Goal: Task Accomplishment & Management: Manage account settings

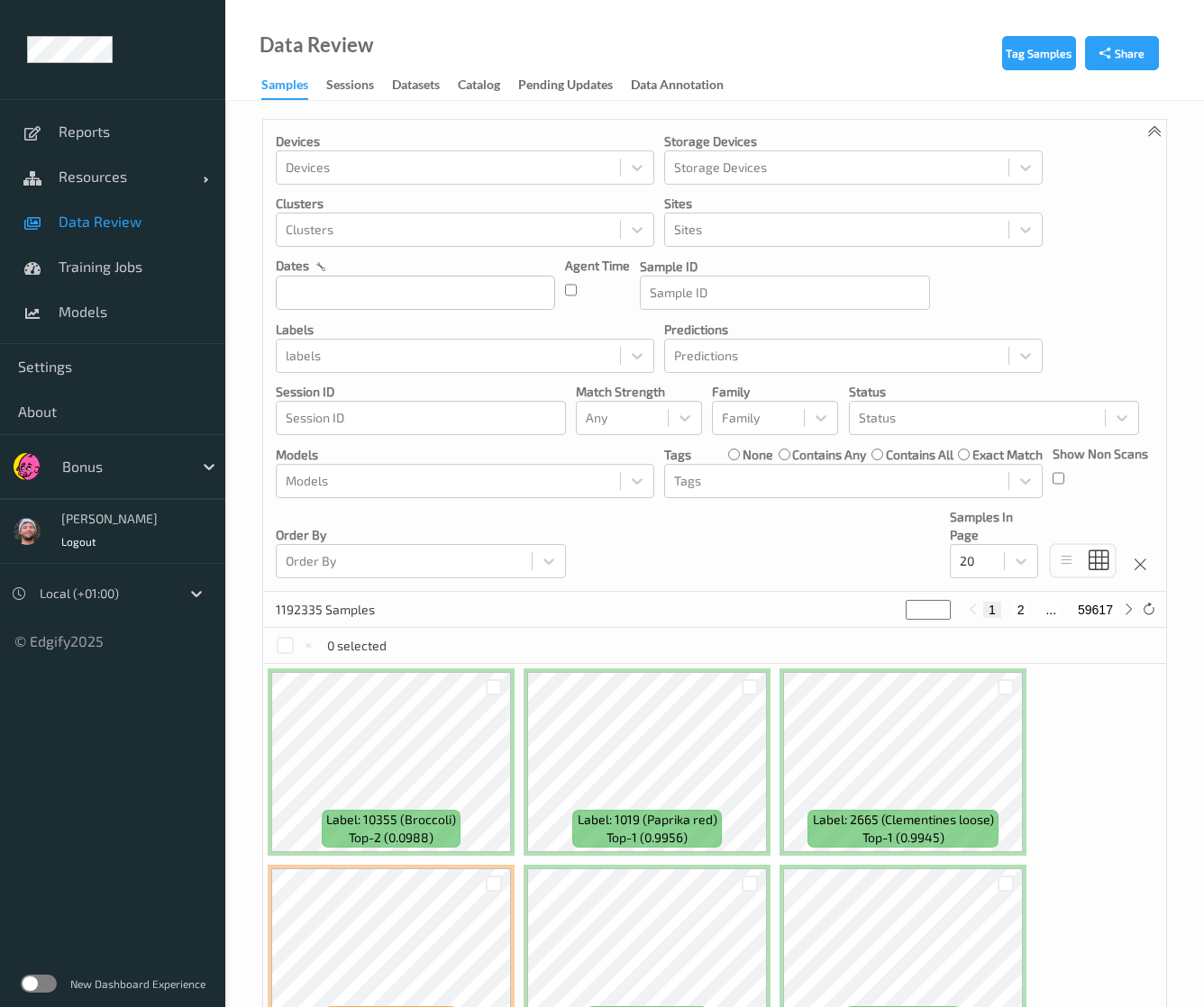
click at [586, 568] on div "Devices Devices Storage Devices Storage Devices Clusters Clusters Sites Sites d…" at bounding box center [714, 356] width 903 height 472
click at [715, 432] on div "Family" at bounding box center [775, 418] width 127 height 35
click at [614, 429] on div "Any" at bounding box center [622, 418] width 91 height 29
click at [628, 510] on span "Alert non-match" at bounding box center [651, 504] width 80 height 36
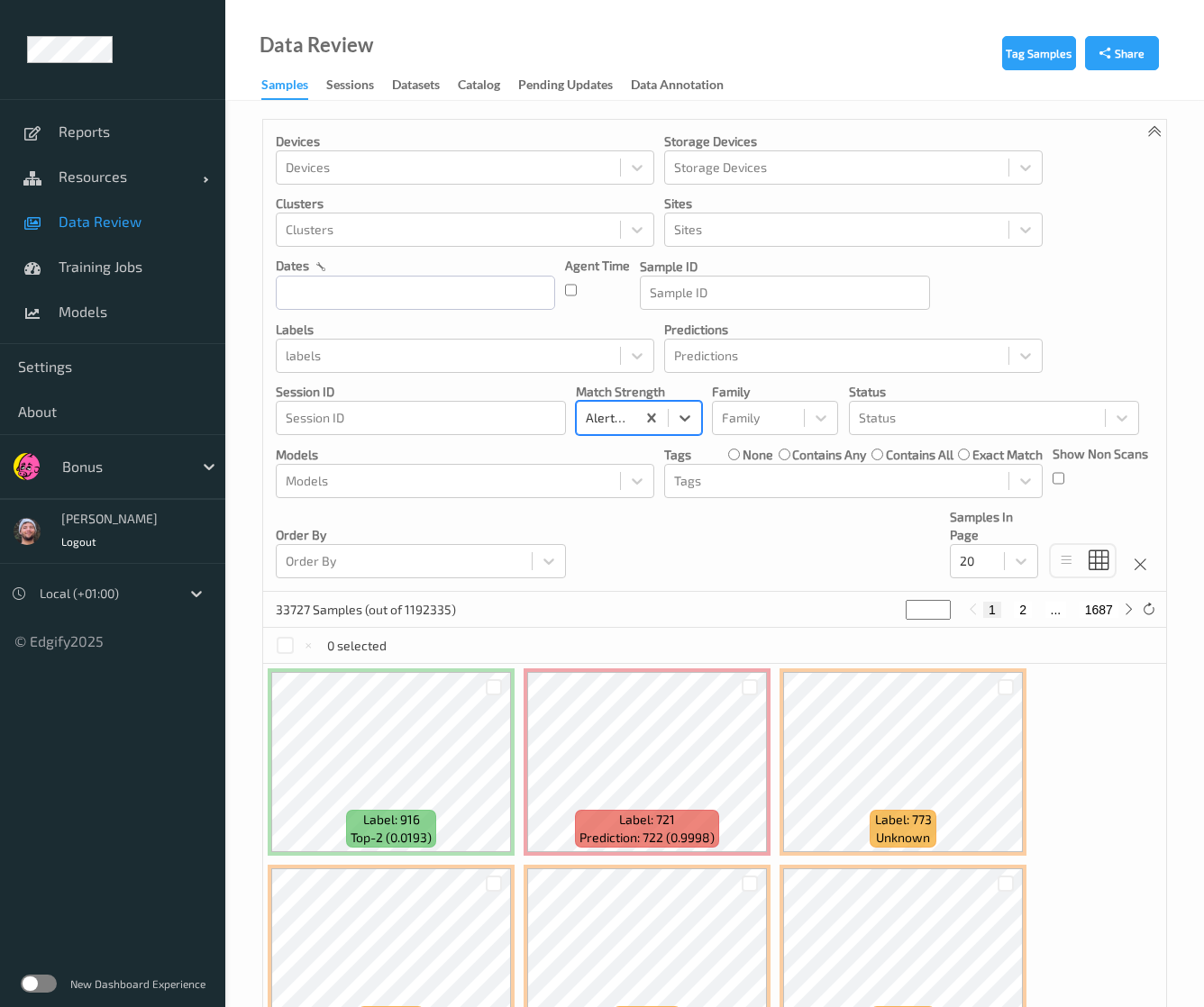
click at [139, 470] on div at bounding box center [123, 466] width 122 height 22
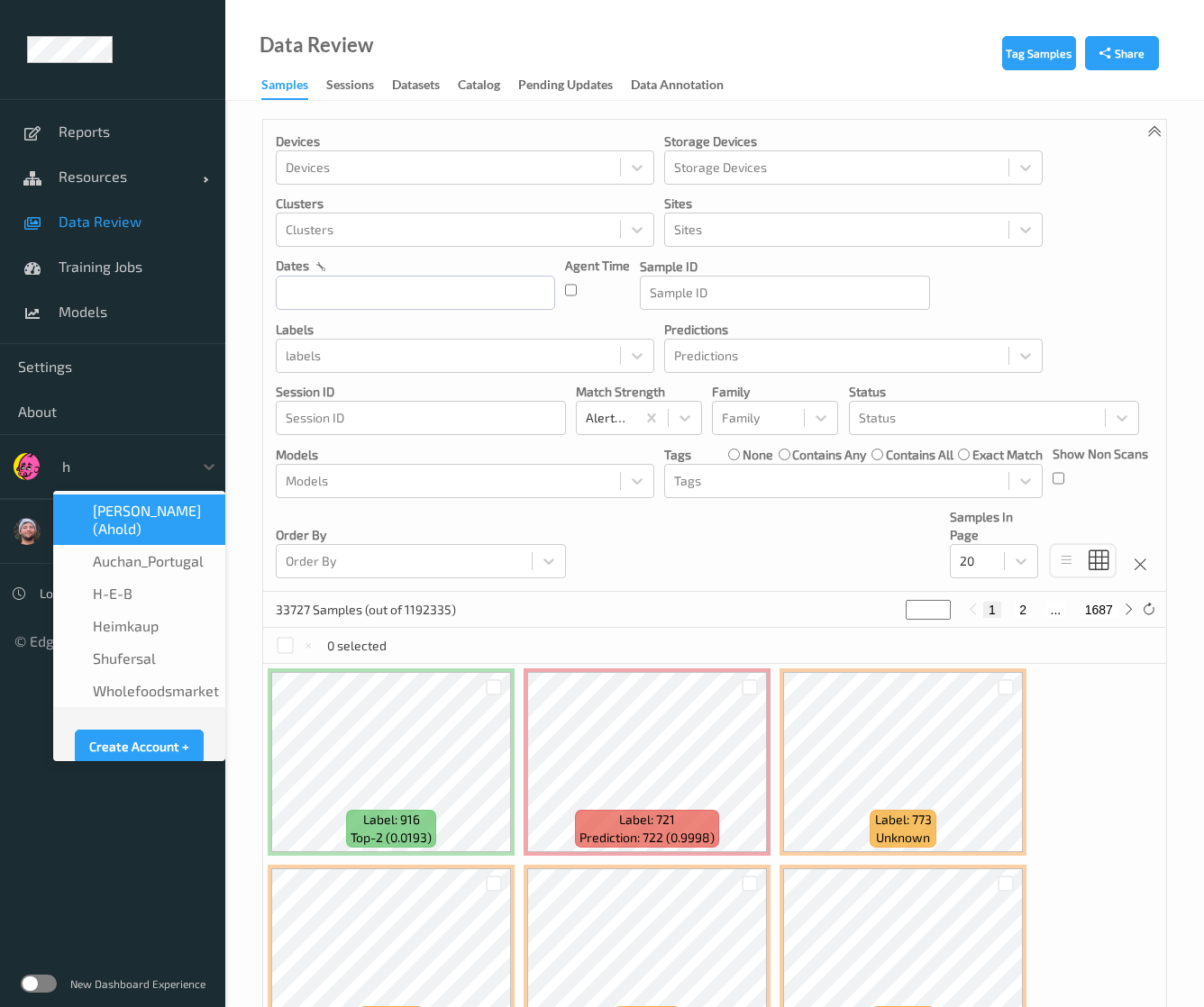
type input "h-"
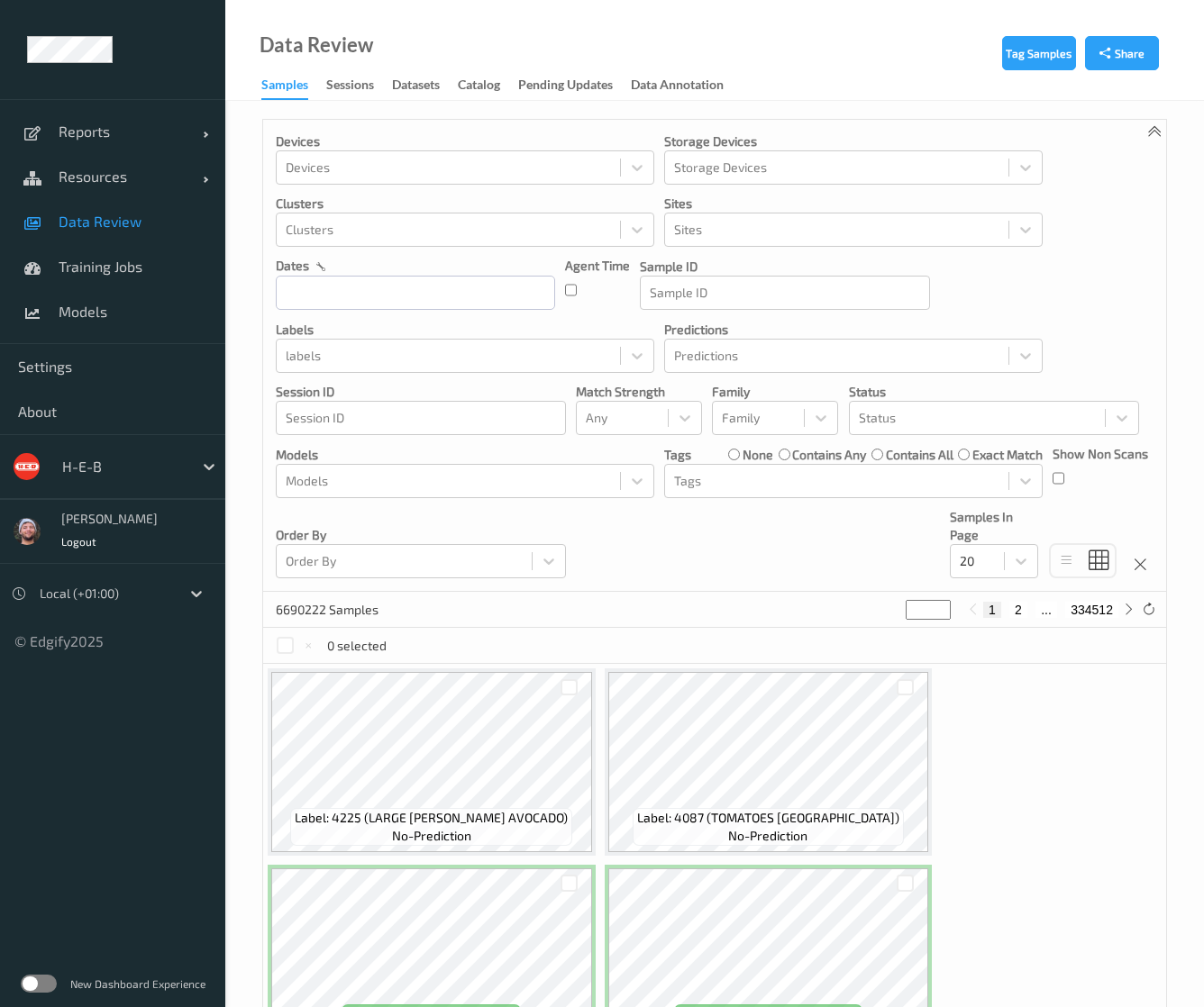
click at [142, 471] on div at bounding box center [123, 466] width 122 height 22
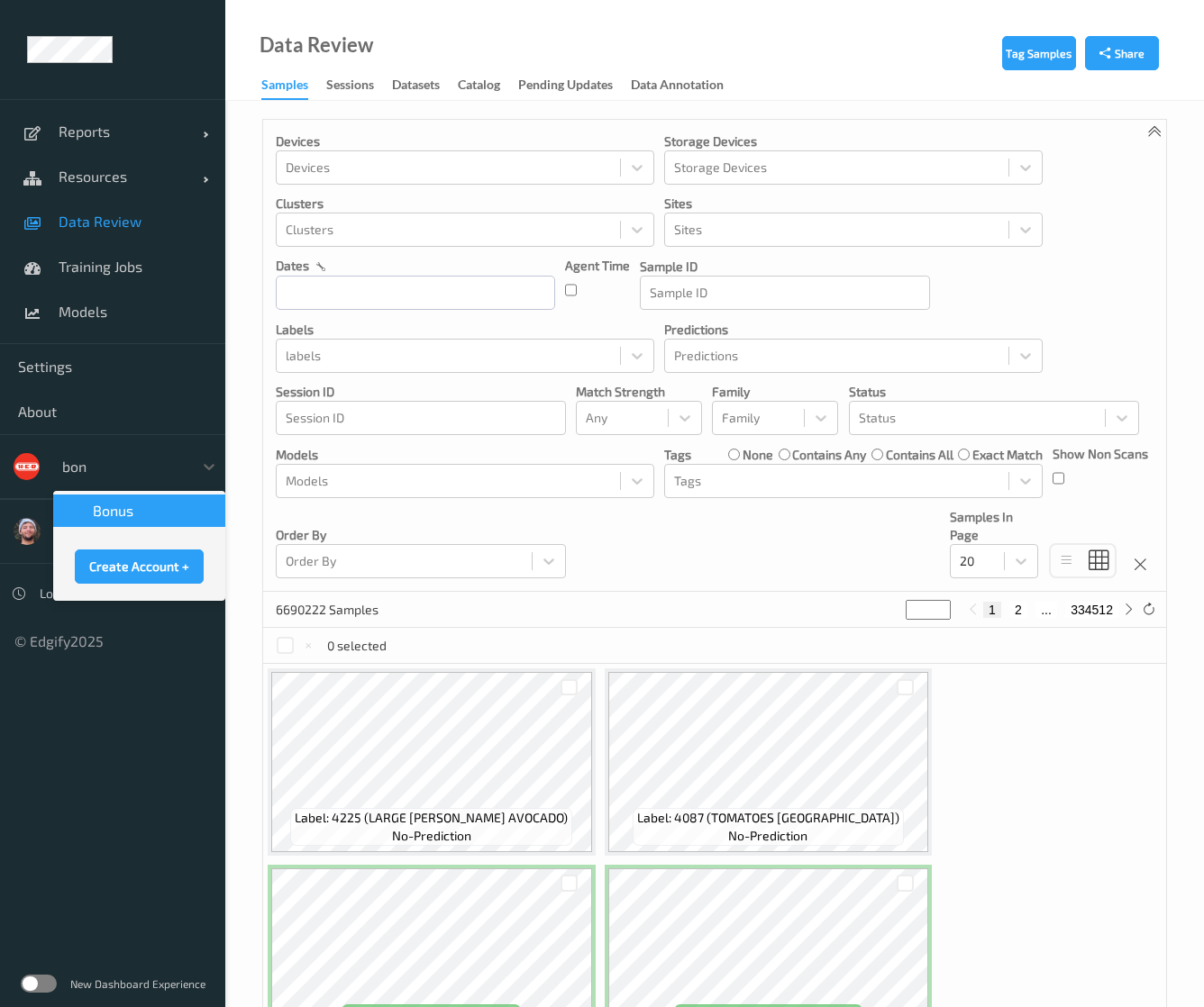
type input "bonu"
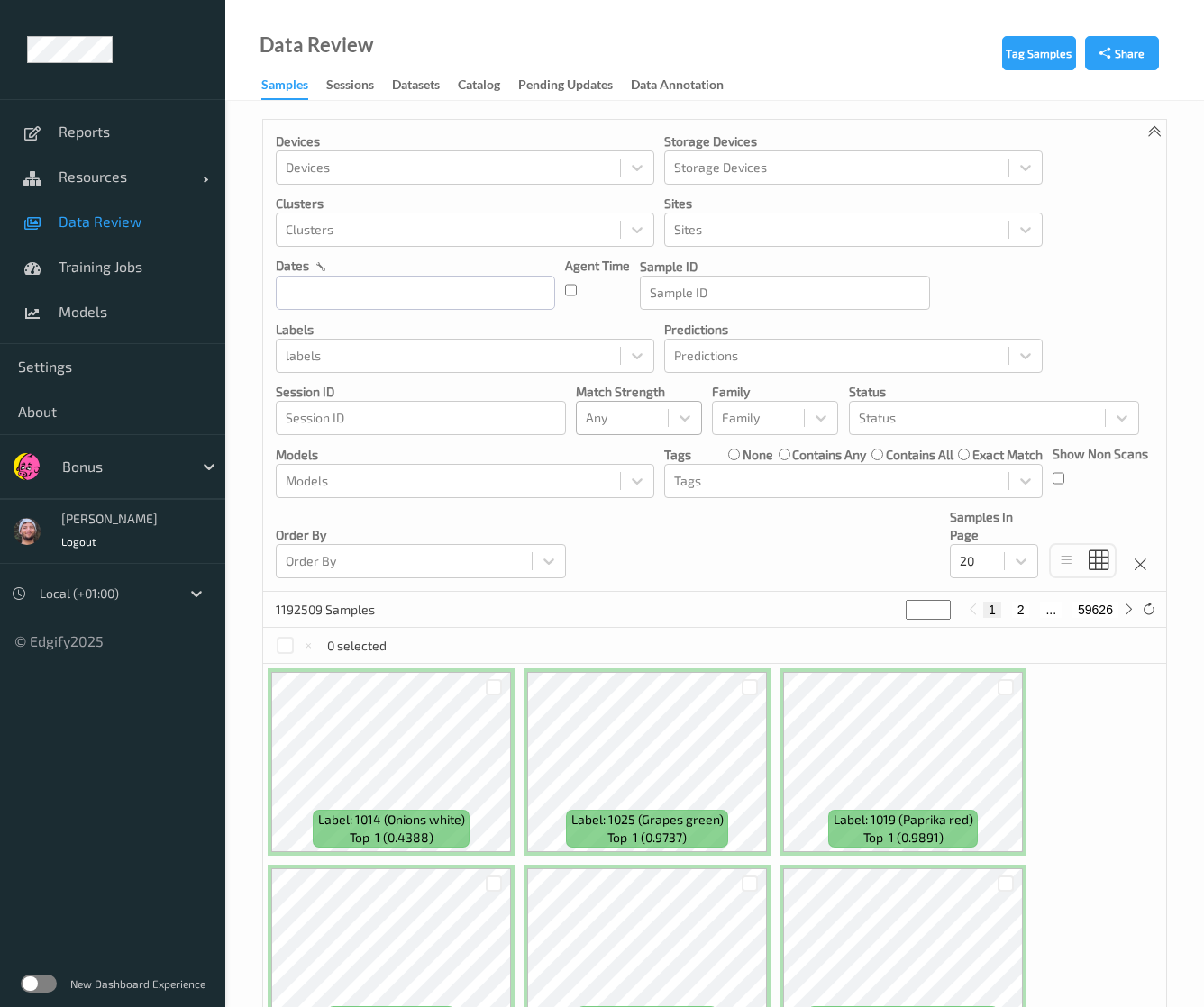
click at [617, 424] on div at bounding box center [623, 418] width 73 height 22
click at [620, 516] on span "Alert non-match" at bounding box center [651, 504] width 80 height 36
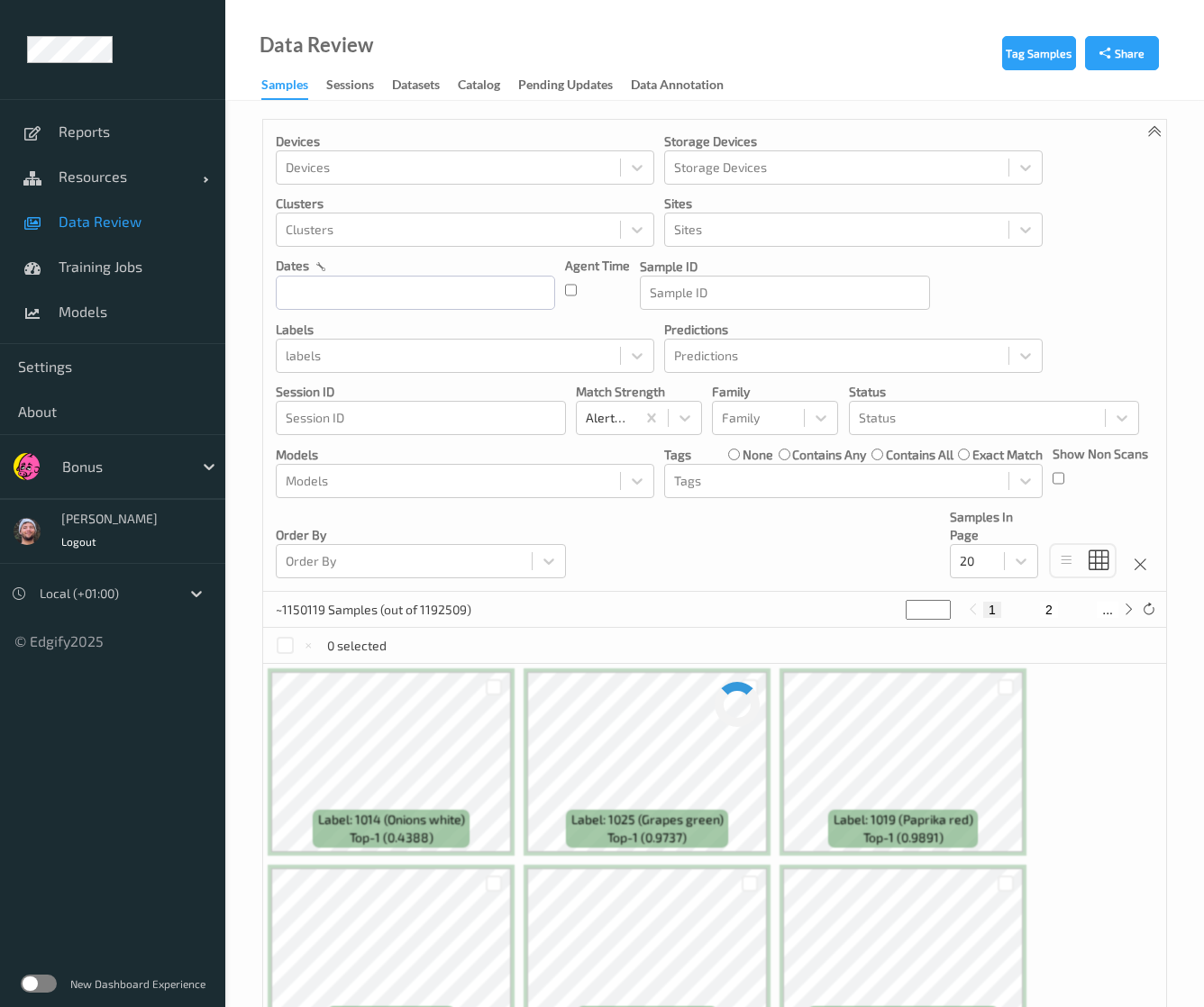
click at [823, 572] on div "Devices Devices Storage Devices Storage Devices Clusters Clusters Sites Sites d…" at bounding box center [714, 356] width 903 height 472
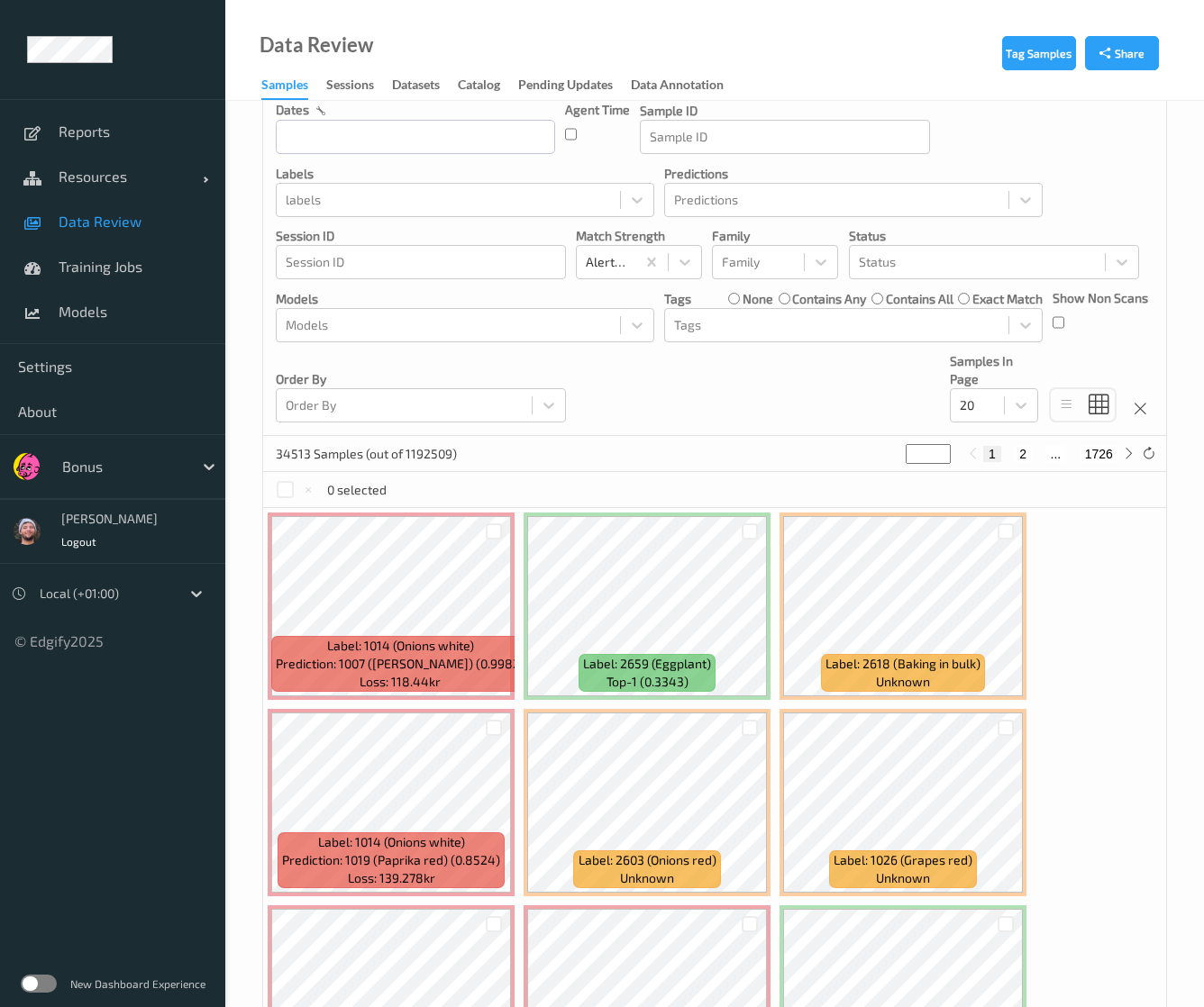
scroll to position [180, 0]
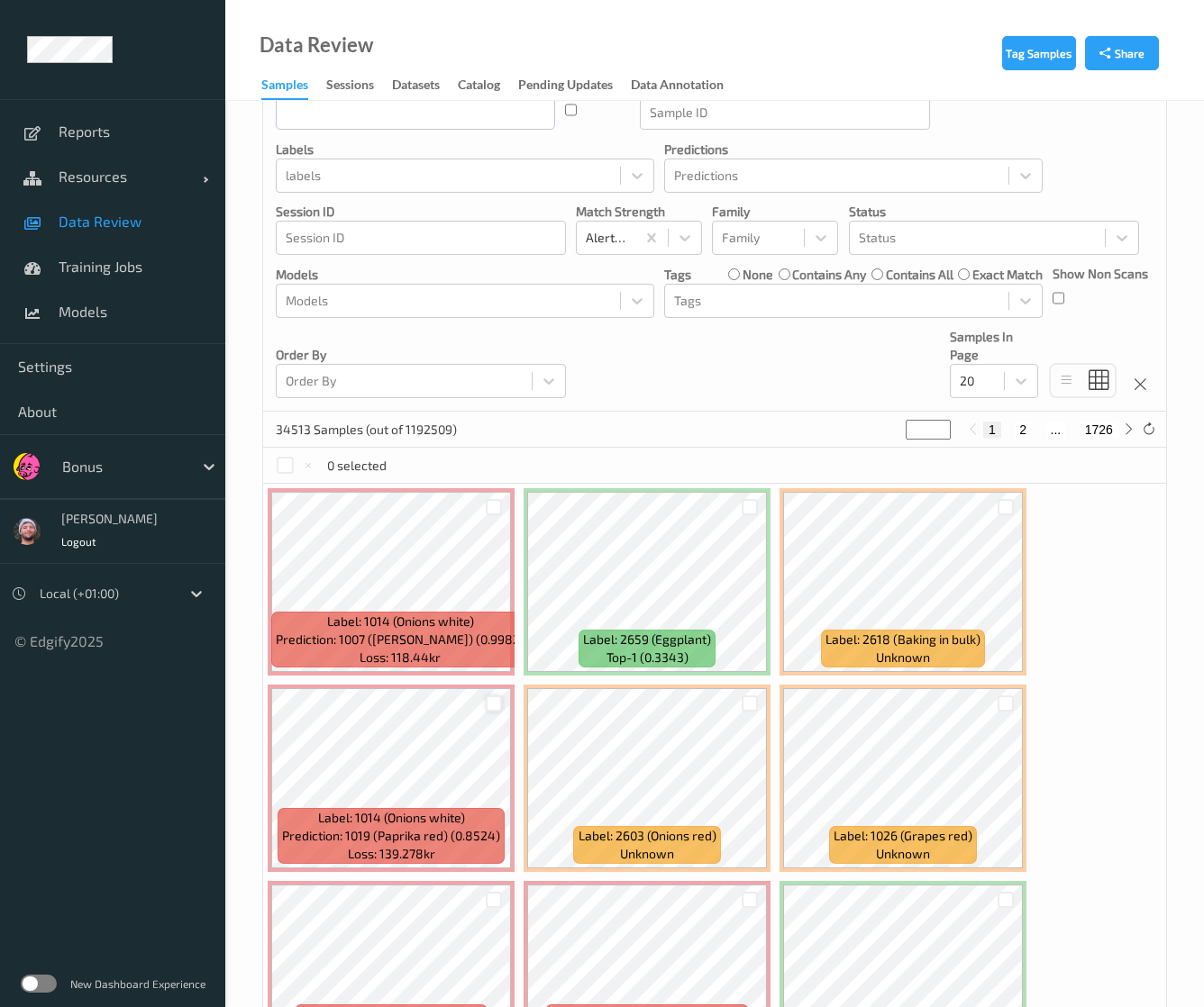
click at [496, 699] on div at bounding box center [494, 704] width 17 height 17
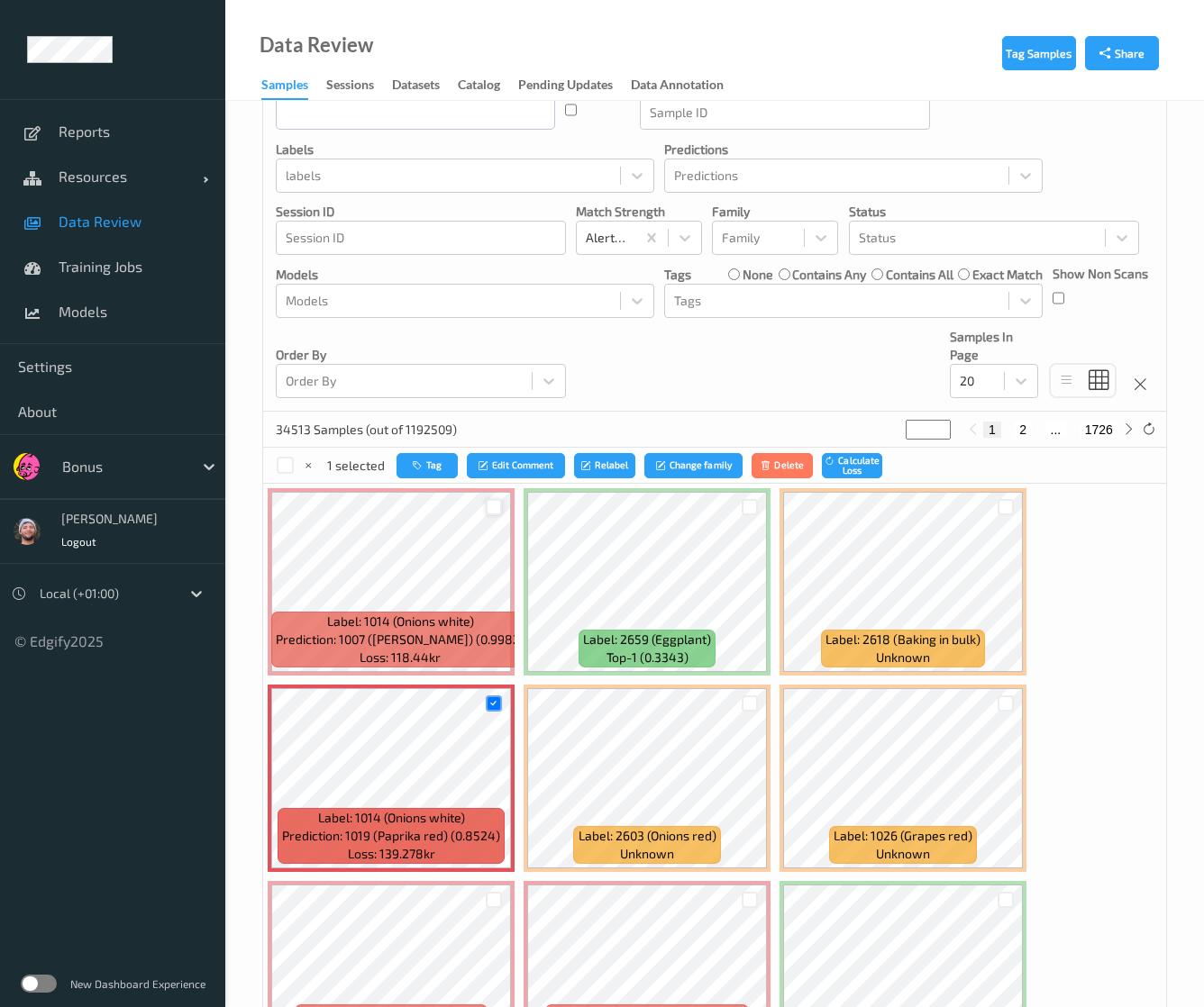
click at [496, 514] on div at bounding box center [494, 508] width 17 height 17
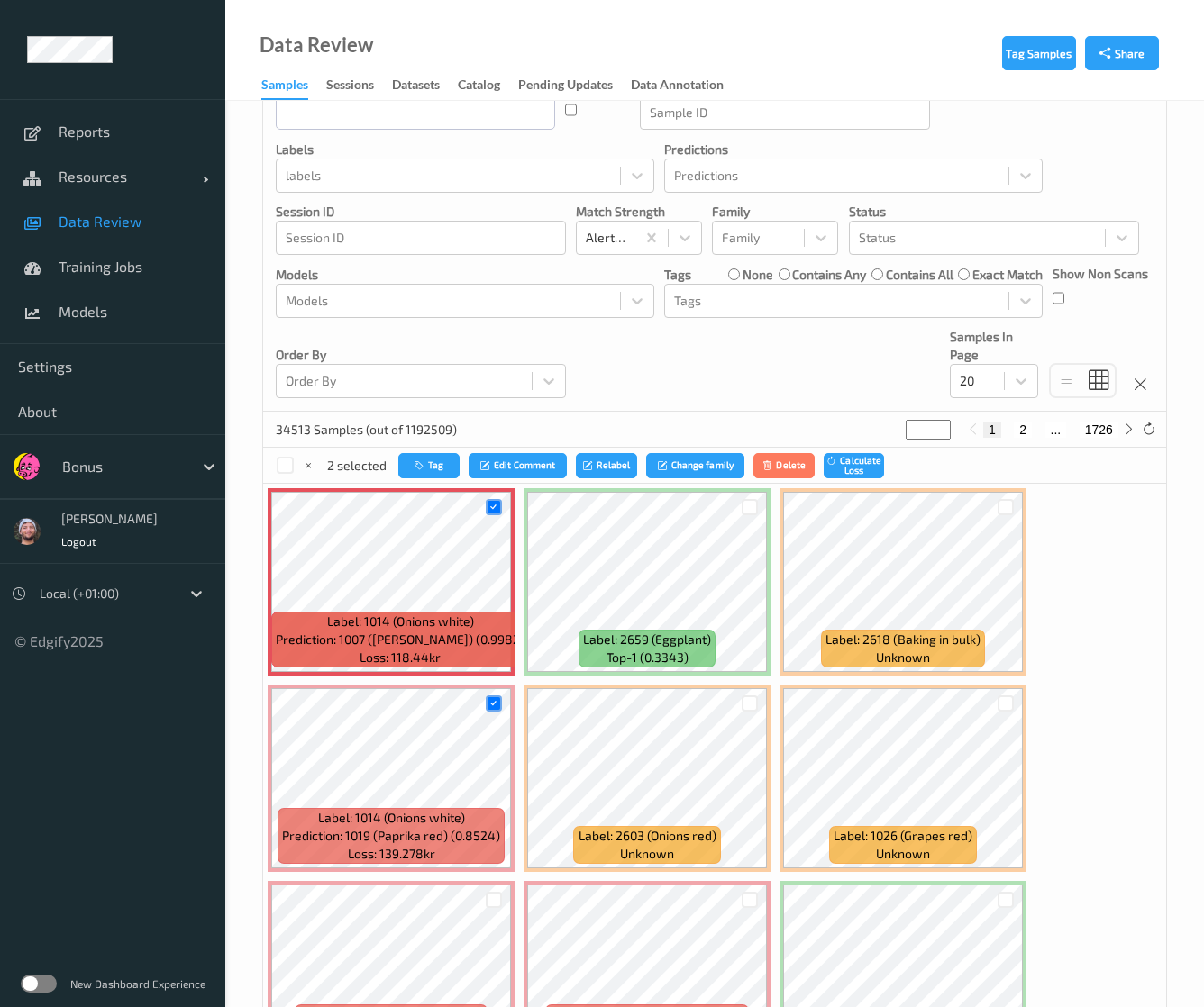
click at [386, 464] on div "2 selected Tag Edit Comment Relabel Change family Delete Calculate Loss" at bounding box center [580, 466] width 608 height 26
click at [404, 457] on button "Tag" at bounding box center [429, 466] width 61 height 26
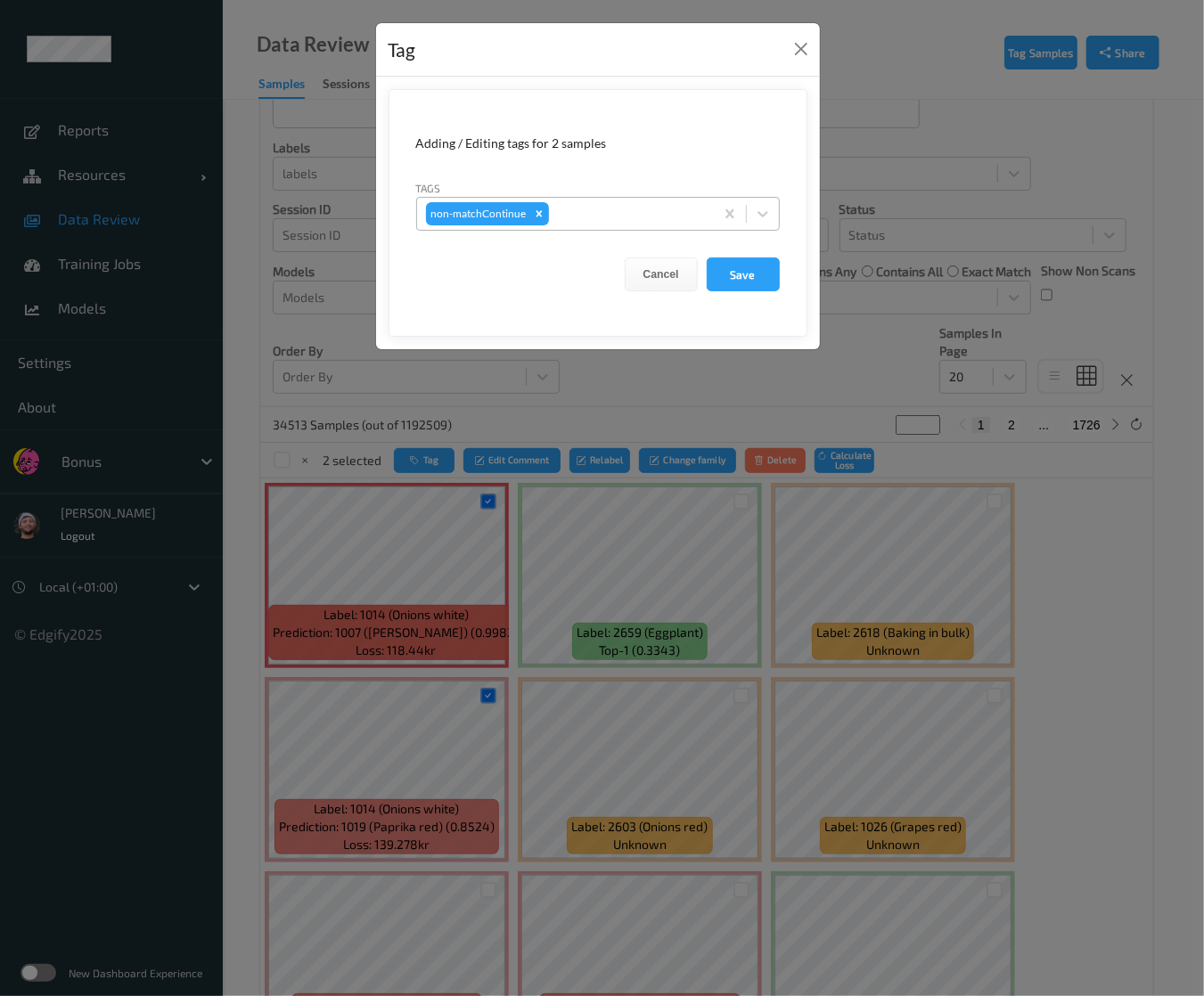
click at [587, 203] on div at bounding box center [629, 213] width 153 height 22
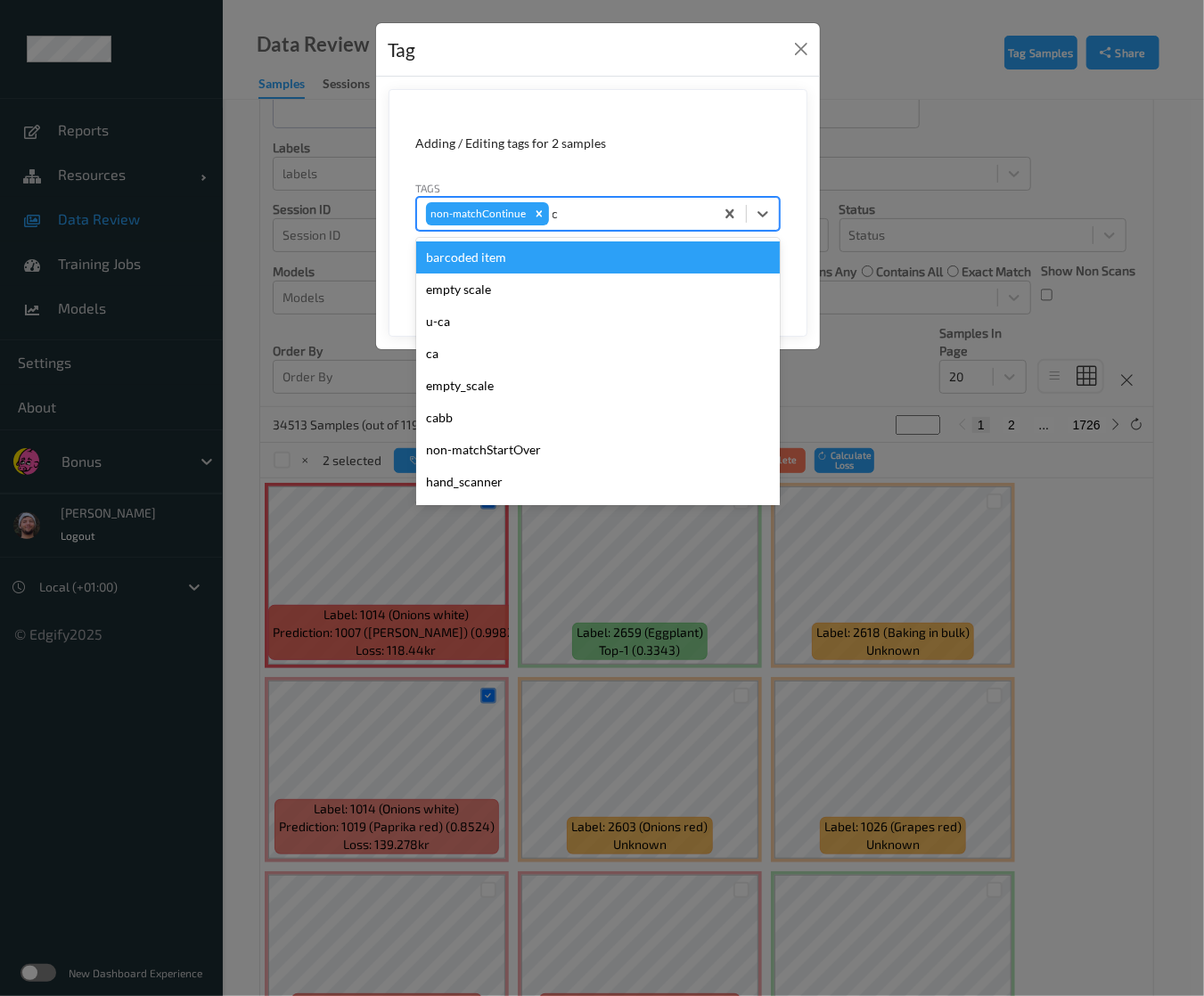
type input "ca"
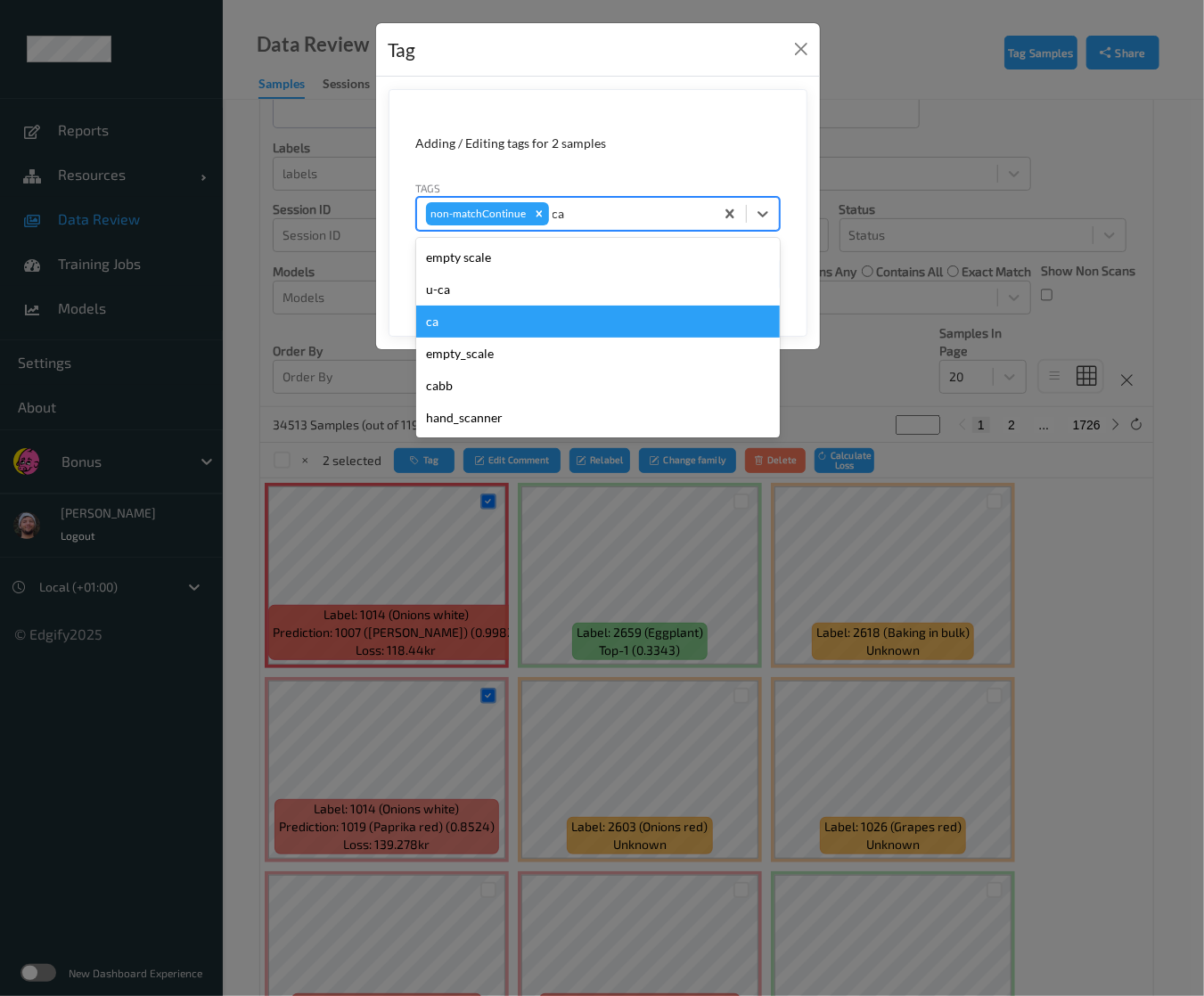
click at [528, 313] on div "ca" at bounding box center [598, 322] width 363 height 32
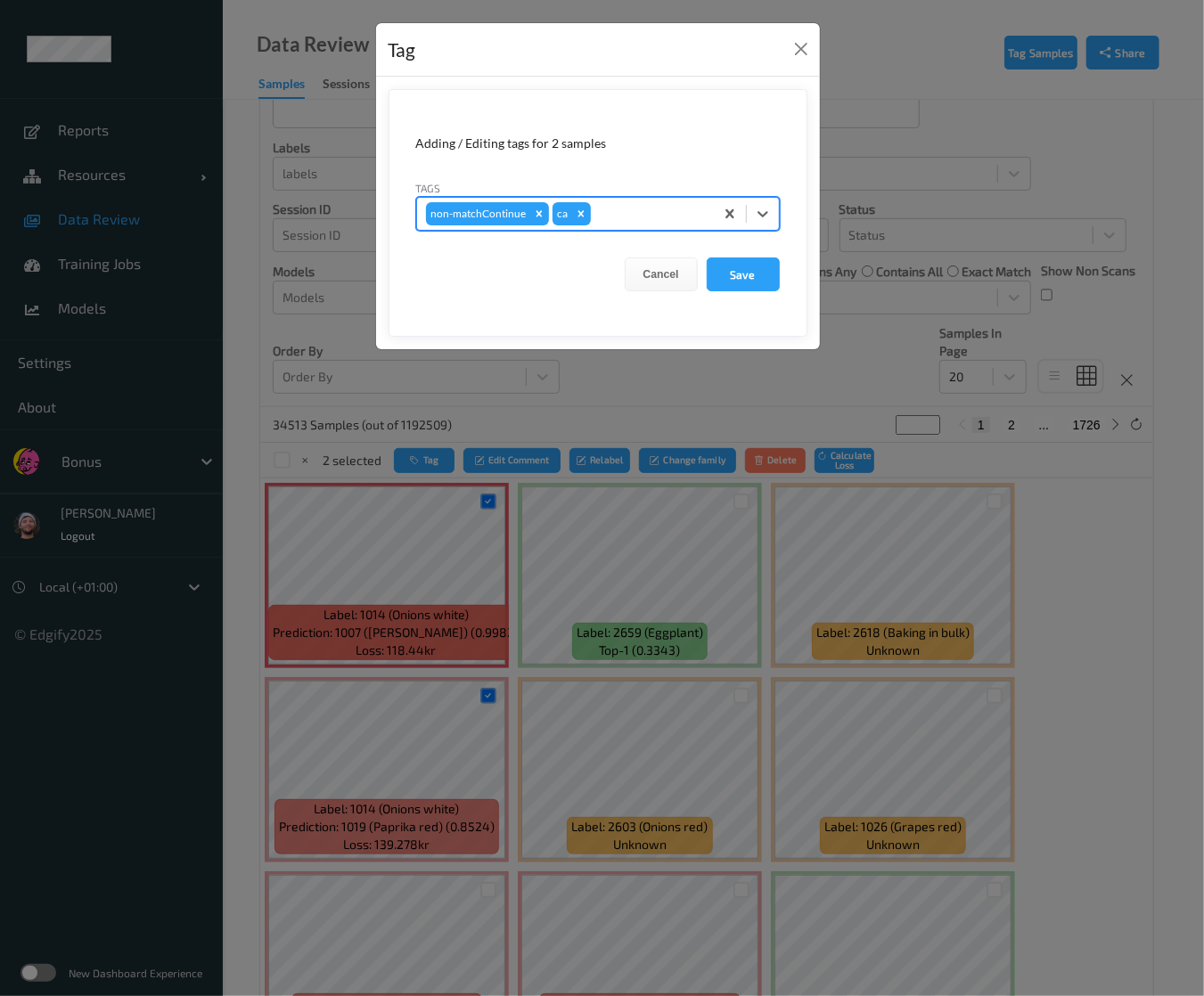
type input "s"
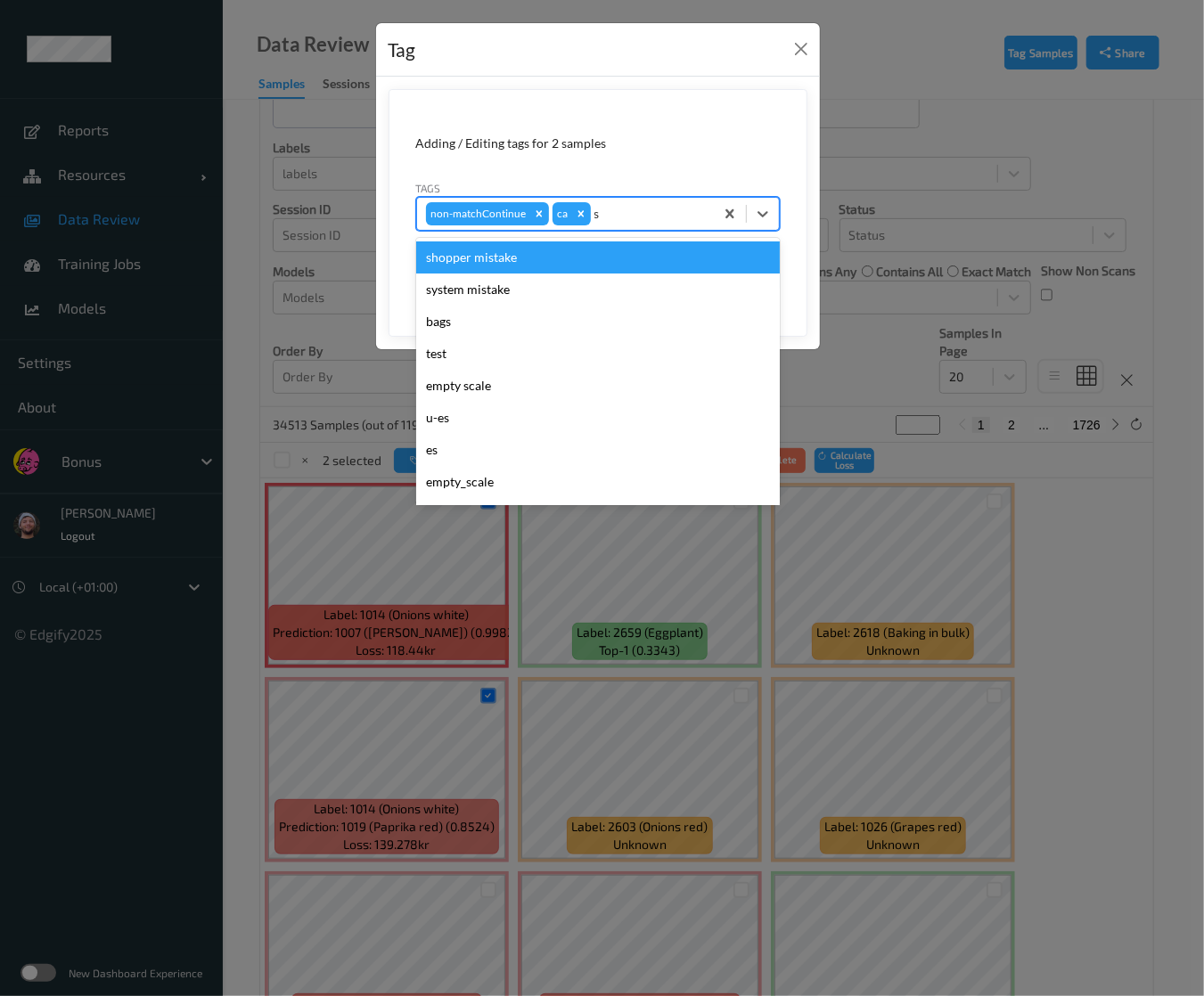
click at [506, 263] on div "shopper mistake" at bounding box center [598, 258] width 363 height 32
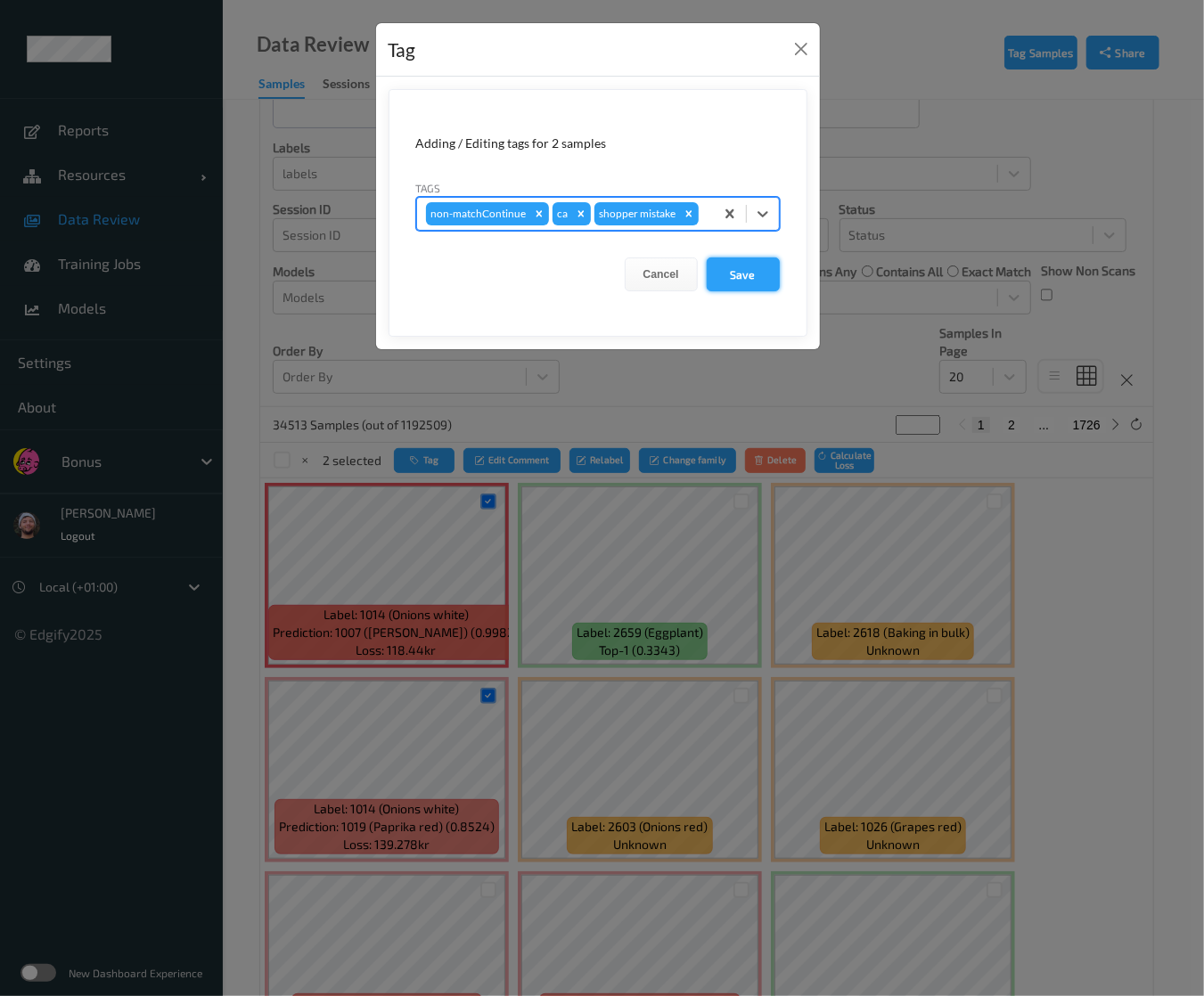
click at [731, 258] on button "Save" at bounding box center [743, 275] width 73 height 34
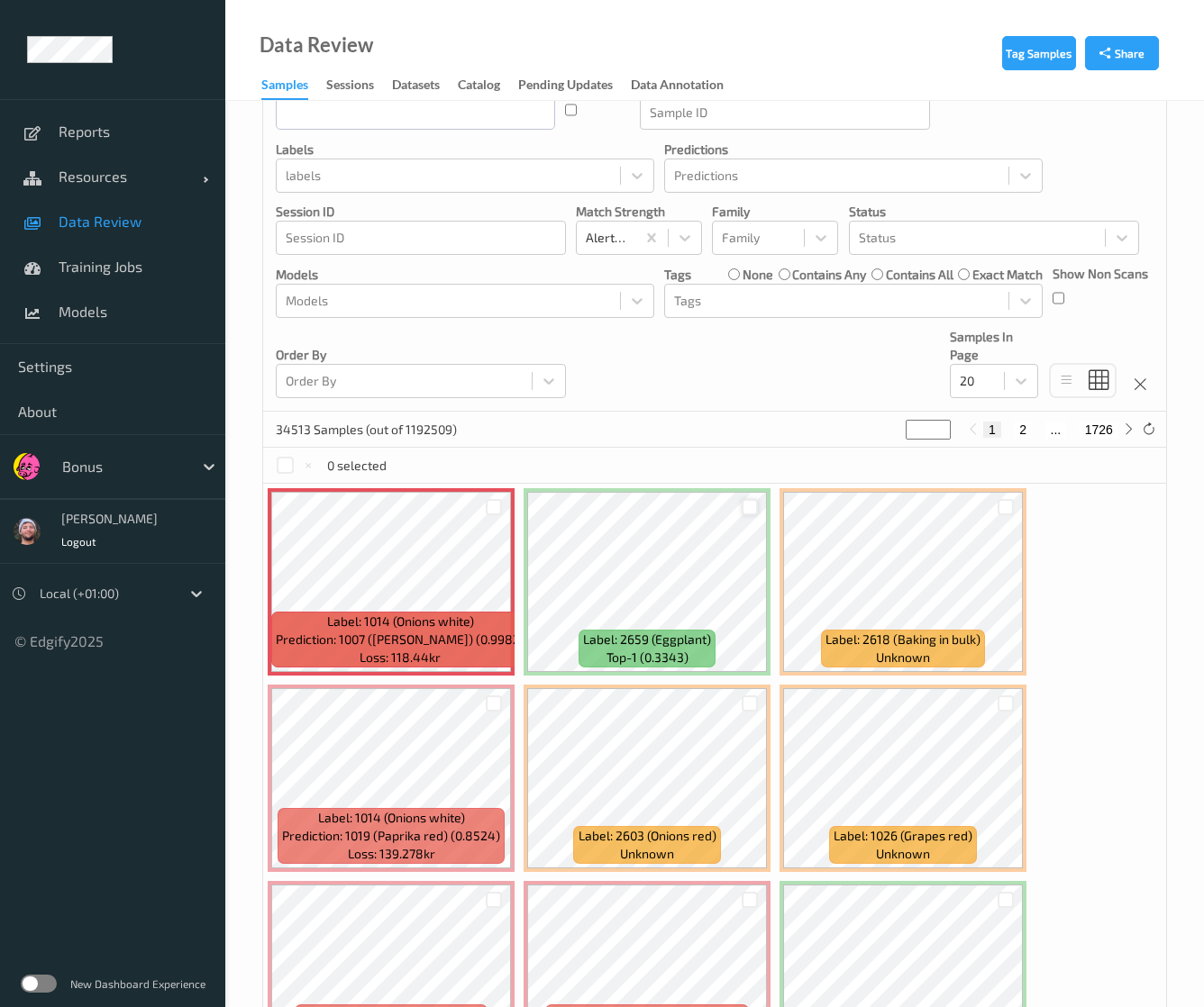
click at [749, 512] on div at bounding box center [750, 508] width 17 height 17
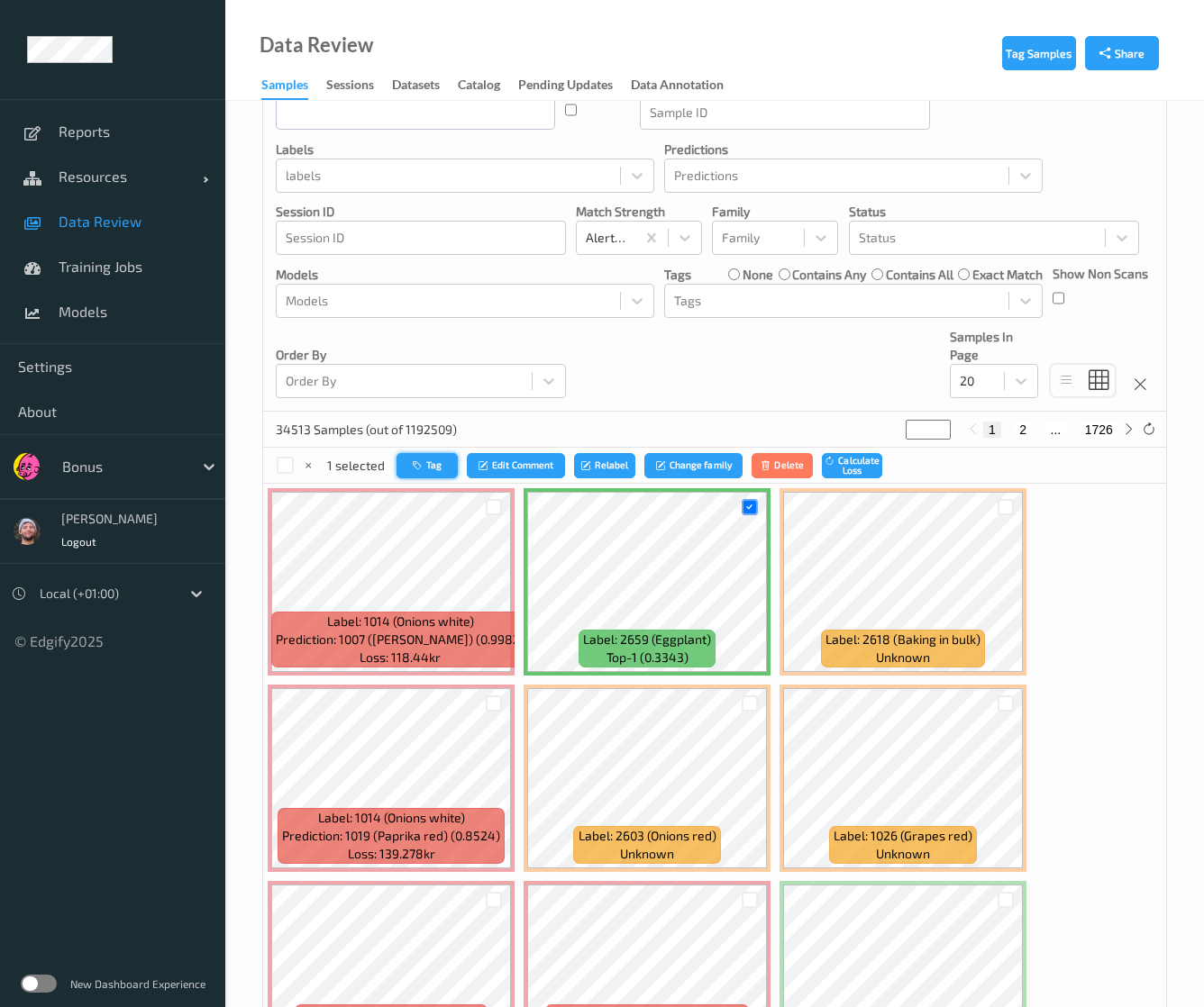
click at [429, 460] on button "Tag" at bounding box center [427, 466] width 61 height 26
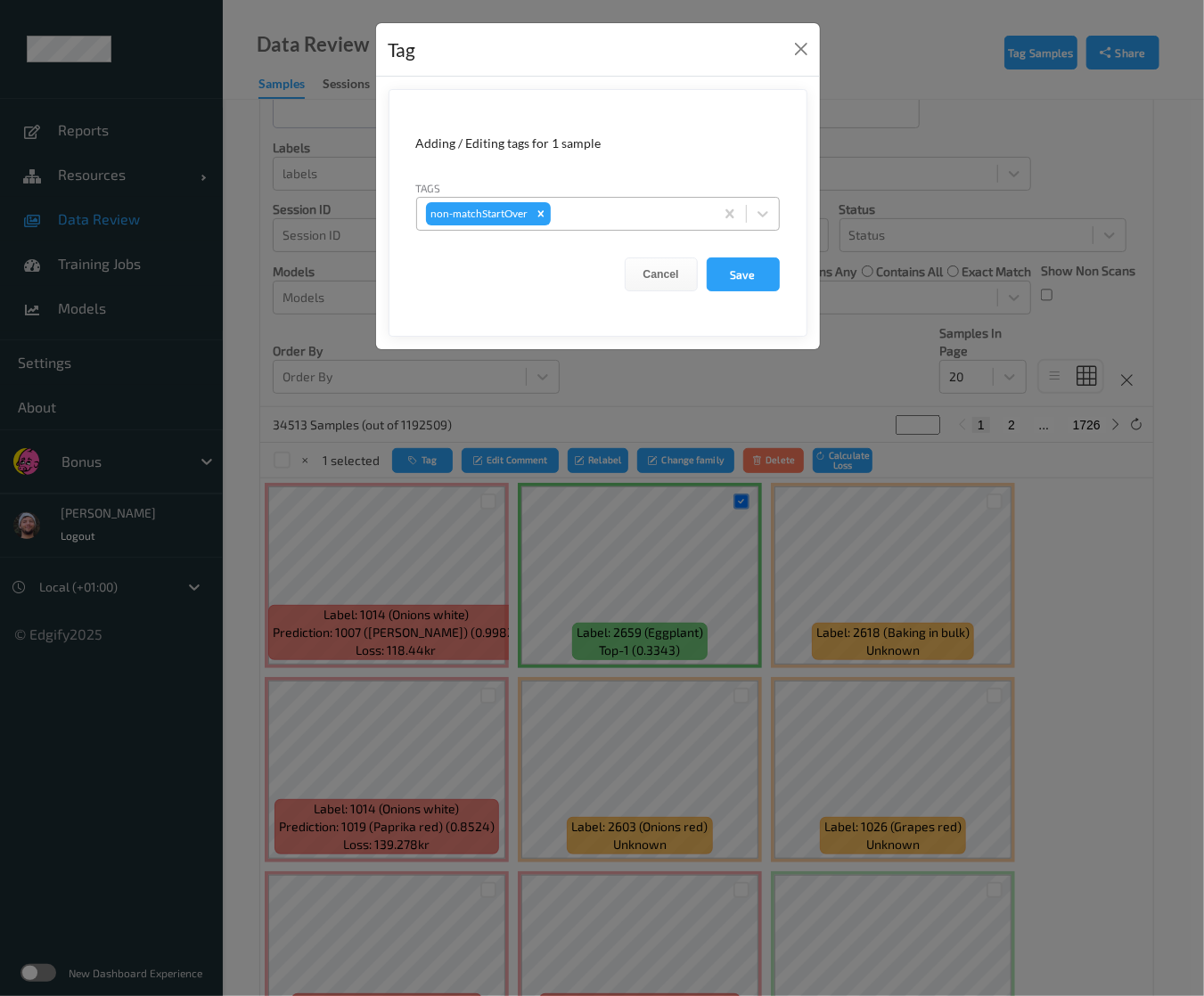
click at [569, 225] on div "non-matchStartOver" at bounding box center [565, 214] width 297 height 30
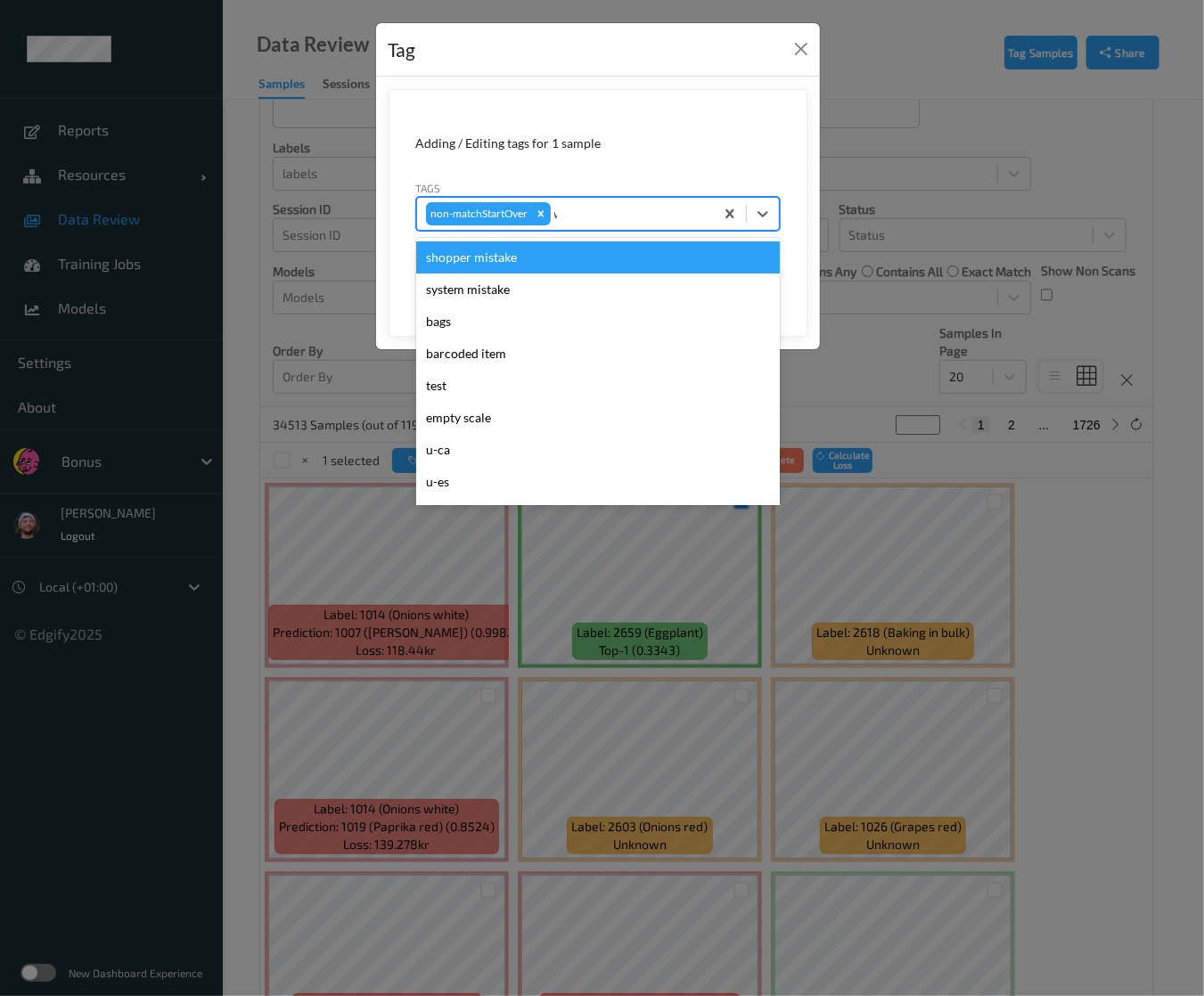
type input "wa"
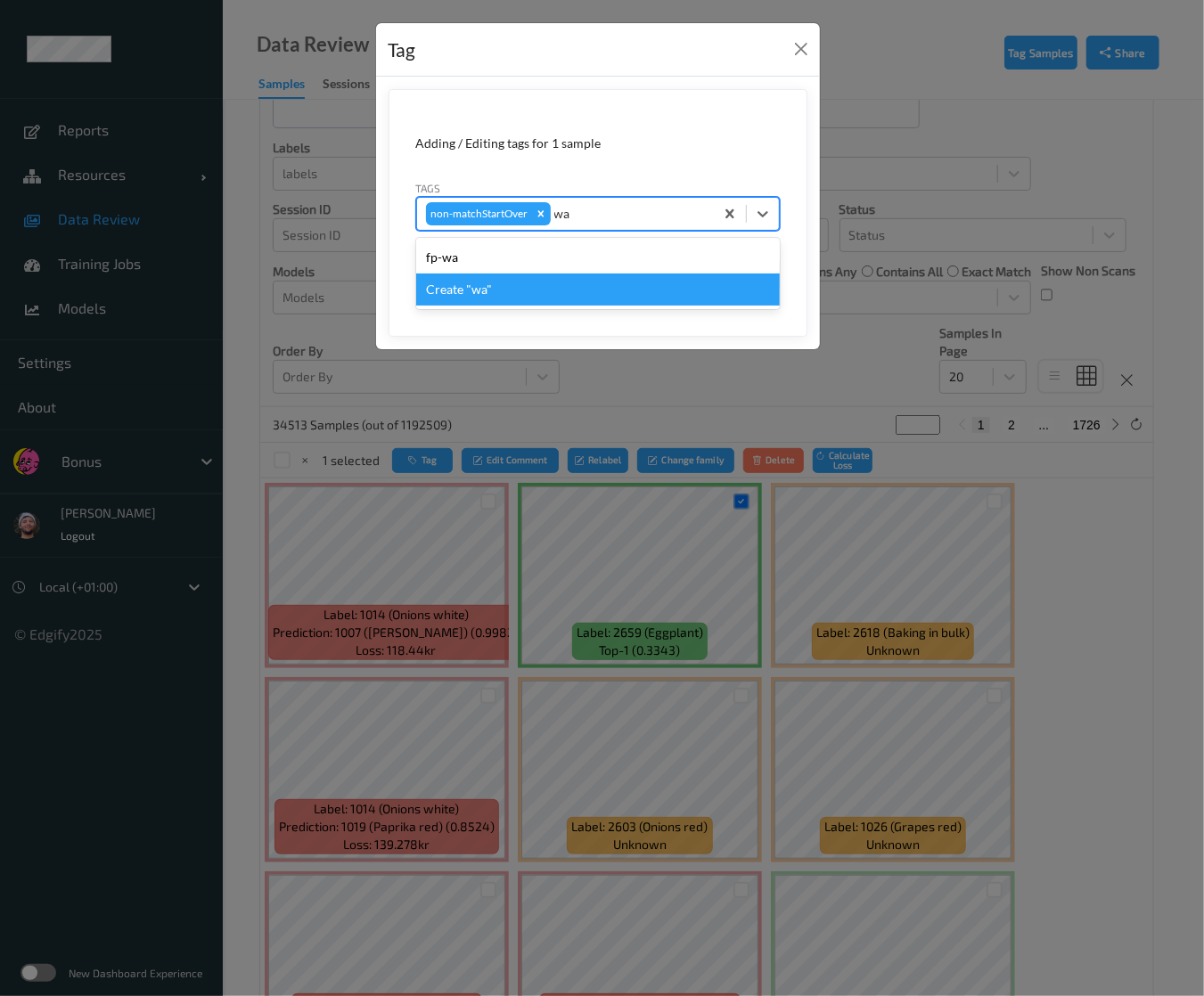
click at [537, 267] on div "fp-wa" at bounding box center [598, 258] width 363 height 32
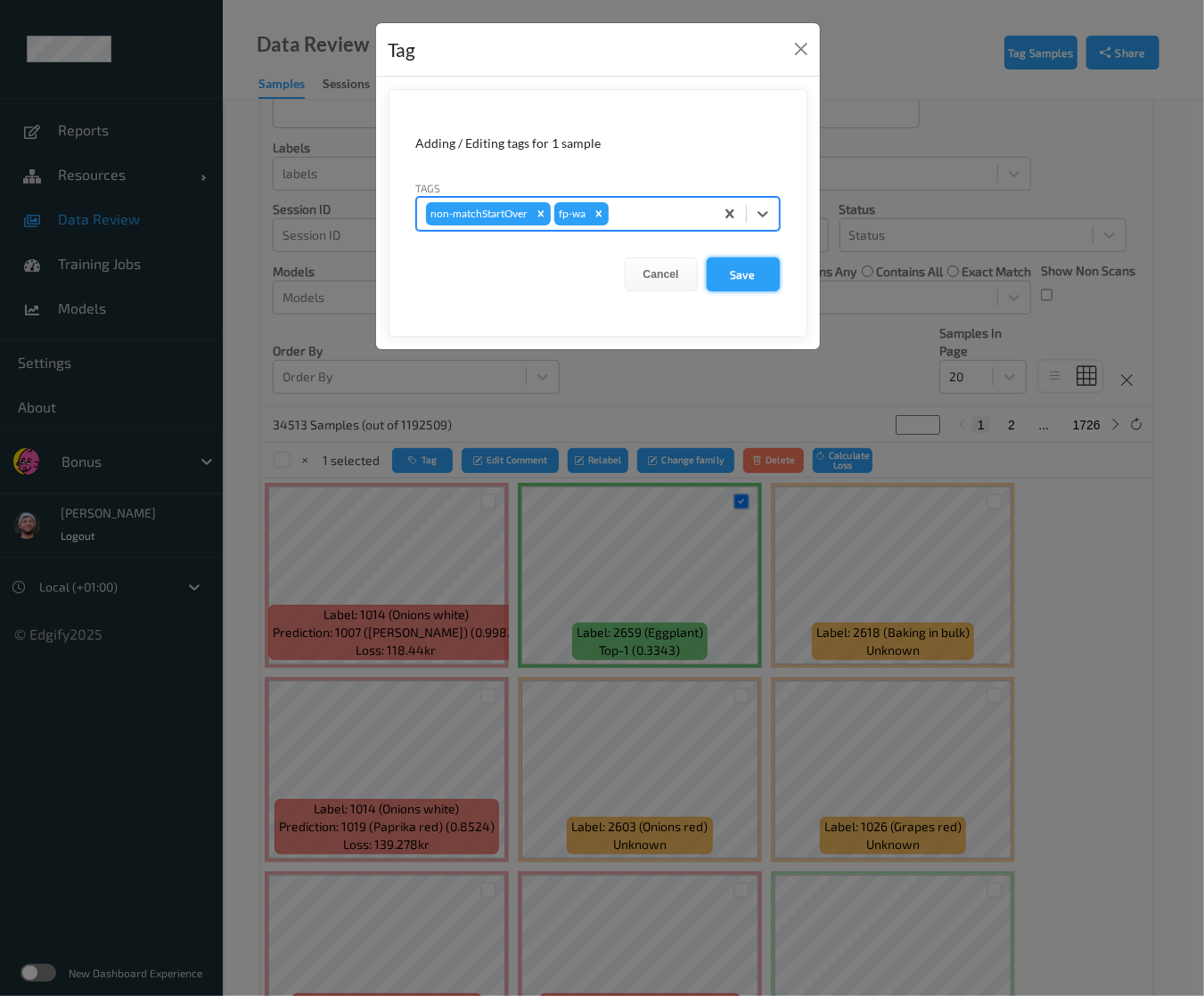
click at [755, 267] on button "Save" at bounding box center [743, 275] width 73 height 34
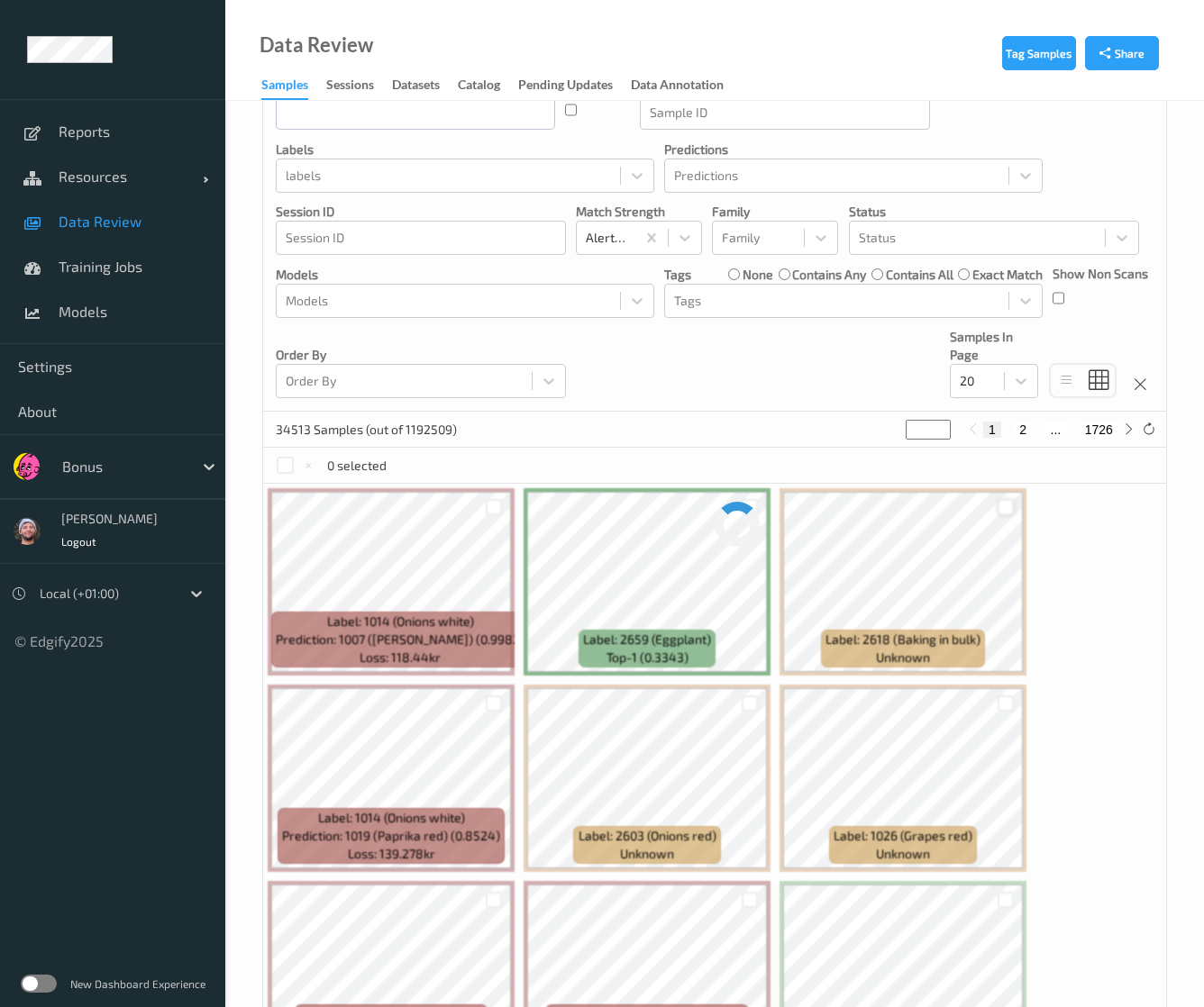
click at [1003, 505] on div at bounding box center [1006, 508] width 17 height 17
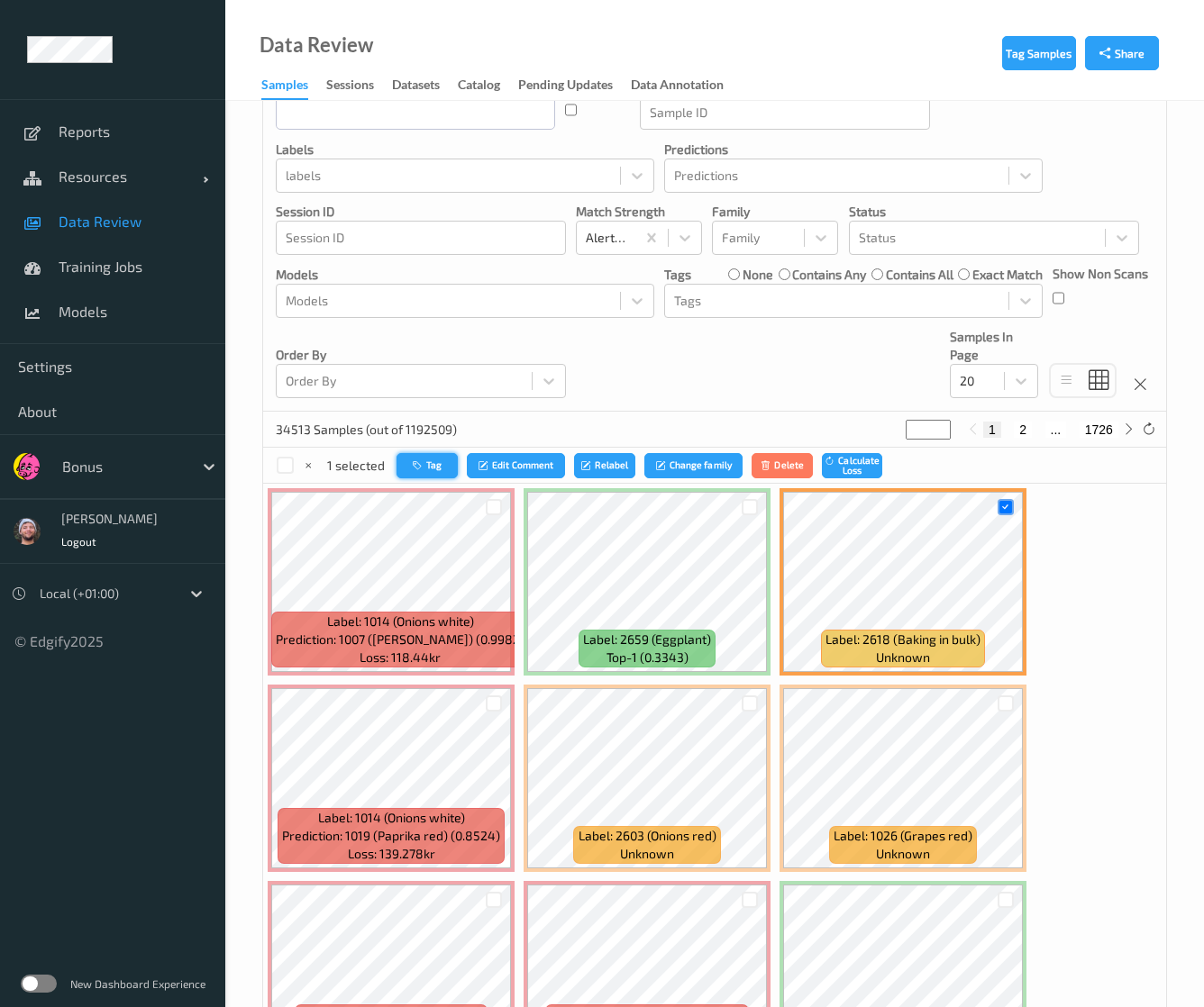
click at [433, 464] on button "Tag" at bounding box center [427, 466] width 61 height 26
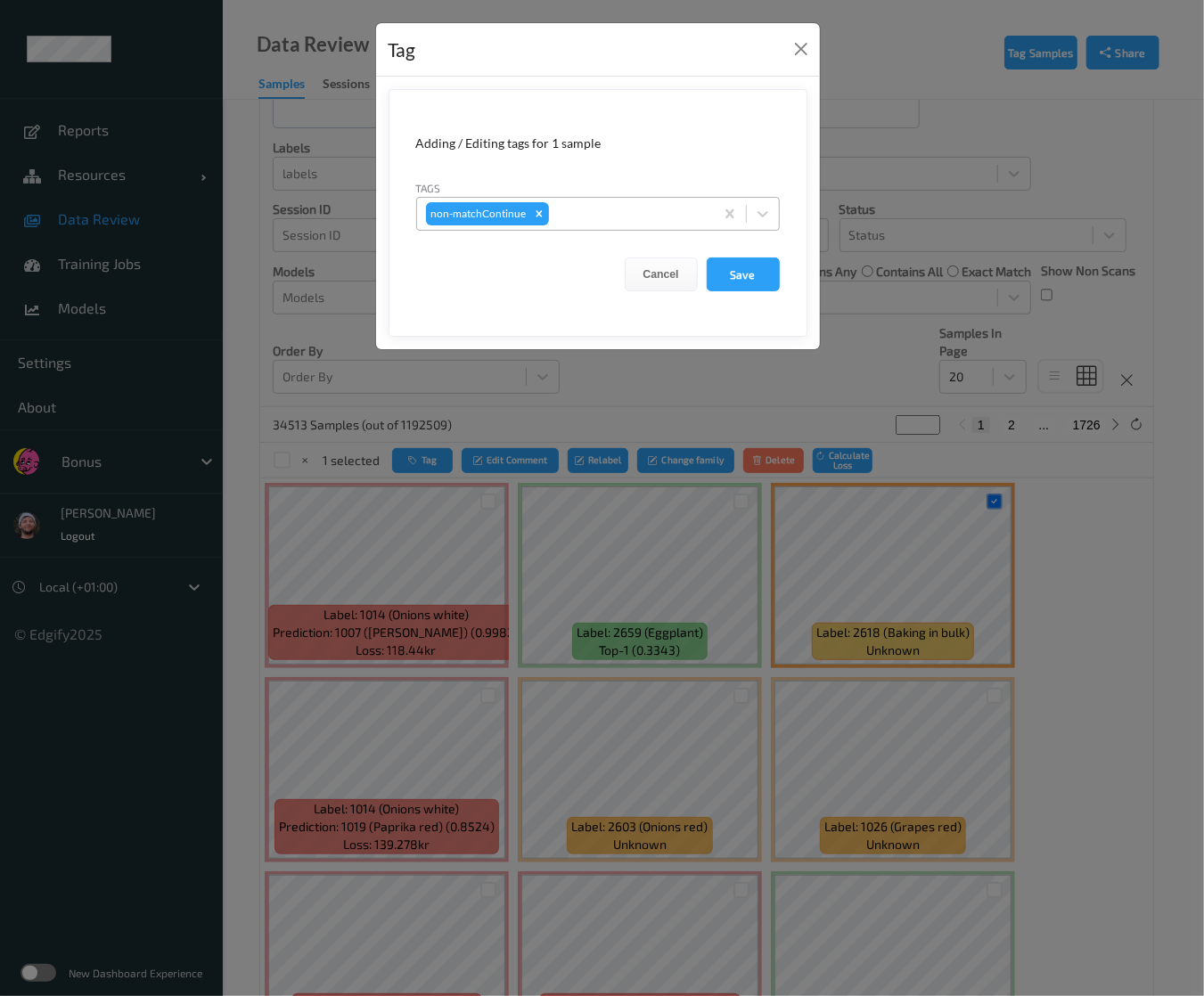
click at [582, 222] on div at bounding box center [629, 213] width 153 height 22
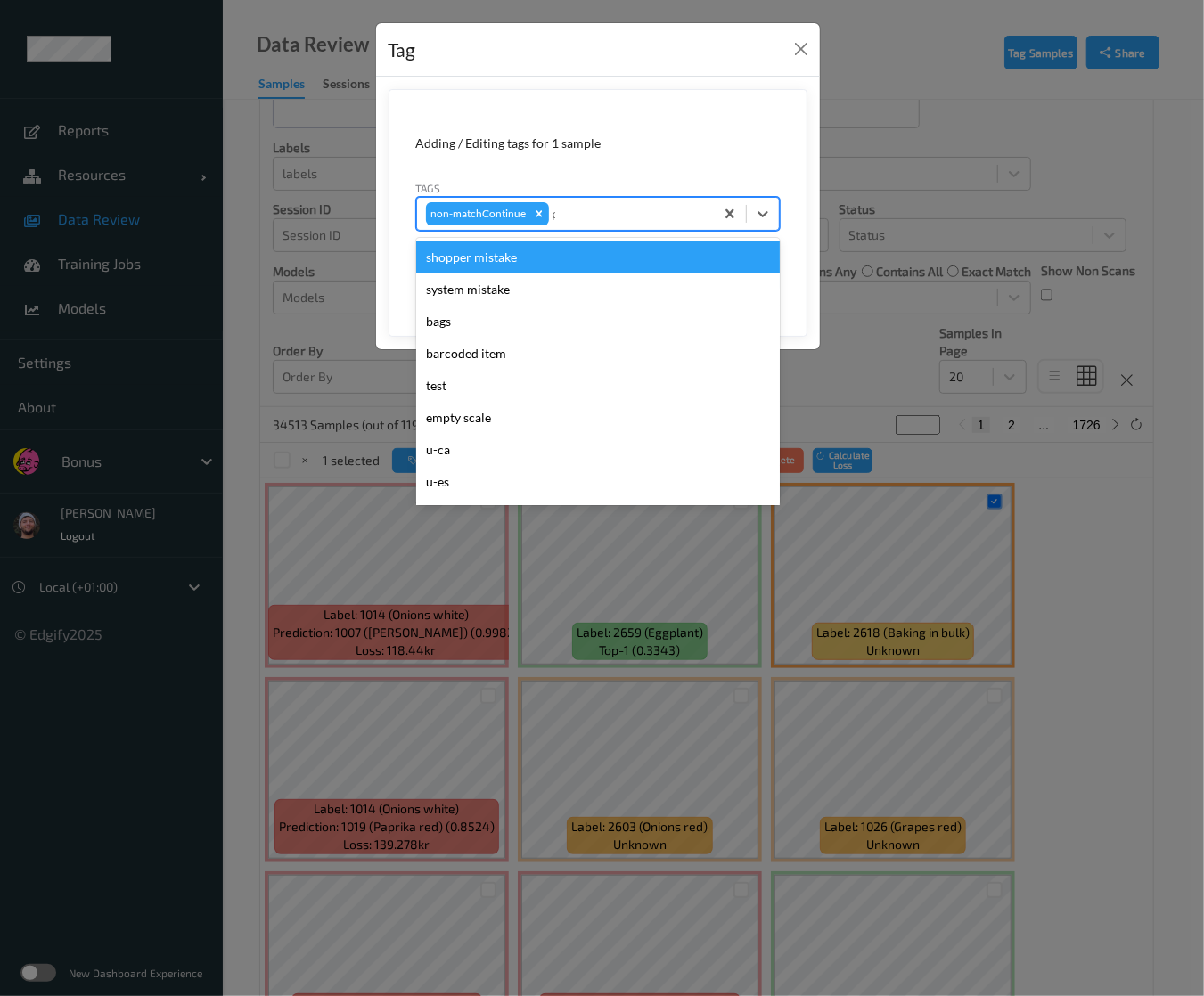
type input "pi"
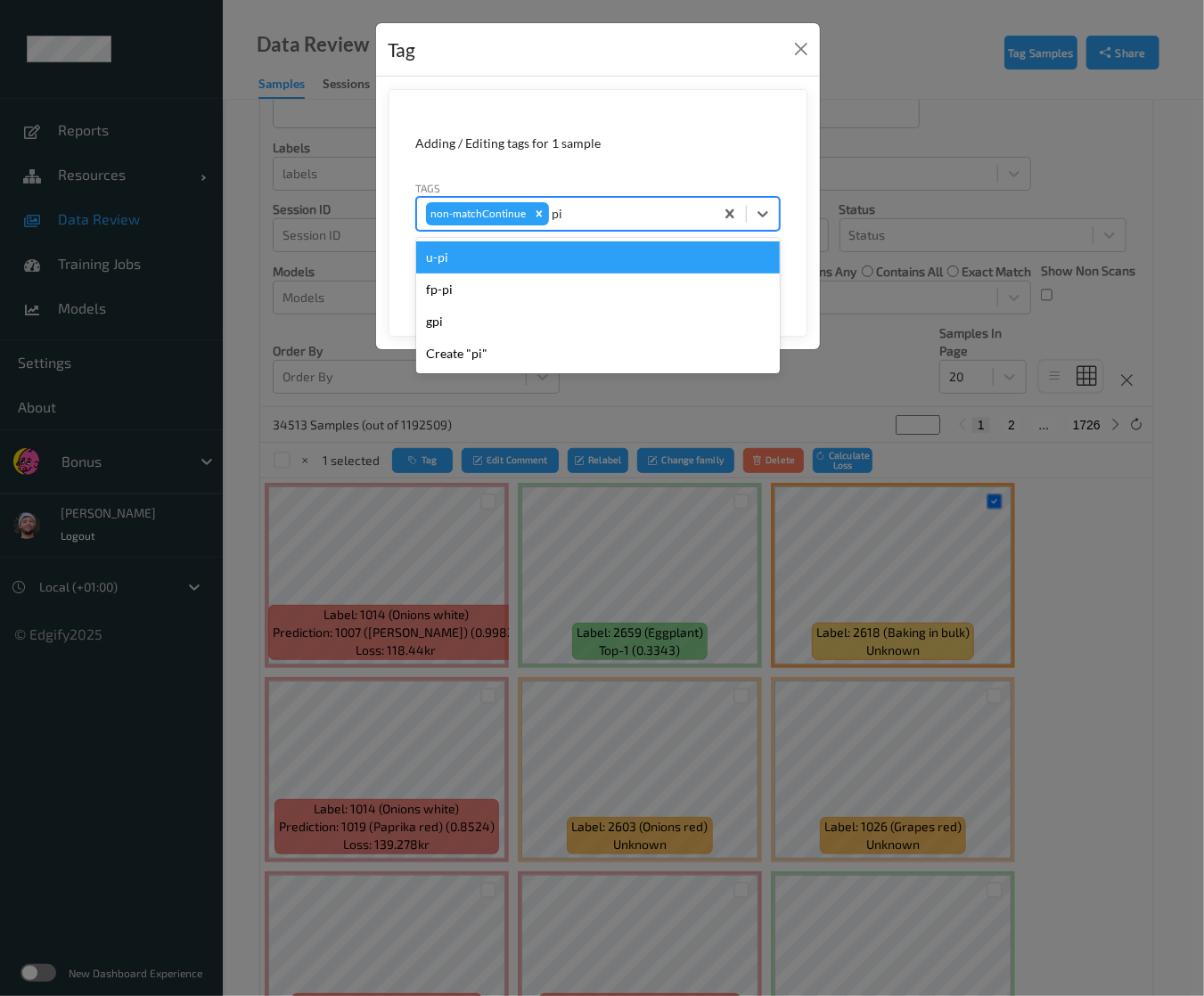
click at [567, 261] on div "u-pi" at bounding box center [598, 258] width 363 height 32
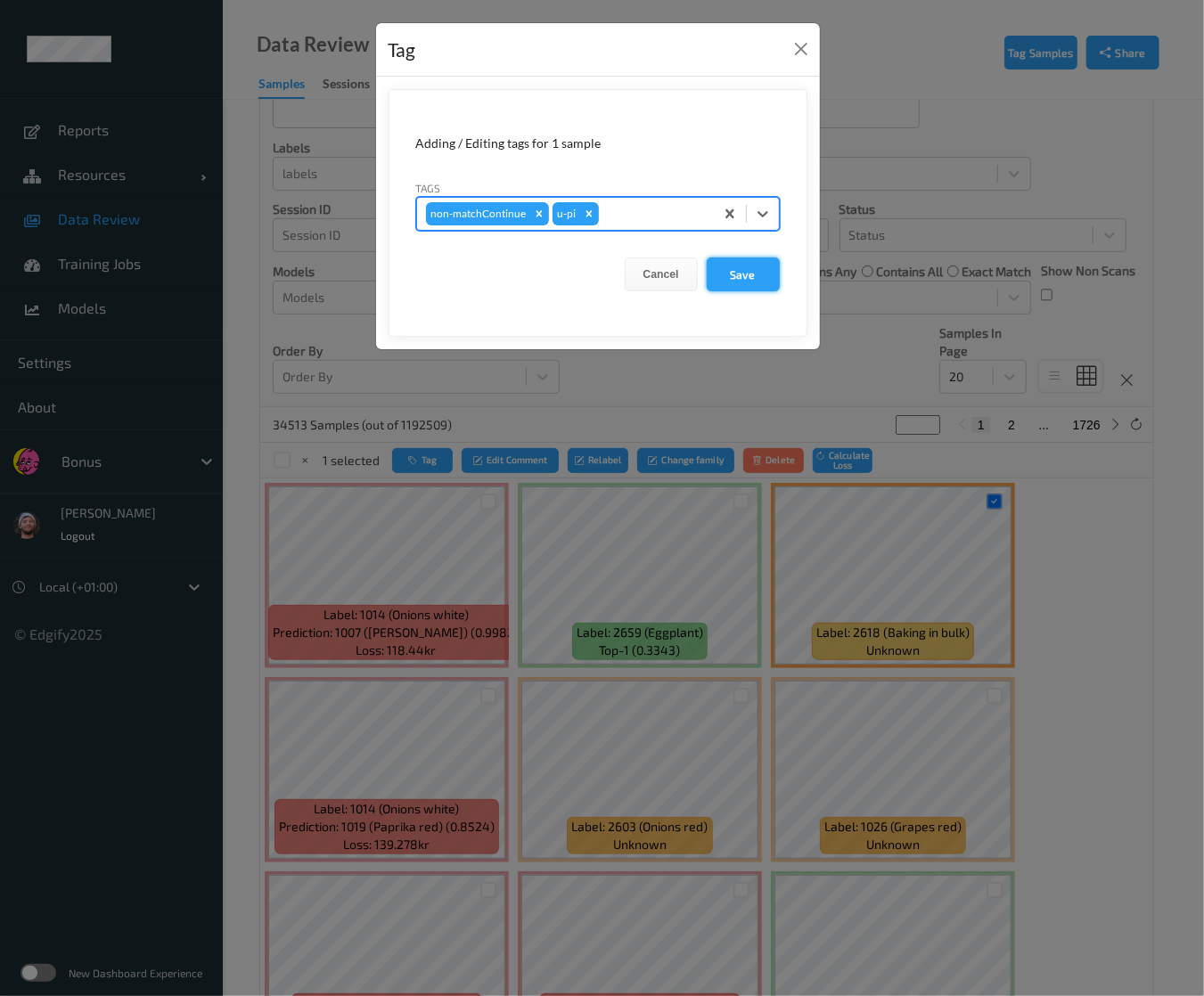
click at [750, 283] on button "Save" at bounding box center [743, 275] width 73 height 34
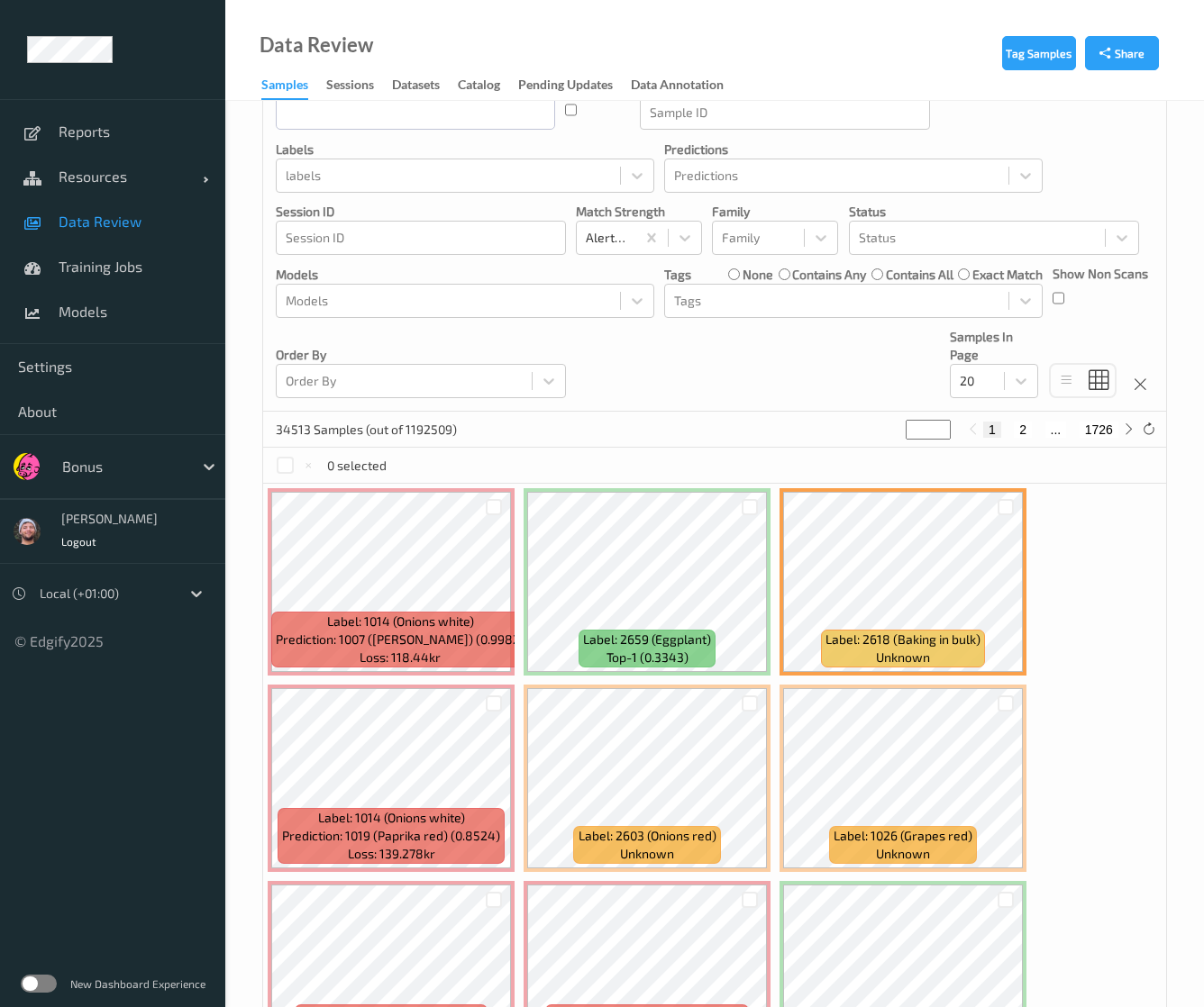
click at [695, 421] on div "34513 Samples (out of 1192509) * 1 2 ... 1726" at bounding box center [714, 430] width 903 height 36
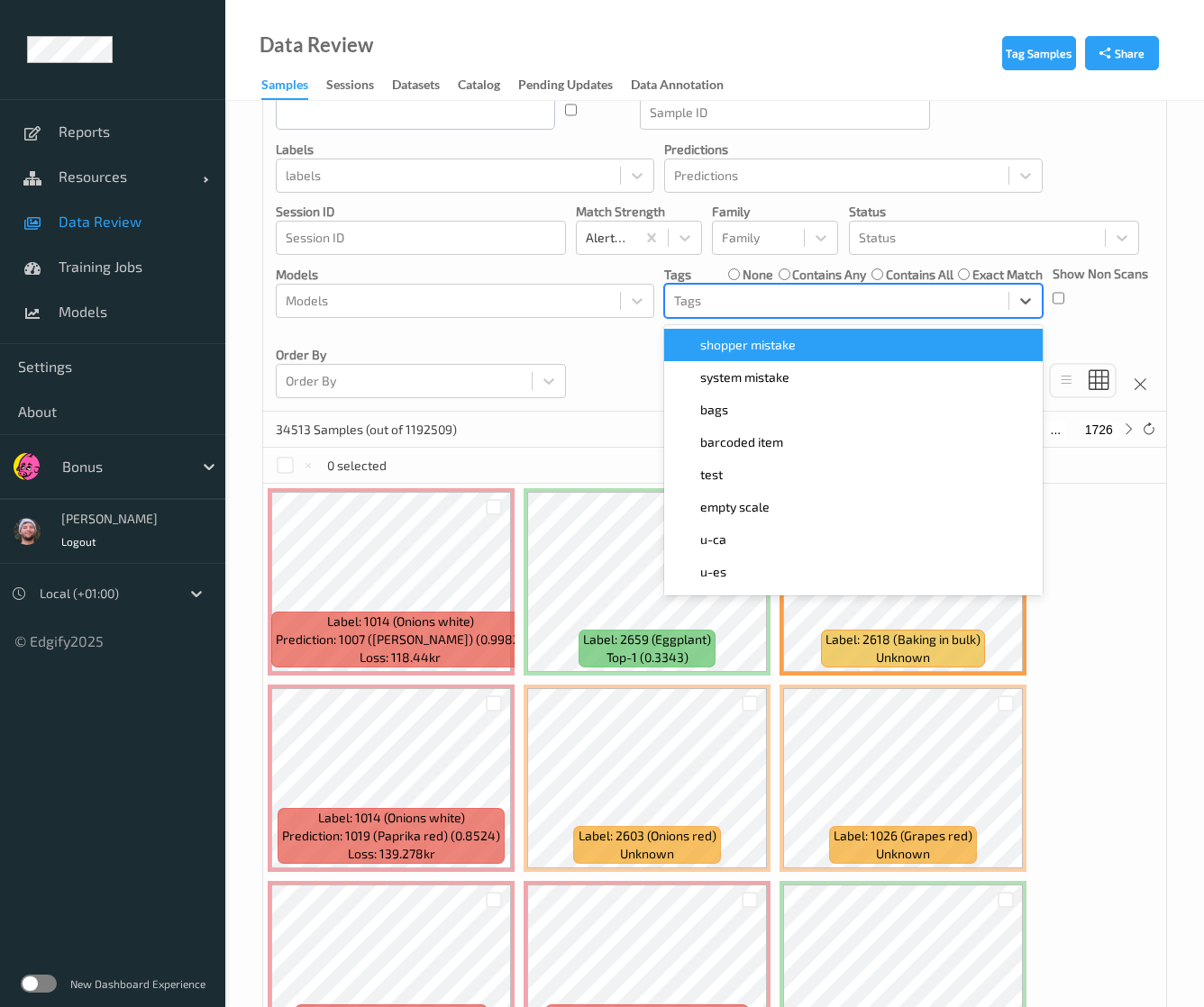
click at [820, 305] on div at bounding box center [837, 301] width 325 height 22
click at [804, 340] on div "shopper mistake" at bounding box center [854, 344] width 357 height 18
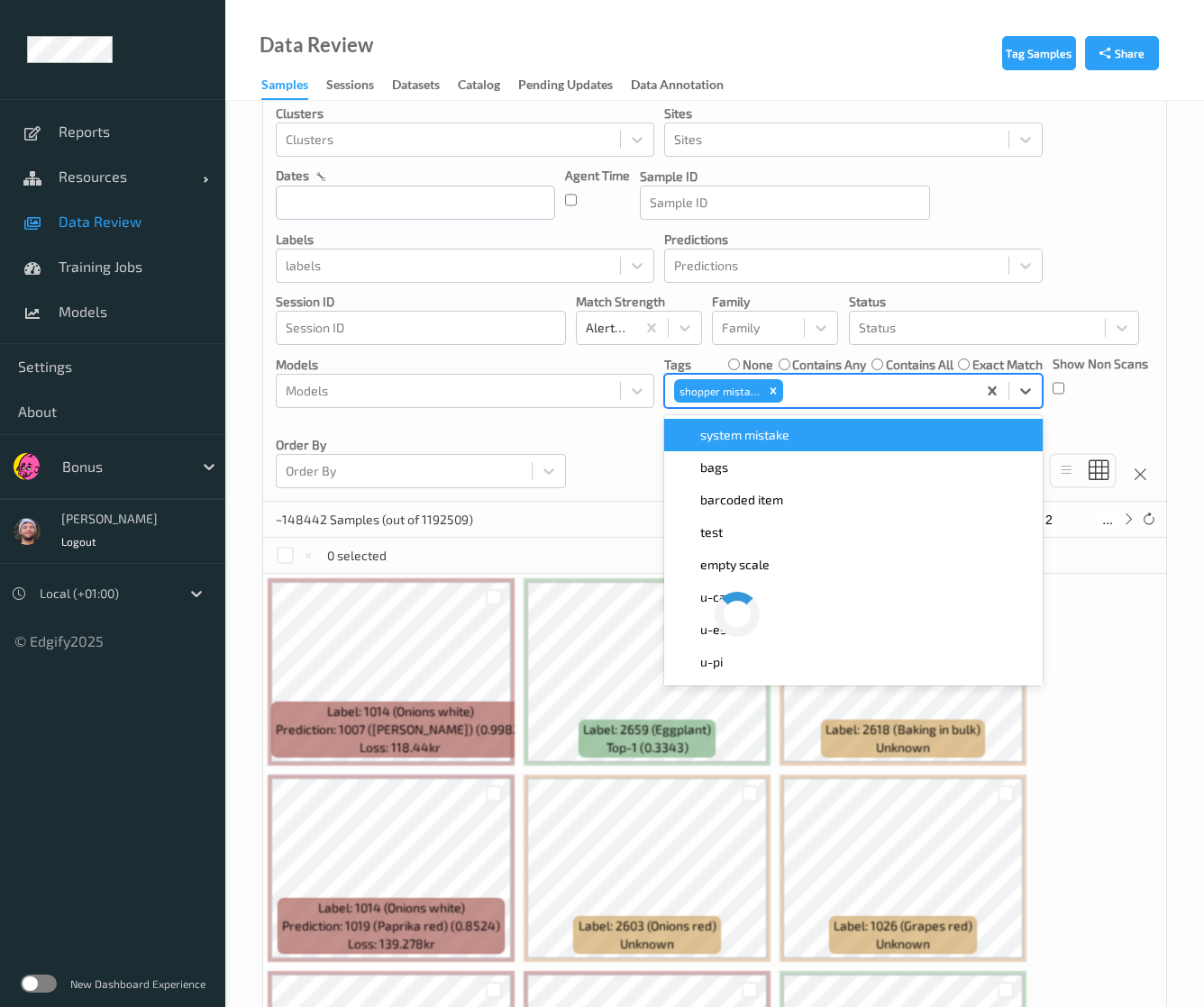
scroll to position [90, 0]
click at [371, 200] on input "text" at bounding box center [415, 203] width 279 height 35
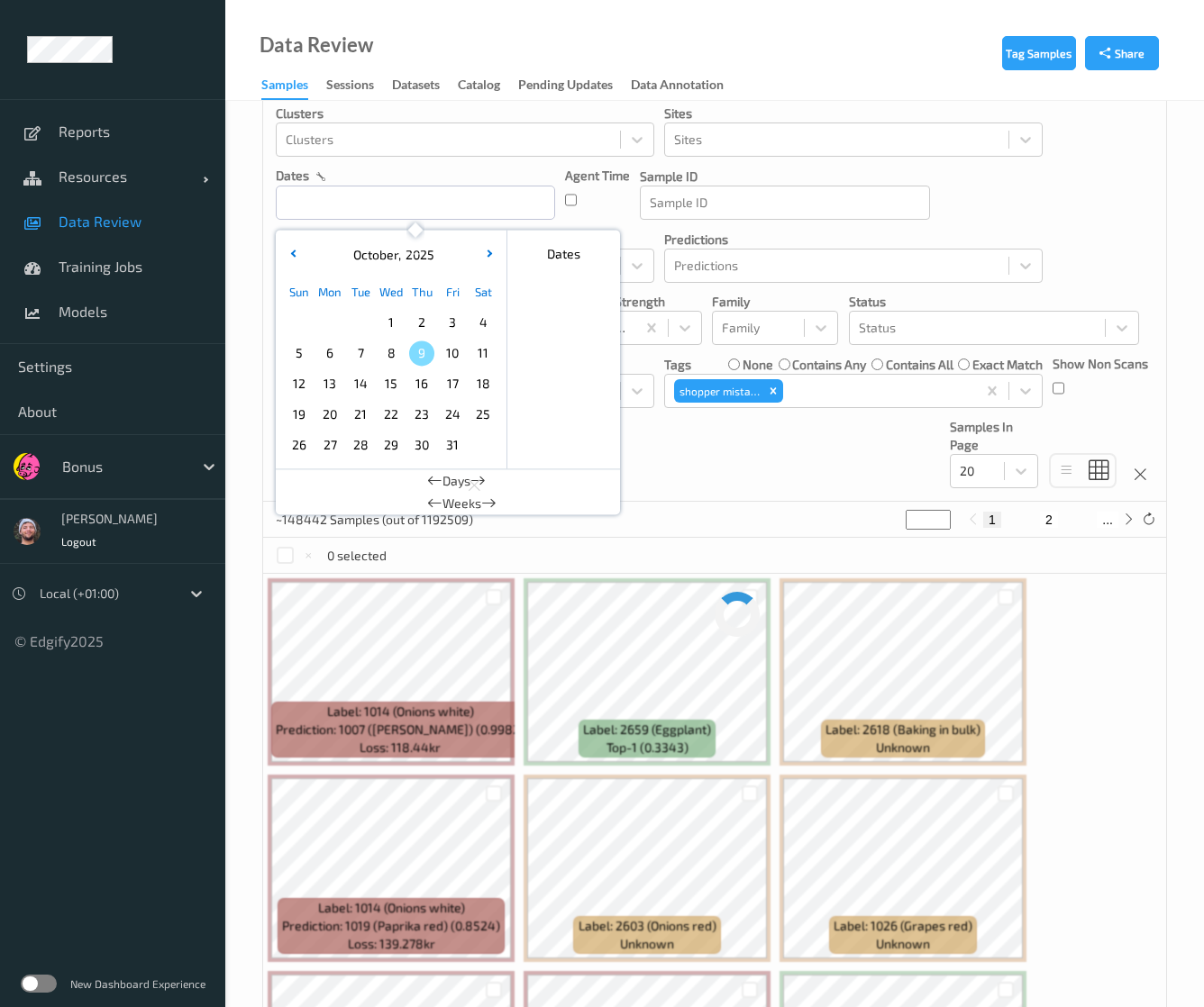
click at [435, 341] on div "9" at bounding box center [422, 353] width 31 height 31
click at [423, 353] on span "9" at bounding box center [422, 353] width 25 height 25
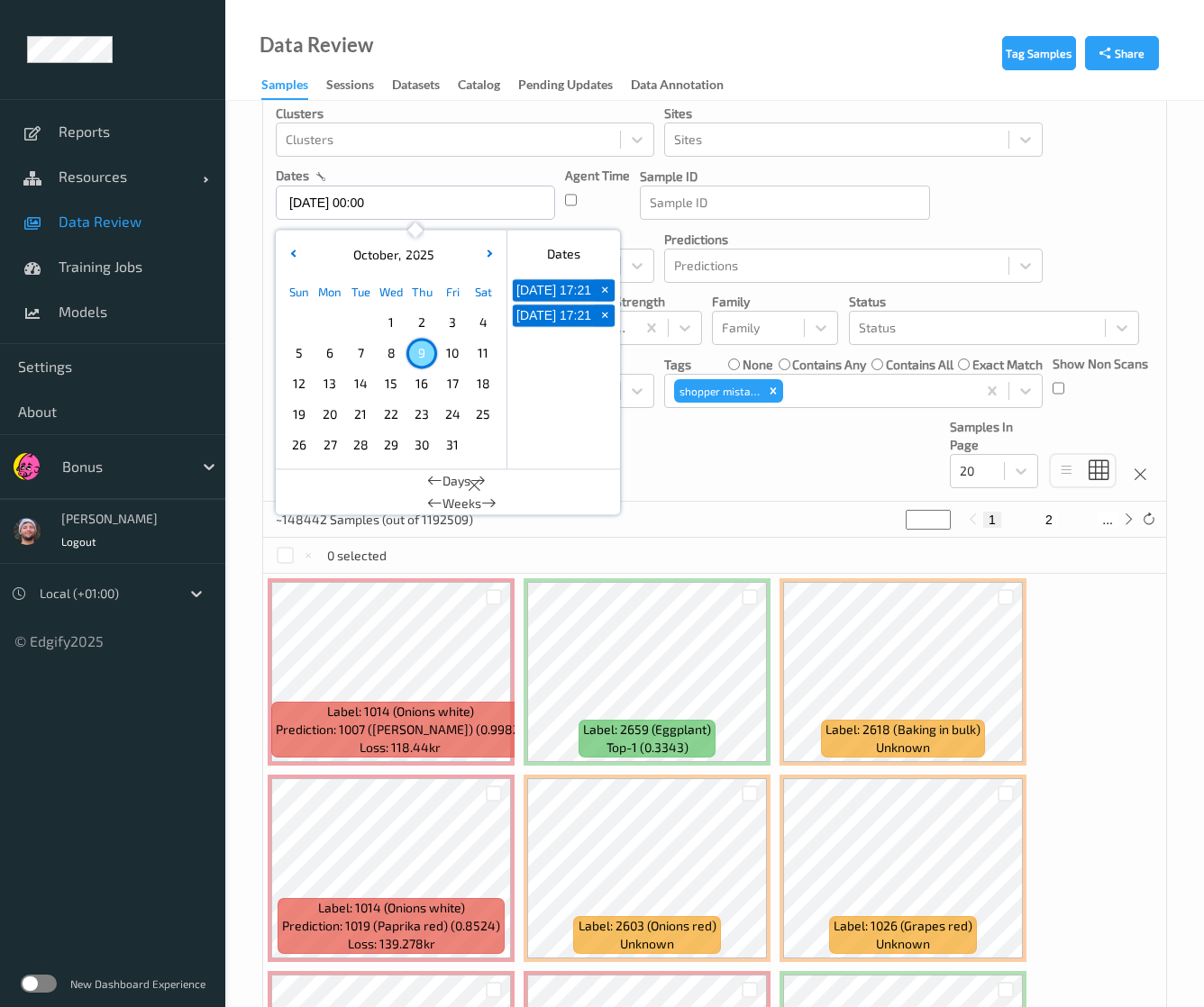
click at [423, 353] on span "9" at bounding box center [422, 353] width 25 height 25
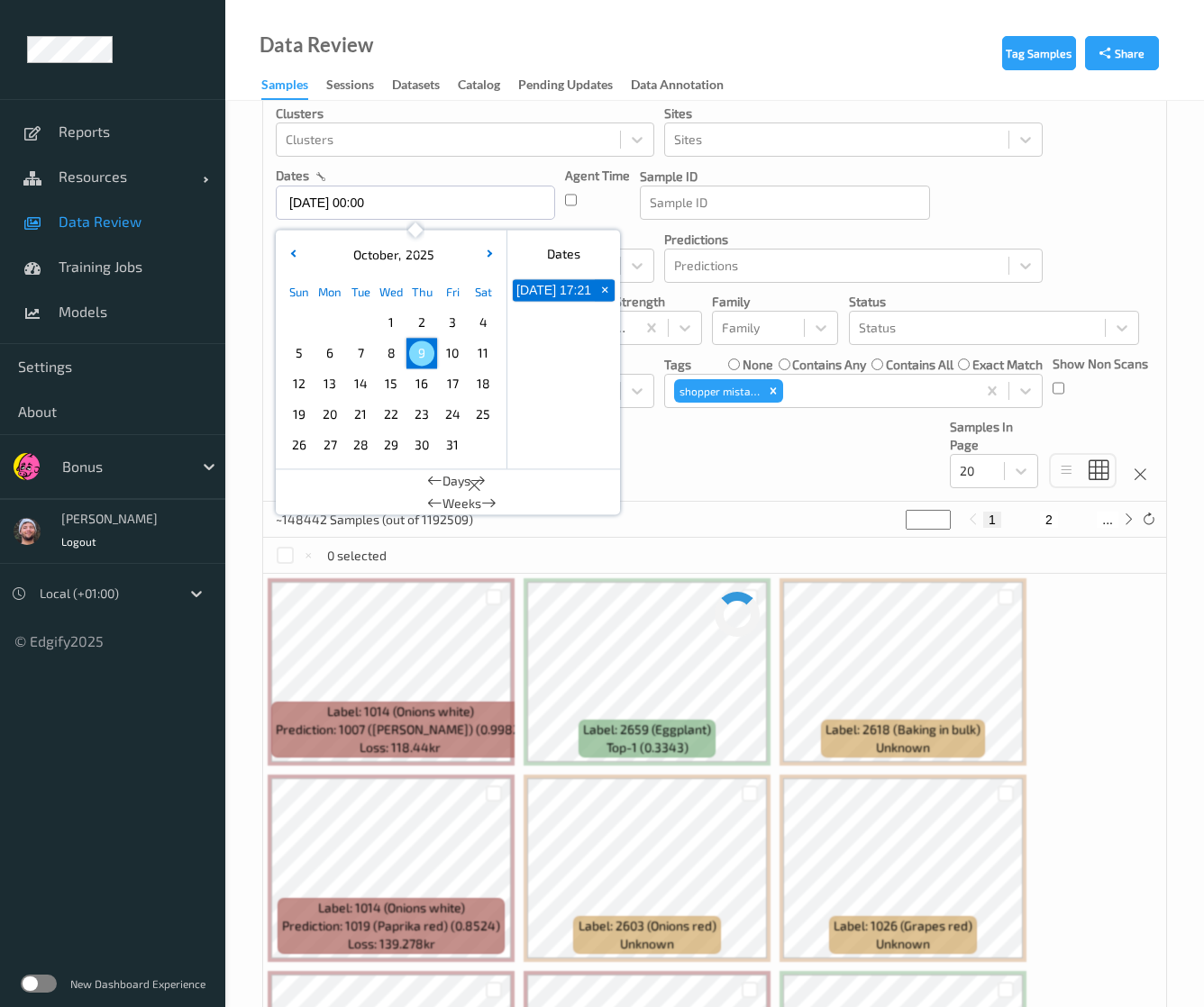
type input "09/10/2025 00:00"
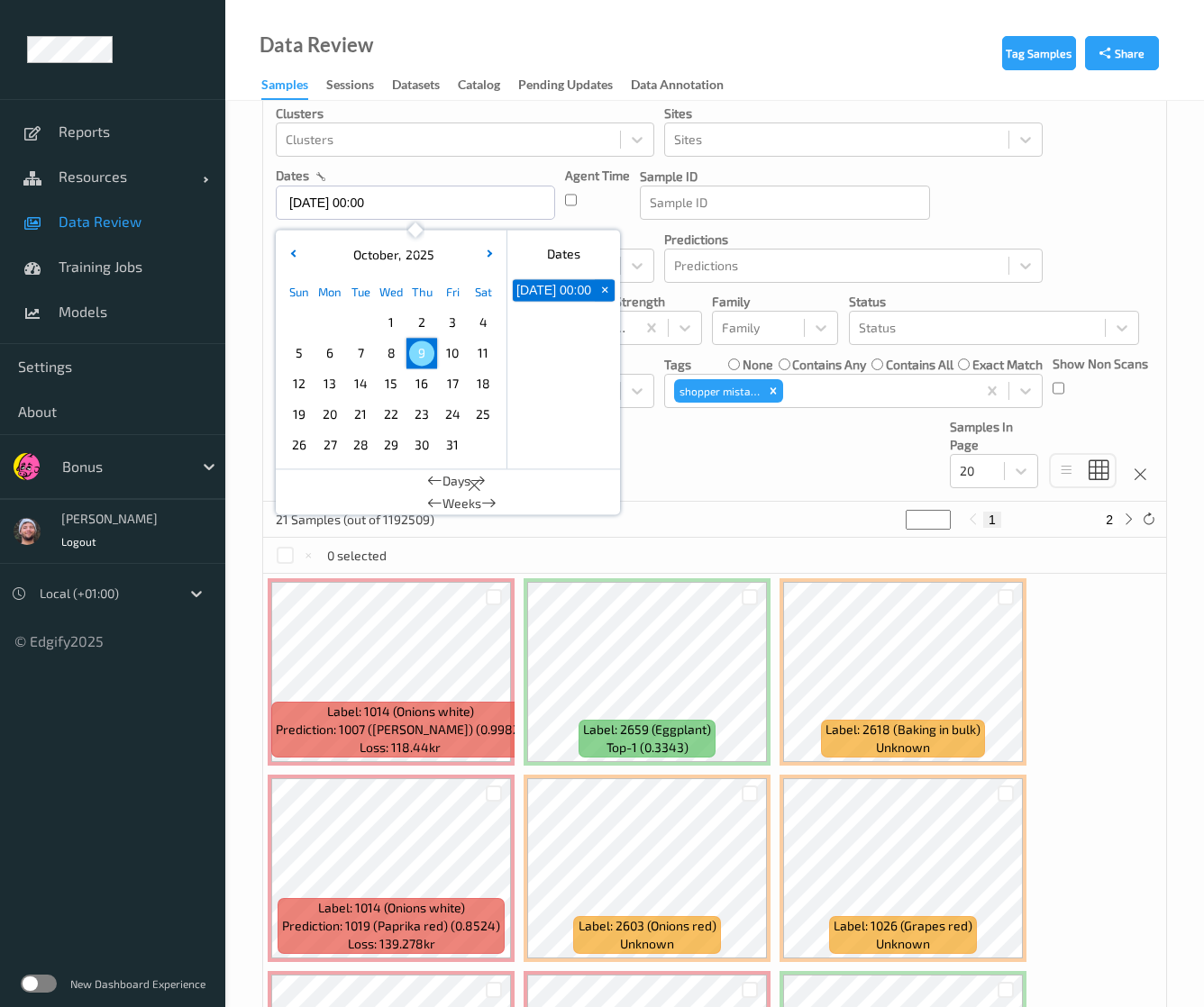
click at [676, 446] on div "Devices Devices Storage Devices Storage Devices Clusters Clusters Sites Sites d…" at bounding box center [714, 266] width 903 height 472
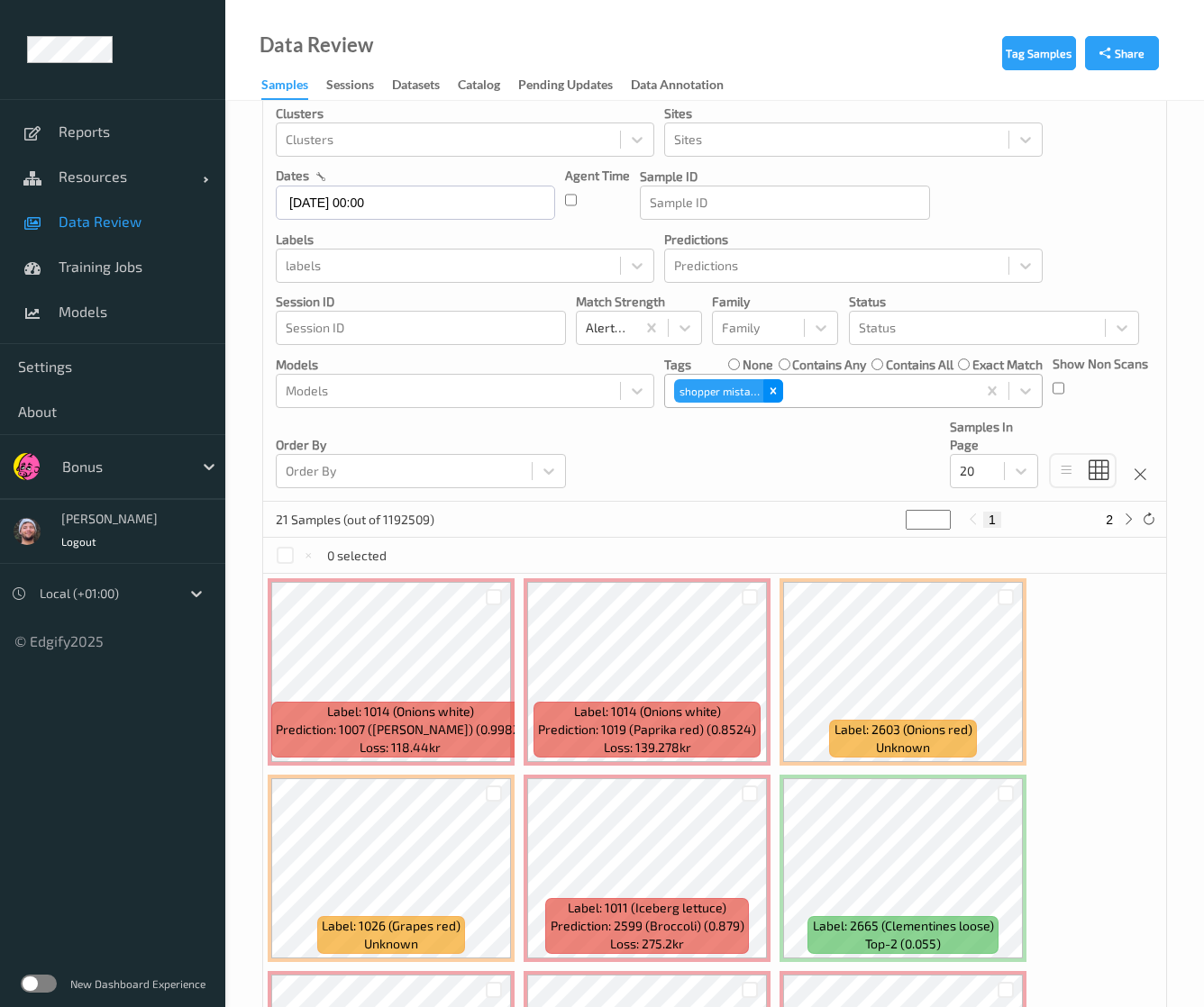
click at [779, 396] on div "Remove shopper mistake" at bounding box center [773, 391] width 20 height 23
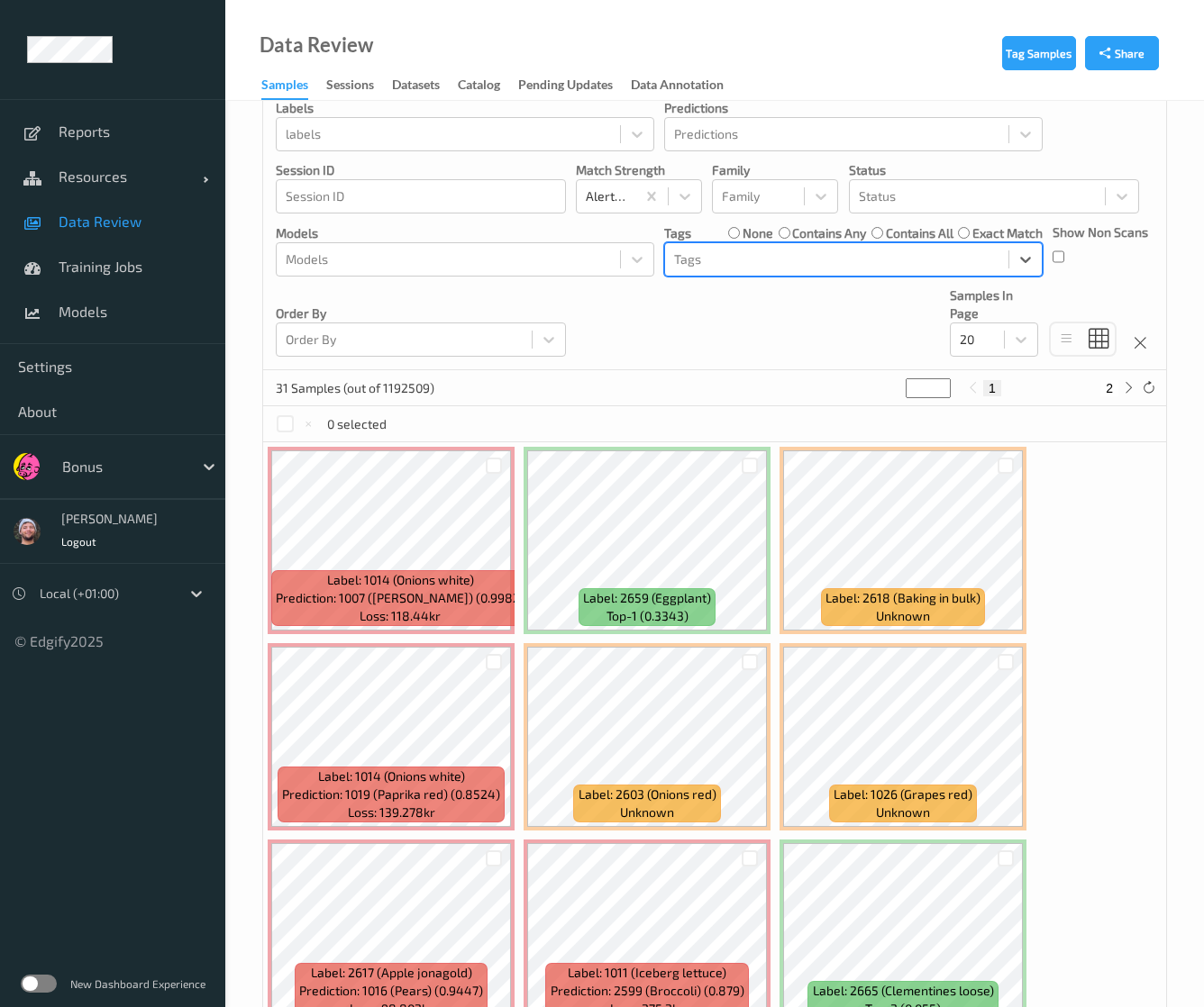
scroll to position [361, 0]
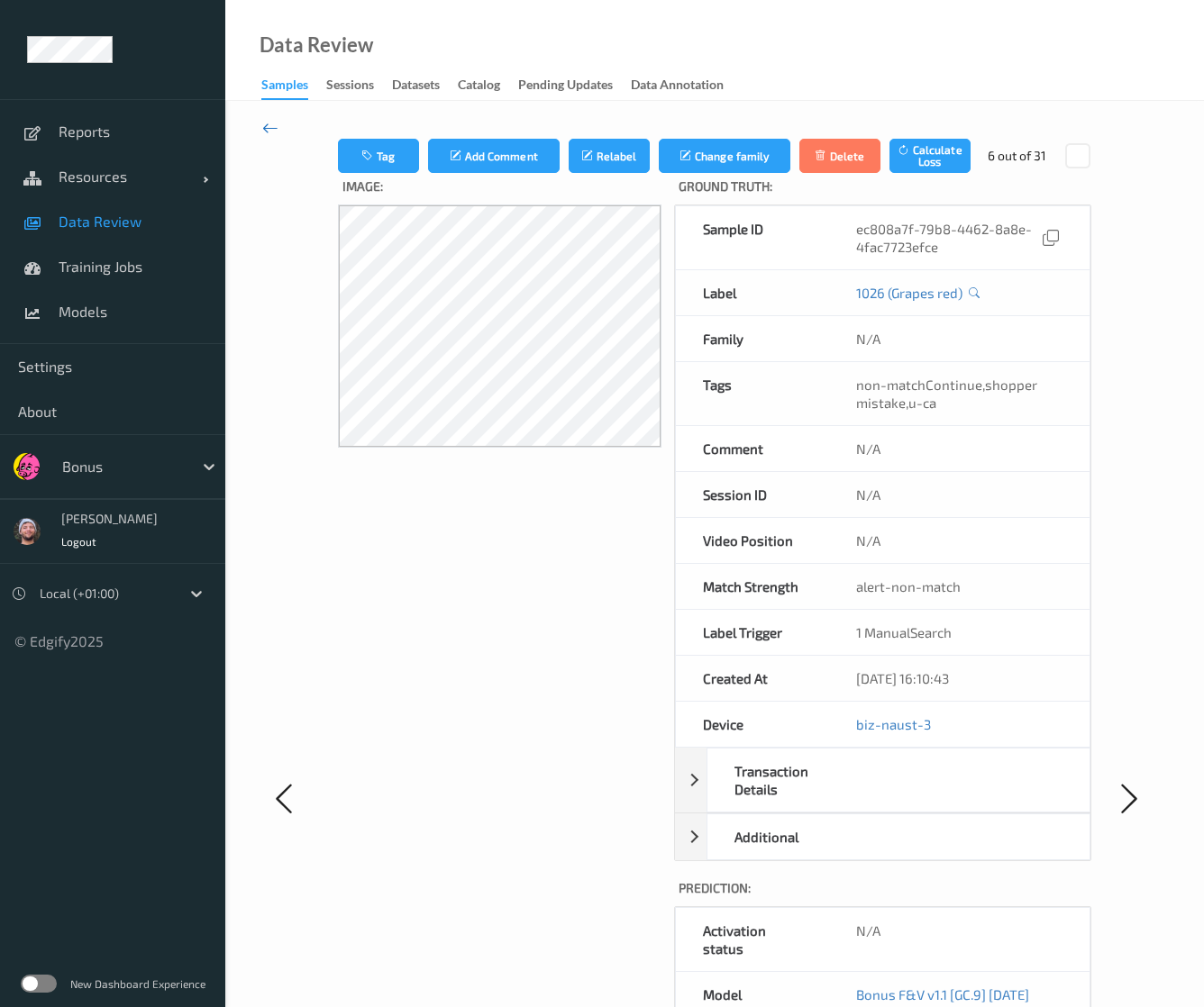
click at [274, 128] on icon at bounding box center [270, 128] width 16 height 20
click at [274, 118] on icon at bounding box center [270, 128] width 16 height 20
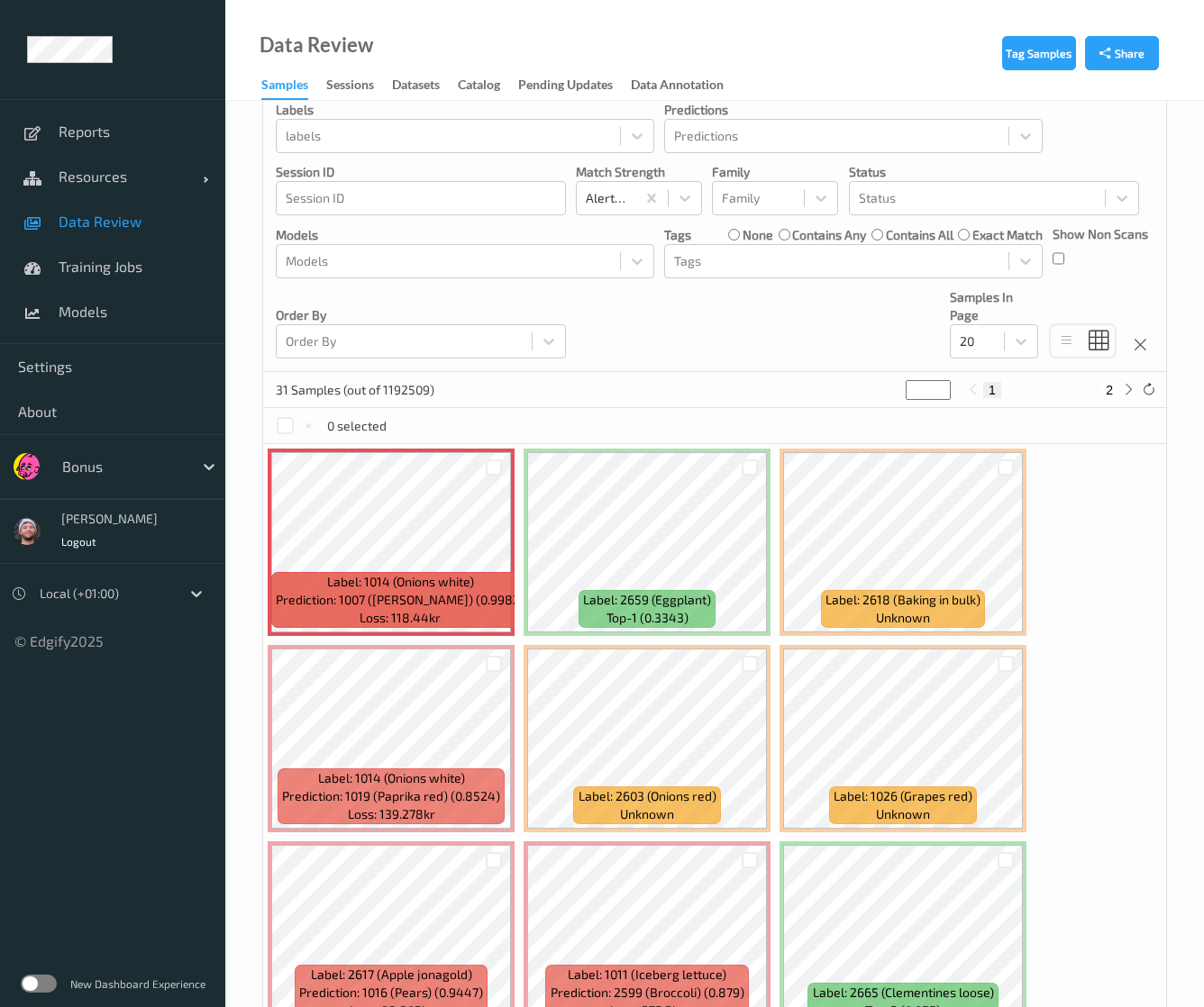
scroll to position [270, 0]
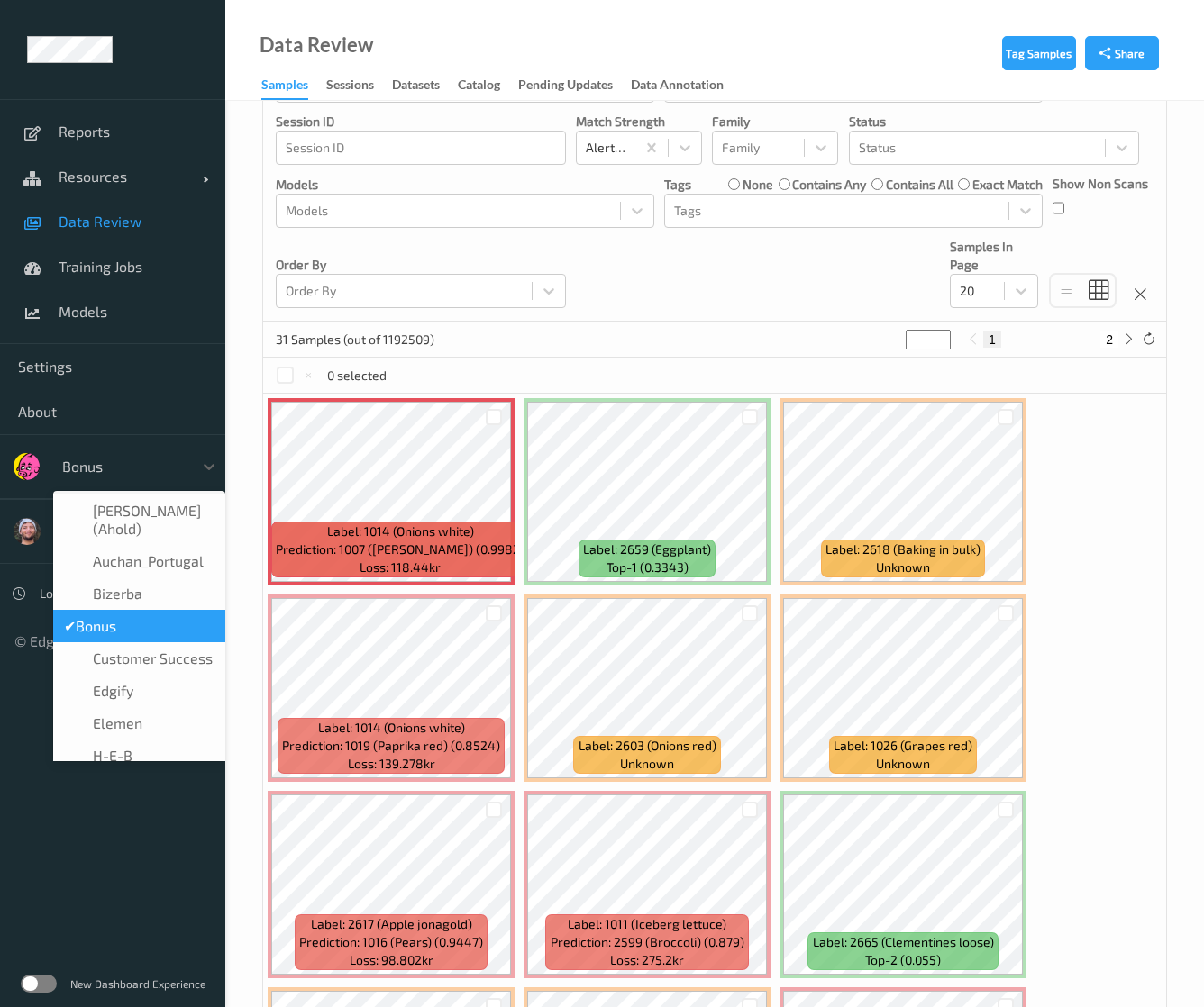
click at [105, 462] on div at bounding box center [123, 466] width 122 height 22
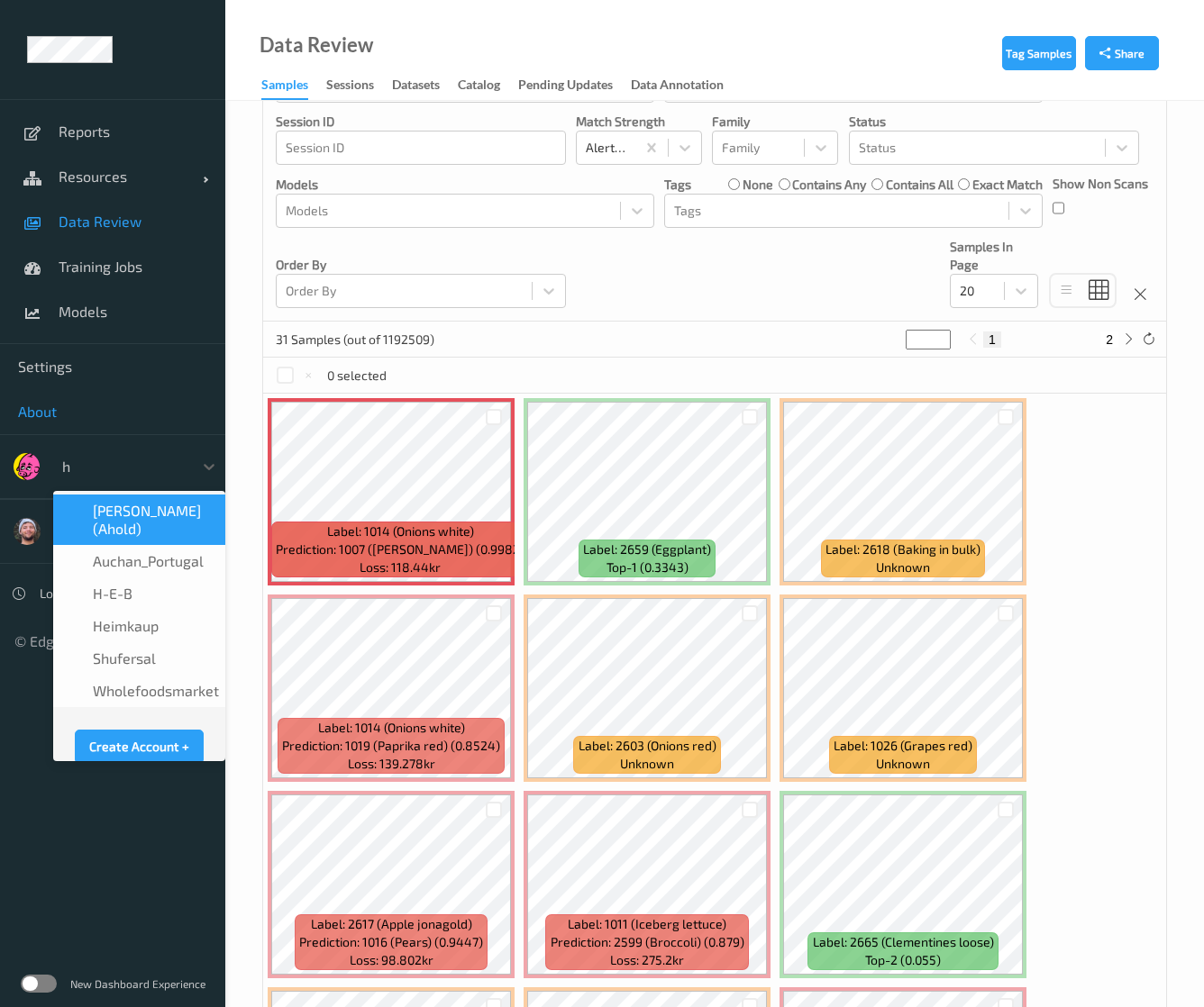
type input "h-"
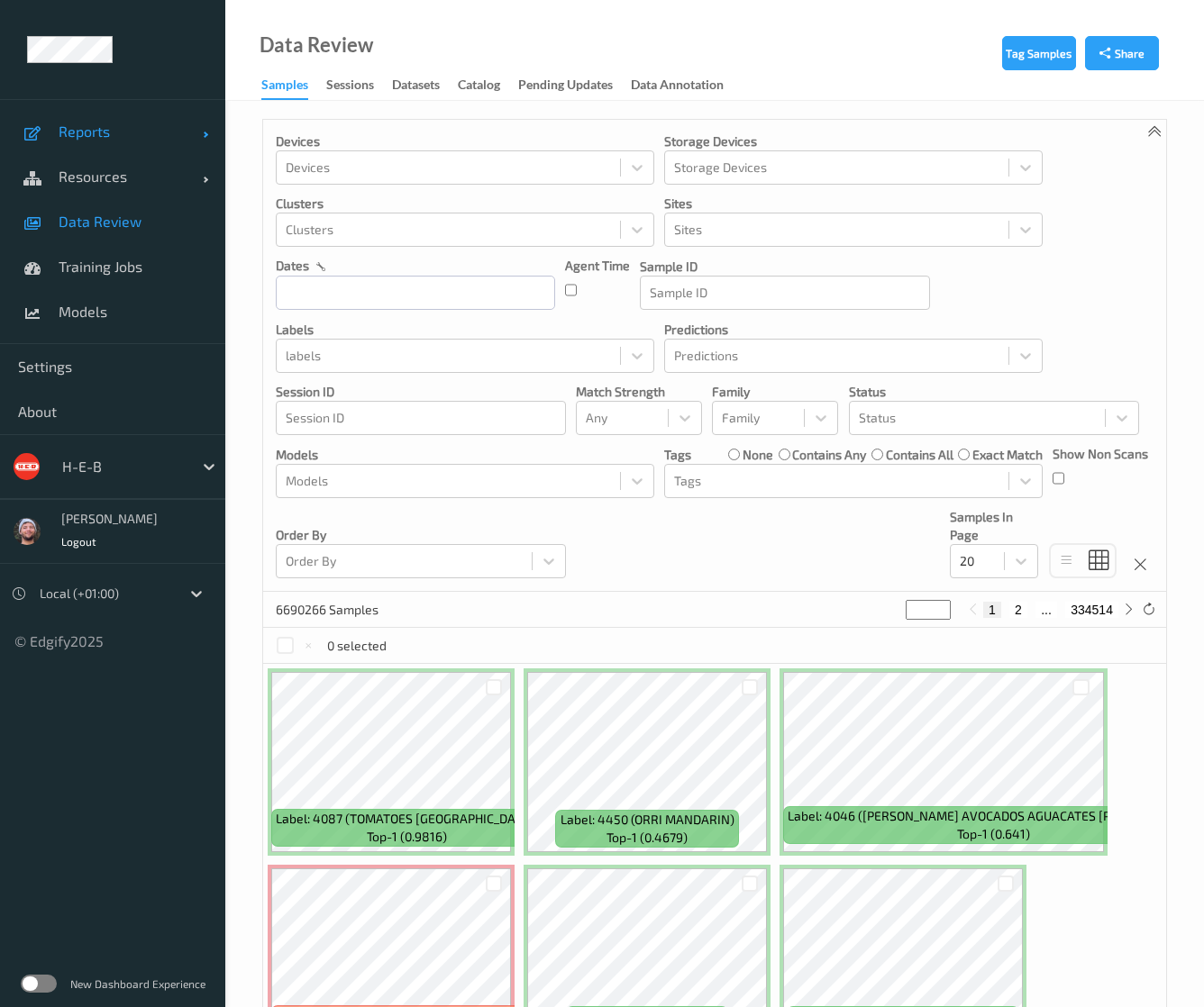
click at [111, 132] on span "Reports" at bounding box center [130, 131] width 144 height 18
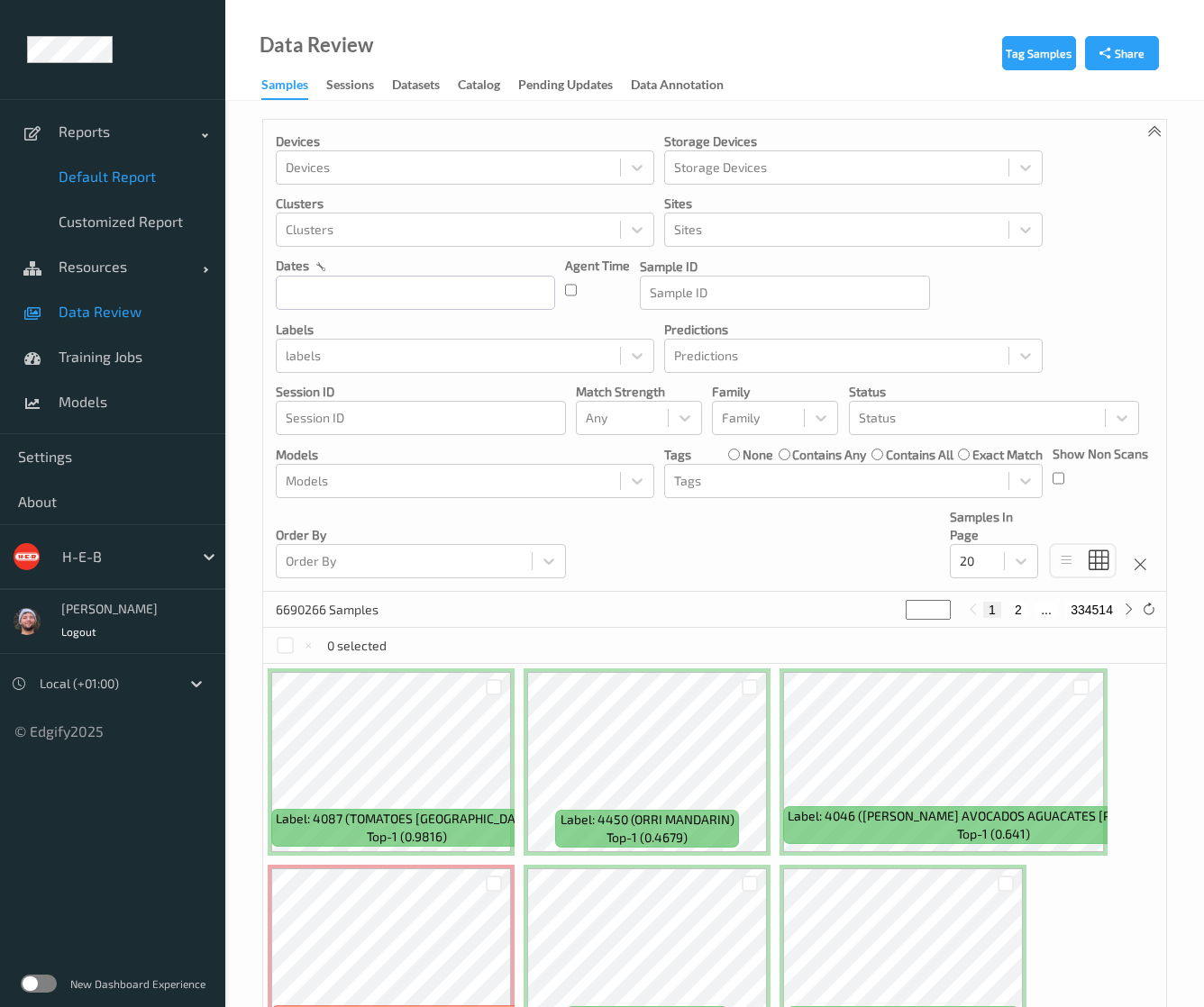
click at [105, 176] on span "Default Report" at bounding box center [132, 176] width 149 height 18
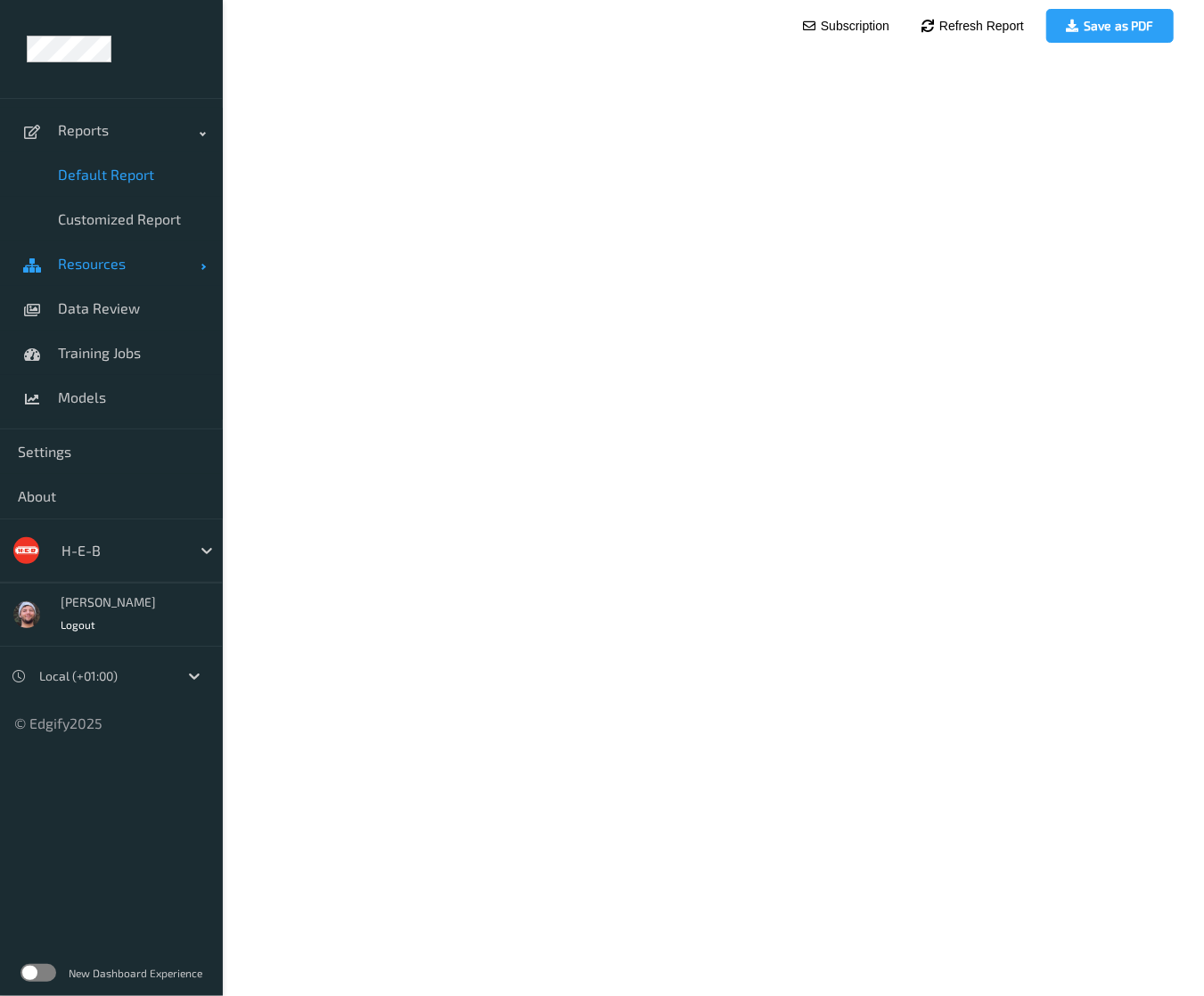
click at [141, 259] on span "Resources" at bounding box center [129, 264] width 142 height 18
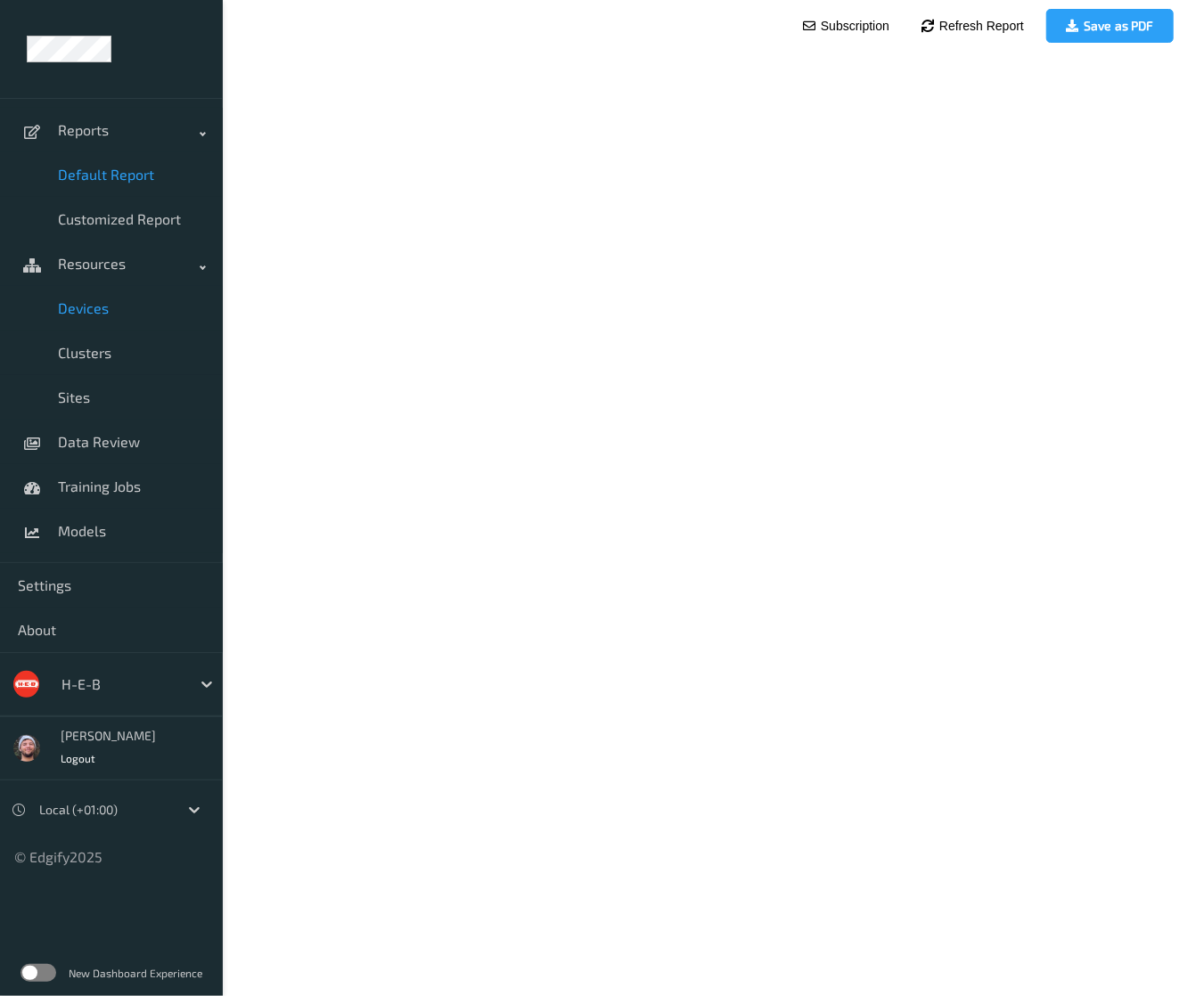
click at [133, 309] on span "Devices" at bounding box center [131, 308] width 147 height 18
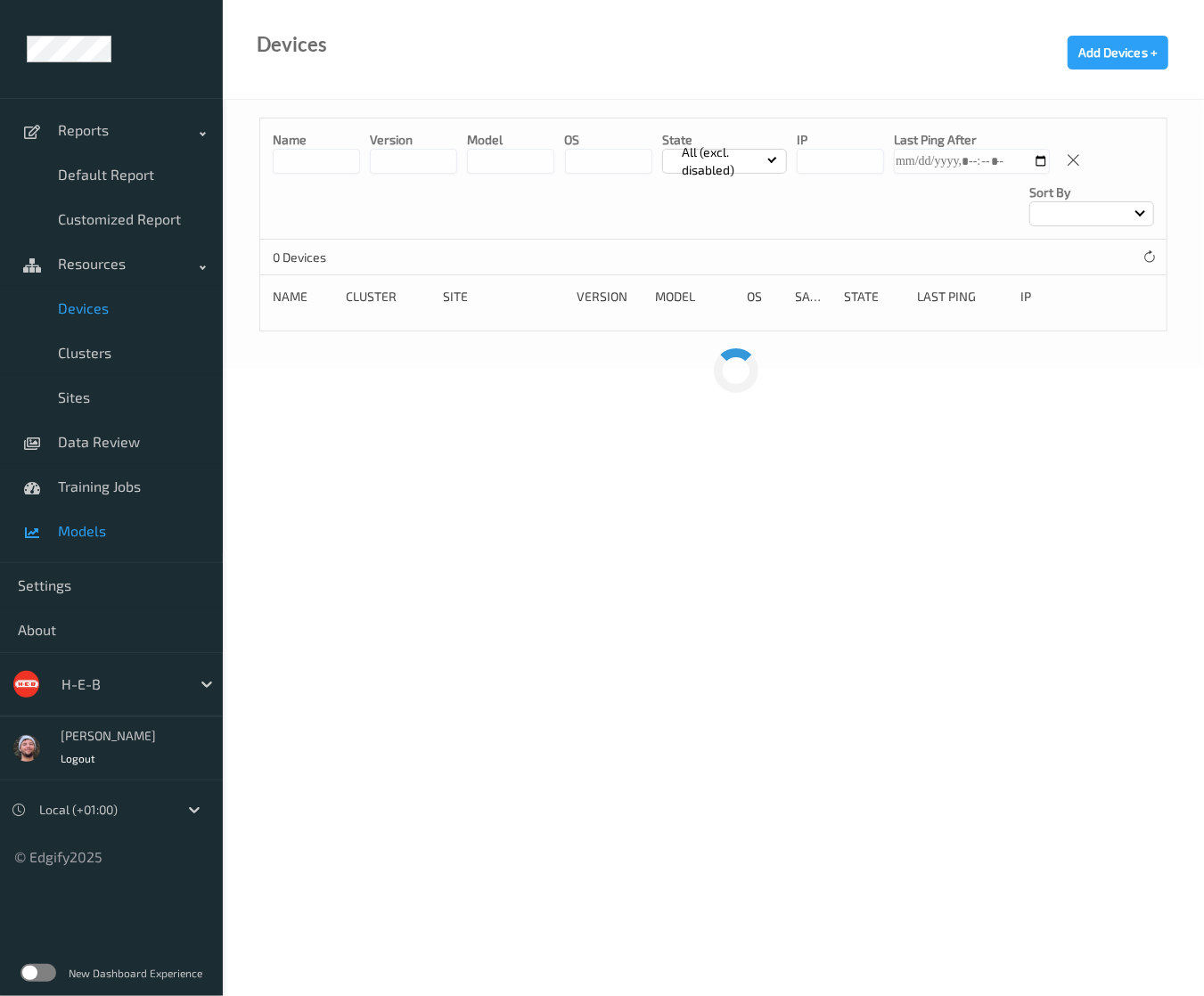
click at [129, 524] on span "Models" at bounding box center [131, 531] width 147 height 18
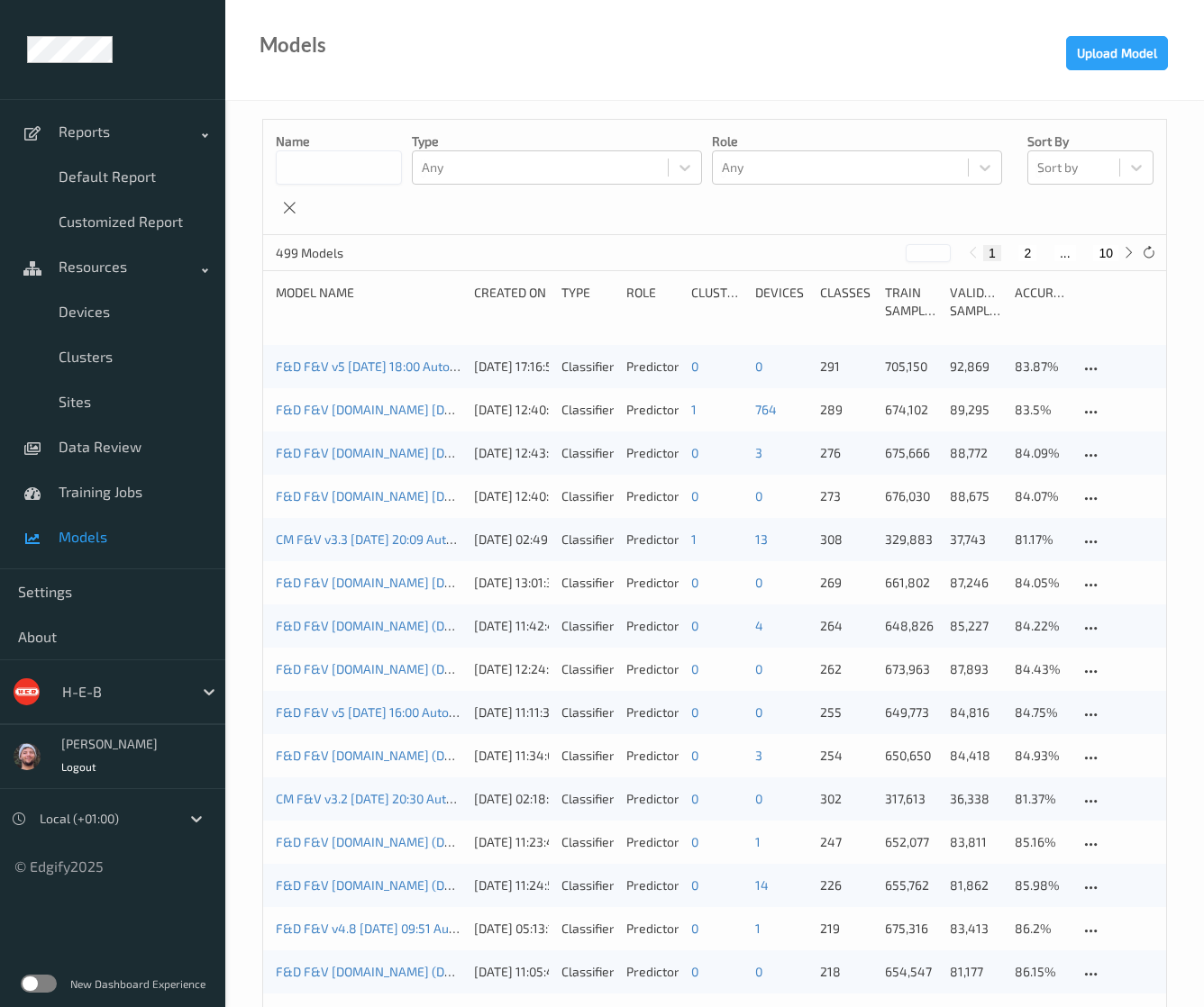
click at [477, 324] on div "Model Name Created On Type Role clusters devices Classes Train Samples Validati…" at bounding box center [715, 308] width 878 height 49
click at [334, 370] on link "F&D F&V v5 [DATE] 18:00 Auto Save" at bounding box center [378, 366] width 204 height 15
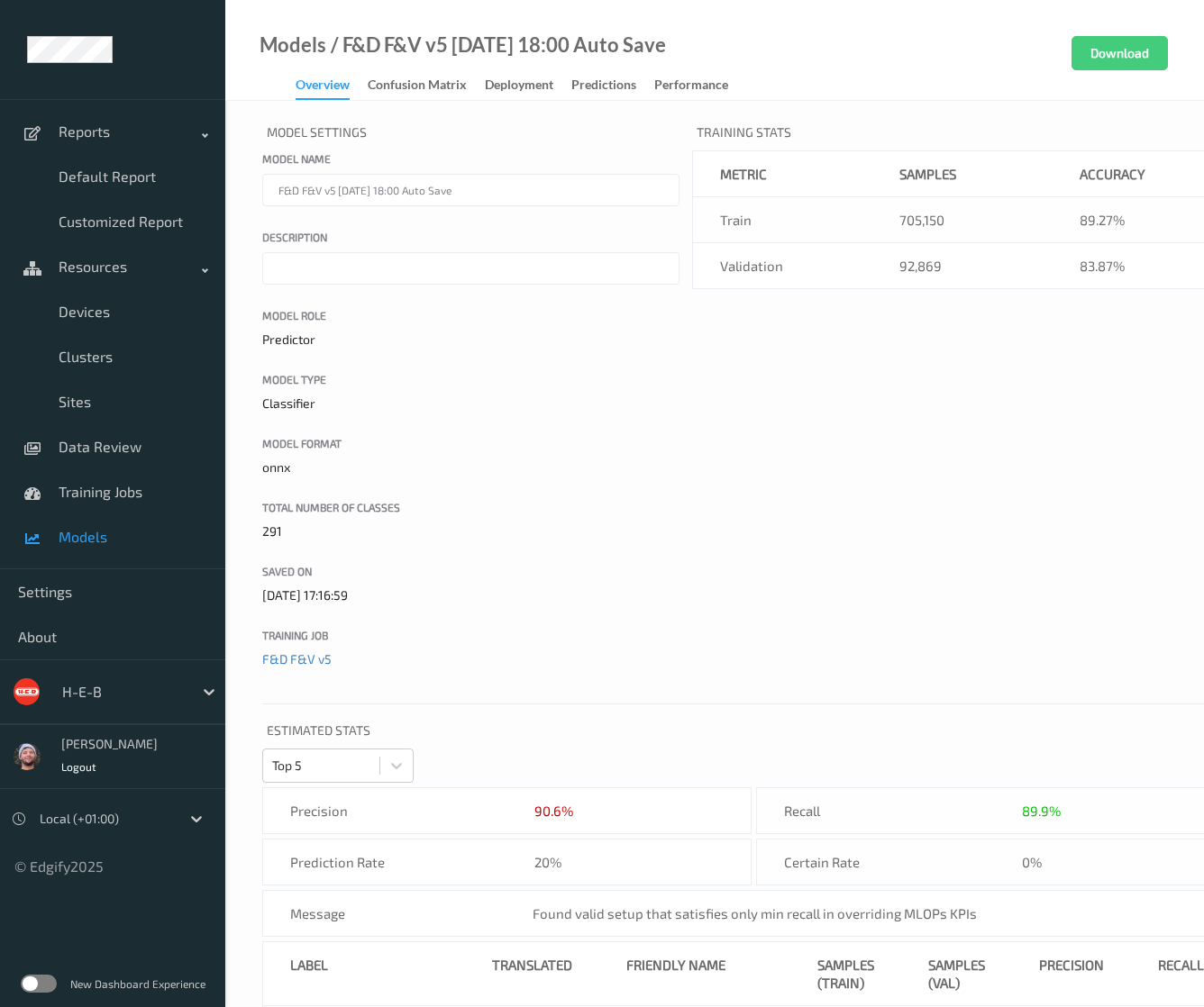
scroll to position [270, 0]
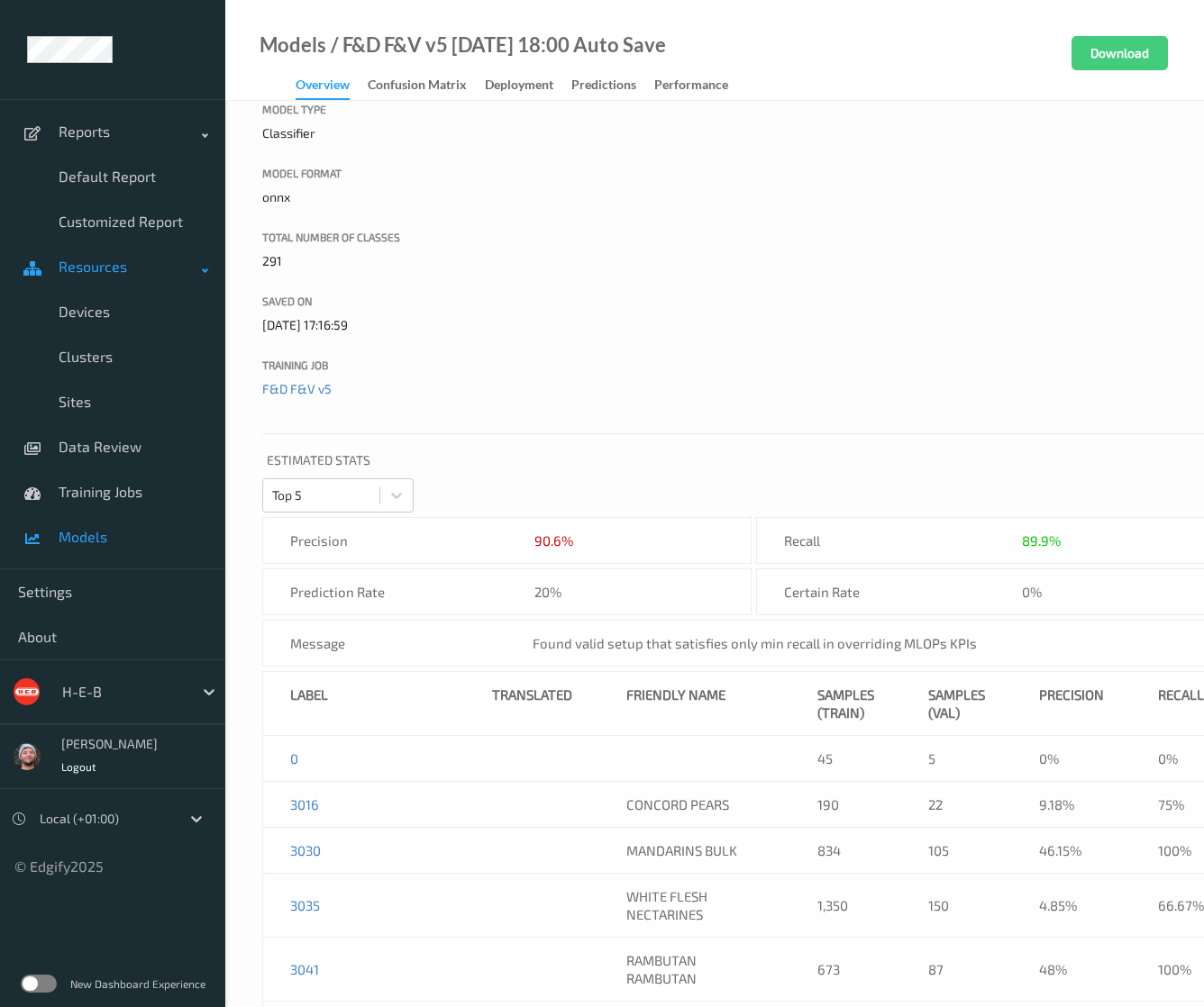
click at [535, 80] on div "Deployment" at bounding box center [519, 86] width 68 height 22
click at [528, 85] on div "Deployment" at bounding box center [519, 86] width 68 height 22
click at [520, 93] on div "Deployment" at bounding box center [519, 86] width 68 height 22
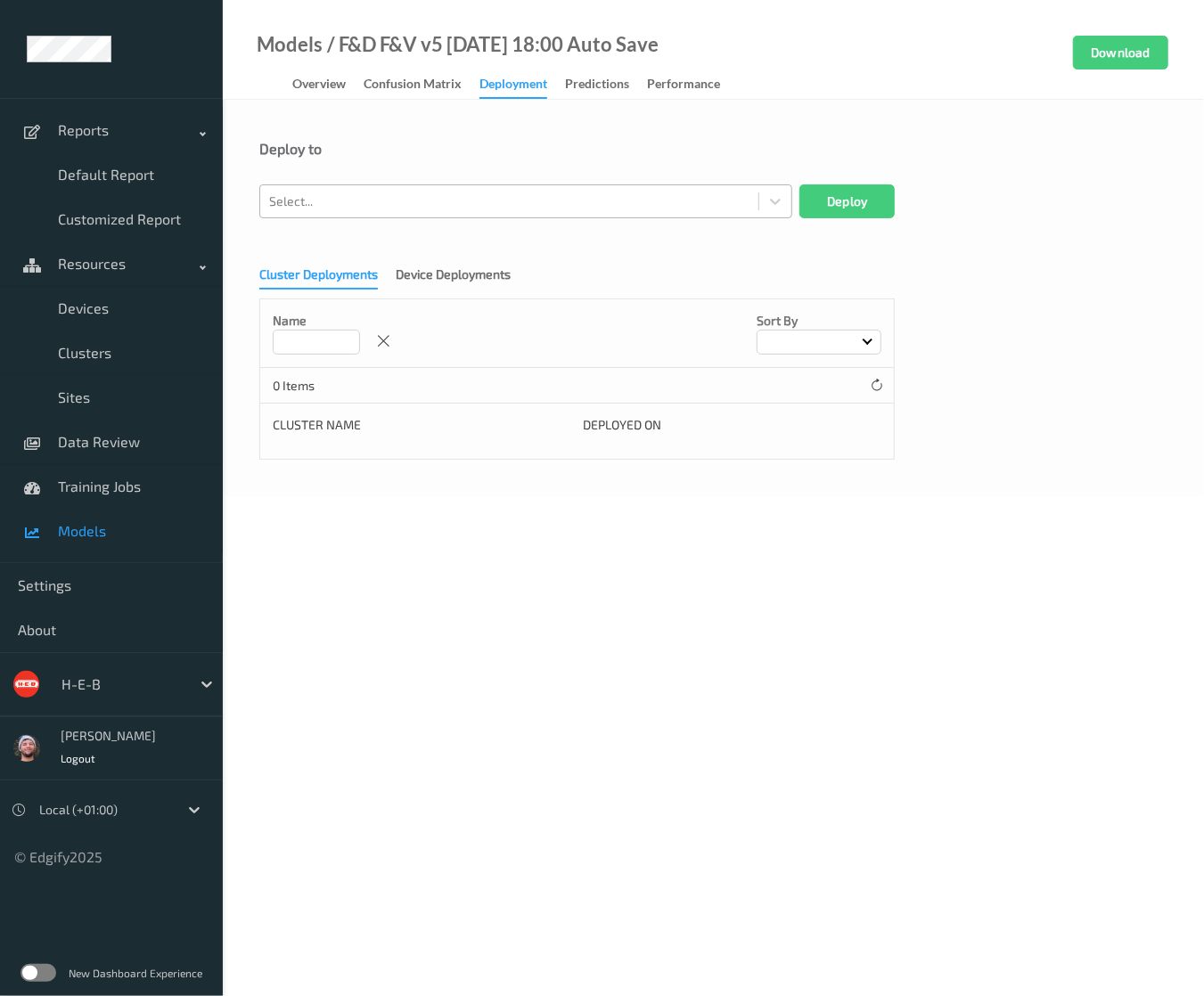
click at [452, 206] on div at bounding box center [509, 201] width 480 height 22
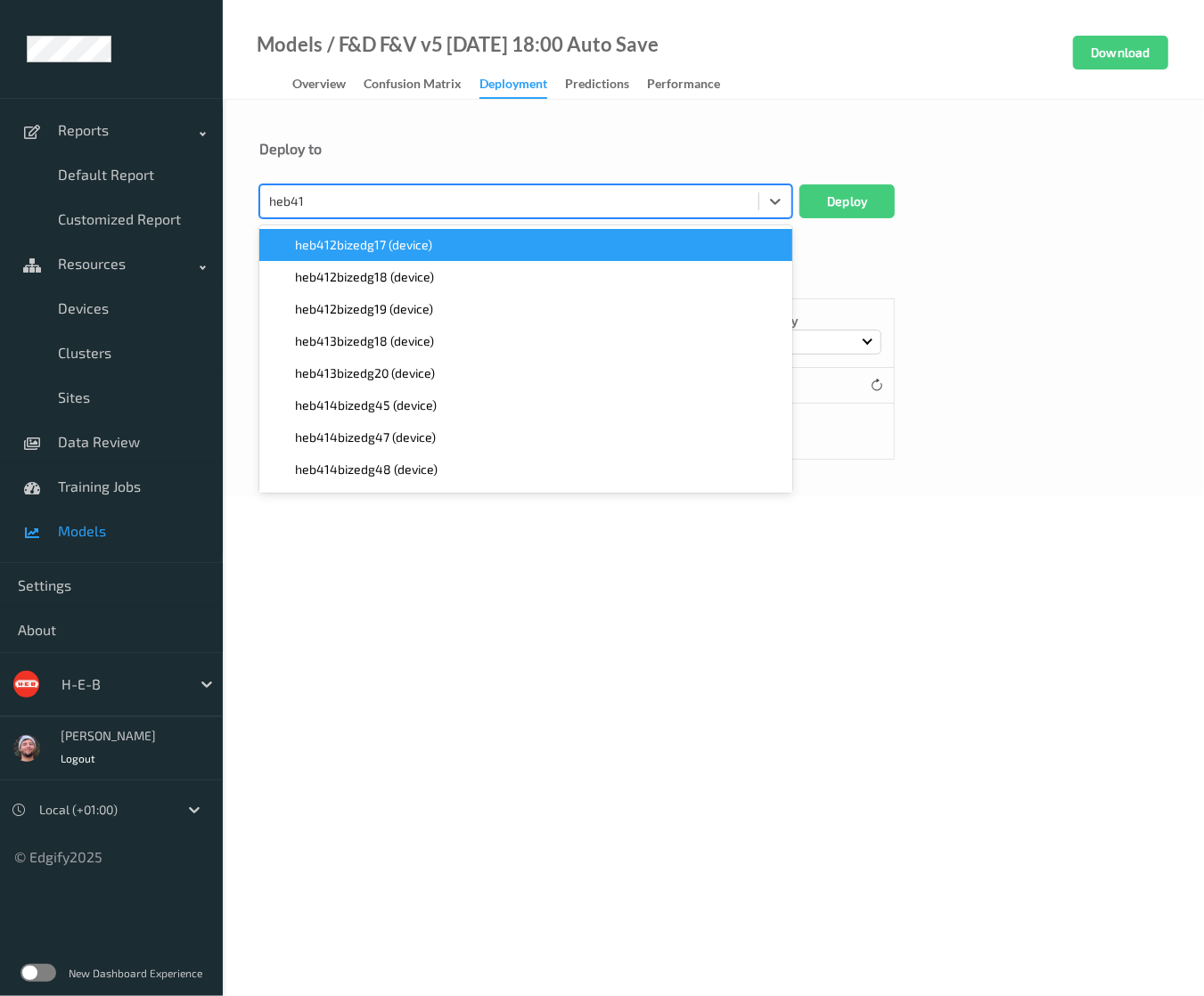
type input "heb415"
click at [405, 252] on span "heb415bizedg58 (device)" at bounding box center [365, 245] width 140 height 18
type input "heb415"
paste input "heb415"
type input "heb415"
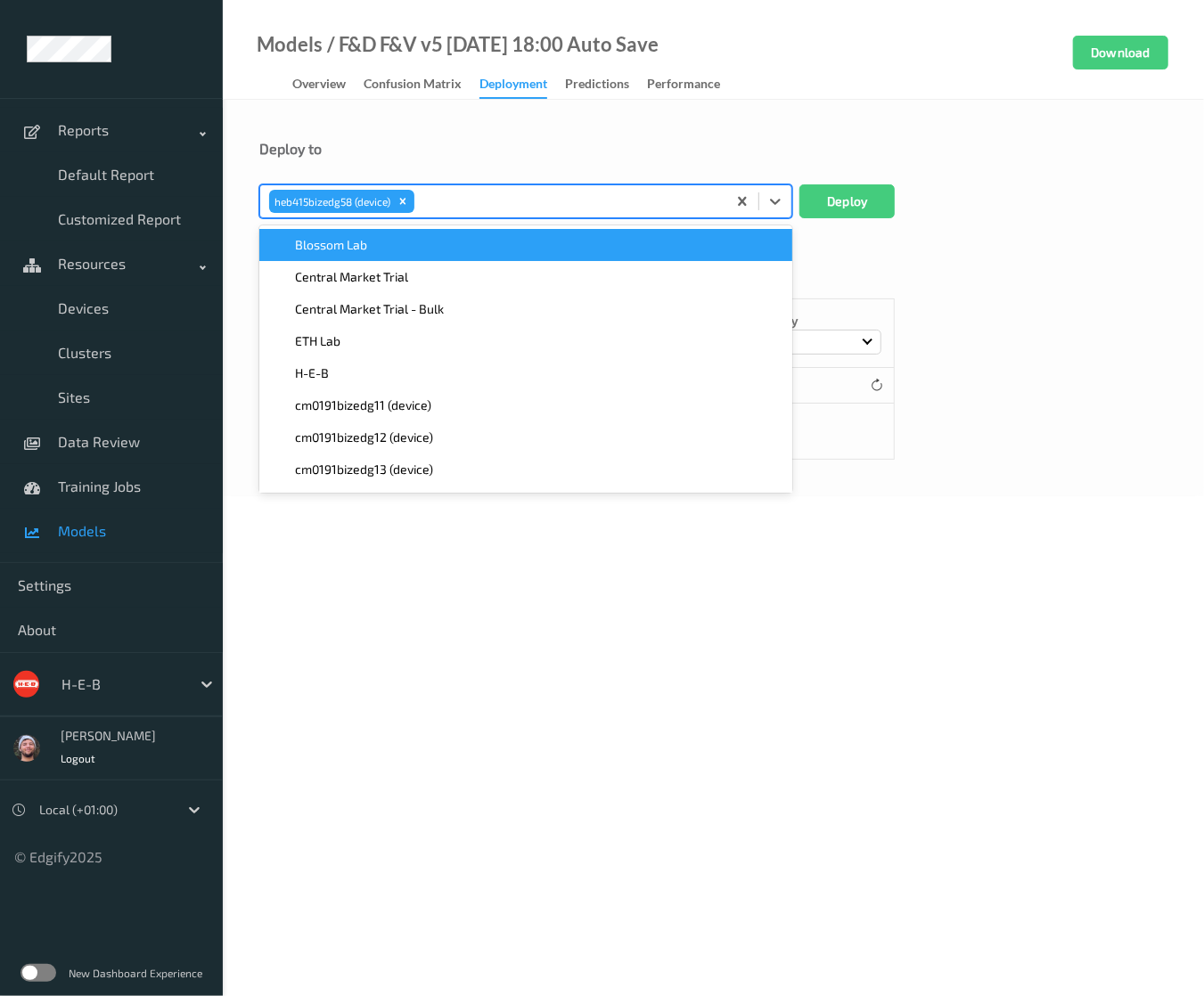
paste input "heb415"
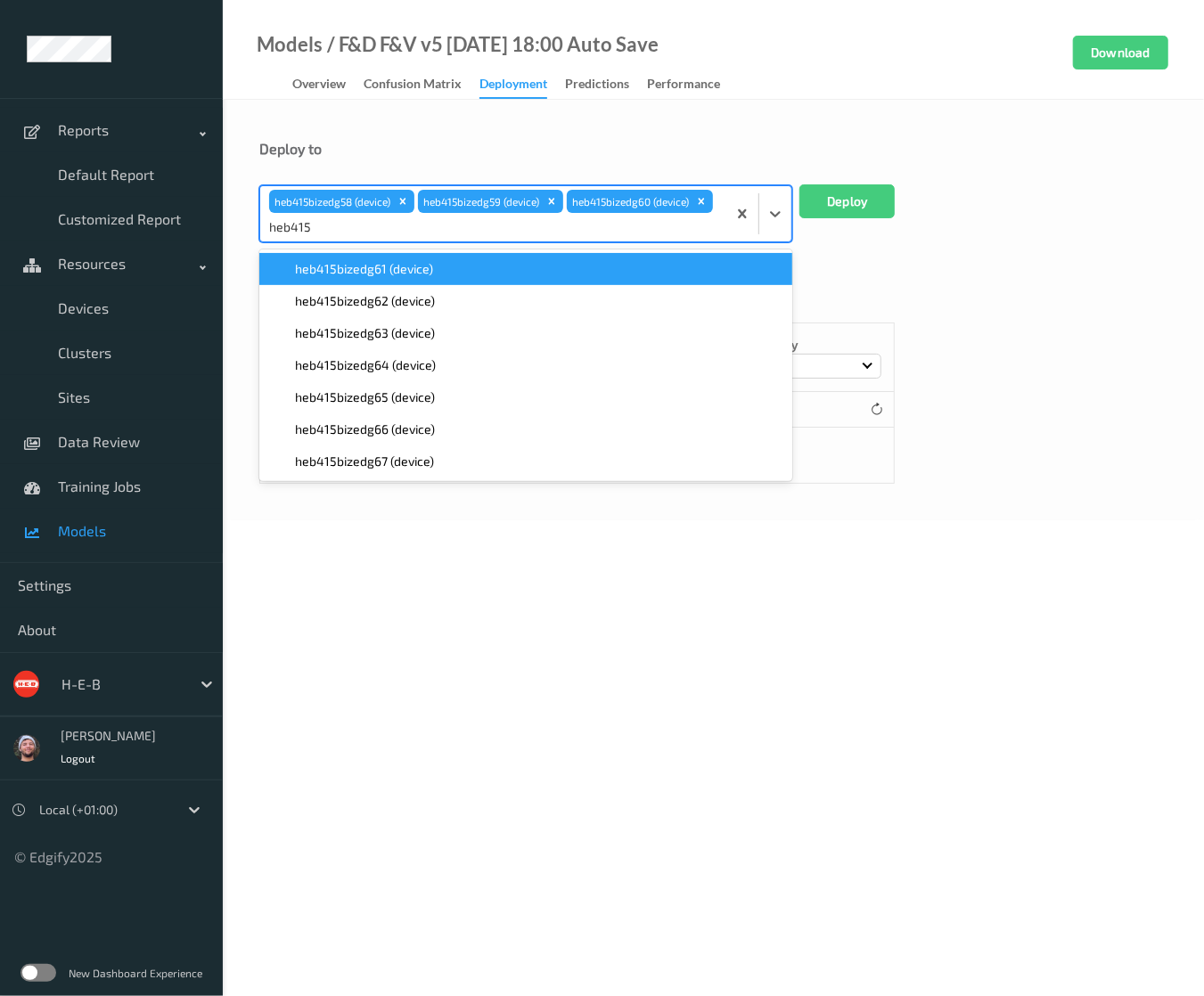
type input "heb415"
click at [514, 162] on div "Deploy to" at bounding box center [713, 162] width 908 height 45
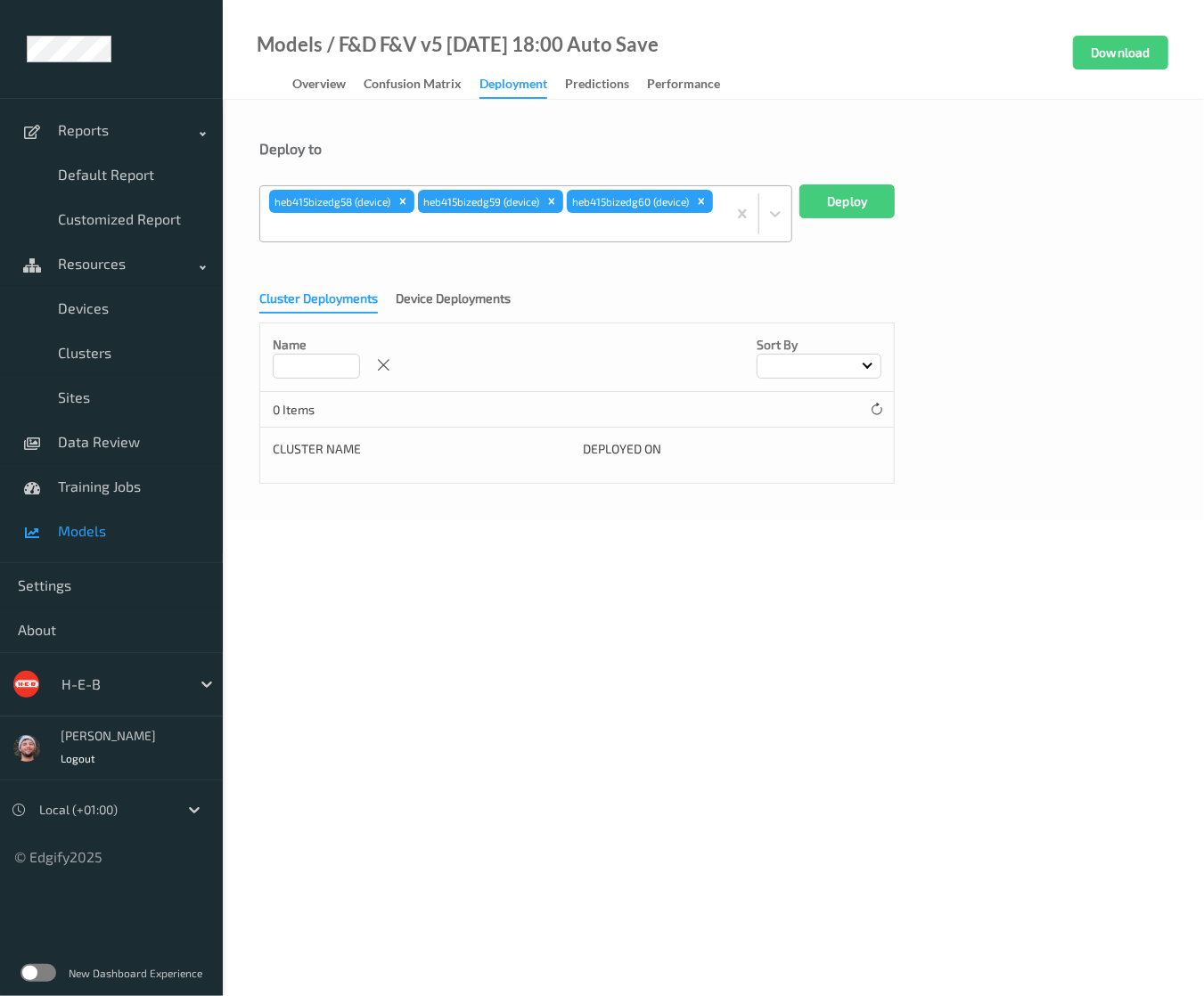
click at [504, 236] on div at bounding box center [493, 227] width 449 height 22
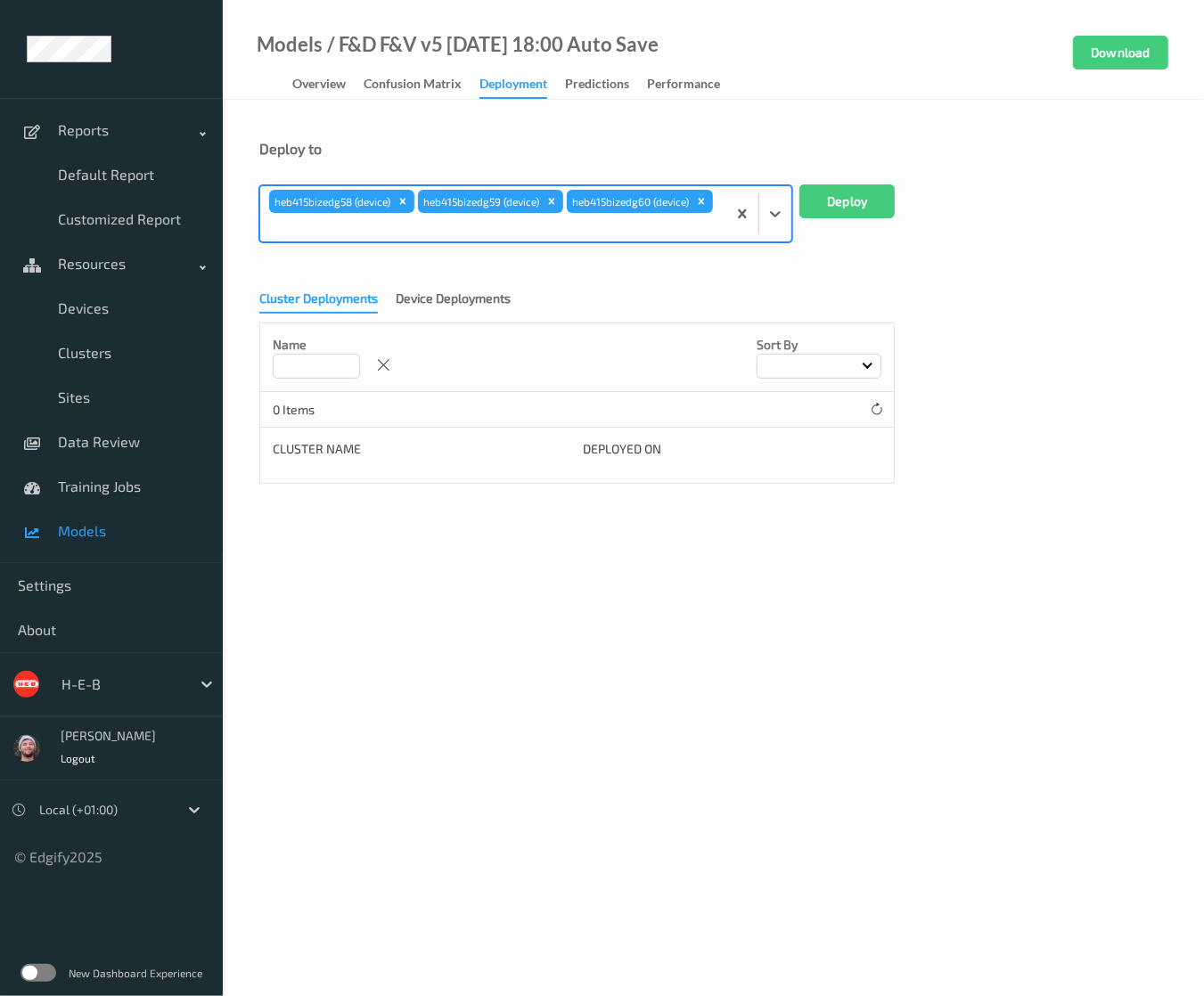
paste input "heb415"
type input "heb415"
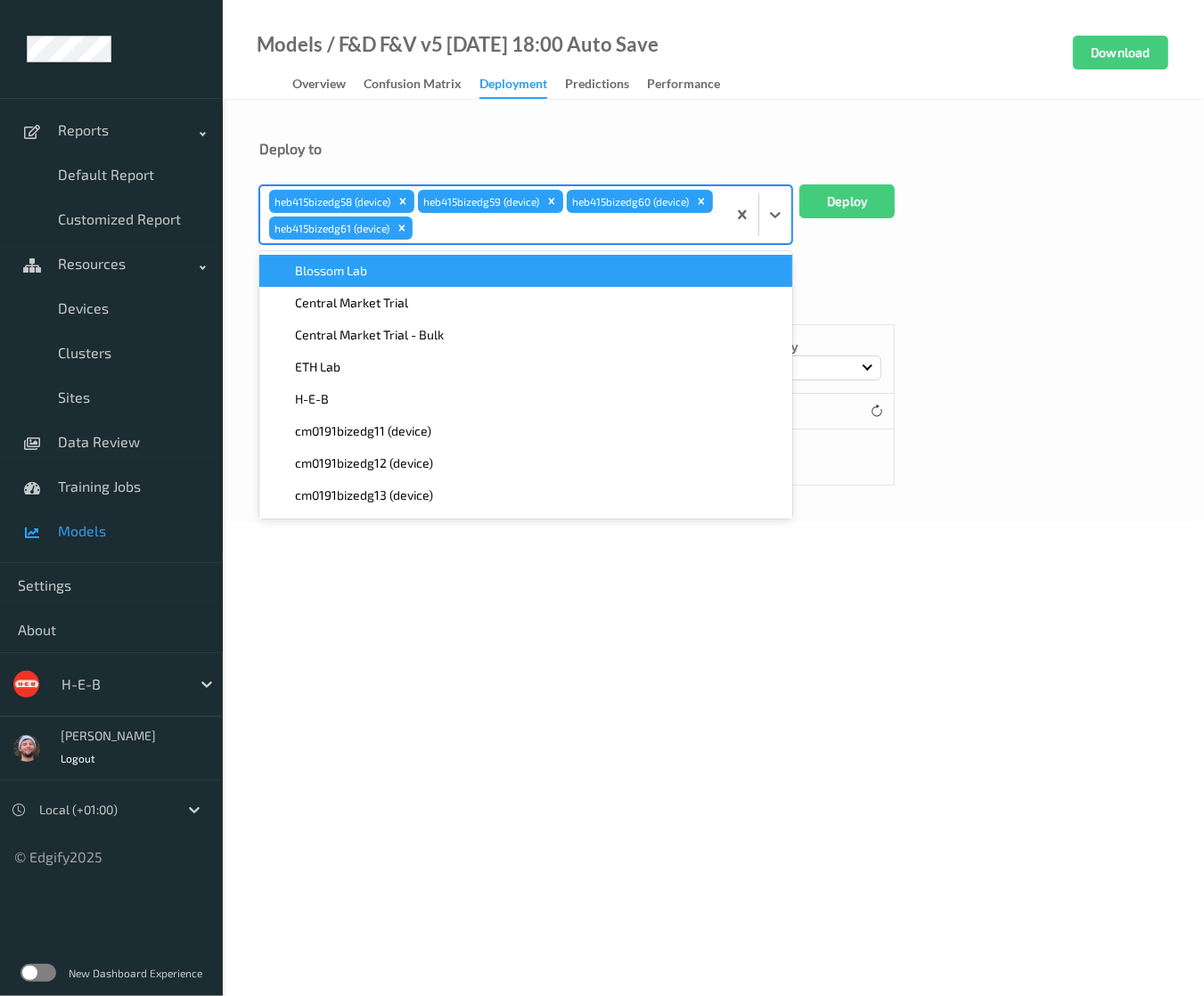
paste input "heb415"
type input "heb415"
paste input "heb415"
type input "heb415"
paste input "heb415"
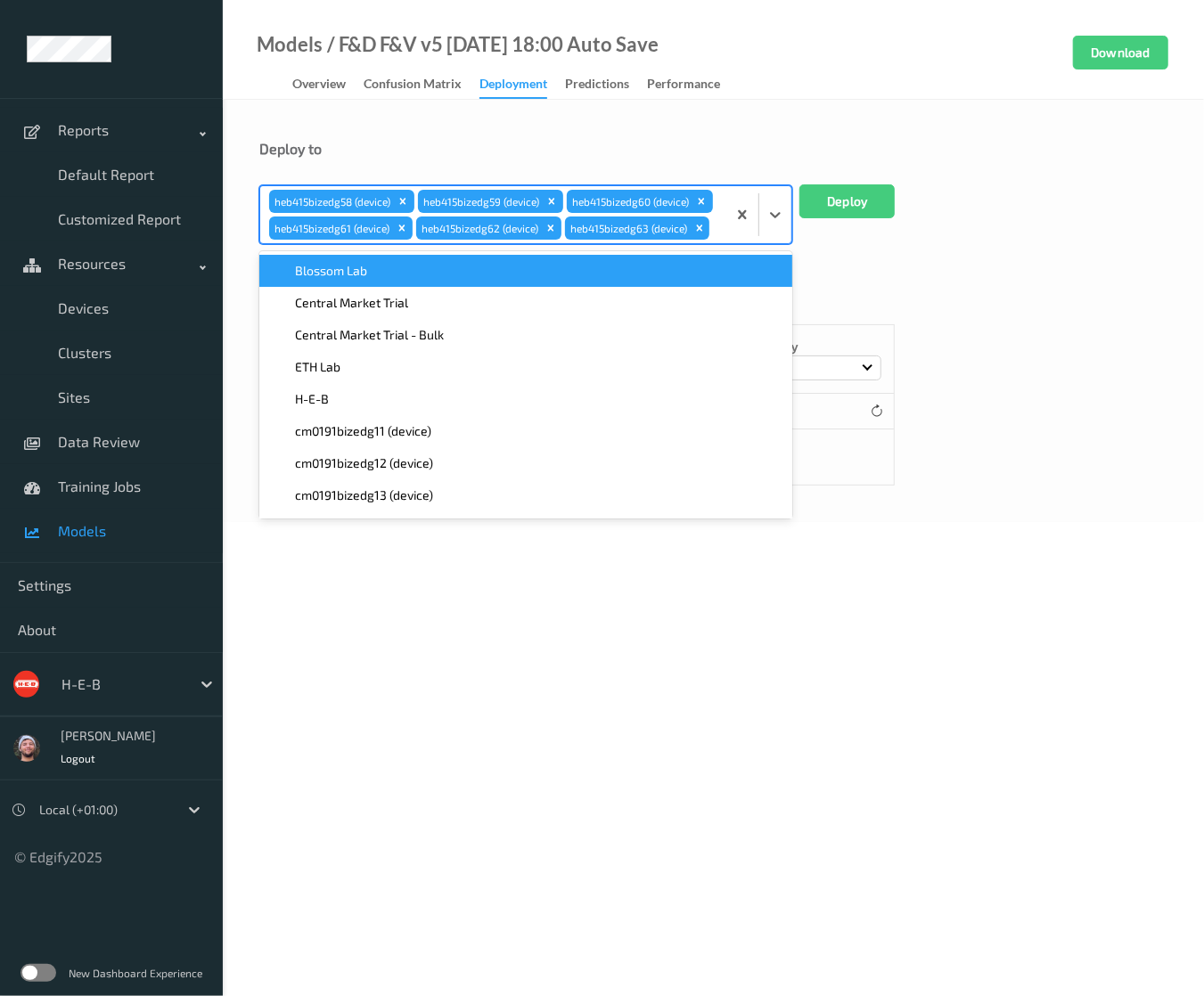
type input "heb415"
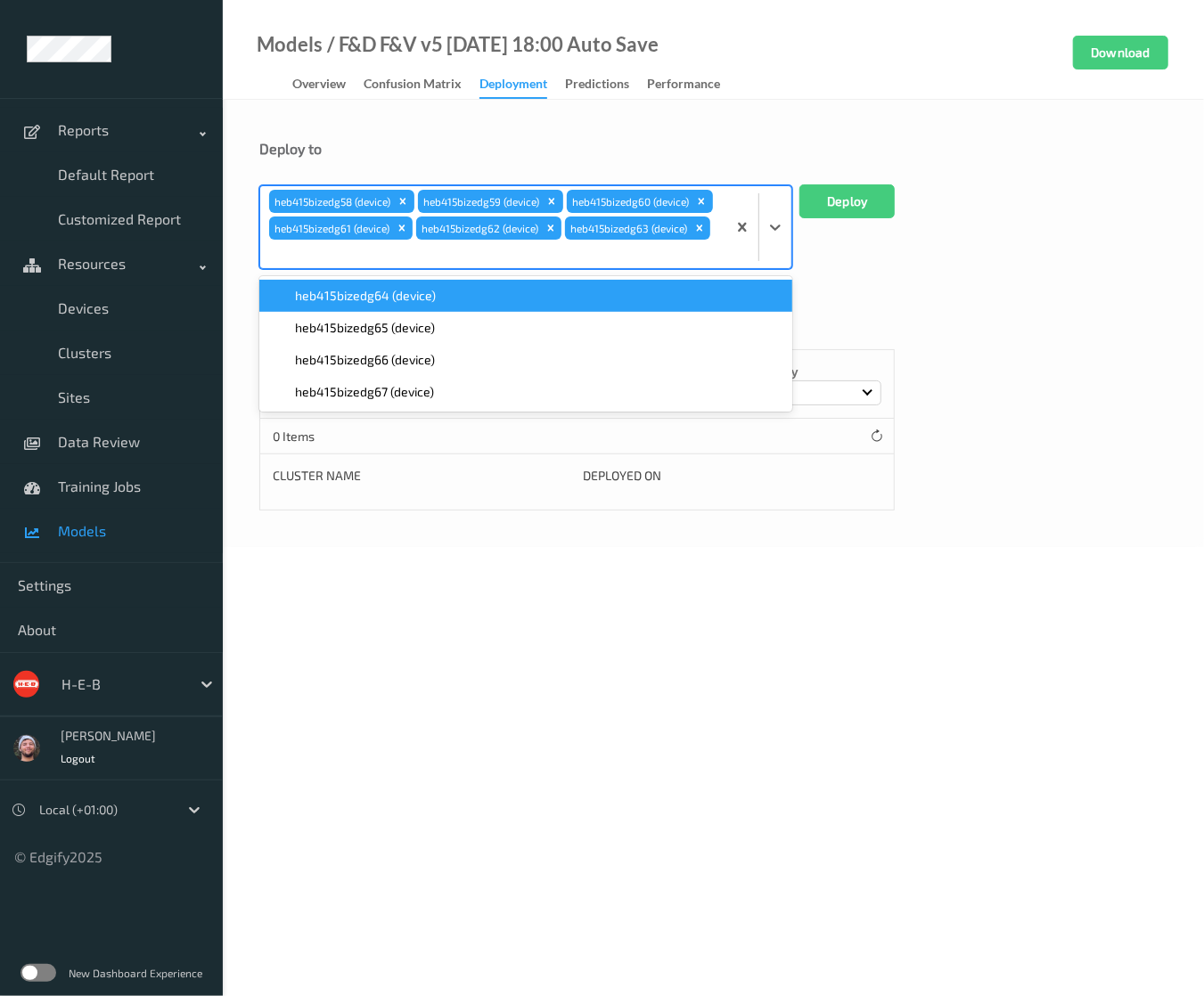
paste input "heb415"
type input "heb415"
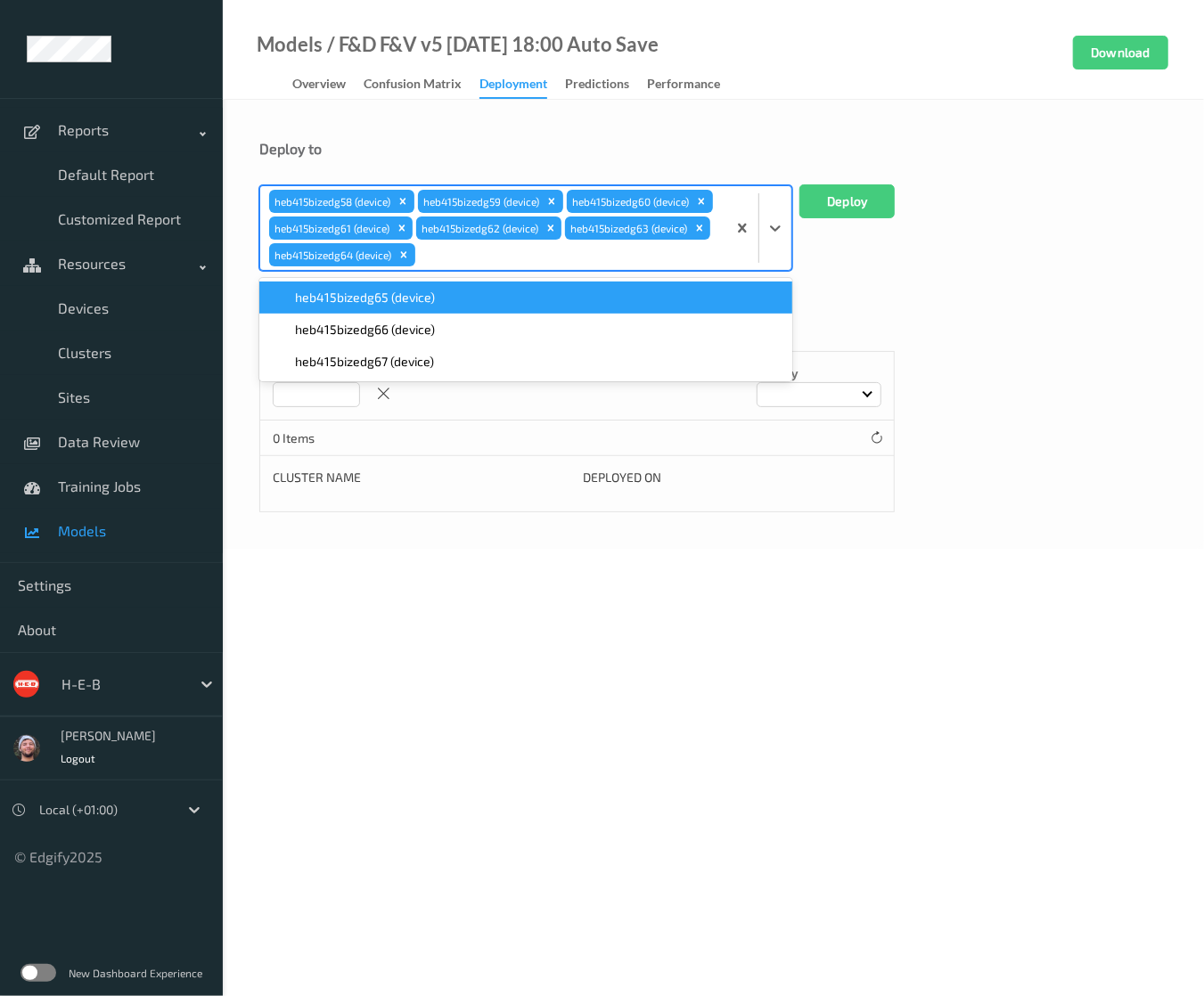
paste input "heb415"
type input "heb415"
paste input "heb415"
type input "heb415"
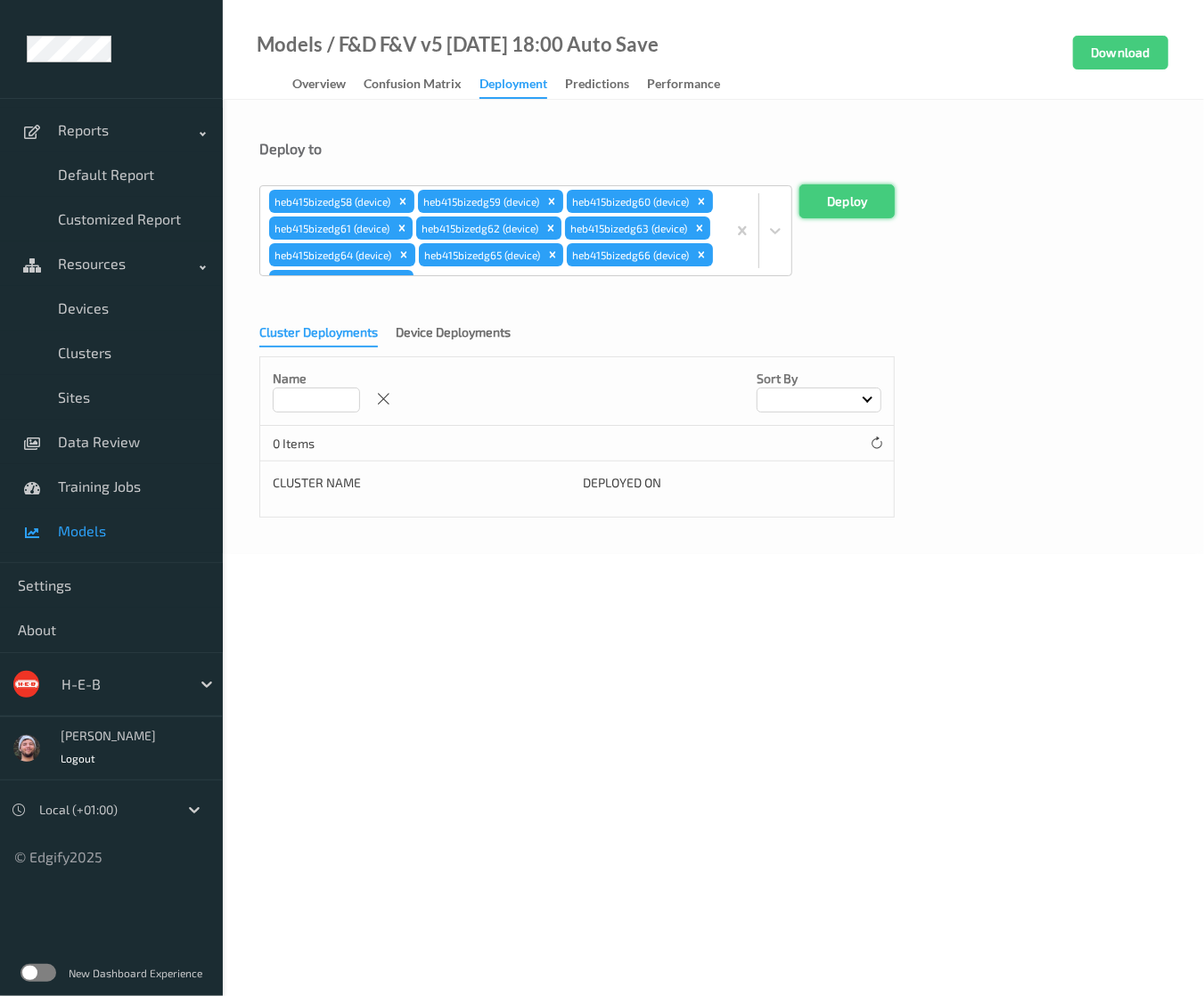
click at [863, 200] on button "Deploy" at bounding box center [847, 202] width 96 height 34
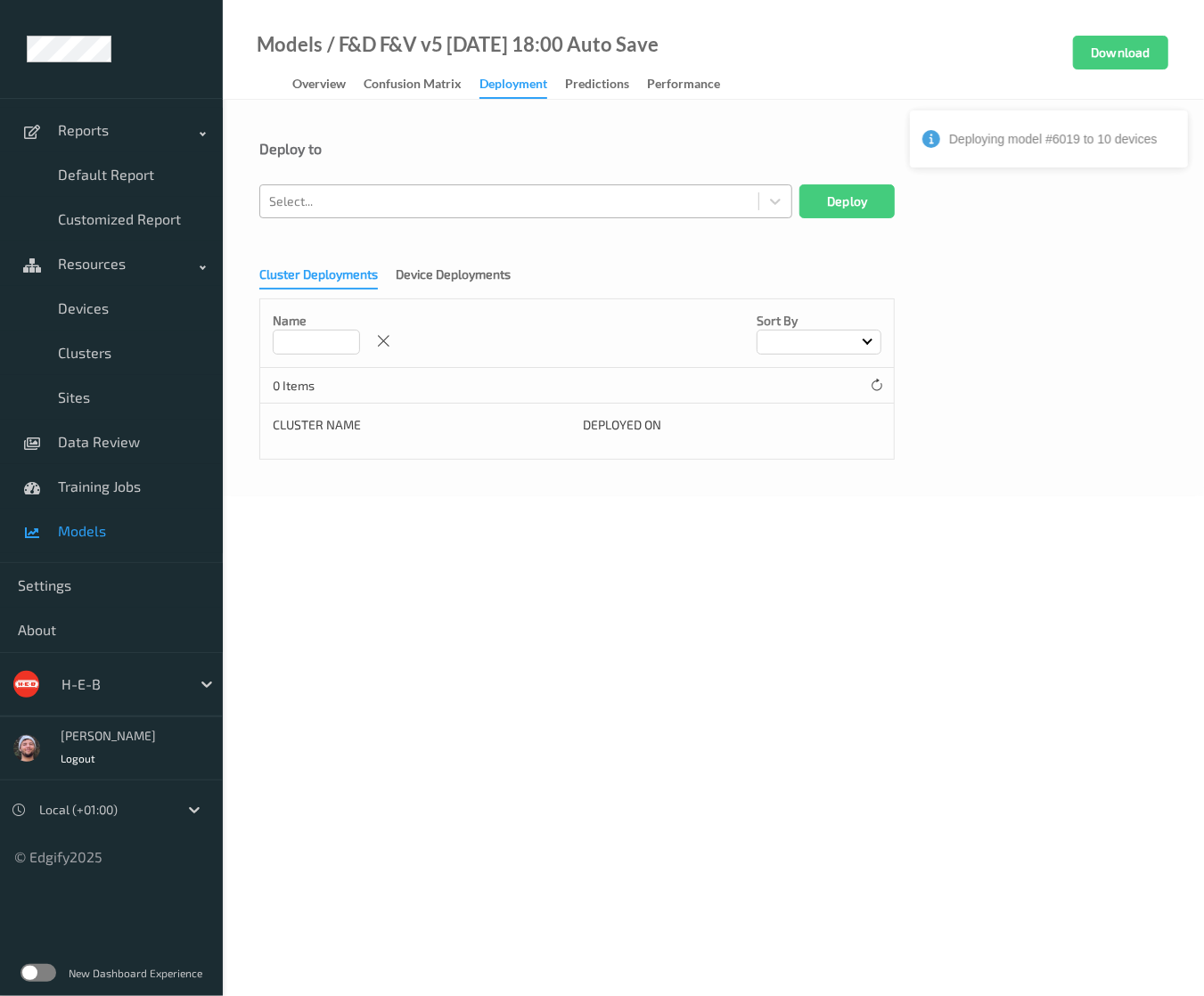
click at [340, 204] on div at bounding box center [509, 201] width 480 height 22
paste input "heb427"
type input "heb427"
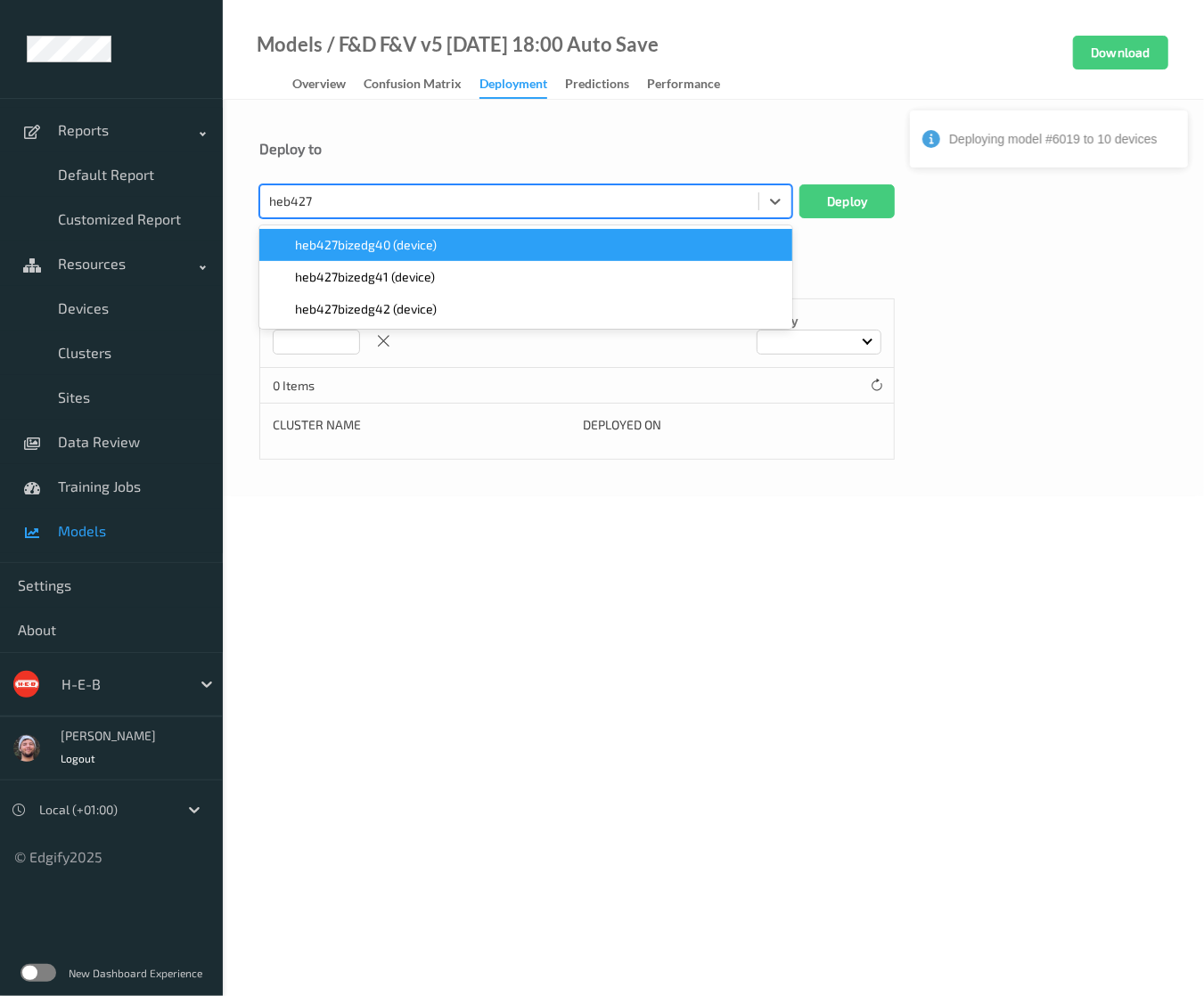
click at [347, 240] on span "heb427bizedg40 (device)" at bounding box center [365, 245] width 141 height 18
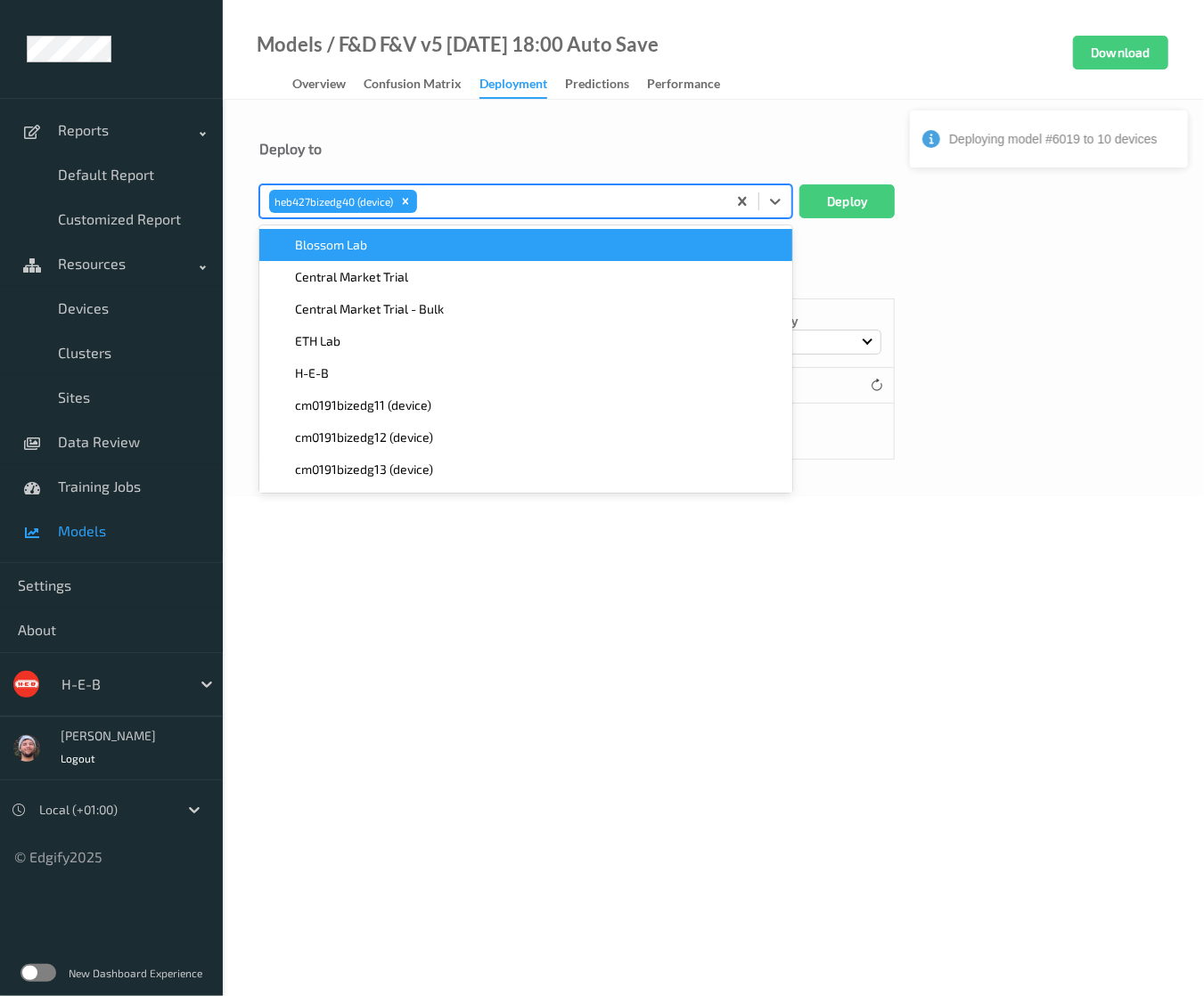
paste input "heb427"
type input "heb427"
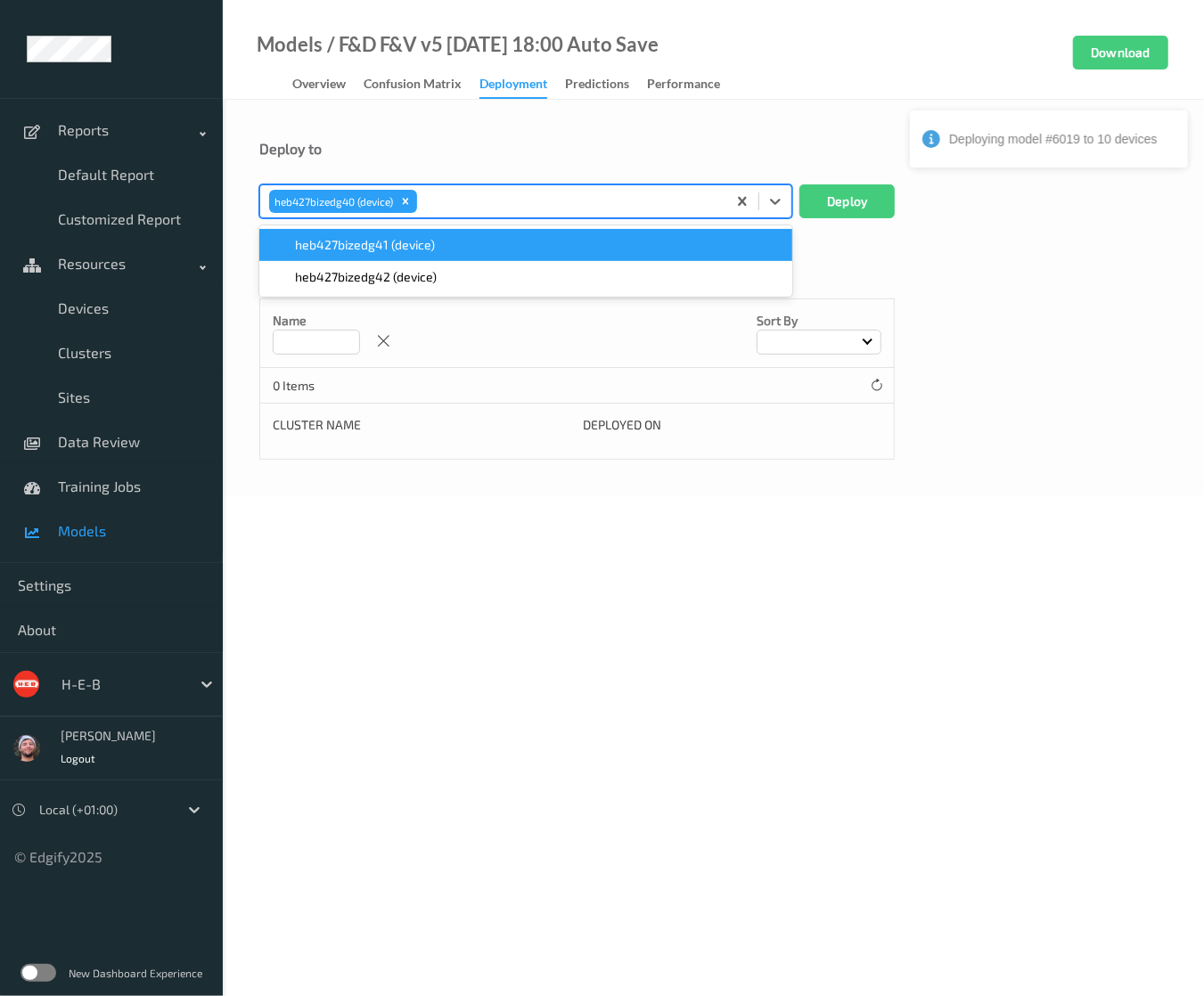
paste input "heb427"
type input "heb427"
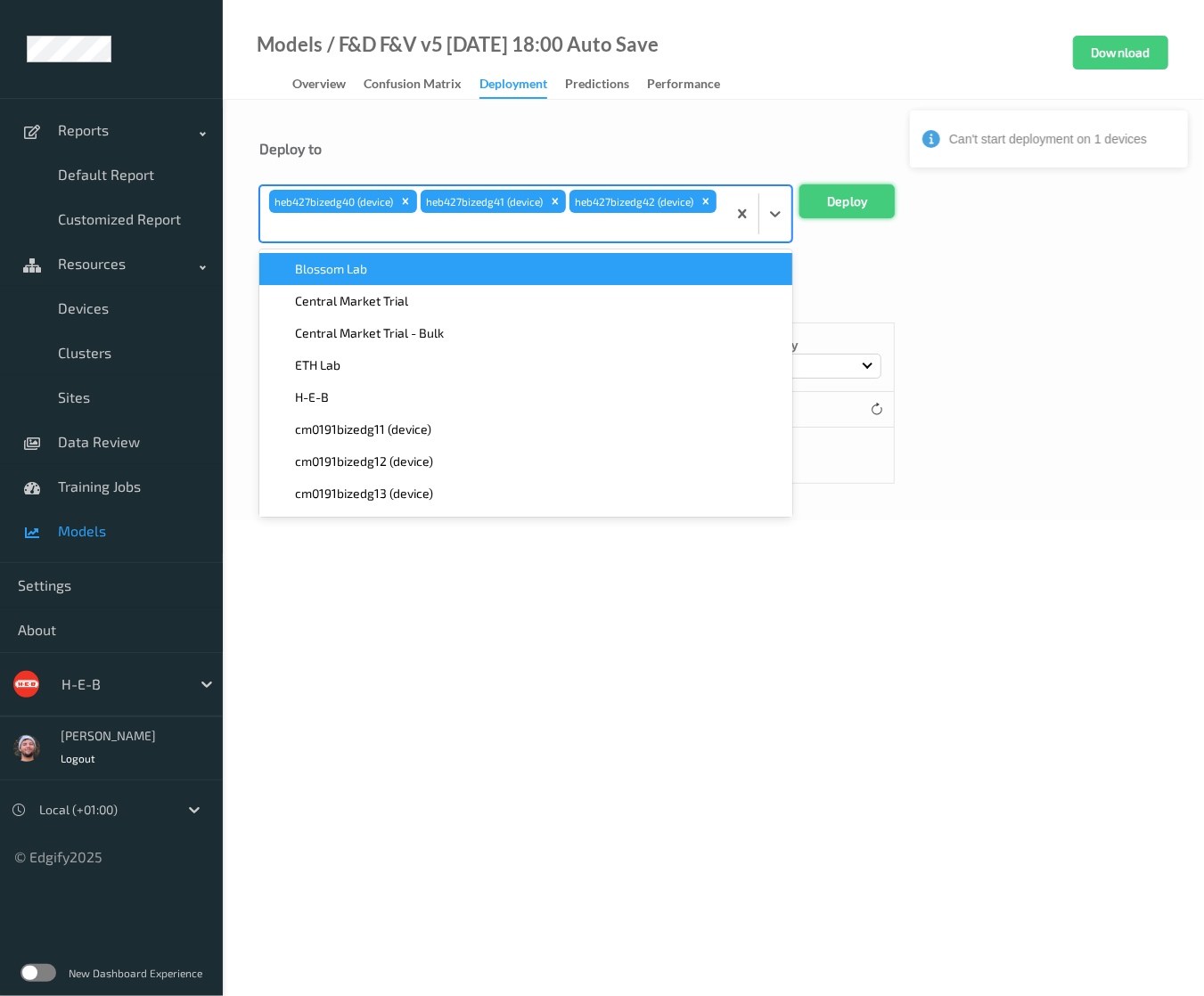
click at [846, 185] on form "Deploy to option heb427bizedg42 (device), selected. option Blossom Lab focused,…" at bounding box center [713, 312] width 908 height 344
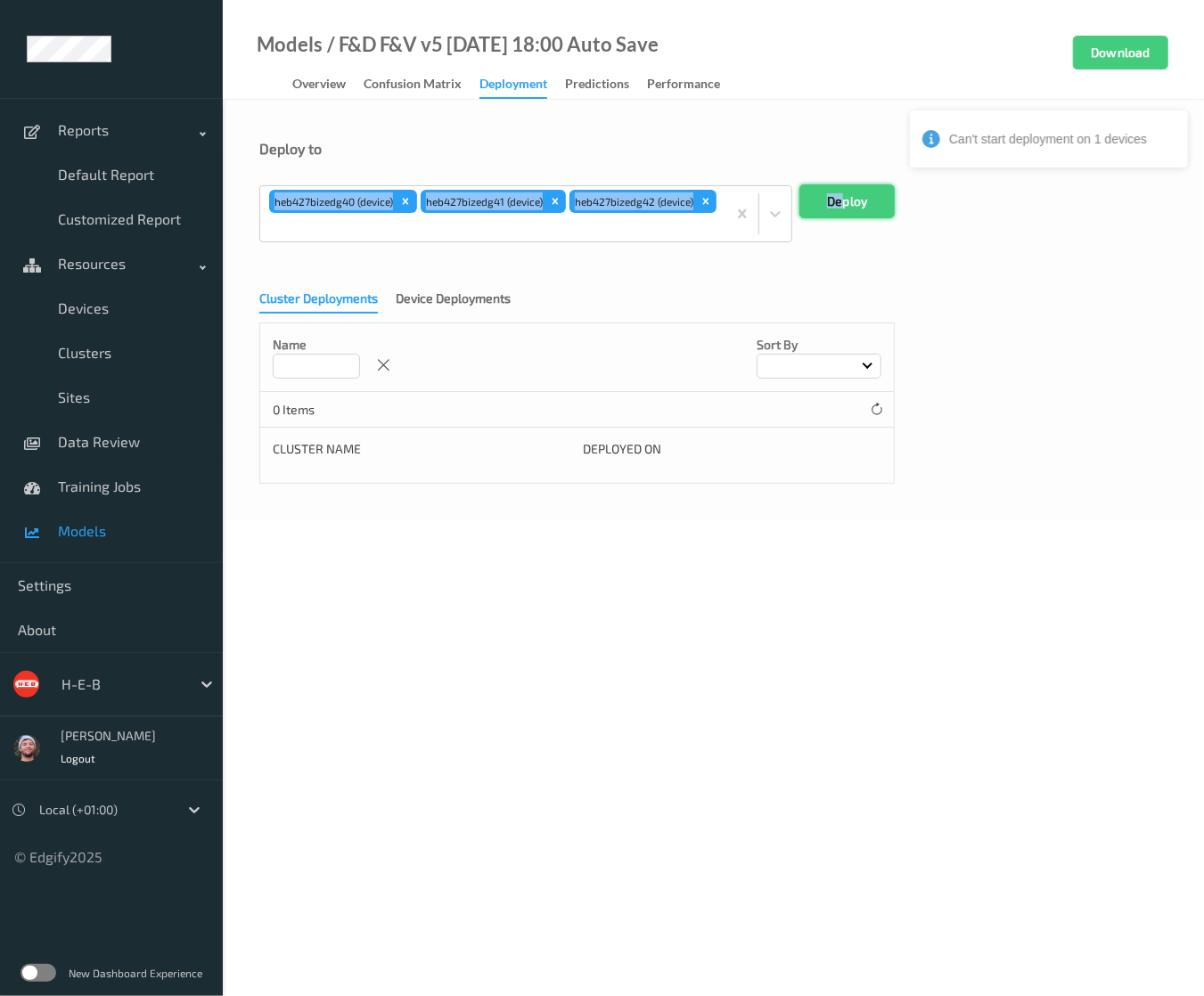
click at [843, 199] on button "Deploy" at bounding box center [847, 202] width 96 height 34
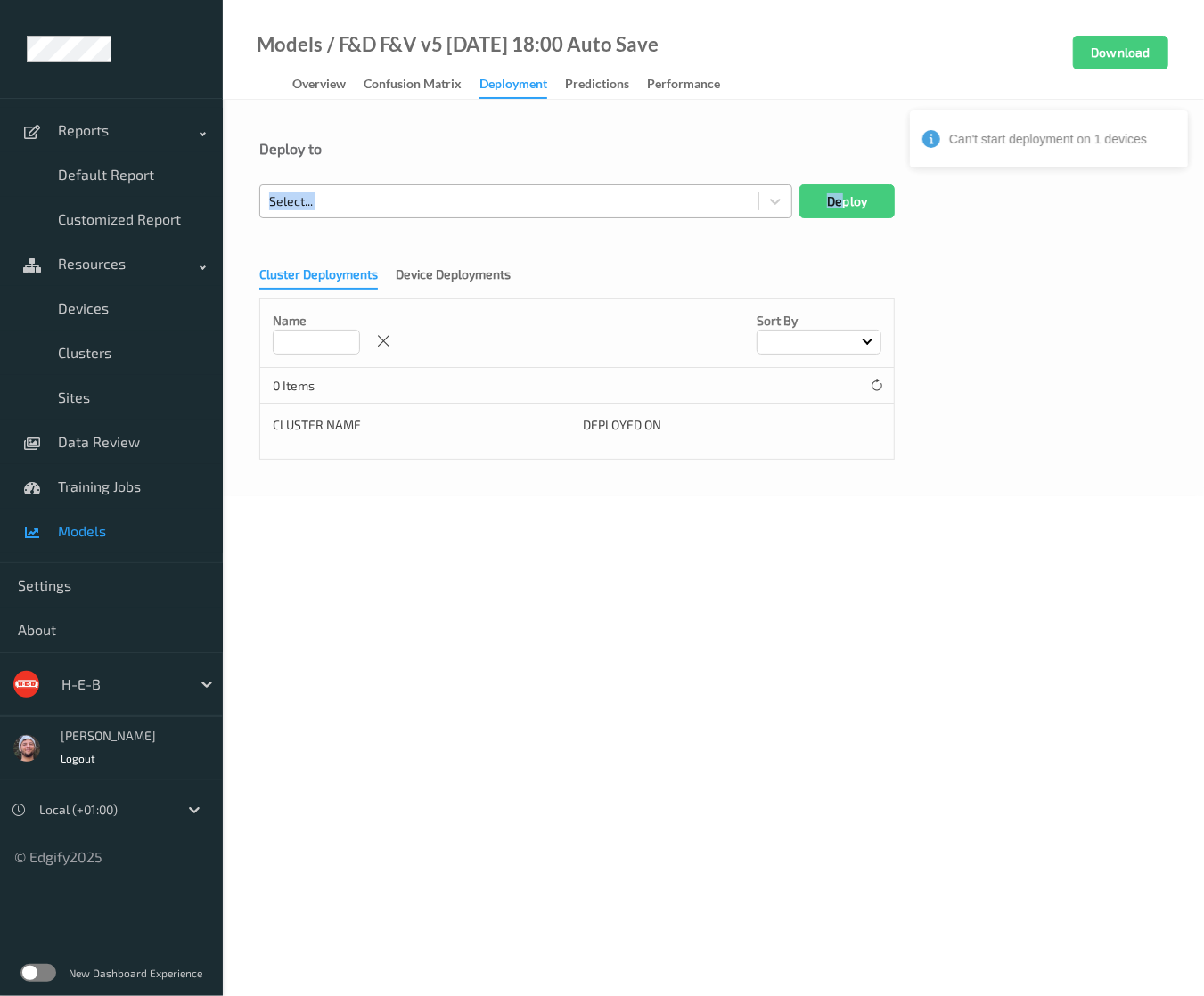
click at [529, 215] on div "Select..." at bounding box center [526, 202] width 533 height 34
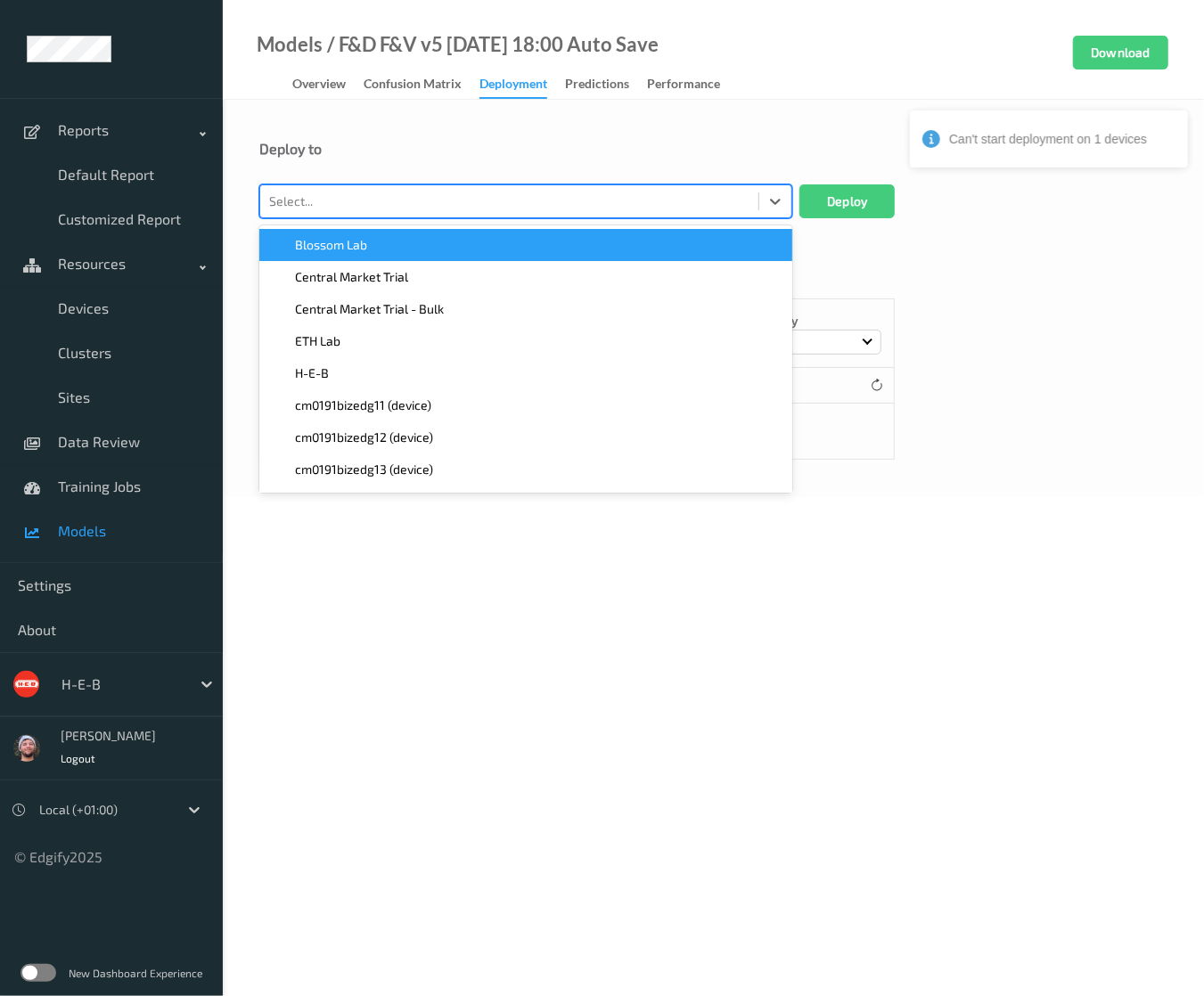
click at [537, 202] on div at bounding box center [509, 201] width 480 height 22
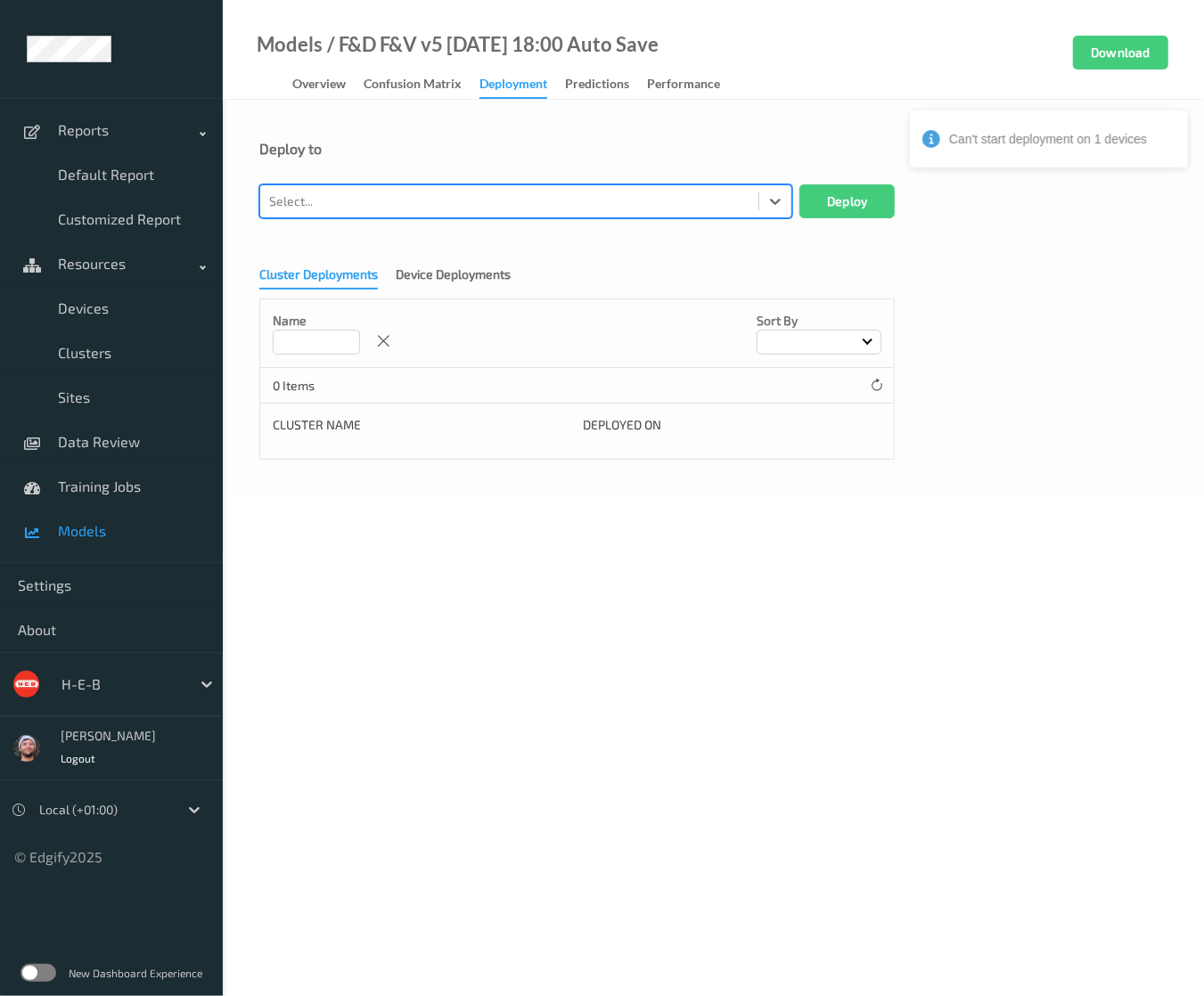
paste input "heb579"
type input "heb579"
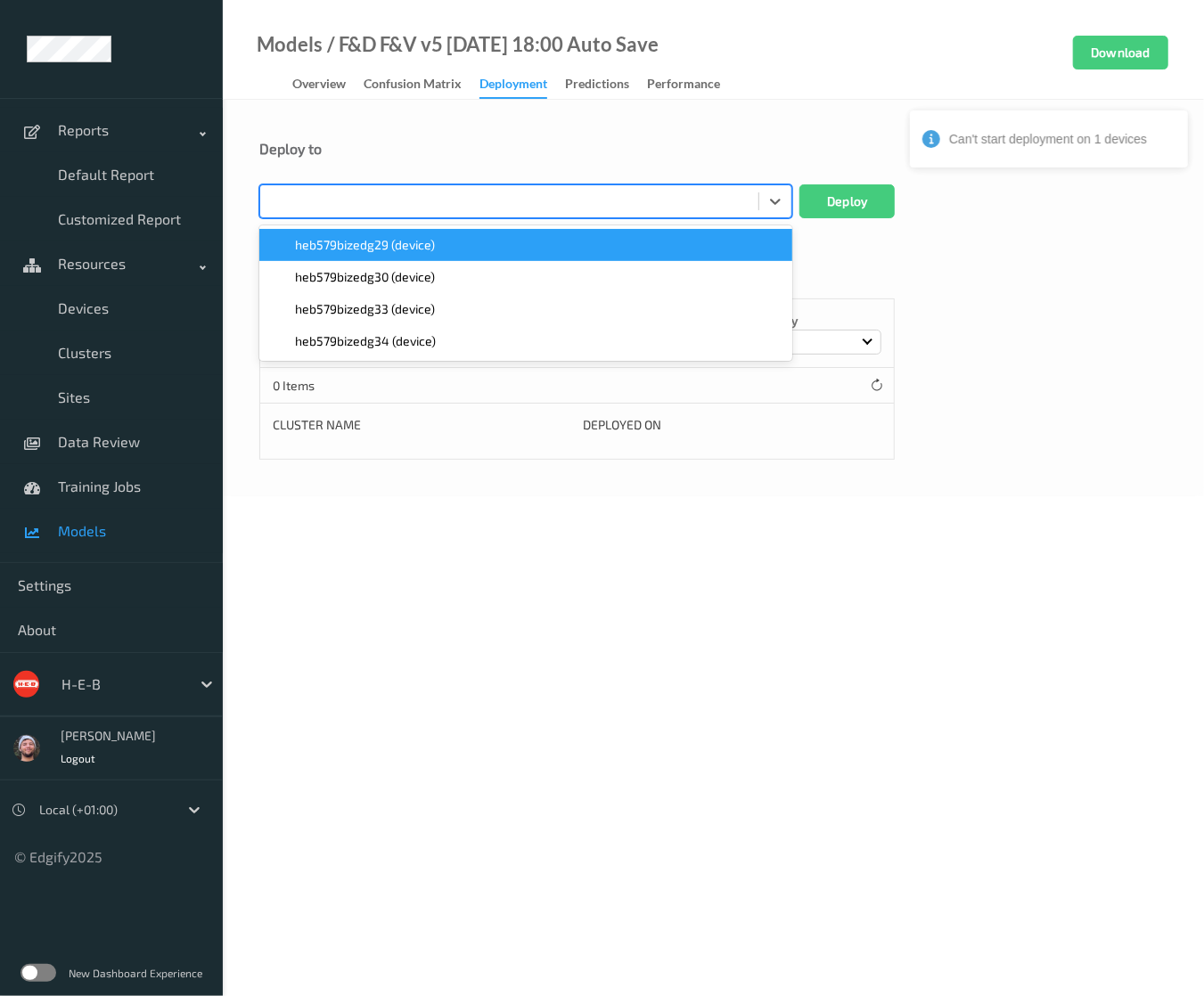
paste input "heb579"
type input "heb579"
paste input "heb579"
type input "heb579"
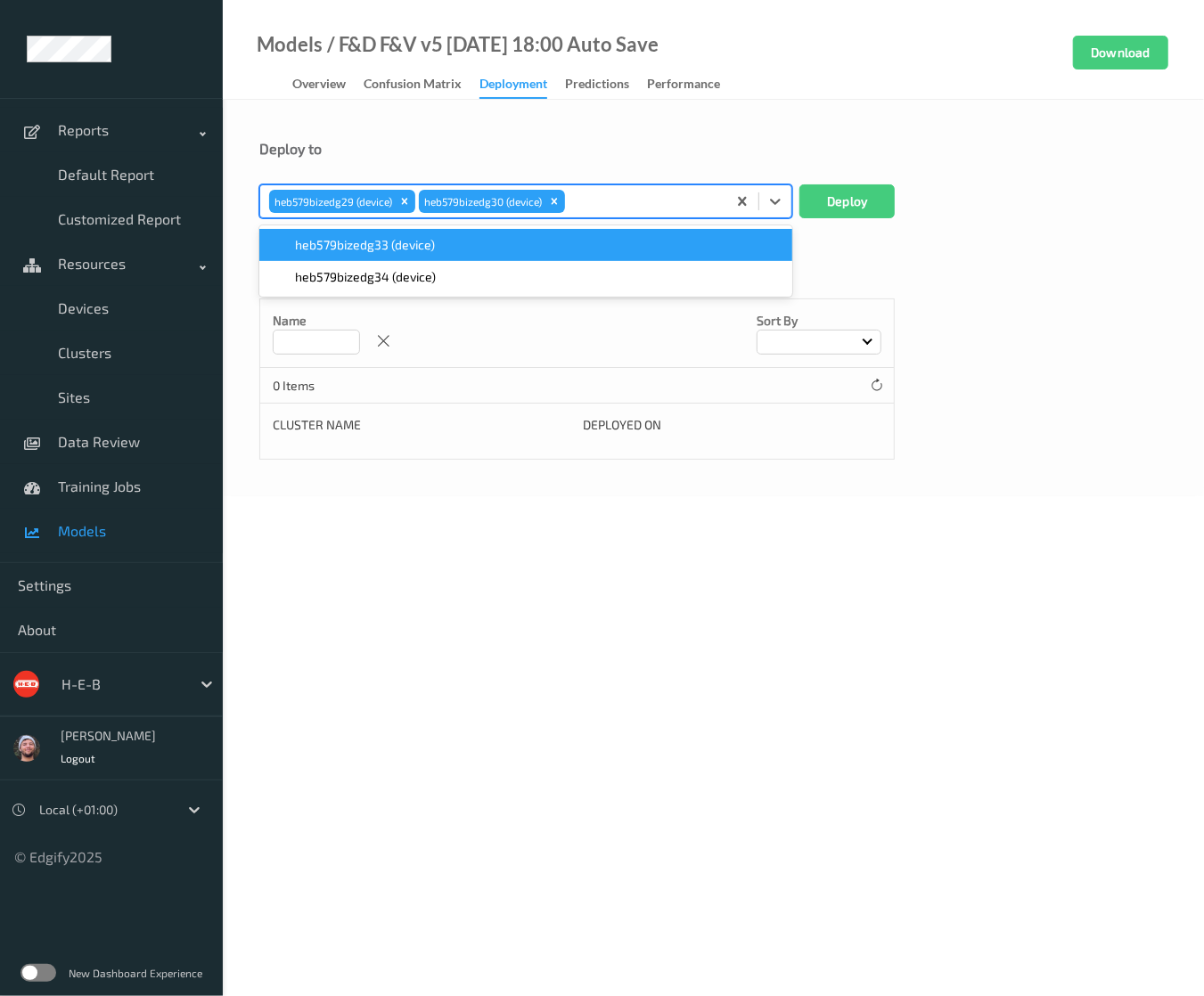
paste input "heb579"
type input "heb579"
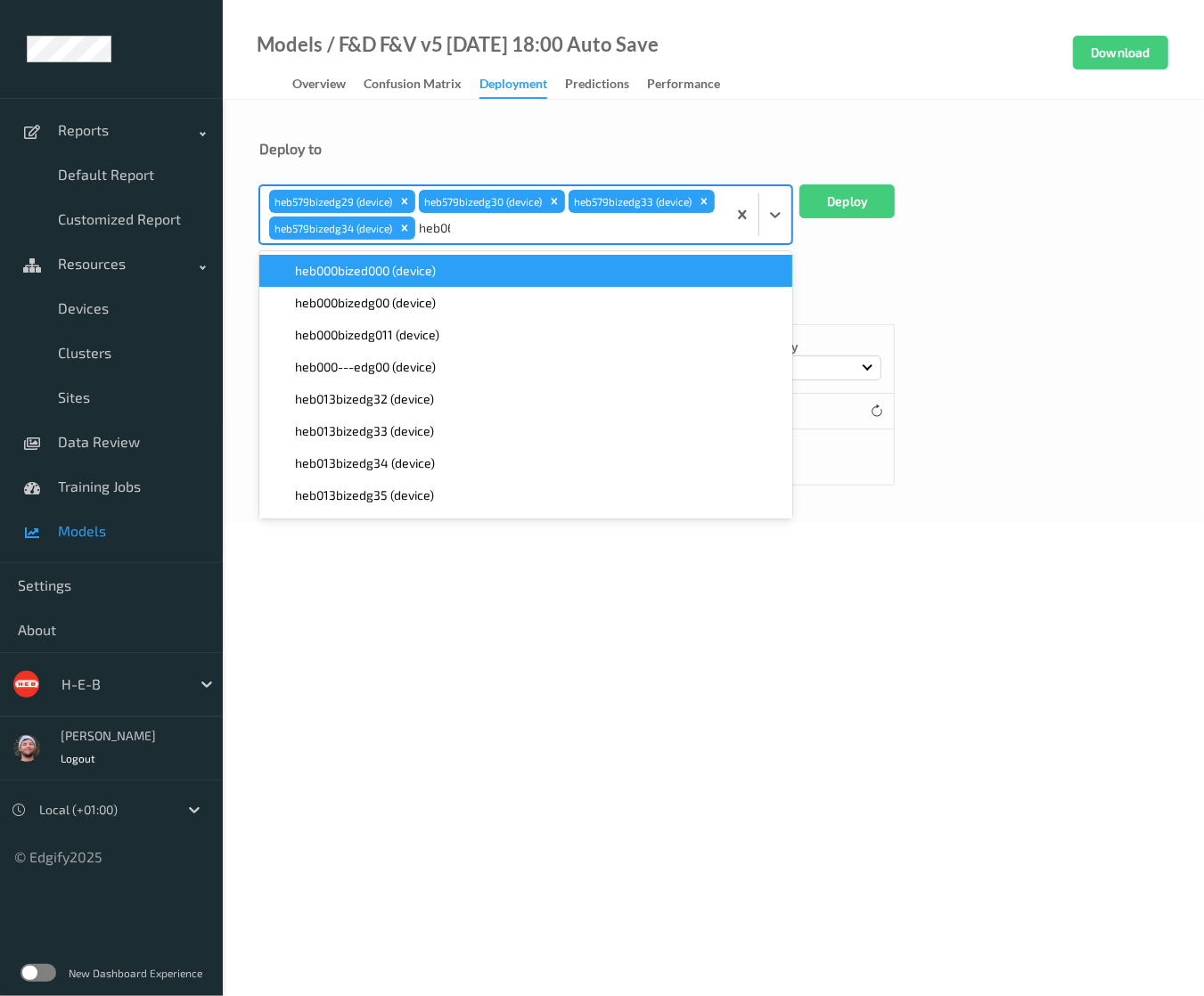
type input "heb069"
paste input "heb069"
type input "heb069"
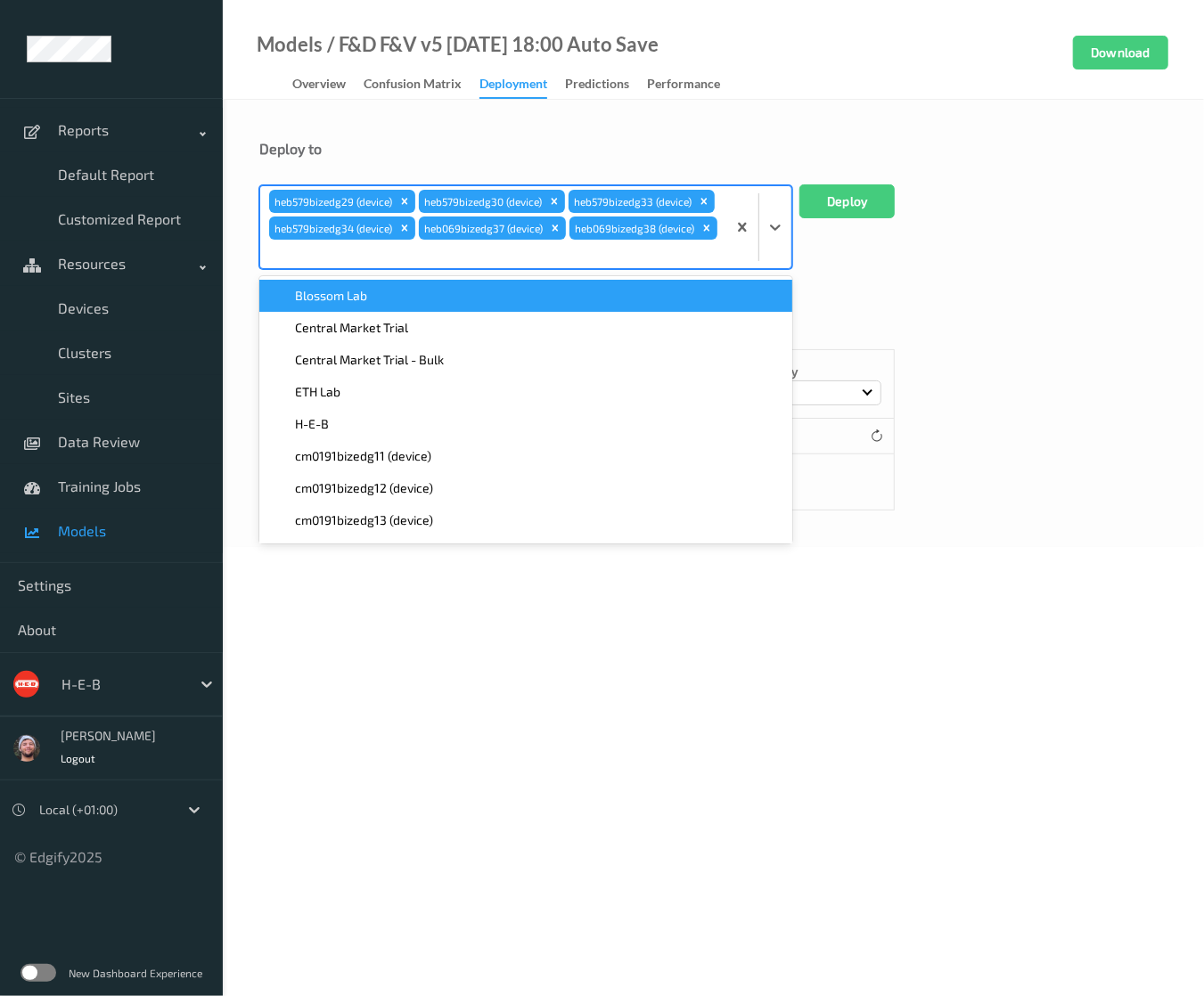
paste input "heb069"
type input "heb069"
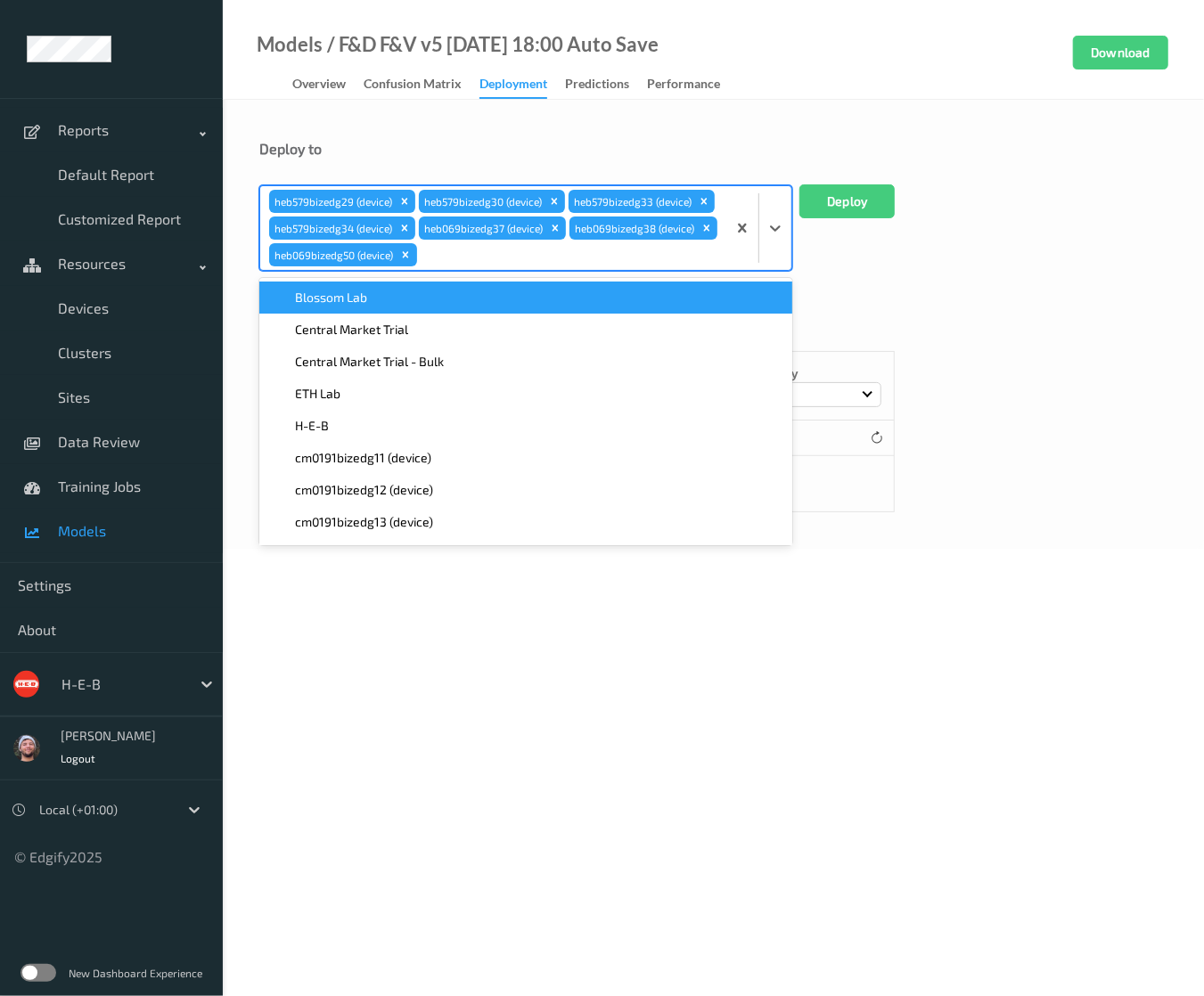
paste input "heb069"
type input "heb069"
paste input "heb069"
type input "heb069"
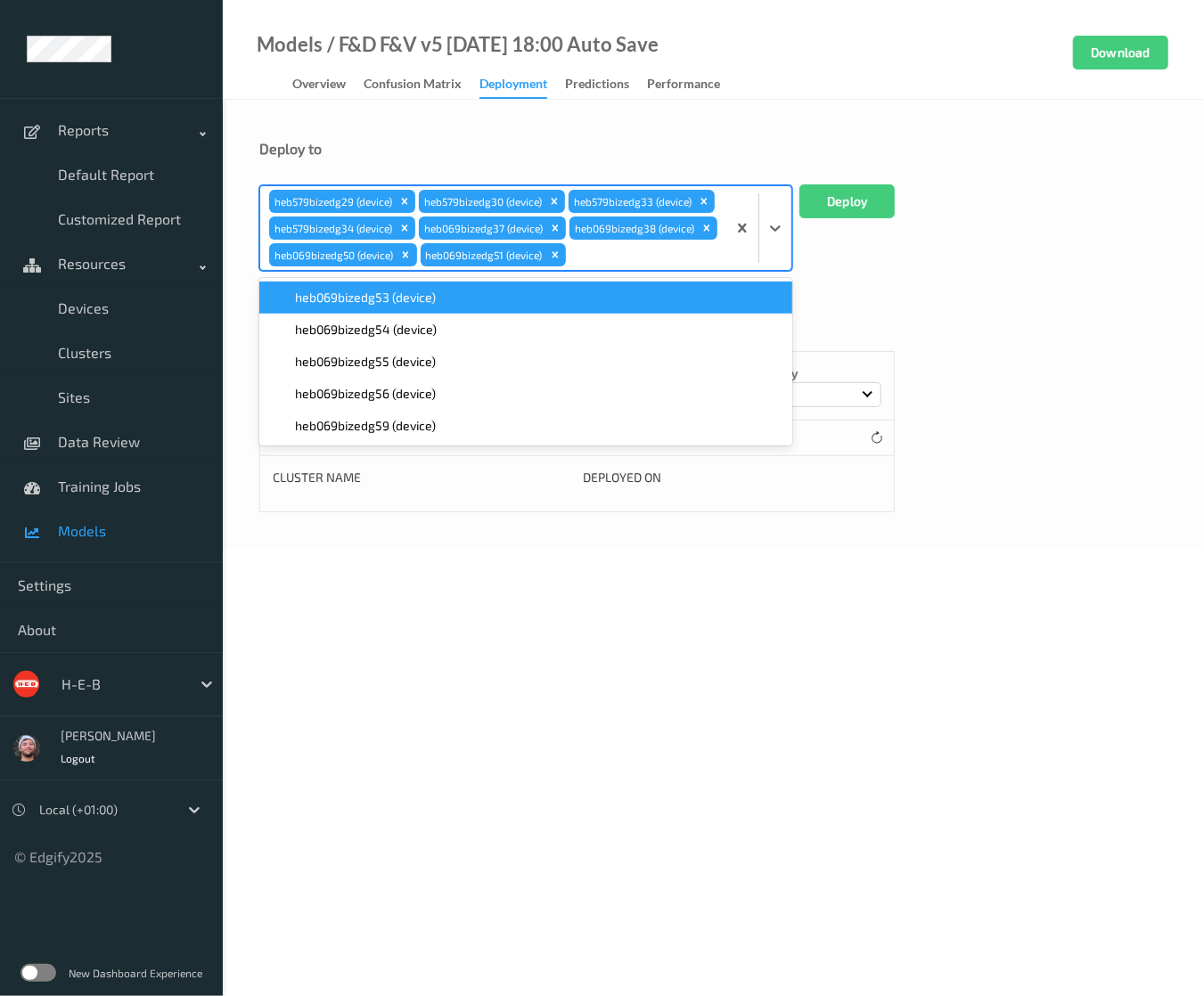
paste input "heb069"
type input "heb069"
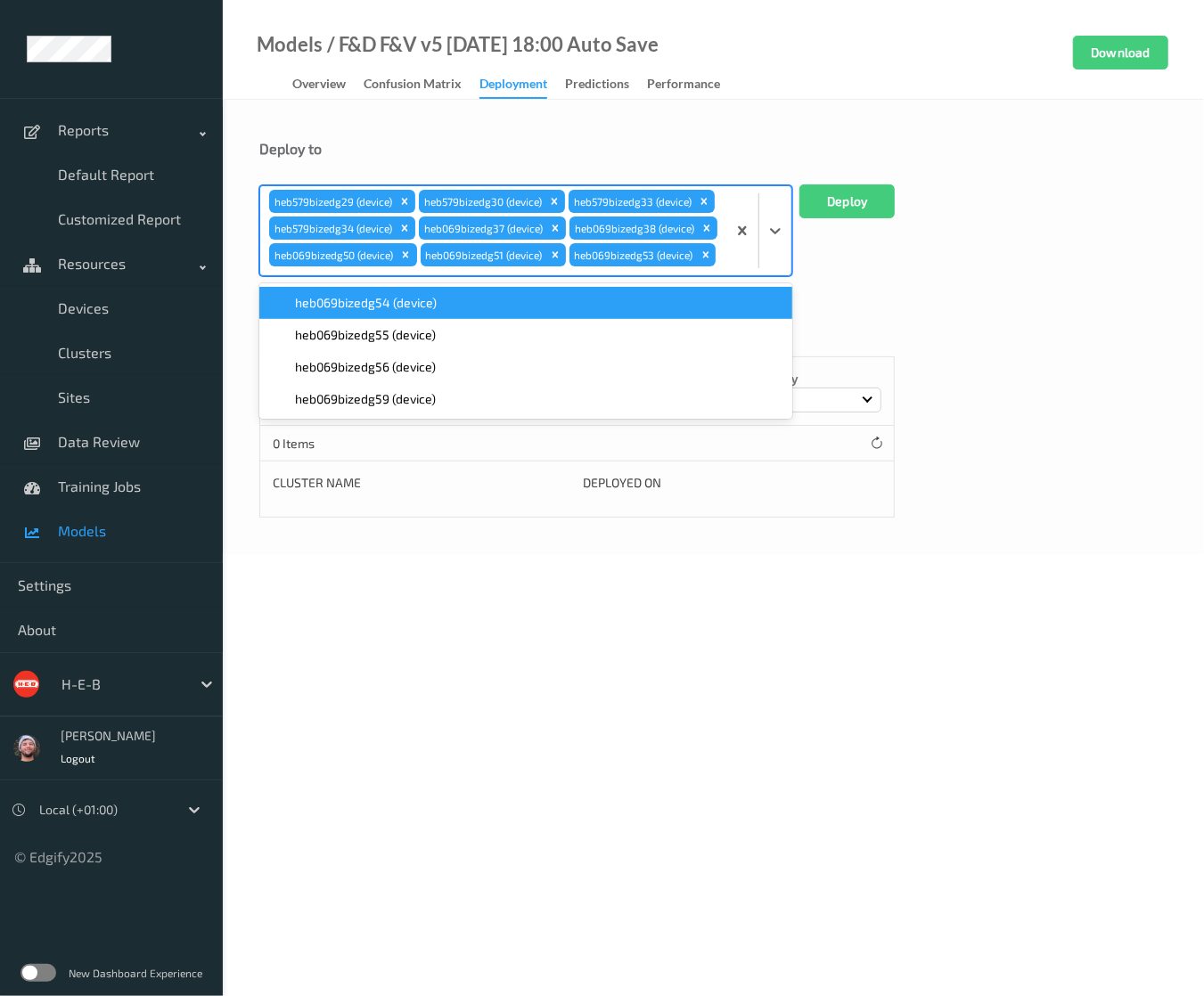
scroll to position [40, 0]
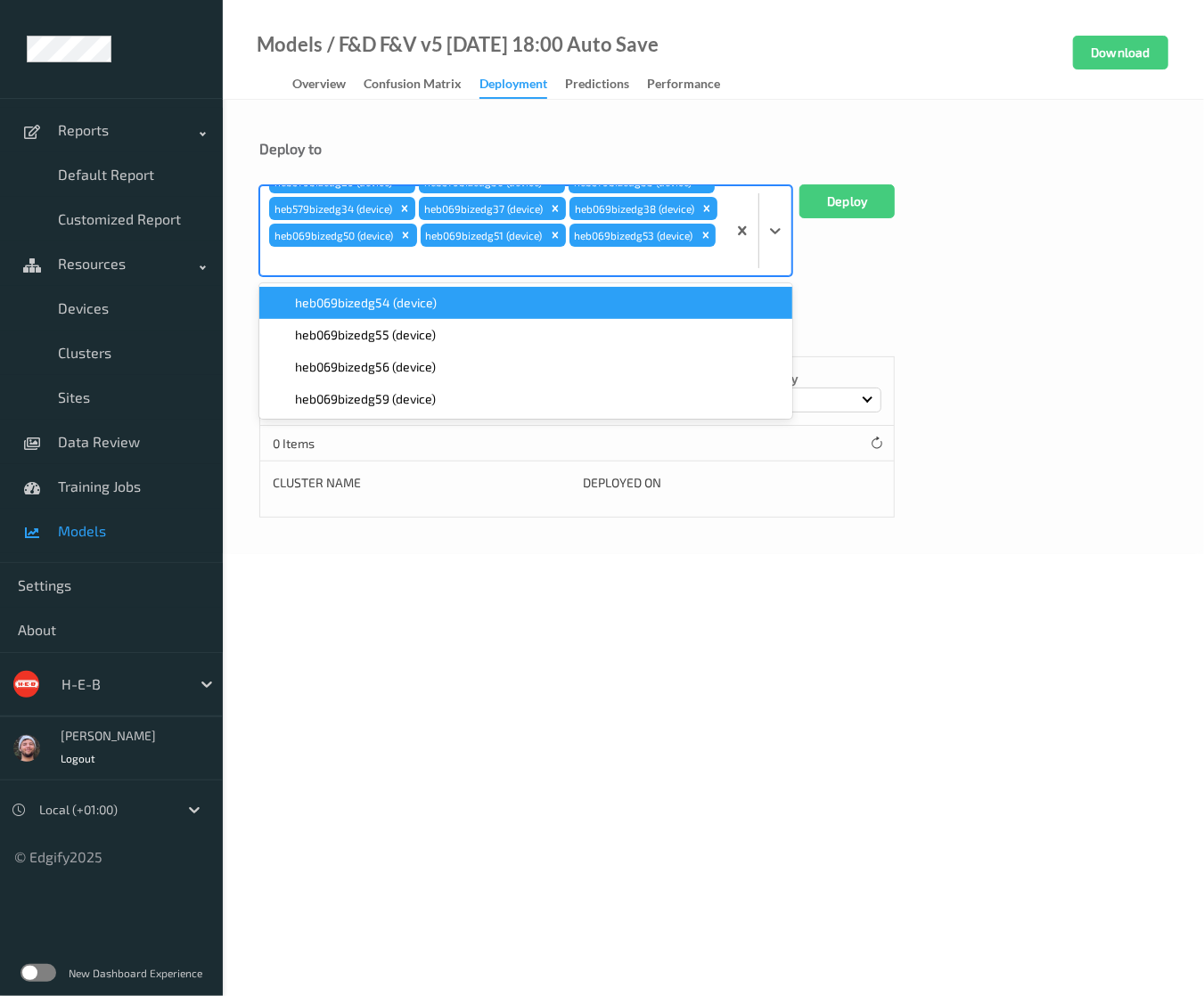
paste input "heb069"
type input "heb069"
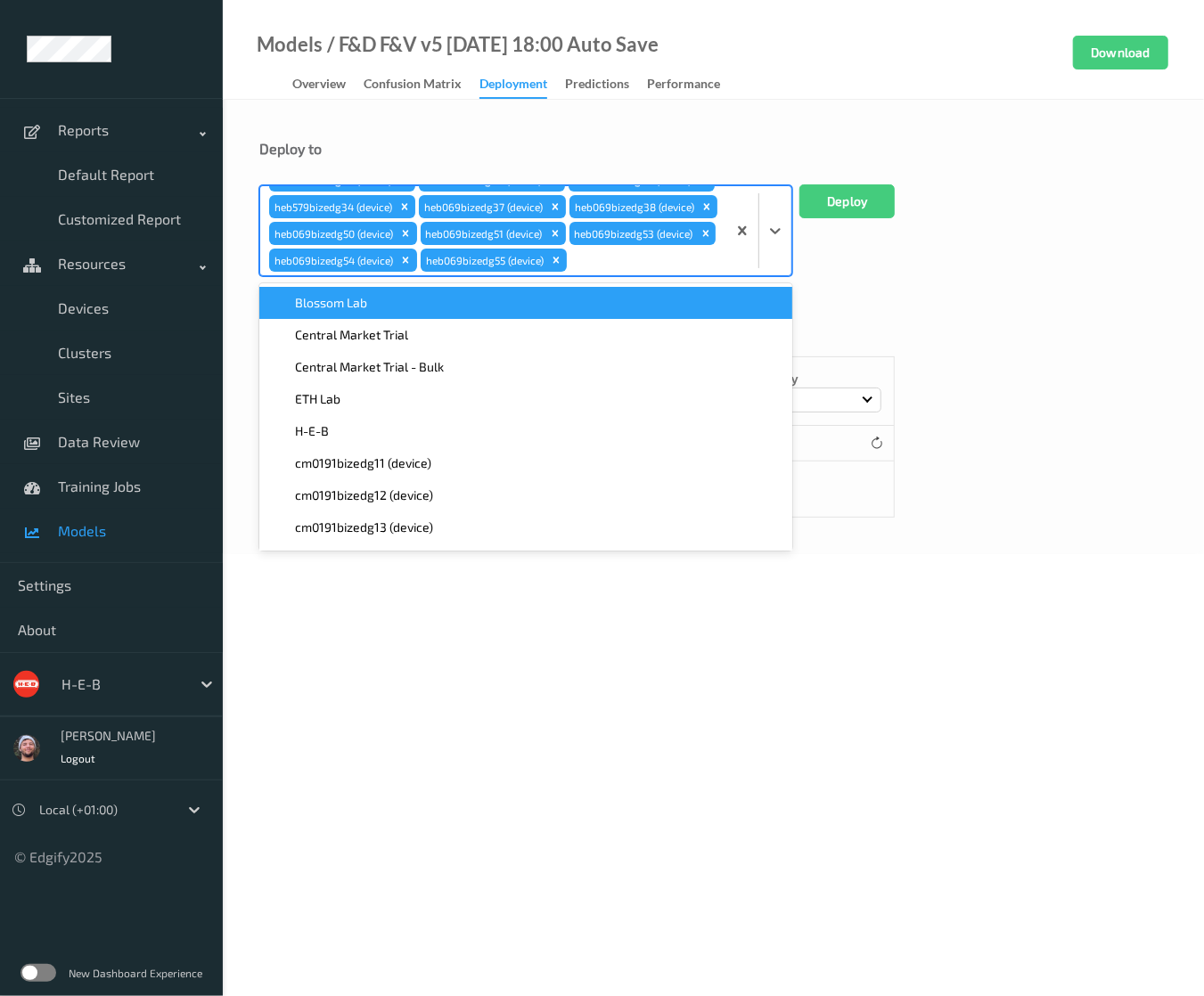
paste input "heb069"
type input "heb069"
paste input "heb069"
type input "heb069"
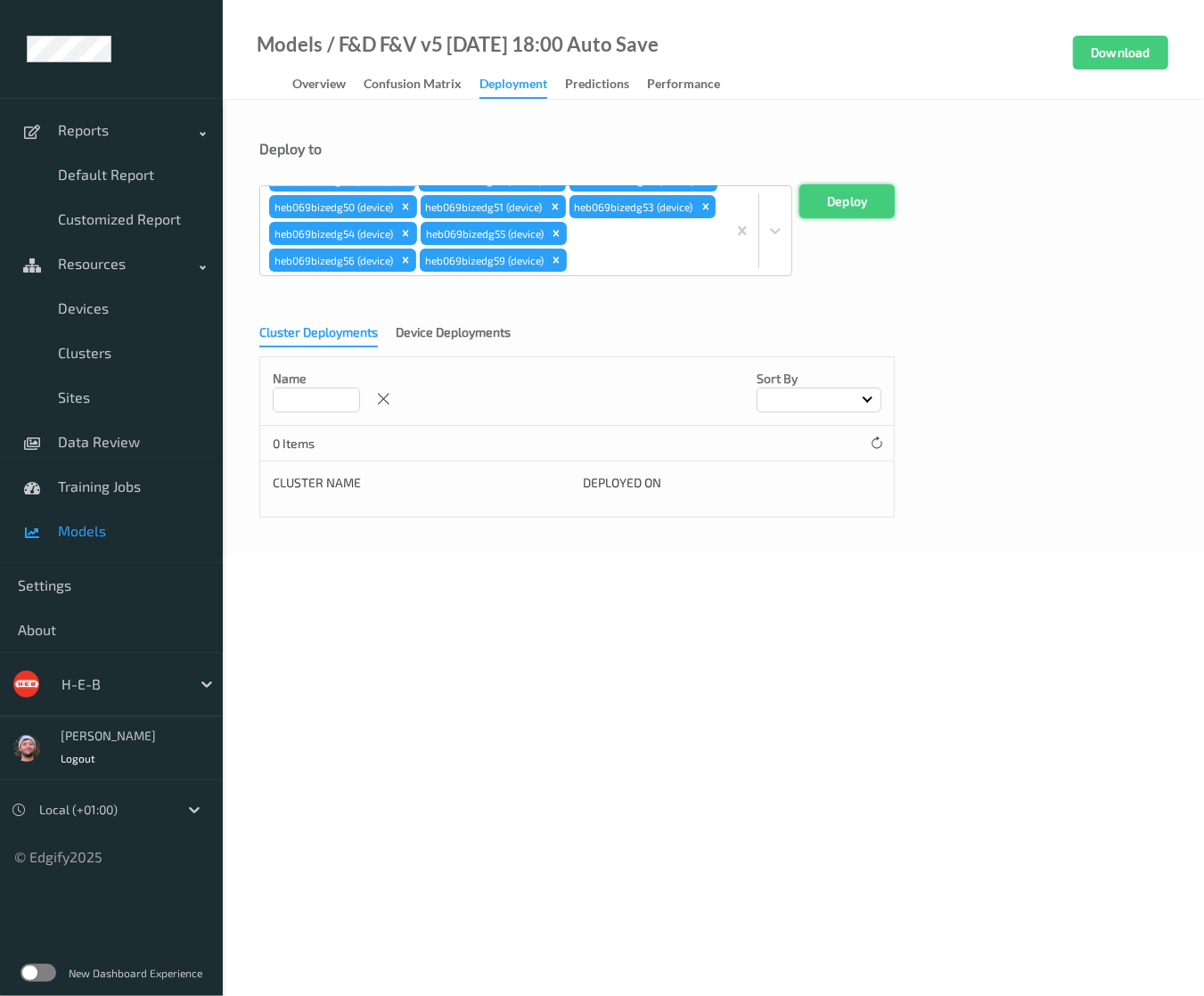
click at [856, 206] on button "Deploy" at bounding box center [847, 202] width 96 height 34
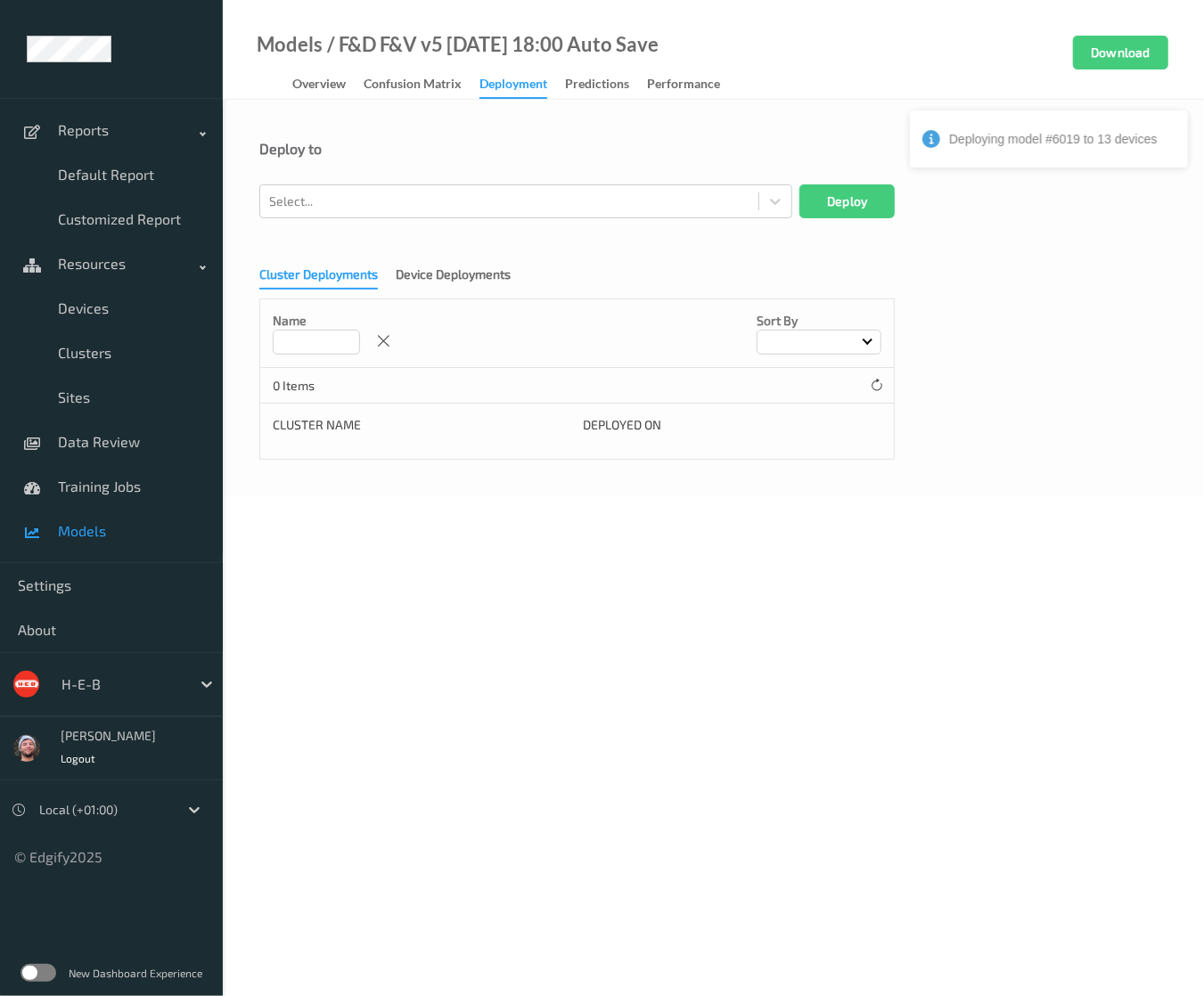
drag, startPoint x: 355, startPoint y: 163, endPoint x: 286, endPoint y: 142, distance: 72.1
click at [355, 163] on div "Deploy to" at bounding box center [713, 162] width 908 height 45
click at [401, 207] on div at bounding box center [509, 201] width 480 height 22
paste input "heb014"
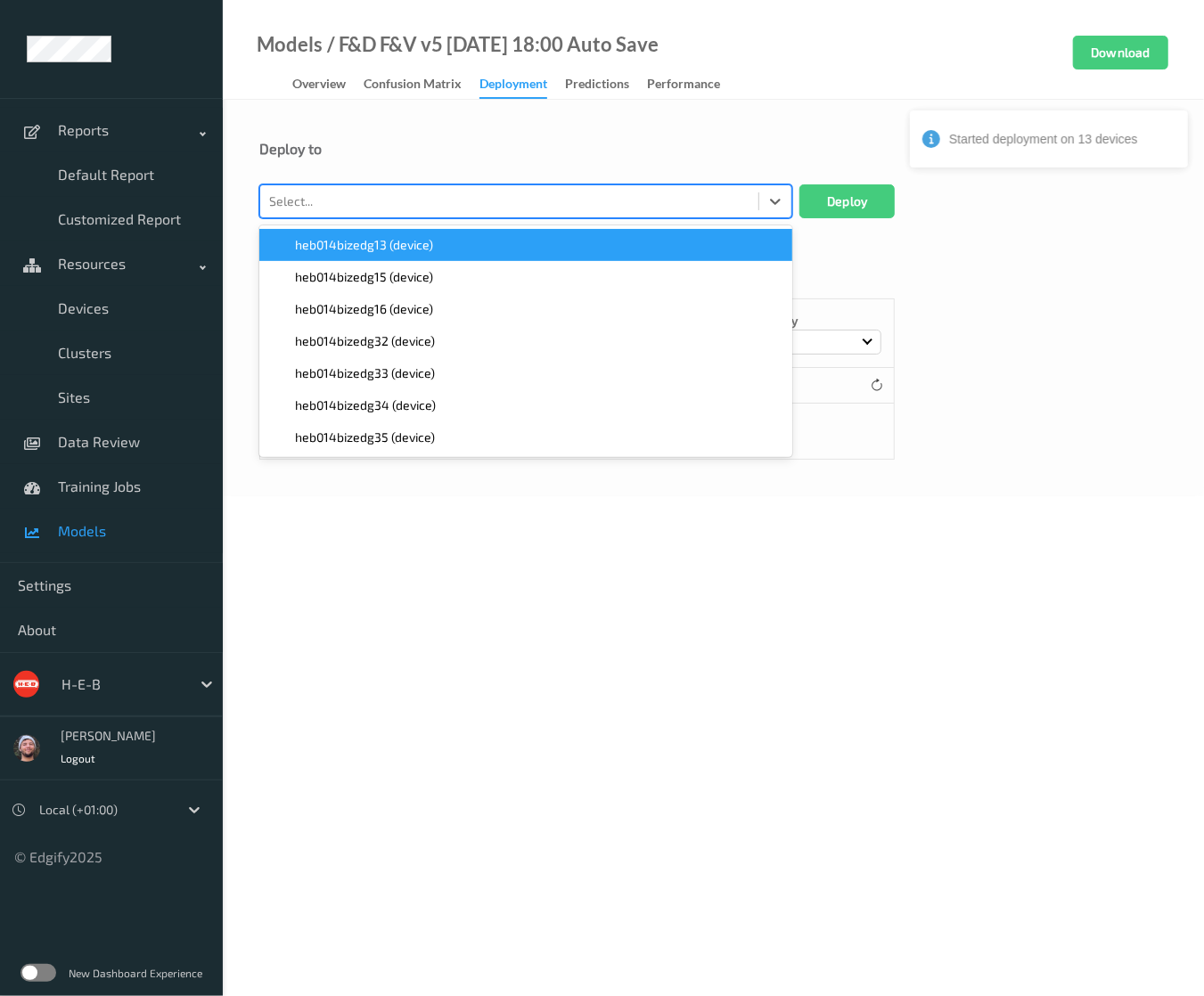
type input "heb014"
click at [380, 252] on span "heb014bizedg13 (device)" at bounding box center [364, 245] width 139 height 18
paste input "heb014"
type input "heb014"
click at [386, 249] on span "heb014bizedg15 (device)" at bounding box center [364, 245] width 139 height 18
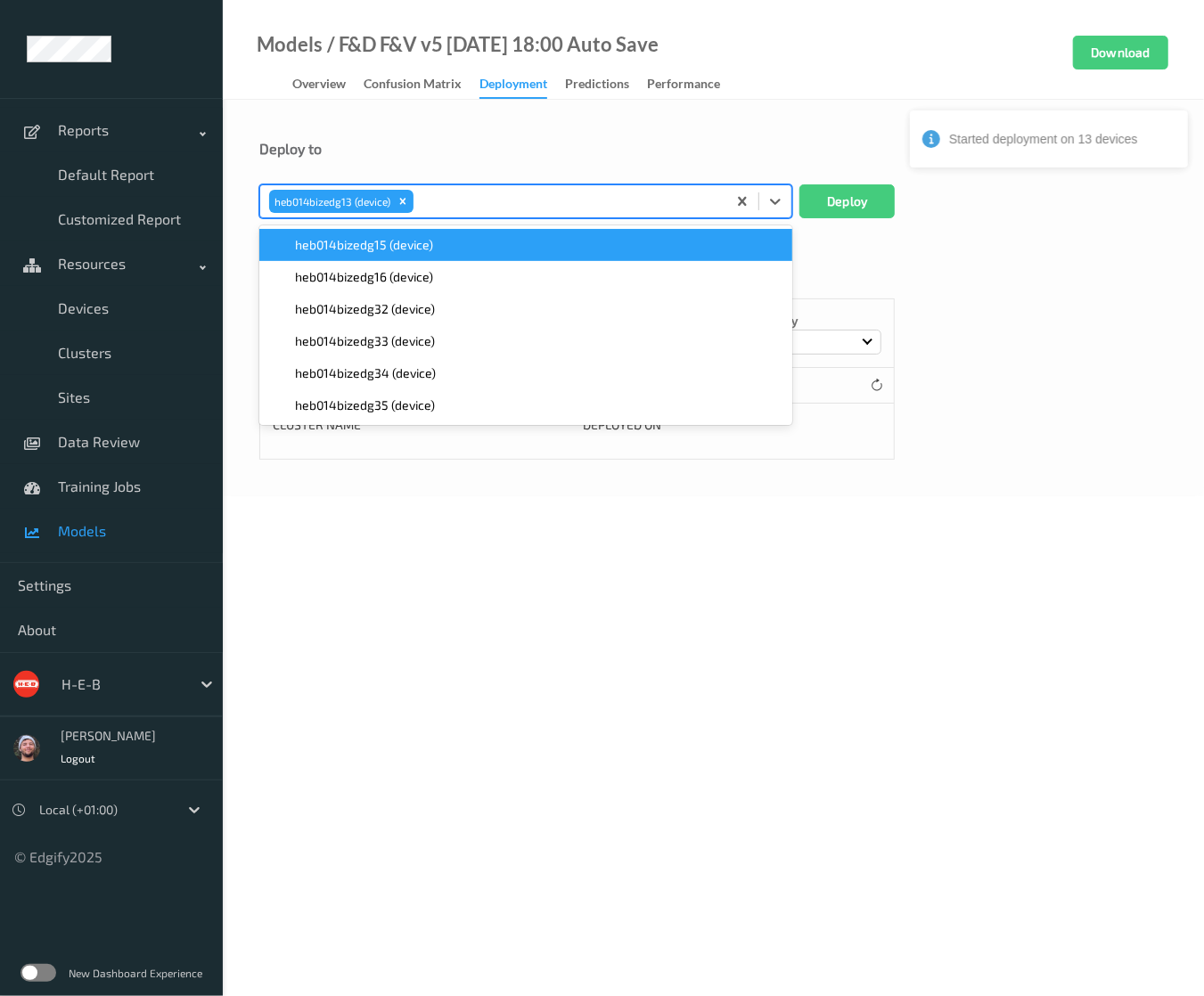
paste input "heb014"
type input "heb014"
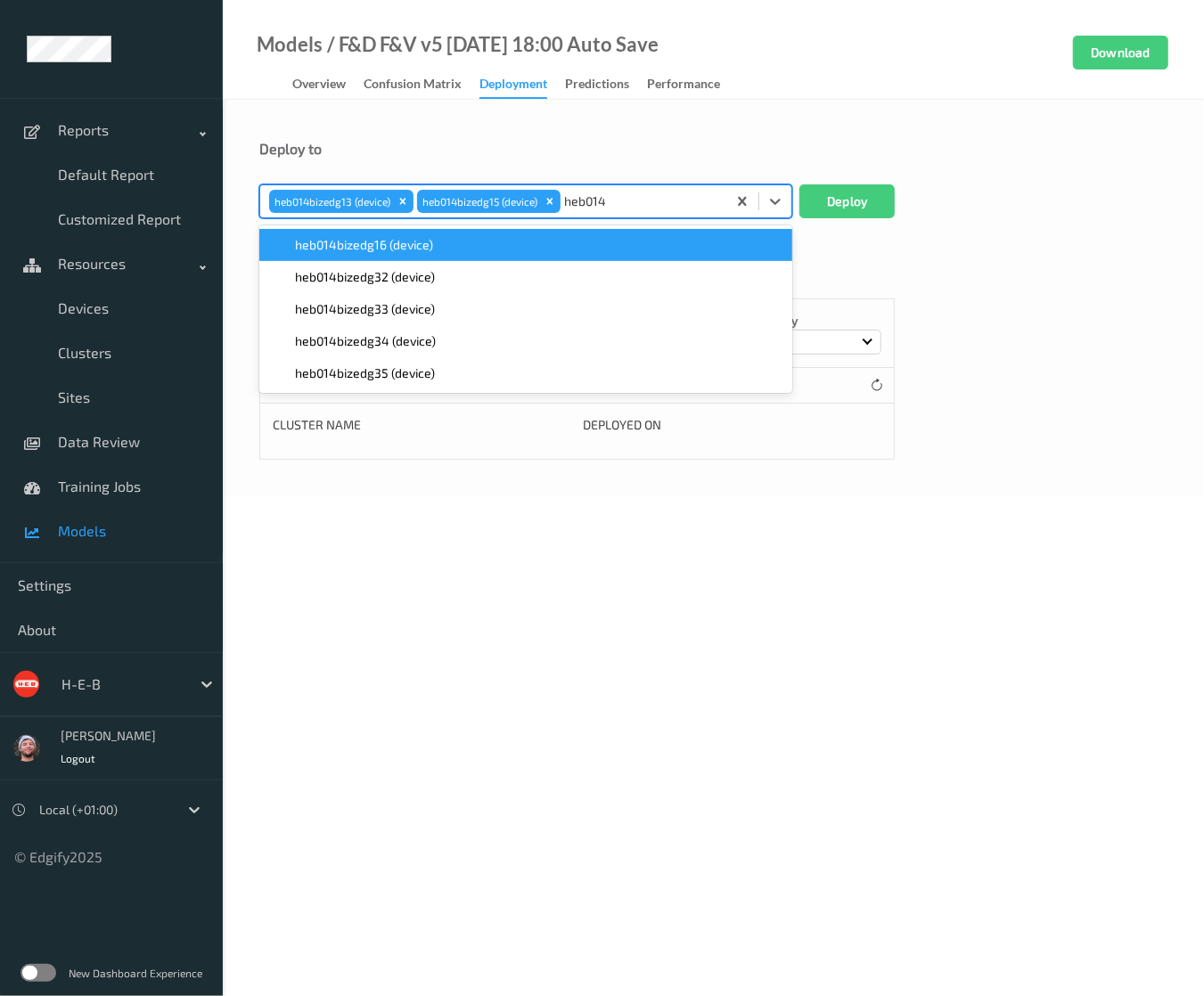
click at [386, 249] on span "heb014bizedg16 (device)" at bounding box center [364, 245] width 139 height 18
paste input "heb014"
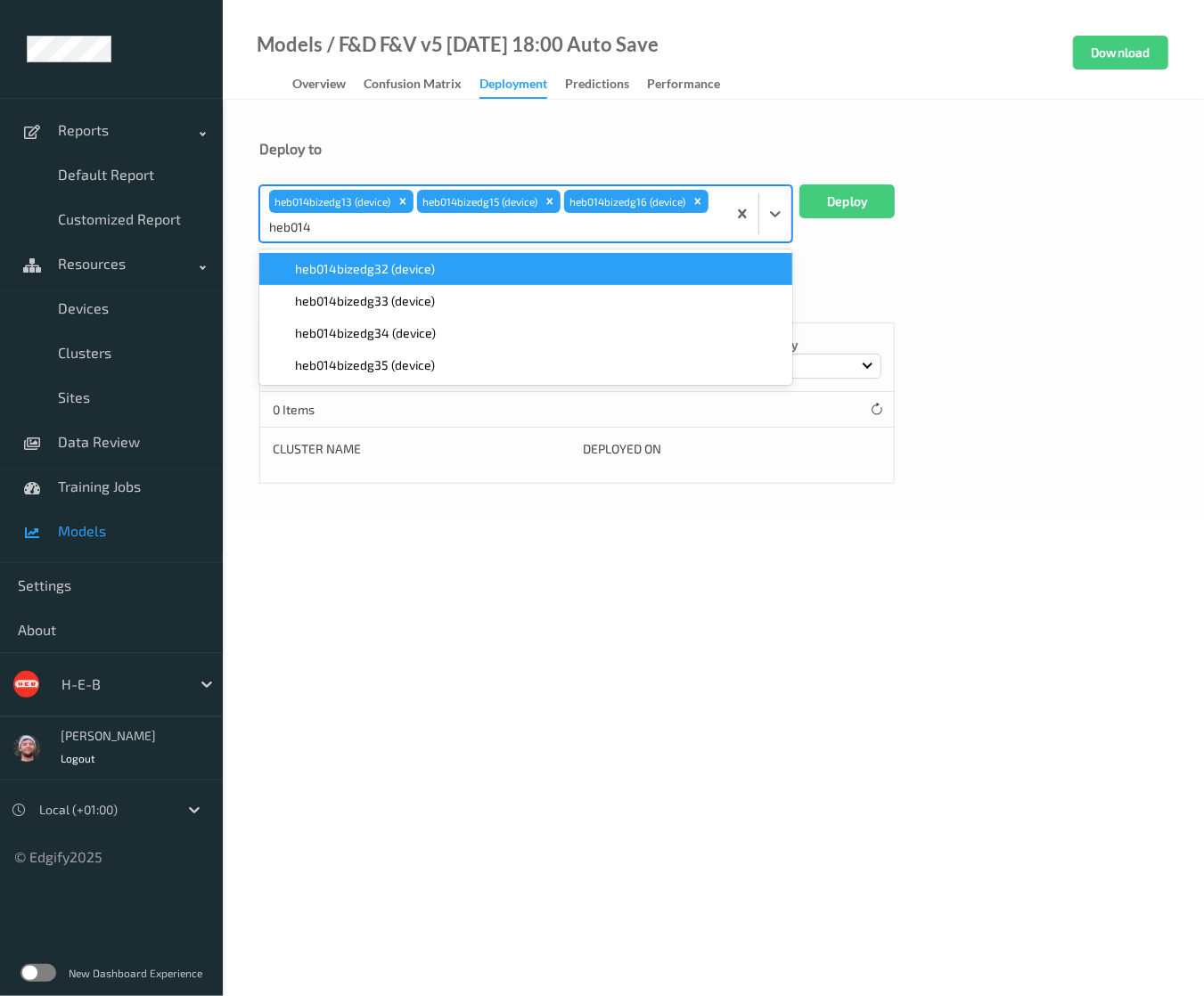
type input "heb014"
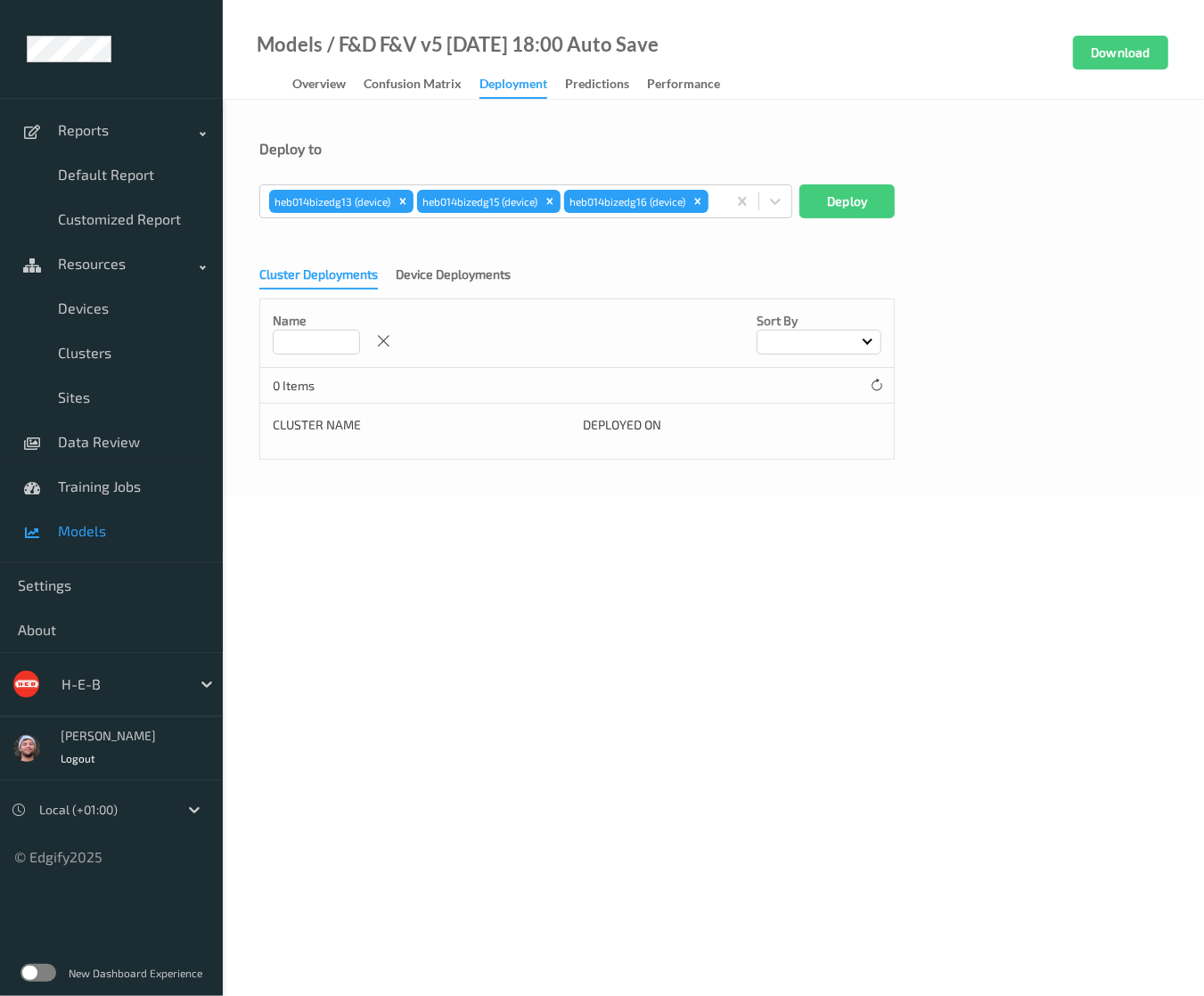
click at [386, 249] on form "Deploy to heb014bizedg13 (device) heb014bizedg15 (device) heb014bizedg16 (devic…" at bounding box center [713, 300] width 908 height 320
click at [718, 215] on div "heb014bizedg13 (device) heb014bizedg15 (device) heb014bizedg16 (device)" at bounding box center [492, 201] width 466 height 30
paste input "heb014"
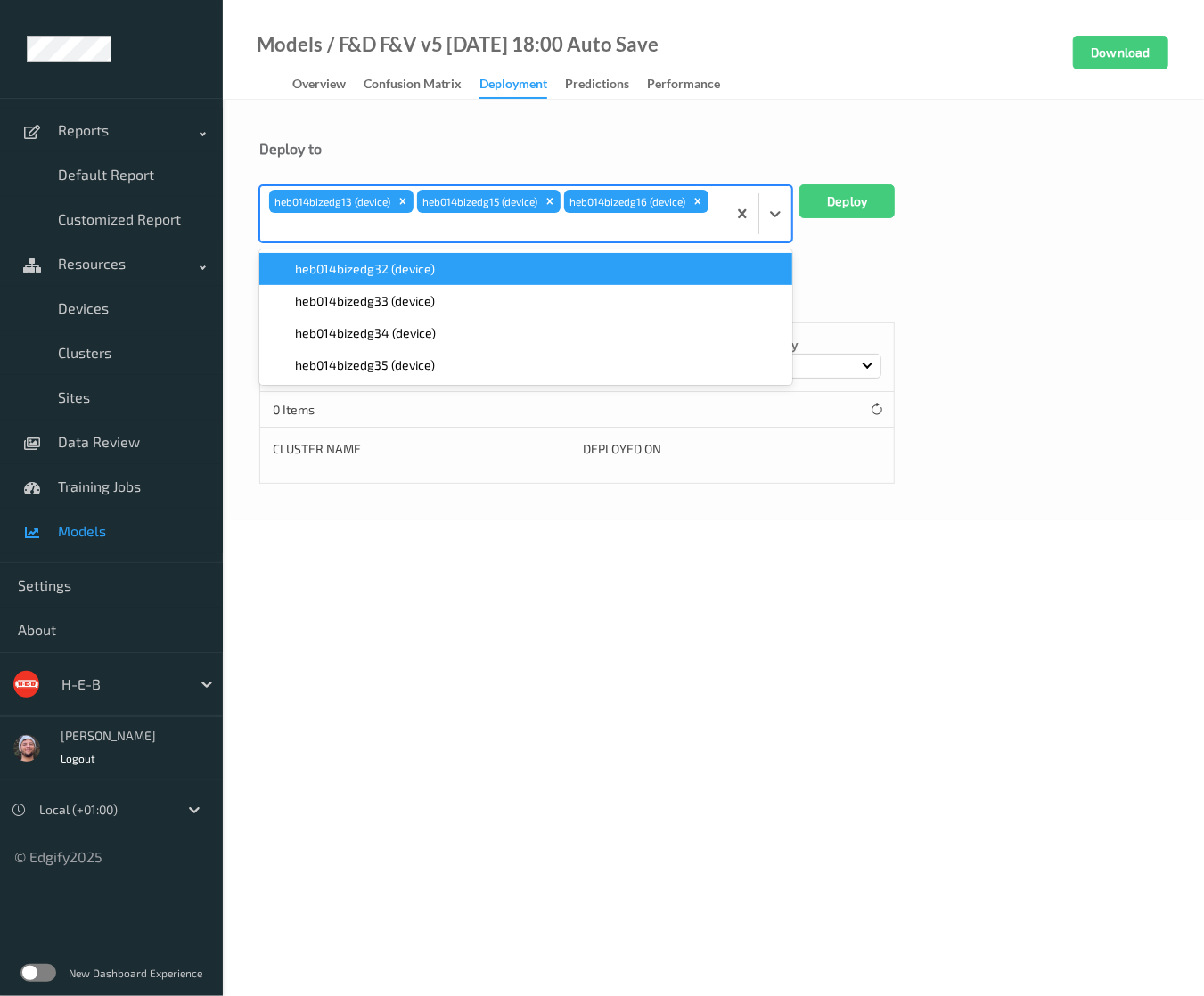
type input "heb014"
click at [450, 261] on div "heb014bizedg32 (device)" at bounding box center [526, 268] width 511 height 18
paste input "heb014"
type input "heb014"
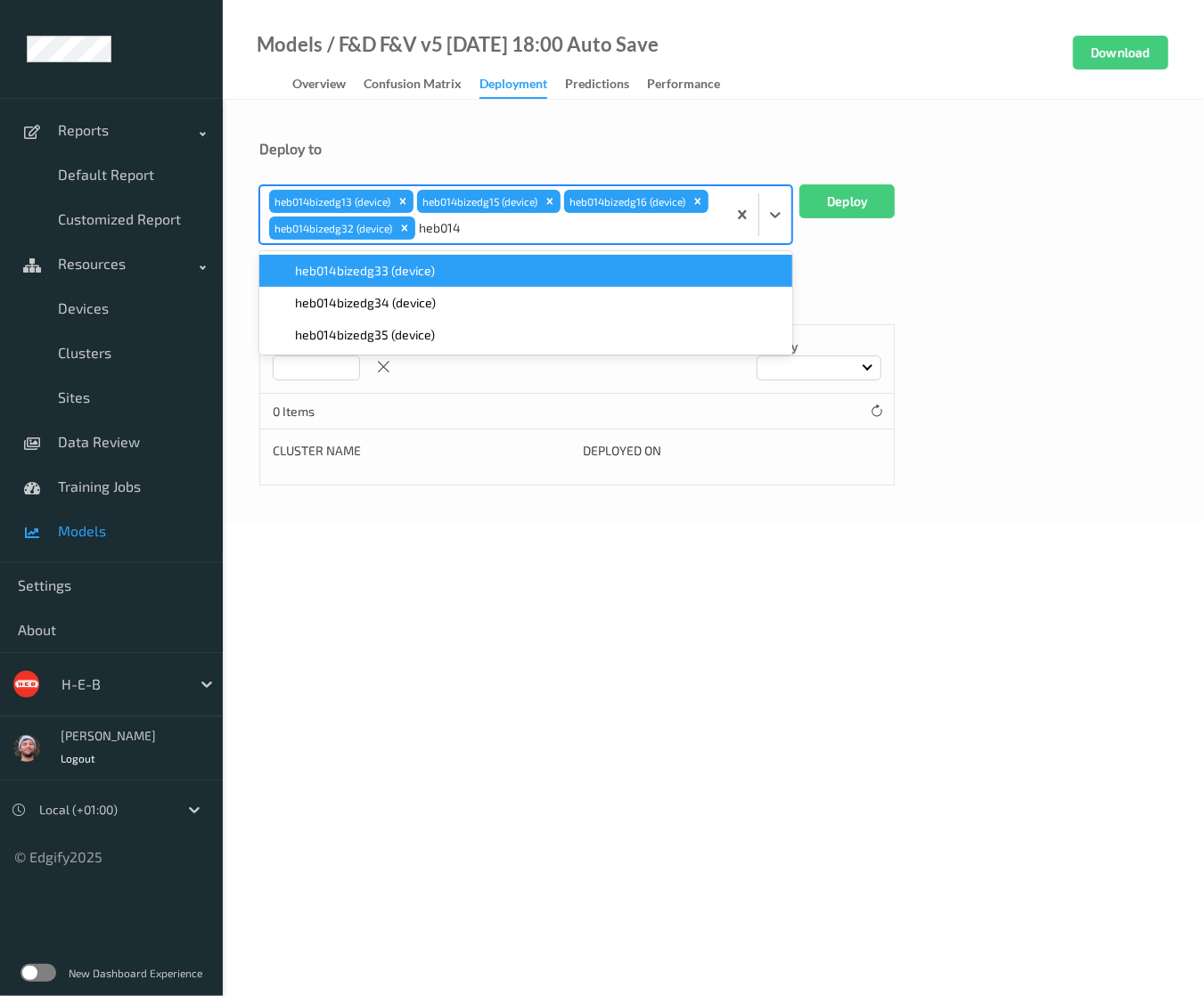
click at [387, 277] on span "heb014bizedg33 (device)" at bounding box center [365, 270] width 140 height 18
paste input "heb014"
type input "heb014"
click at [384, 282] on div "heb014bizedg34 (device)" at bounding box center [526, 271] width 533 height 32
paste input "heb014"
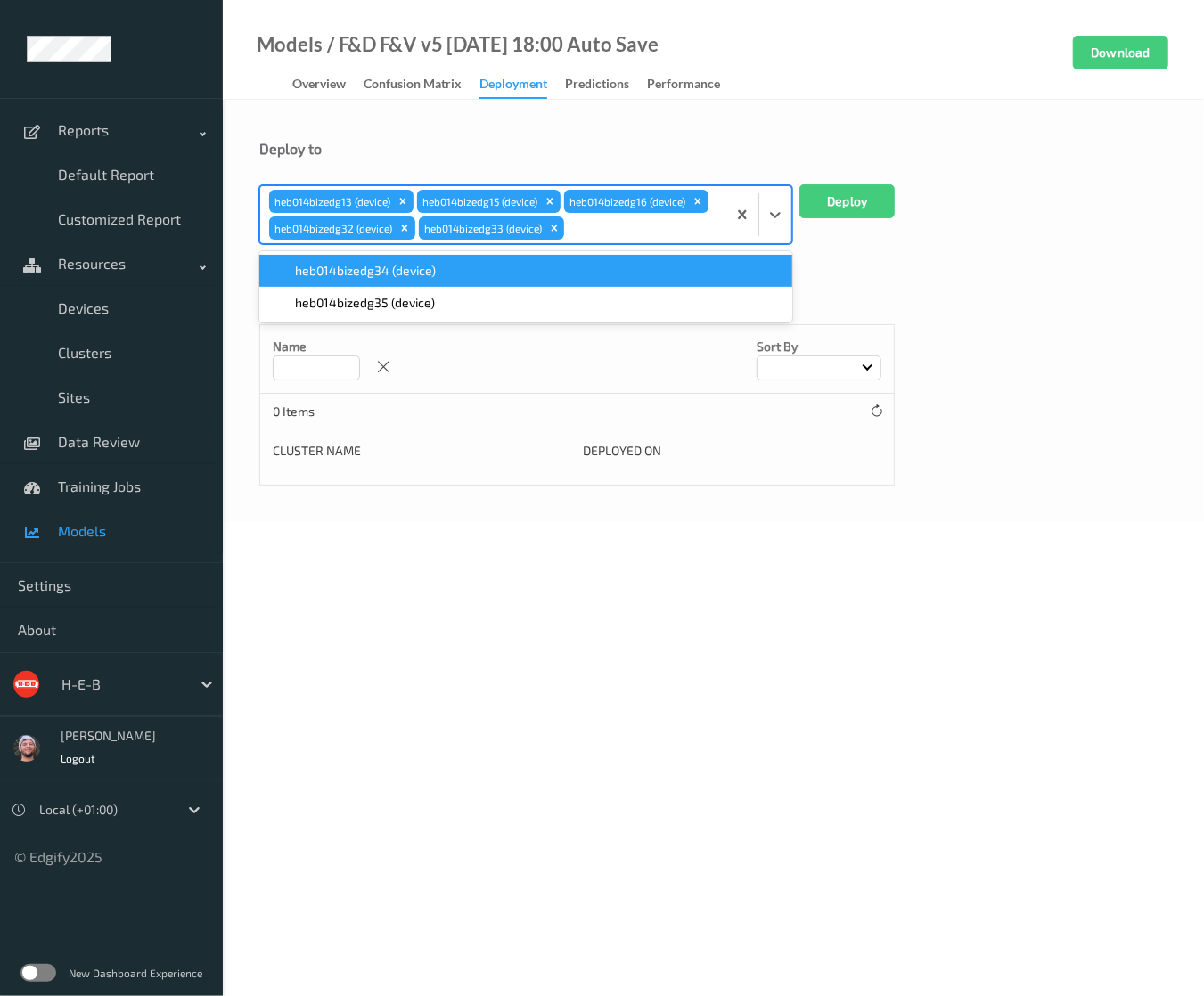
type input "heb014"
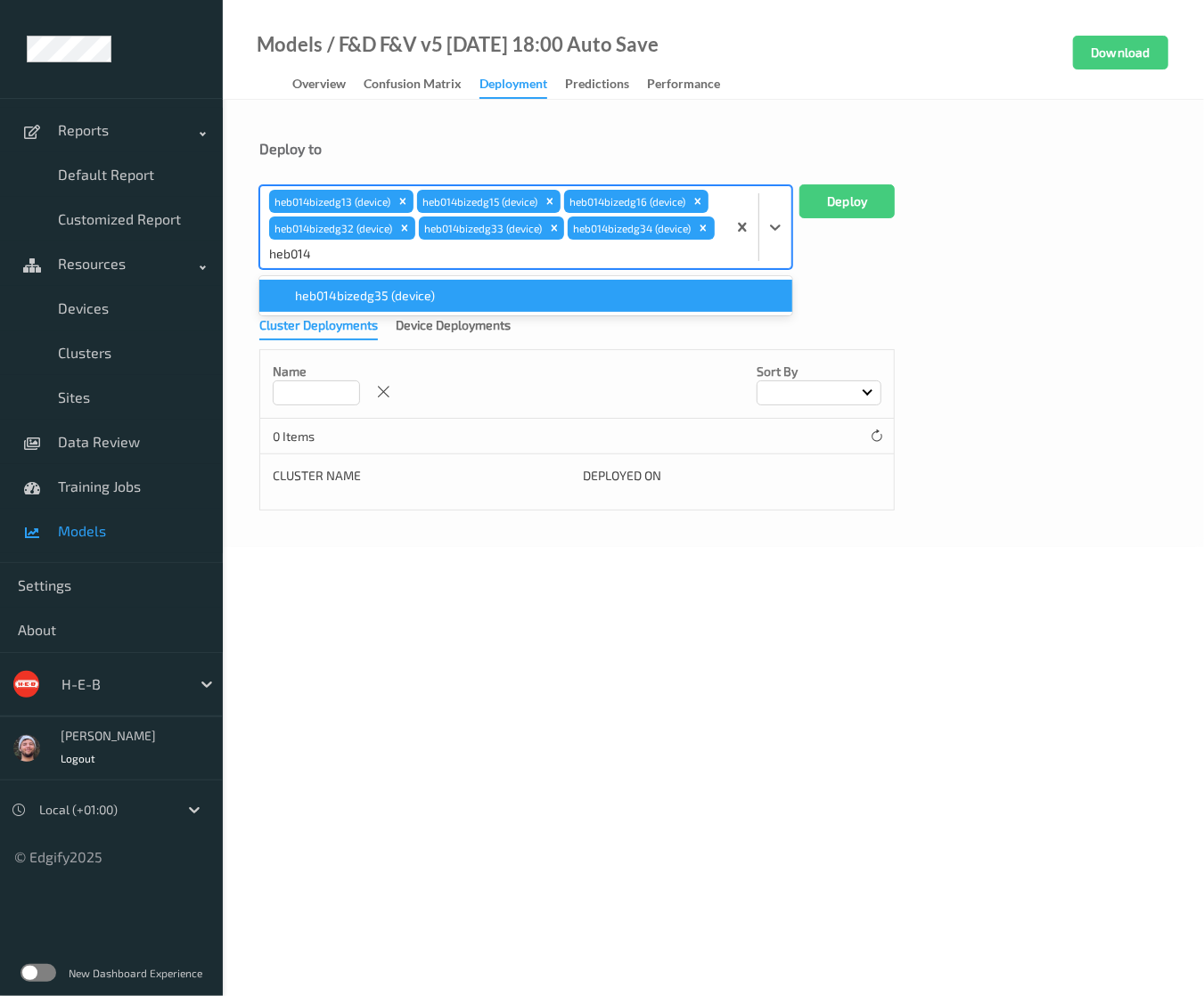
click at [389, 276] on div "heb014bizedg35 (device)" at bounding box center [526, 295] width 533 height 39
click at [386, 291] on span "heb014bizedg35 (device)" at bounding box center [365, 296] width 140 height 18
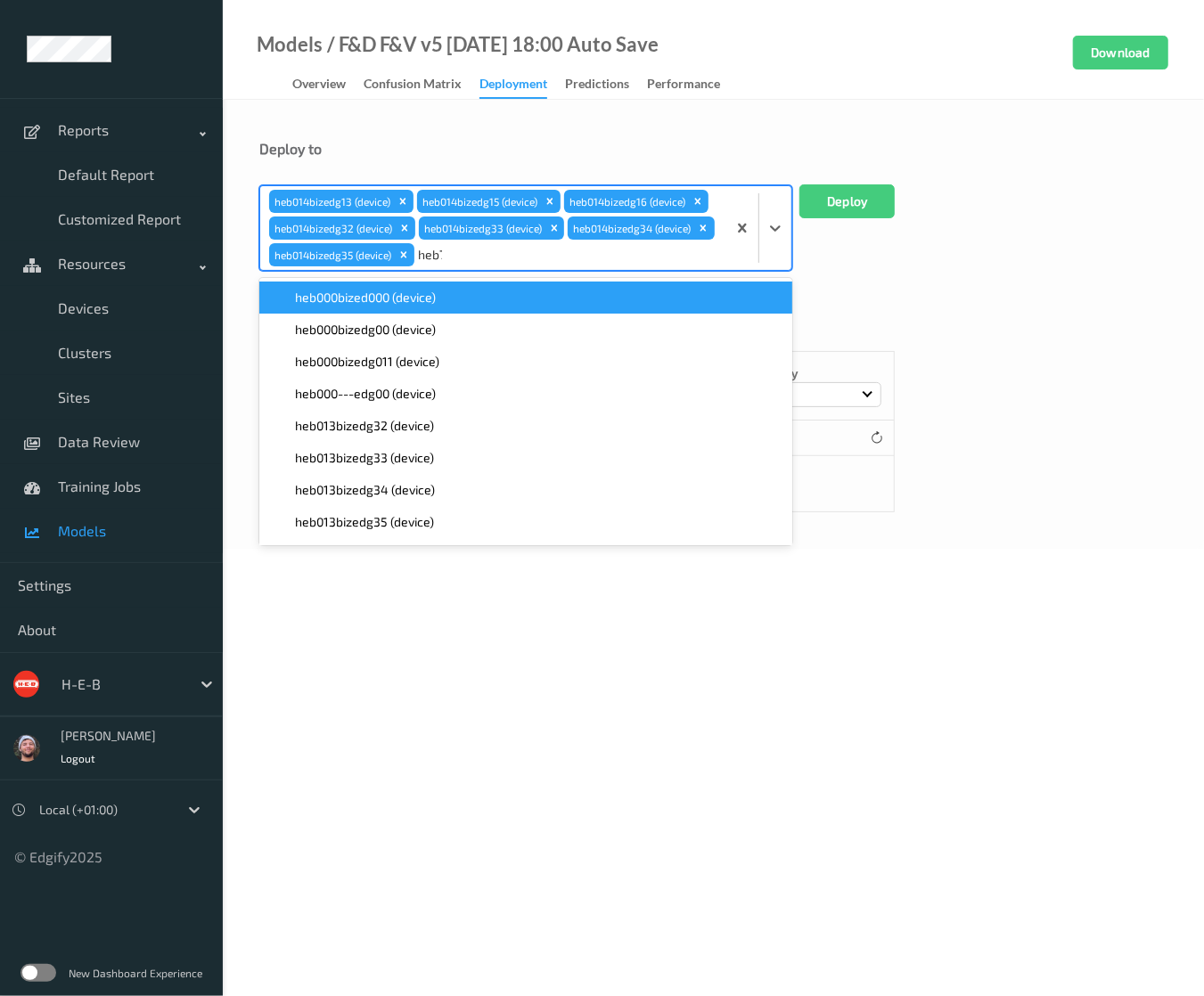
type input "heb710"
paste input "heb710"
type input "heb710"
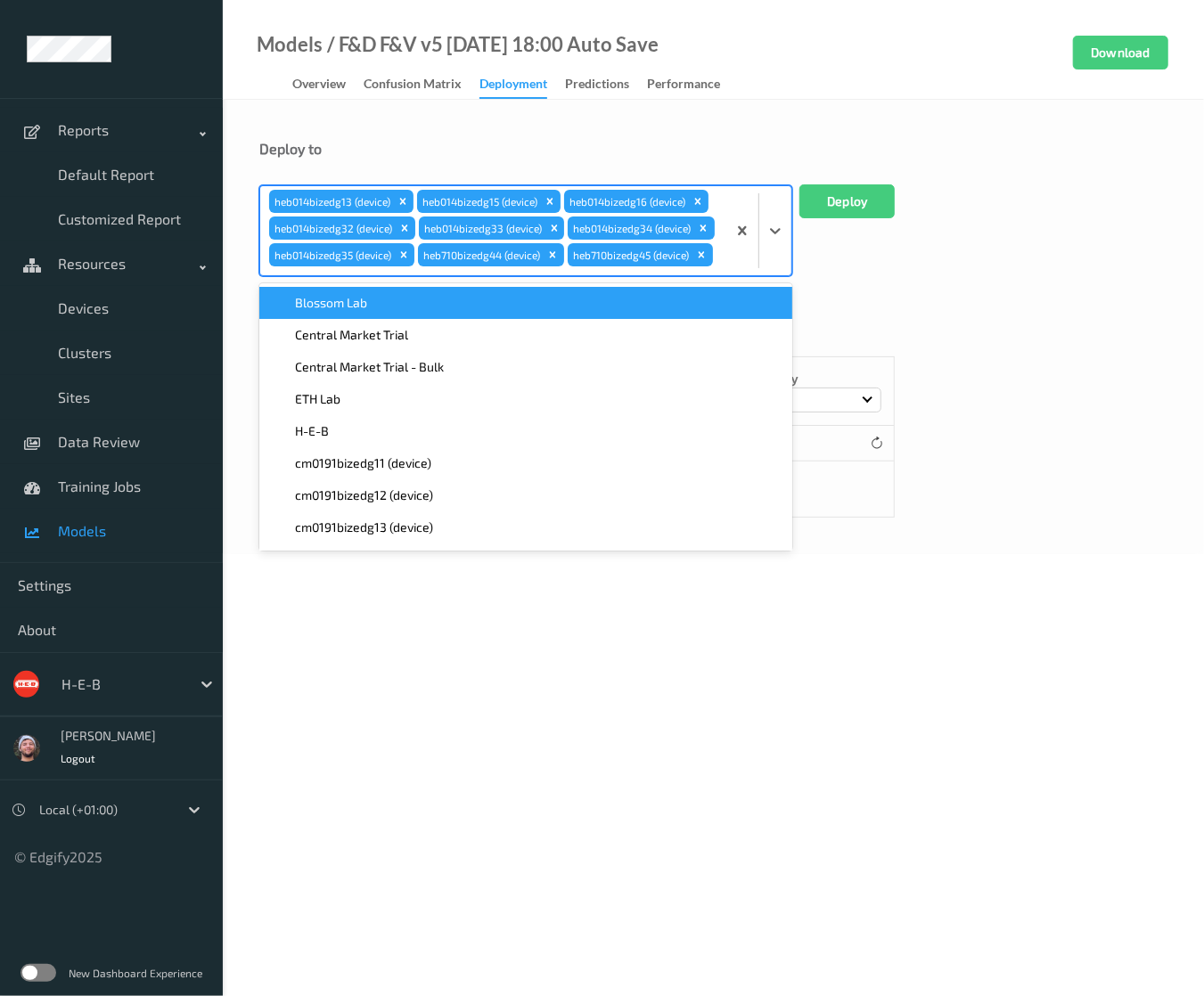
paste
type input "heb710"
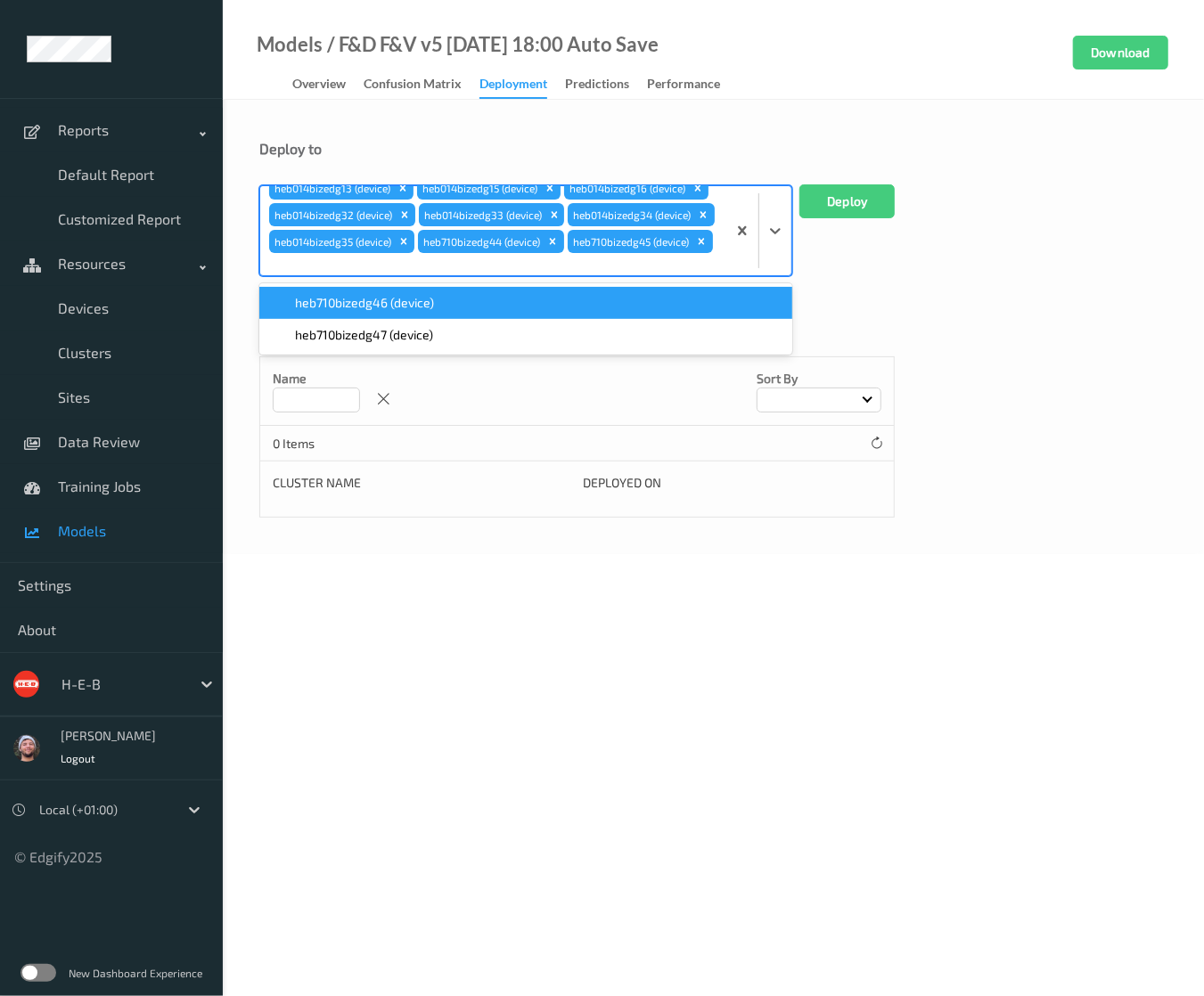
type input "heb710"
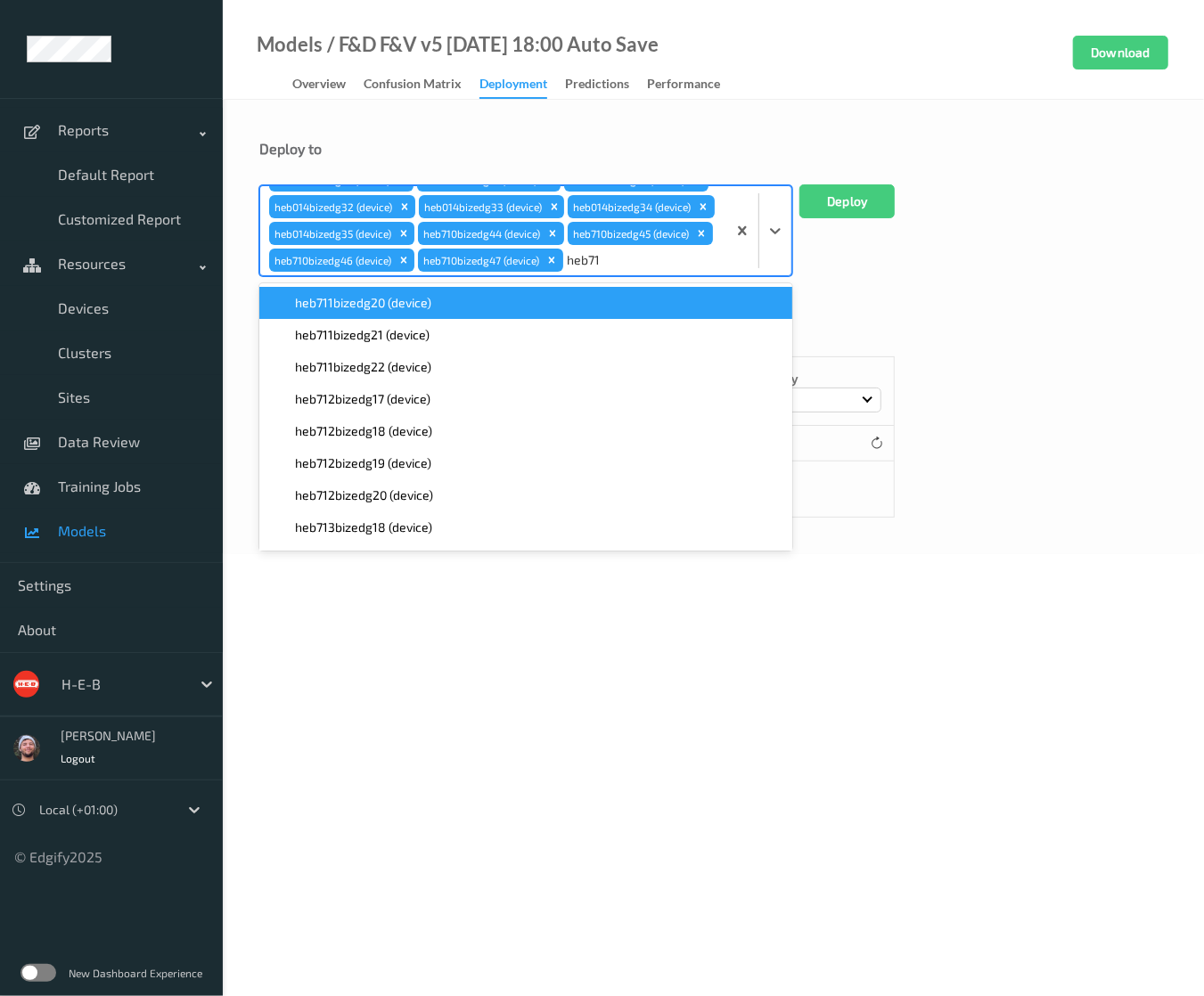
type input "heb711"
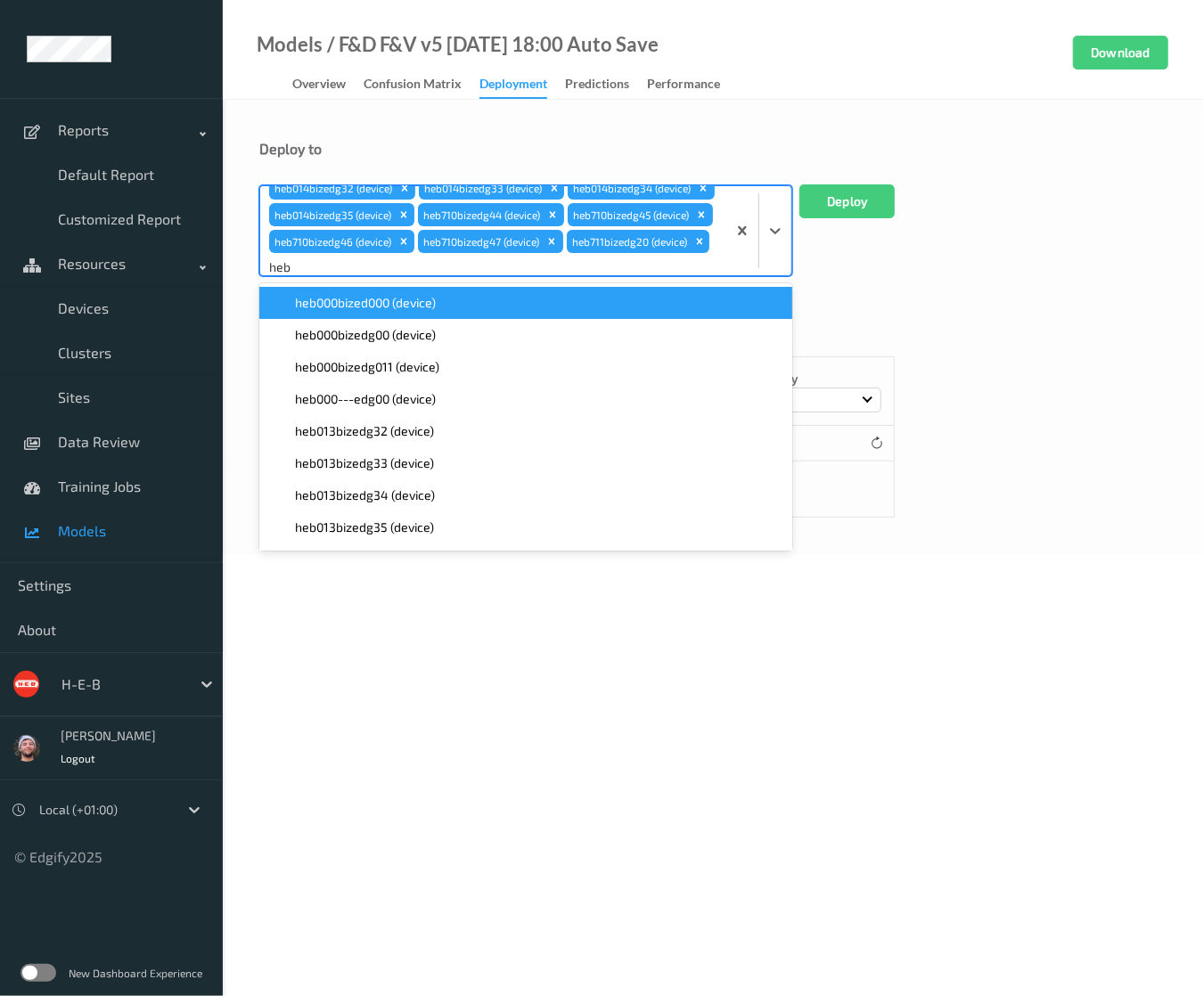
scroll to position [66, 0]
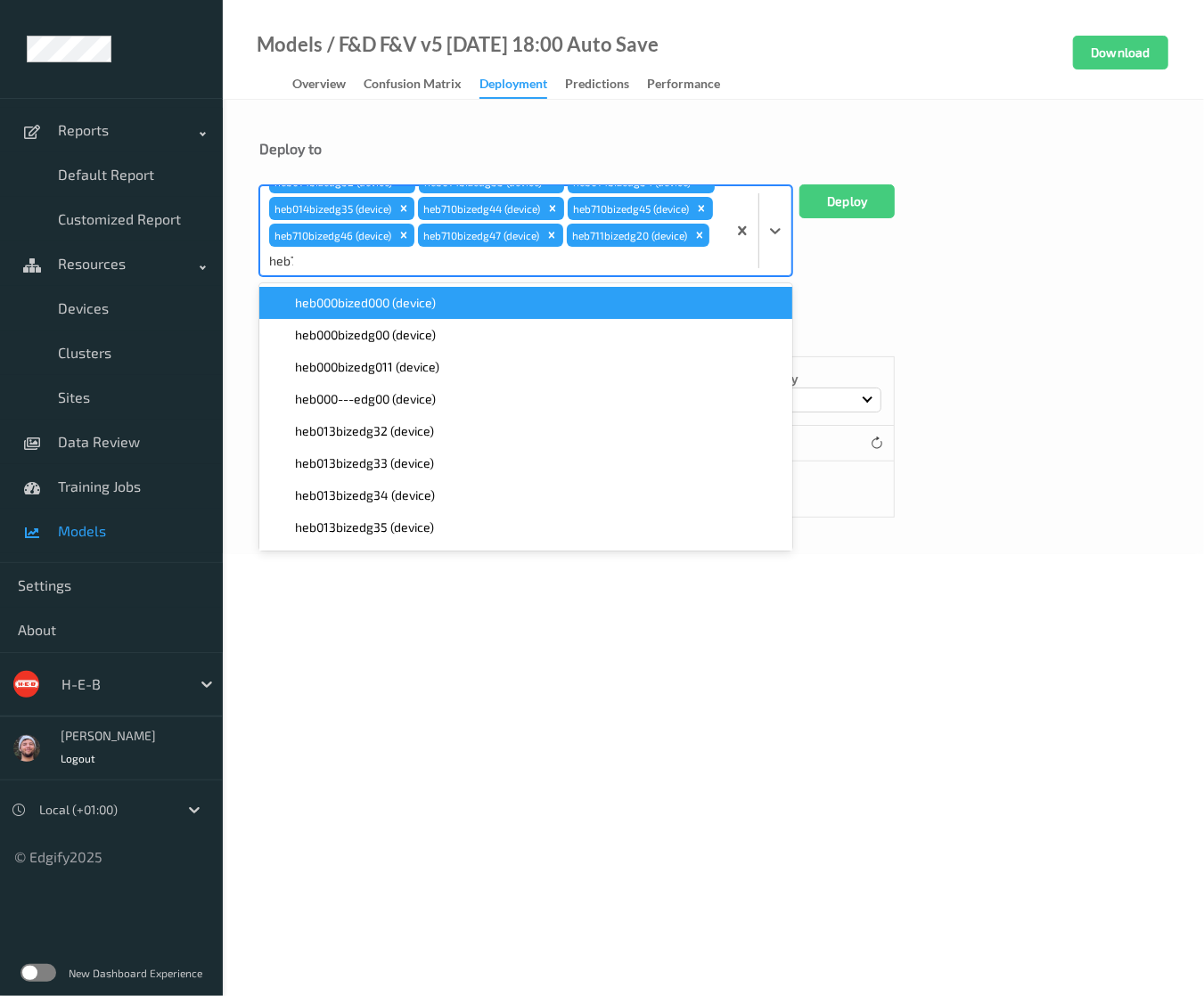
type input "heb711"
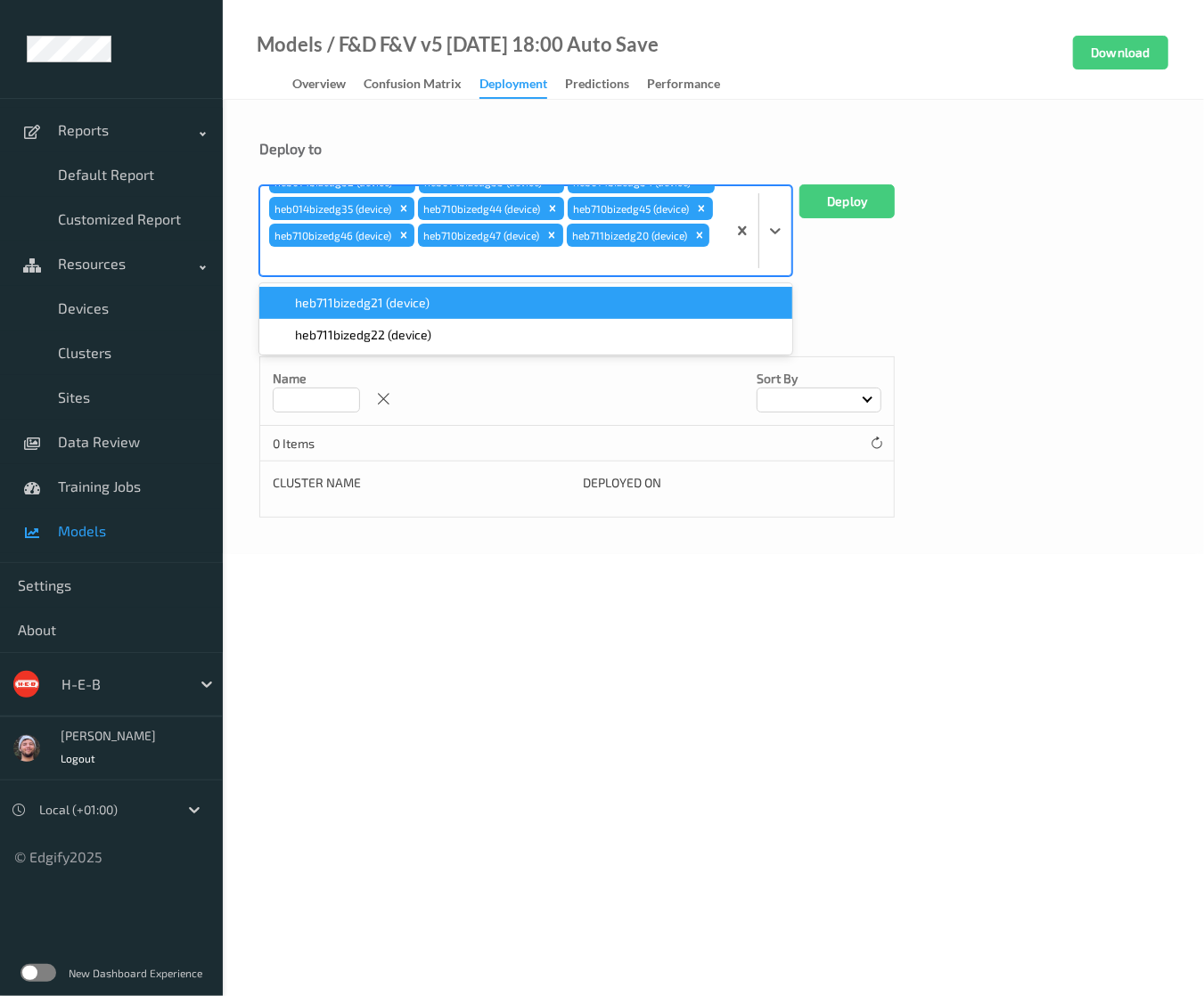
paste input "heb711"
type input "heb711"
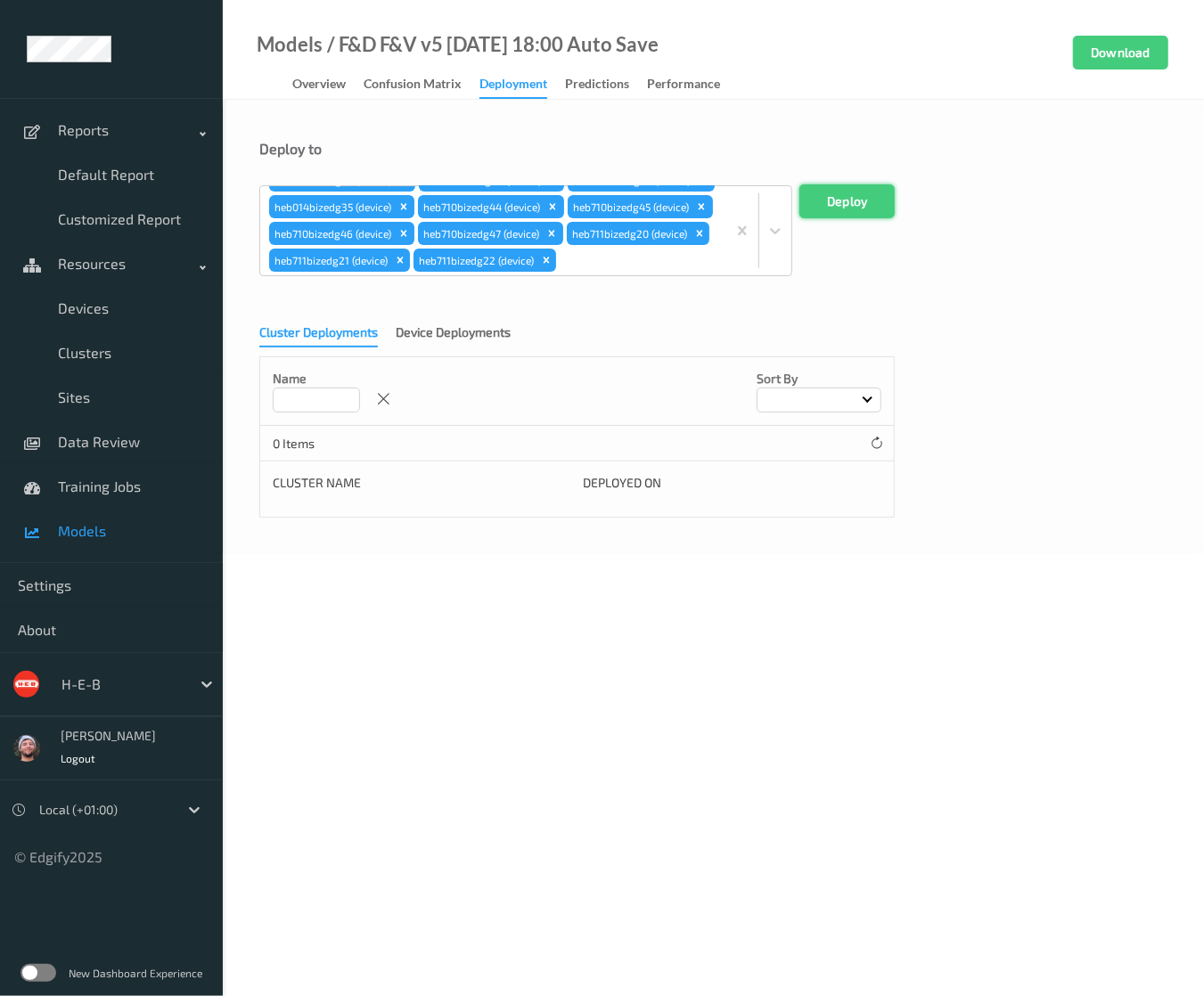
click at [842, 213] on button "Deploy" at bounding box center [847, 202] width 96 height 34
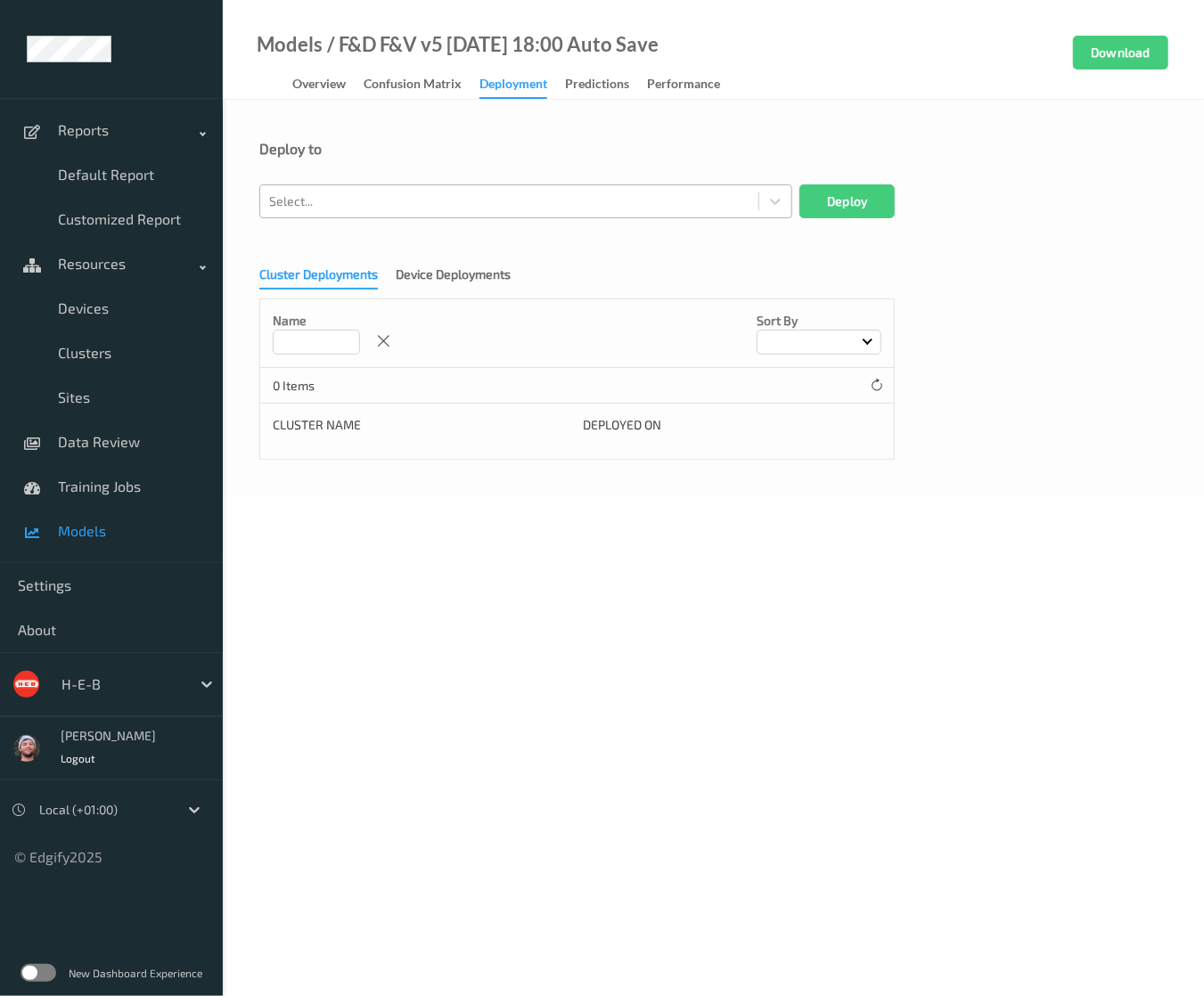
click at [361, 204] on div at bounding box center [509, 201] width 480 height 22
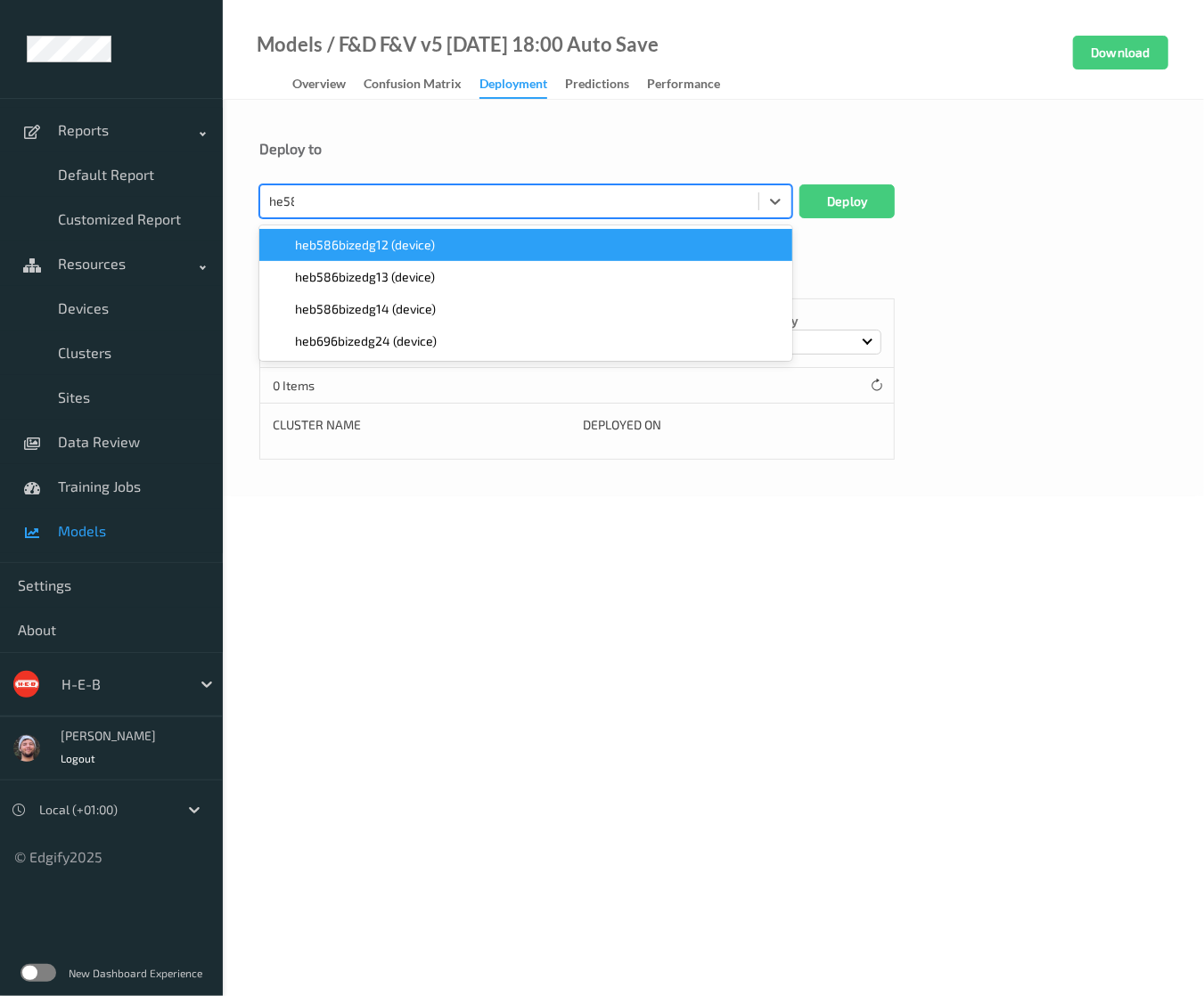
type input "heb586"
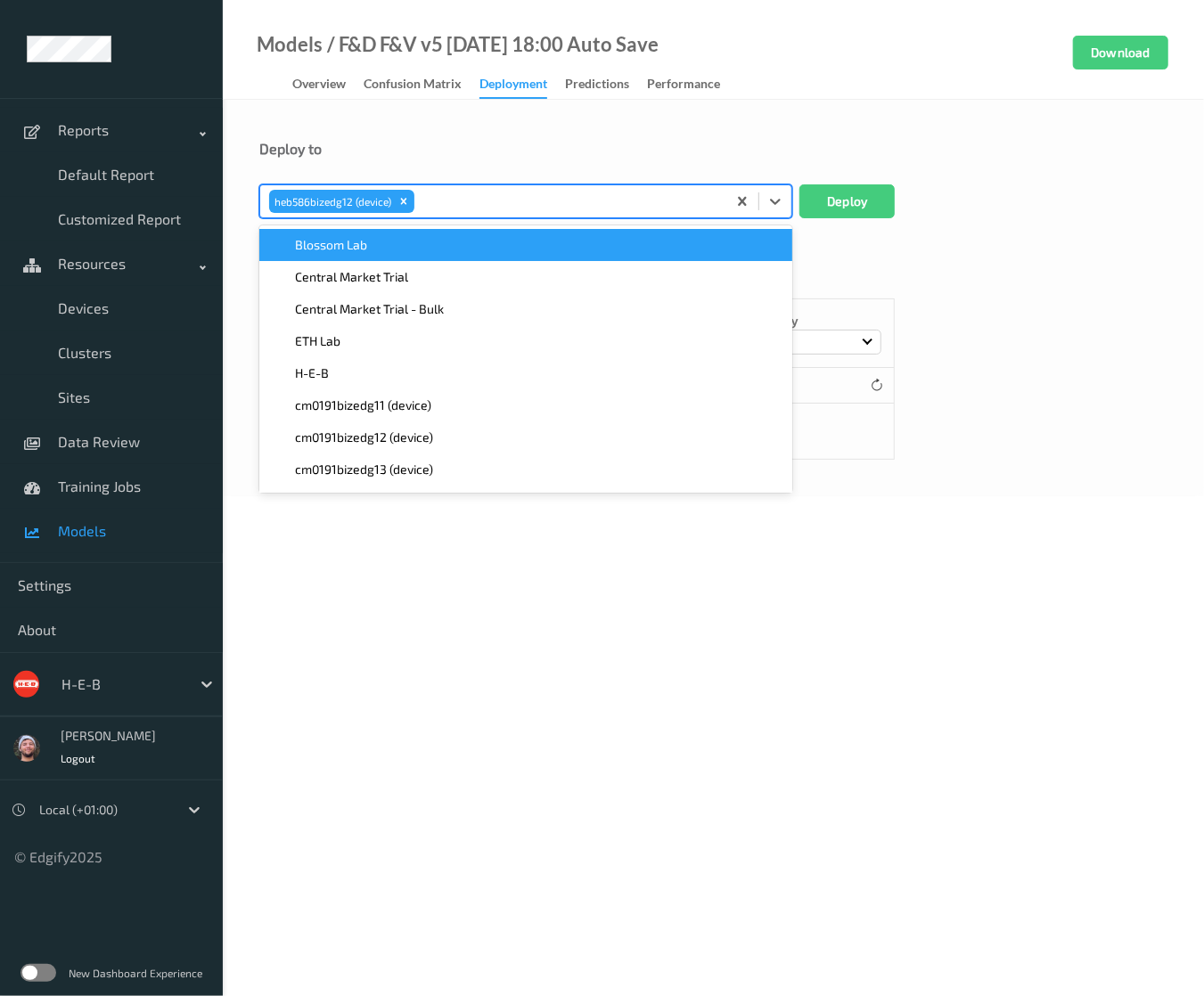
paste input "heb586"
type input "heb586"
paste input "heb586"
type input "heb586"
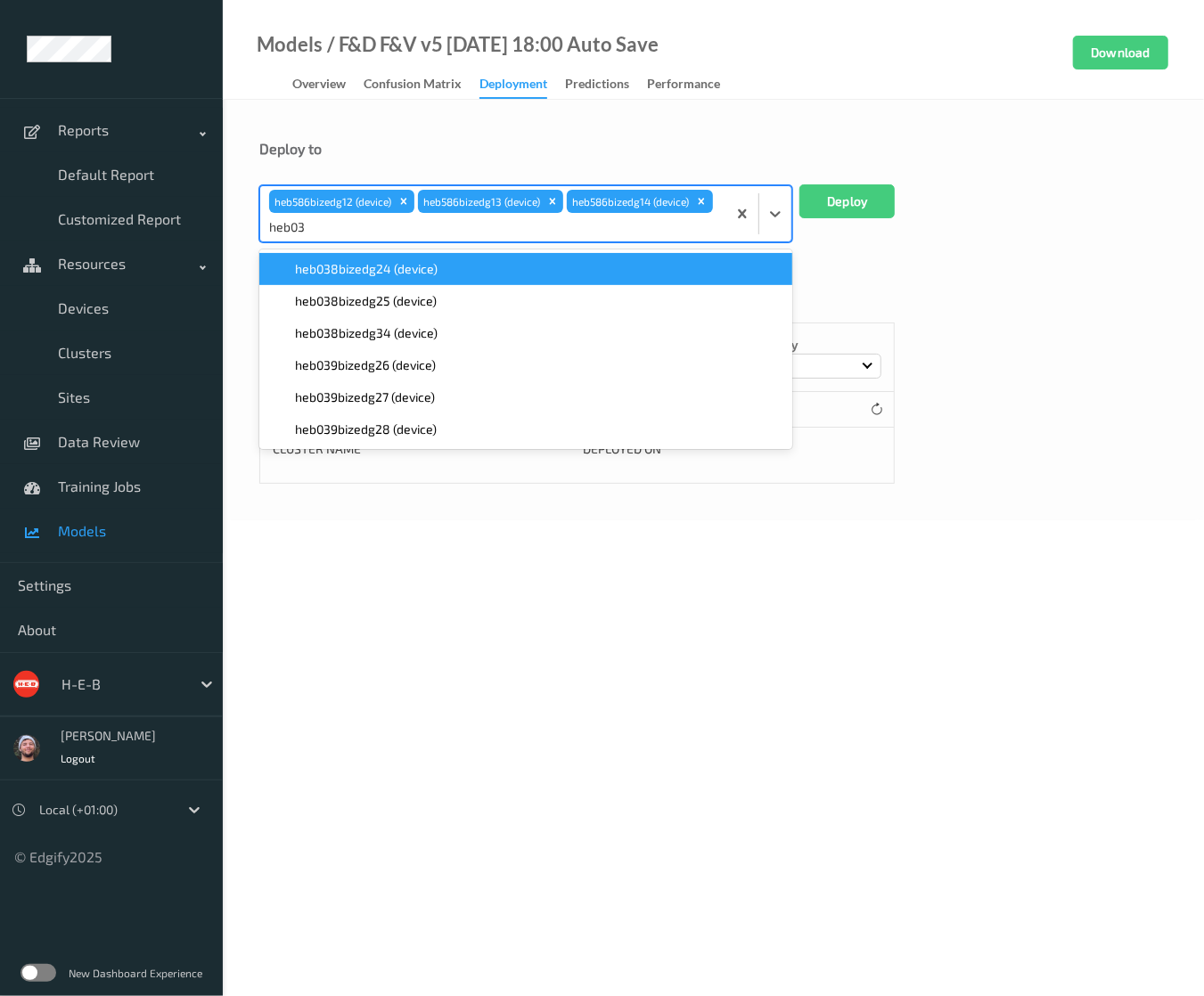
type input "heb038"
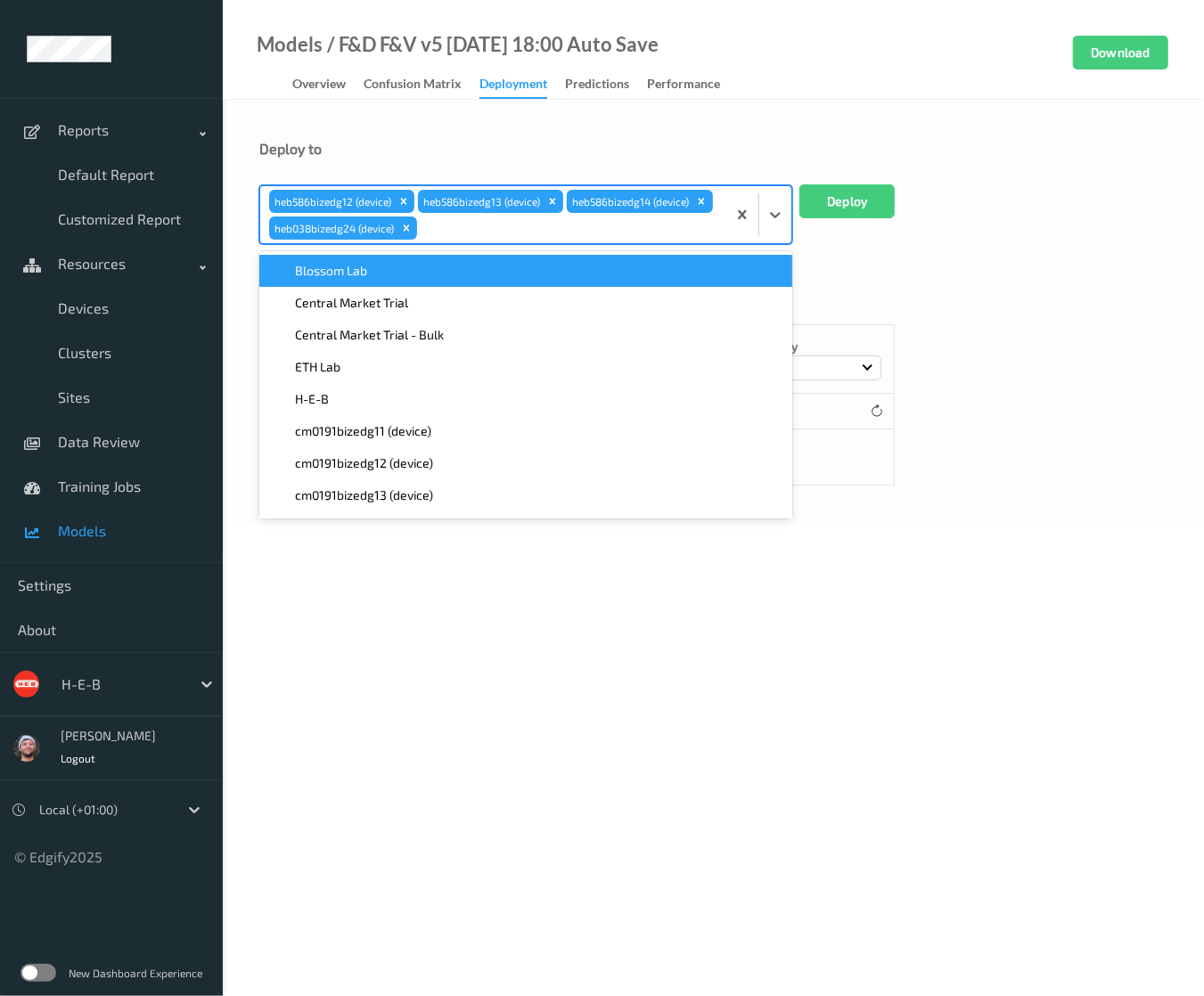
paste input "heb038"
type input "heb038"
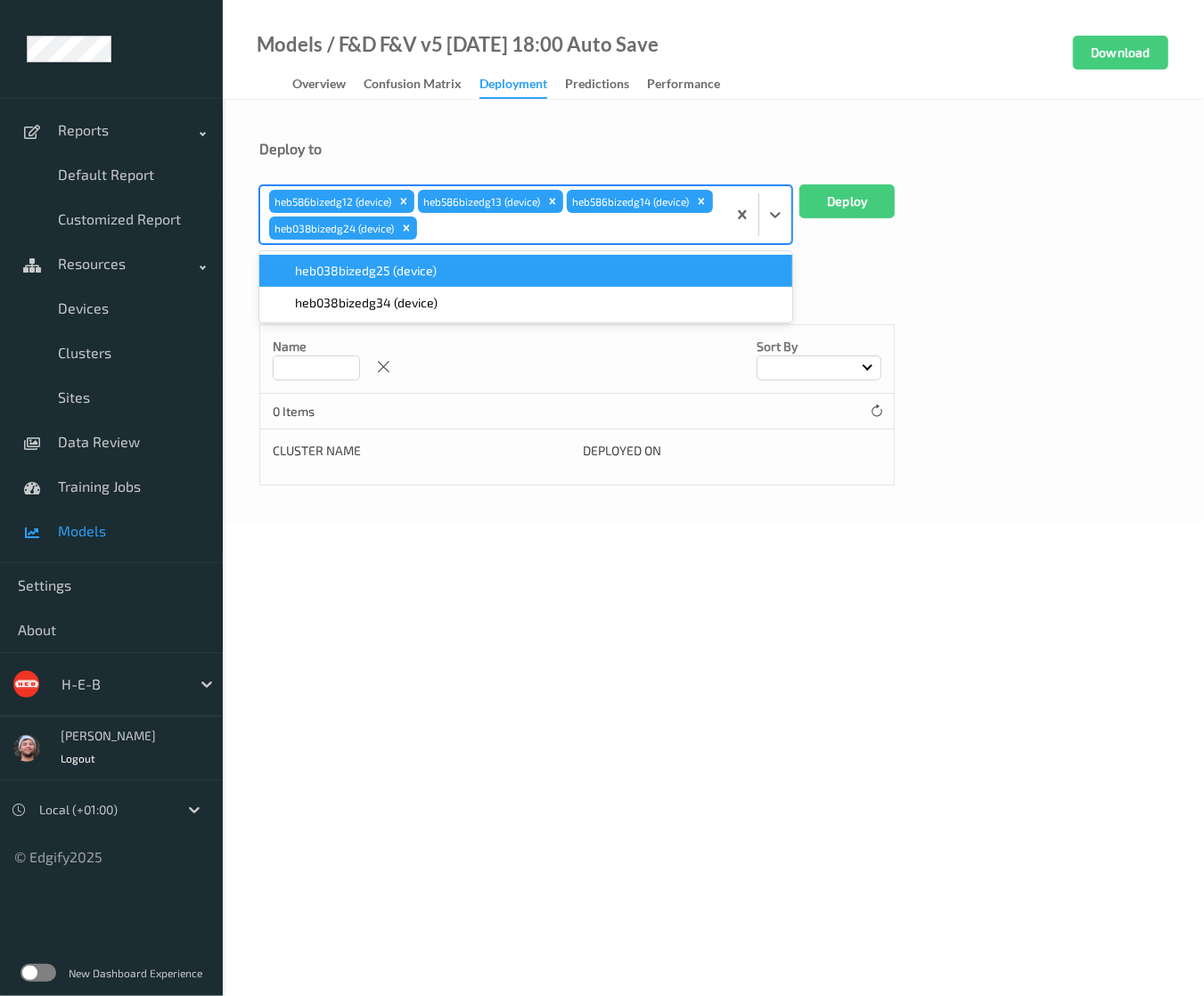
paste input "heb038"
type input "heb038"
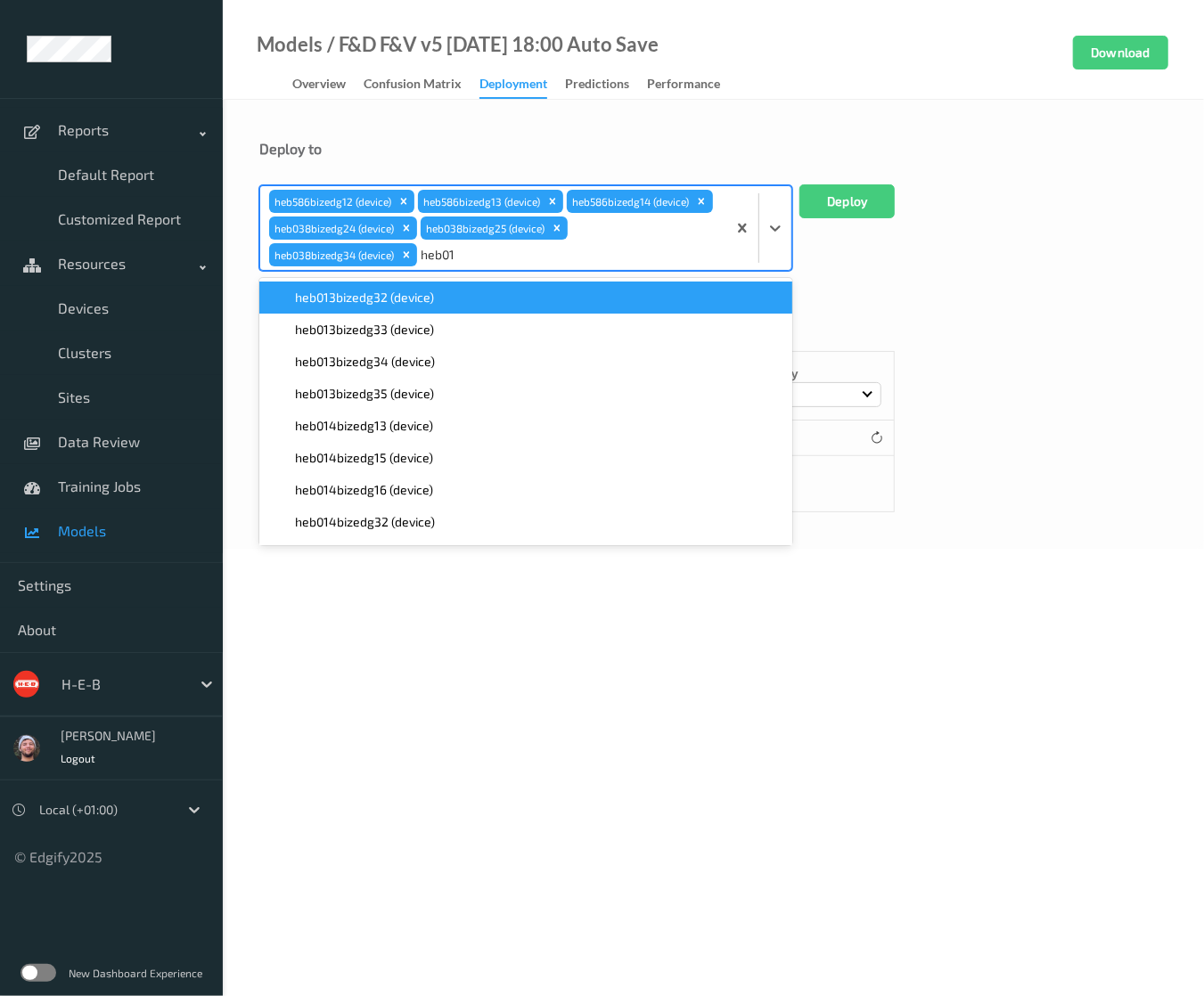
type input "heb013"
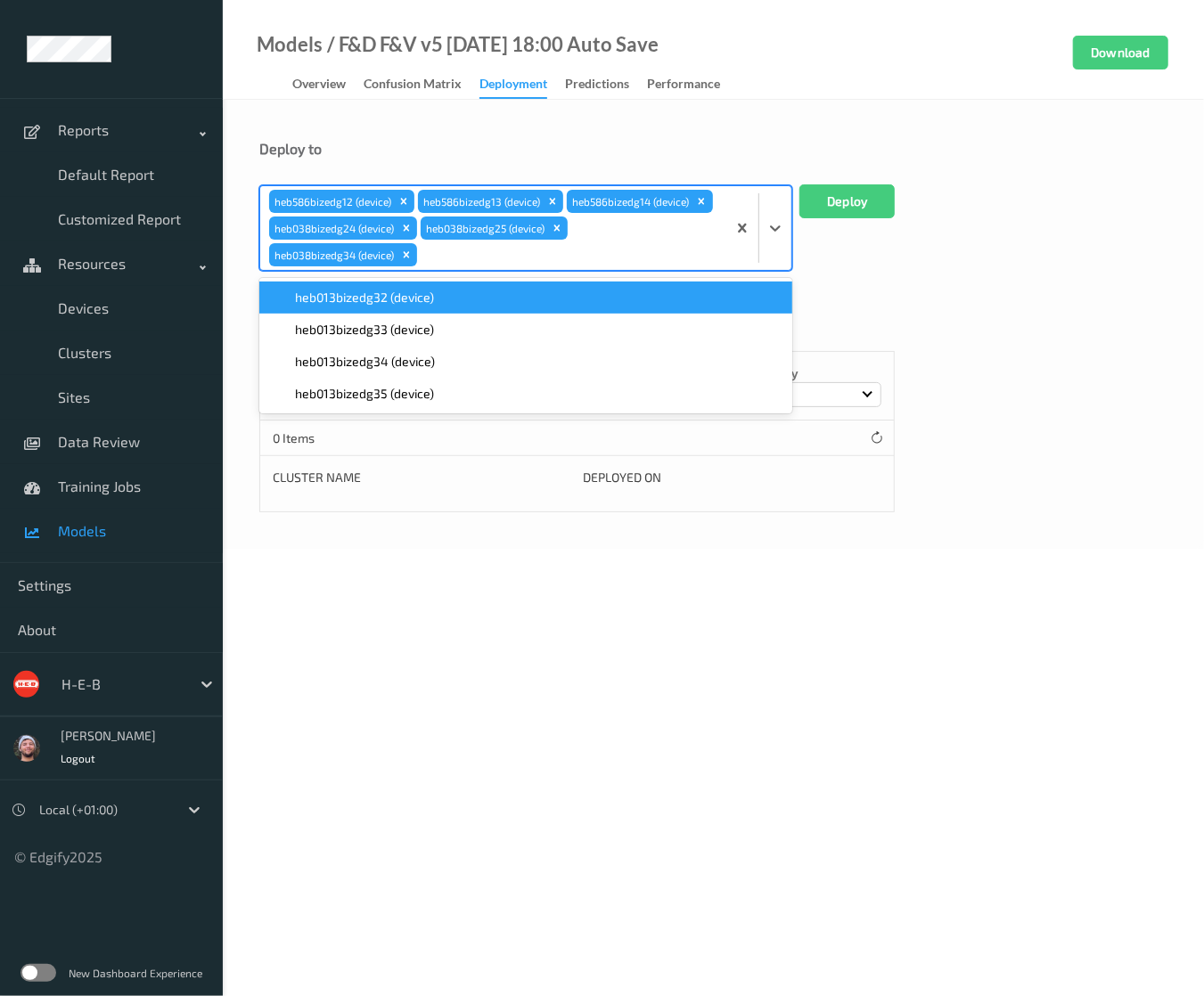
paste input "heb013"
type input "heb013"
paste input "heb013"
type input "heb013"
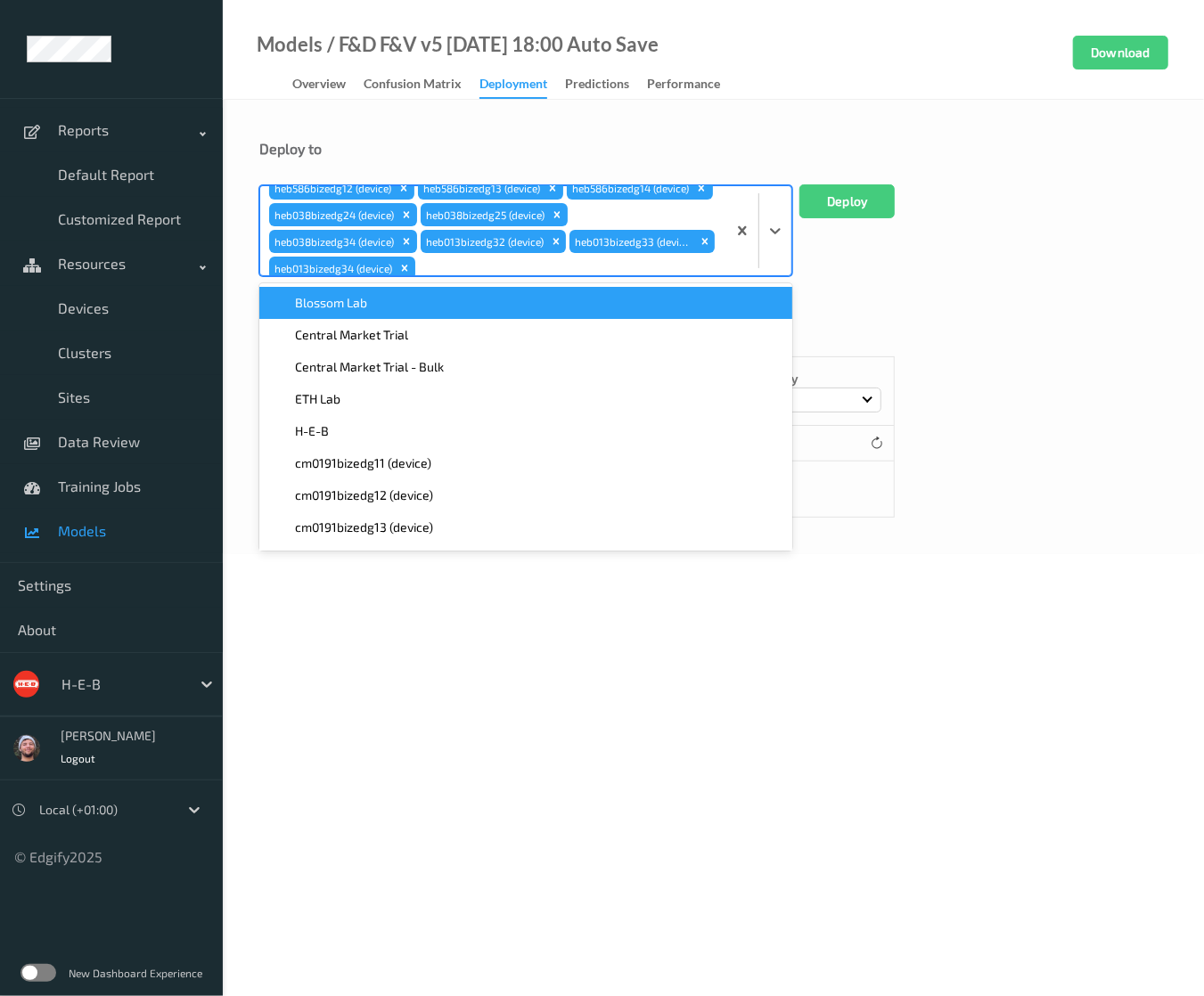
paste input "heb013"
type input "heb013"
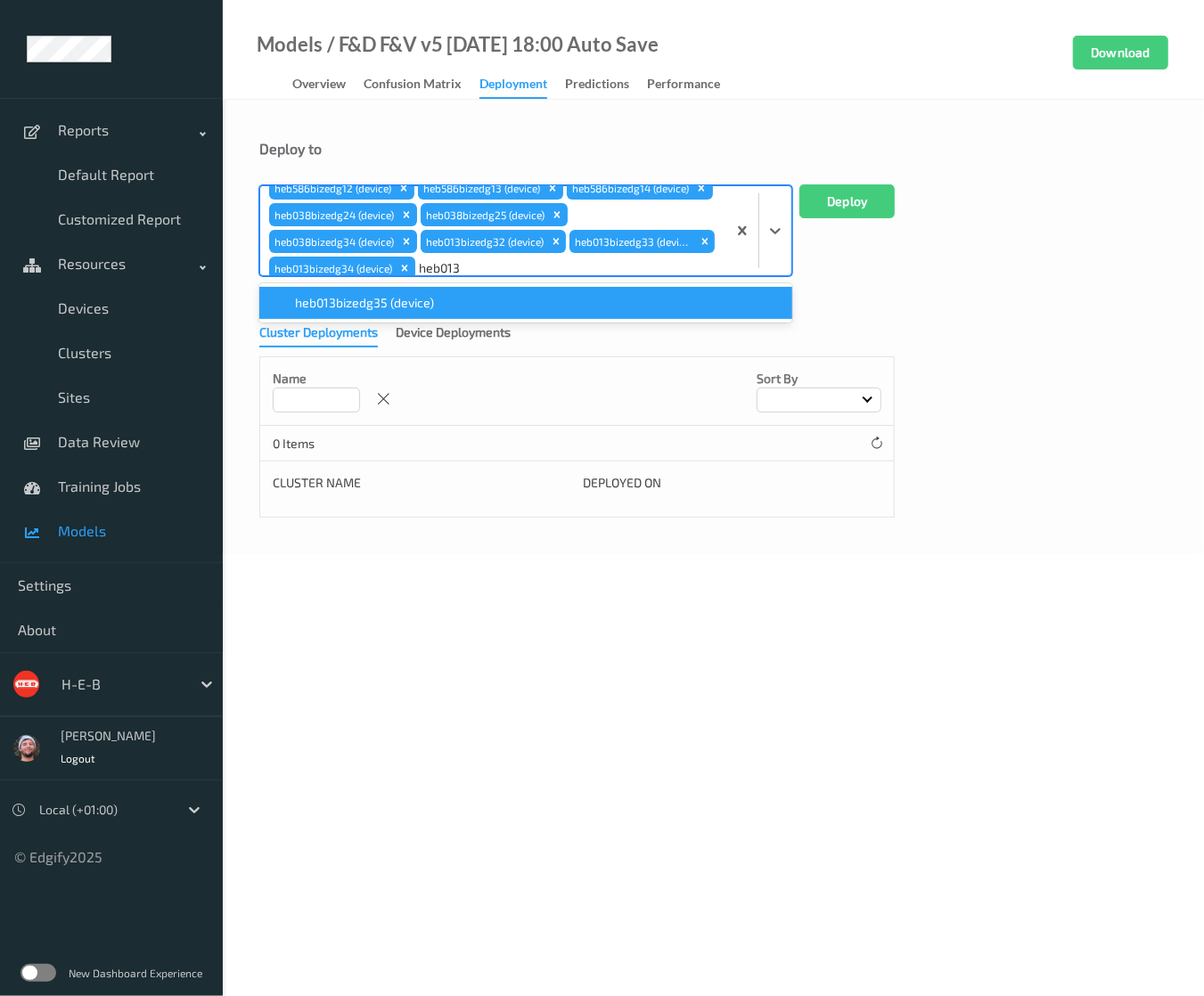
scroll to position [40, 0]
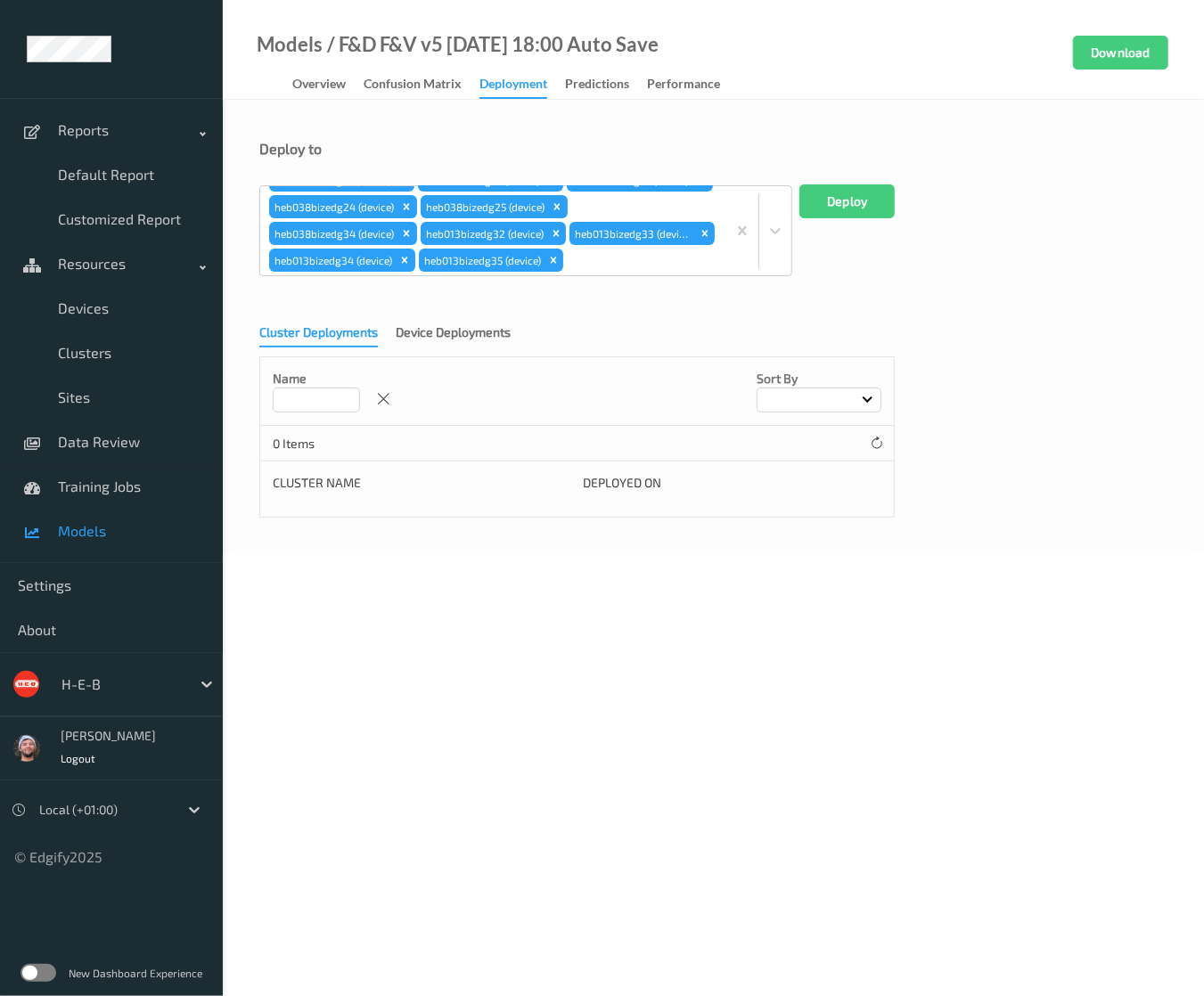
click at [856, 178] on div "Deploy to" at bounding box center [713, 162] width 908 height 45
click at [847, 212] on button "Deploy" at bounding box center [847, 202] width 96 height 34
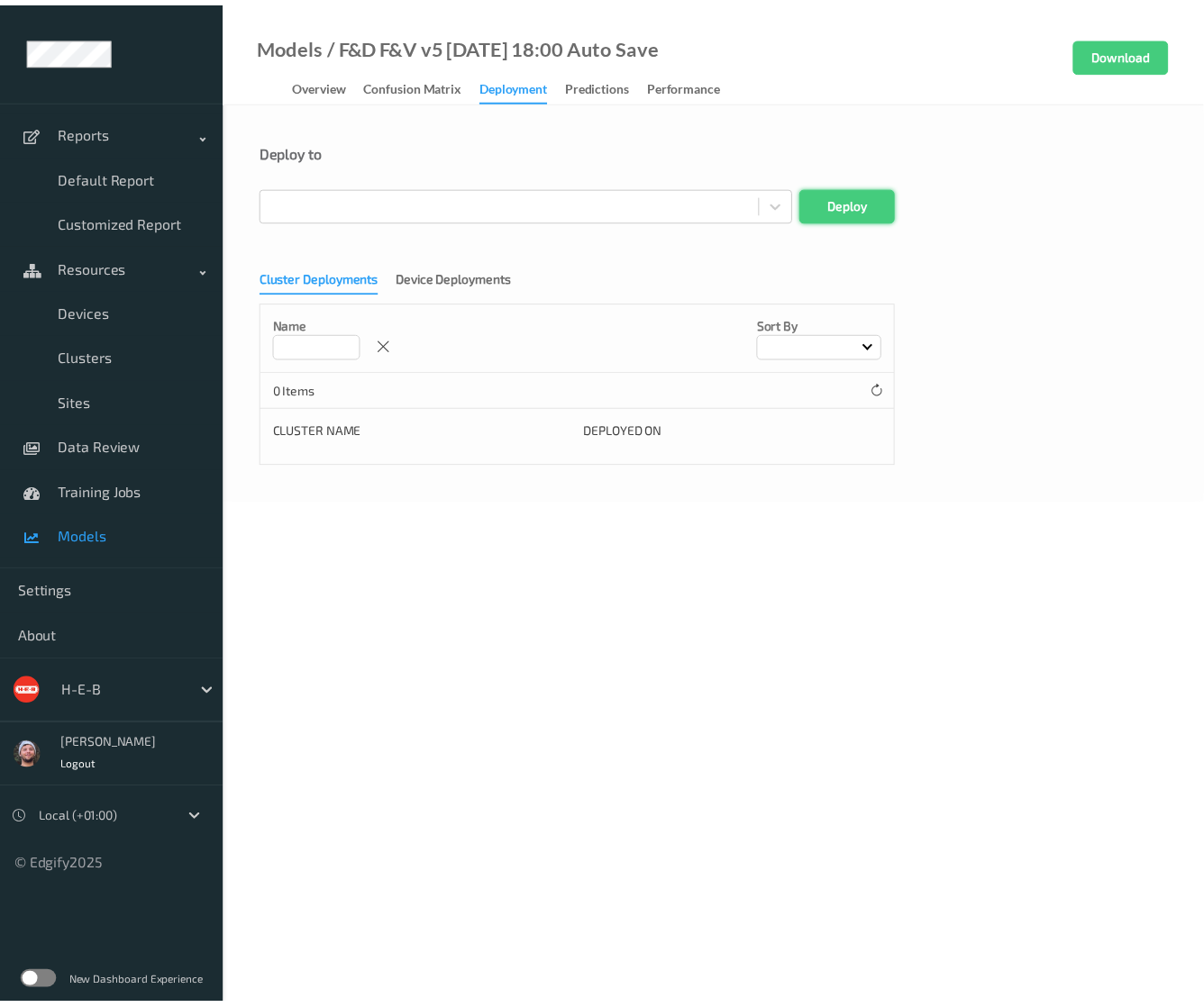
scroll to position [0, 0]
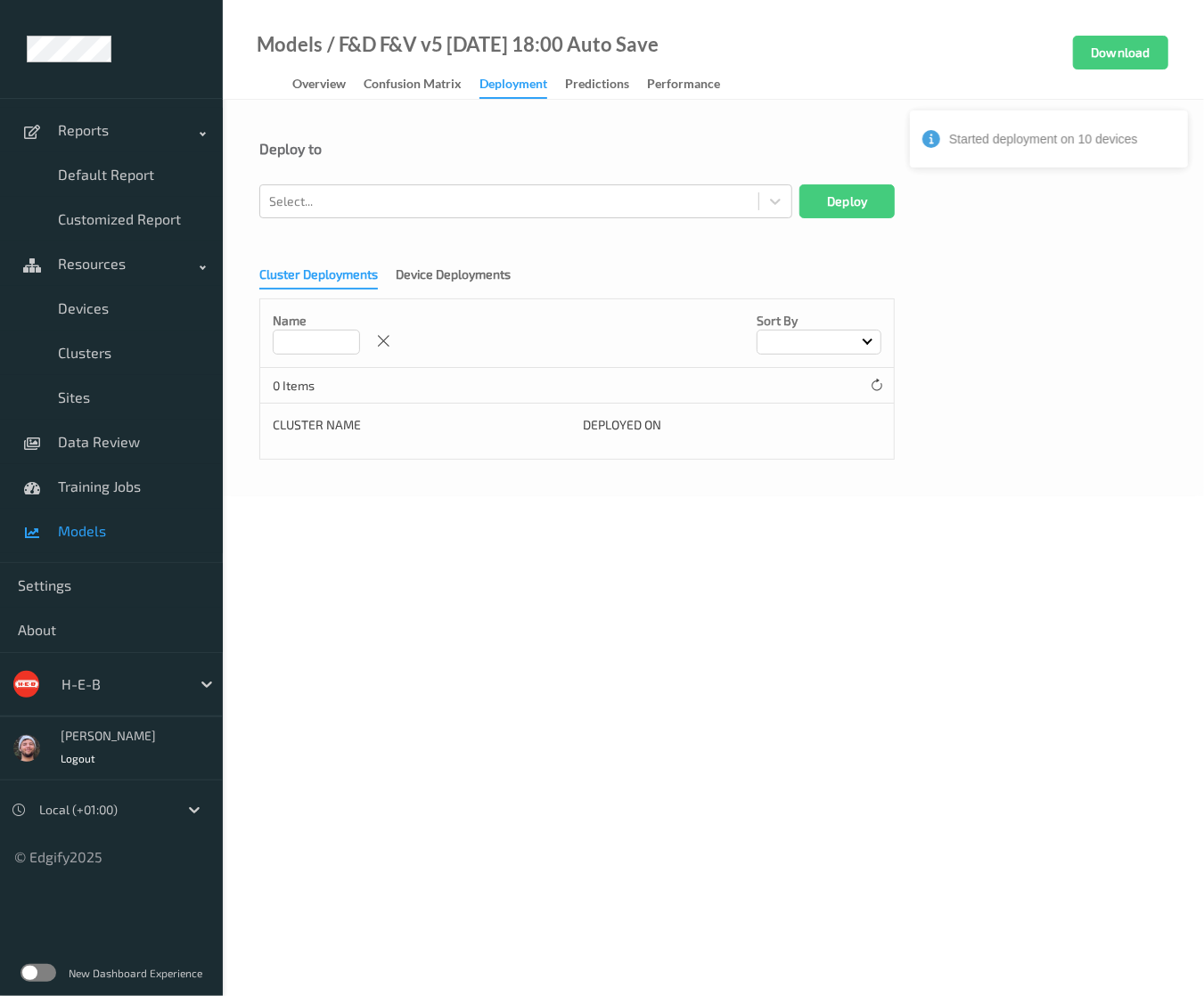
click at [774, 132] on div "Deploy to Select... Deploy Cluster Deployments Device Deployments Name Sort by …" at bounding box center [713, 298] width 982 height 397
click at [450, 117] on div "Deploy to Select... Deploy Cluster Deployments Device Deployments Name Sort by …" at bounding box center [713, 298] width 982 height 397
click at [105, 445] on span "Data Review" at bounding box center [131, 442] width 147 height 18
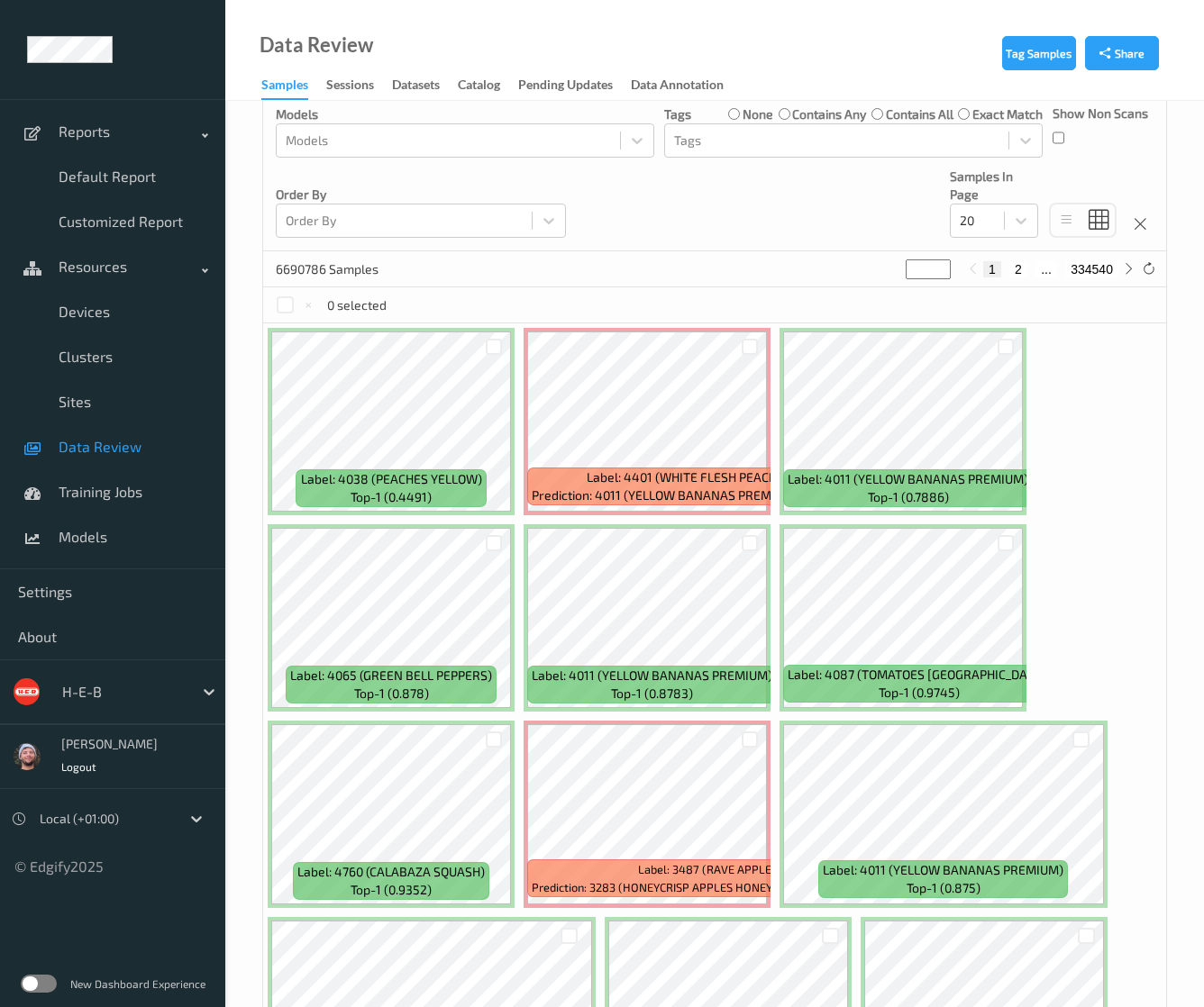
scroll to position [361, 0]
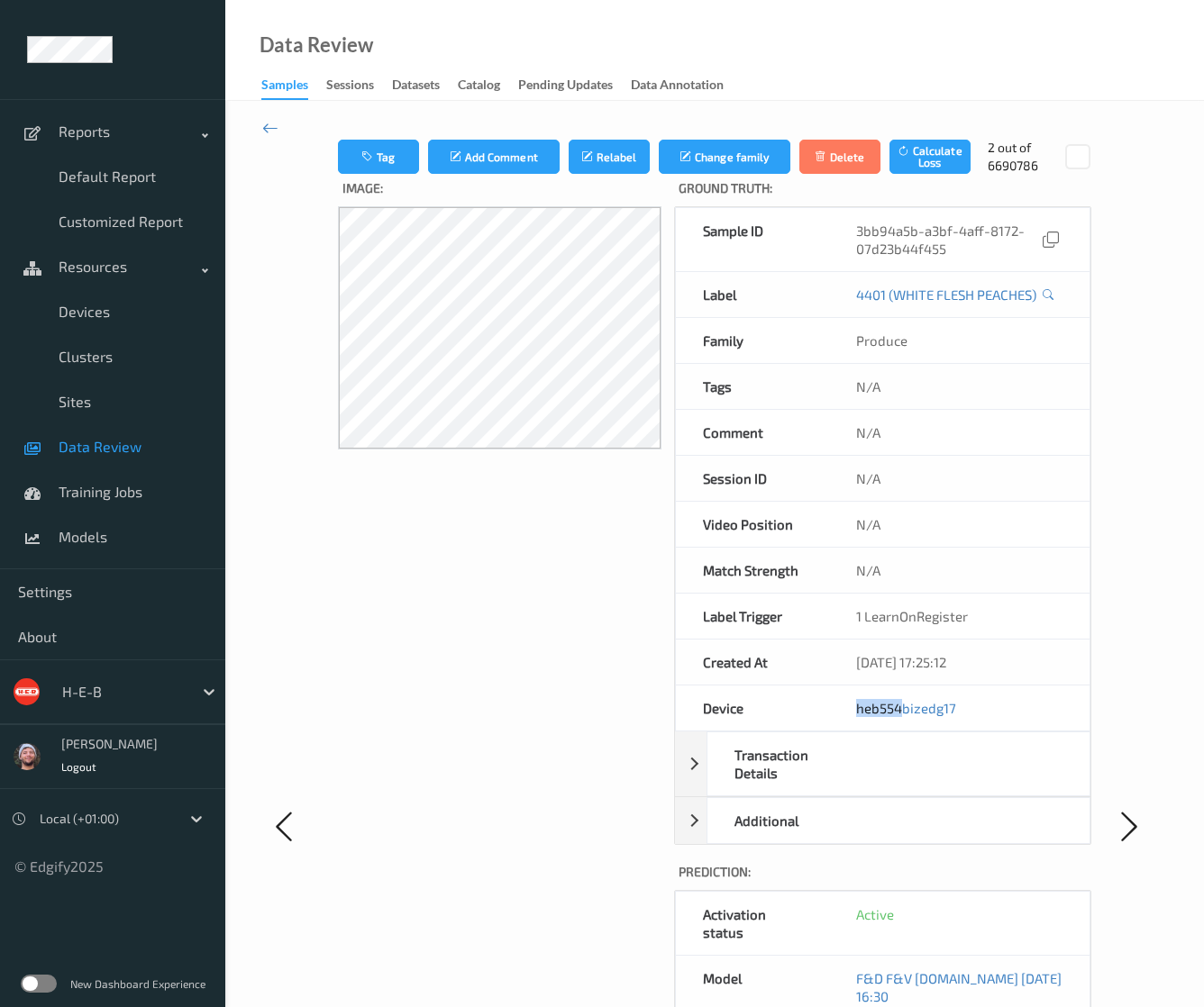
copy link "heb554"
drag, startPoint x: 854, startPoint y: 714, endPoint x: 814, endPoint y: 695, distance: 44.3
click at [818, 696] on div "Device heb554bizedg17" at bounding box center [883, 709] width 415 height 46
click at [271, 122] on icon at bounding box center [270, 128] width 16 height 20
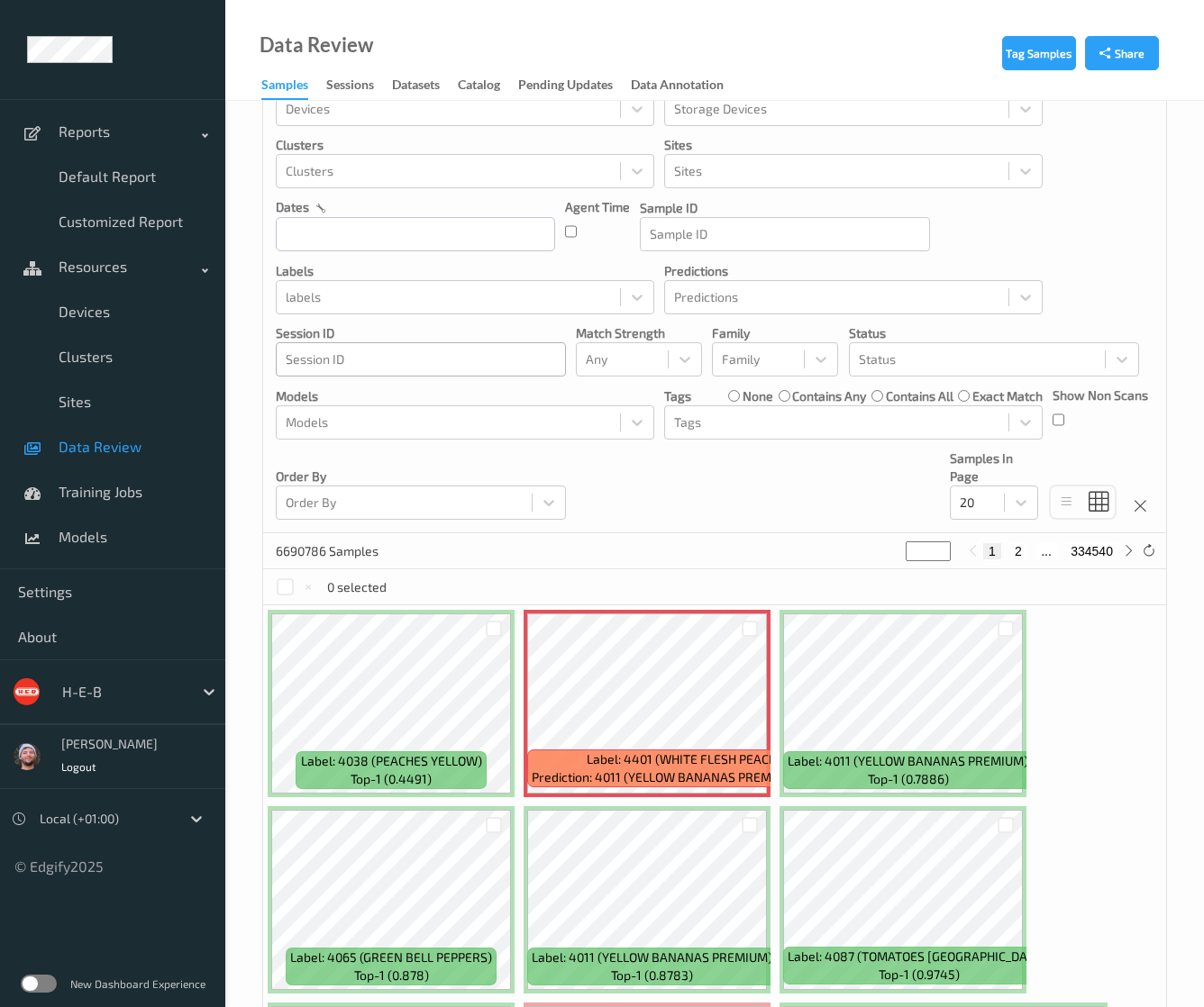
scroll to position [361, 0]
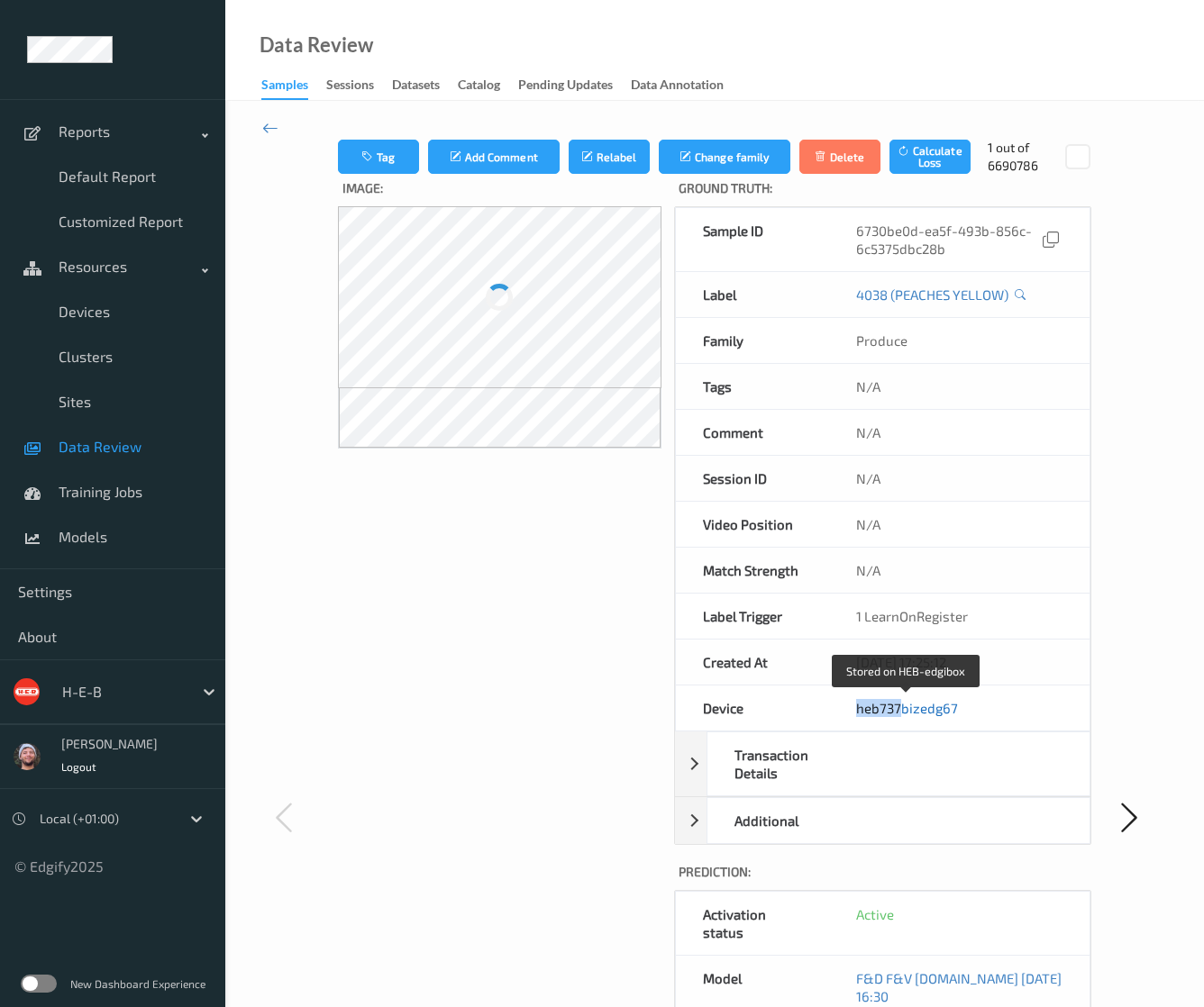
copy link "heb737"
drag, startPoint x: 859, startPoint y: 720, endPoint x: 898, endPoint y: 709, distance: 40.5
click at [898, 709] on div "heb737bizedg67" at bounding box center [959, 708] width 261 height 45
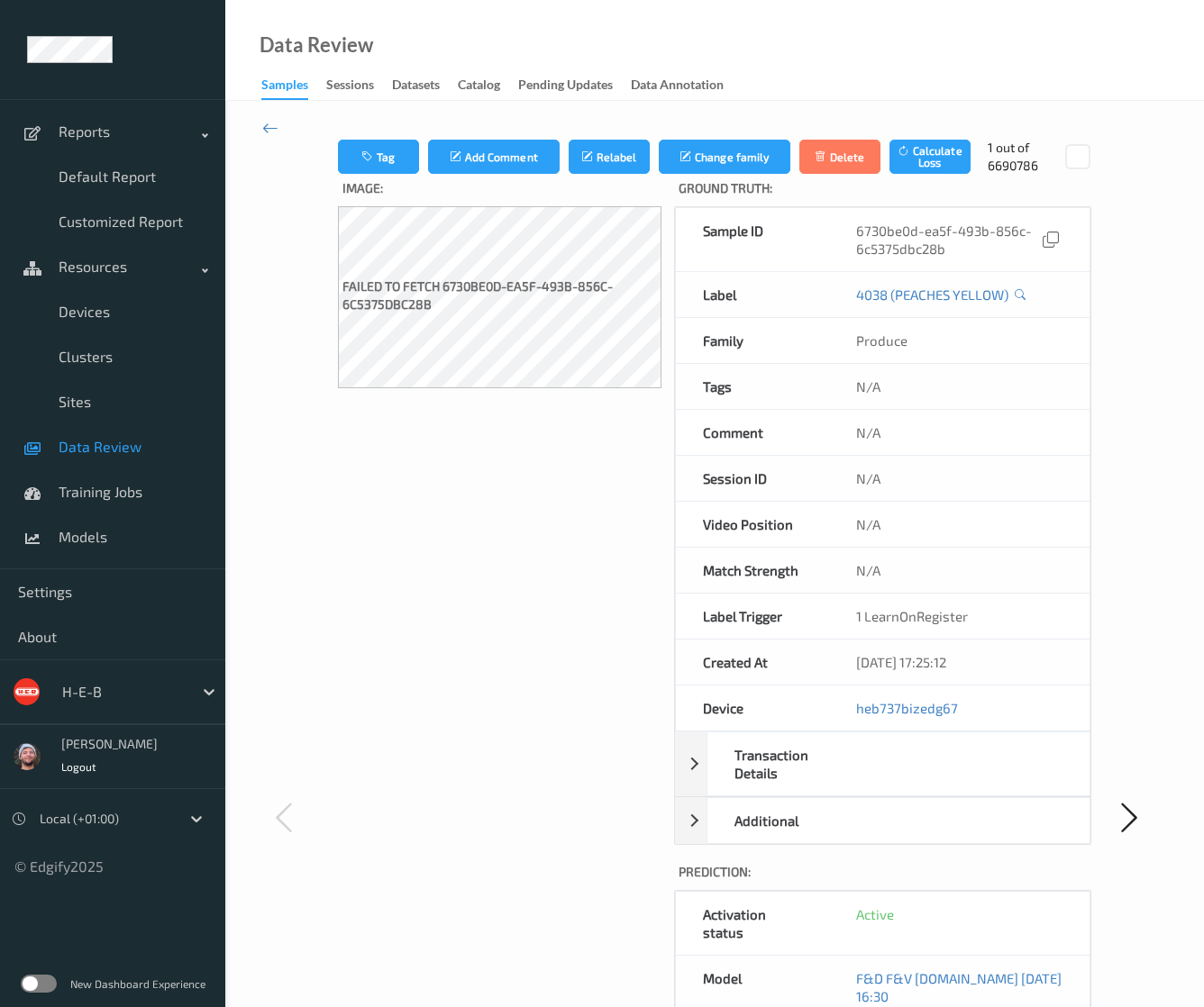
click at [283, 353] on div at bounding box center [299, 818] width 76 height 1358
click at [134, 457] on link "Data Review" at bounding box center [112, 447] width 225 height 45
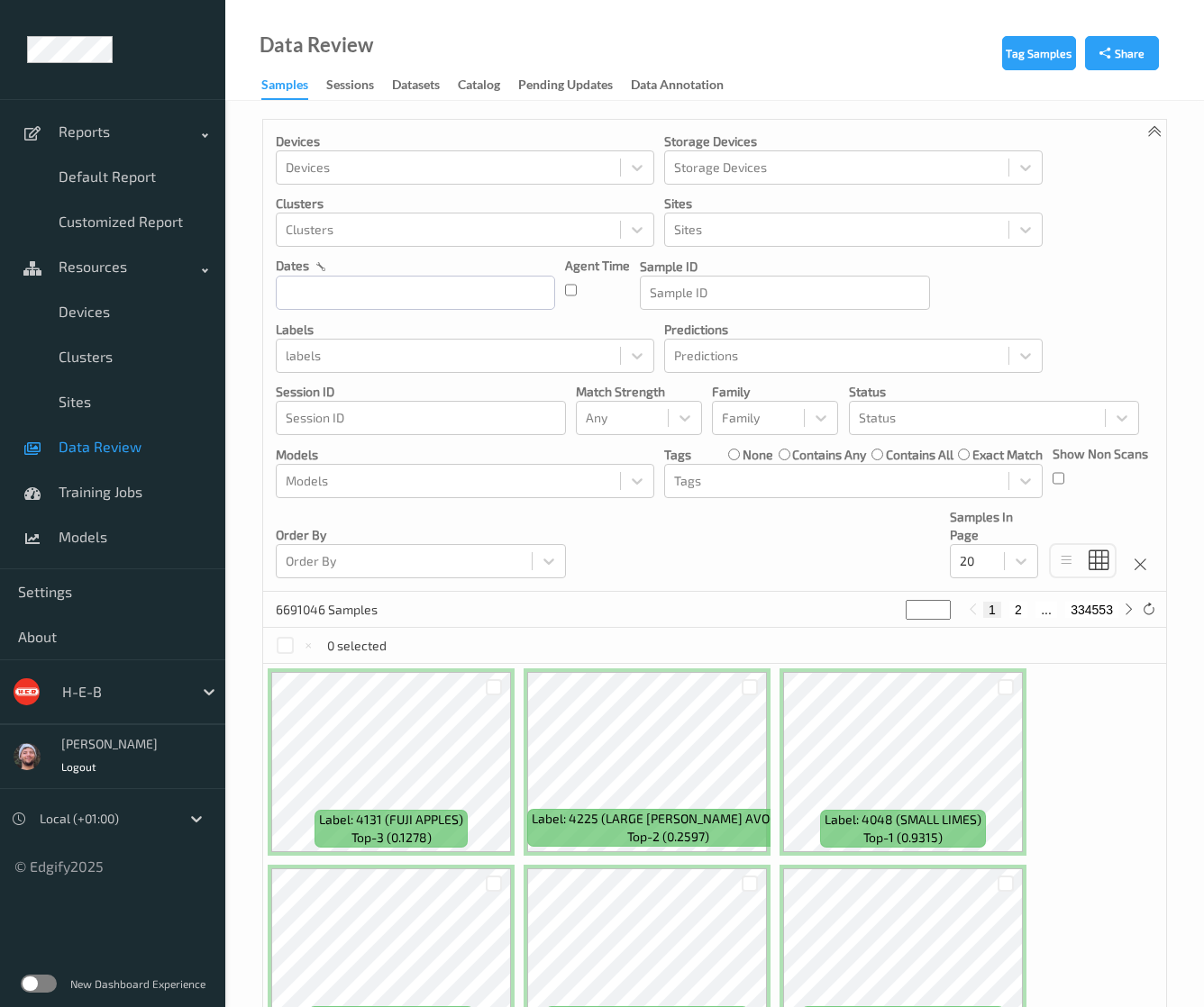
click at [773, 585] on div "Devices Devices Storage Devices Storage Devices Clusters Clusters Sites Sites d…" at bounding box center [714, 356] width 903 height 472
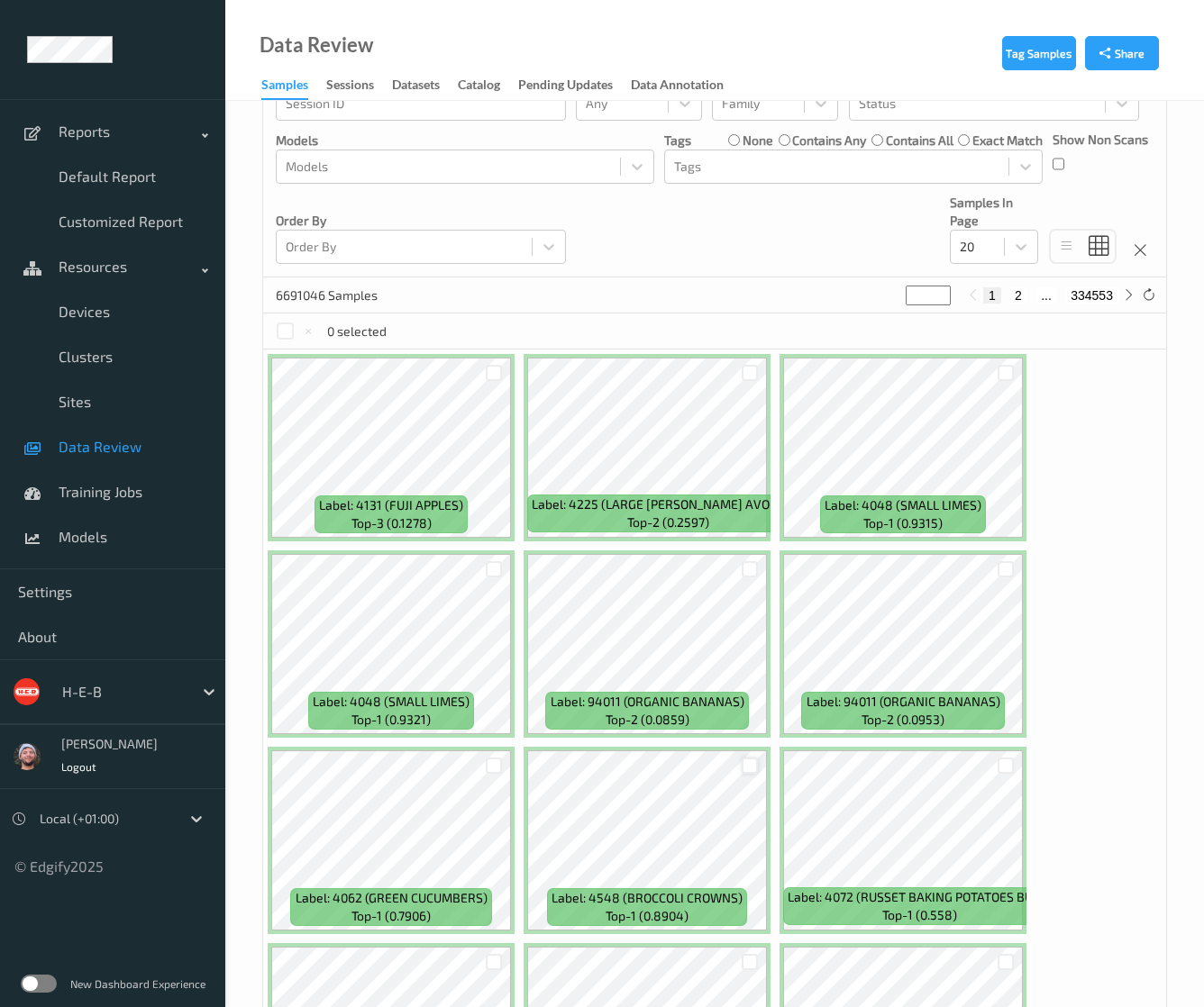
scroll to position [541, 0]
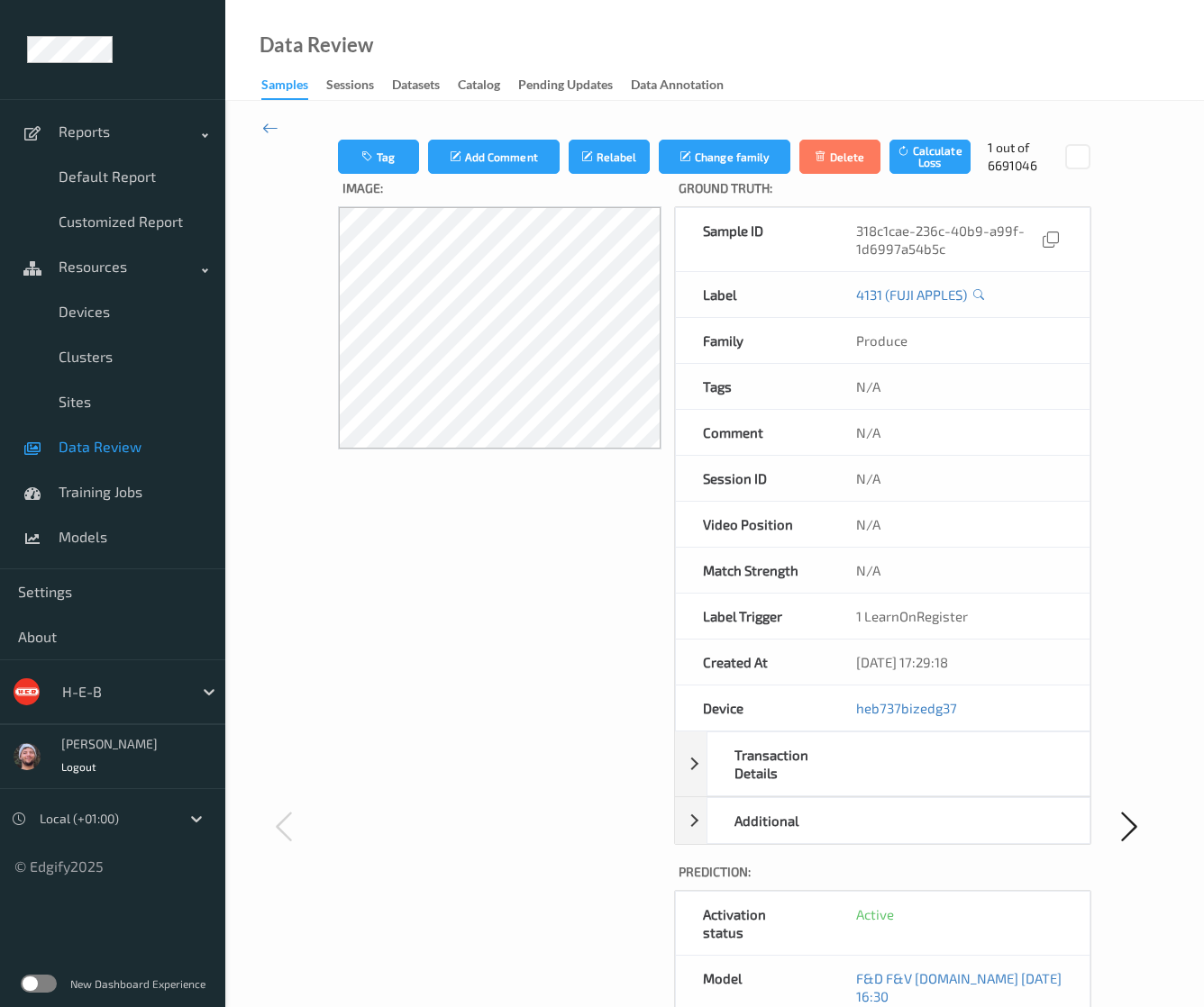
click at [107, 454] on span "Data Review" at bounding box center [132, 447] width 149 height 18
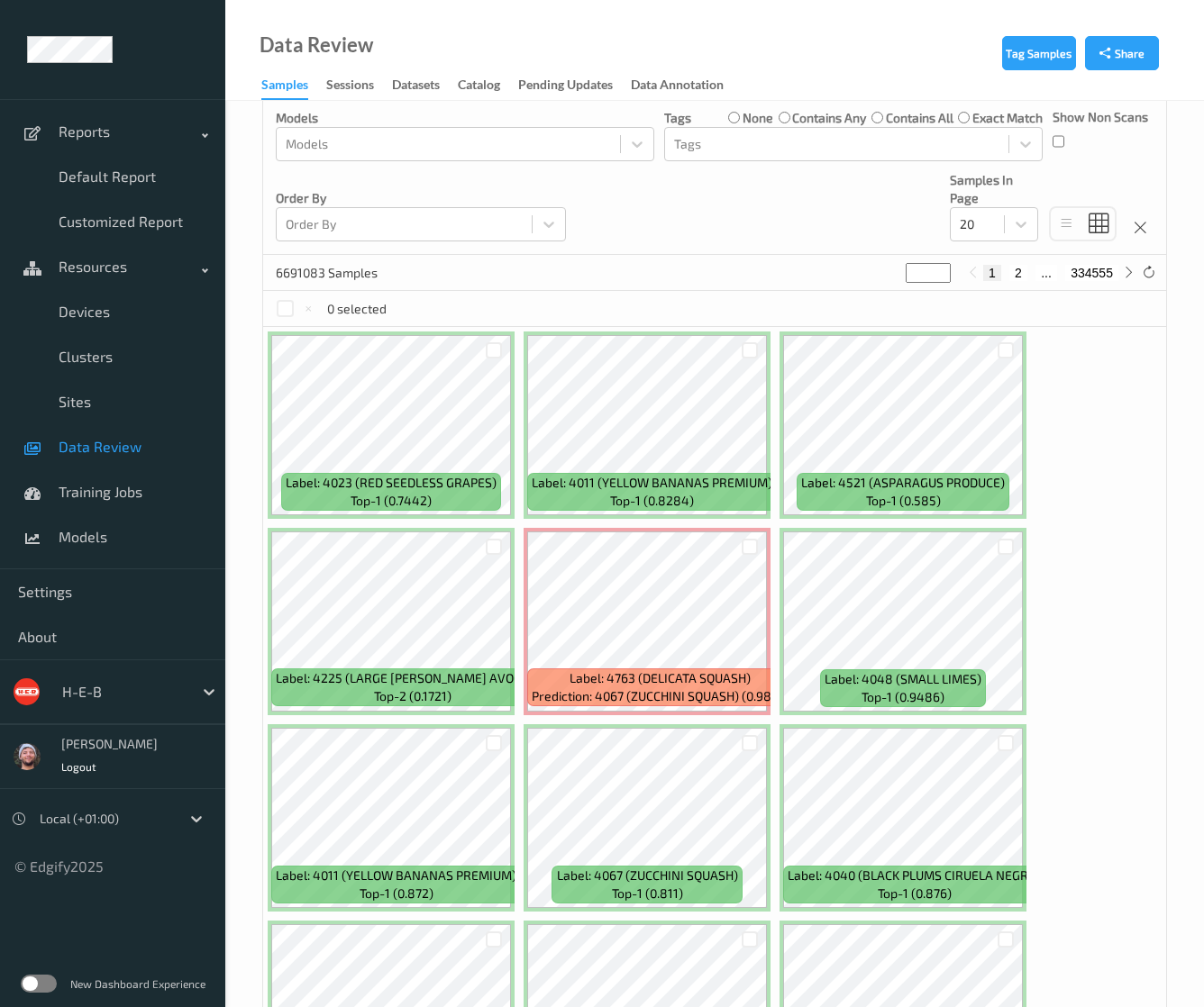
scroll to position [451, 0]
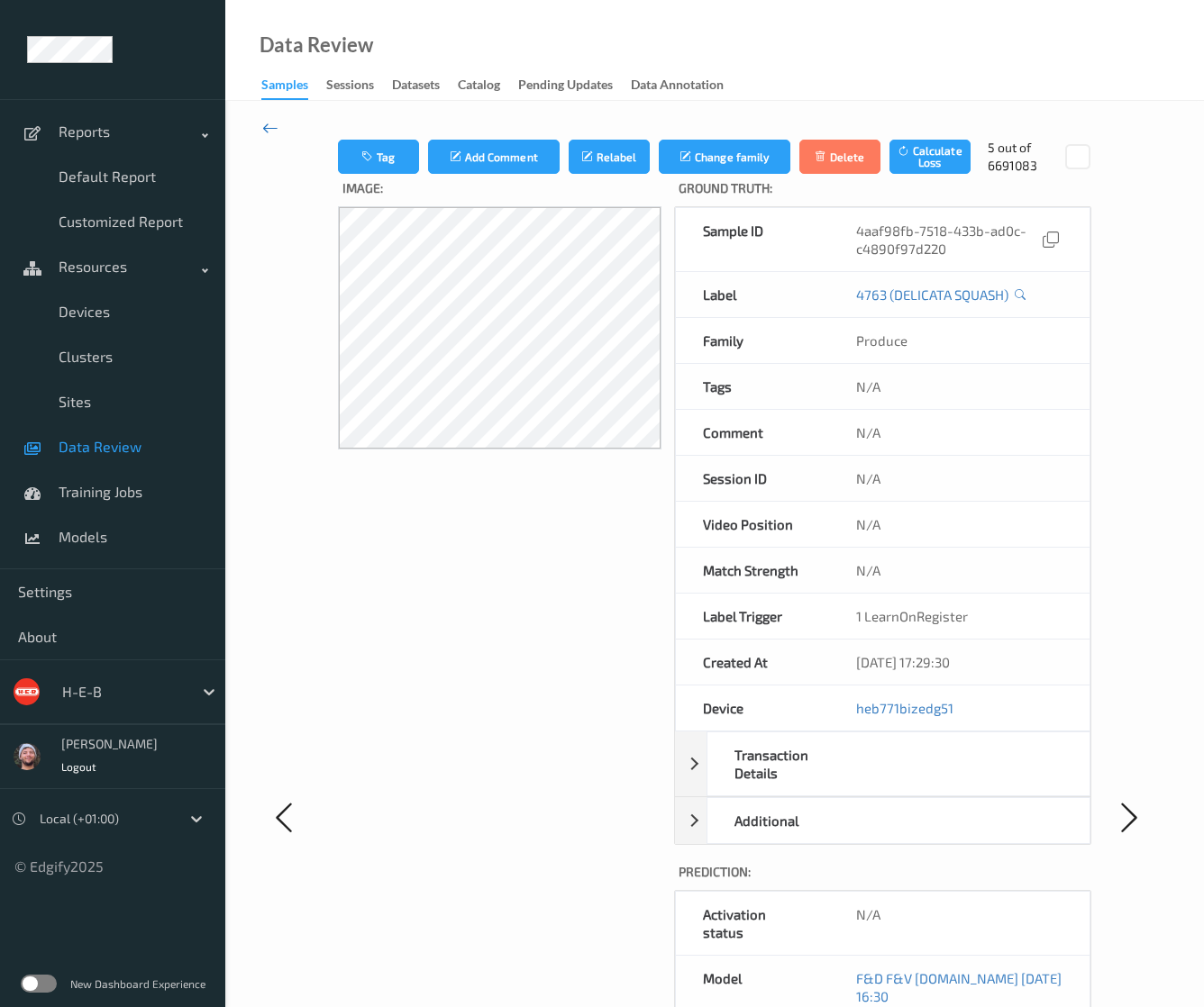
click at [262, 129] on icon at bounding box center [270, 128] width 16 height 20
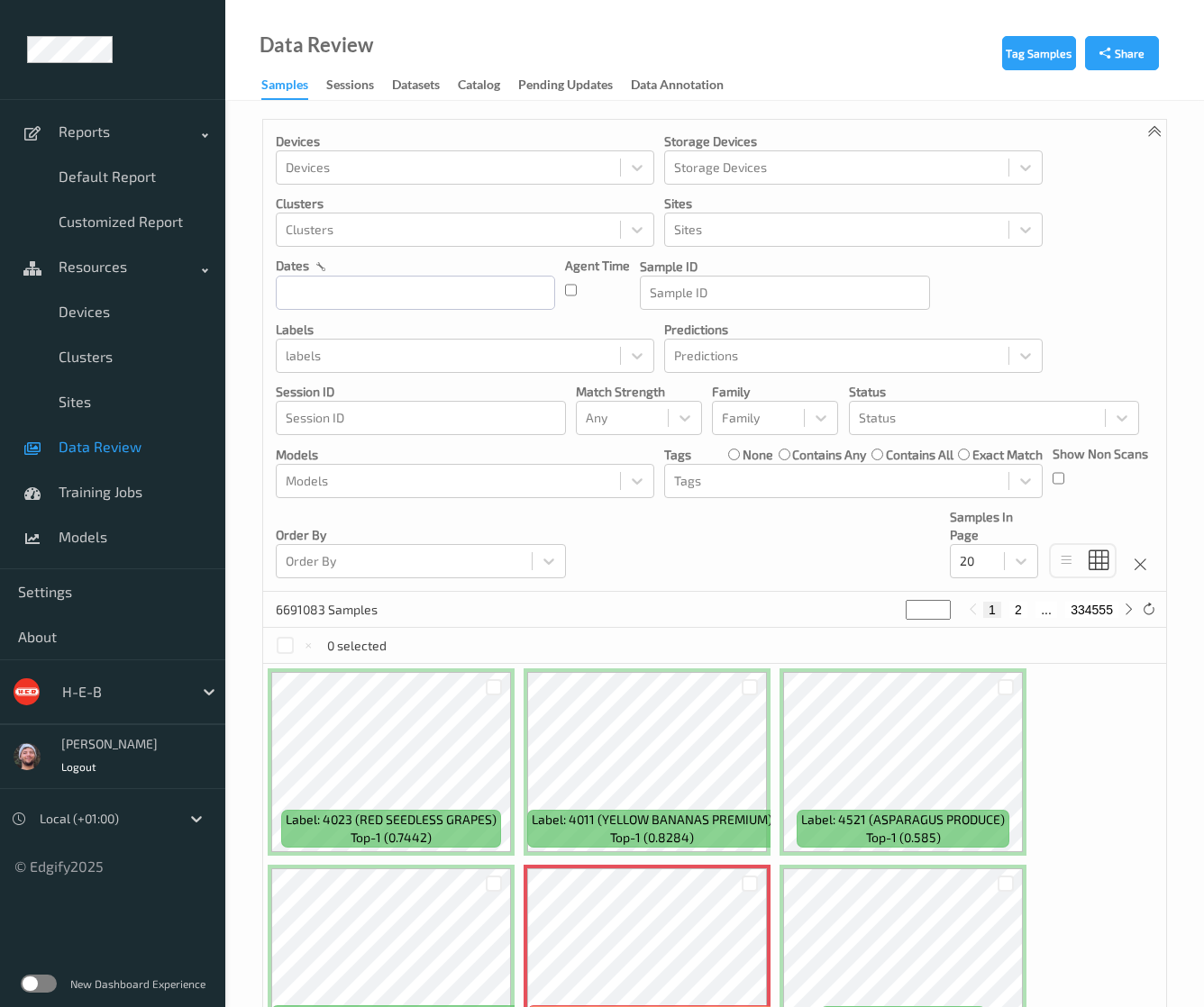
click at [727, 40] on div "Data Review Samples Sessions Datasets Catalog Pending Updates Data Annotation" at bounding box center [715, 50] width 979 height 101
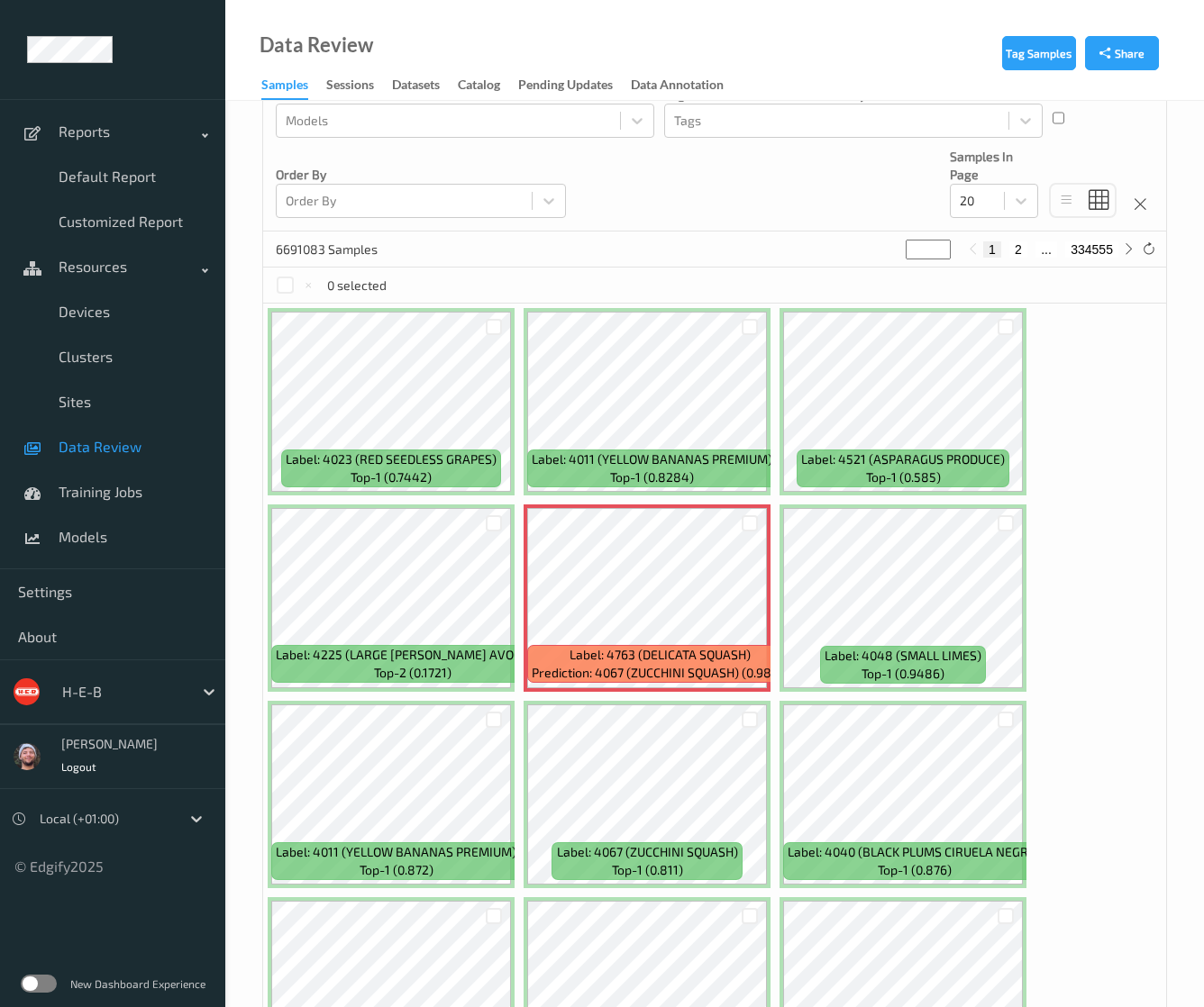
scroll to position [721, 0]
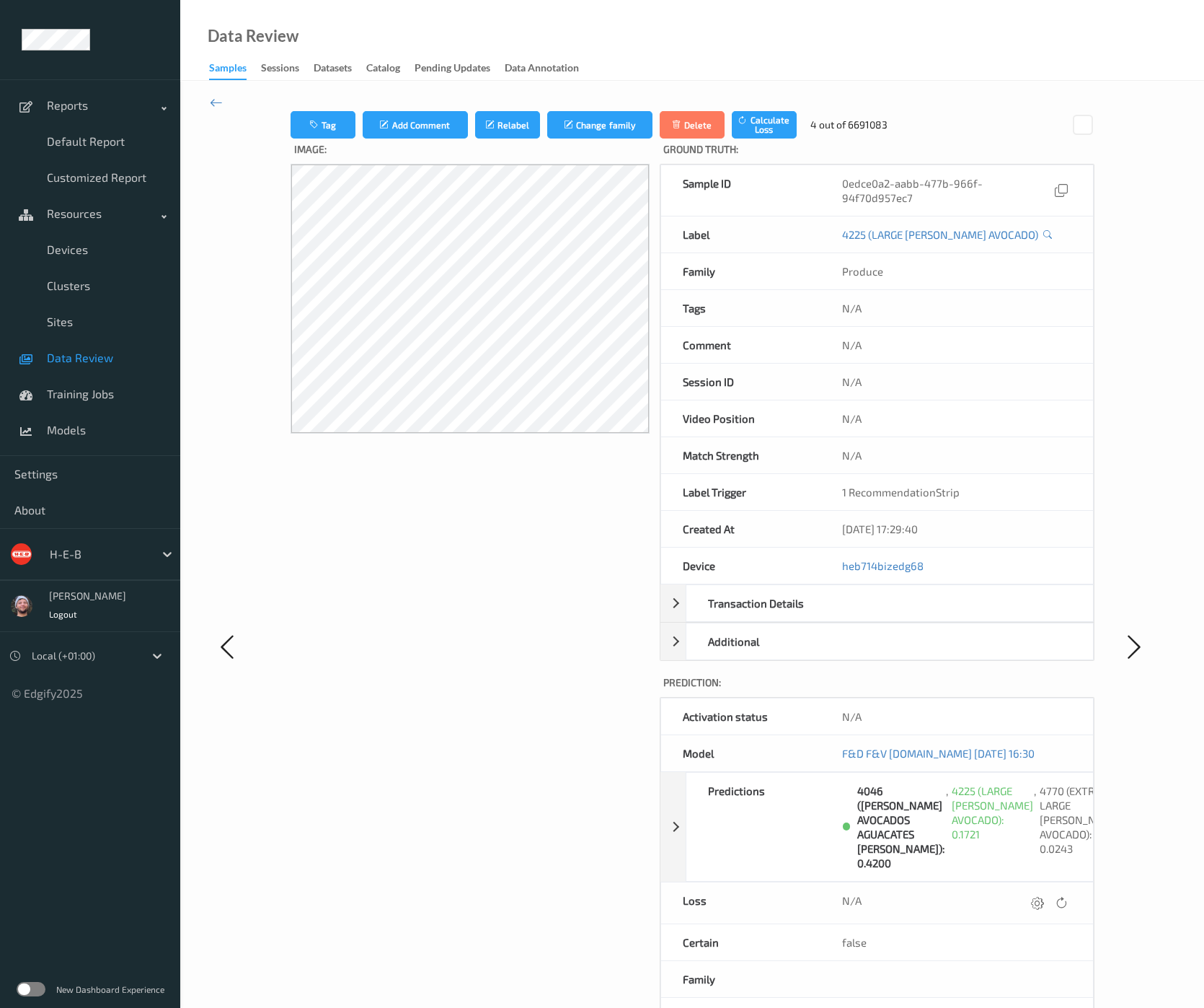
click at [87, 365] on link "Data Review" at bounding box center [90, 358] width 180 height 36
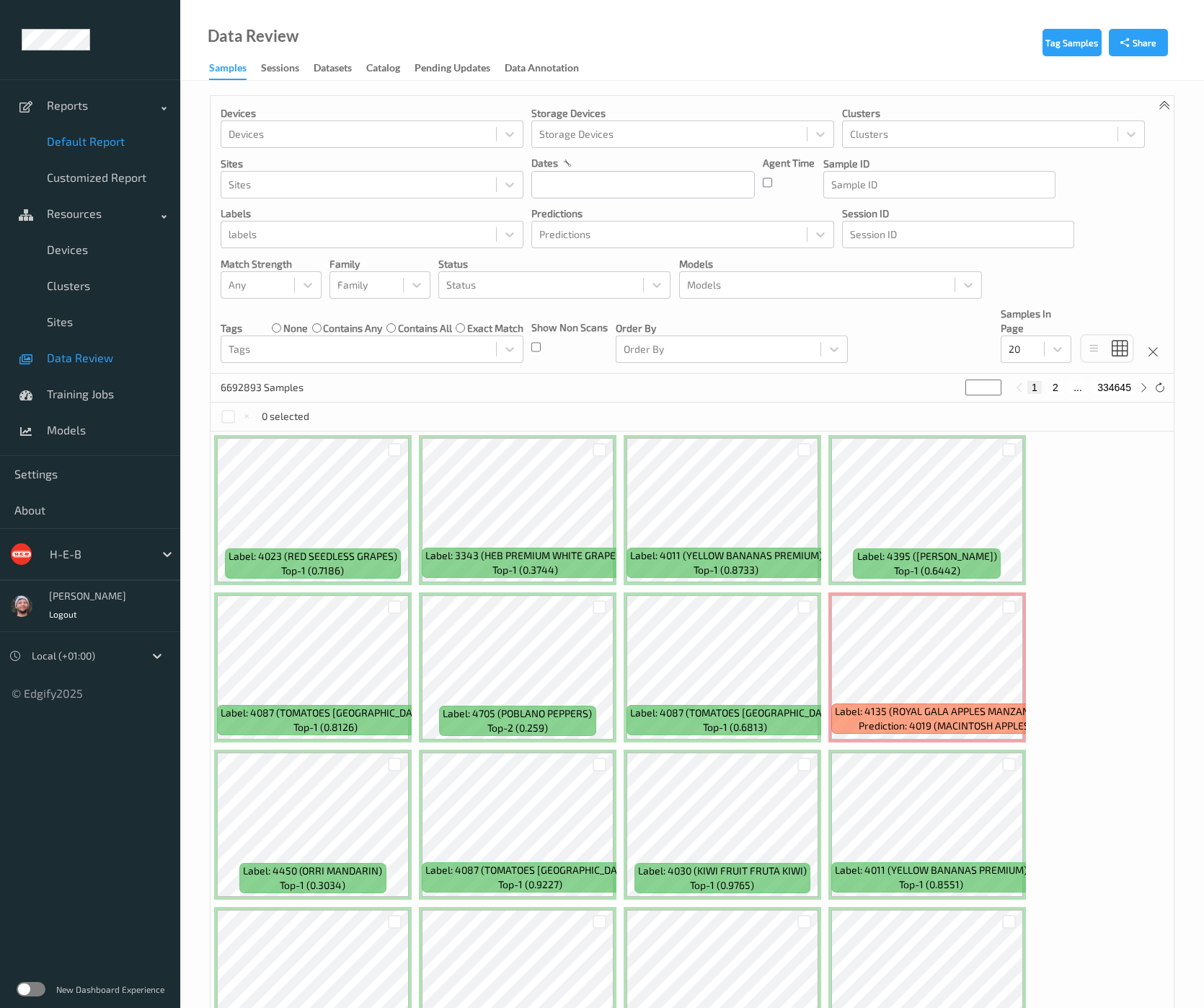
click at [125, 140] on span "Default Report" at bounding box center [106, 141] width 119 height 15
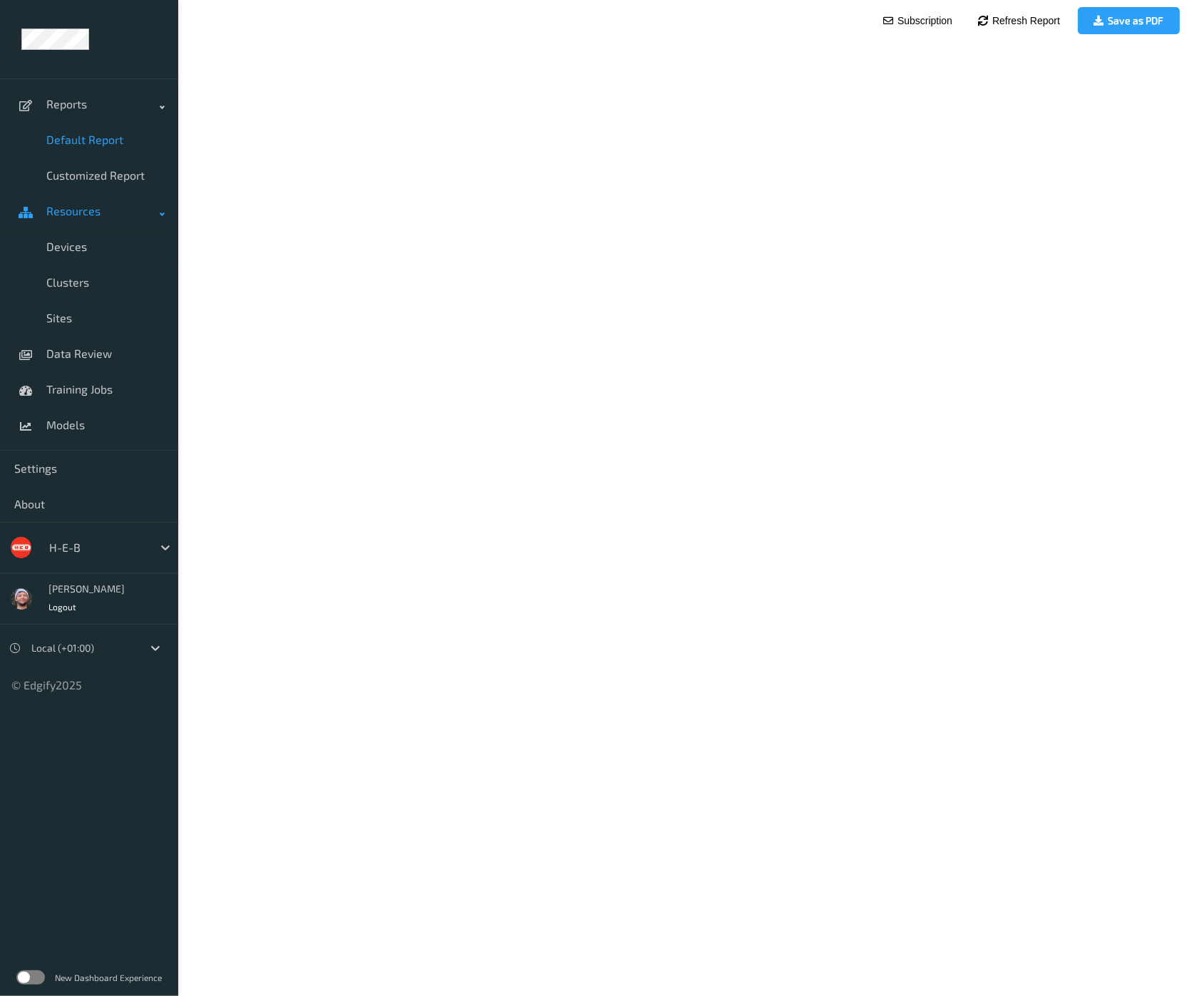
click at [96, 215] on span "Resources" at bounding box center [103, 211] width 114 height 14
click at [96, 336] on link "Data Review" at bounding box center [89, 353] width 178 height 36
click at [93, 218] on link "Resources" at bounding box center [89, 211] width 178 height 36
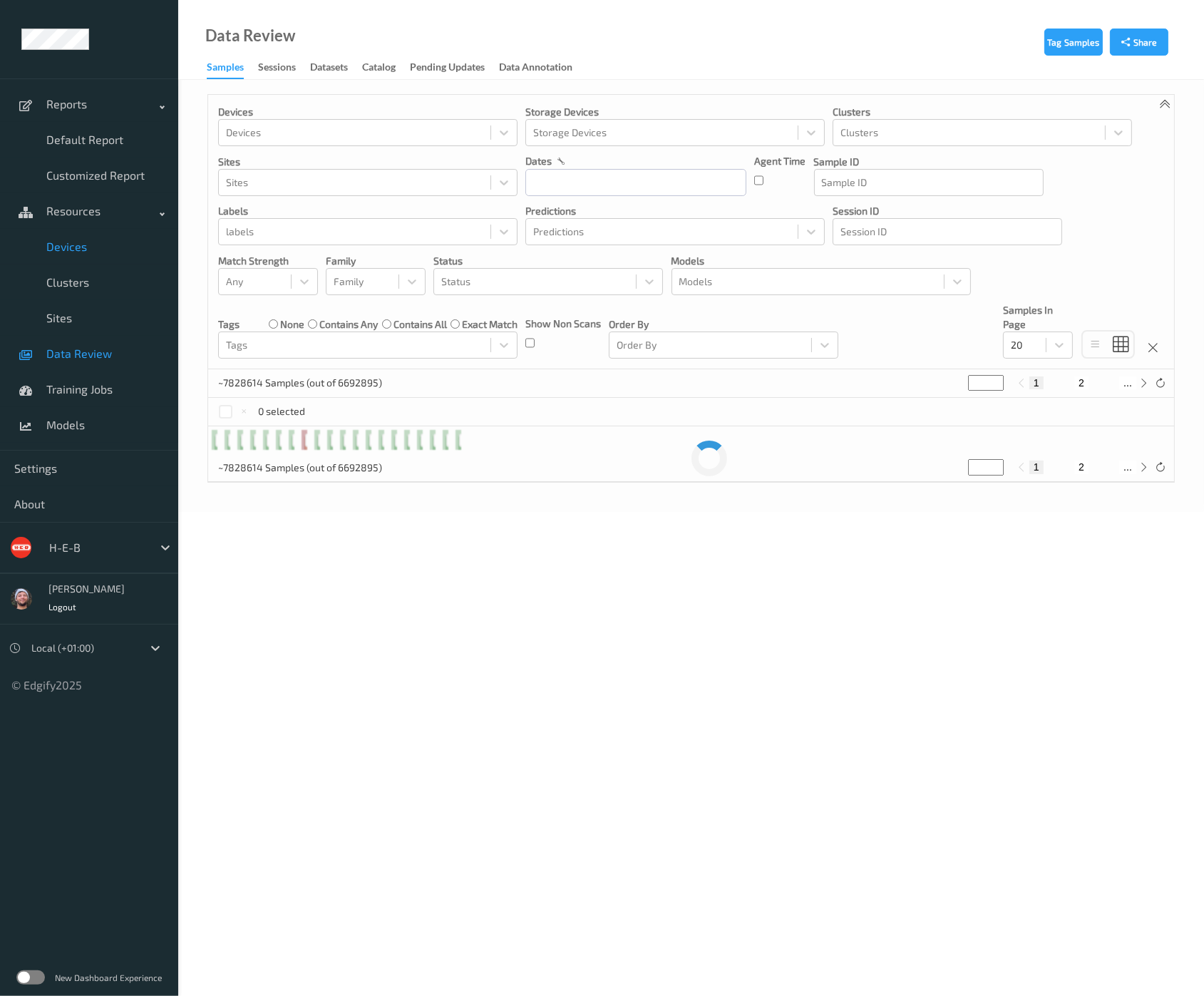
click at [102, 251] on span "Devices" at bounding box center [105, 247] width 118 height 14
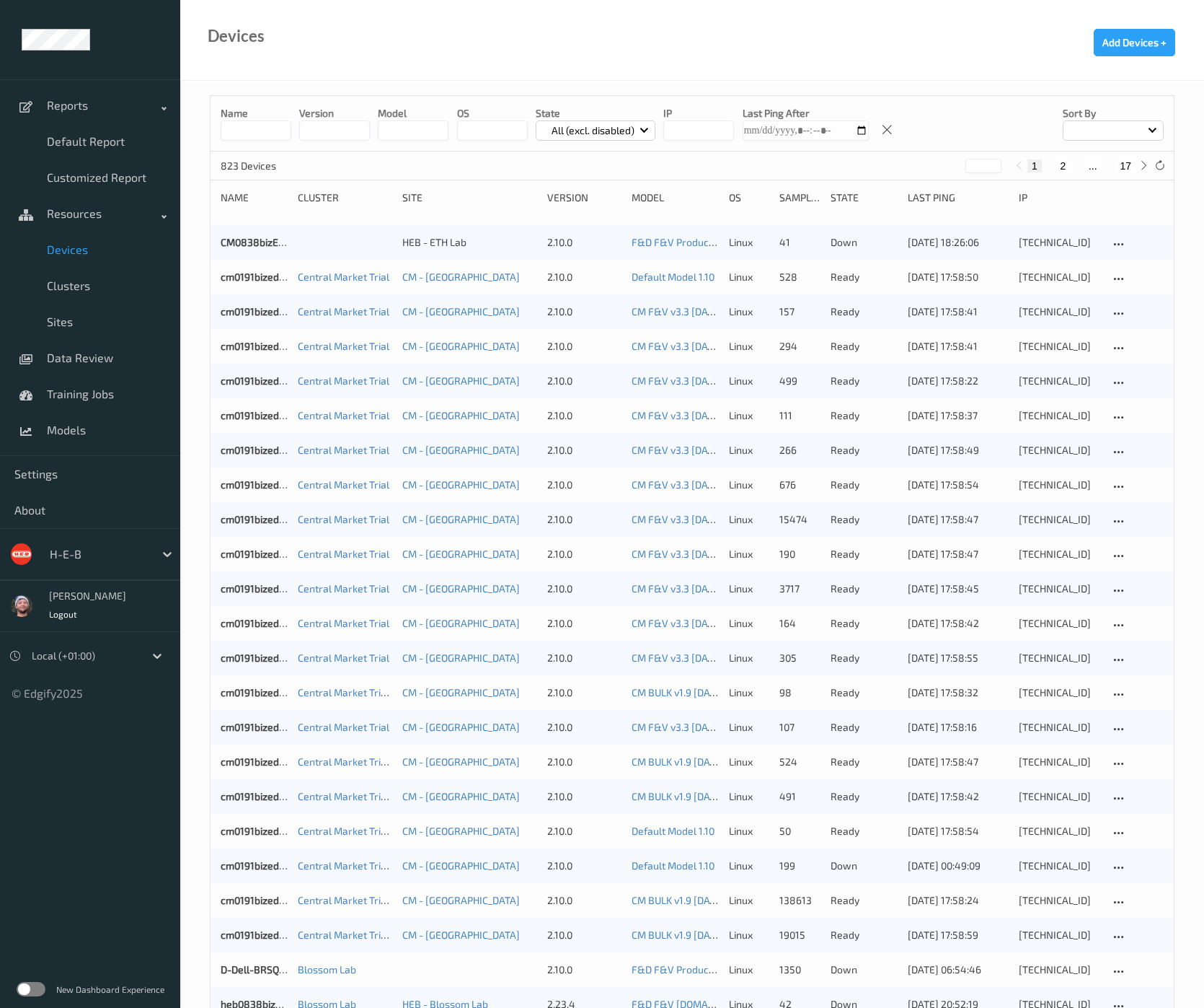
click at [267, 131] on input at bounding box center [256, 131] width 71 height 20
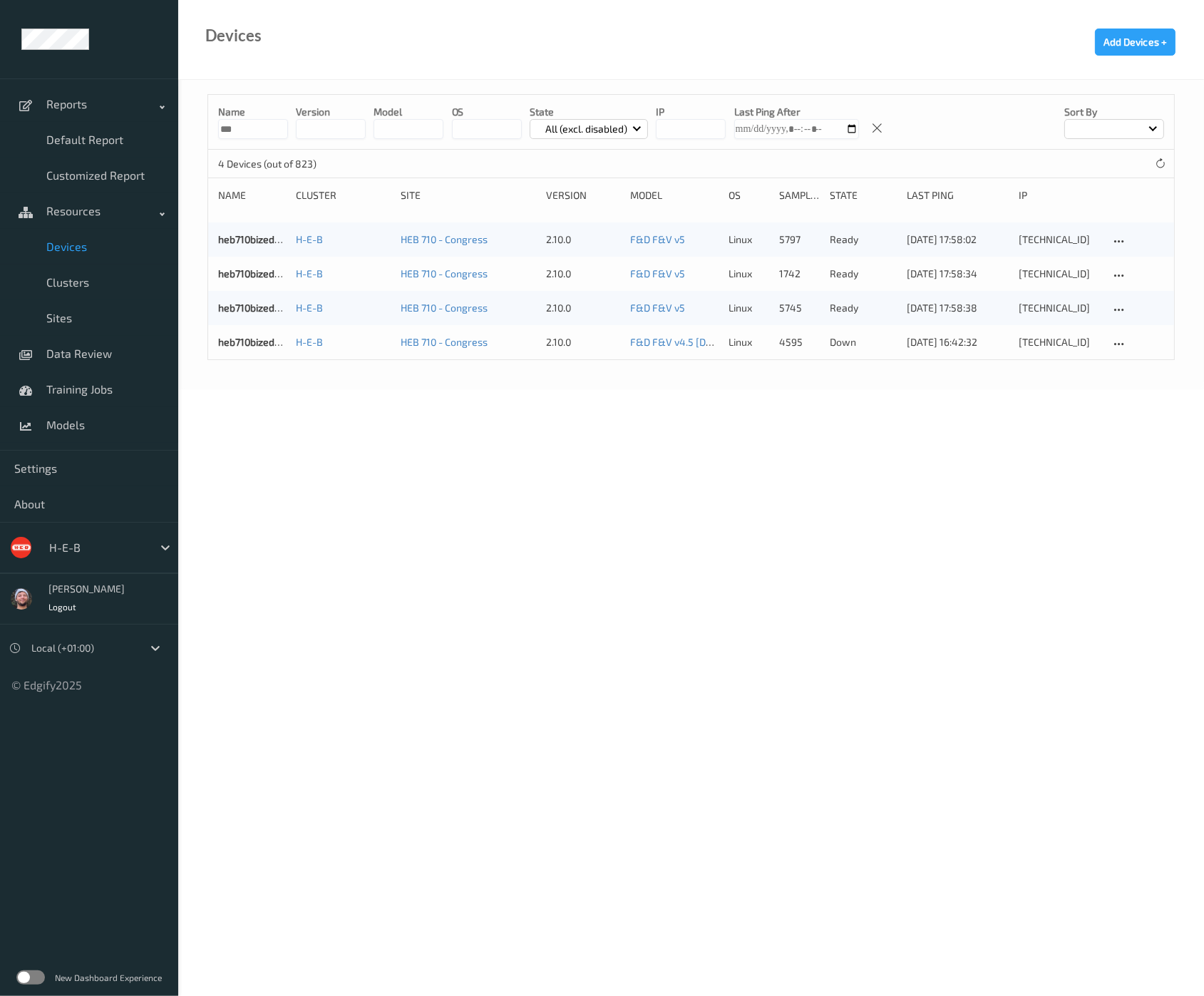
click at [903, 696] on body "Reports Default Report Customized Report Resources Devices Clusters Sites Data …" at bounding box center [602, 498] width 1204 height 996
drag, startPoint x: 249, startPoint y: 132, endPoint x: 127, endPoint y: 134, distance: 122.0
click at [127, 134] on div "Reports Default Report Customized Report Resources Devices Clusters Sites Data …" at bounding box center [602, 155] width 1204 height 309
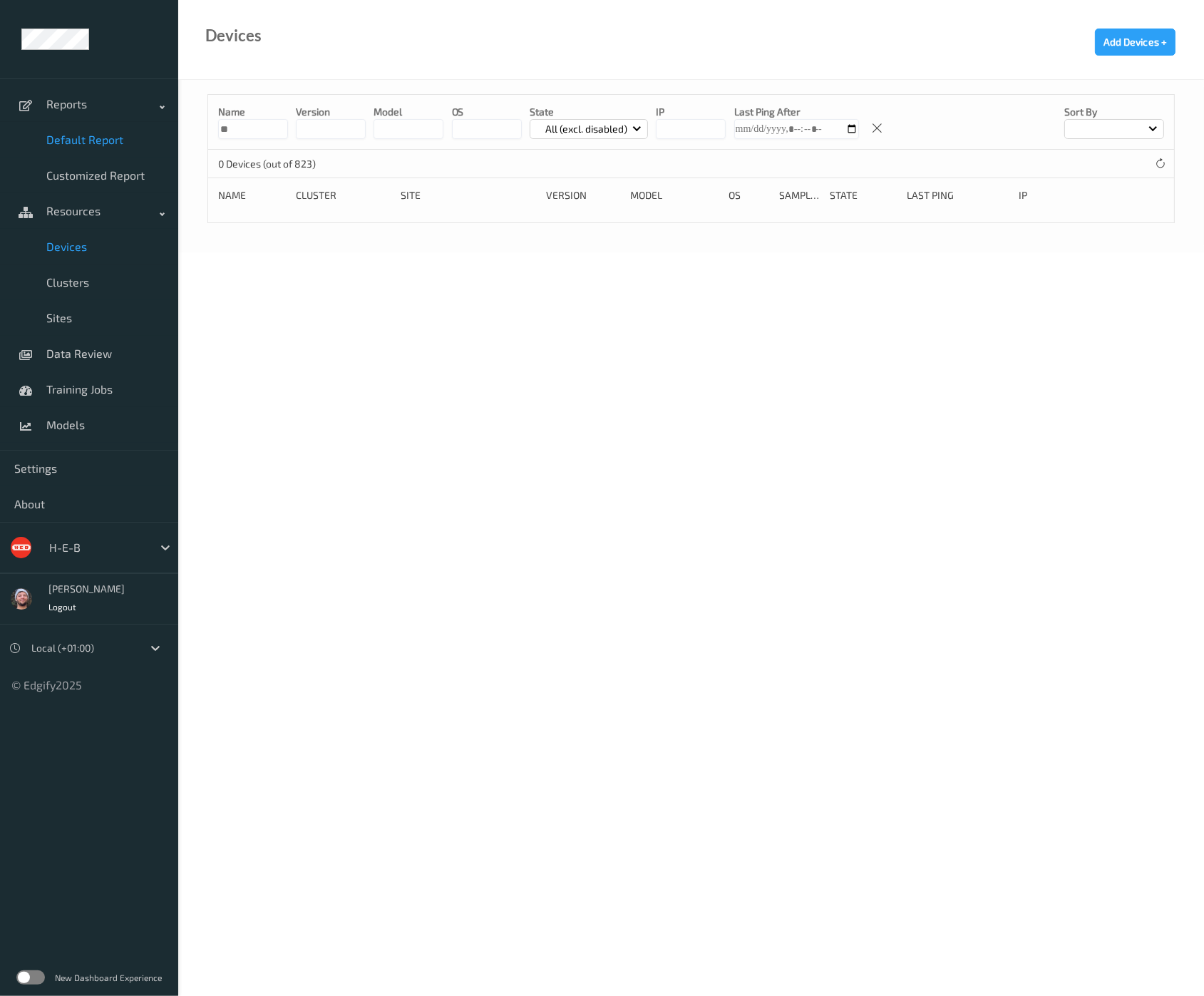
type input "*"
type input "*****"
drag, startPoint x: 584, startPoint y: 127, endPoint x: 586, endPoint y: 136, distance: 9.2
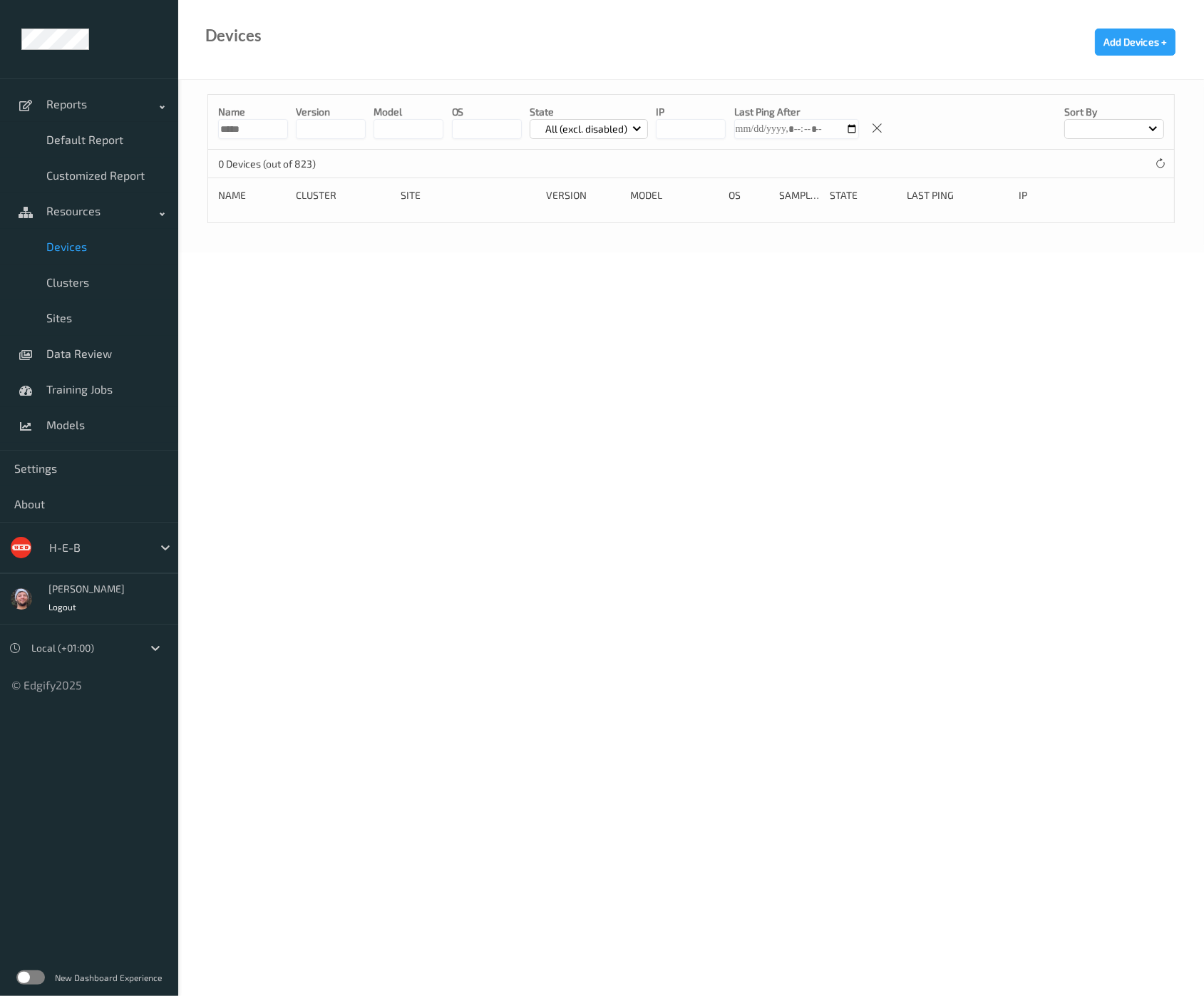
click at [584, 127] on p "All (excl. disabled)" at bounding box center [586, 129] width 92 height 14
click at [592, 283] on p "Disabled" at bounding box center [580, 287] width 99 height 25
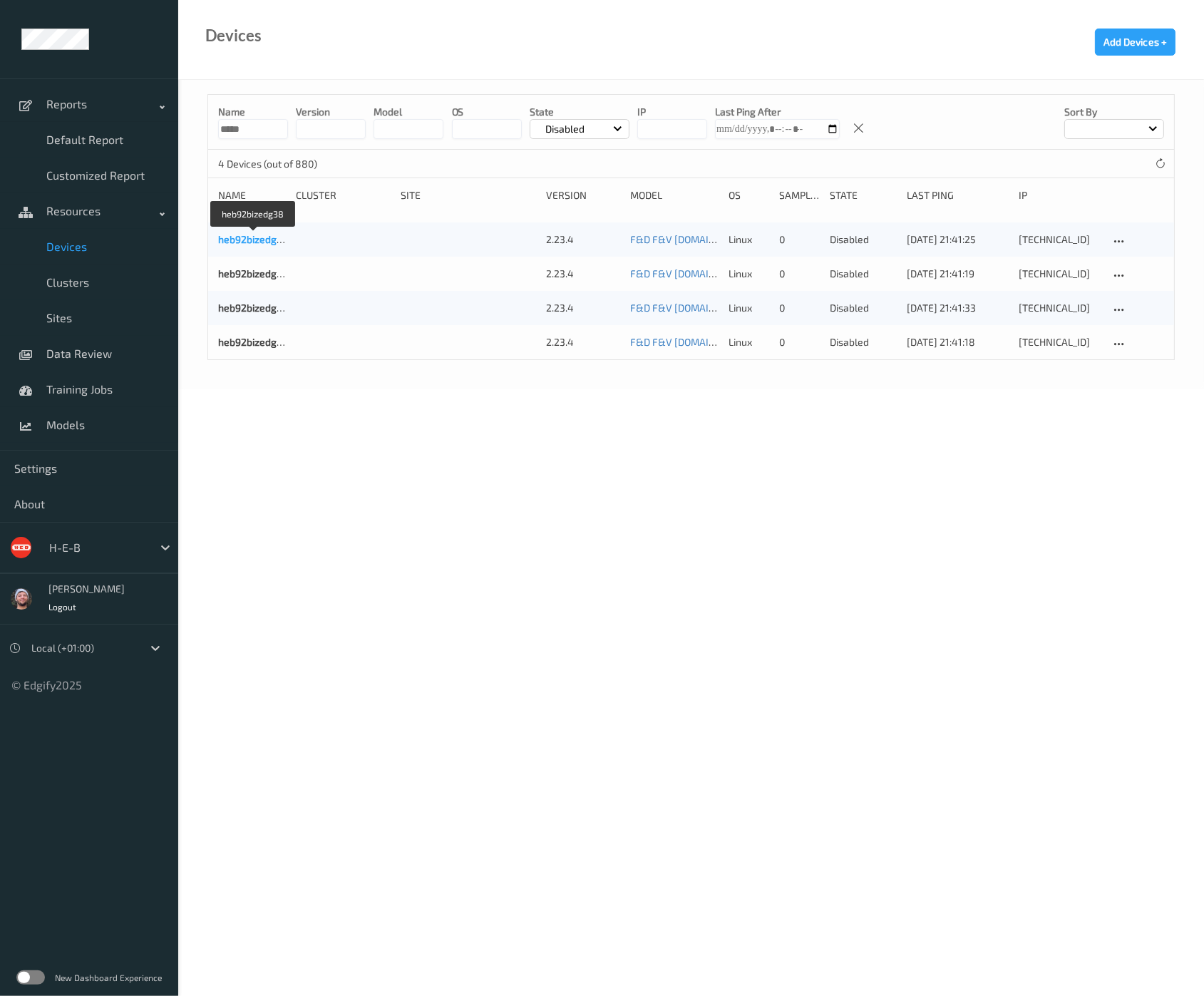
click at [258, 240] on link "heb92bizedg38" at bounding box center [253, 239] width 71 height 12
click at [962, 244] on icon at bounding box center [1119, 241] width 12 height 13
click at [962, 258] on div "Enable Device" at bounding box center [1162, 264] width 54 height 14
click at [247, 133] on input "*****" at bounding box center [253, 129] width 70 height 20
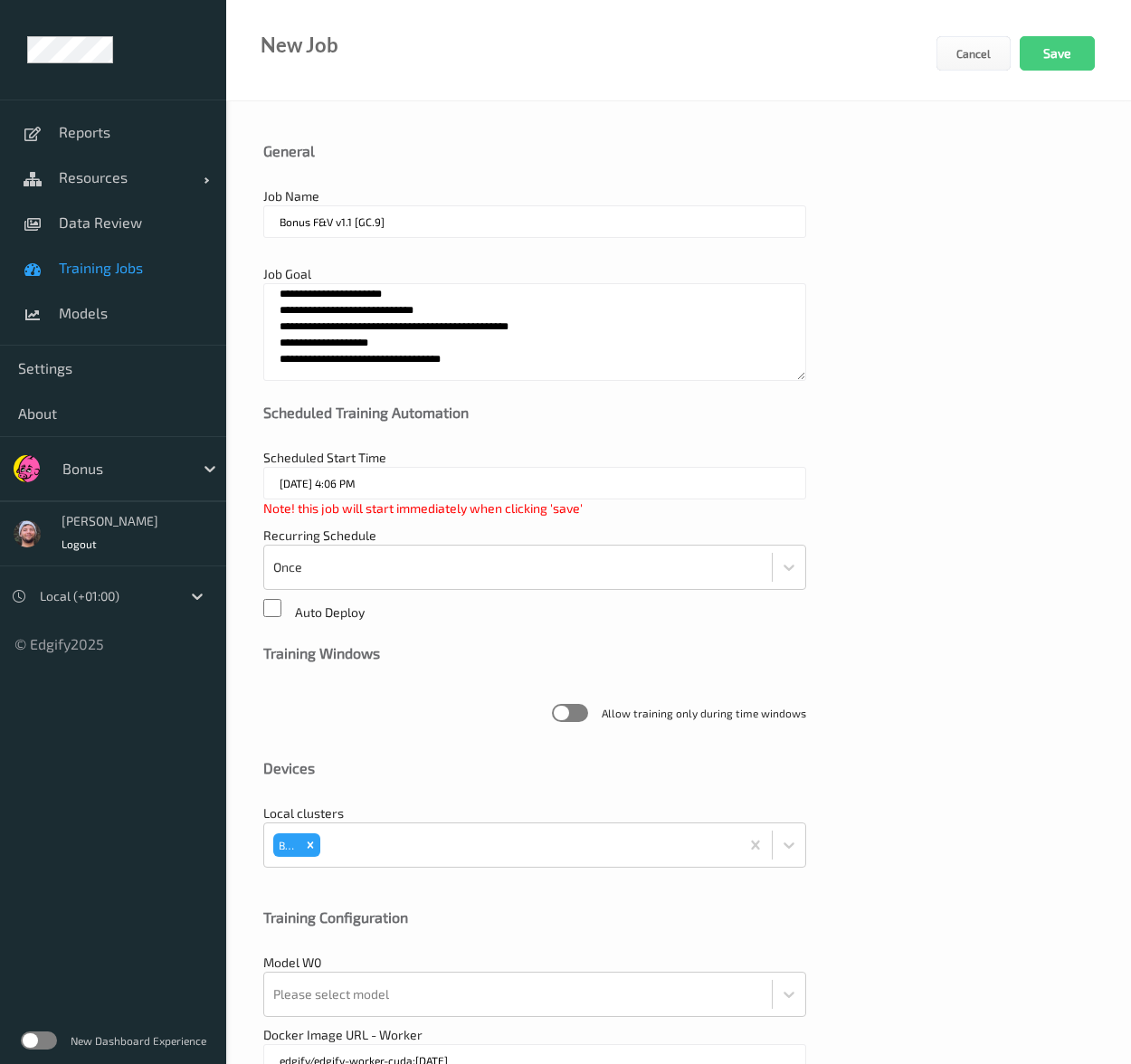
scroll to position [657, 0]
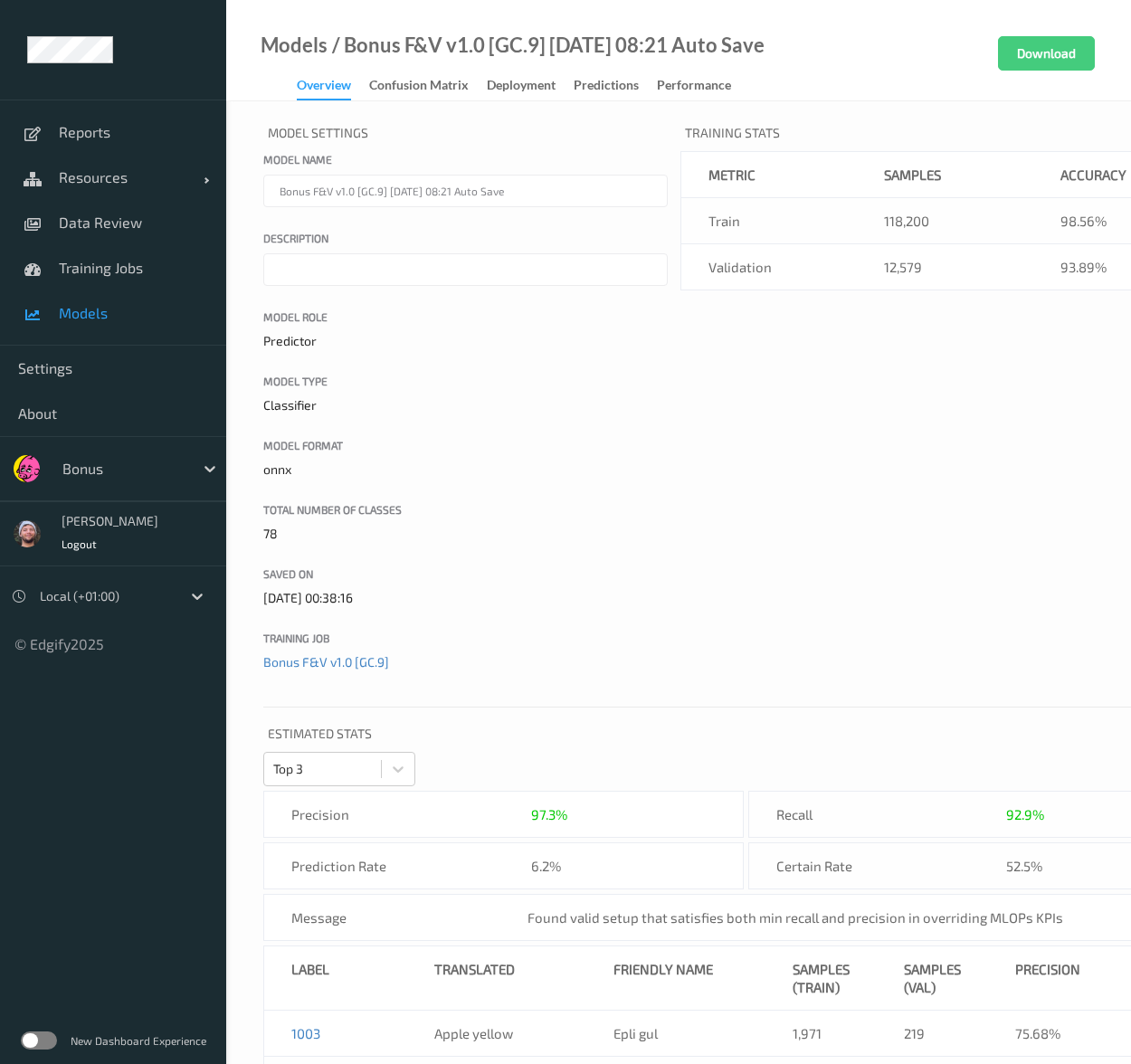
scroll to position [3964, 0]
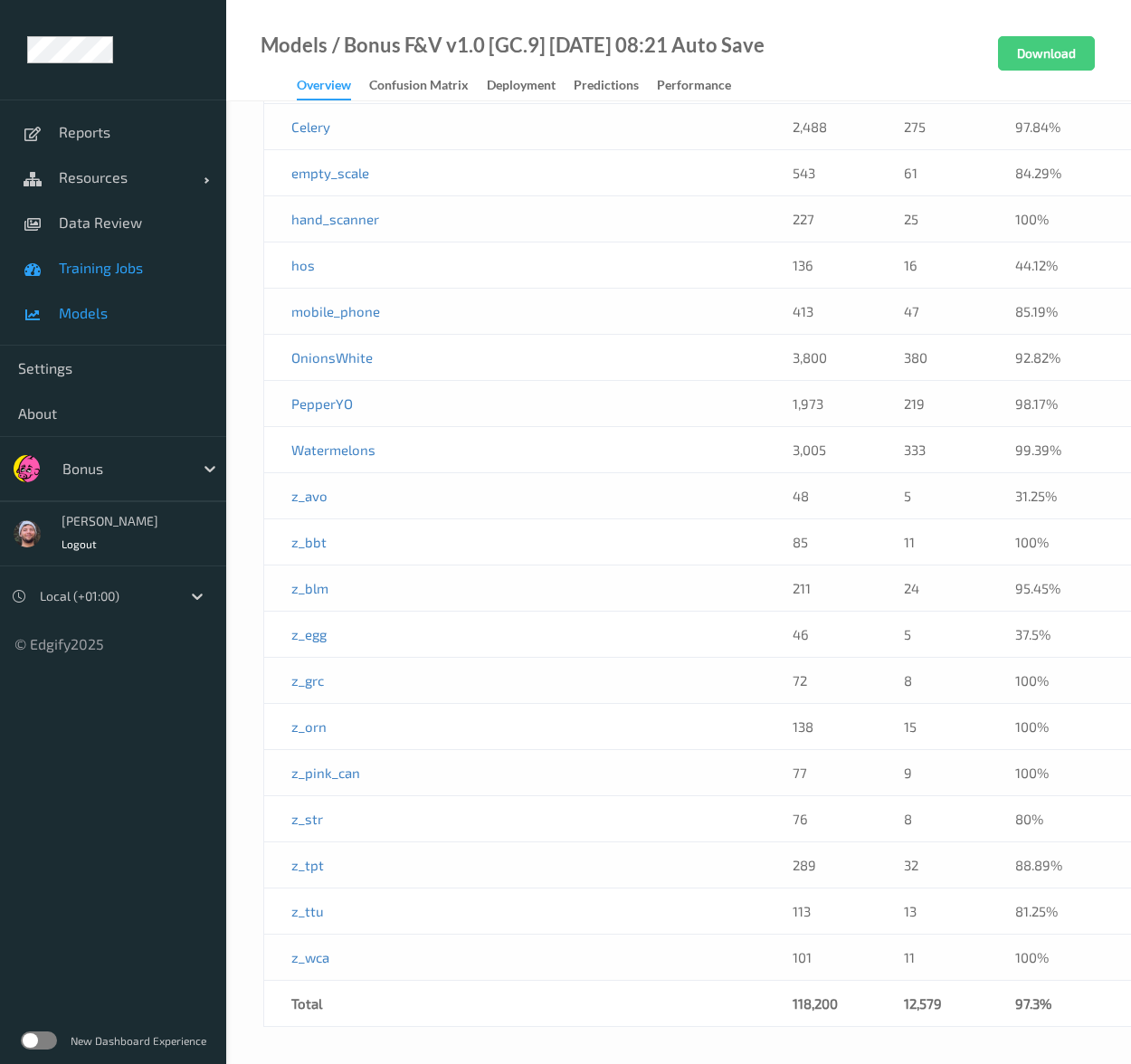
click at [126, 271] on span "Training Jobs" at bounding box center [133, 268] width 149 height 18
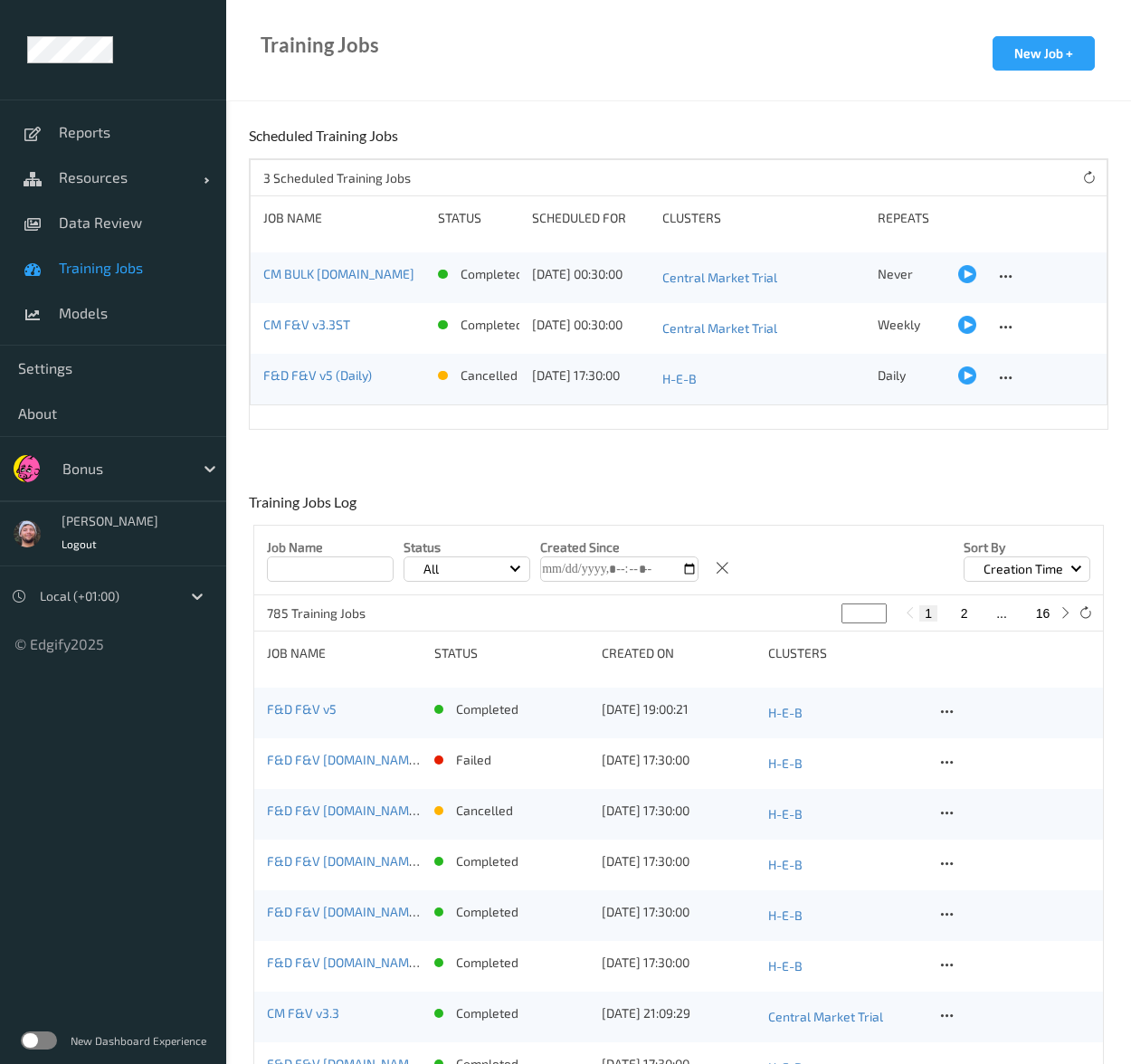
click at [97, 457] on div at bounding box center [123, 468] width 122 height 22
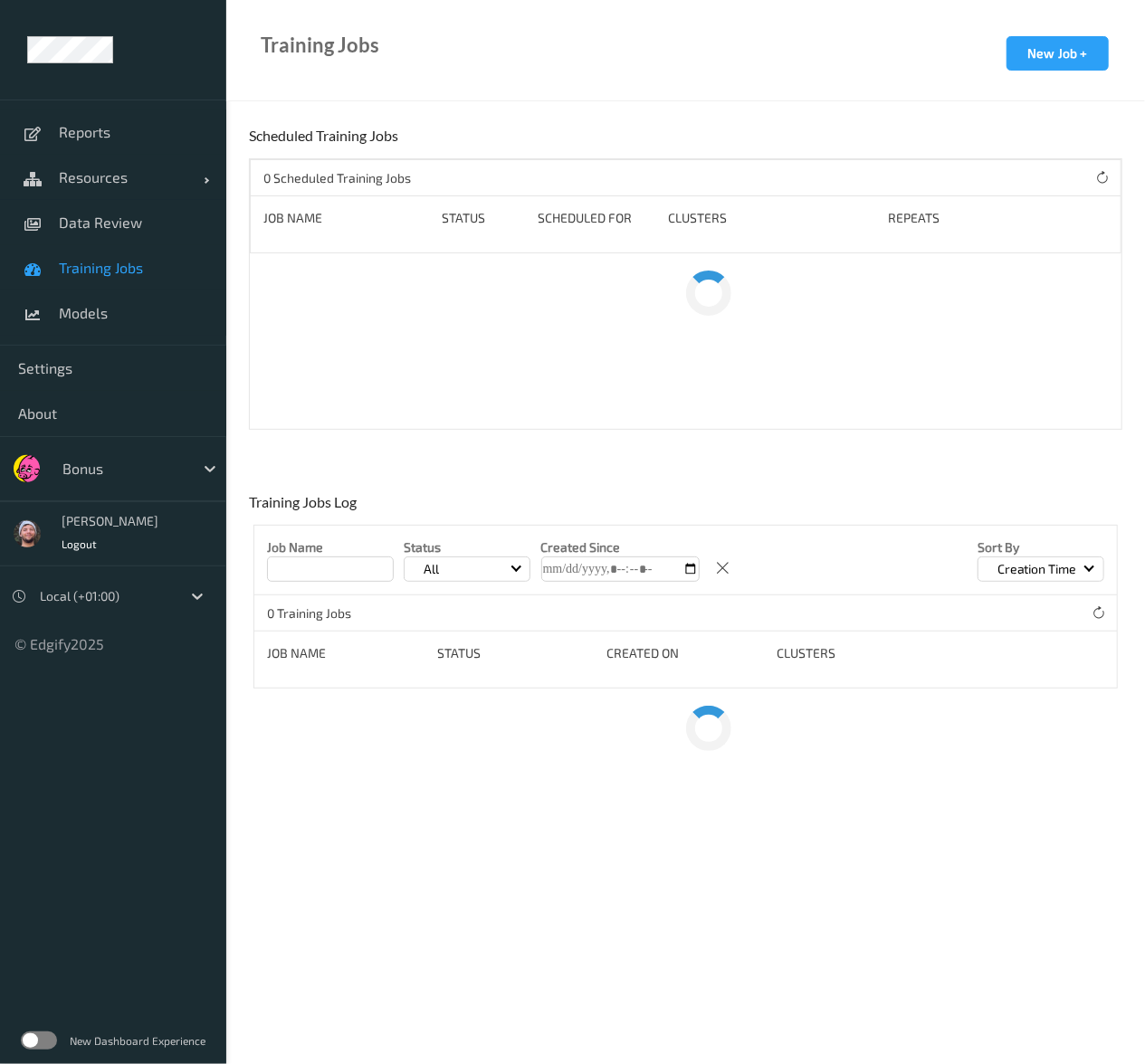
click at [157, 268] on span "Training Jobs" at bounding box center [133, 268] width 149 height 18
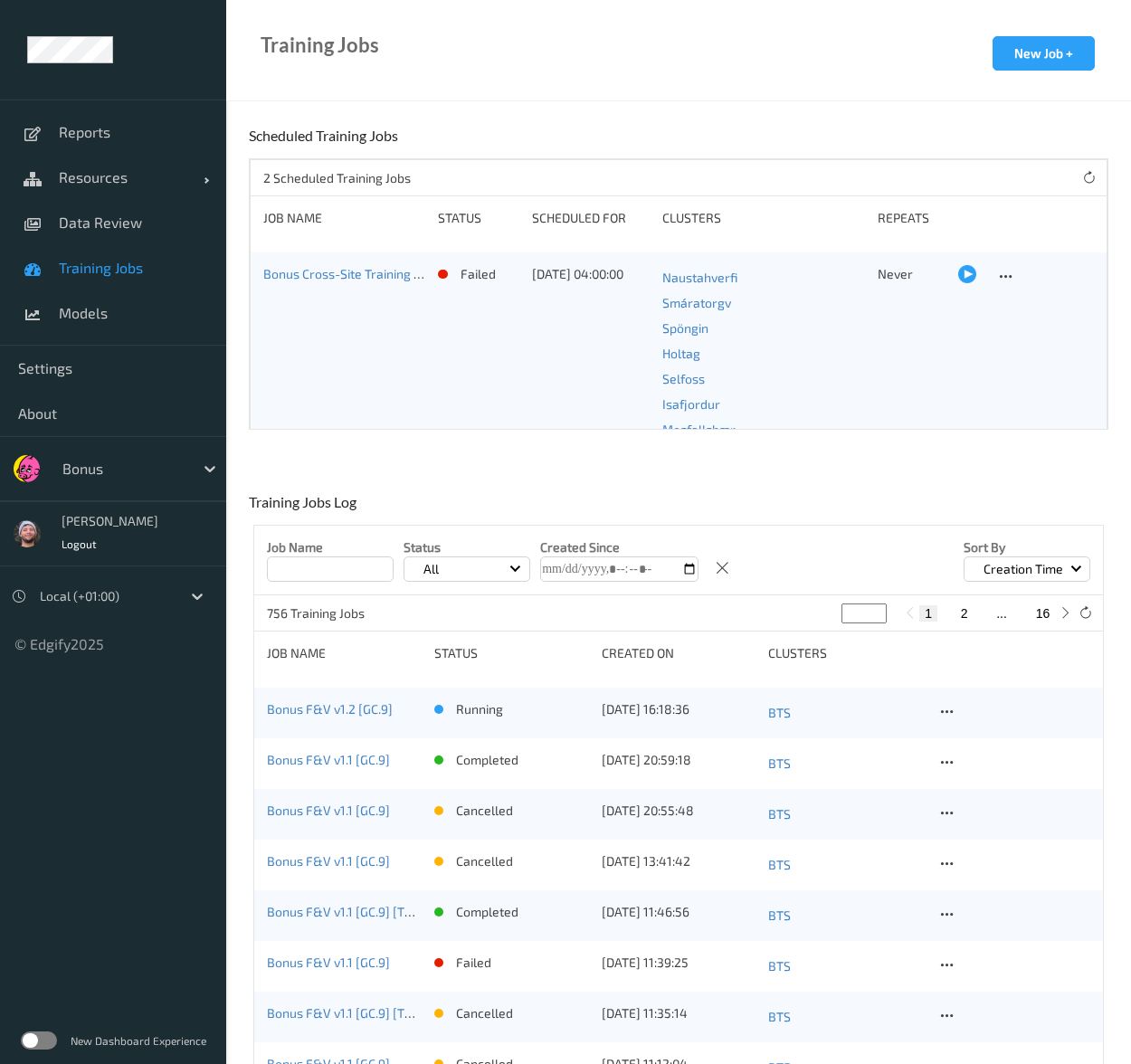
click at [342, 723] on div "Bonus F&V v1.2 [GC.9]" at bounding box center [344, 713] width 155 height 25
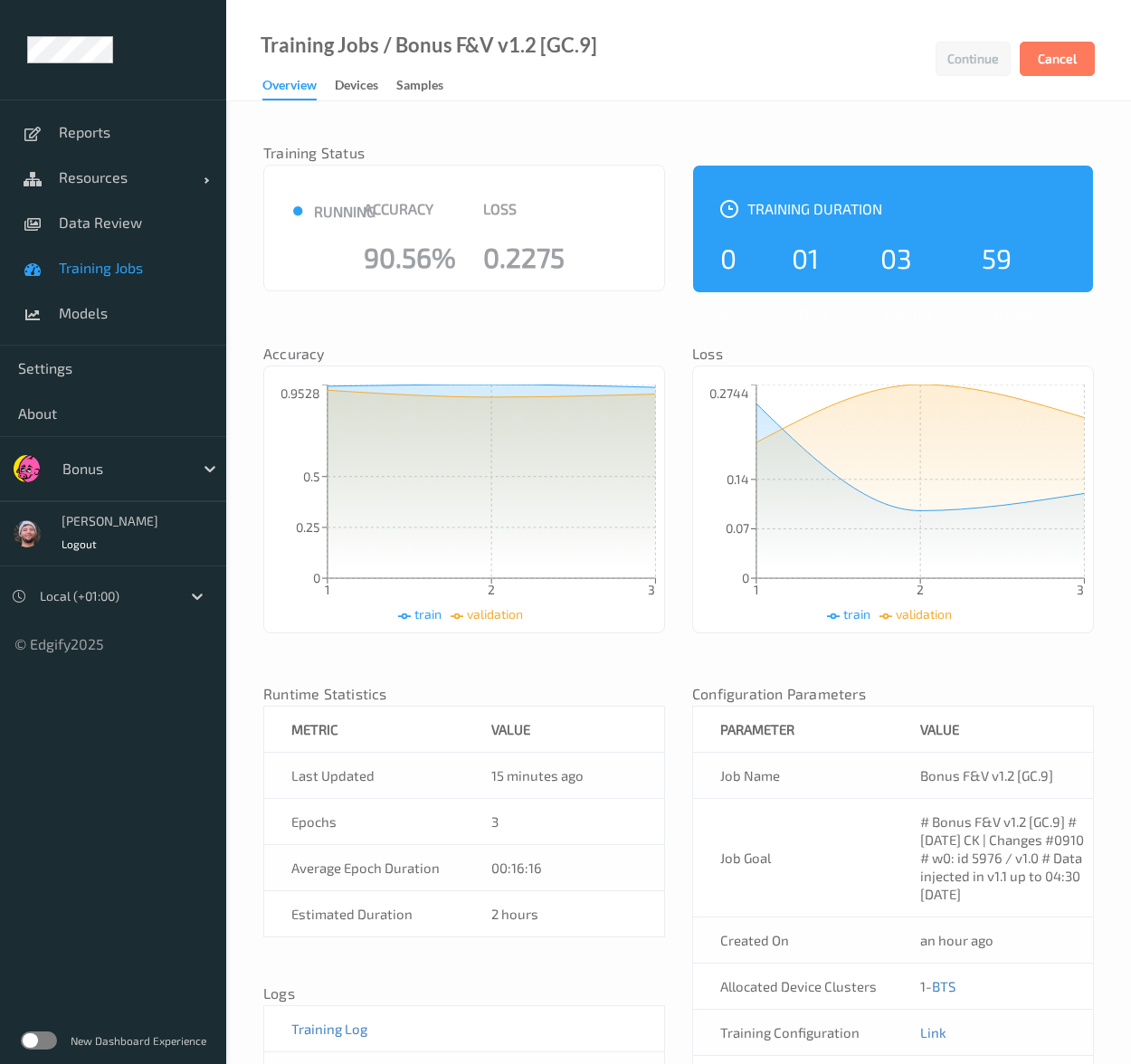
click at [92, 473] on div at bounding box center [123, 468] width 122 height 22
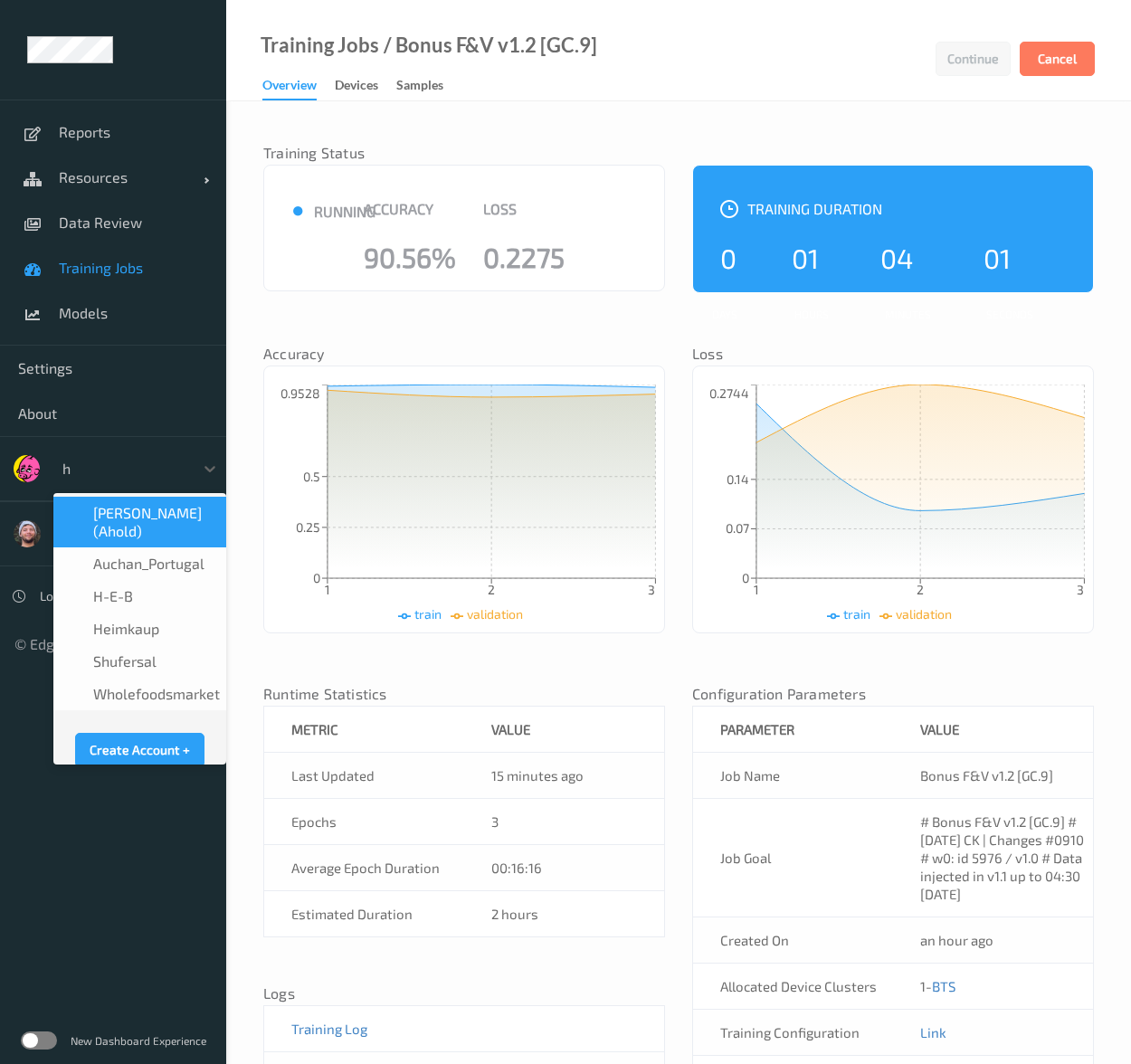
type input "h-"
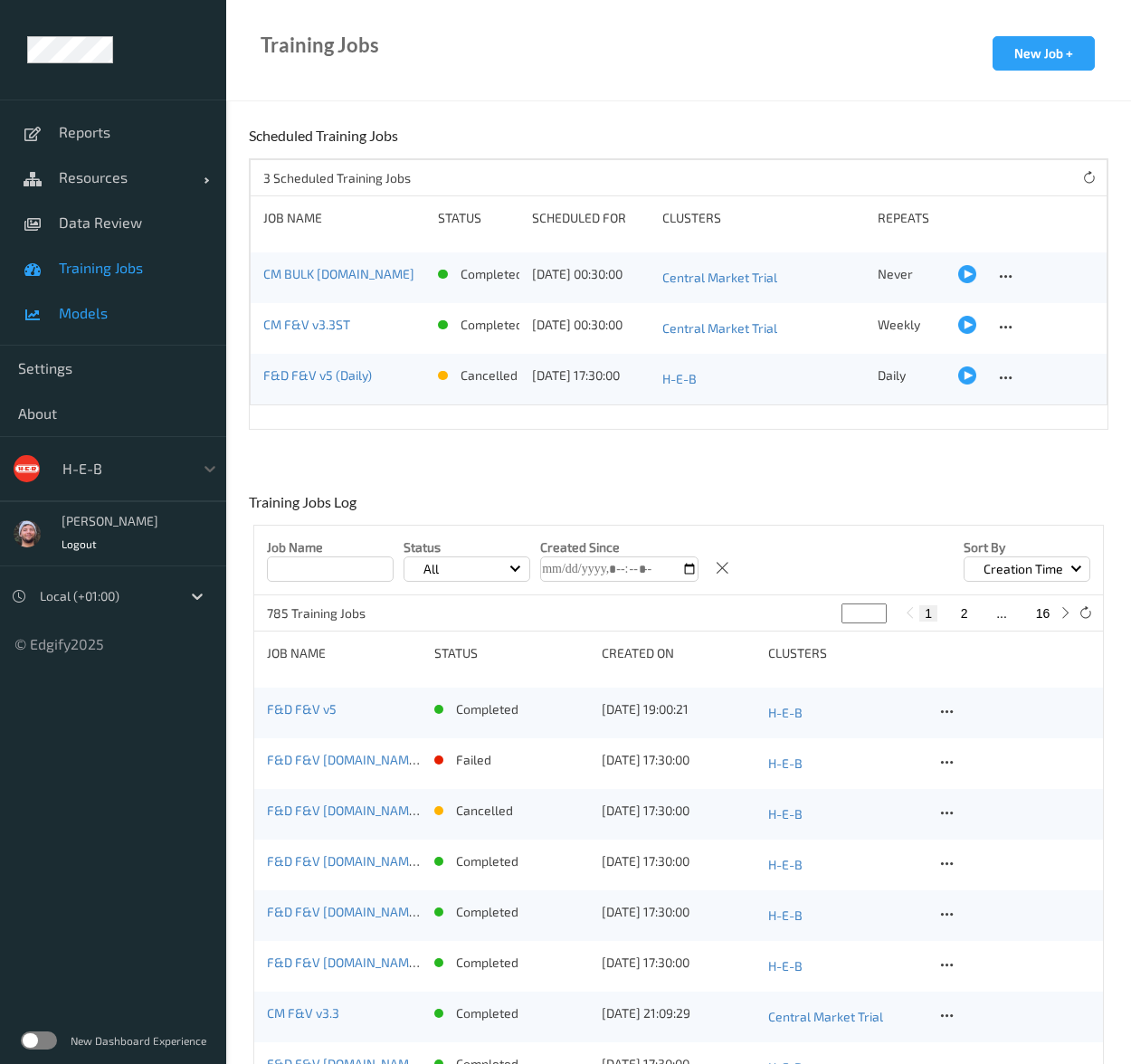
click at [138, 324] on link "Models" at bounding box center [113, 313] width 226 height 45
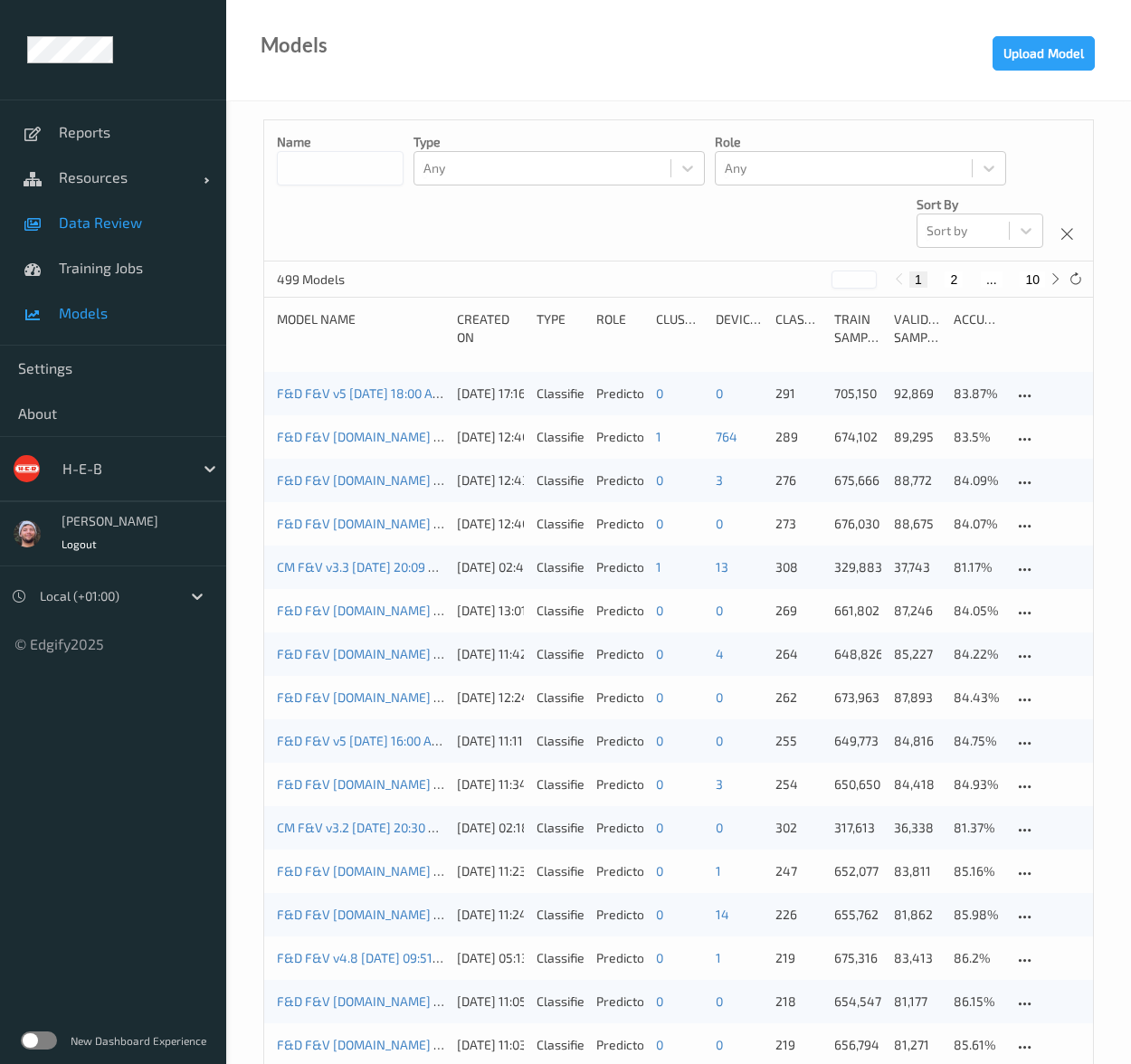
click at [111, 231] on span "Data Review" at bounding box center [133, 222] width 149 height 18
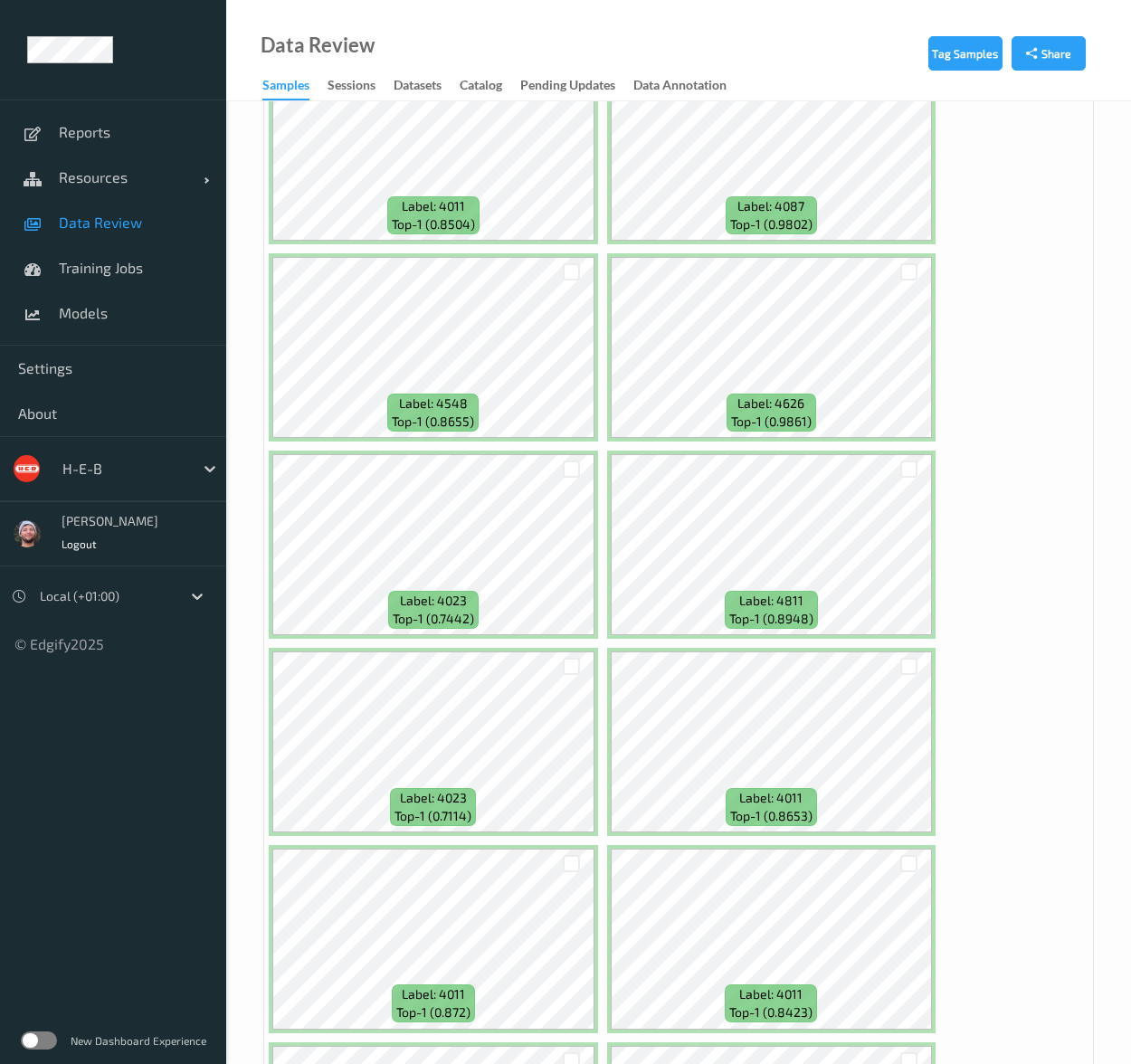
scroll to position [1628, 0]
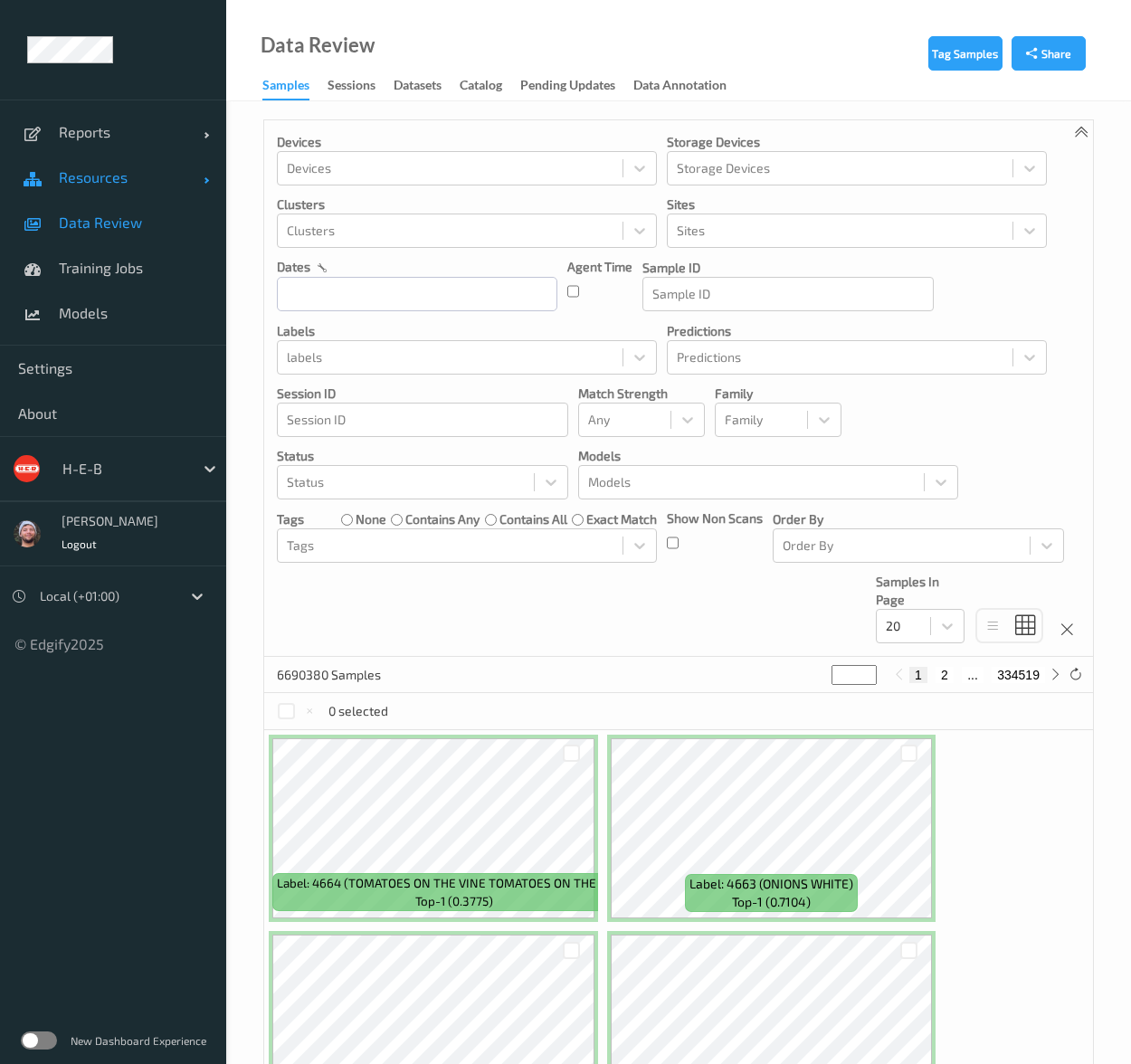
click at [175, 172] on span "Resources" at bounding box center [131, 177] width 144 height 18
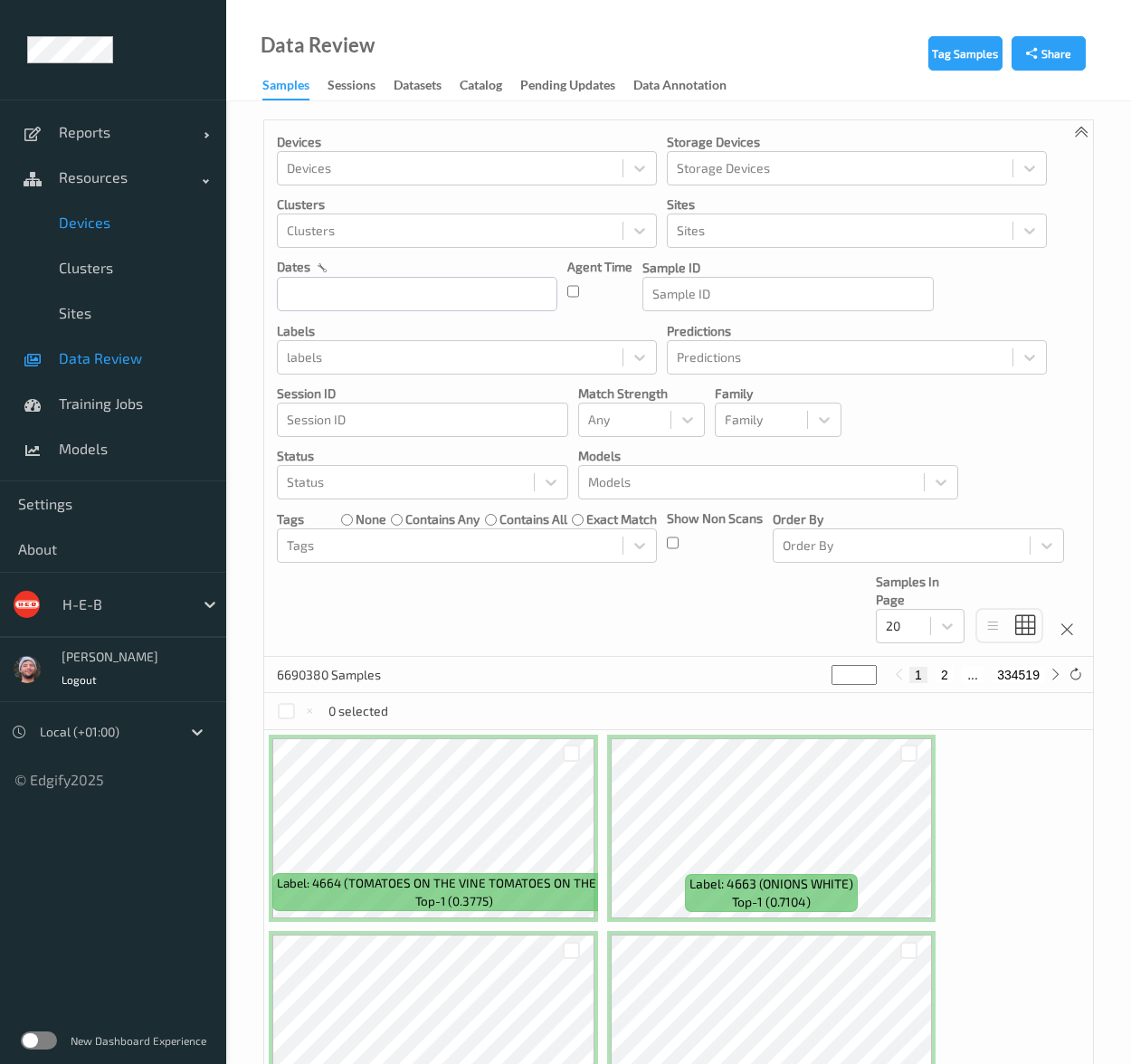
click at [134, 225] on span "Devices" at bounding box center [133, 222] width 149 height 18
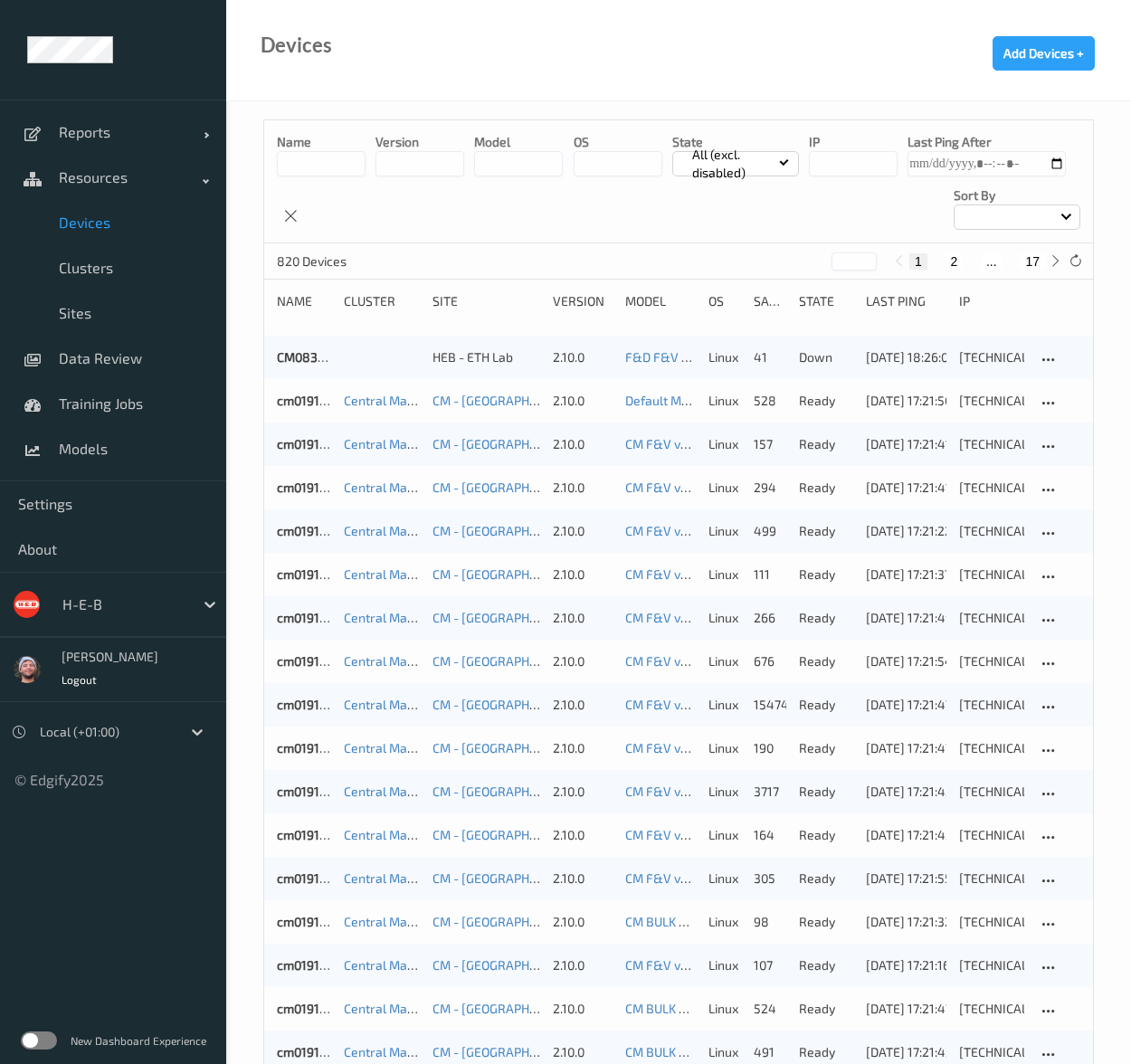
click at [333, 178] on div "Name version model OS State All (excl. disabled) IP Last Ping After Sort by" at bounding box center [678, 182] width 829 height 123
click at [338, 169] on input at bounding box center [321, 164] width 89 height 25
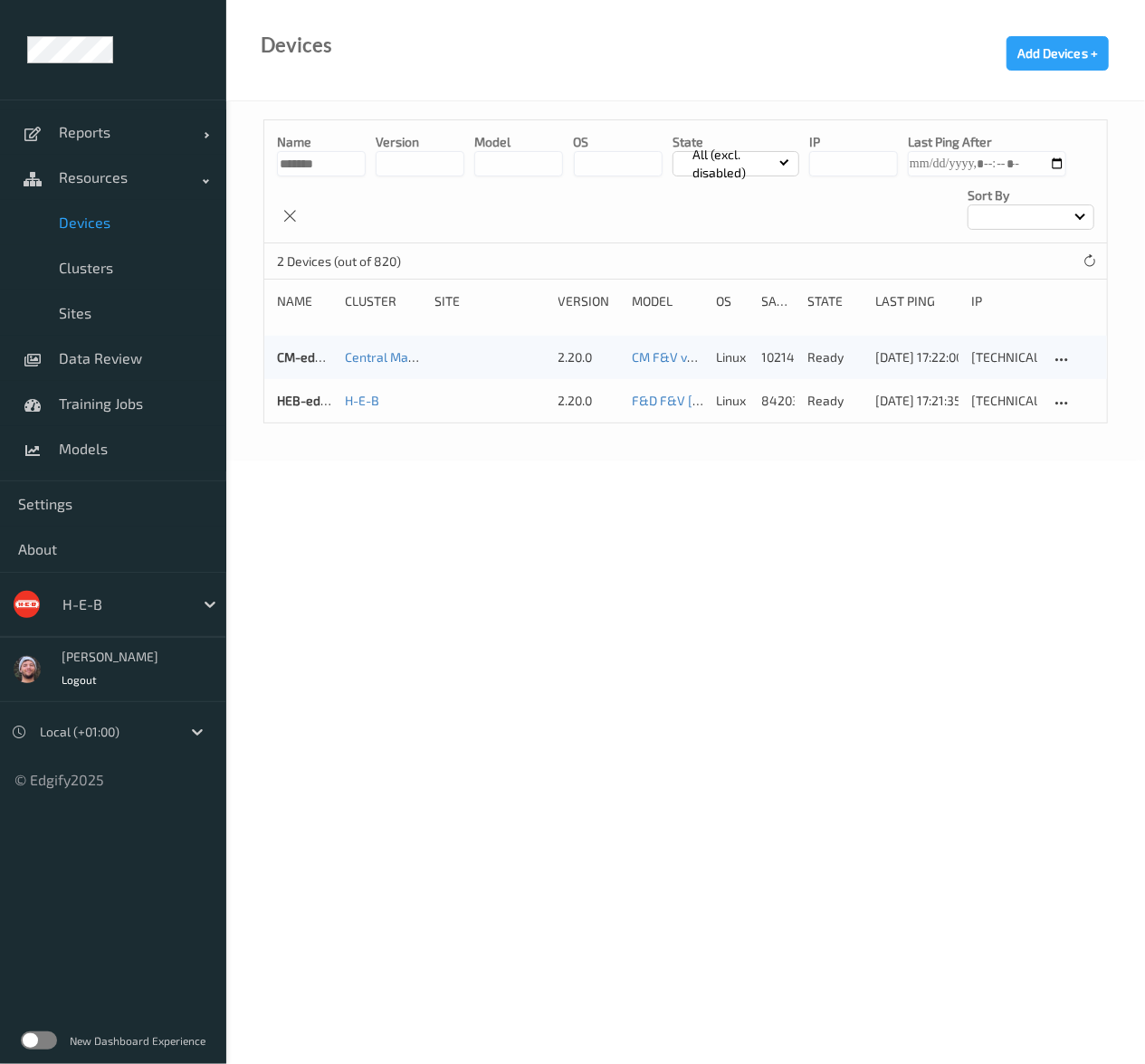
type input "*******"
click at [642, 222] on div "Name ******* version model OS State All (excl. disabled) IP Last Ping After Sor…" at bounding box center [685, 182] width 843 height 123
click at [297, 399] on link "HEB-edgibox" at bounding box center [314, 401] width 74 height 15
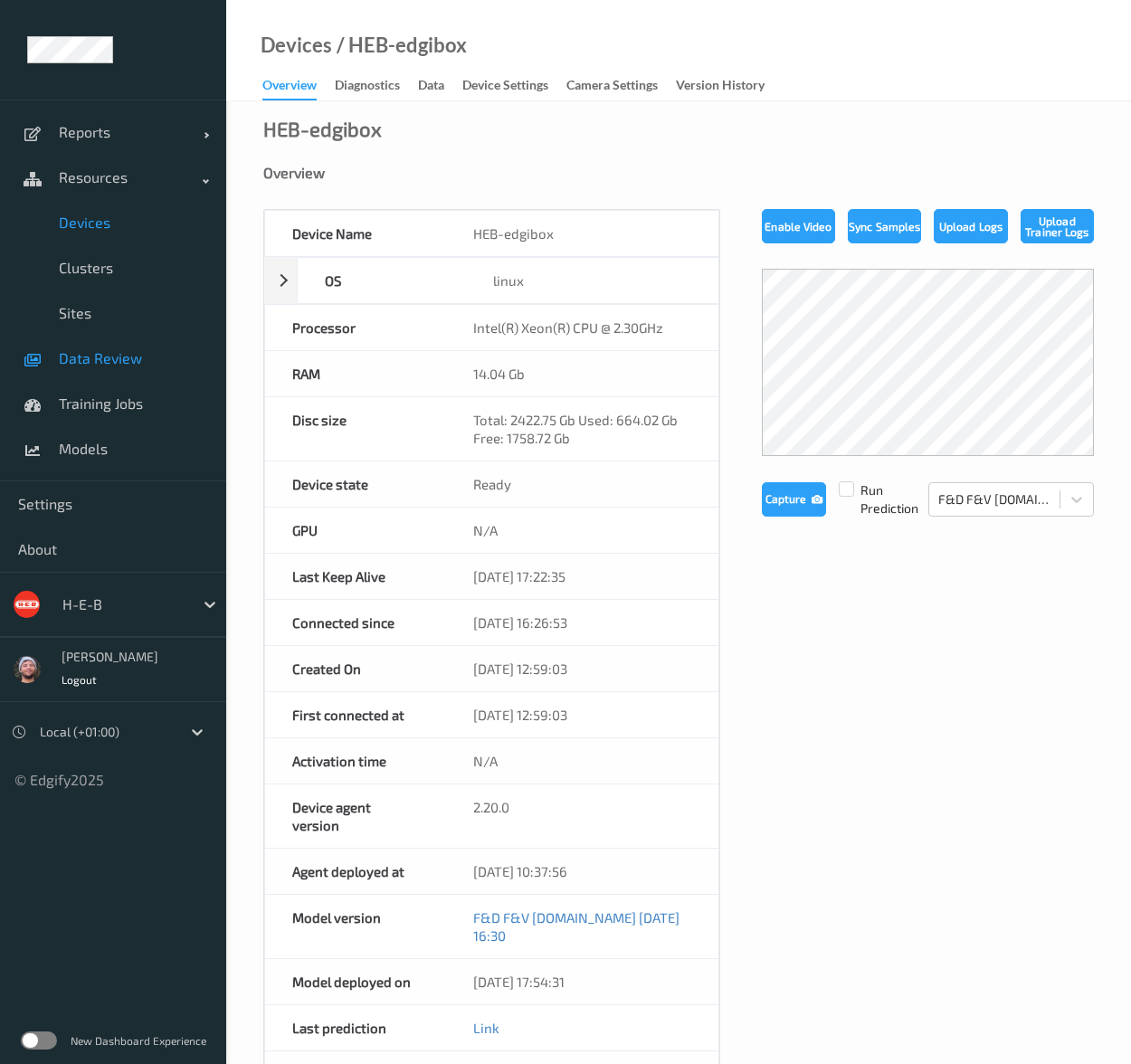
click at [170, 375] on link "Data Review" at bounding box center [113, 358] width 226 height 45
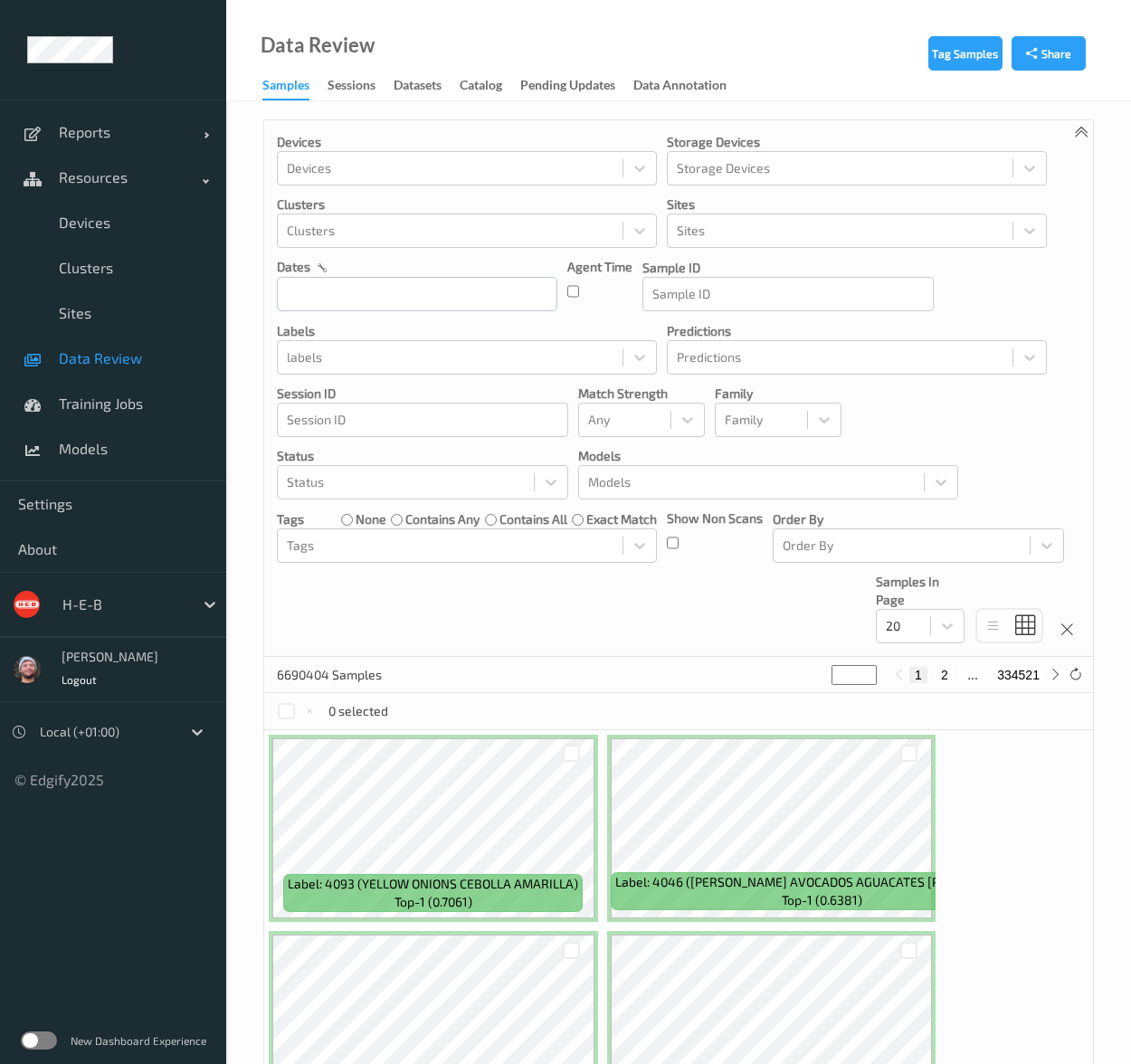
scroll to position [362, 0]
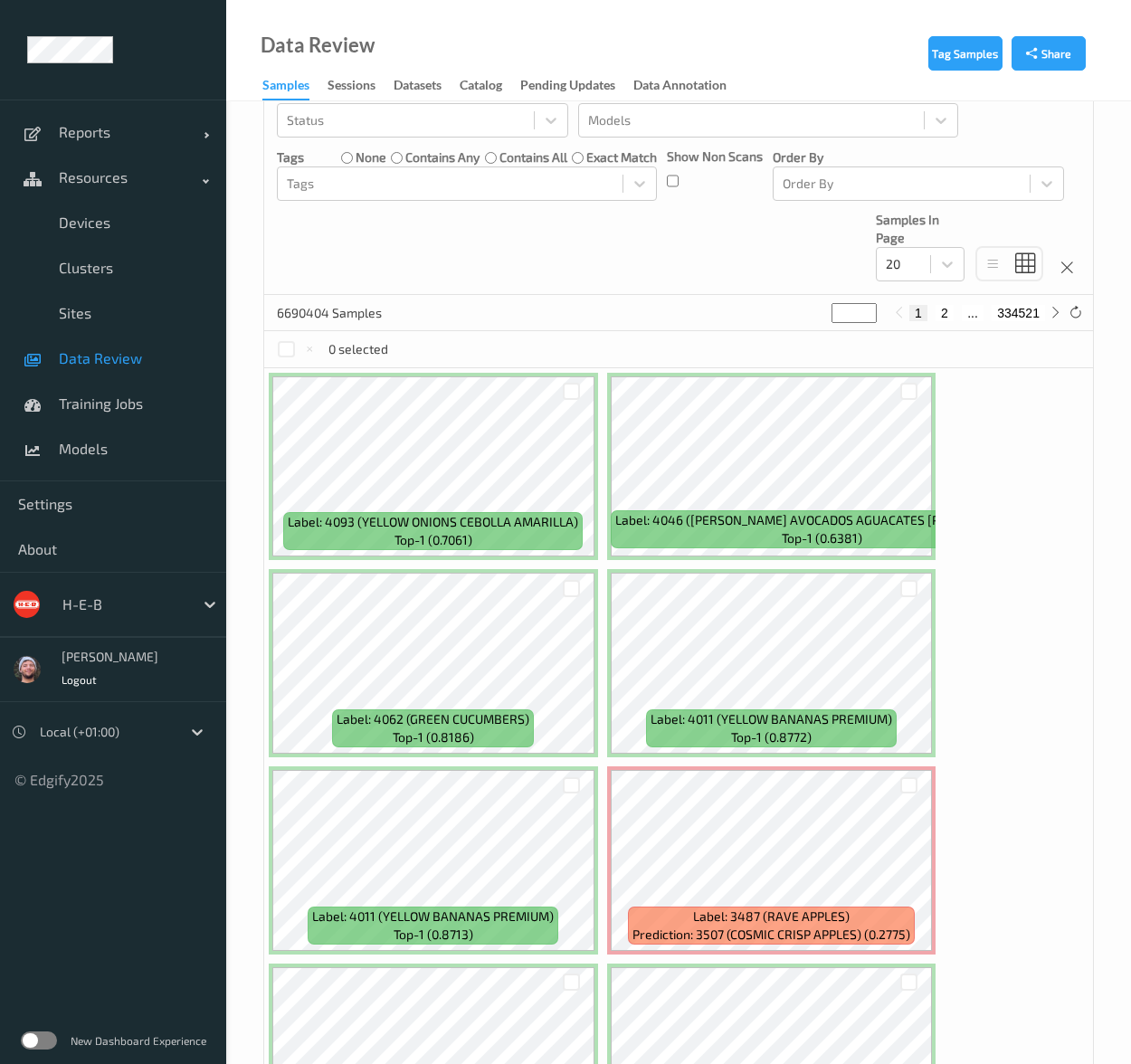
click at [951, 316] on button "2" at bounding box center [944, 313] width 18 height 16
type input "*"
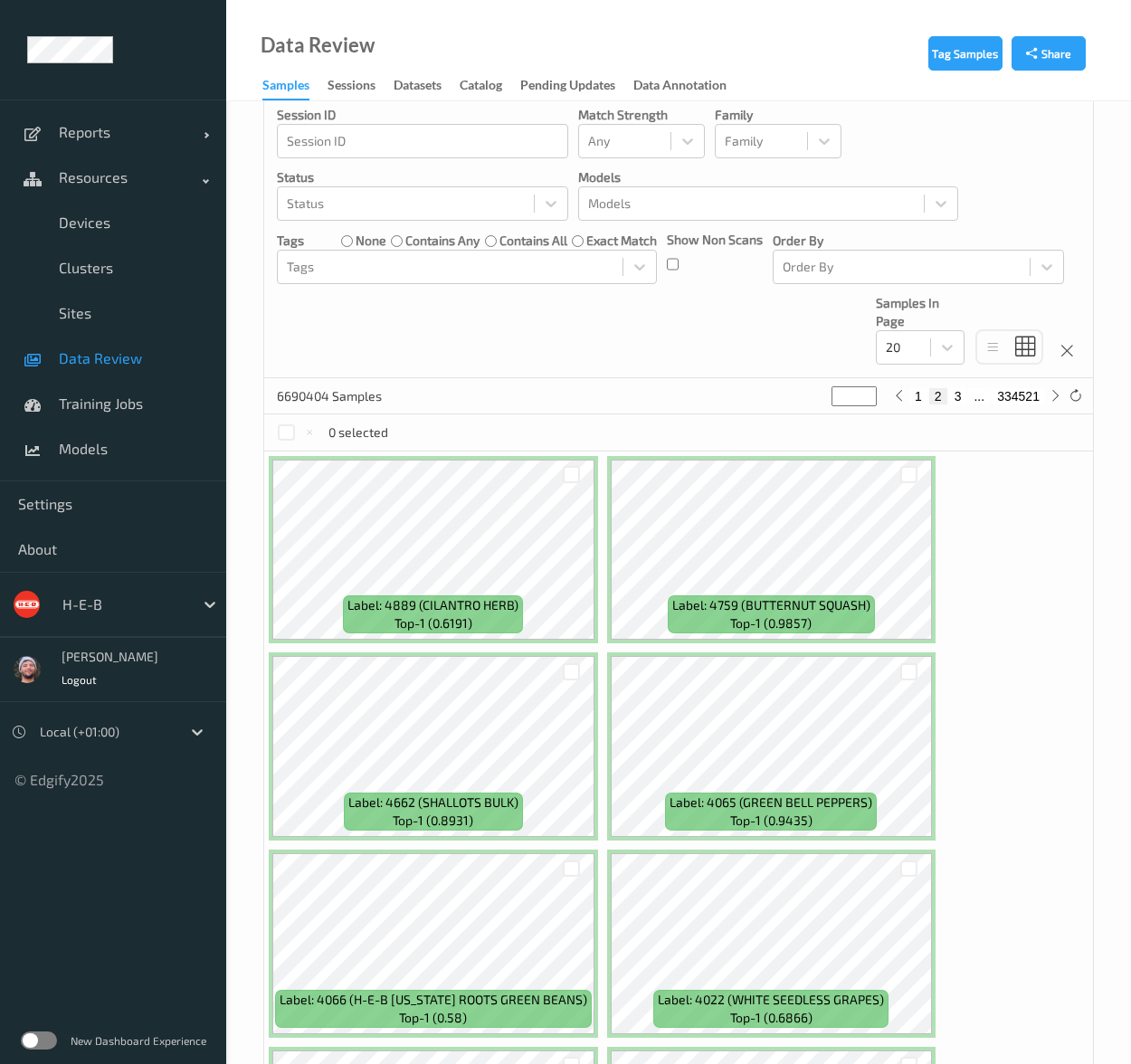
scroll to position [453, 0]
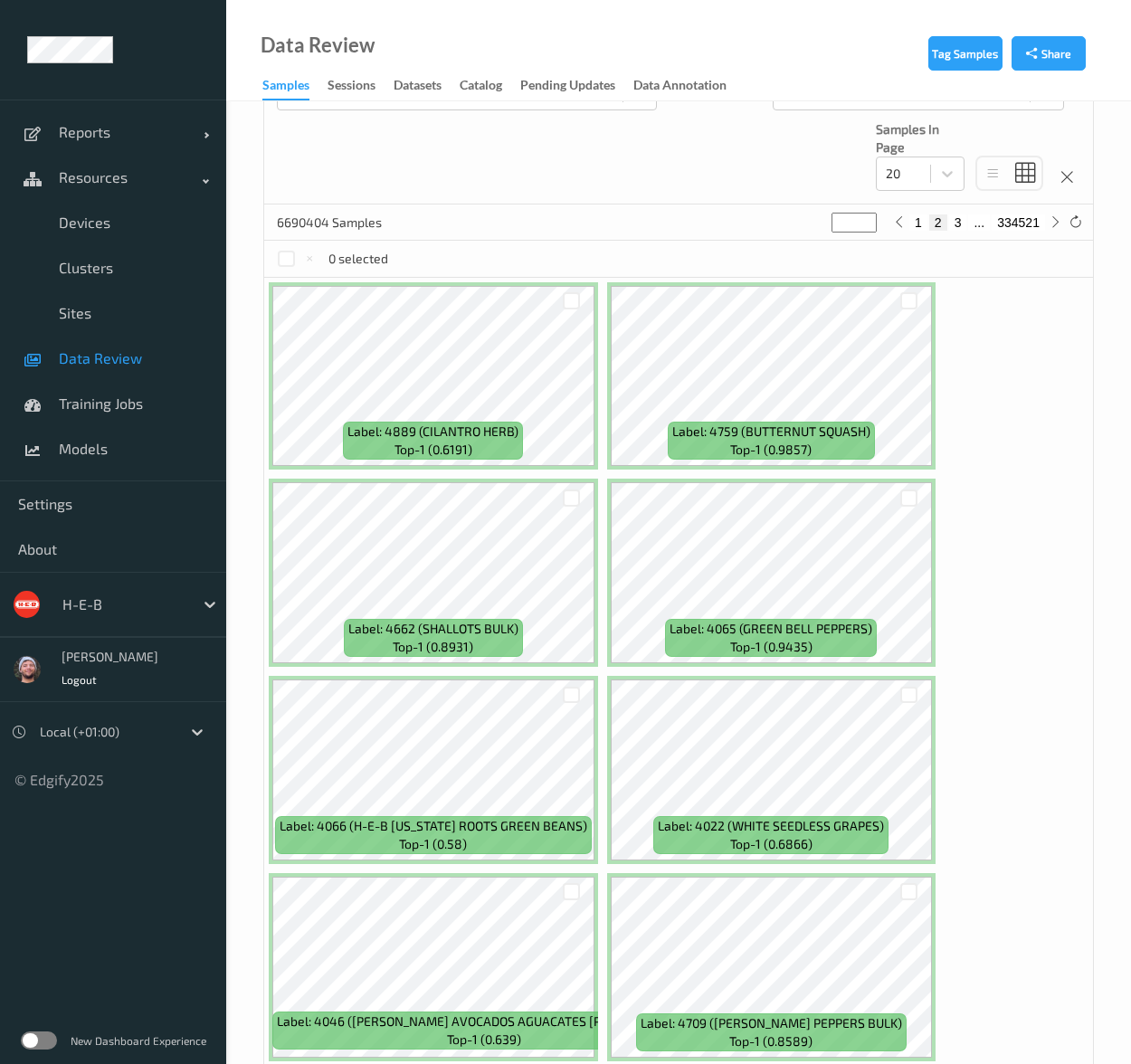
click at [120, 359] on span "Data Review" at bounding box center [133, 358] width 149 height 18
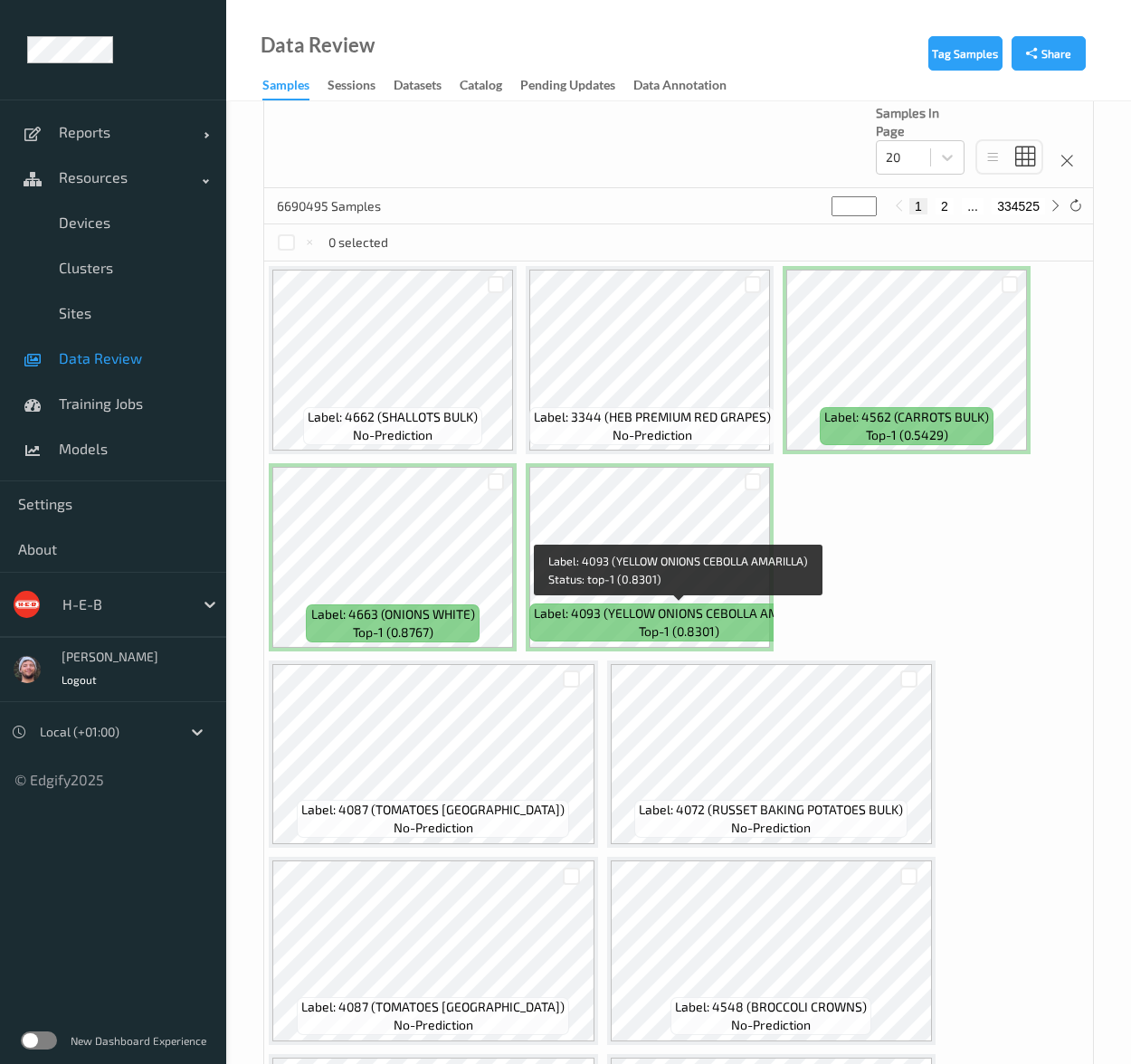
scroll to position [453, 0]
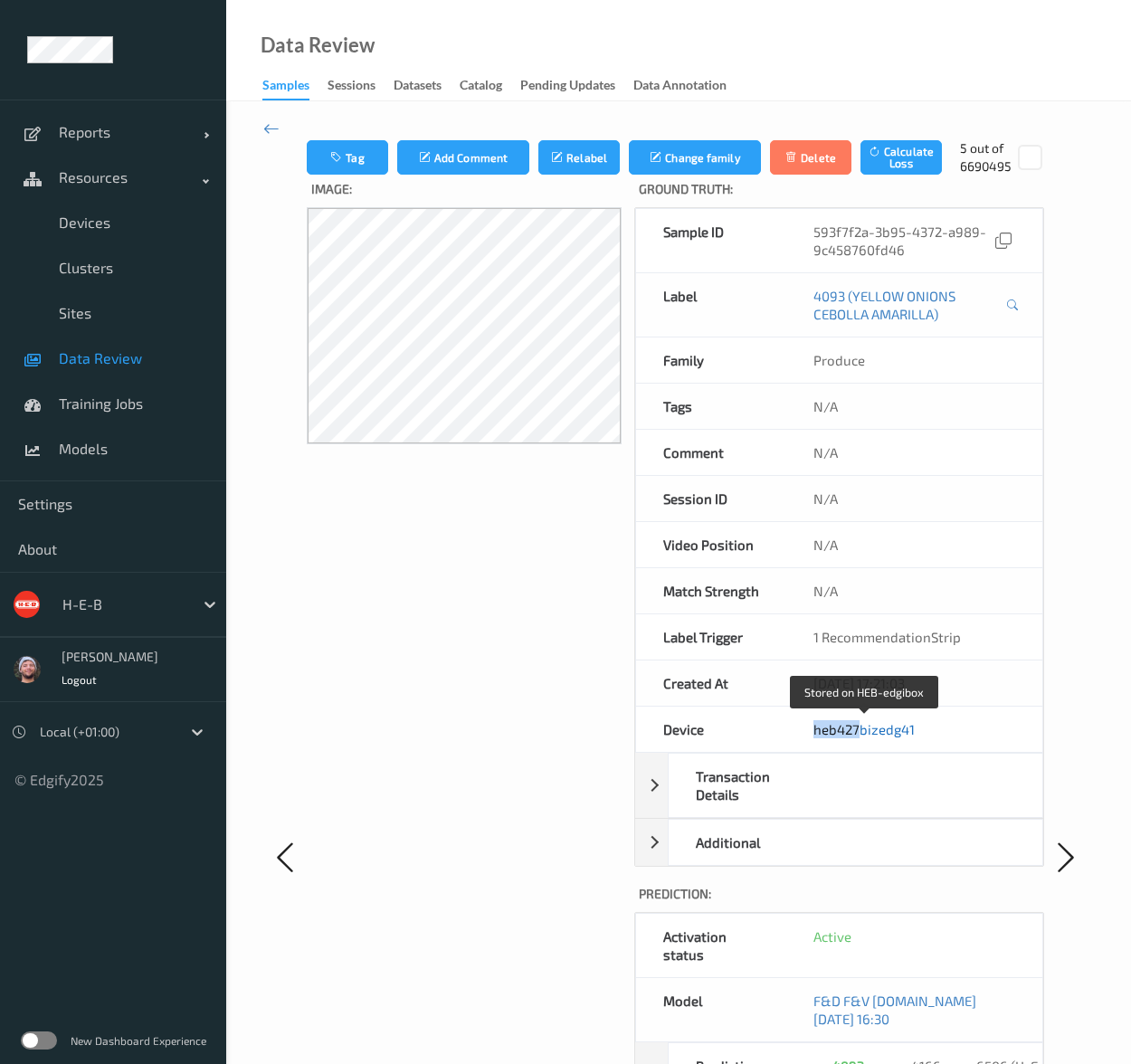
copy link "heb427"
drag, startPoint x: 795, startPoint y: 727, endPoint x: 1109, endPoint y: 457, distance: 414.1
click at [862, 720] on div "heb427bizedg41" at bounding box center [914, 729] width 256 height 45
click at [275, 121] on icon at bounding box center [270, 128] width 16 height 20
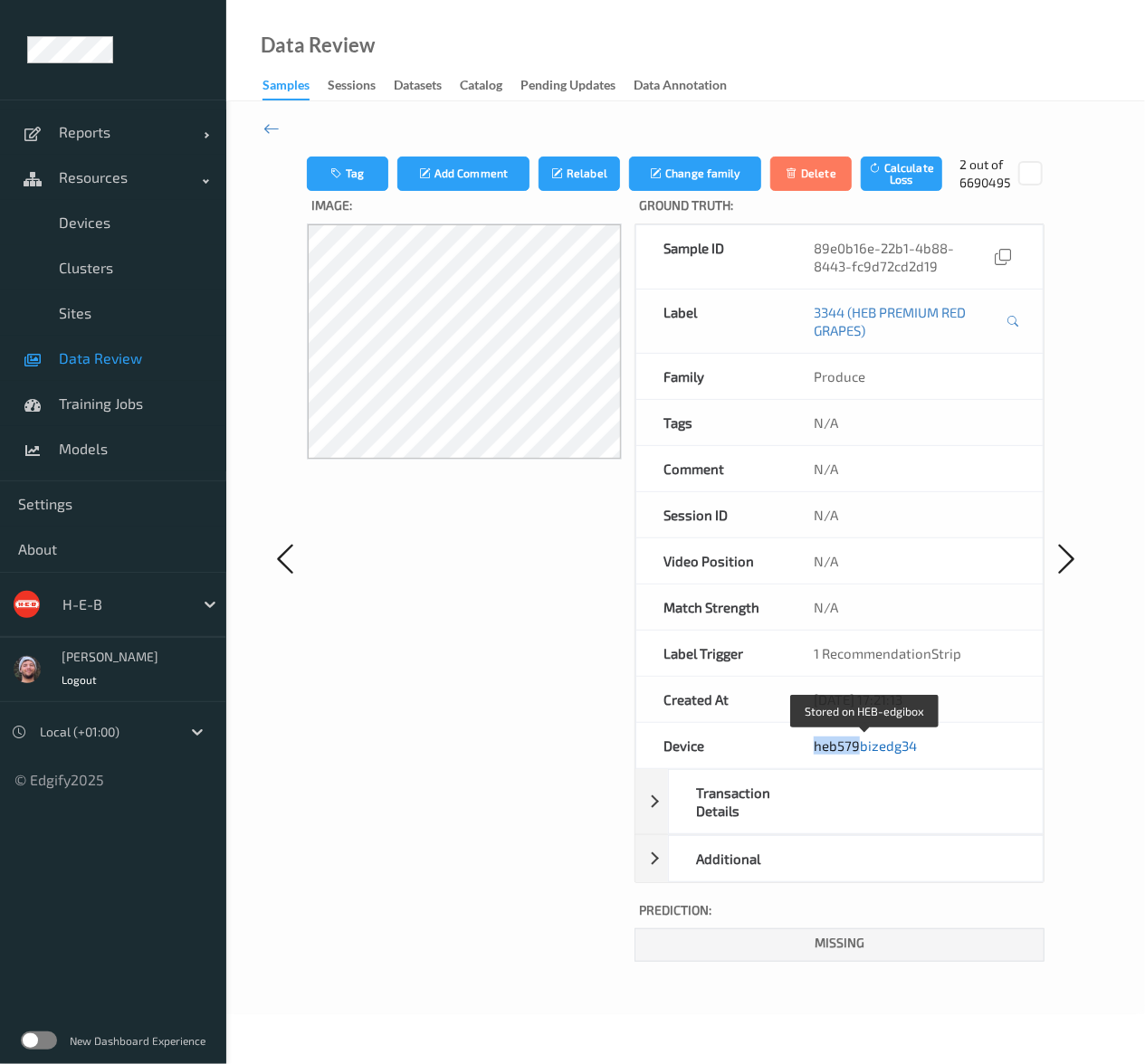
copy link "heb579"
drag, startPoint x: 793, startPoint y: 740, endPoint x: 856, endPoint y: 741, distance: 63.0
click at [856, 741] on div "heb579bizedg34" at bounding box center [915, 745] width 256 height 45
drag, startPoint x: 116, startPoint y: 358, endPoint x: 1139, endPoint y: 297, distance: 1024.8
click at [116, 358] on span "Data Review" at bounding box center [133, 358] width 149 height 18
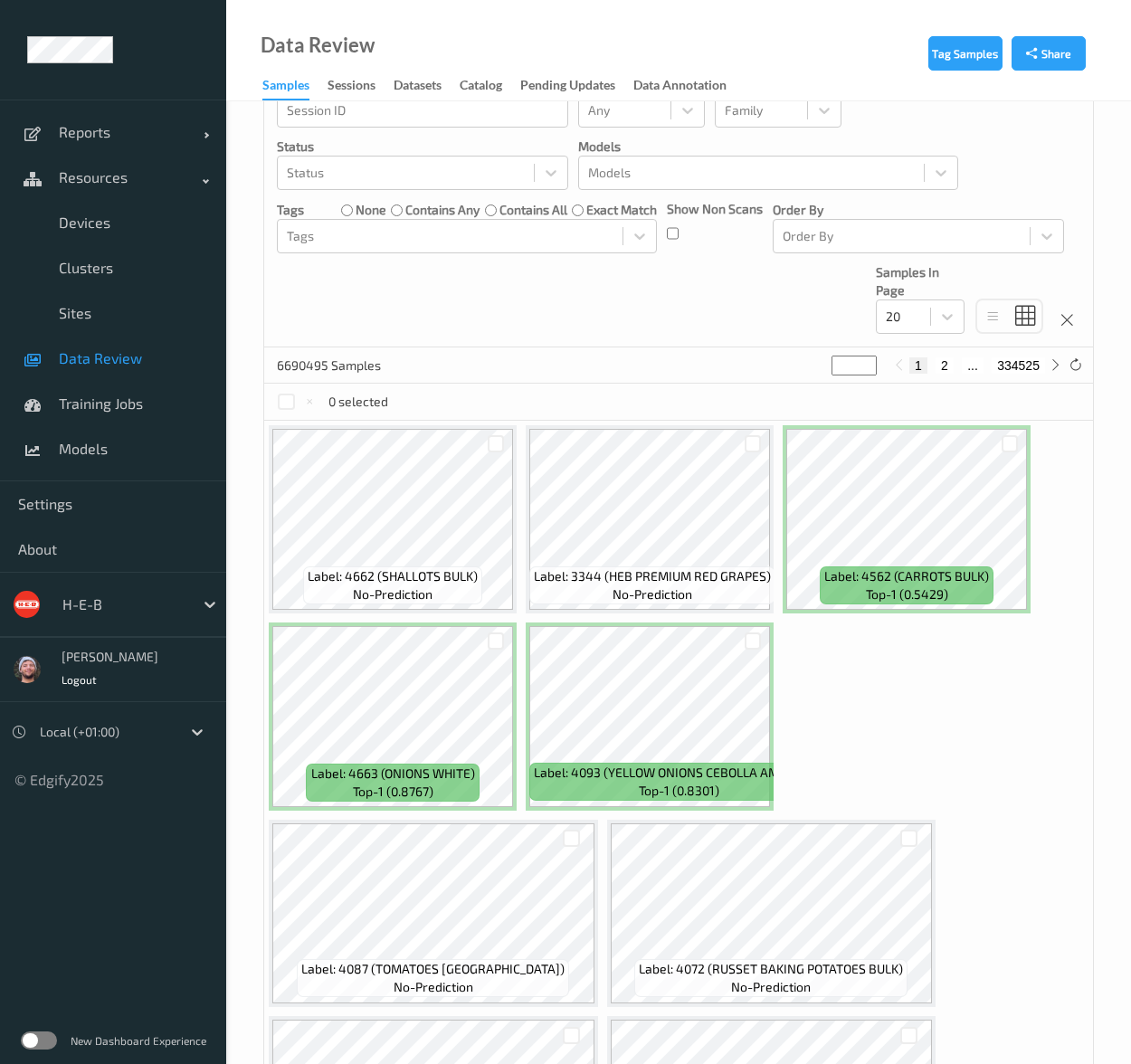
scroll to position [543, 0]
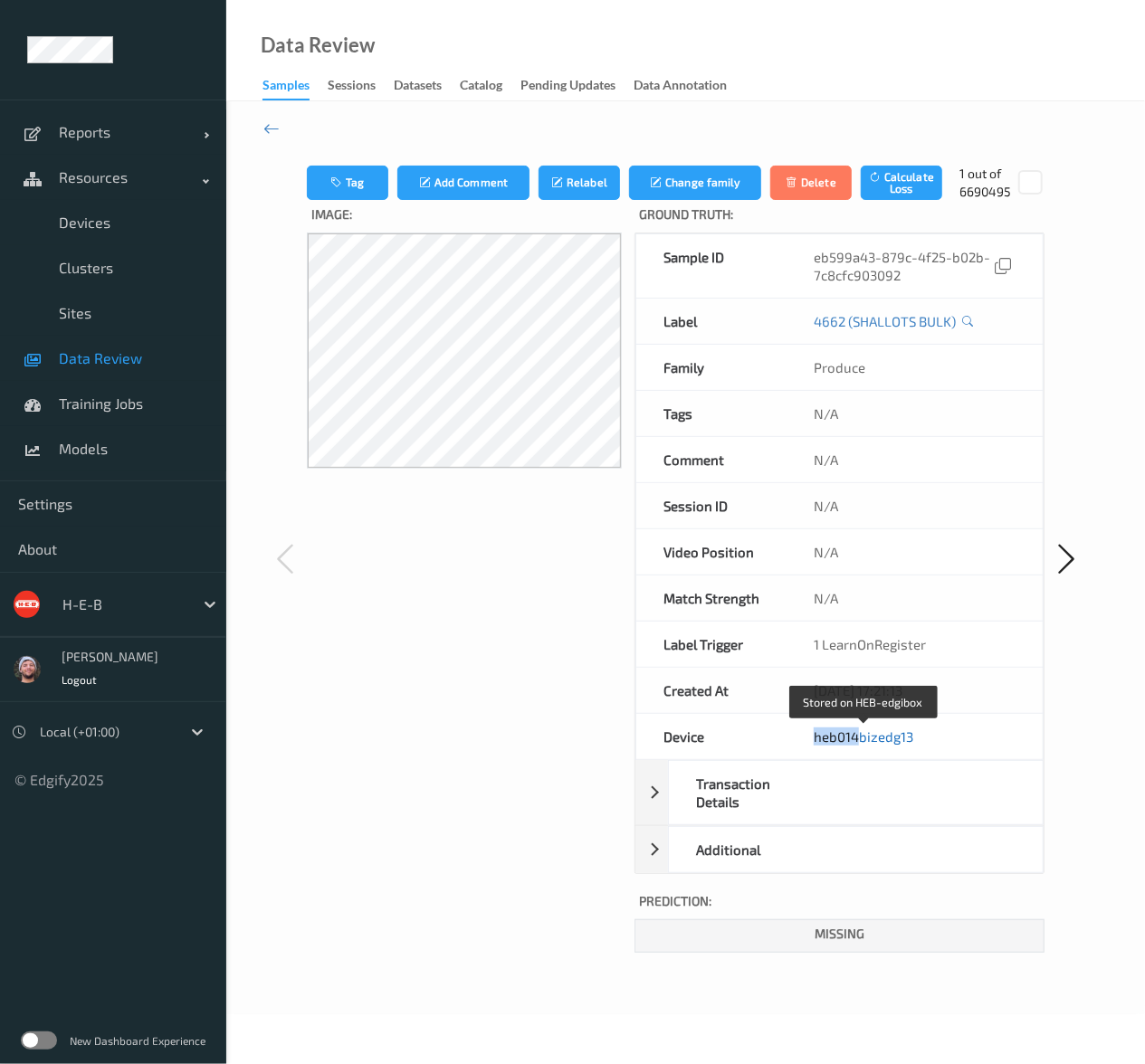
copy link "heb014"
drag, startPoint x: 802, startPoint y: 742, endPoint x: 857, endPoint y: 740, distance: 55.0
click at [857, 740] on div "heb014bizedg13" at bounding box center [915, 736] width 256 height 45
drag, startPoint x: 363, startPoint y: 155, endPoint x: 343, endPoint y: 168, distance: 23.9
click at [143, 376] on link "Data Review" at bounding box center [113, 358] width 226 height 45
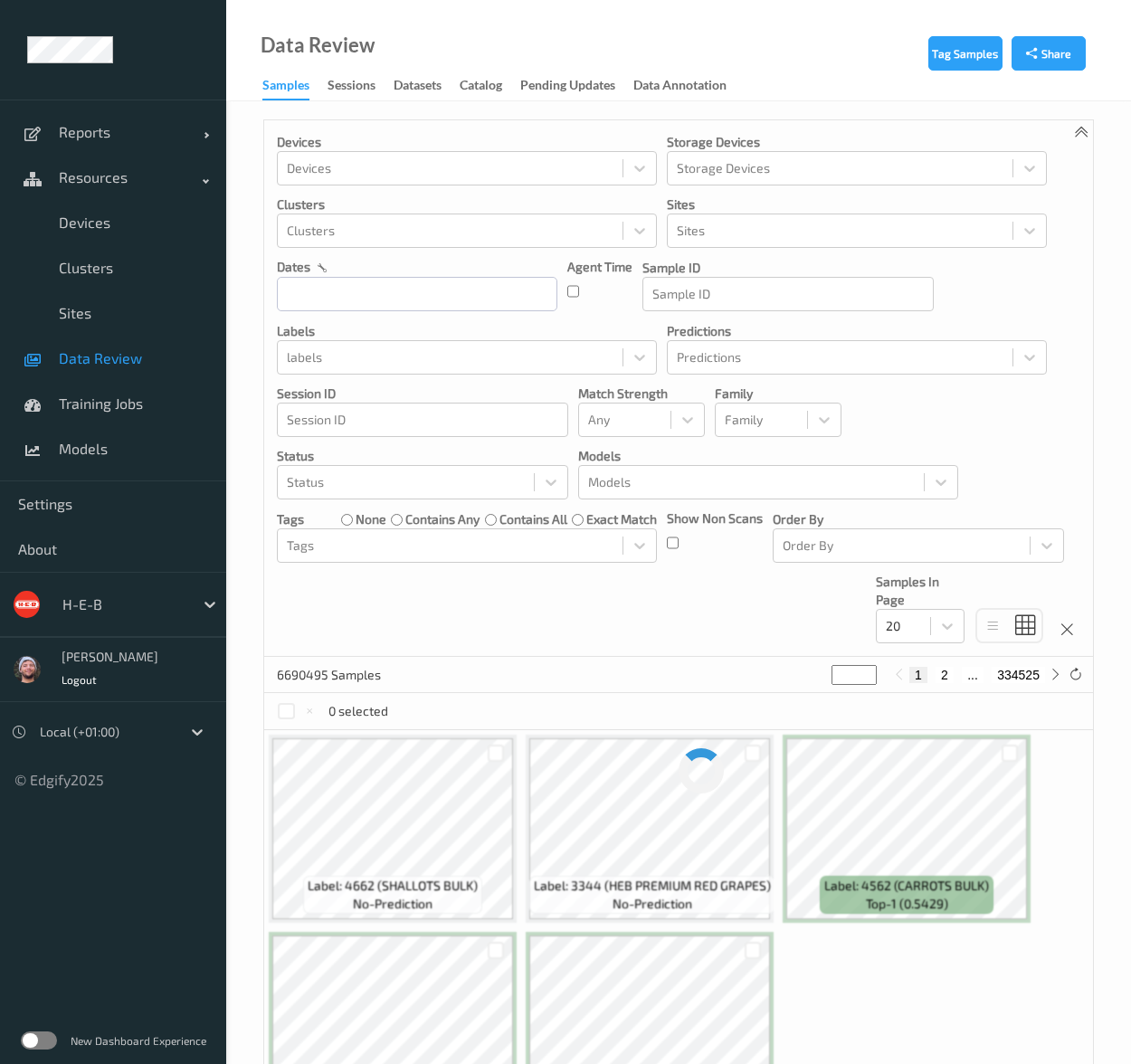
scroll to position [91, 0]
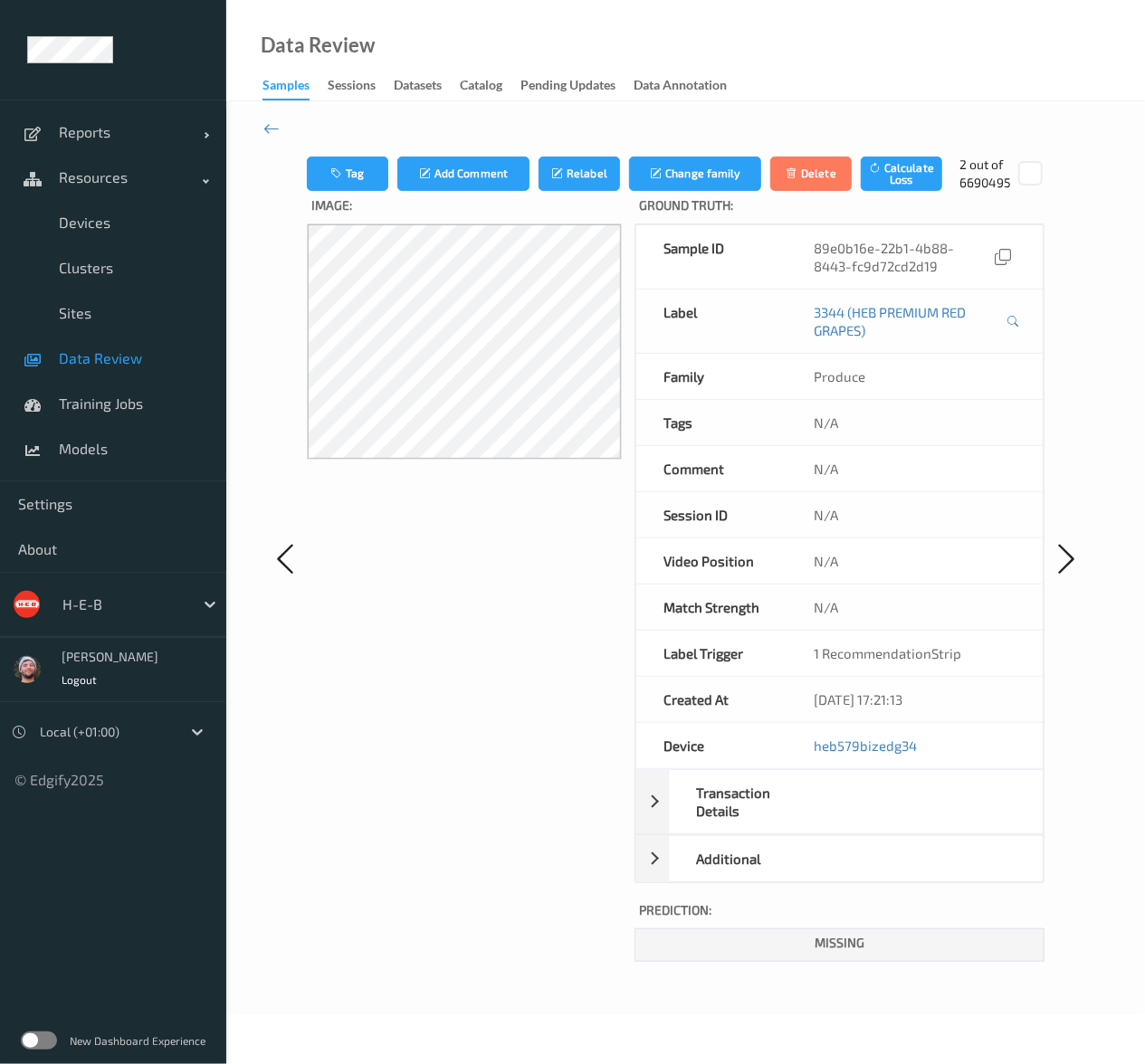
click at [102, 355] on span "Data Review" at bounding box center [133, 358] width 149 height 18
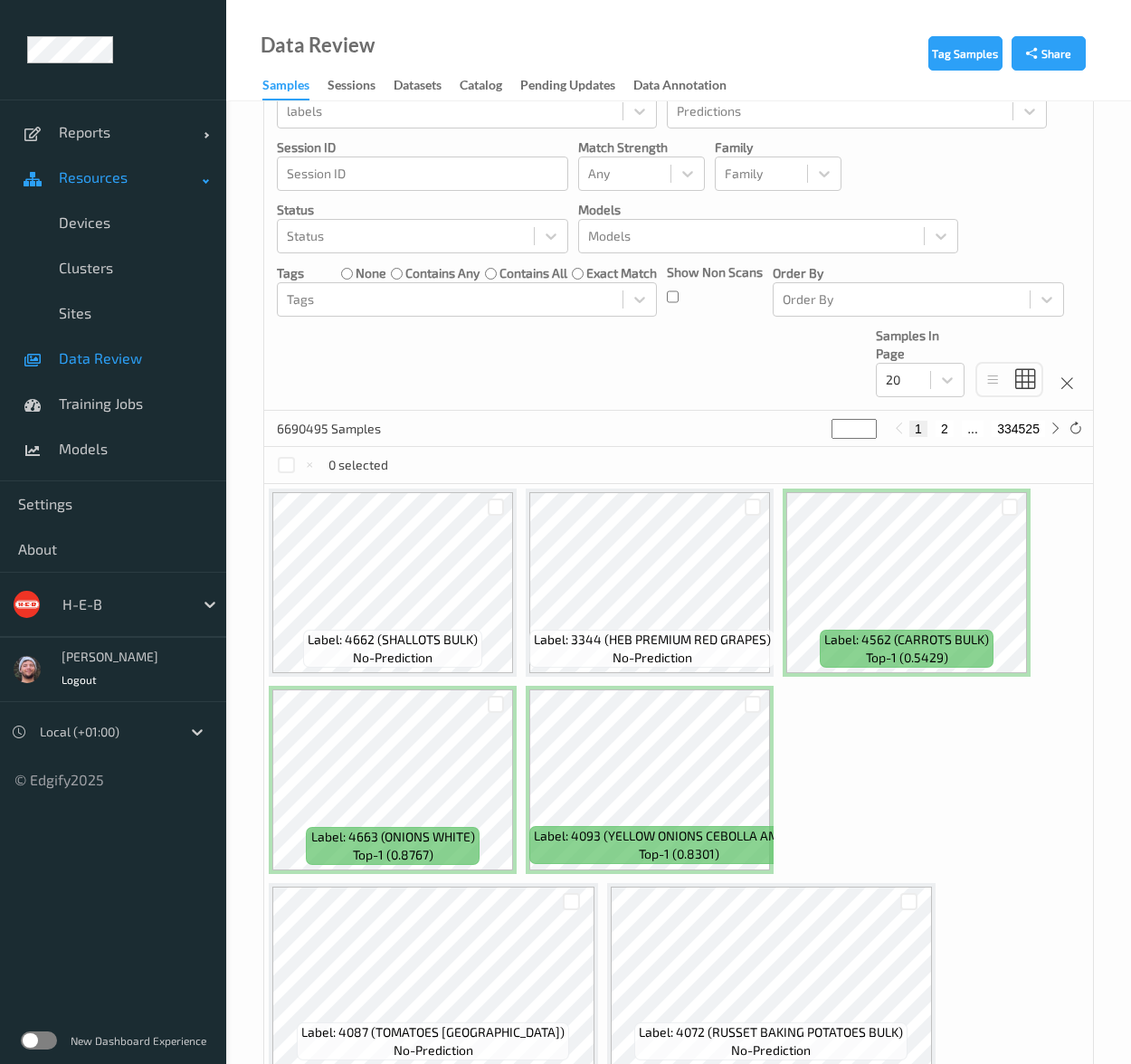
scroll to position [272, 0]
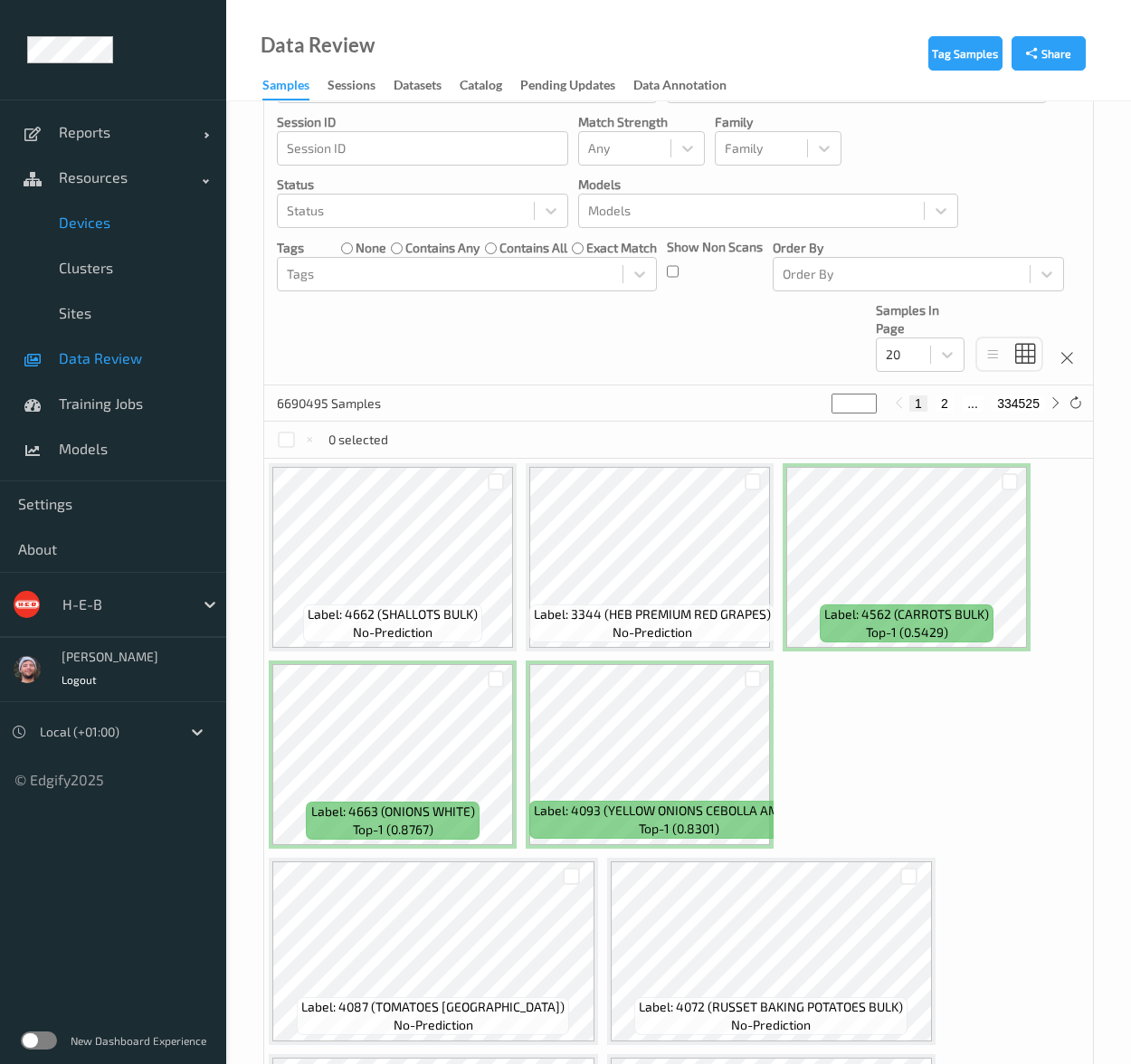
click at [142, 218] on span "Devices" at bounding box center [133, 222] width 149 height 18
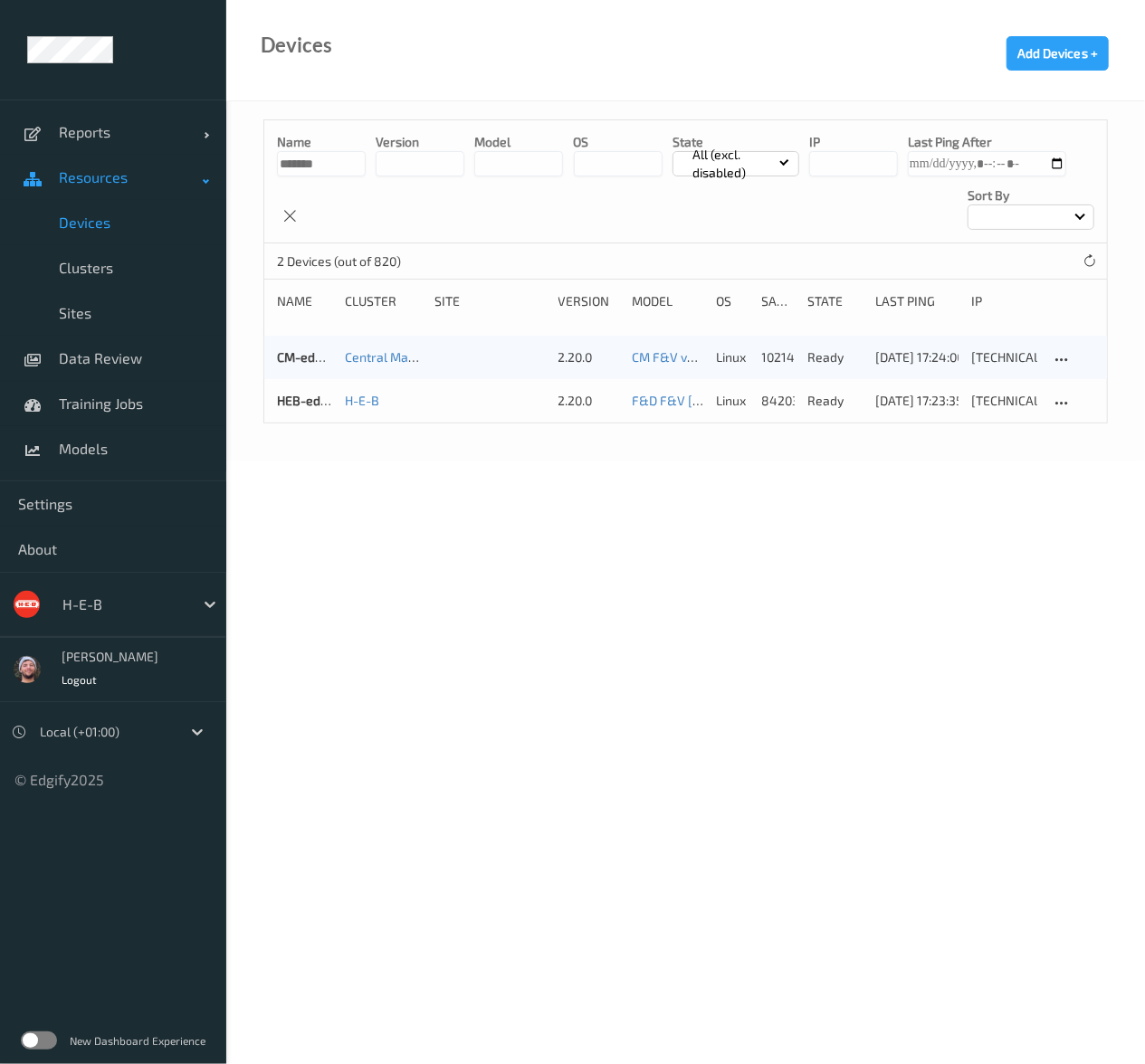
drag, startPoint x: 328, startPoint y: 172, endPoint x: 171, endPoint y: 155, distance: 157.9
click at [171, 155] on div "Reports Default Report Customized Report Resources Devices Clusters Sites Data …" at bounding box center [572, 179] width 1145 height 359
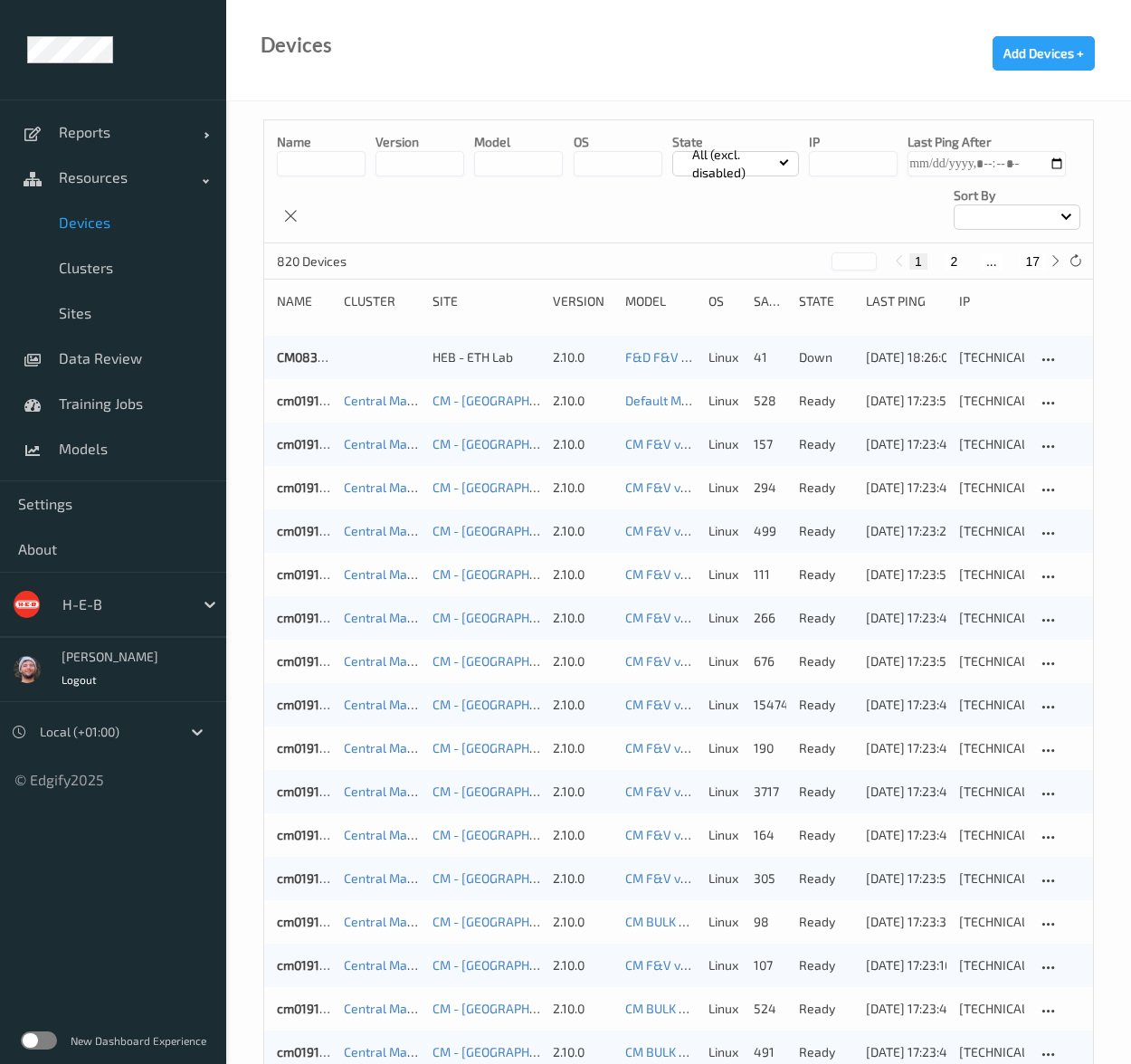
click at [1028, 255] on button "17" at bounding box center [1032, 261] width 25 height 16
type input "**"
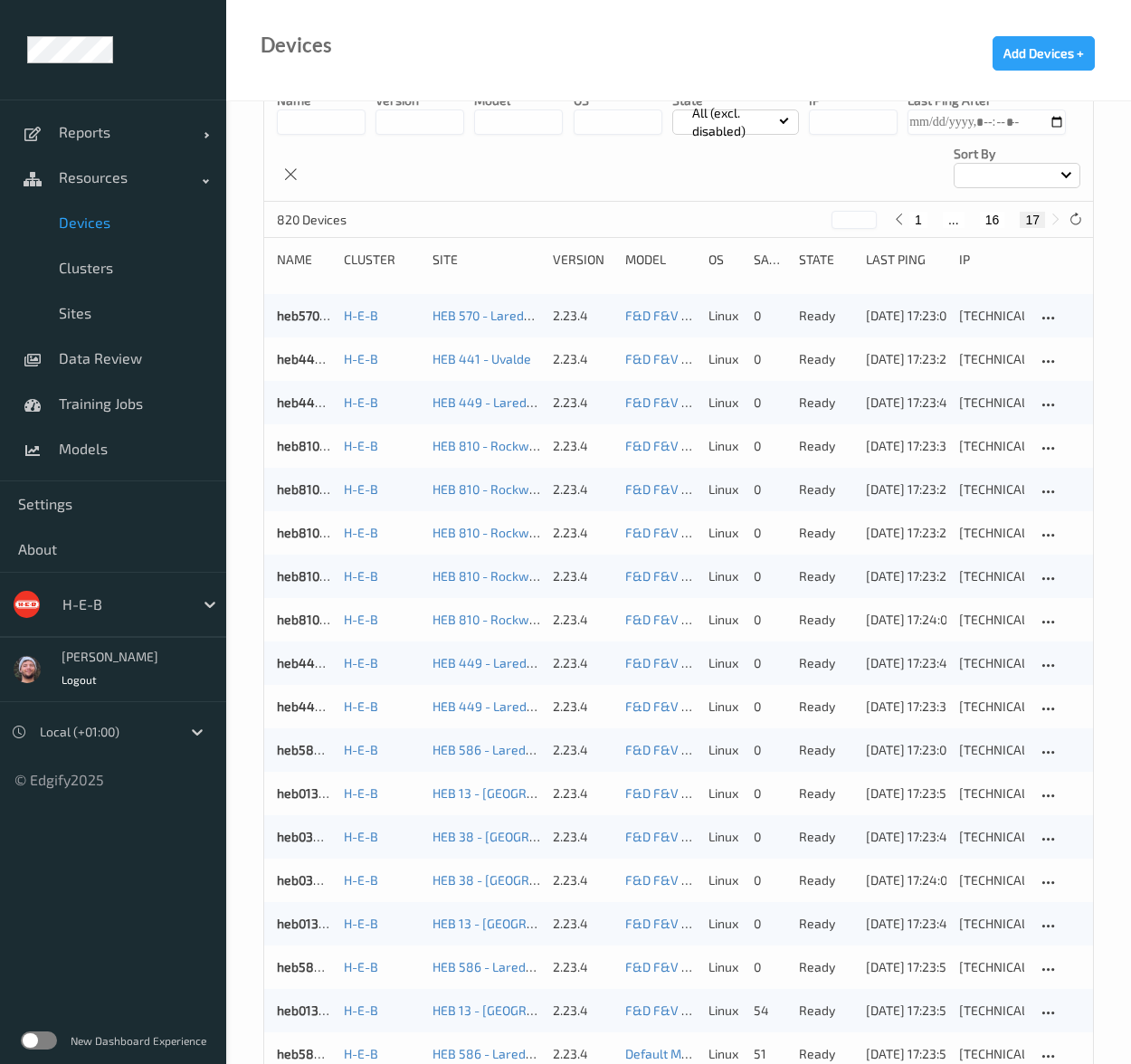
scroll to position [177, 0]
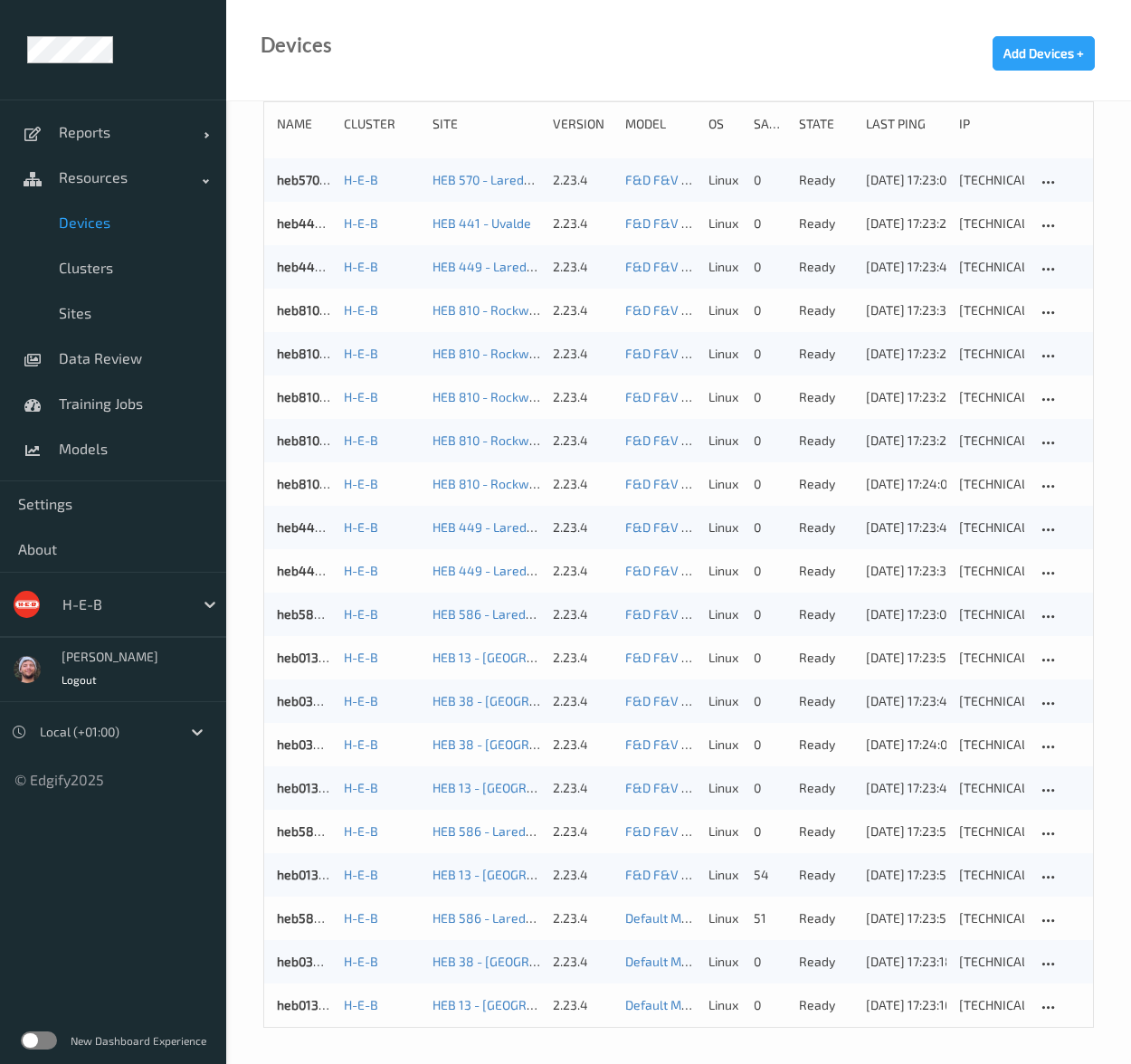
click at [802, 34] on div "Devices Add Devices +" at bounding box center [679, 50] width 905 height 101
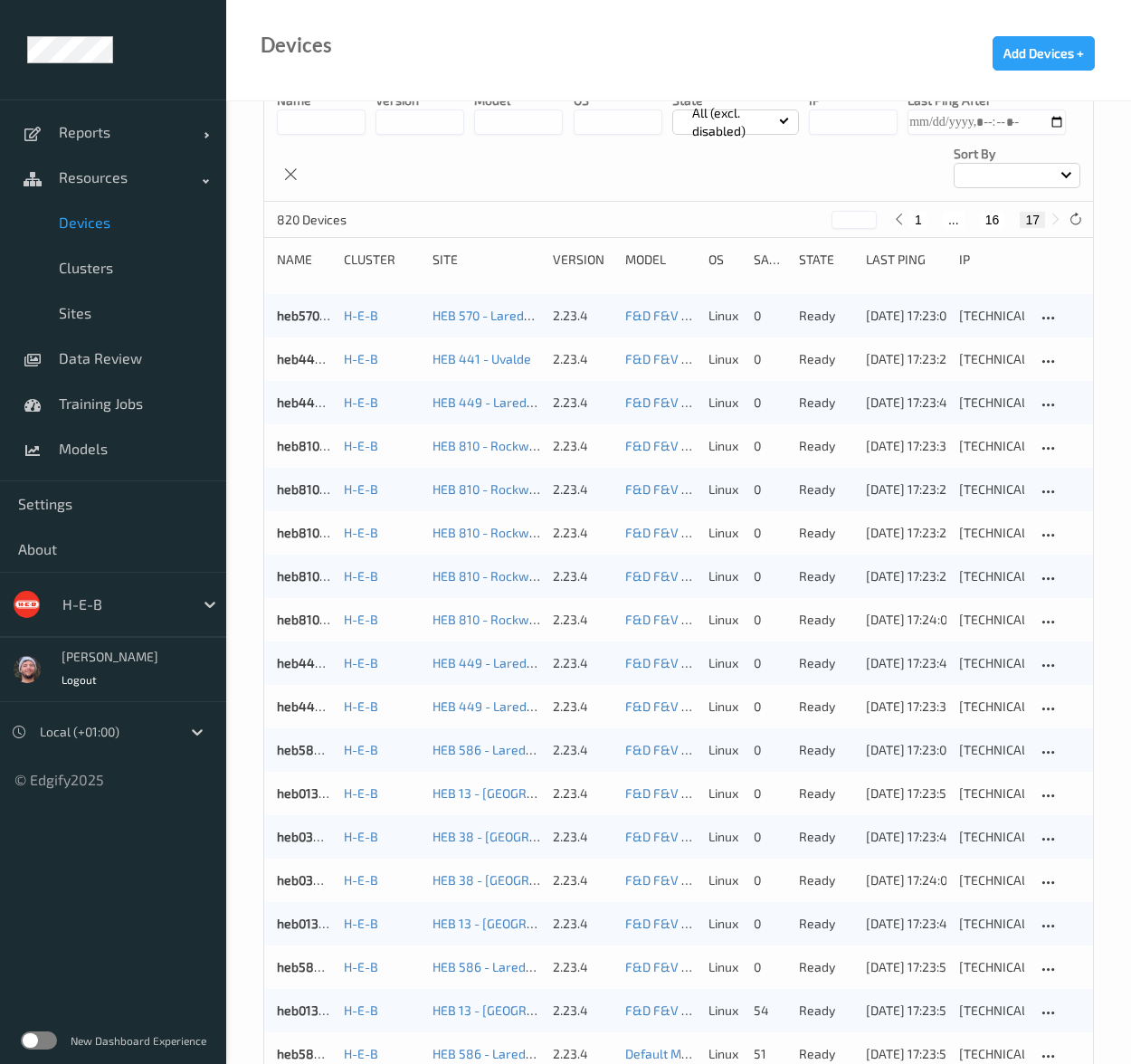
scroll to position [0, 0]
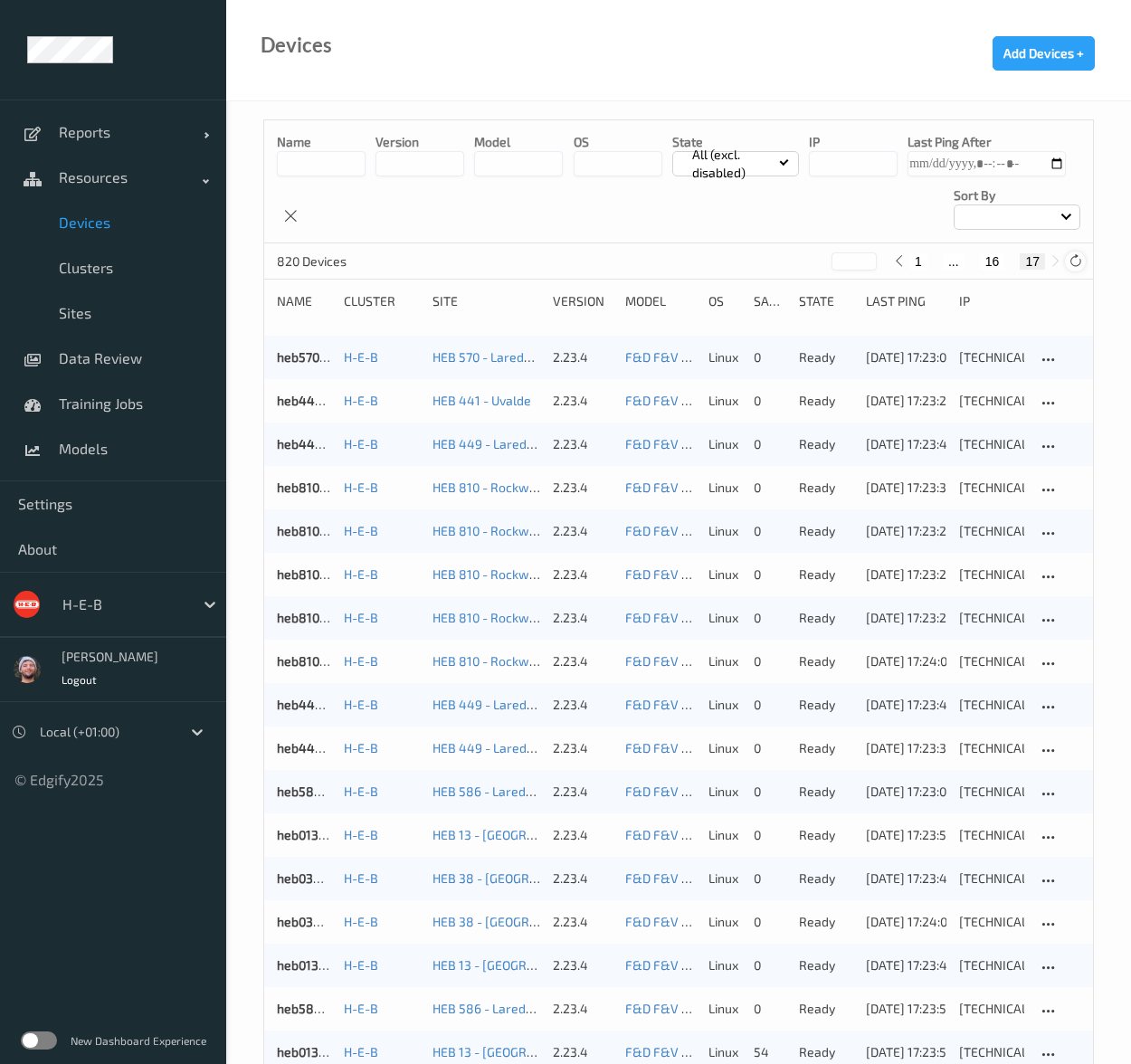
click at [1076, 265] on icon at bounding box center [1075, 261] width 13 height 13
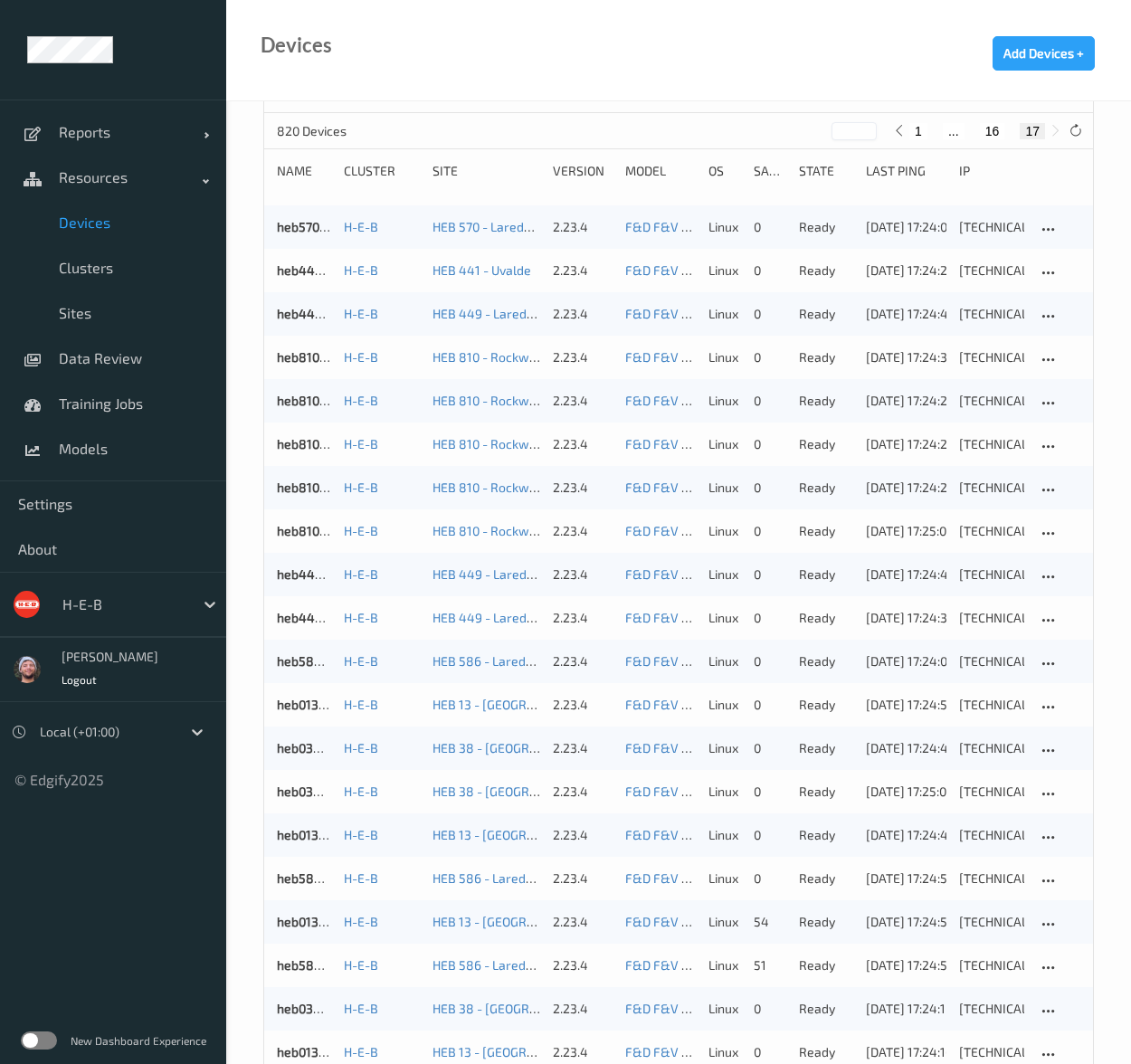
scroll to position [177, 0]
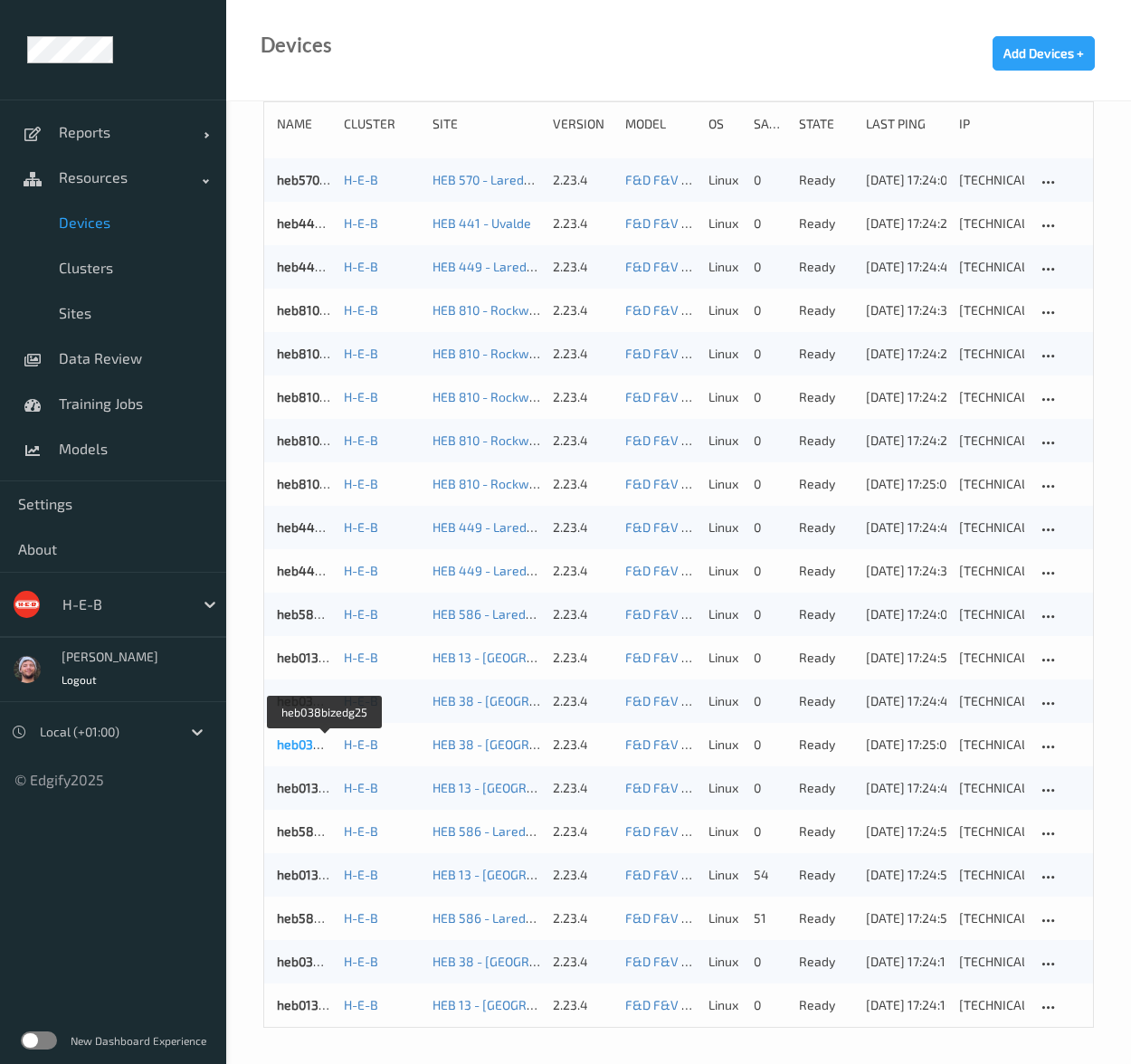
drag, startPoint x: 307, startPoint y: 743, endPoint x: 296, endPoint y: 741, distance: 11.2
click at [311, 569] on link "heb449bizedg21" at bounding box center [325, 570] width 96 height 15
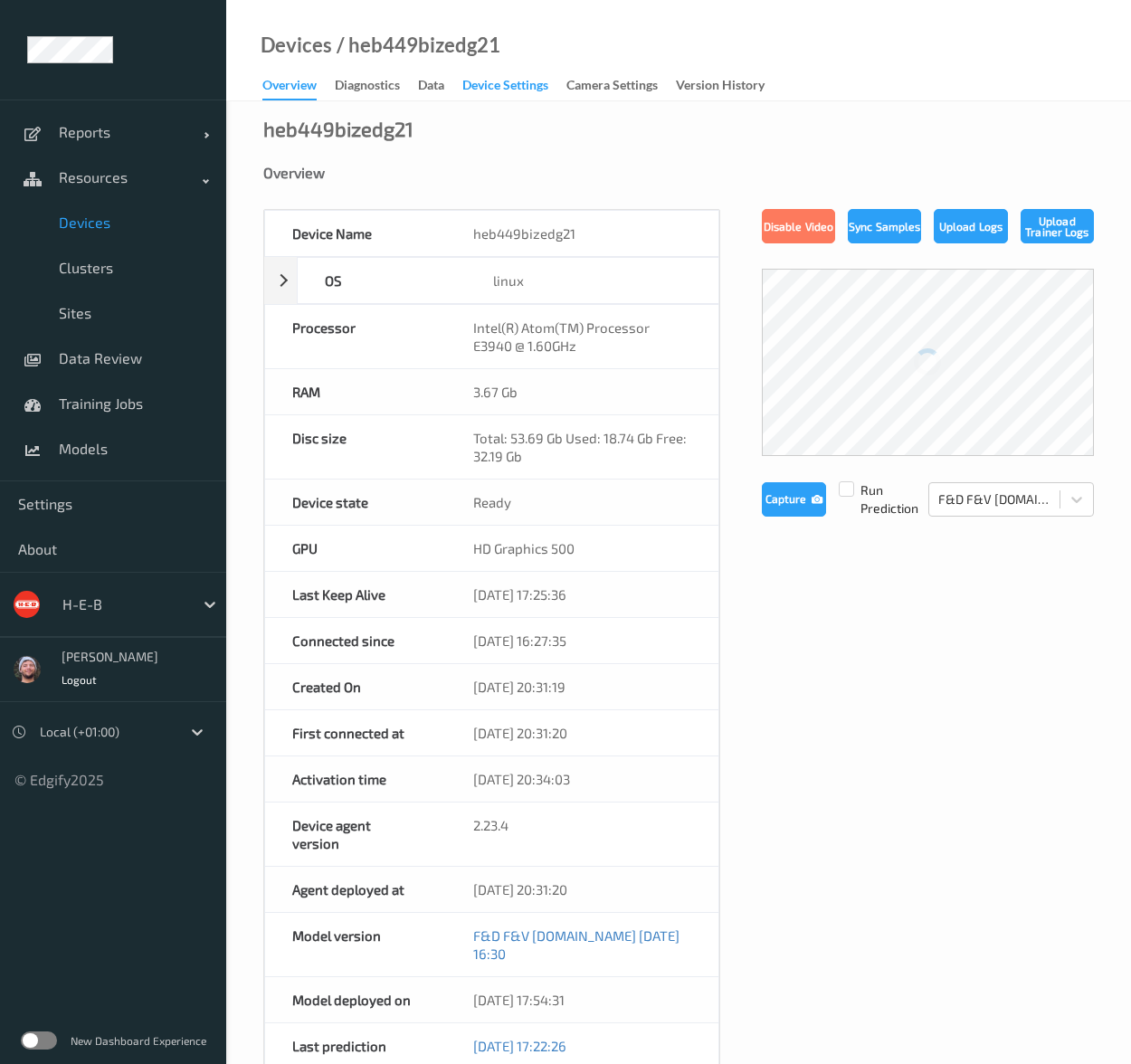
click at [469, 88] on div "Device Settings" at bounding box center [504, 87] width 86 height 22
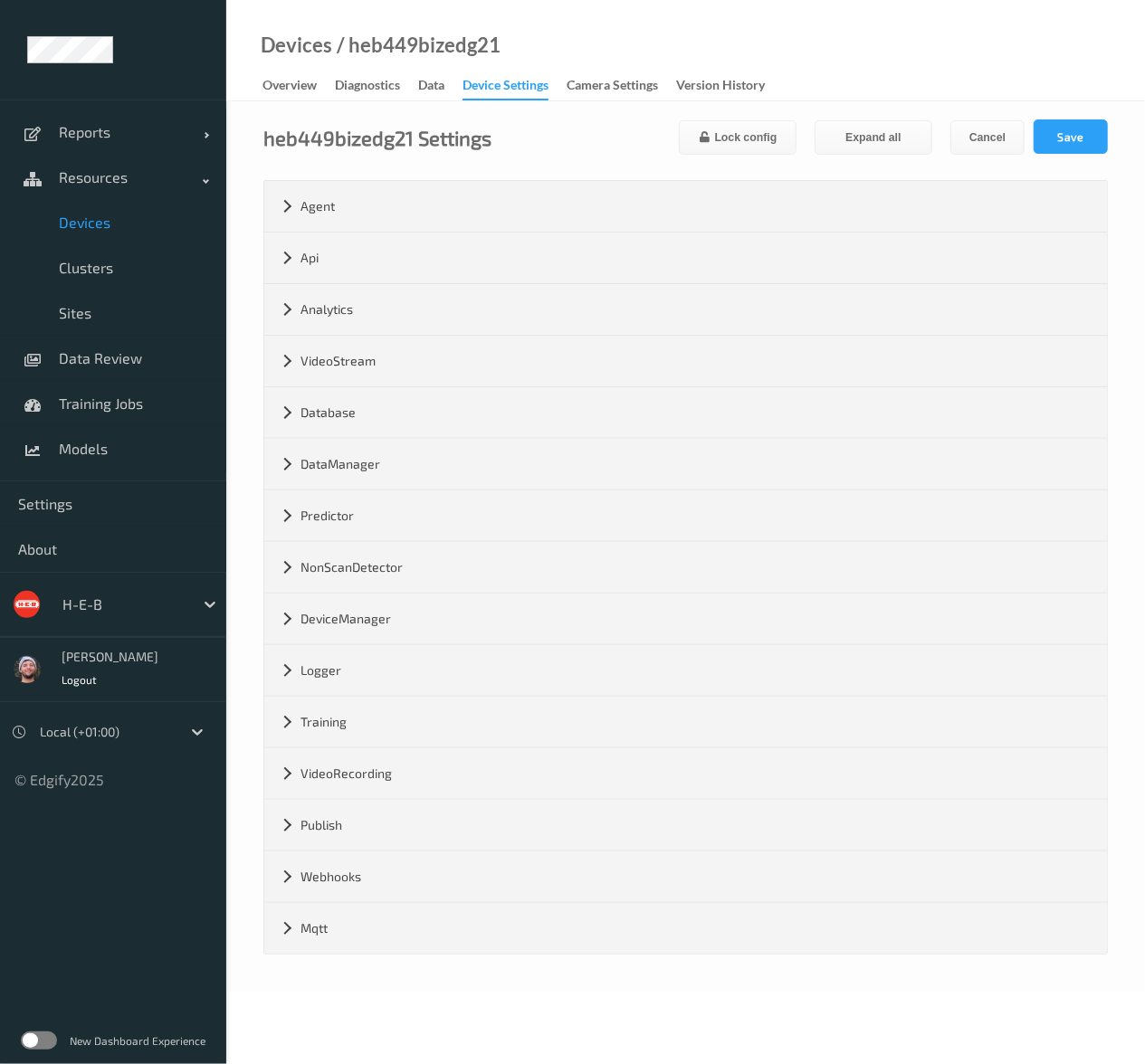
click at [386, 636] on div "DeviceManager" at bounding box center [685, 618] width 843 height 51
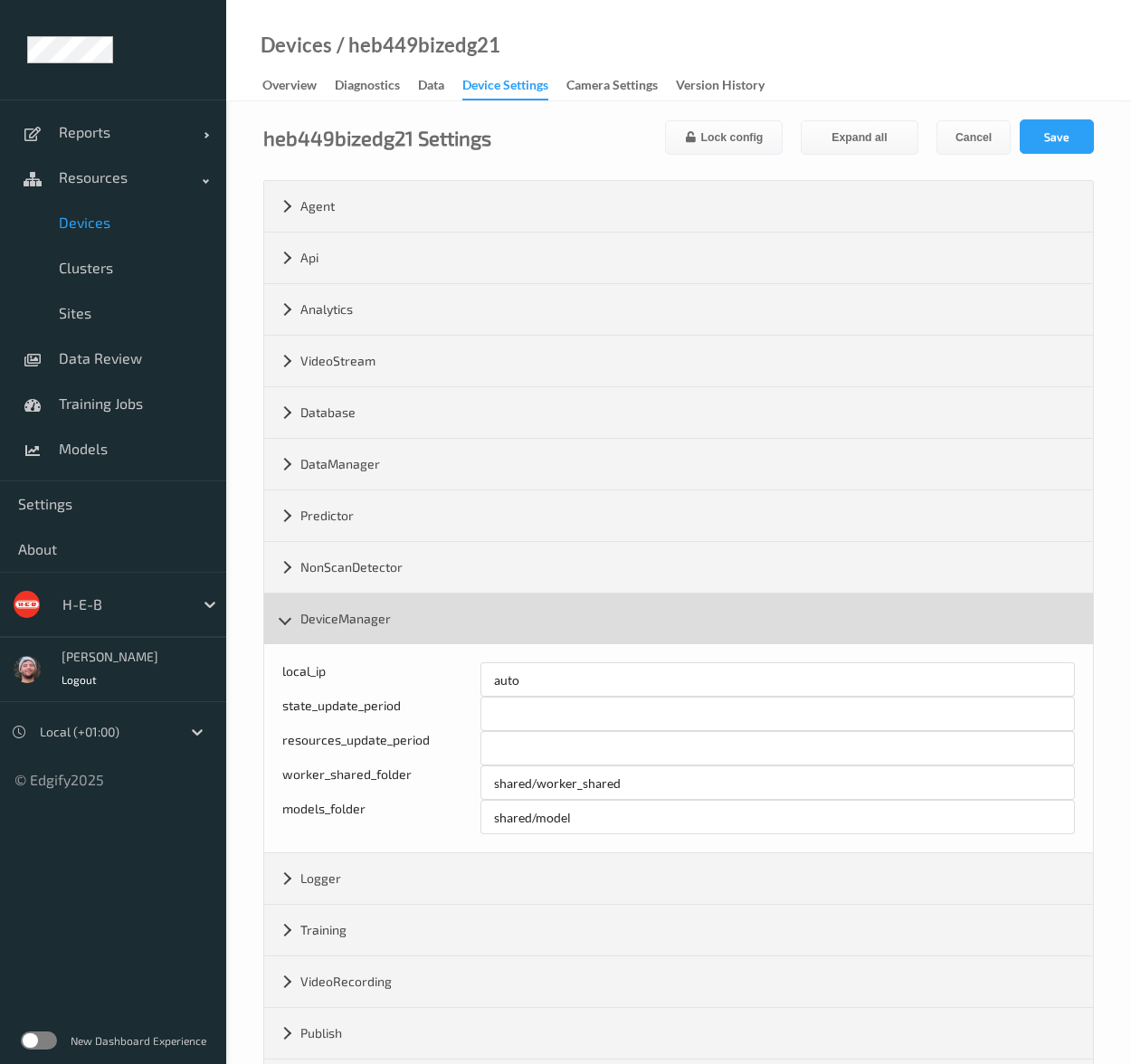
click at [290, 616] on div "DeviceManager" at bounding box center [678, 618] width 829 height 51
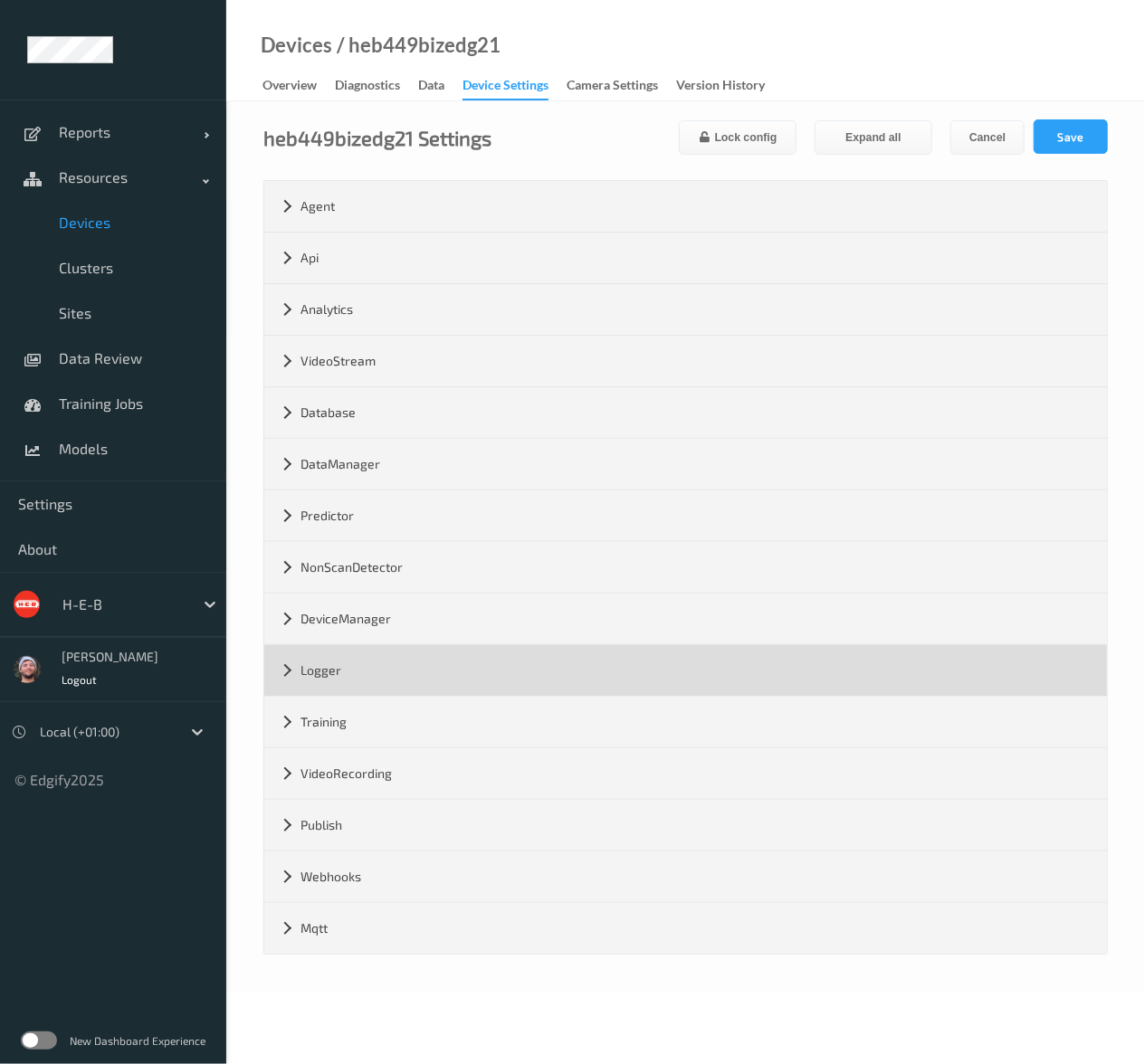
click at [311, 672] on div "Logger" at bounding box center [685, 670] width 843 height 51
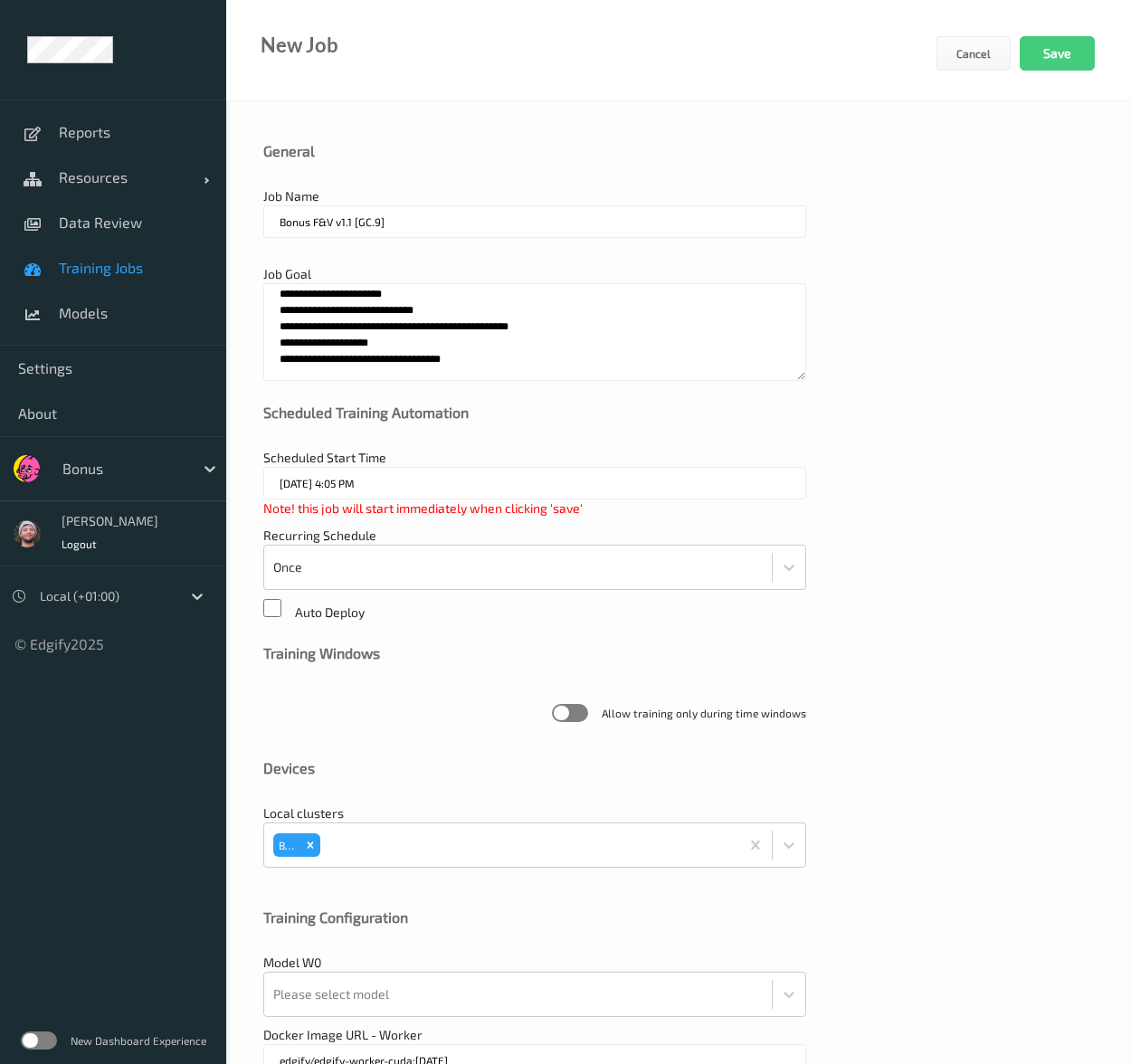
scroll to position [657, 0]
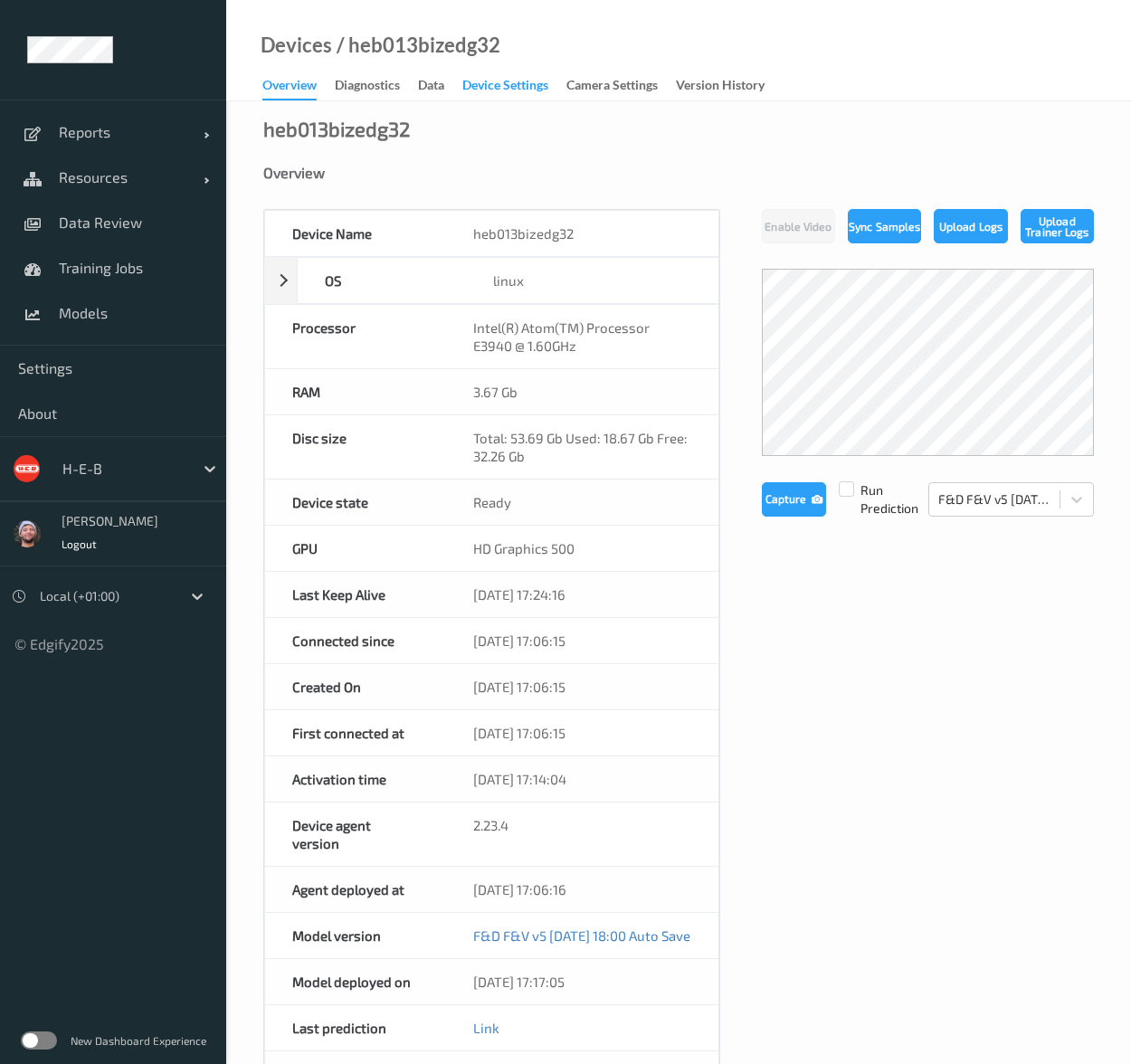
click at [505, 79] on div "Device Settings" at bounding box center [504, 87] width 86 height 22
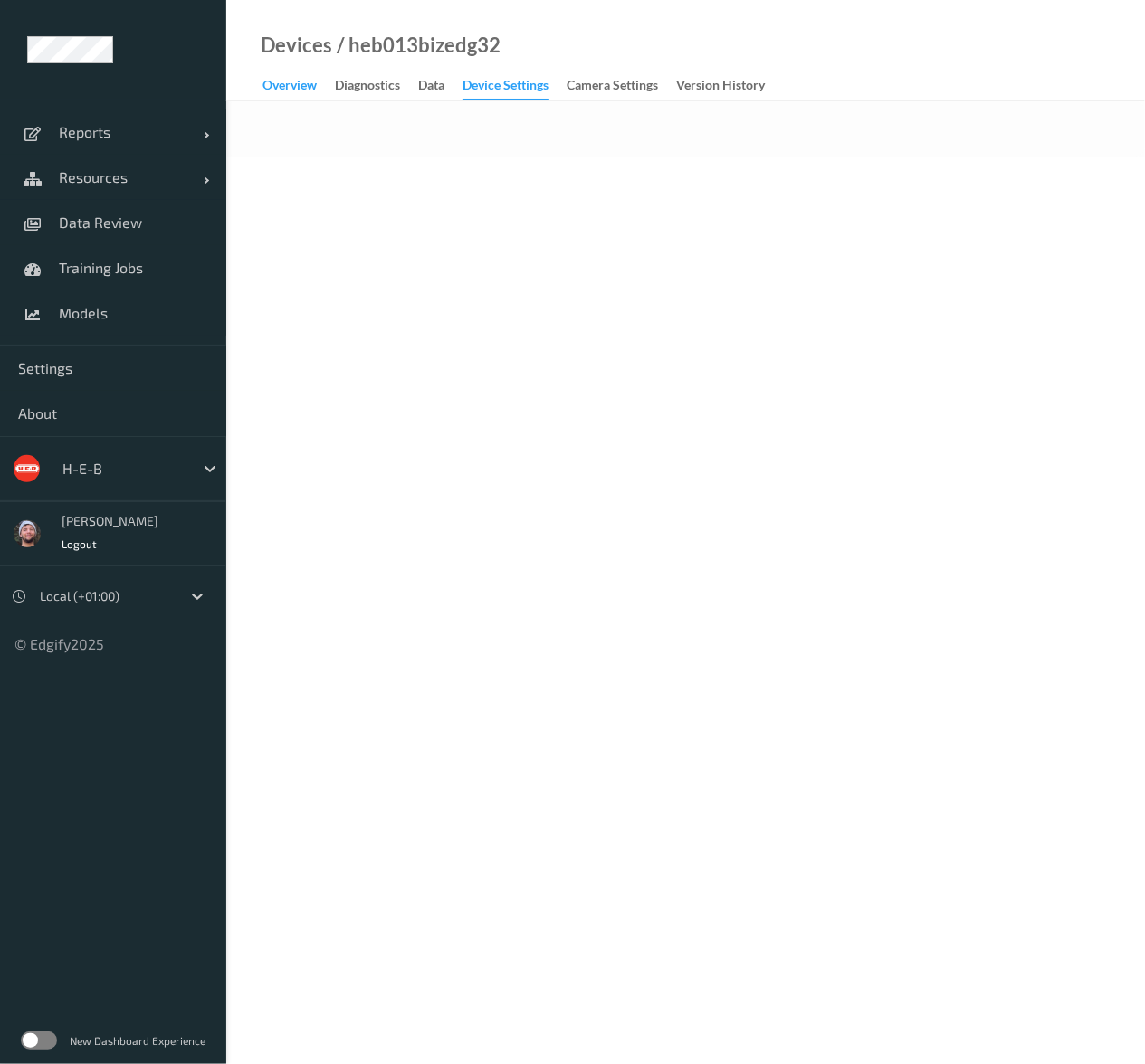
click at [307, 95] on div "Overview" at bounding box center [289, 87] width 54 height 22
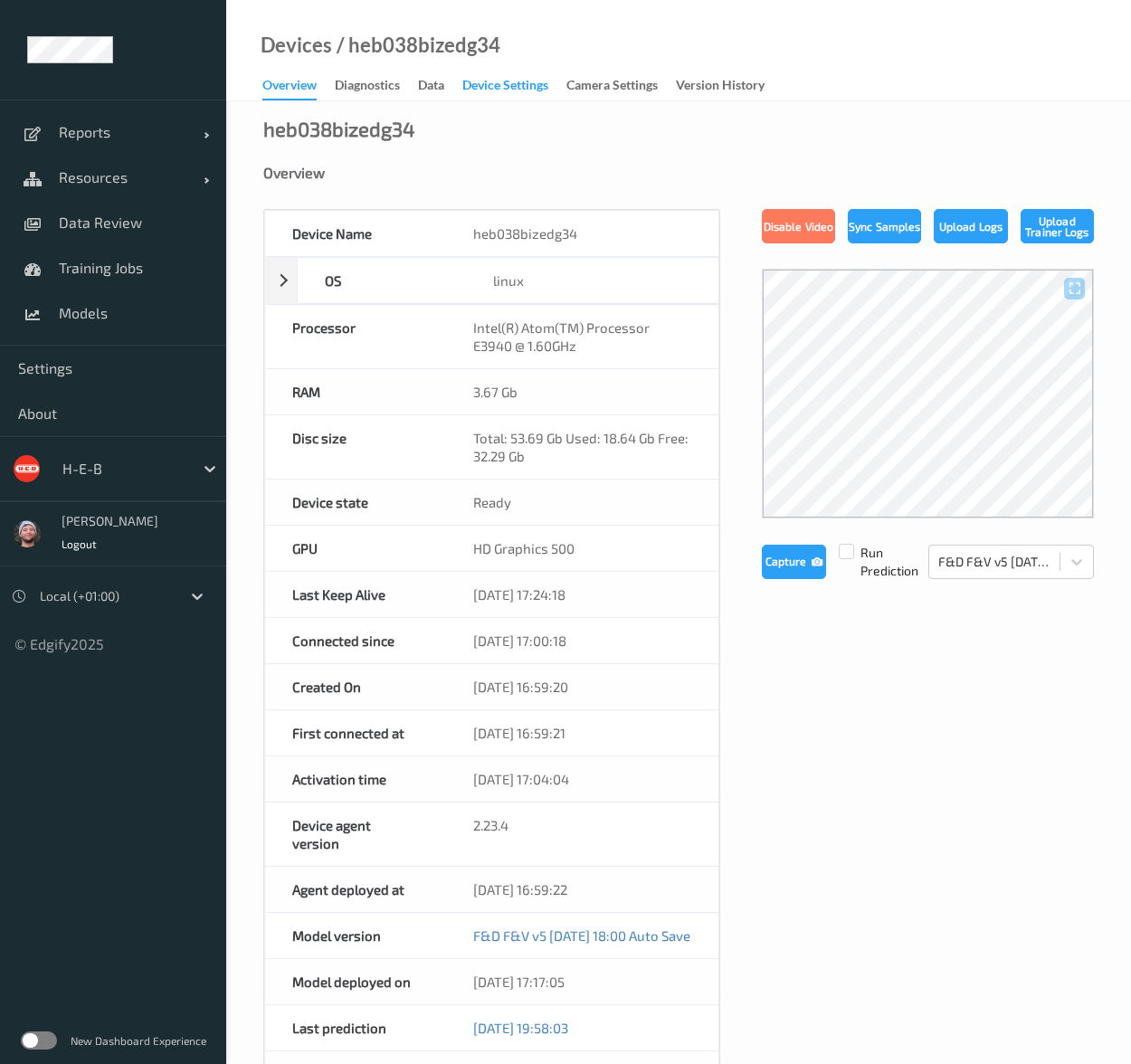
click at [477, 95] on div "Device Settings" at bounding box center [504, 87] width 86 height 22
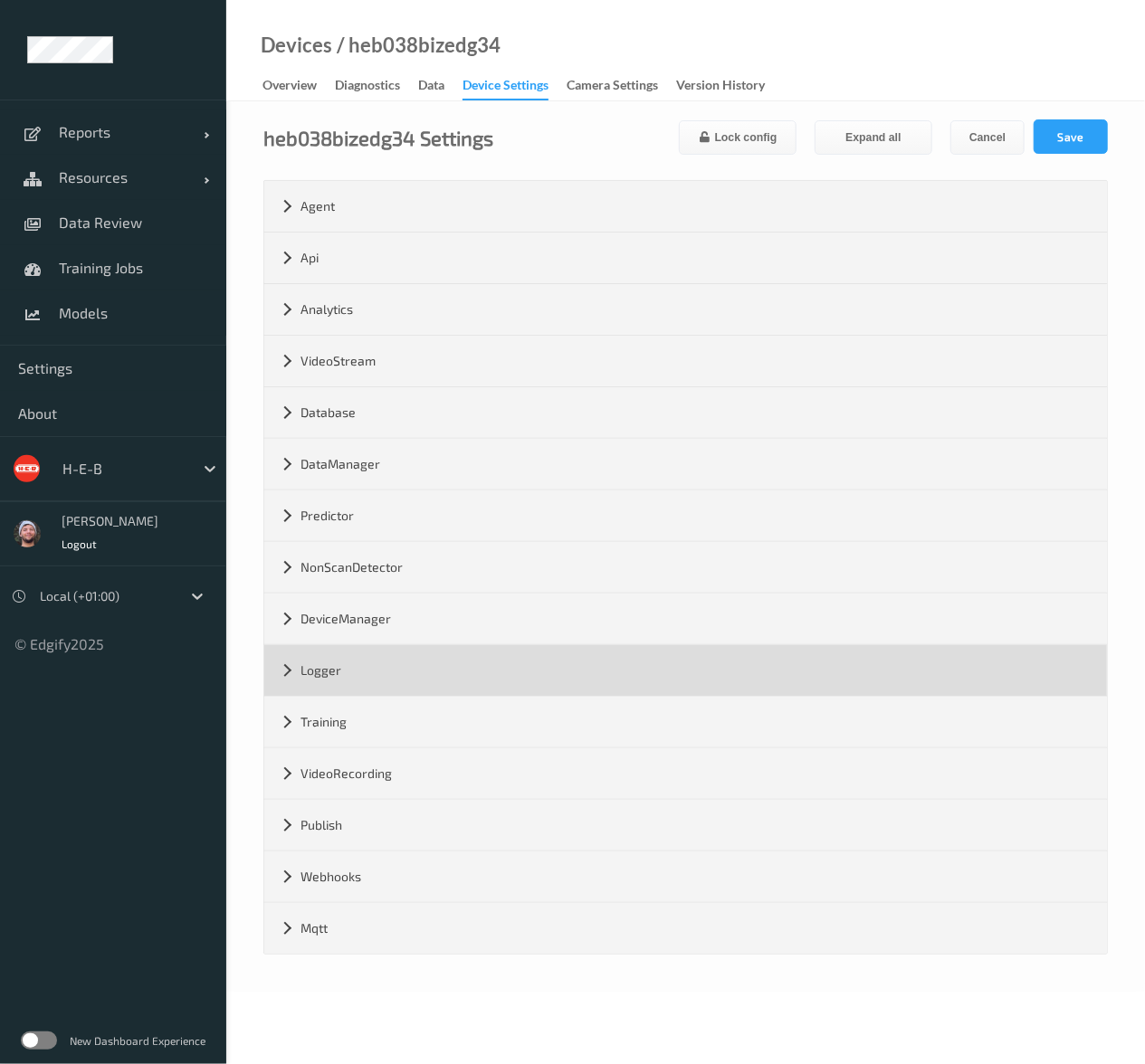
click at [441, 666] on div "Logger" at bounding box center [685, 670] width 843 height 51
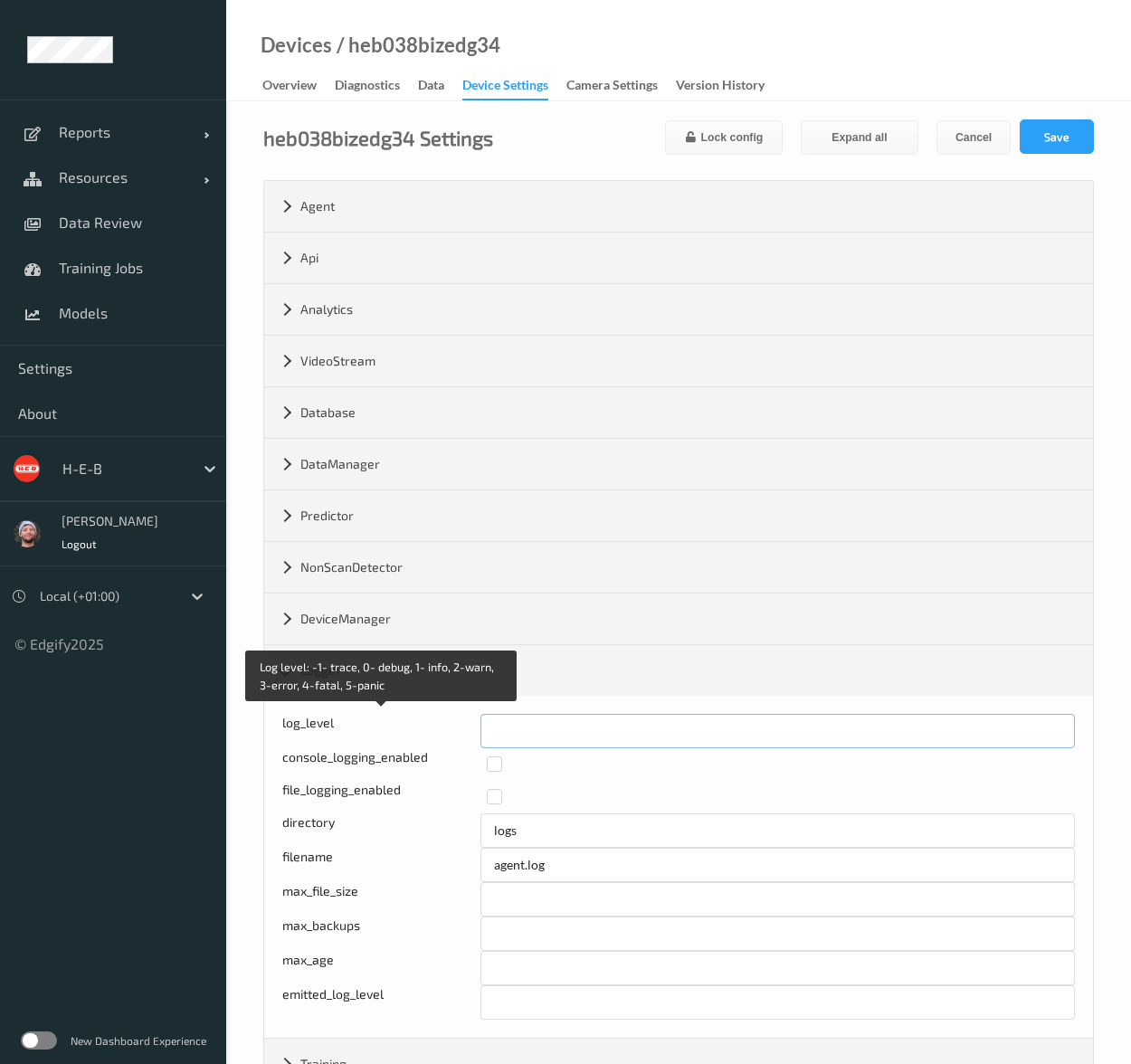
drag, startPoint x: 496, startPoint y: 721, endPoint x: 418, endPoint y: 721, distance: 78.0
click at [418, 721] on div "Log level: -1- trace, 0- debug, 1- info, 2-warn, 3-error, 4-fatal, 5-panic log_…" at bounding box center [678, 731] width 792 height 35
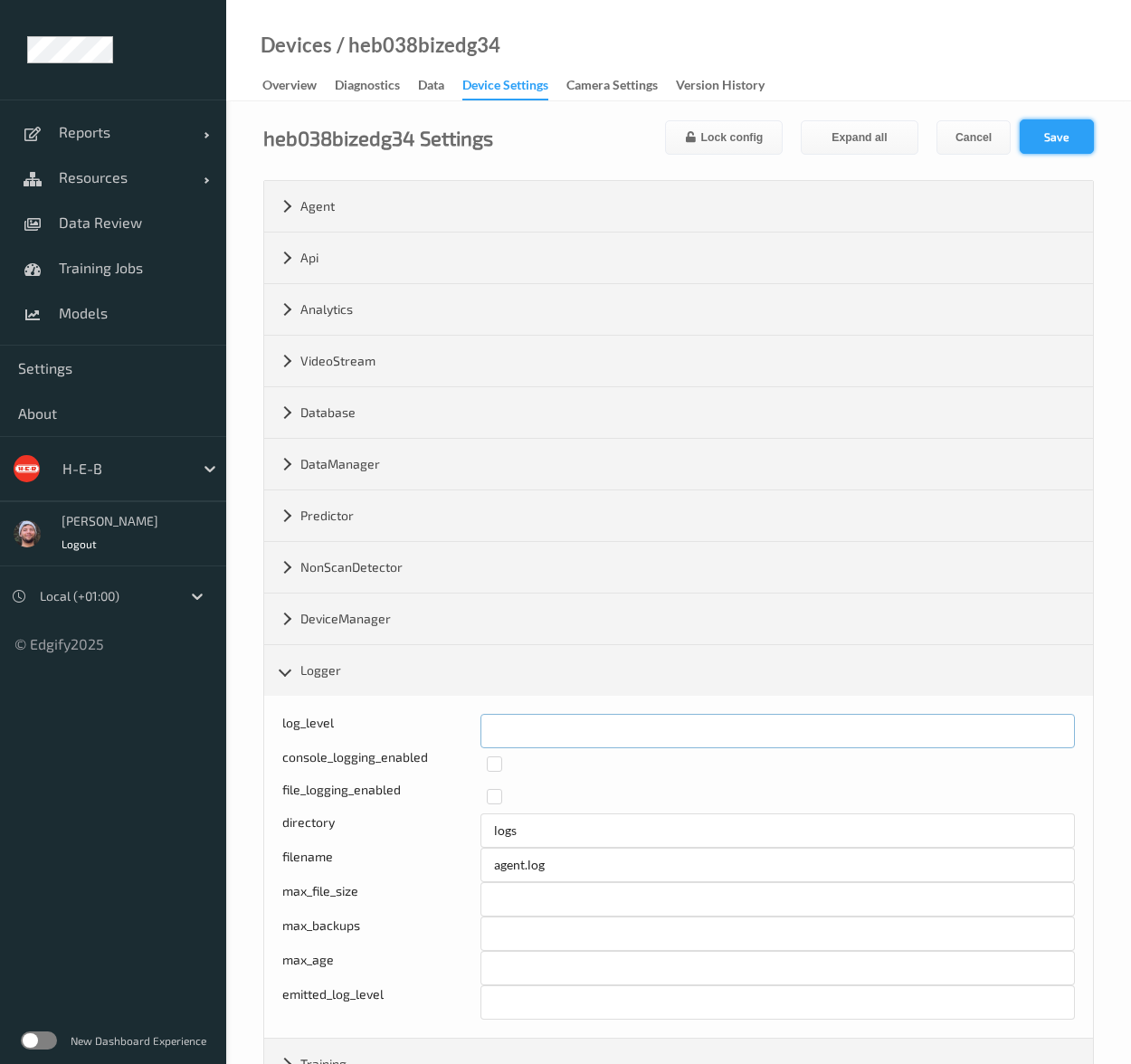
type input "*"
click at [1067, 141] on button "Save" at bounding box center [1056, 137] width 74 height 35
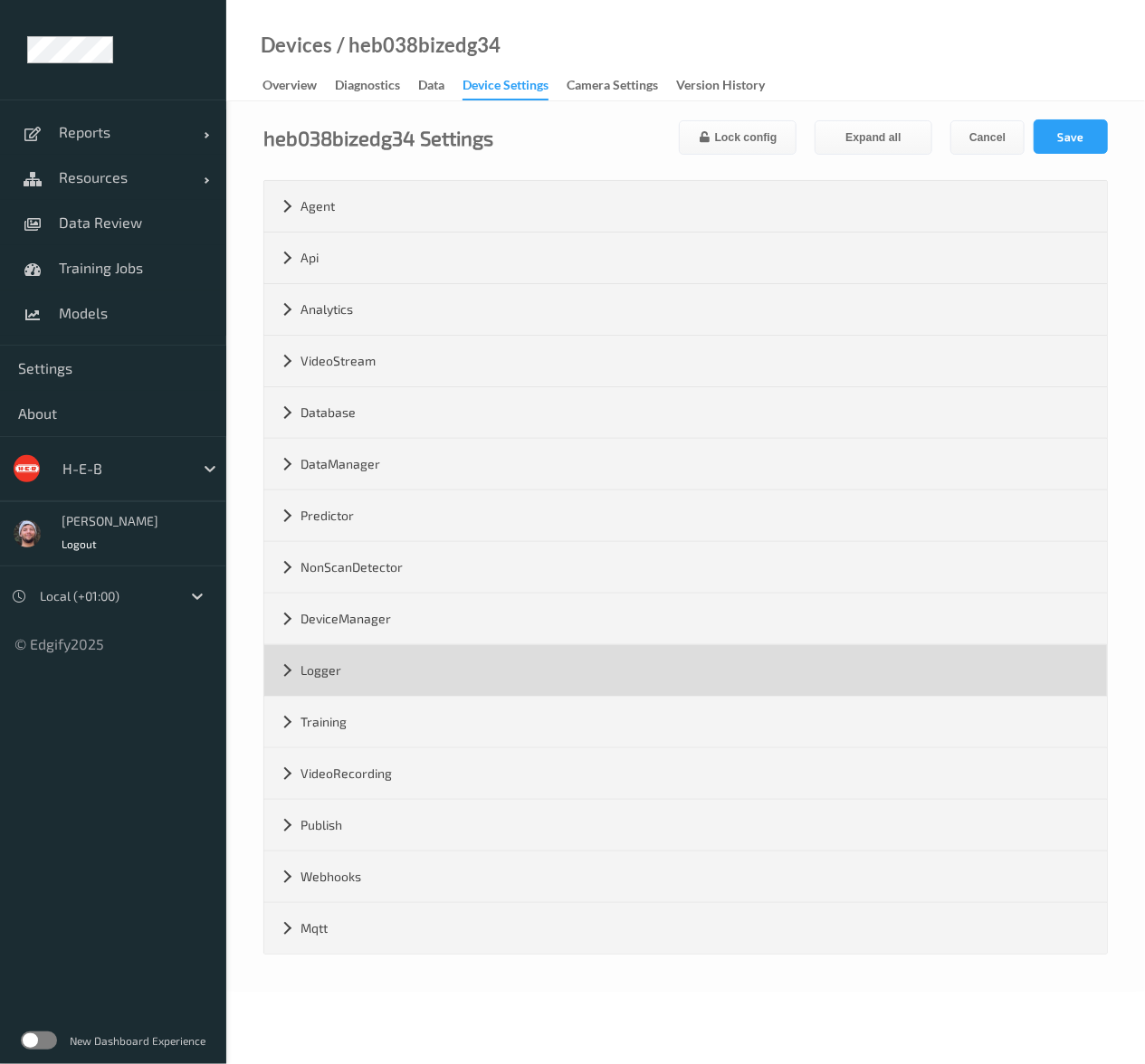
click at [307, 678] on div "Logger" at bounding box center [685, 670] width 843 height 51
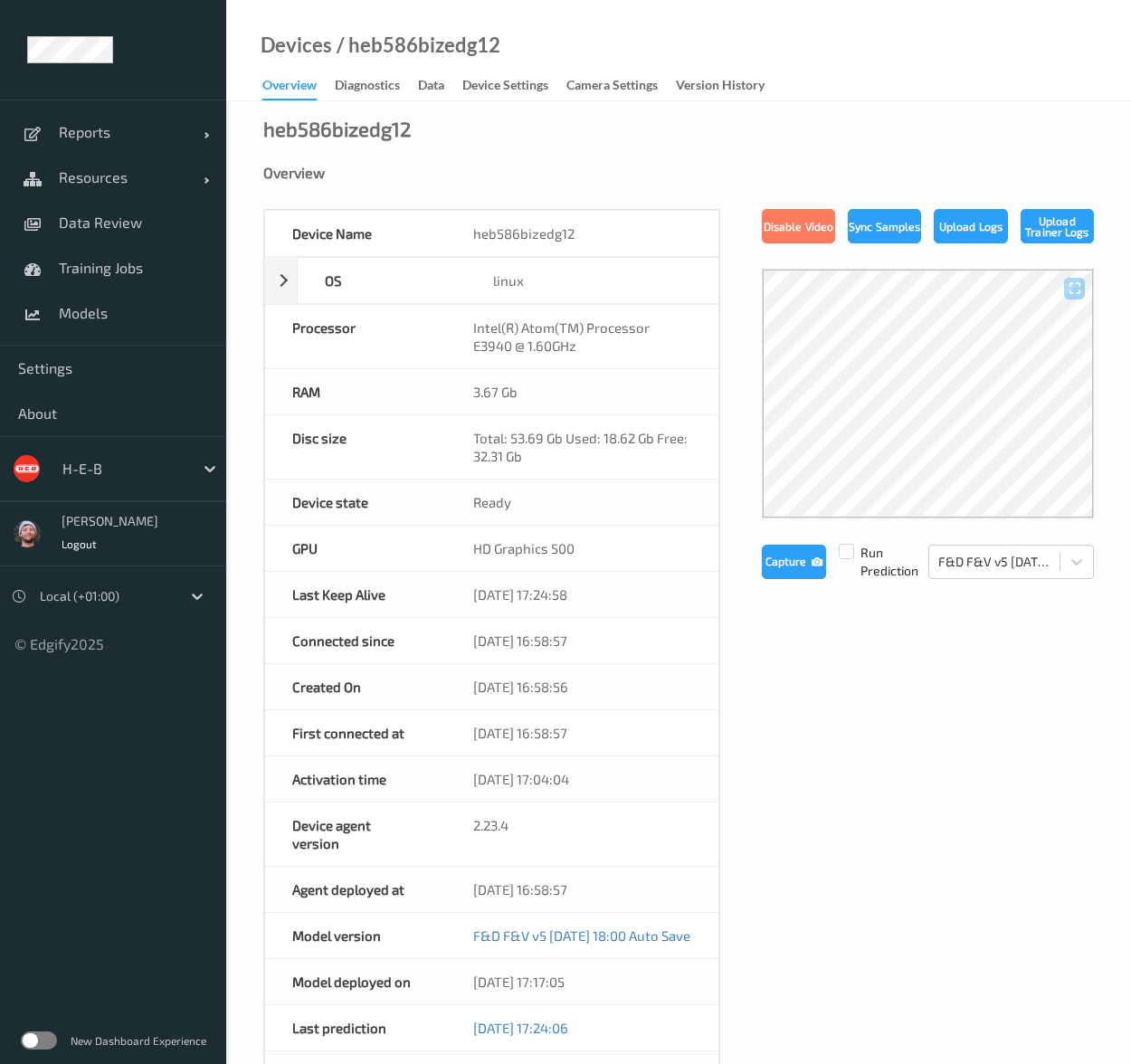
click at [506, 74] on link "Device Settings" at bounding box center [514, 86] width 104 height 25
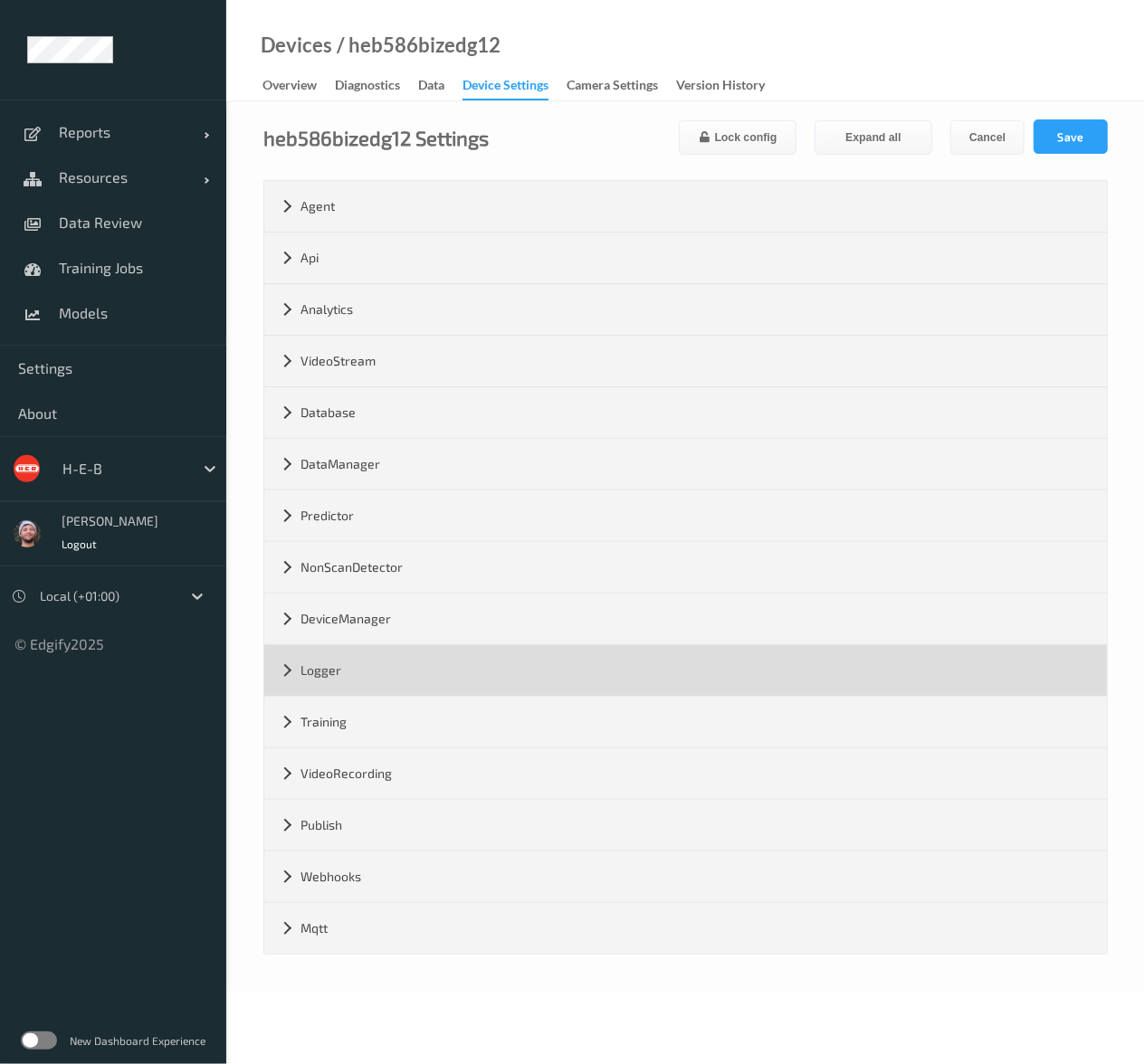
click at [385, 647] on div "Logger" at bounding box center [685, 670] width 843 height 51
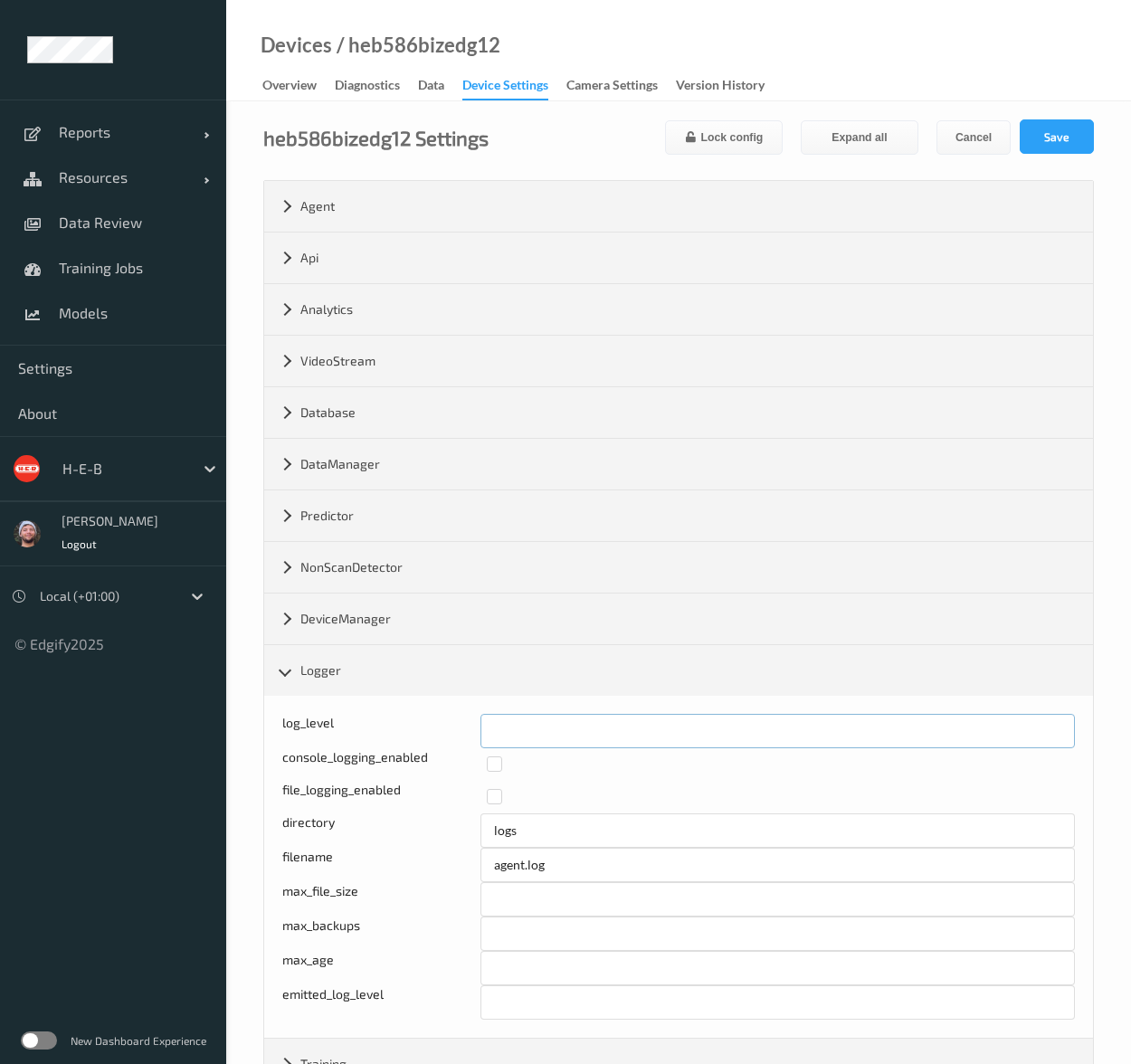
drag, startPoint x: 645, startPoint y: 710, endPoint x: 311, endPoint y: 711, distance: 334.0
click at [311, 711] on div "log_level * console_logging_enabled file_logging_enabled directory logs filenam…" at bounding box center [678, 867] width 829 height 342
type input "*"
click at [1046, 130] on button "Save" at bounding box center [1056, 137] width 74 height 35
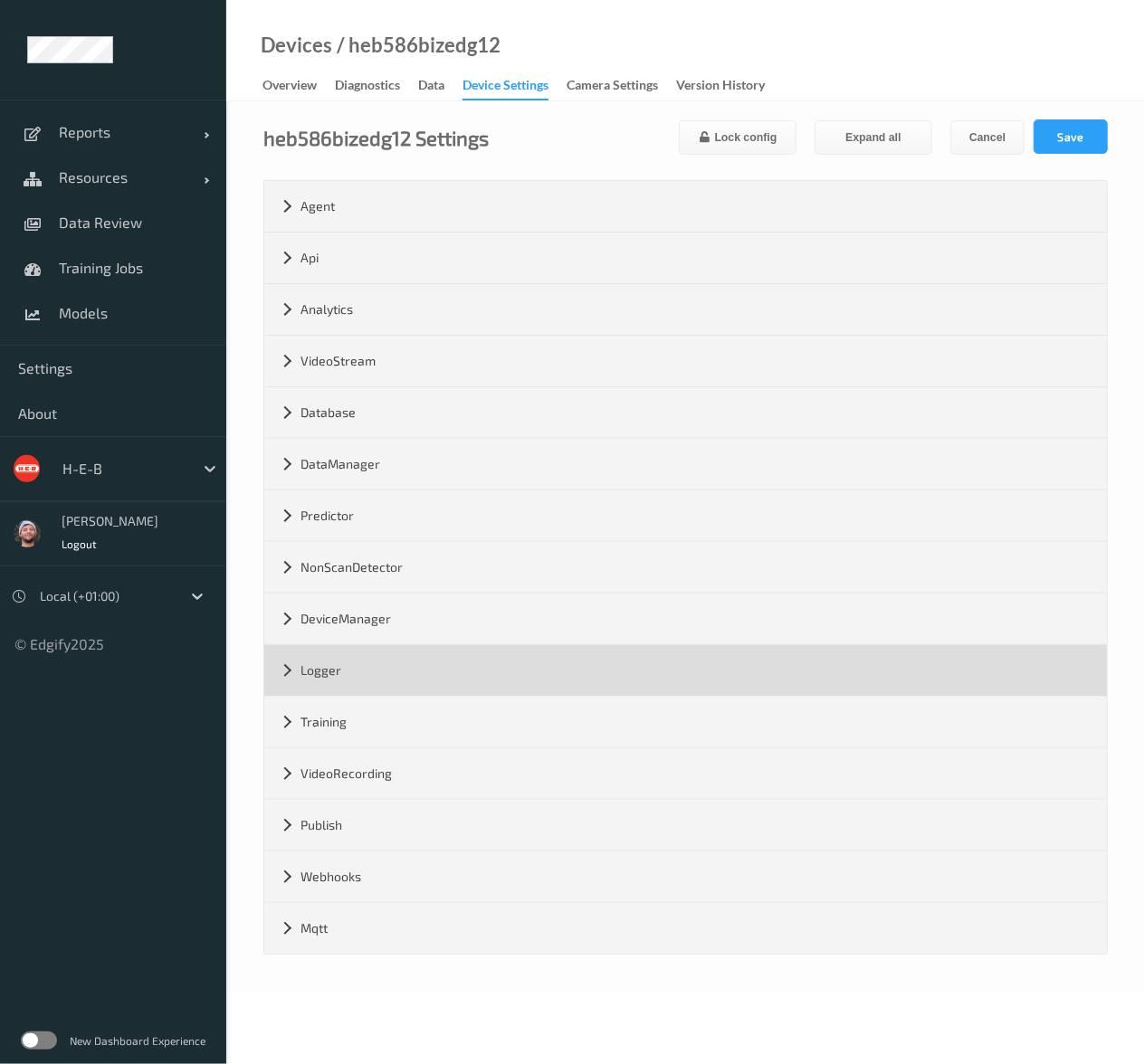
click at [369, 662] on div "Logger" at bounding box center [685, 670] width 843 height 51
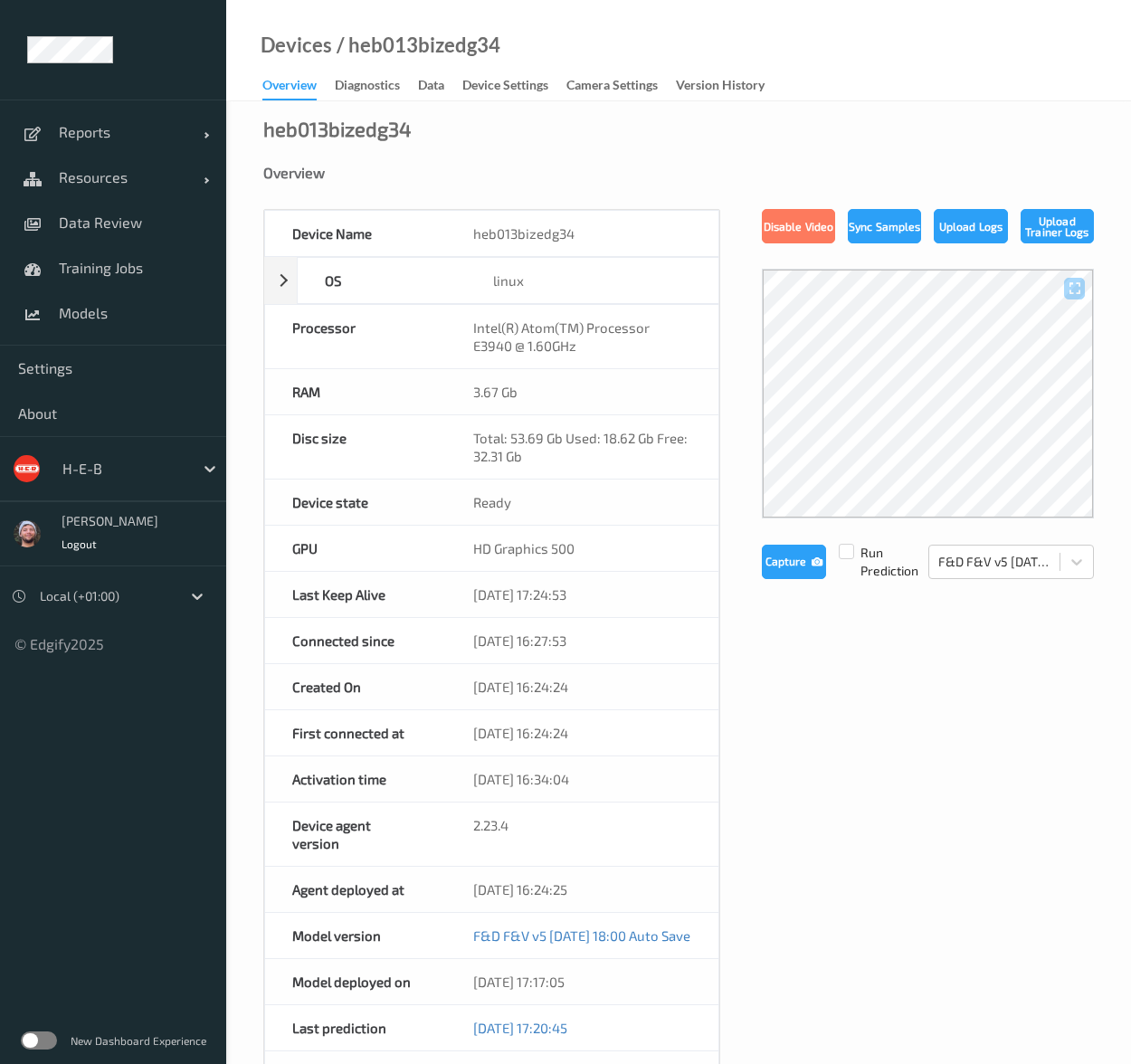
click at [491, 72] on div "Devices / heb013bizedg34" at bounding box center [363, 68] width 274 height 65
click at [487, 83] on div "Device Settings" at bounding box center [504, 87] width 86 height 22
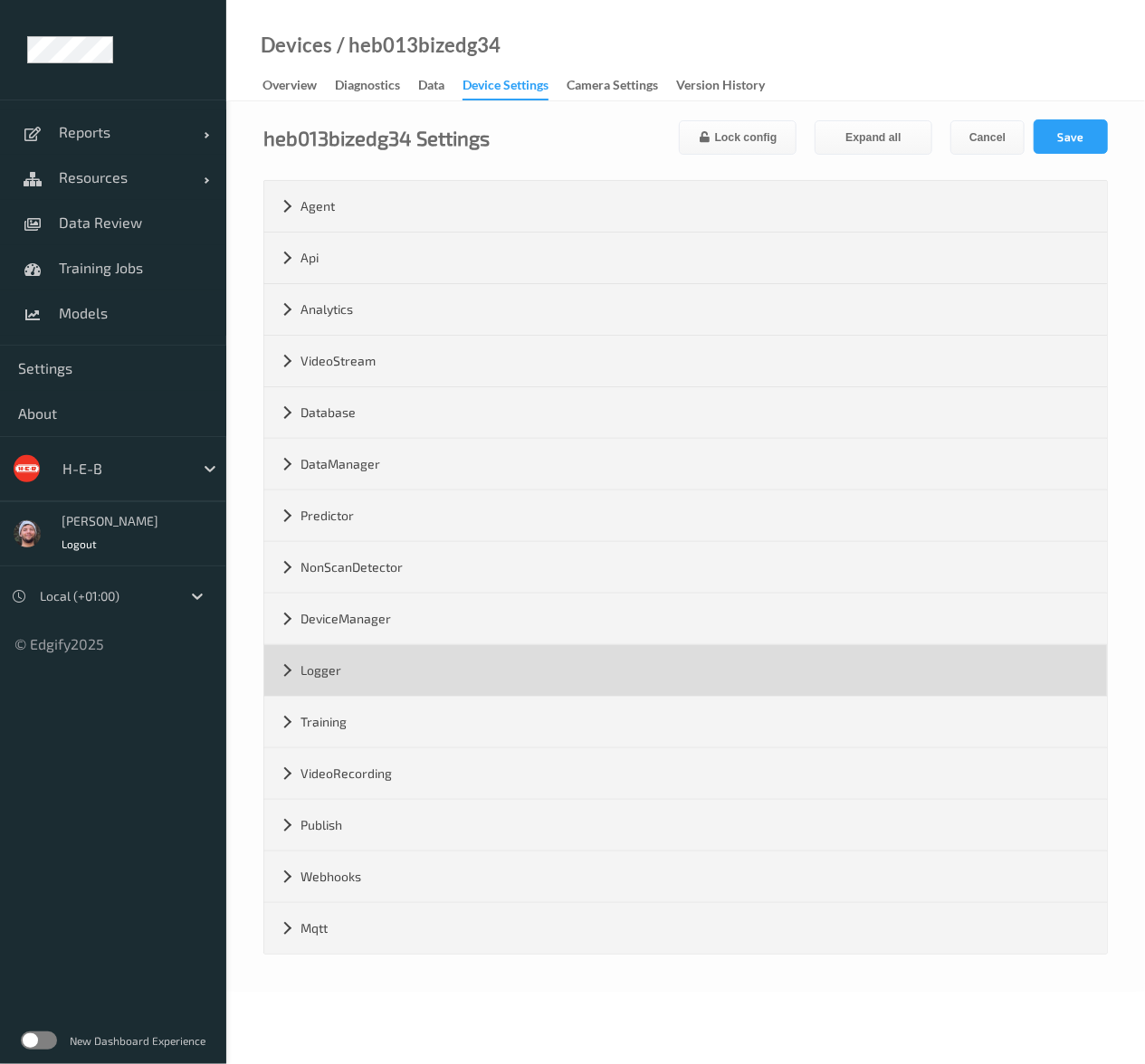
click at [383, 662] on div "Logger" at bounding box center [685, 670] width 843 height 51
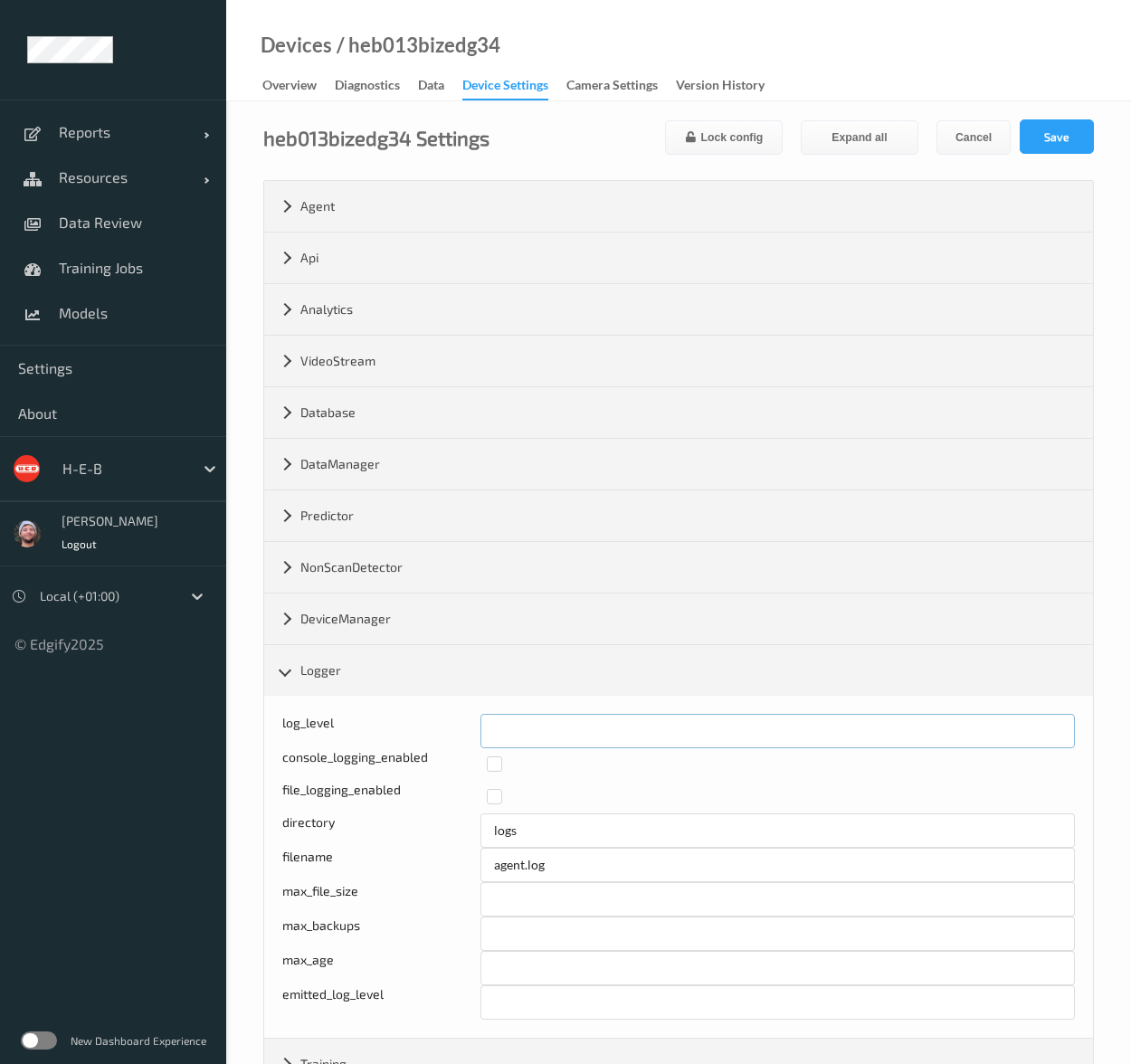
drag, startPoint x: 505, startPoint y: 736, endPoint x: 447, endPoint y: 740, distance: 58.1
click at [447, 740] on div "log_level *" at bounding box center [678, 731] width 792 height 35
type input "*"
click at [1032, 131] on button "Save" at bounding box center [1056, 137] width 74 height 35
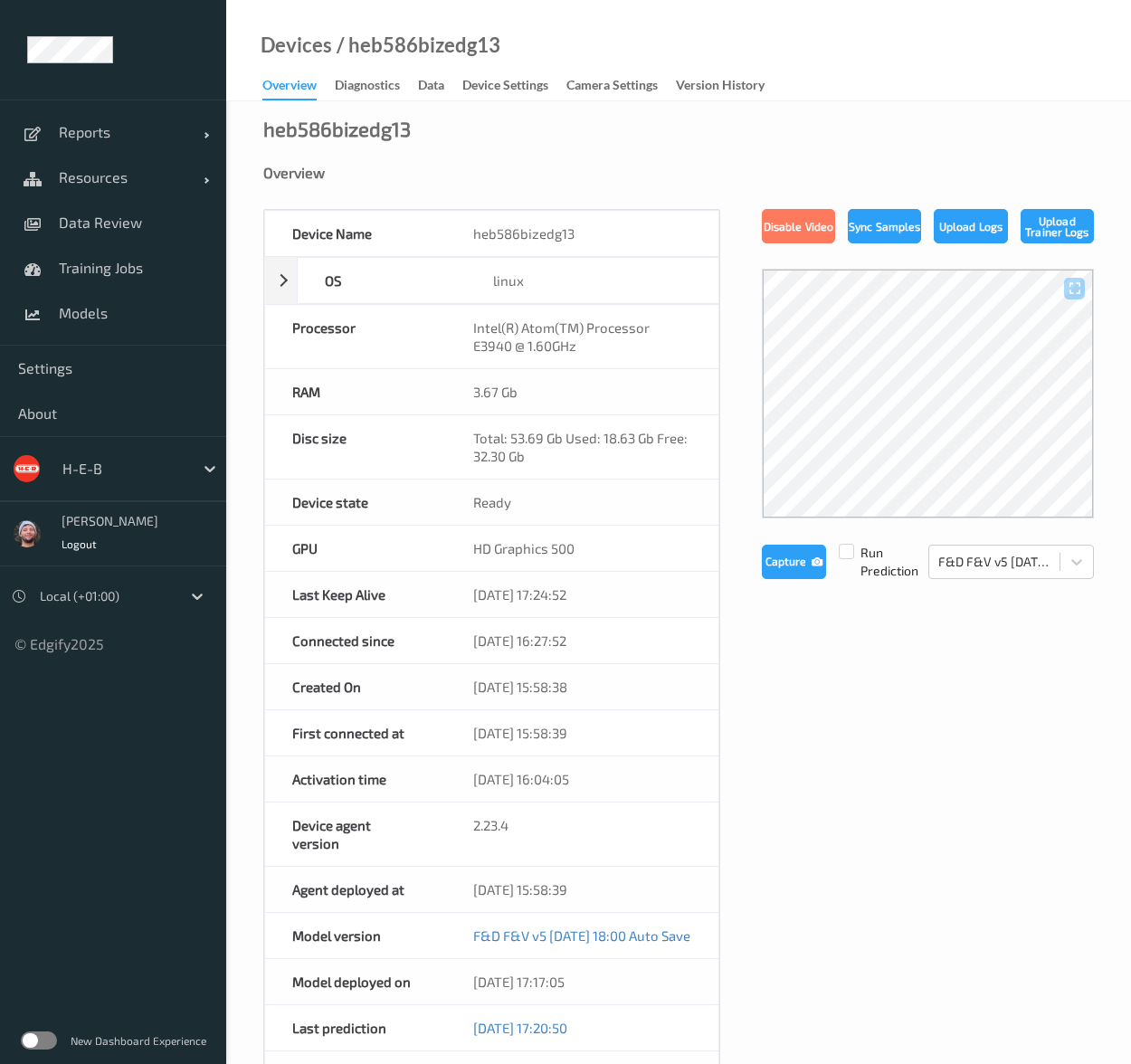
click at [506, 109] on div "heb586bizedg13 Overview Device Name heb586bizedg13 OS linux Platform debian Pla…" at bounding box center [679, 841] width 905 height 1479
click at [508, 100] on div "Devices / heb586bizedg13 Overview Diagnostics Data Device Settings Camera Setti…" at bounding box center [679, 740] width 905 height 1479
click at [509, 91] on div "Device Settings" at bounding box center [504, 87] width 86 height 22
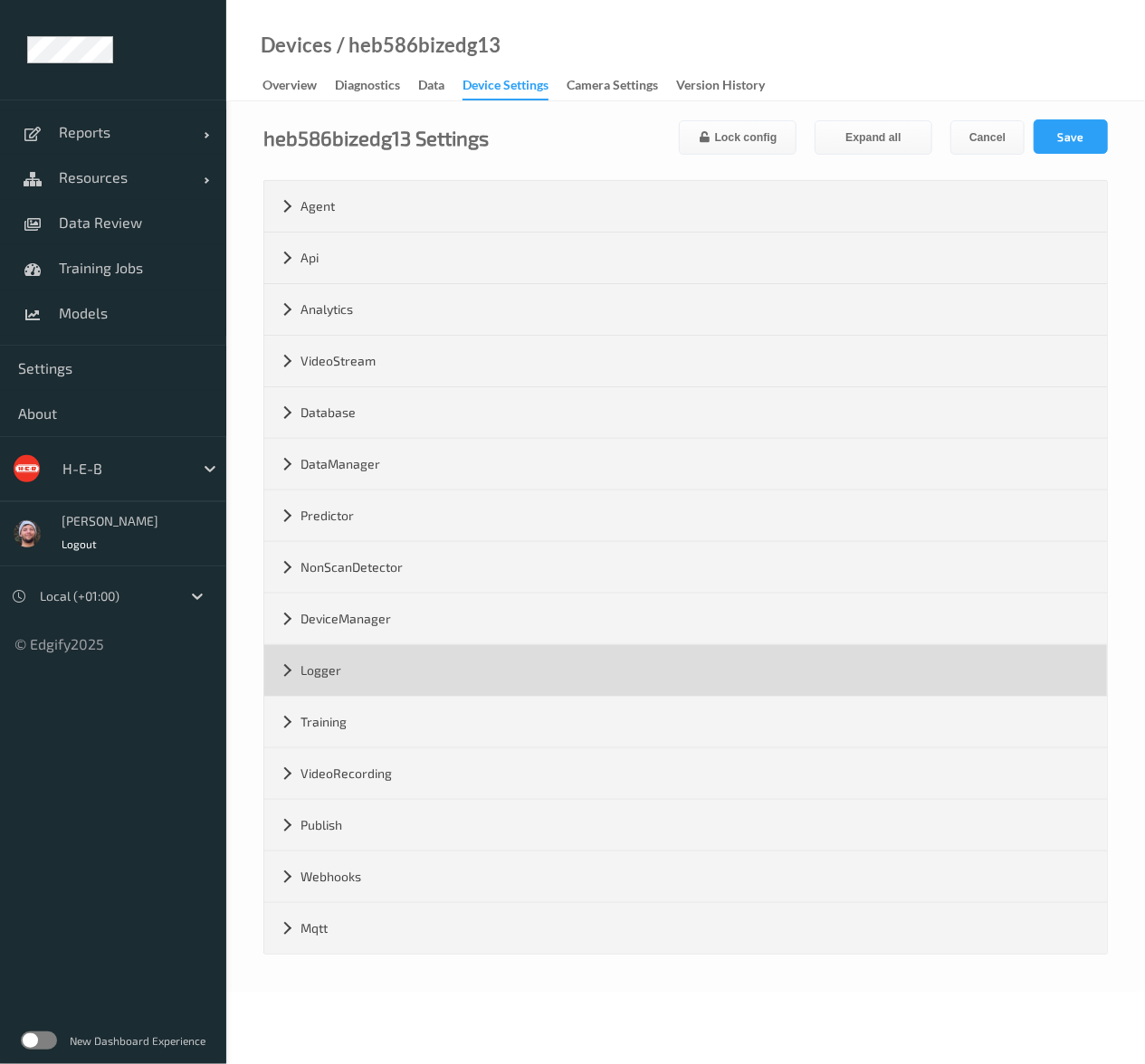
click at [401, 684] on div "Logger" at bounding box center [685, 670] width 843 height 51
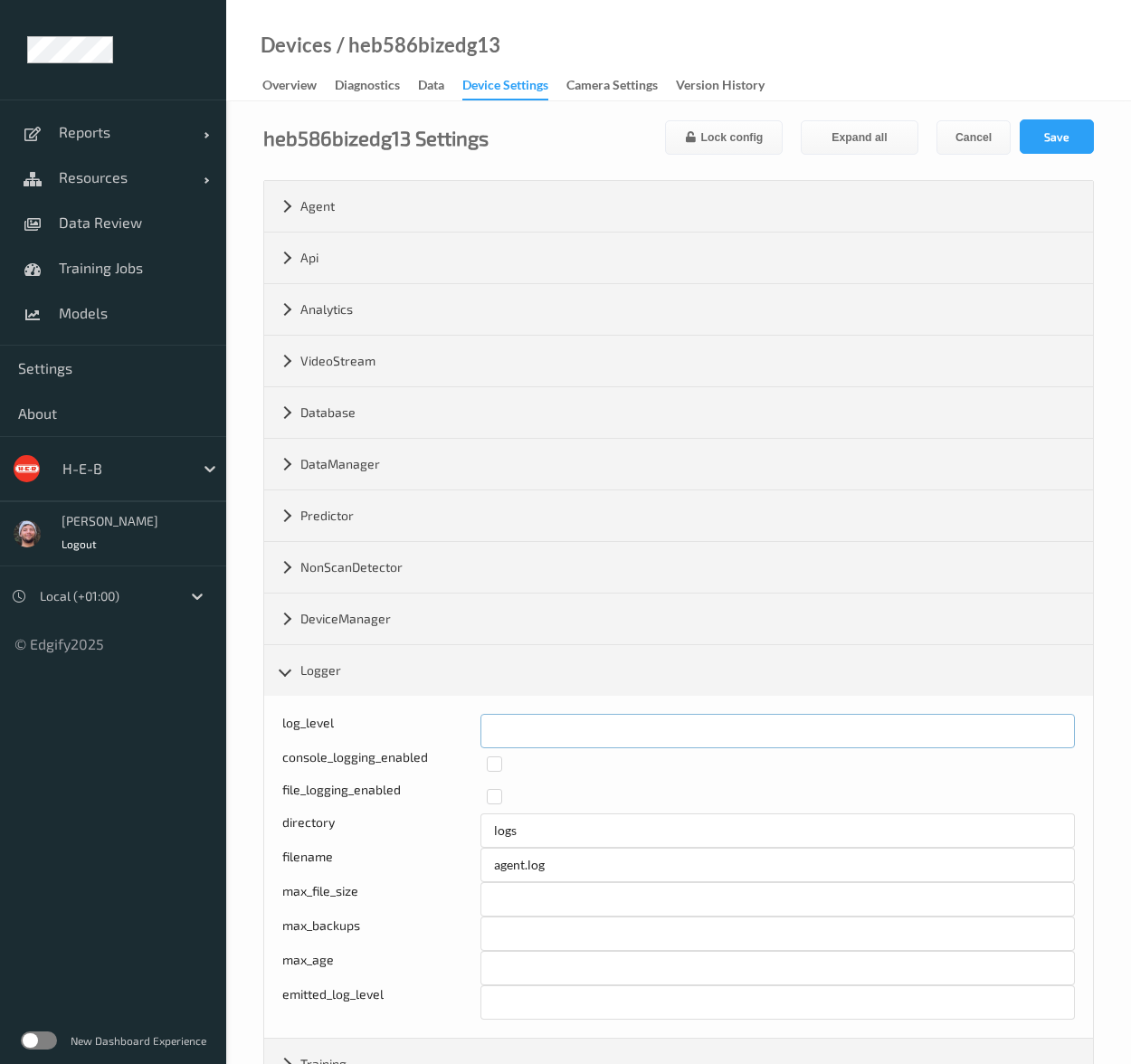
drag, startPoint x: 571, startPoint y: 725, endPoint x: 462, endPoint y: 727, distance: 109.0
click at [462, 727] on div "log_level *" at bounding box center [678, 731] width 792 height 35
type input "*"
click at [1046, 127] on button "Save" at bounding box center [1056, 137] width 74 height 35
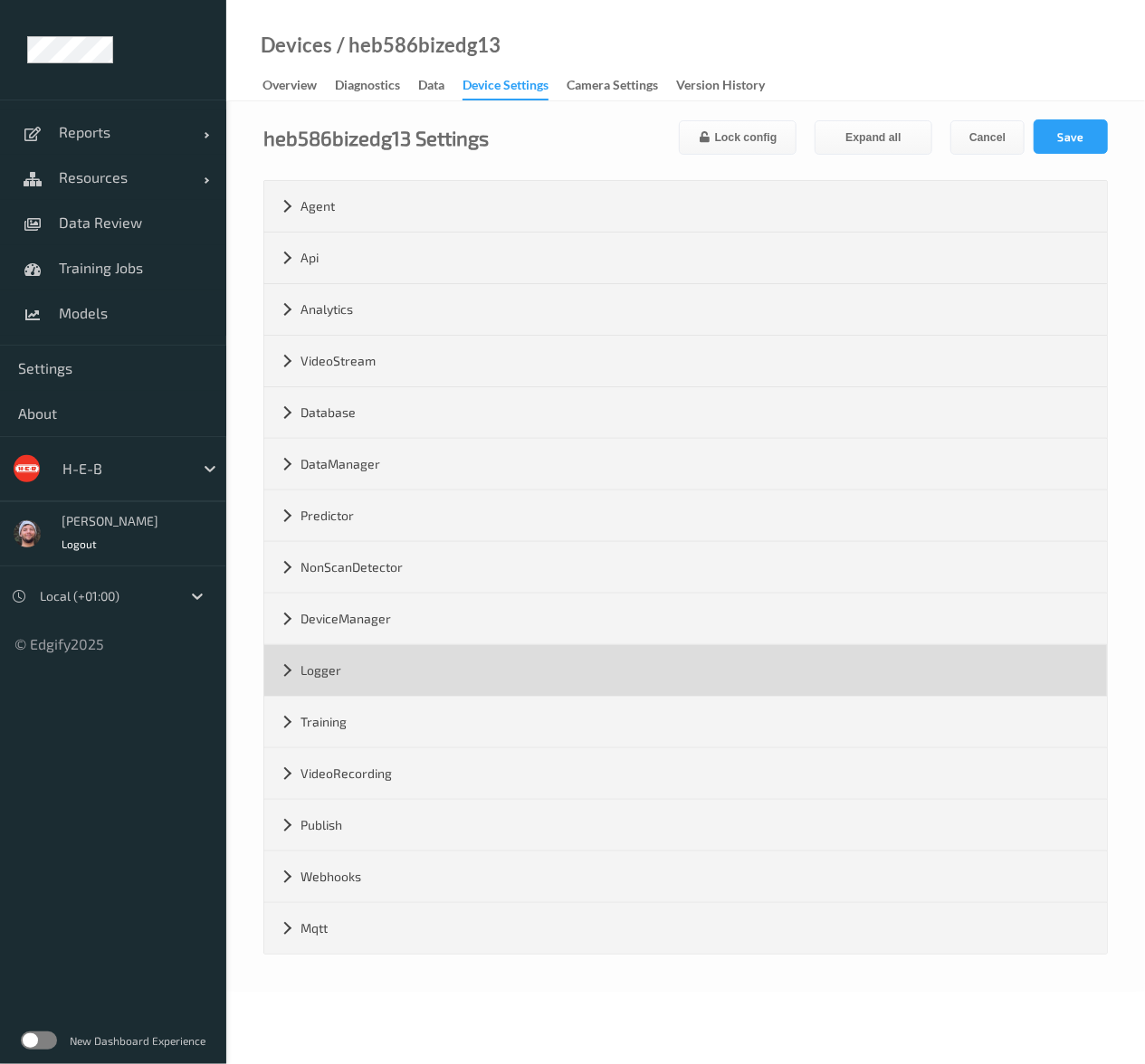
click at [323, 660] on div "Logger" at bounding box center [685, 670] width 843 height 51
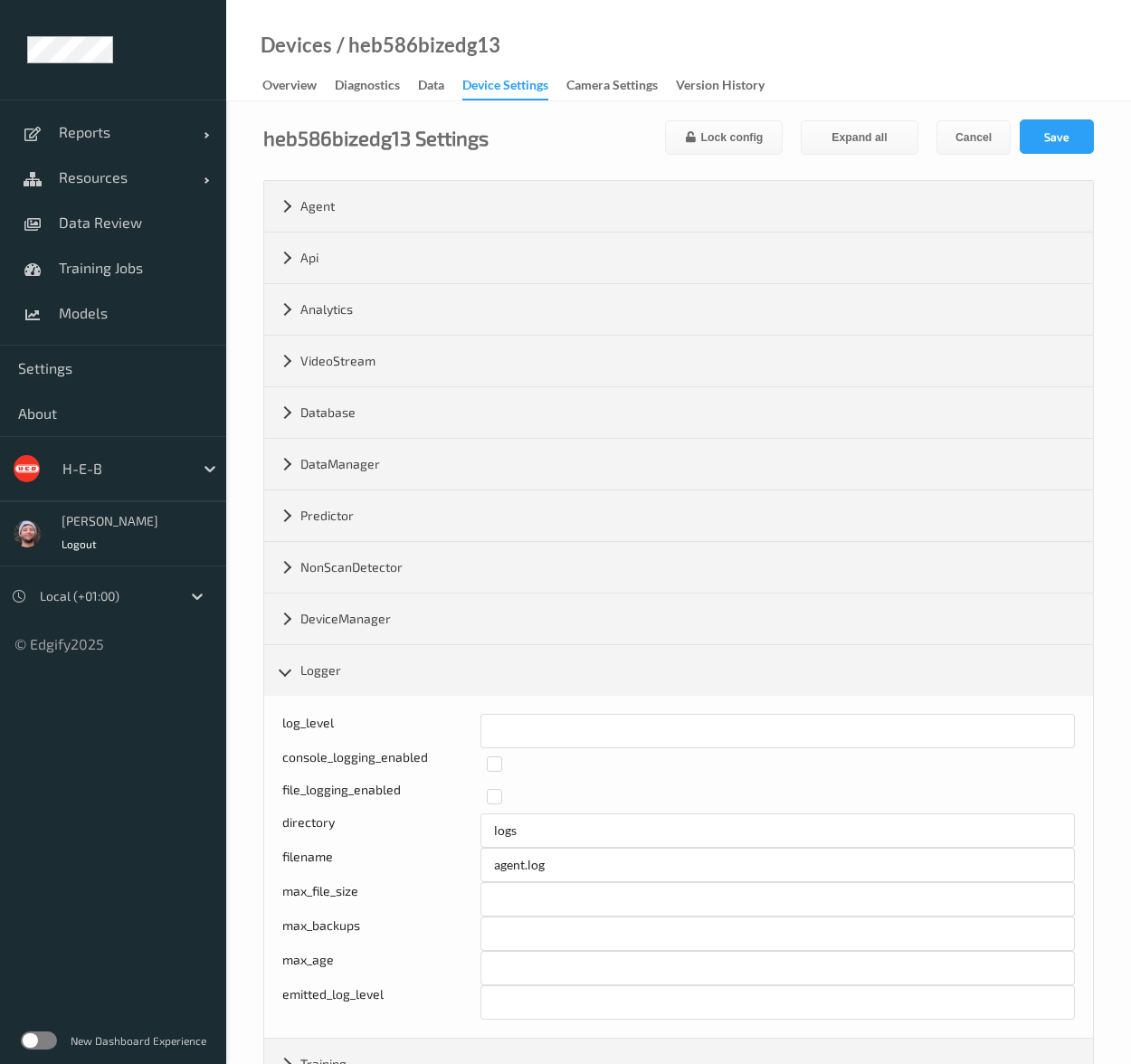
click at [597, 45] on div "Devices / heb586bizedg13 Overview Diagnostics Data Device Settings Camera Setti…" at bounding box center [679, 50] width 905 height 101
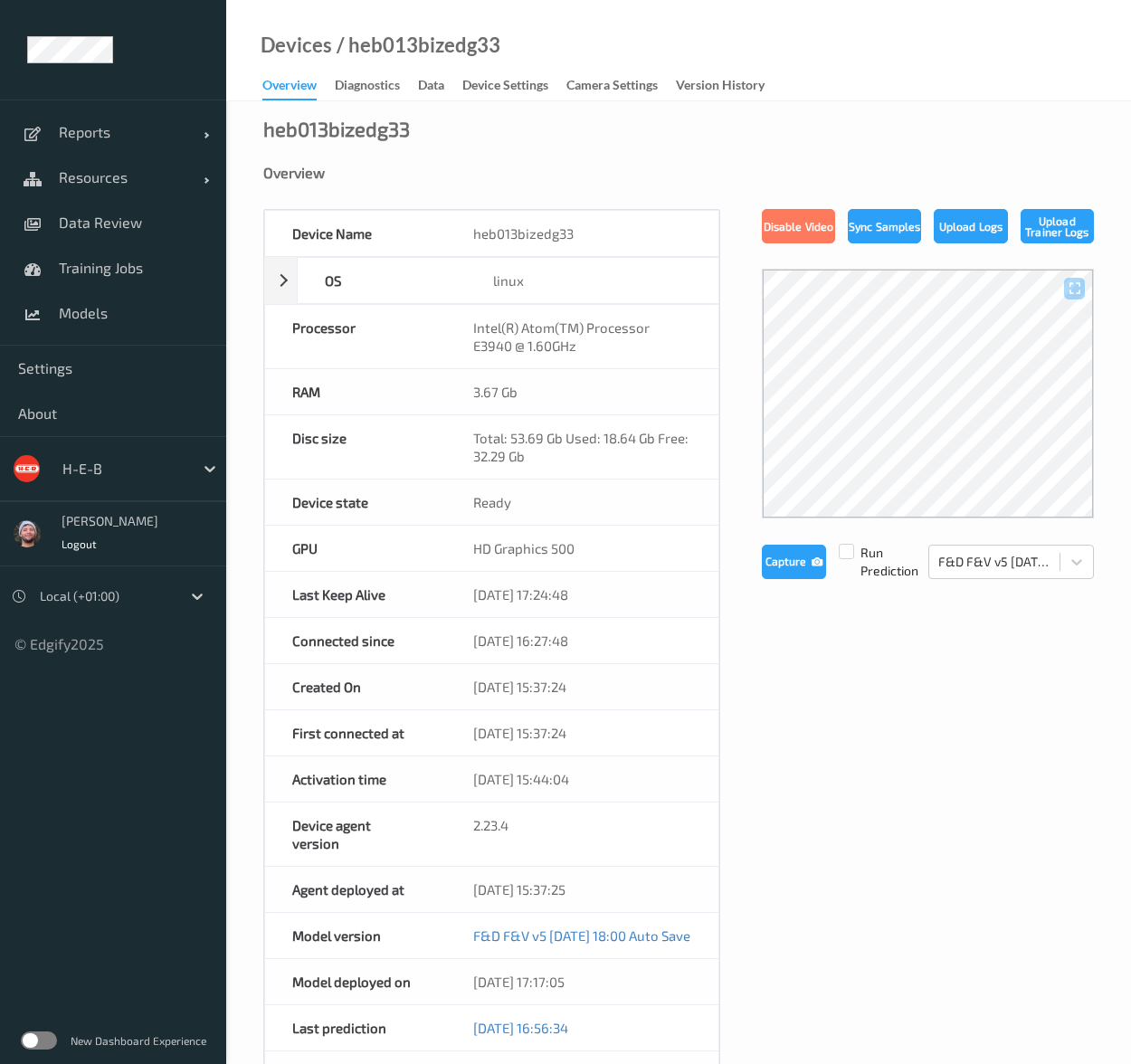
click at [484, 71] on div "Devices / heb013bizedg33" at bounding box center [363, 68] width 274 height 65
click at [482, 81] on div "Device Settings" at bounding box center [504, 87] width 86 height 22
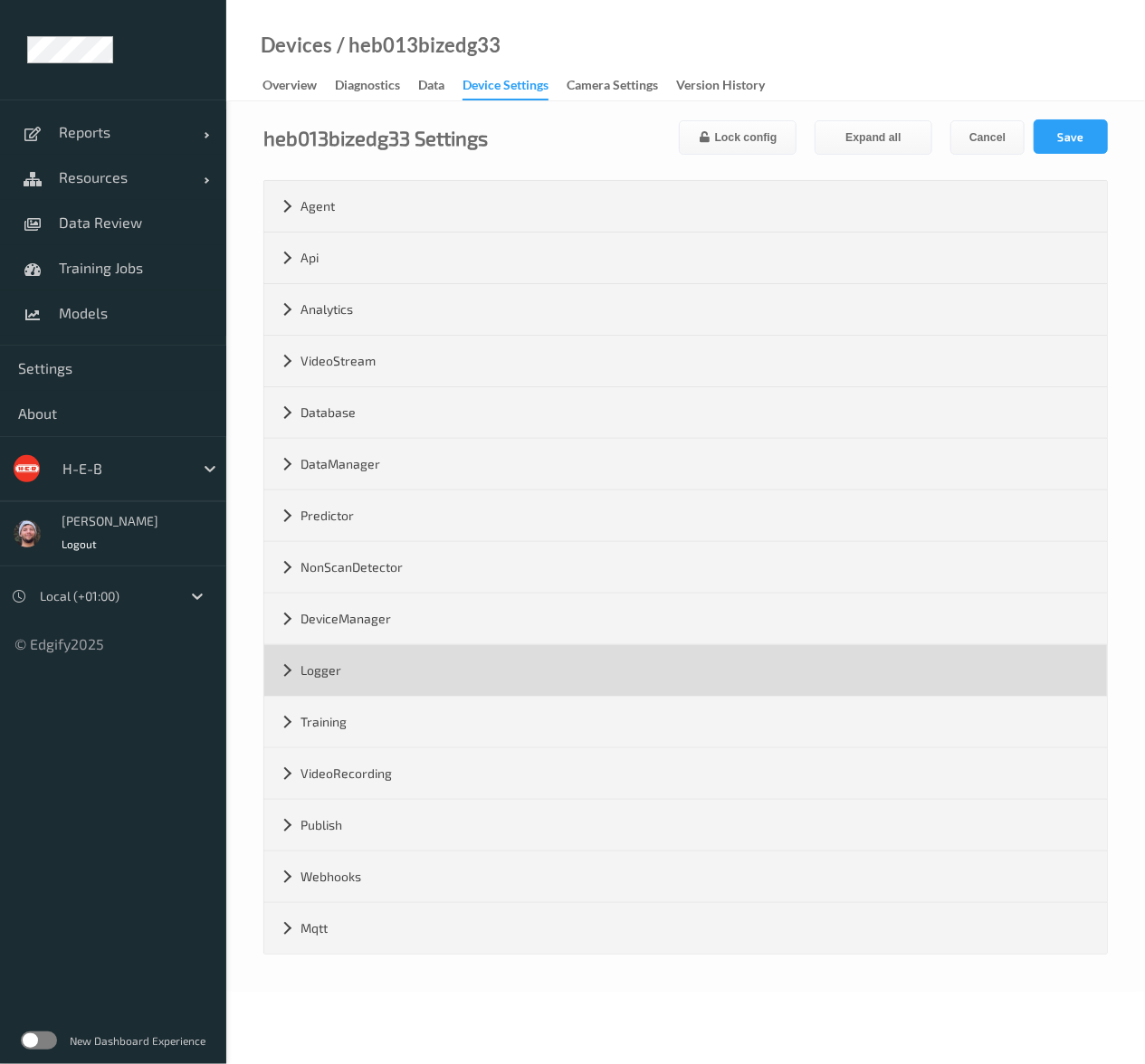
click at [335, 666] on div "Logger" at bounding box center [685, 670] width 843 height 51
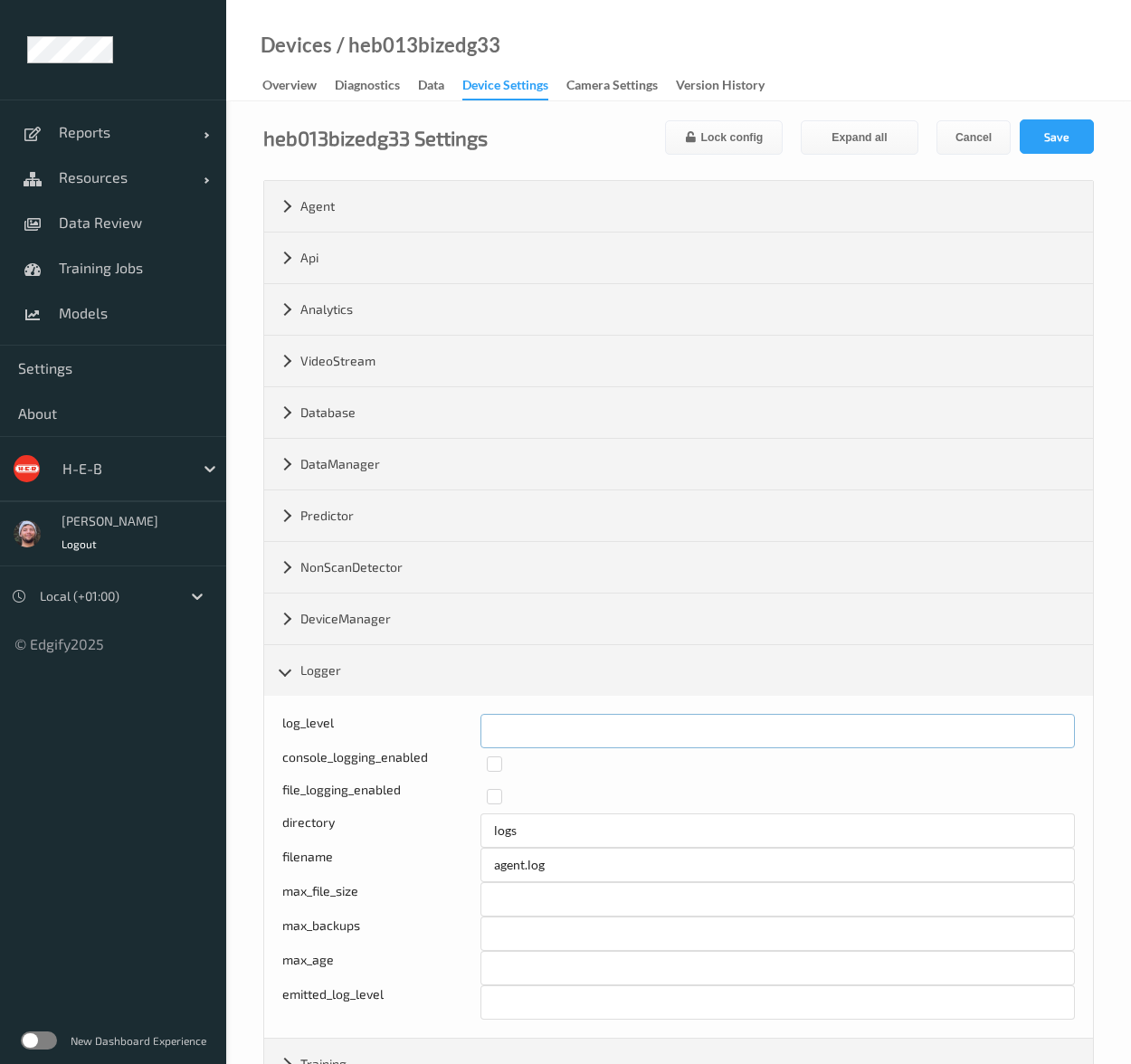
drag, startPoint x: 510, startPoint y: 728, endPoint x: 493, endPoint y: 732, distance: 17.5
click at [493, 732] on input "*" at bounding box center [777, 731] width 594 height 35
type input "*"
click at [1048, 145] on button "Save" at bounding box center [1056, 137] width 74 height 35
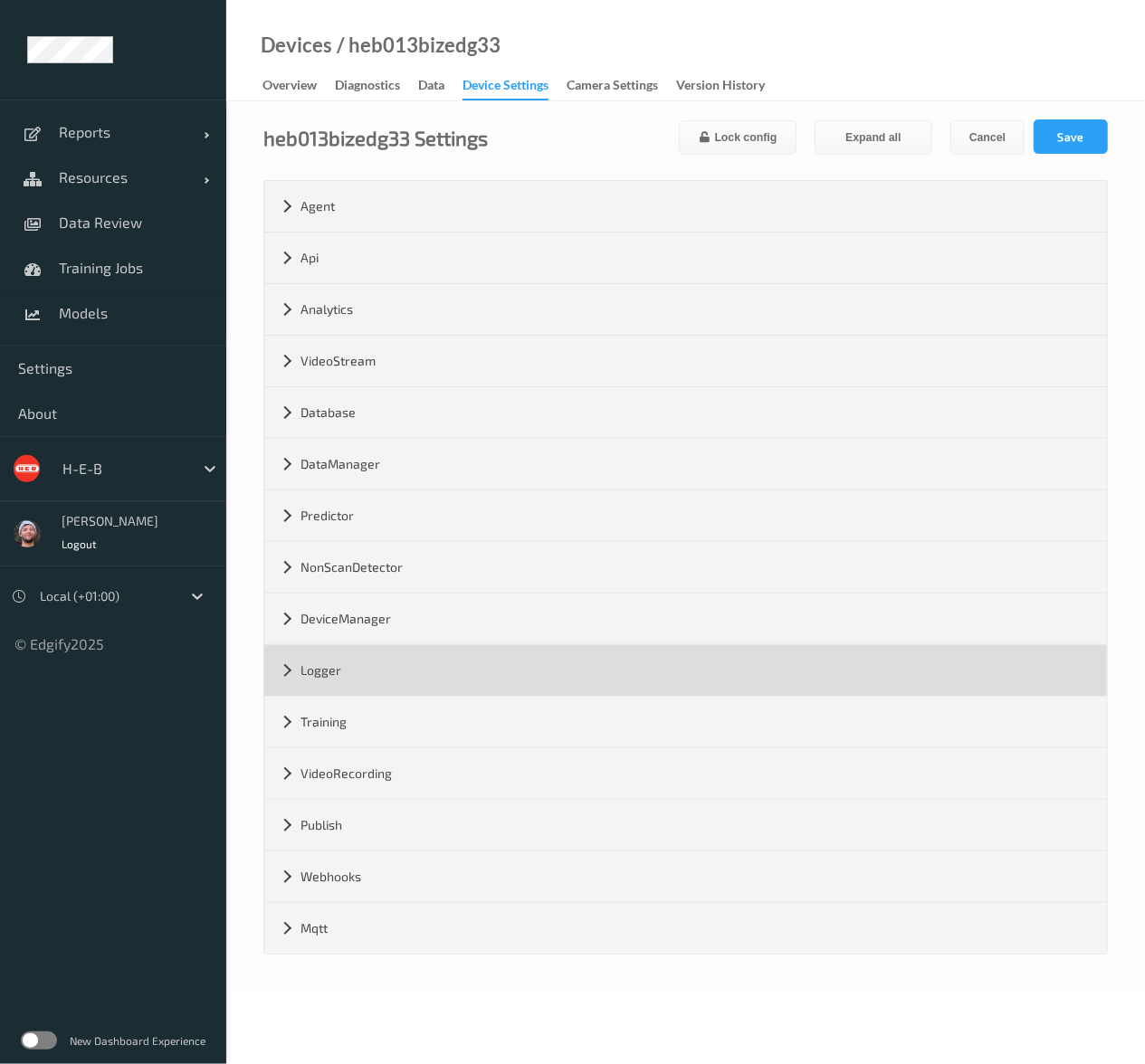
click at [417, 673] on div "Logger" at bounding box center [685, 670] width 843 height 51
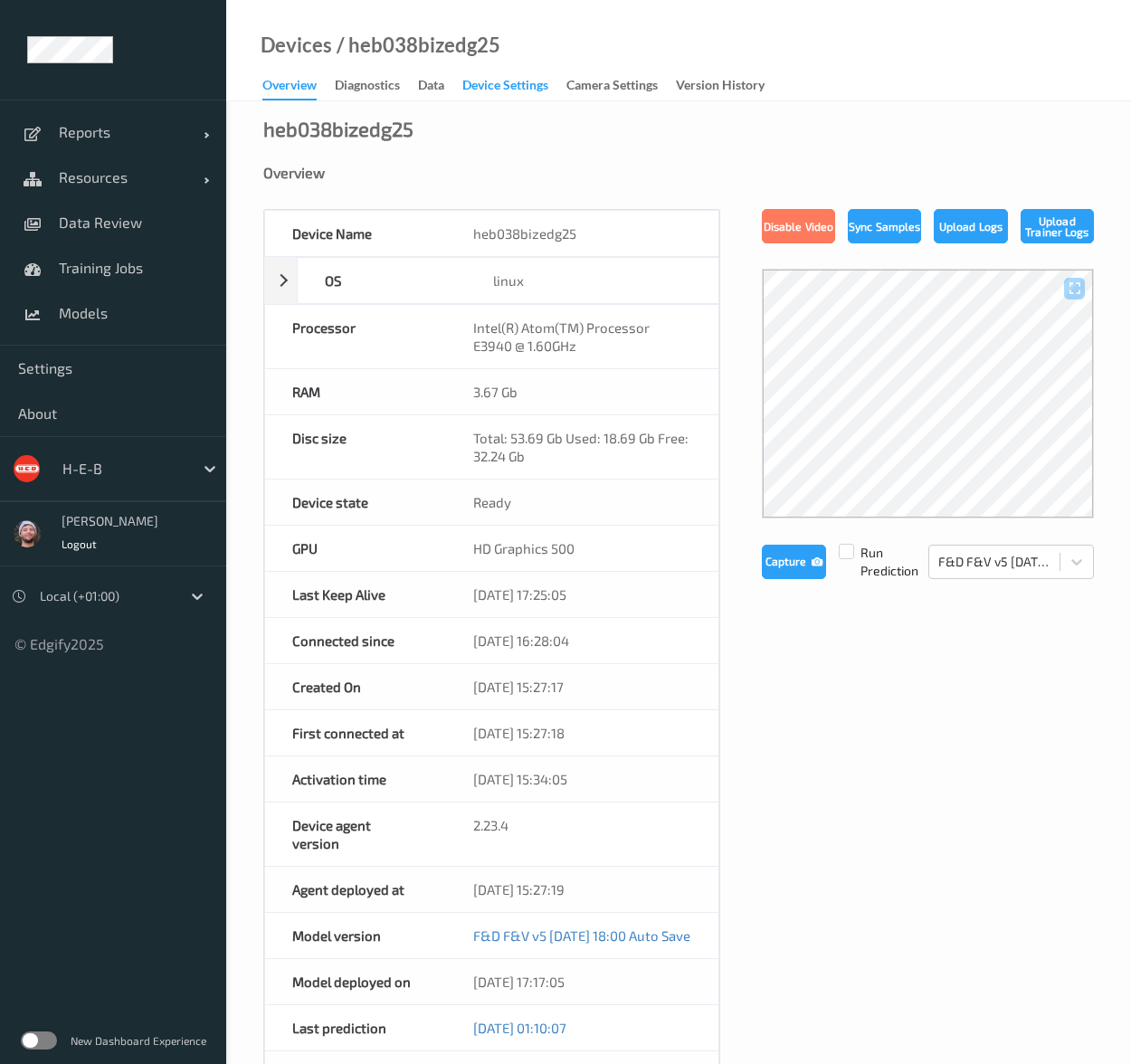
click at [487, 83] on div "Device Settings" at bounding box center [504, 87] width 86 height 22
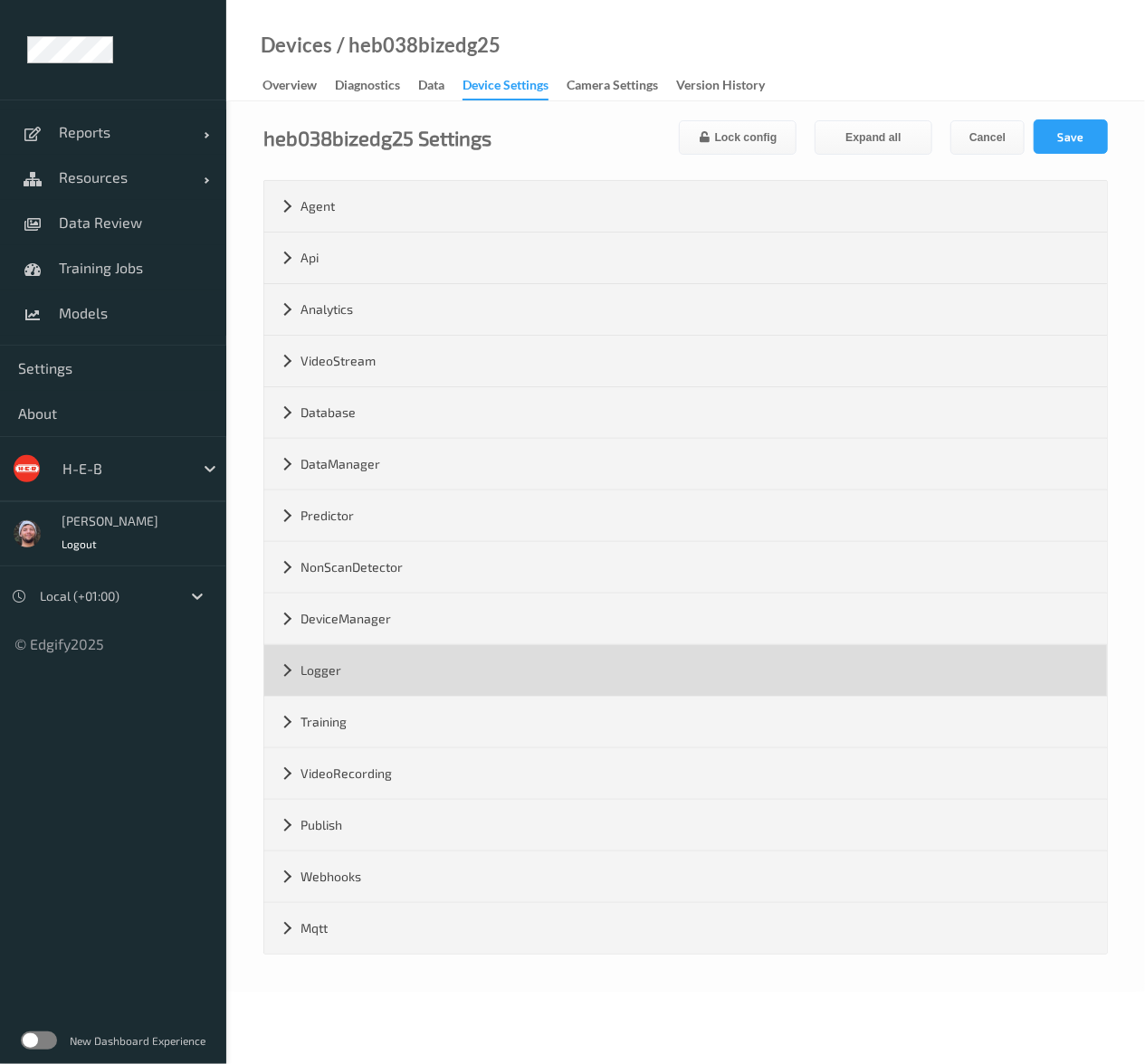
drag, startPoint x: 347, startPoint y: 653, endPoint x: 357, endPoint y: 660, distance: 12.2
click at [347, 652] on div "Logger" at bounding box center [685, 670] width 843 height 51
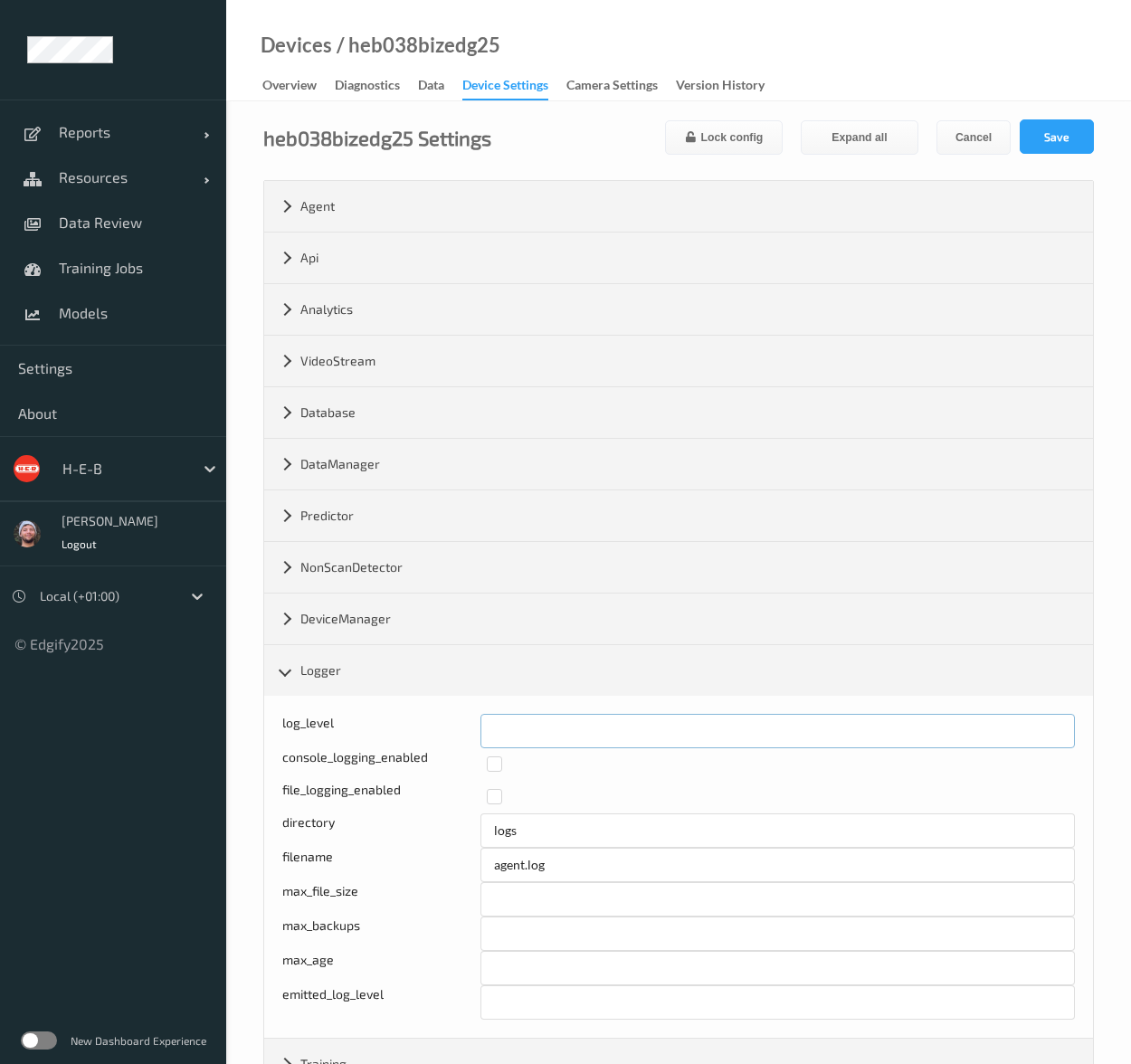
drag, startPoint x: 519, startPoint y: 724, endPoint x: 477, endPoint y: 726, distance: 42.0
click at [466, 724] on div "log_level * console_logging_enabled file_logging_enabled directory logs filenam…" at bounding box center [678, 867] width 829 height 342
type input "*"
click at [1077, 145] on button "Save" at bounding box center [1056, 137] width 74 height 35
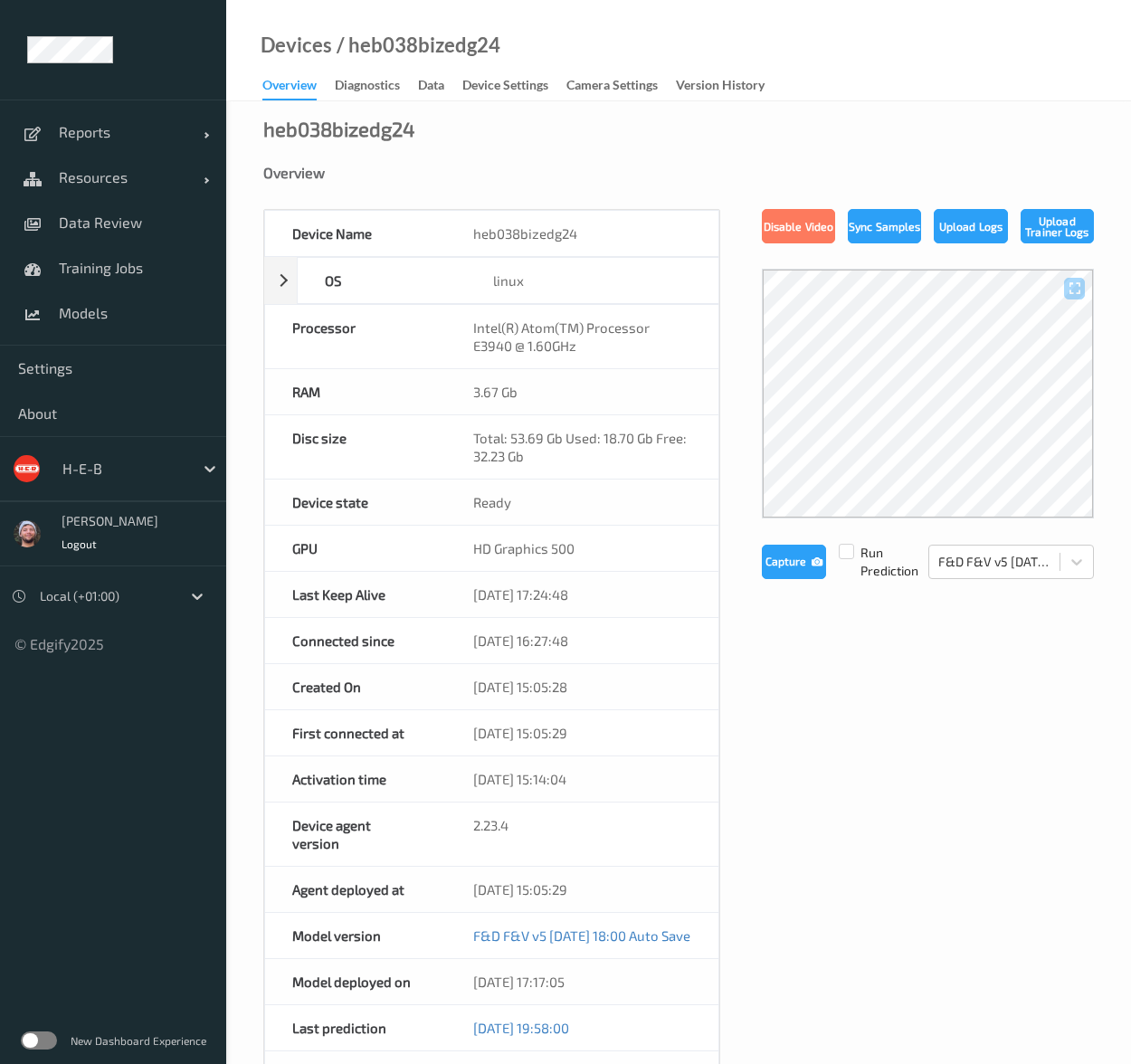
click at [500, 81] on div "Device Settings" at bounding box center [504, 87] width 86 height 22
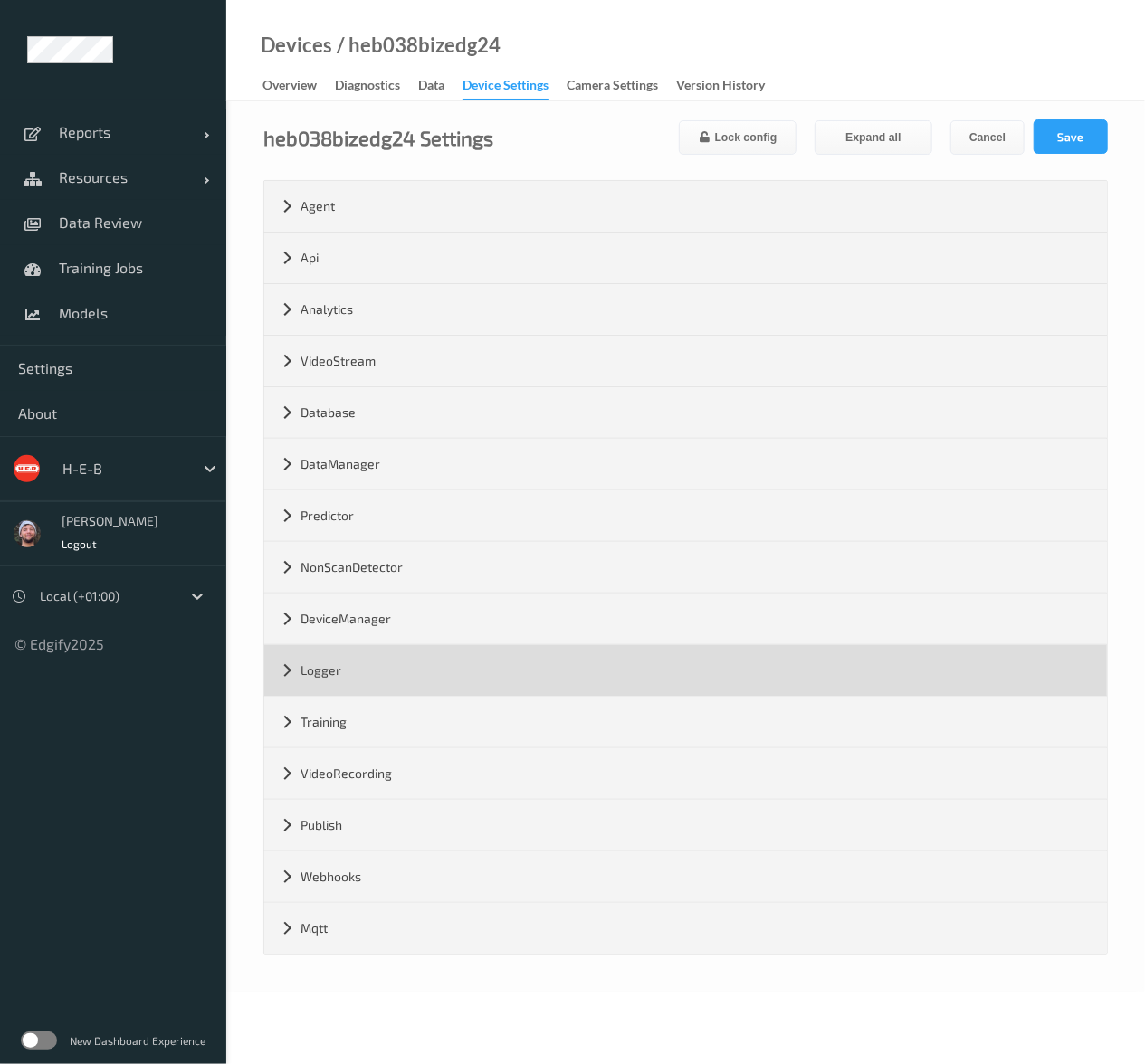
click at [354, 663] on div "Logger" at bounding box center [685, 670] width 843 height 51
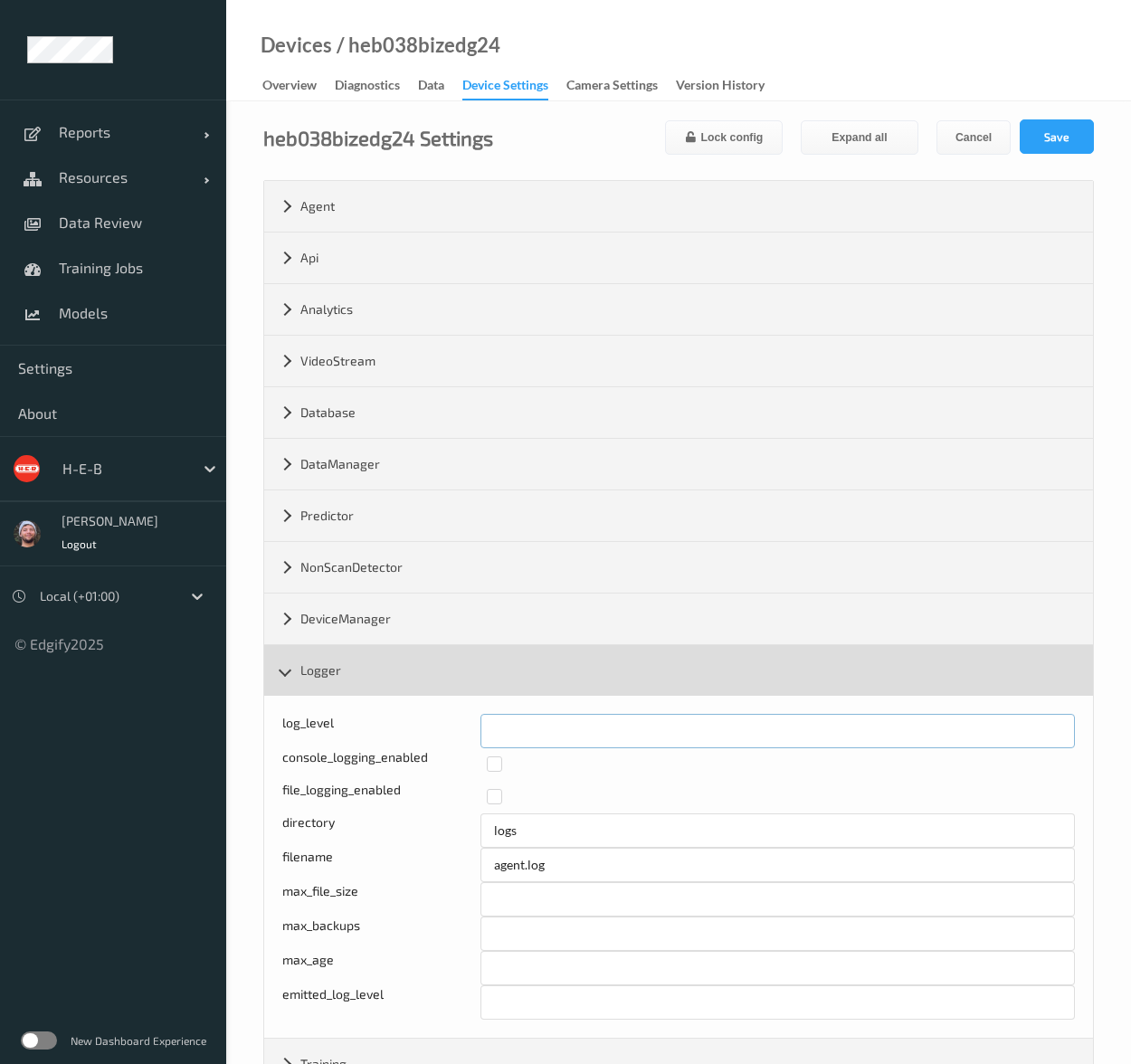
drag, startPoint x: 452, startPoint y: 723, endPoint x: 513, endPoint y: 664, distance: 84.9
click at [429, 723] on div "log_level *" at bounding box center [678, 731] width 792 height 35
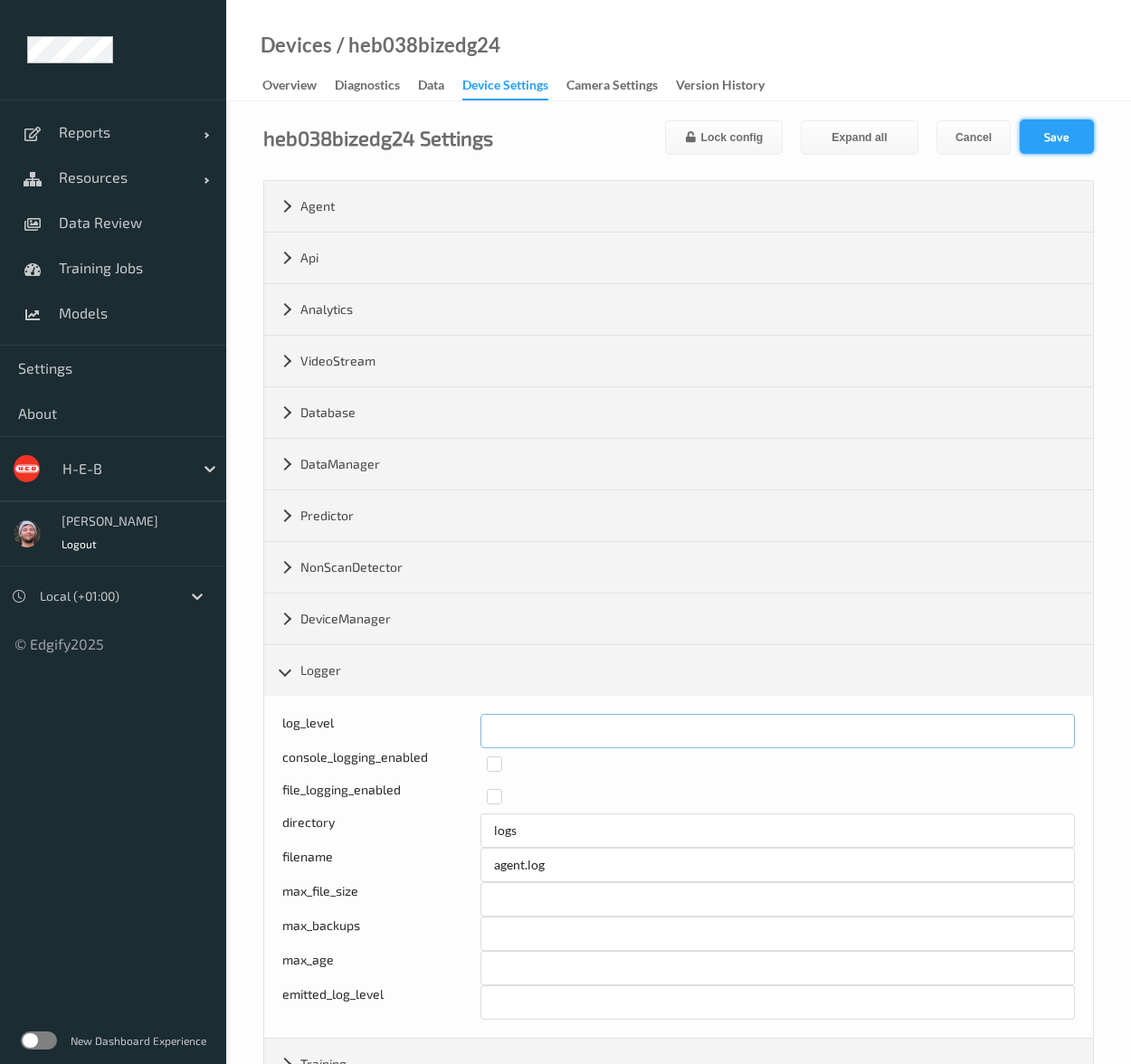
type input "*"
click at [1060, 136] on button "Save" at bounding box center [1056, 137] width 74 height 35
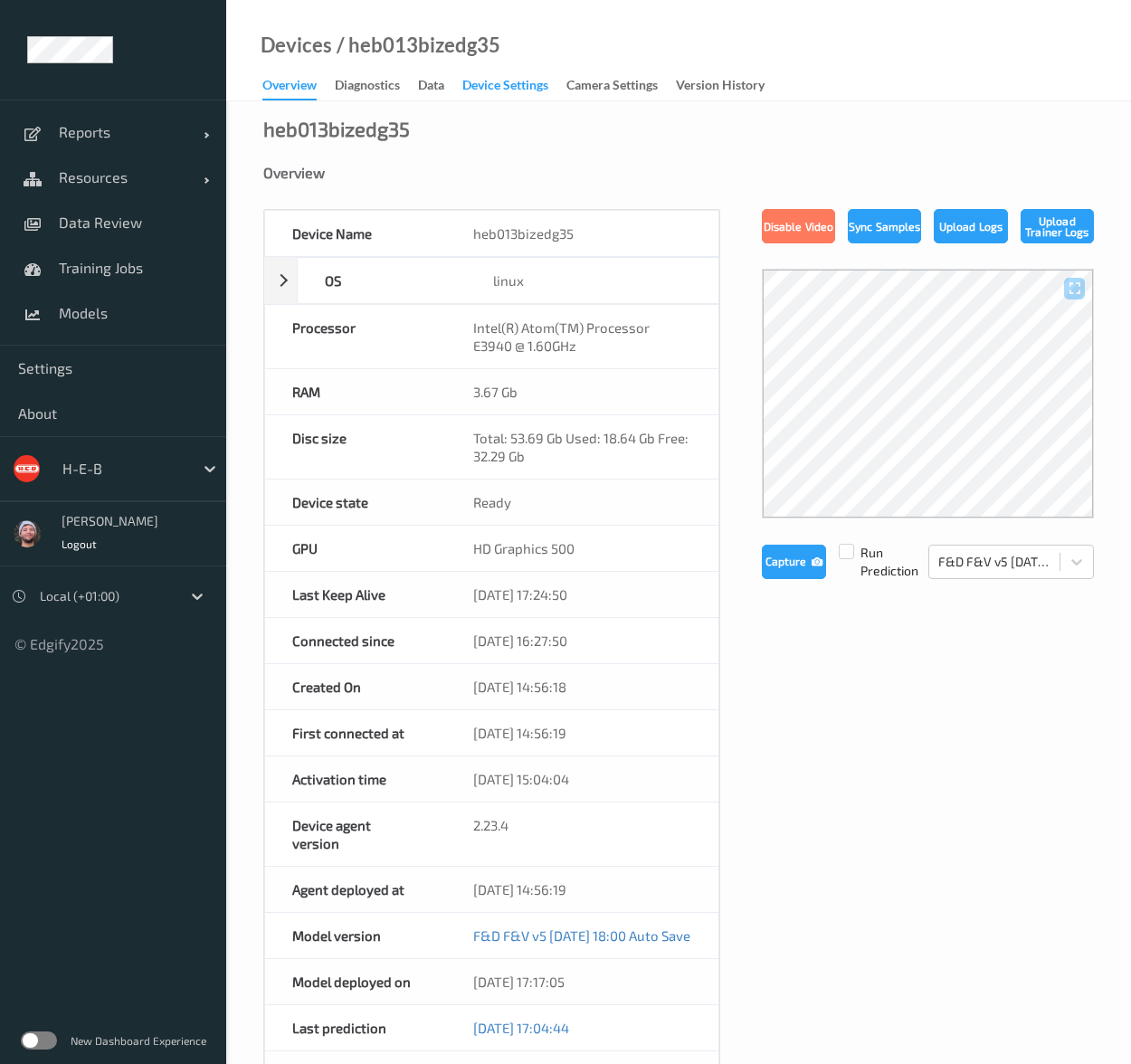
click at [487, 77] on div "Device Settings" at bounding box center [504, 87] width 86 height 22
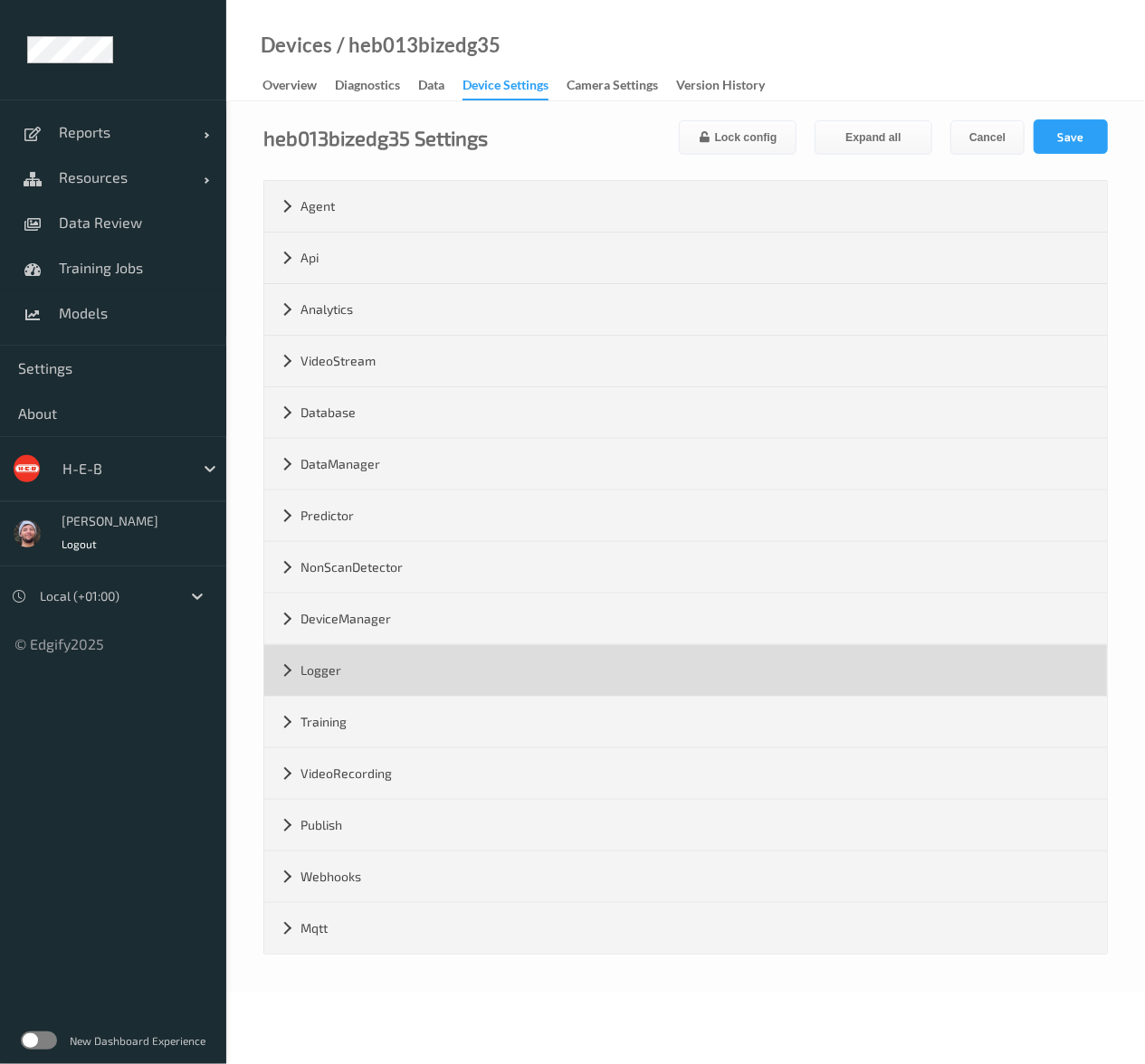
drag, startPoint x: 376, startPoint y: 658, endPoint x: 356, endPoint y: 661, distance: 20.2
click at [369, 657] on div "Logger" at bounding box center [685, 670] width 843 height 51
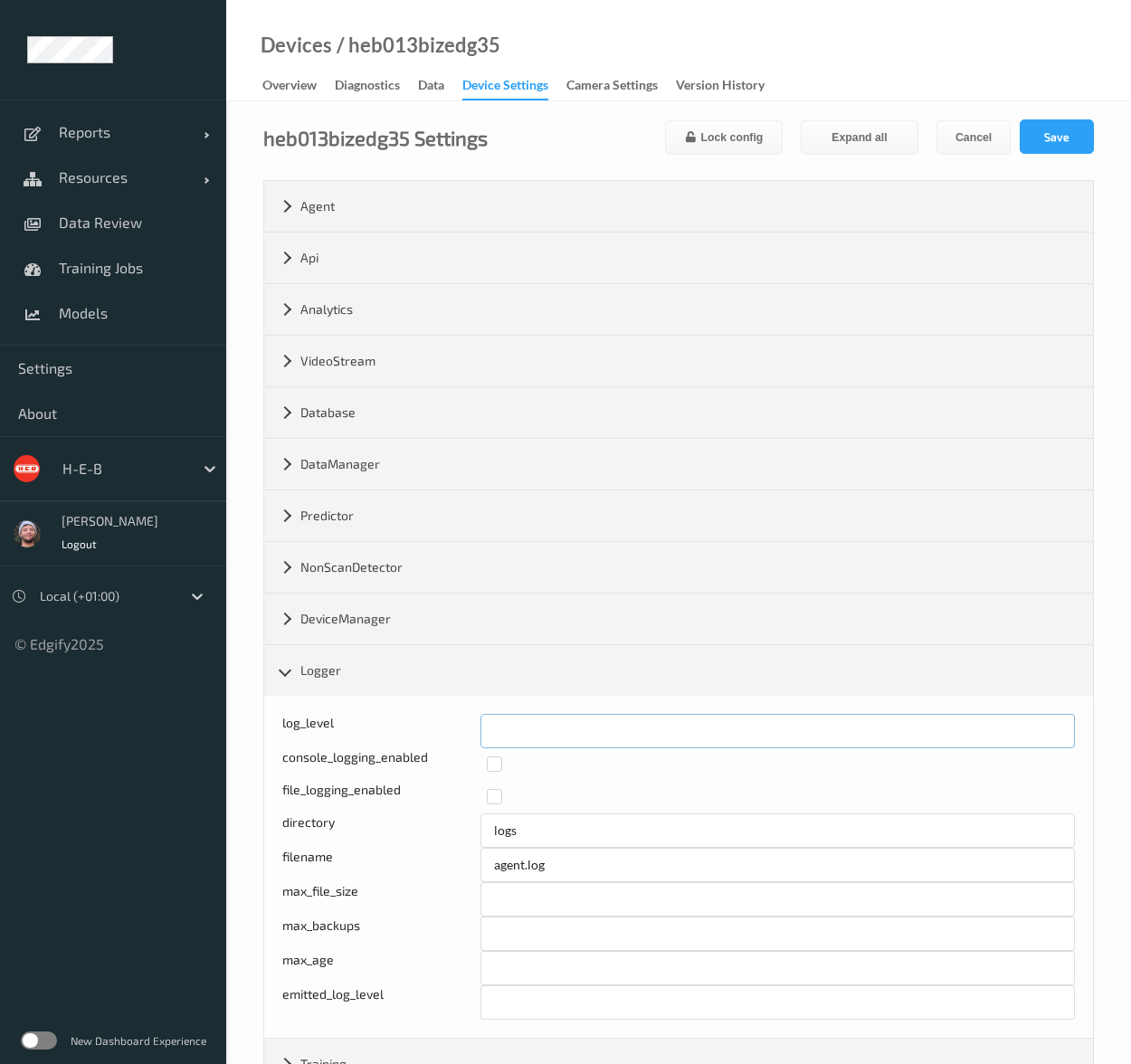
drag, startPoint x: 547, startPoint y: 742, endPoint x: 412, endPoint y: 732, distance: 135.4
click at [412, 732] on div "Log level: -1- trace, 0- debug, 1- info, 2-warn, 3-error, 4-fatal, 5-panic log_…" at bounding box center [678, 731] width 792 height 35
type input "*"
click at [1088, 147] on button "Save" at bounding box center [1056, 137] width 74 height 35
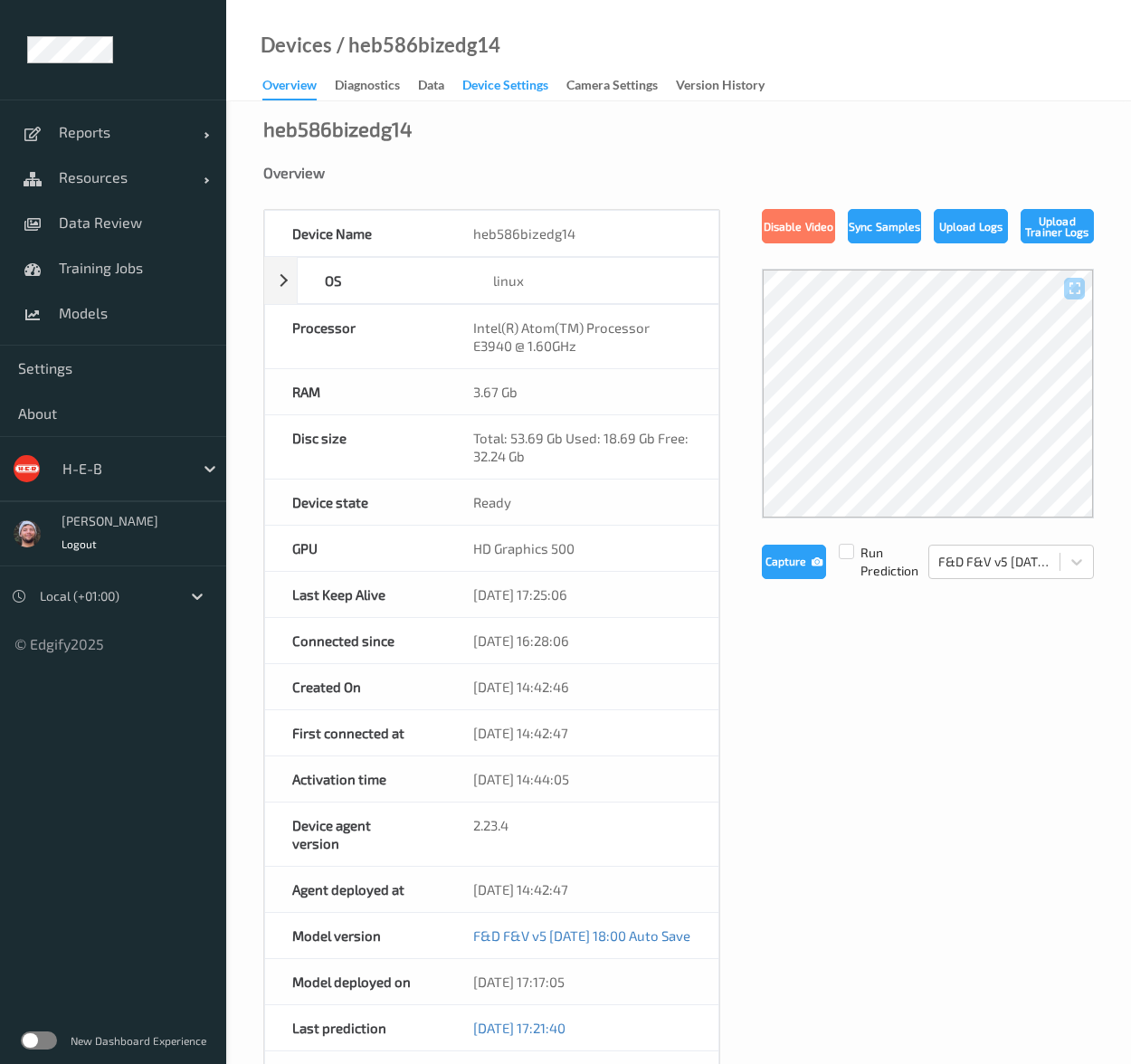
click at [490, 83] on div "Device Settings" at bounding box center [504, 87] width 86 height 22
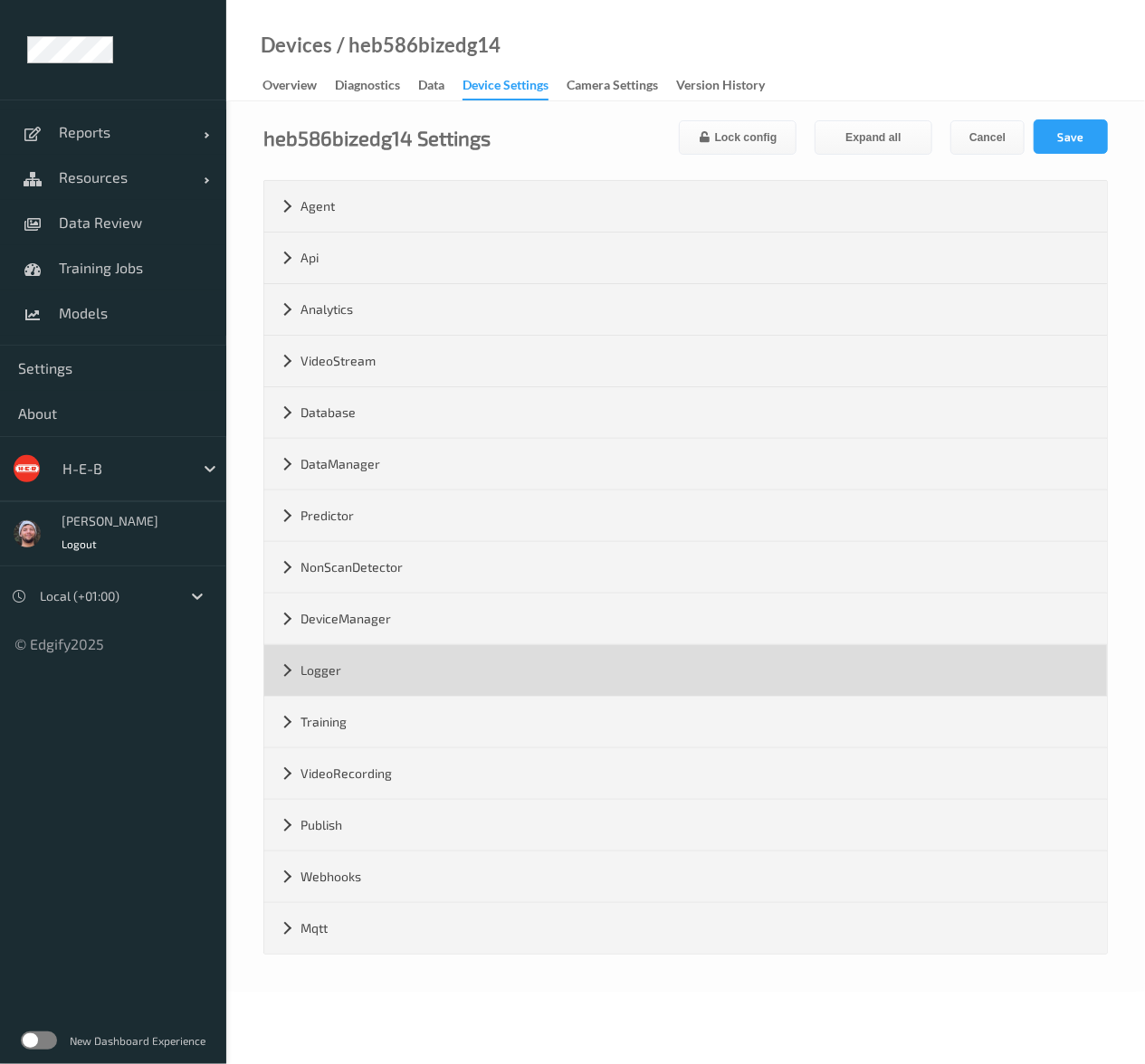
click at [393, 672] on div "Logger" at bounding box center [685, 670] width 843 height 51
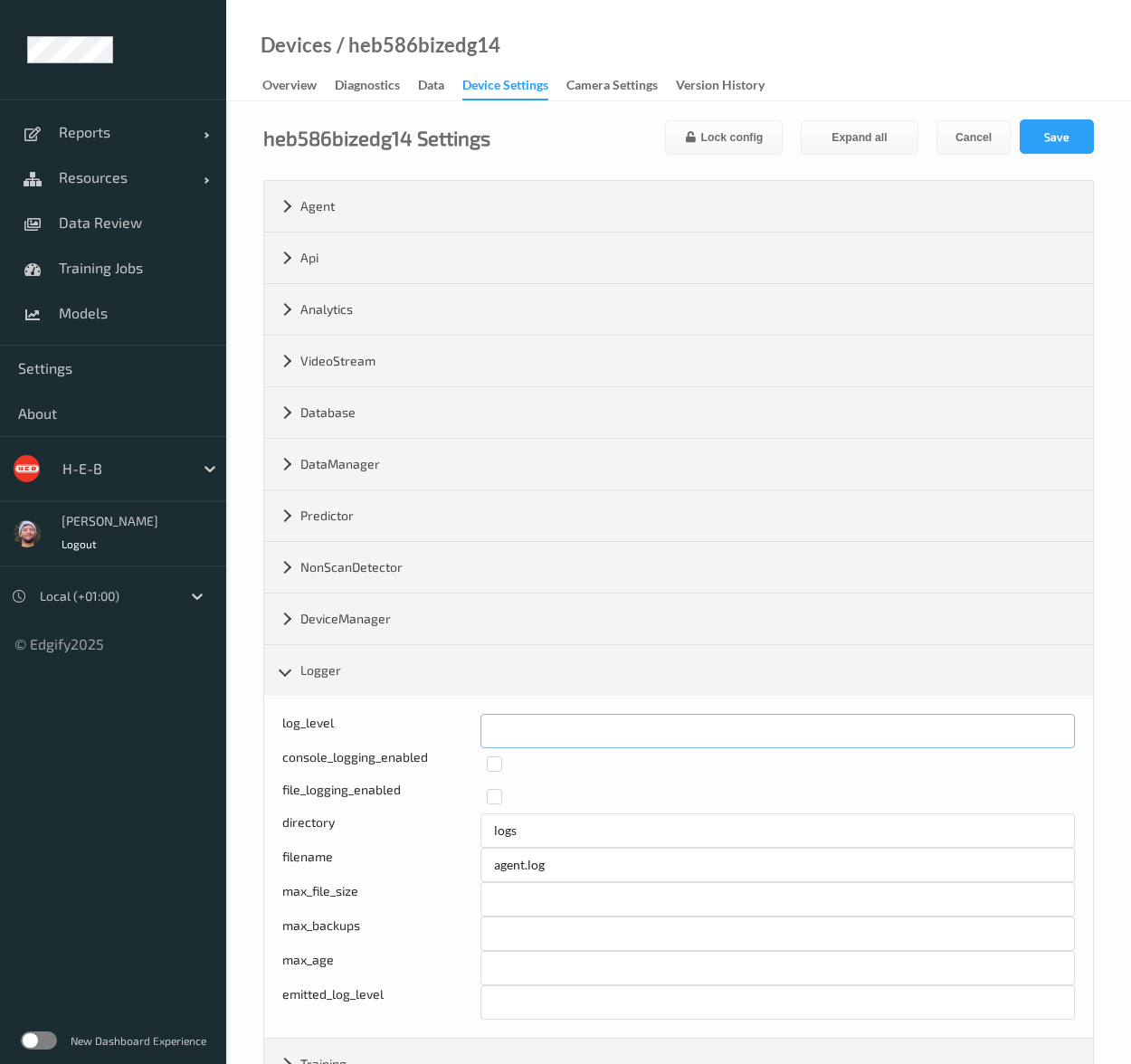
drag, startPoint x: 539, startPoint y: 714, endPoint x: 425, endPoint y: 734, distance: 115.7
click at [425, 734] on div "log_level *" at bounding box center [678, 731] width 792 height 35
type input "*"
click at [1063, 115] on div "heb586bizedg14 Settings Lock config Expand all Cancel Save Agent version 2.23.4…" at bounding box center [679, 717] width 905 height 1233
click at [1055, 137] on button "Save" at bounding box center [1056, 137] width 74 height 35
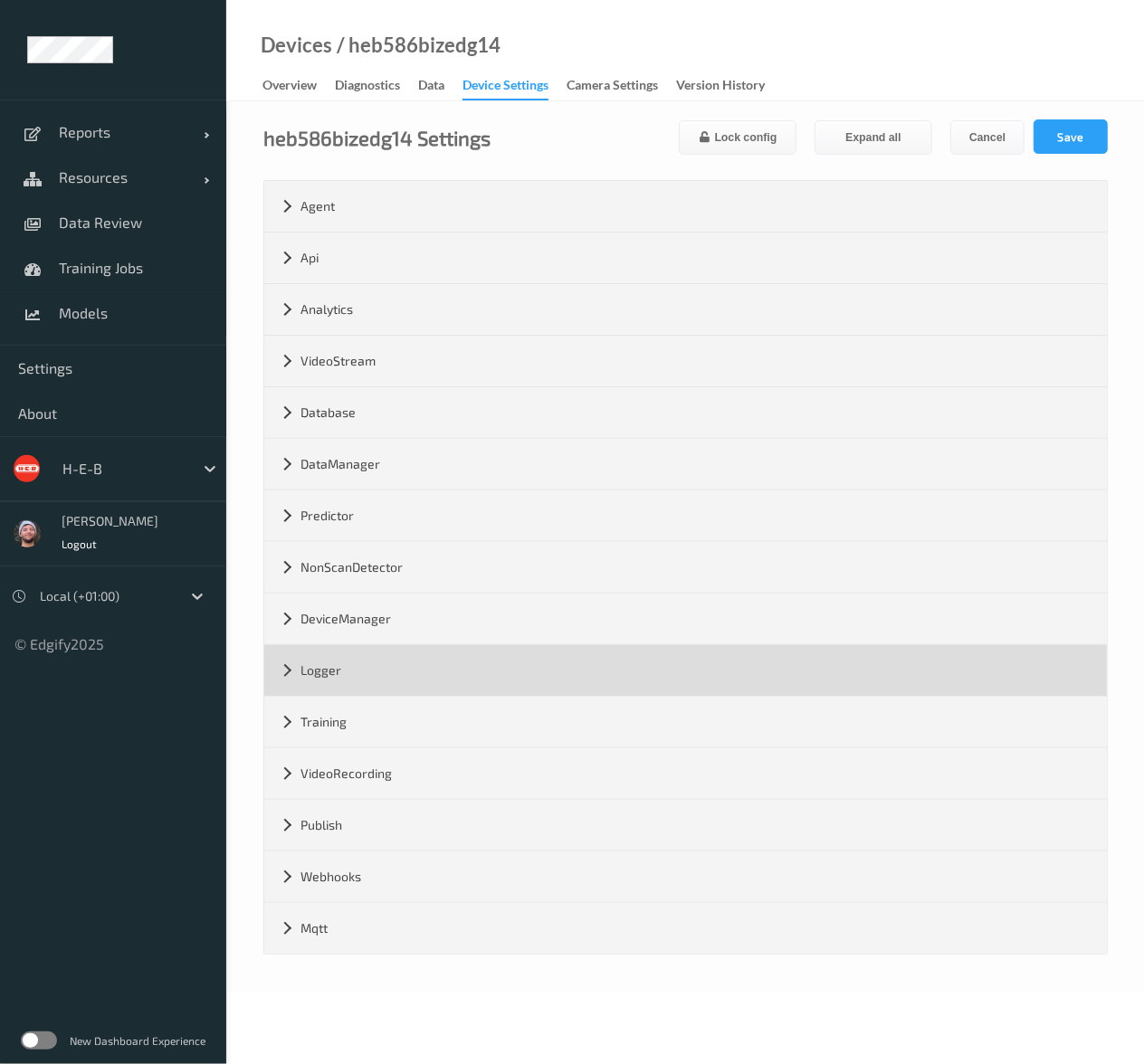
click at [374, 654] on div "Logger" at bounding box center [685, 670] width 843 height 51
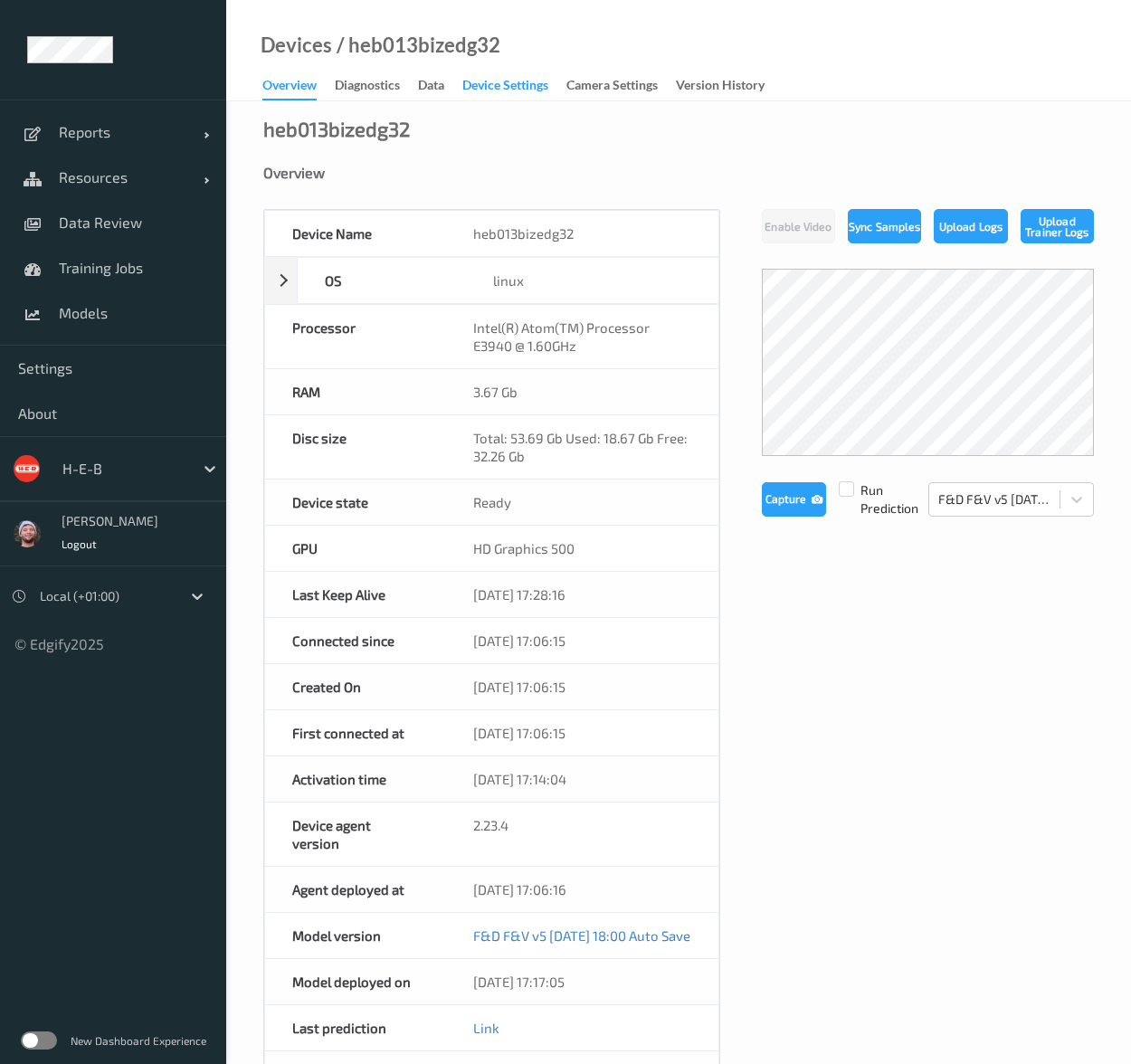
click at [531, 91] on div "Device Settings" at bounding box center [504, 87] width 86 height 22
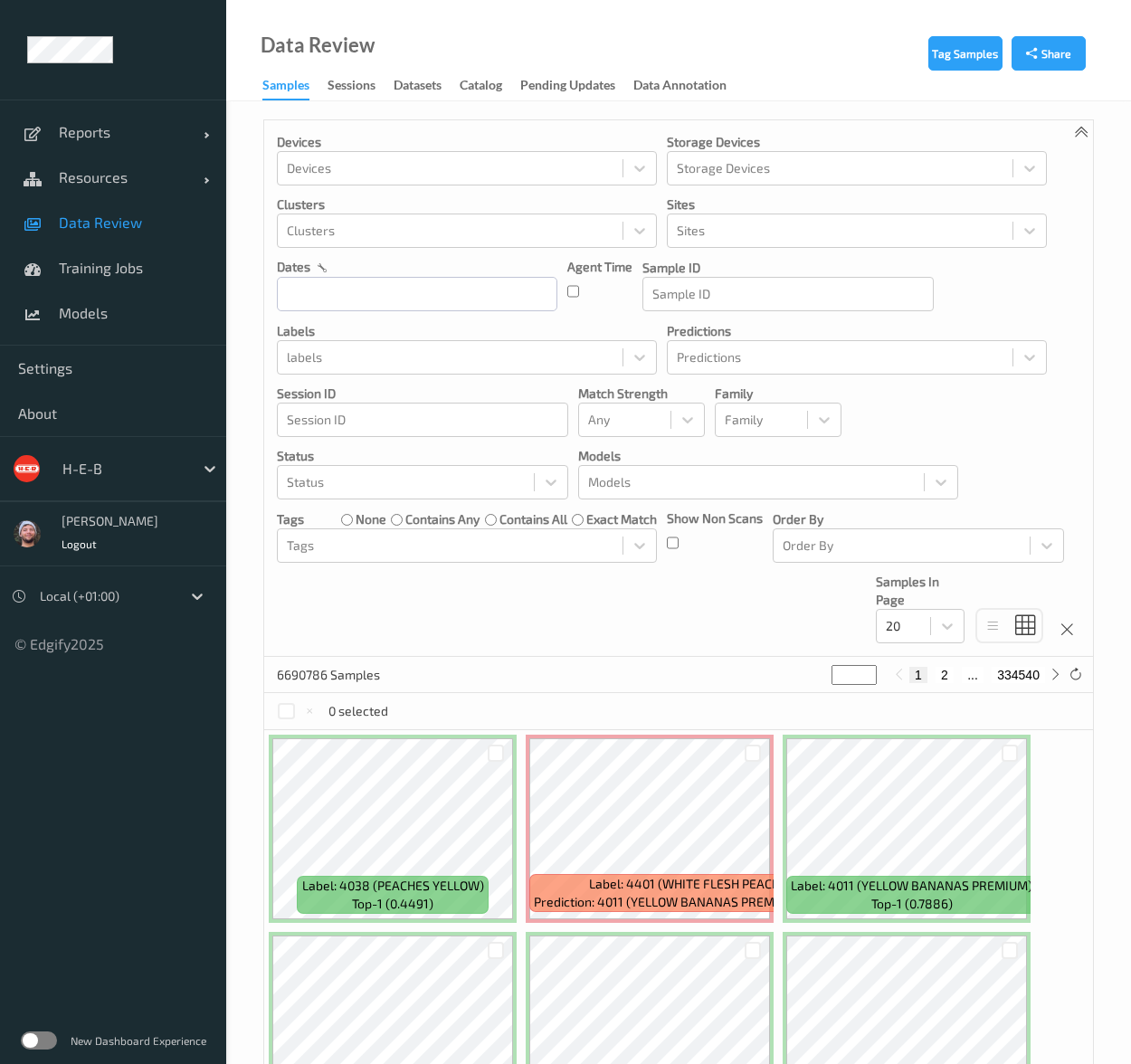
click at [968, 259] on div "Devices Devices Storage Devices Storage Devices Clusters Clusters Sites Sites d…" at bounding box center [678, 388] width 829 height 536
click at [83, 321] on span "Models" at bounding box center [133, 313] width 149 height 18
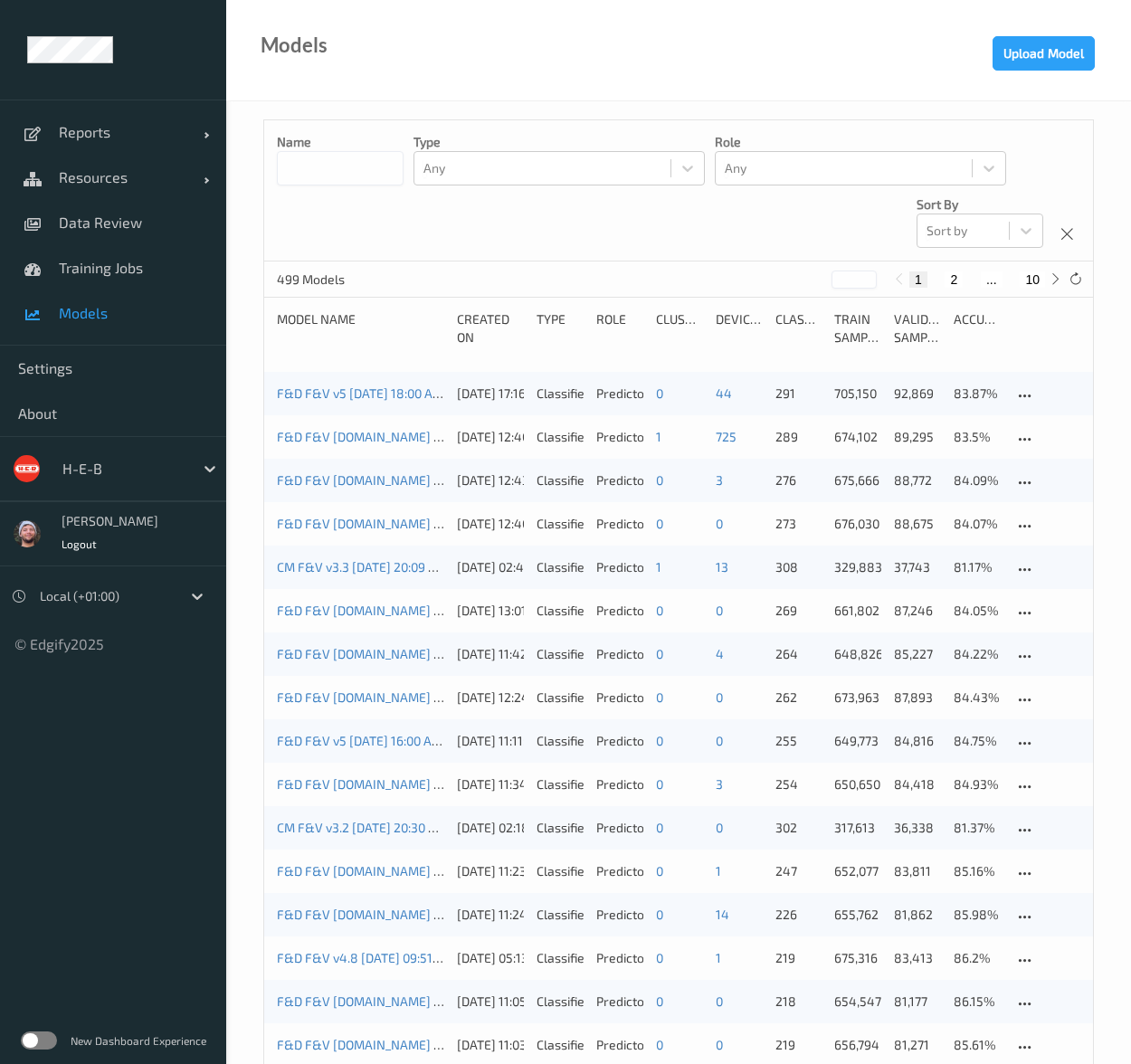
click at [367, 401] on div "F&D F&V v5 2025-10-08 18:00 Auto Save" at bounding box center [361, 393] width 167 height 18
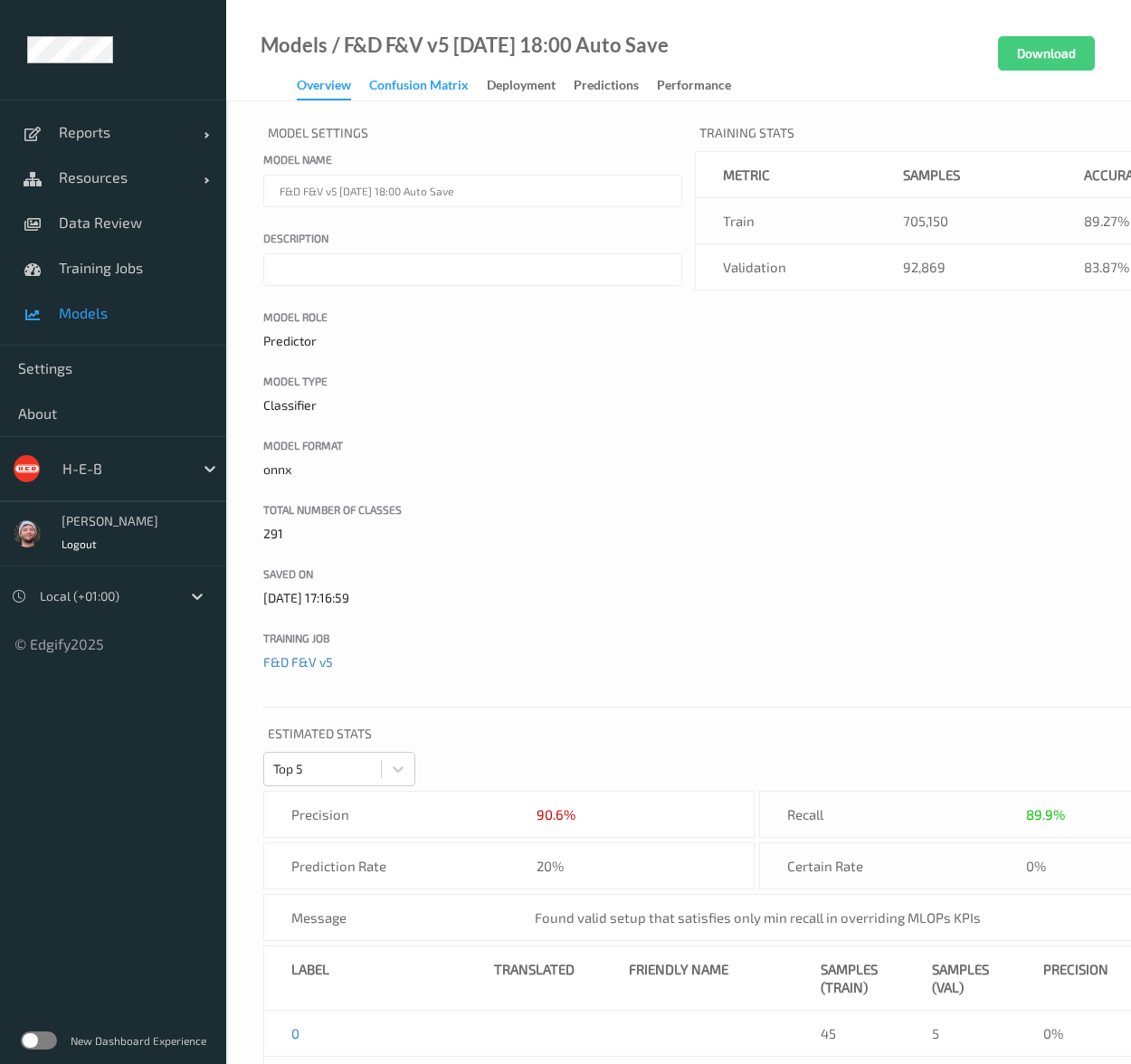
click at [442, 96] on div "Confusion matrix" at bounding box center [418, 87] width 99 height 22
click at [501, 88] on div "Deployment" at bounding box center [521, 87] width 68 height 22
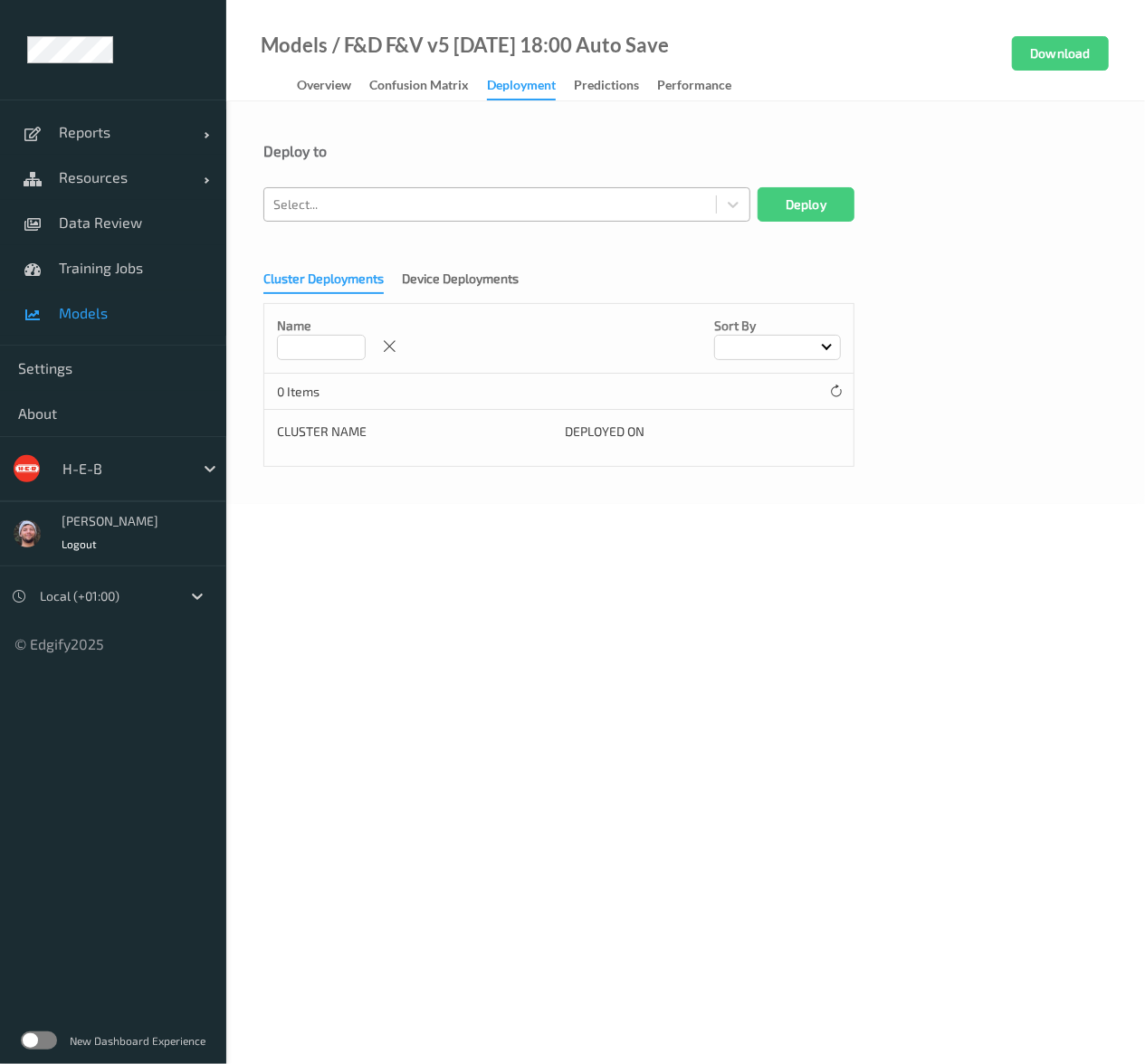
click at [454, 211] on div at bounding box center [490, 204] width 433 height 22
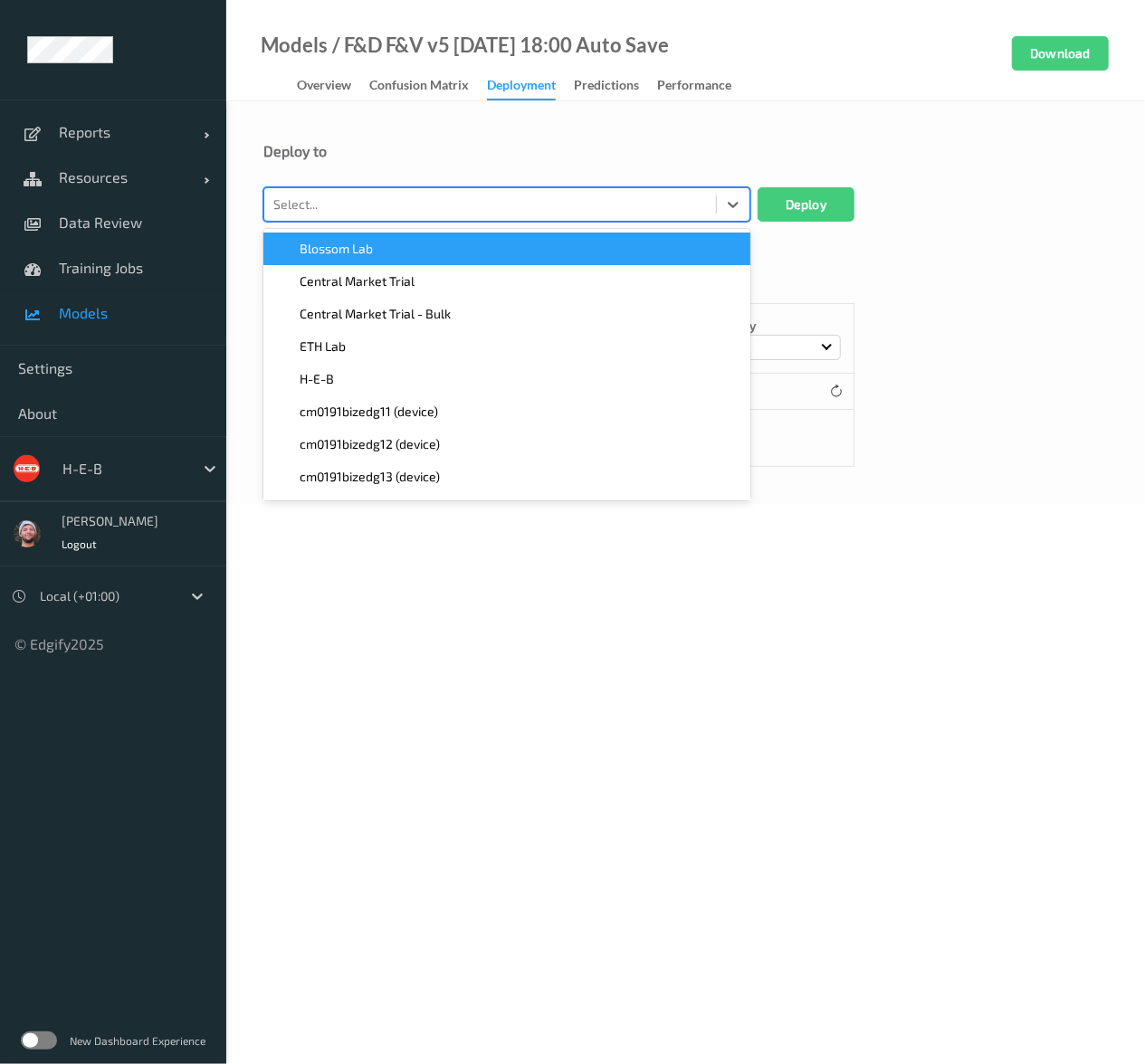
paste input "heb554"
type input "heb554"
click at [434, 250] on span "heb554bizedg13 (device)" at bounding box center [371, 248] width 143 height 18
paste input "heb554"
type input "heb554"
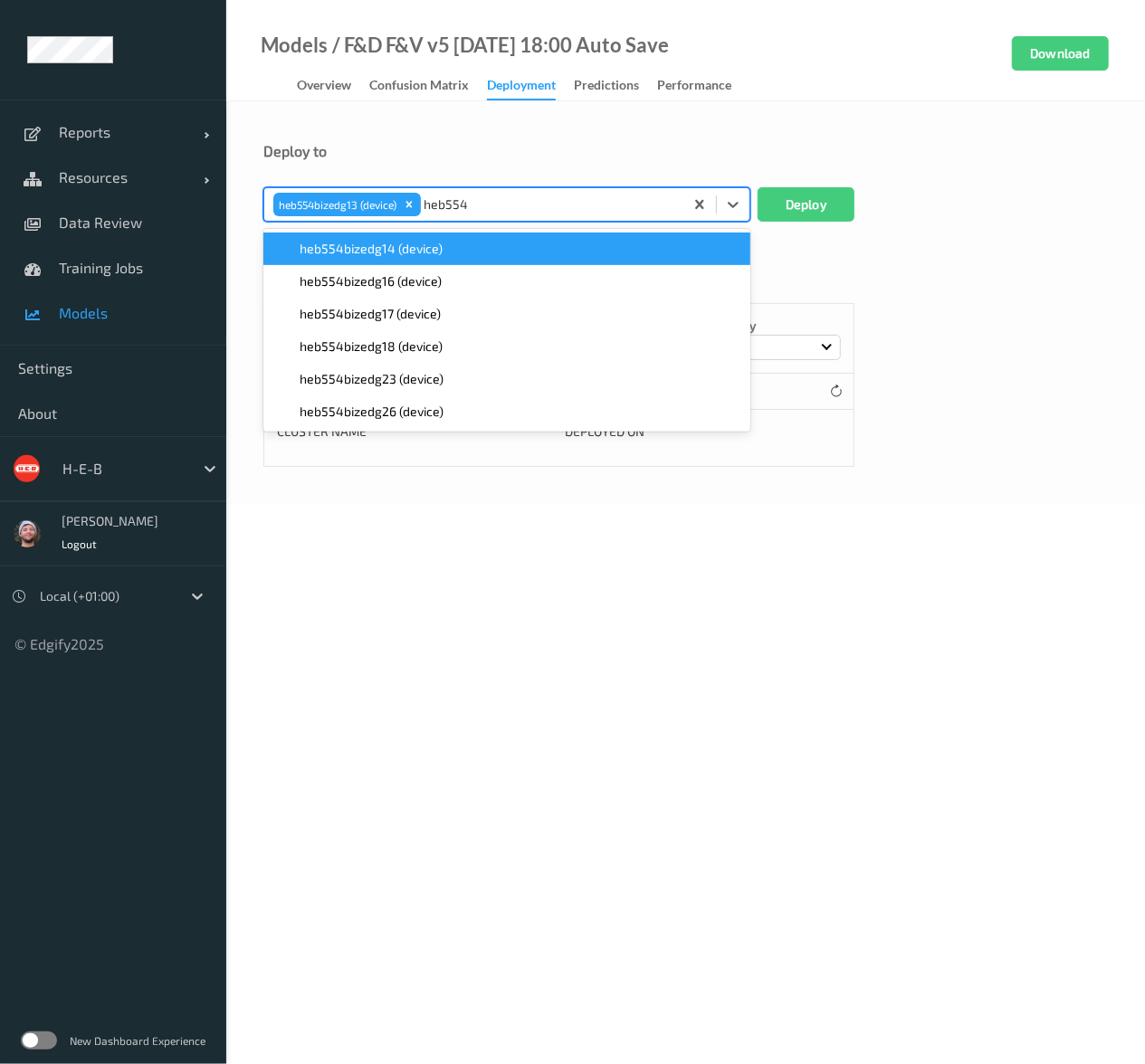
click at [434, 250] on span "heb554bizedg14 (device)" at bounding box center [371, 248] width 143 height 18
paste input "heb554"
type input "heb554"
click at [434, 250] on span "heb554bizedg16 (device)" at bounding box center [371, 248] width 143 height 18
paste input "heb554"
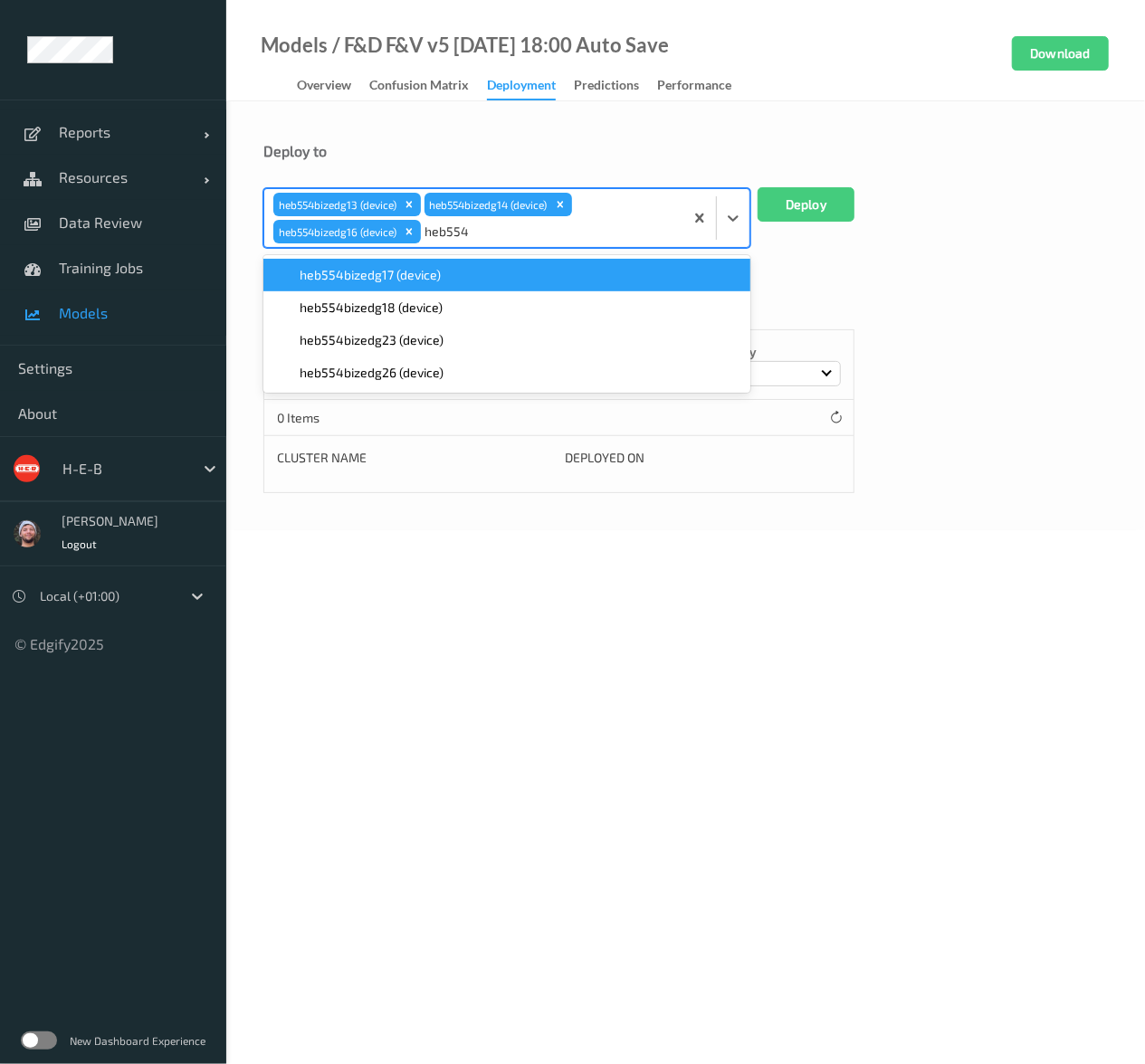
type input "heb554"
click at [434, 250] on form "Deploy to option heb554bizedg16 (device), selected. option heb554bizedg17 (devi…" at bounding box center [685, 318] width 845 height 351
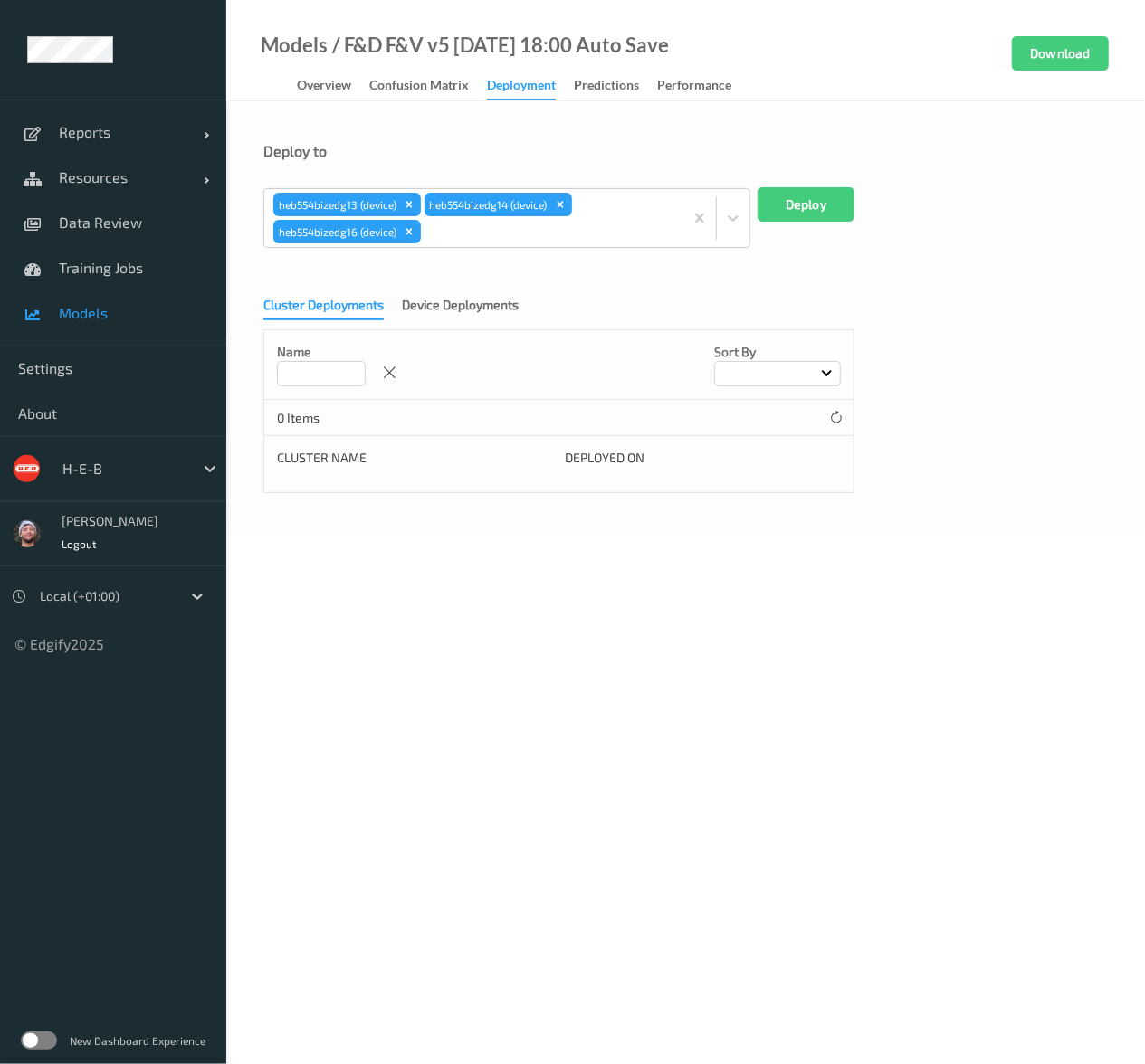
click at [458, 240] on div at bounding box center [549, 231] width 249 height 22
paste input "heb554"
type input "heb554"
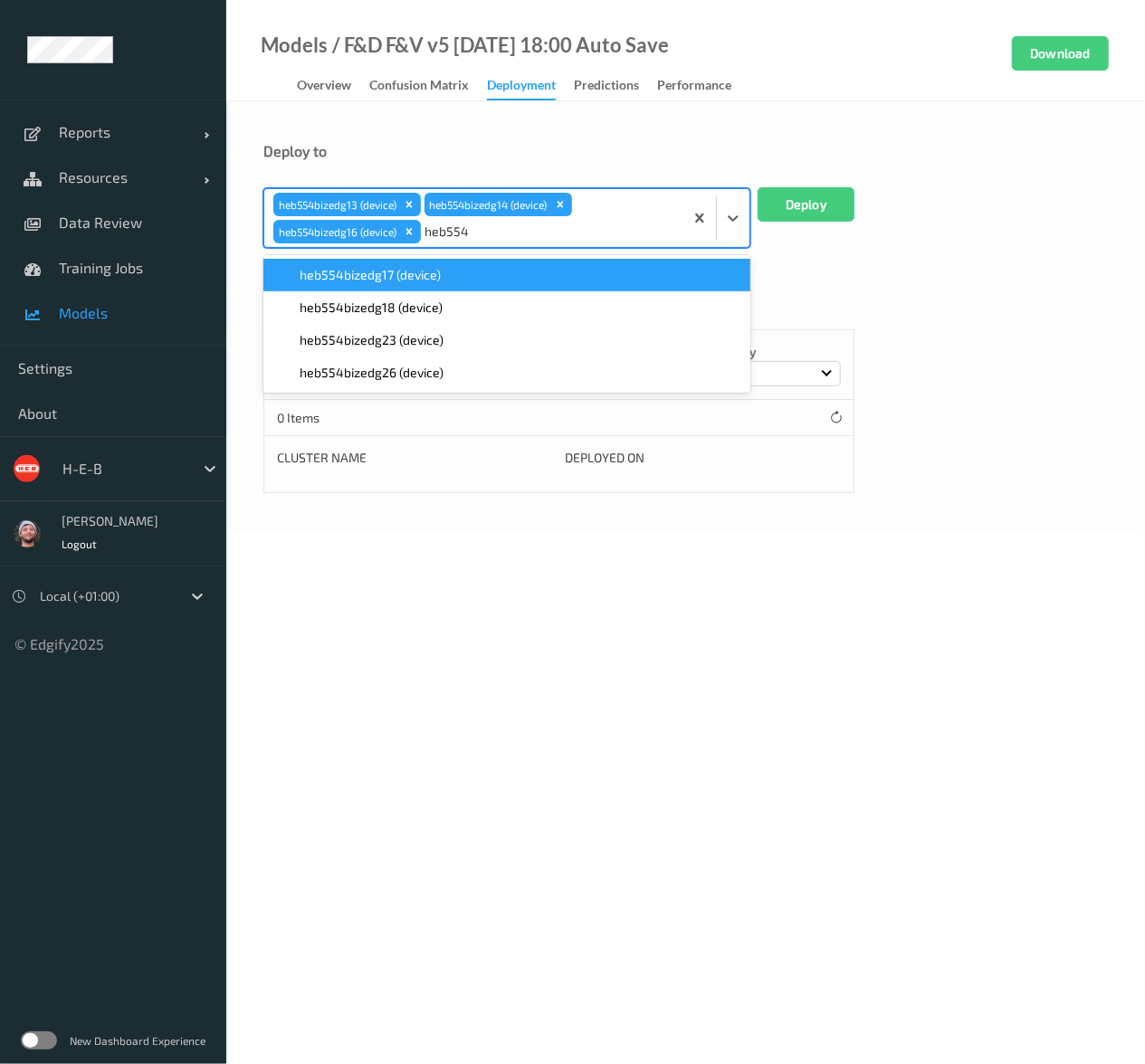
click at [436, 269] on span "heb554bizedg17 (device)" at bounding box center [370, 274] width 142 height 18
paste input "heb554"
type input "heb554"
click at [430, 282] on span "heb554bizedg18 (device)" at bounding box center [371, 274] width 143 height 18
paste input "heb554"
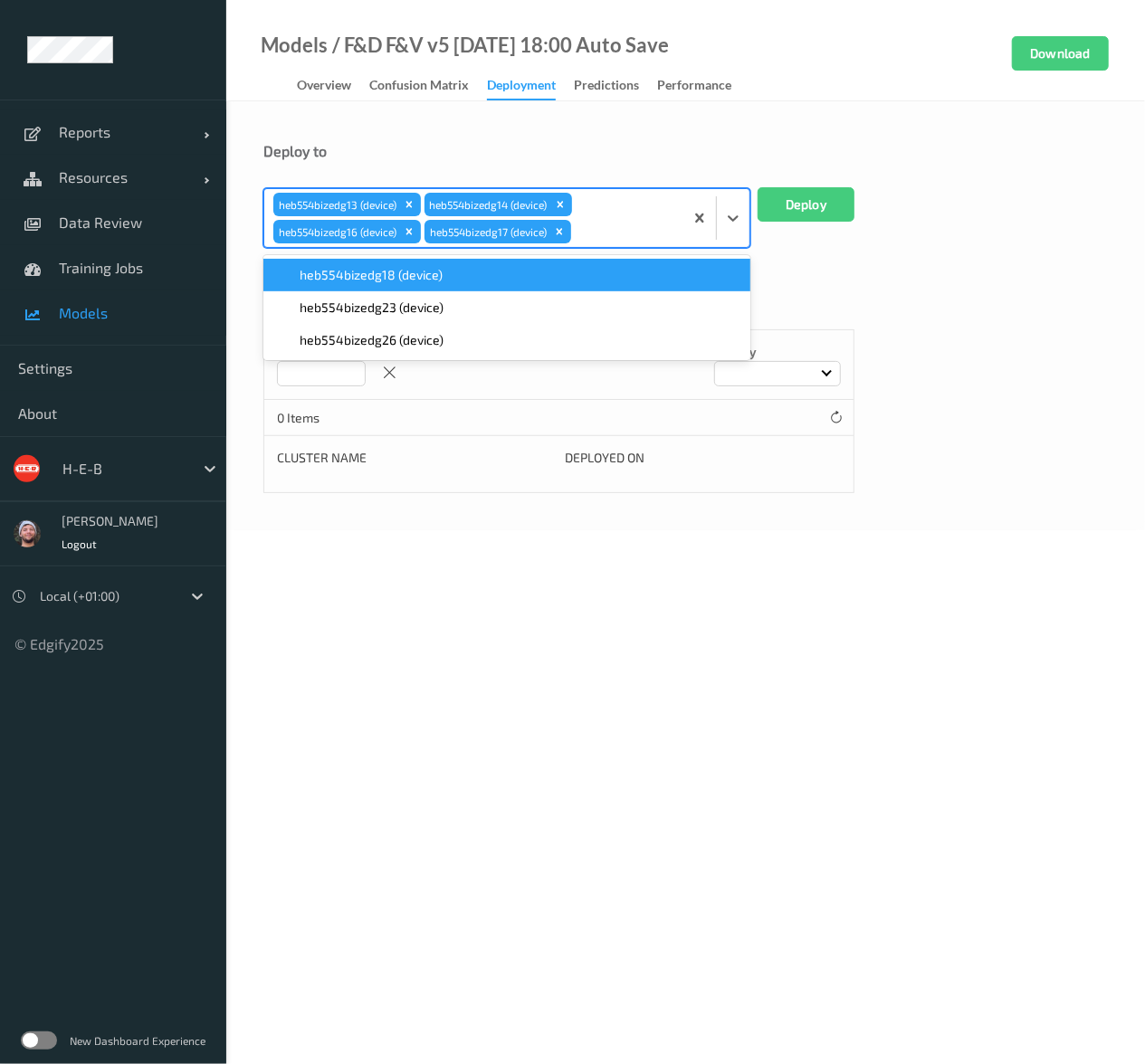
type input "heb554"
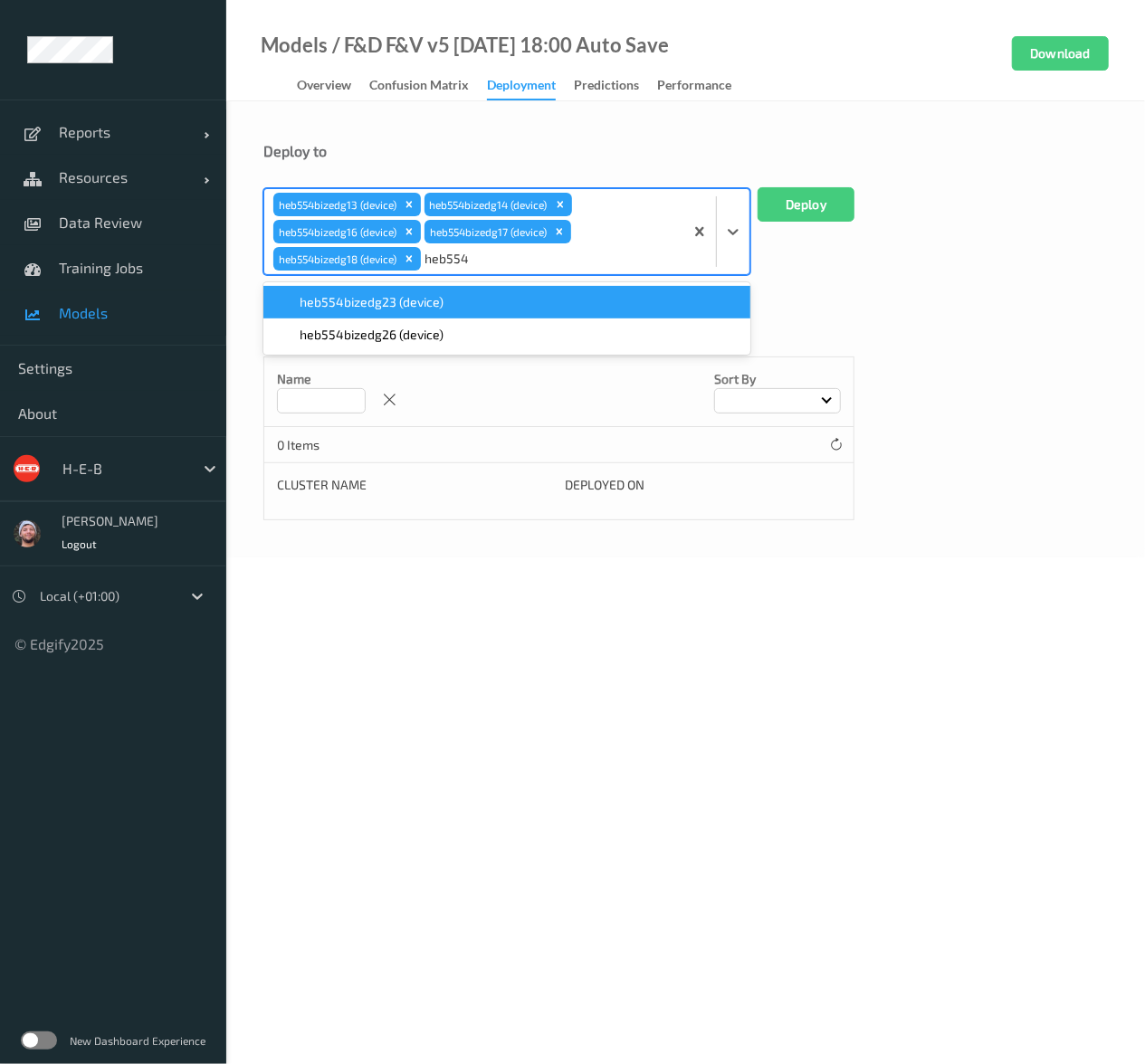
click at [429, 294] on span "heb554bizedg23 (device)" at bounding box center [371, 301] width 143 height 18
paste input "heb554"
type input "heb554"
click at [429, 303] on span "heb554bizedg26 (device)" at bounding box center [371, 301] width 143 height 18
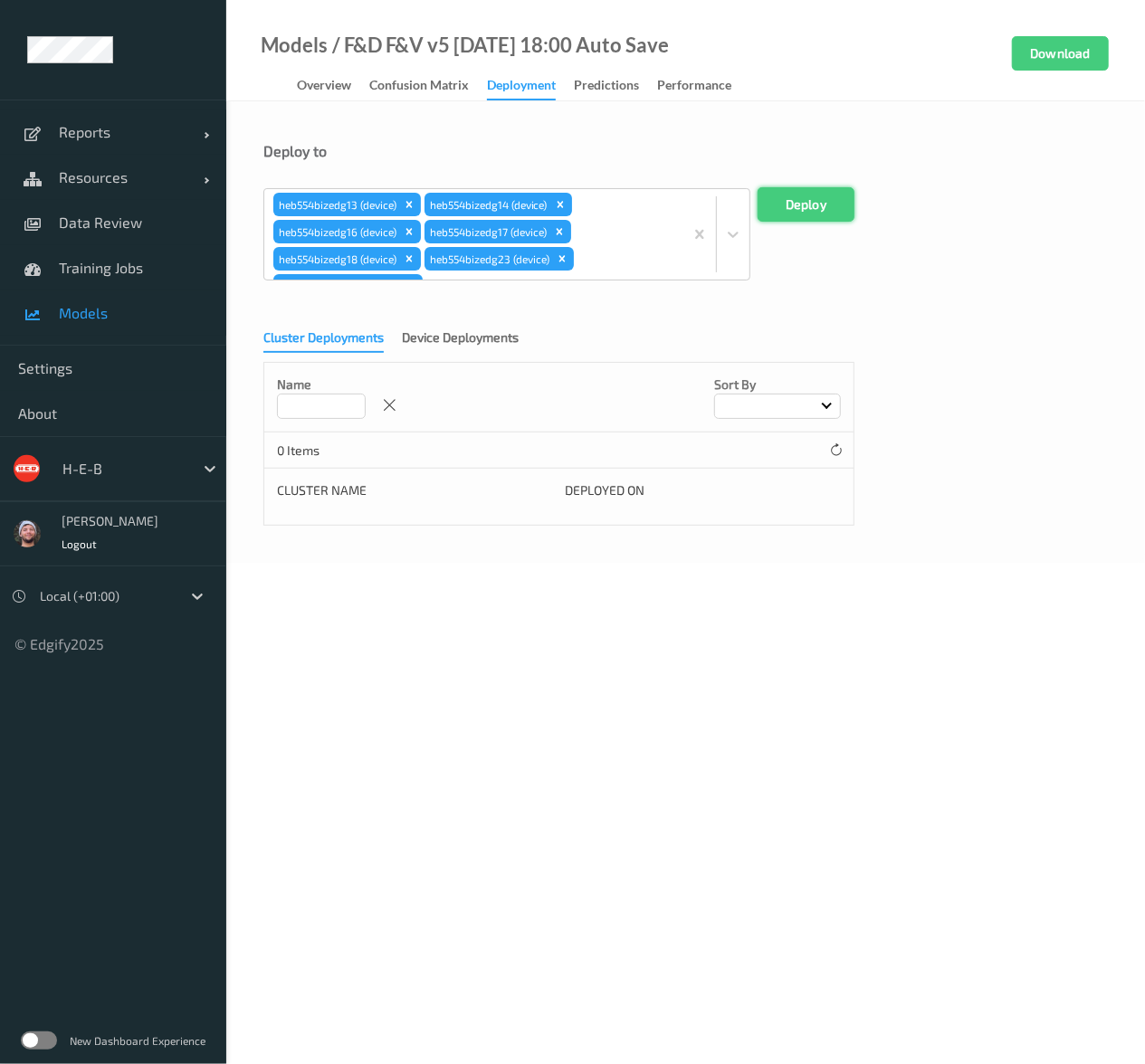
click at [802, 211] on button "Deploy" at bounding box center [805, 205] width 97 height 35
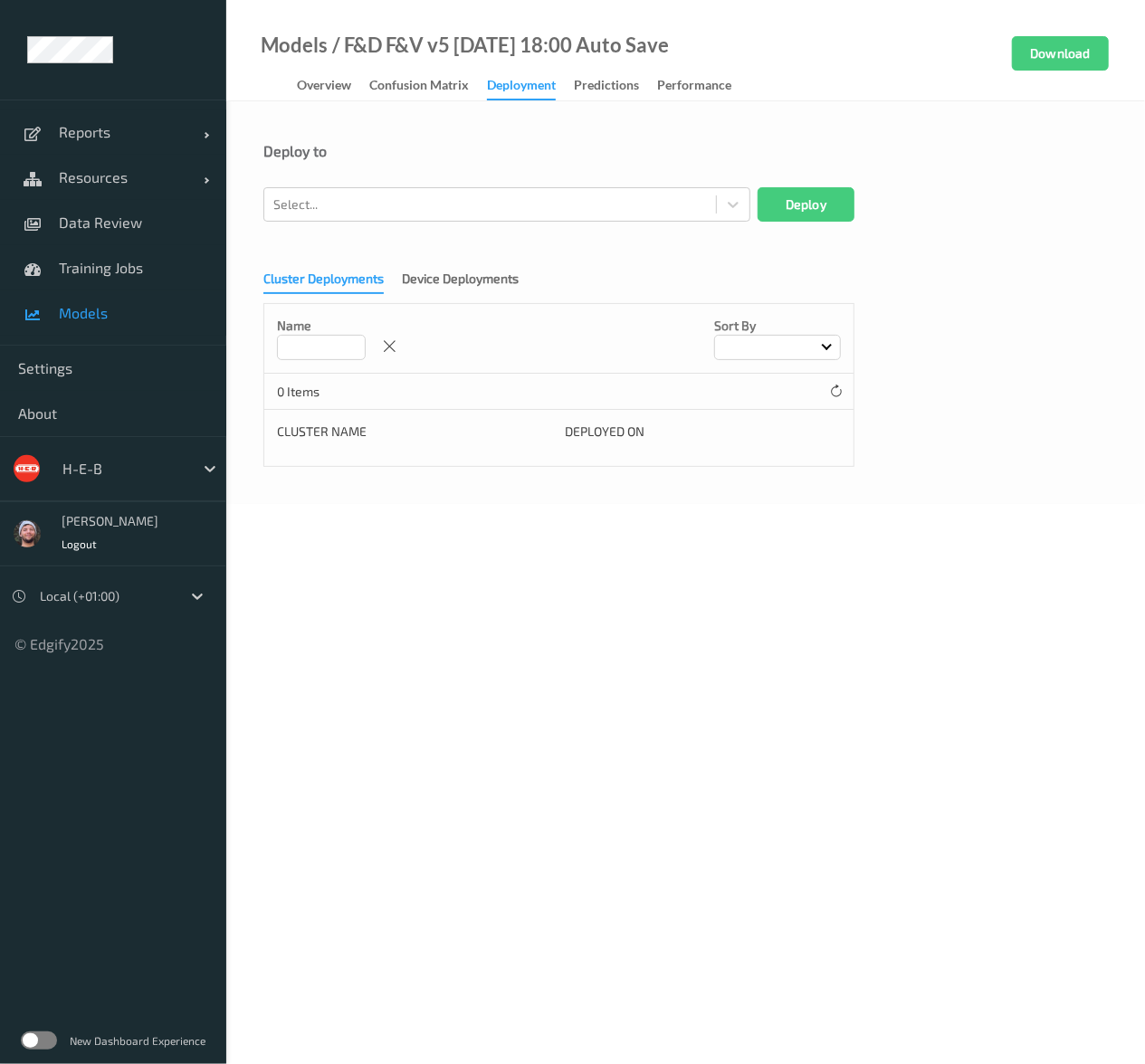
click at [984, 585] on body "Reports Default Report Customized Report Resources Devices Clusters Sites Data …" at bounding box center [572, 532] width 1145 height 1064
drag, startPoint x: 541, startPoint y: 217, endPoint x: 527, endPoint y: 227, distance: 17.2
click at [541, 217] on div "Select..." at bounding box center [489, 204] width 452 height 29
paste input "heb737"
type input "heb737"
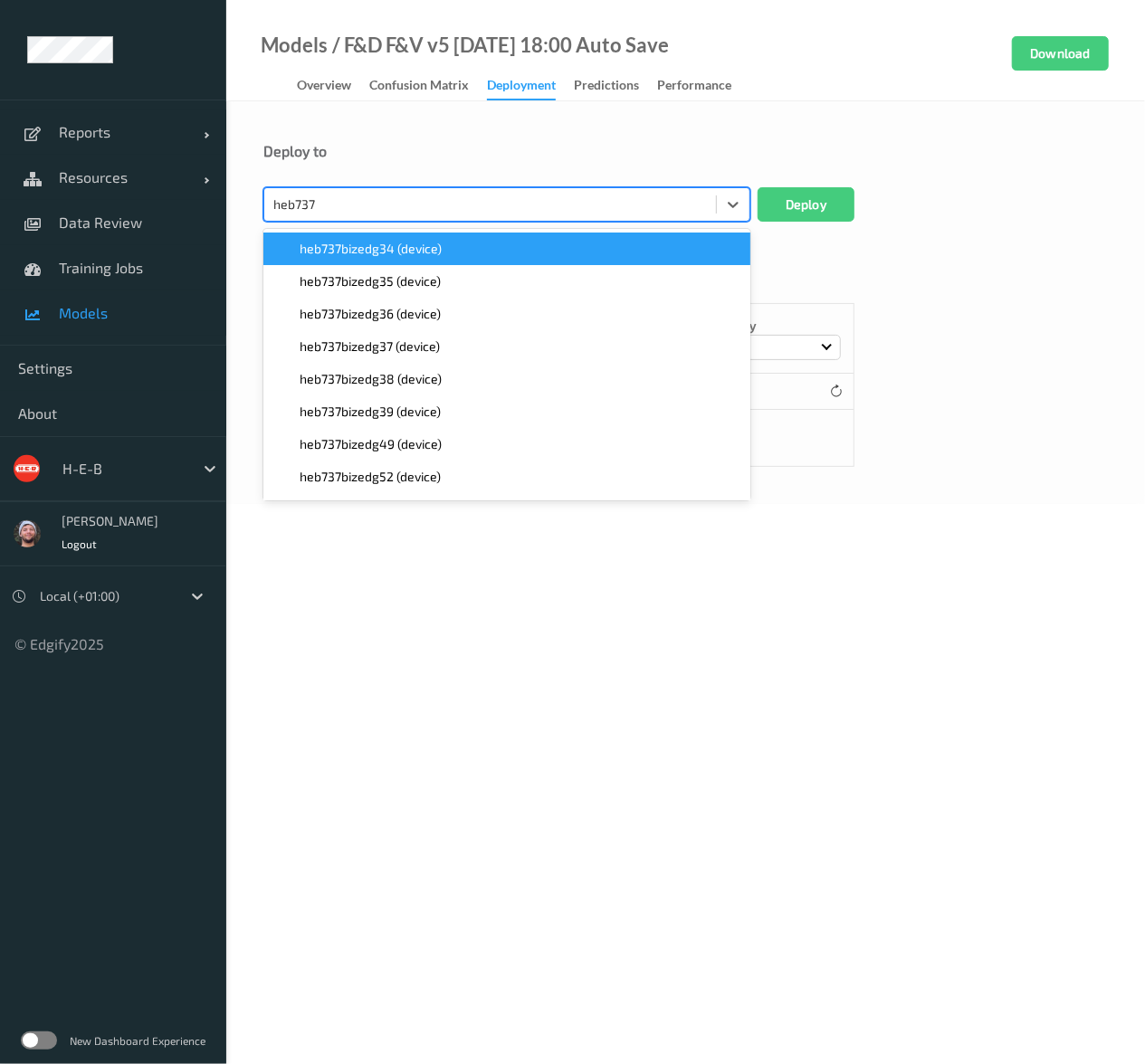
click at [416, 248] on span "heb737bizedg34 (device)" at bounding box center [371, 248] width 143 height 18
paste input "heb737"
type input "heb737"
click at [416, 248] on span "heb737bizedg35 (device)" at bounding box center [370, 248] width 142 height 18
paste input "heb737"
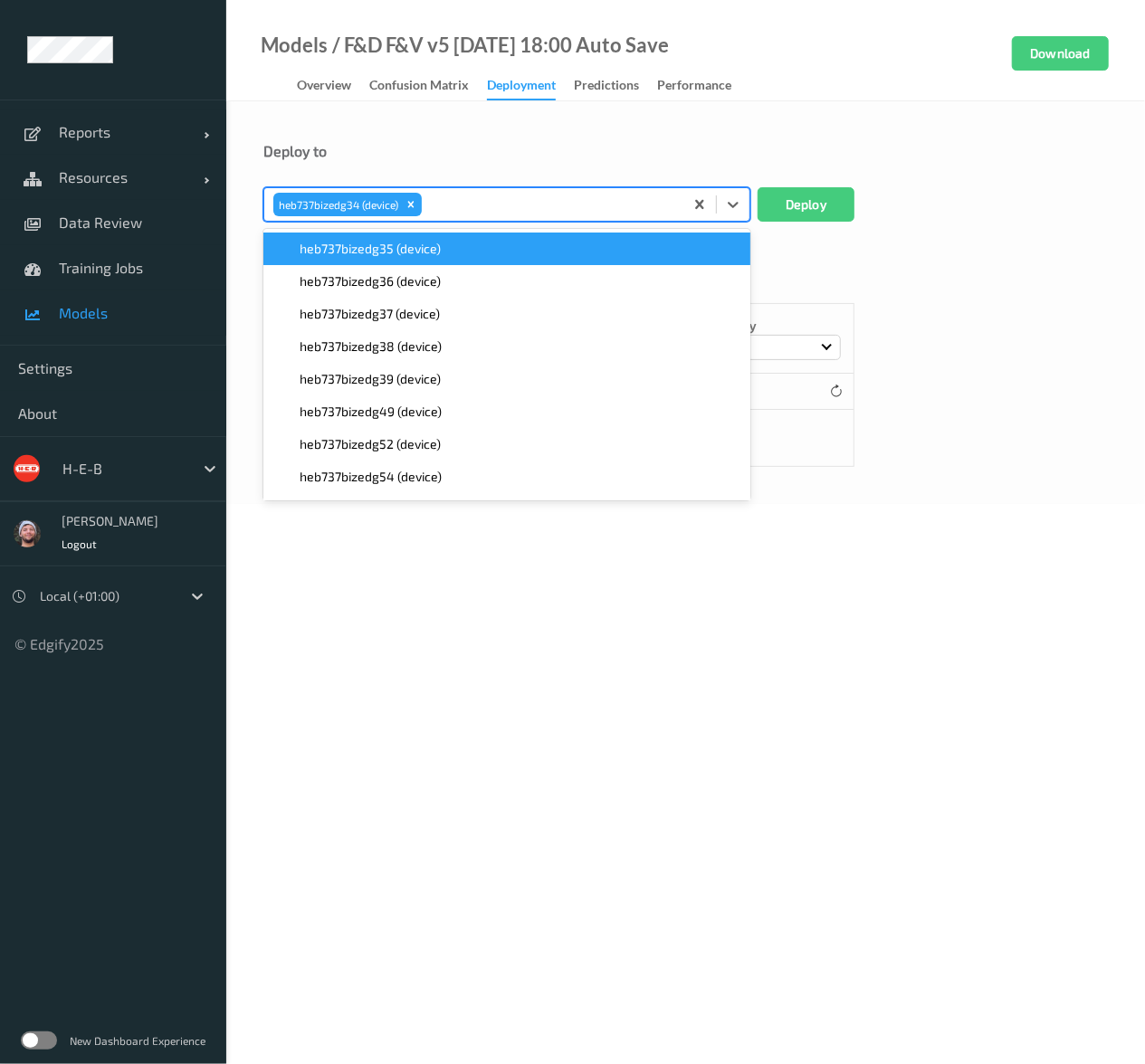
type input "heb737"
click at [416, 248] on span "heb737bizedg36 (device)" at bounding box center [370, 248] width 142 height 18
paste input "heb737"
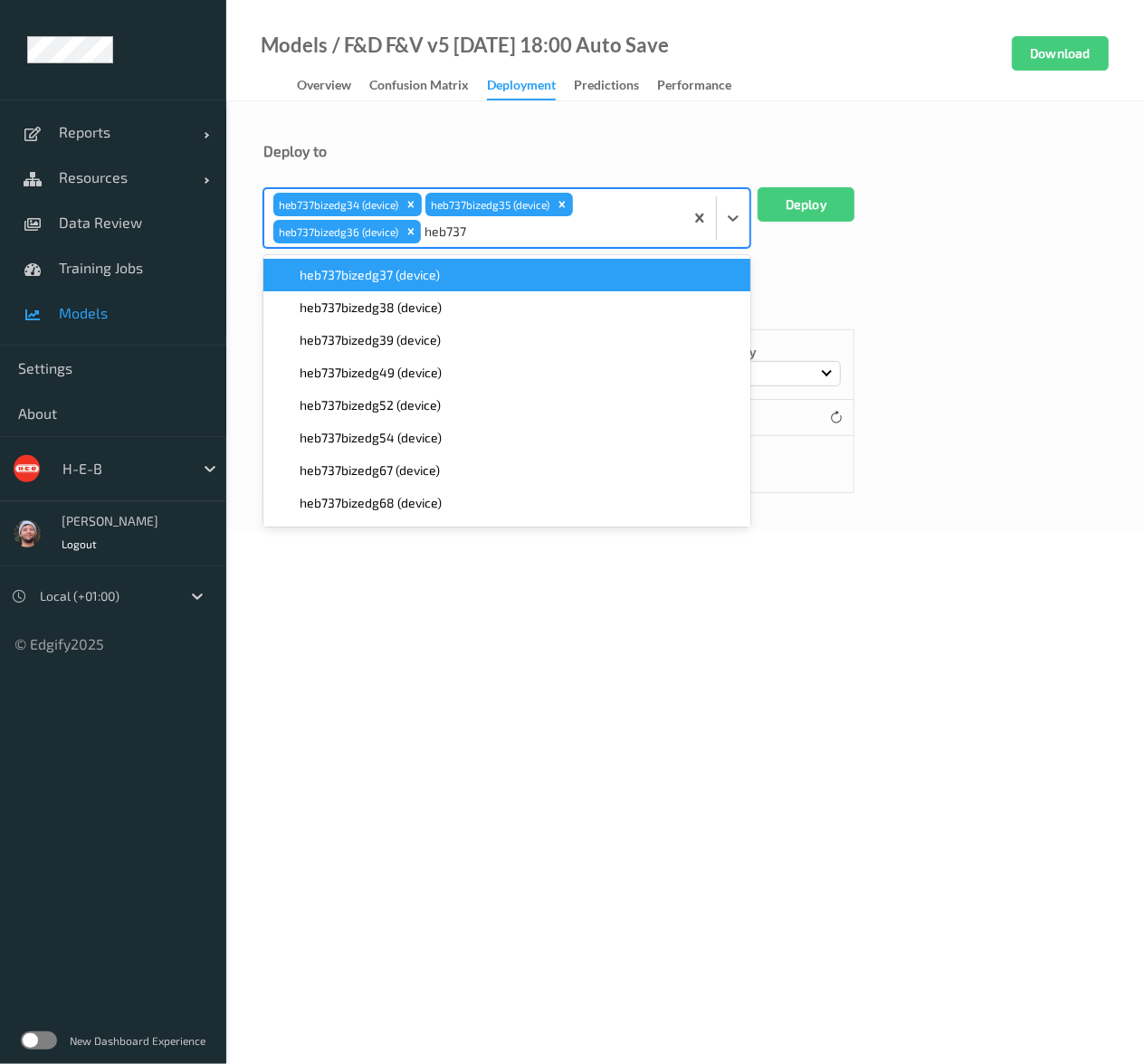
type input "heb737"
click at [416, 248] on form "Deploy to option heb737bizedg36 (device), selected. option heb737bizedg37 (devi…" at bounding box center [685, 318] width 845 height 351
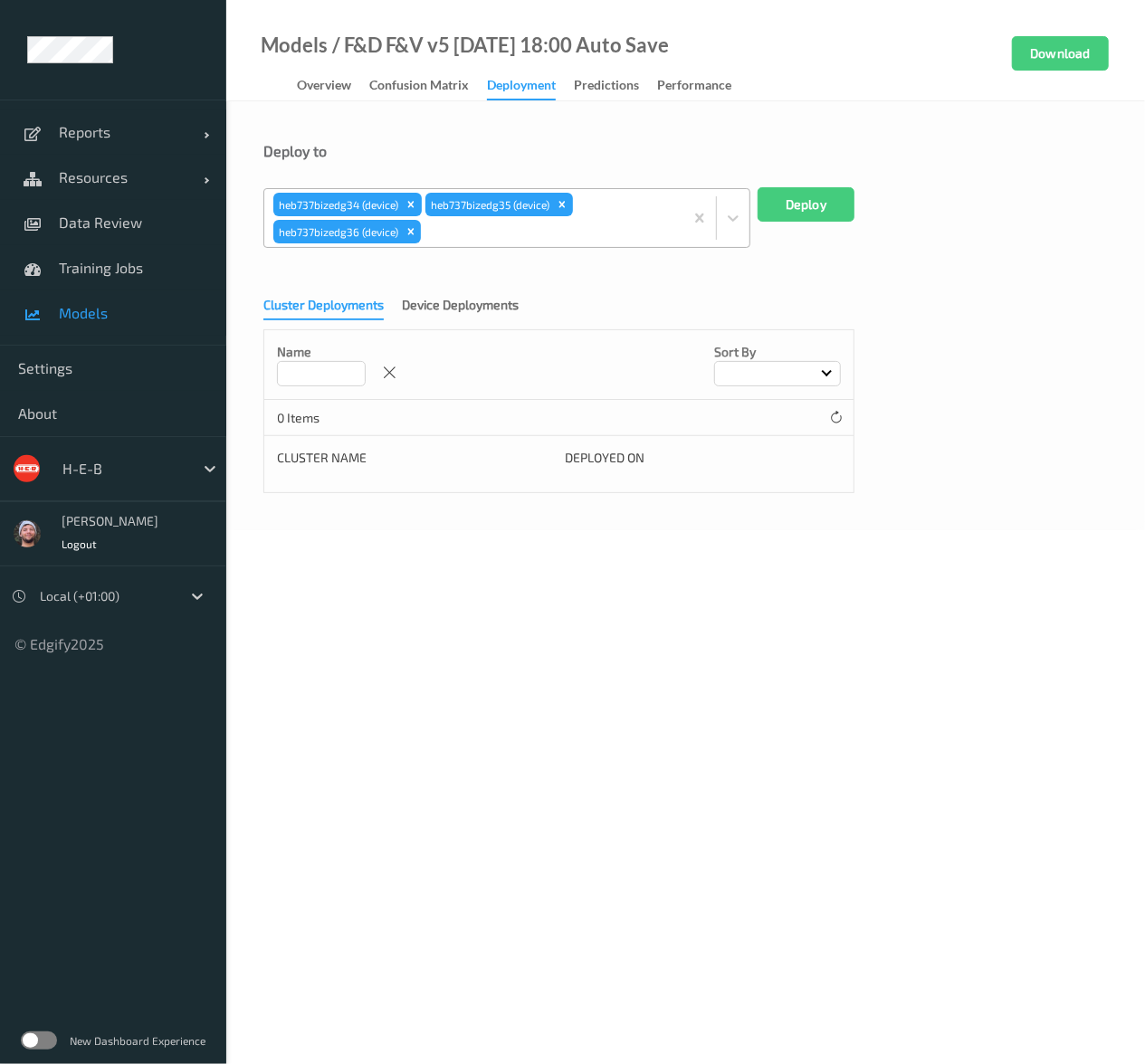
click at [472, 229] on div at bounding box center [549, 231] width 249 height 22
paste input "heb737"
type input "heb737"
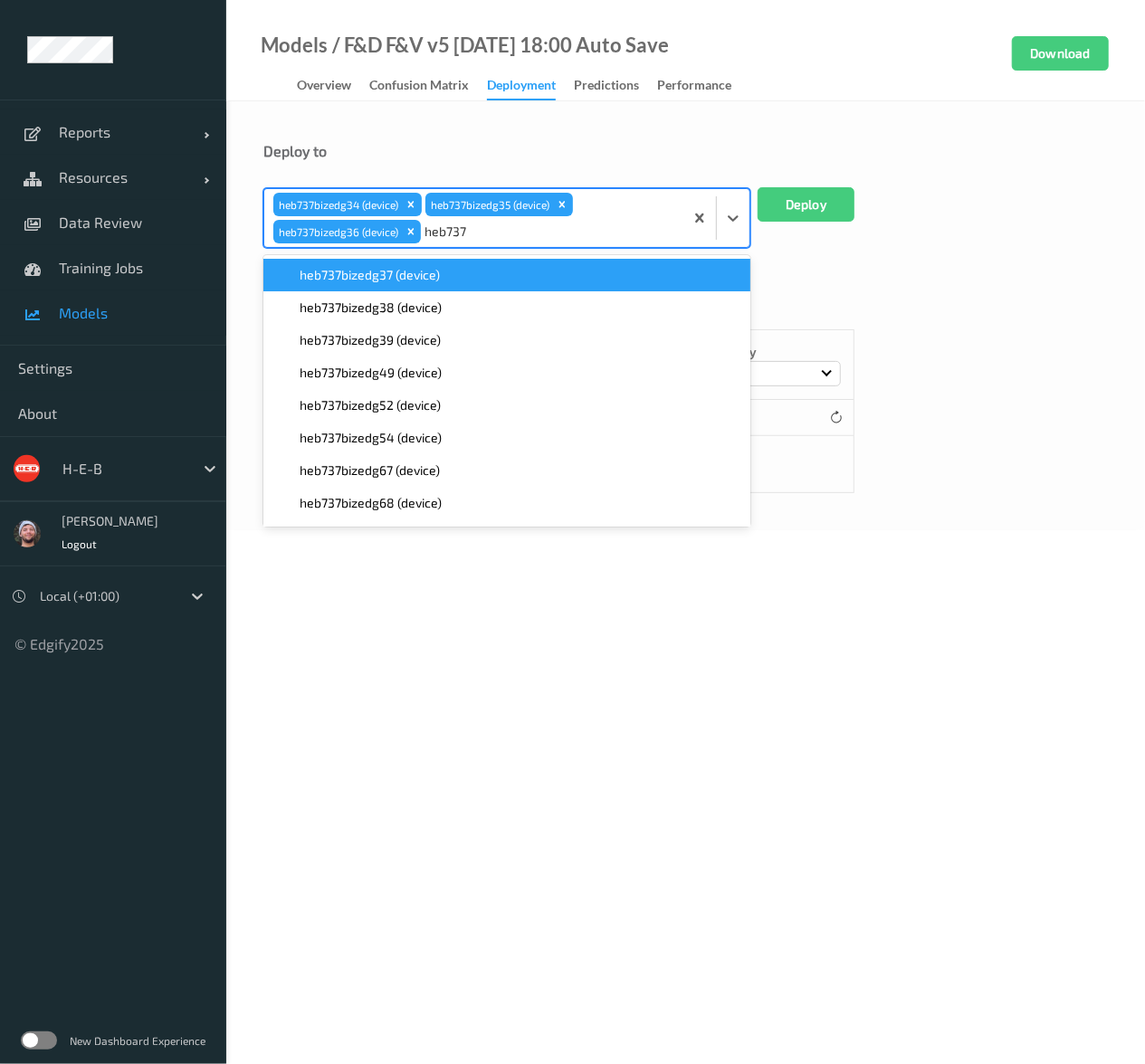
click at [428, 268] on span "heb737bizedg37 (device)" at bounding box center [370, 274] width 141 height 18
paste input "heb737"
type input "heb737"
click at [430, 283] on span "heb737bizedg38 (device)" at bounding box center [371, 274] width 143 height 18
paste input "heb737"
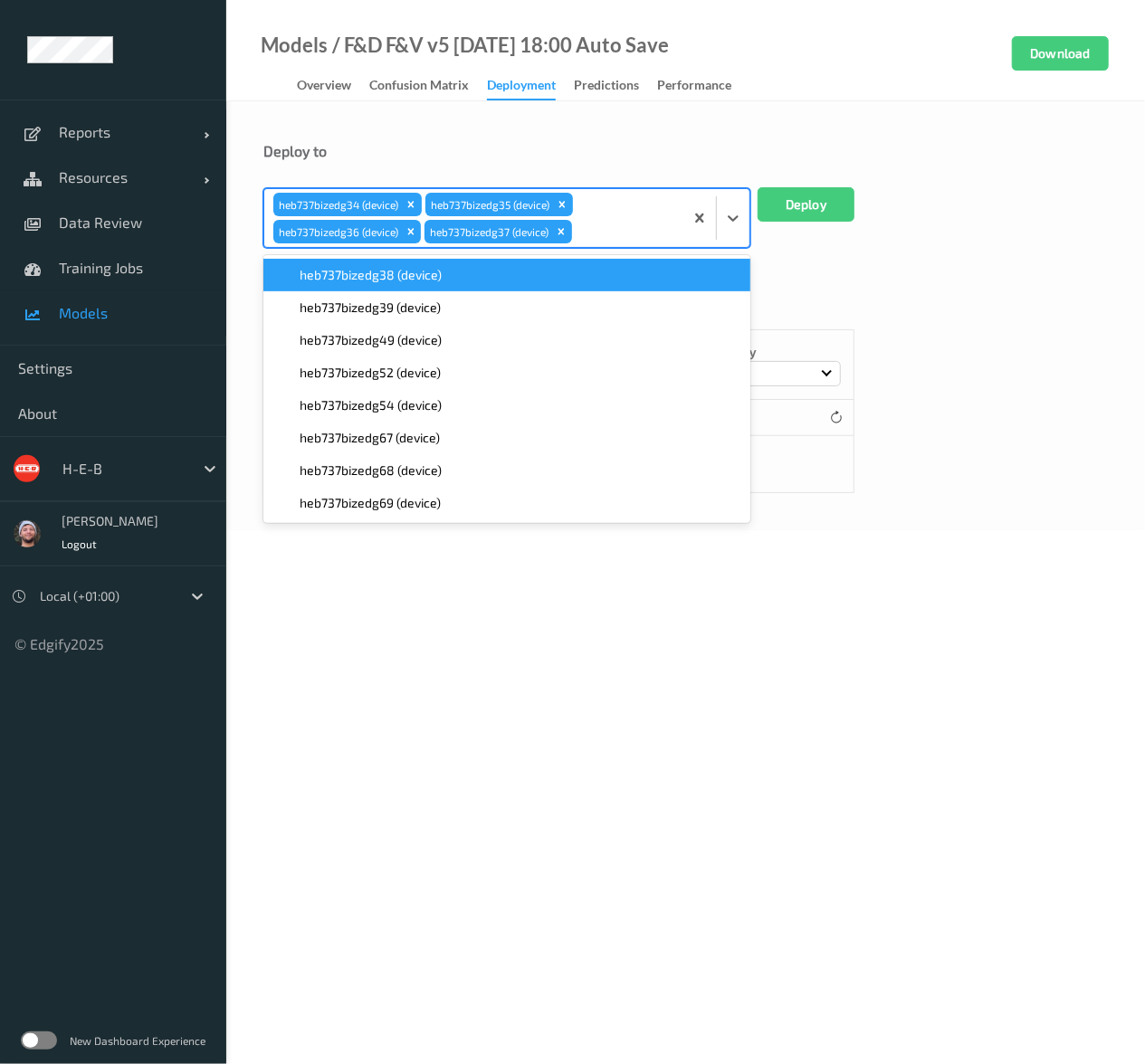
type input "heb737"
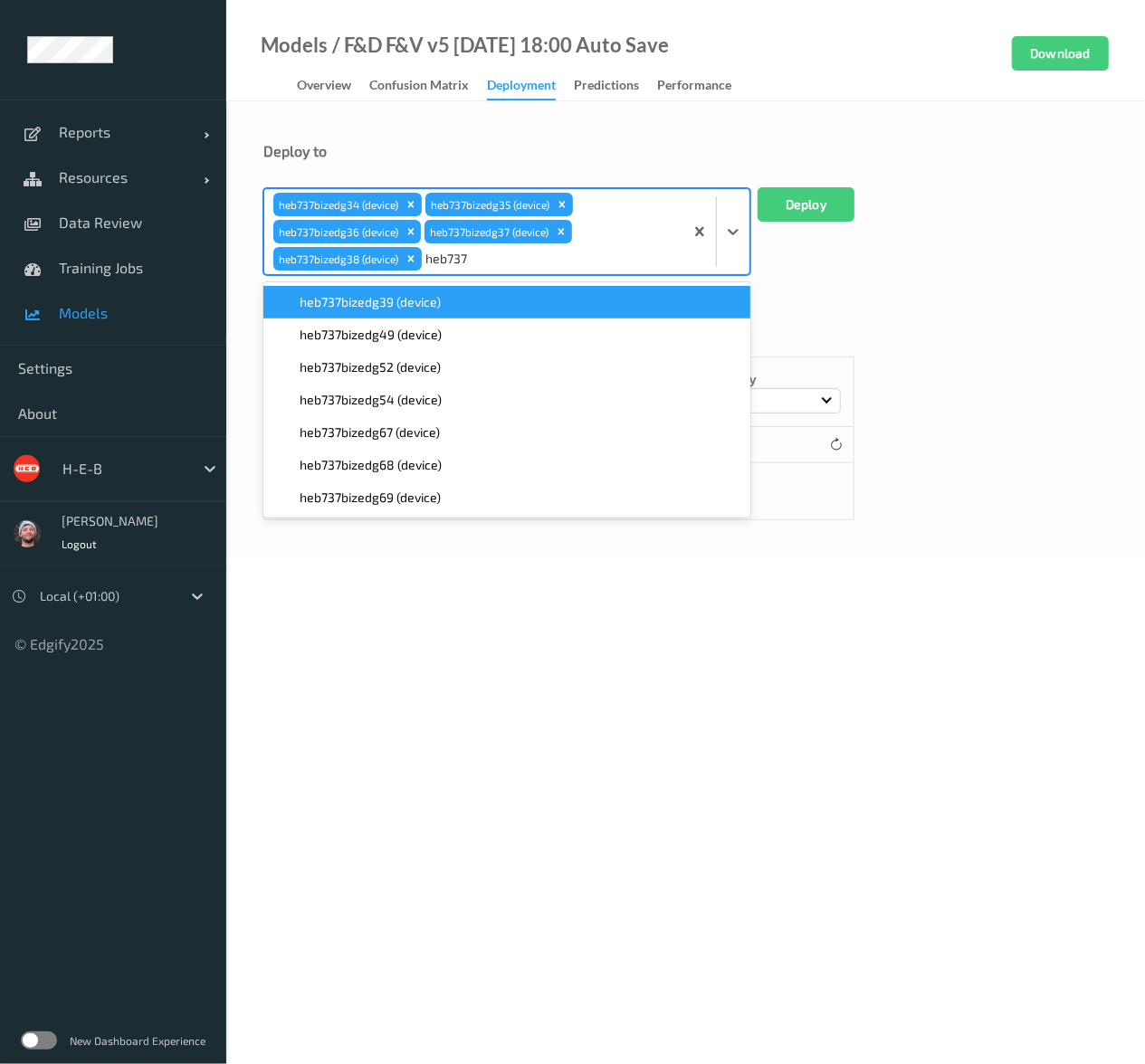
click at [452, 297] on div "heb737bizedg39 (device)" at bounding box center [507, 301] width 465 height 18
paste input "heb737"
type input "heb737"
click at [478, 312] on div "heb737bizedg49 (device)" at bounding box center [507, 302] width 487 height 33
paste input "heb737"
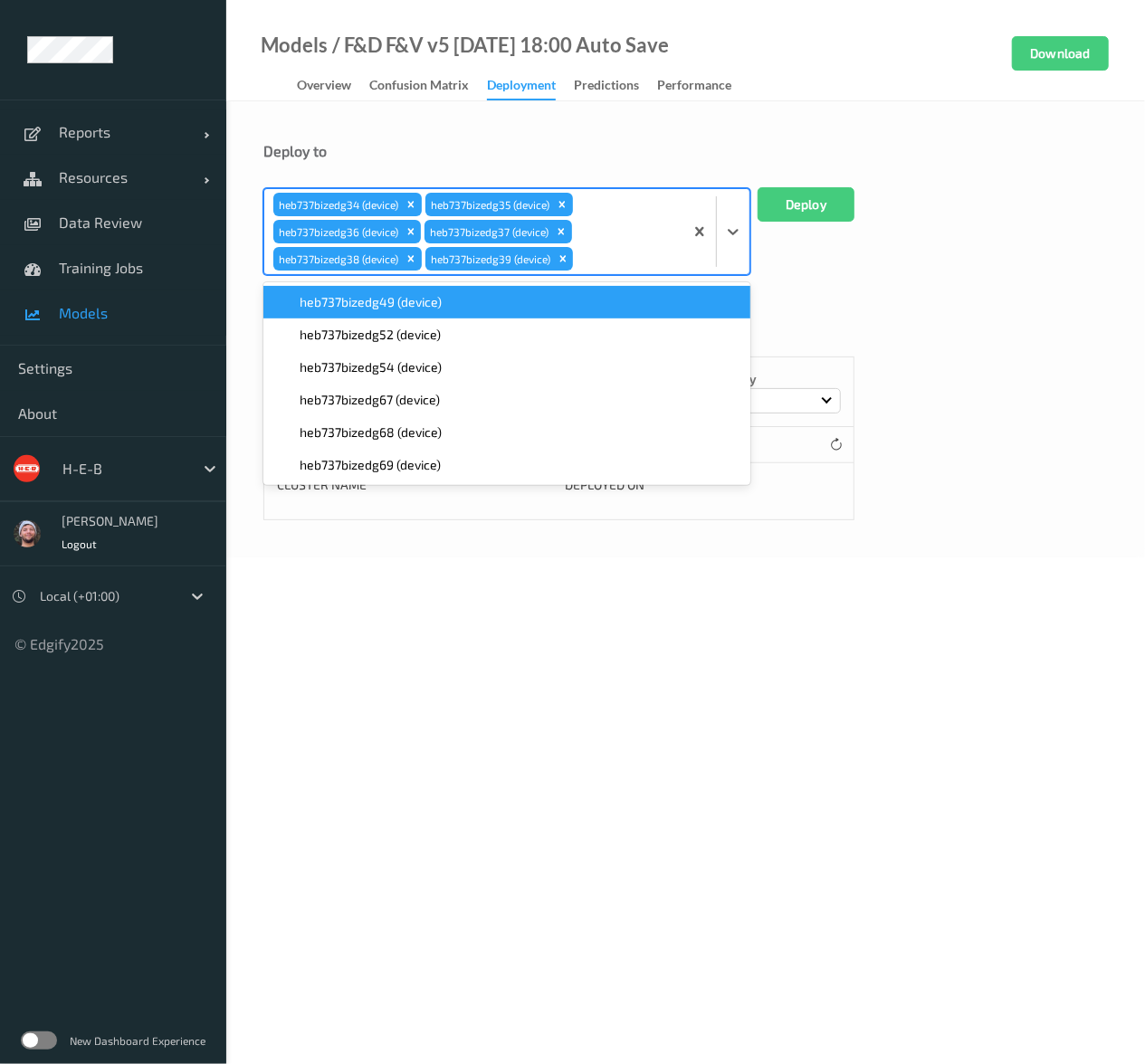
type input "heb737"
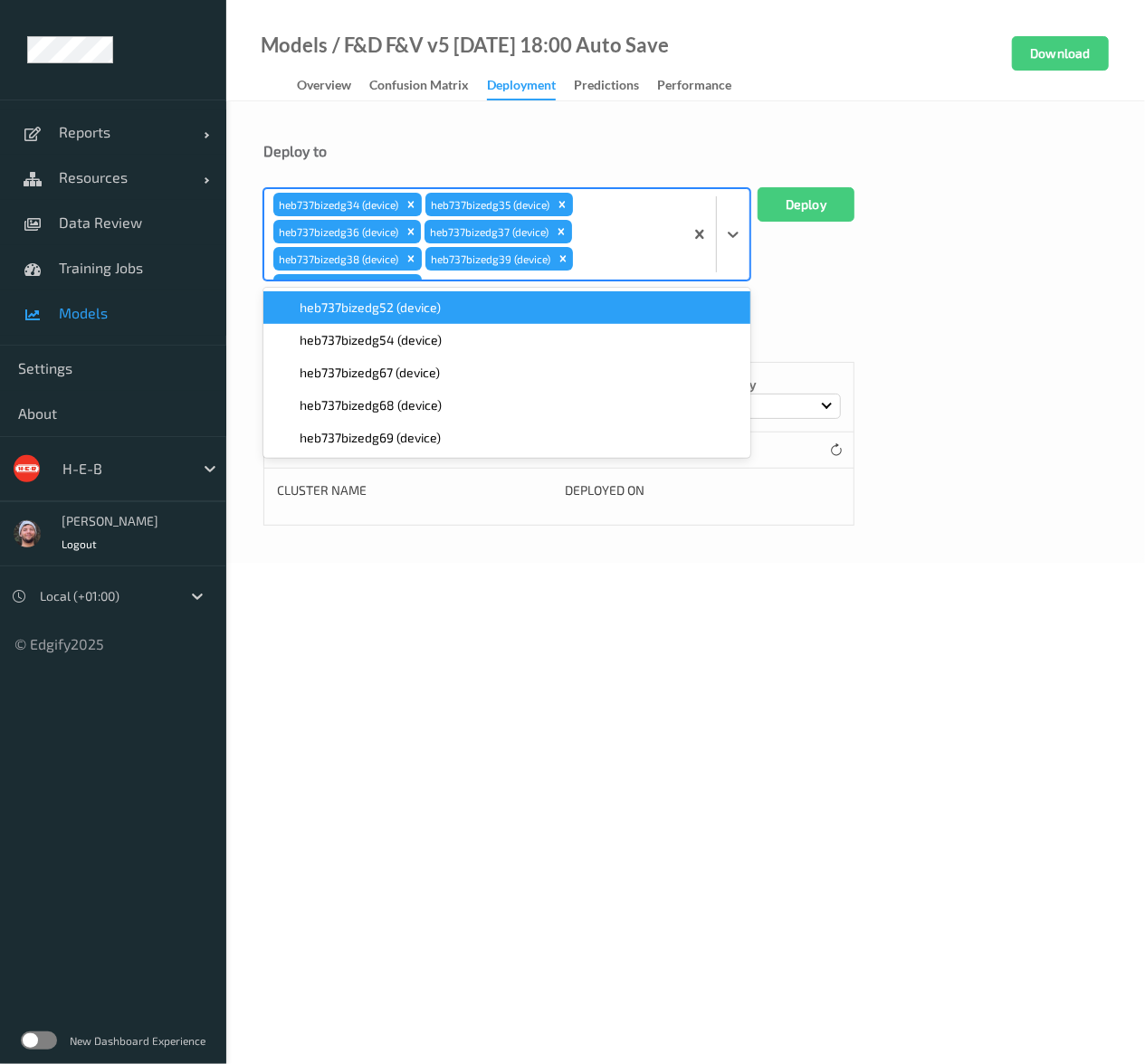
scroll to position [13, 0]
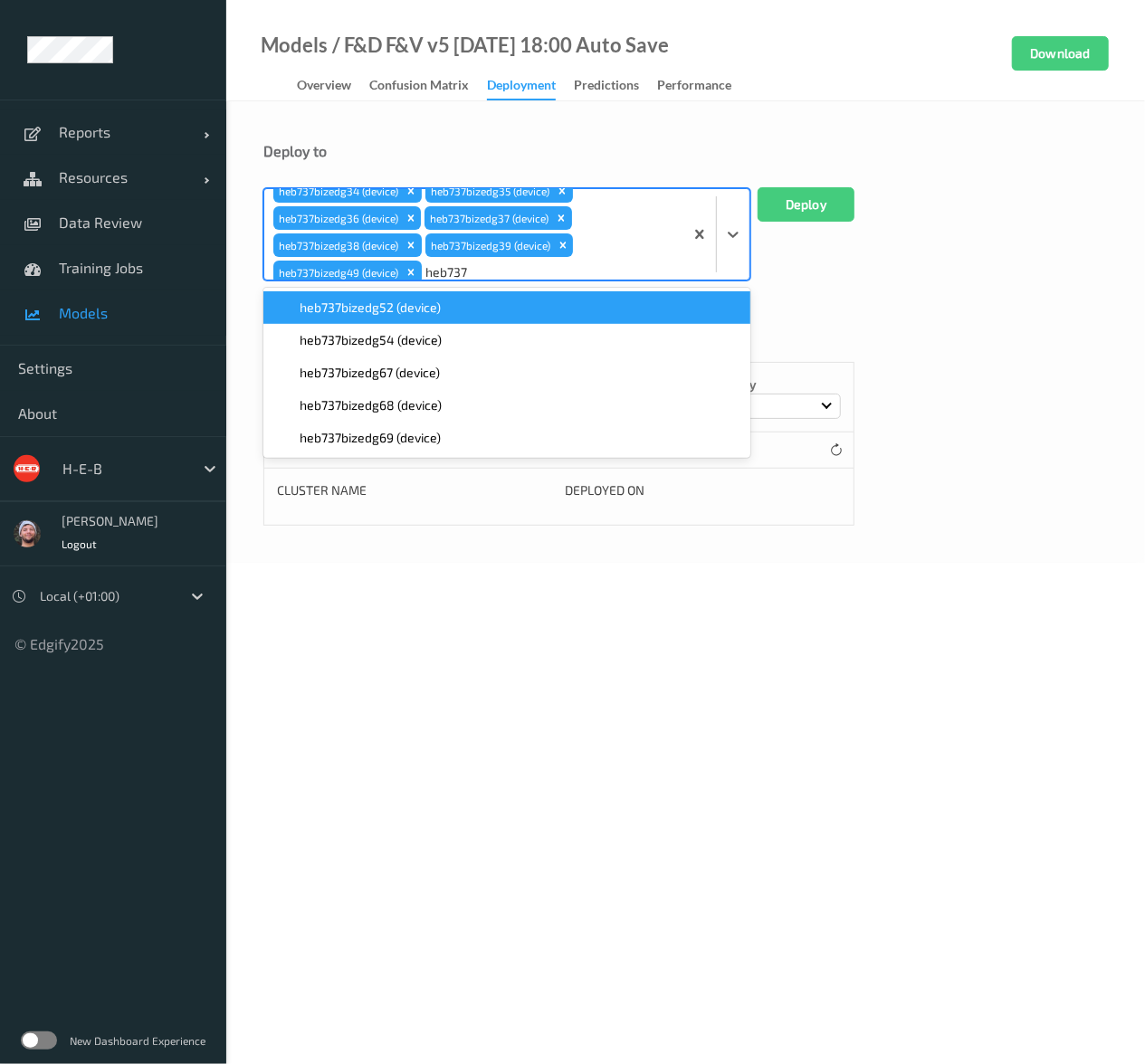
click at [481, 307] on div "heb737bizedg52 (device)" at bounding box center [507, 307] width 465 height 18
paste input "heb737"
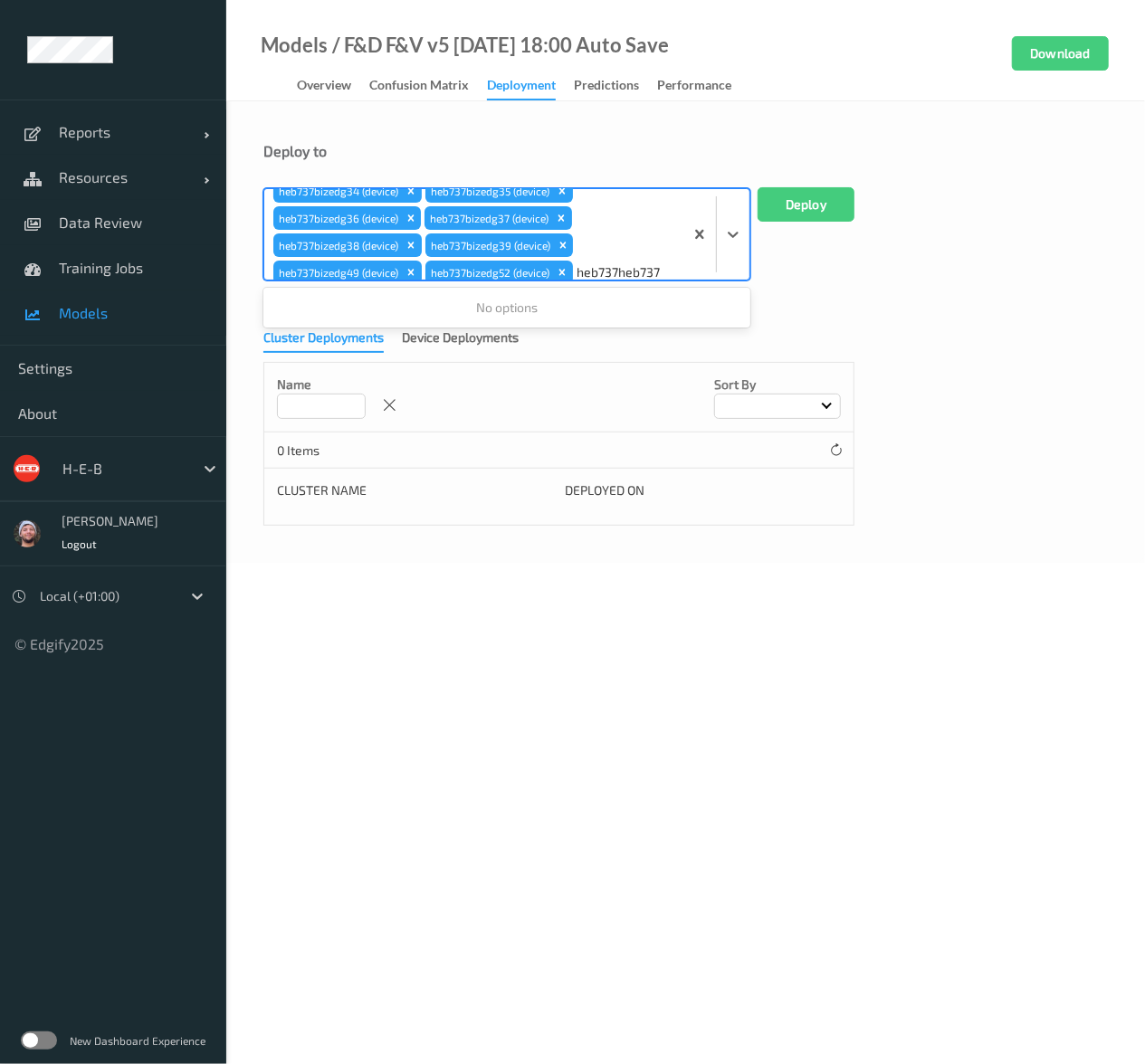
paste input "heb737"
type input "heb737heb737heb737"
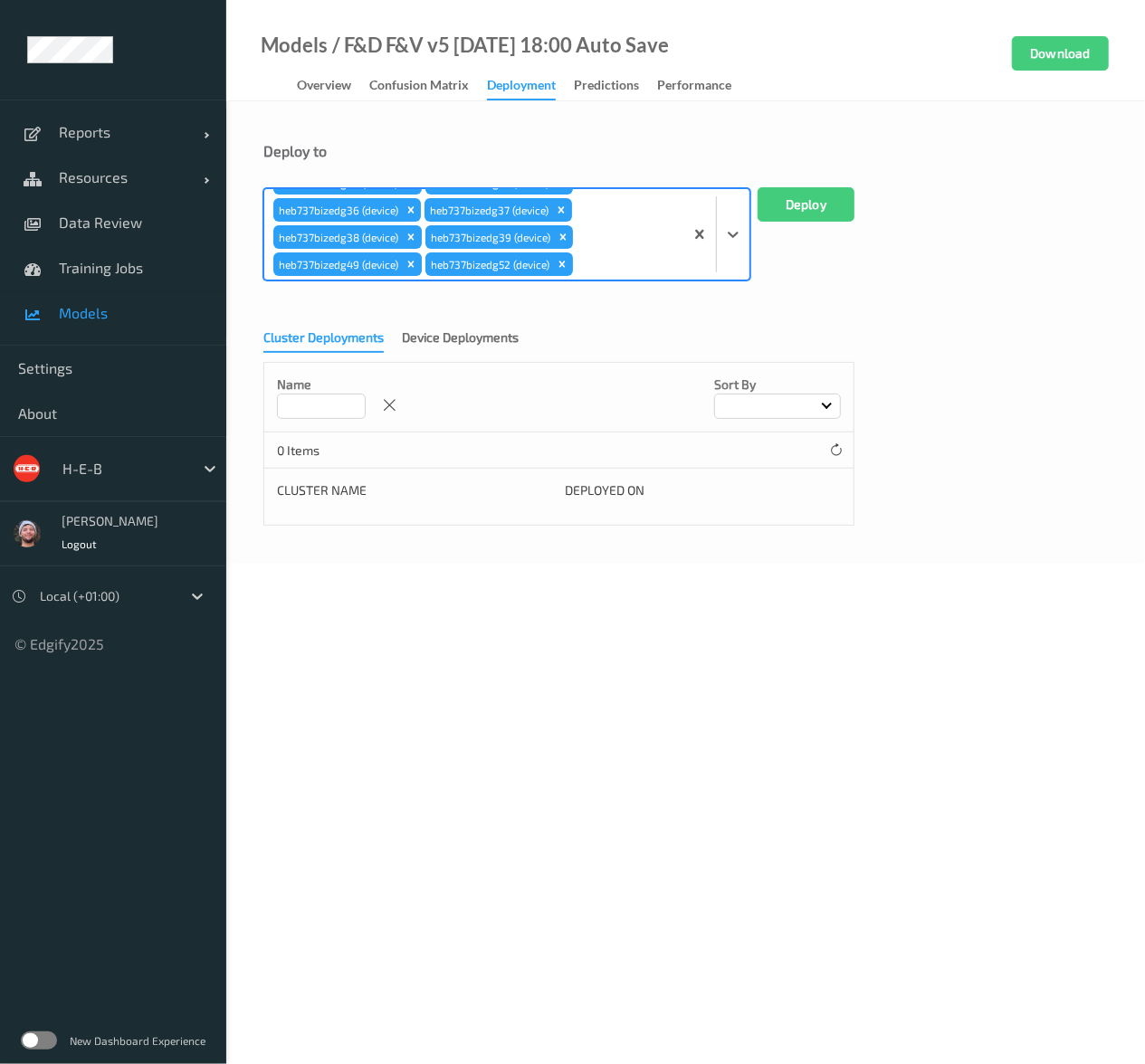
click at [592, 269] on div at bounding box center [625, 264] width 97 height 22
paste input "heb737"
type input "heb737"
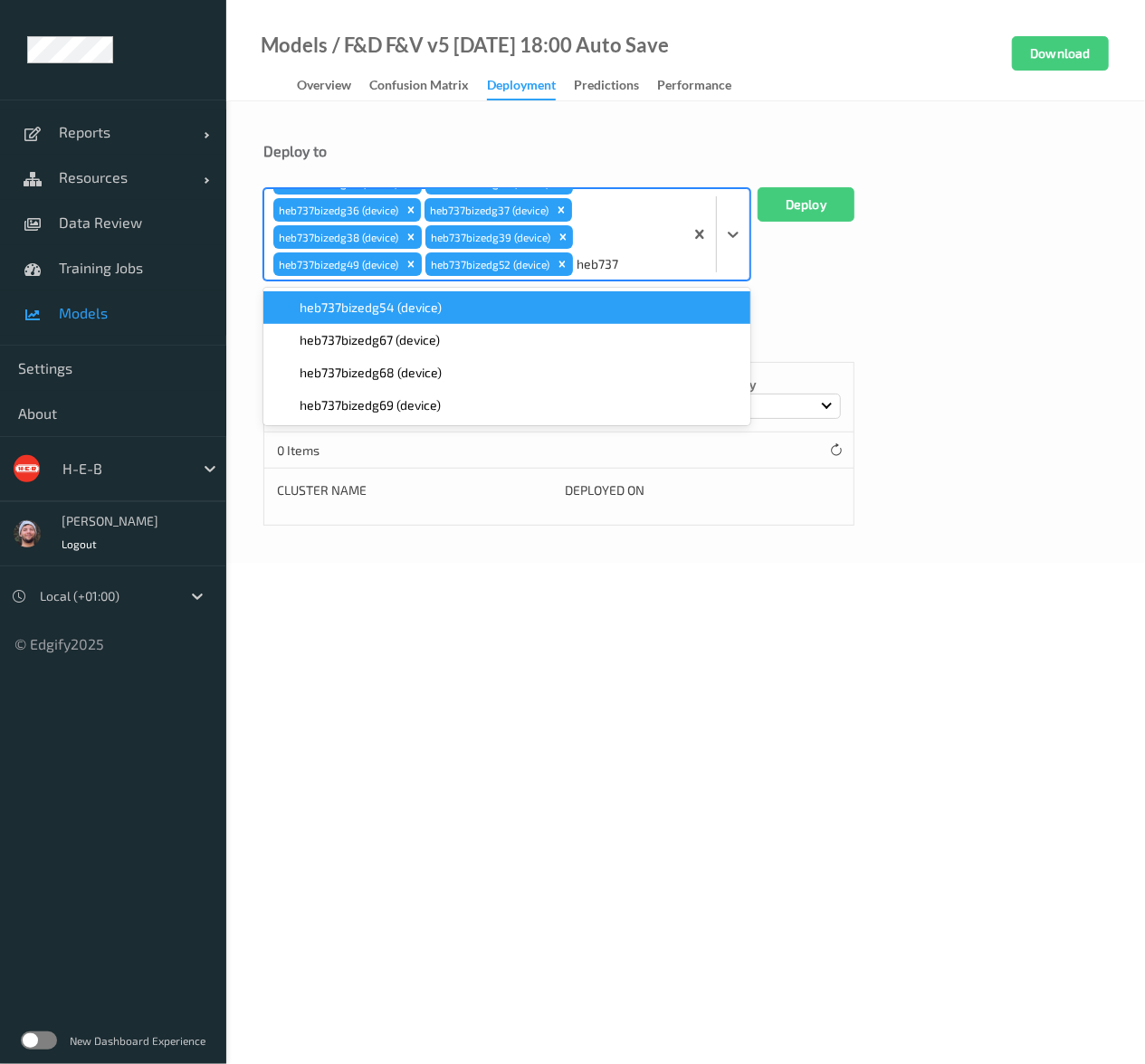
click at [501, 312] on div "heb737bizedg54 (device)" at bounding box center [507, 307] width 465 height 18
paste input "heb737"
type input "heb737"
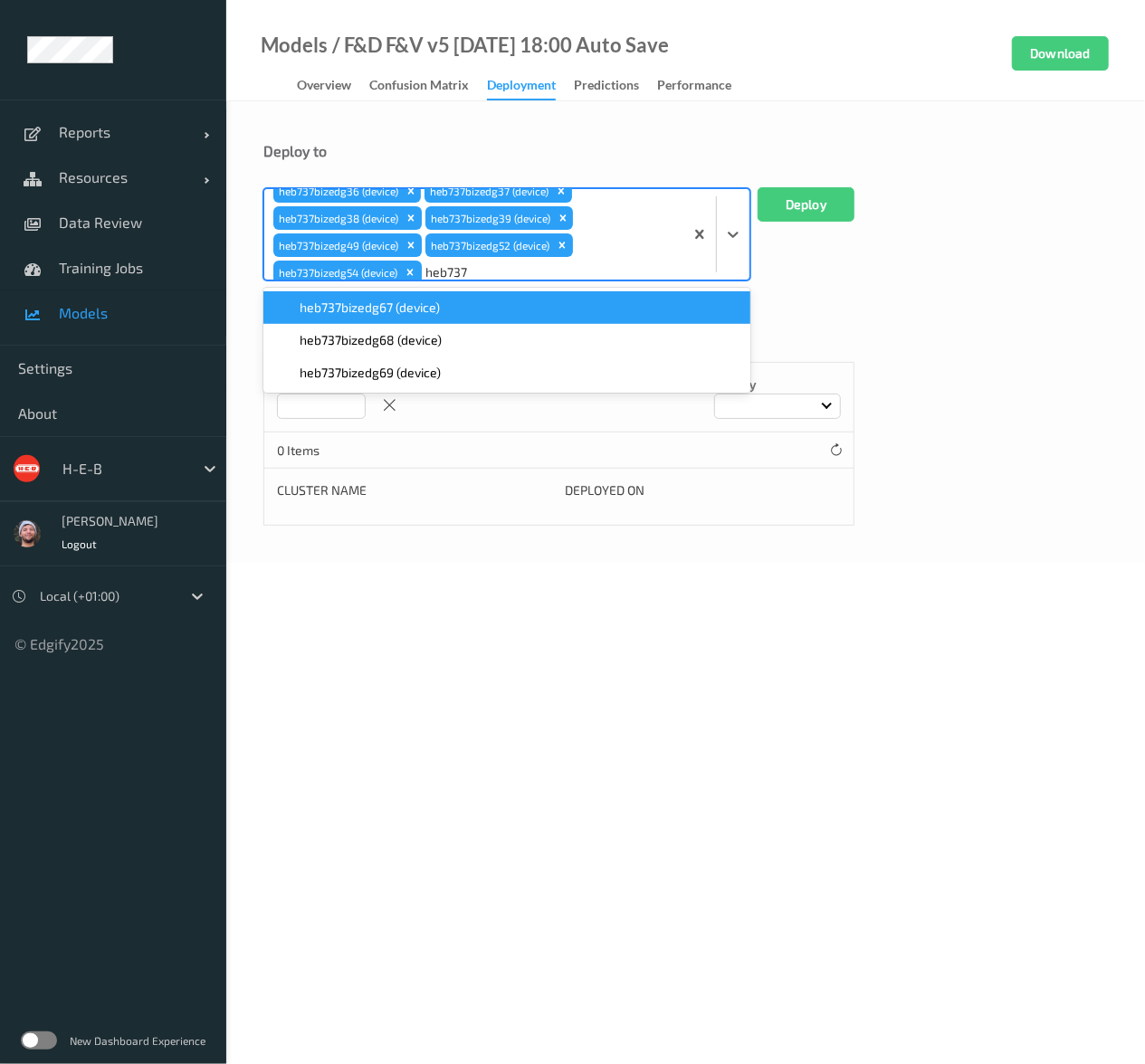
click at [500, 317] on div "heb737bizedg67 (device)" at bounding box center [507, 307] width 465 height 18
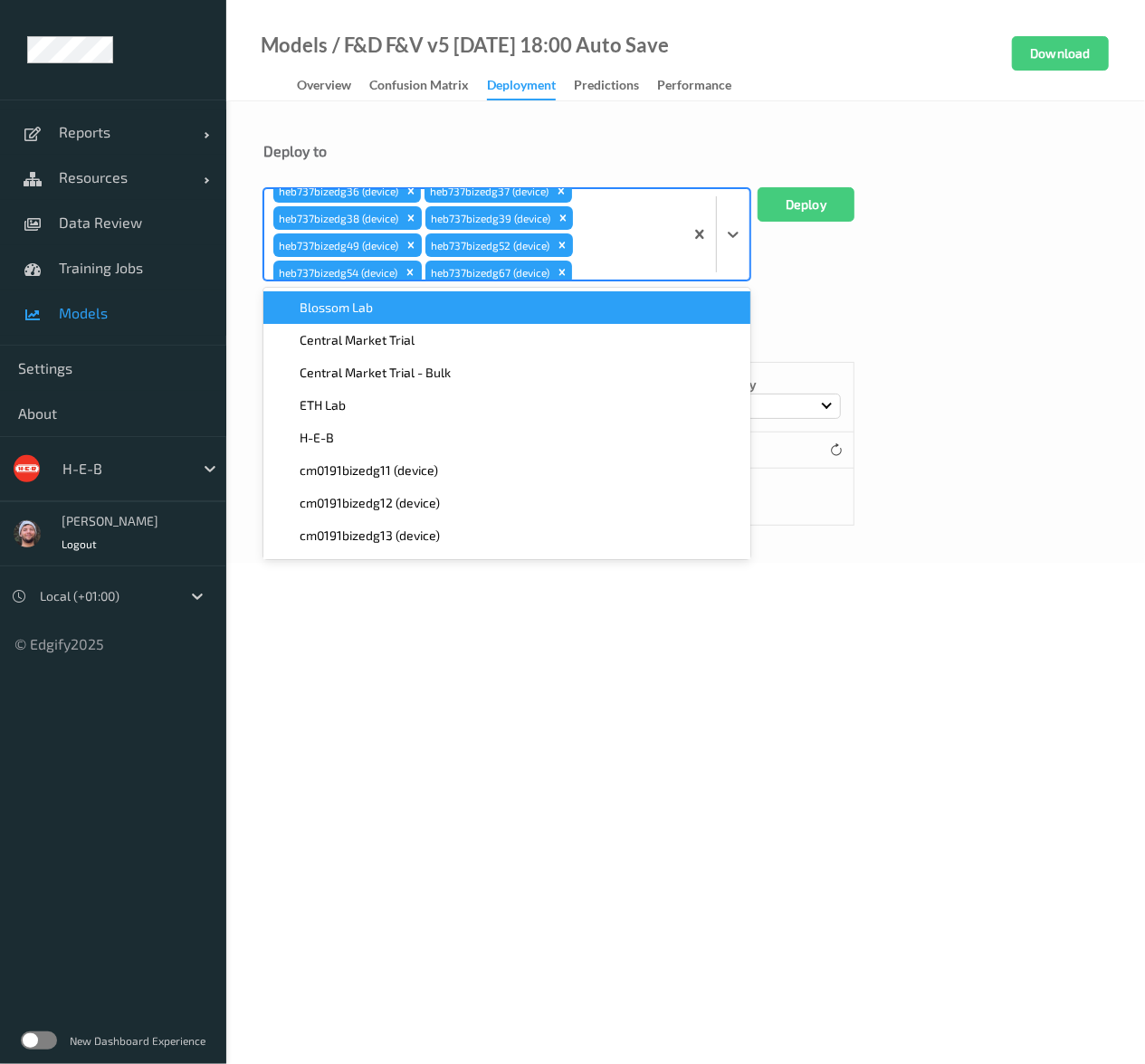
paste input "heb737"
type input "heb737"
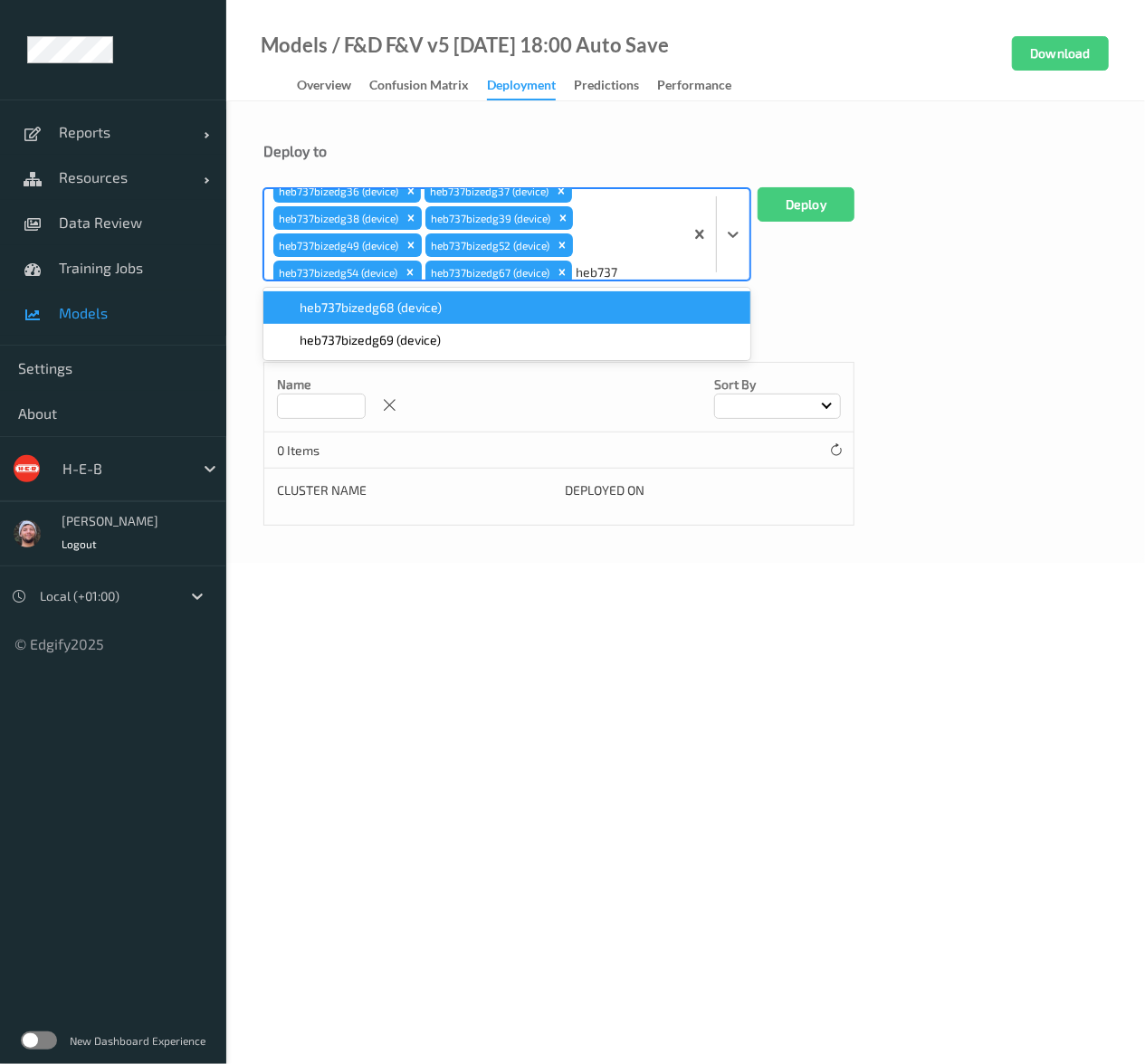
click at [480, 323] on div "heb737bizedg68 (device)" at bounding box center [507, 308] width 487 height 33
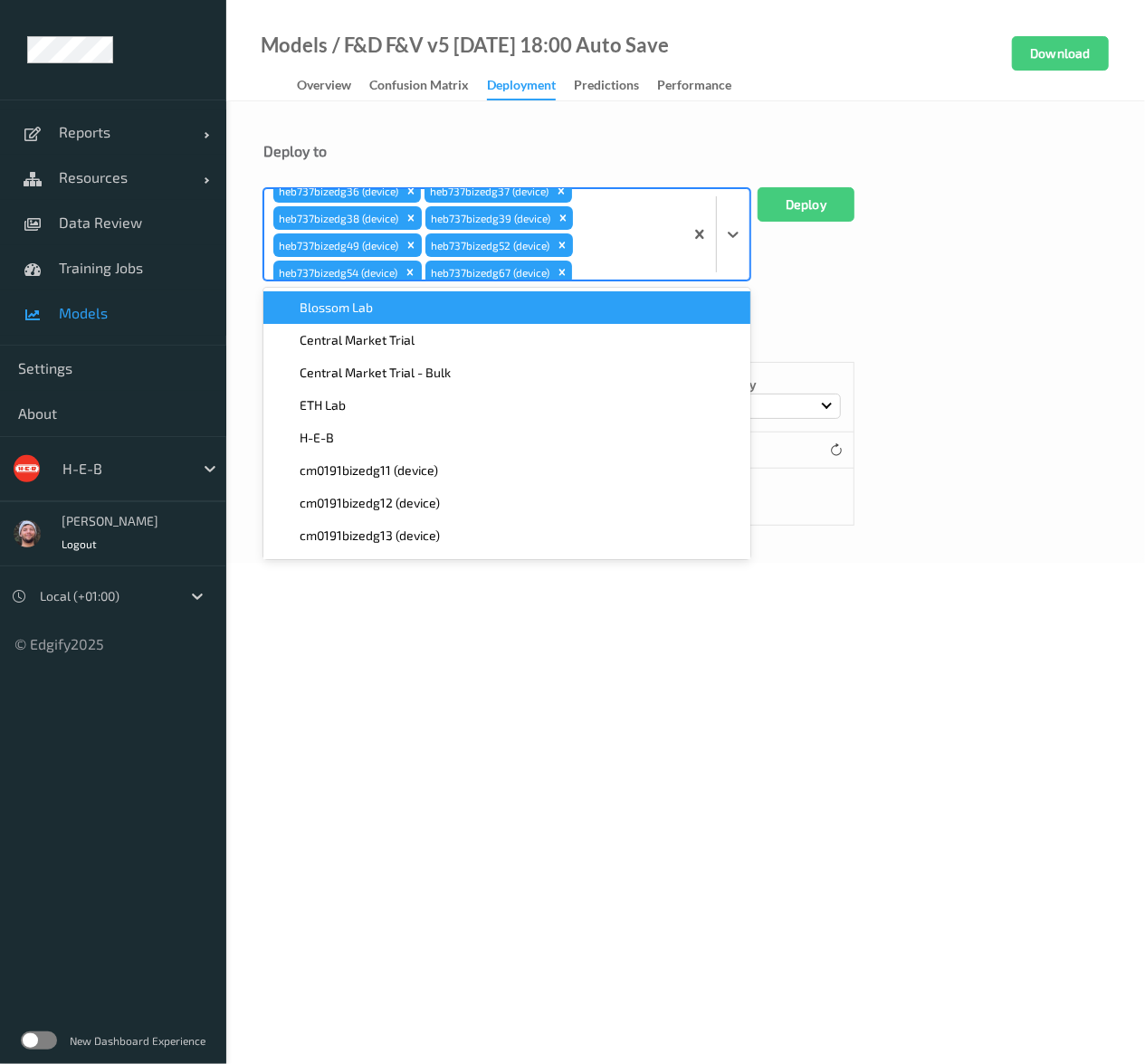
paste input "heb737"
type input "heb737"
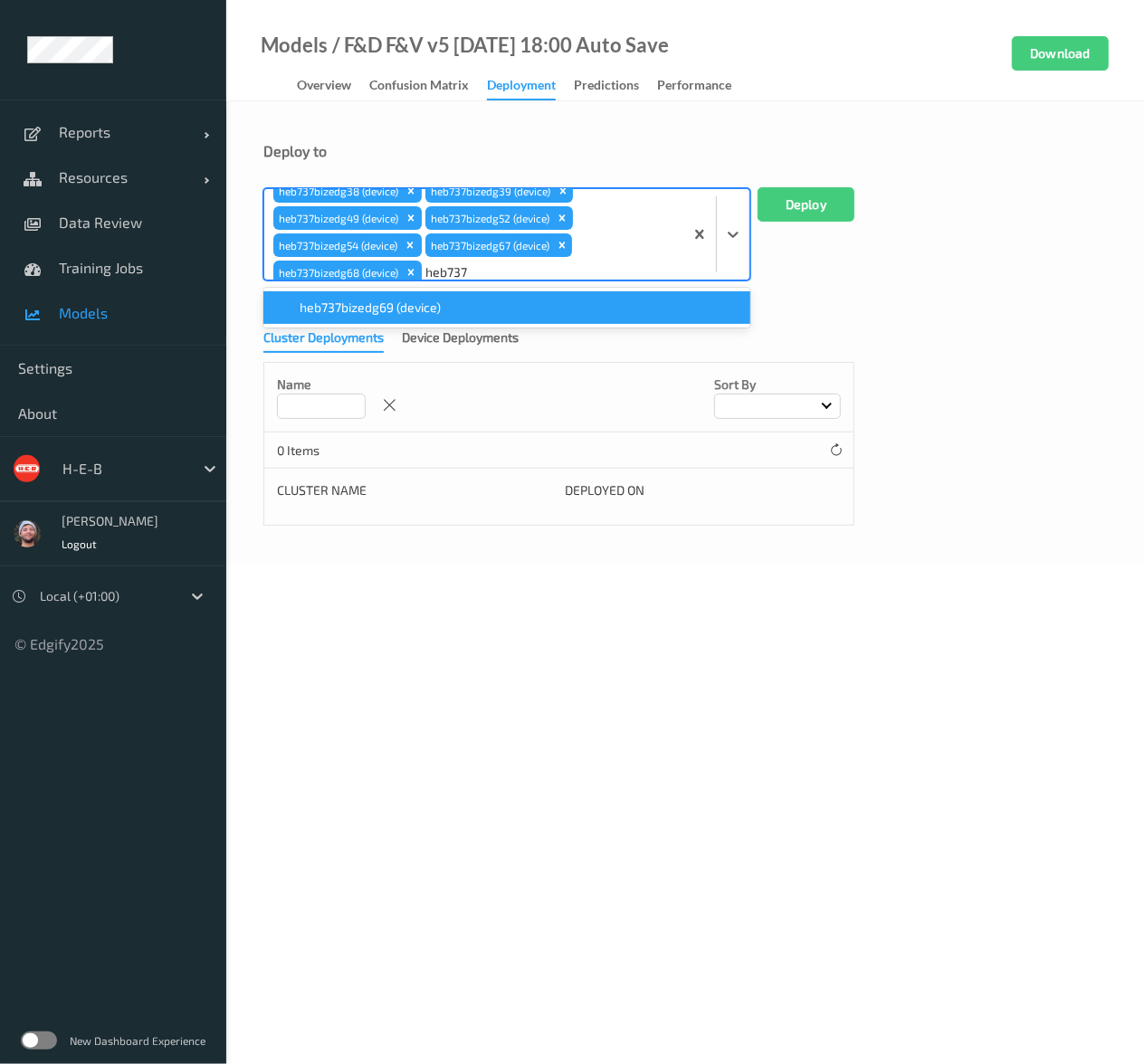
click at [485, 316] on div "heb737bizedg69 (device)" at bounding box center [507, 307] width 465 height 18
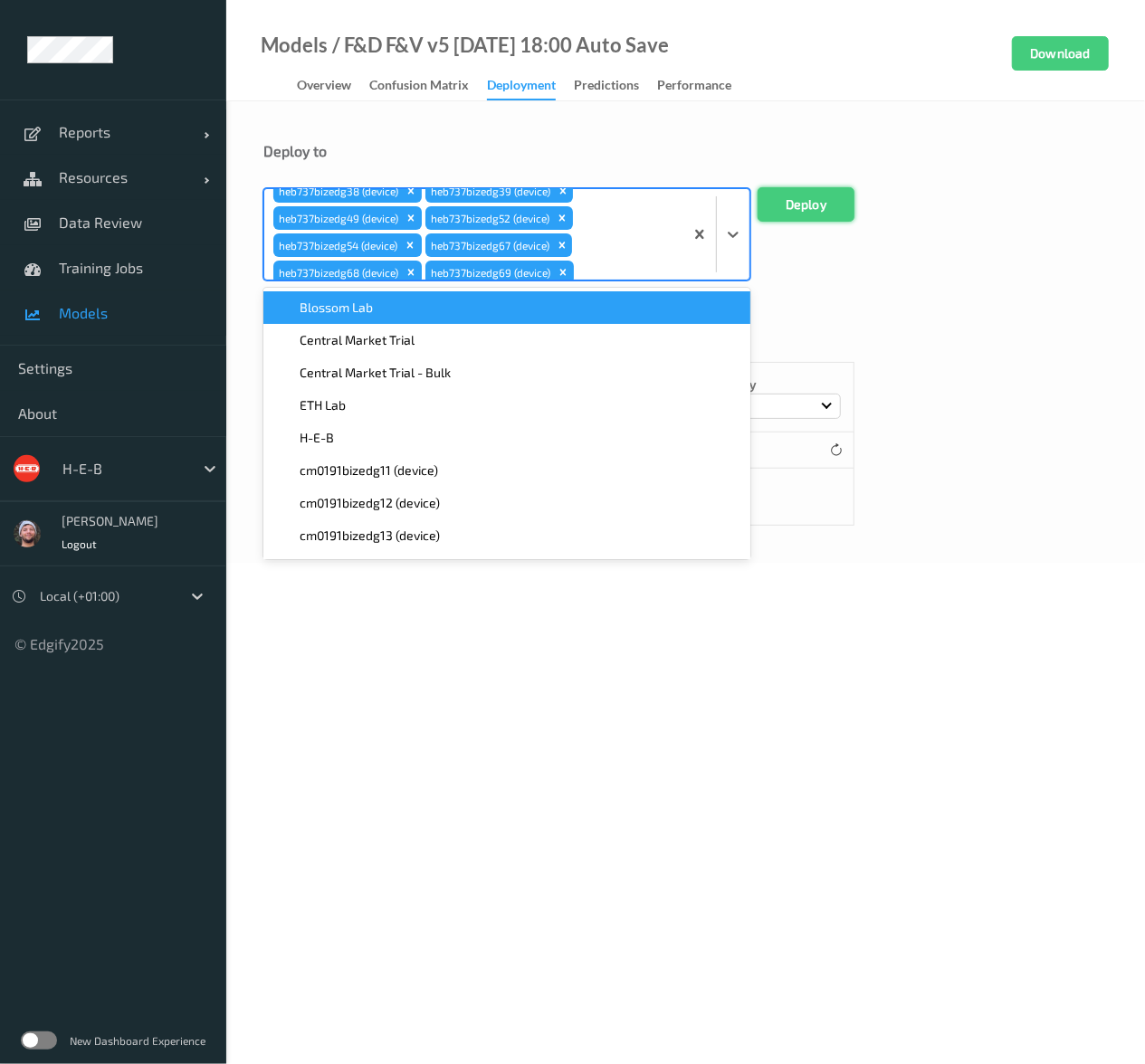
click at [842, 210] on button "Deploy" at bounding box center [805, 205] width 97 height 35
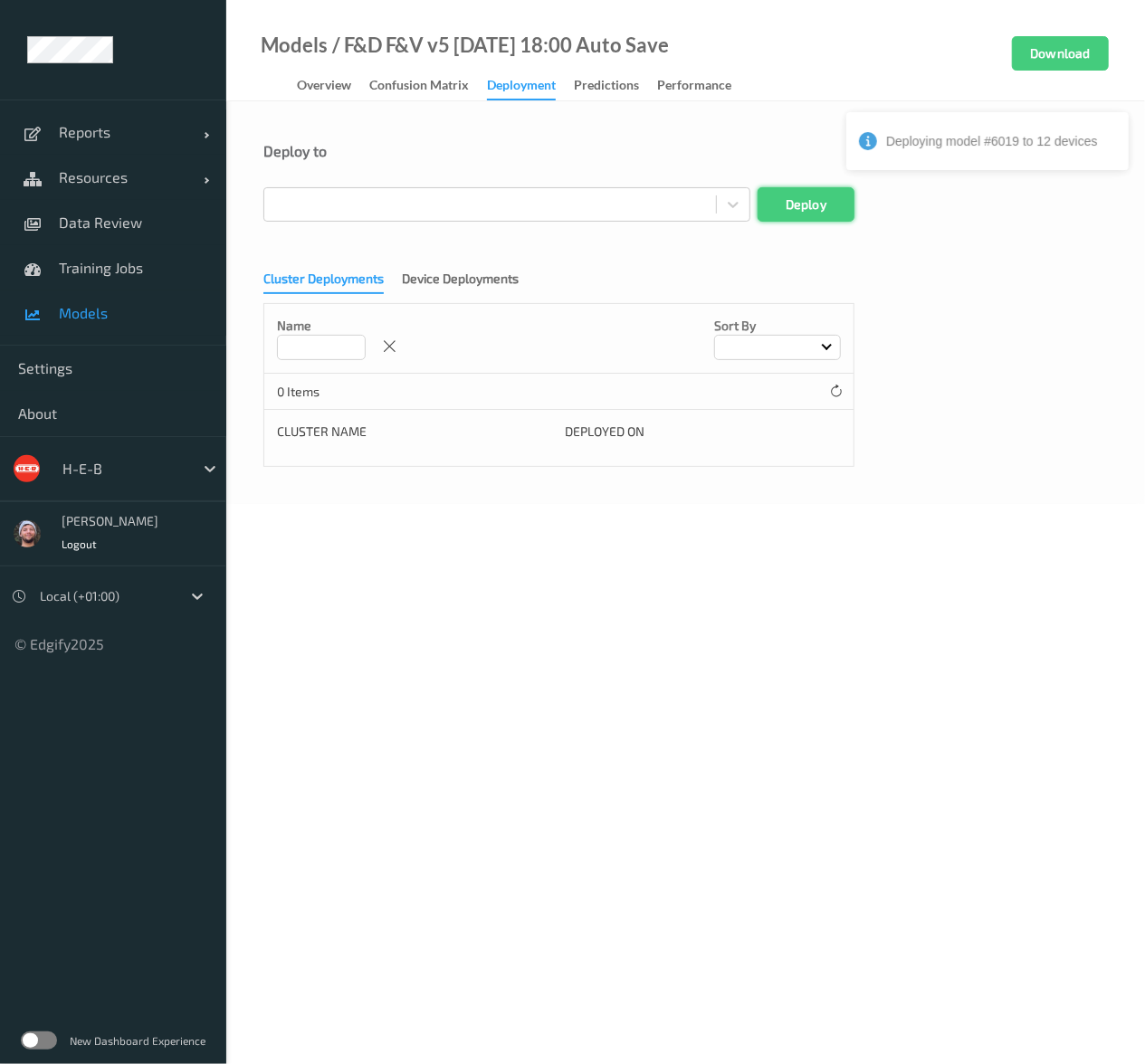
scroll to position [0, 0]
click at [510, 207] on div at bounding box center [490, 204] width 433 height 22
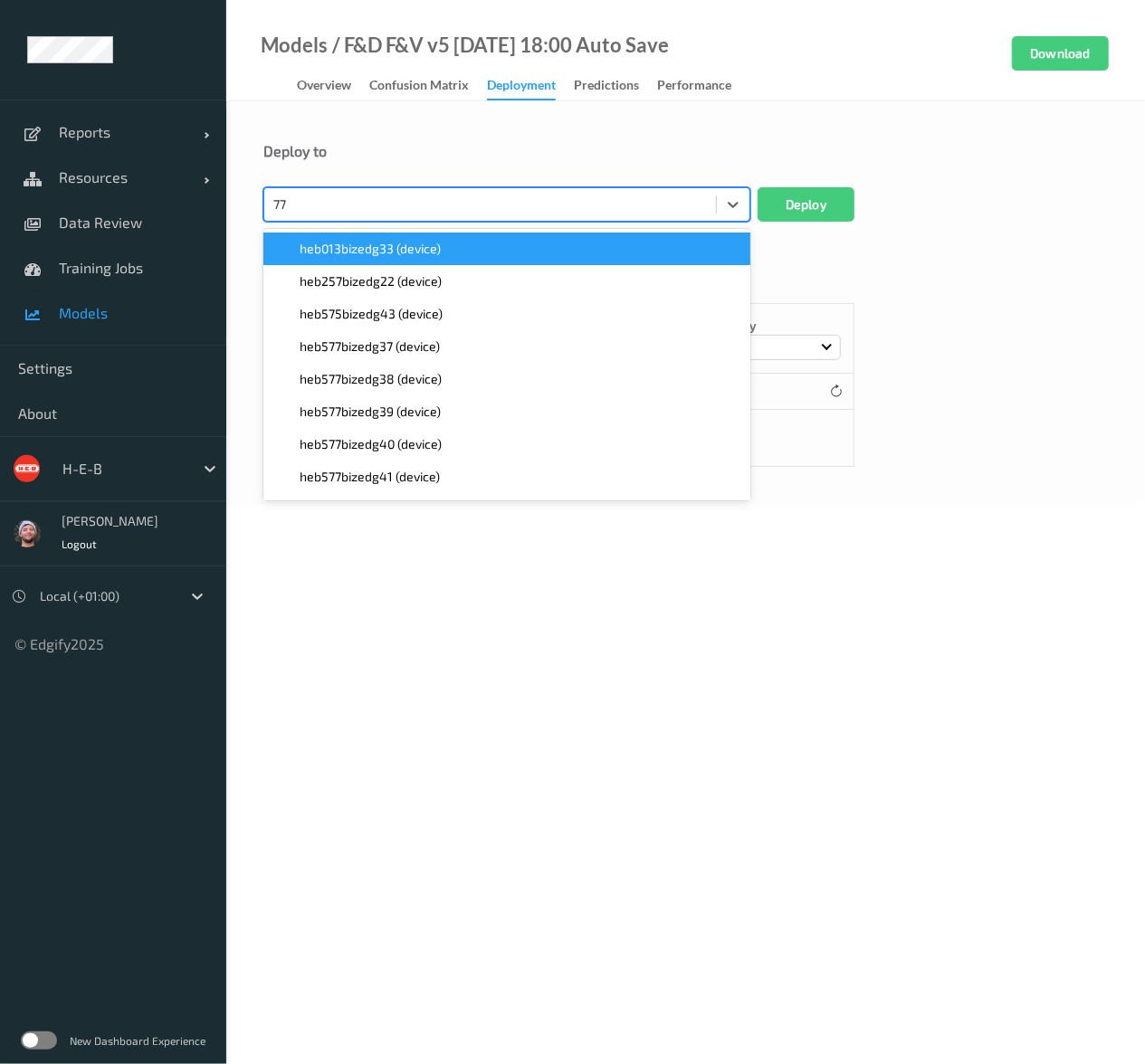
type input "771"
click at [472, 248] on div "heb737bizedg35 (device)" at bounding box center [507, 248] width 465 height 18
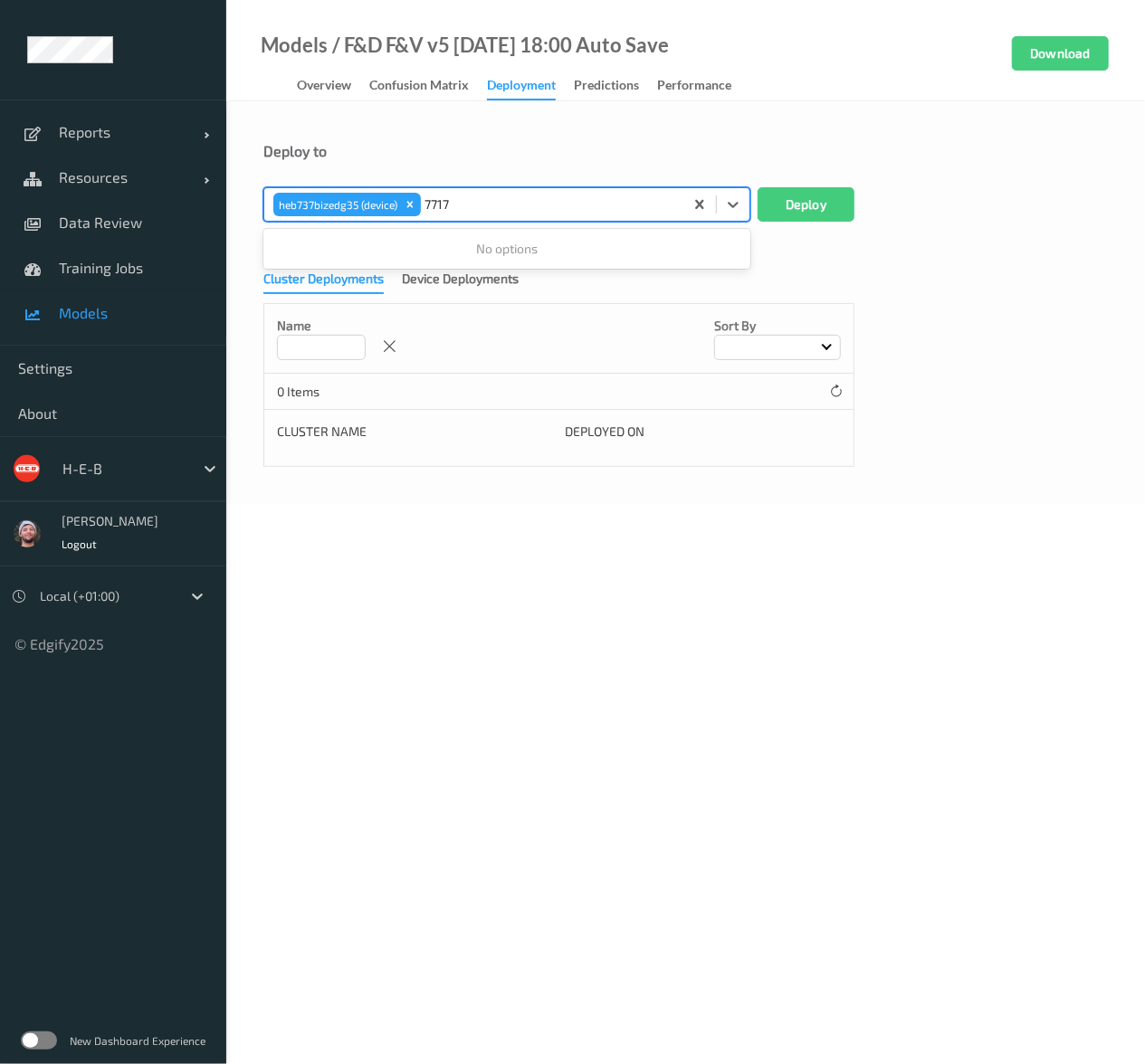
click at [472, 248] on div "No options" at bounding box center [507, 248] width 487 height 33
type input "771777"
click at [476, 209] on div at bounding box center [549, 204] width 249 height 22
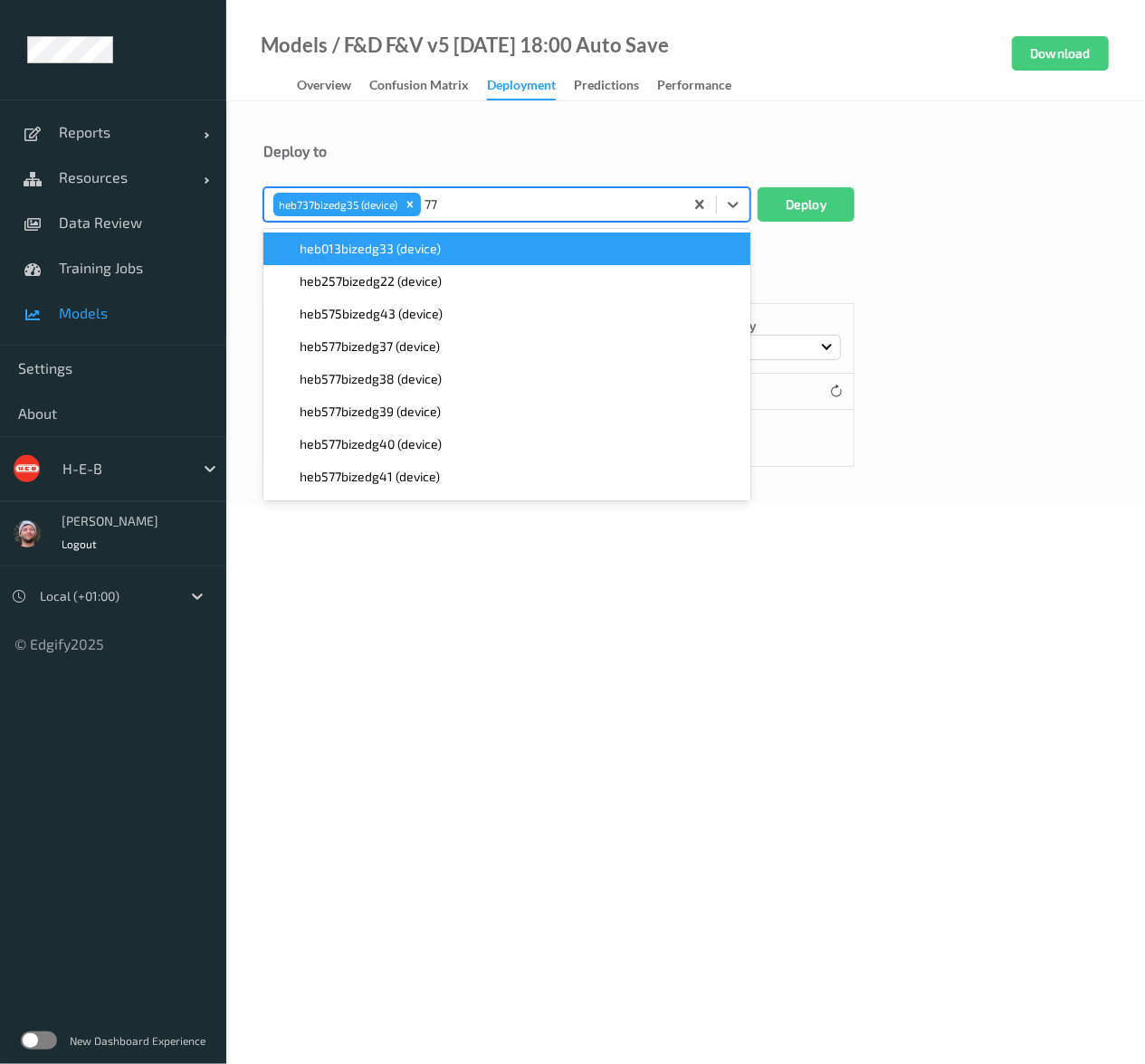
type input "771"
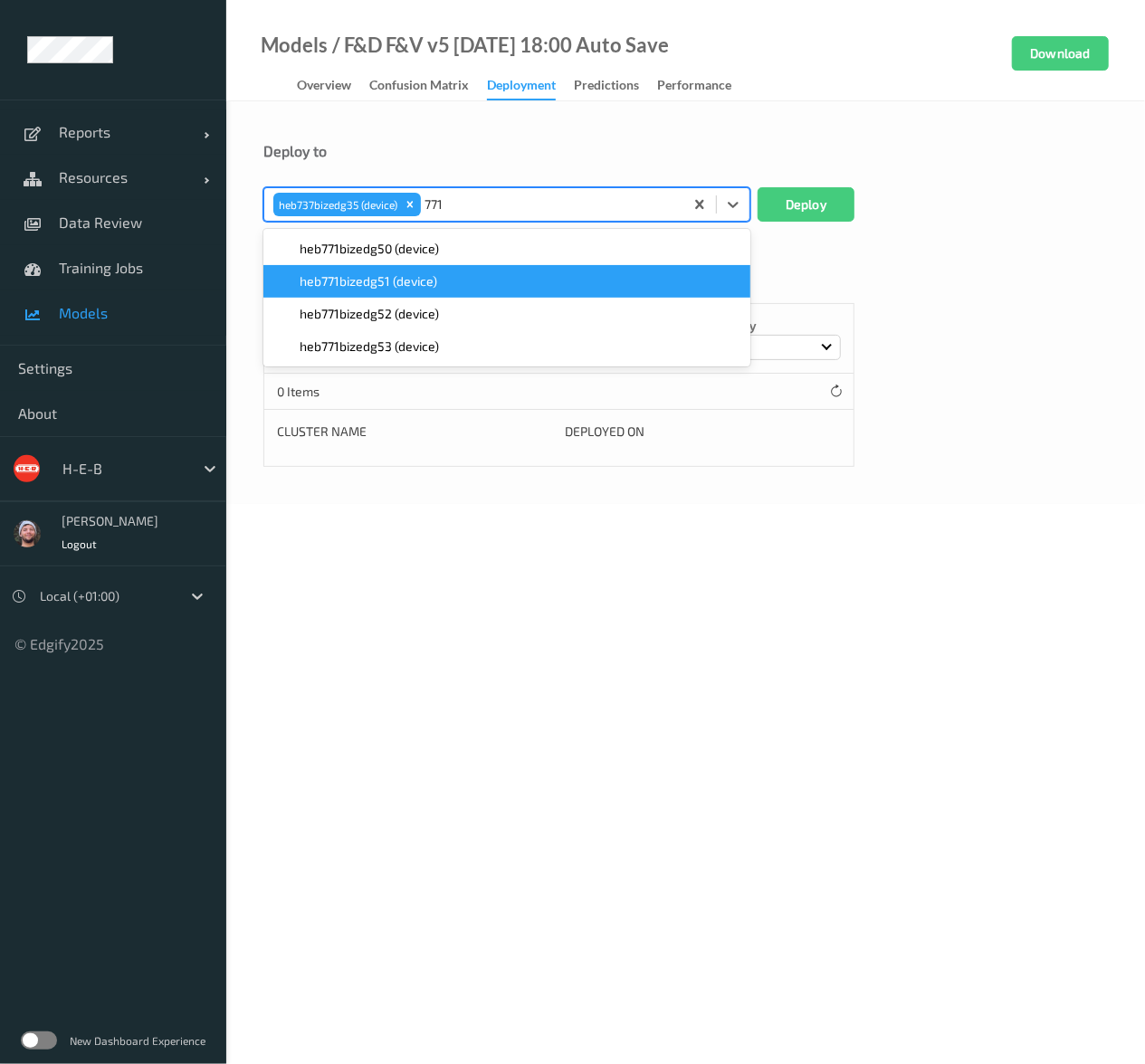
click at [436, 281] on div "heb771bizedg51 (device)" at bounding box center [507, 281] width 465 height 18
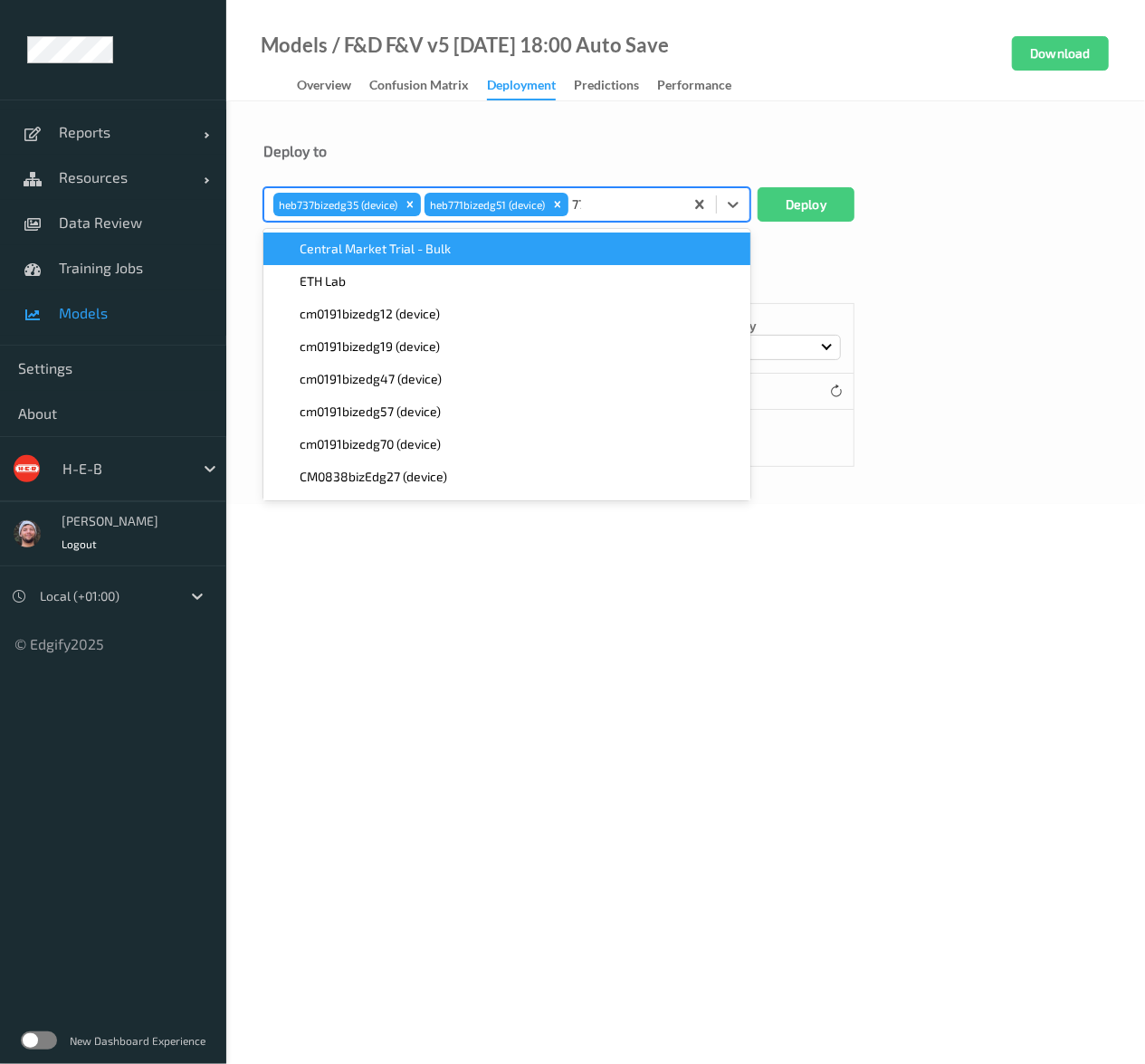
type input "771"
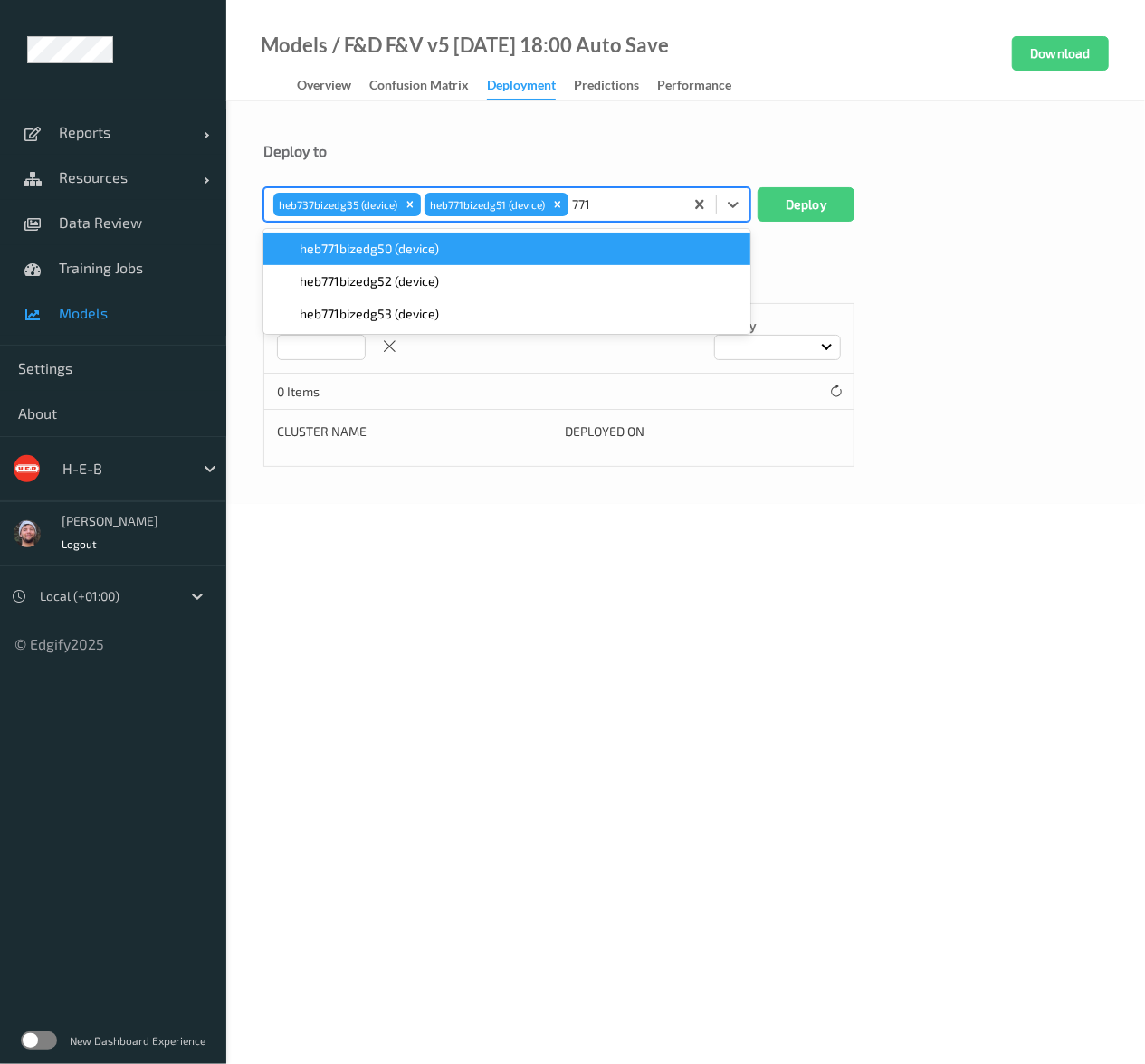
click at [432, 254] on span "heb771bizedg50 (device)" at bounding box center [369, 248] width 140 height 18
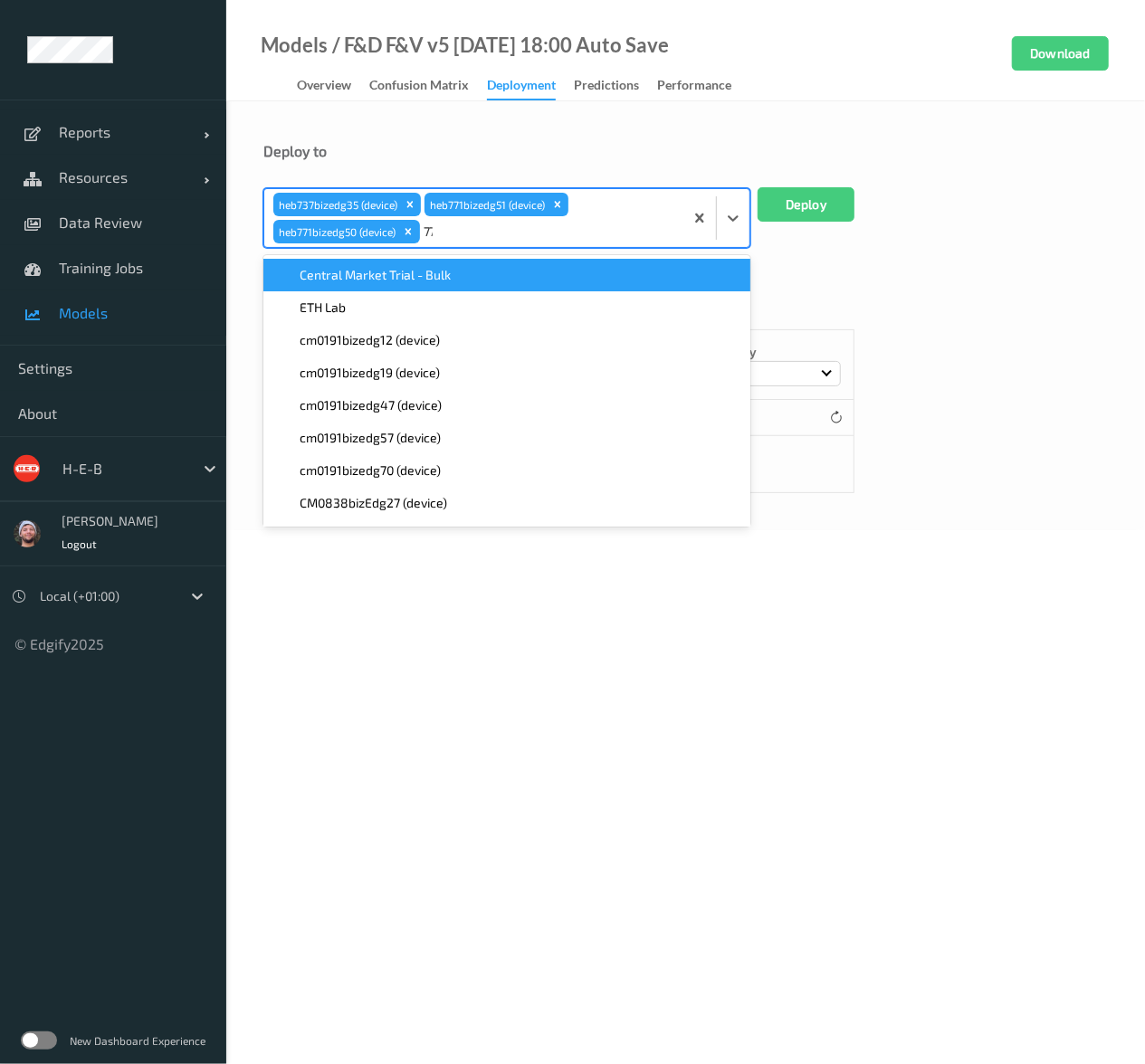
type input "771"
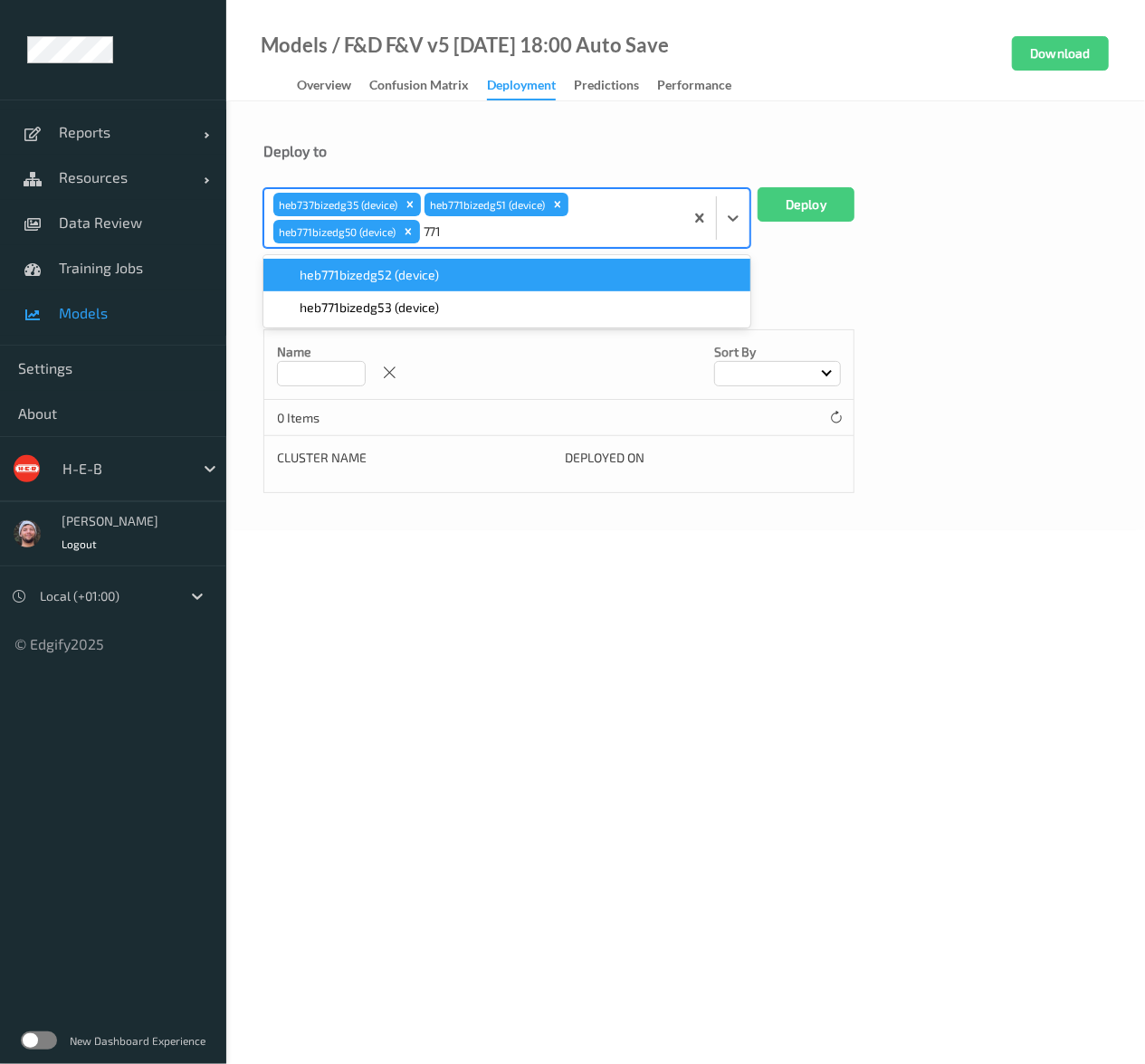
click at [428, 268] on span "heb771bizedg52 (device)" at bounding box center [369, 274] width 140 height 18
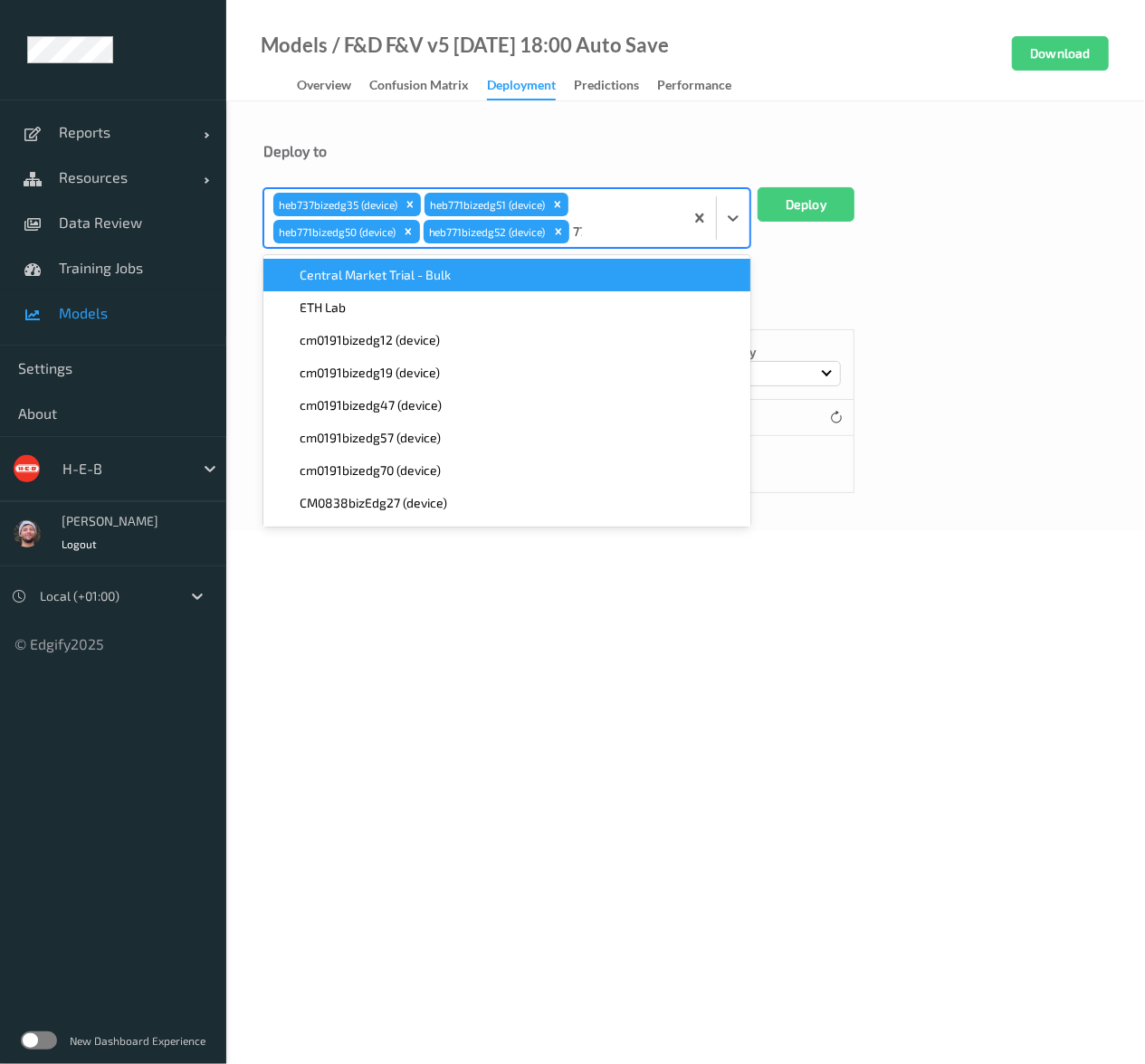
type input "771"
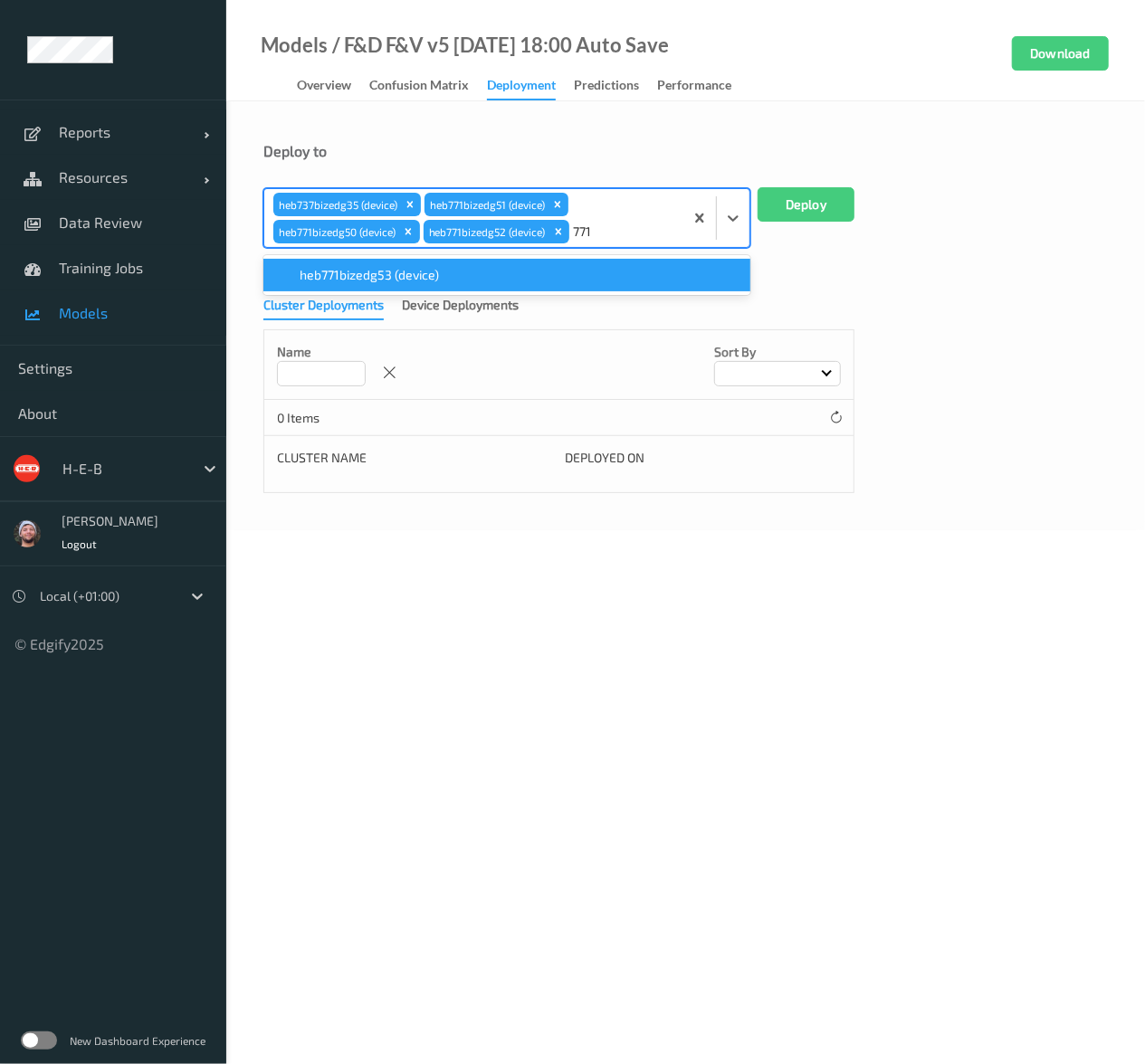
click at [427, 276] on span "heb771bizedg53 (device)" at bounding box center [369, 274] width 140 height 18
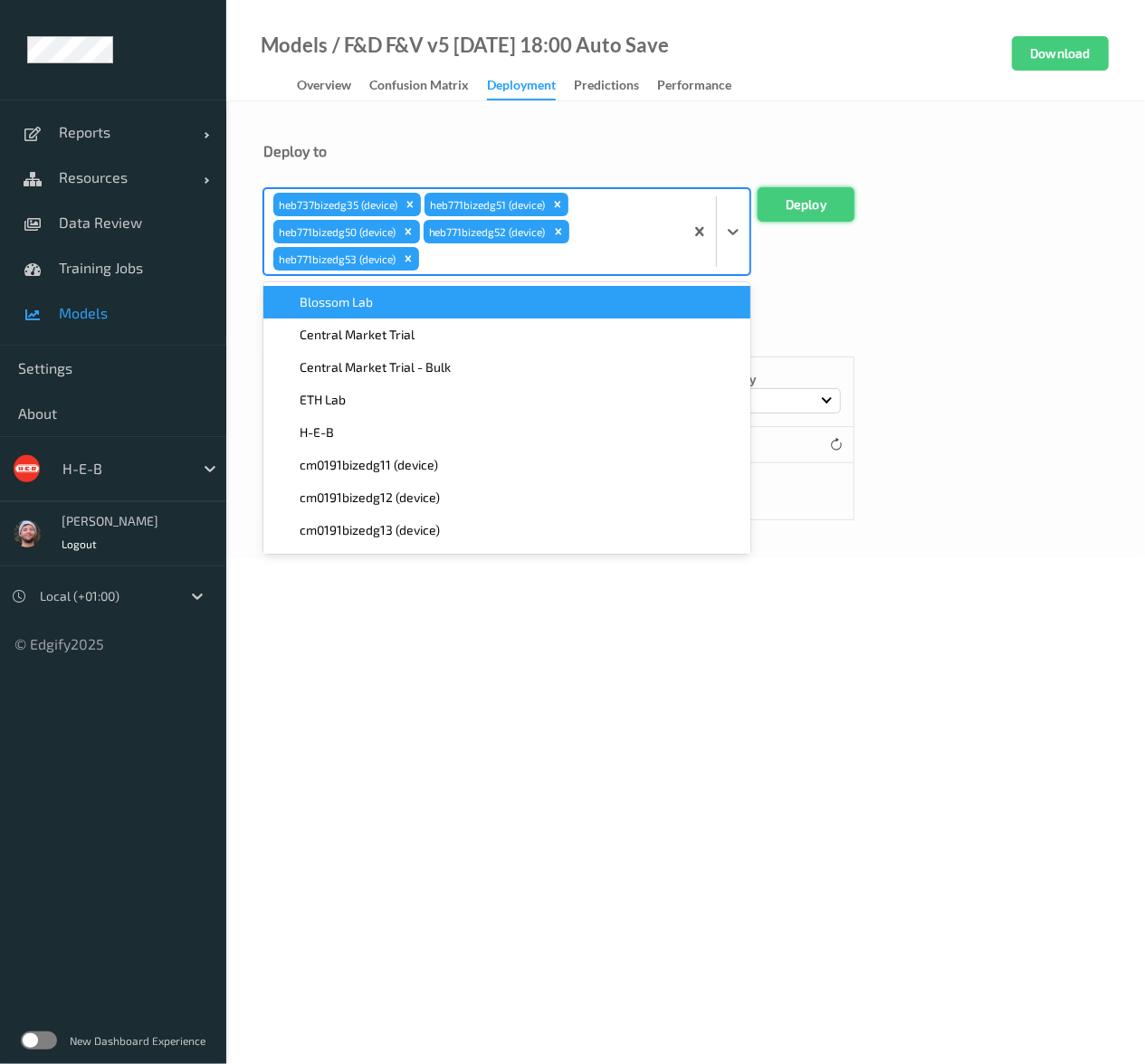
click at [803, 205] on button "Deploy" at bounding box center [805, 205] width 97 height 35
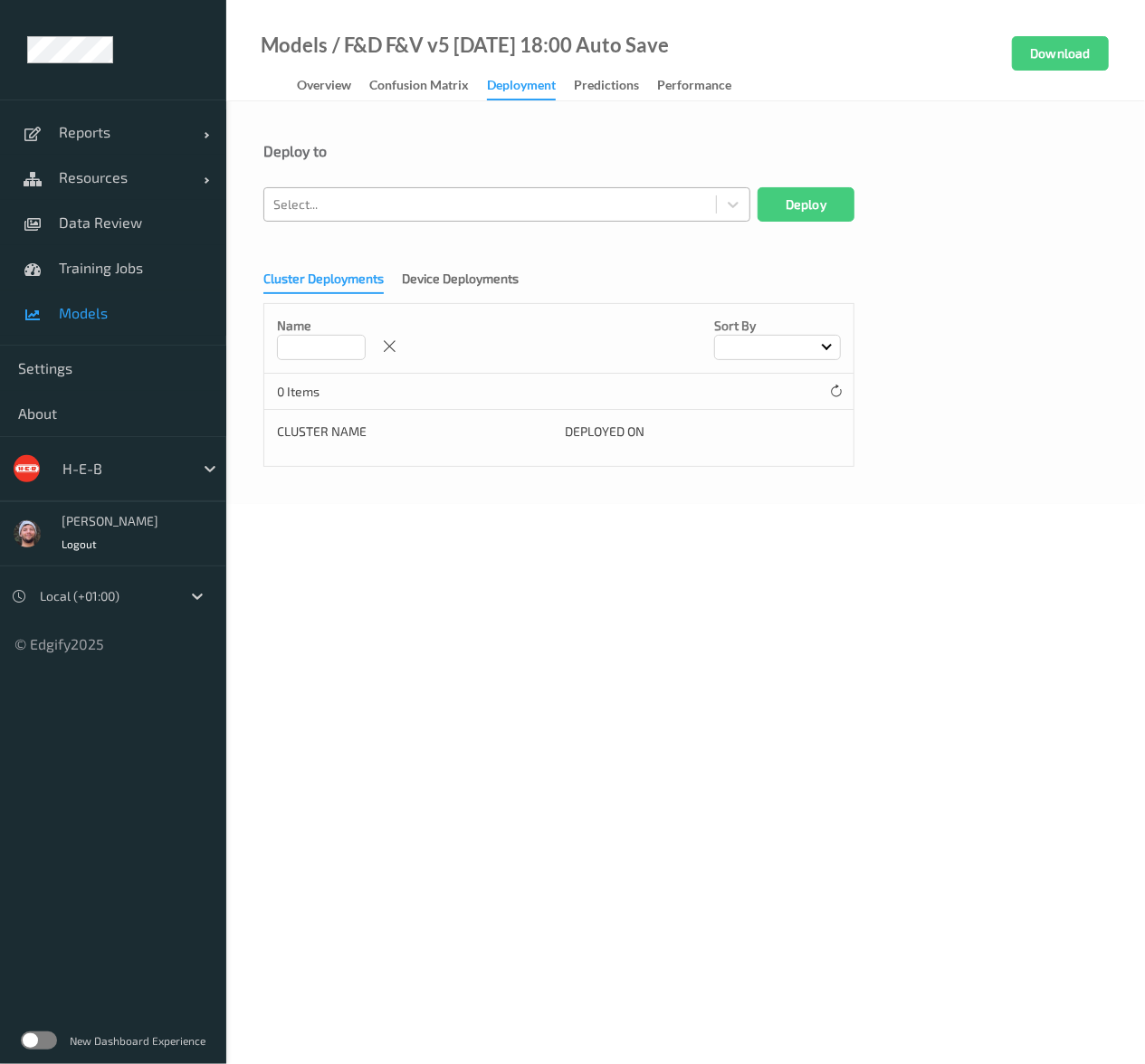
click at [581, 206] on div at bounding box center [490, 204] width 433 height 22
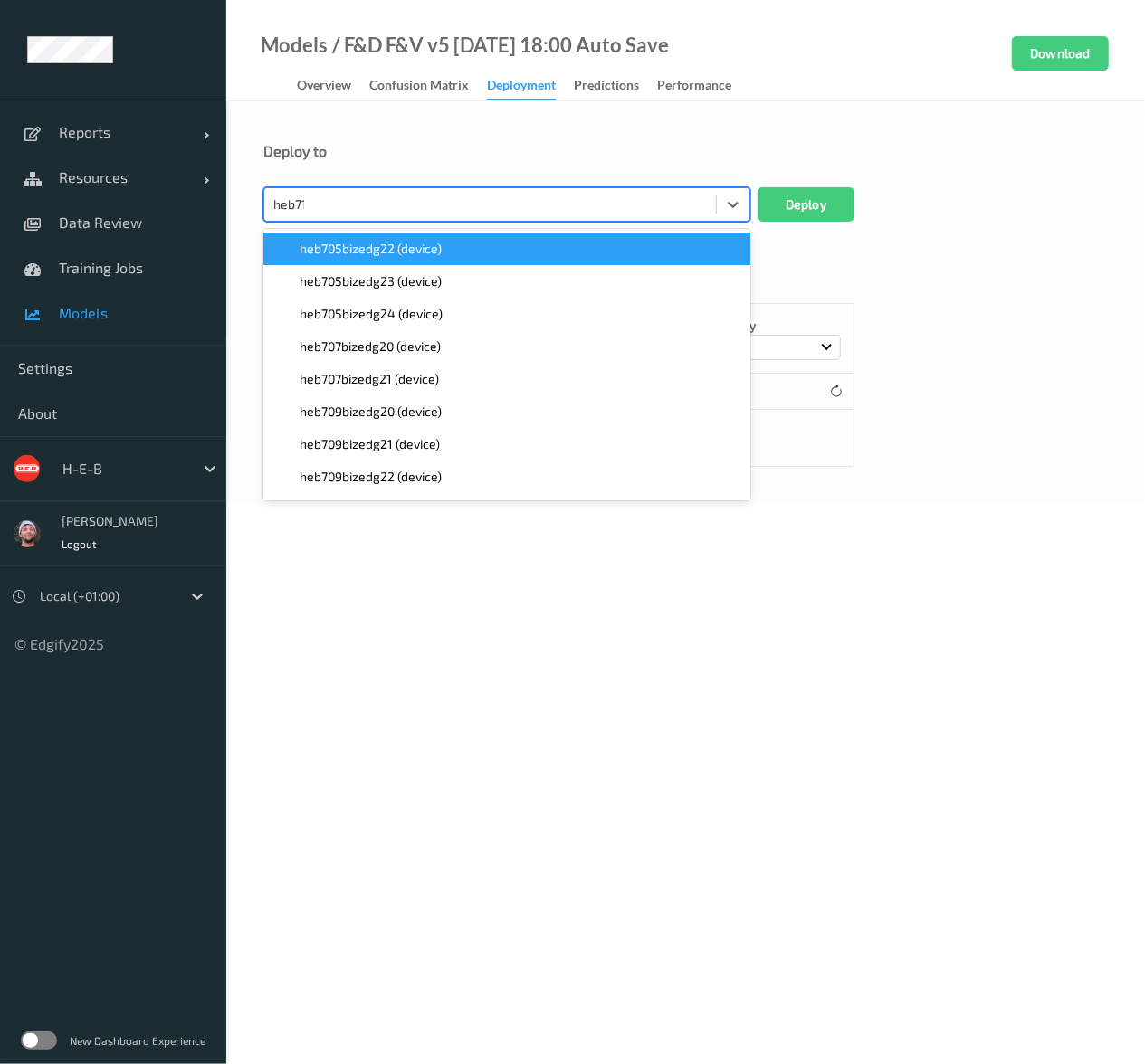
type input "heb714"
paste input "heb714"
type input "heb714"
paste input "heb714"
type input "heb714"
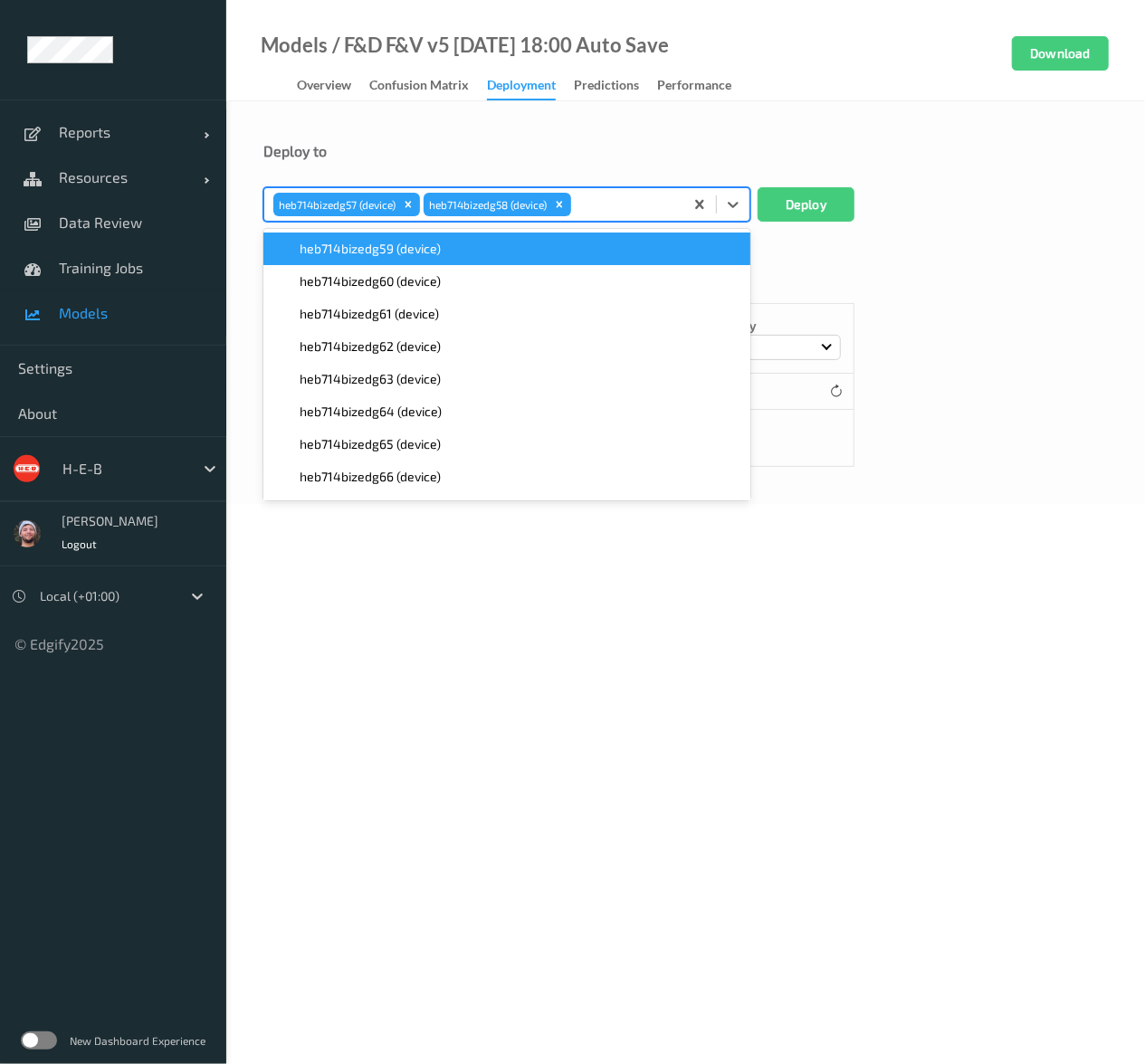
paste input "heb714"
type input "heb714"
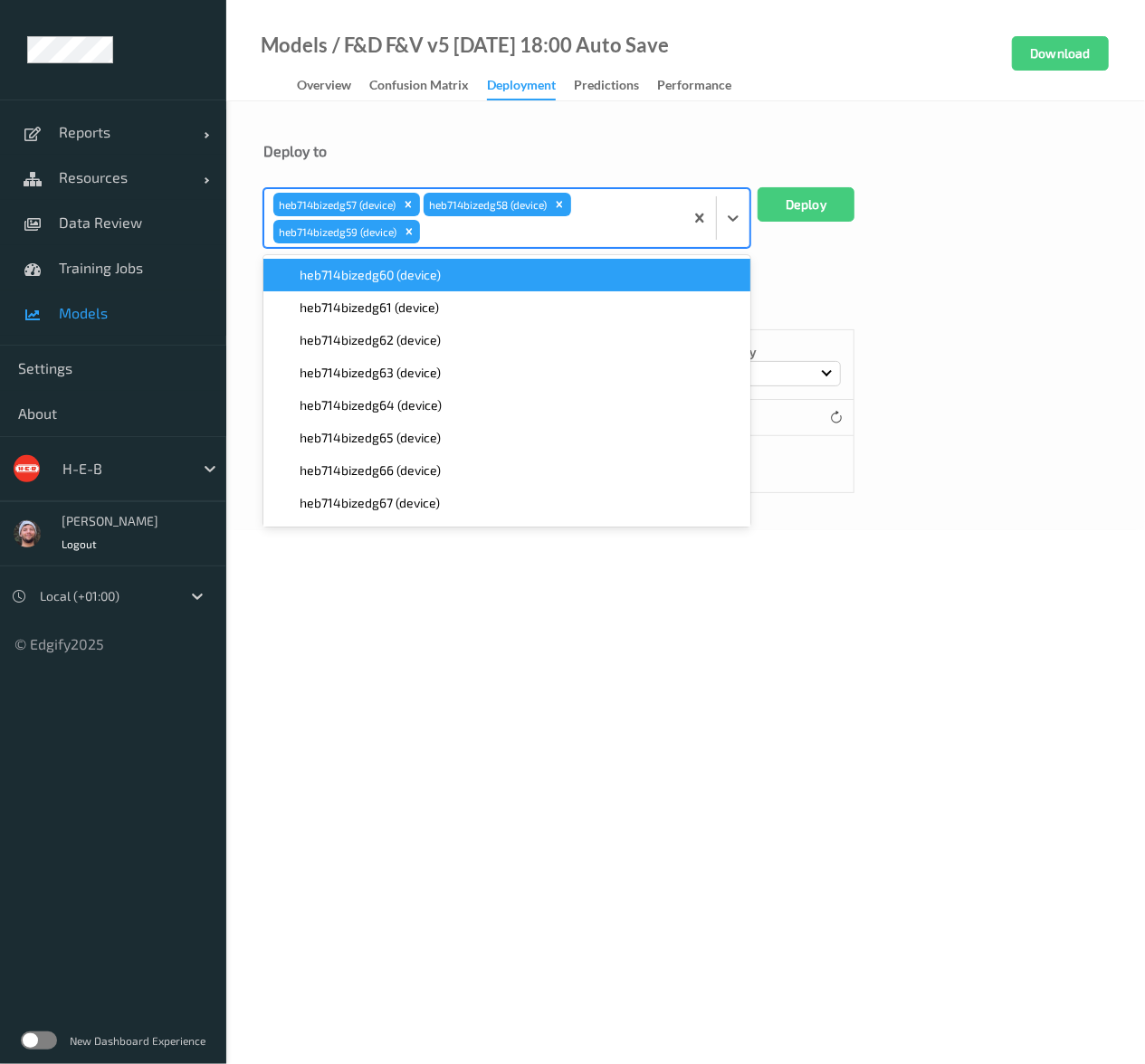
paste input "heb714"
type input "heb714"
paste input "heb714"
type input "heb714"
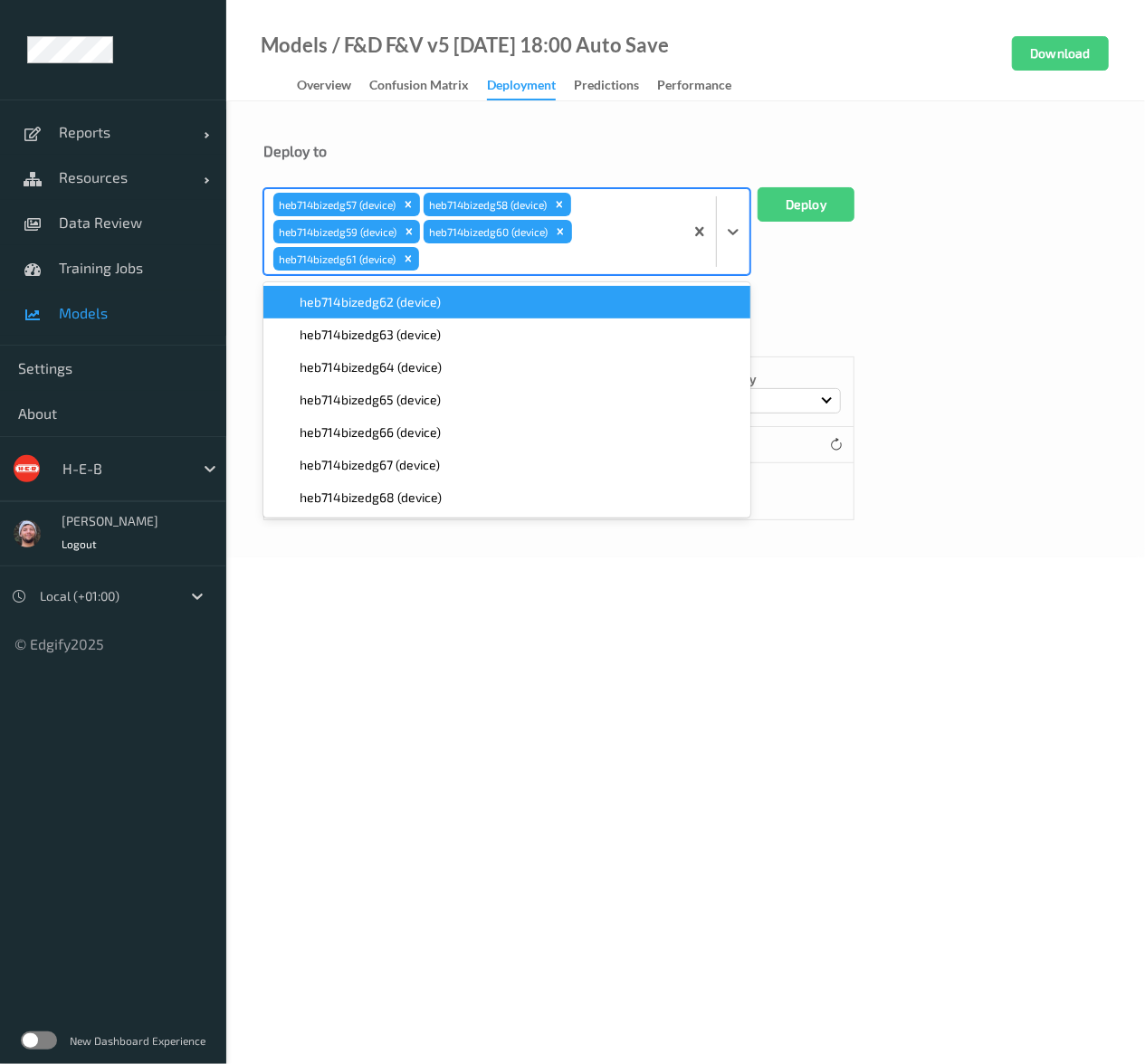
paste input "heb714"
type input "heb714"
paste input "heb714"
type input "heb714"
paste input "heb714"
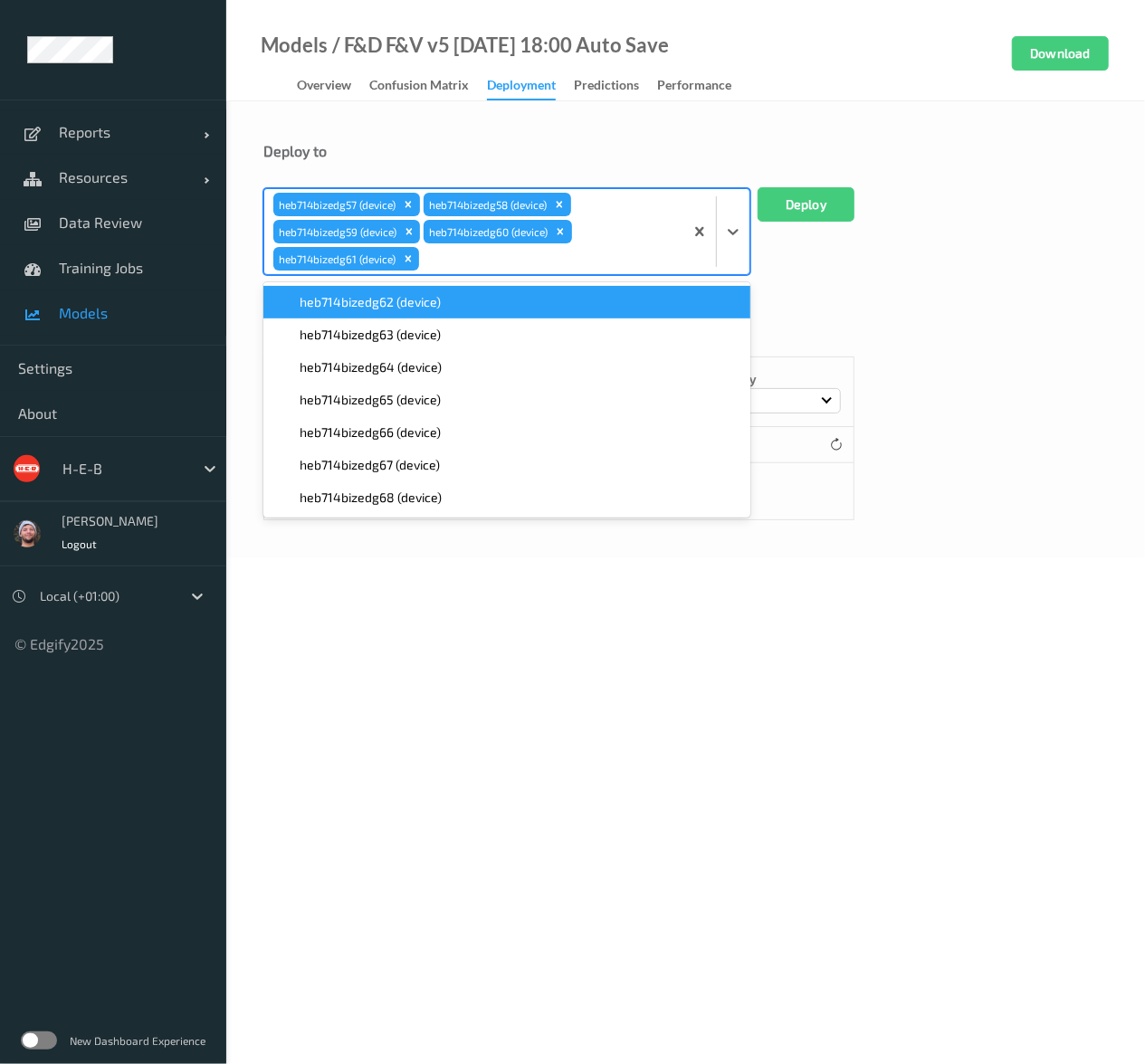
type input "heb714"
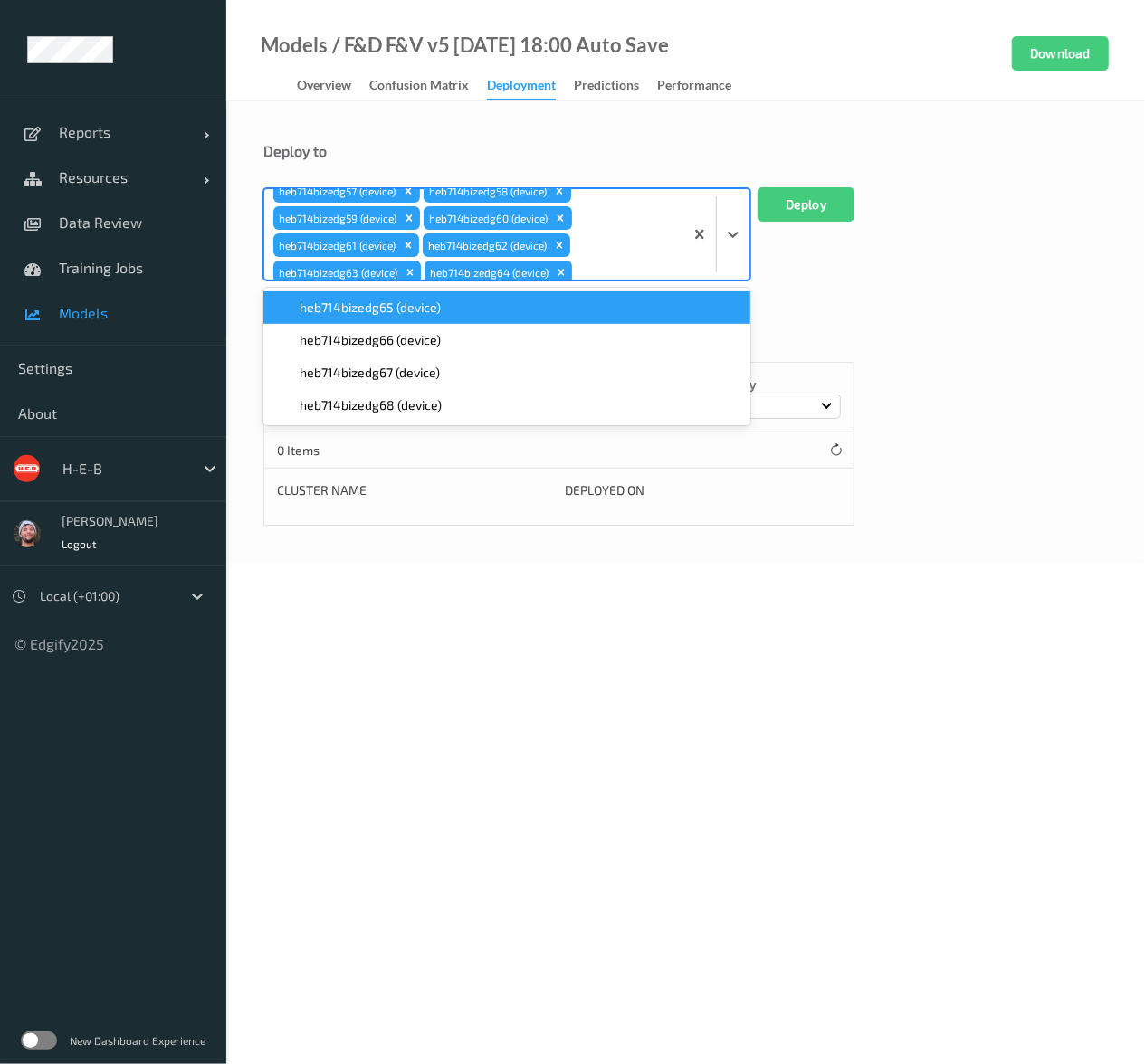
paste input "heb714"
type input "heb714"
paste input "heb714"
type input "heb714"
paste input "heb714"
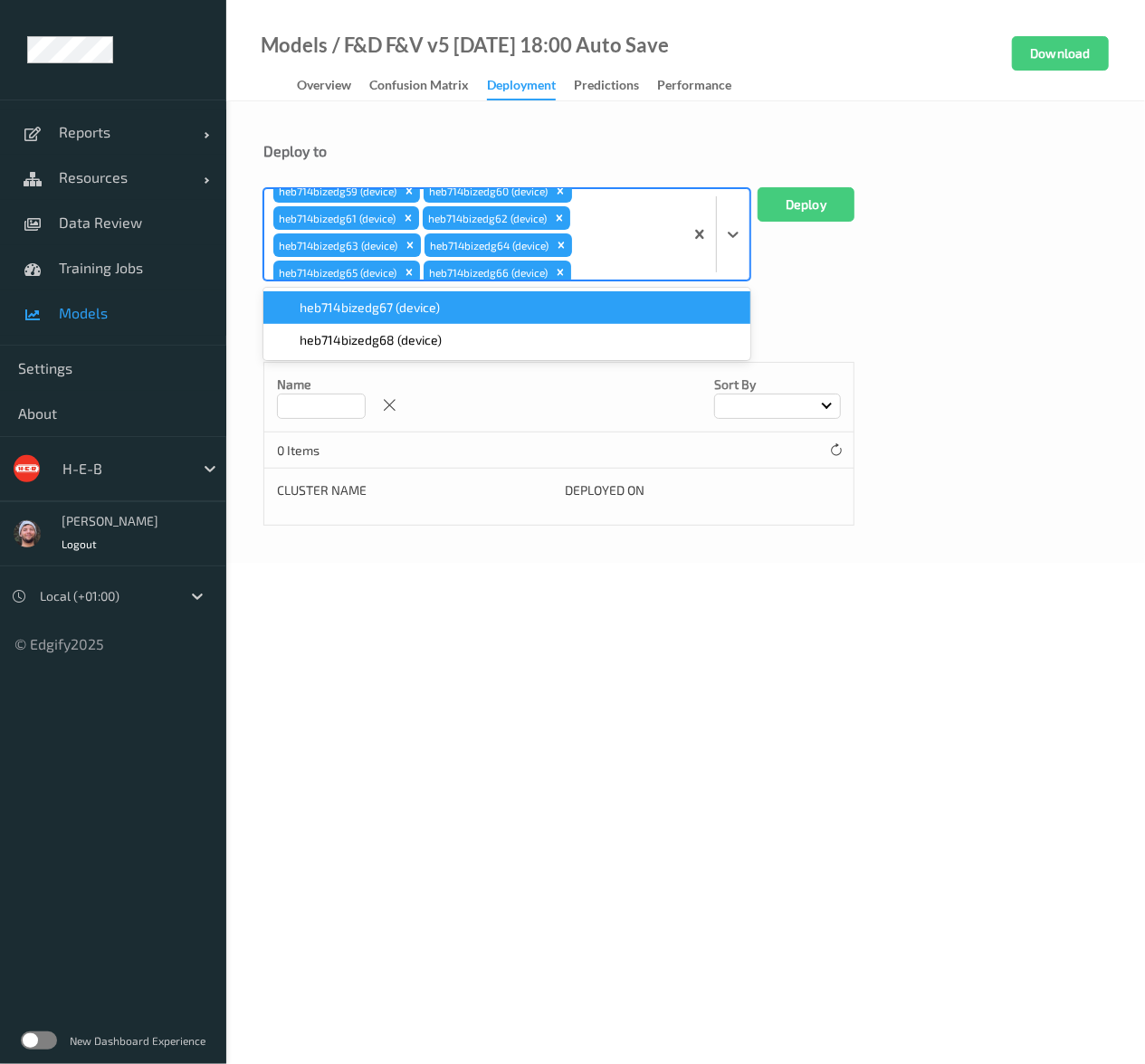
type input "heb714"
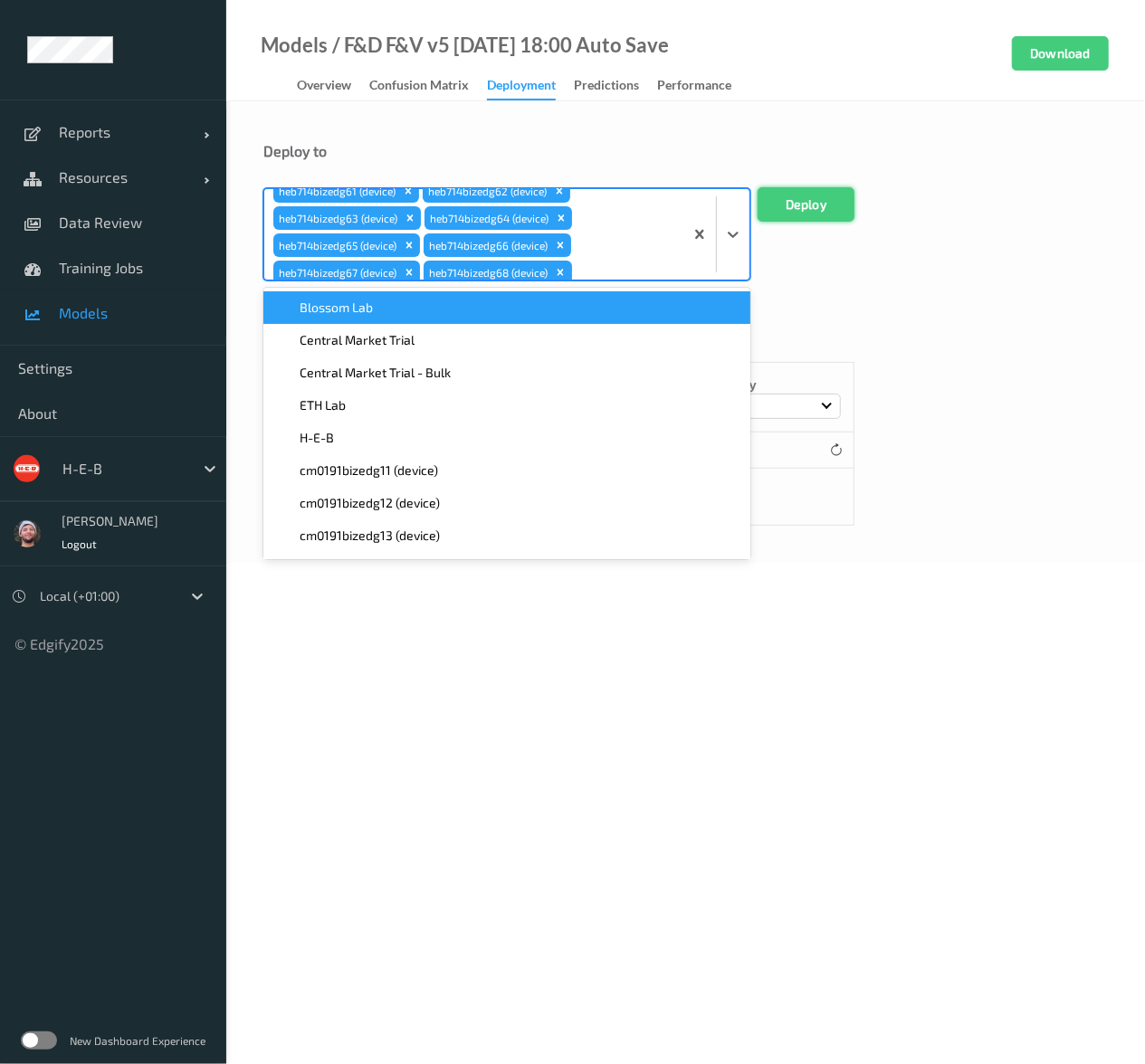
click at [809, 197] on button "Deploy" at bounding box center [805, 205] width 97 height 35
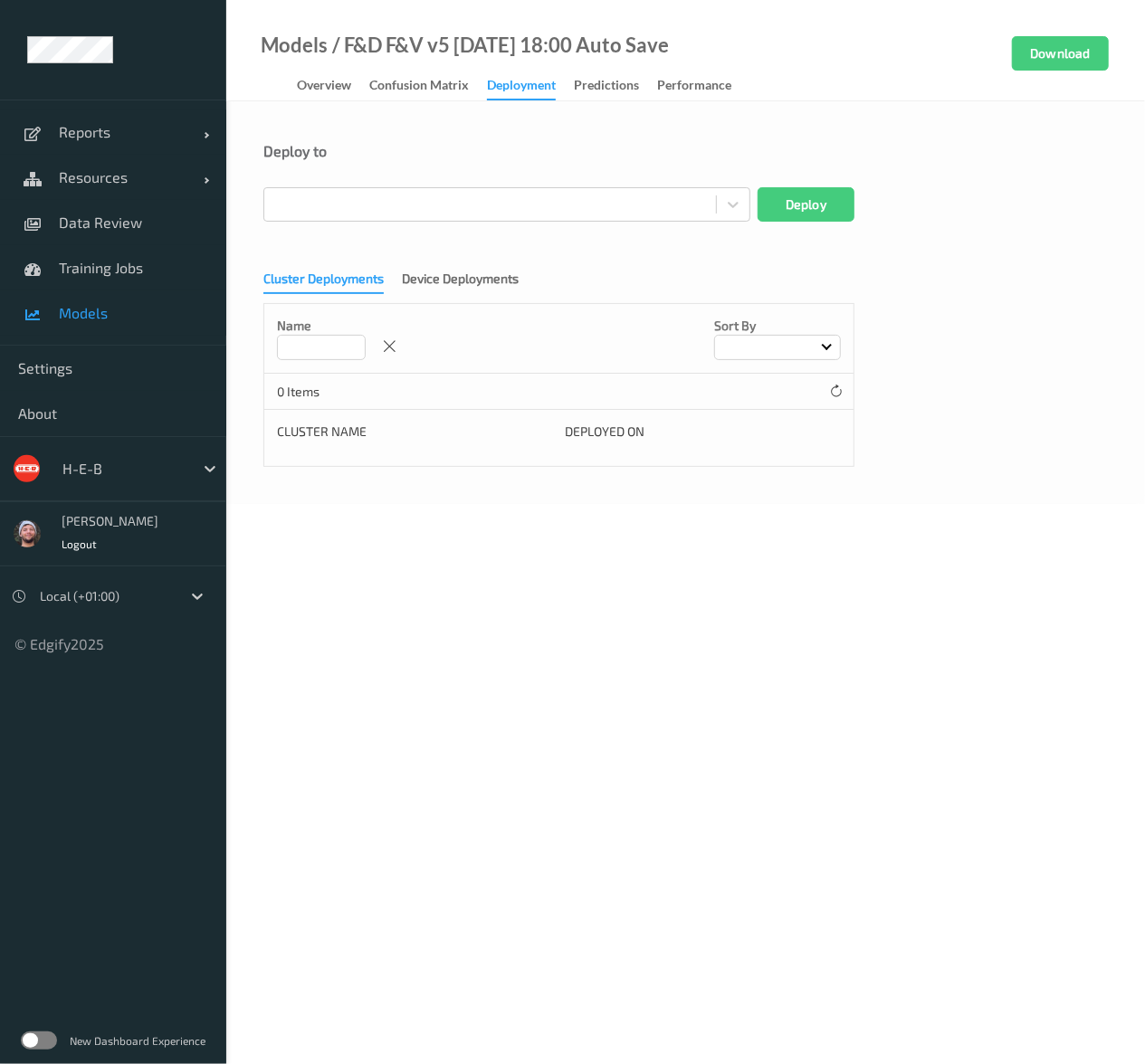
scroll to position [0, 0]
click at [112, 461] on div at bounding box center [123, 468] width 122 height 22
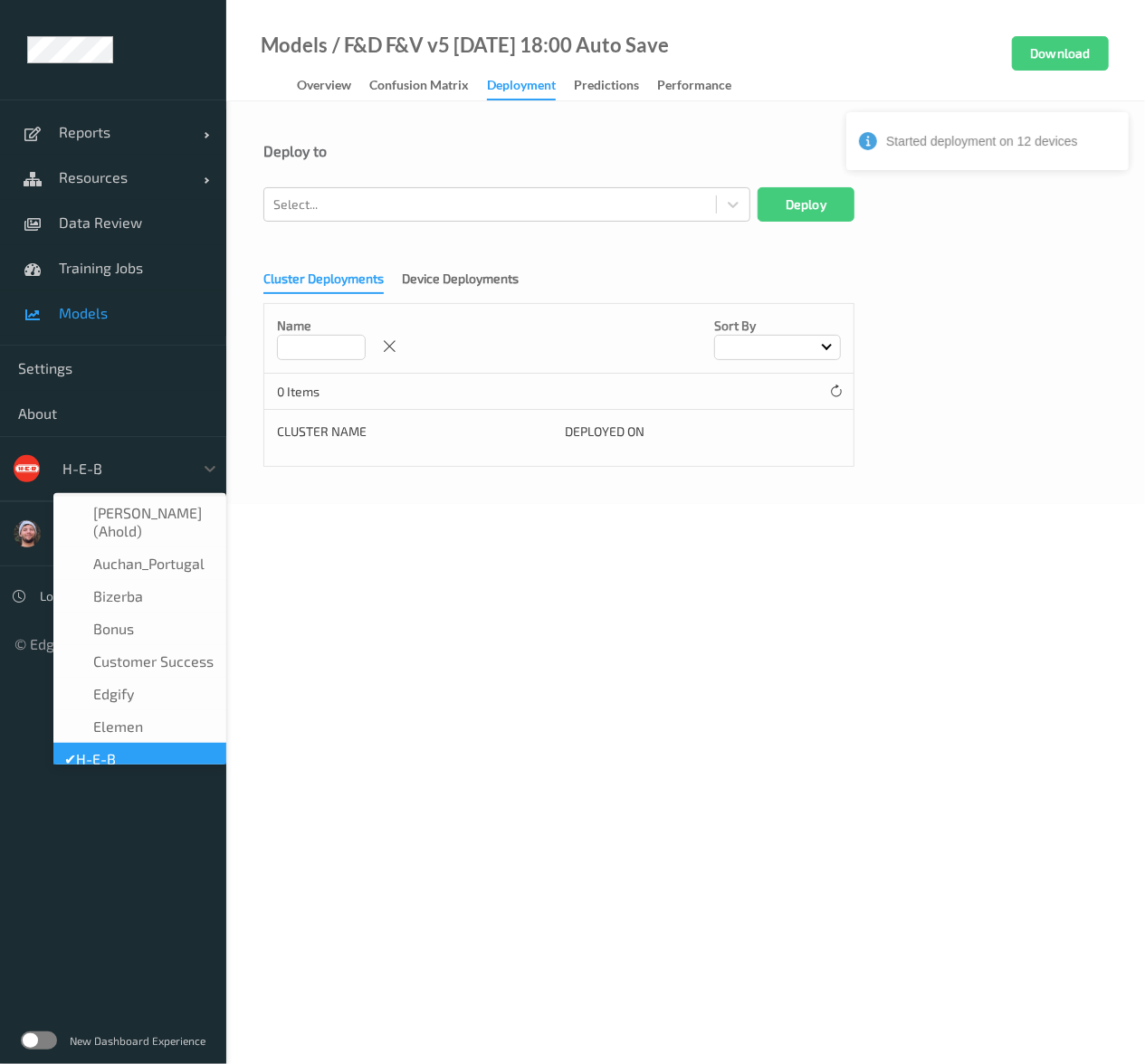
scroll to position [22, 0]
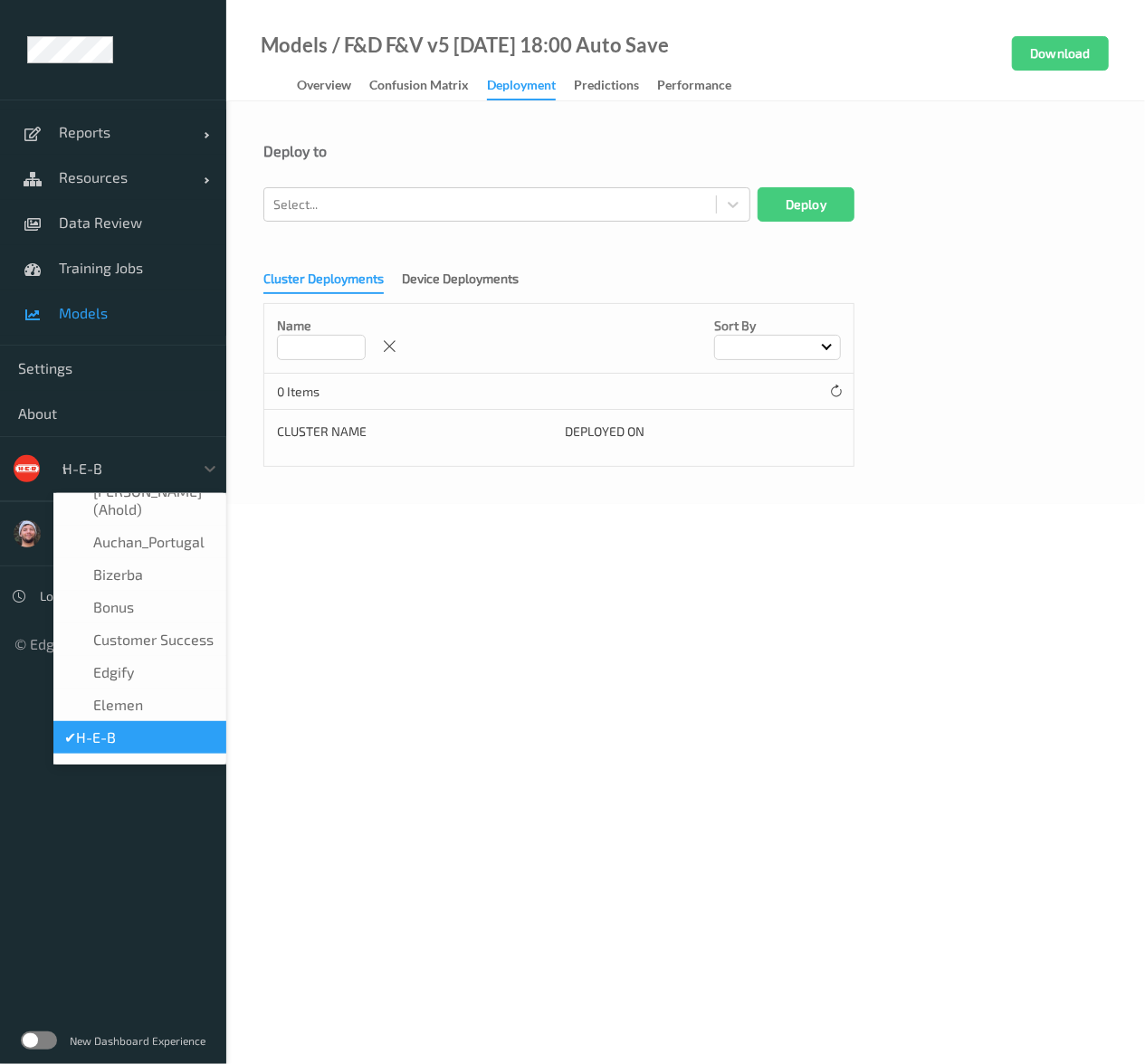
type input "vt"
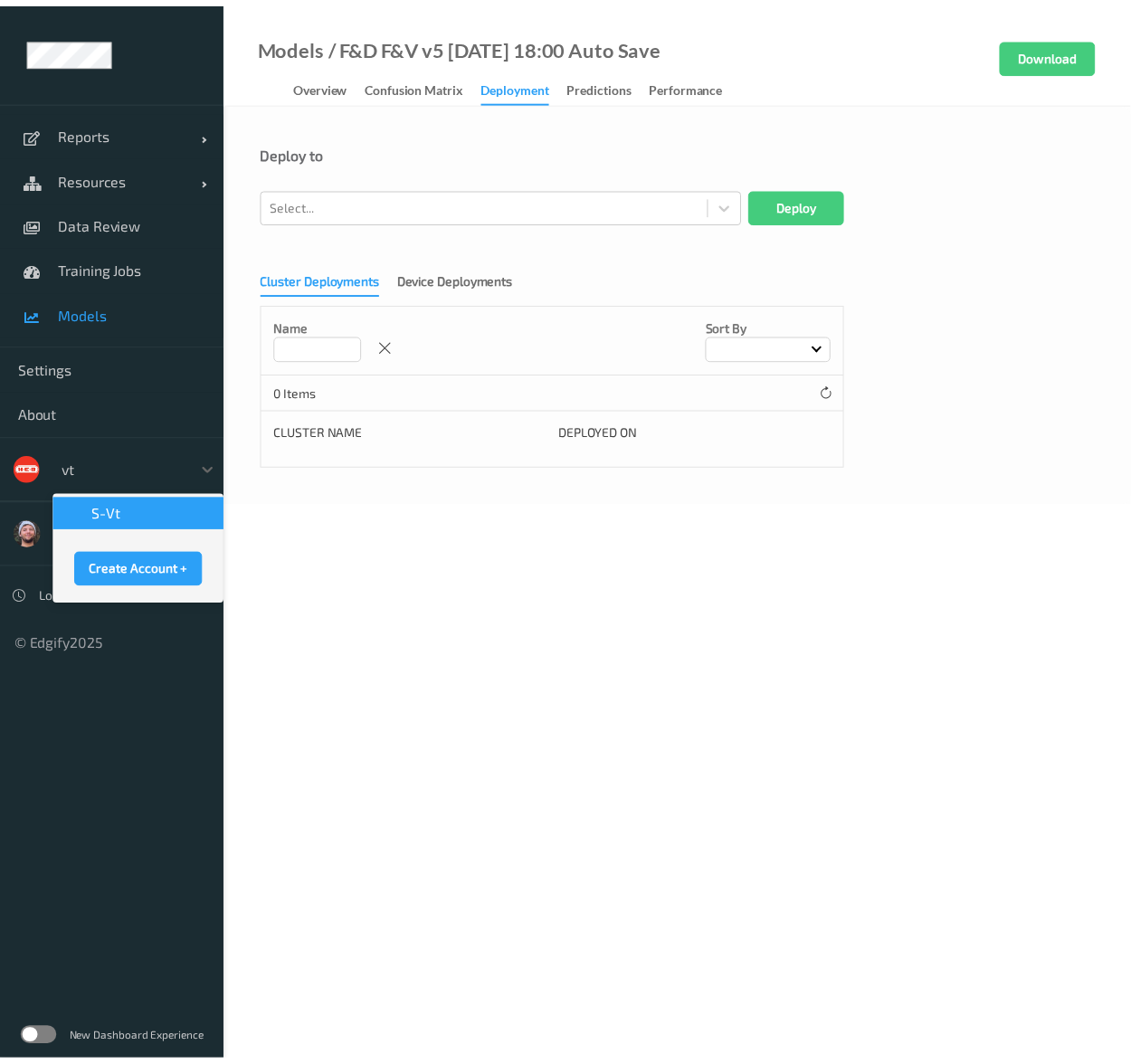
scroll to position [0, 0]
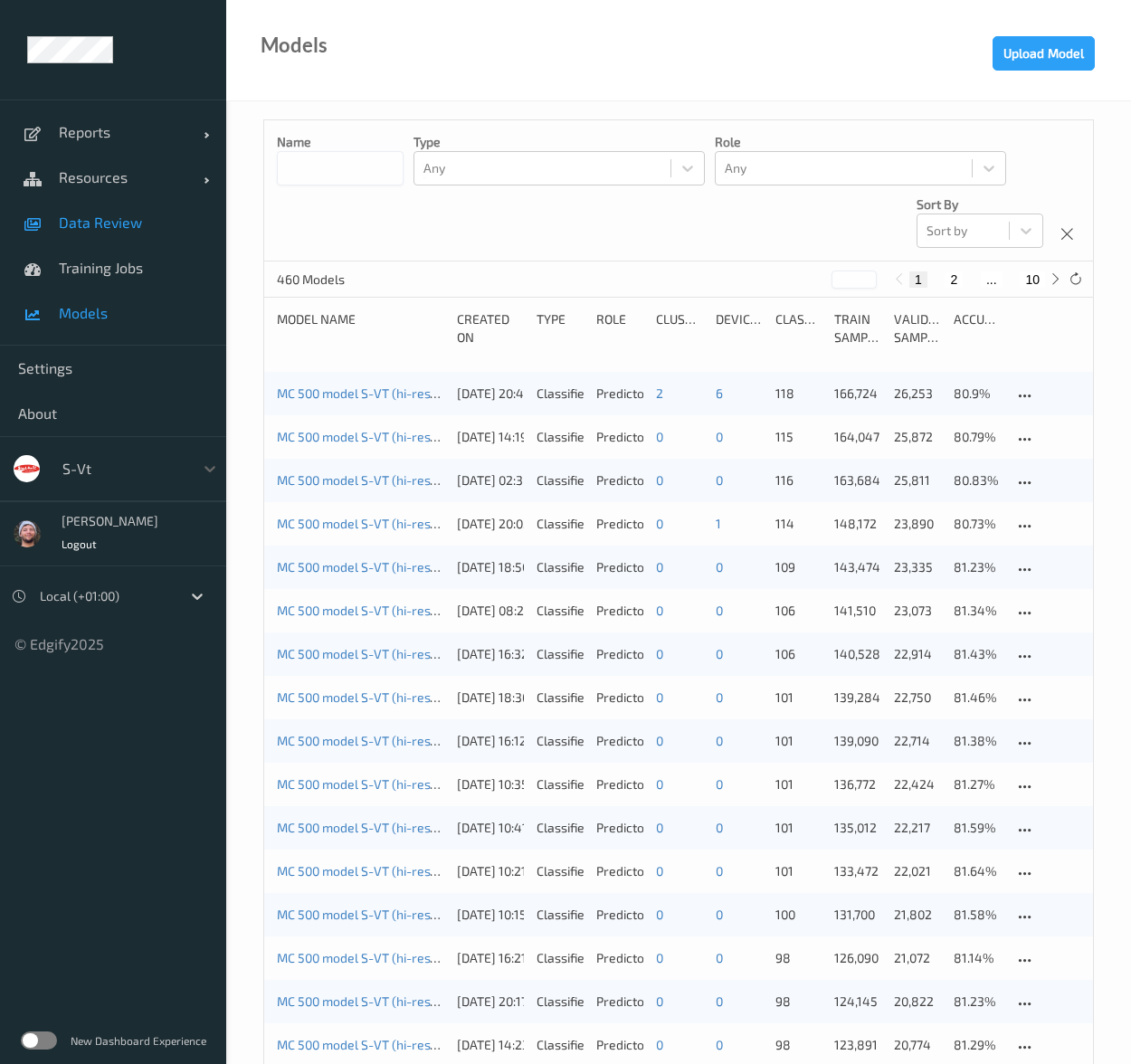
click at [177, 223] on span "Data Review" at bounding box center [133, 222] width 149 height 18
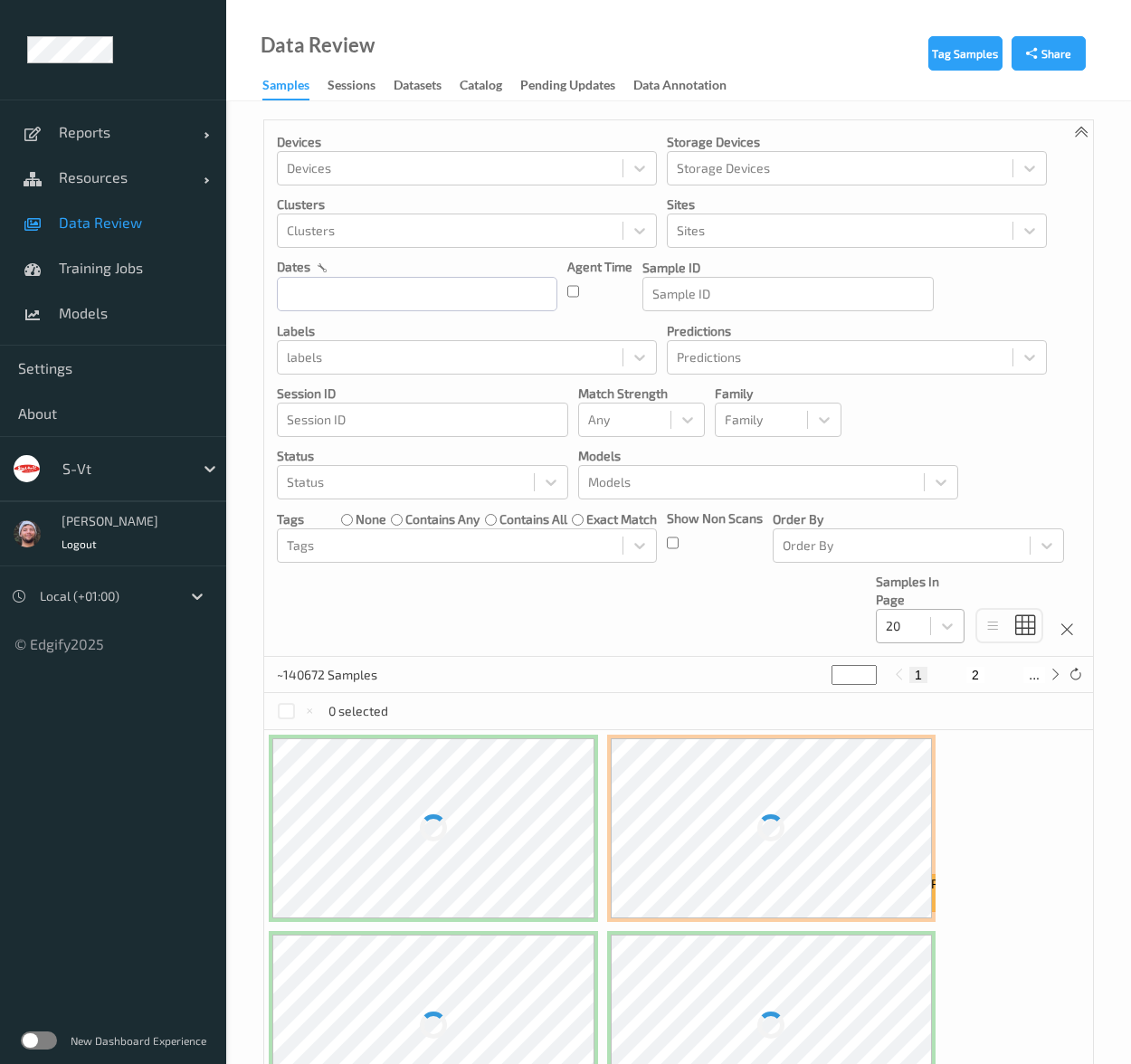
click at [921, 639] on div "20" at bounding box center [902, 626] width 53 height 29
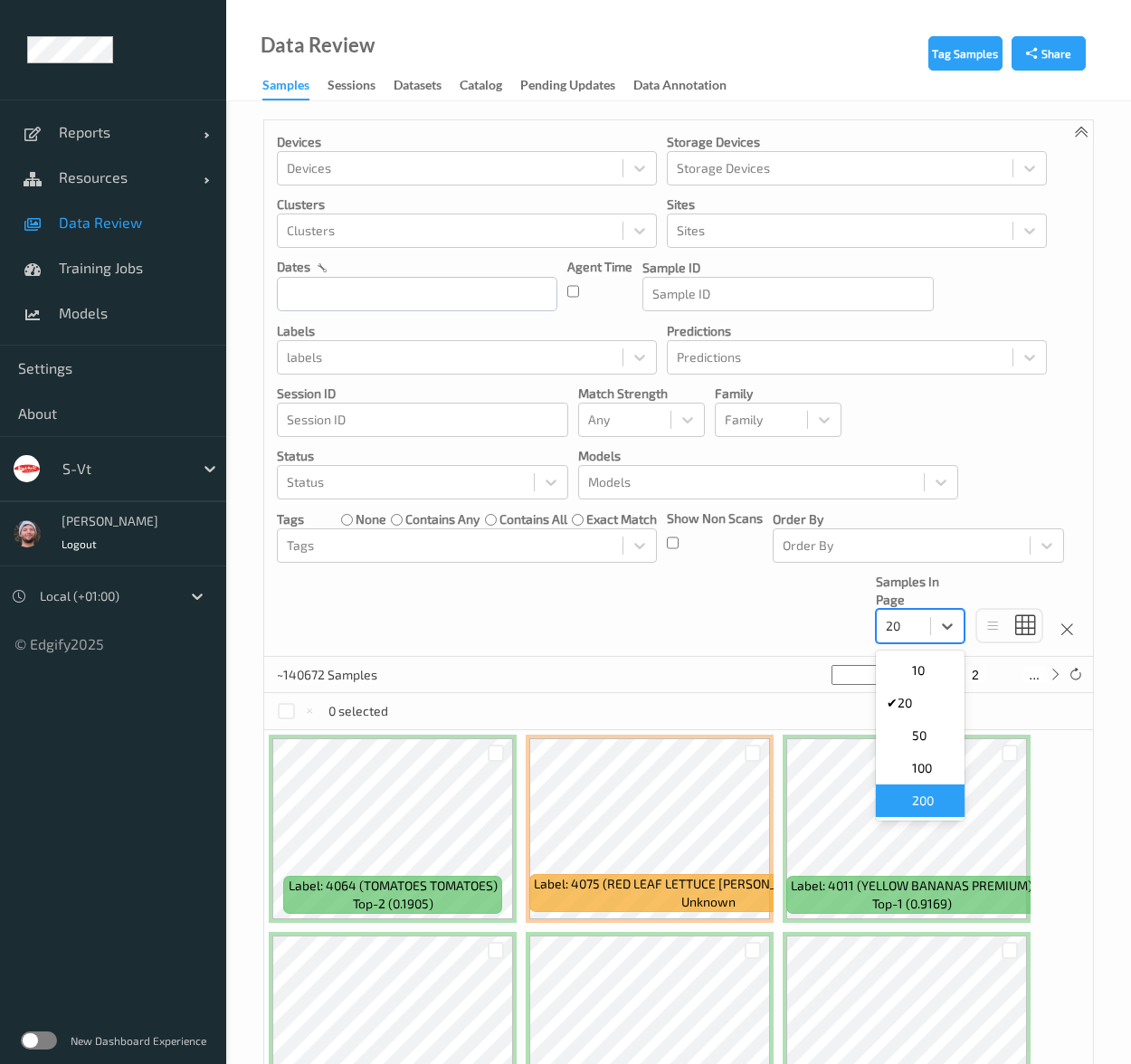
click at [940, 790] on div "200" at bounding box center [920, 801] width 89 height 33
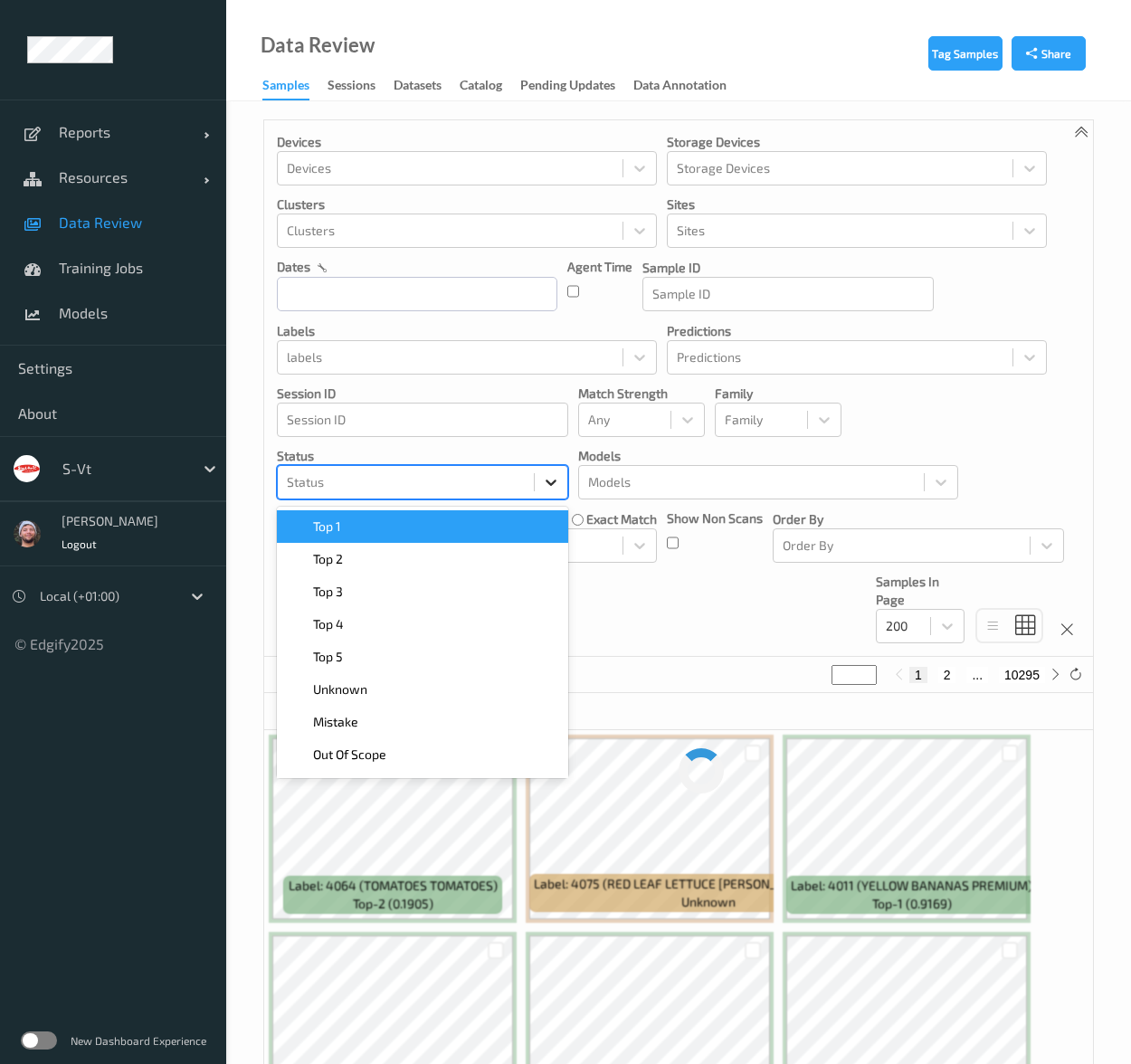
click at [562, 477] on div at bounding box center [551, 482] width 33 height 33
click at [669, 487] on div at bounding box center [751, 482] width 326 height 22
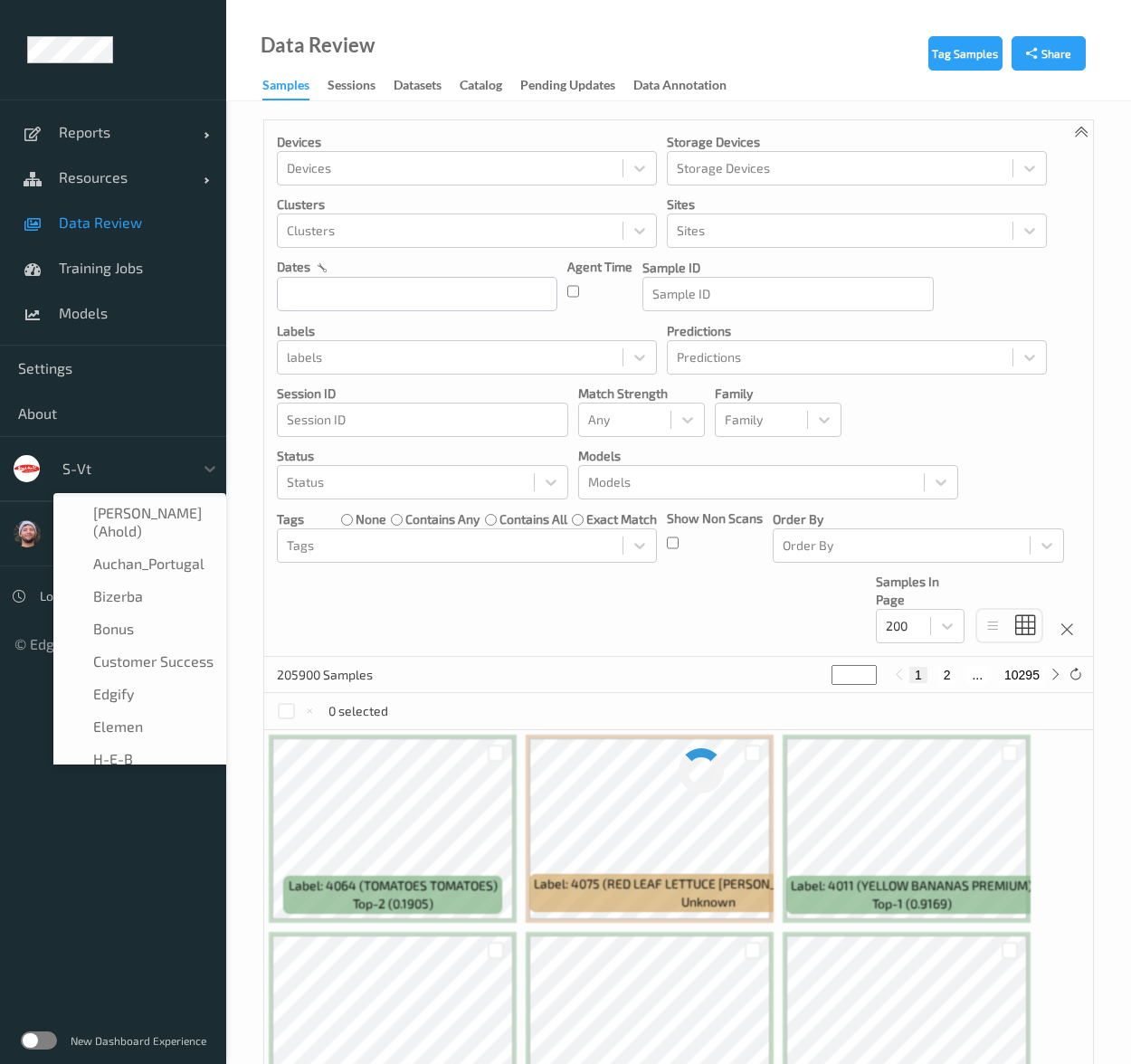
click at [152, 461] on div at bounding box center [123, 468] width 122 height 22
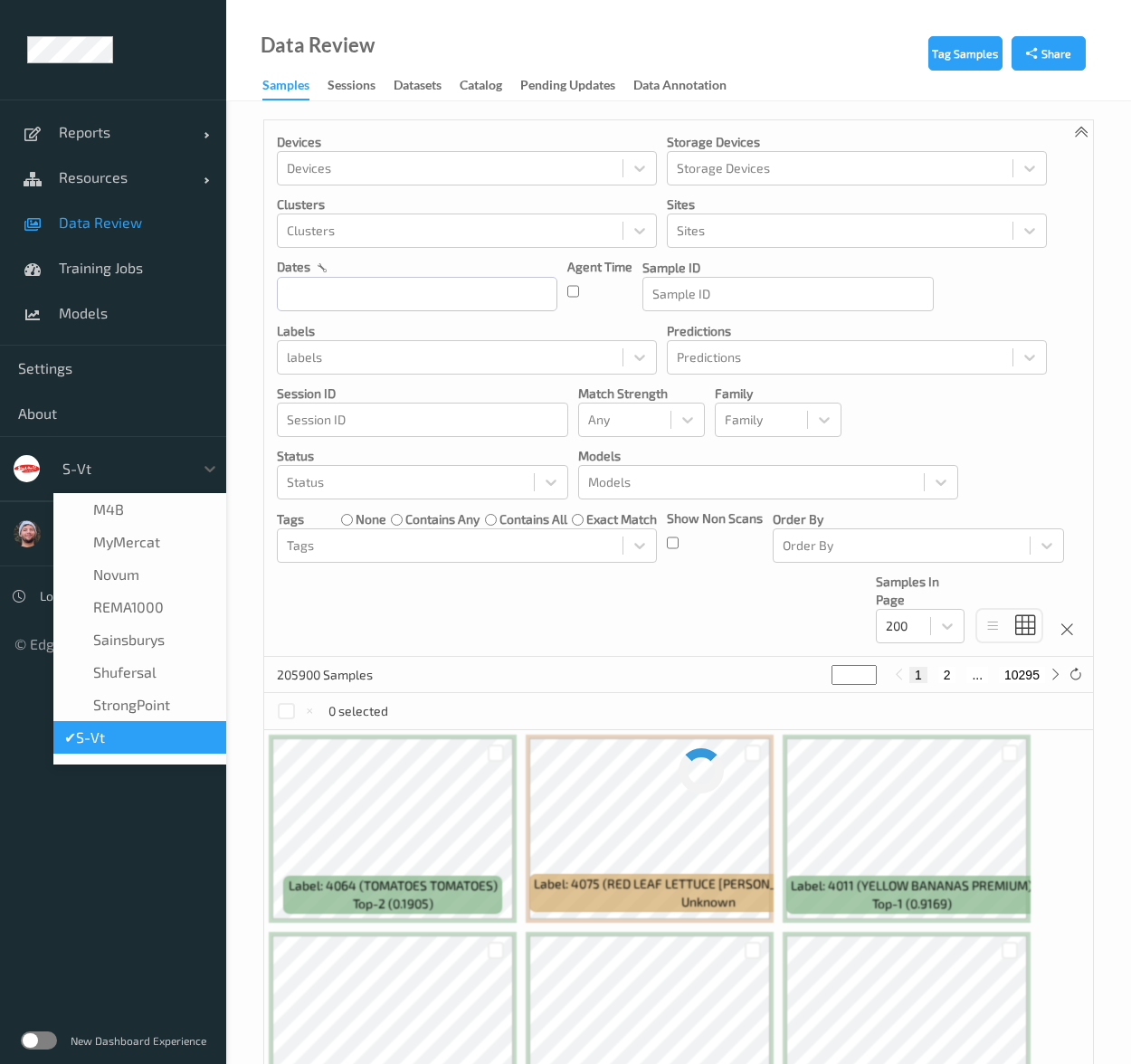
click at [163, 728] on div "✔  s-vt" at bounding box center [140, 737] width 151 height 18
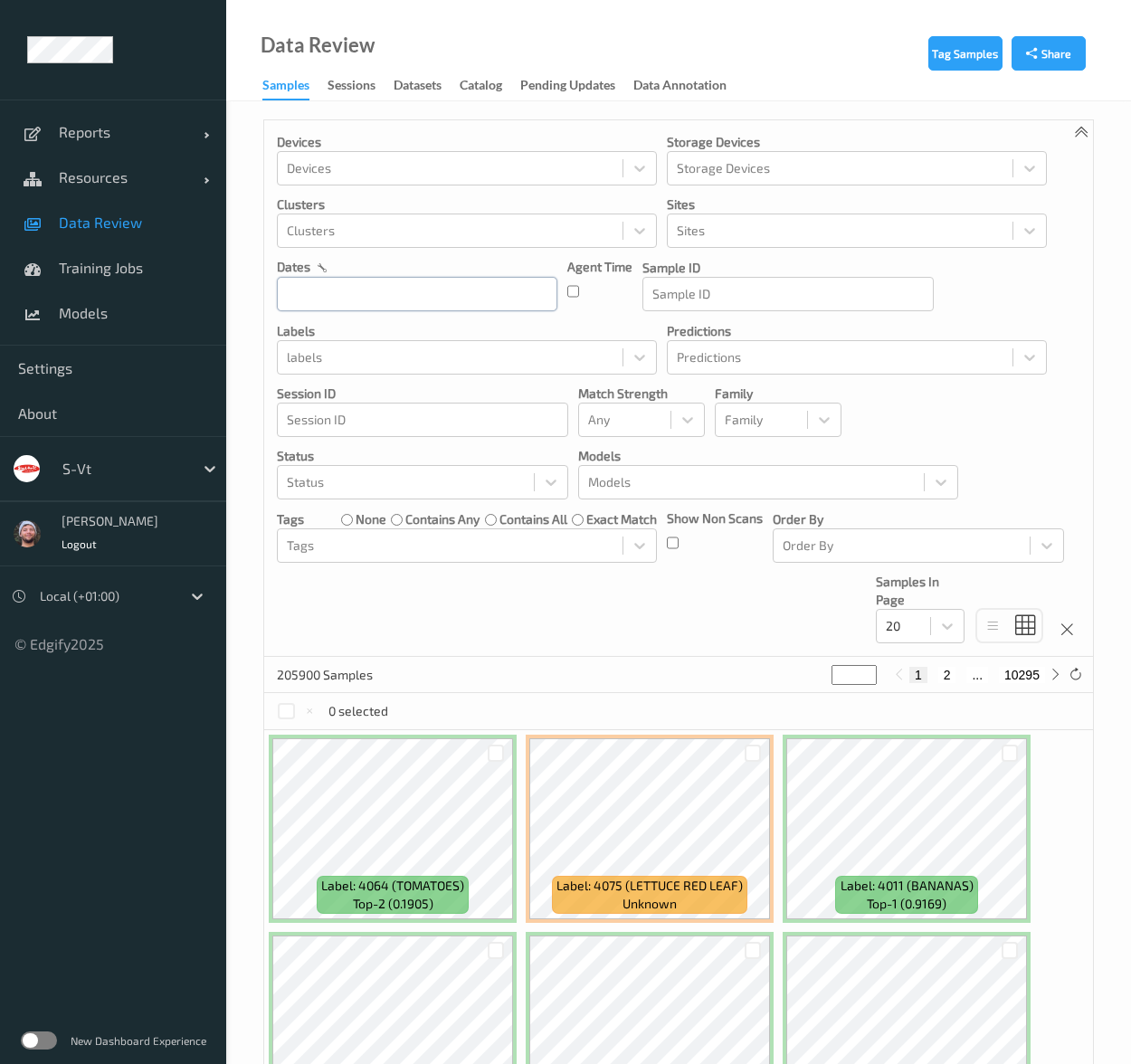
click at [445, 292] on input "text" at bounding box center [417, 295] width 280 height 35
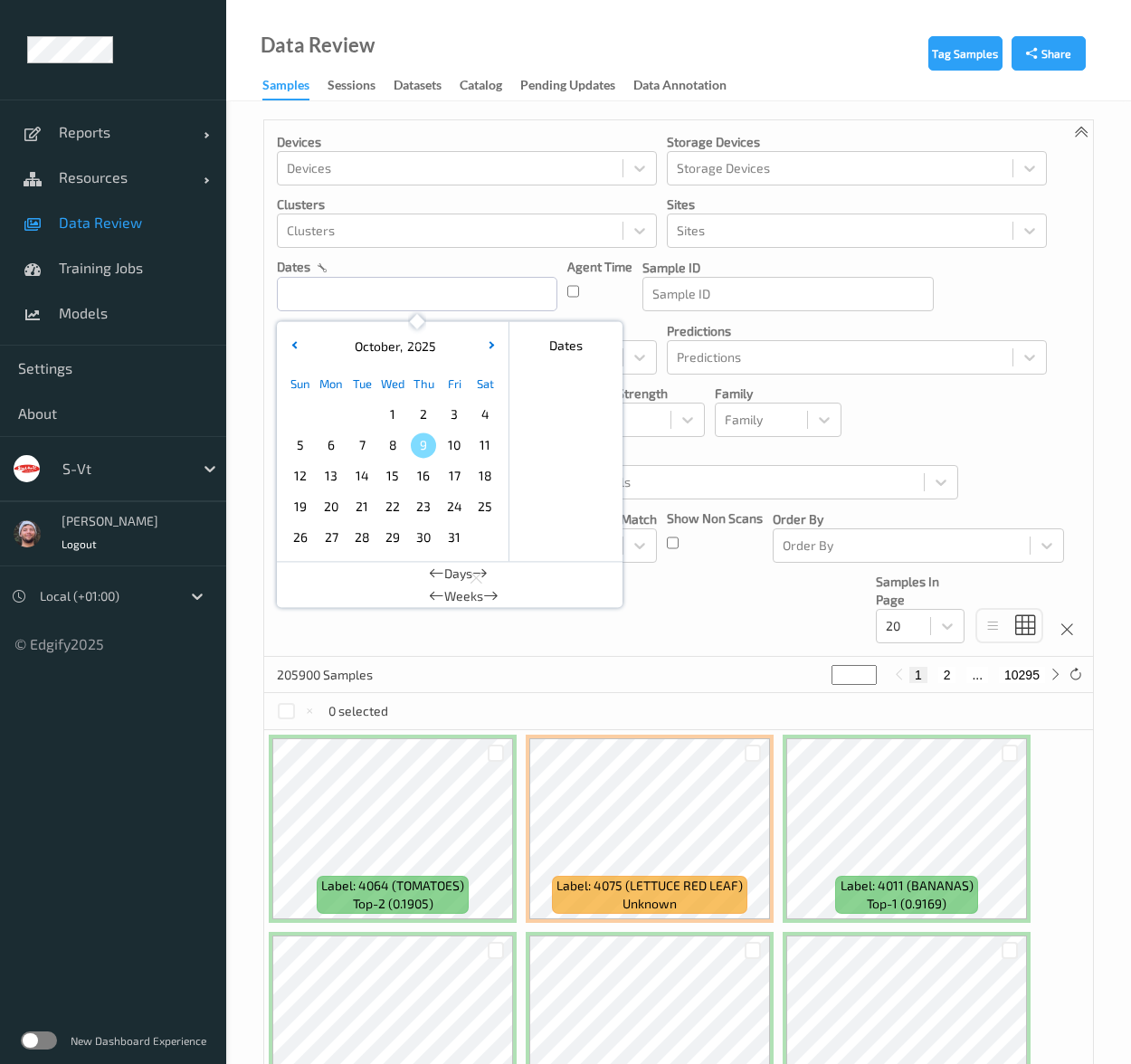
click at [421, 447] on span "9" at bounding box center [424, 445] width 25 height 25
click at [397, 448] on span "8" at bounding box center [393, 445] width 25 height 25
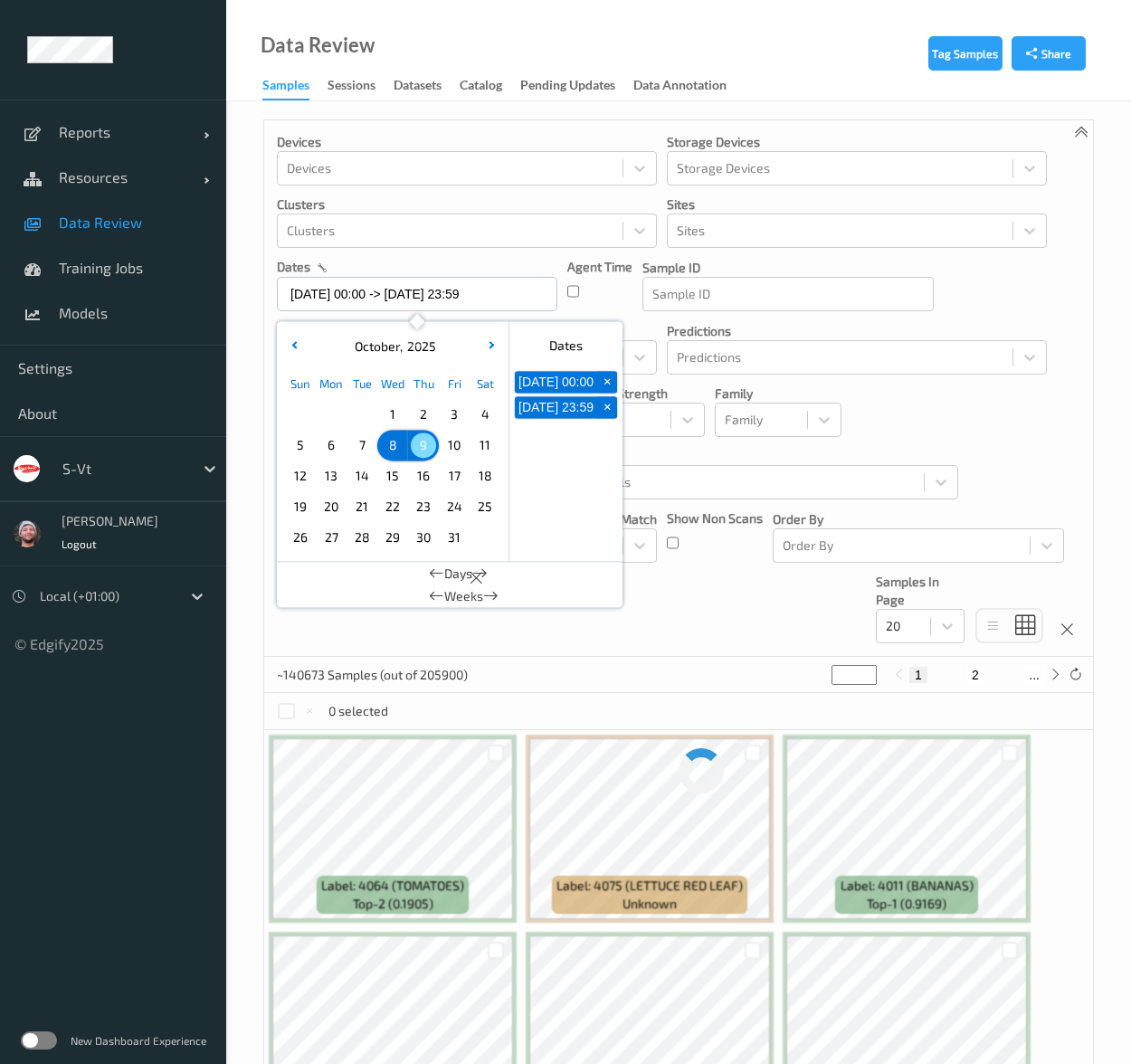
click at [709, 645] on div "Devices Devices Storage Devices Storage Devices Clusters Clusters Sites Sites d…" at bounding box center [678, 388] width 829 height 536
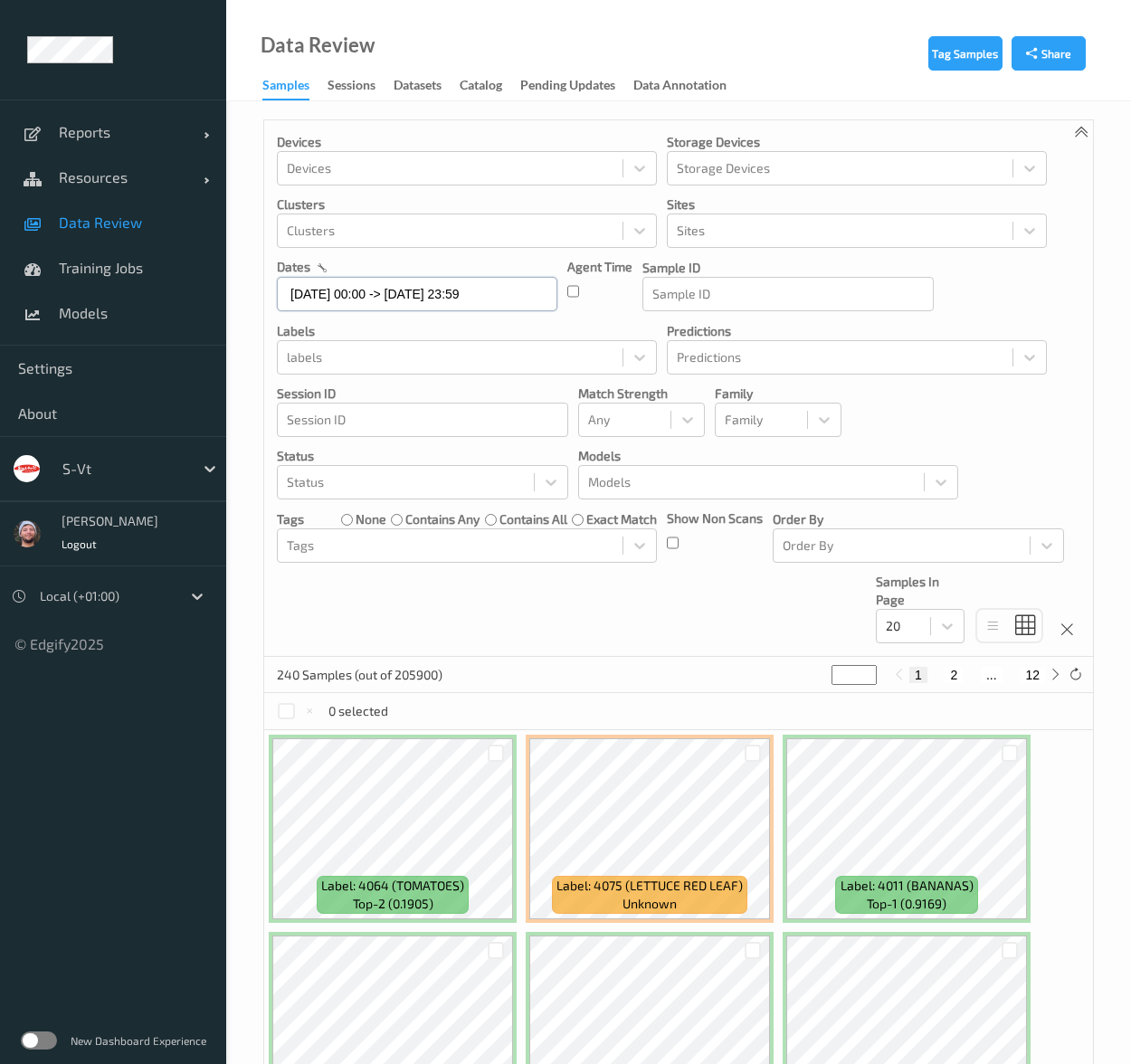
click at [418, 297] on input "08/10/2025 00:00 -> 09/10/2025 23:59" at bounding box center [417, 295] width 280 height 35
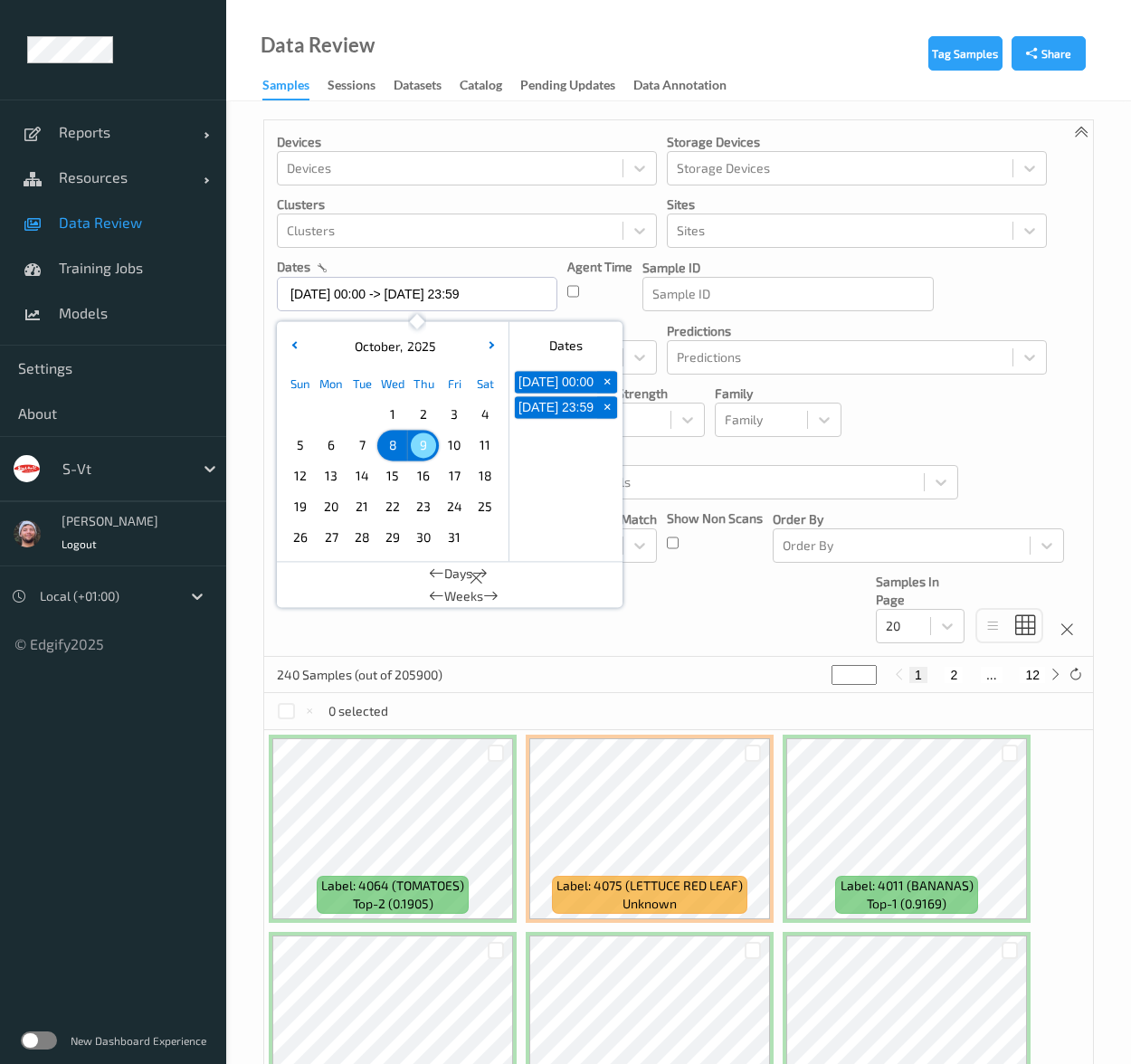
drag, startPoint x: 427, startPoint y: 442, endPoint x: 373, endPoint y: 453, distance: 55.1
click at [426, 443] on span "9" at bounding box center [424, 445] width 25 height 25
click at [307, 451] on span "5" at bounding box center [300, 445] width 25 height 25
type input "05/10/2025 00:00 -> 09/10/2025 23:59"
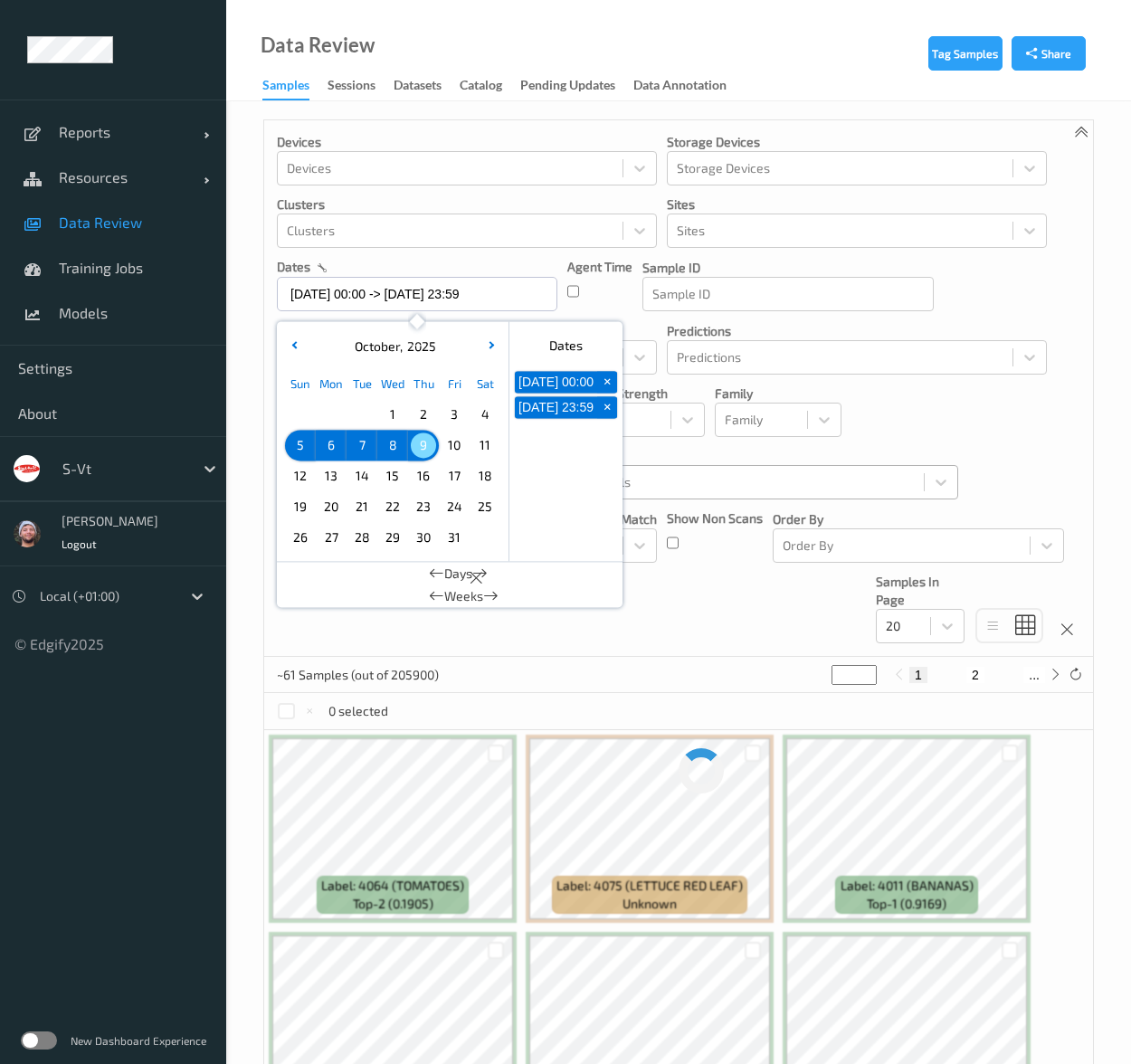
click at [722, 484] on div at bounding box center [751, 482] width 326 height 22
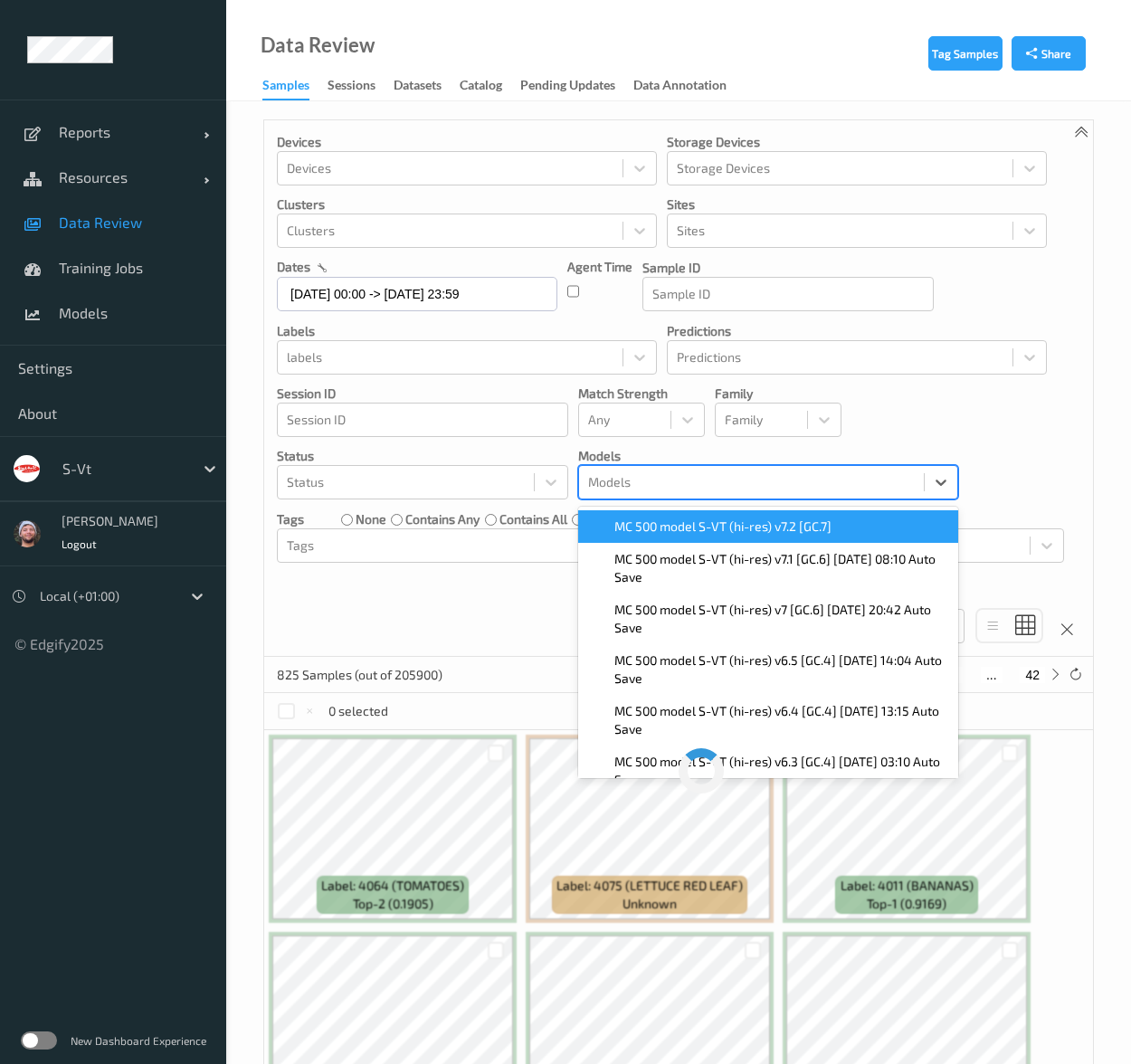
click at [682, 520] on span "MC 500 model S-VT (hi-res) v7.2 [GC.7]" at bounding box center [723, 526] width 218 height 18
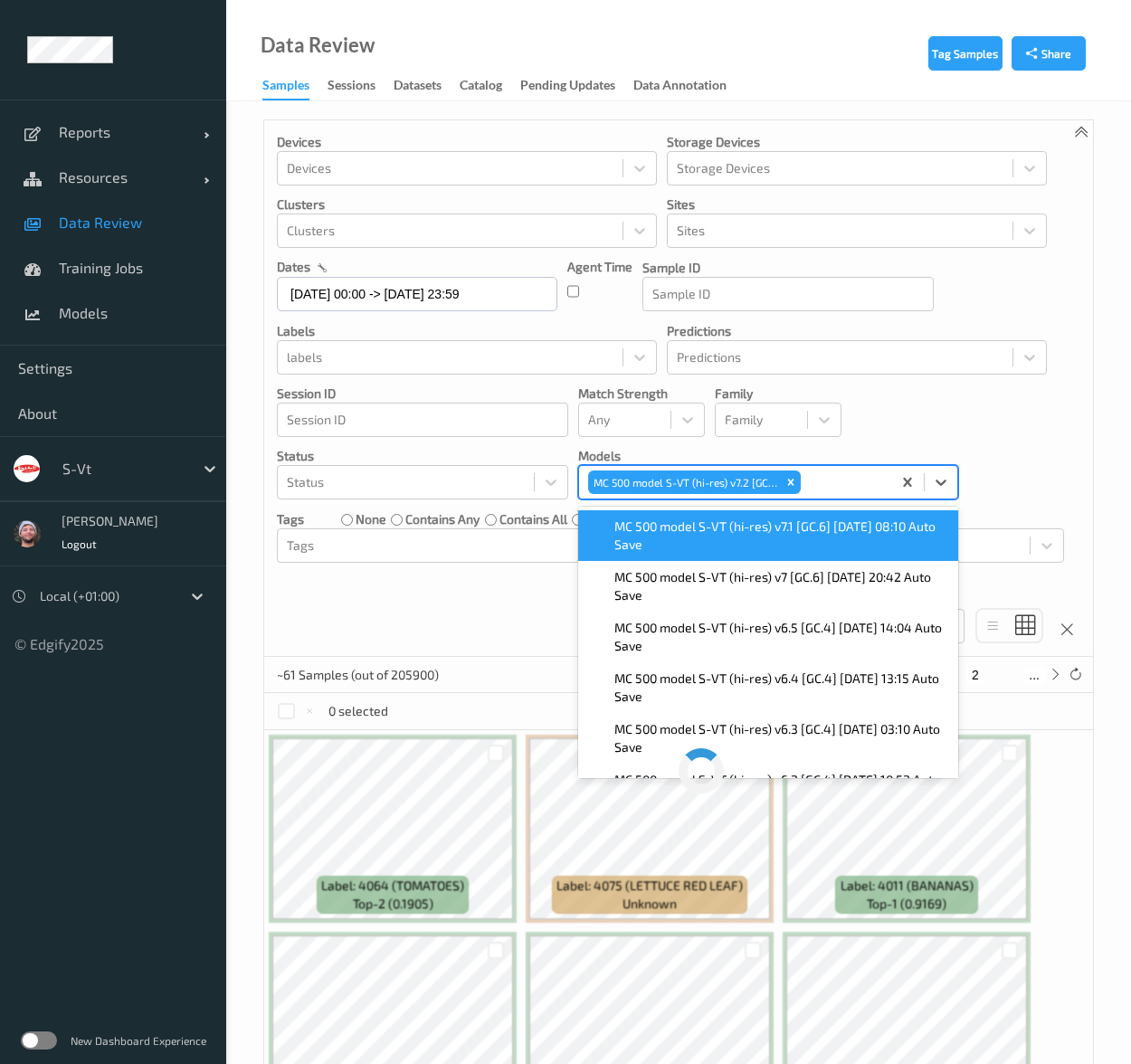
click at [890, 417] on div "Devices Devices Storage Devices Storage Devices Clusters Clusters Sites Sites d…" at bounding box center [678, 388] width 829 height 536
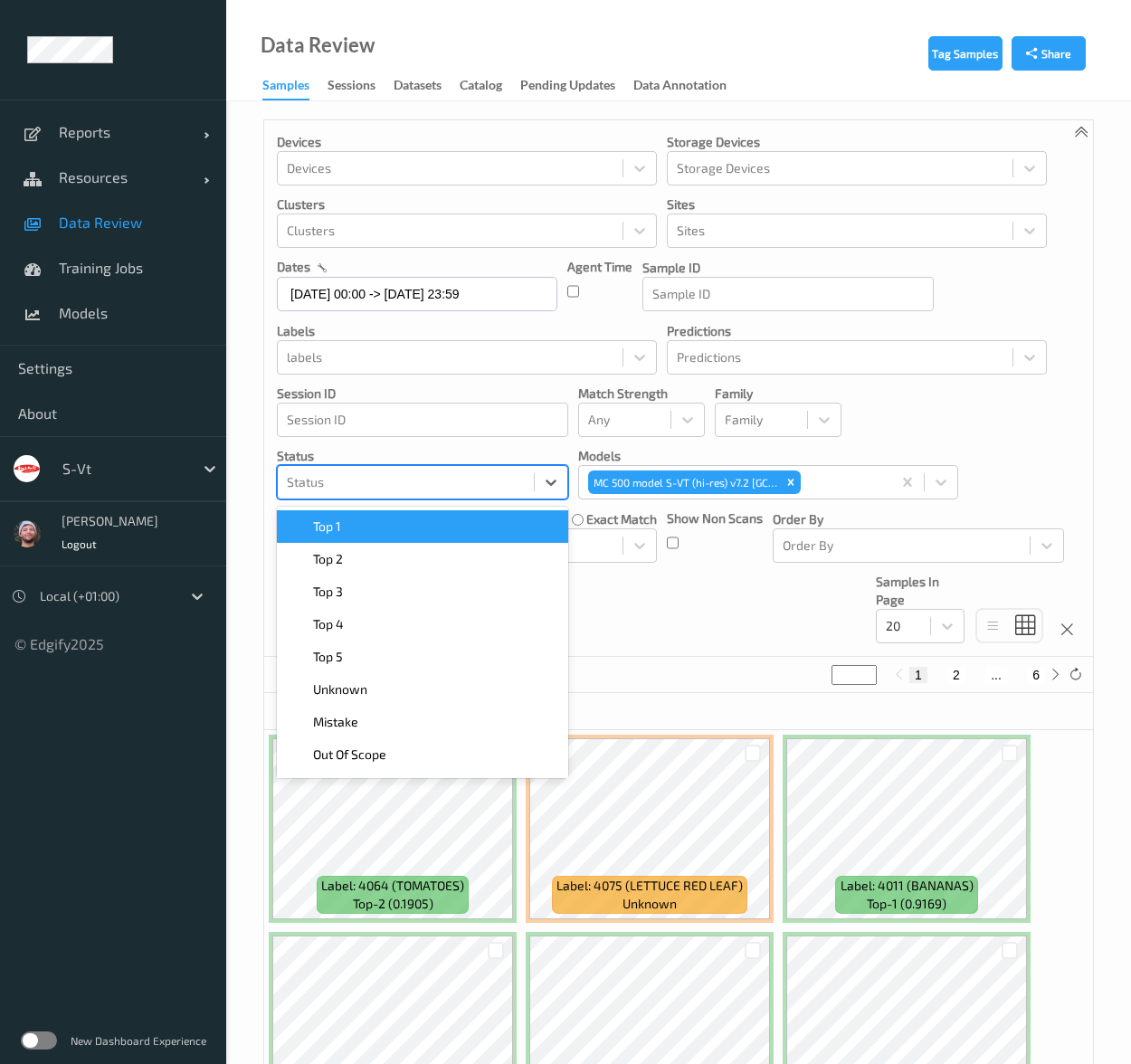
click at [431, 479] on div at bounding box center [405, 482] width 238 height 22
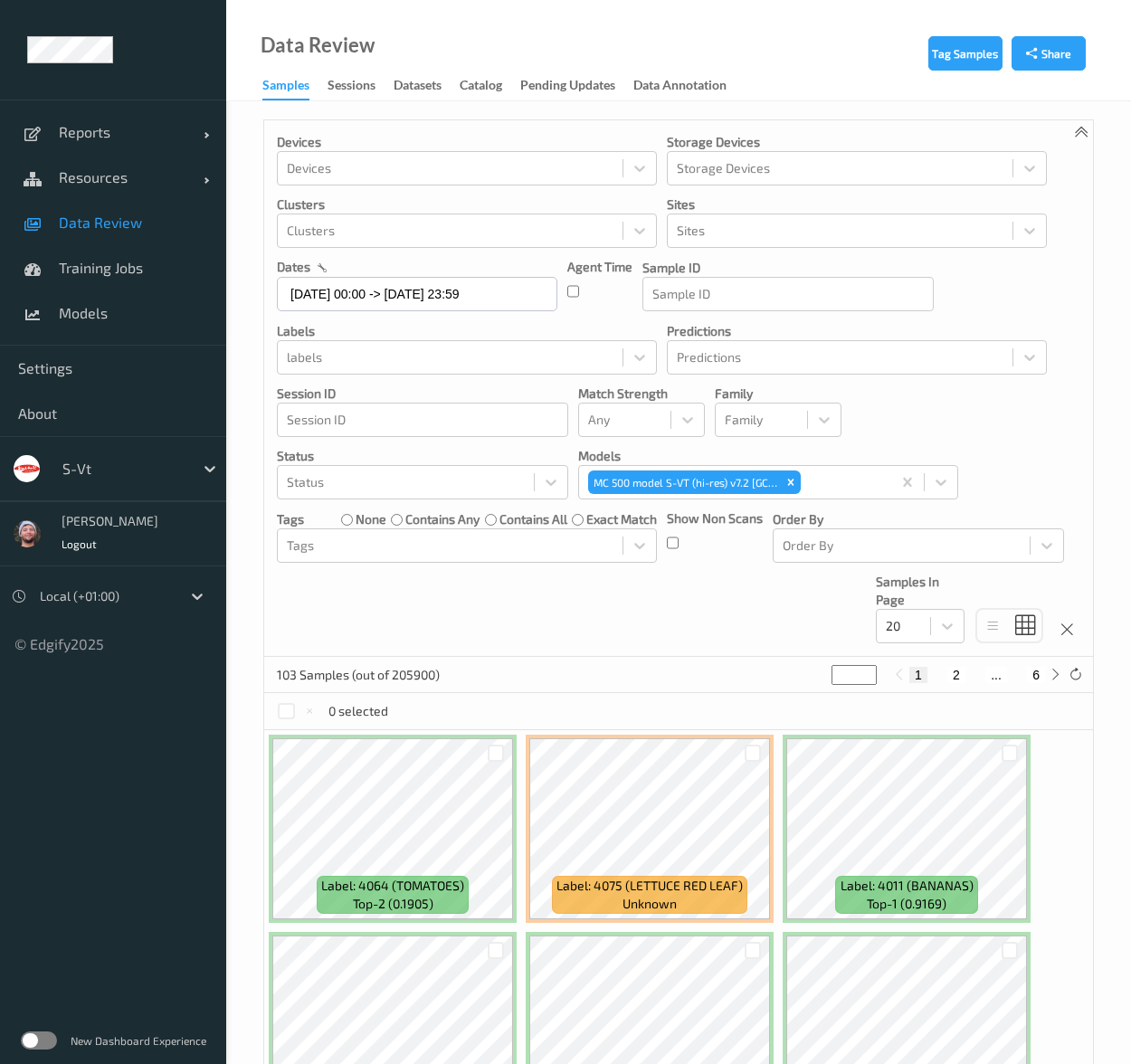
click at [776, 623] on div "Devices Devices Storage Devices Storage Devices Clusters Clusters Sites Sites d…" at bounding box center [678, 388] width 829 height 536
click at [445, 487] on div at bounding box center [405, 482] width 238 height 22
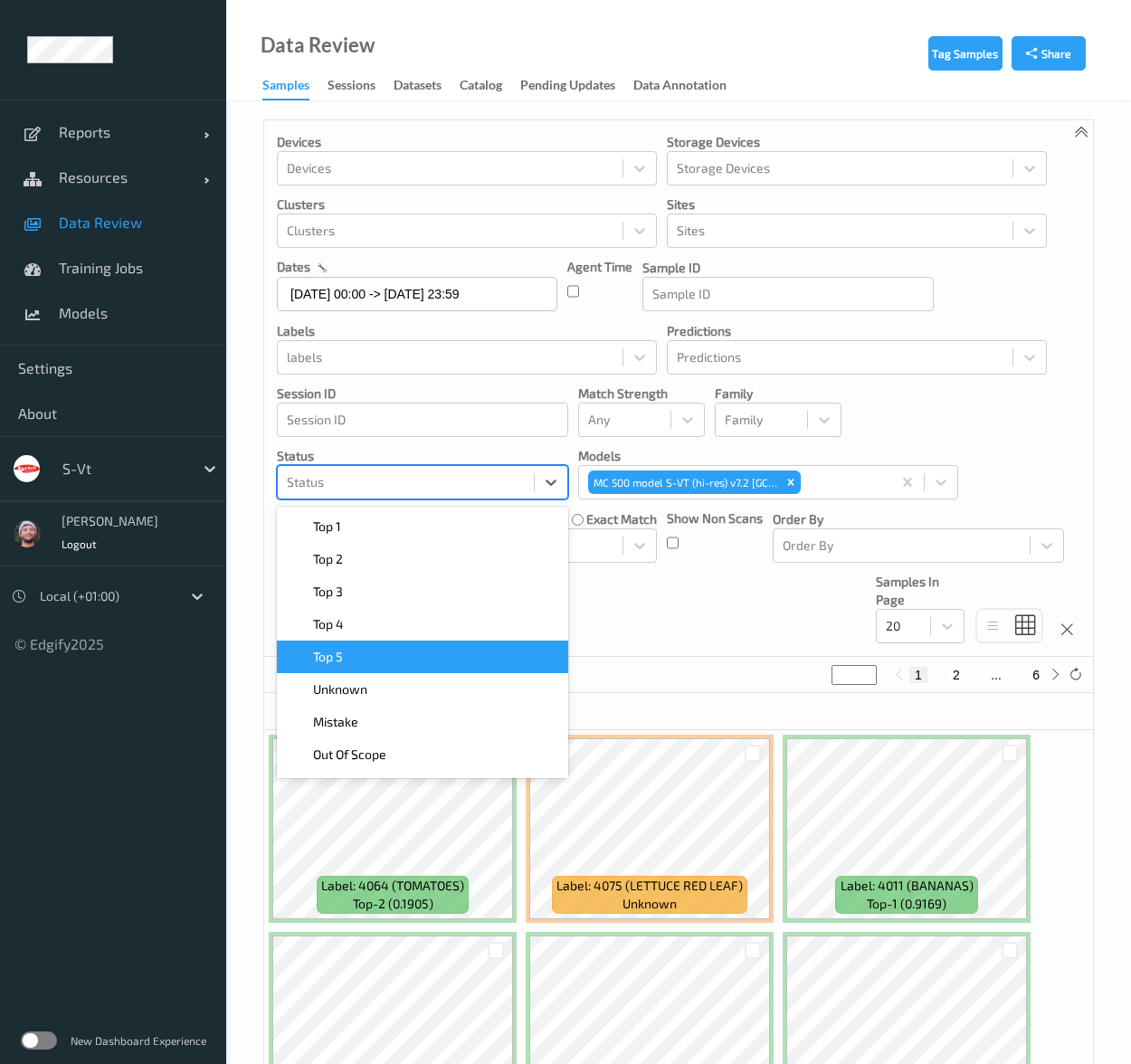
click at [364, 687] on span "Unknown" at bounding box center [340, 689] width 54 height 18
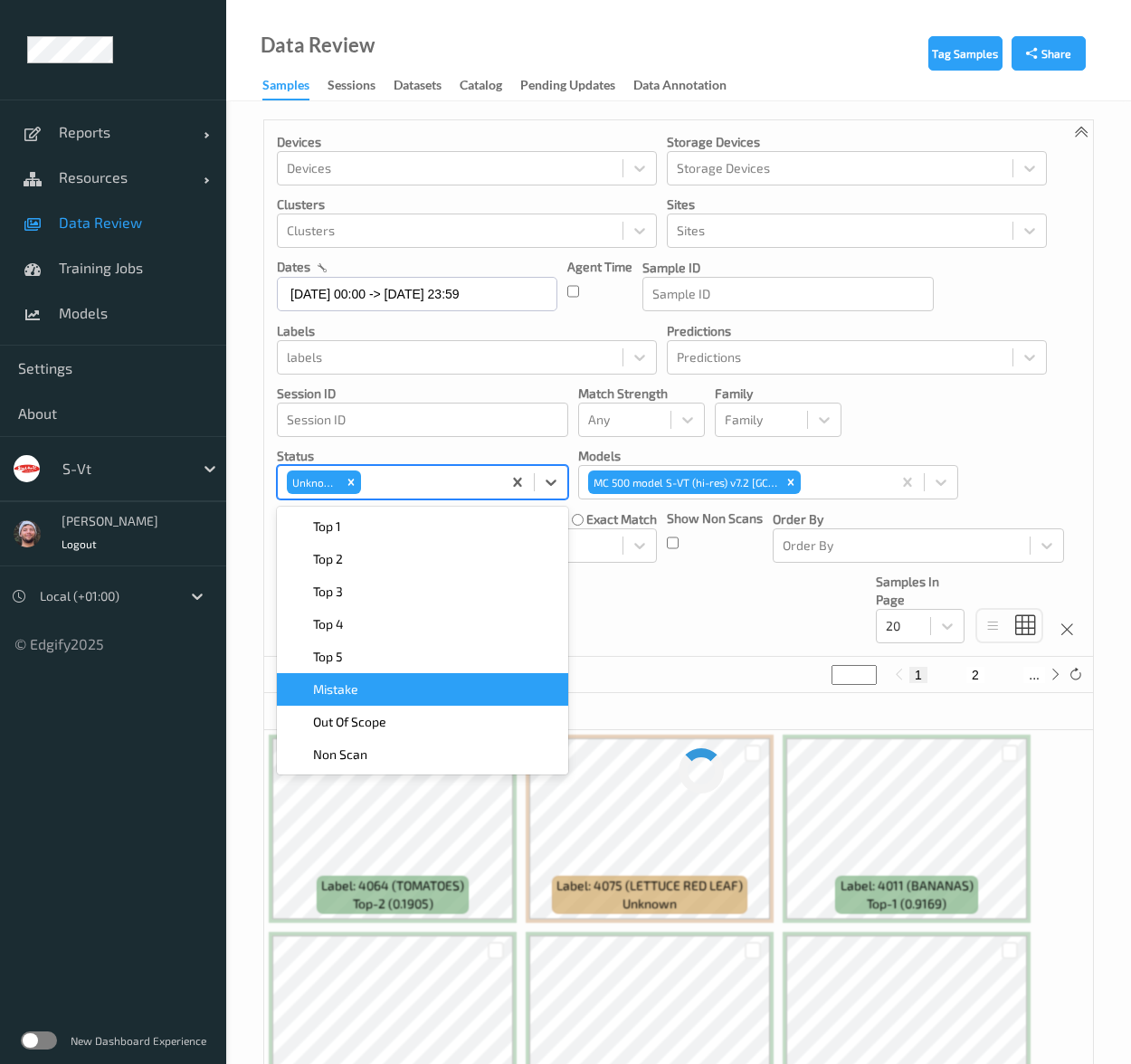
click at [654, 639] on div "Devices Devices Storage Devices Storage Devices Clusters Clusters Sites Sites d…" at bounding box center [678, 388] width 829 height 536
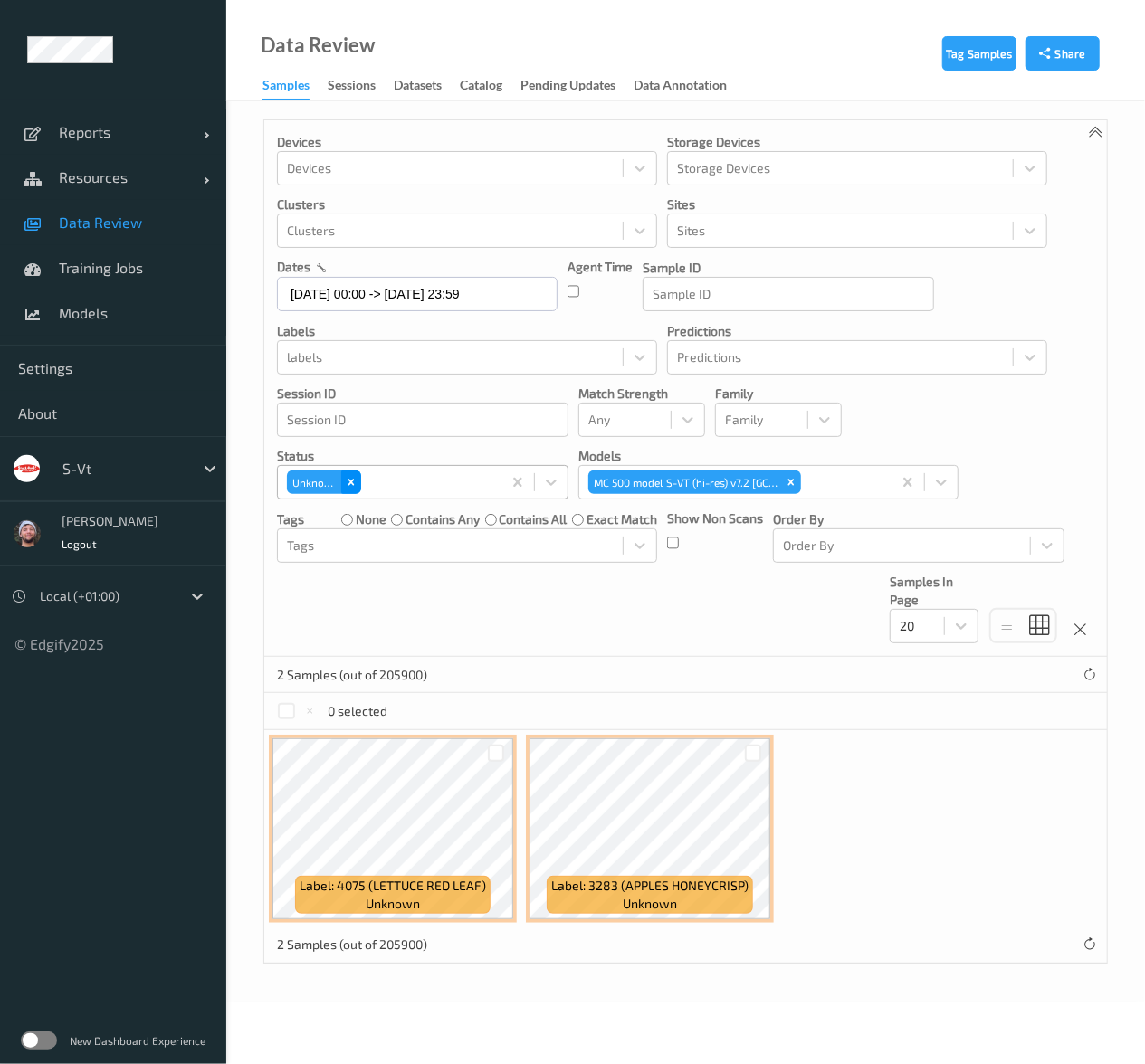
click at [347, 481] on icon "Remove Unknown" at bounding box center [351, 481] width 13 height 13
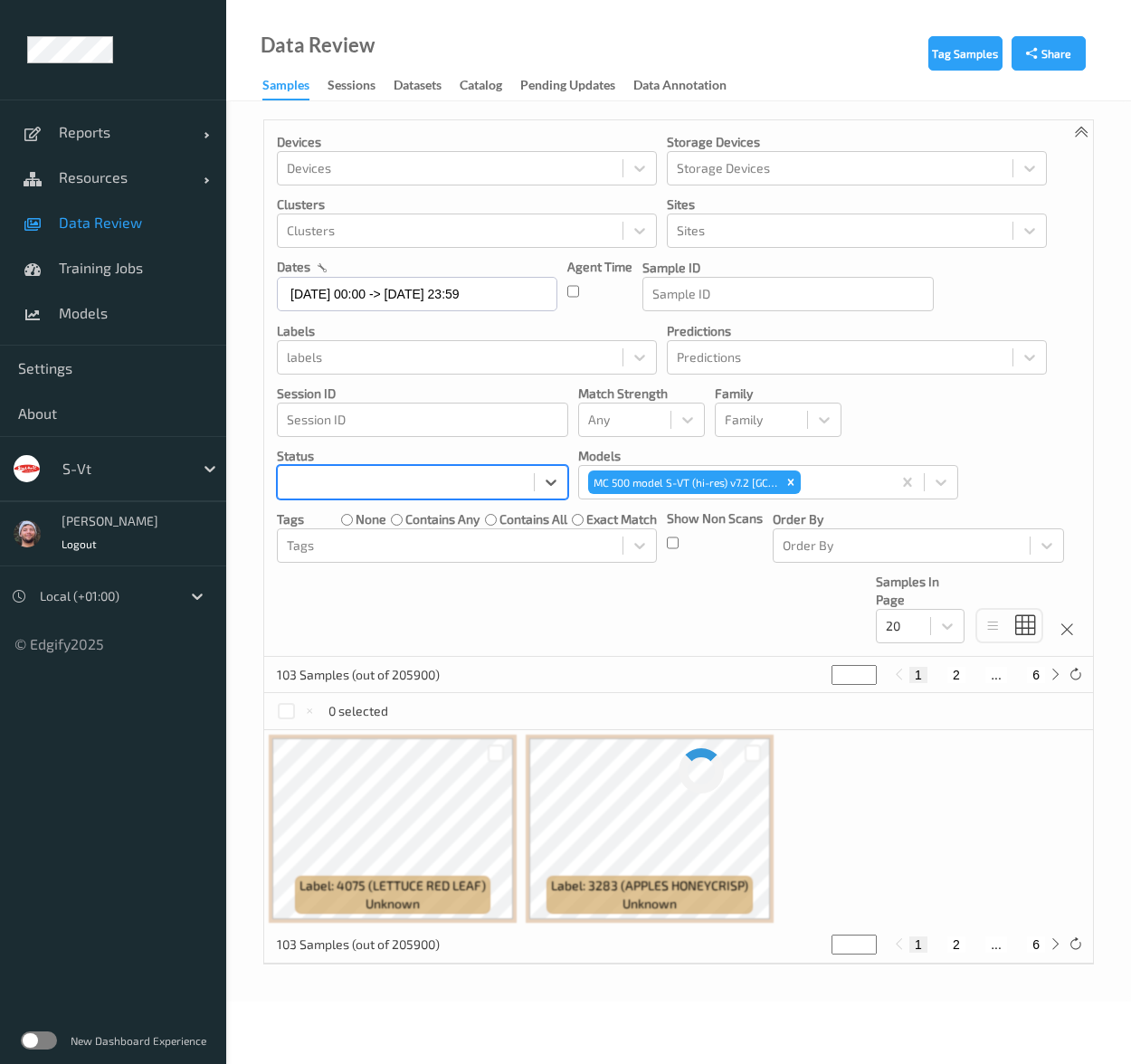
click at [412, 476] on div at bounding box center [405, 482] width 238 height 22
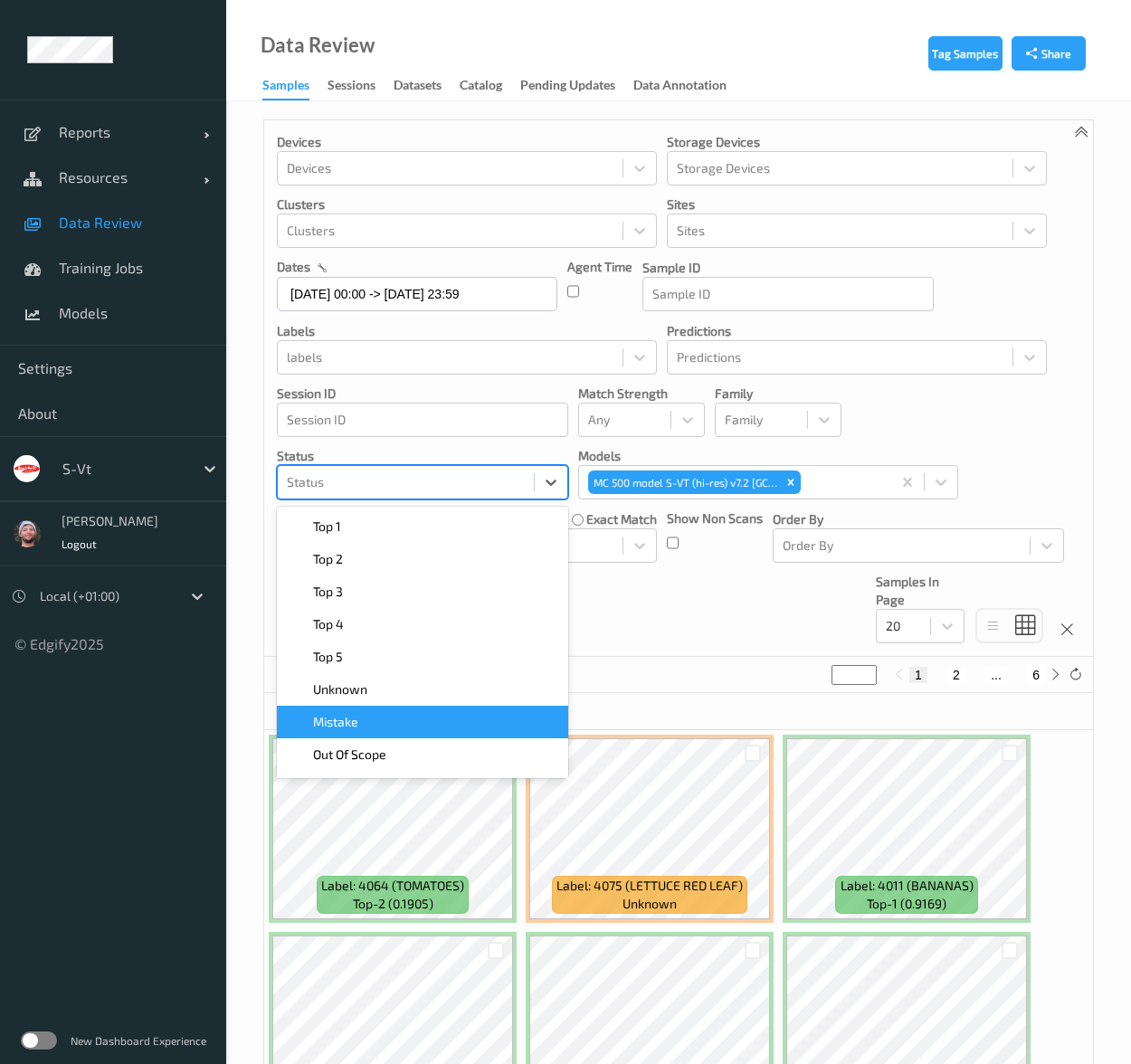
click at [428, 714] on div "Mistake" at bounding box center [423, 721] width 270 height 18
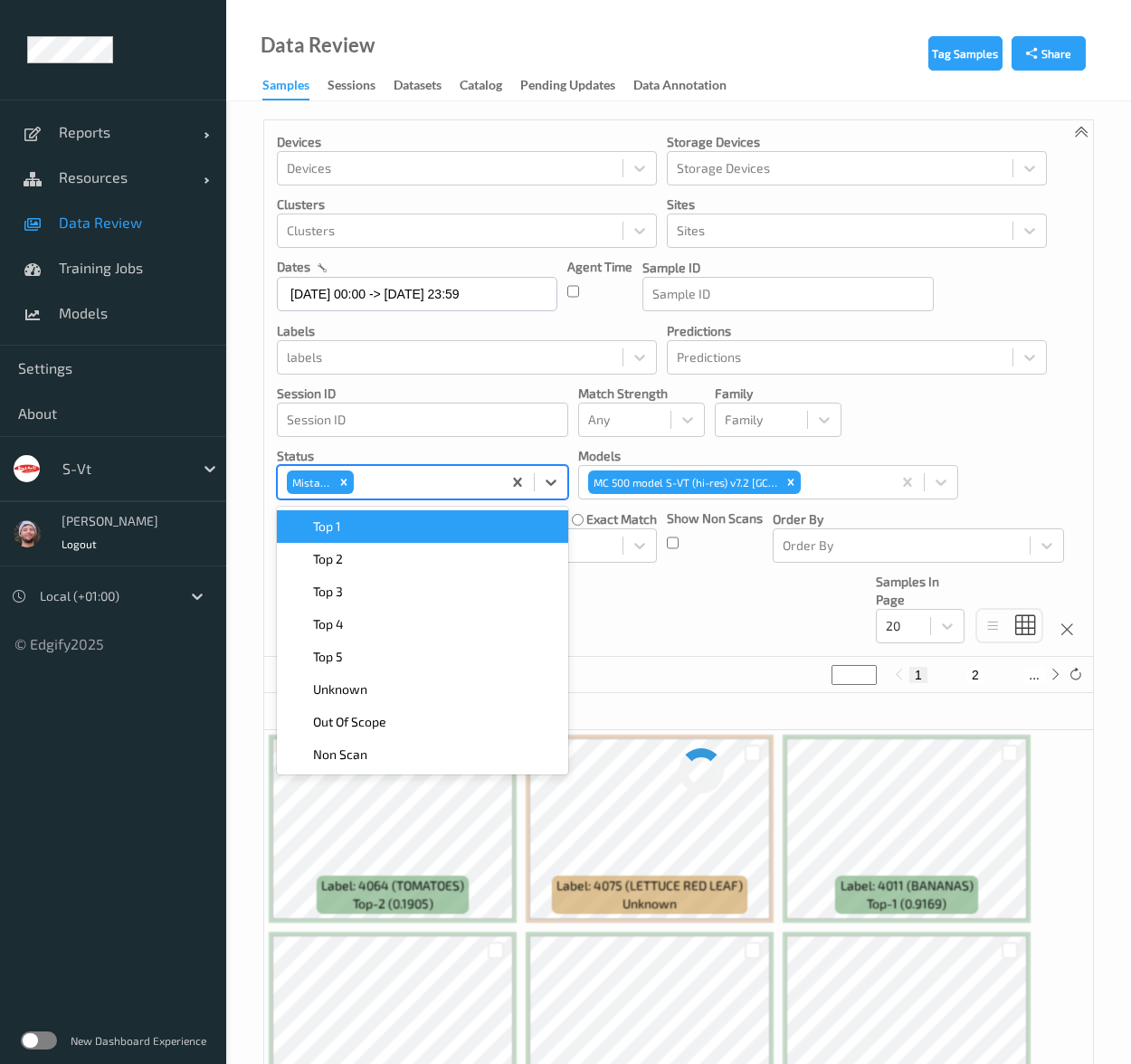
click at [698, 647] on div "Devices Devices Storage Devices Storage Devices Clusters Clusters Sites Sites d…" at bounding box center [678, 388] width 829 height 536
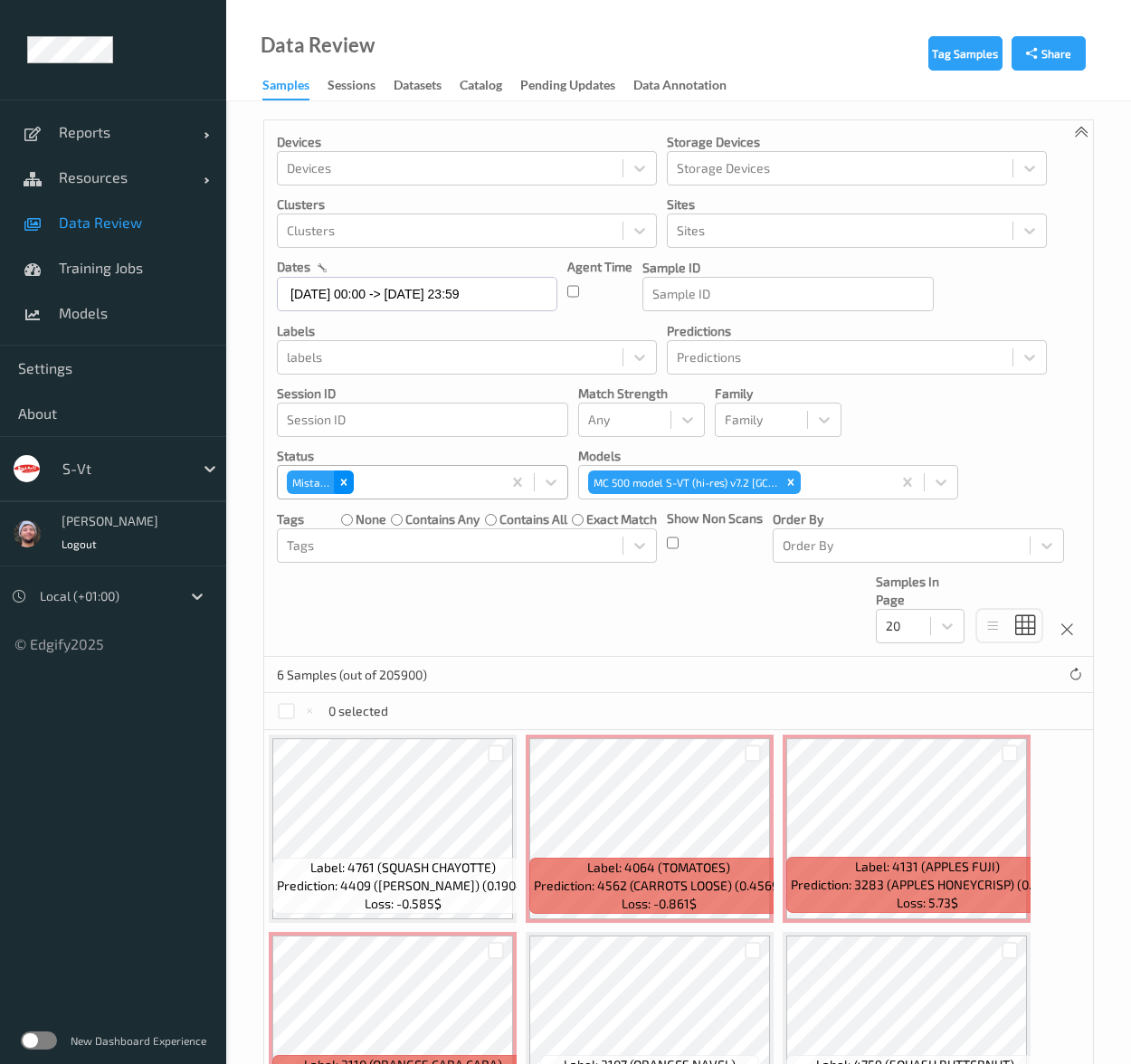
click at [337, 480] on icon "Remove Mistake" at bounding box center [343, 481] width 13 height 13
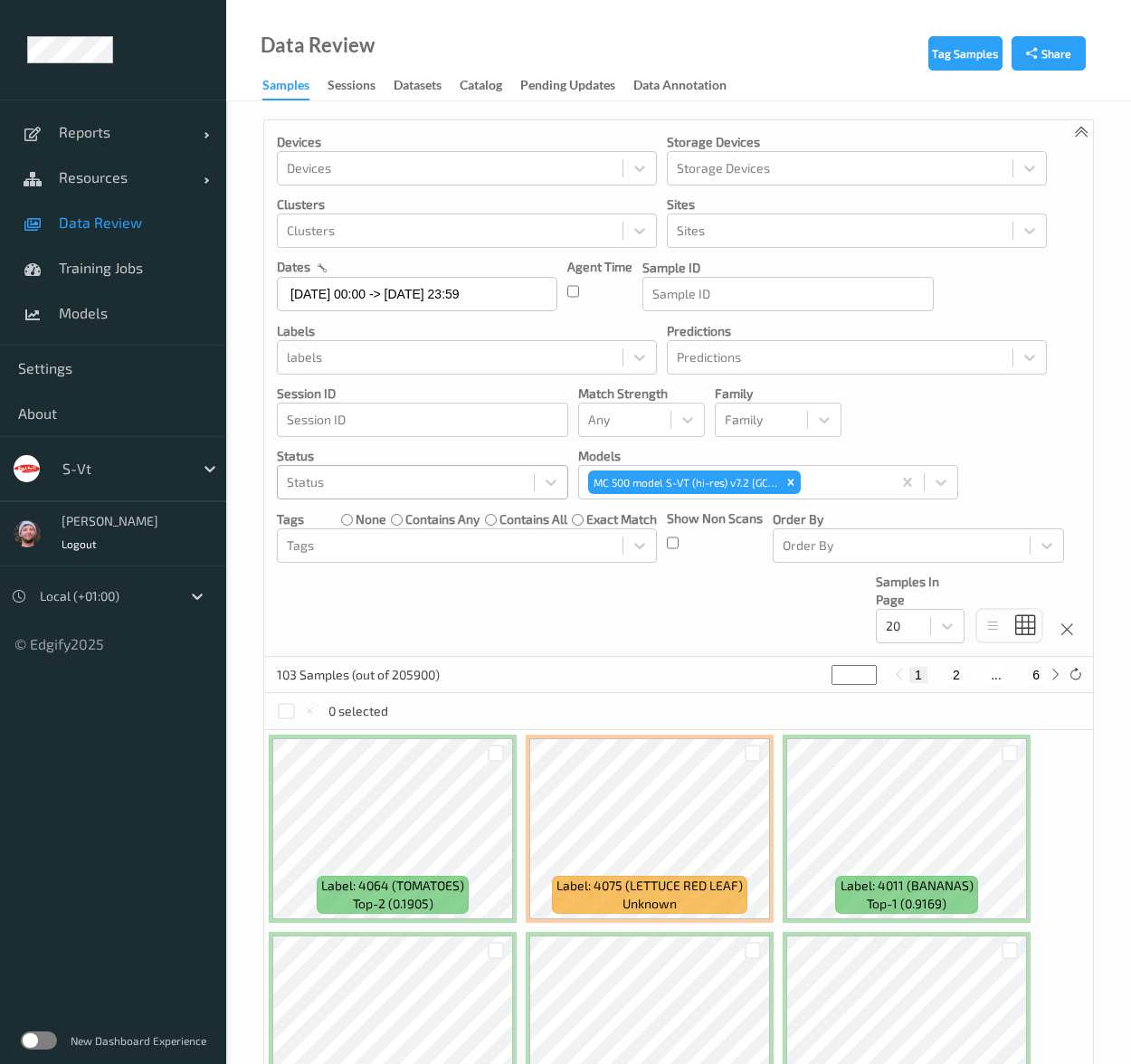
click at [202, 999] on ul "Reports Default Report Customized Report Resources Devices Clusters Sites Data …" at bounding box center [113, 532] width 226 height 1064
click at [121, 458] on div at bounding box center [123, 468] width 122 height 22
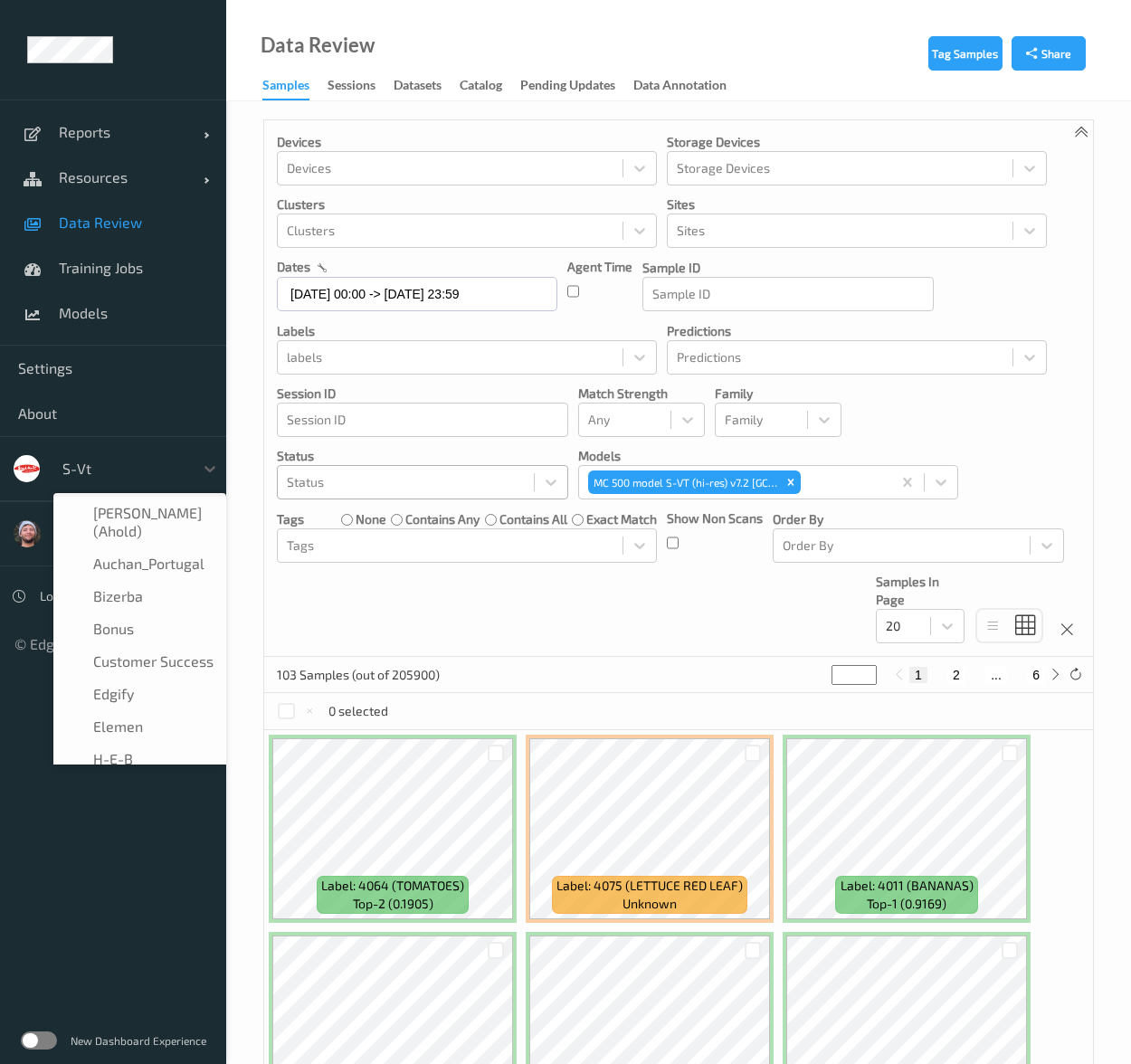
scroll to position [315, 0]
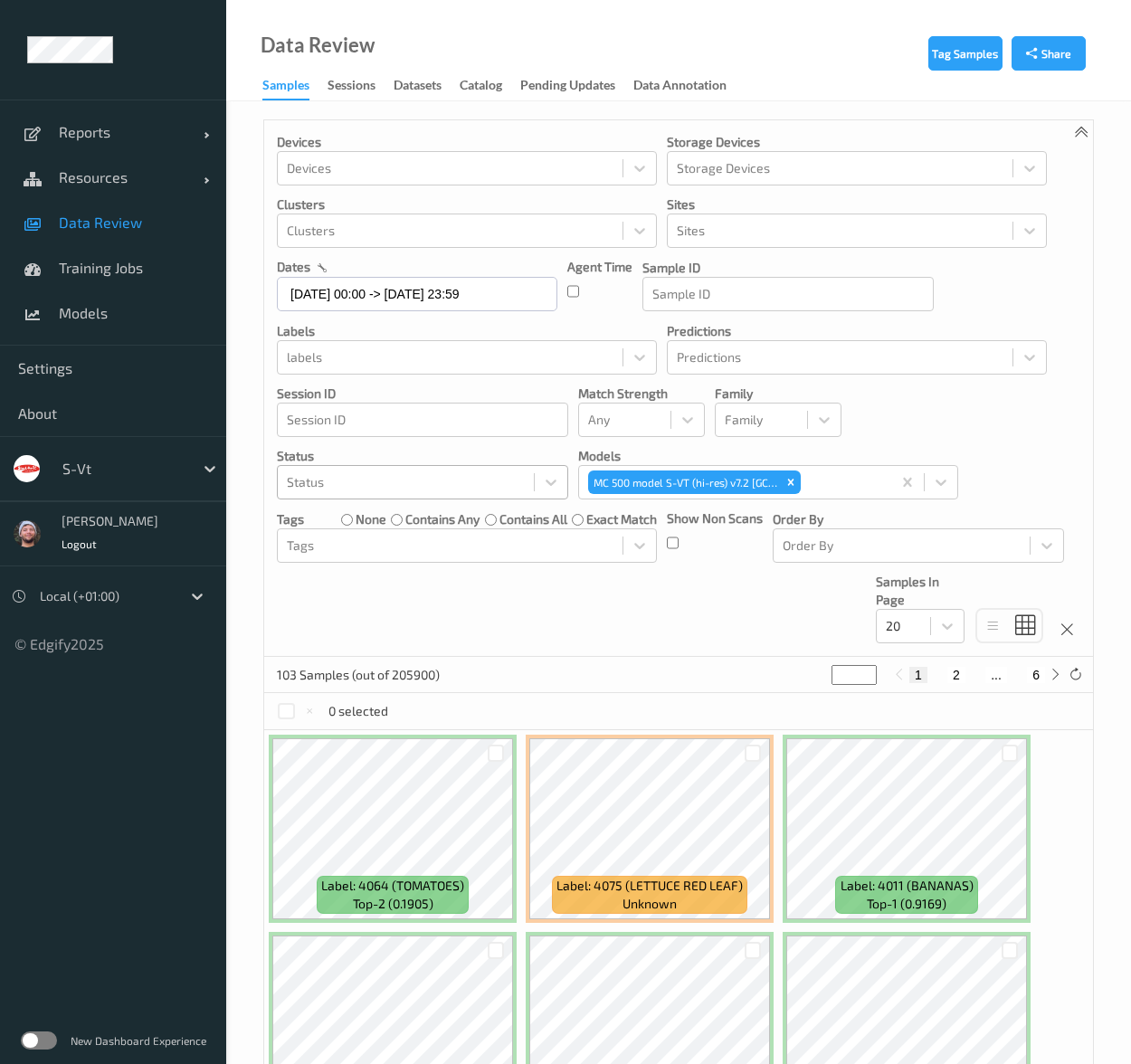
click at [577, 603] on div "Devices Devices Storage Devices Storage Devices Clusters Clusters Sites Sites d…" at bounding box center [678, 388] width 829 height 536
click at [332, 465] on div "Status" at bounding box center [423, 482] width 292 height 35
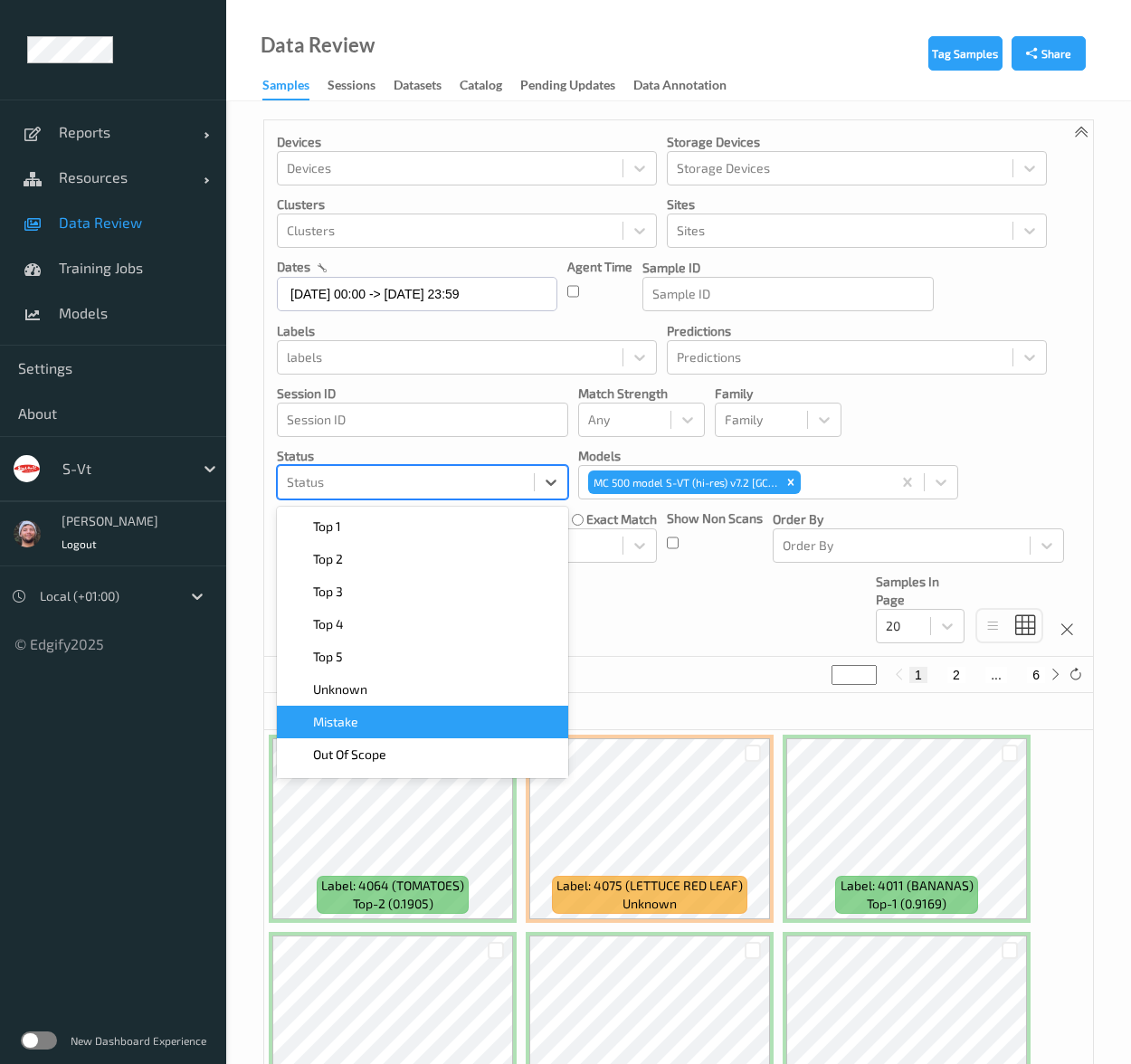
click at [385, 722] on div "Mistake" at bounding box center [423, 721] width 270 height 18
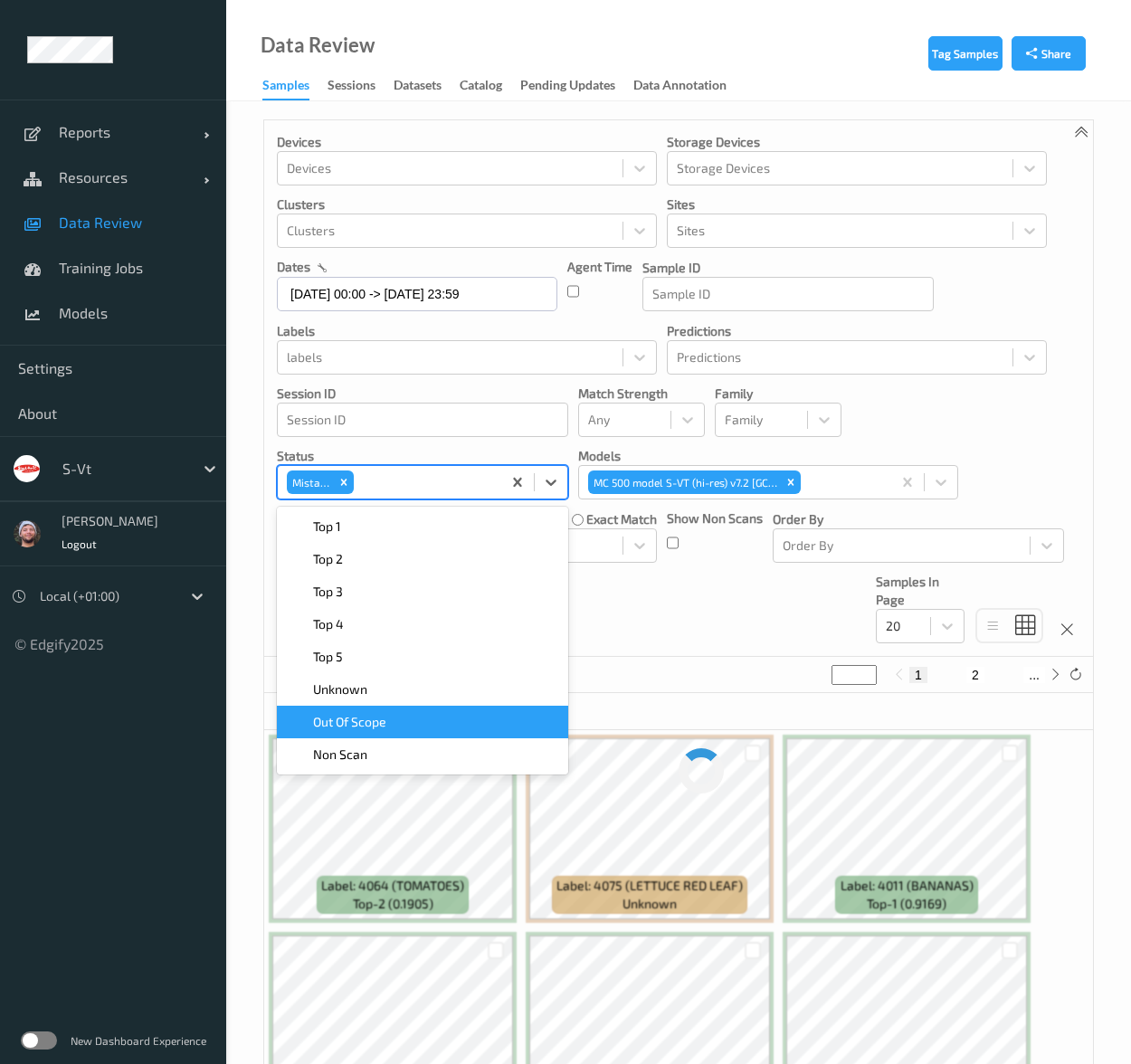
click at [724, 623] on div "Devices Devices Storage Devices Storage Devices Clusters Clusters Sites Sites d…" at bounding box center [678, 388] width 829 height 536
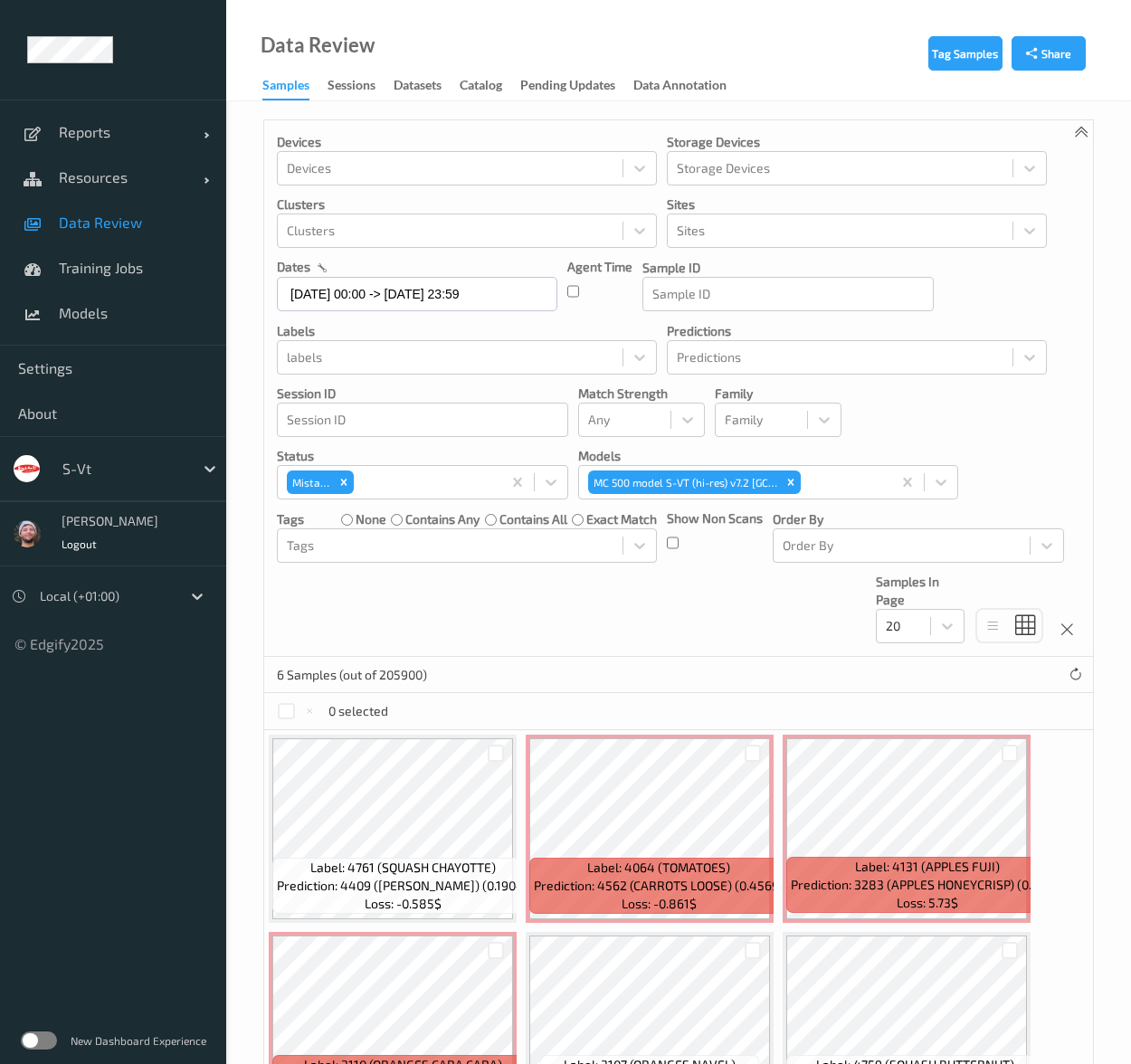
scroll to position [132, 0]
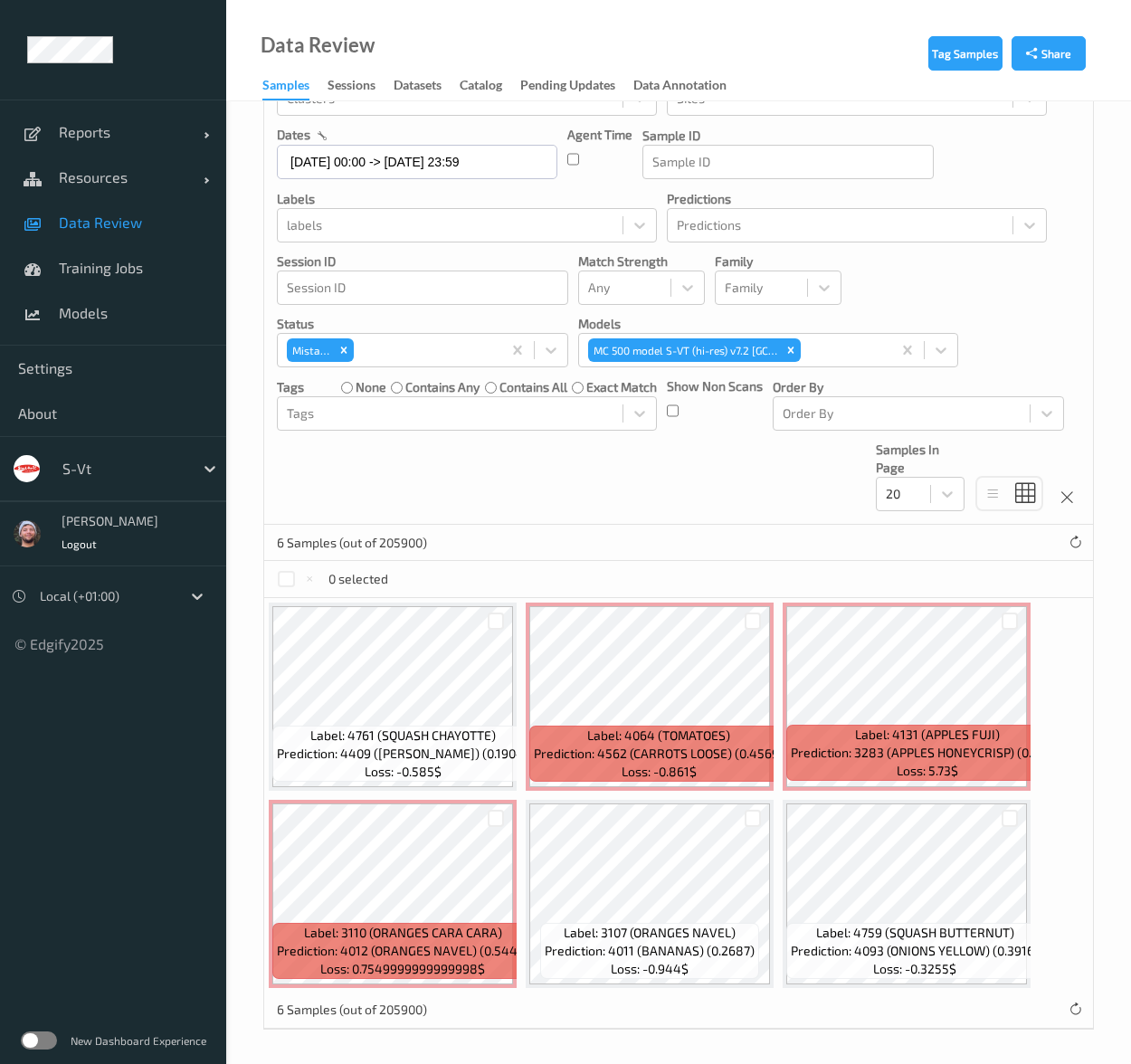
click at [323, 345] on div "Mistake" at bounding box center [310, 350] width 47 height 23
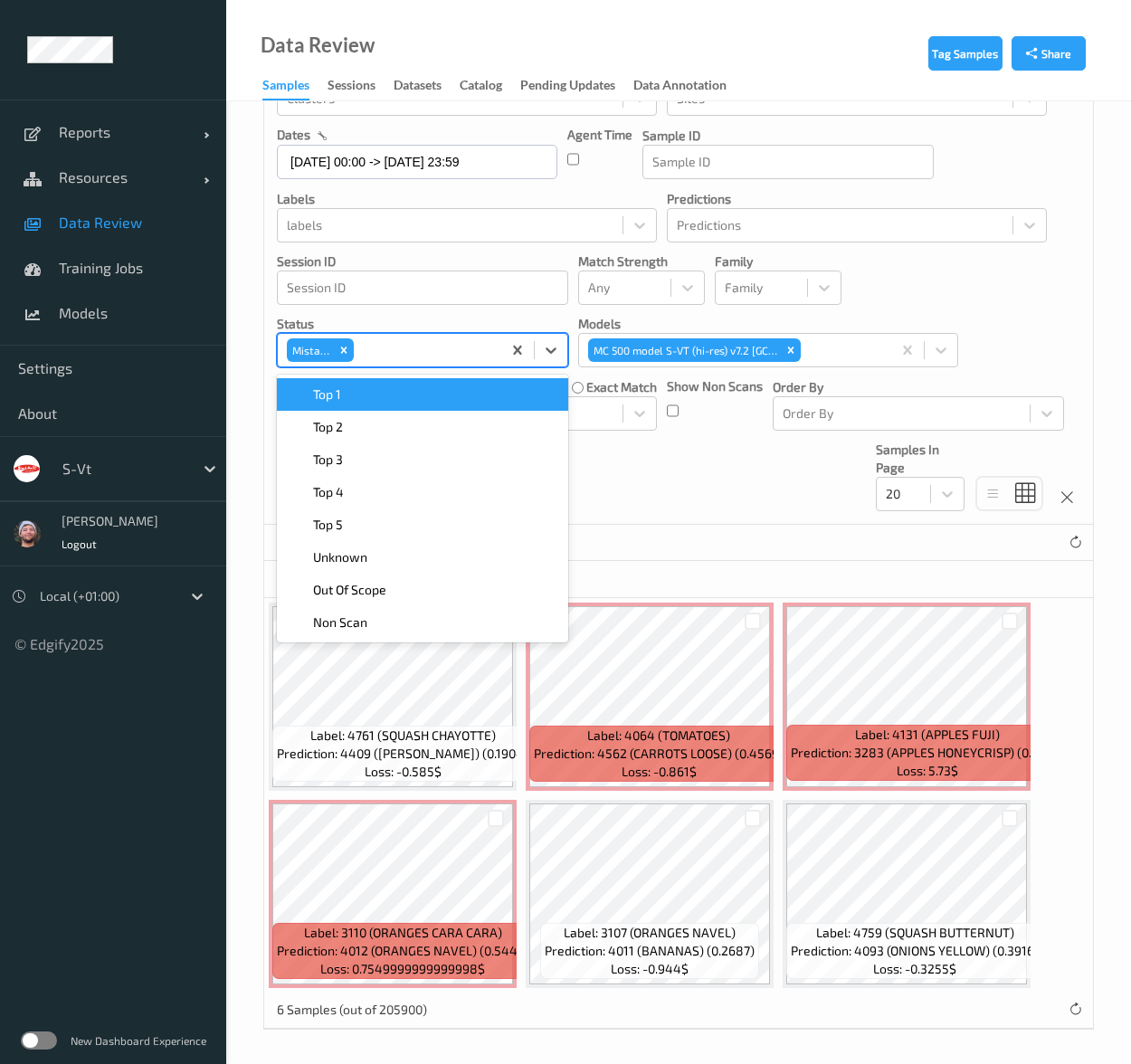
click at [329, 349] on div "Mistake" at bounding box center [310, 350] width 47 height 23
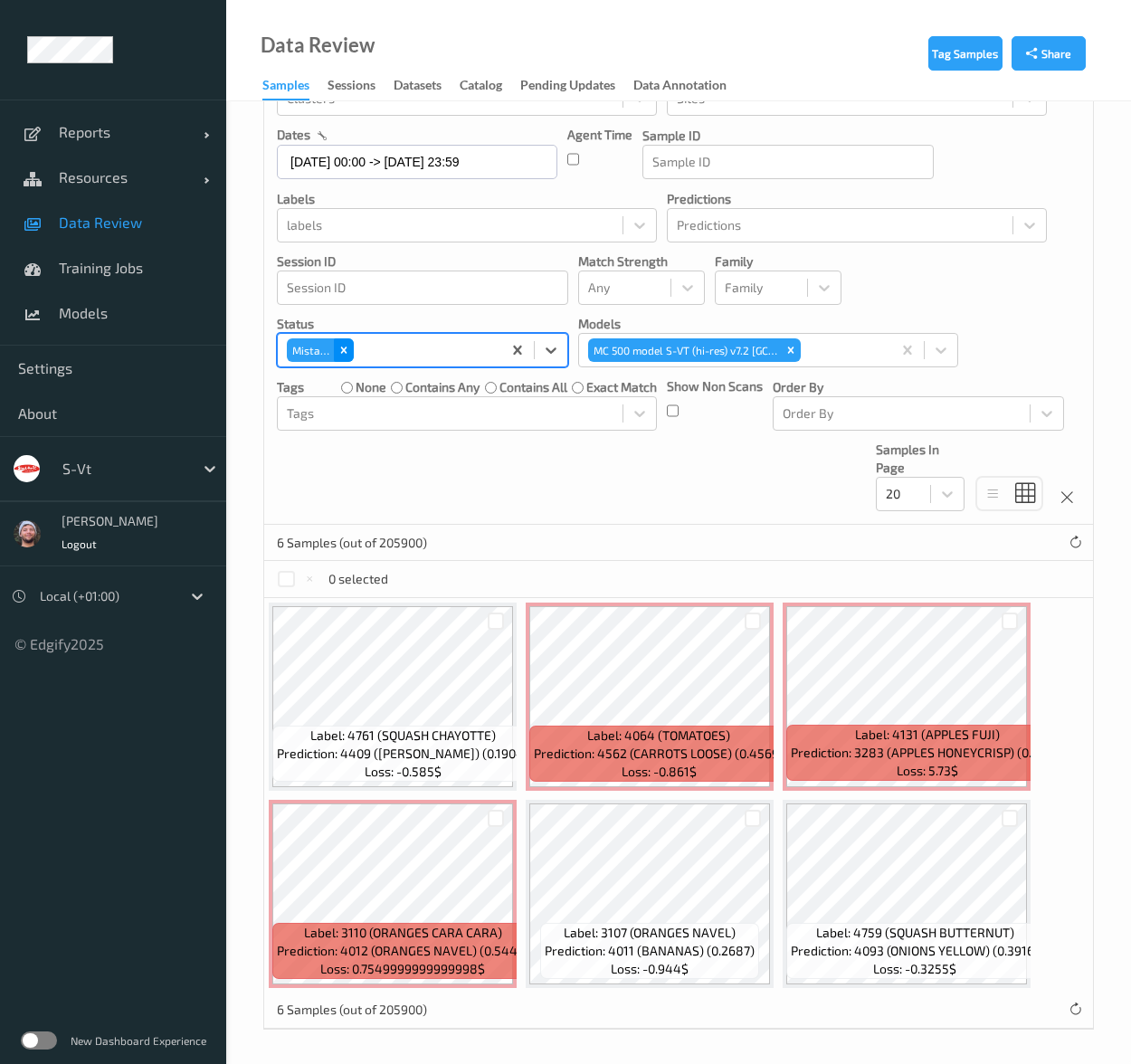
click at [347, 348] on icon "Remove Mistake" at bounding box center [343, 350] width 13 height 13
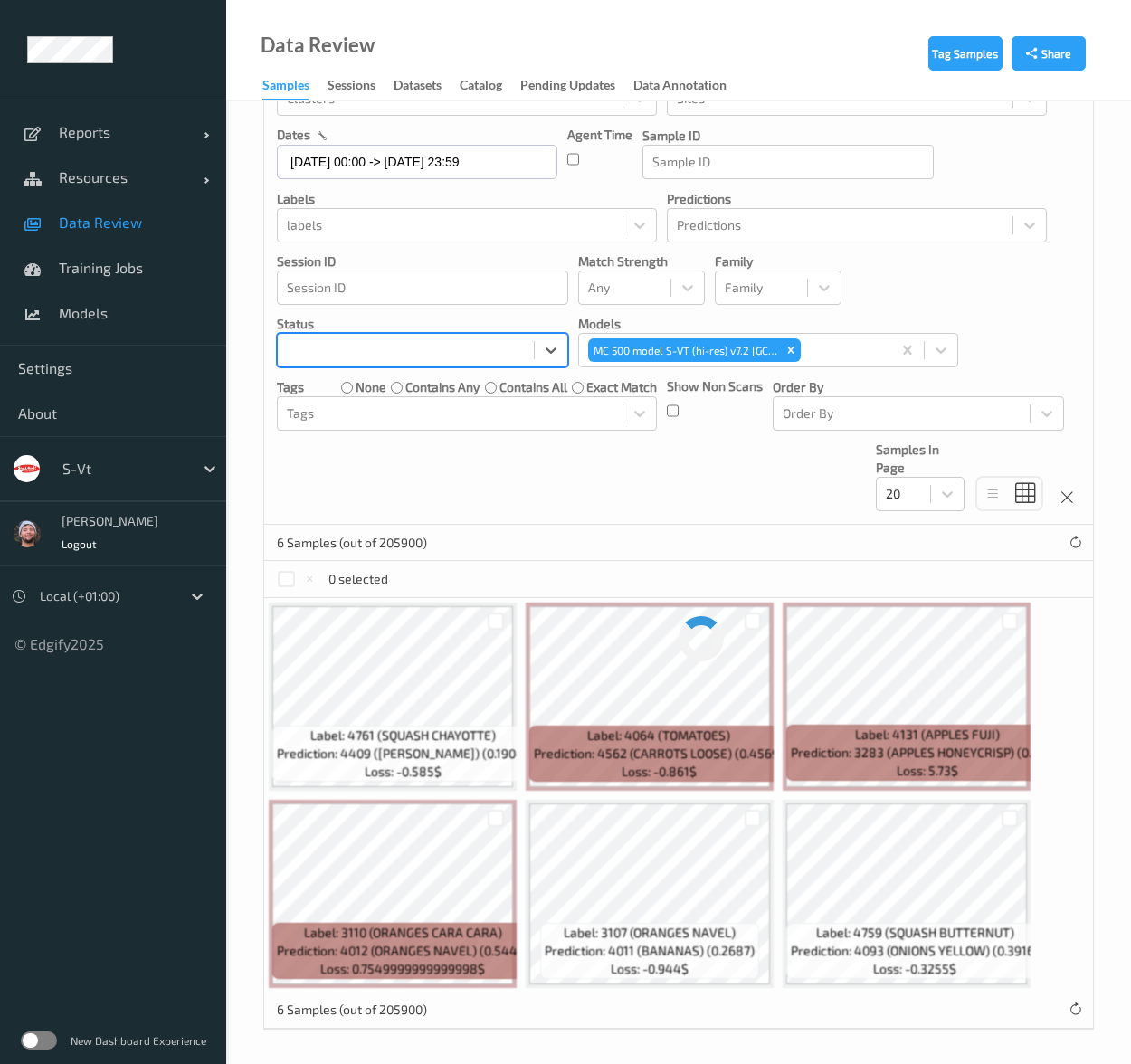
click at [389, 350] on div at bounding box center [405, 350] width 238 height 22
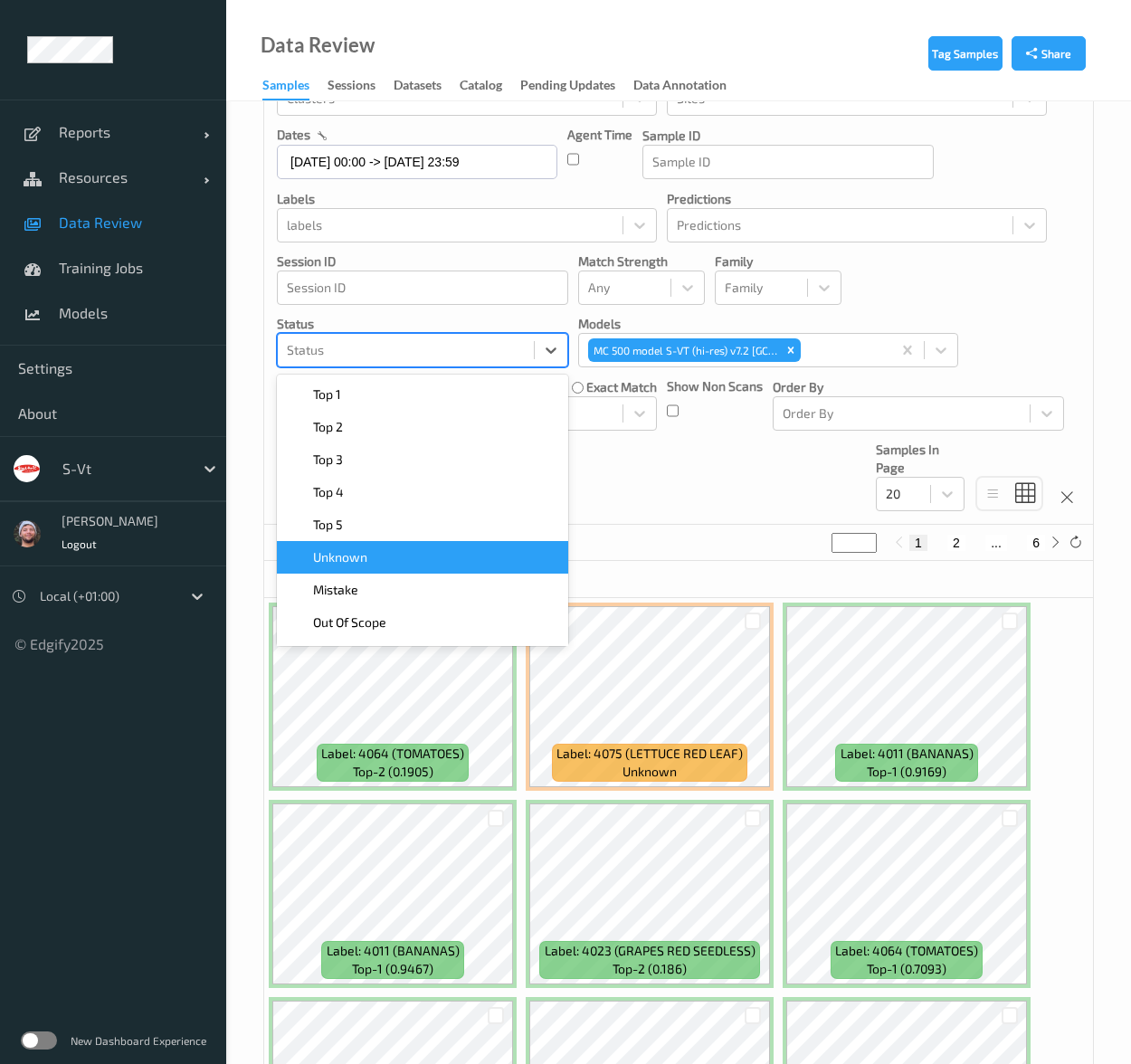
click at [424, 557] on div "Unknown" at bounding box center [423, 557] width 270 height 18
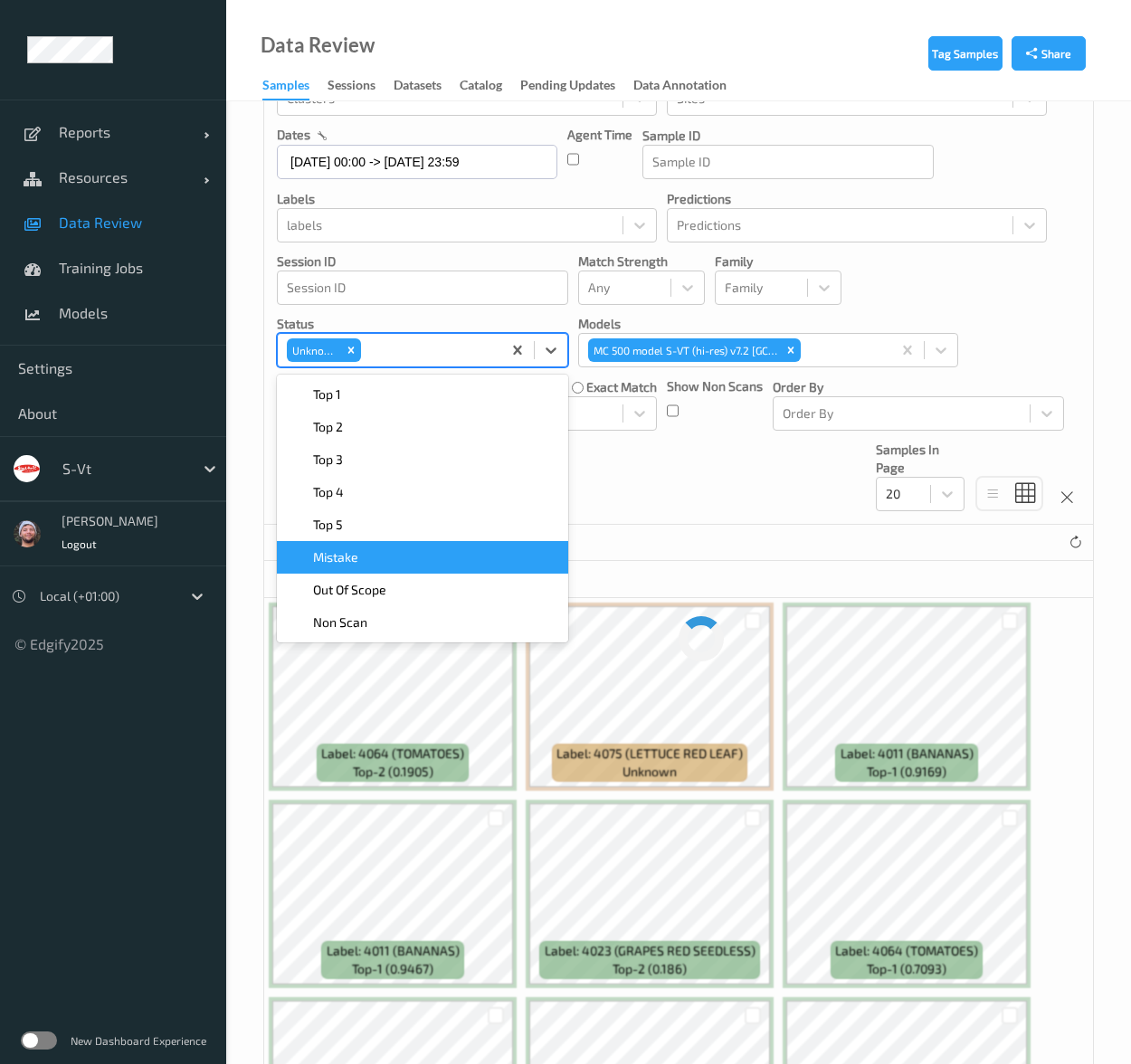
click at [662, 491] on div "Devices Devices Storage Devices Storage Devices Clusters Clusters Sites Sites d…" at bounding box center [678, 256] width 829 height 536
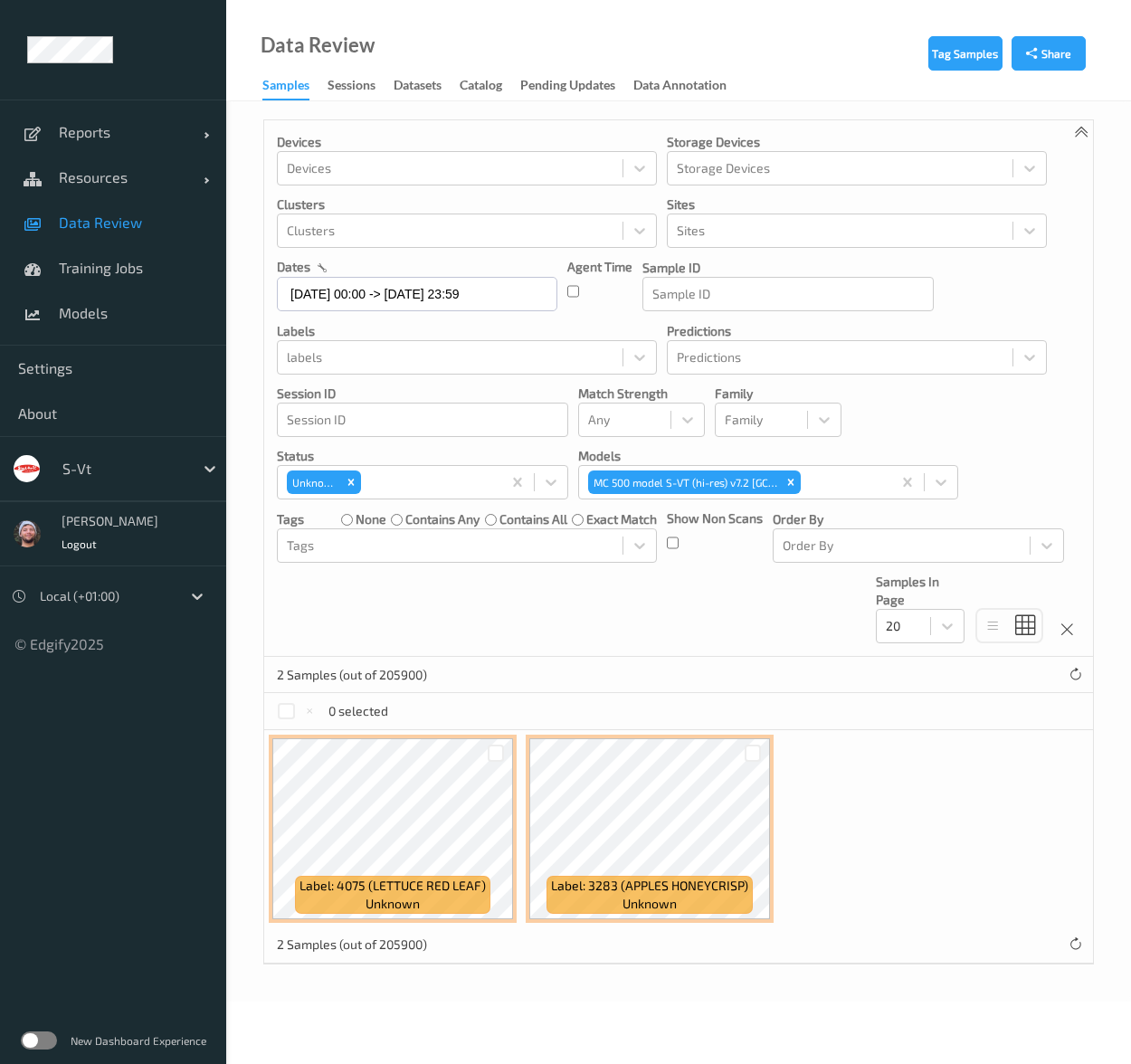
scroll to position [0, 0]
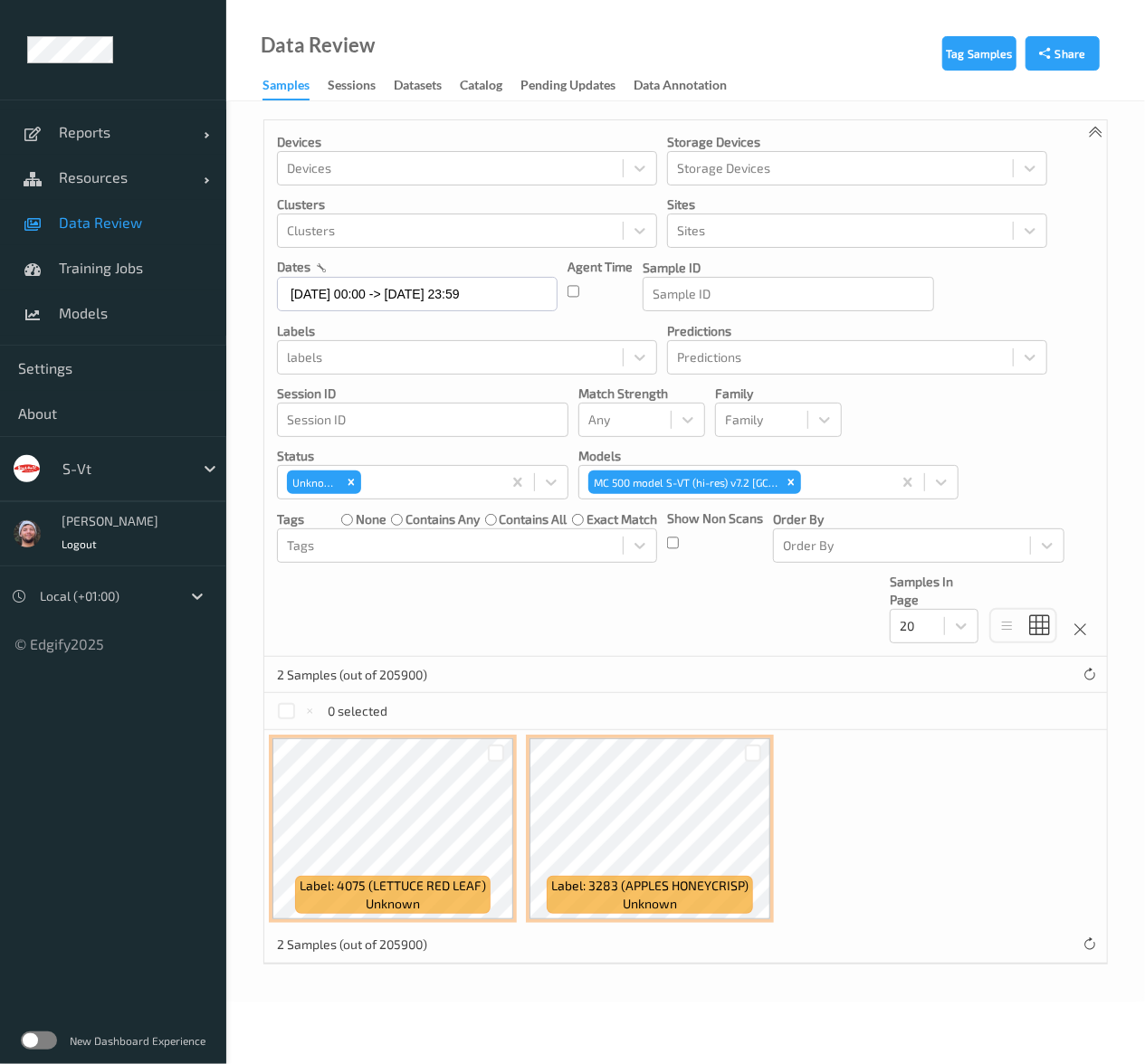
click at [153, 227] on span "Data Review" at bounding box center [133, 222] width 149 height 18
click at [480, 293] on input "05/10/2025 00:00 -> 09/10/2025 23:59" at bounding box center [417, 295] width 280 height 35
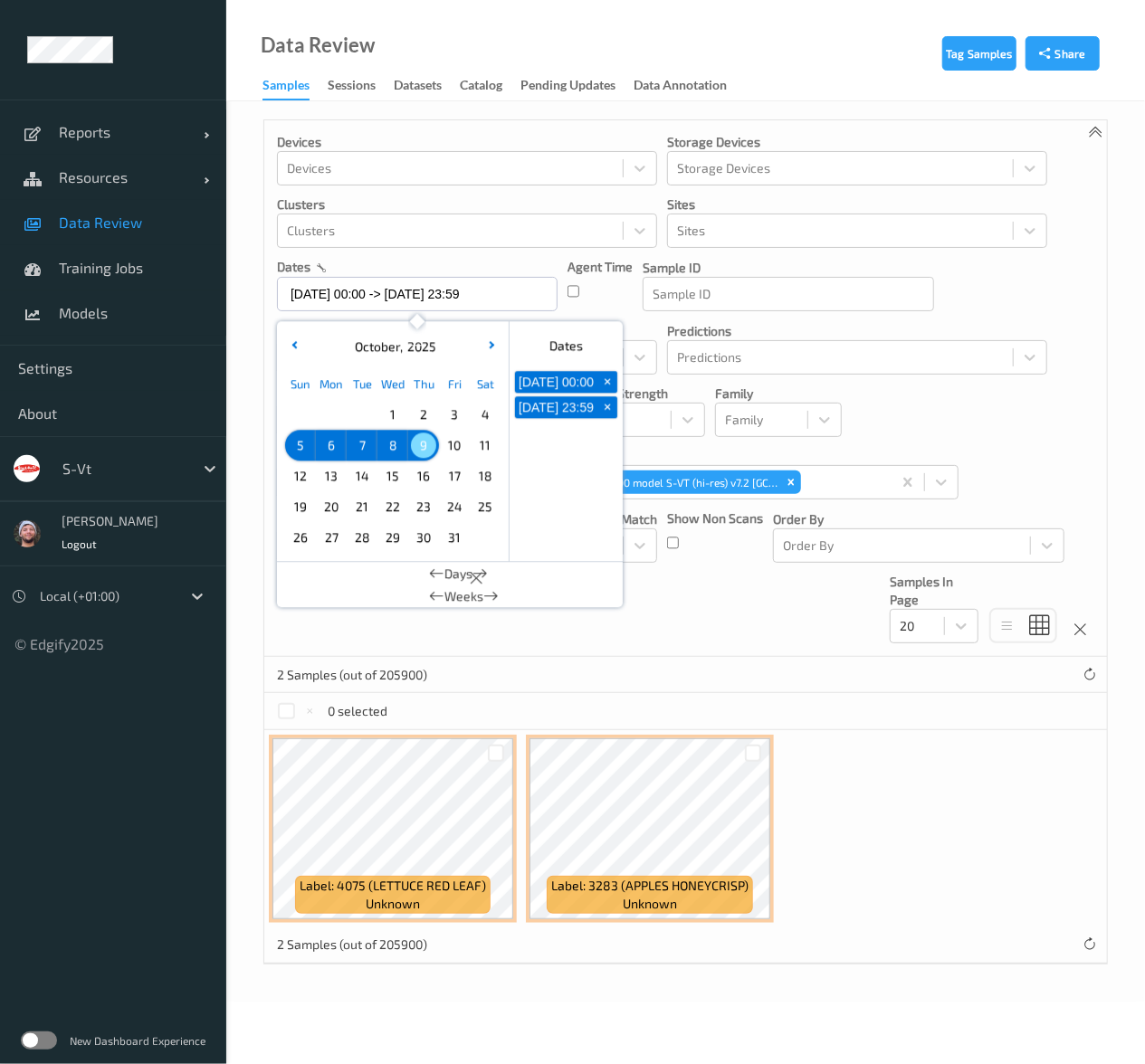
click at [400, 446] on span "8" at bounding box center [393, 445] width 25 height 25
type input "08/10/2025 00:00 -> 08/10/2025 23:59"
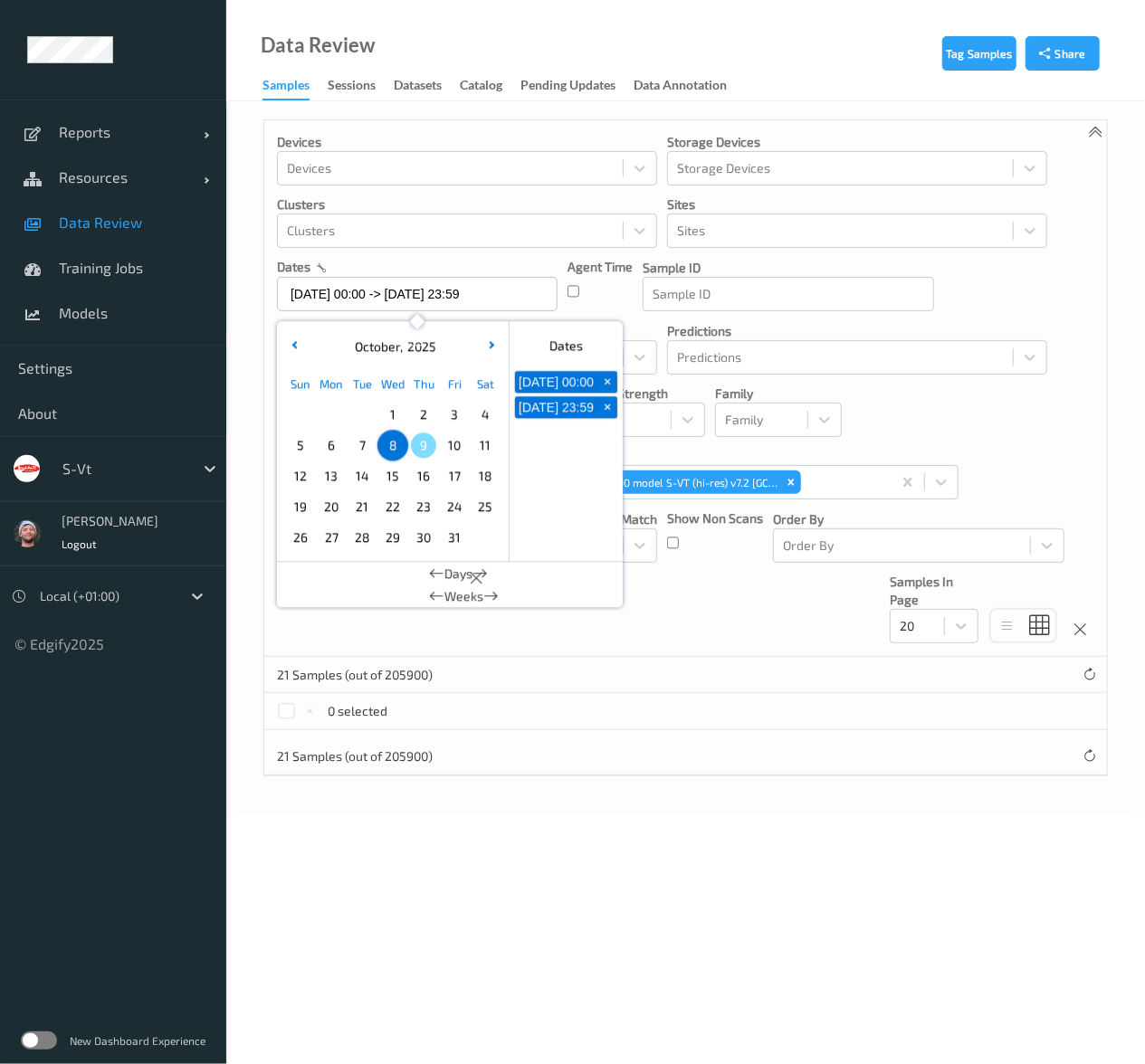
click at [694, 386] on p "Match Strength" at bounding box center [641, 393] width 127 height 18
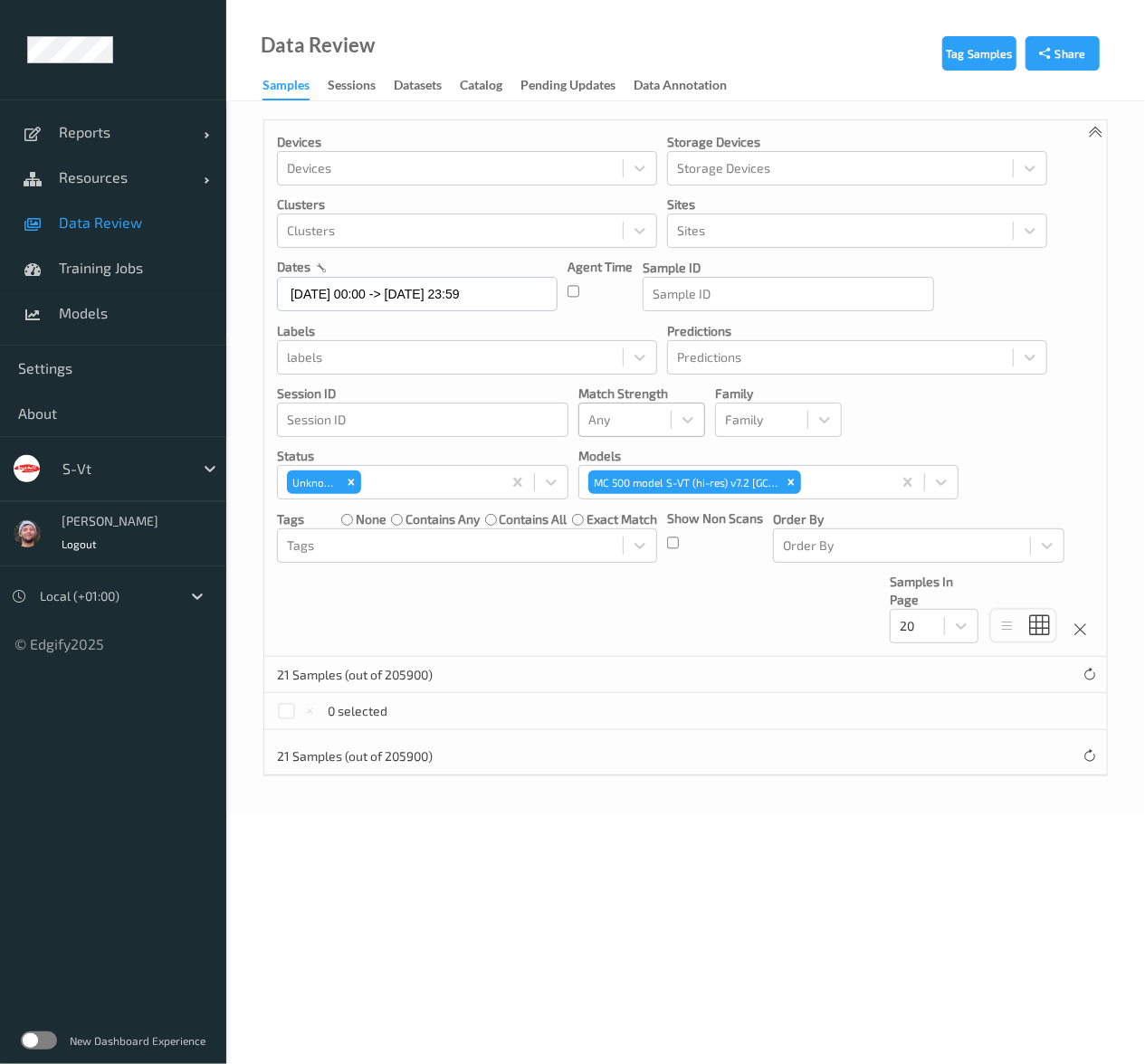
click at [610, 424] on div at bounding box center [625, 420] width 73 height 22
click at [630, 497] on span "Alert non-match" at bounding box center [654, 506] width 80 height 37
click at [776, 483] on div "MC 500 model S-VT (hi-res) v7.2 [GC.7]" at bounding box center [685, 482] width 193 height 23
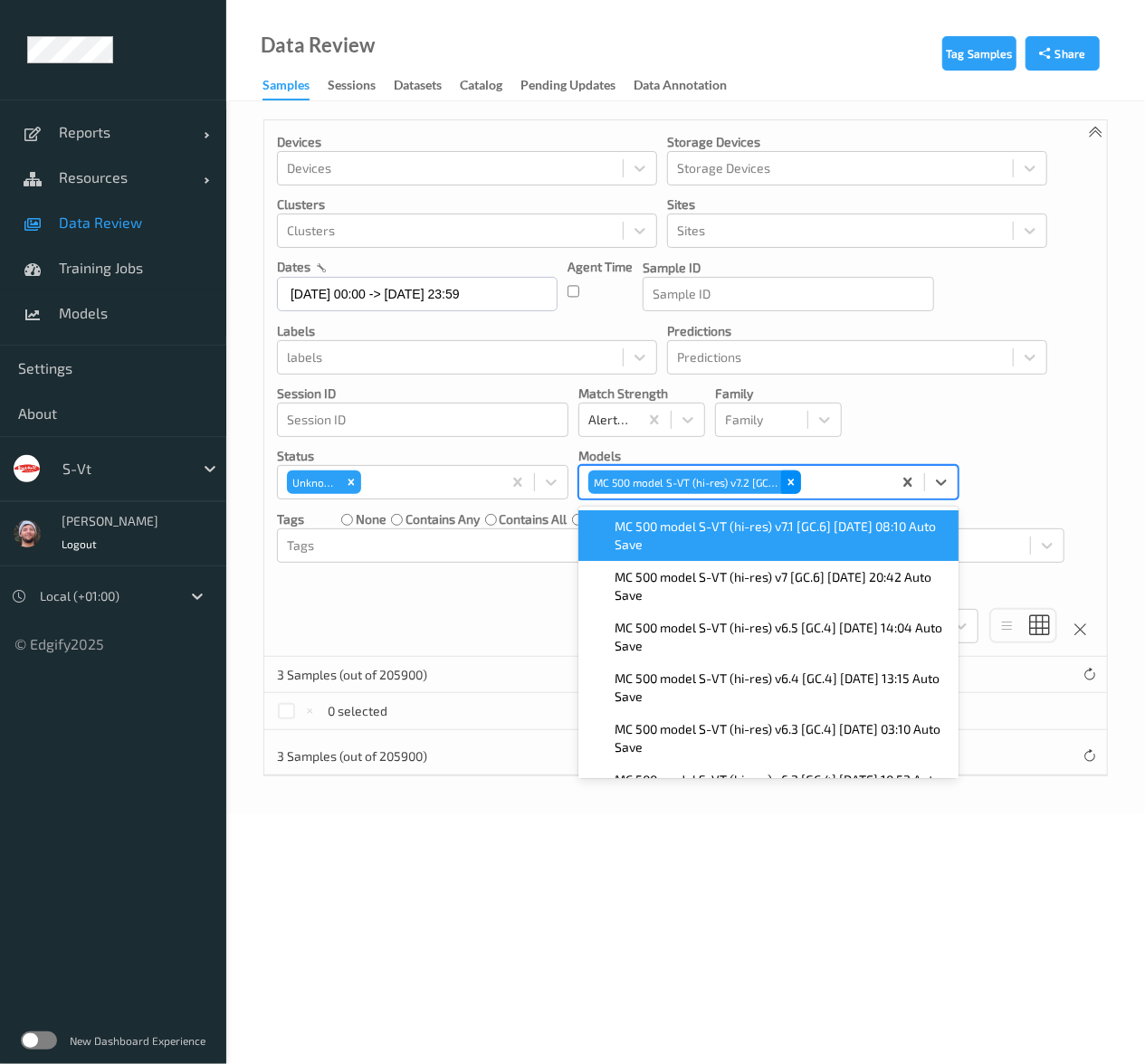
click at [786, 480] on icon "Remove MC 500 model S-VT (hi-res) v7.2 [GC.7]" at bounding box center [791, 481] width 13 height 13
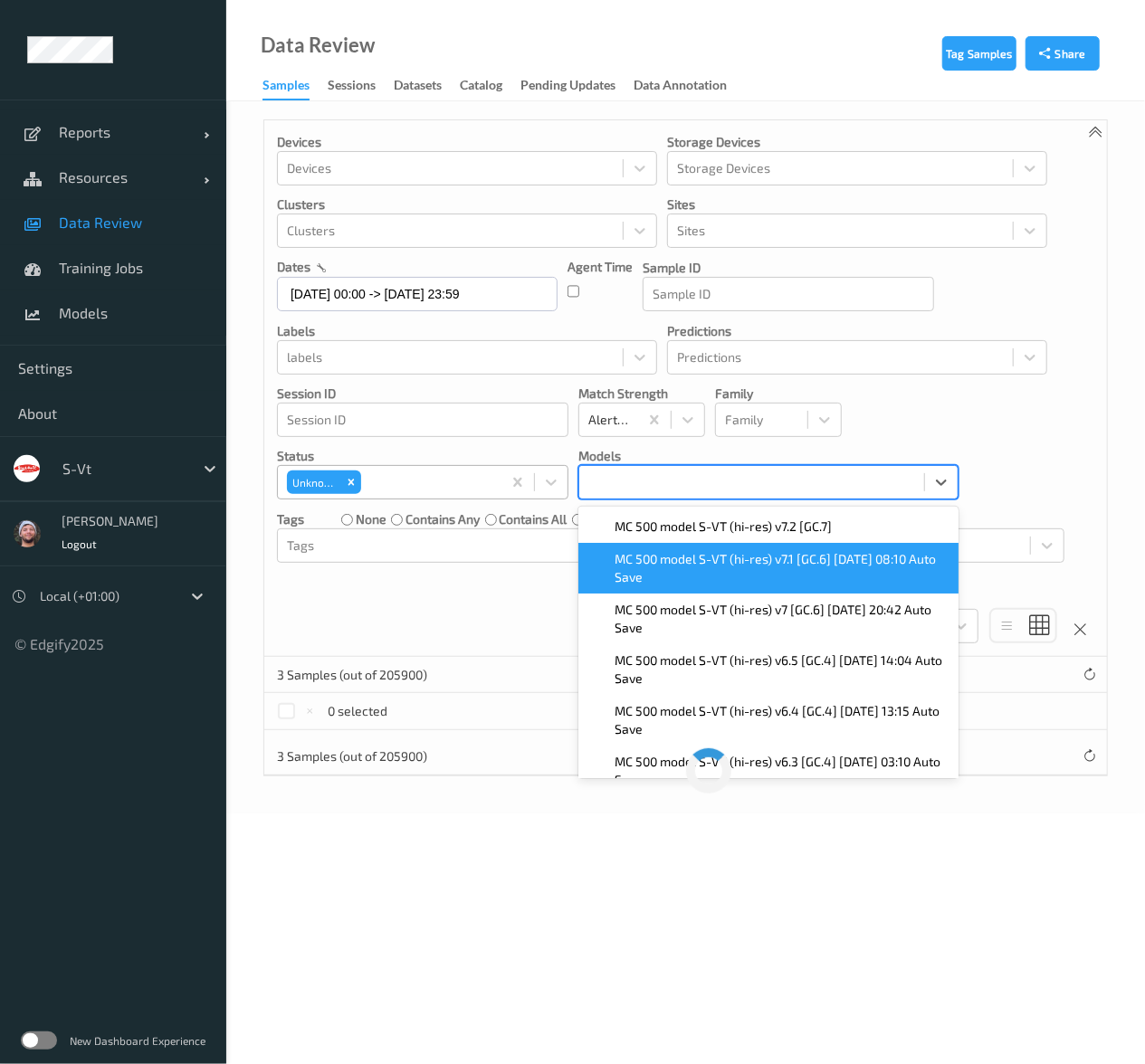
click at [351, 480] on icon "Remove Unknown" at bounding box center [351, 481] width 13 height 13
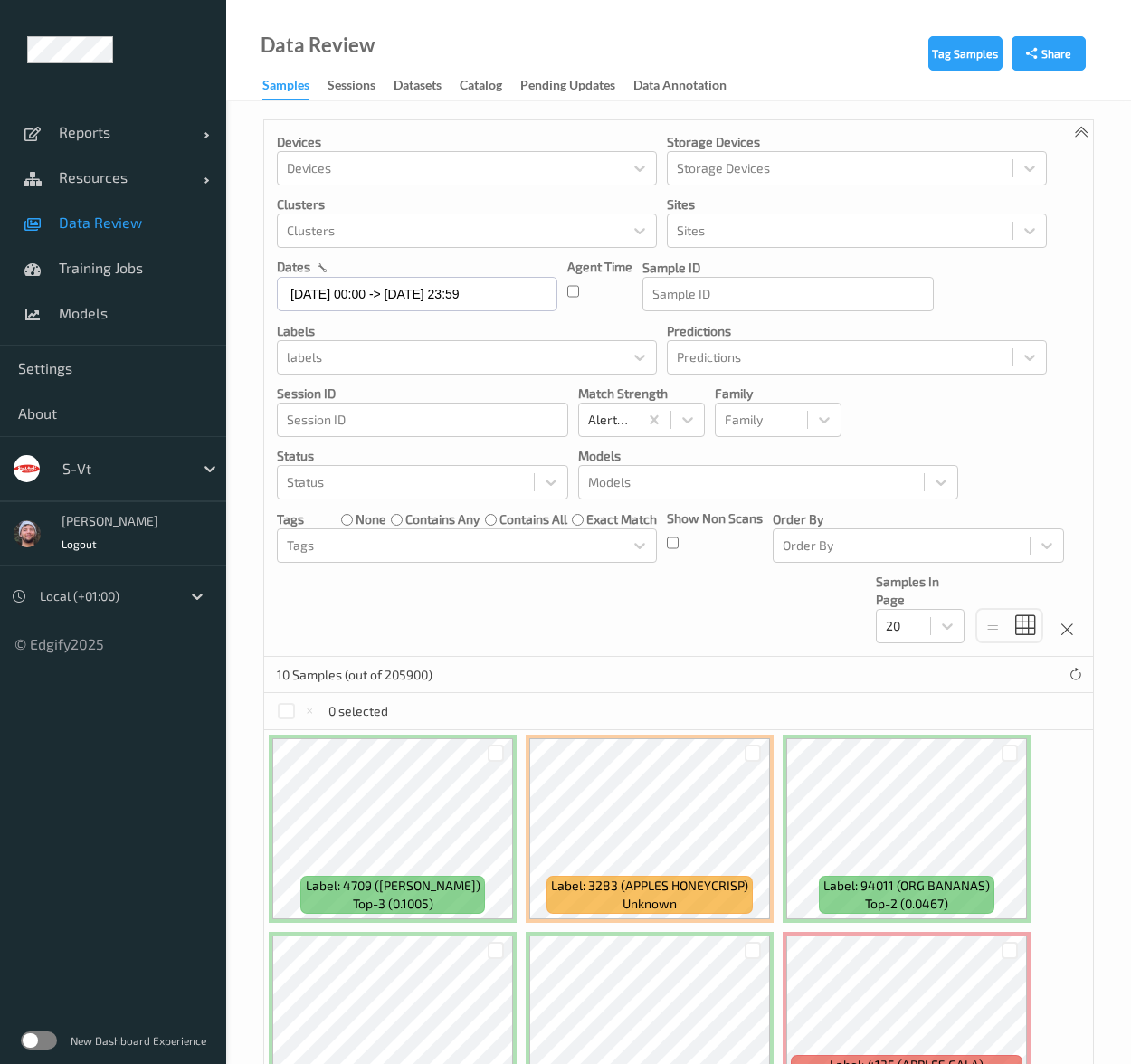
click at [790, 455] on p "Models" at bounding box center [767, 455] width 380 height 18
click at [378, 487] on div at bounding box center [405, 482] width 238 height 22
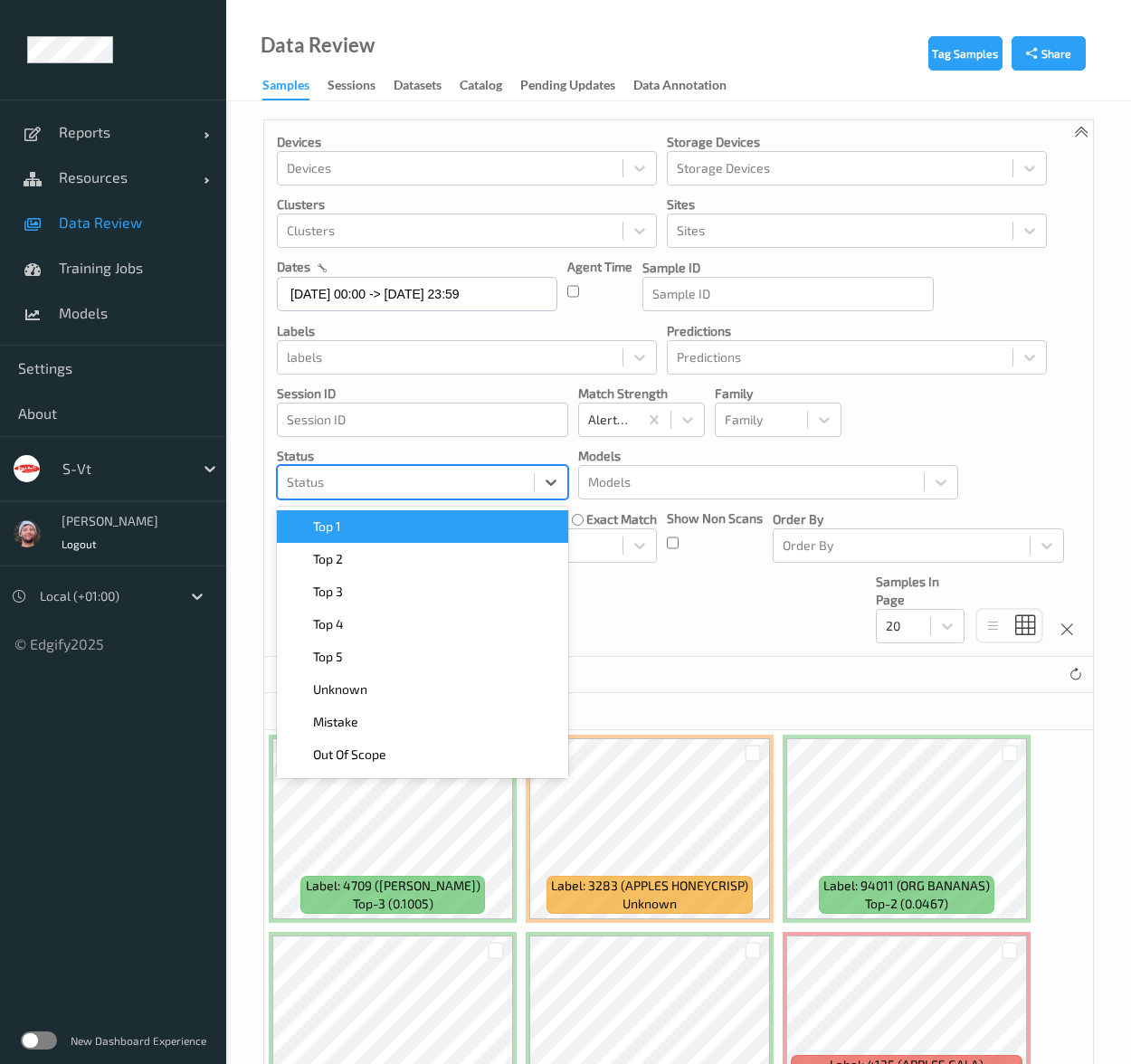
click at [367, 532] on div "Top 1" at bounding box center [423, 526] width 270 height 18
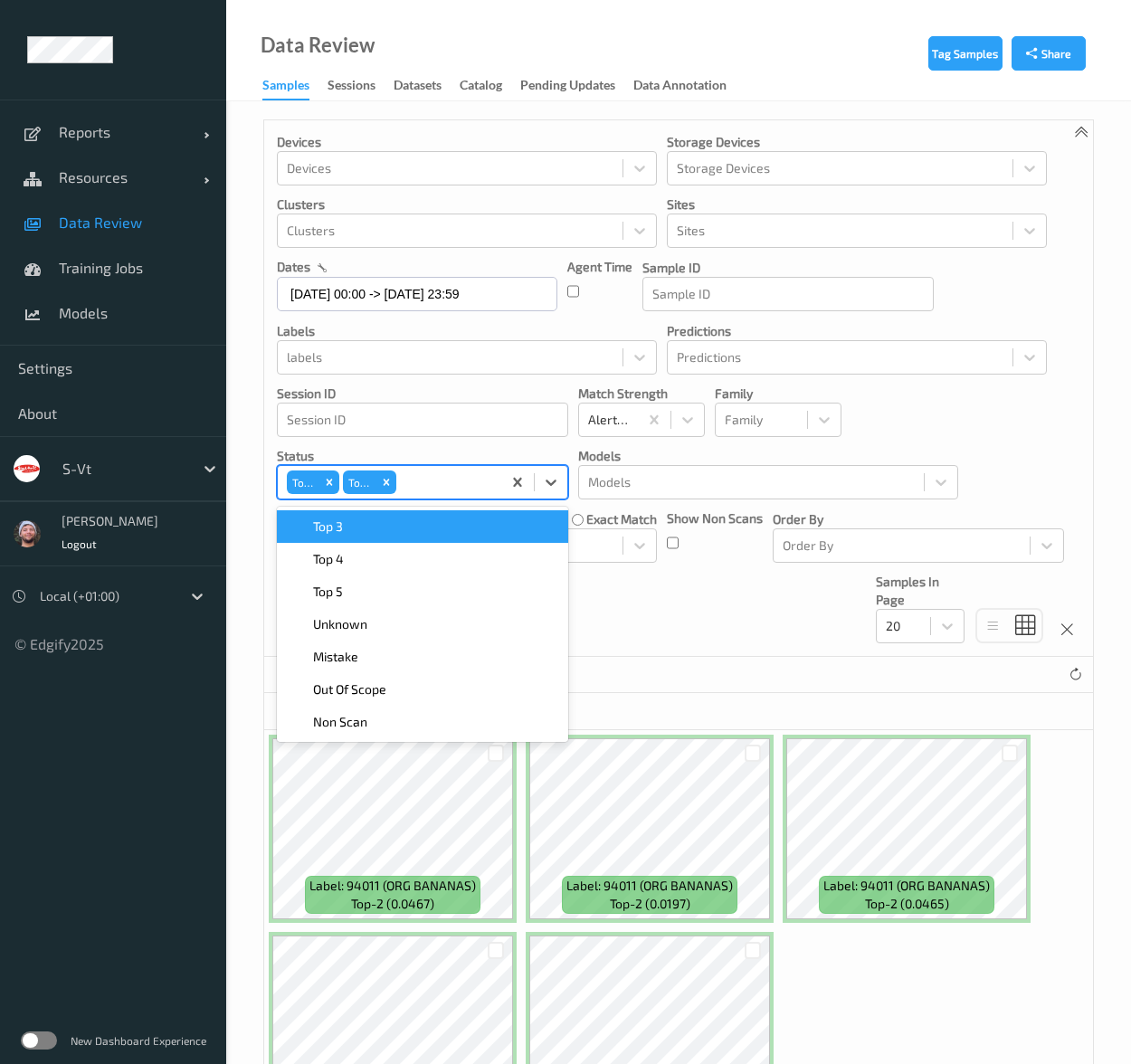
click at [367, 533] on div "Top 3" at bounding box center [423, 526] width 270 height 18
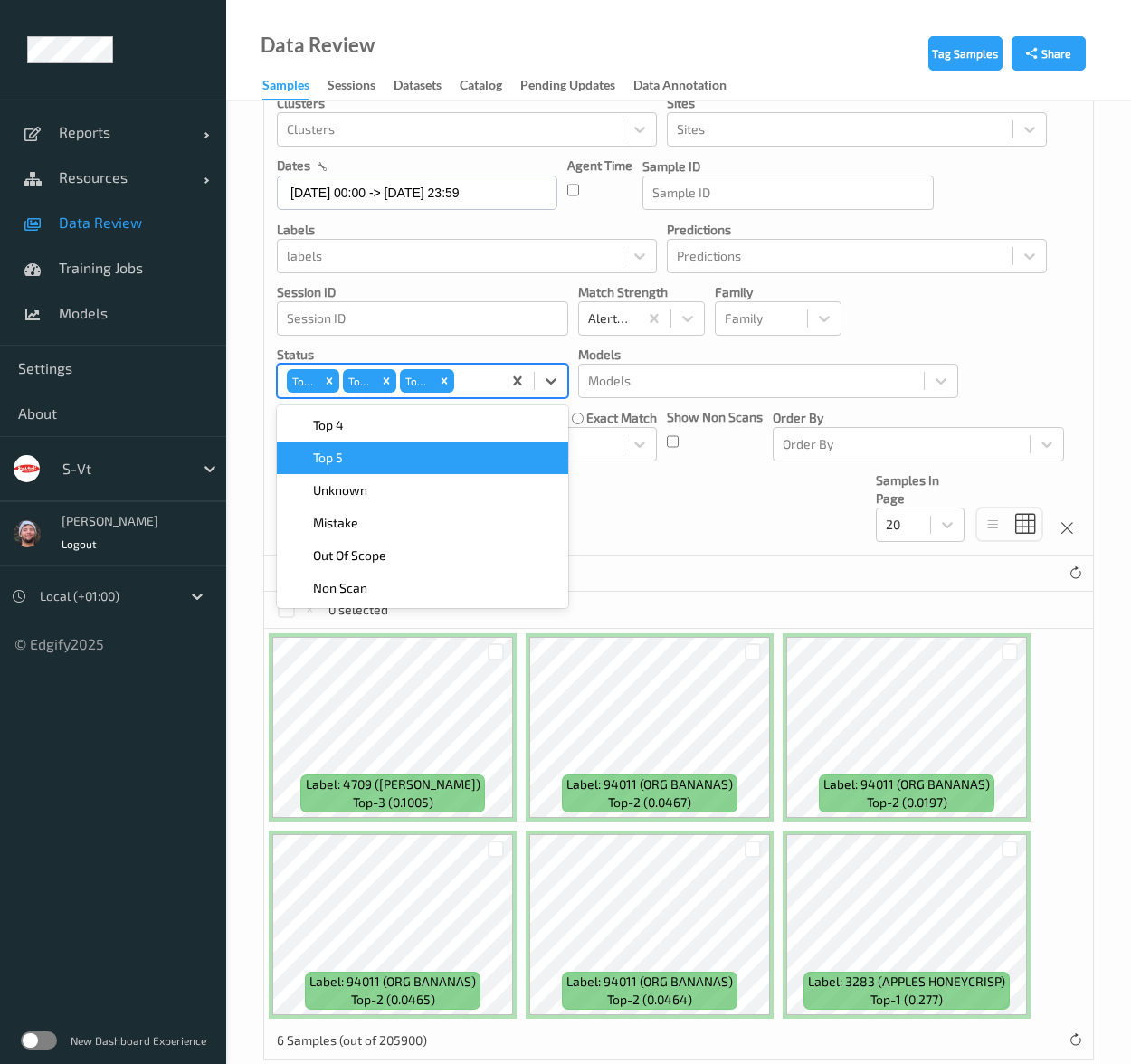
scroll to position [132, 0]
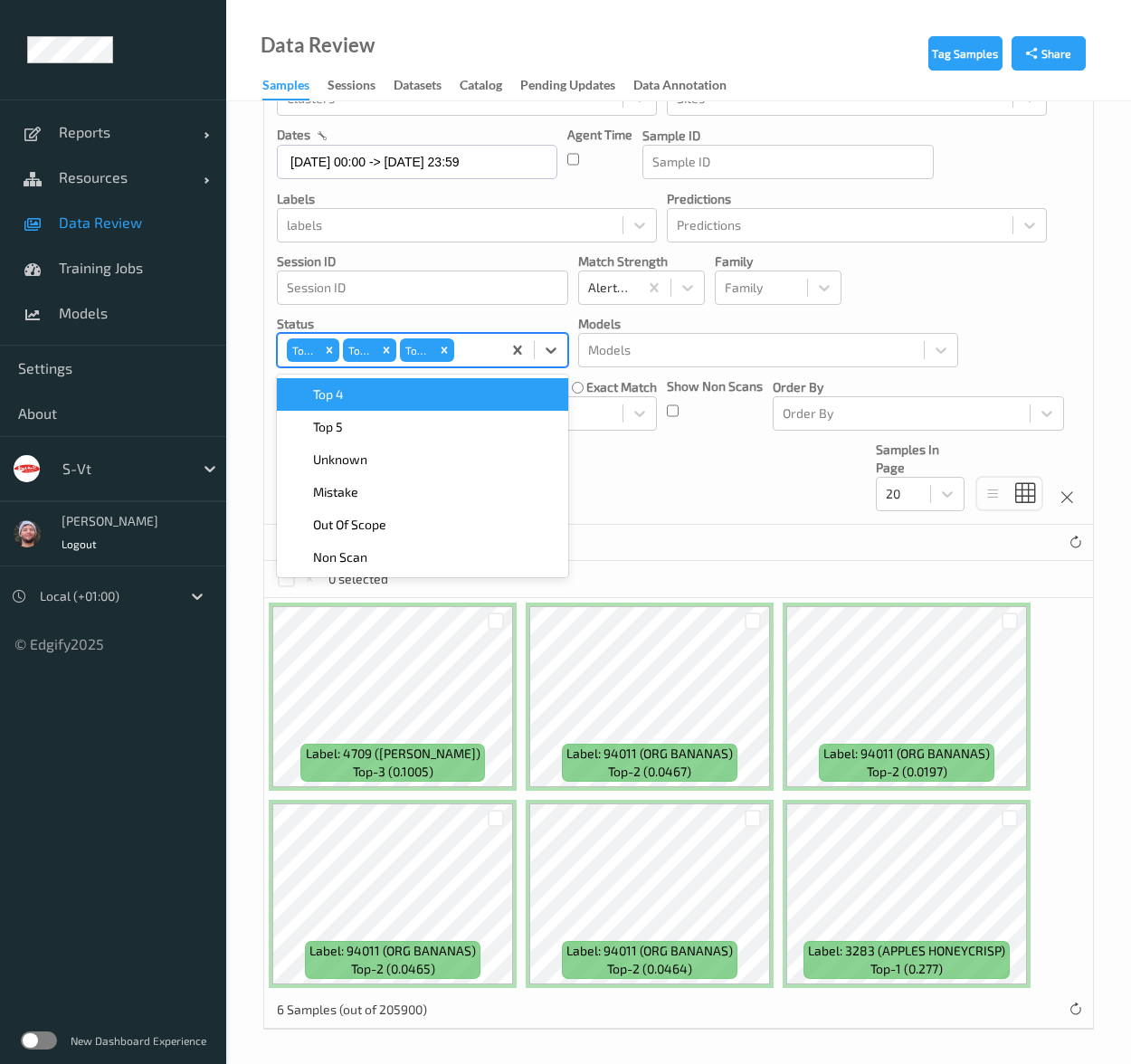
click at [399, 397] on div "Top 4" at bounding box center [423, 394] width 270 height 18
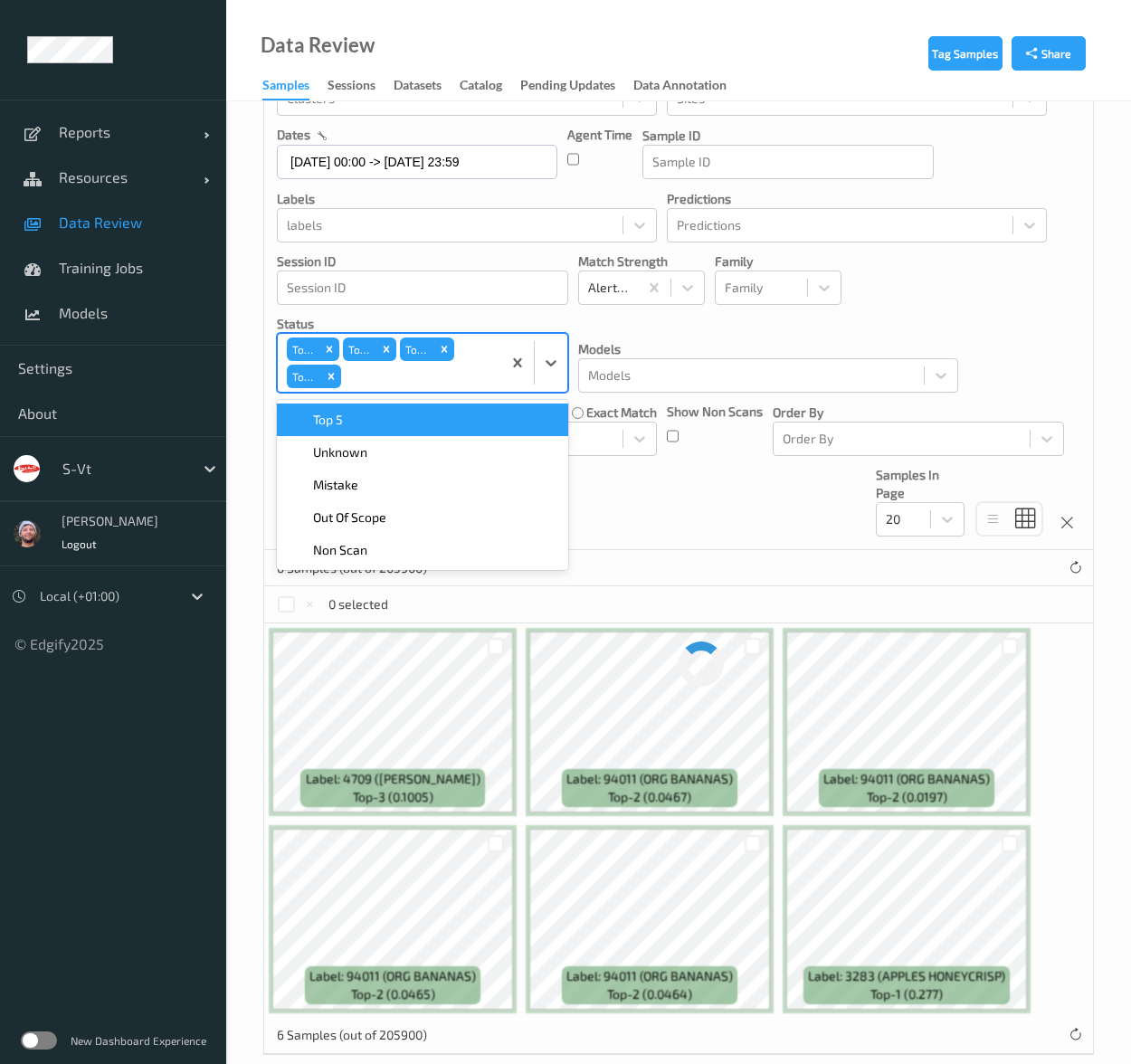
click at [399, 397] on div "Devices Devices Storage Devices Storage Devices Clusters Clusters Sites Sites d…" at bounding box center [678, 270] width 829 height 562
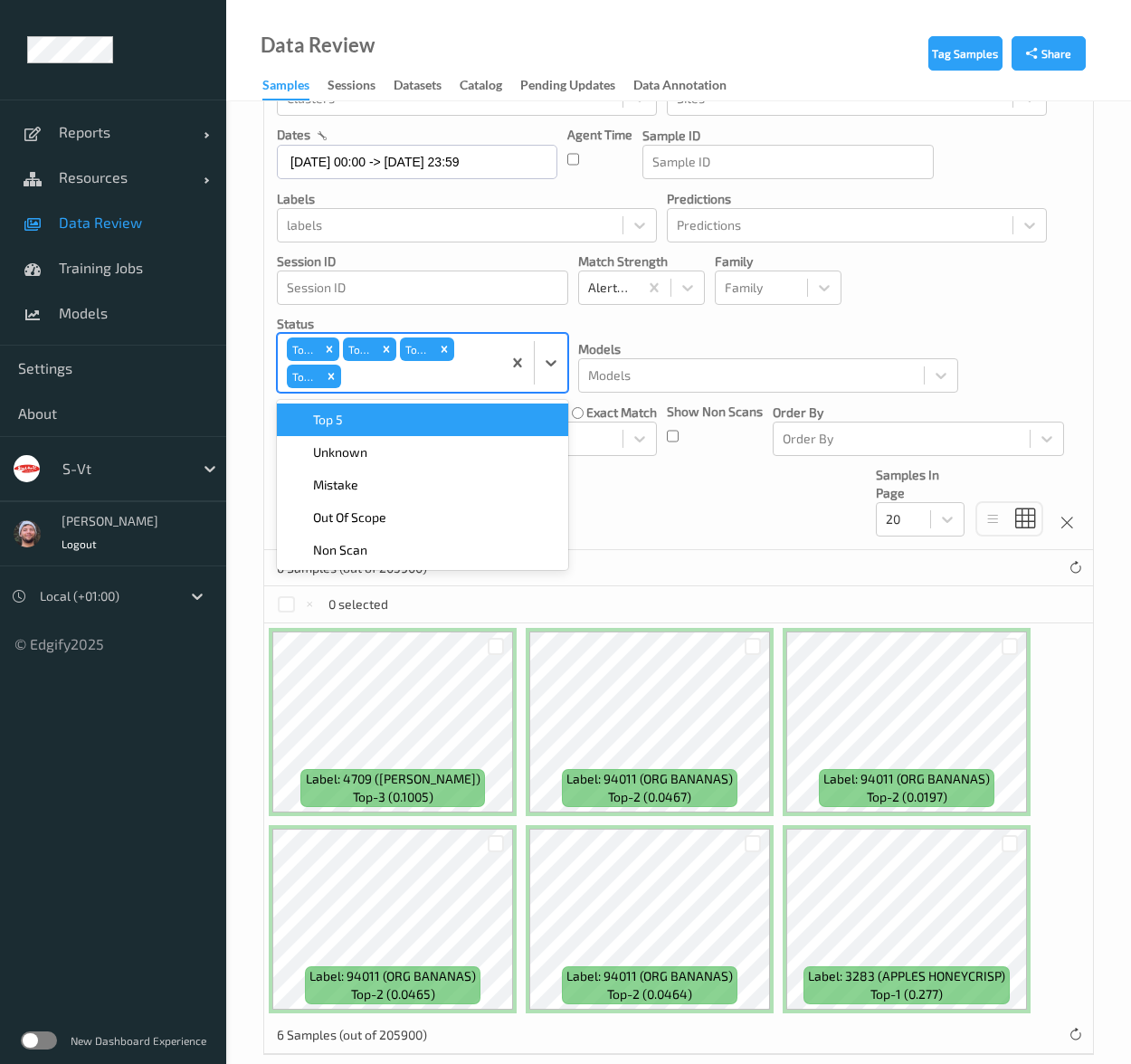
click at [388, 388] on div "Top 1 Top 2 Top 3 Top 4" at bounding box center [389, 363] width 223 height 58
click at [360, 428] on div "Top 5" at bounding box center [423, 420] width 292 height 33
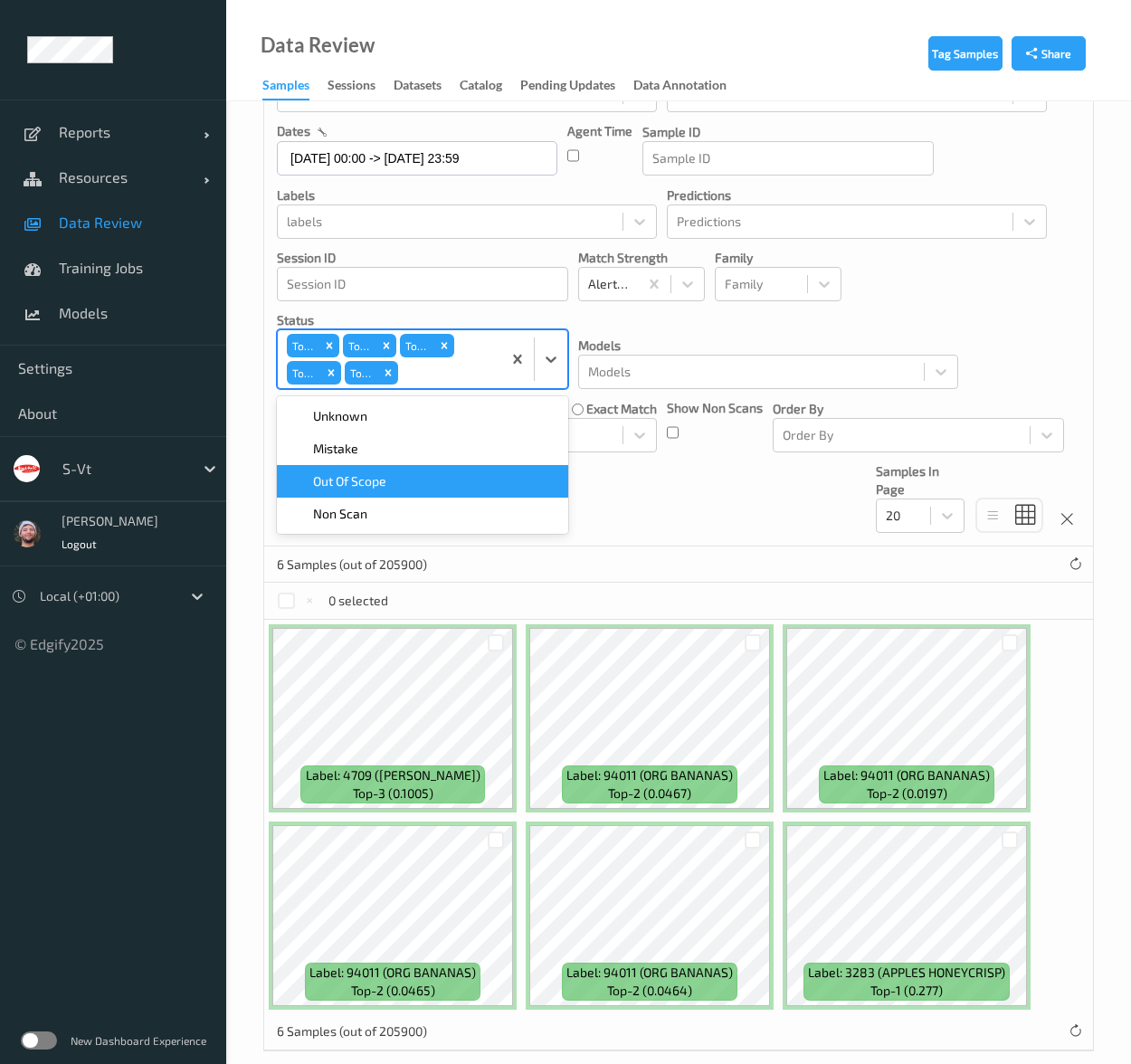
scroll to position [157, 0]
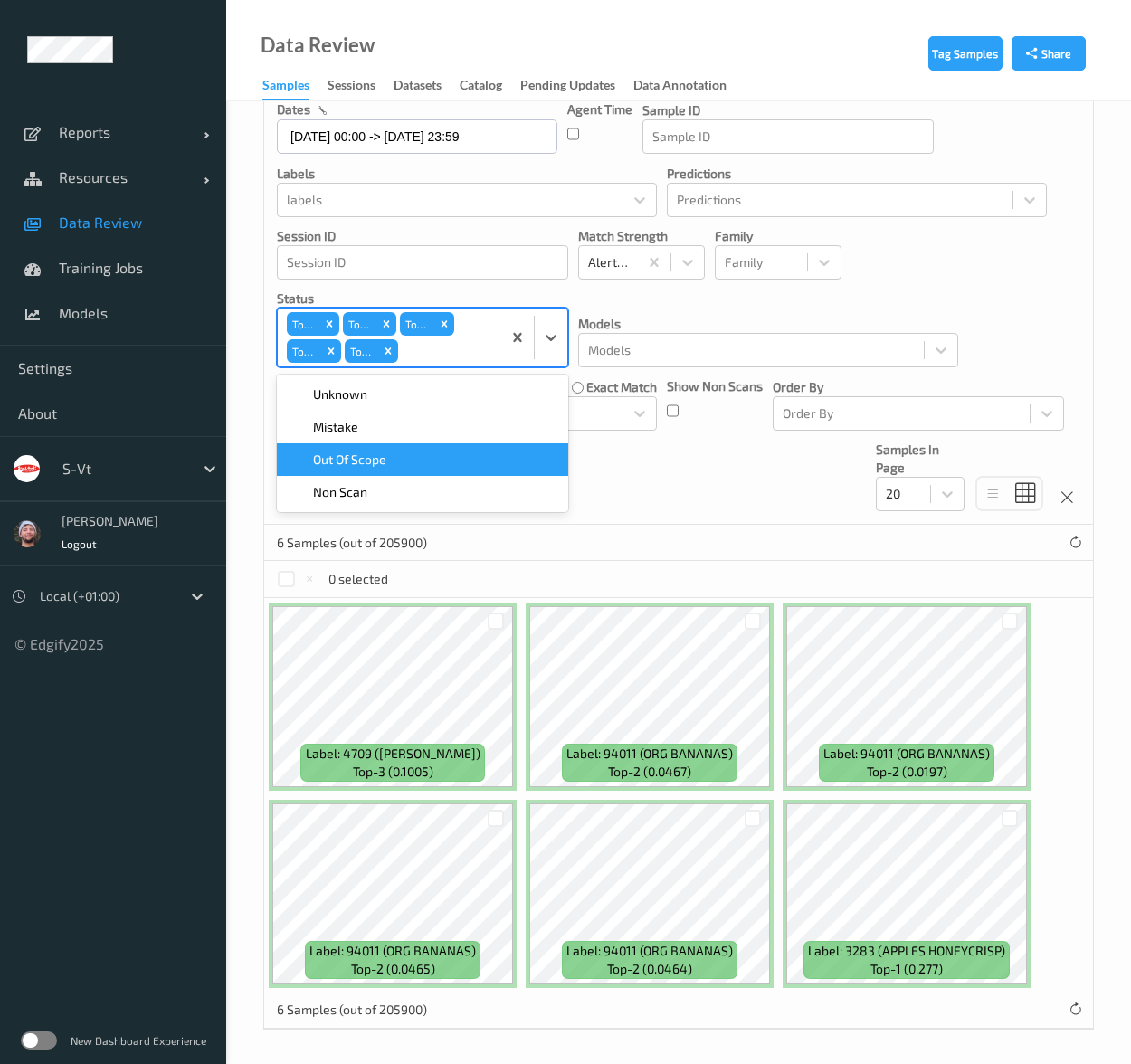
click at [606, 541] on div "6 Samples (out of 205900)" at bounding box center [678, 543] width 829 height 37
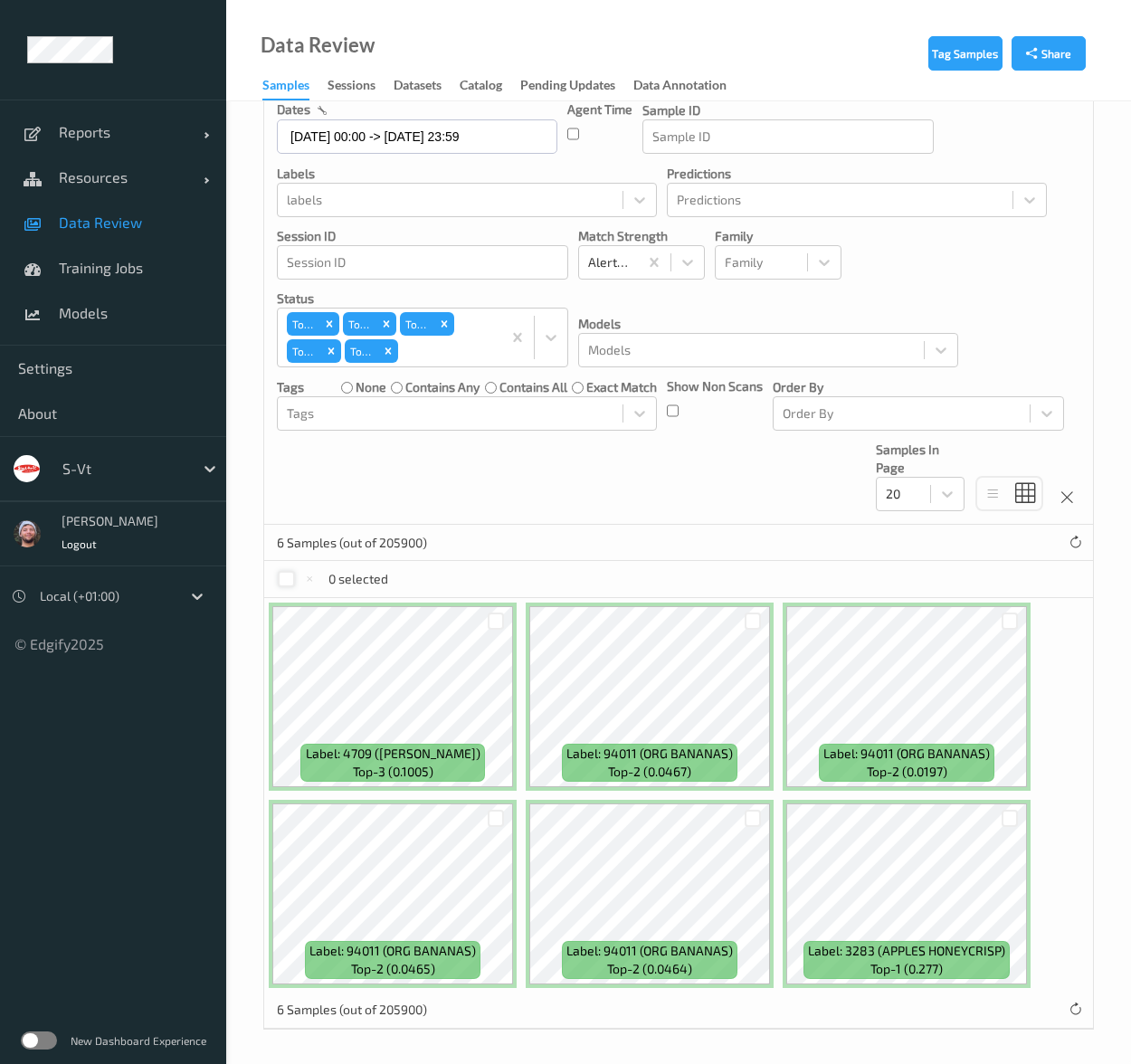
click at [281, 575] on div at bounding box center [286, 580] width 17 height 17
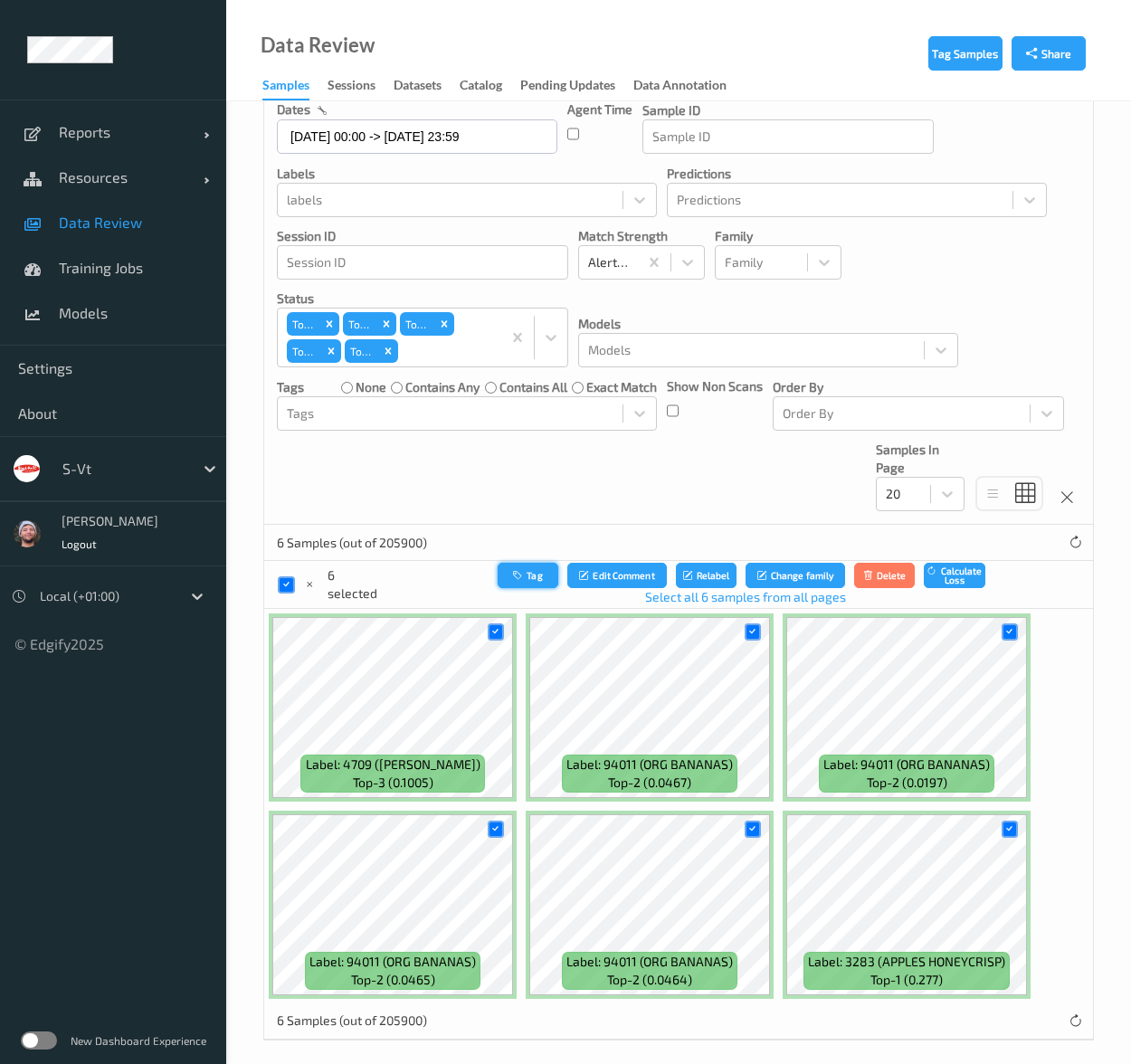
click at [520, 576] on icon "button" at bounding box center [520, 575] width 13 height 11
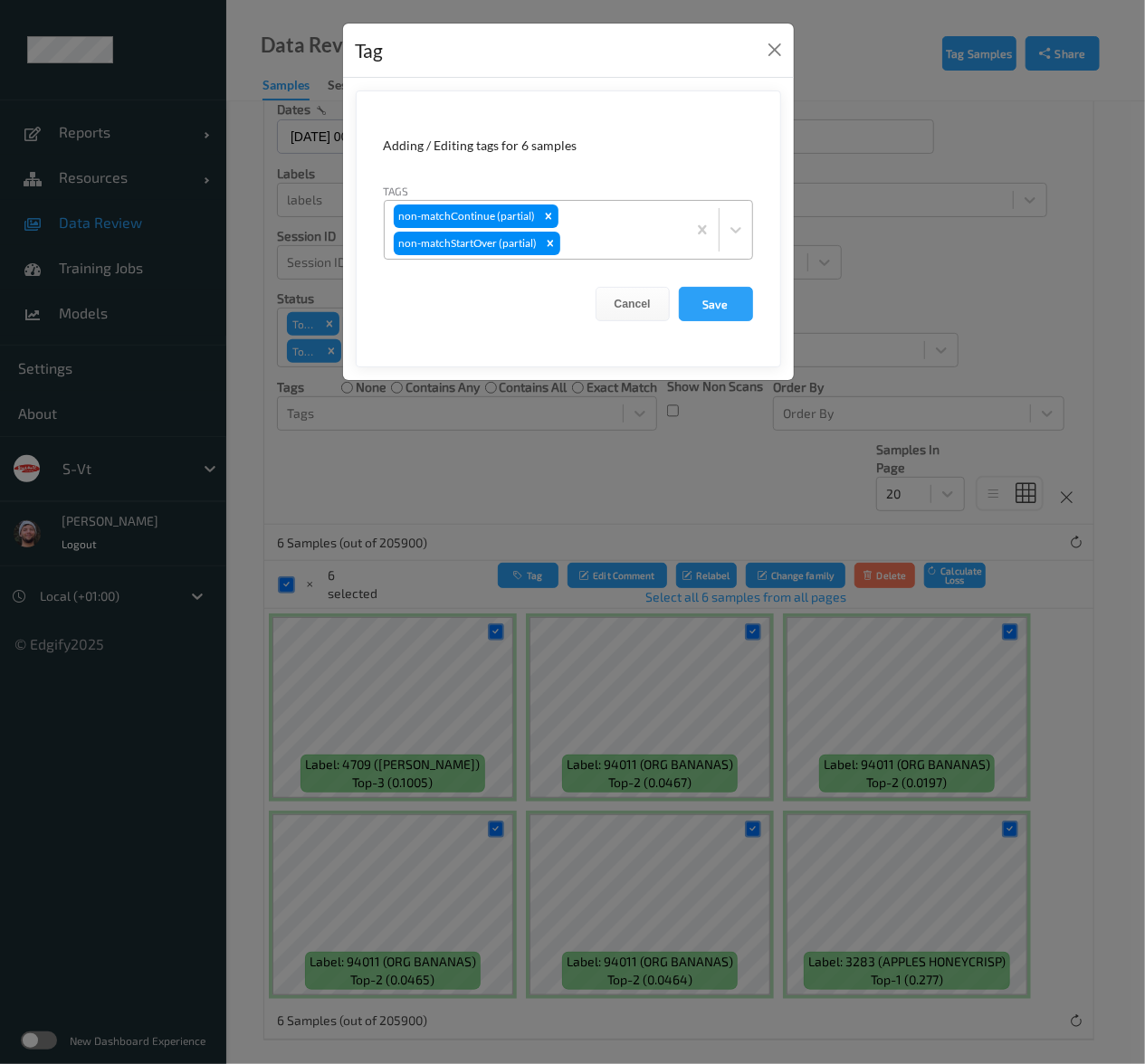
click at [619, 235] on div at bounding box center [619, 243] width 113 height 22
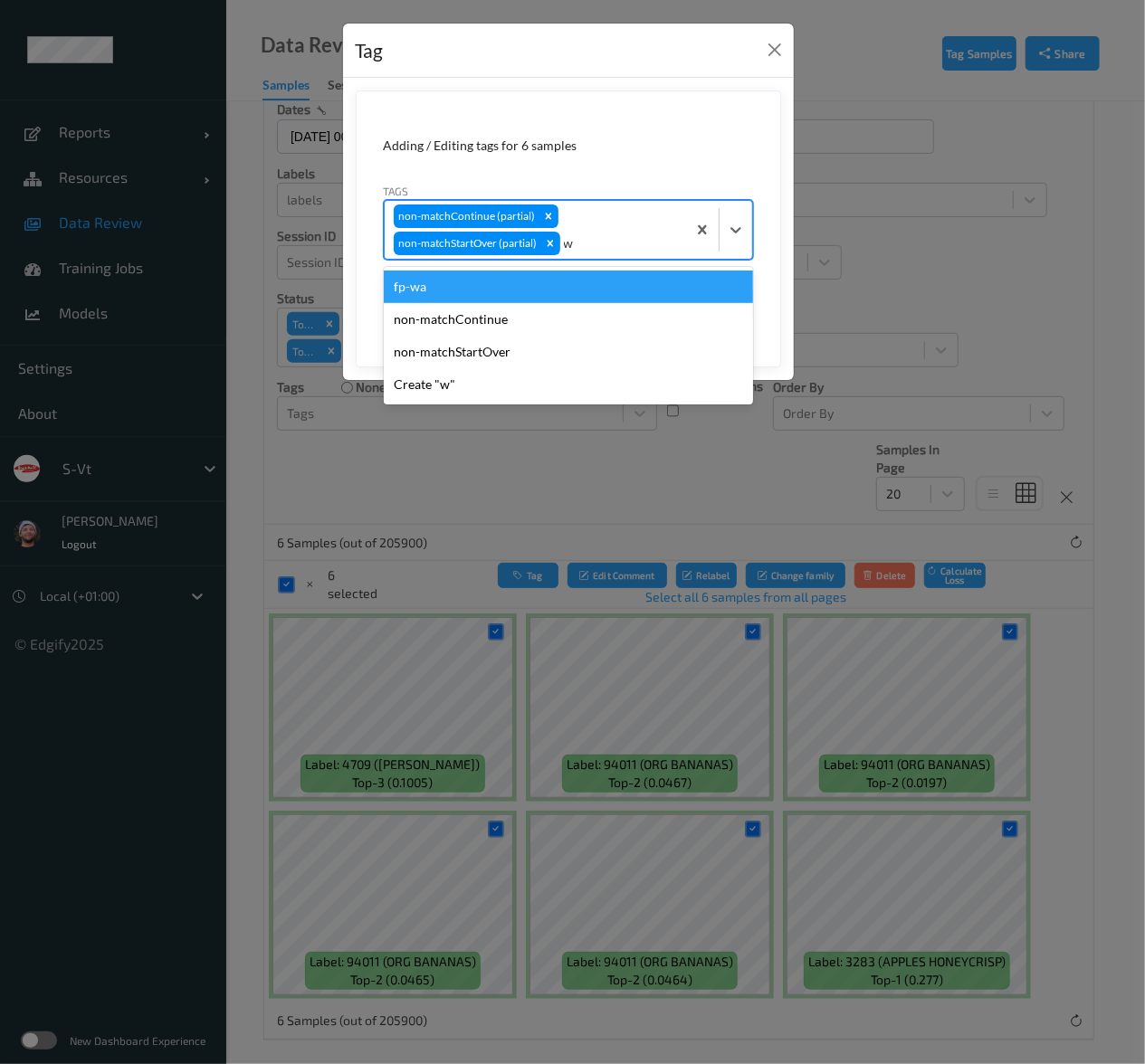
type input "wa"
click at [504, 284] on div "fp-wa" at bounding box center [567, 287] width 369 height 33
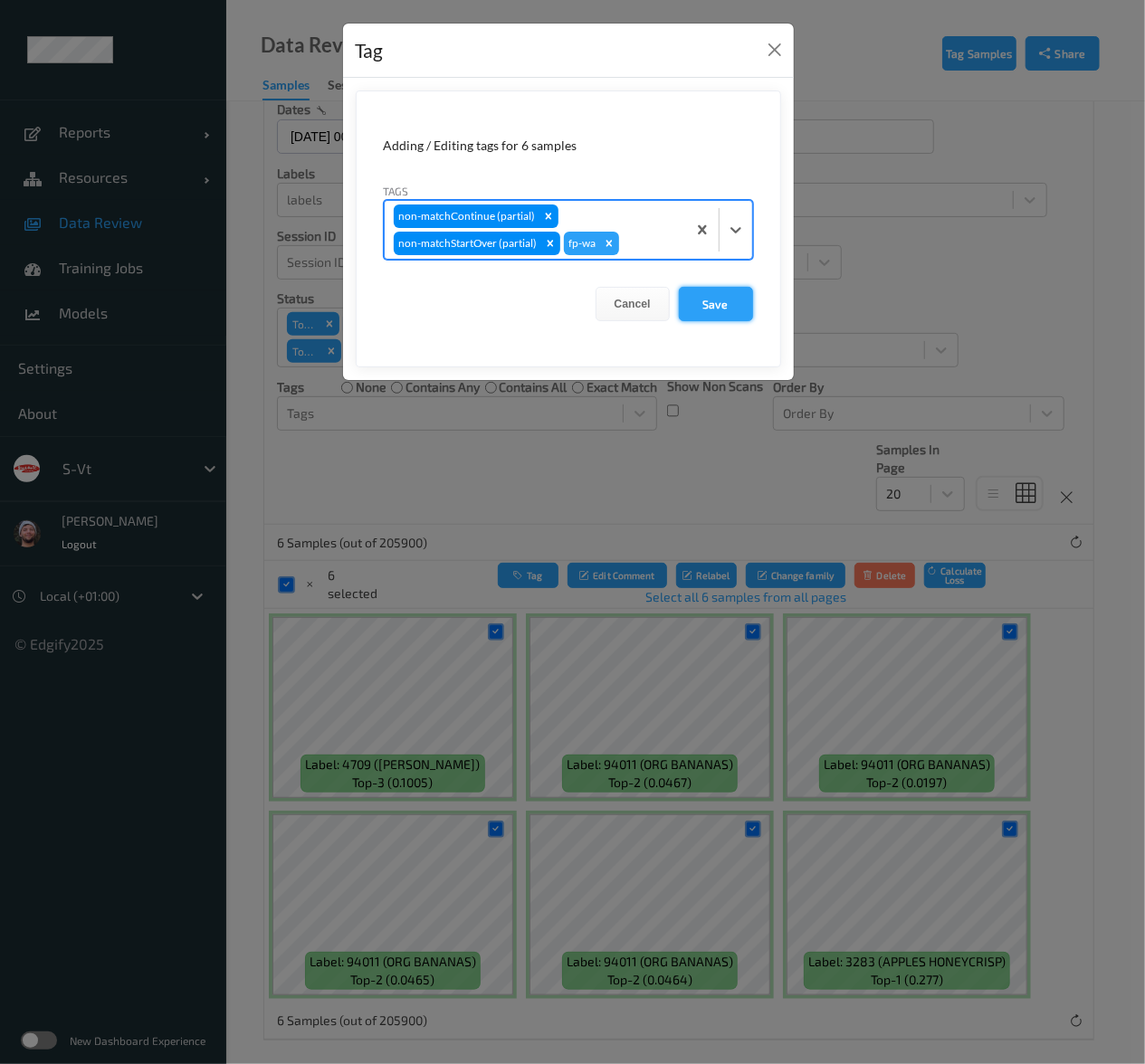
click at [698, 299] on button "Save" at bounding box center [716, 304] width 74 height 35
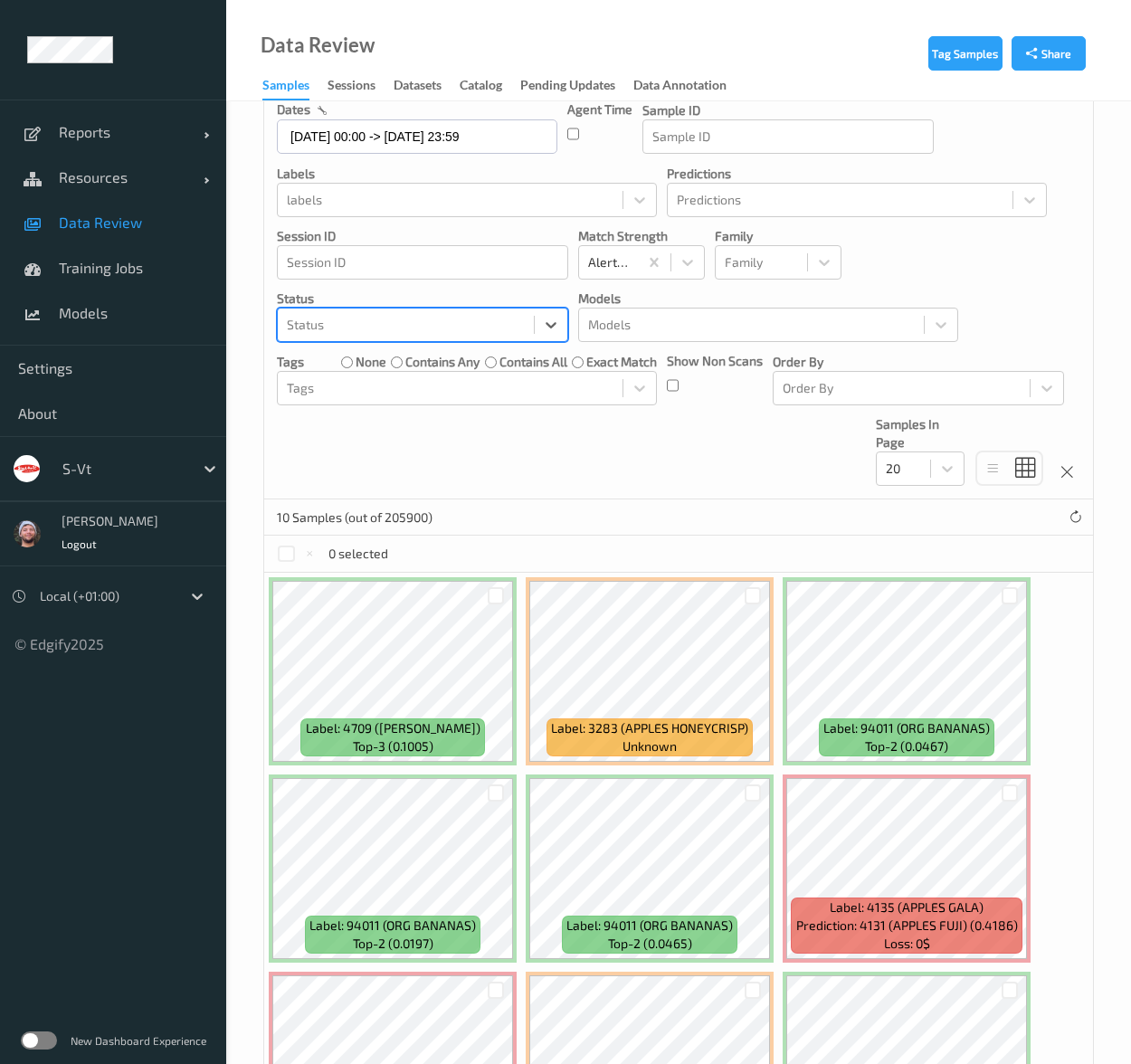
click at [442, 343] on div "Devices Devices Storage Devices Storage Devices Clusters Clusters Sites Sites d…" at bounding box center [678, 230] width 829 height 536
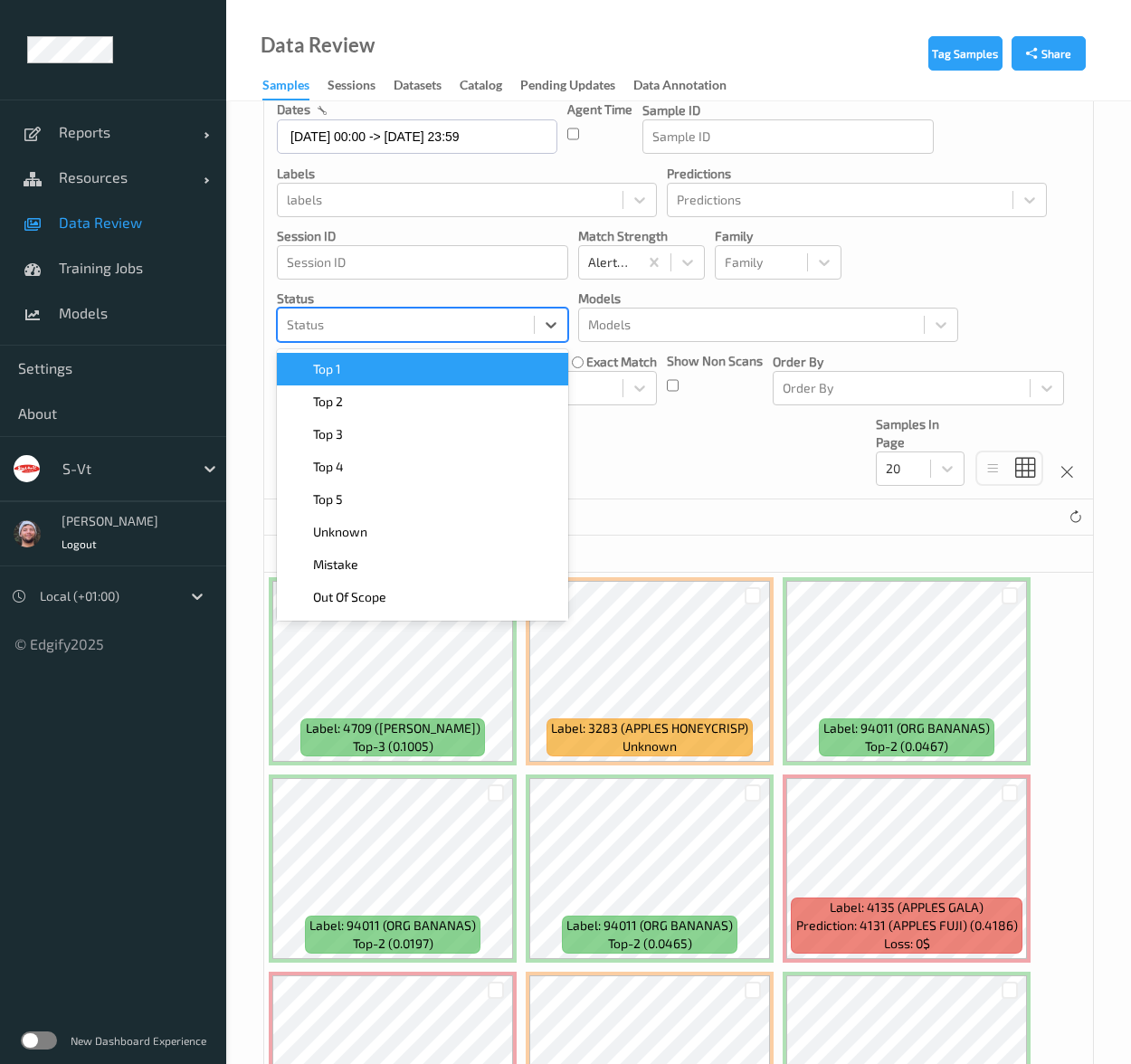
click at [449, 333] on div at bounding box center [405, 324] width 238 height 22
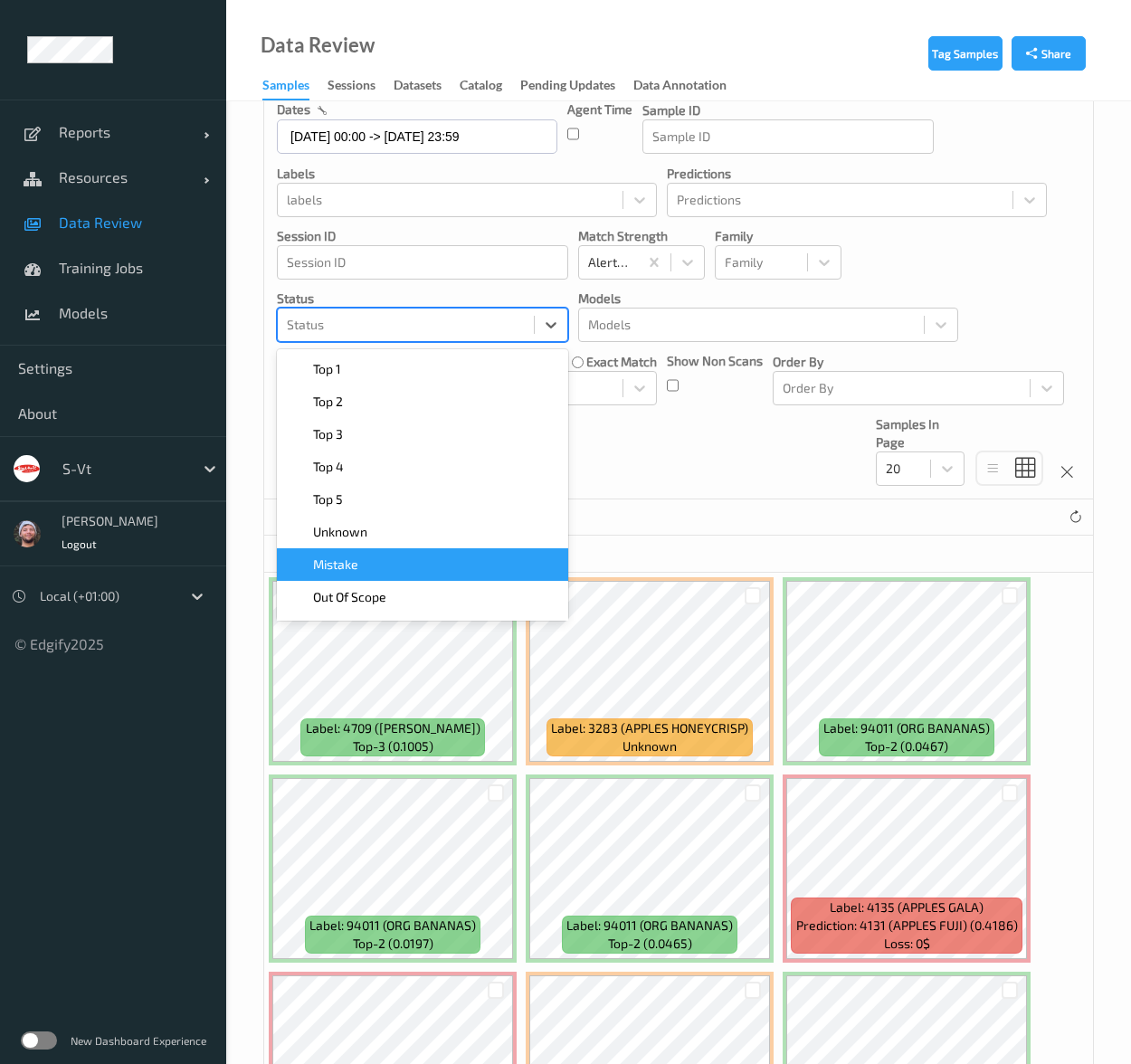
click at [396, 549] on div "Mistake" at bounding box center [423, 564] width 292 height 33
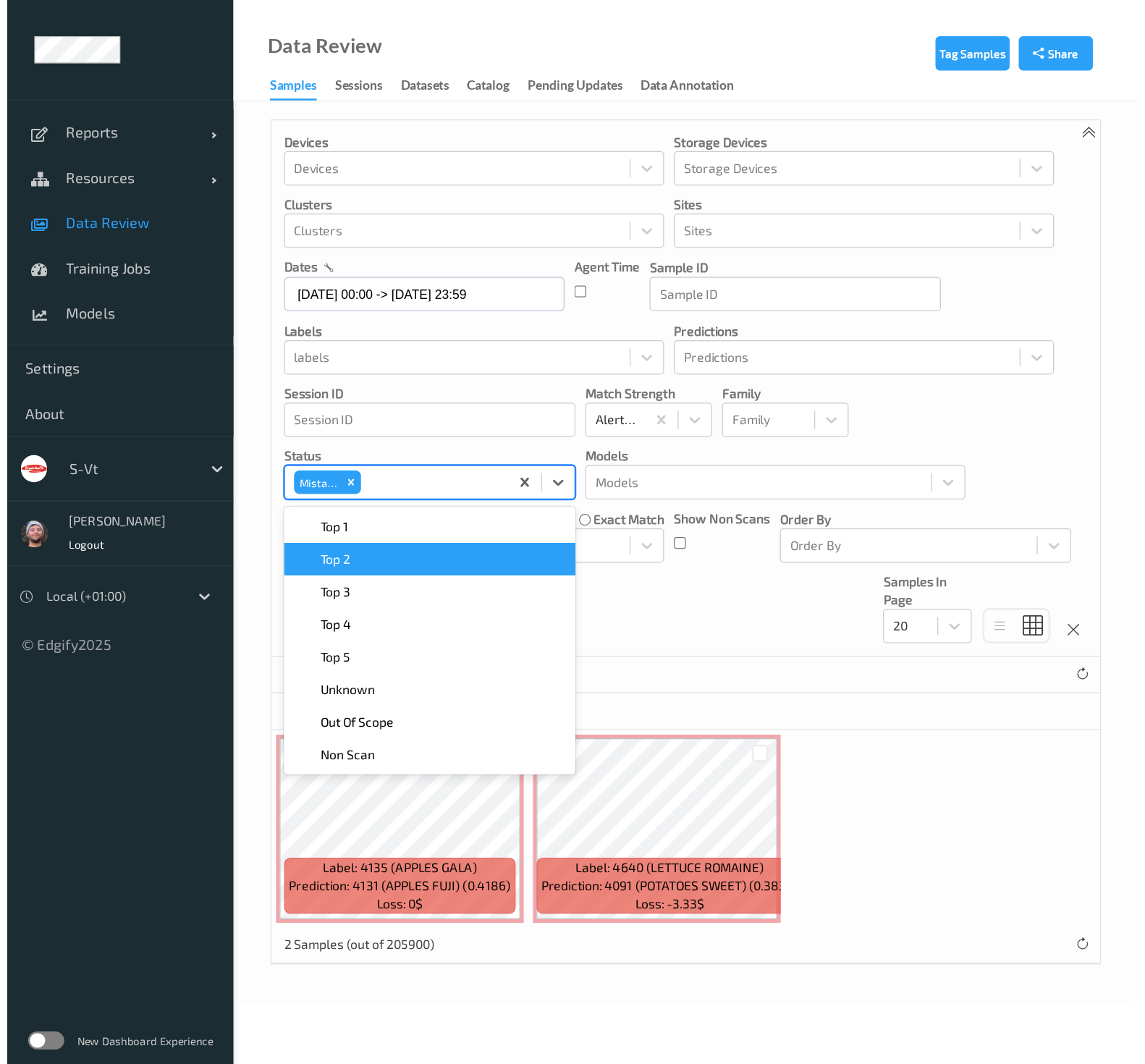
scroll to position [0, 0]
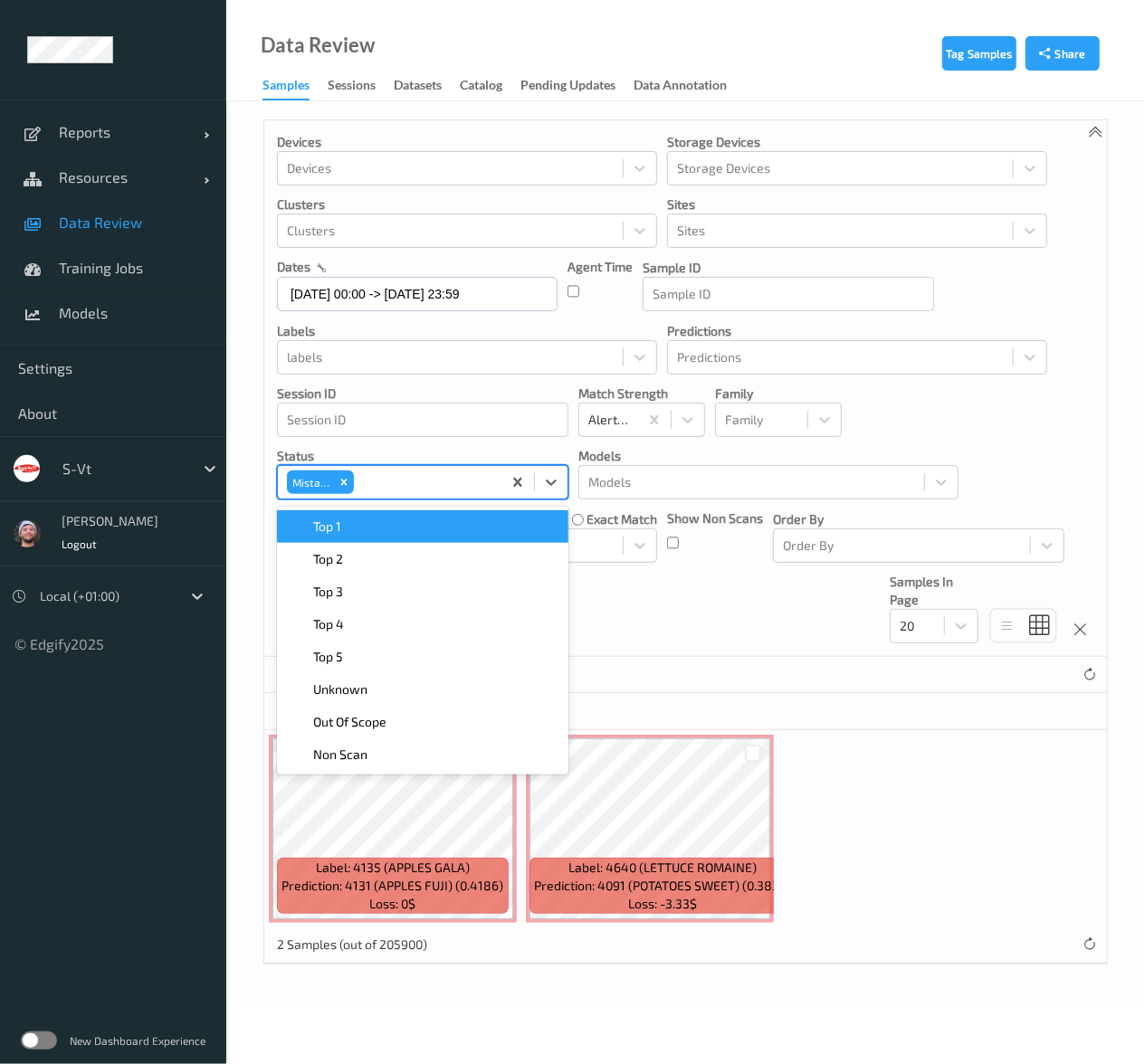
click at [740, 603] on div "Devices Devices Storage Devices Storage Devices Clusters Clusters Sites Sites d…" at bounding box center [685, 388] width 843 height 536
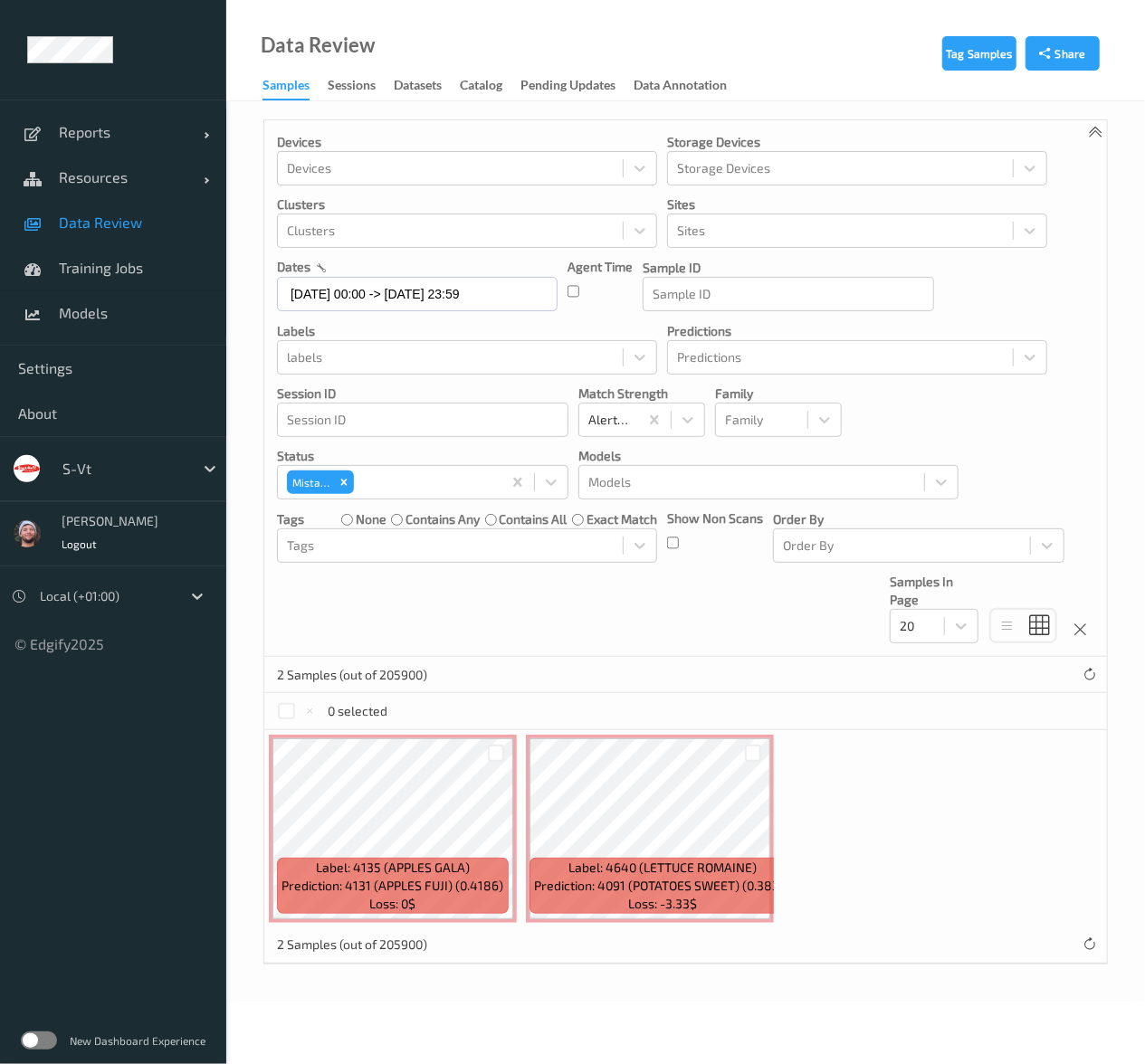
click at [755, 684] on div "2 Samples (out of 205900)" at bounding box center [685, 675] width 843 height 37
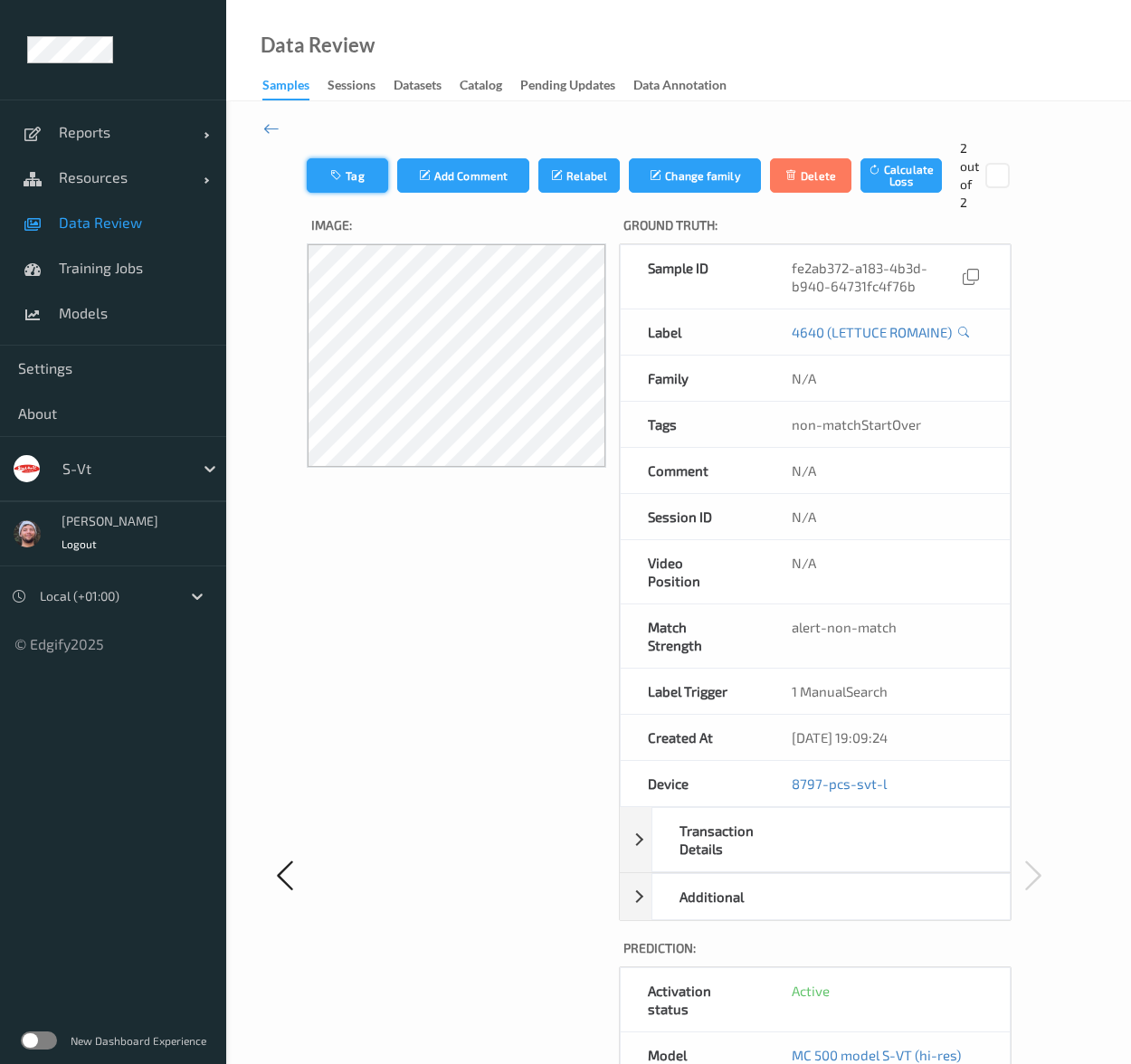
click at [369, 188] on button "Tag" at bounding box center [347, 175] width 82 height 35
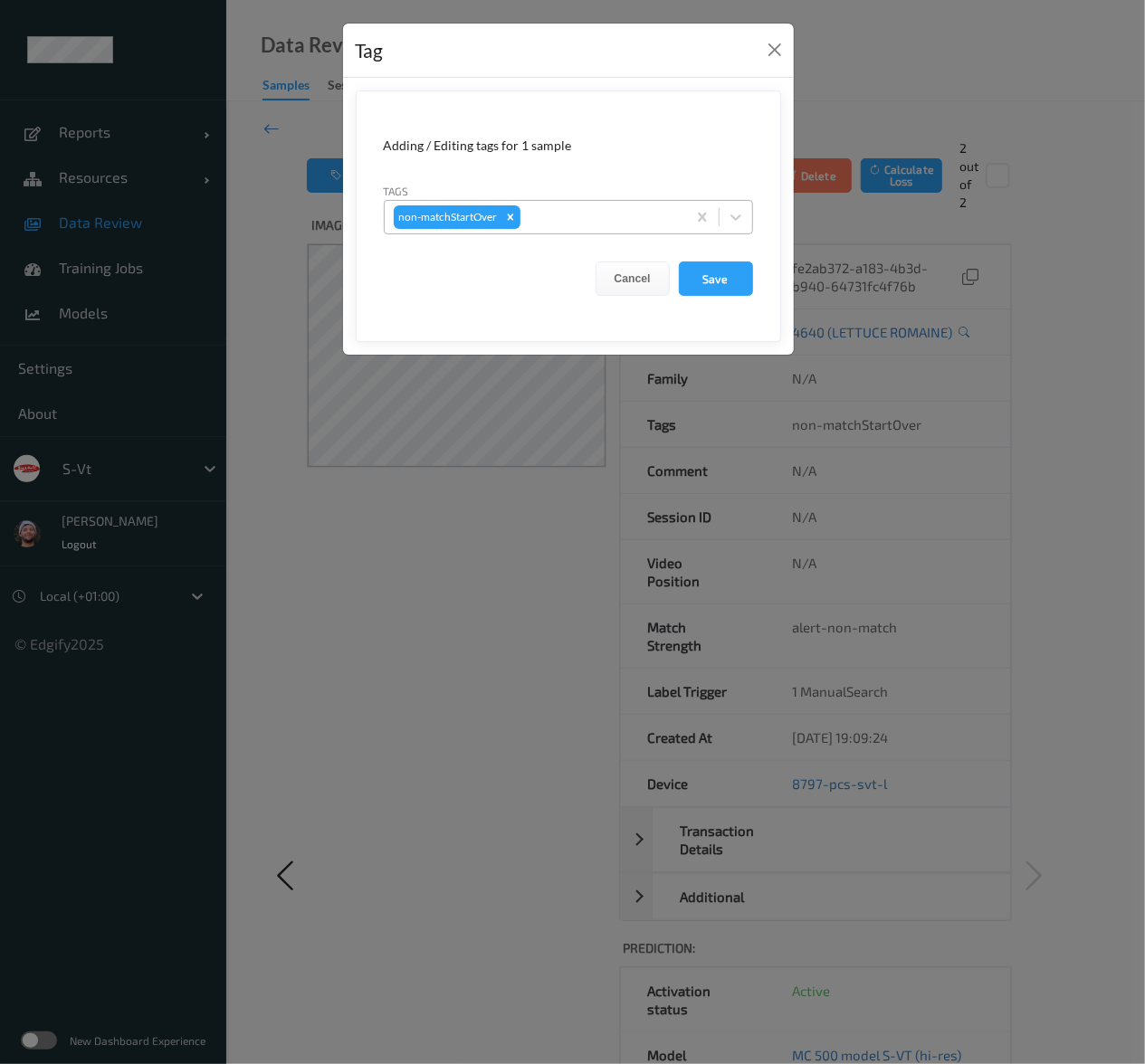
click at [552, 223] on div at bounding box center [600, 217] width 153 height 22
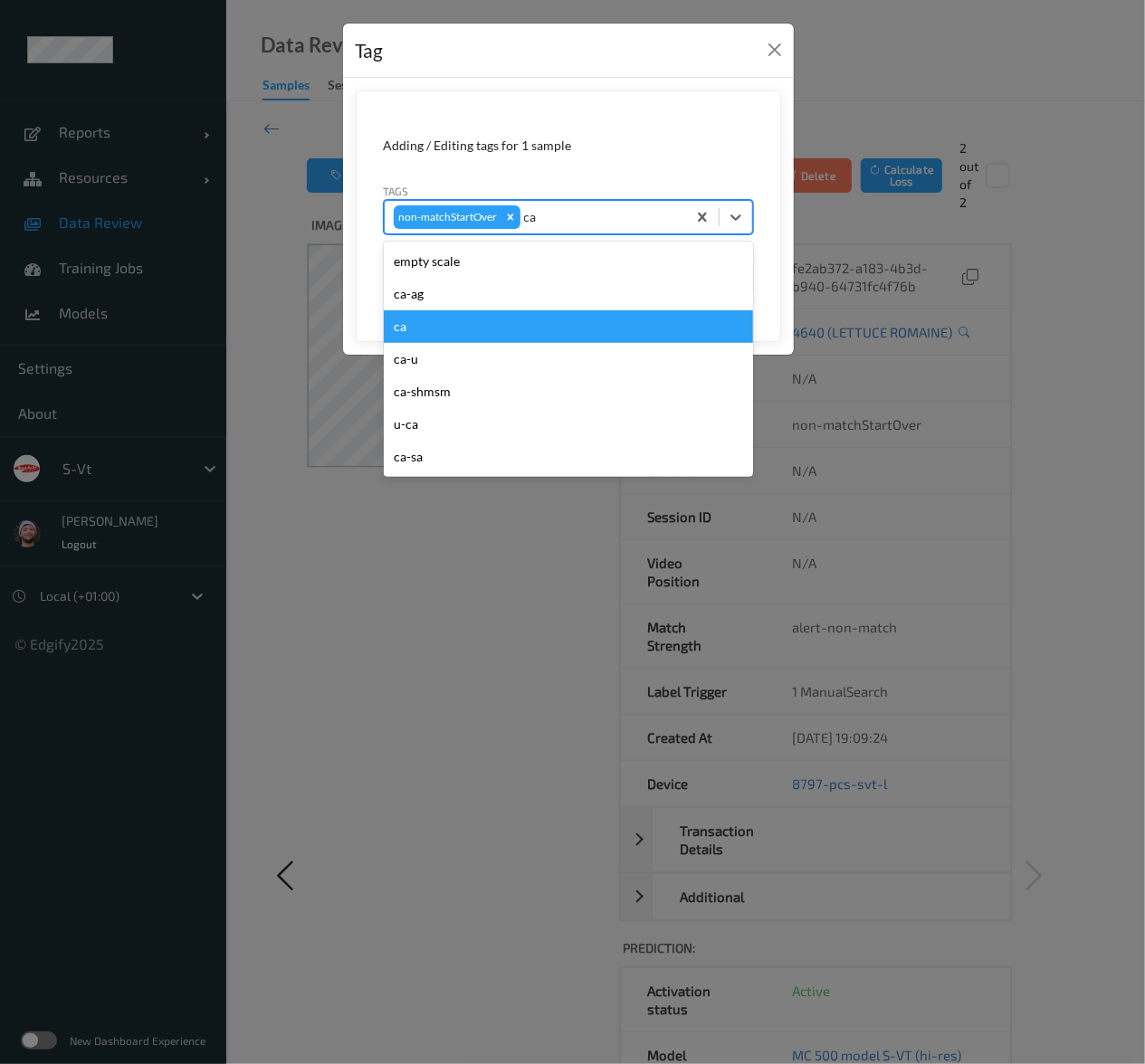
type input "ca"
click at [403, 712] on div "Tag Adding / Editing tags for 1 sample Tags option ca focused, 3 of 7. 7 result…" at bounding box center [572, 532] width 1145 height 1064
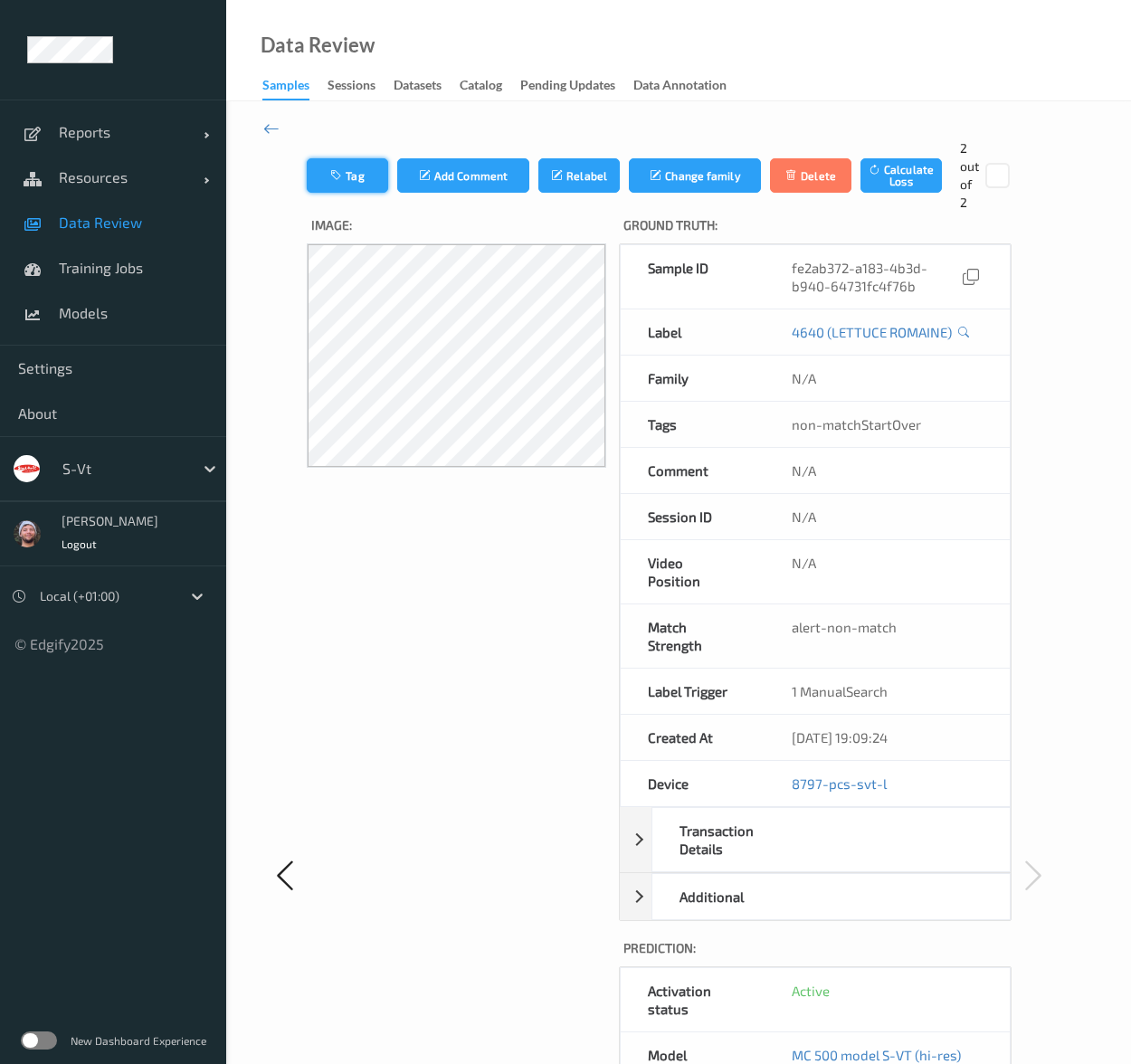
click at [330, 180] on icon "button" at bounding box center [338, 175] width 15 height 13
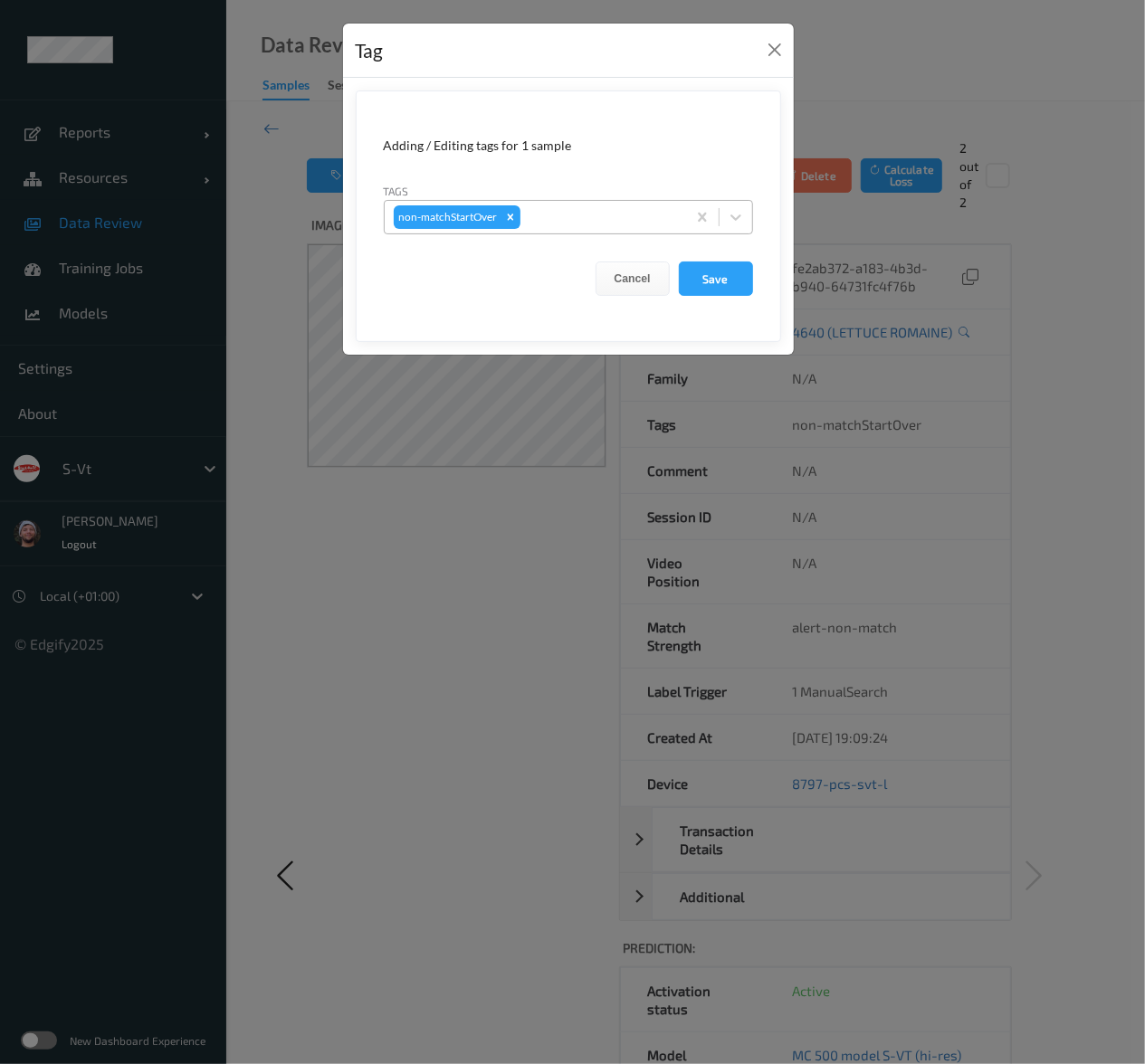
click at [615, 226] on div at bounding box center [600, 217] width 153 height 22
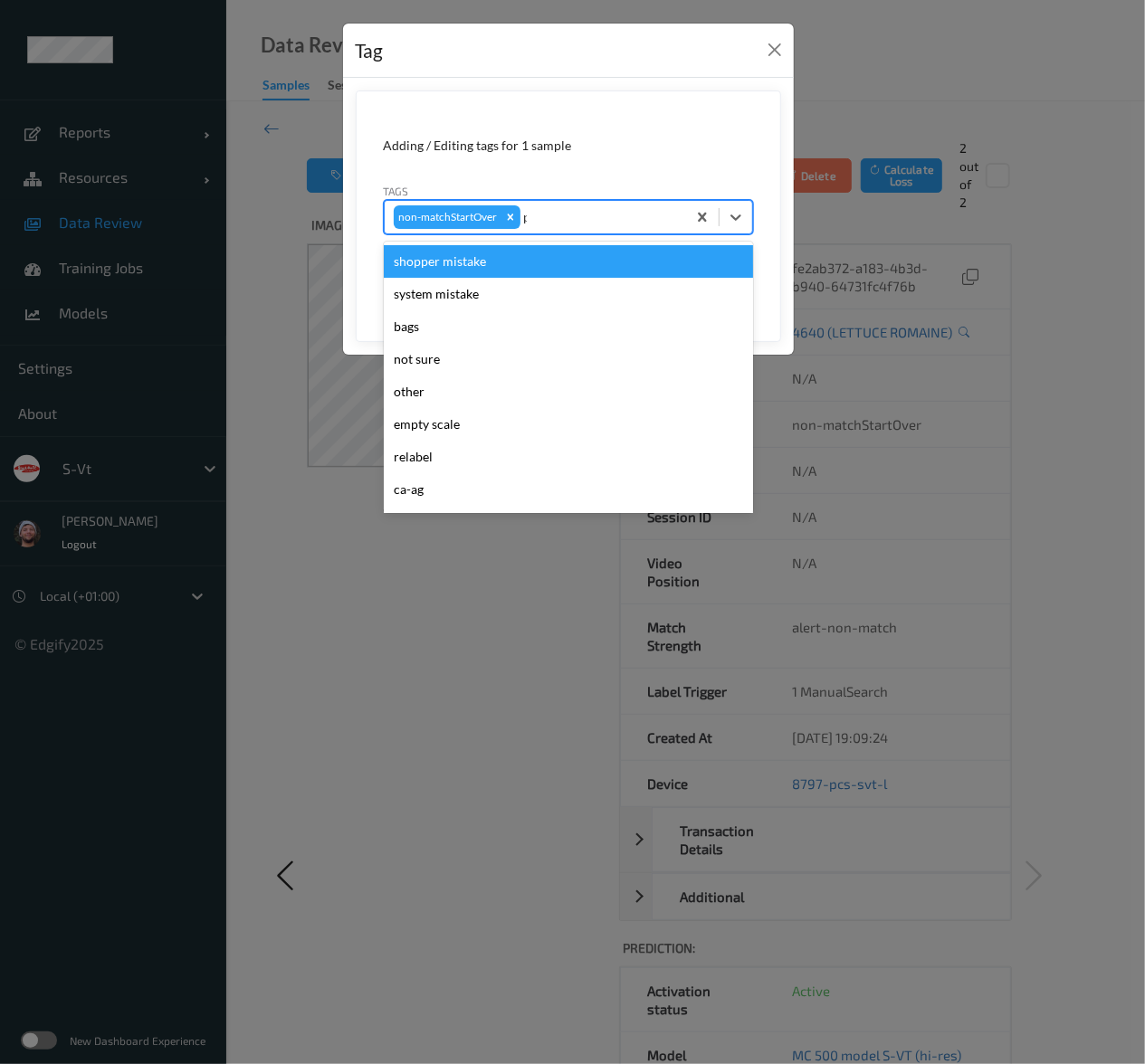
type input "pi"
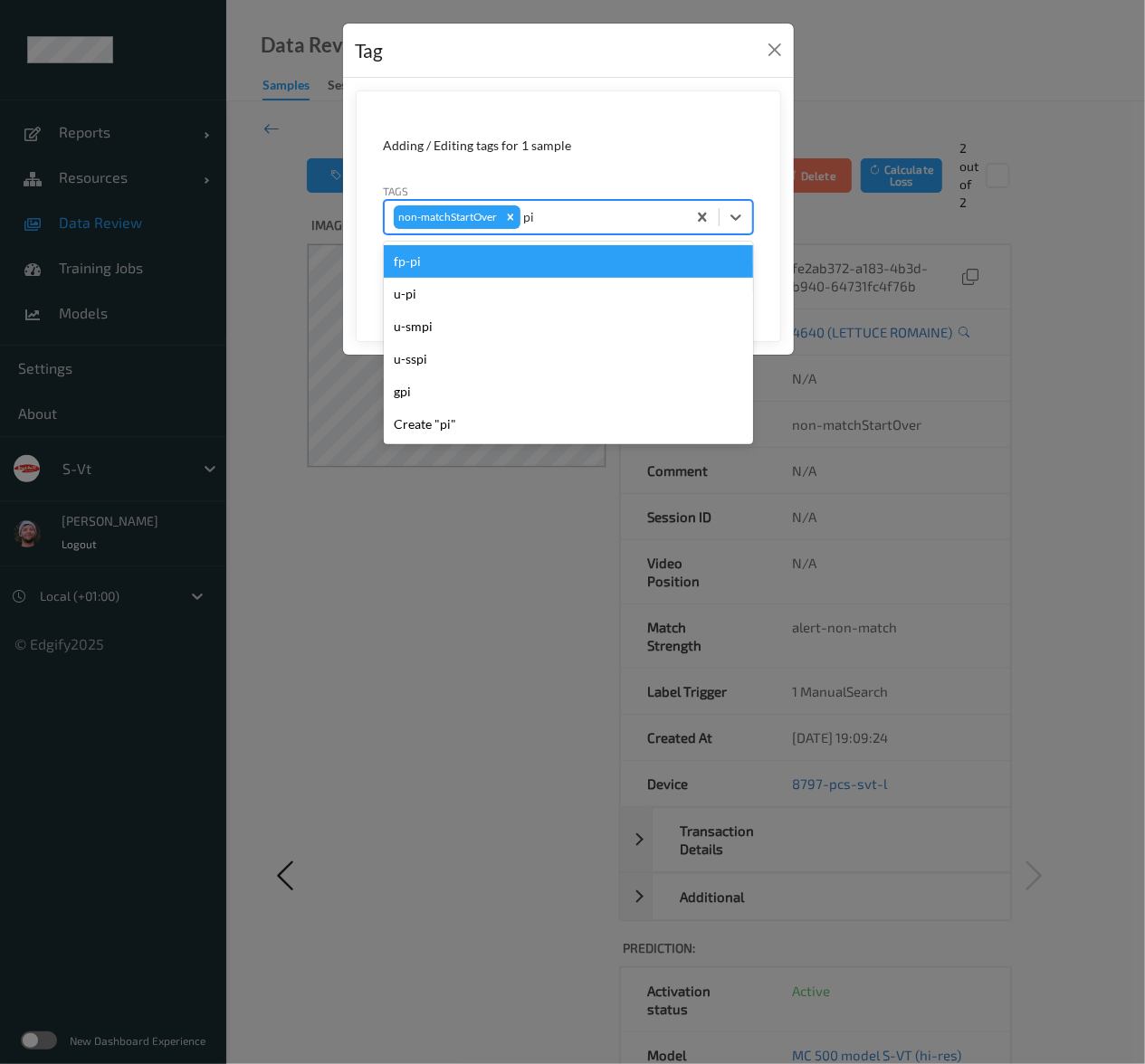
click at [537, 265] on div "fp-pi" at bounding box center [567, 262] width 369 height 33
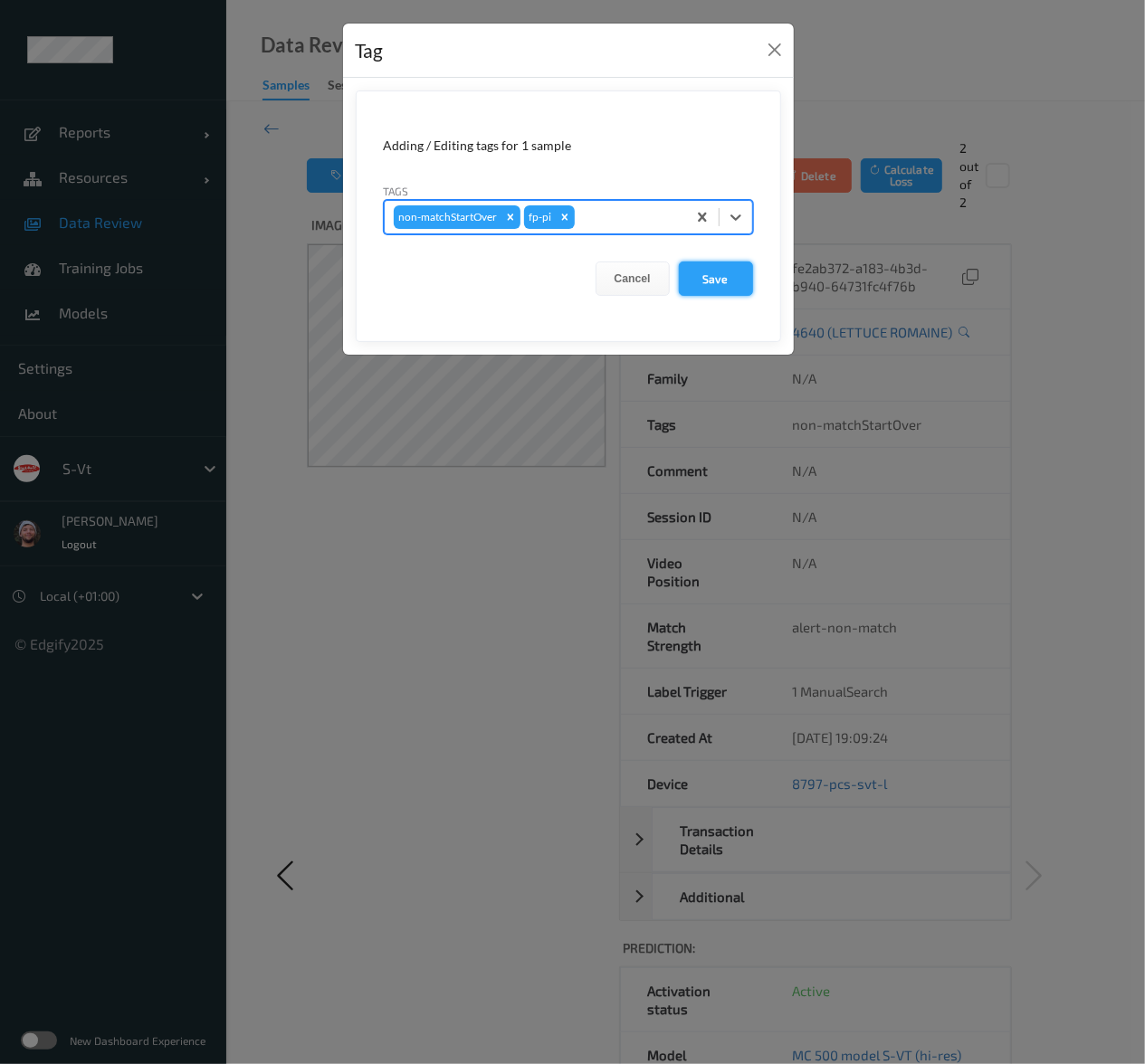
click at [739, 276] on button "Save" at bounding box center [716, 279] width 74 height 35
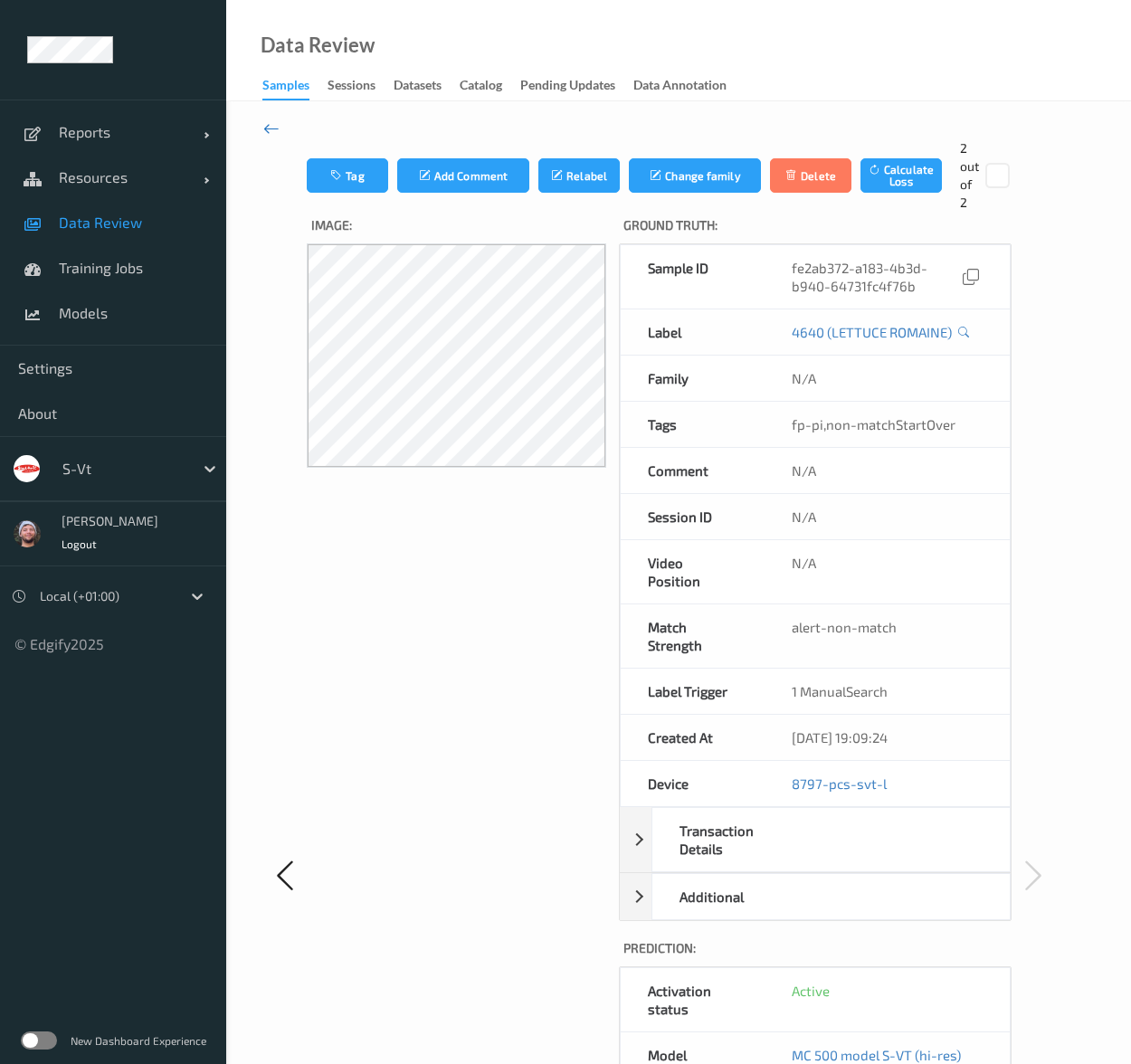
click at [273, 125] on icon at bounding box center [270, 128] width 16 height 20
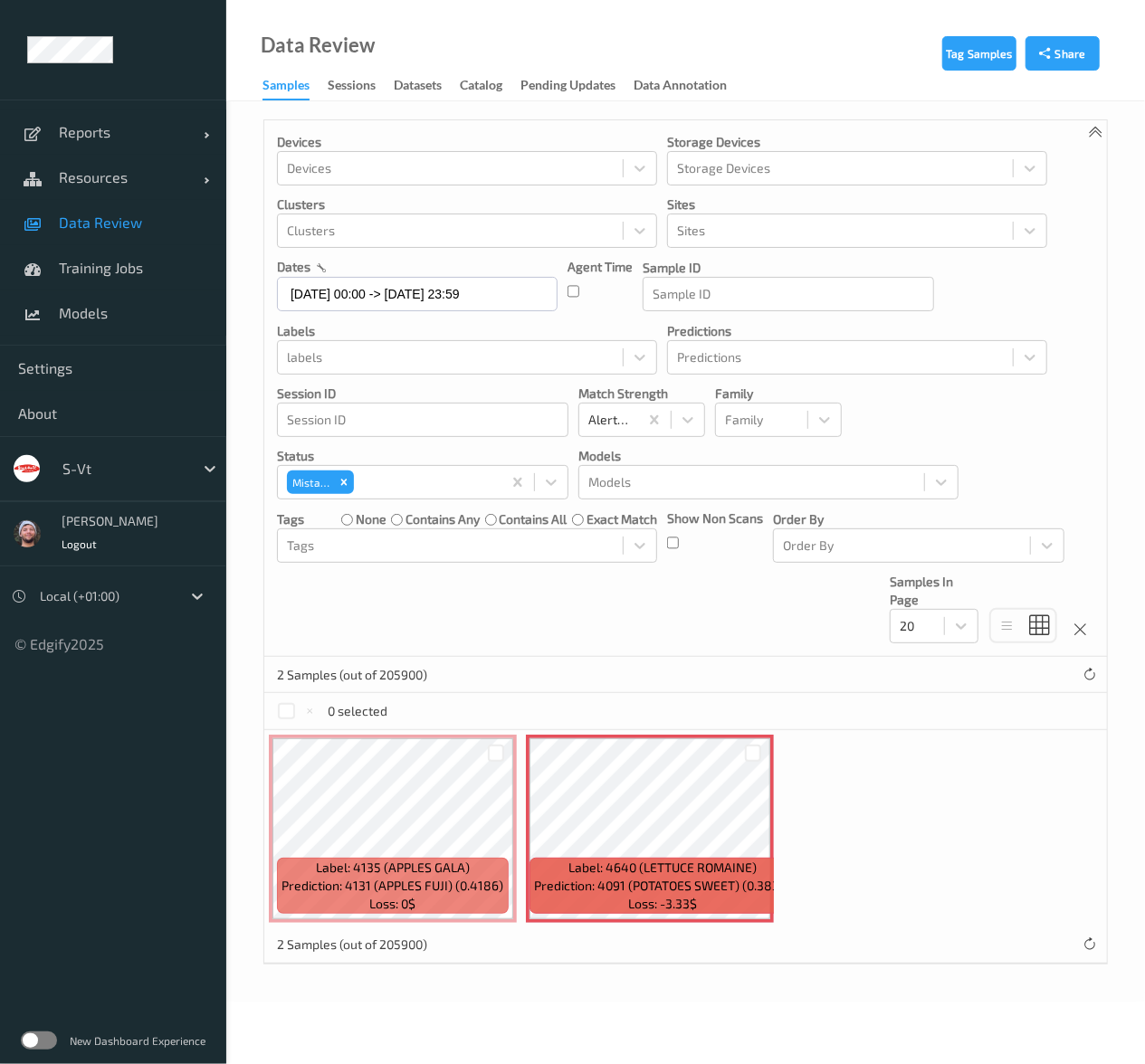
click at [504, 752] on div at bounding box center [496, 753] width 35 height 30
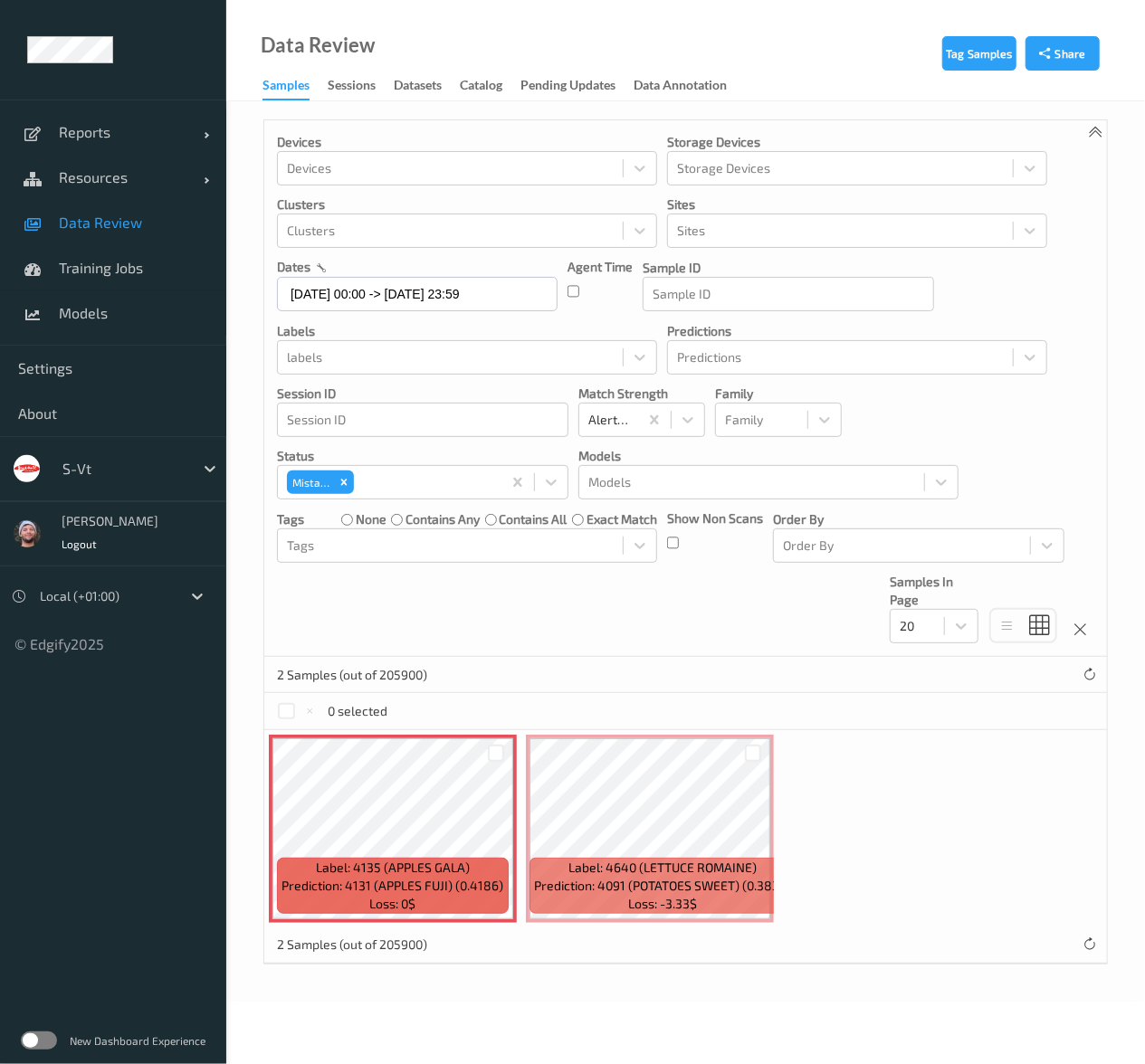
click at [504, 748] on div at bounding box center [496, 753] width 35 height 30
click at [492, 753] on div at bounding box center [496, 753] width 17 height 17
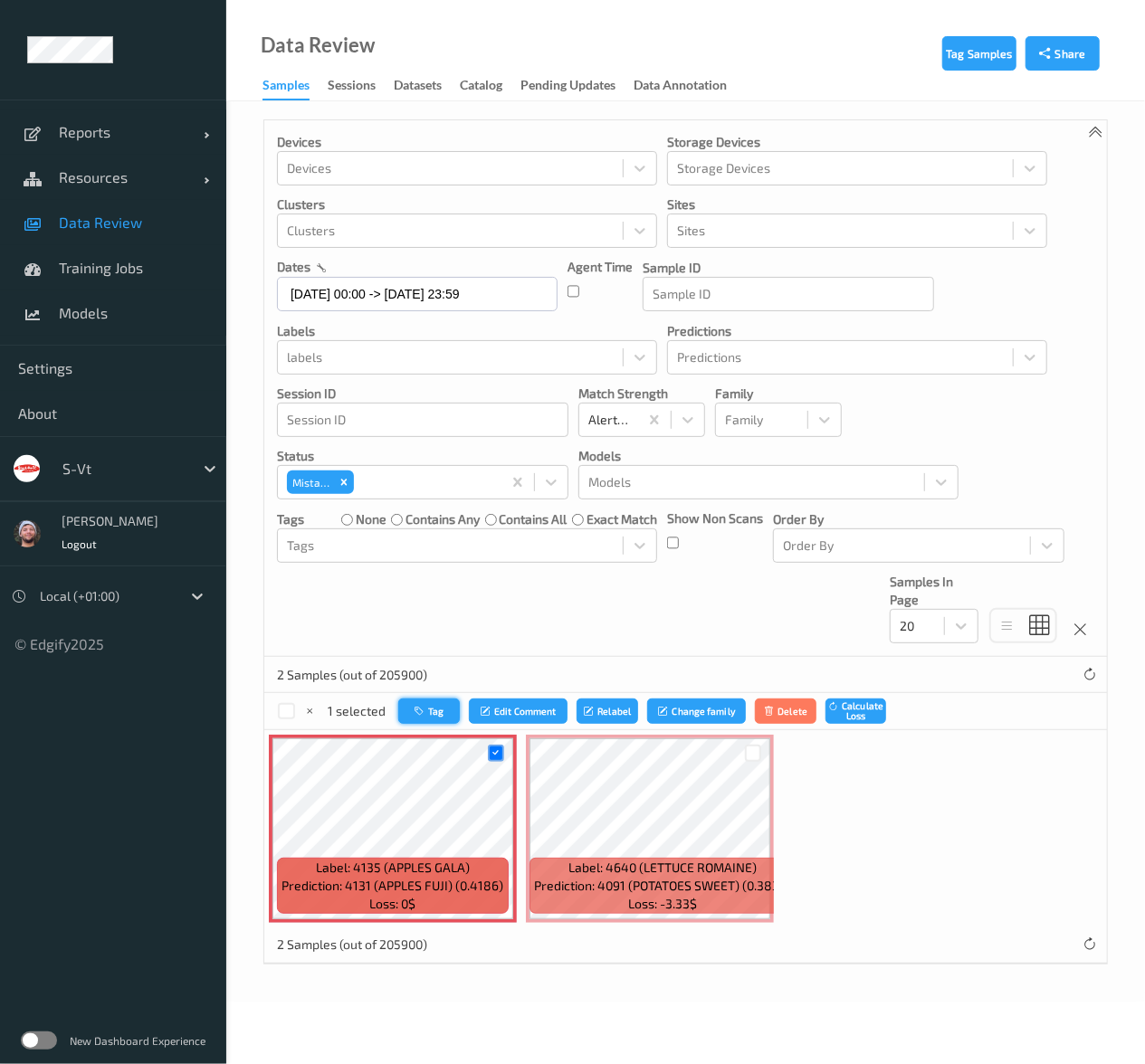
click at [420, 706] on icon "button" at bounding box center [421, 711] width 13 height 11
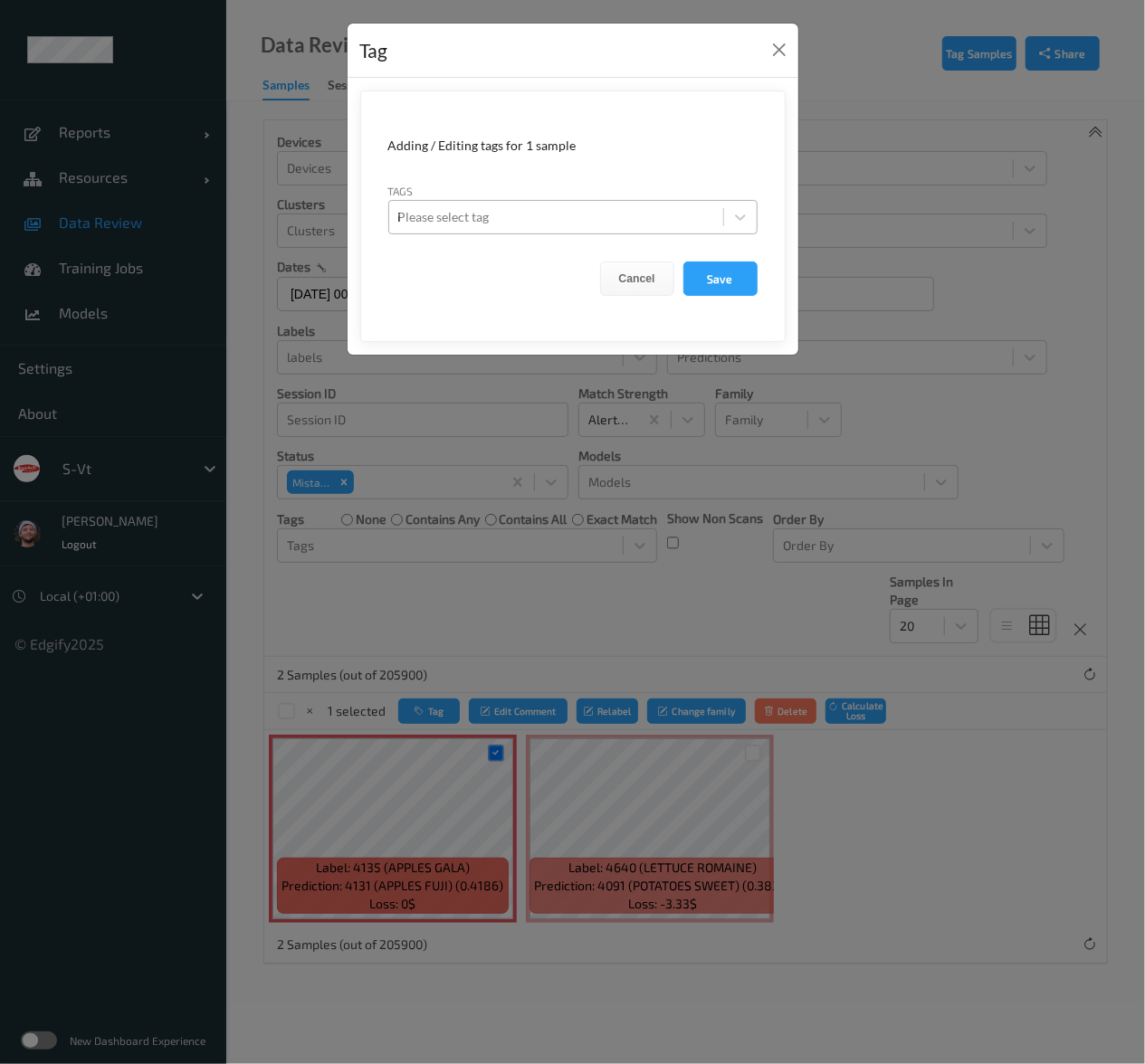
click at [561, 216] on div "i" at bounding box center [556, 217] width 316 height 22
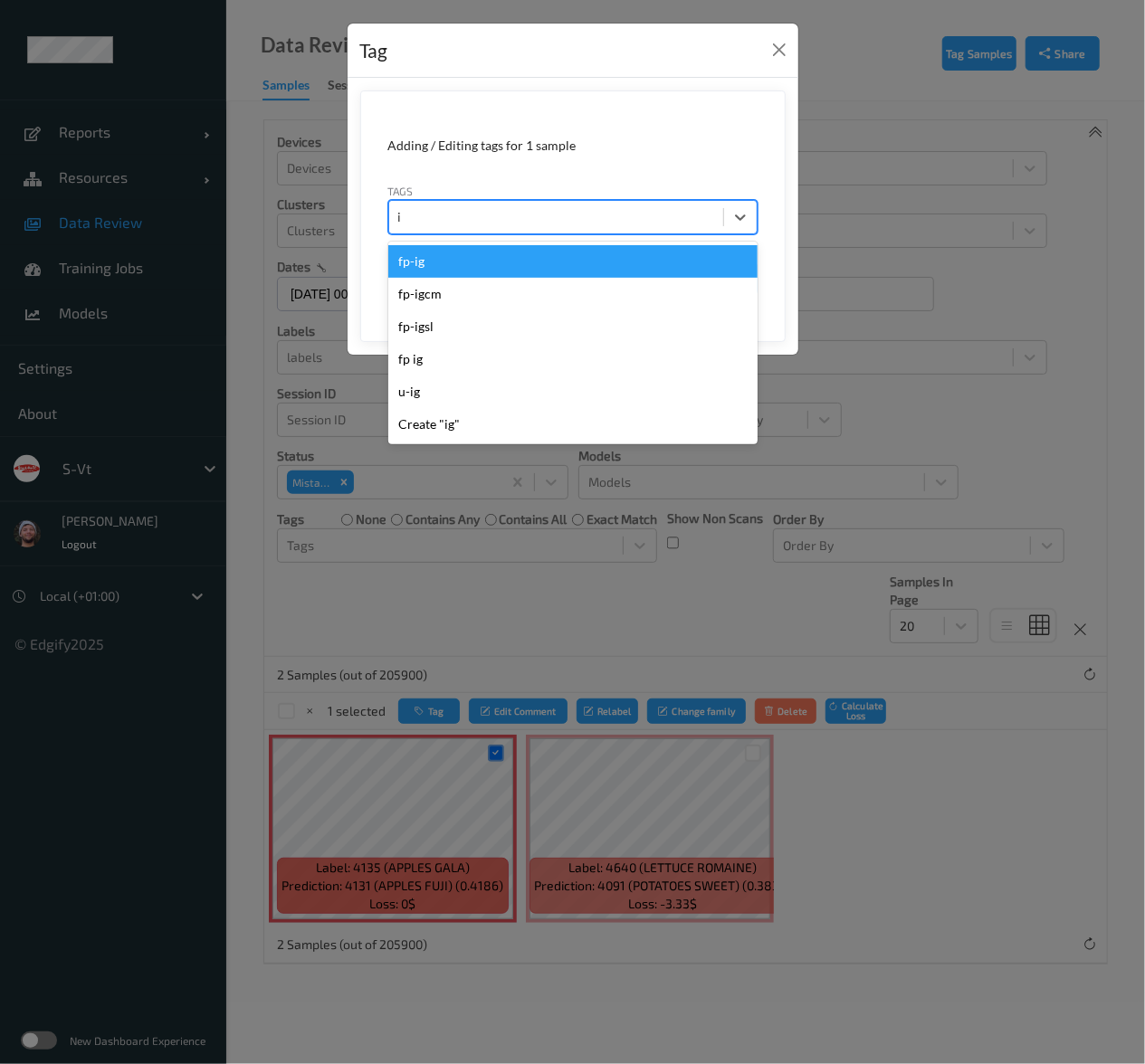
type input "ig"
click at [469, 256] on div "fp-ig" at bounding box center [572, 262] width 369 height 33
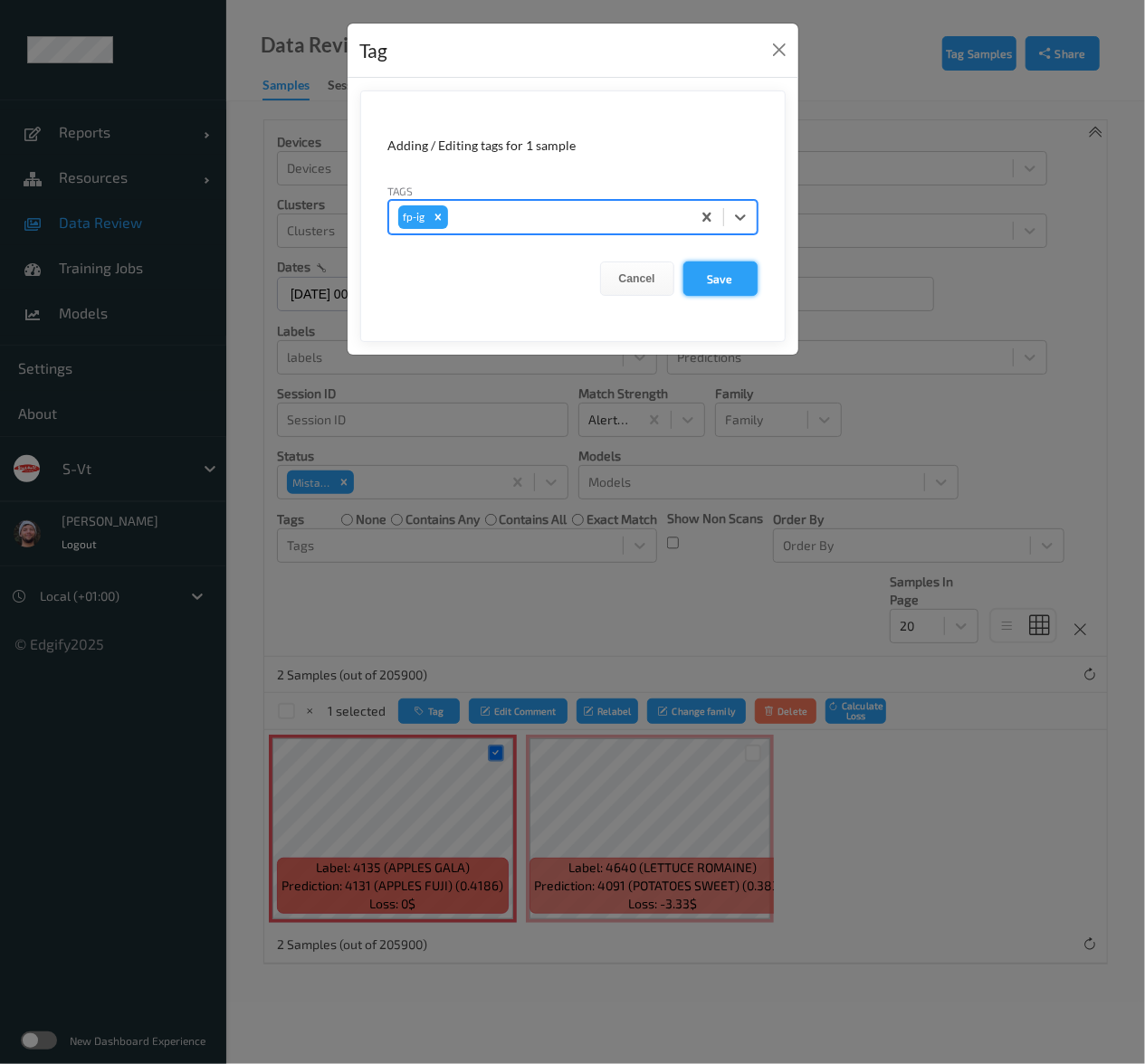
click at [710, 277] on button "Save" at bounding box center [719, 279] width 74 height 35
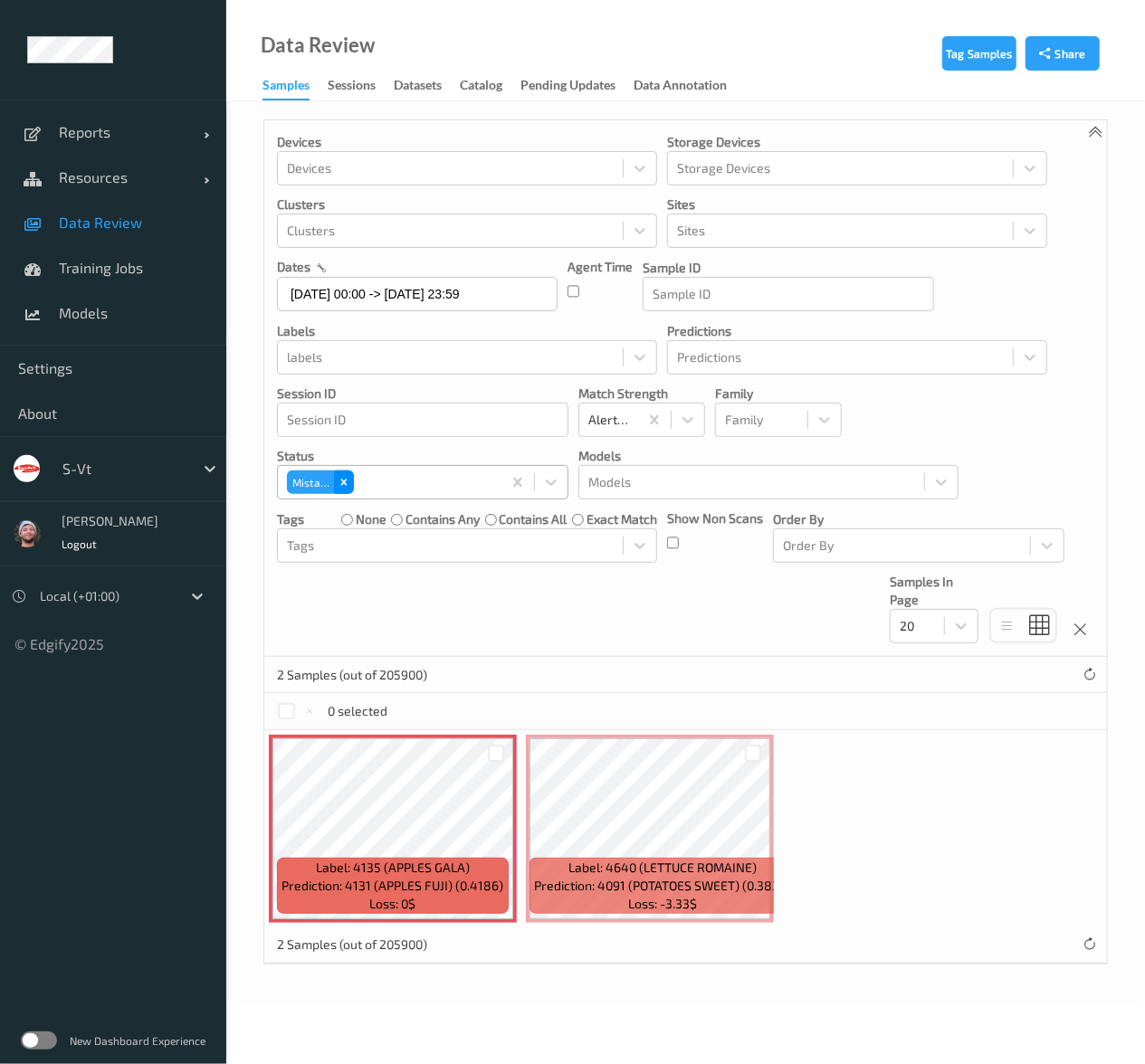
click at [350, 483] on div "Remove Mistake" at bounding box center [344, 482] width 20 height 23
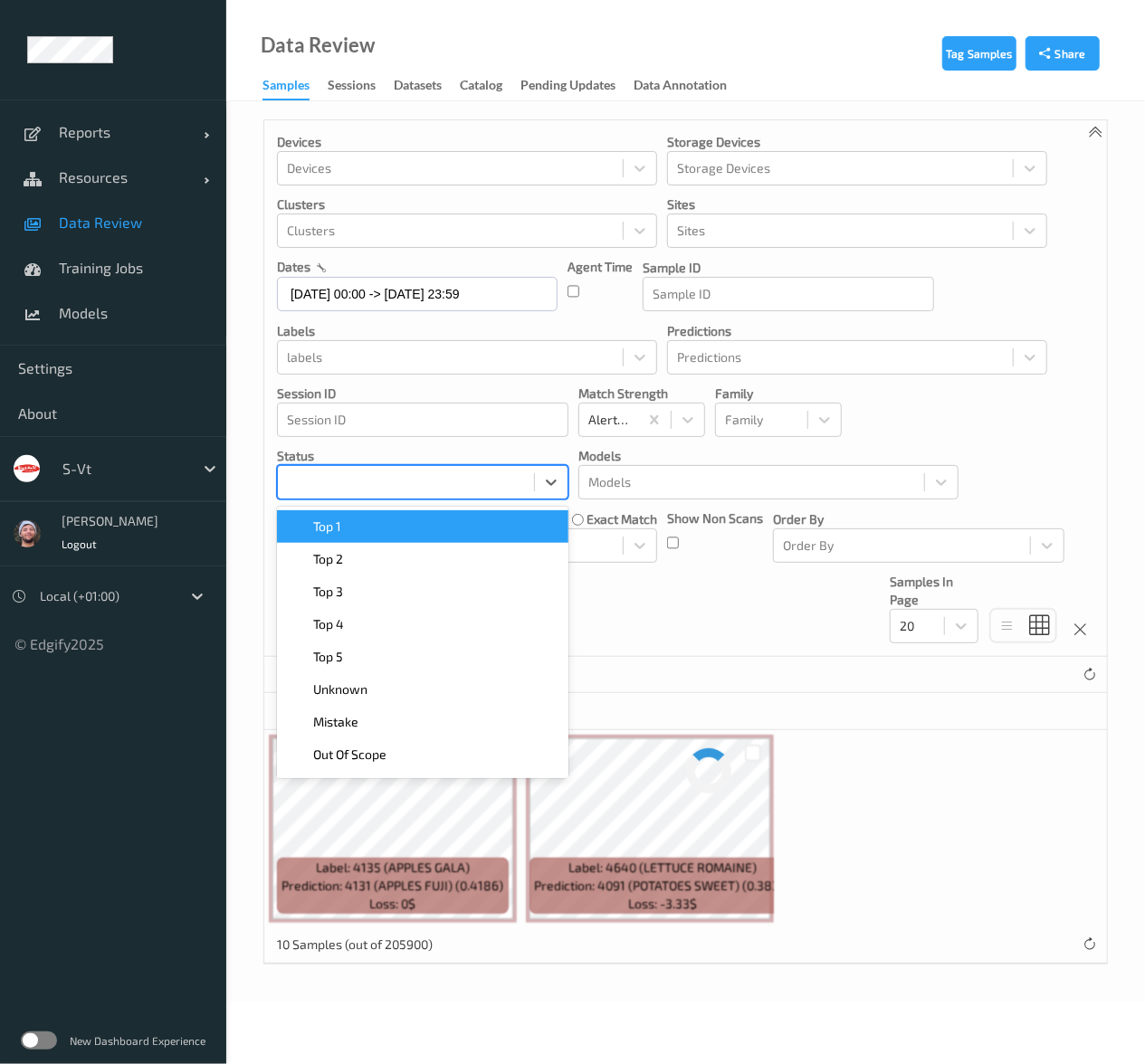
click at [381, 480] on div at bounding box center [405, 482] width 238 height 22
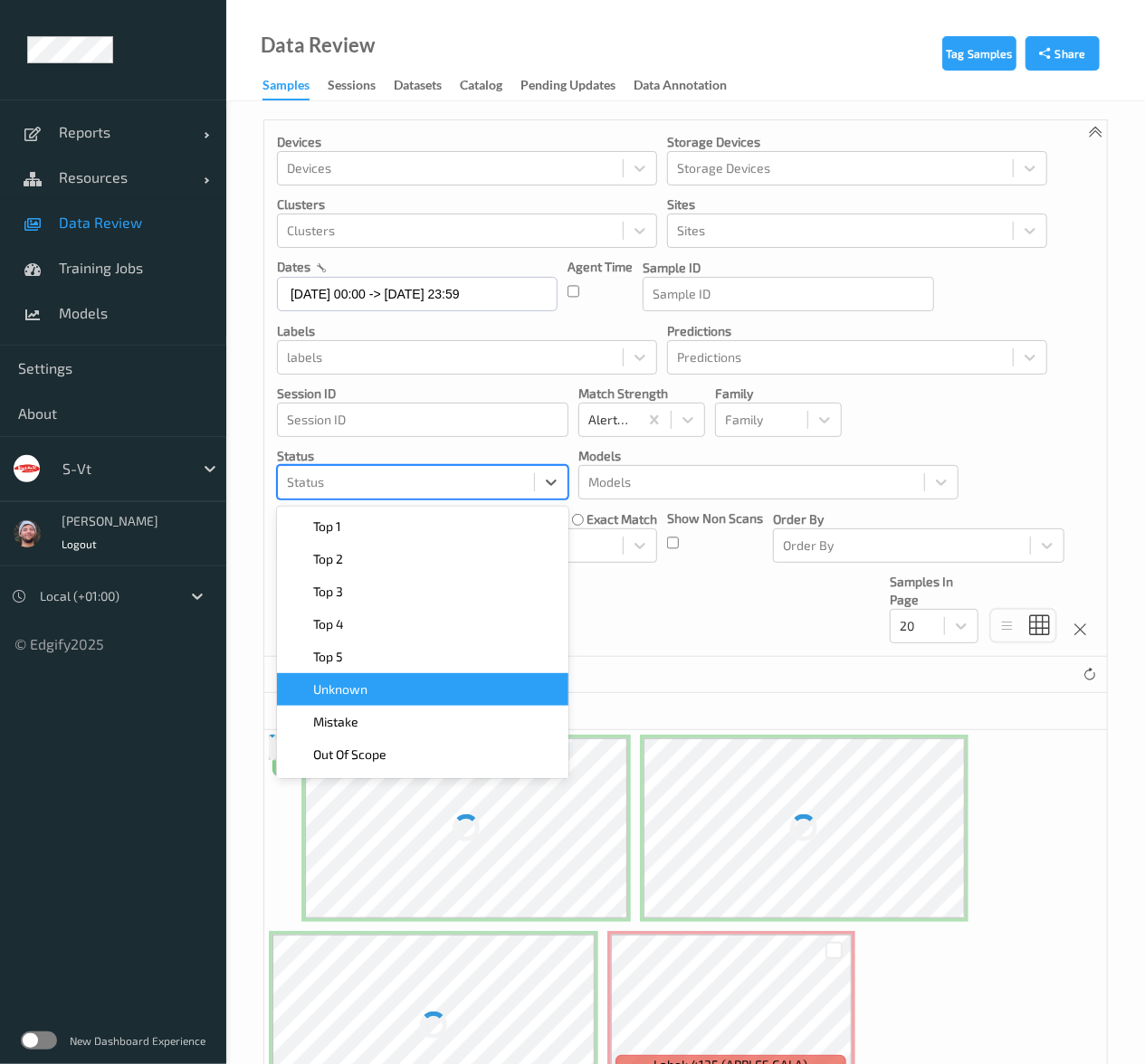
click at [384, 682] on div "Unknown" at bounding box center [423, 689] width 270 height 18
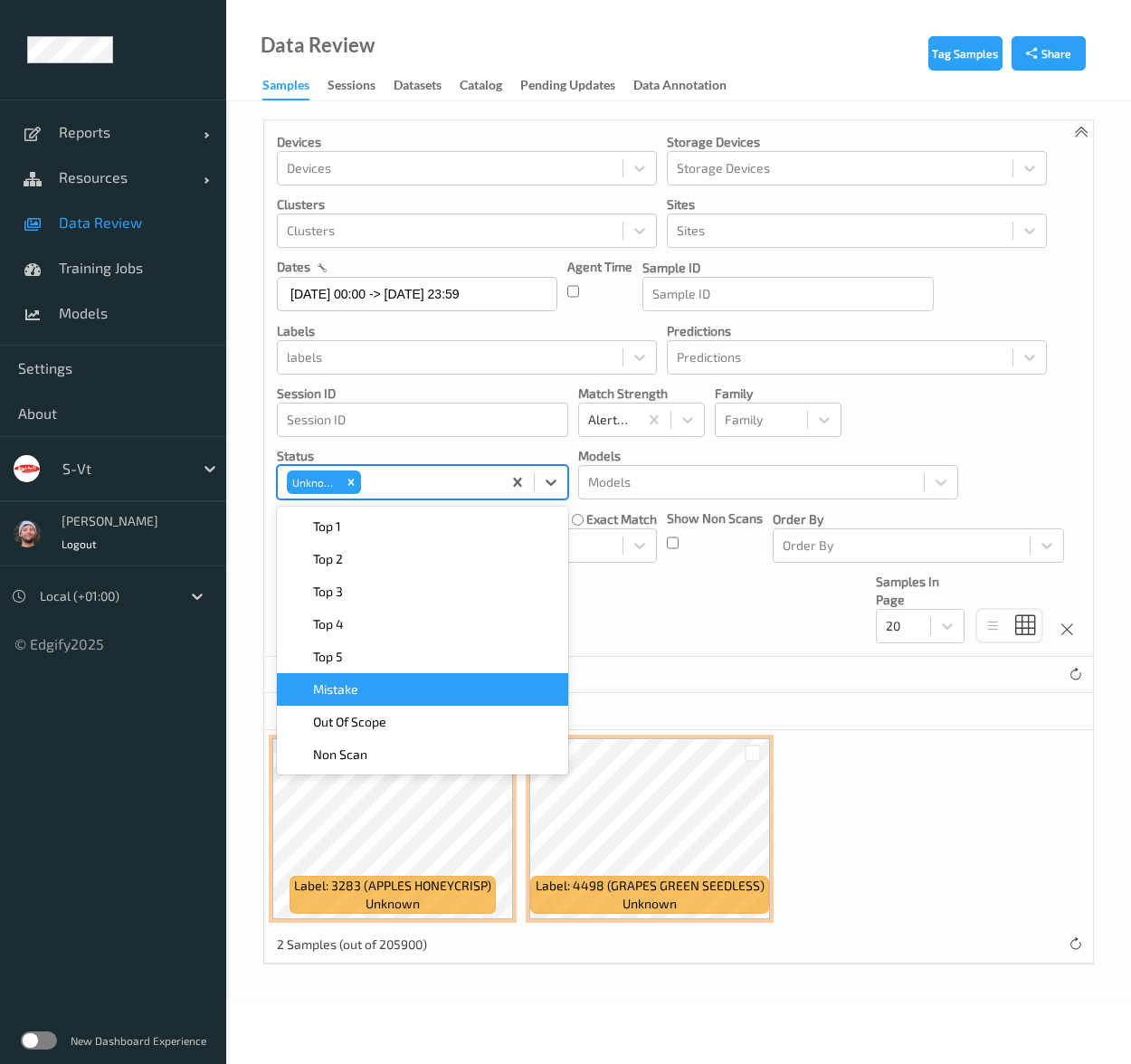
click at [661, 618] on div "Devices Devices Storage Devices Storage Devices Clusters Clusters Sites Sites d…" at bounding box center [678, 388] width 829 height 536
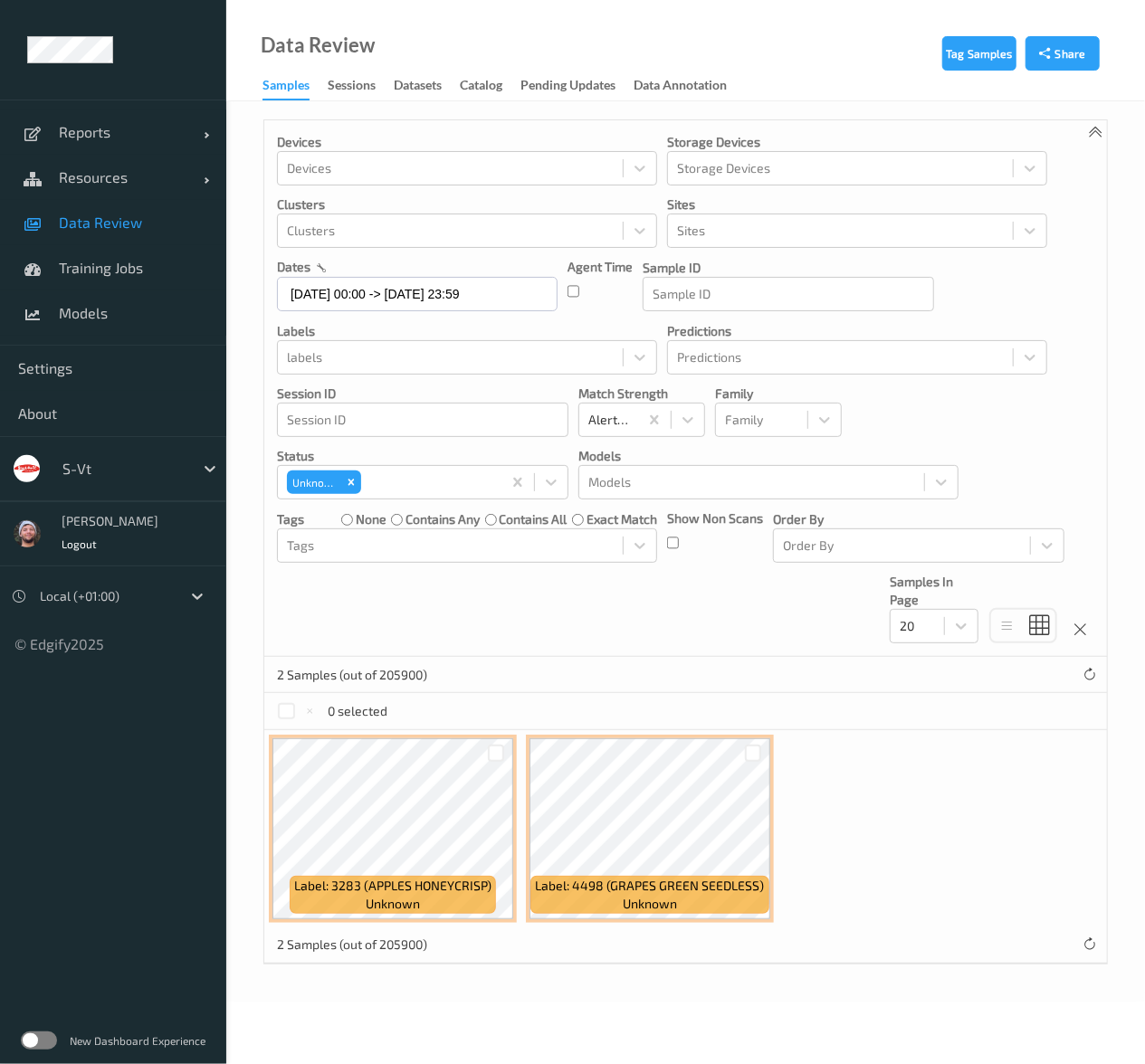
click at [710, 631] on div "Devices Devices Storage Devices Storage Devices Clusters Clusters Sites Sites d…" at bounding box center [685, 388] width 843 height 536
click at [755, 752] on div at bounding box center [753, 753] width 17 height 17
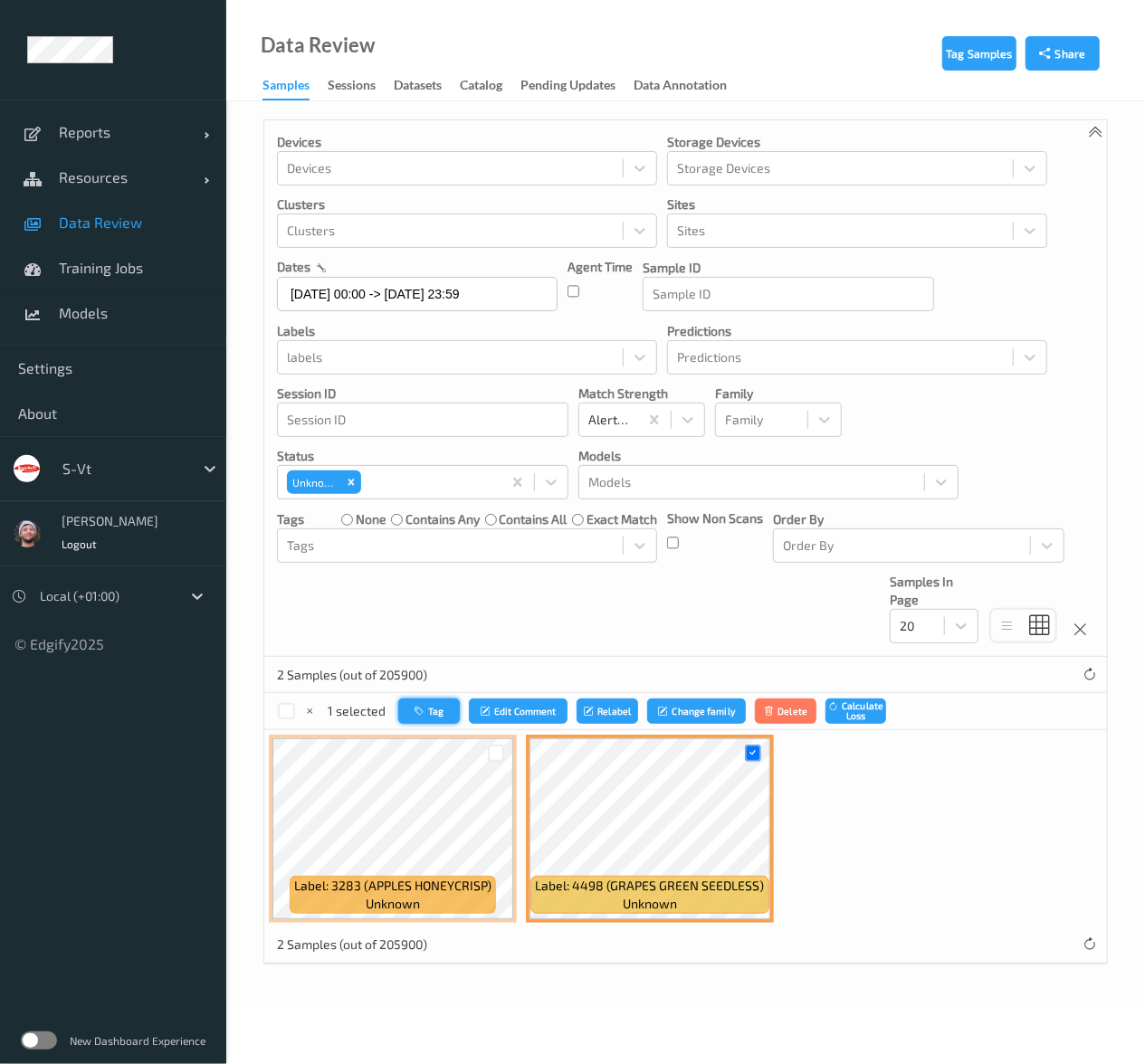
click at [440, 721] on button "Tag" at bounding box center [429, 711] width 62 height 26
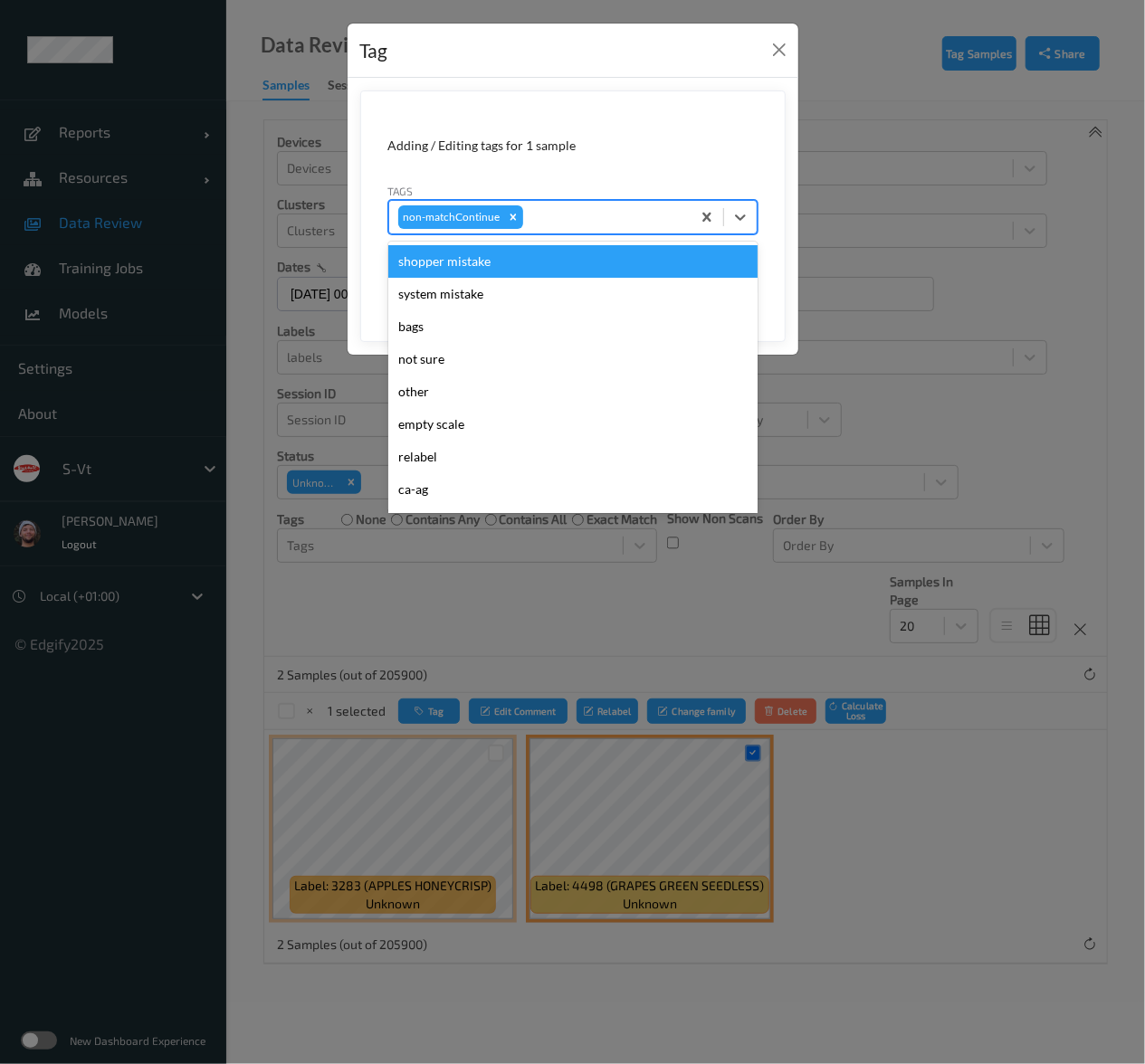
click at [586, 227] on div "non-matchContinue" at bounding box center [539, 218] width 301 height 31
type input "pi"
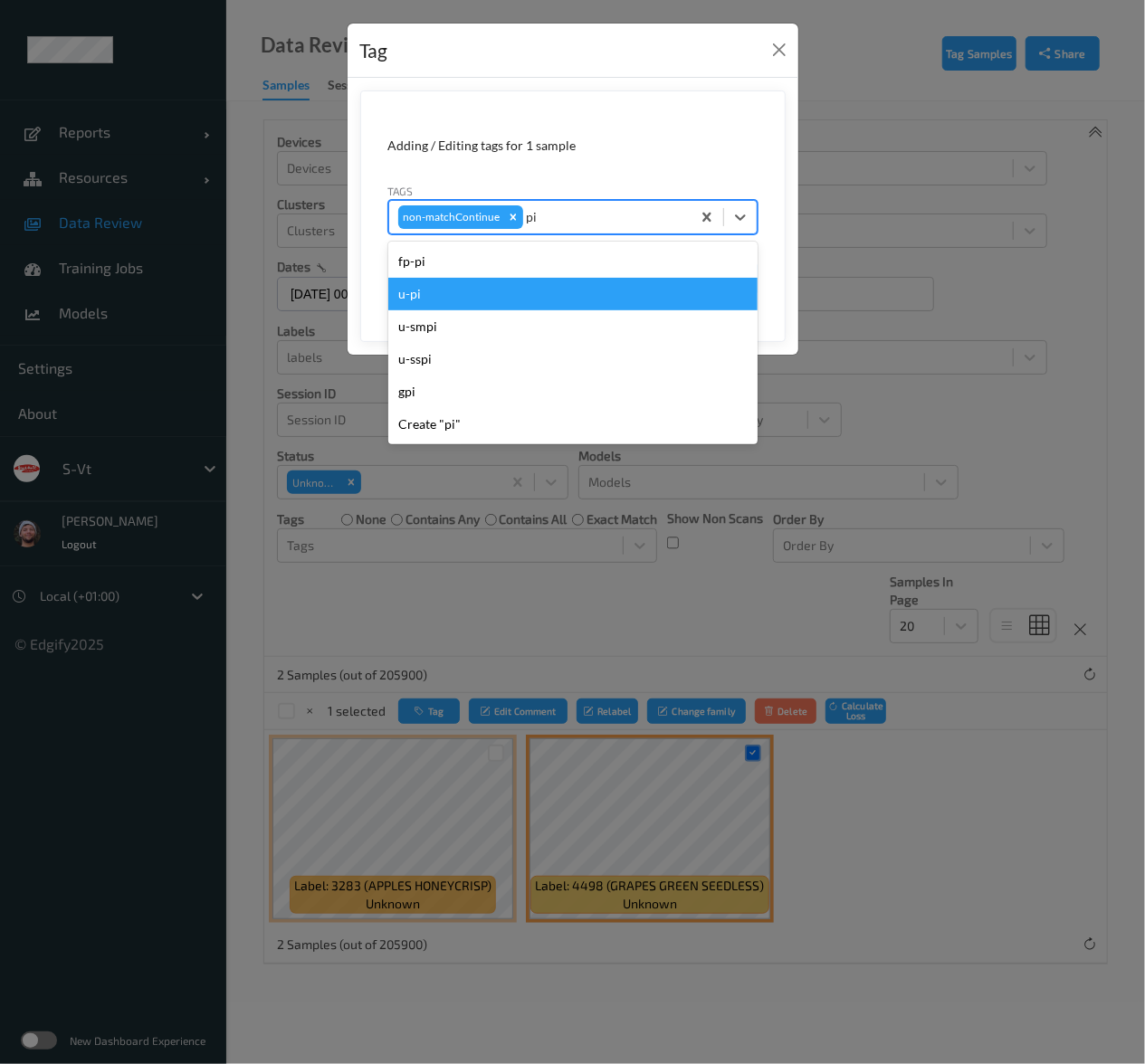
click at [528, 293] on div "u-pi" at bounding box center [572, 294] width 369 height 33
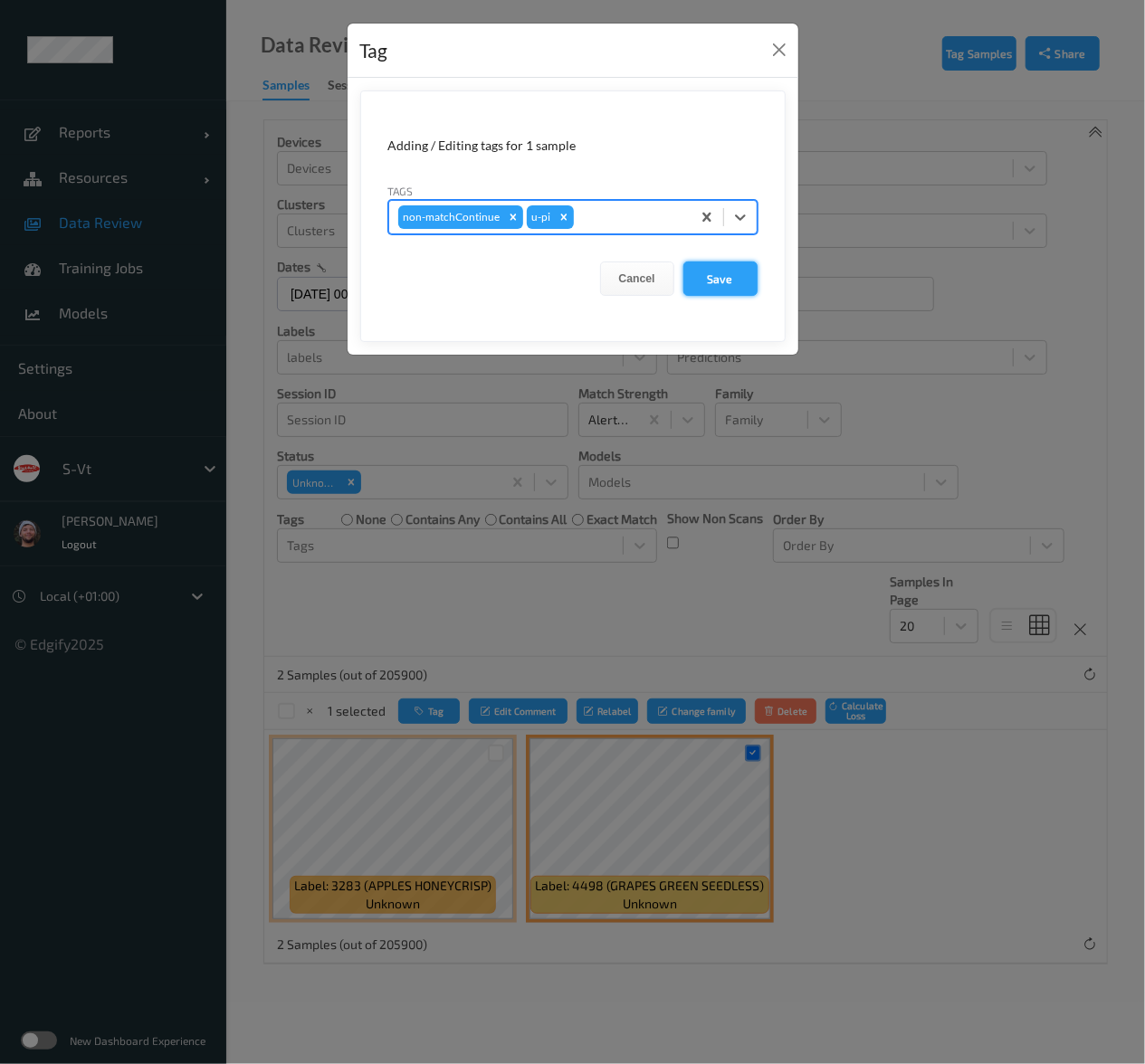
click at [732, 281] on button "Save" at bounding box center [719, 279] width 74 height 35
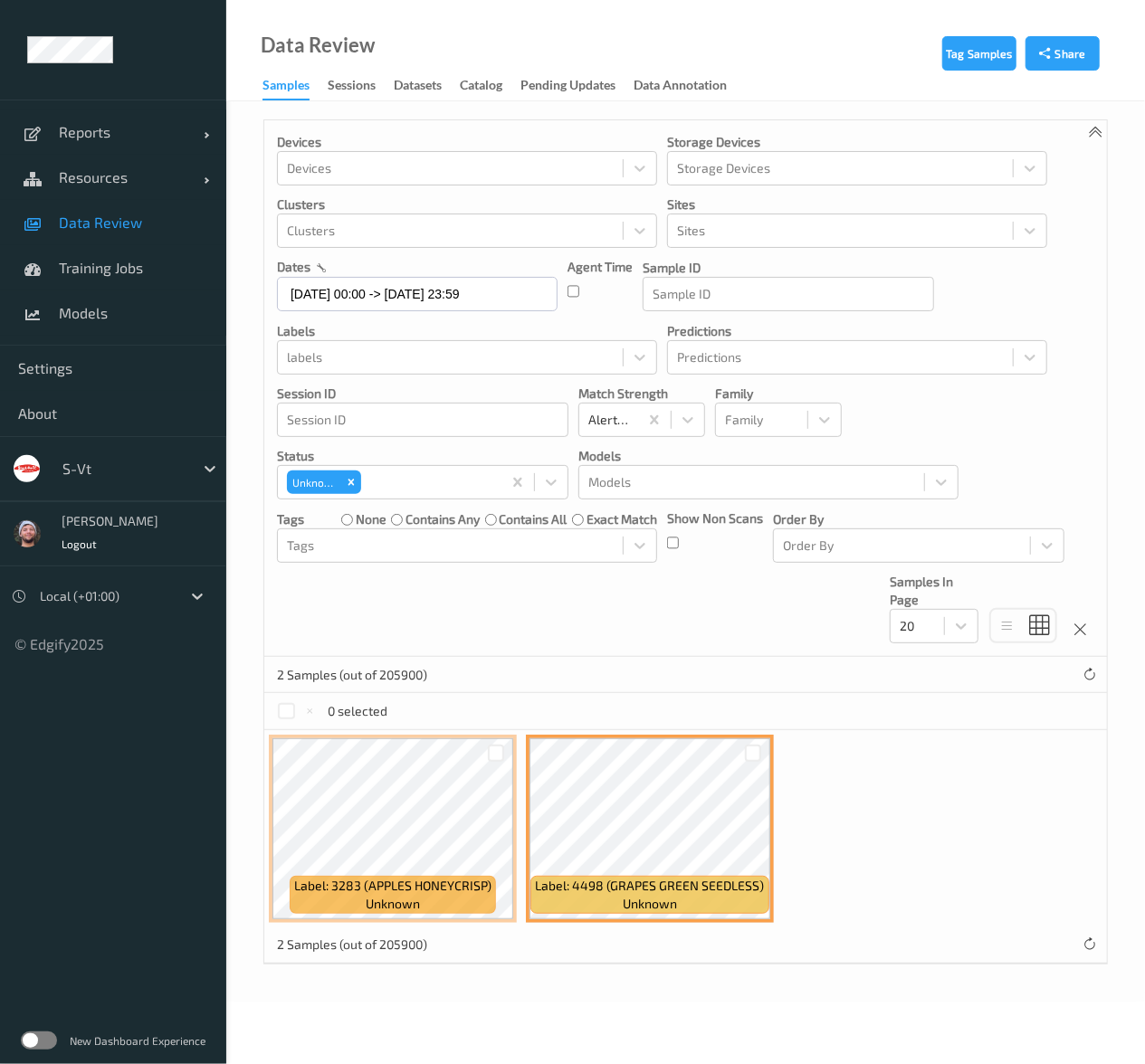
click at [505, 741] on div at bounding box center [496, 753] width 35 height 30
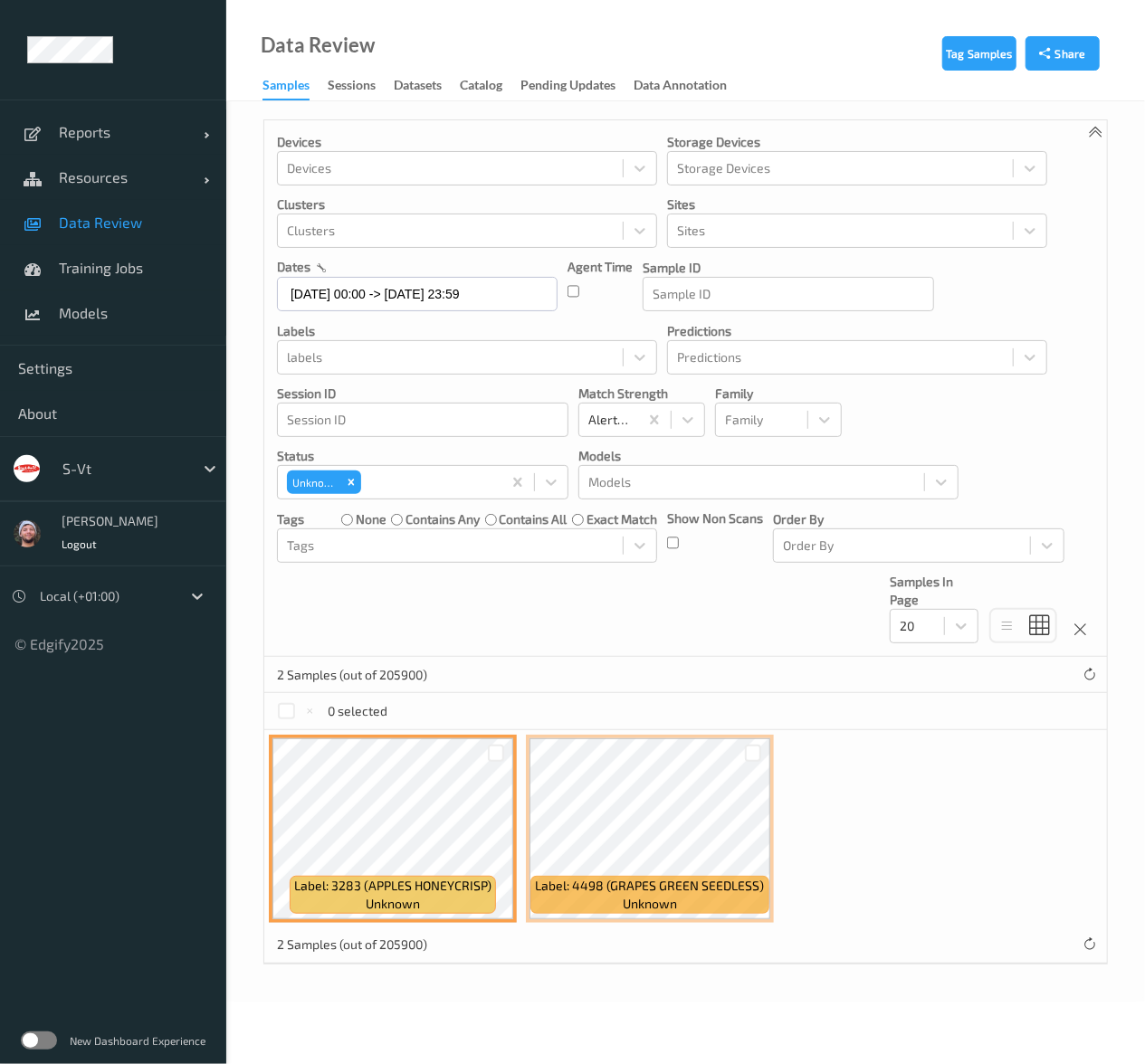
click at [504, 745] on div at bounding box center [496, 753] width 35 height 30
click at [502, 749] on div at bounding box center [496, 753] width 17 height 17
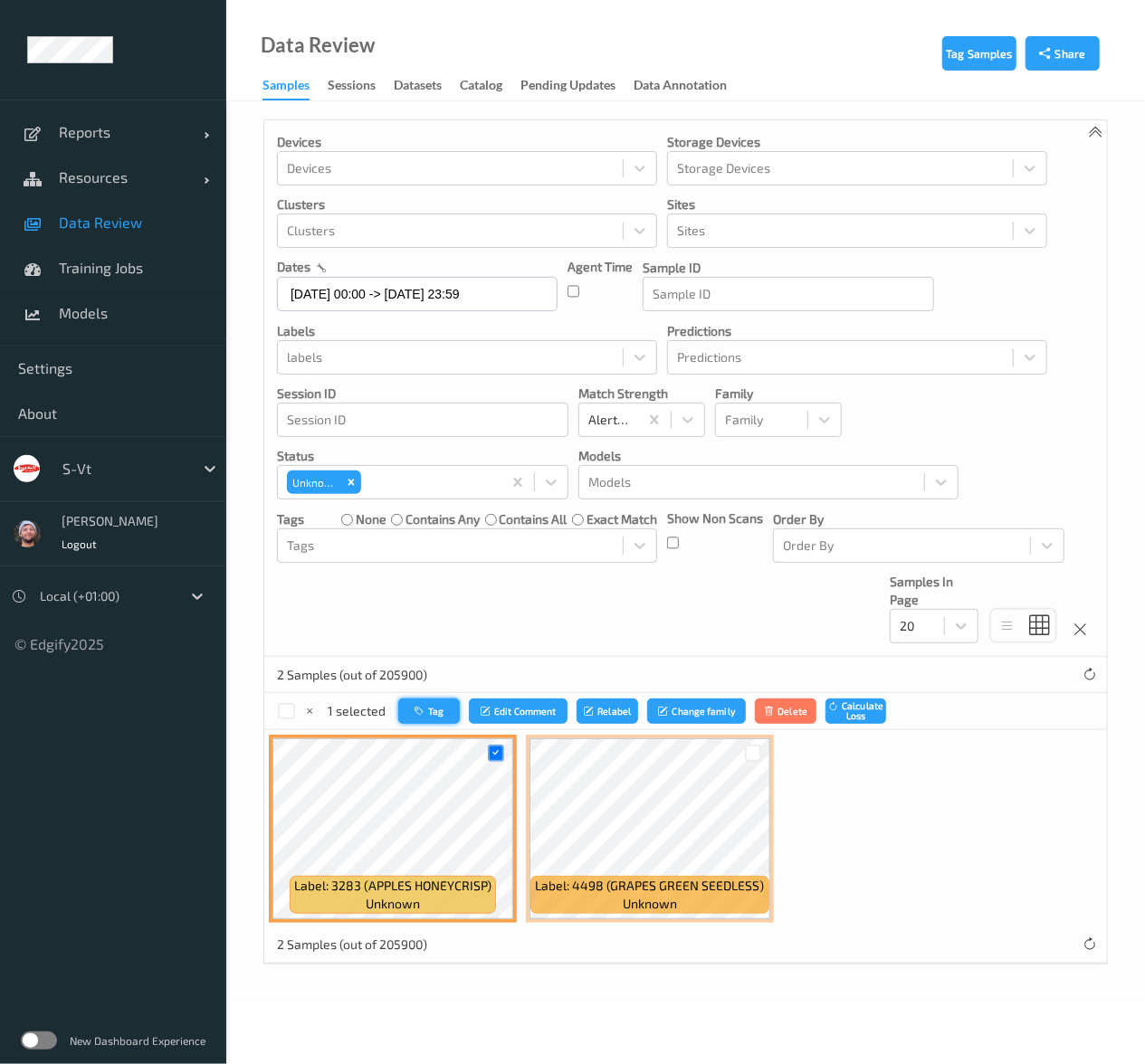
click at [430, 712] on button "Tag" at bounding box center [429, 711] width 62 height 26
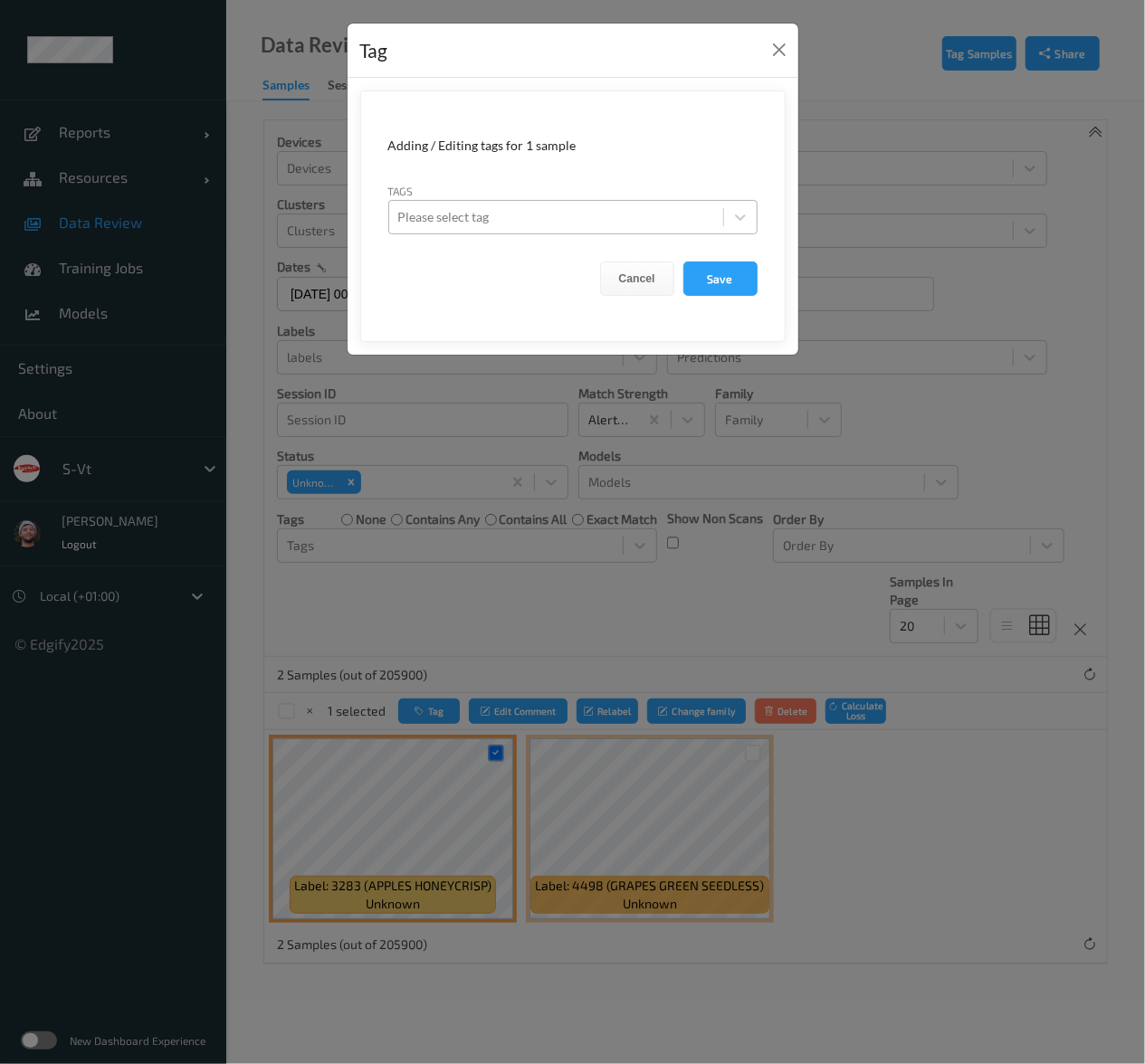
click at [595, 200] on div "Please select tag" at bounding box center [572, 218] width 369 height 35
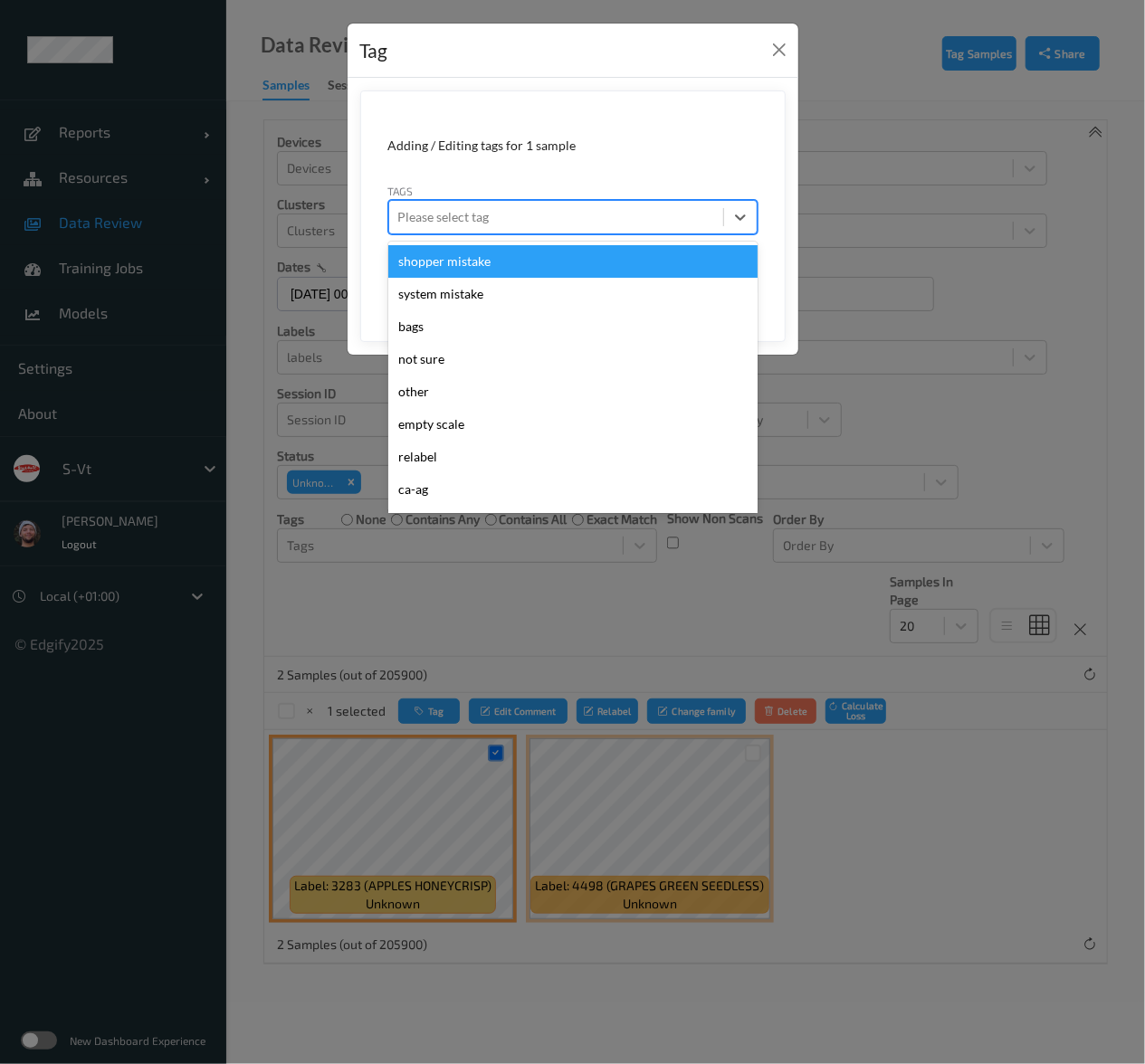
click at [589, 208] on div at bounding box center [556, 217] width 316 height 22
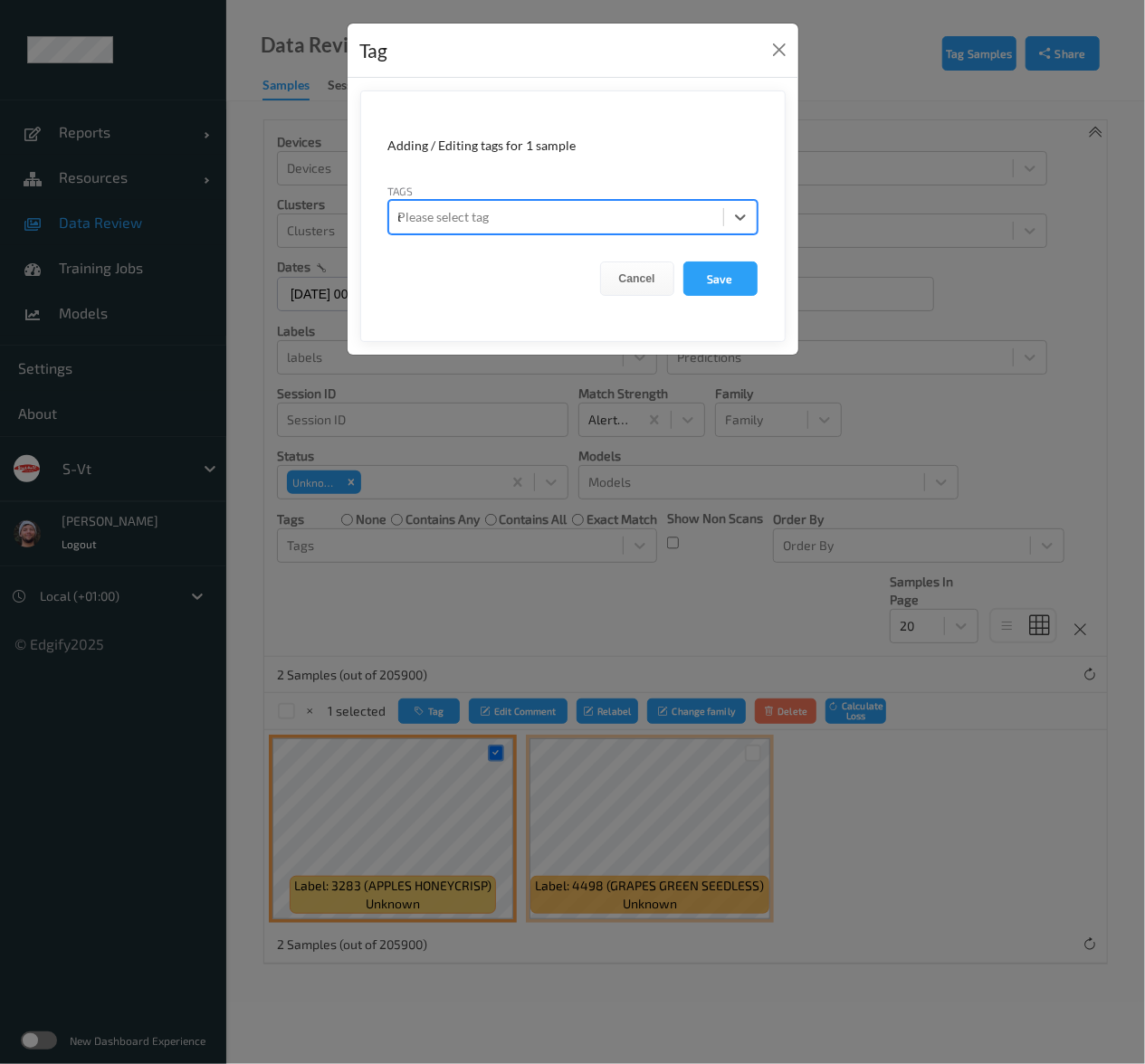
type input "ca"
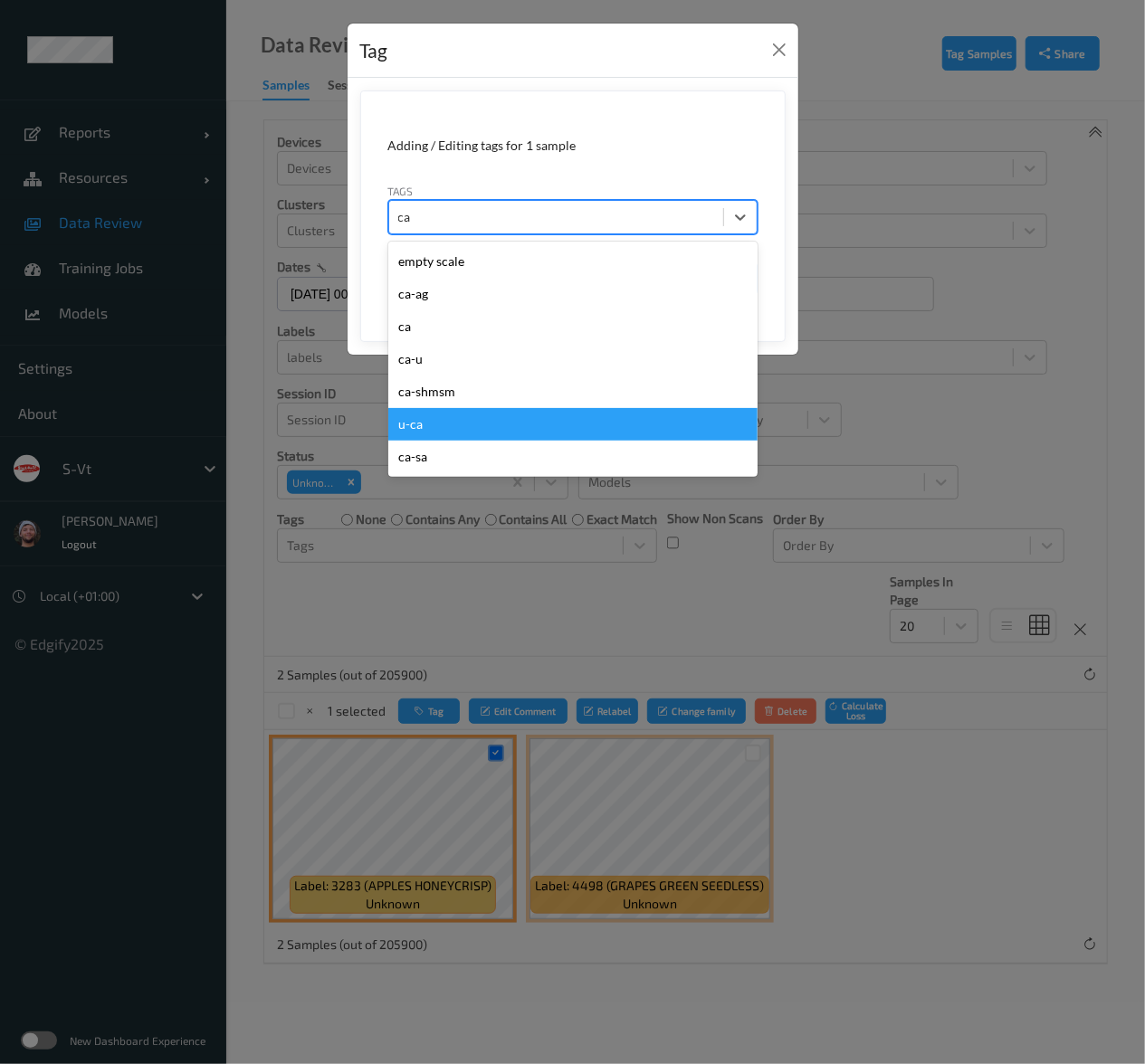
click at [422, 423] on div "u-ca" at bounding box center [572, 425] width 369 height 33
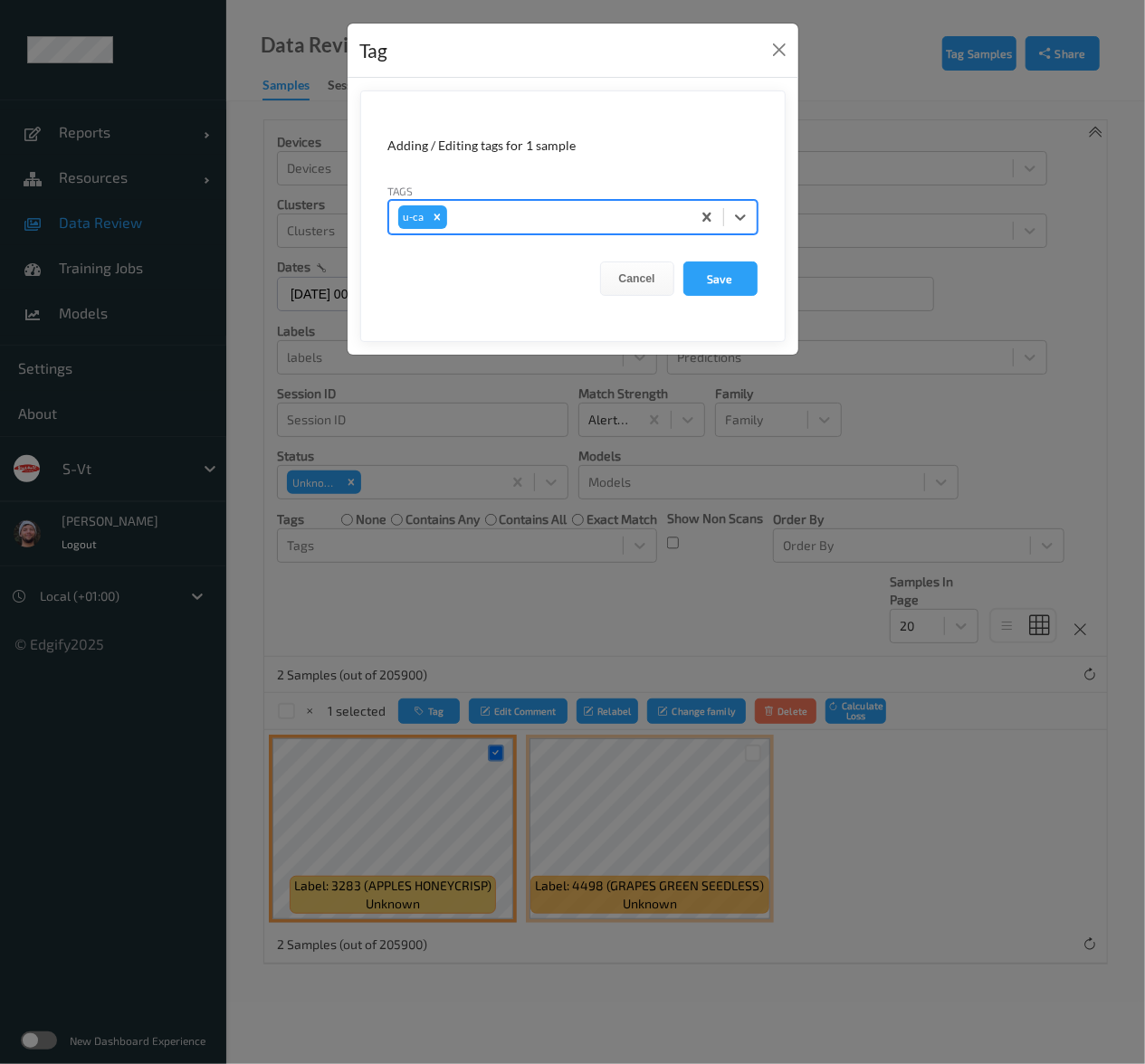
type input "s"
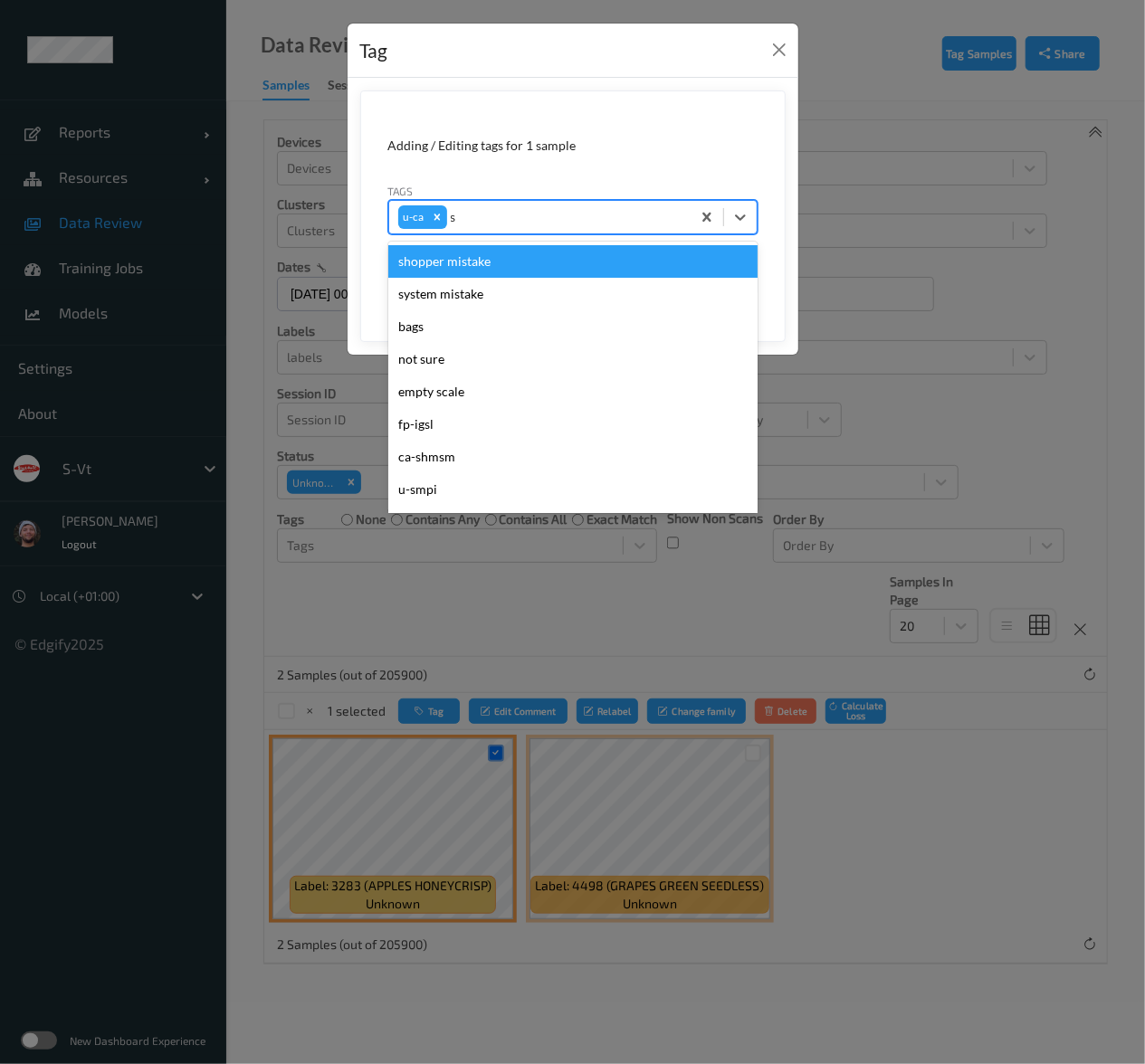
click at [480, 255] on div "shopper mistake" at bounding box center [572, 262] width 369 height 33
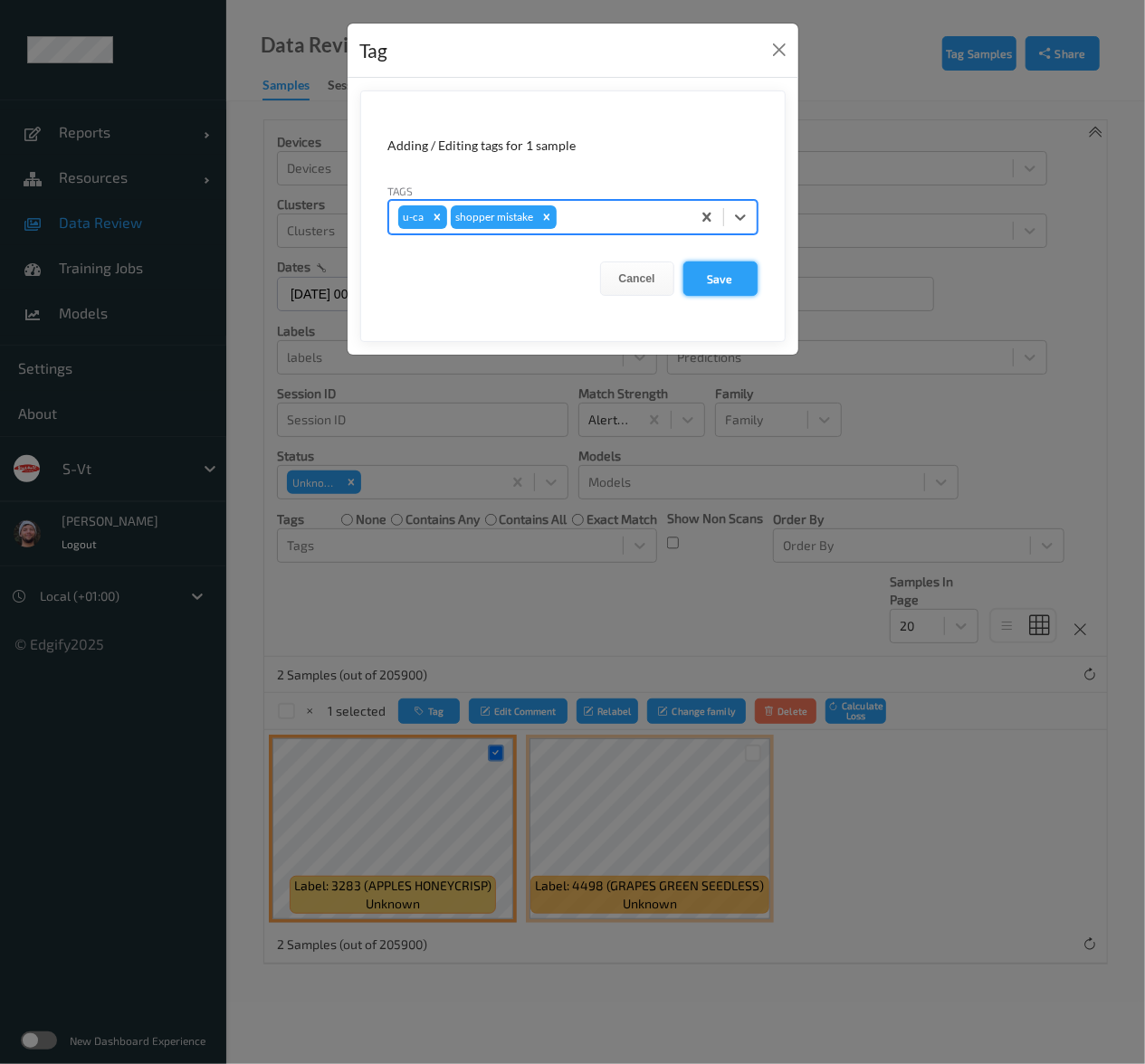
click at [708, 270] on button "Save" at bounding box center [719, 279] width 74 height 35
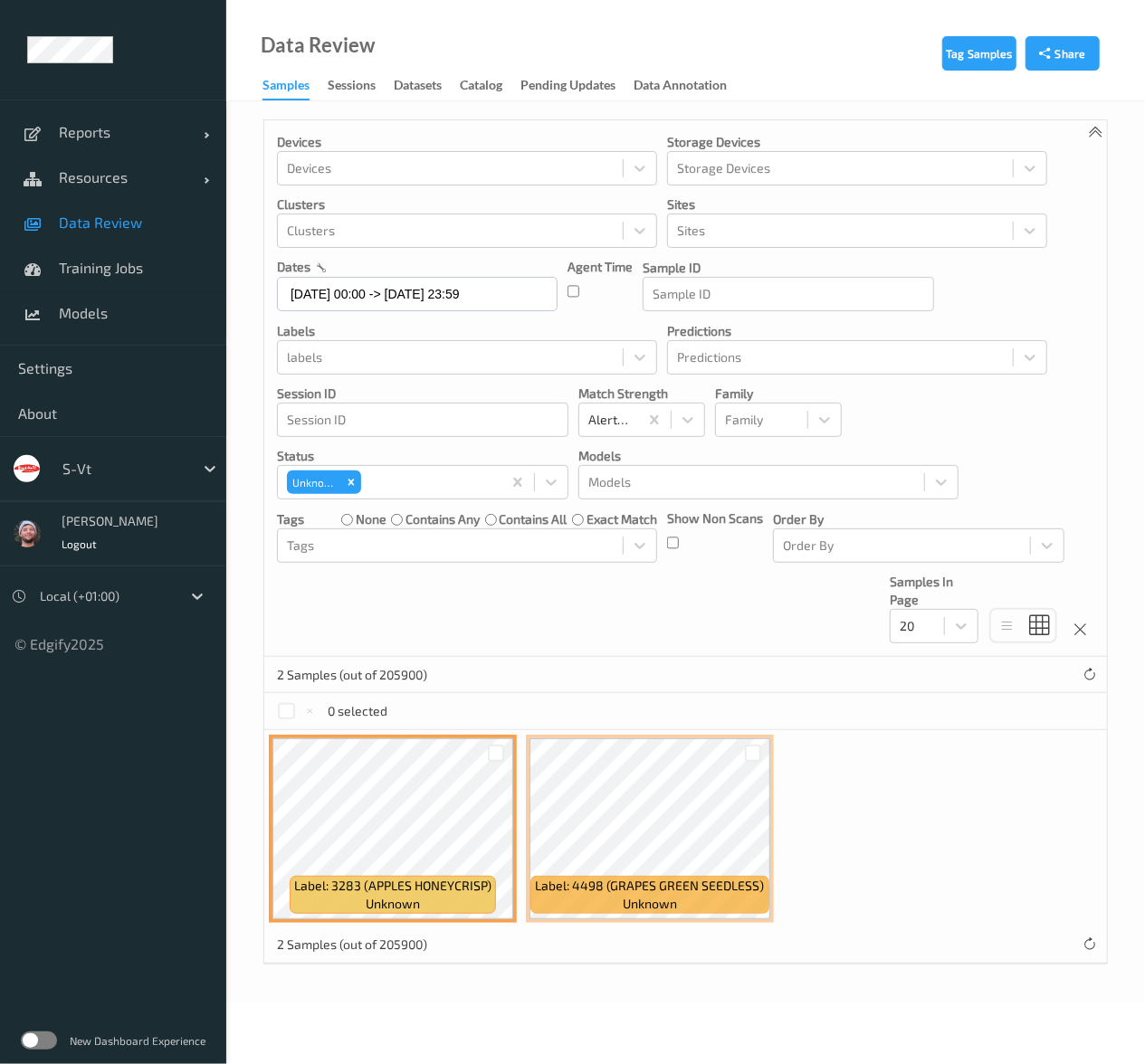
click at [1040, 292] on div "Devices Devices Storage Devices Storage Devices Clusters Clusters Sites Sites d…" at bounding box center [685, 388] width 843 height 536
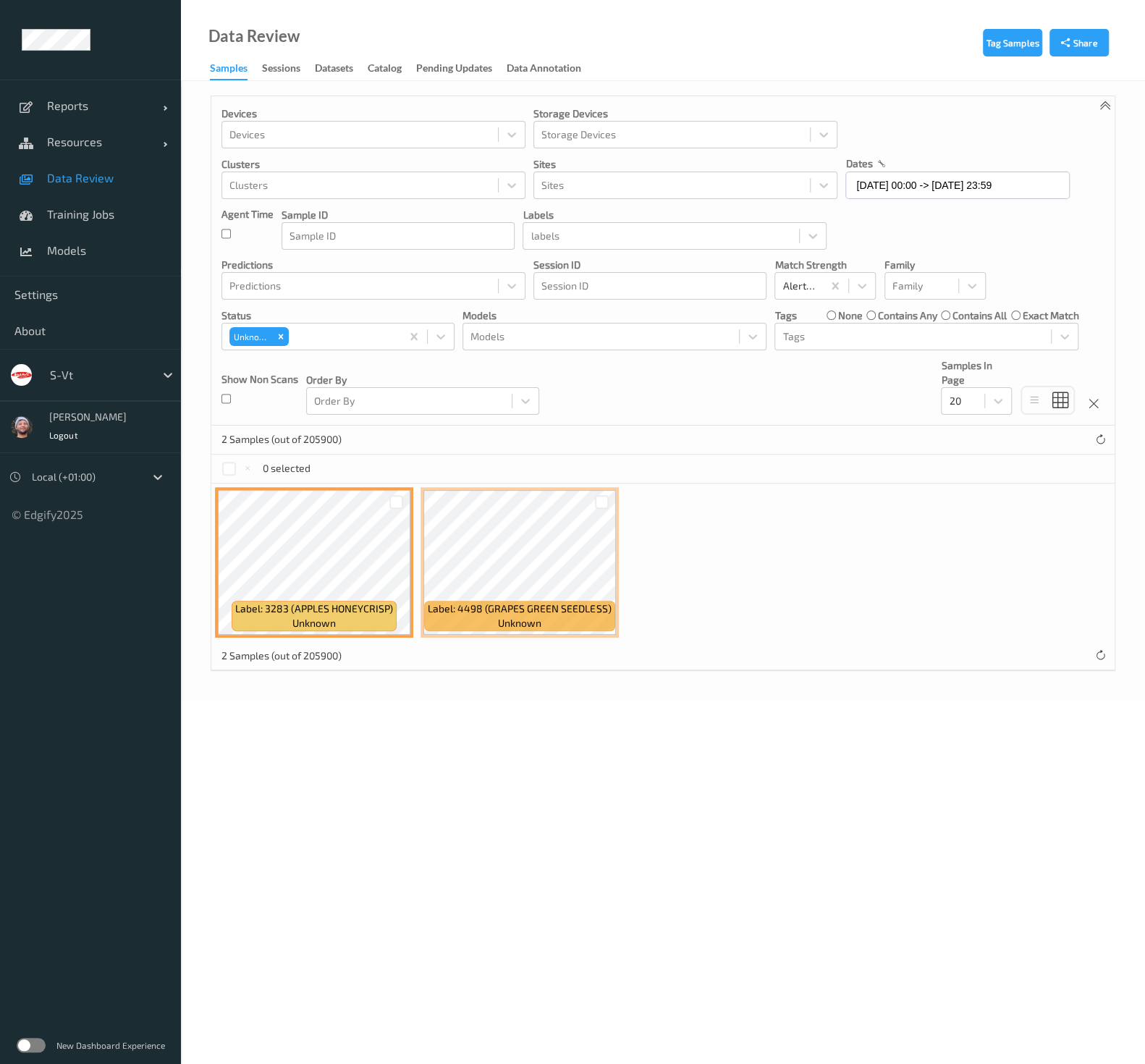
click at [94, 361] on div "s-vt" at bounding box center [111, 375] width 138 height 28
type input "bonu"
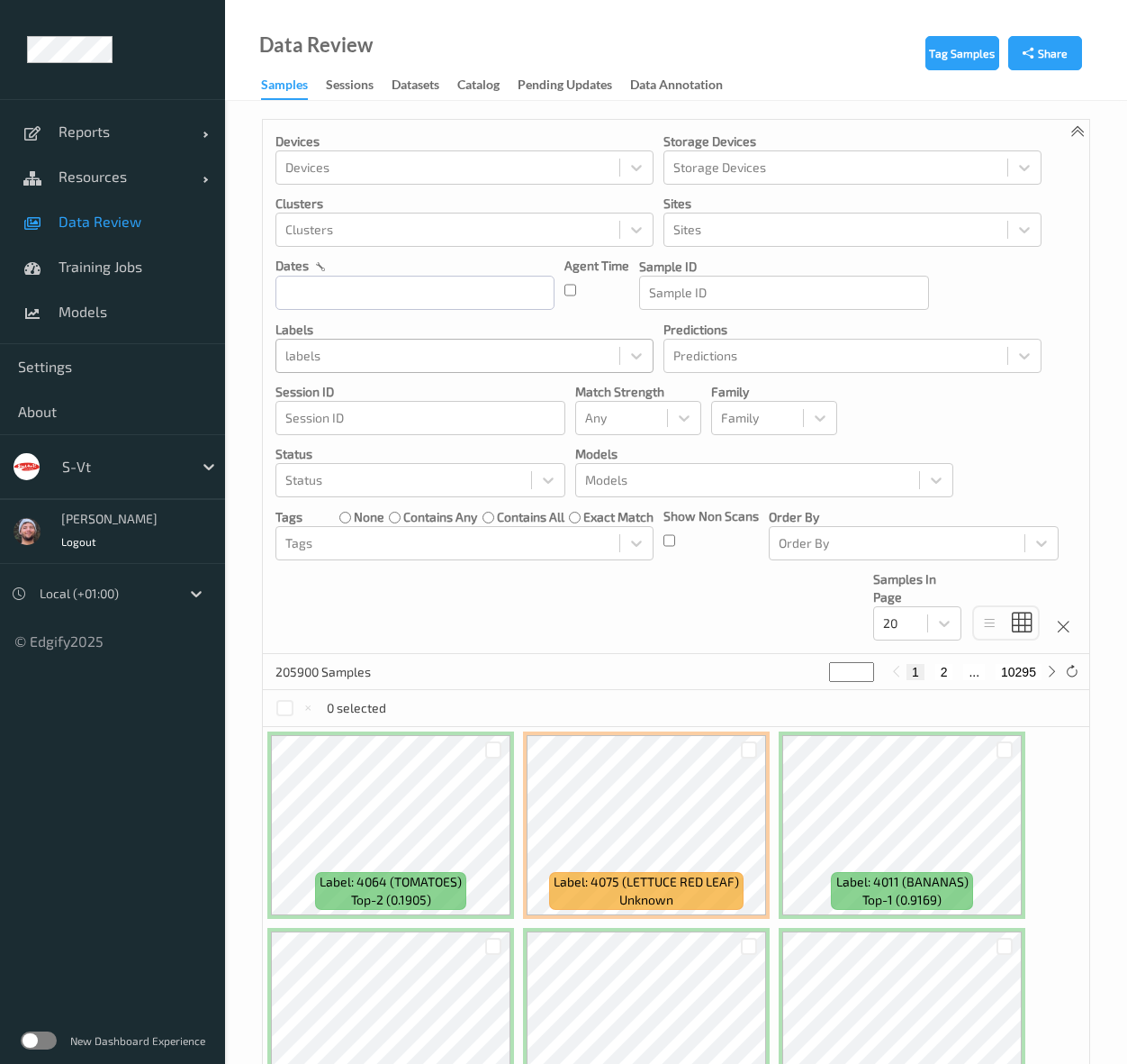
click at [380, 350] on div at bounding box center [448, 356] width 325 height 22
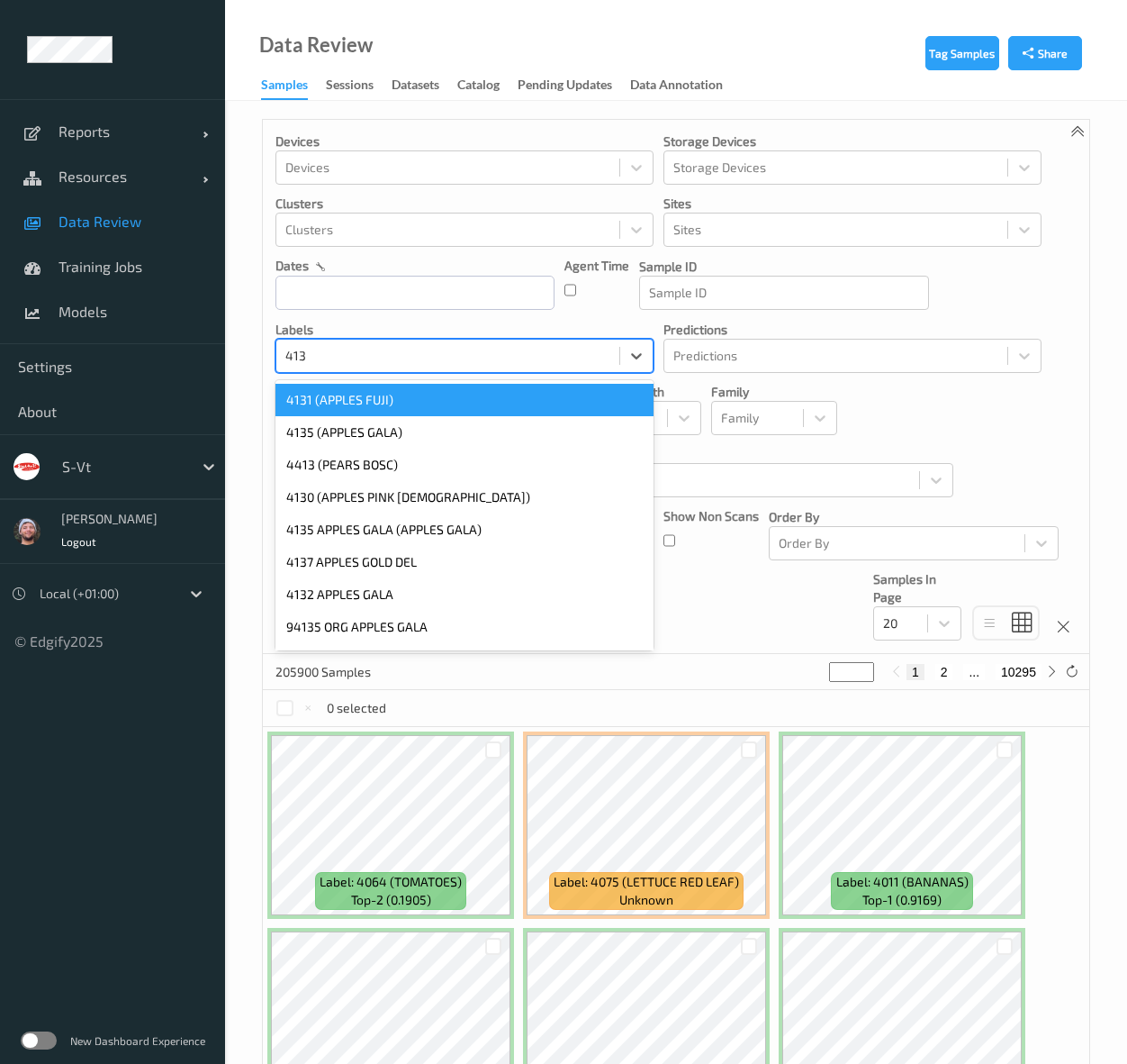
type input "4135"
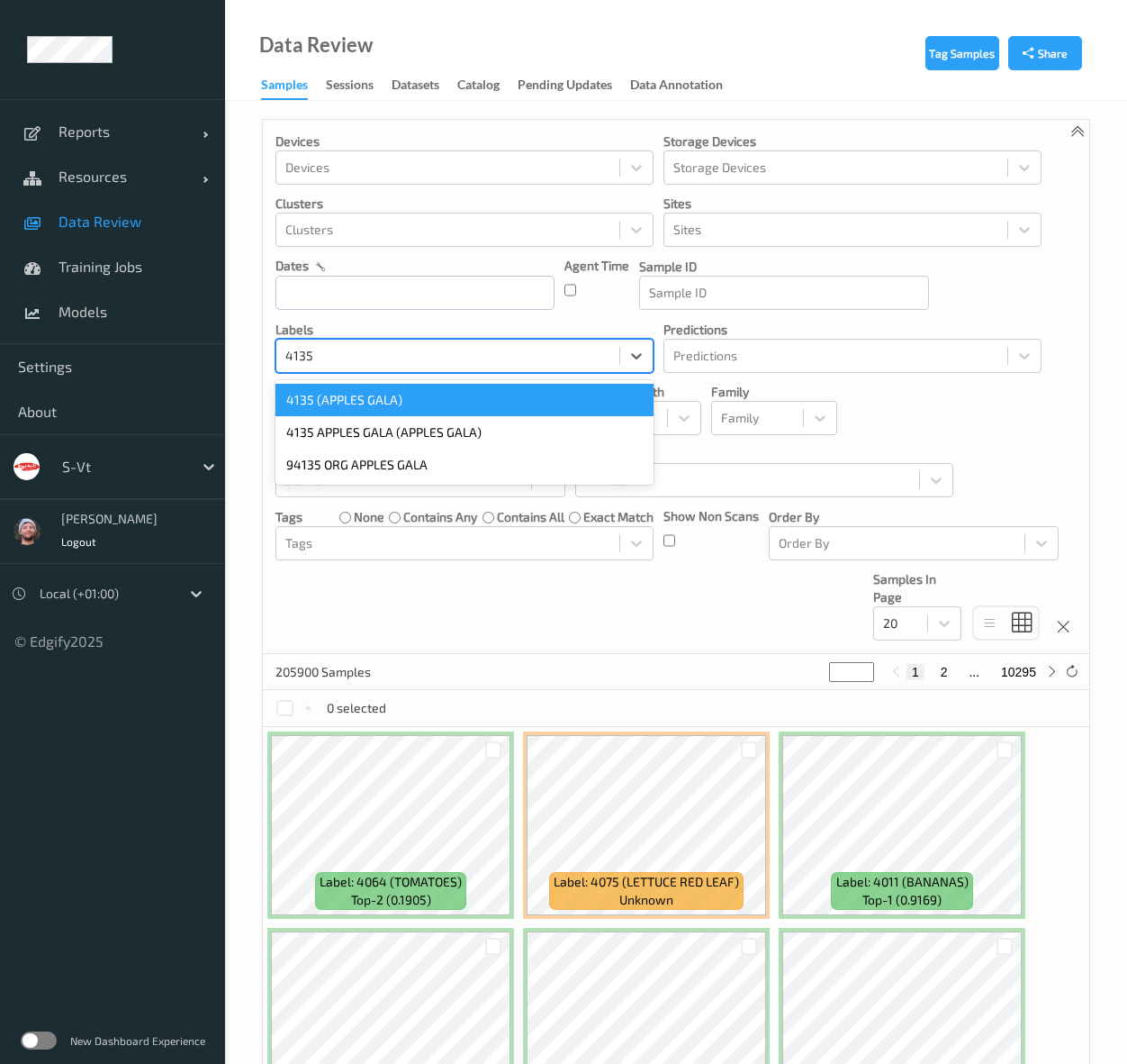
click at [408, 405] on div "4135 (APPLES GALA)" at bounding box center [465, 400] width 379 height 33
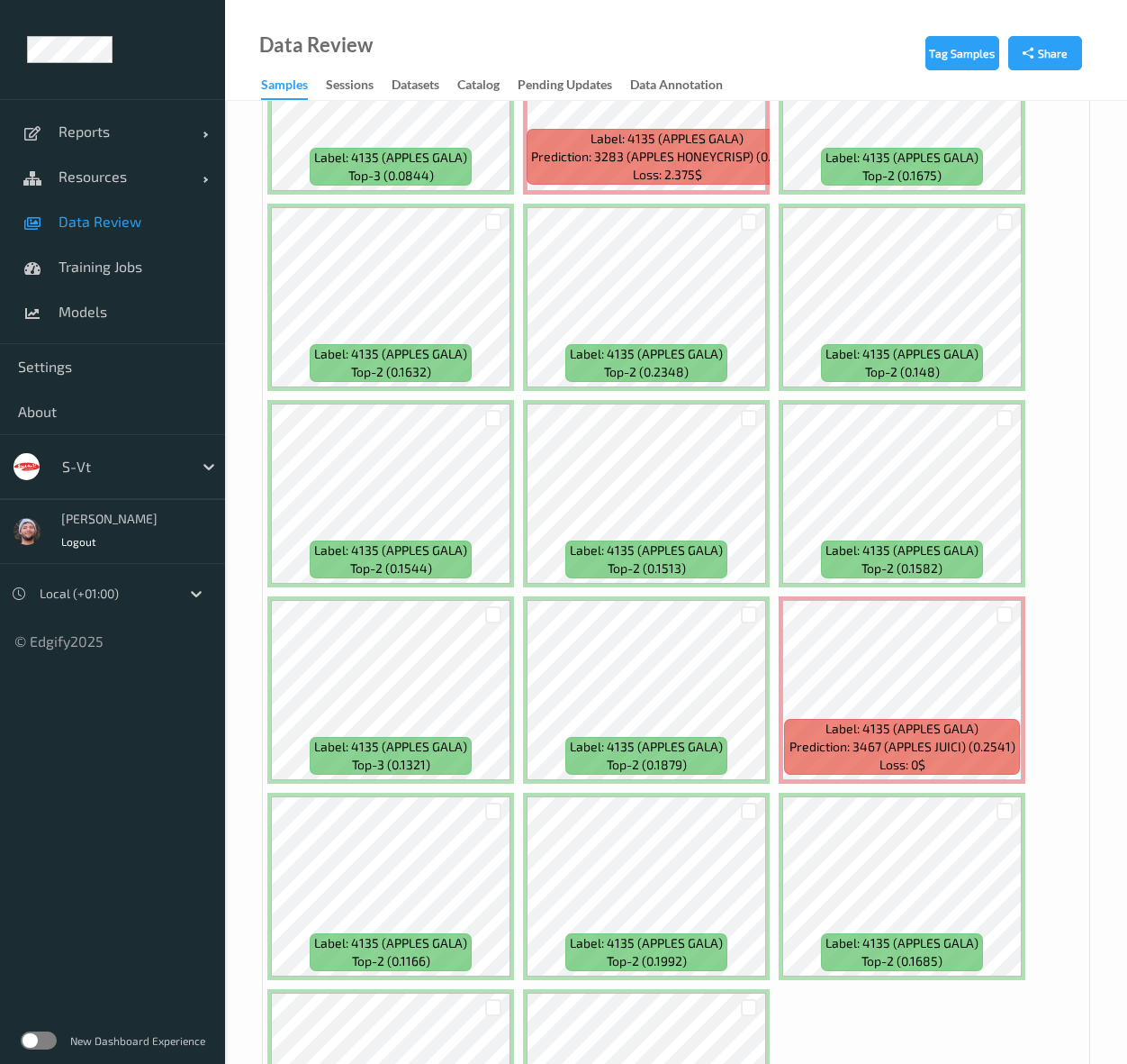
scroll to position [1081, 0]
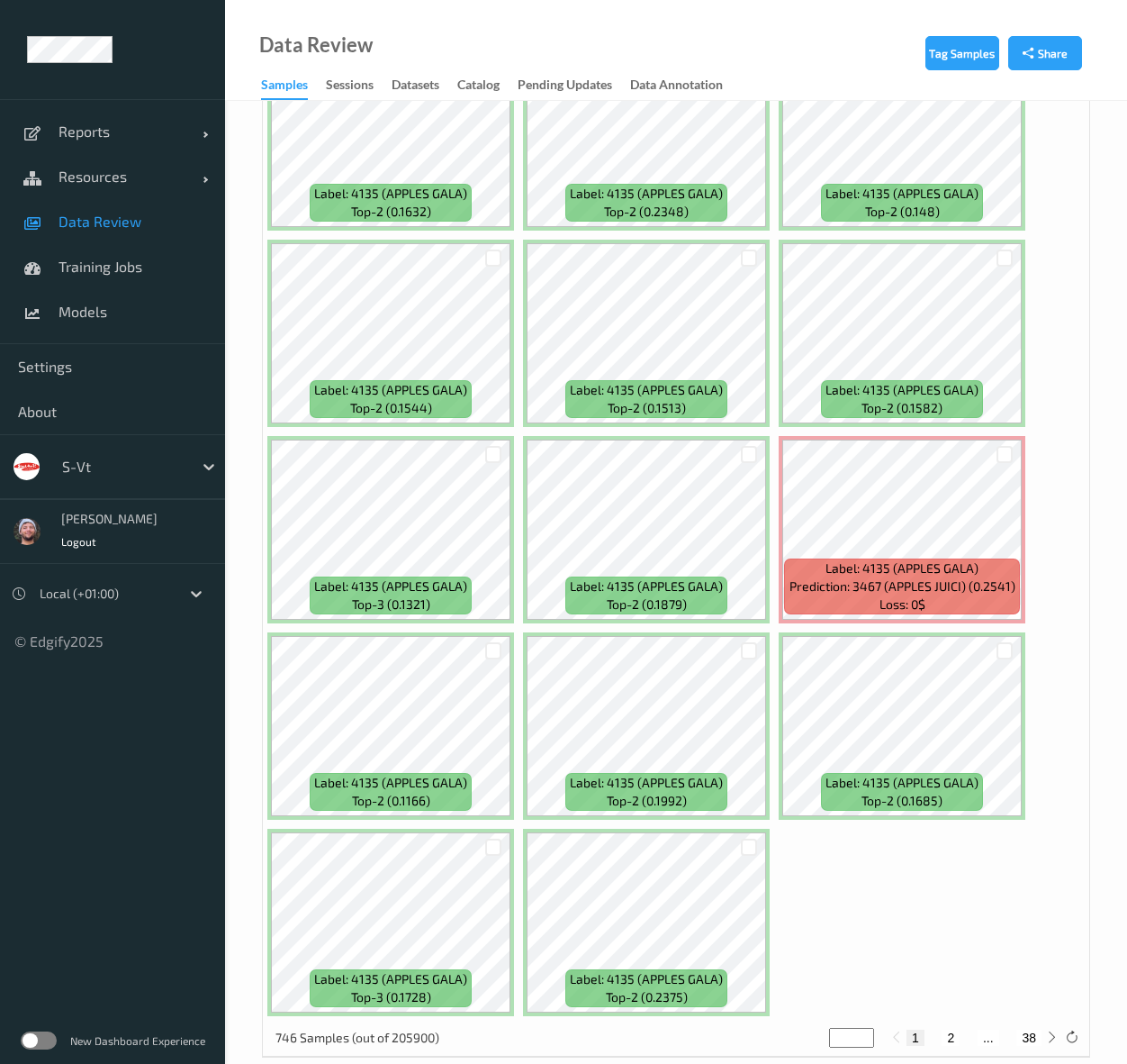
click at [490, 39] on div "Data Review Samples Sessions Datasets Catalog Pending Updates Data Annotation" at bounding box center [676, 50] width 902 height 101
click at [123, 471] on div at bounding box center [123, 466] width 122 height 22
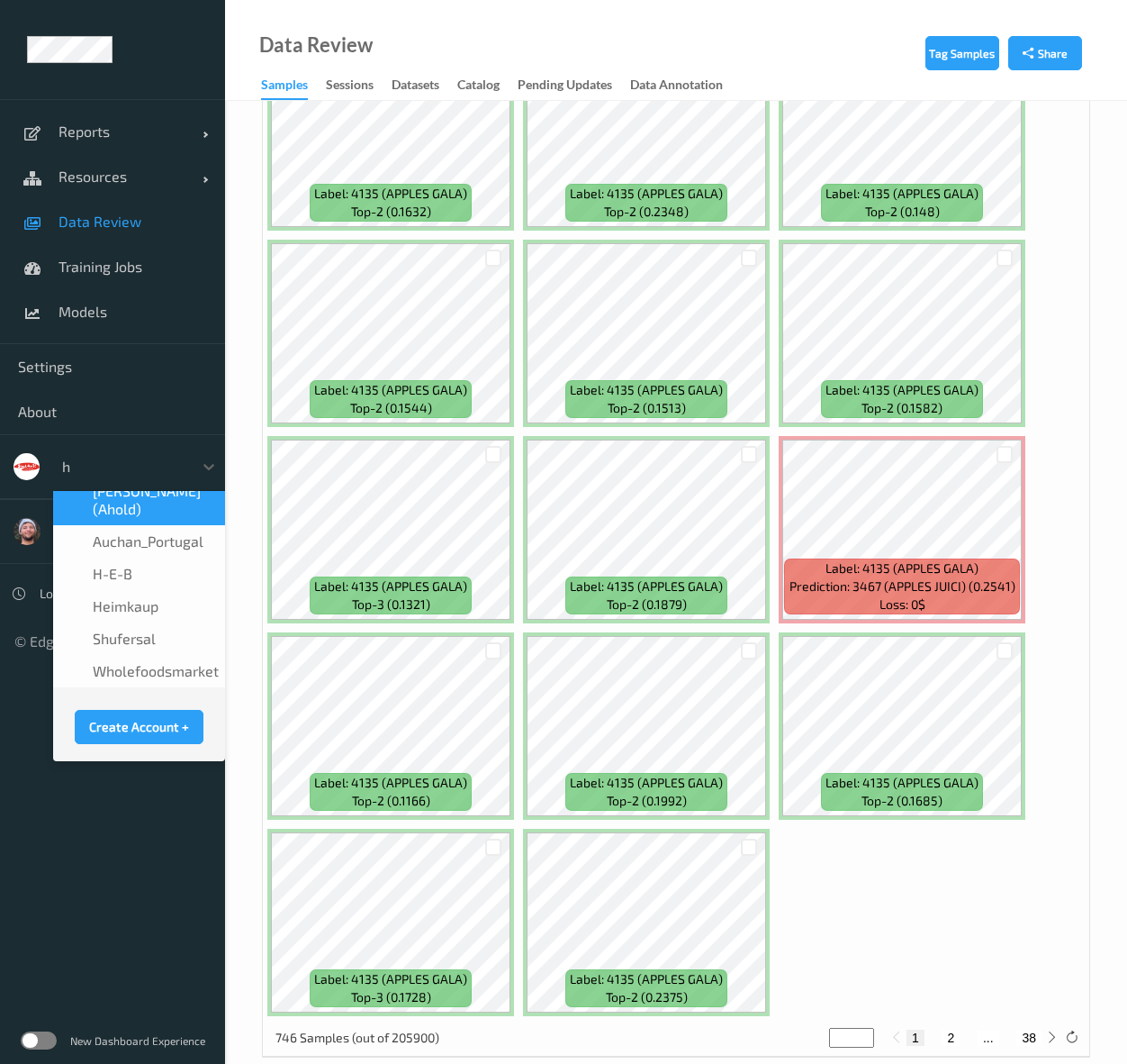
scroll to position [0, 0]
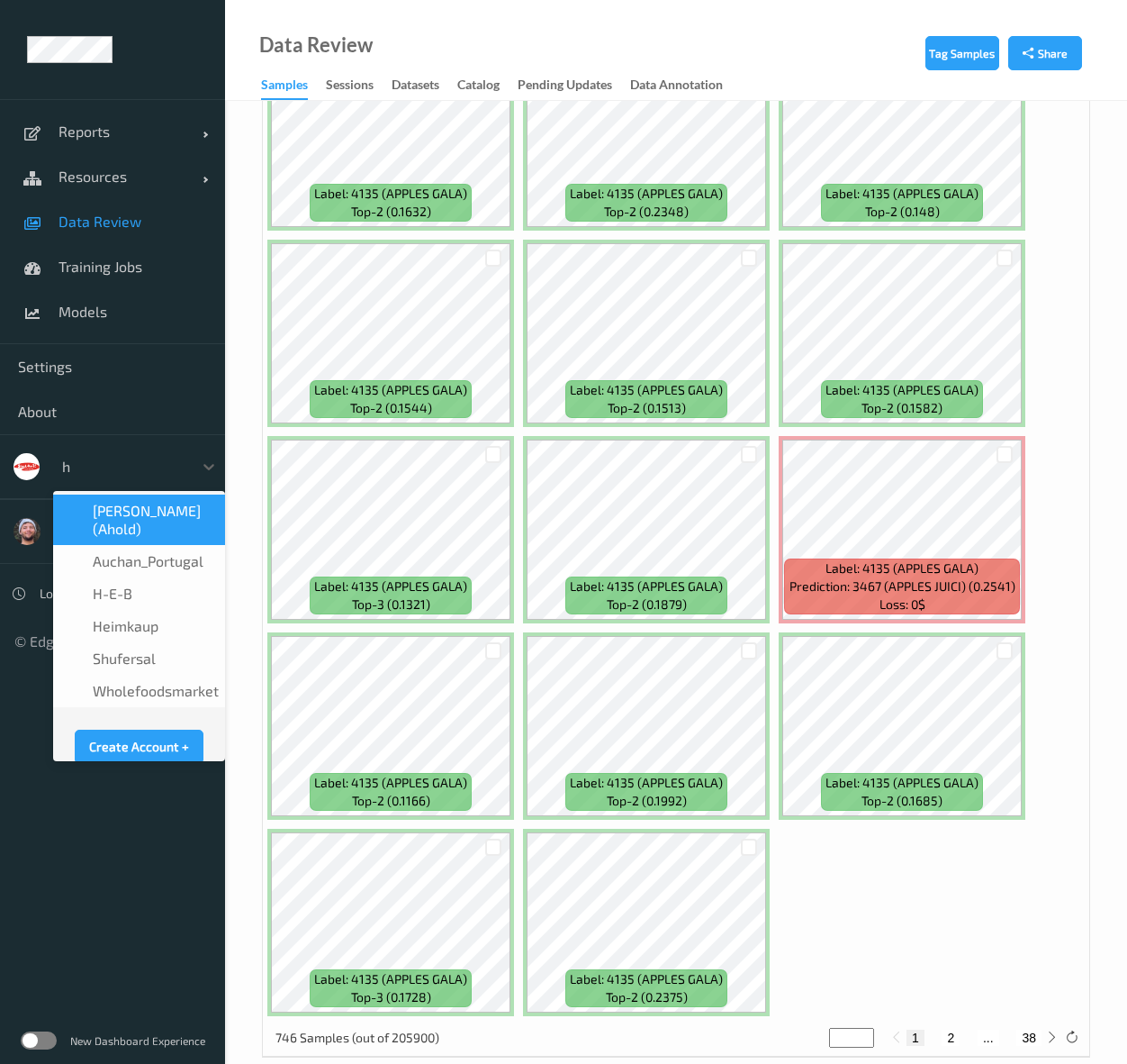
type input "h-"
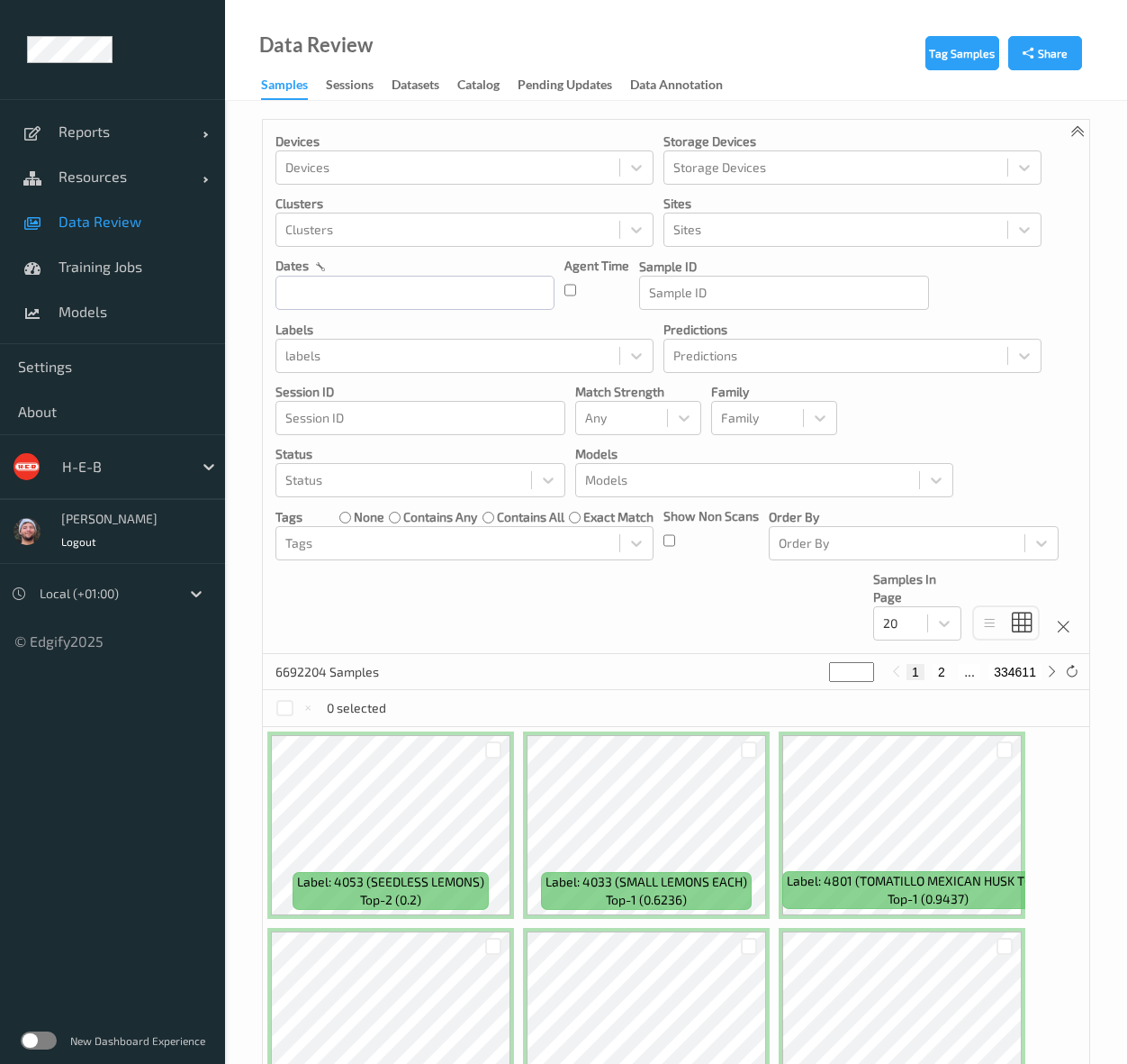
click at [104, 470] on div at bounding box center [123, 466] width 122 height 22
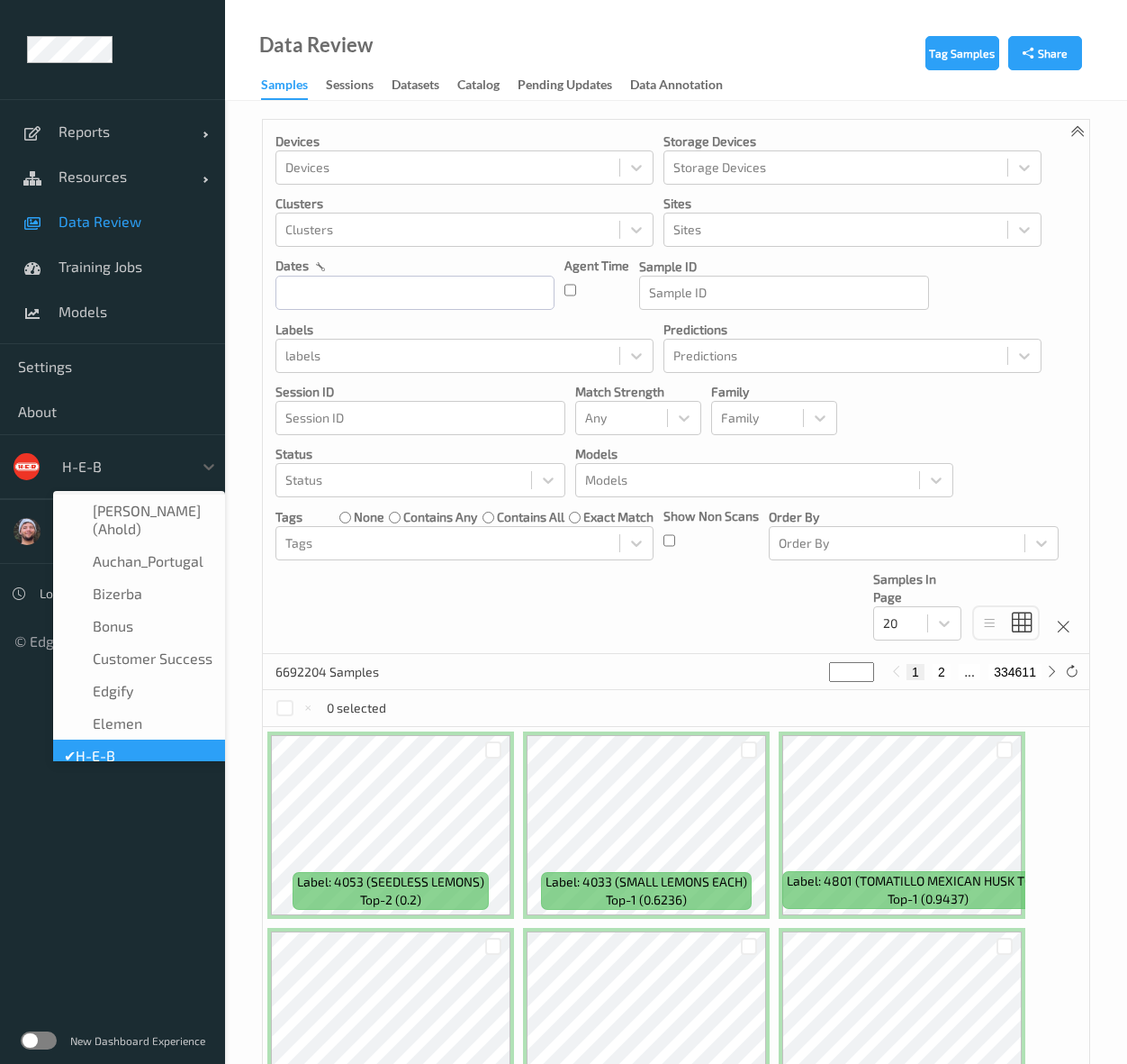
scroll to position [22, 0]
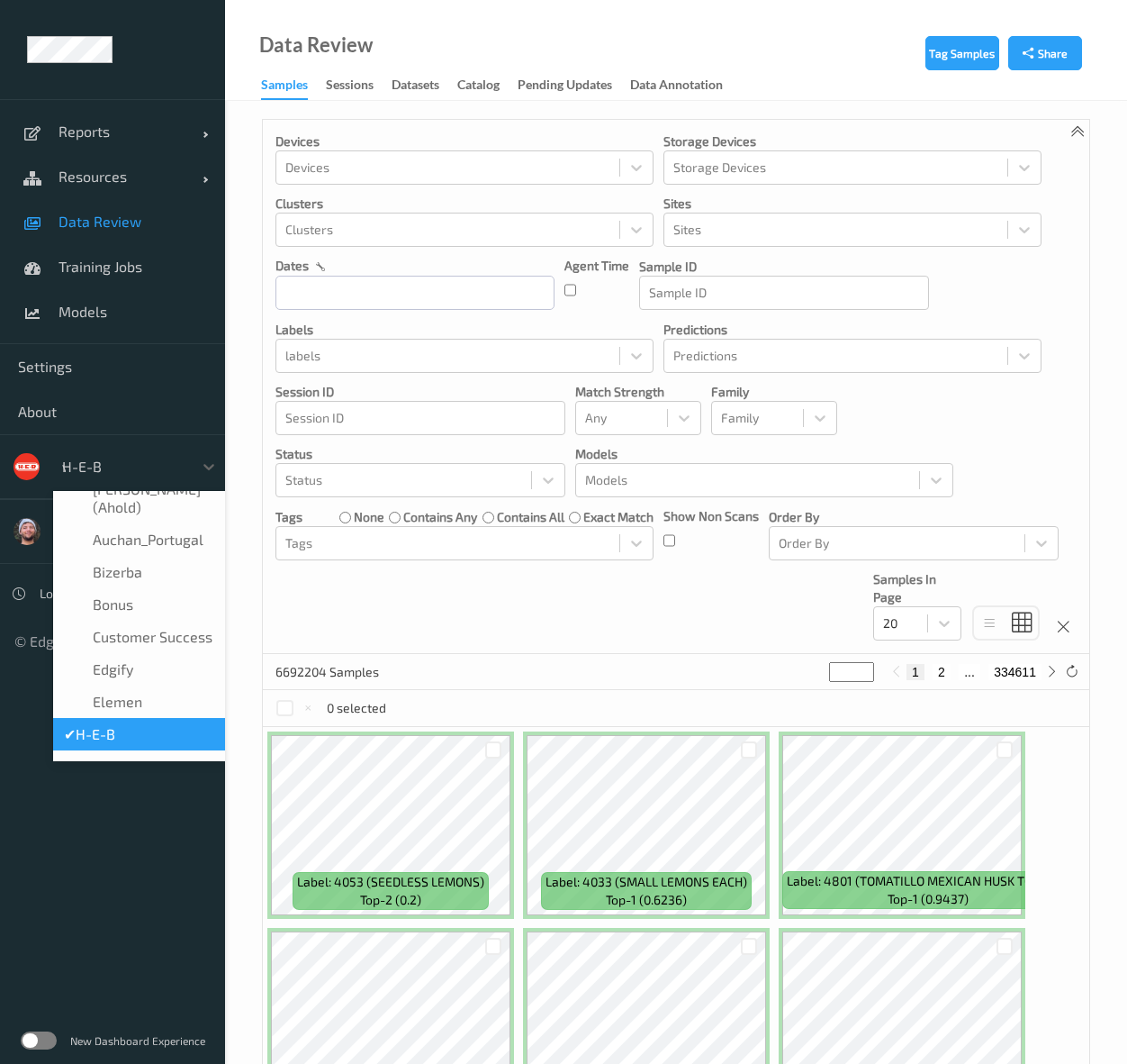
type input "vt"
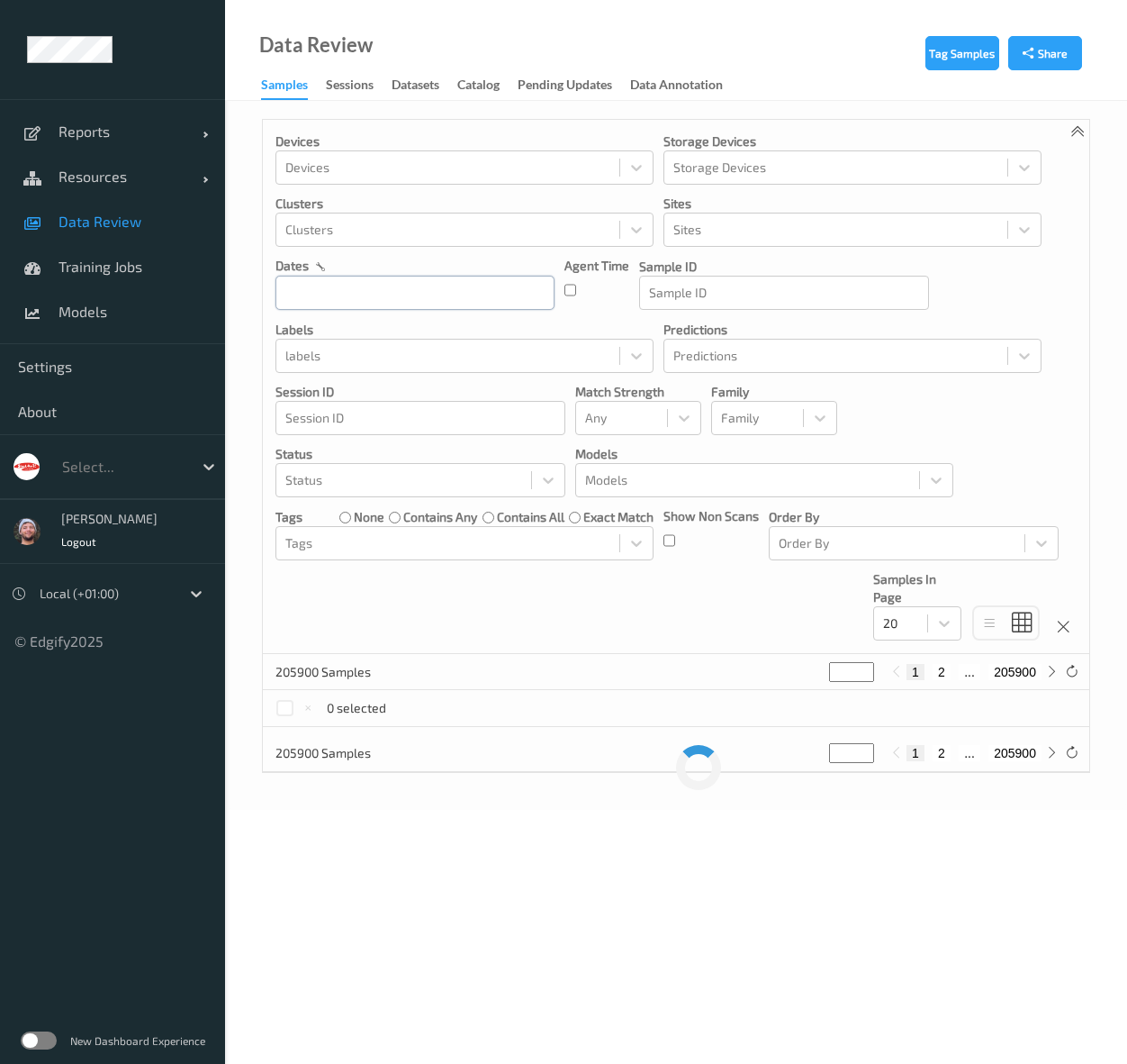
click at [424, 298] on input "text" at bounding box center [415, 293] width 279 height 35
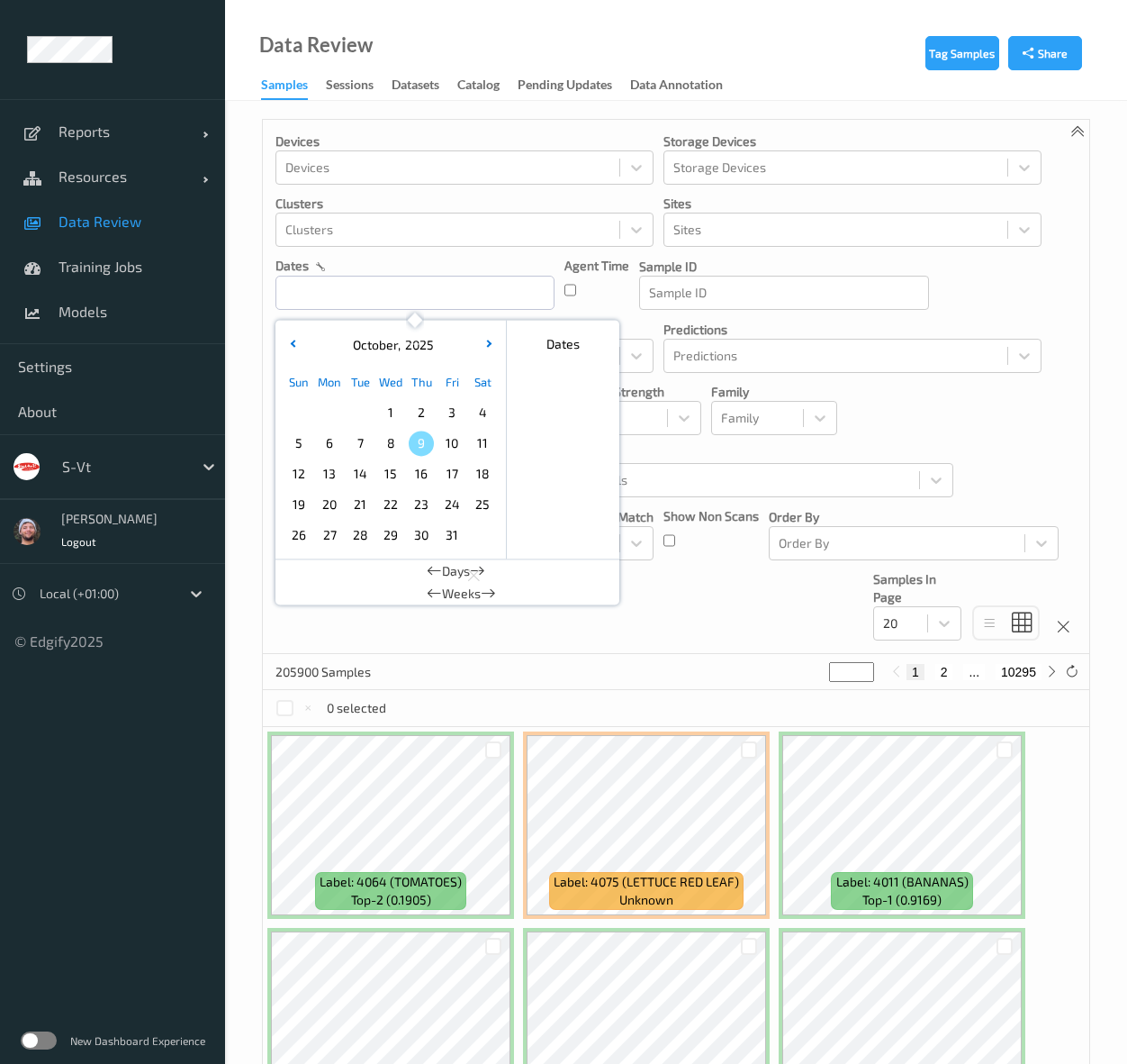
click at [396, 446] on span "8" at bounding box center [391, 443] width 25 height 25
type input "08/10/2025 00:00 -> 08/10/2025 23:59"
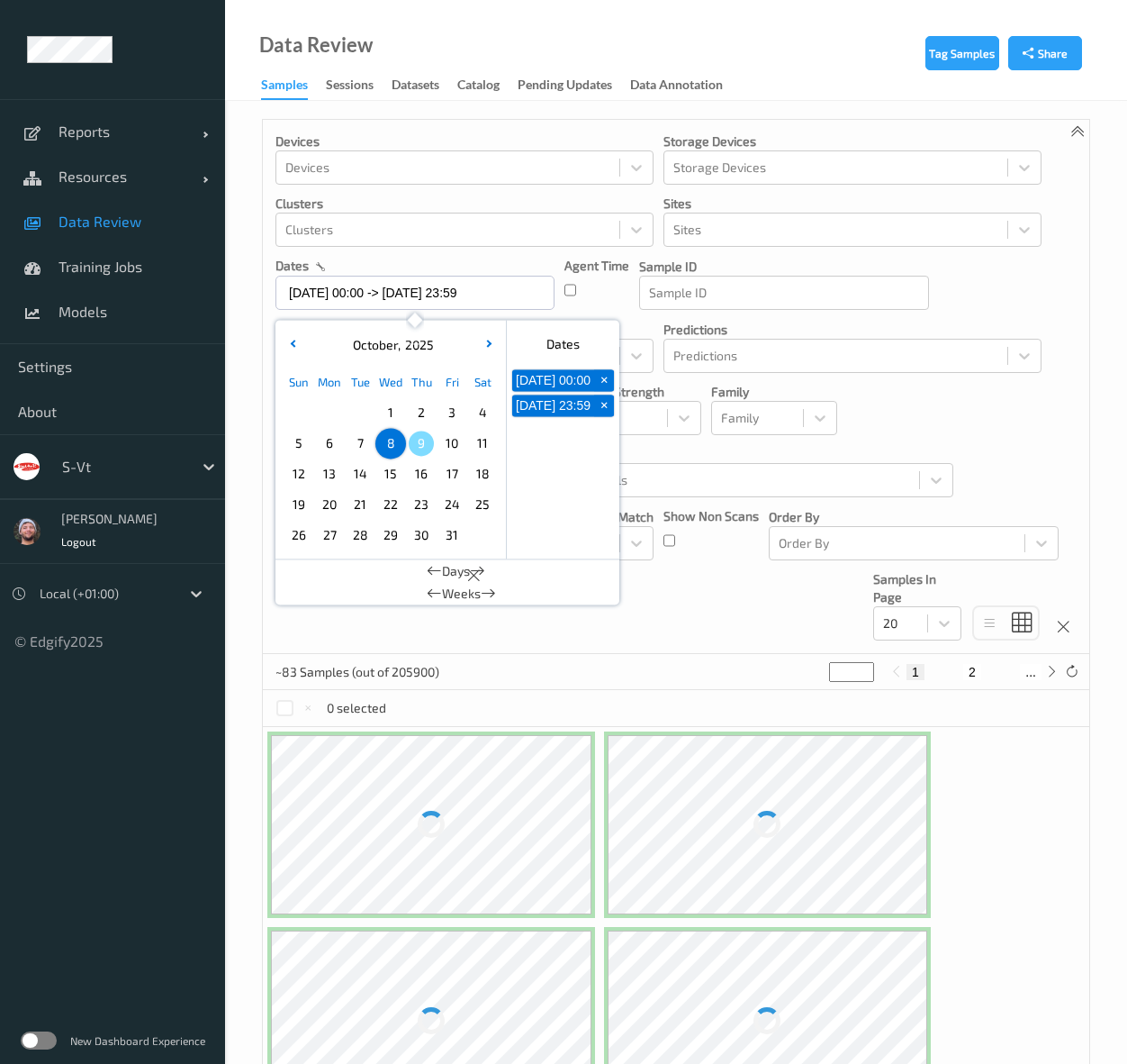
click at [719, 572] on div "Devices Devices Storage Devices Storage Devices Clusters Clusters Sites Sites d…" at bounding box center [676, 386] width 827 height 534
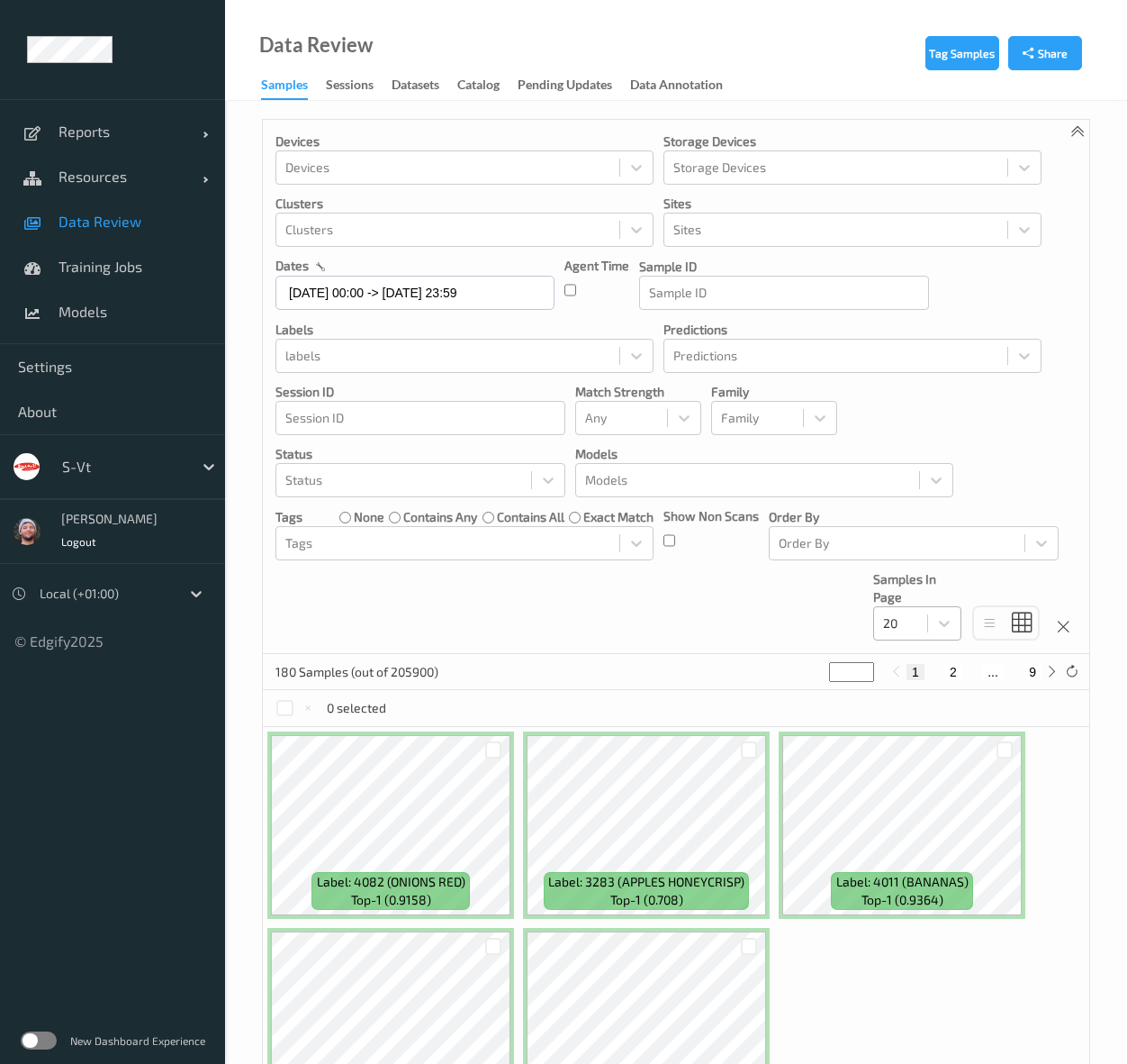
click at [906, 618] on div at bounding box center [901, 623] width 35 height 22
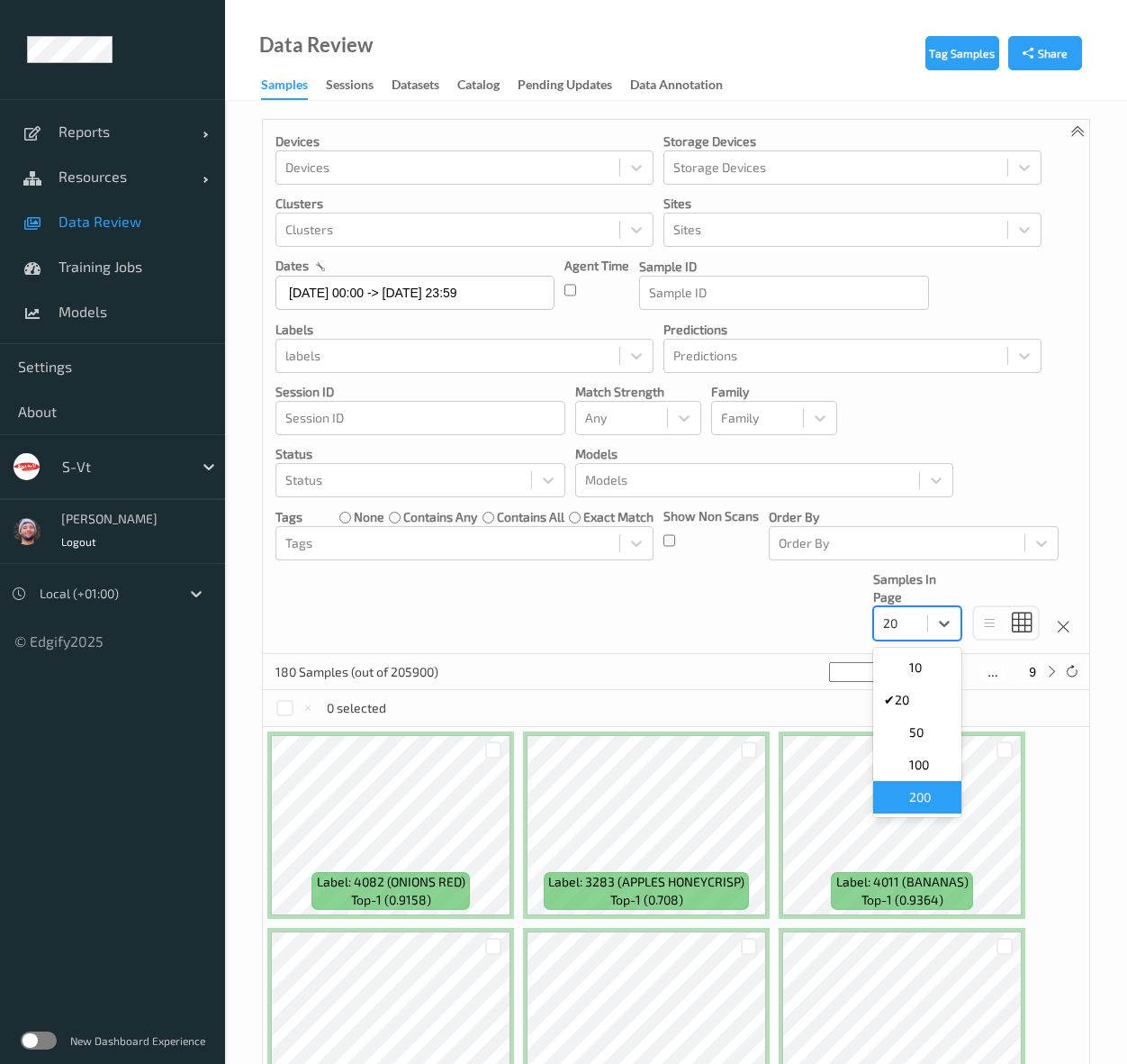
click at [919, 808] on div "200" at bounding box center [917, 798] width 88 height 33
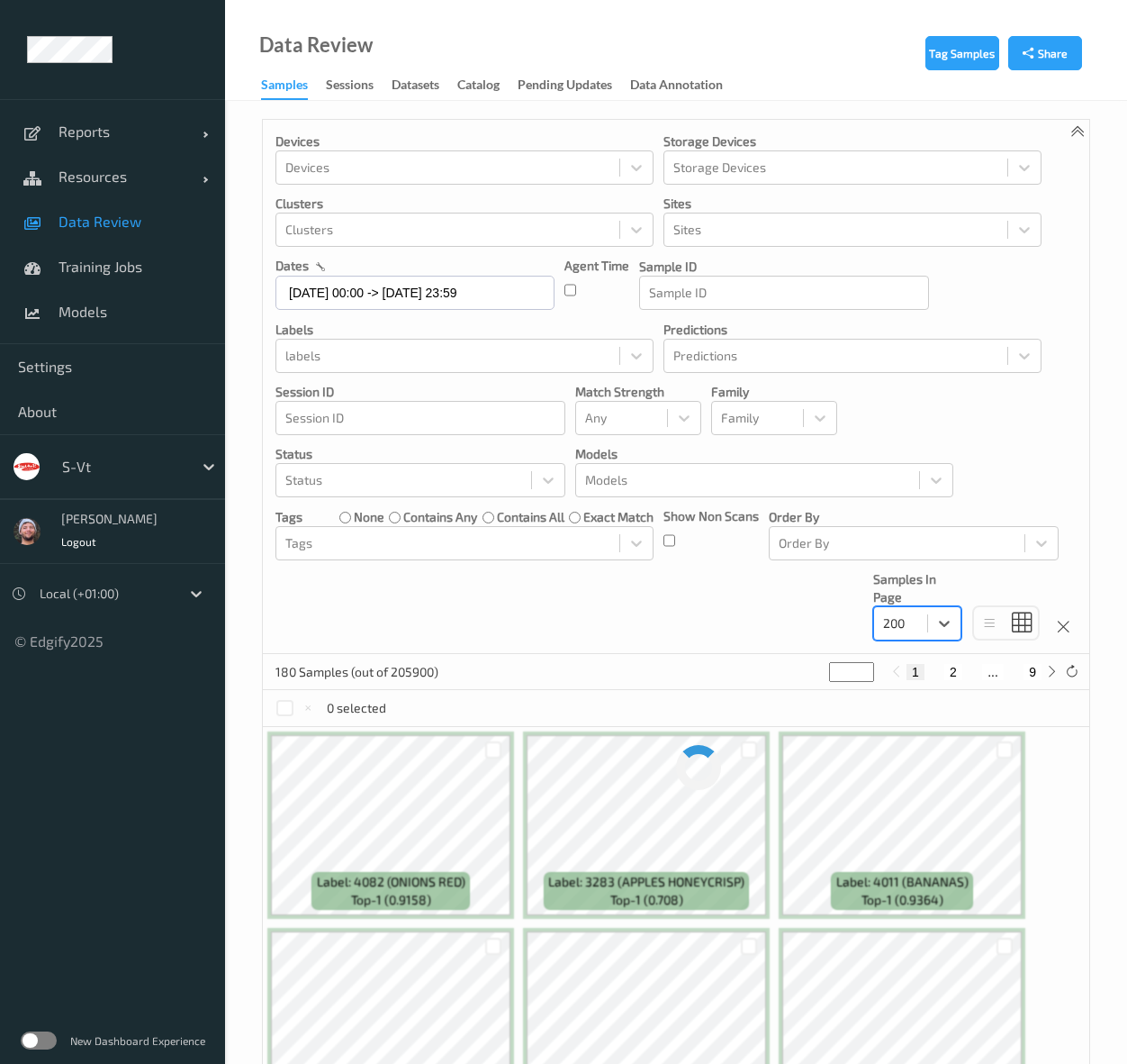
click at [692, 614] on div "Devices Devices Storage Devices Storage Devices Clusters Clusters Sites Sites d…" at bounding box center [676, 386] width 827 height 534
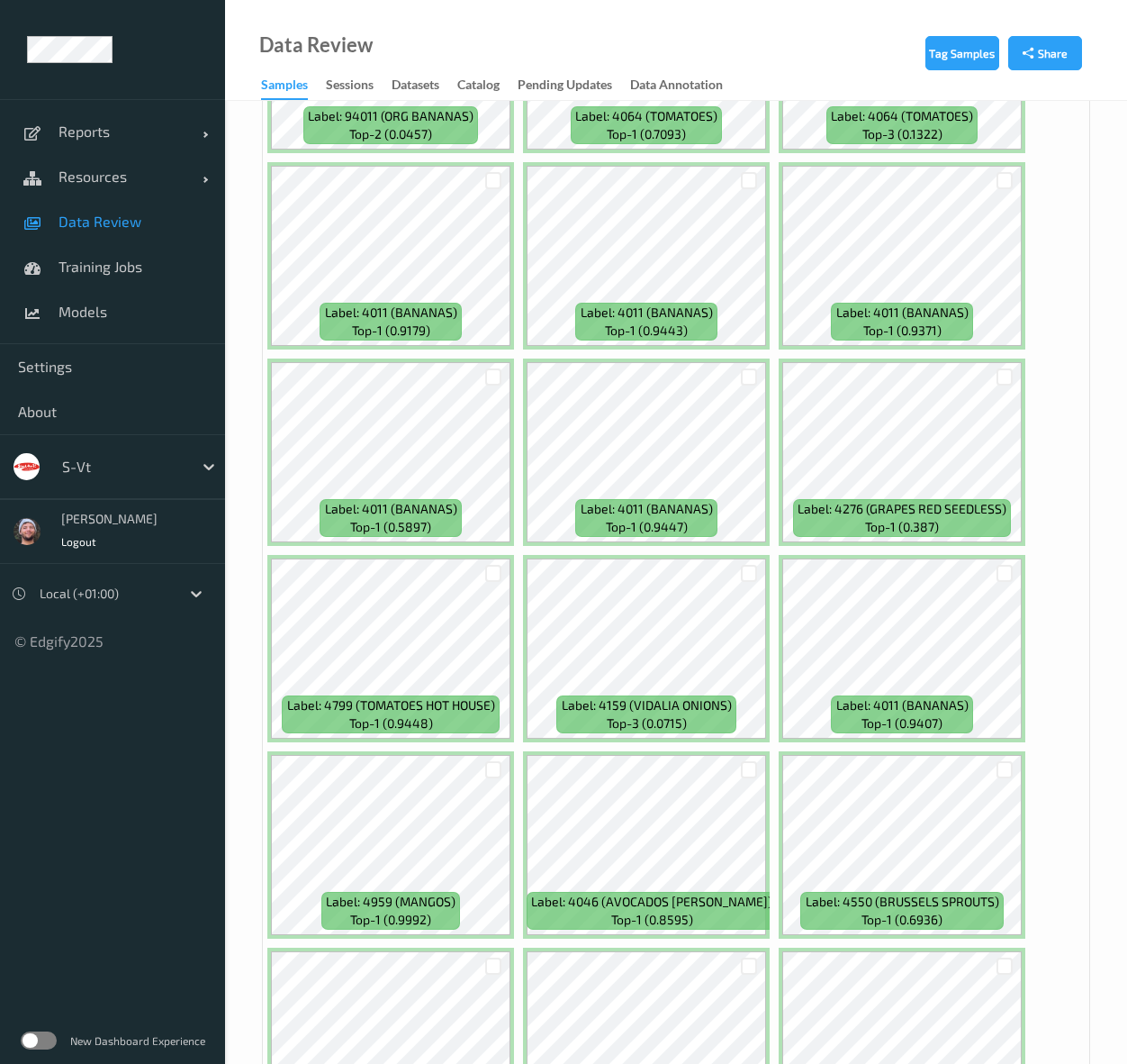
scroll to position [2882, 0]
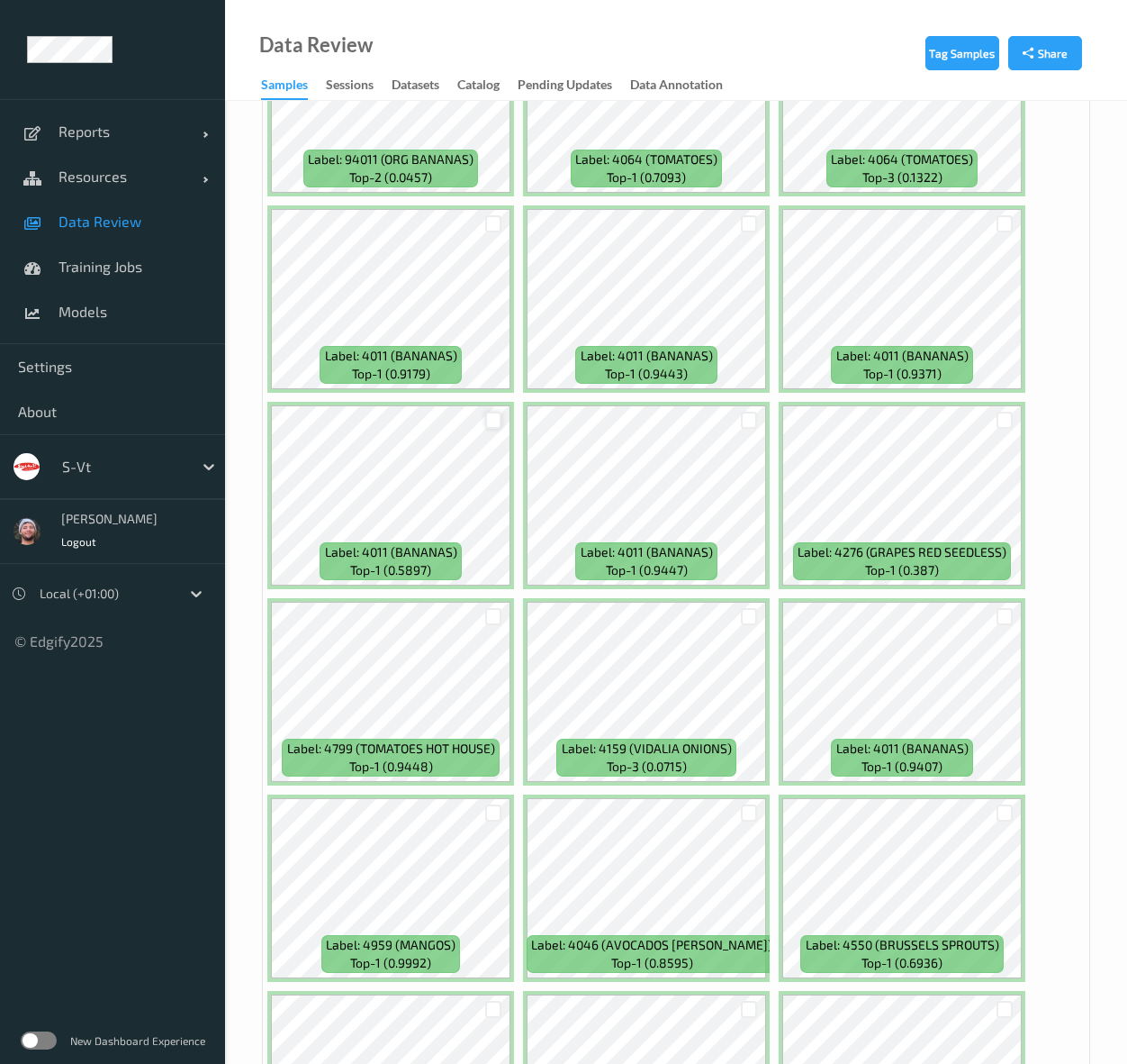
click at [494, 411] on div at bounding box center [494, 420] width 17 height 17
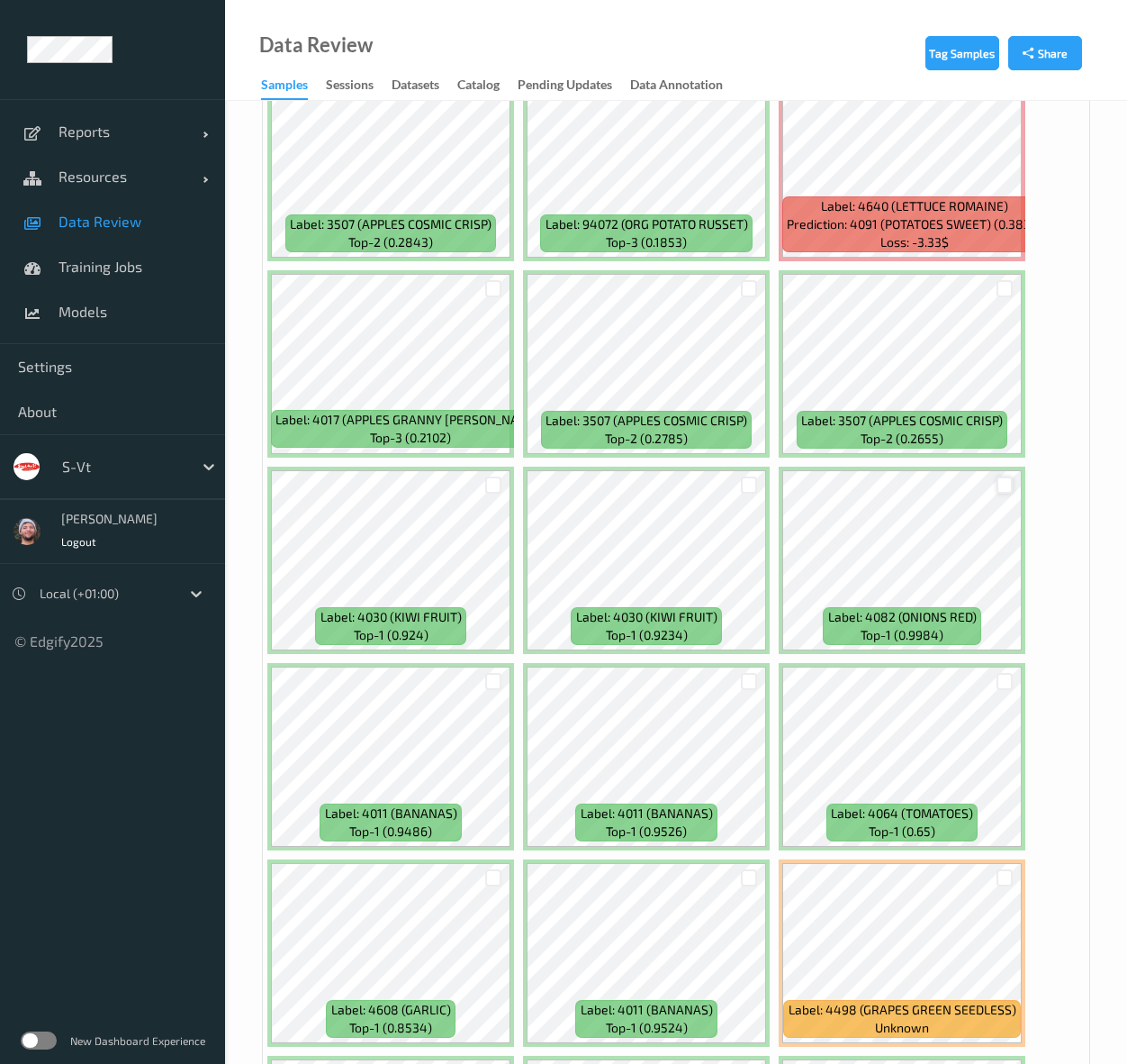
scroll to position [5855, 0]
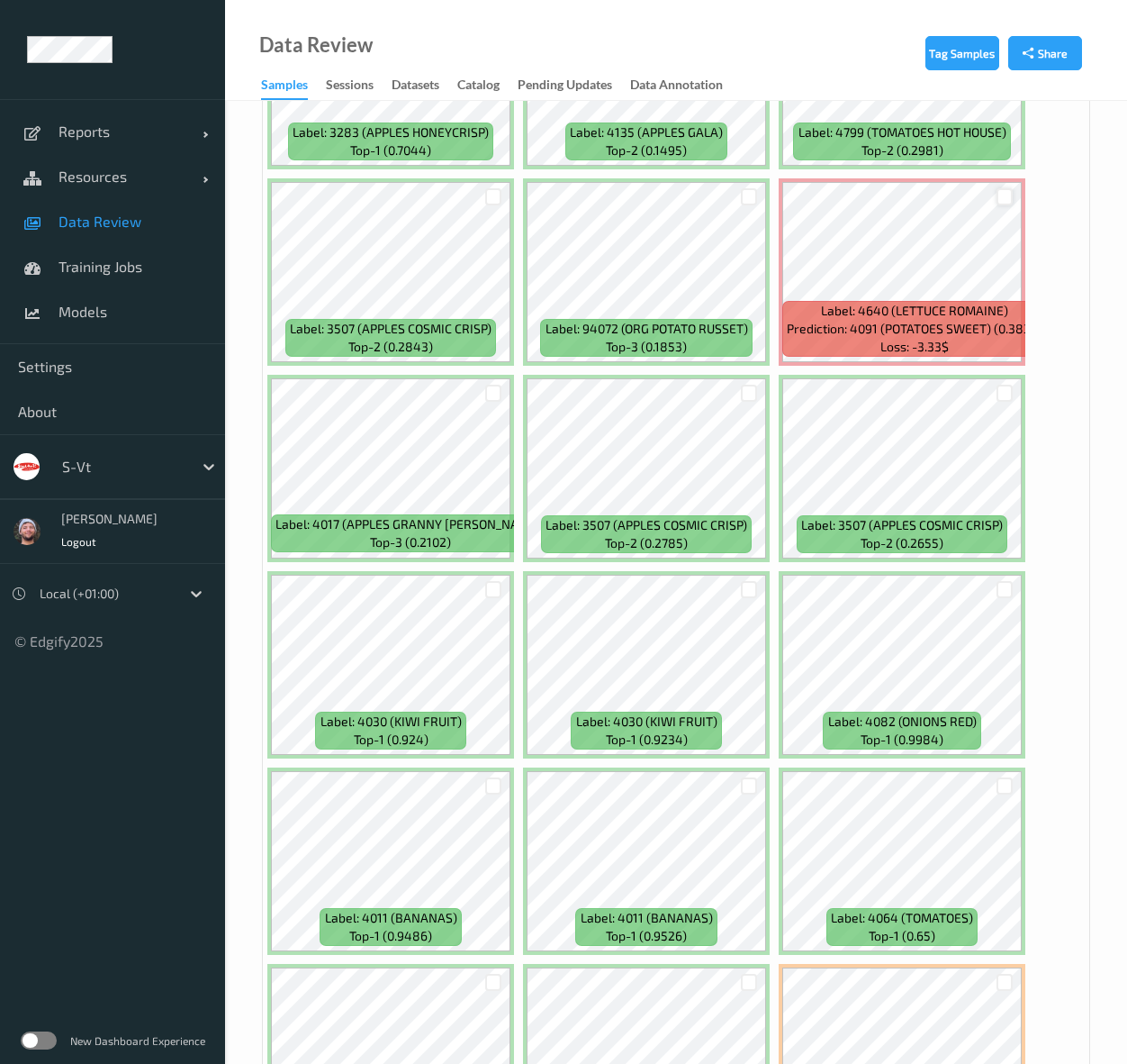
click at [1002, 197] on div at bounding box center [1005, 197] width 17 height 17
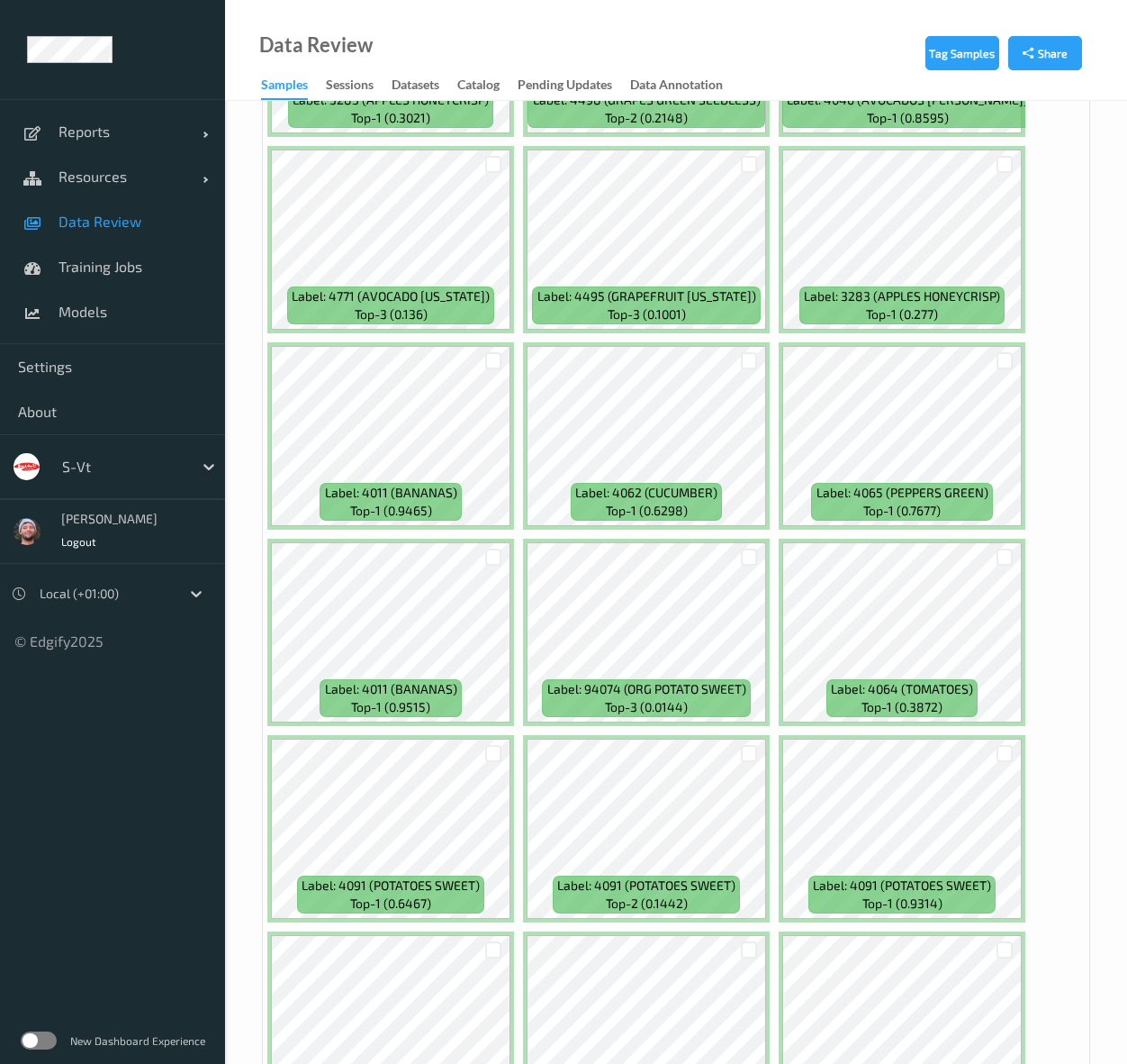
scroll to position [10538, 0]
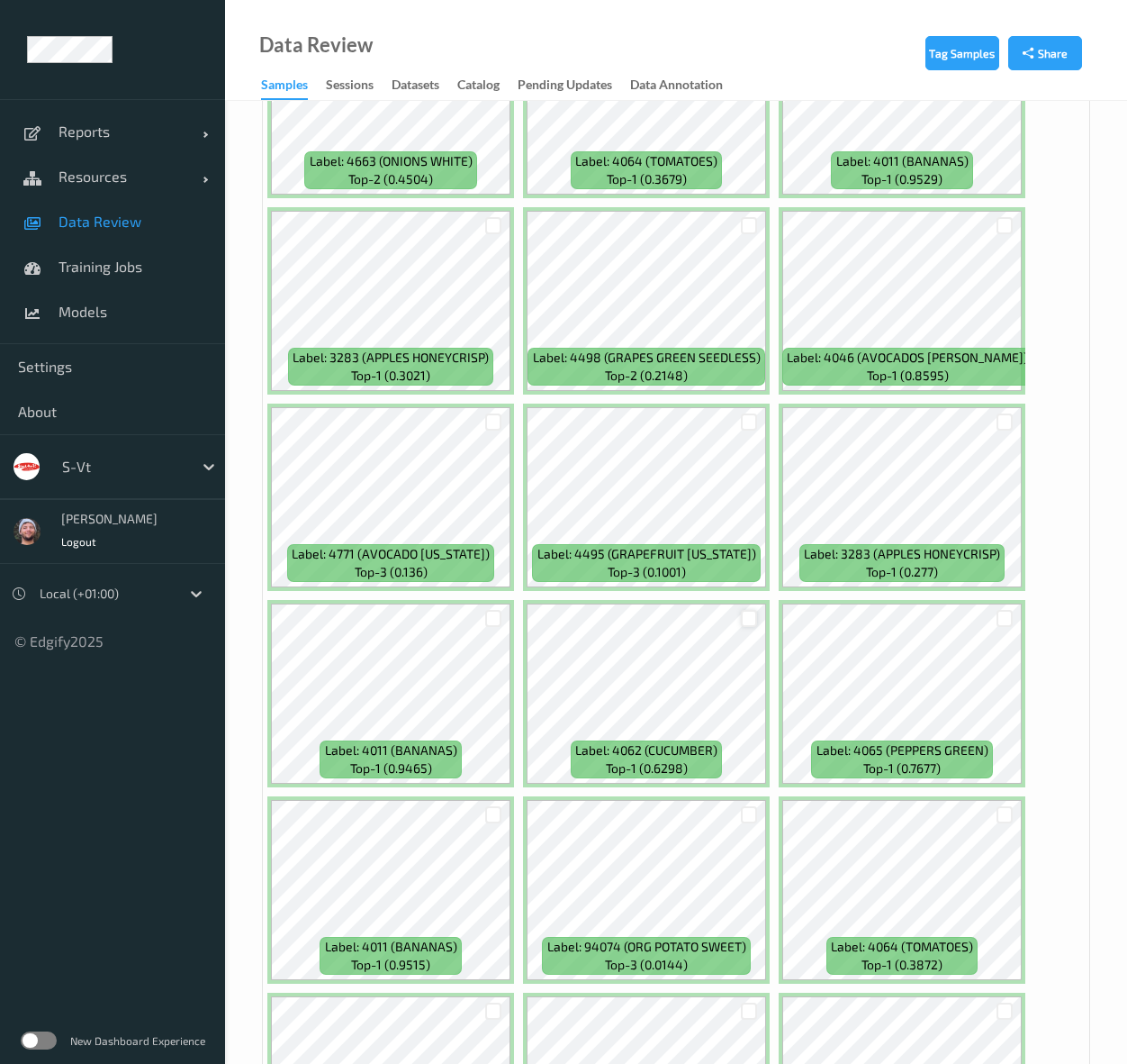
click at [742, 615] on div at bounding box center [749, 618] width 17 height 17
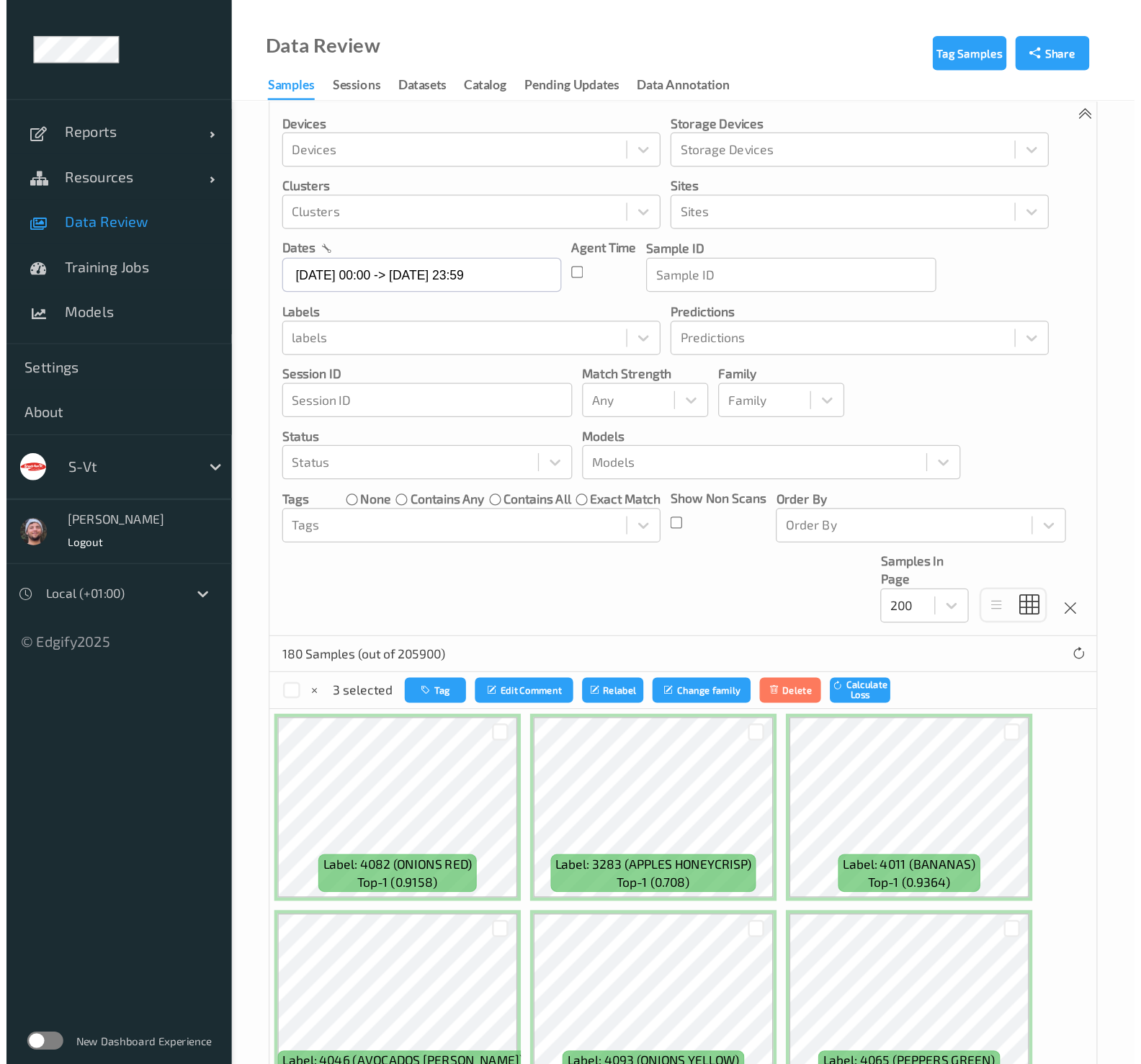
scroll to position [0, 0]
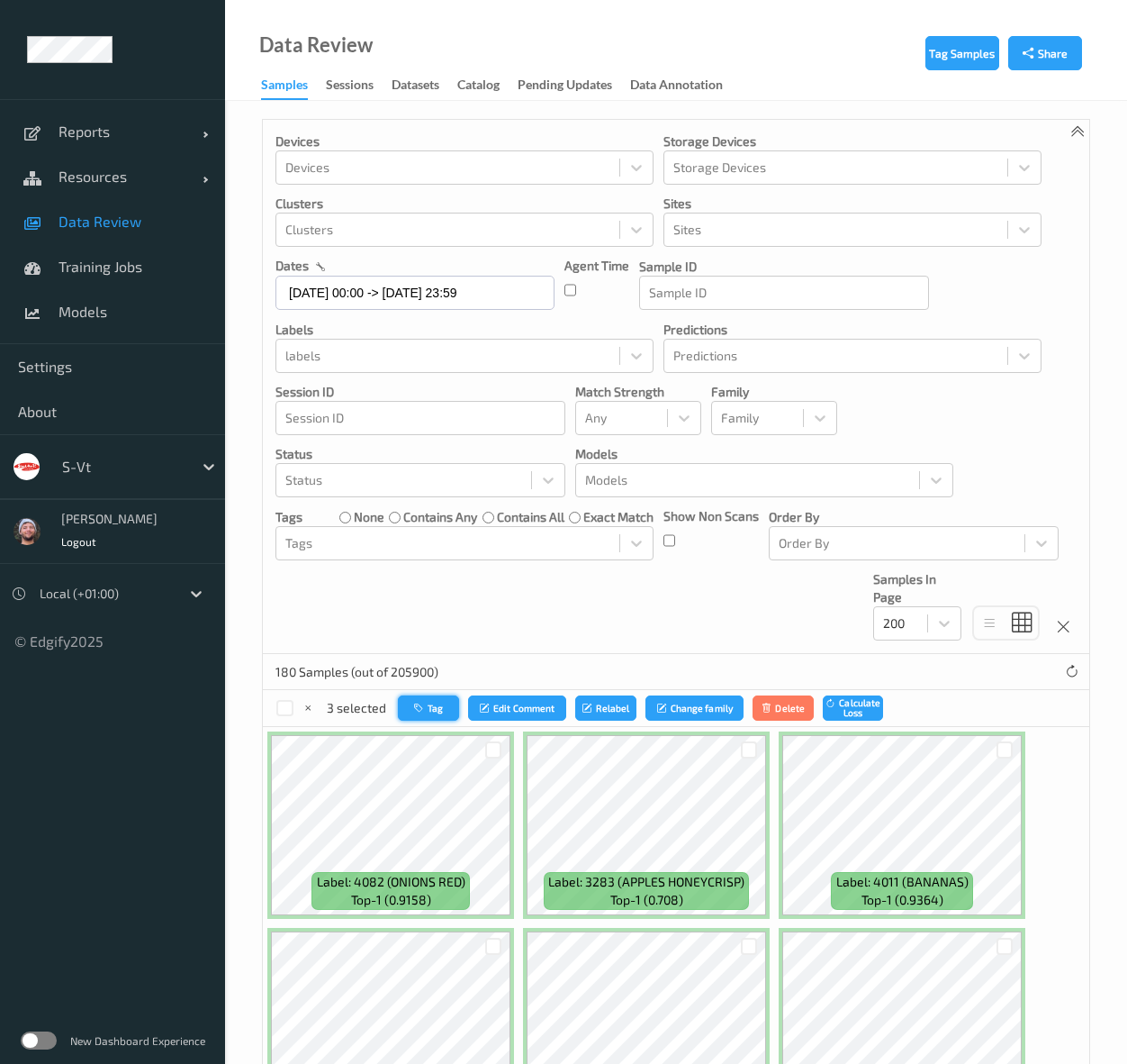
click at [418, 705] on icon "button" at bounding box center [421, 707] width 13 height 11
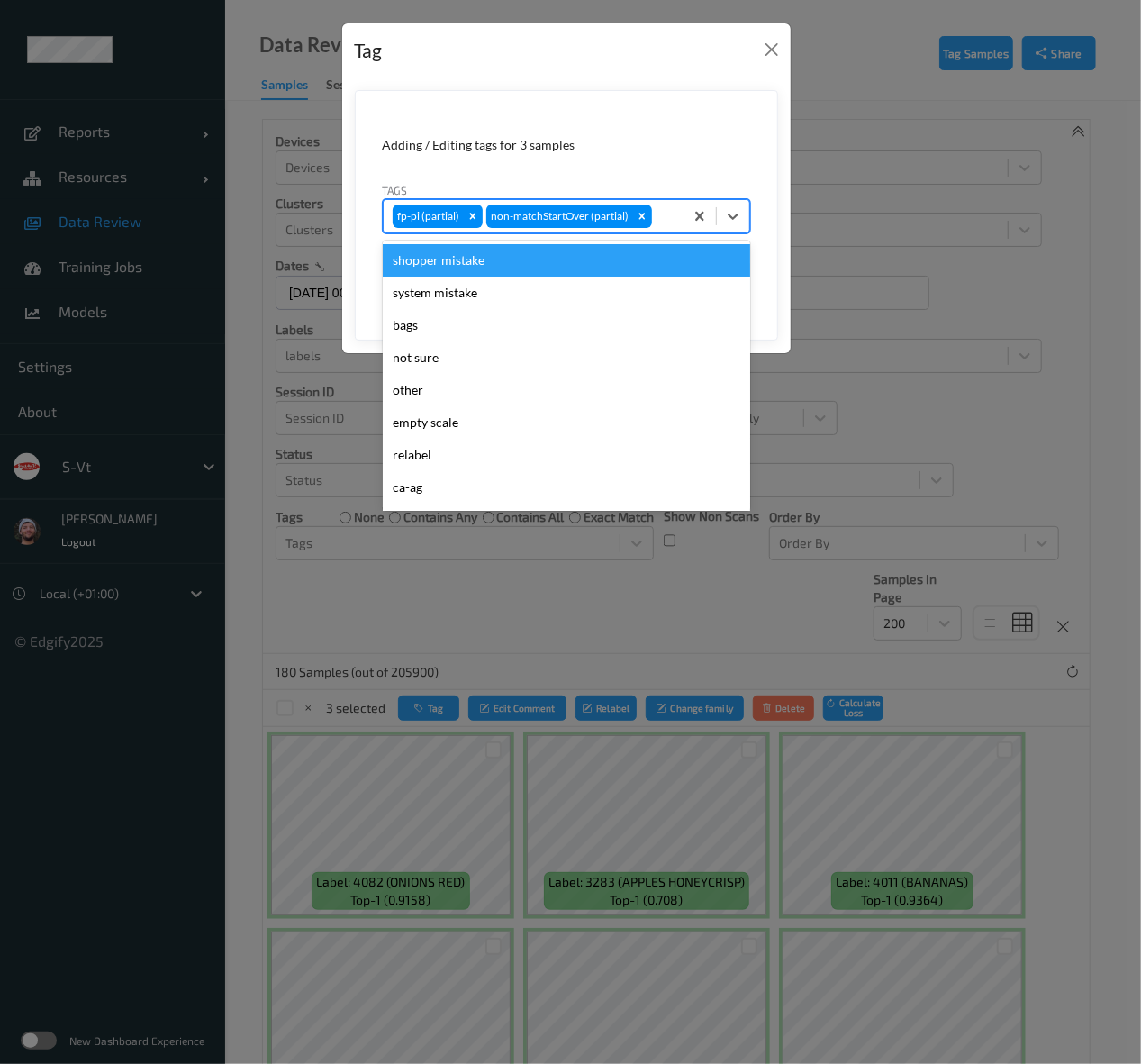
click at [660, 217] on div at bounding box center [665, 216] width 19 height 22
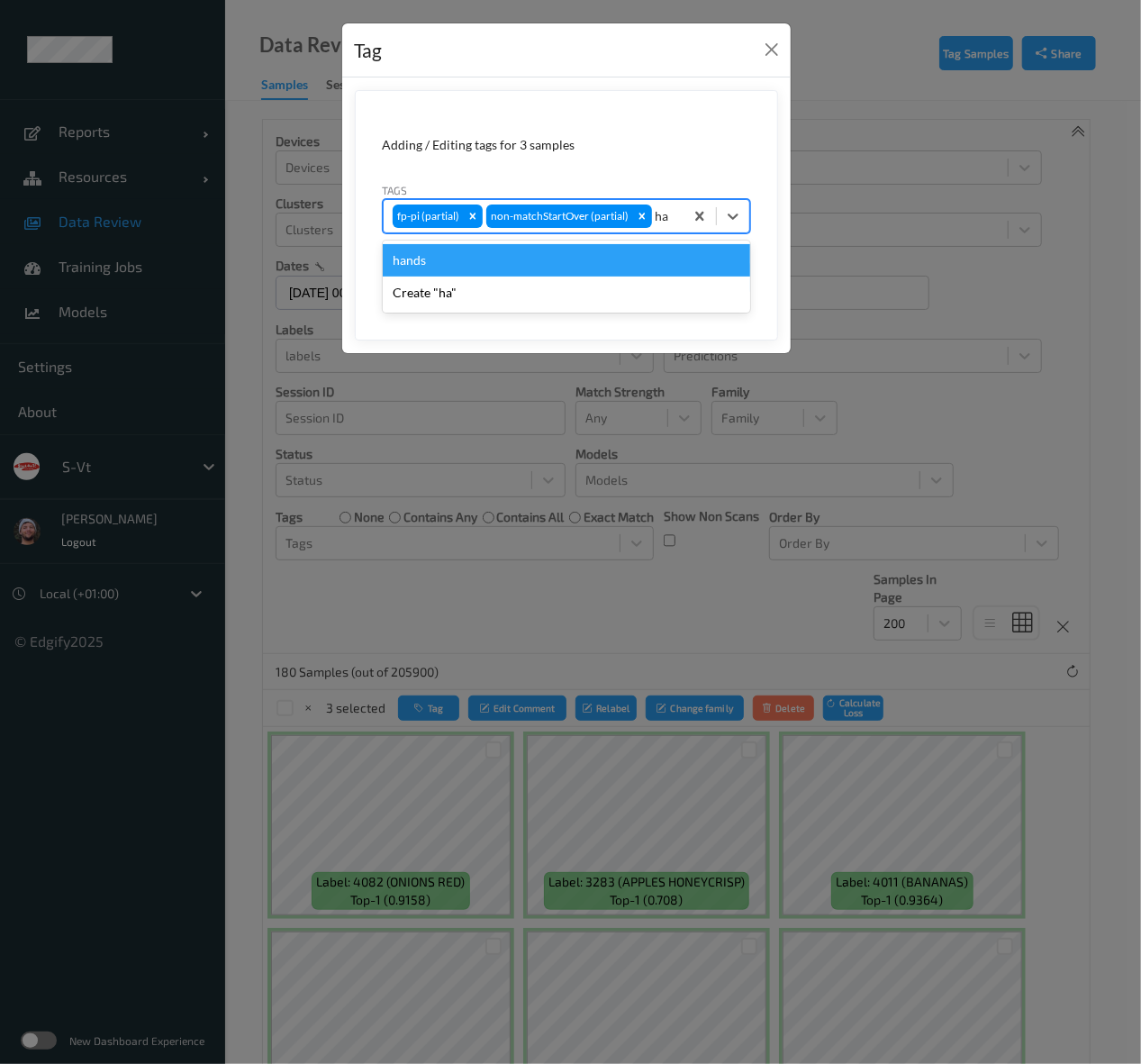
type input "han"
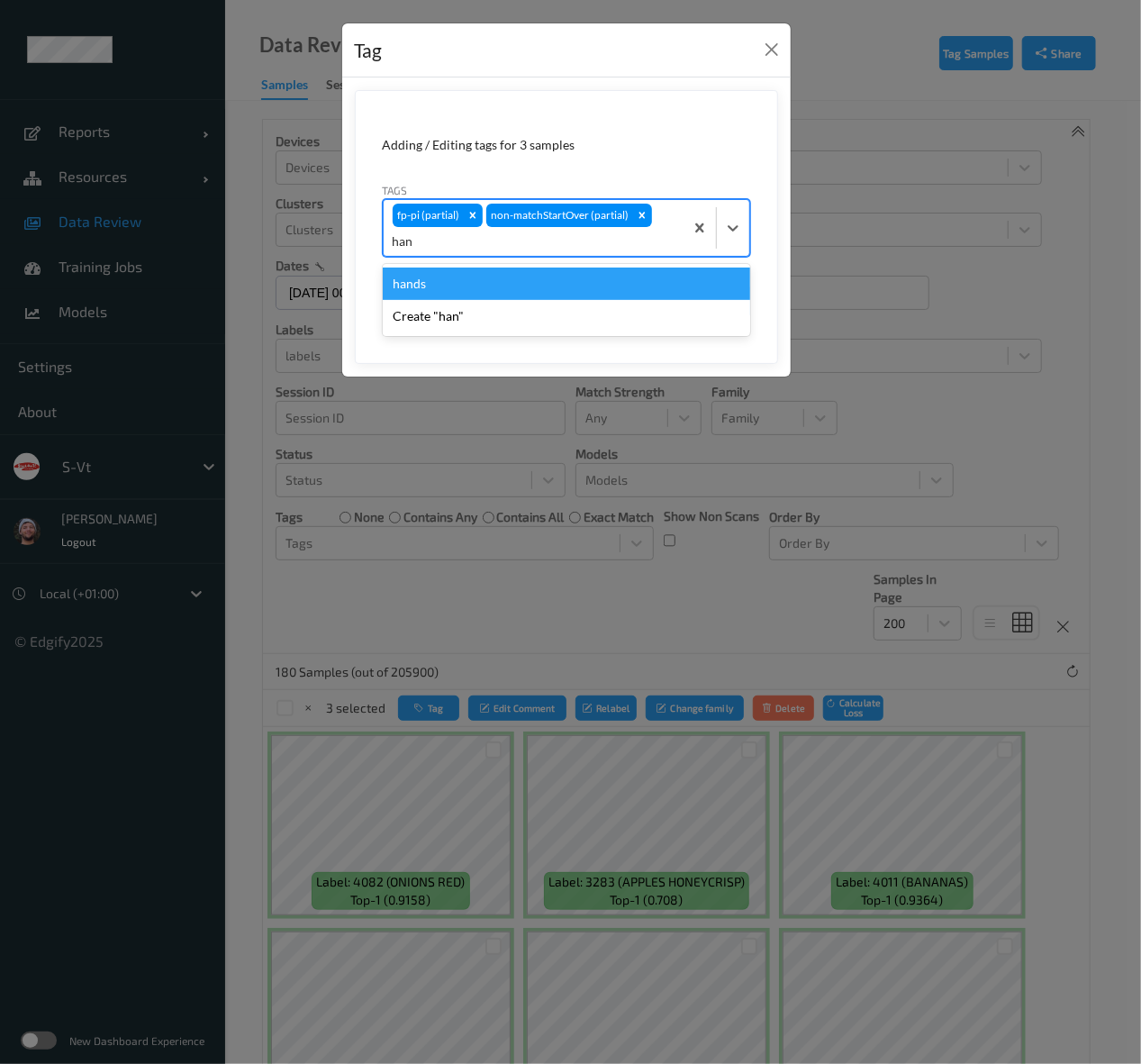
click at [508, 282] on div "hands" at bounding box center [566, 284] width 367 height 33
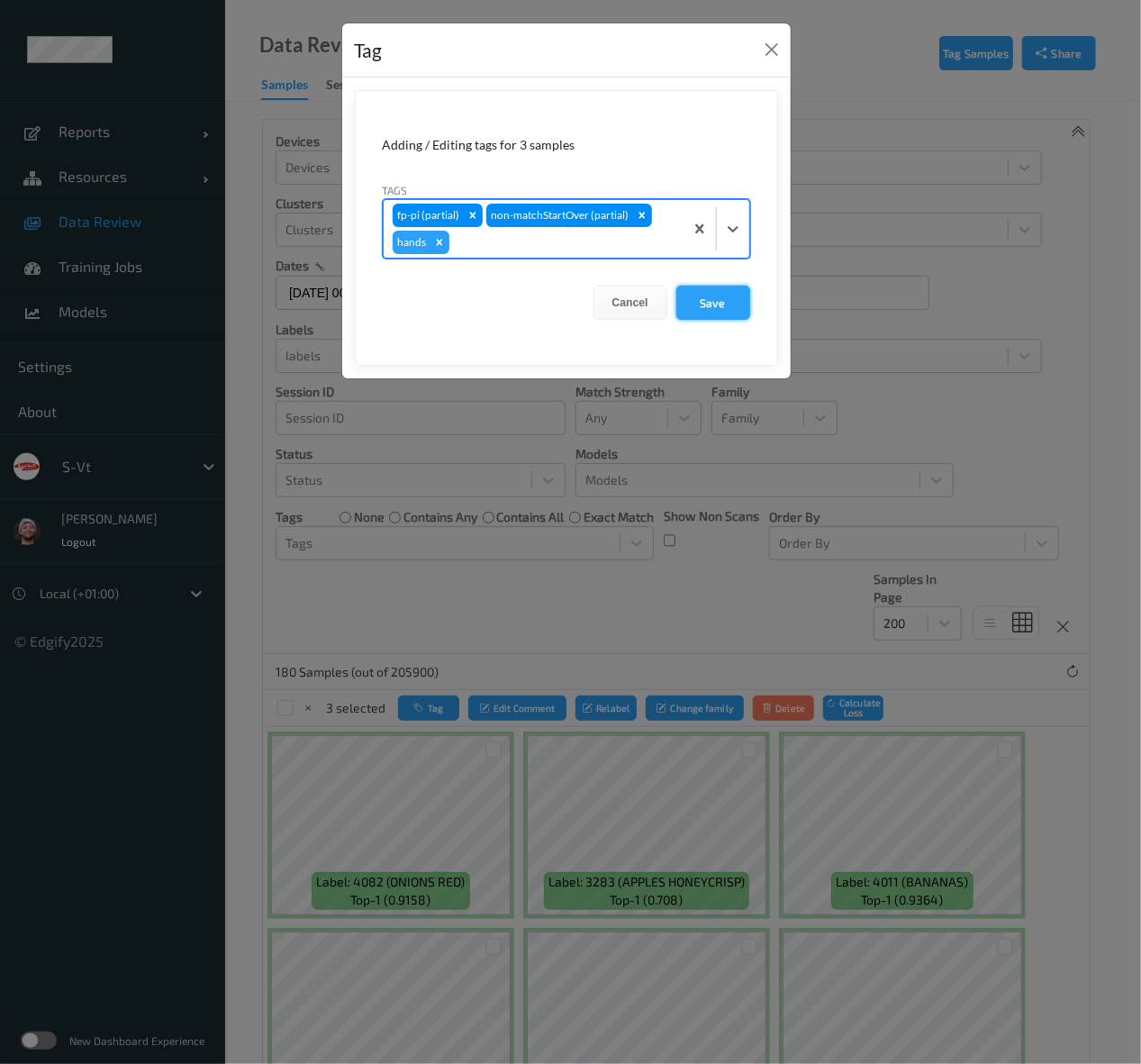
click at [725, 298] on button "Save" at bounding box center [713, 303] width 74 height 35
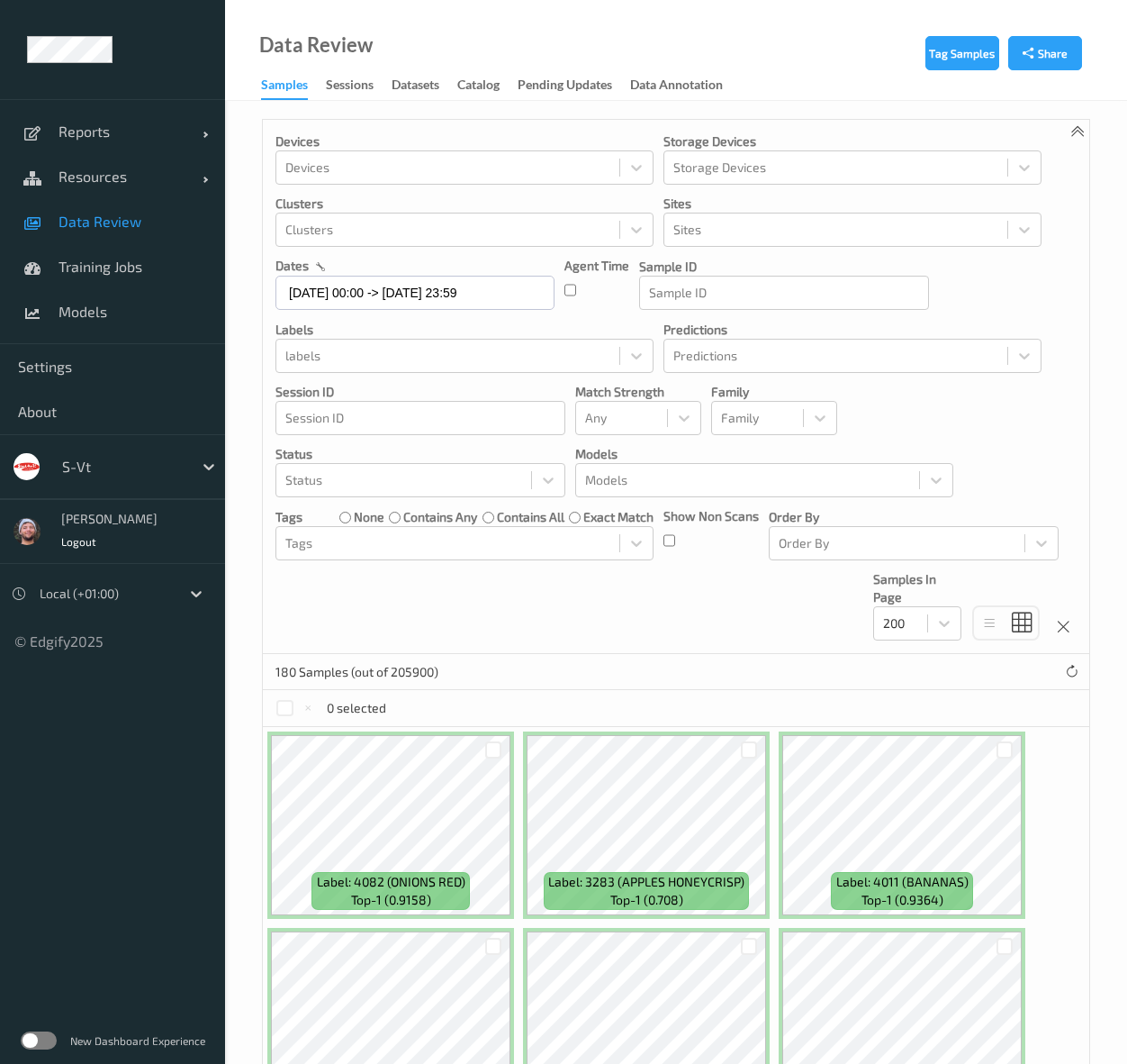
click at [409, 566] on div "Devices Devices Storage Devices Storage Devices Clusters Clusters Sites Sites d…" at bounding box center [676, 386] width 827 height 534
click at [408, 546] on div at bounding box center [448, 543] width 325 height 22
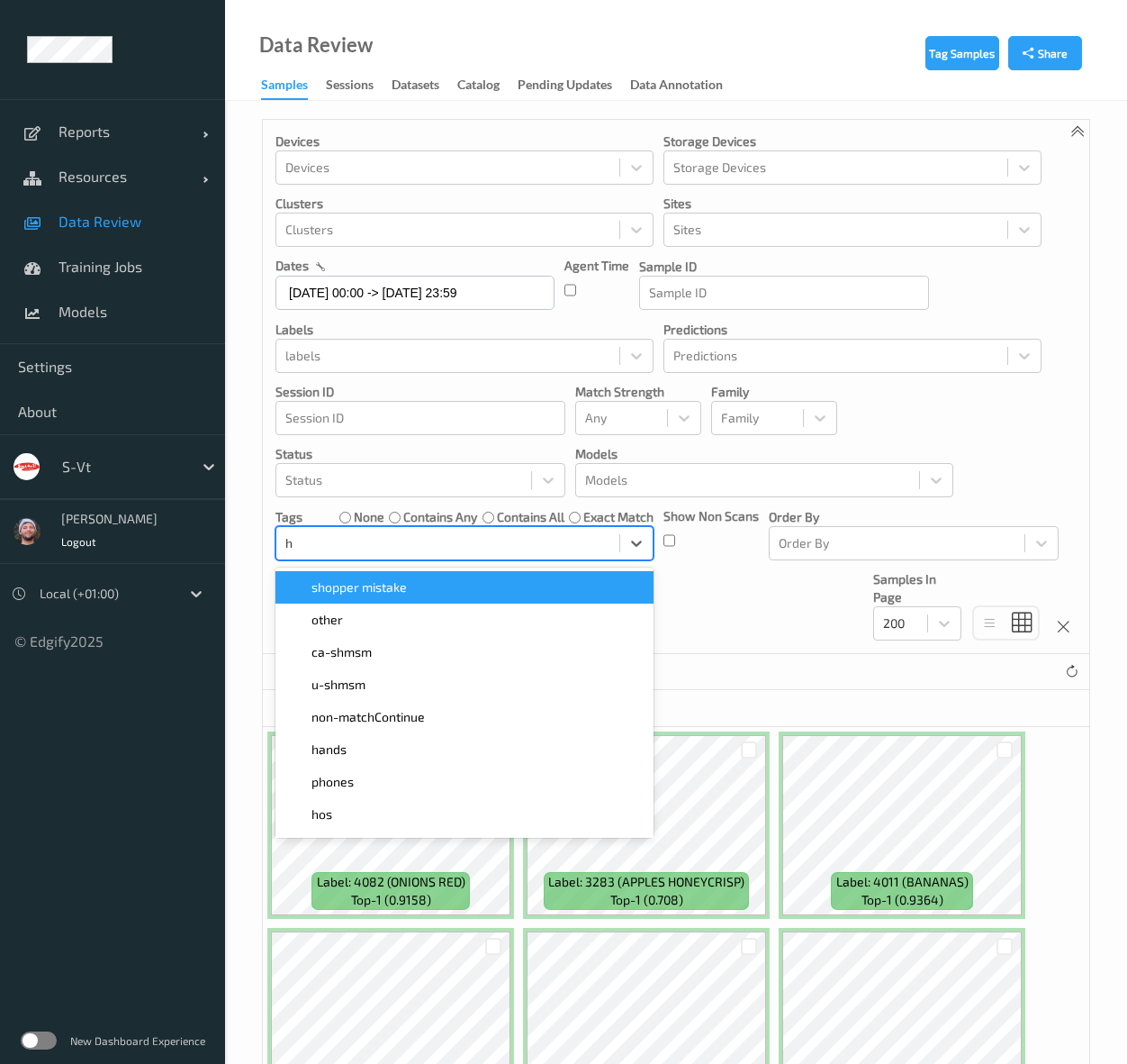
type input "ha"
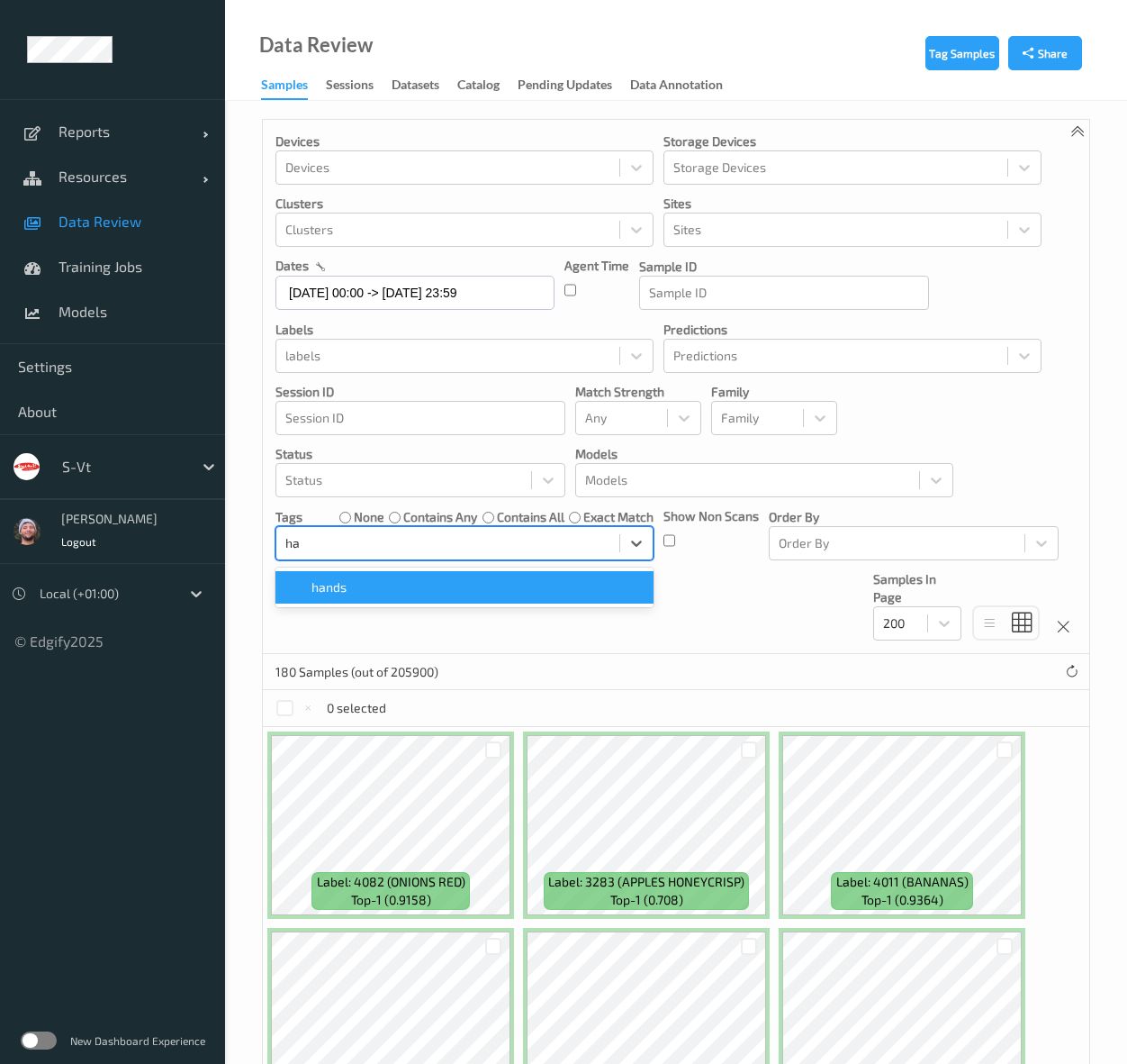
click at [373, 591] on div "hands" at bounding box center [465, 587] width 356 height 18
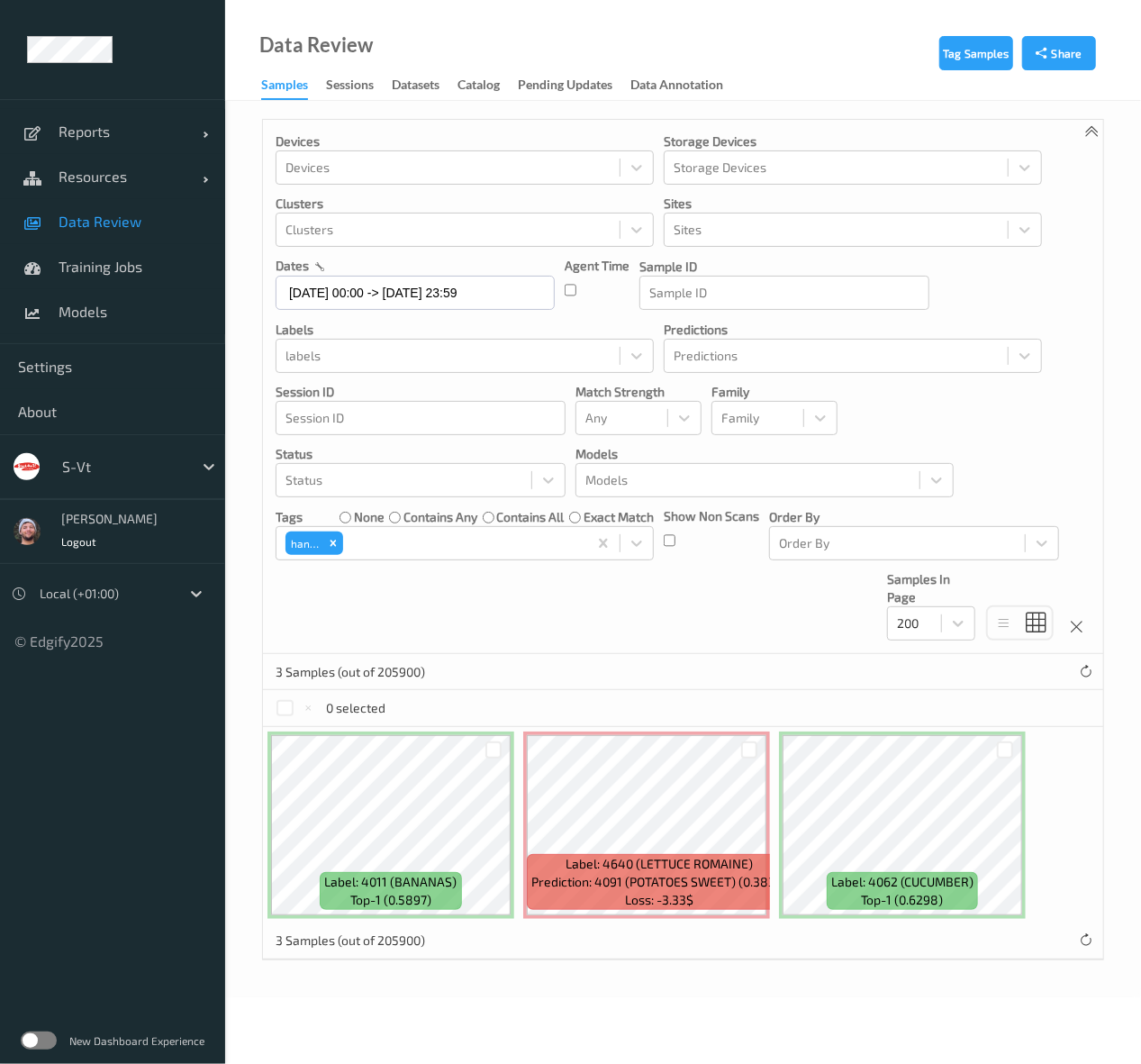
click at [687, 599] on div "Devices Devices Storage Devices Storage Devices Clusters Clusters Sites Sites d…" at bounding box center [683, 386] width 841 height 534
click at [1009, 741] on div at bounding box center [1006, 750] width 17 height 17
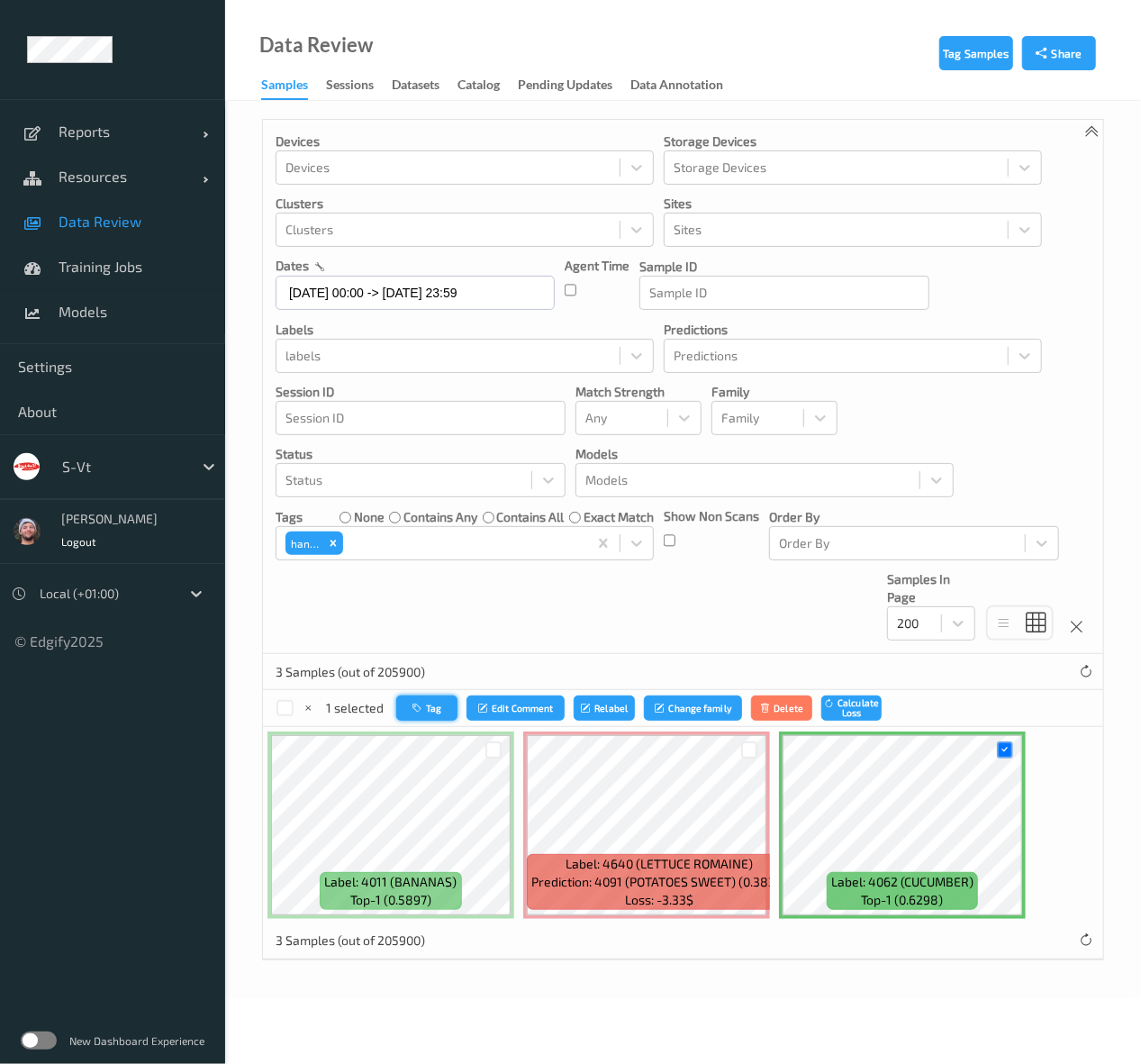
click at [444, 705] on button "Tag" at bounding box center [427, 707] width 61 height 26
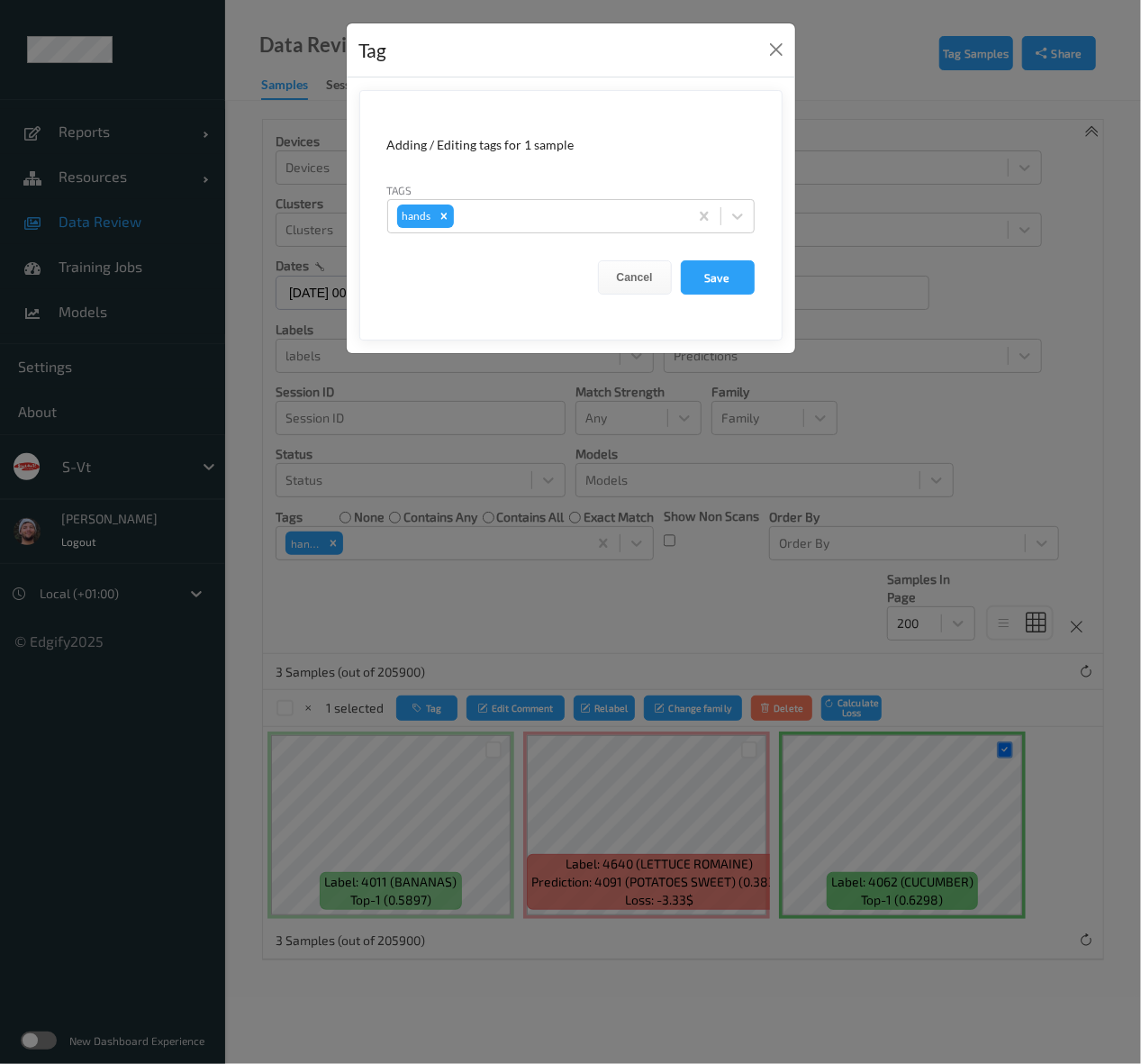
click at [663, 649] on div "Tag Adding / Editing tags for 1 sample Tags hands Cancel Save" at bounding box center [570, 532] width 1141 height 1064
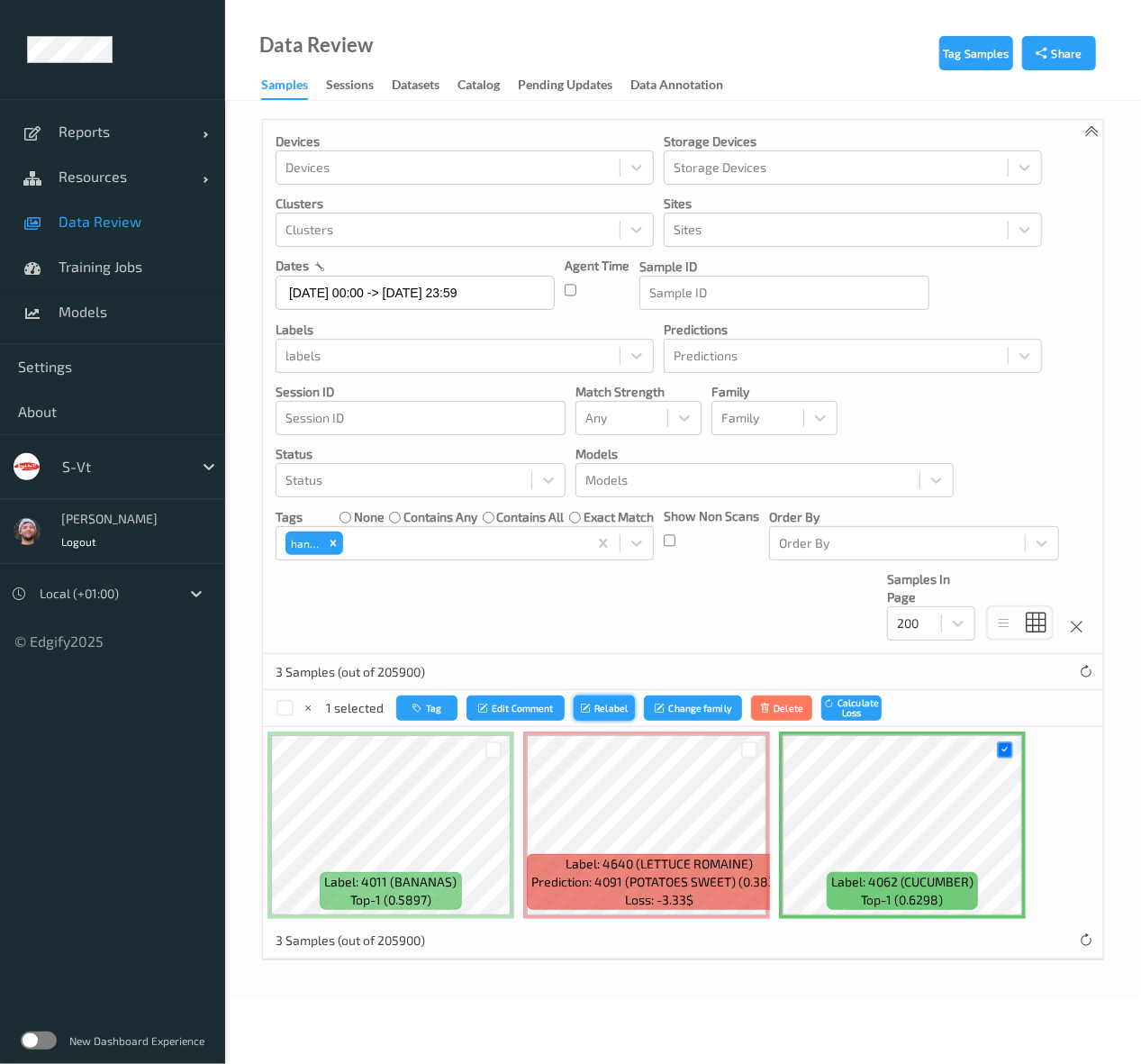
click at [618, 707] on button "Relabel" at bounding box center [605, 707] width 61 height 26
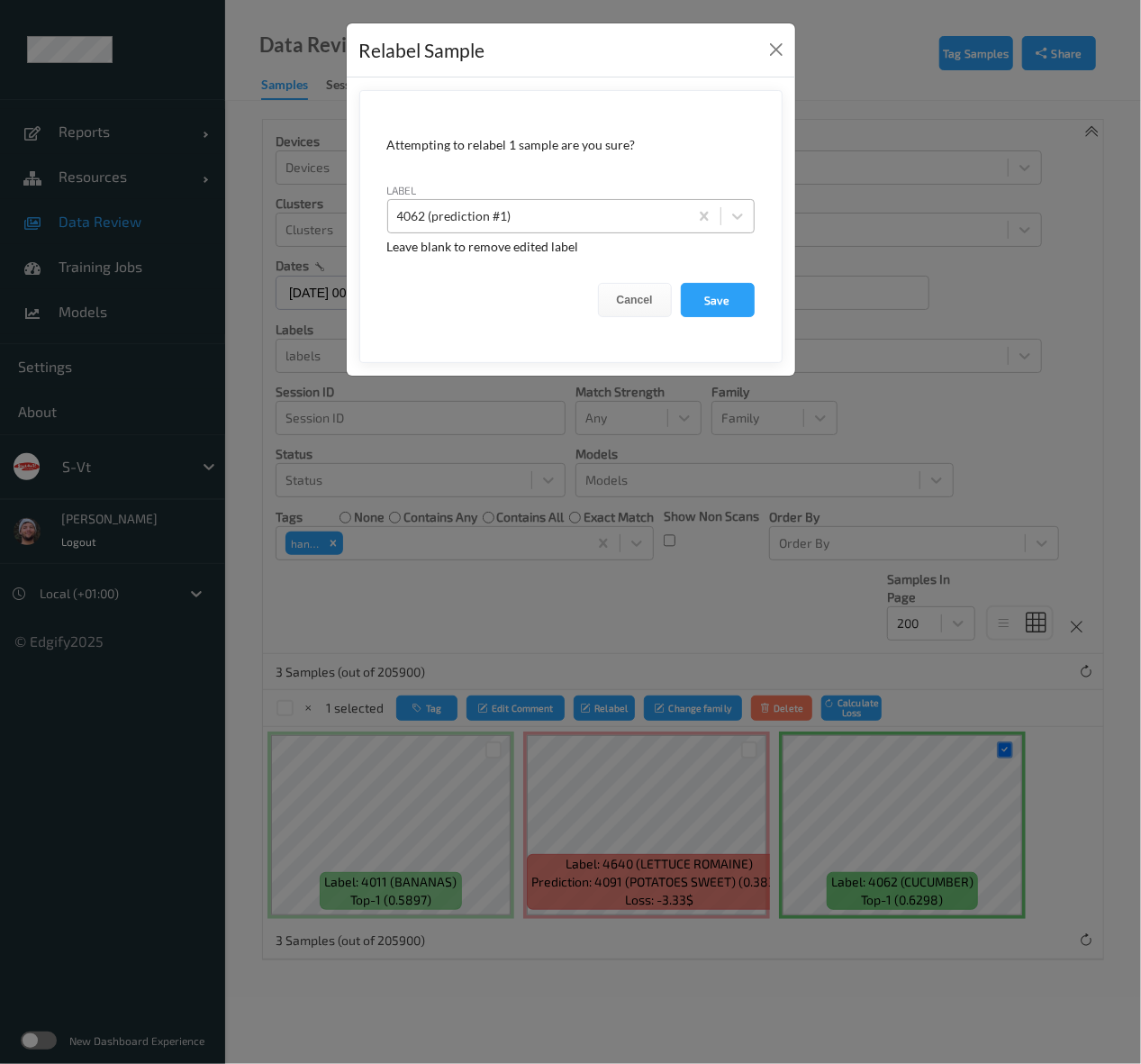
click at [597, 208] on div at bounding box center [538, 216] width 282 height 22
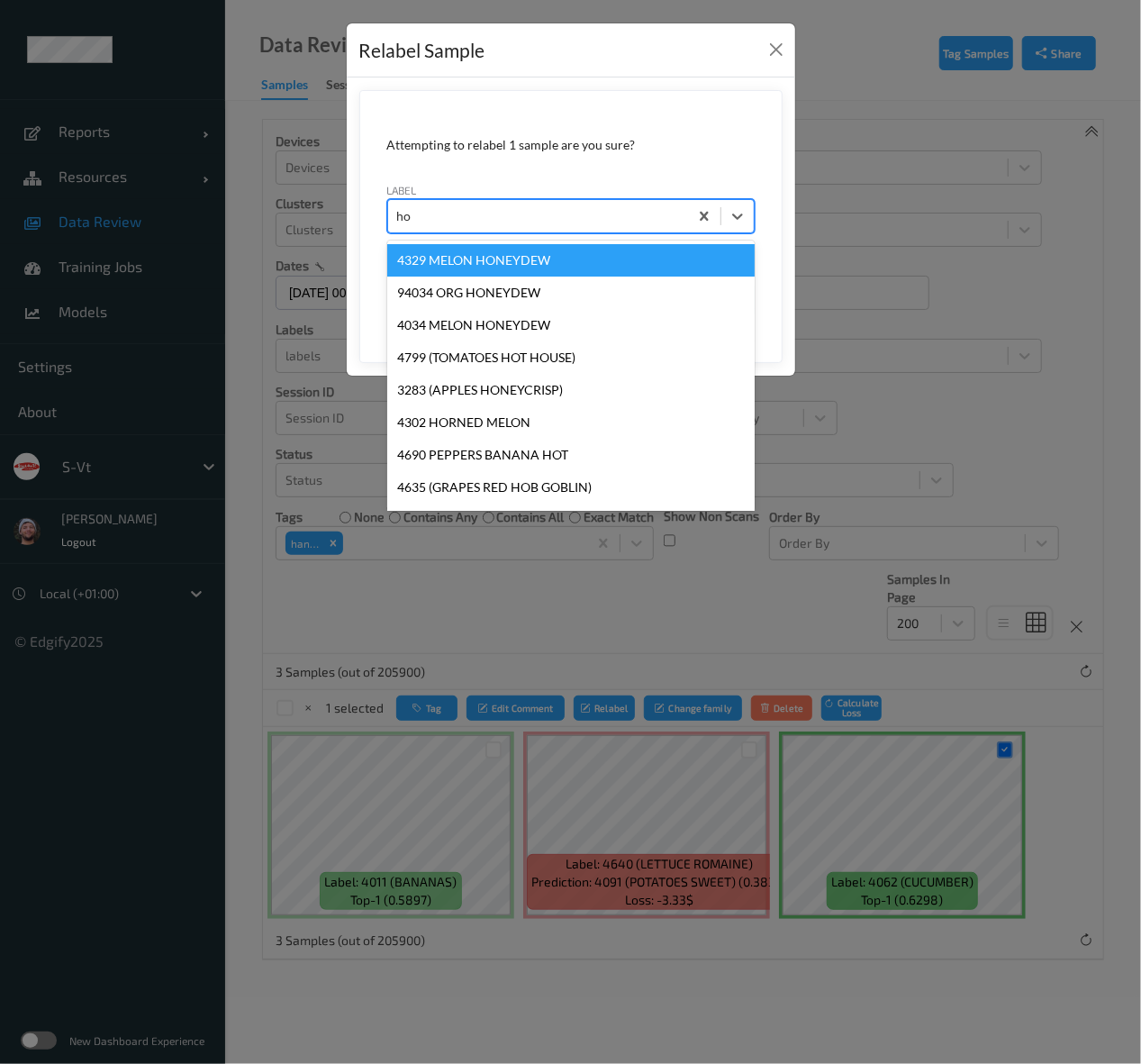
type input "hos"
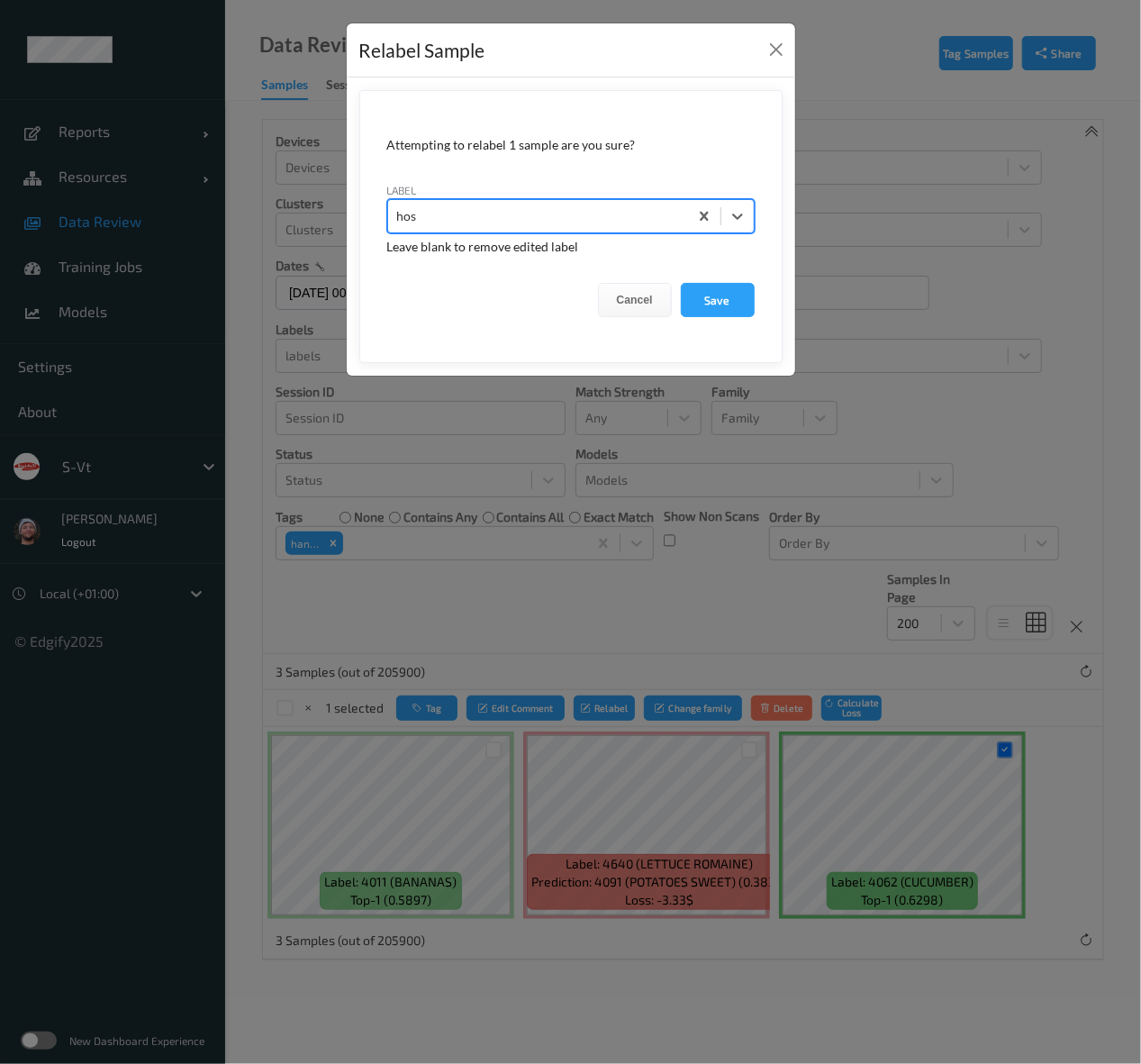
click at [681, 283] on button "Save" at bounding box center [717, 300] width 74 height 35
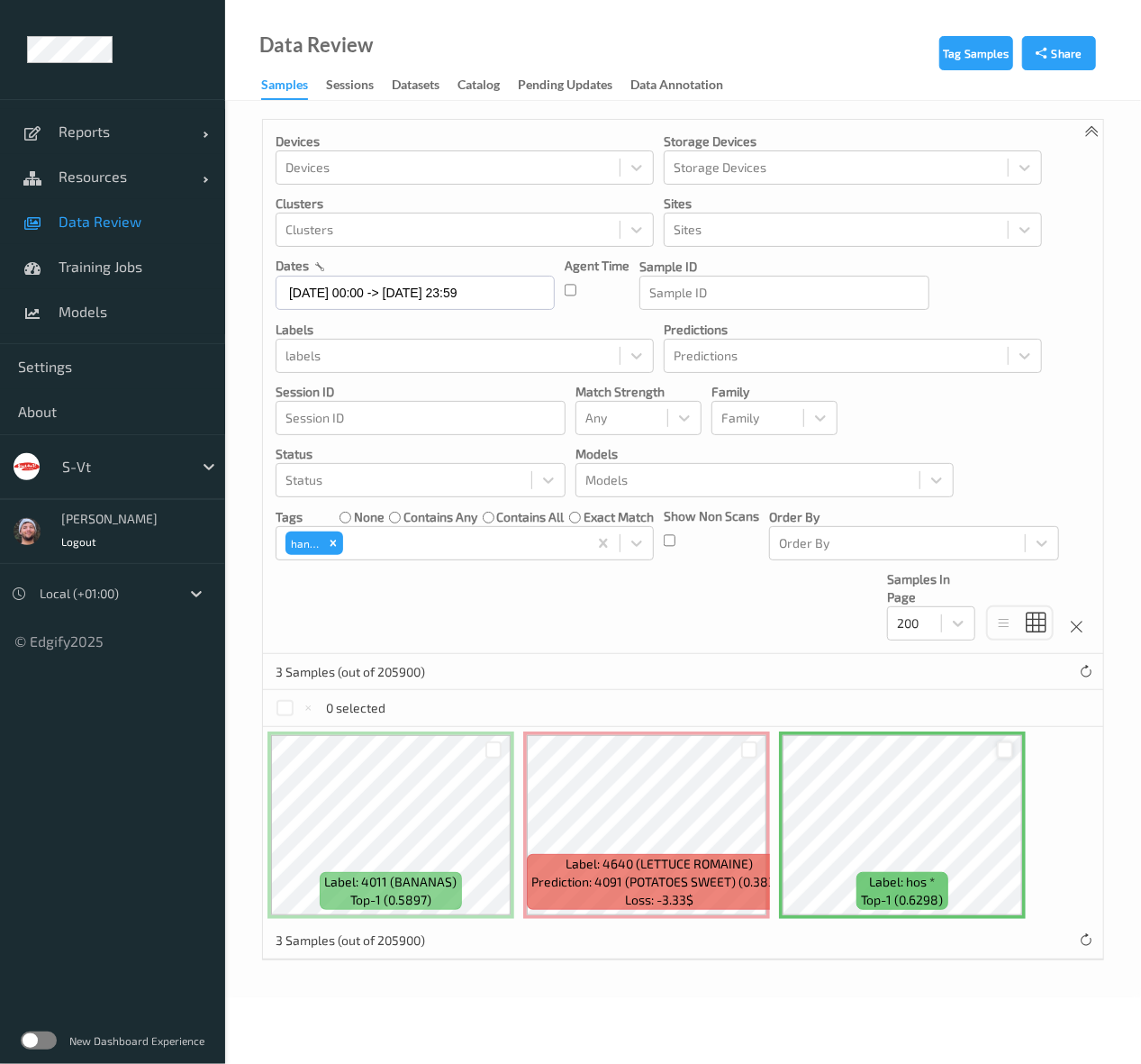
click at [1003, 746] on div at bounding box center [1006, 750] width 17 height 17
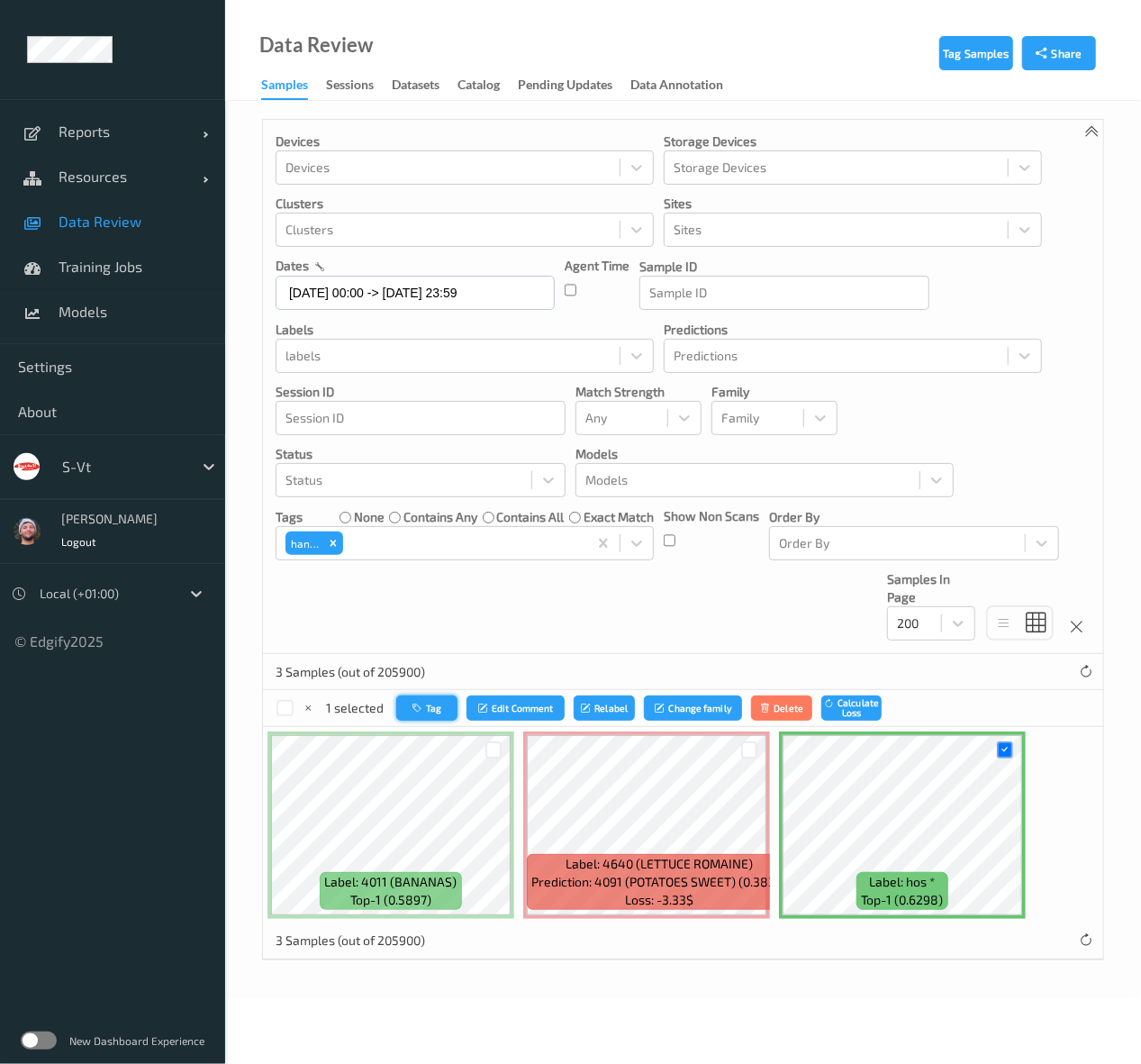
click at [446, 703] on button "Tag" at bounding box center [427, 707] width 61 height 26
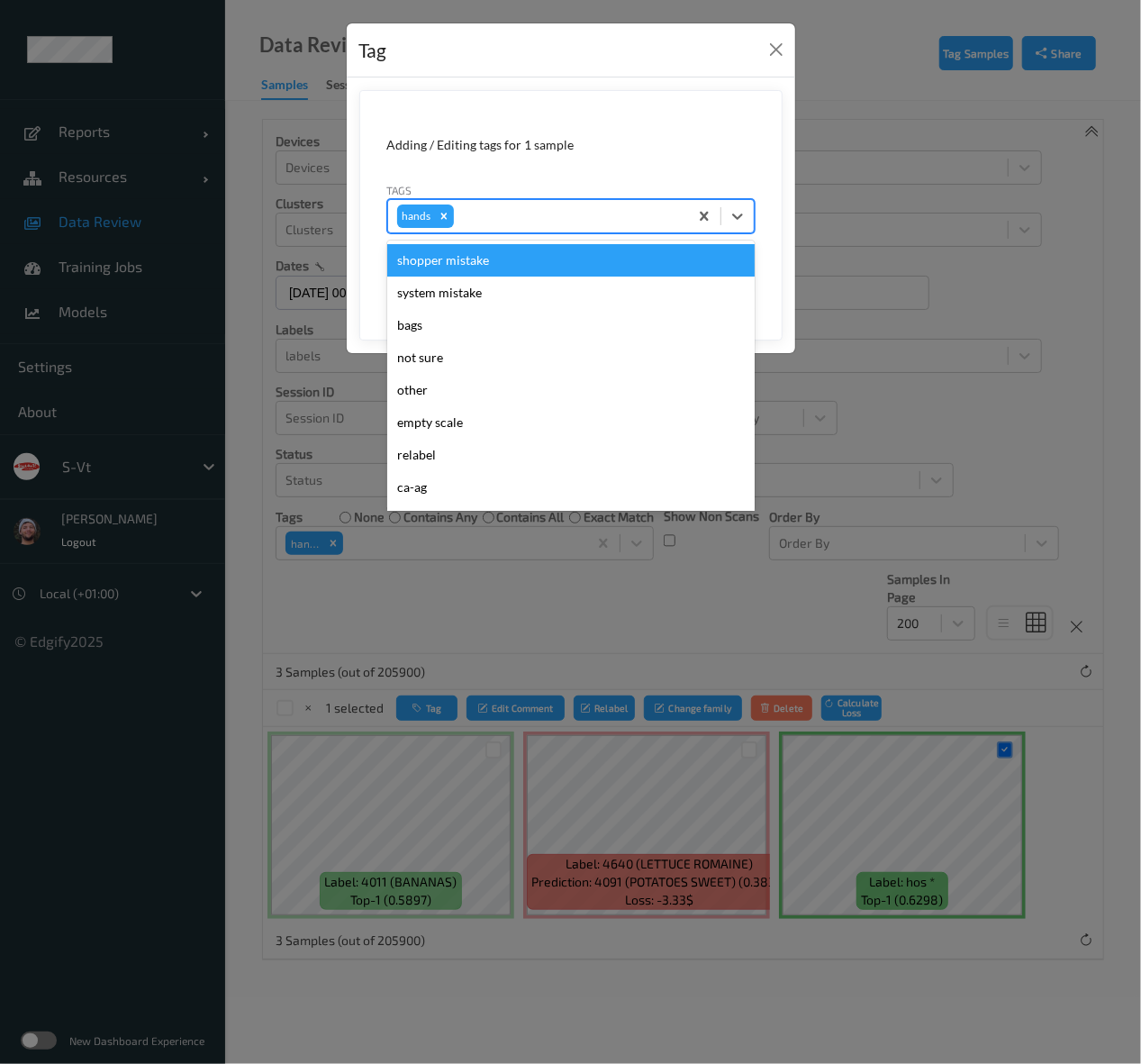
click at [522, 213] on div at bounding box center [568, 216] width 221 height 22
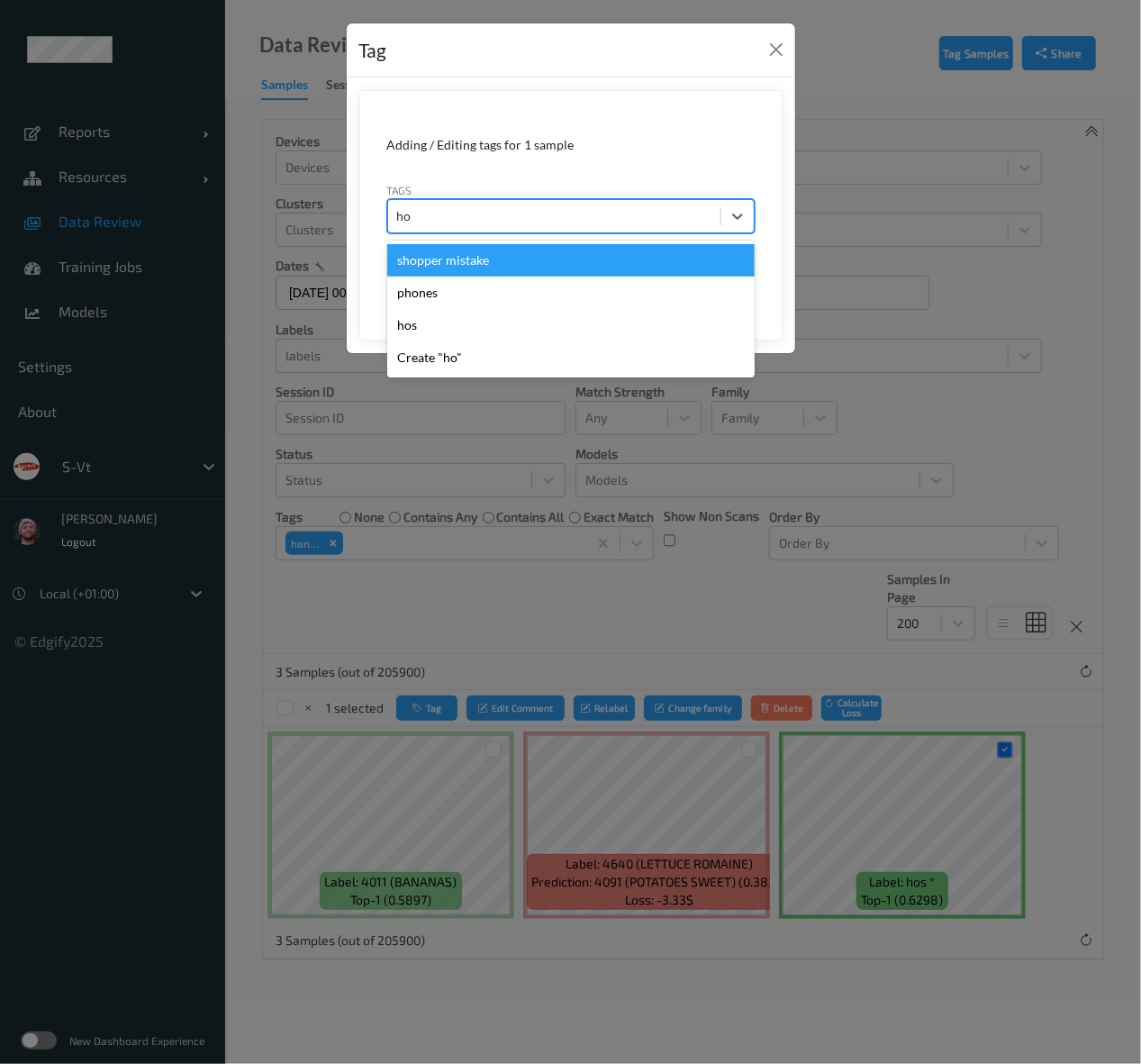
type input "hos"
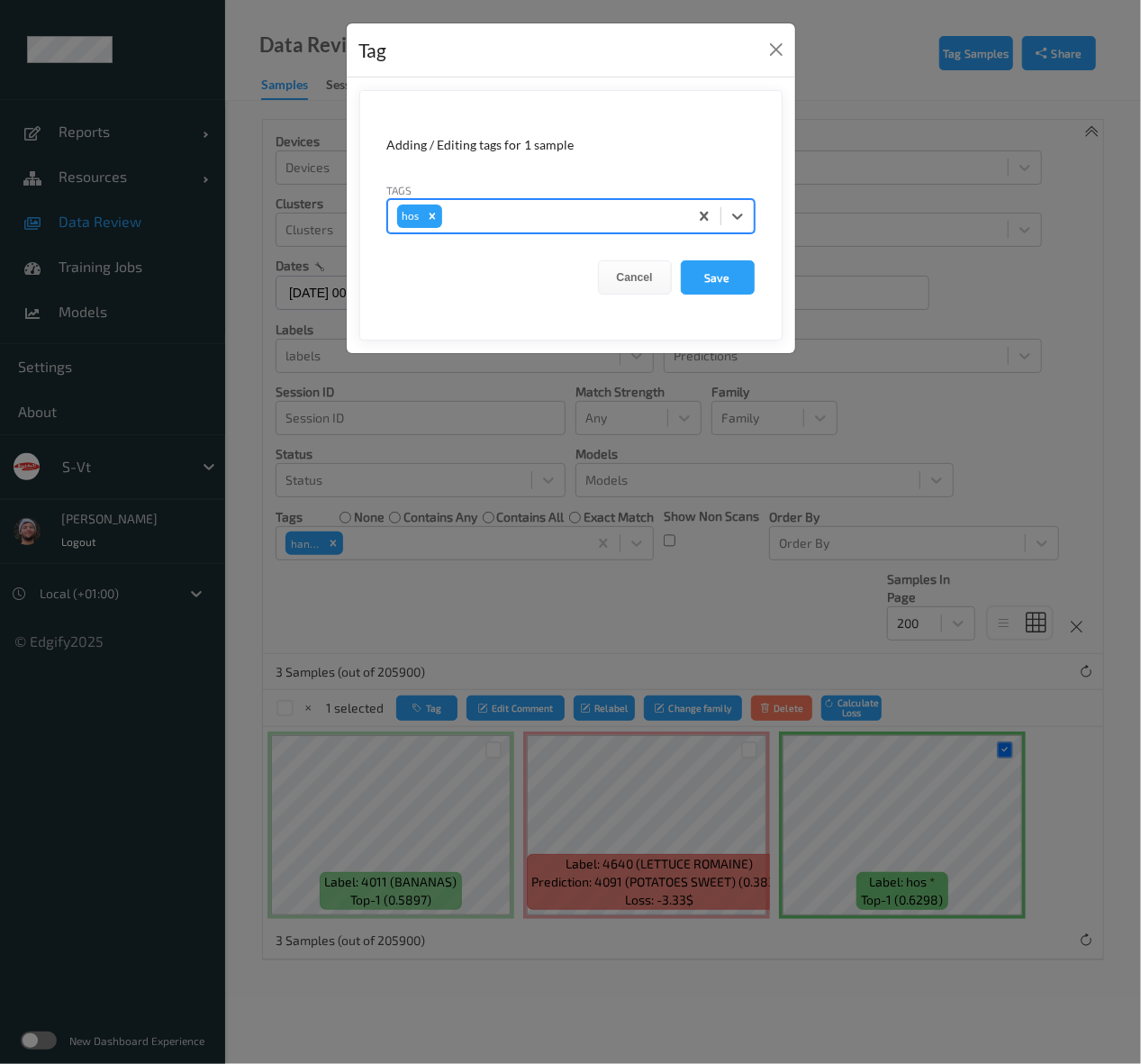
click at [681, 261] on button "Save" at bounding box center [717, 278] width 74 height 35
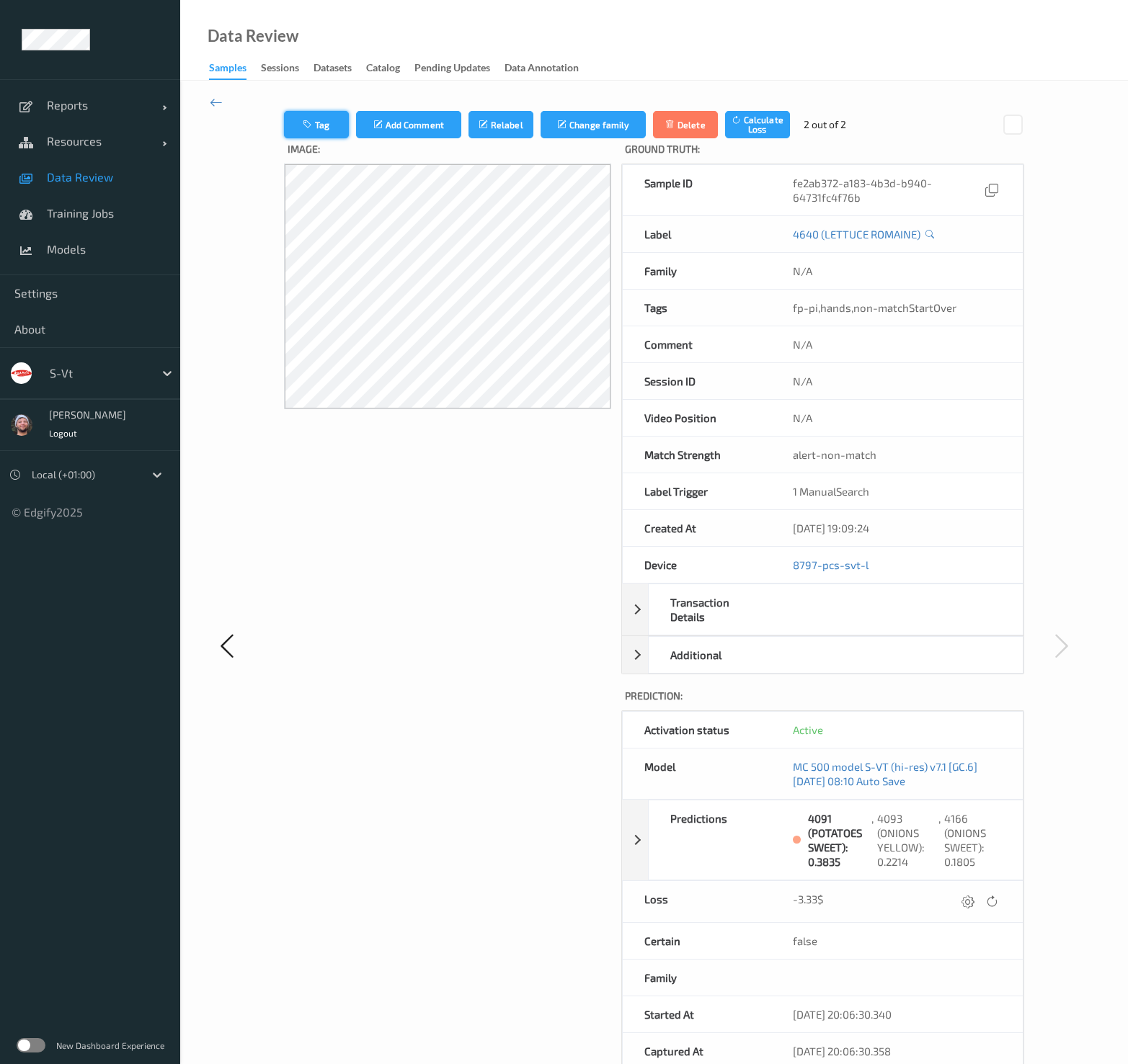
click at [321, 127] on button "Tag" at bounding box center [316, 125] width 65 height 28
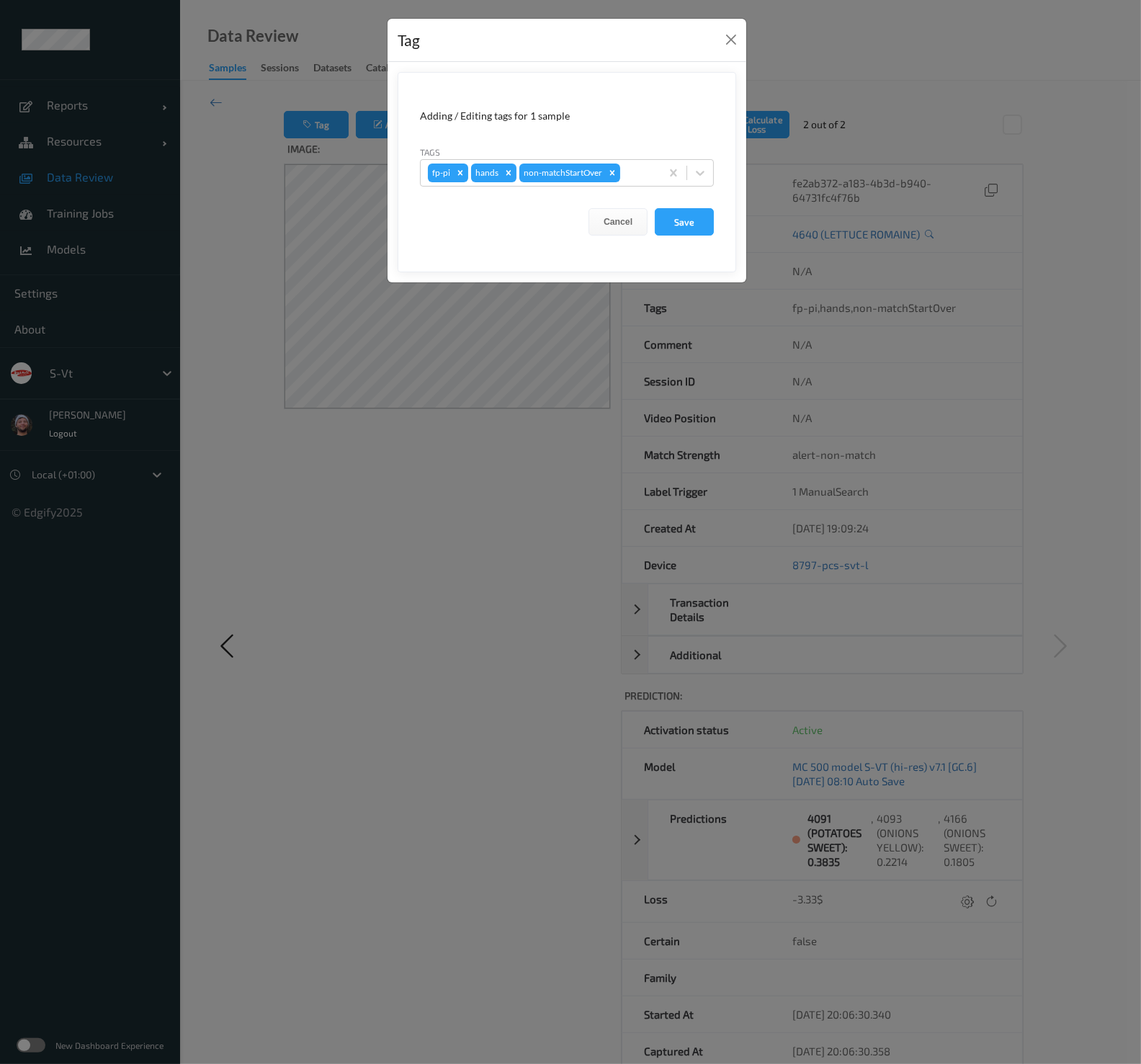
drag, startPoint x: 223, startPoint y: 100, endPoint x: 214, endPoint y: 105, distance: 10.3
click at [223, 100] on div "Tag Adding / Editing tags for 1 sample Tags fp-pi hands non-matchStartOver Canc…" at bounding box center [570, 532] width 1141 height 1064
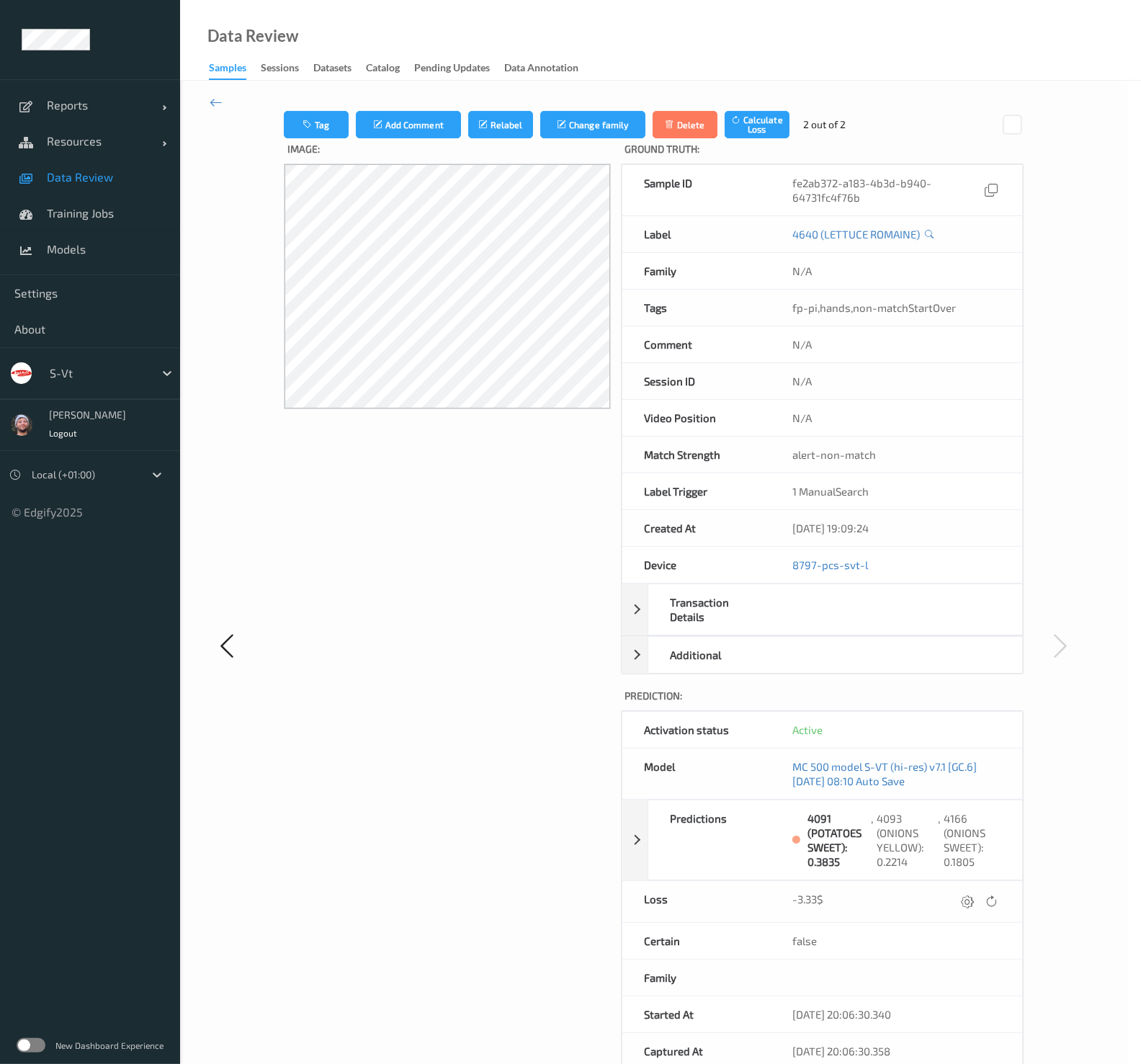
click at [214, 105] on div "Tag Adding / Editing tags for 1 sample Tags fp-pi hands non-matchStartOver Canc…" at bounding box center [570, 532] width 1141 height 1064
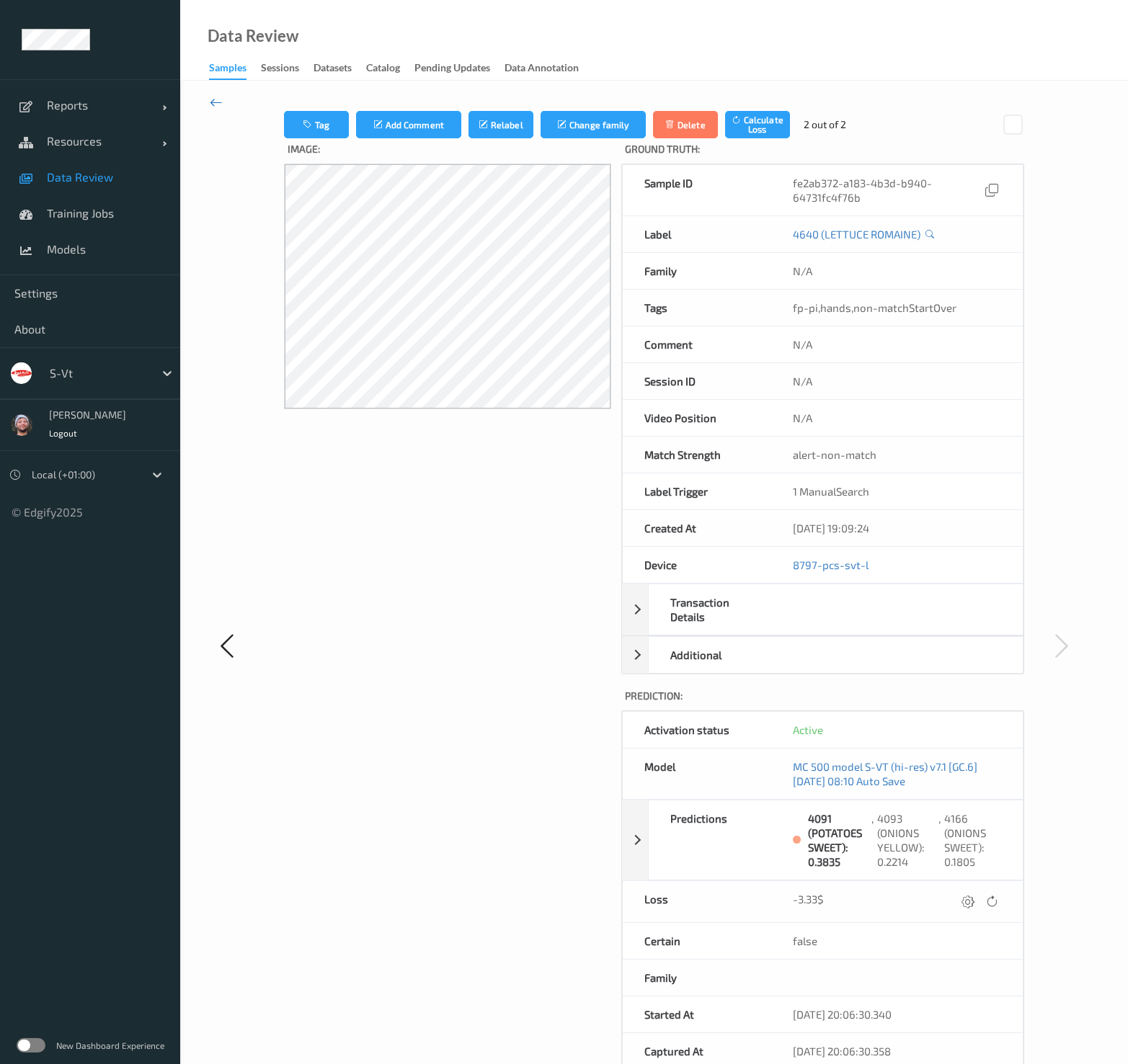
click at [219, 95] on icon at bounding box center [215, 102] width 13 height 16
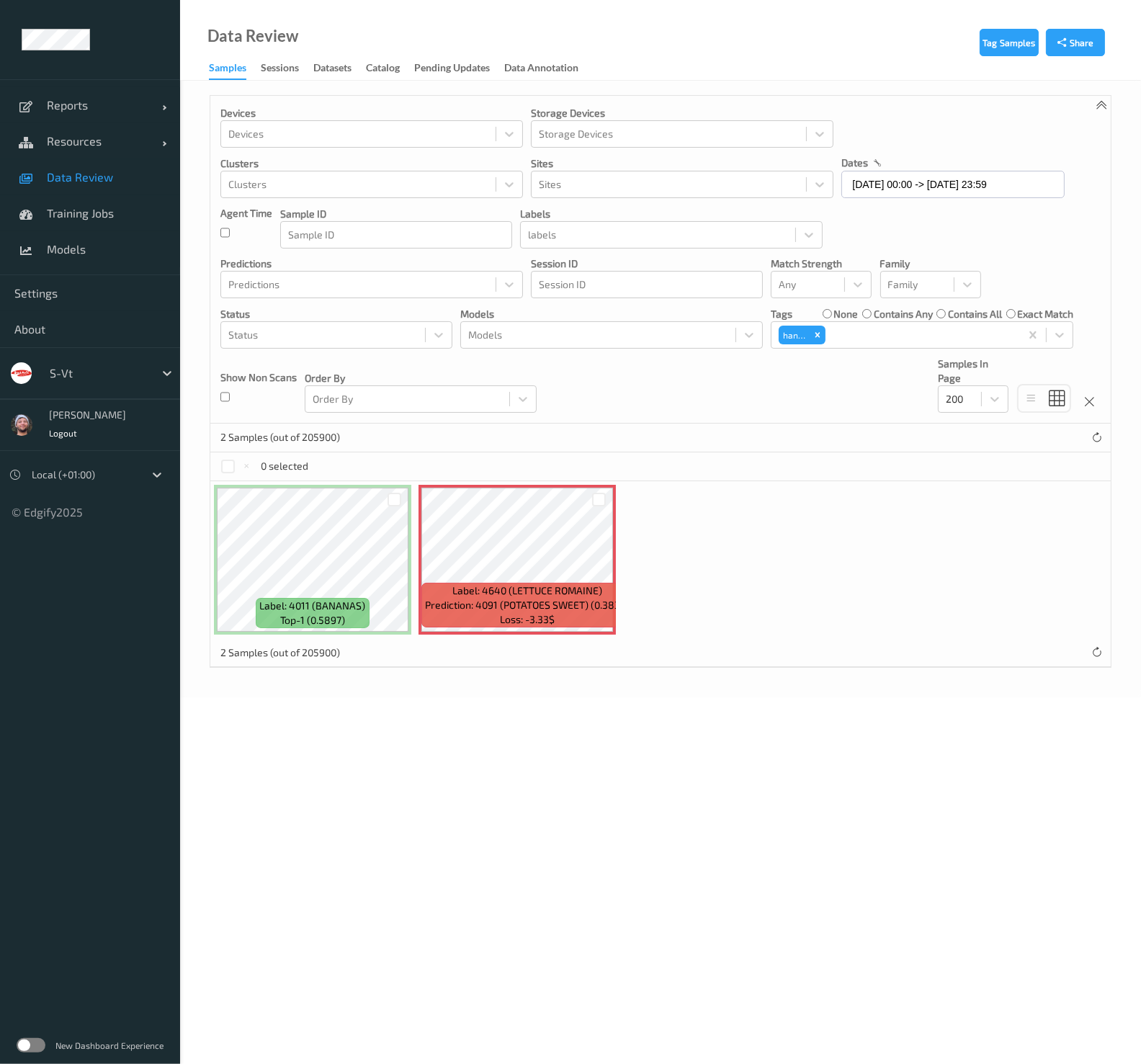
click at [679, 665] on div "Devices Devices Storage Devices Storage Devices Clusters Clusters Sites Sites d…" at bounding box center [660, 381] width 902 height 573
click at [67, 167] on link "Data Review" at bounding box center [90, 177] width 180 height 36
click at [454, 261] on p "Predictions" at bounding box center [372, 264] width 303 height 15
click at [59, 179] on span "Data Review" at bounding box center [106, 177] width 119 height 15
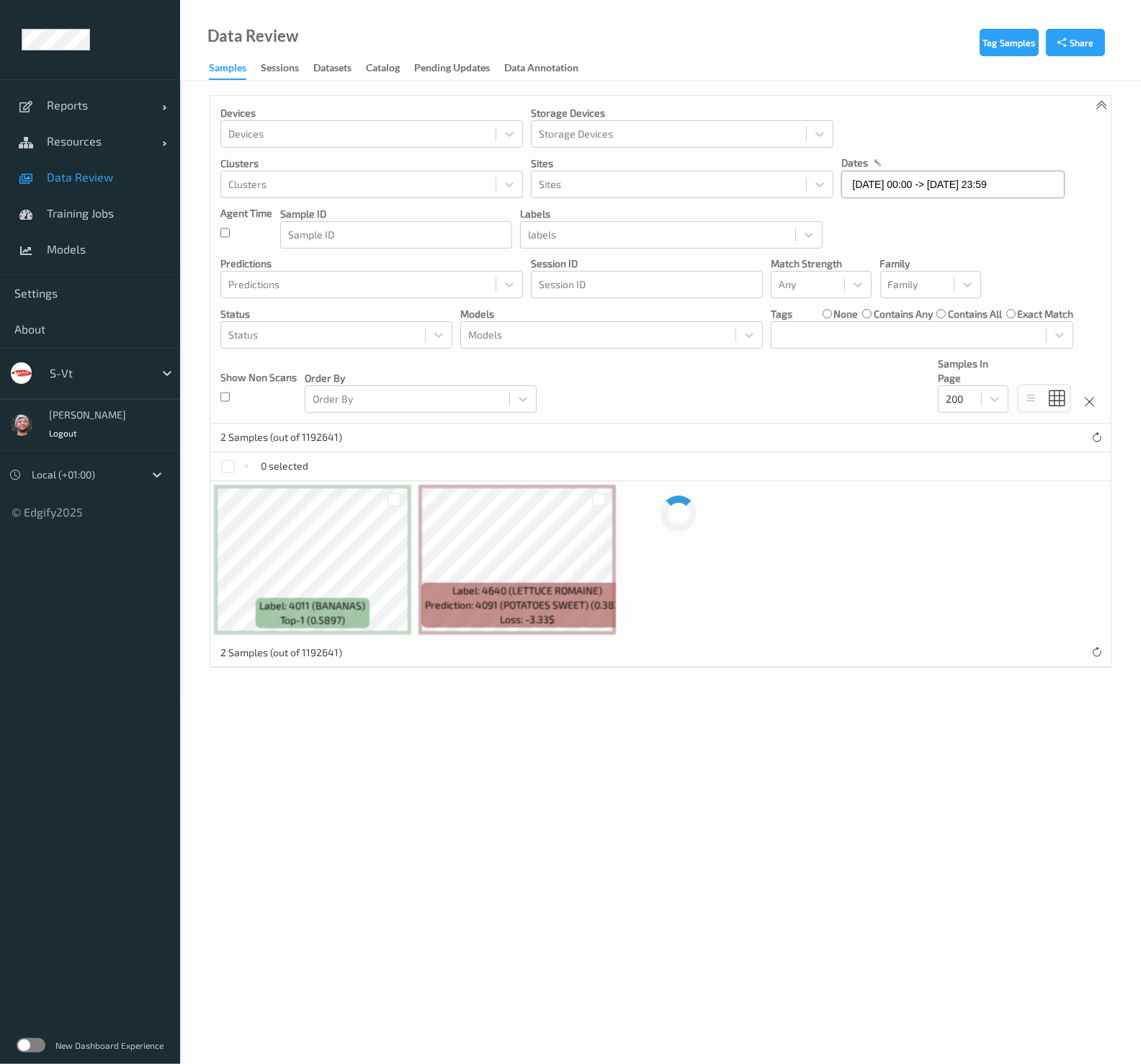
click at [912, 180] on input "[DATE] 00:00 -> [DATE] 23:59" at bounding box center [952, 185] width 223 height 28
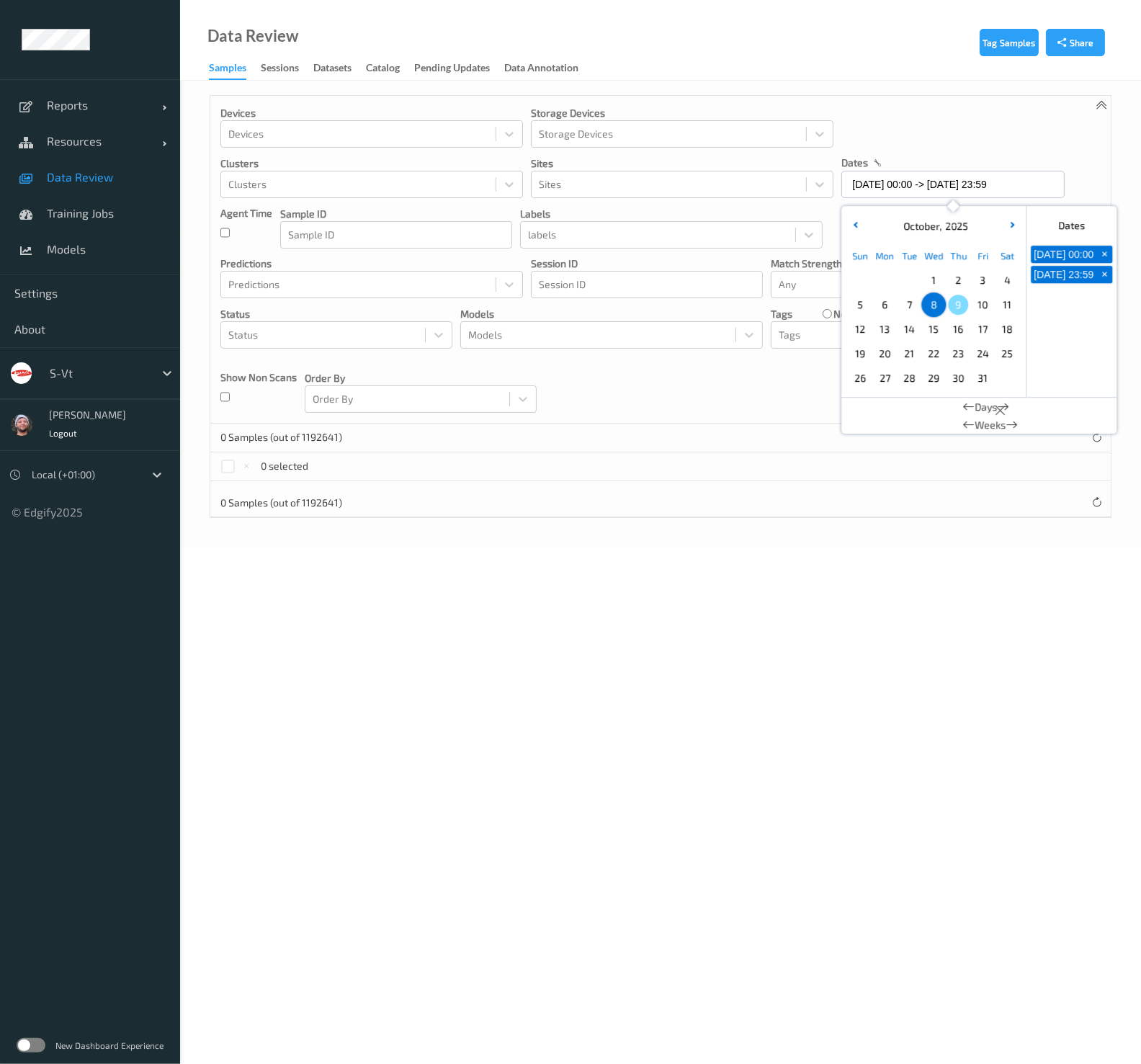
click at [912, 307] on span "8" at bounding box center [934, 304] width 20 height 20
type input "[DATE] 00:00 -> [DATE] 23:59"
click at [754, 471] on div "0 selected" at bounding box center [660, 467] width 901 height 29
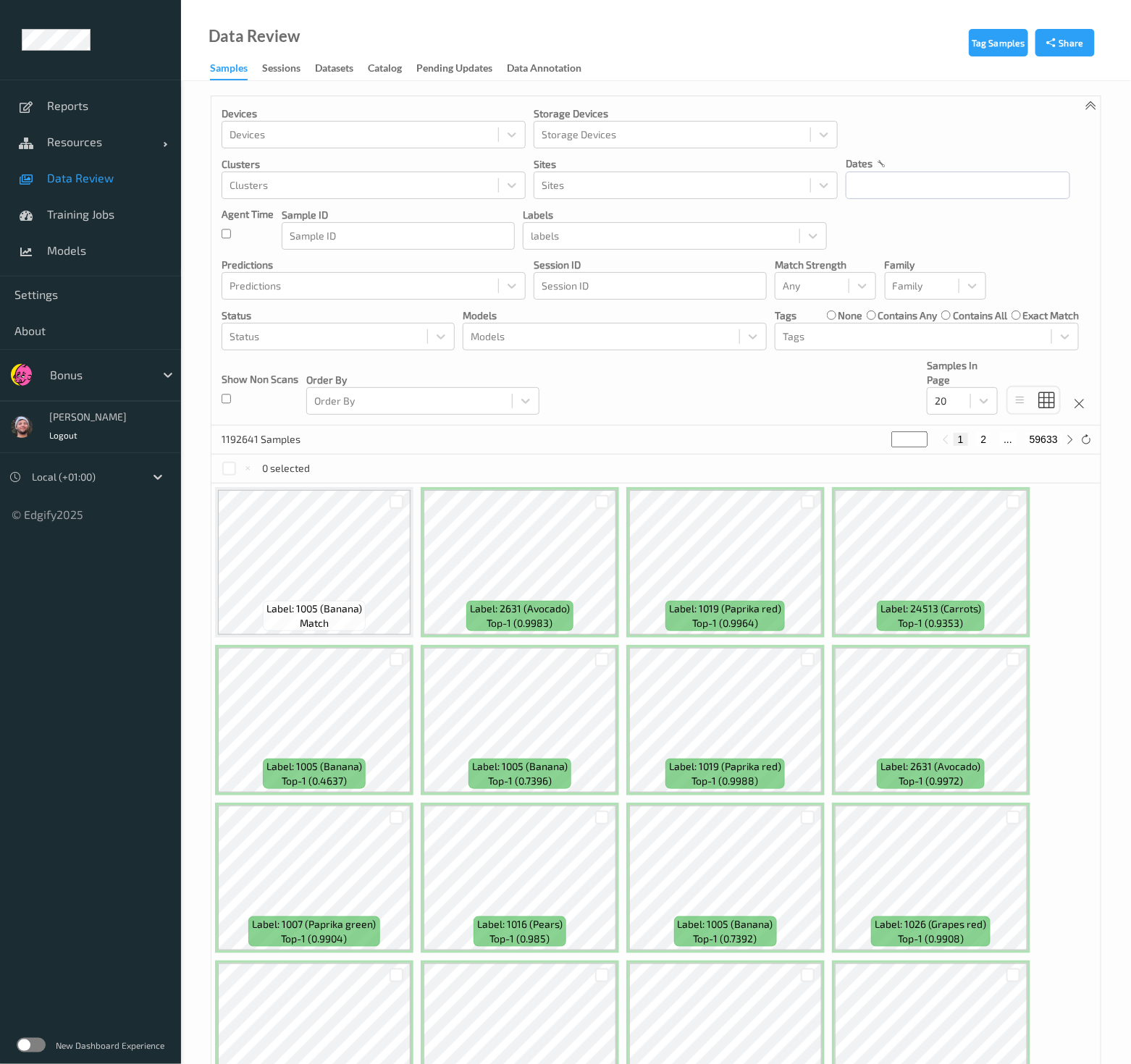
click at [631, 425] on div "1192641 Samples * 1 2 ... 59633" at bounding box center [656, 440] width 889 height 29
click at [775, 293] on div "Any" at bounding box center [811, 286] width 73 height 23
click at [814, 351] on span "Alert non-match" at bounding box center [835, 355] width 64 height 29
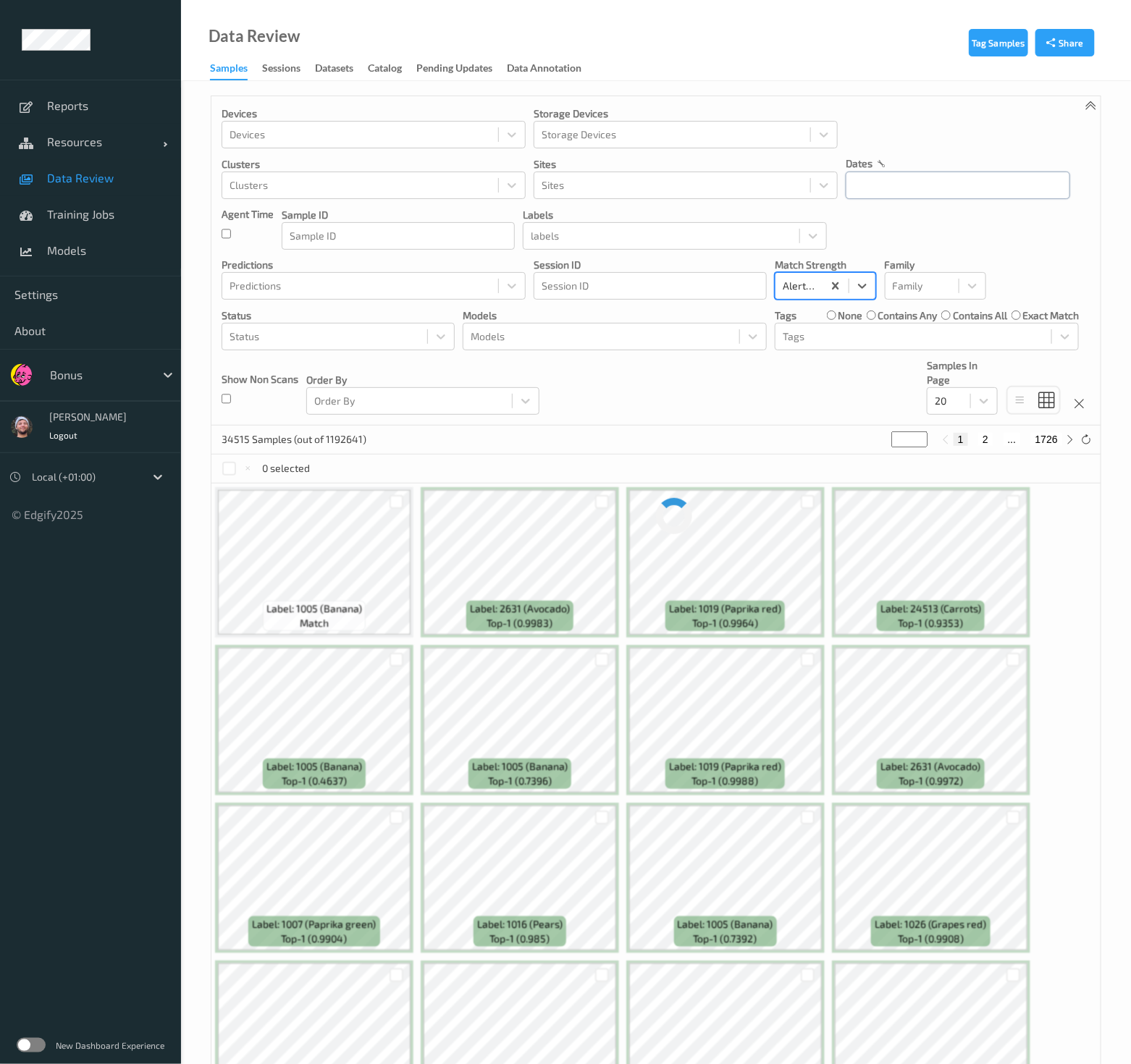
click at [864, 179] on input "text" at bounding box center [957, 186] width 224 height 28
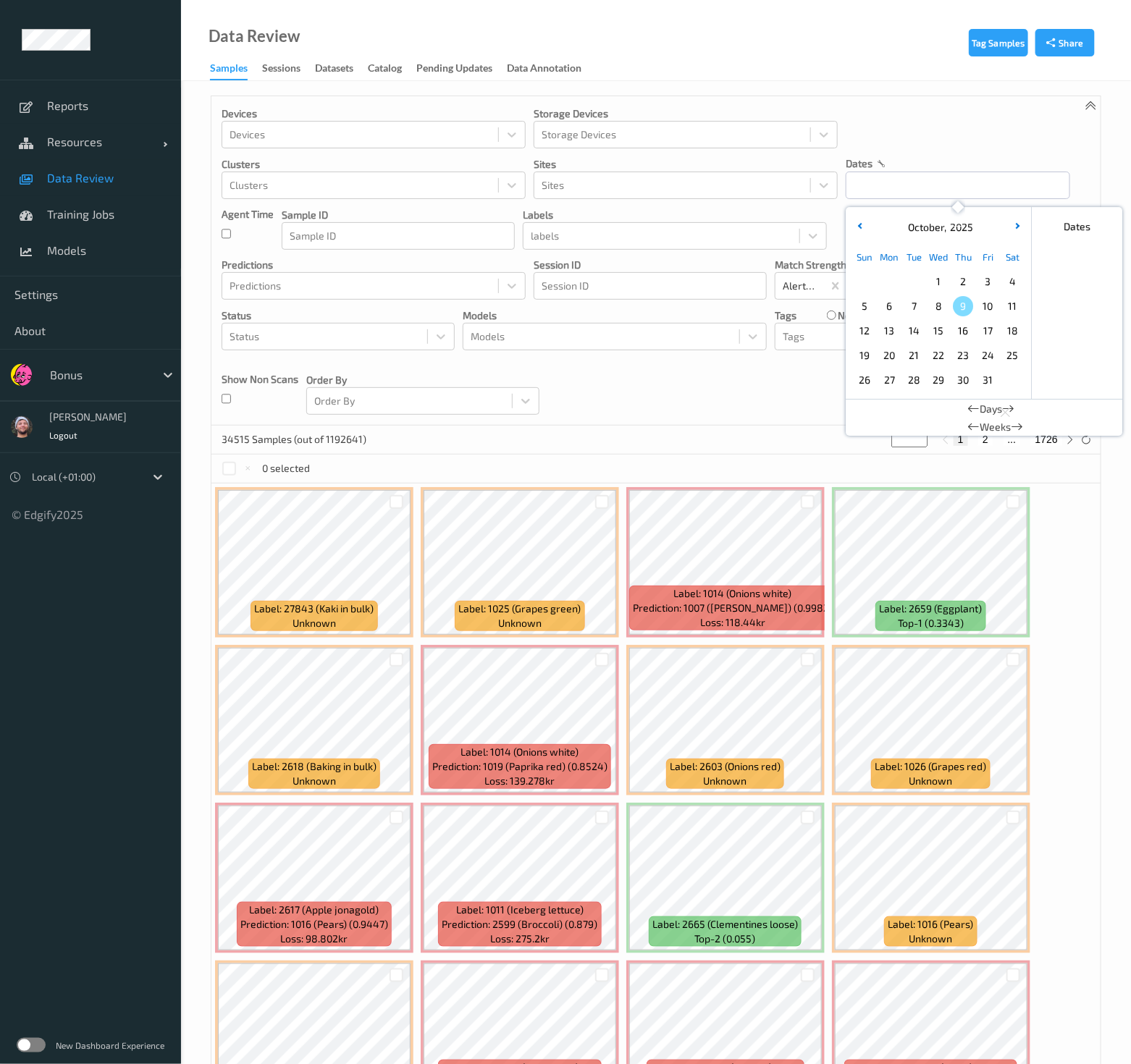
click at [963, 310] on span "9" at bounding box center [963, 306] width 20 height 20
type input "[DATE] 00:00 -> [DATE] 23:59"
click at [595, 497] on div at bounding box center [602, 502] width 14 height 14
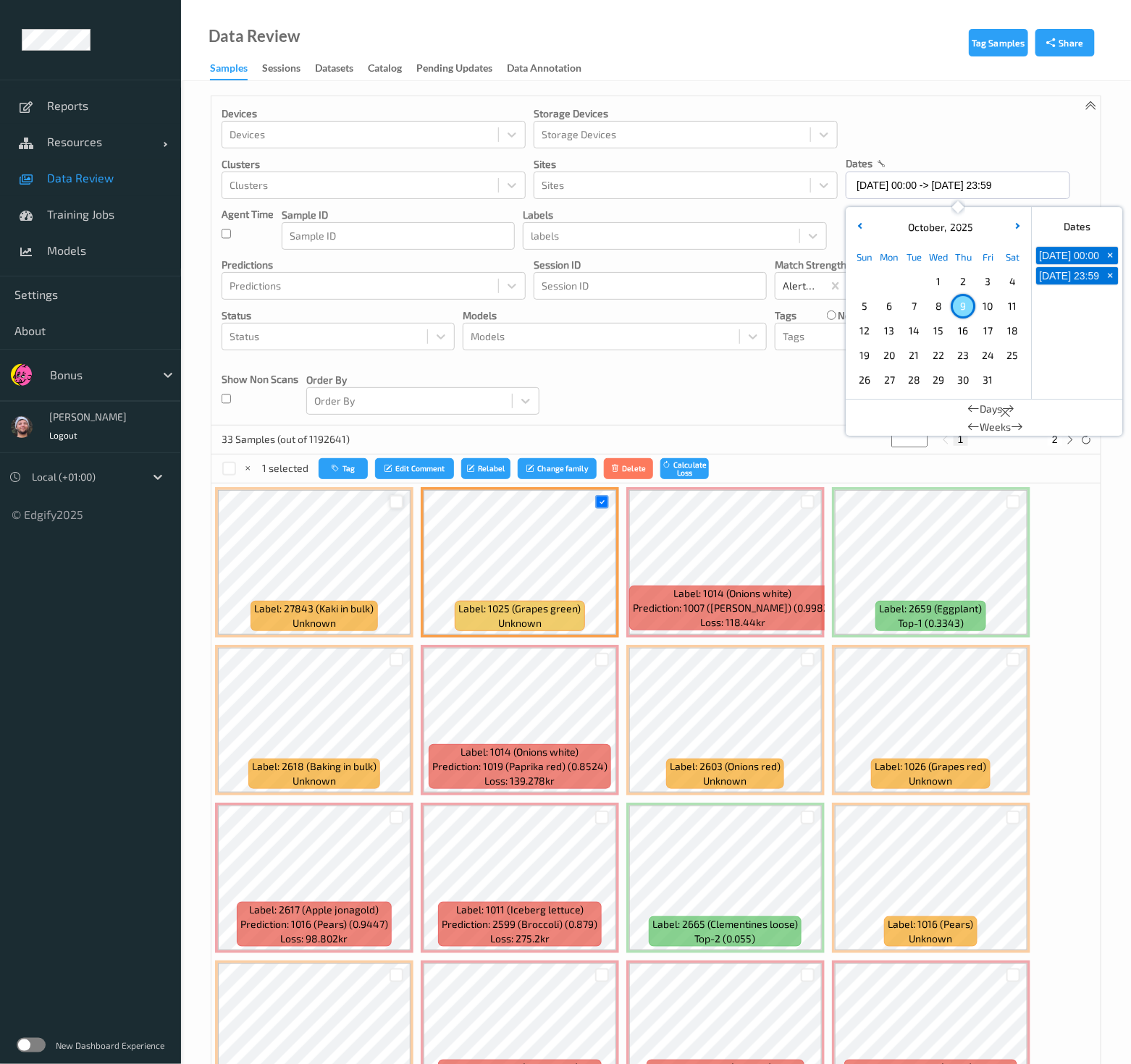
click at [398, 500] on div at bounding box center [397, 502] width 14 height 14
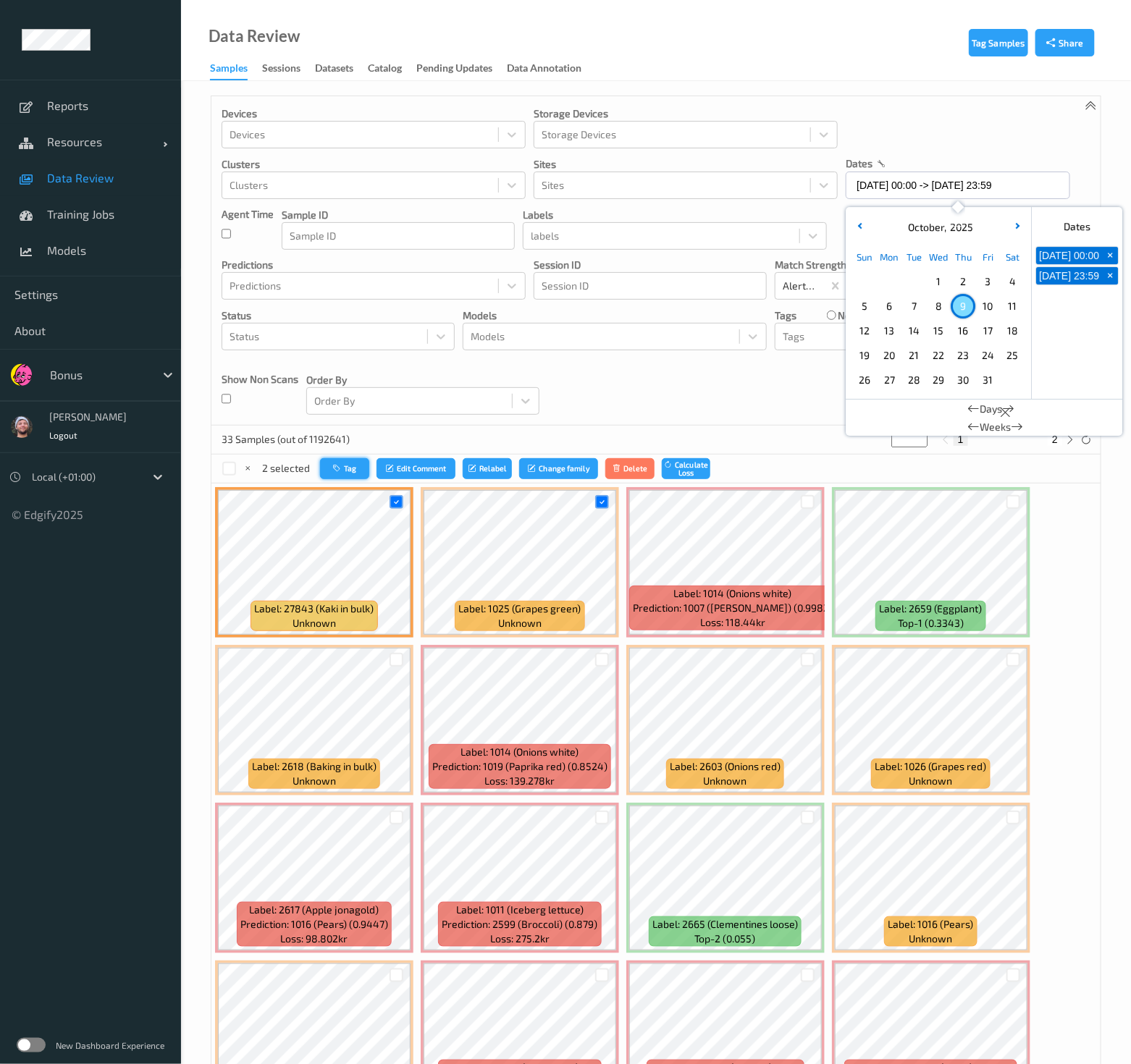
click at [329, 464] on button "Tag" at bounding box center [344, 468] width 49 height 21
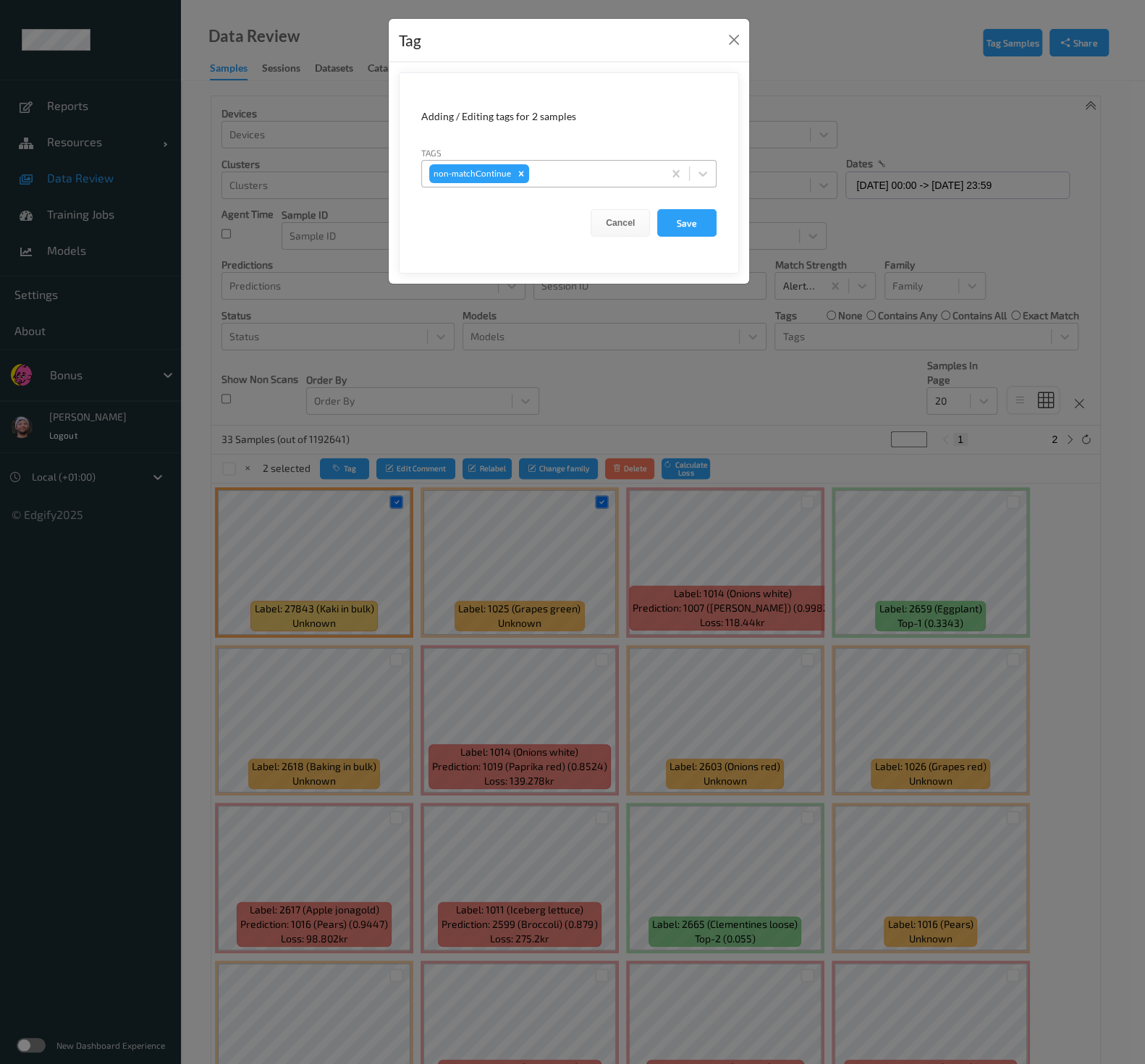
click at [608, 170] on div at bounding box center [594, 173] width 124 height 18
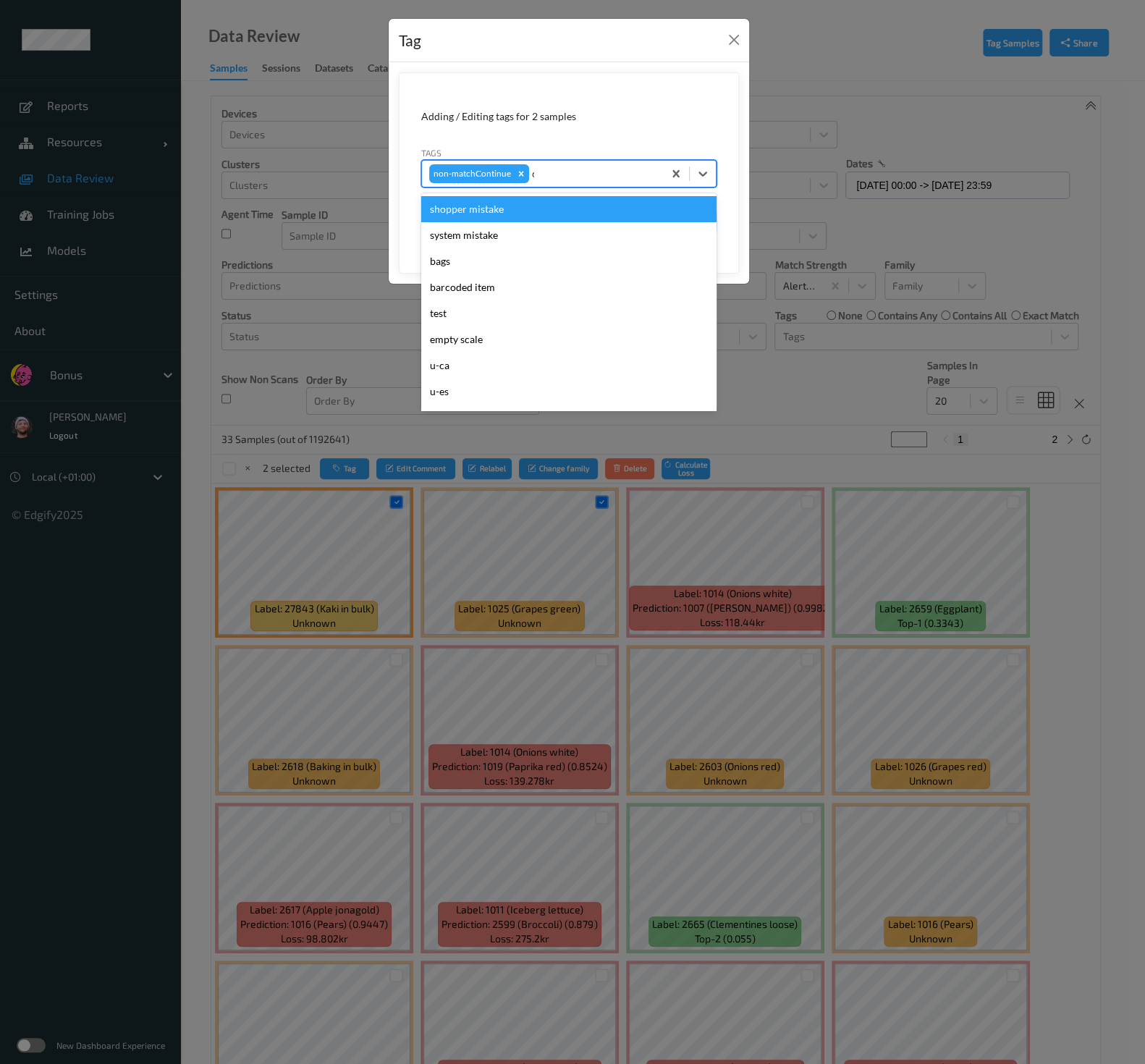
type input "ca"
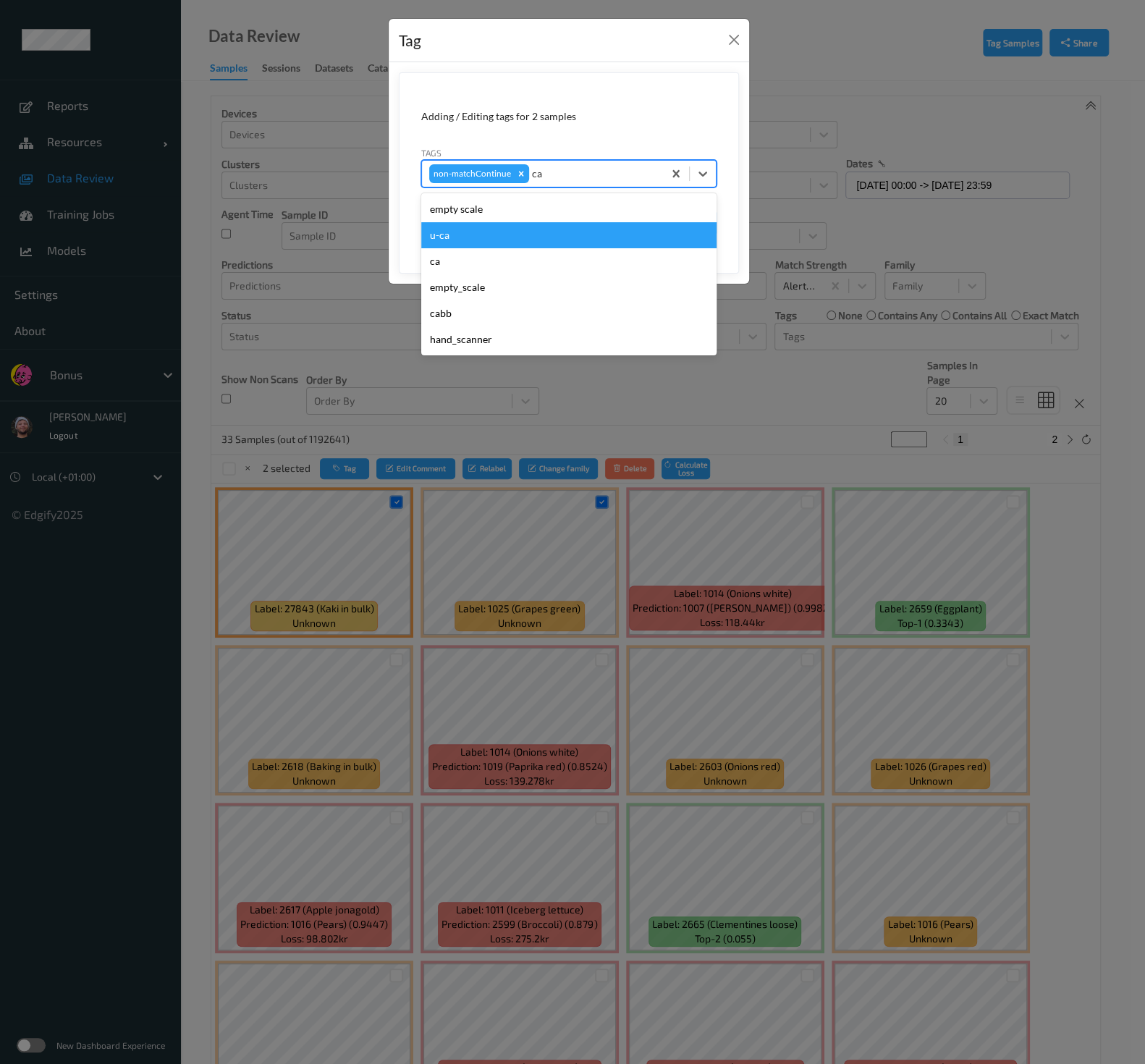
click at [558, 237] on div "u-ca" at bounding box center [569, 235] width 295 height 26
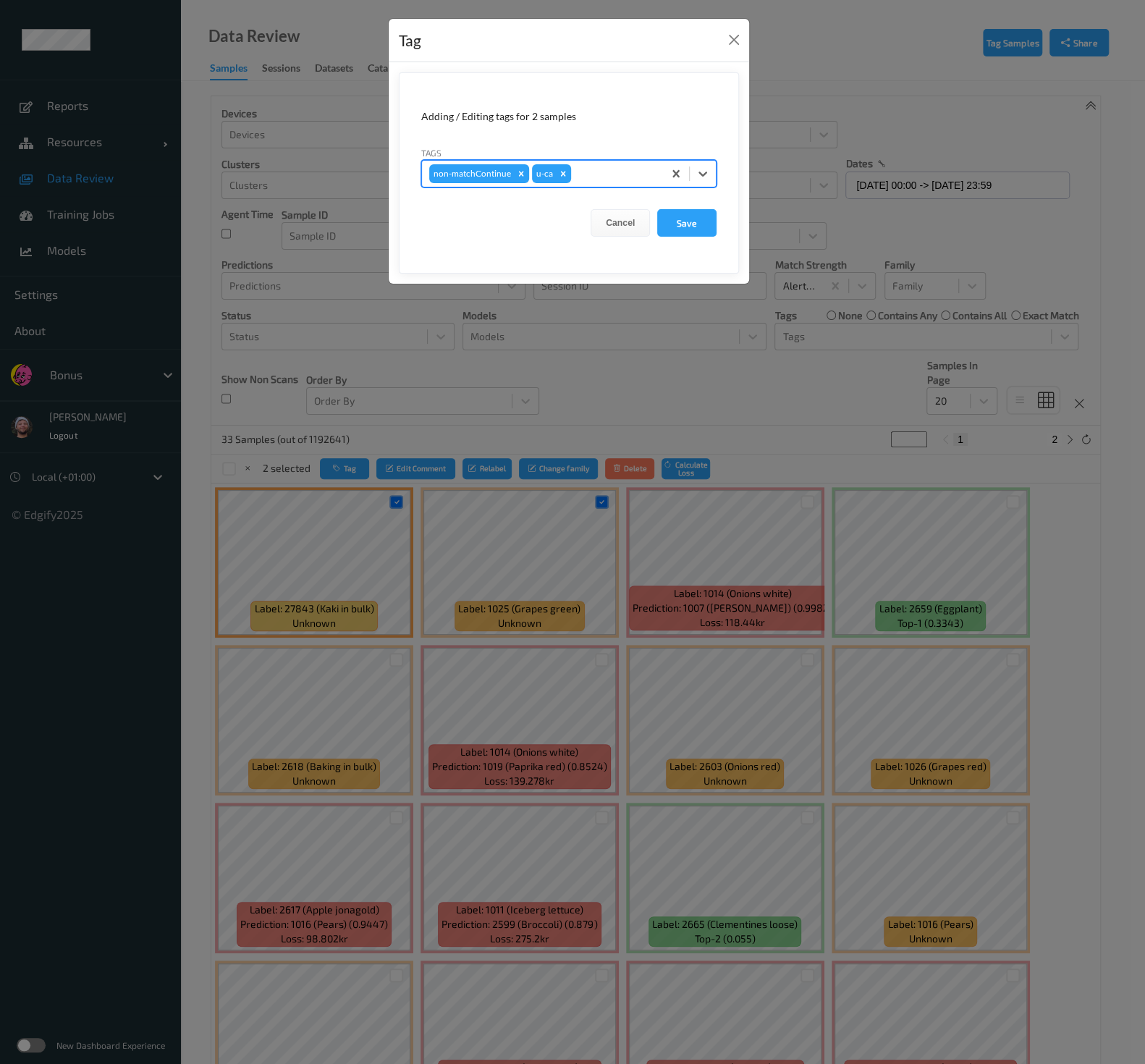
type input "s"
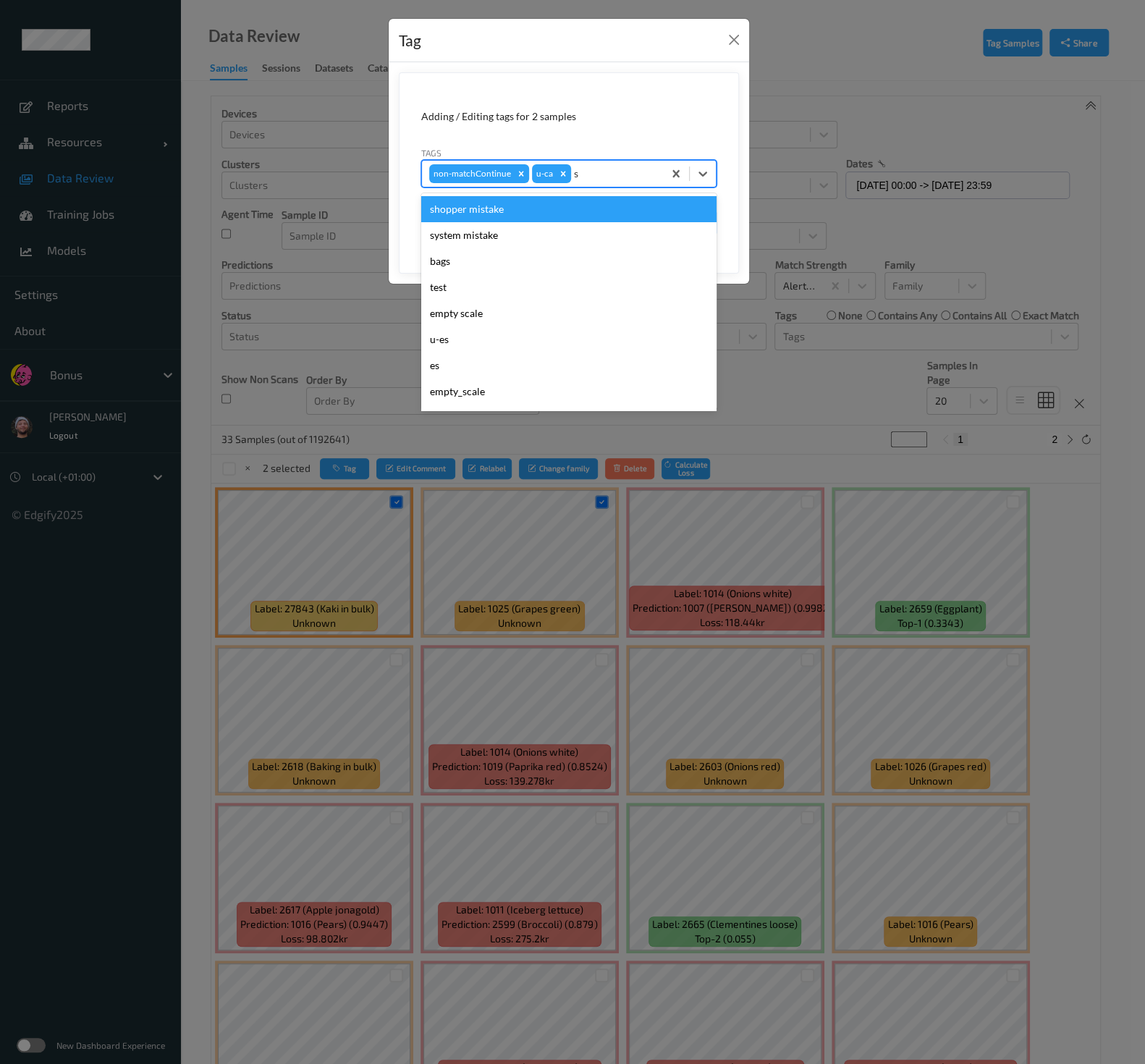
click at [561, 206] on div "shopper mistake" at bounding box center [569, 210] width 295 height 26
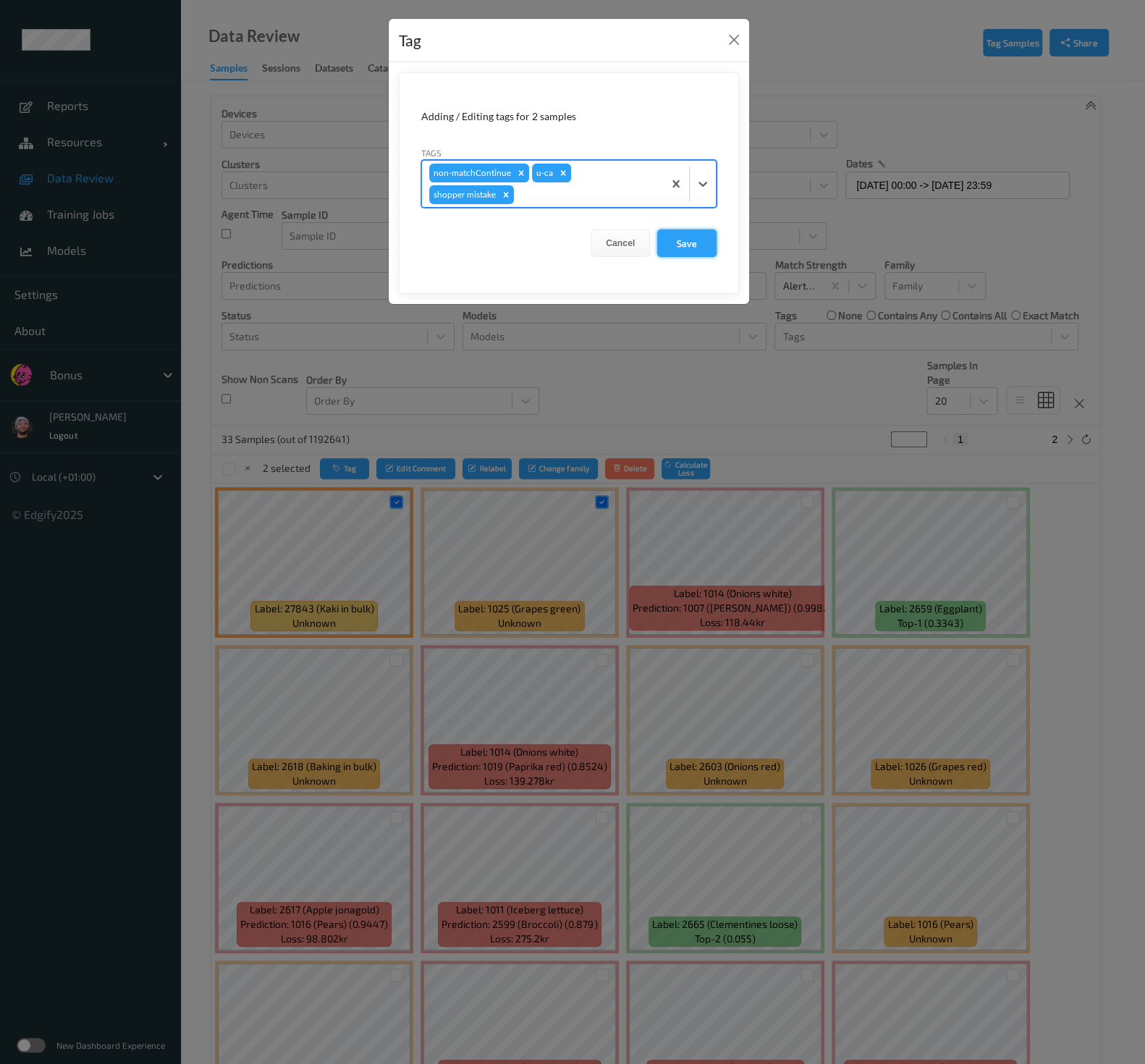
click at [680, 239] on button "Save" at bounding box center [687, 243] width 59 height 28
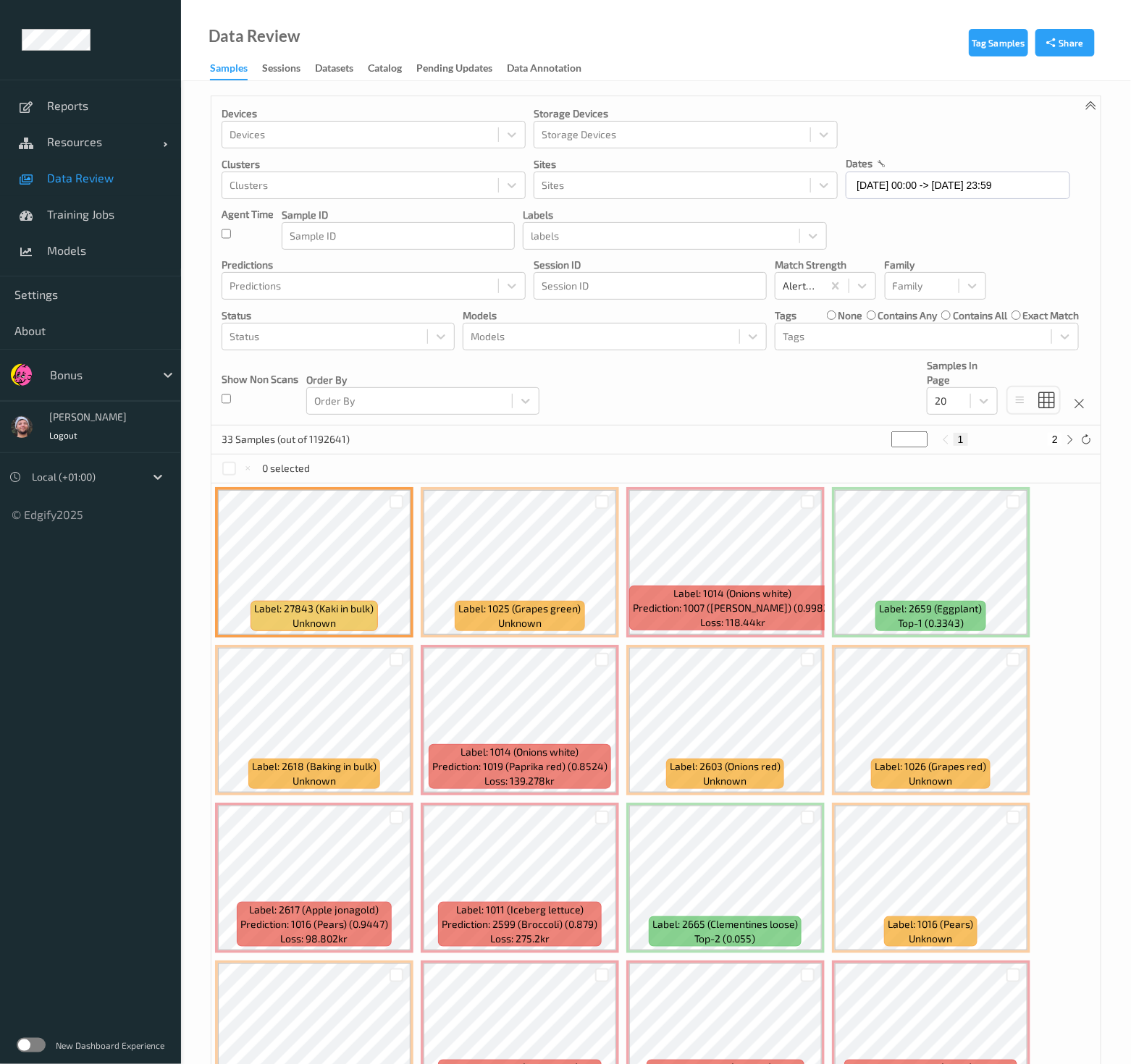
click at [789, 400] on div "Devices Devices Storage Devices Storage Devices Clusters Clusters Sites Sites d…" at bounding box center [656, 261] width 889 height 330
click at [818, 321] on div "Tags none contains any contains all exact match" at bounding box center [926, 315] width 304 height 15
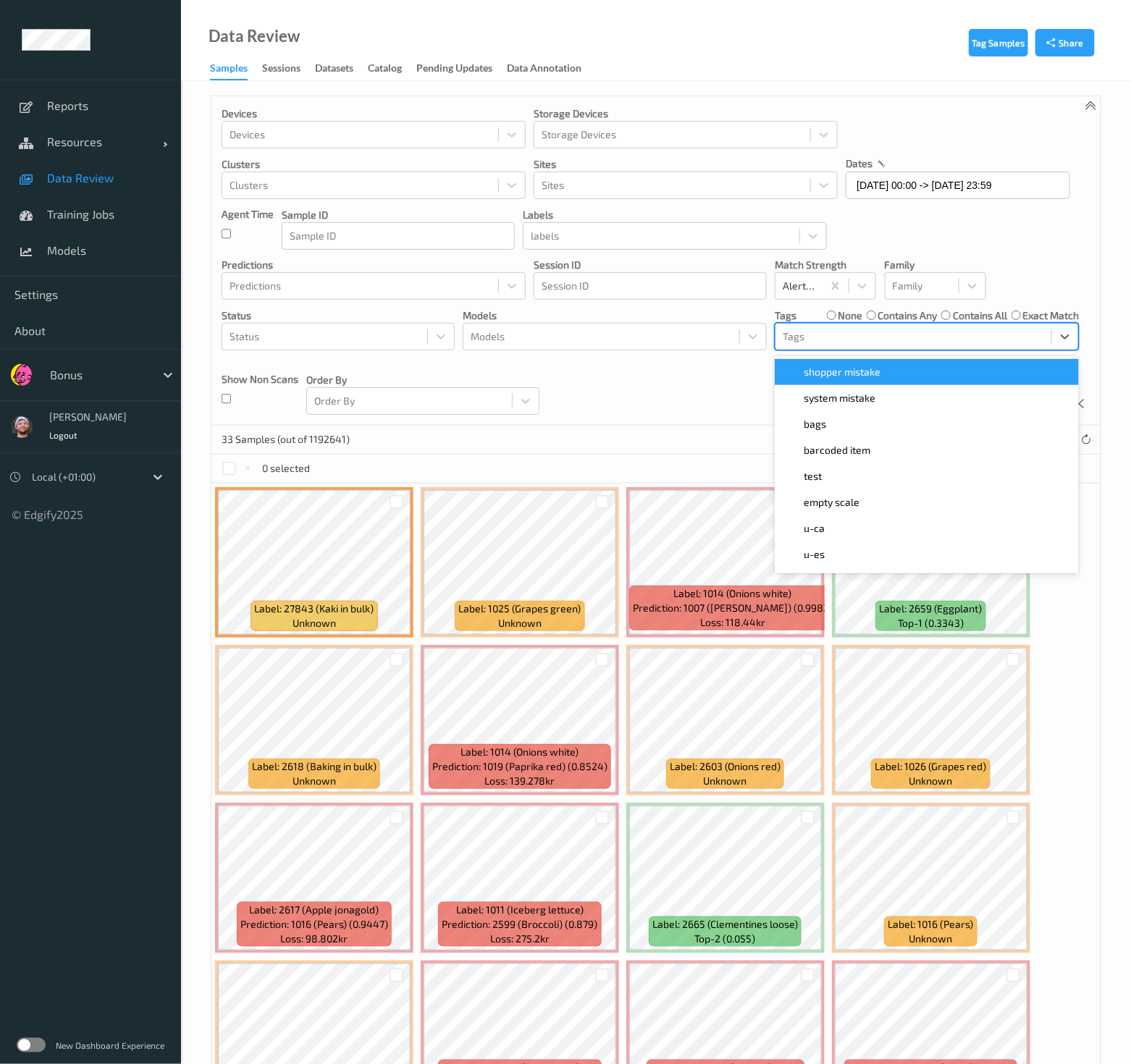
click at [819, 342] on div at bounding box center [913, 337] width 261 height 18
click at [831, 374] on span "shopper mistake" at bounding box center [842, 372] width 77 height 15
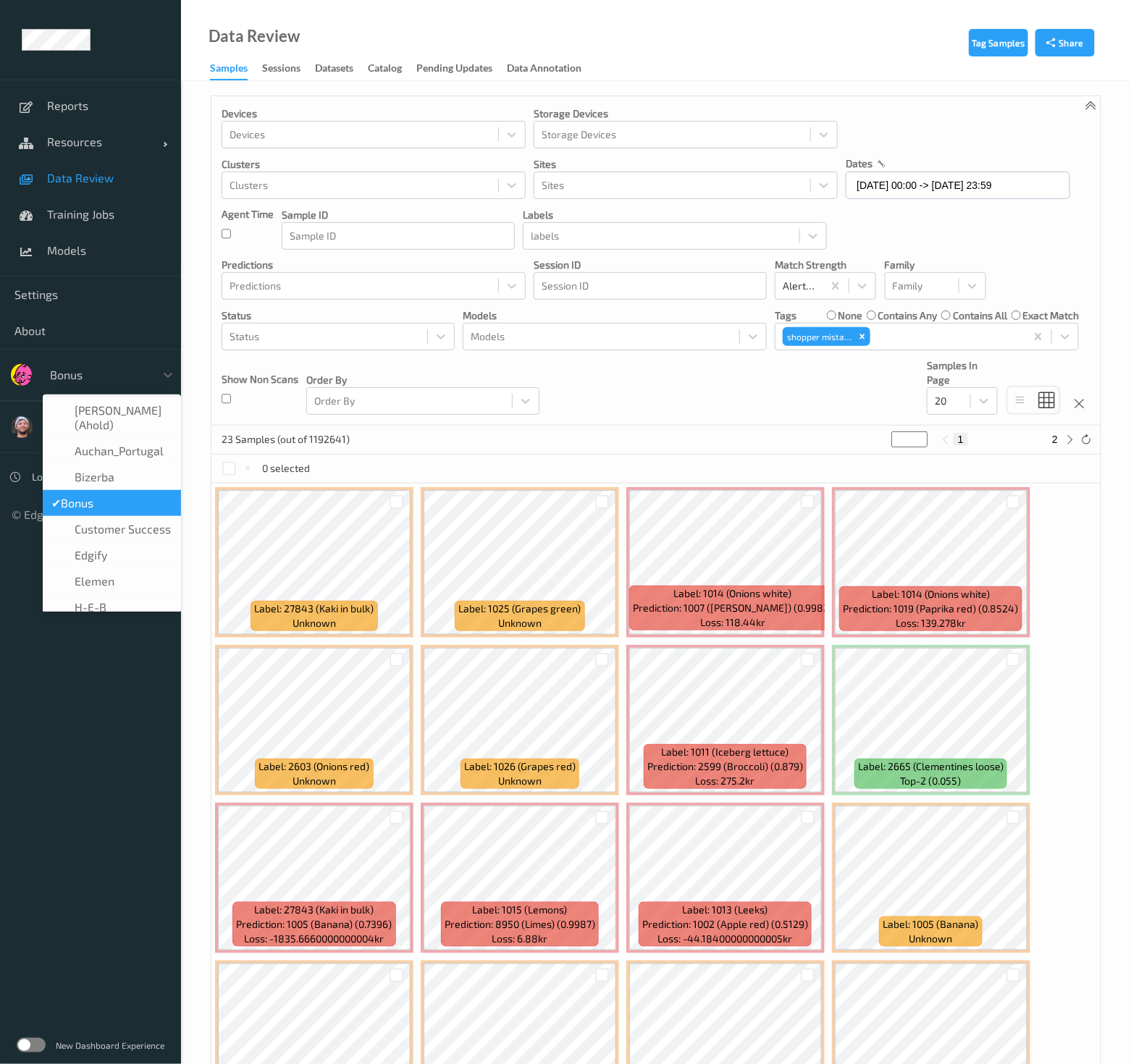
click at [133, 364] on div "Bonus" at bounding box center [99, 375] width 112 height 23
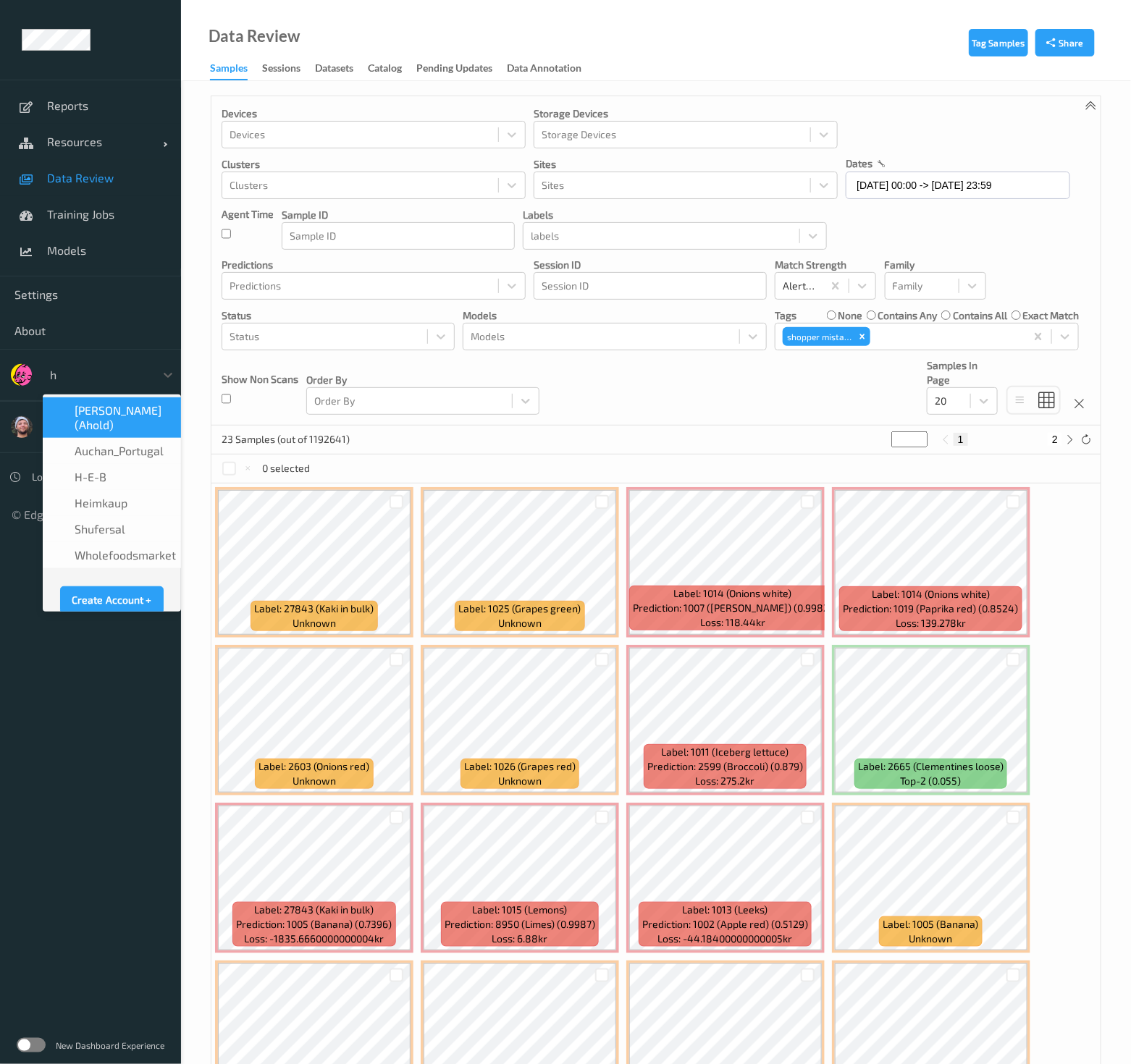
type input "h-"
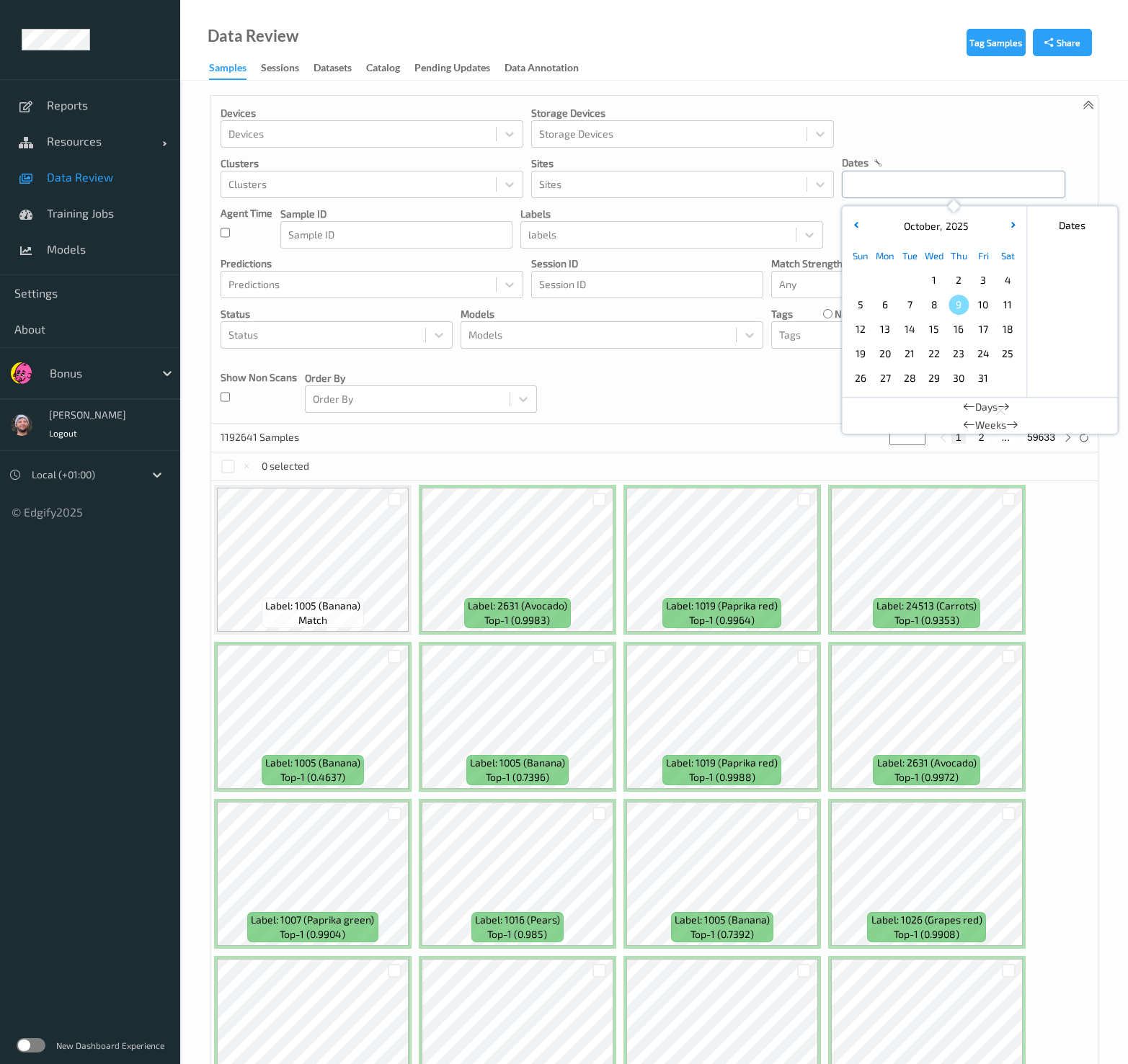
click at [964, 184] on input "text" at bounding box center [952, 185] width 223 height 28
click at [940, 289] on div "1" at bounding box center [934, 281] width 25 height 25
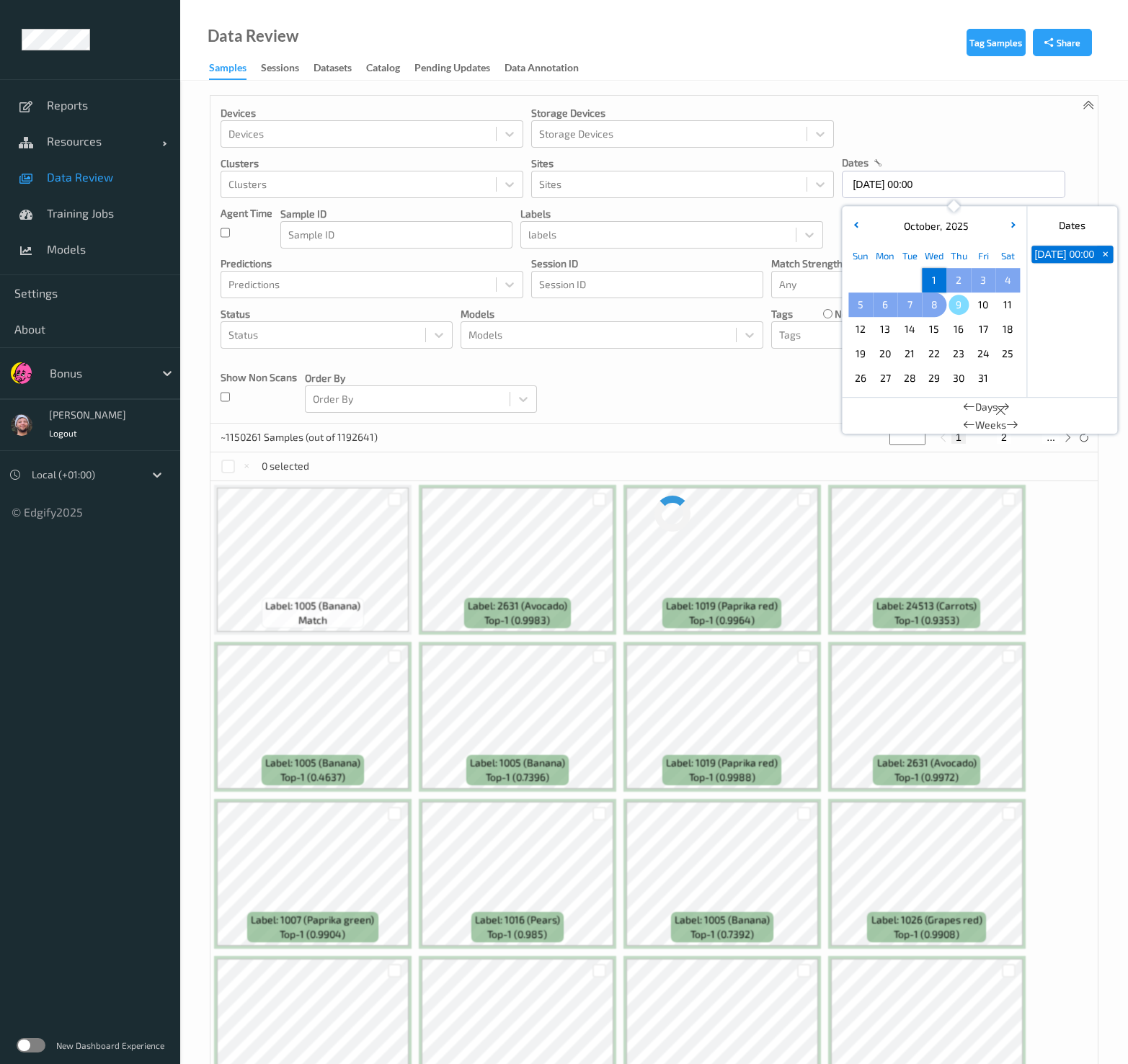
click at [937, 299] on span "8" at bounding box center [934, 304] width 20 height 20
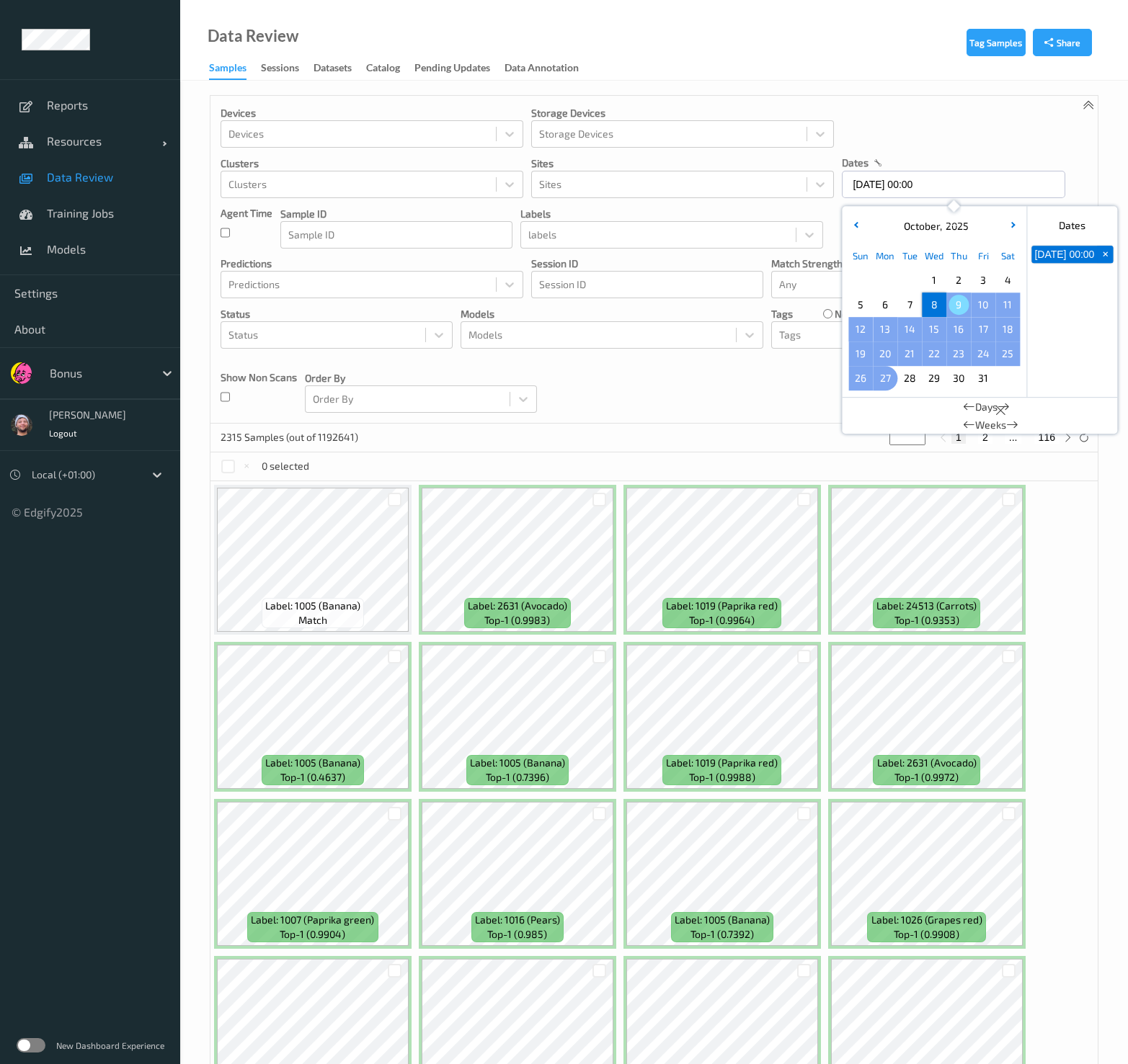
click at [726, 399] on div "Devices Devices Storage Devices Storage Devices Clusters Clusters Sites Sites d…" at bounding box center [653, 260] width 887 height 328
click at [892, 187] on input "08/10/2025 00:00" at bounding box center [952, 185] width 223 height 28
click at [926, 307] on span "8" at bounding box center [934, 304] width 20 height 20
type input "08/10/2025 00:00 -> 08/10/2025 23:59"
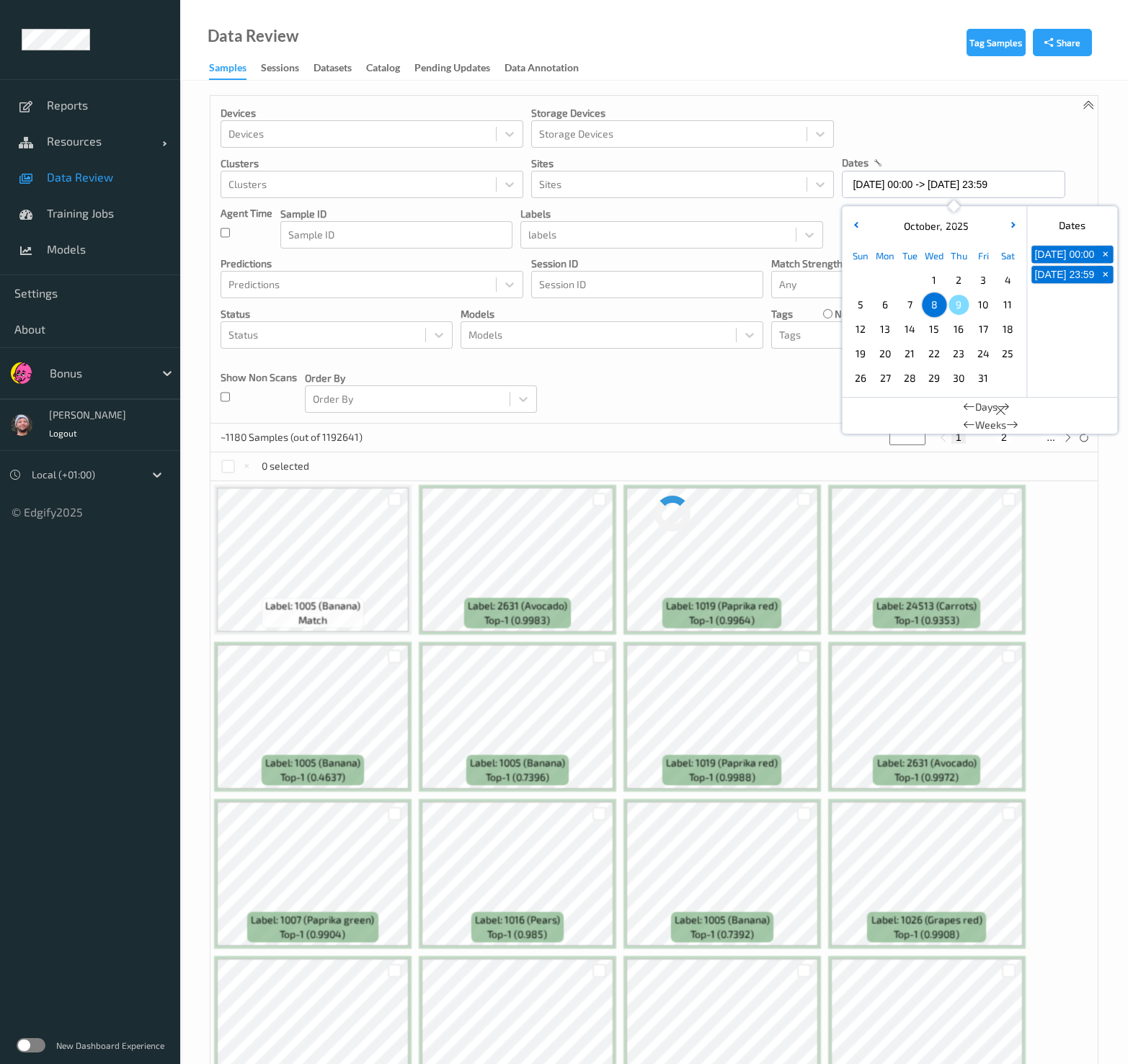
click at [738, 379] on div "Devices Devices Storage Devices Storage Devices Clusters Clusters Sites Sites d…" at bounding box center [653, 260] width 887 height 328
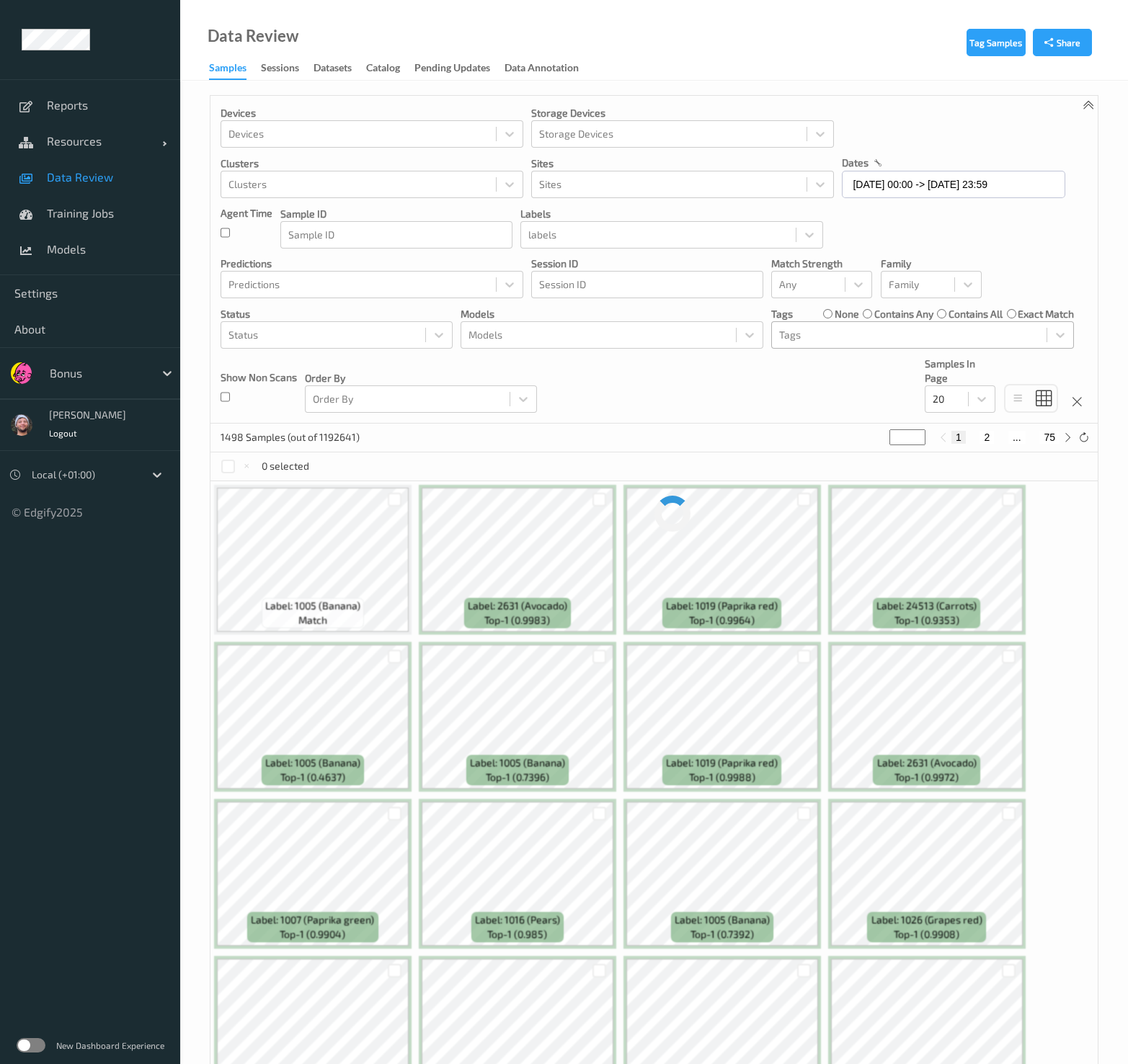
click at [811, 340] on div at bounding box center [909, 335] width 260 height 18
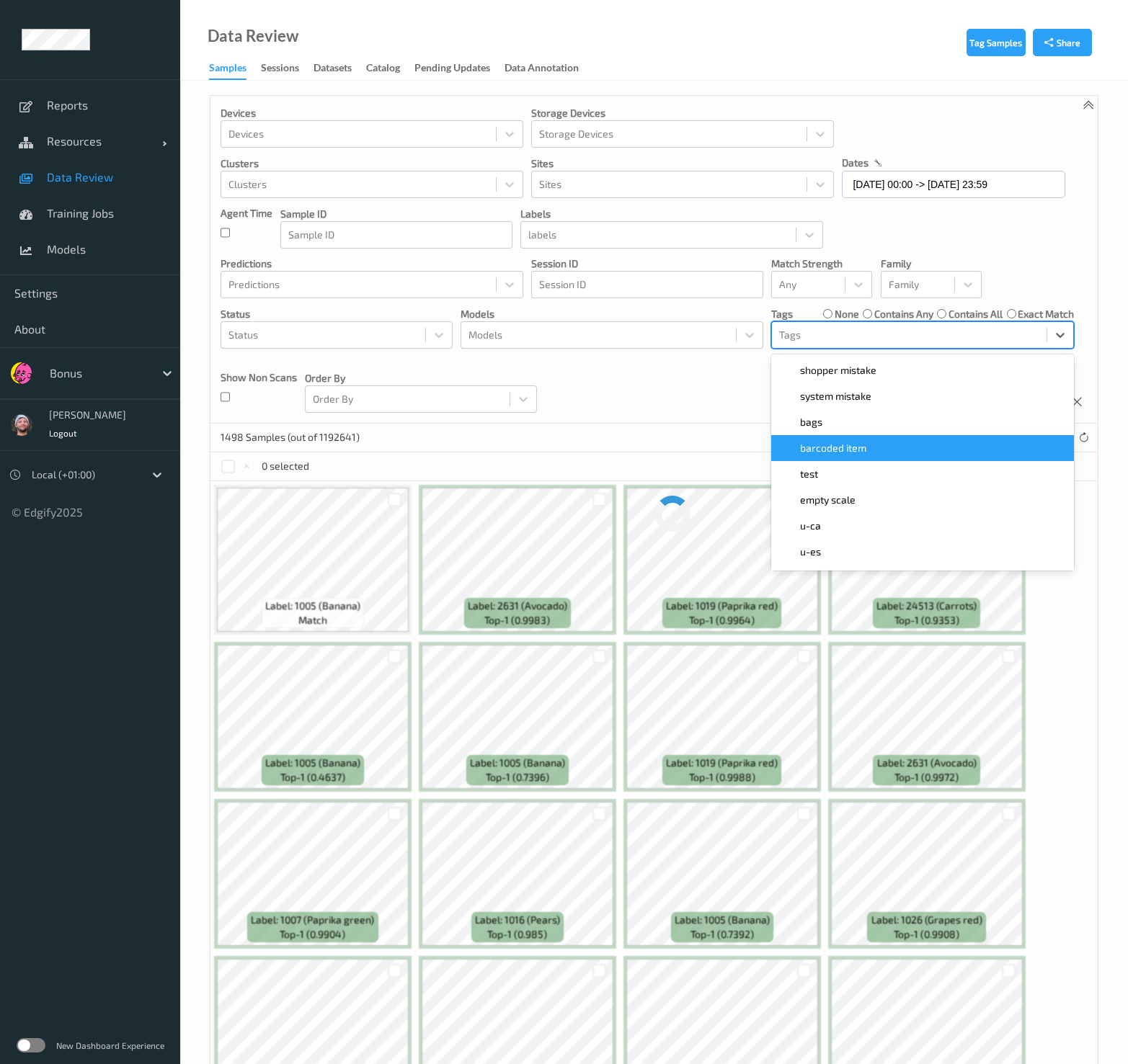
click at [853, 452] on span "barcoded item" at bounding box center [833, 448] width 66 height 15
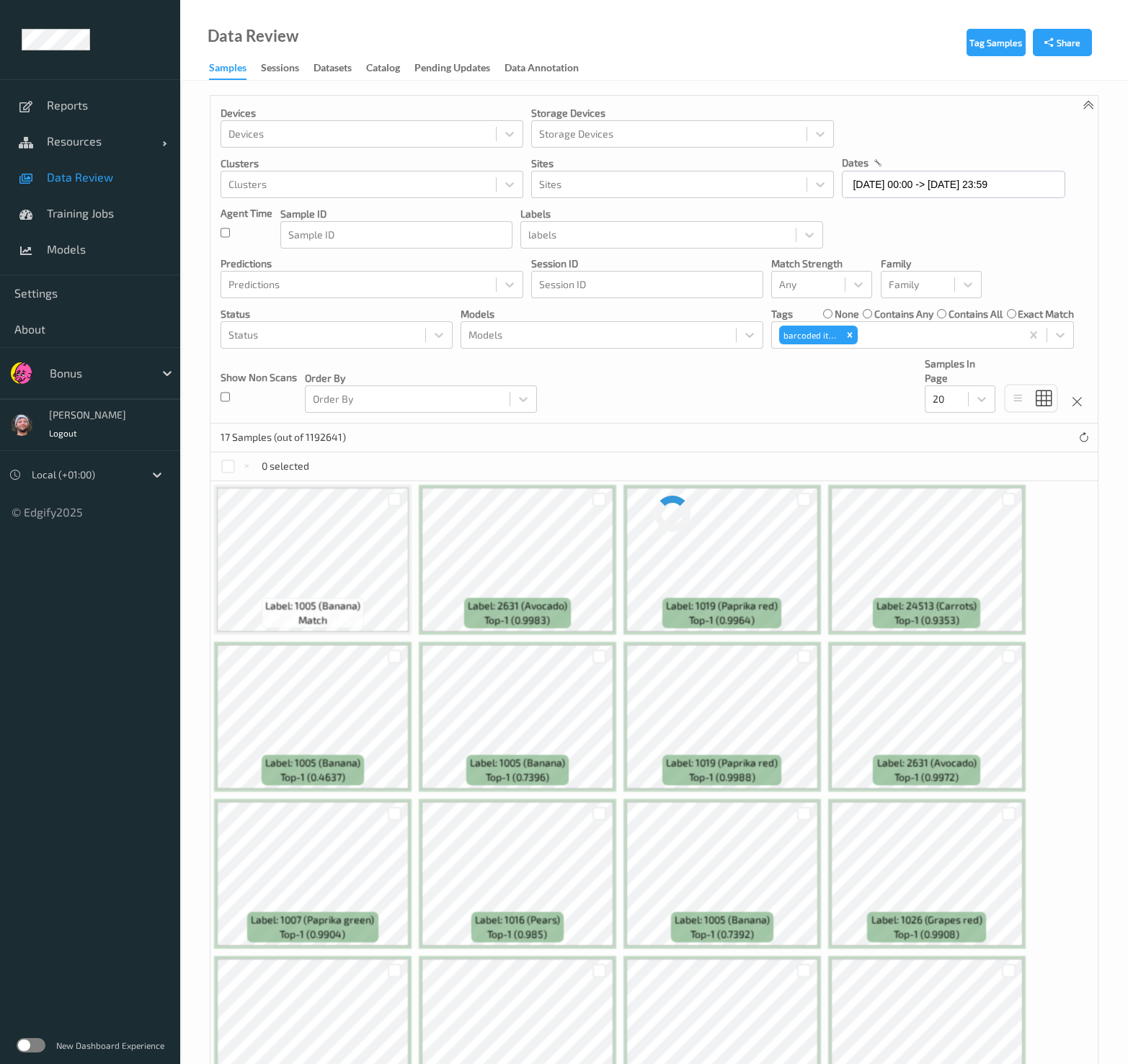
click at [663, 394] on div "Devices Devices Storage Devices Storage Devices Clusters Clusters Sites Sites d…" at bounding box center [653, 260] width 887 height 328
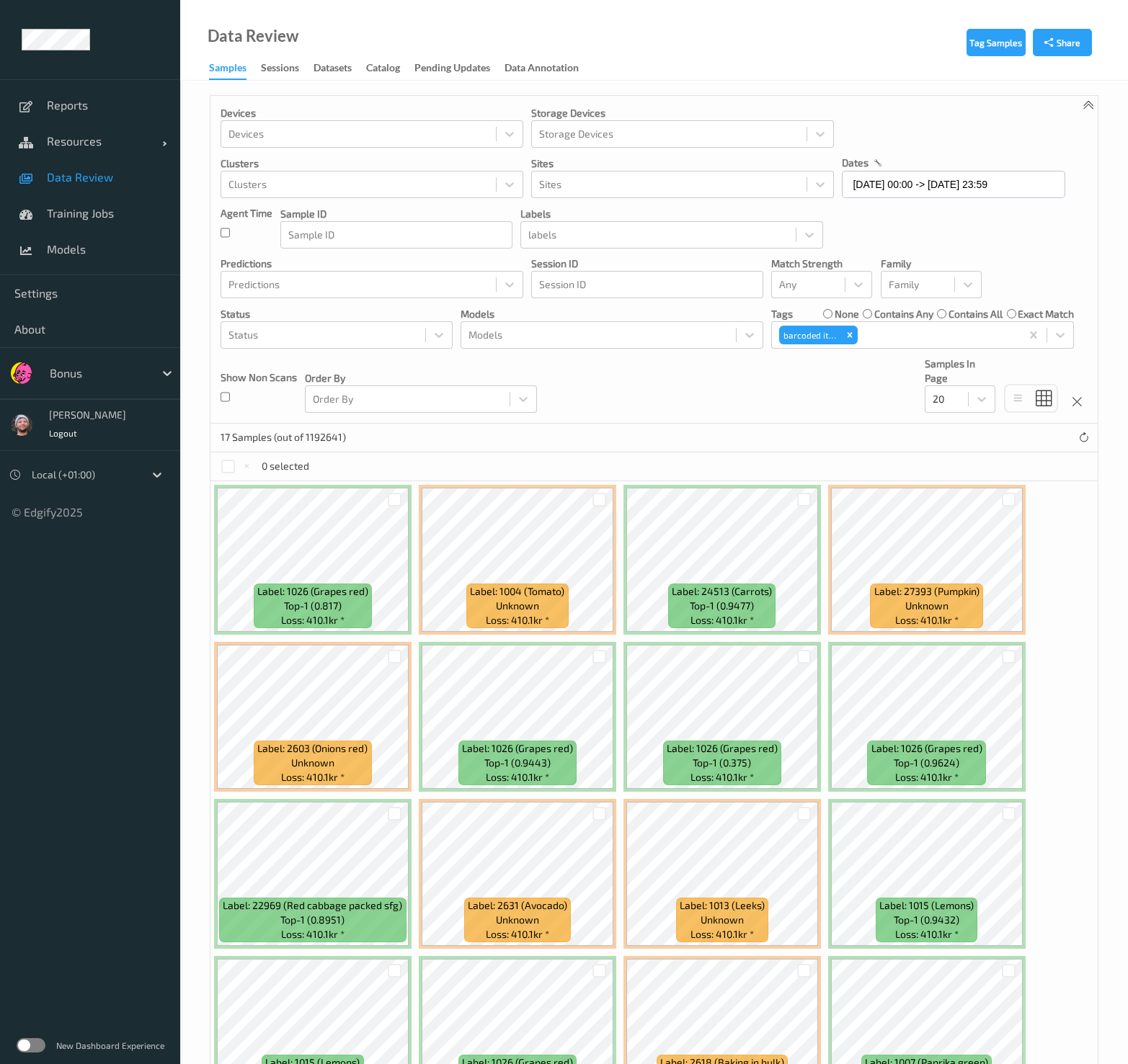
click at [663, 375] on div "Devices Devices Storage Devices Storage Devices Clusters Clusters Sites Sites d…" at bounding box center [653, 260] width 887 height 328
click at [844, 337] on icon "Remove barcoded item" at bounding box center [849, 334] width 10 height 10
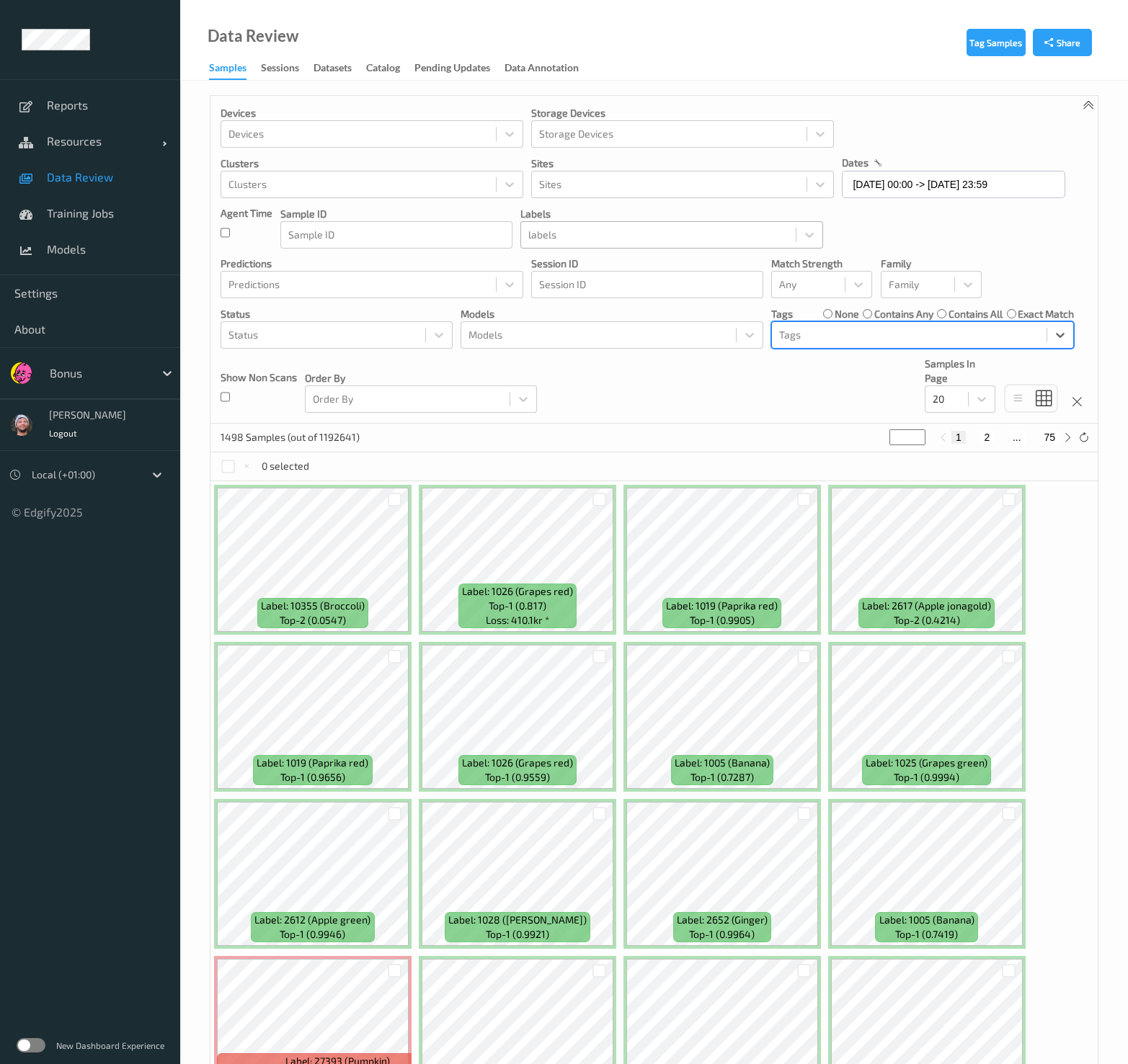
click at [567, 231] on div at bounding box center [658, 235] width 260 height 18
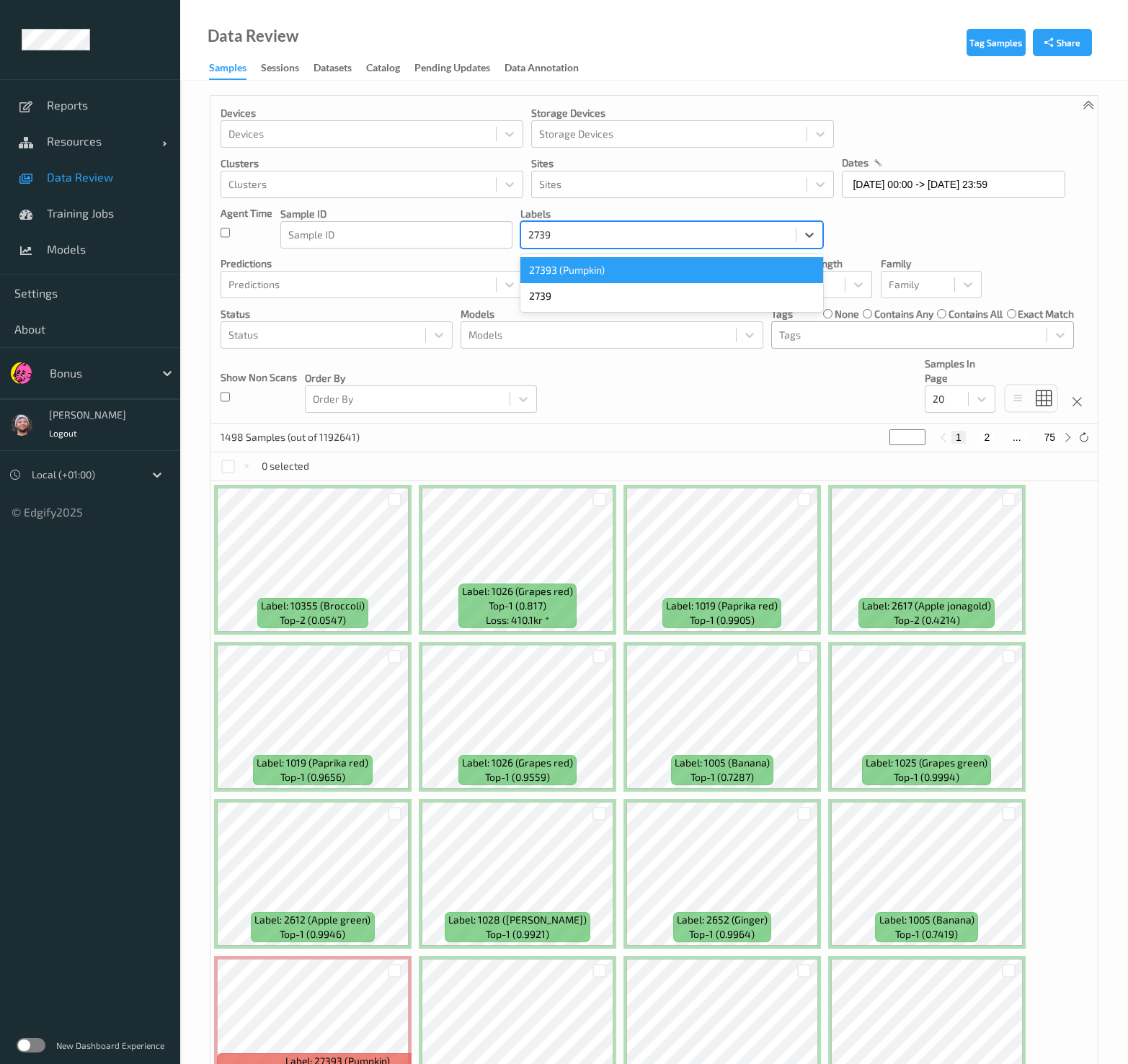
type input "27393"
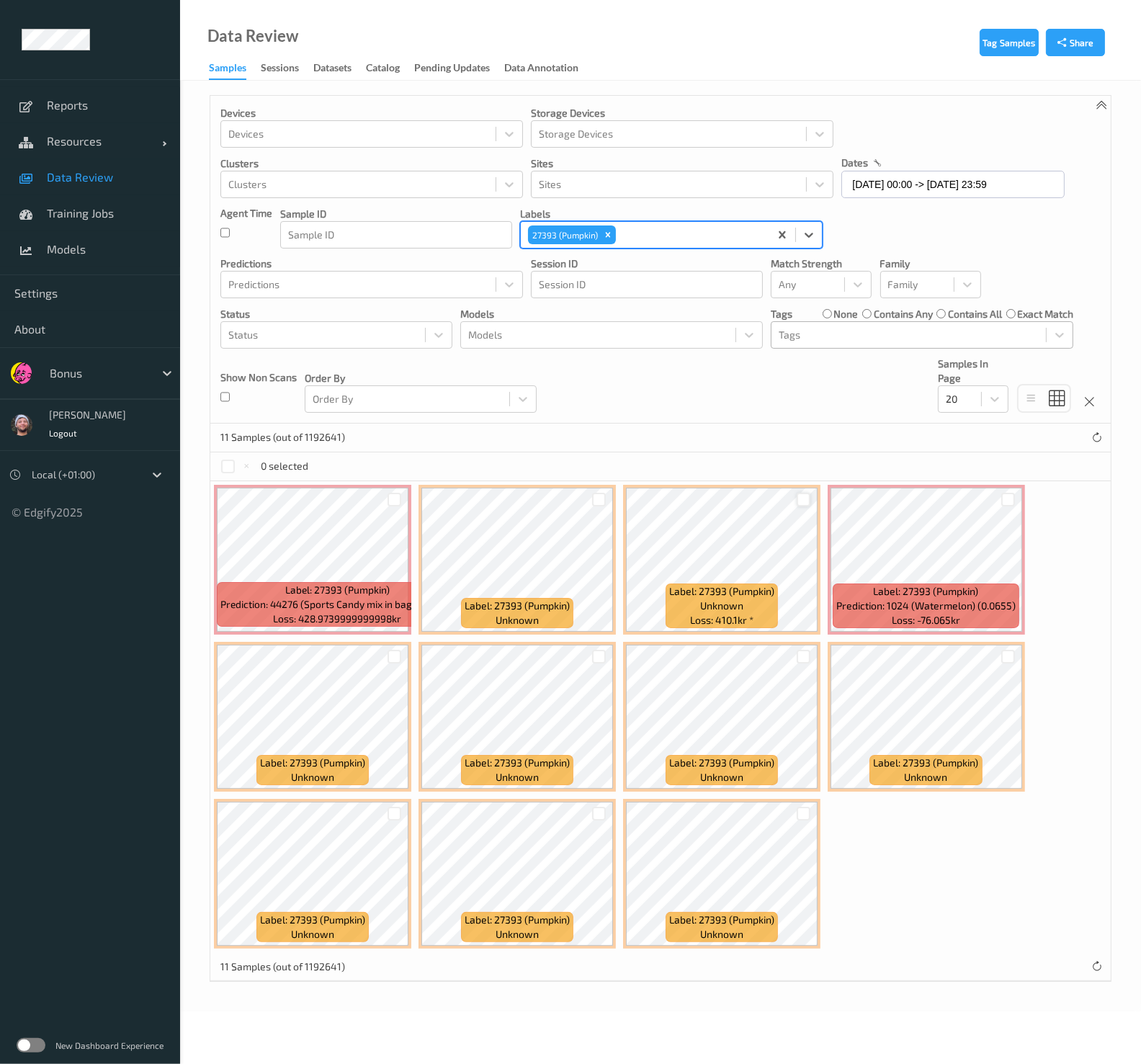
click at [800, 495] on div at bounding box center [804, 500] width 14 height 14
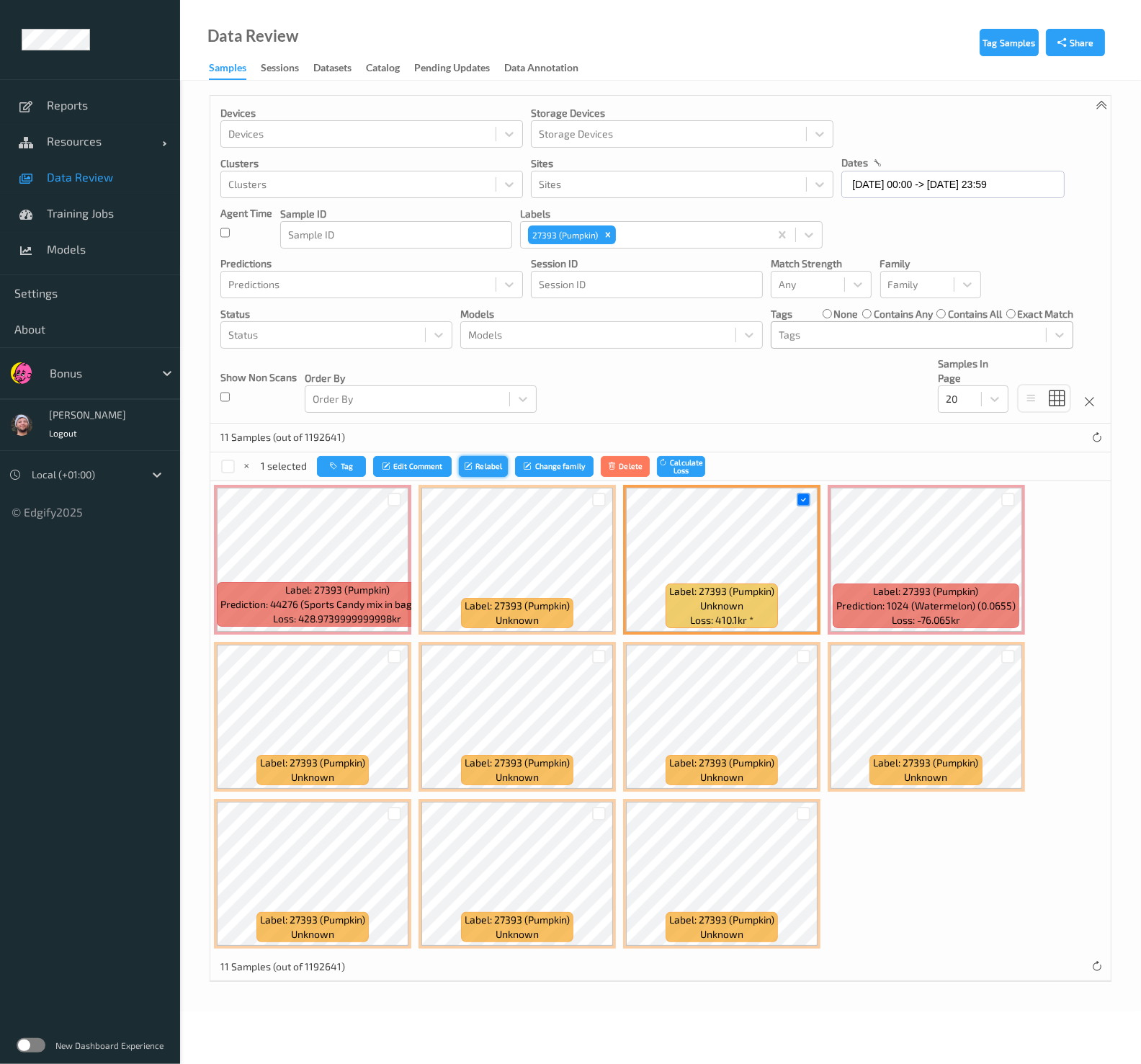
click at [472, 458] on button "Relabel" at bounding box center [484, 466] width 49 height 21
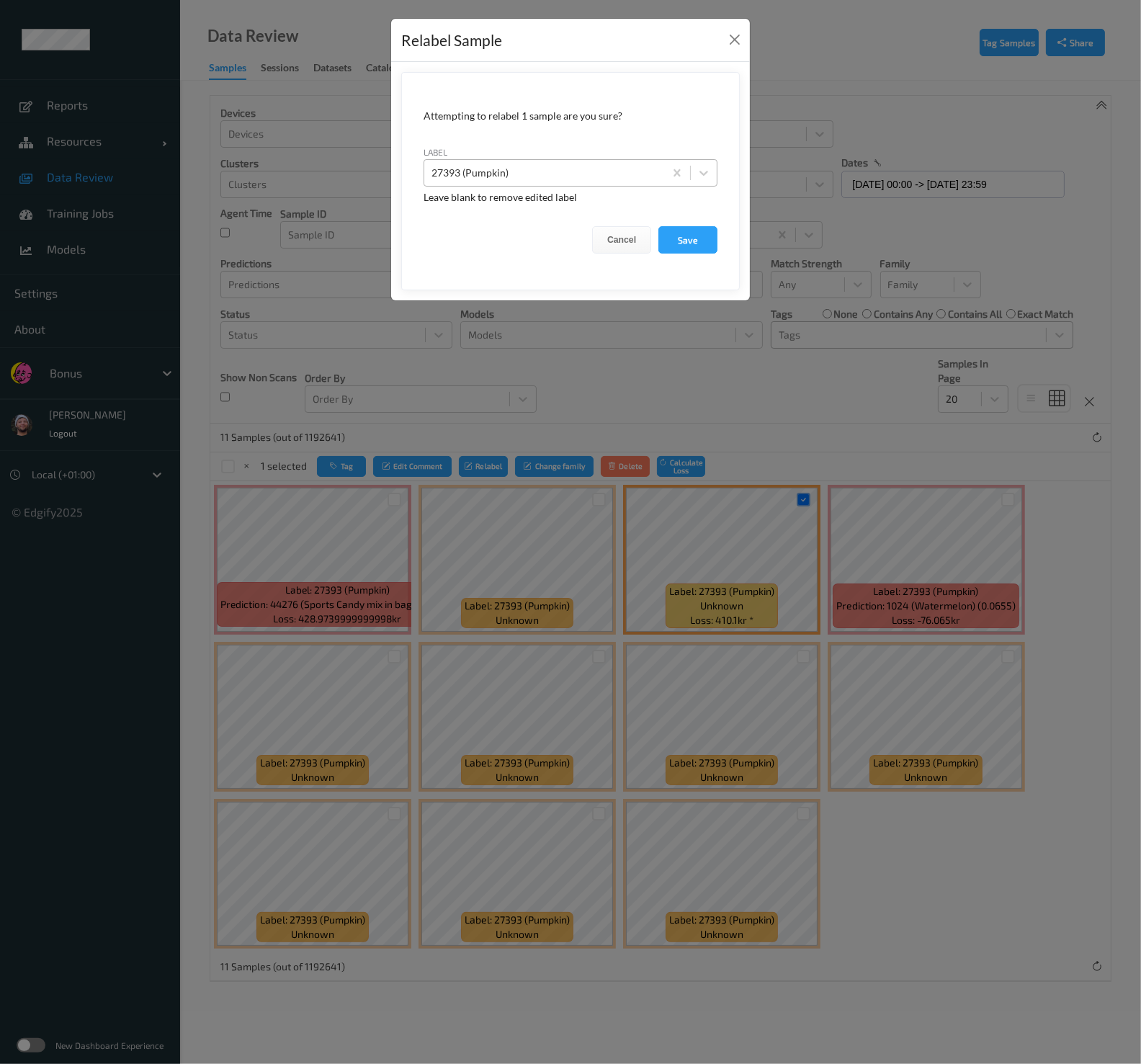
click at [519, 172] on div at bounding box center [544, 172] width 225 height 18
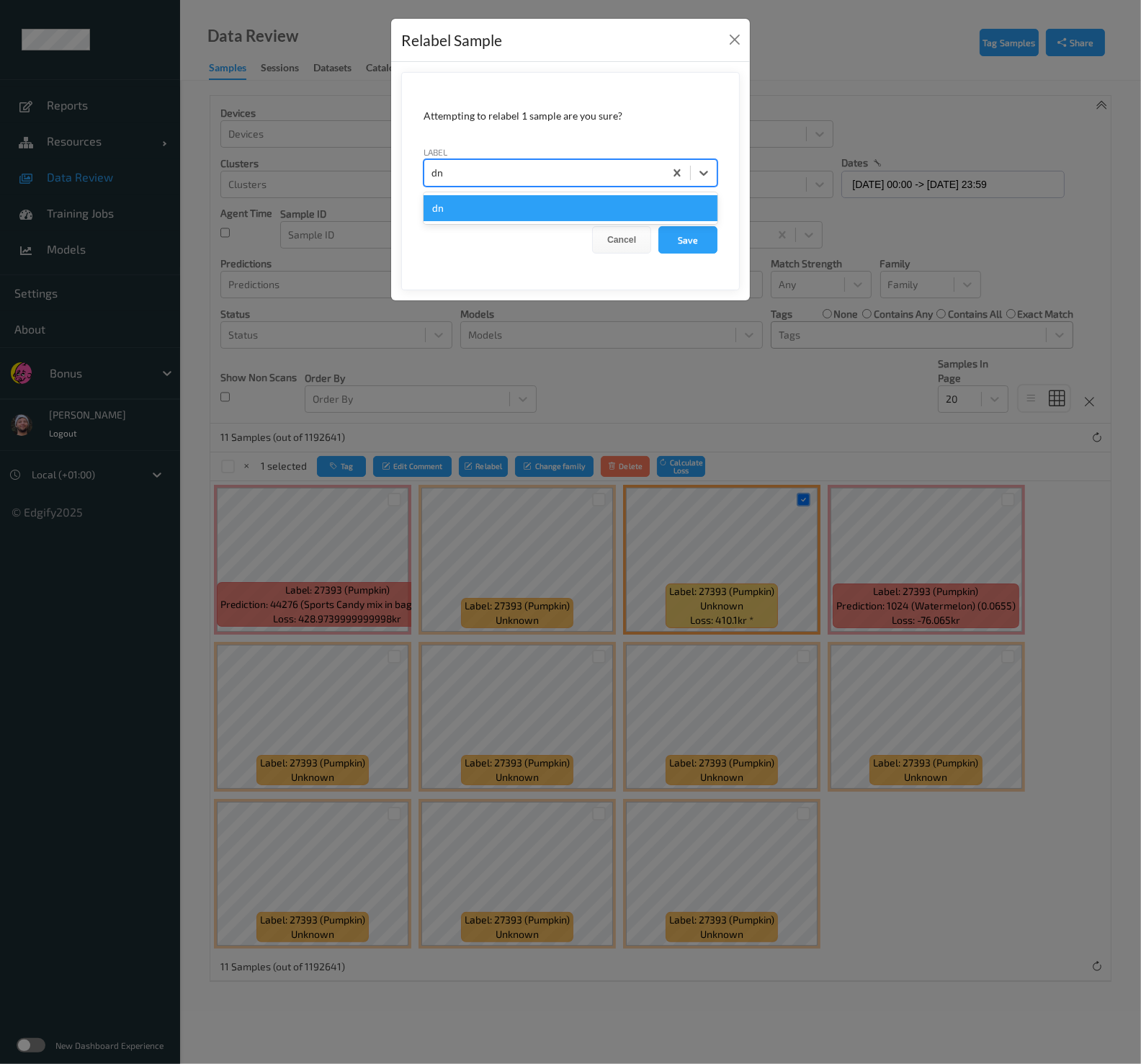
type input "dnt"
click at [659, 226] on button "Save" at bounding box center [688, 240] width 59 height 28
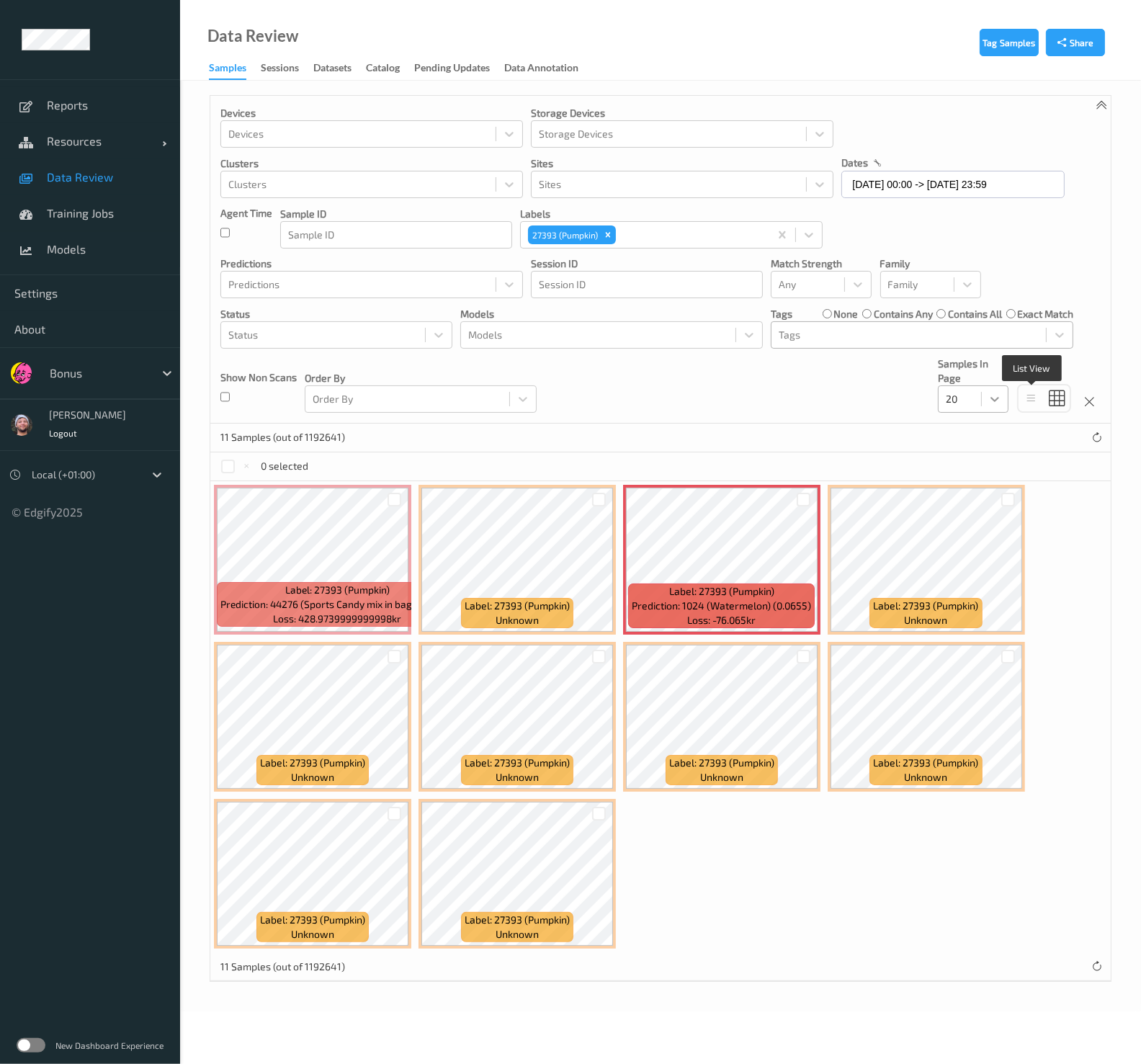
click at [985, 399] on div at bounding box center [995, 399] width 26 height 26
click at [964, 511] on span at bounding box center [957, 512] width 20 height 15
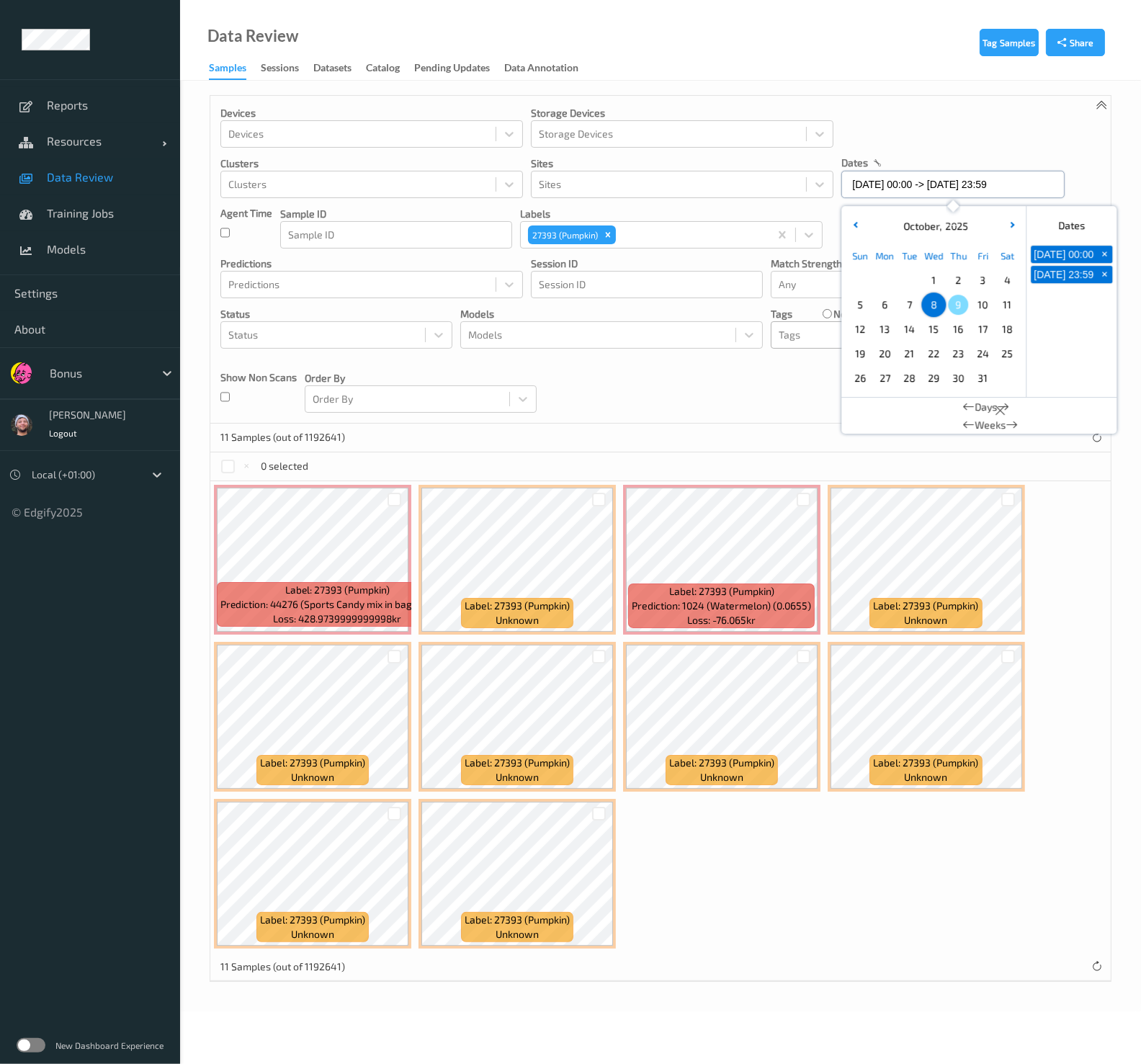
click at [912, 191] on input "08/10/2025 00:00 -> 08/10/2025 23:59" at bounding box center [952, 185] width 223 height 28
click at [905, 304] on span "7" at bounding box center [909, 304] width 20 height 20
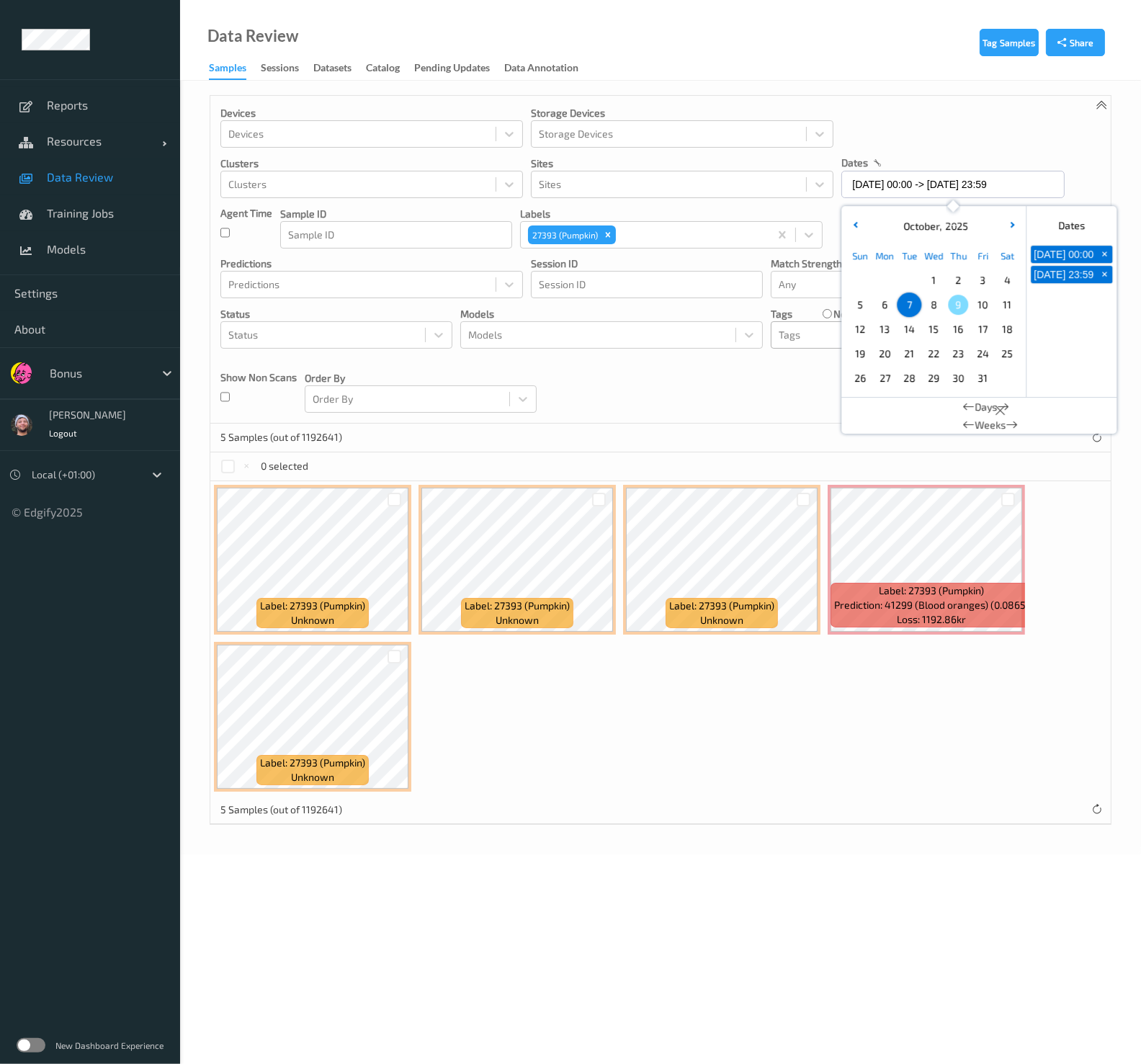
click at [883, 303] on span "6" at bounding box center [885, 304] width 20 height 20
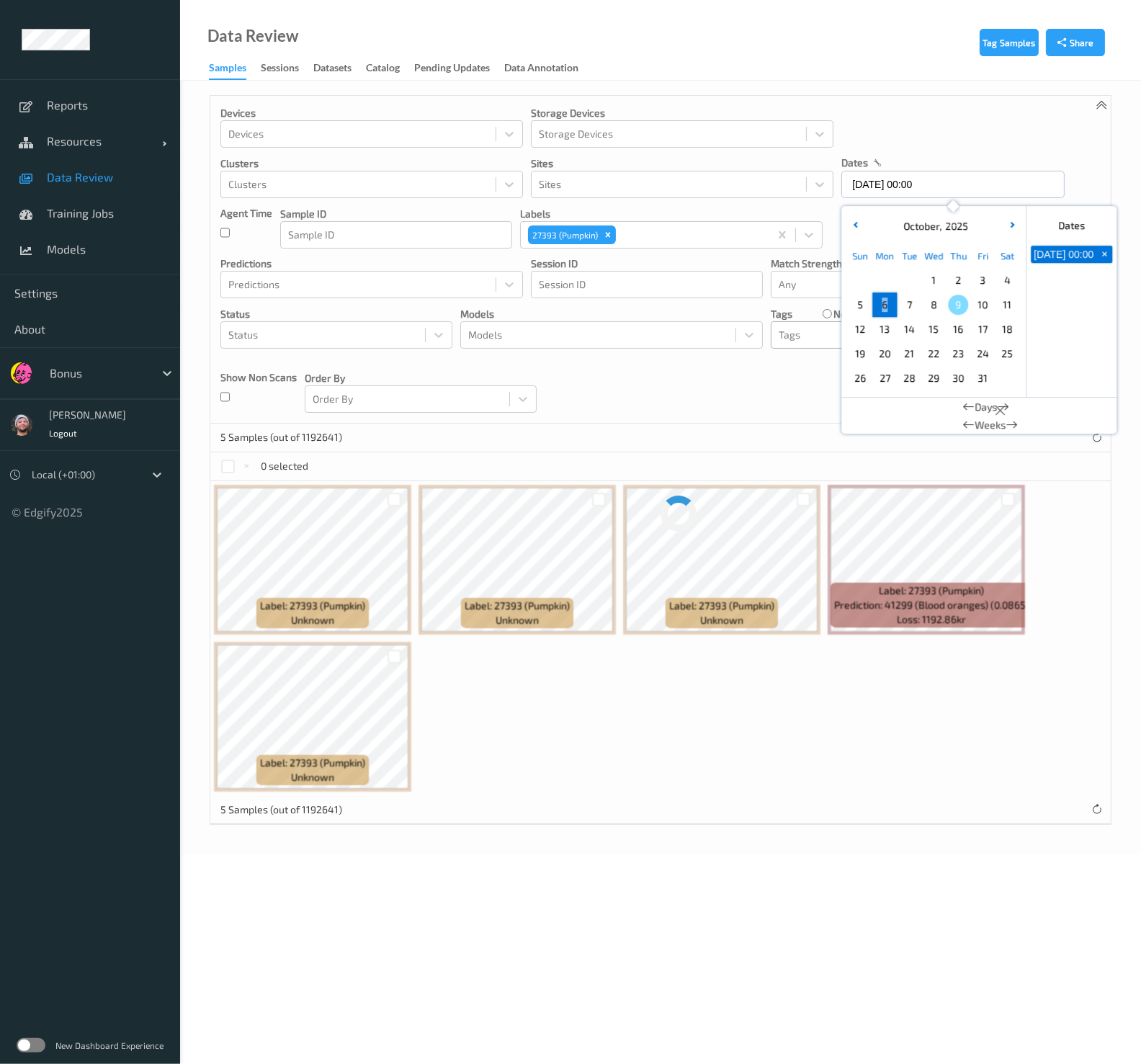
click at [883, 303] on span "6" at bounding box center [885, 304] width 20 height 20
type input "06/10/2025 00:00 -> 06/10/2025 23:59"
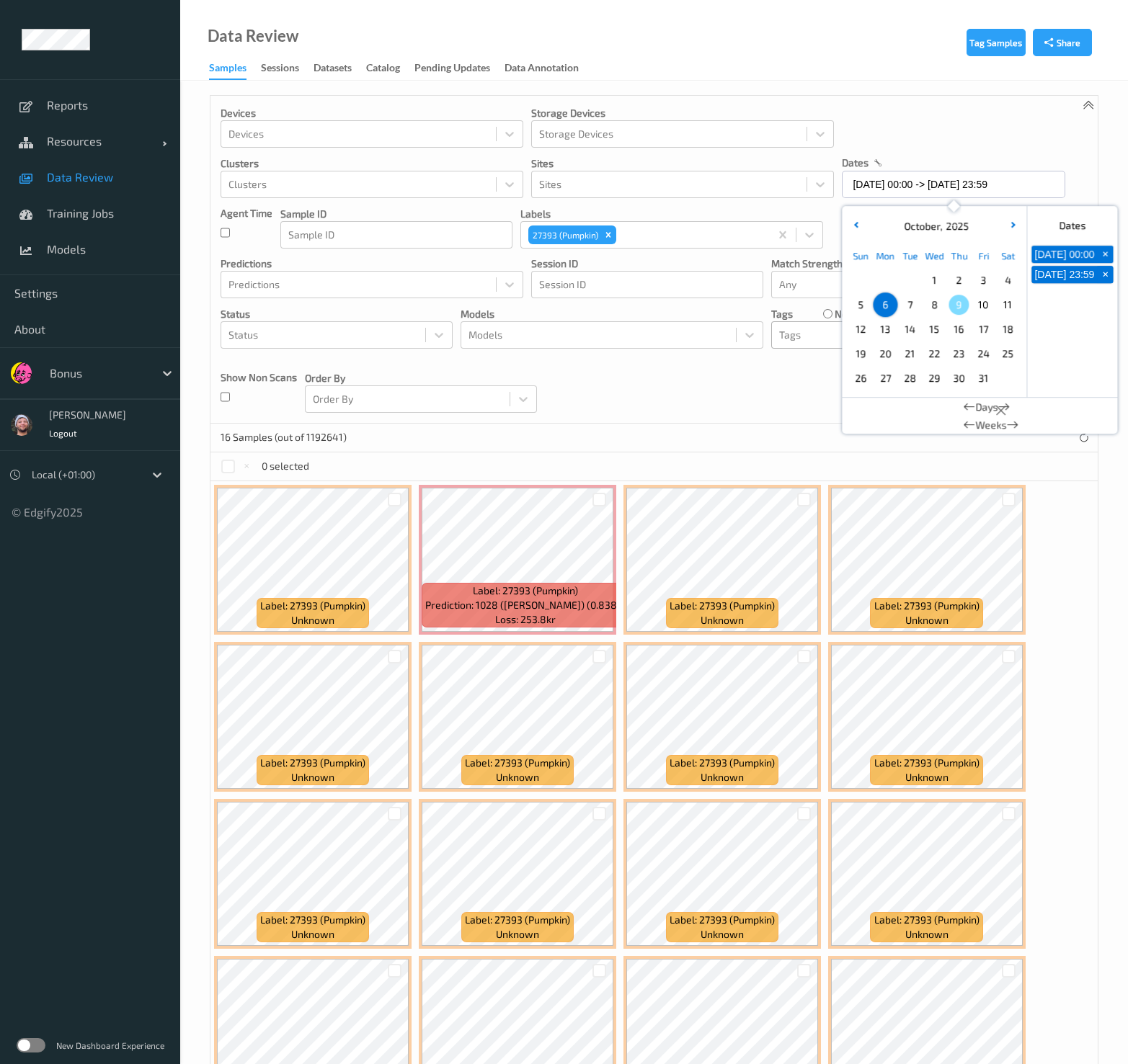
click at [394, 506] on div at bounding box center [395, 499] width 28 height 24
drag, startPoint x: 394, startPoint y: 506, endPoint x: 398, endPoint y: 498, distance: 8.9
click at [394, 505] on div at bounding box center [395, 499] width 28 height 24
click at [398, 498] on div at bounding box center [395, 500] width 14 height 14
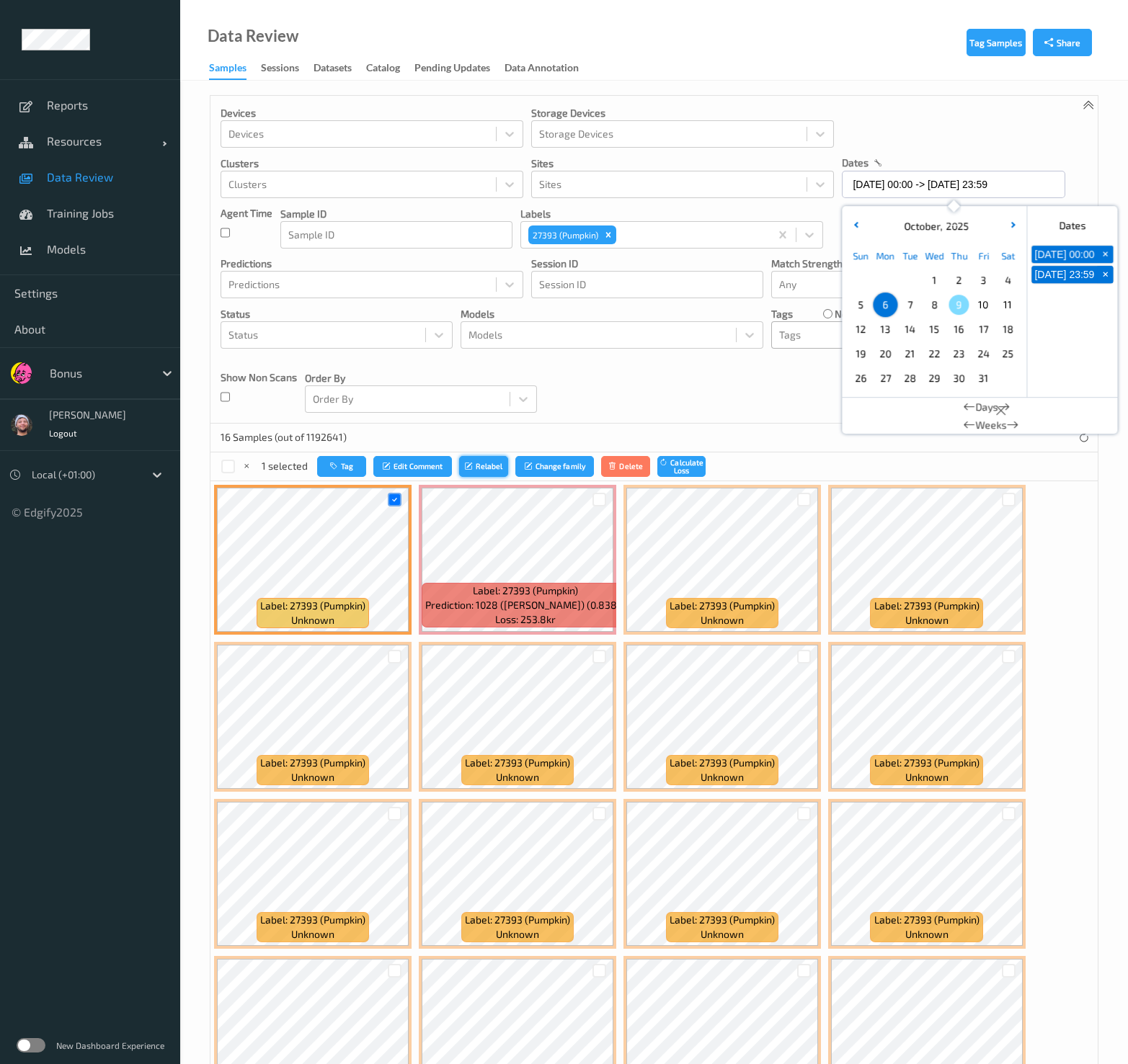
click at [472, 471] on button "Relabel" at bounding box center [484, 466] width 49 height 21
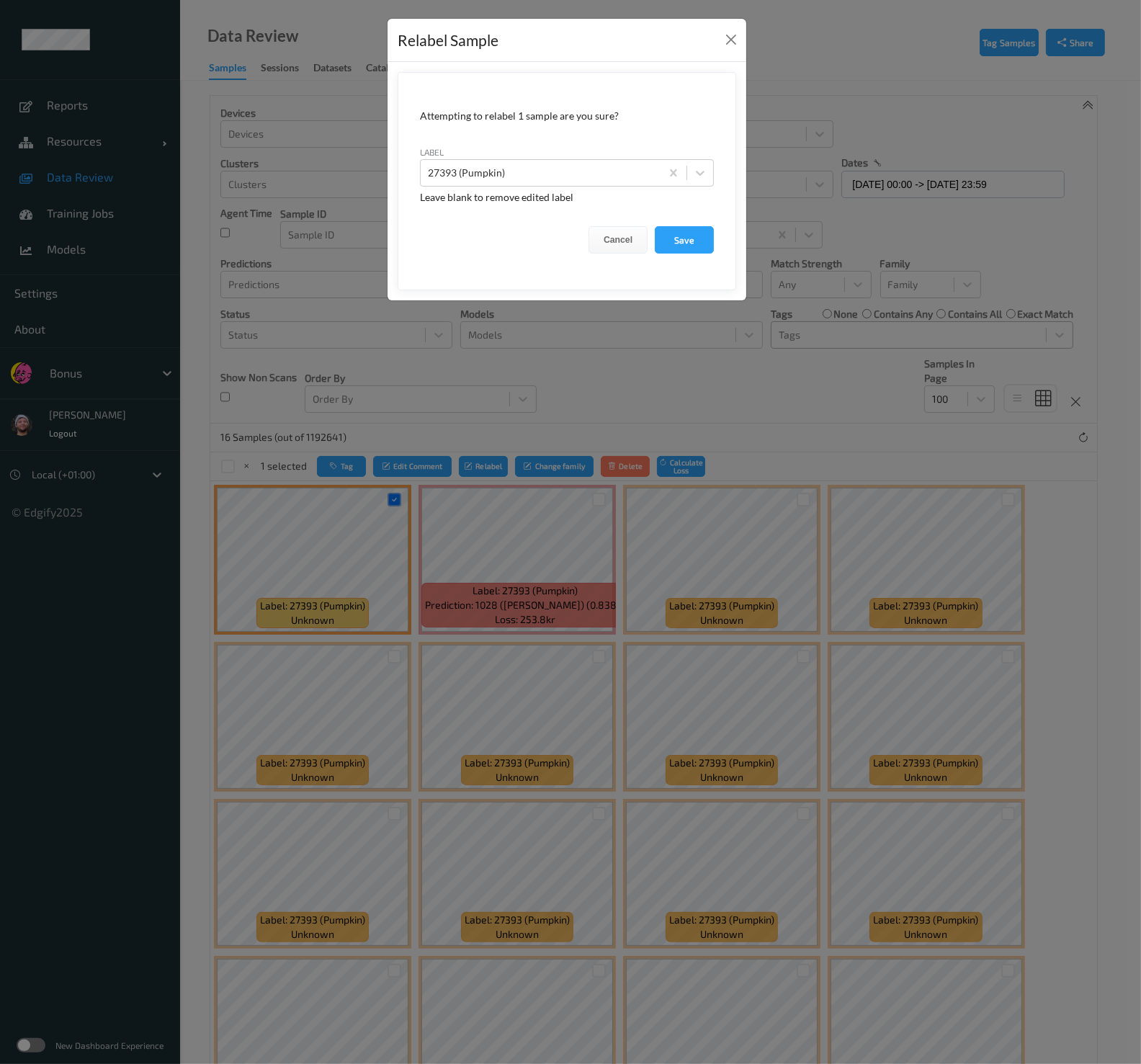
click at [551, 157] on div "label 27393 (Pumpkin)" at bounding box center [567, 166] width 294 height 41
click at [550, 181] on div at bounding box center [541, 172] width 225 height 18
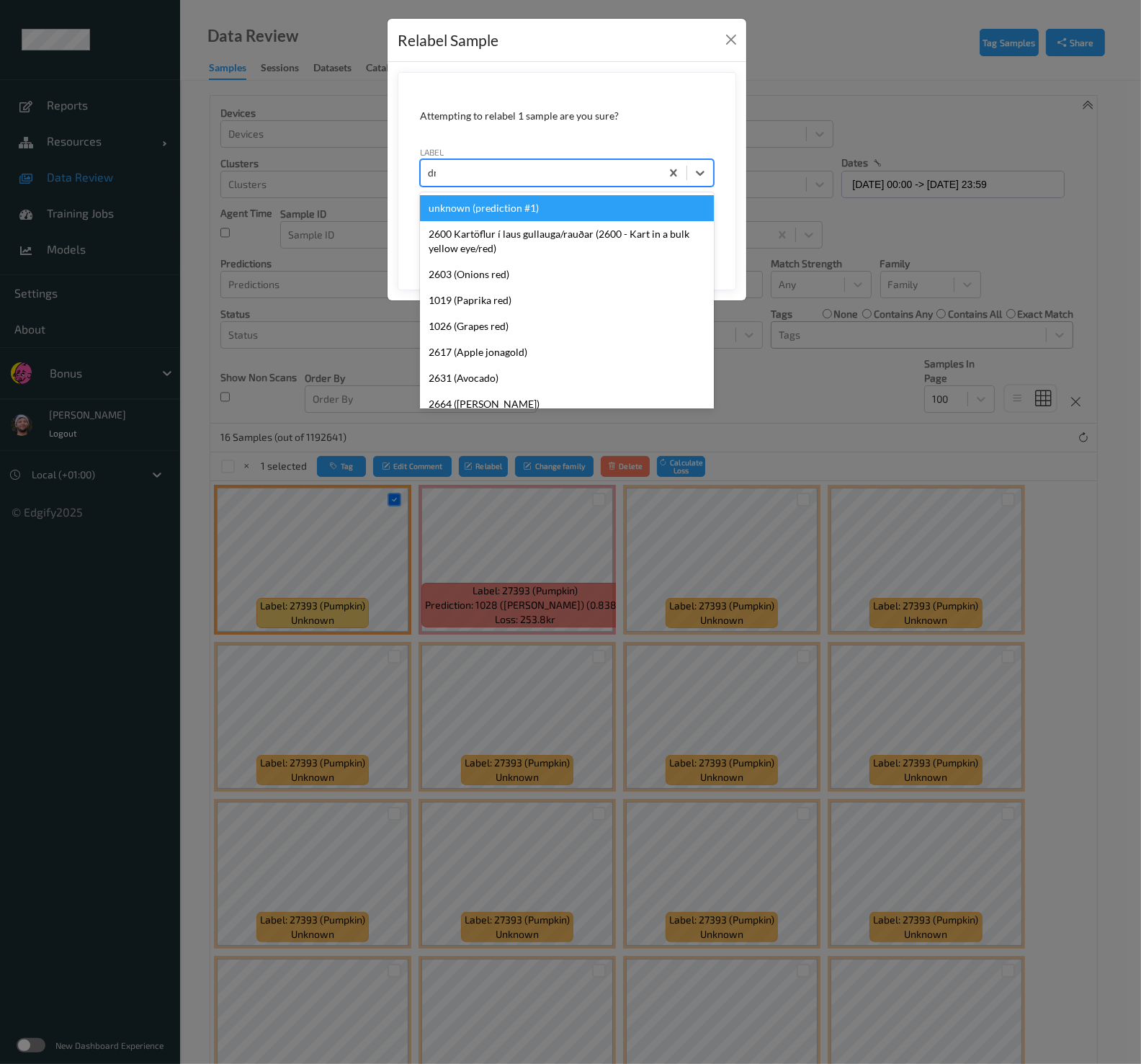
type input "dnt"
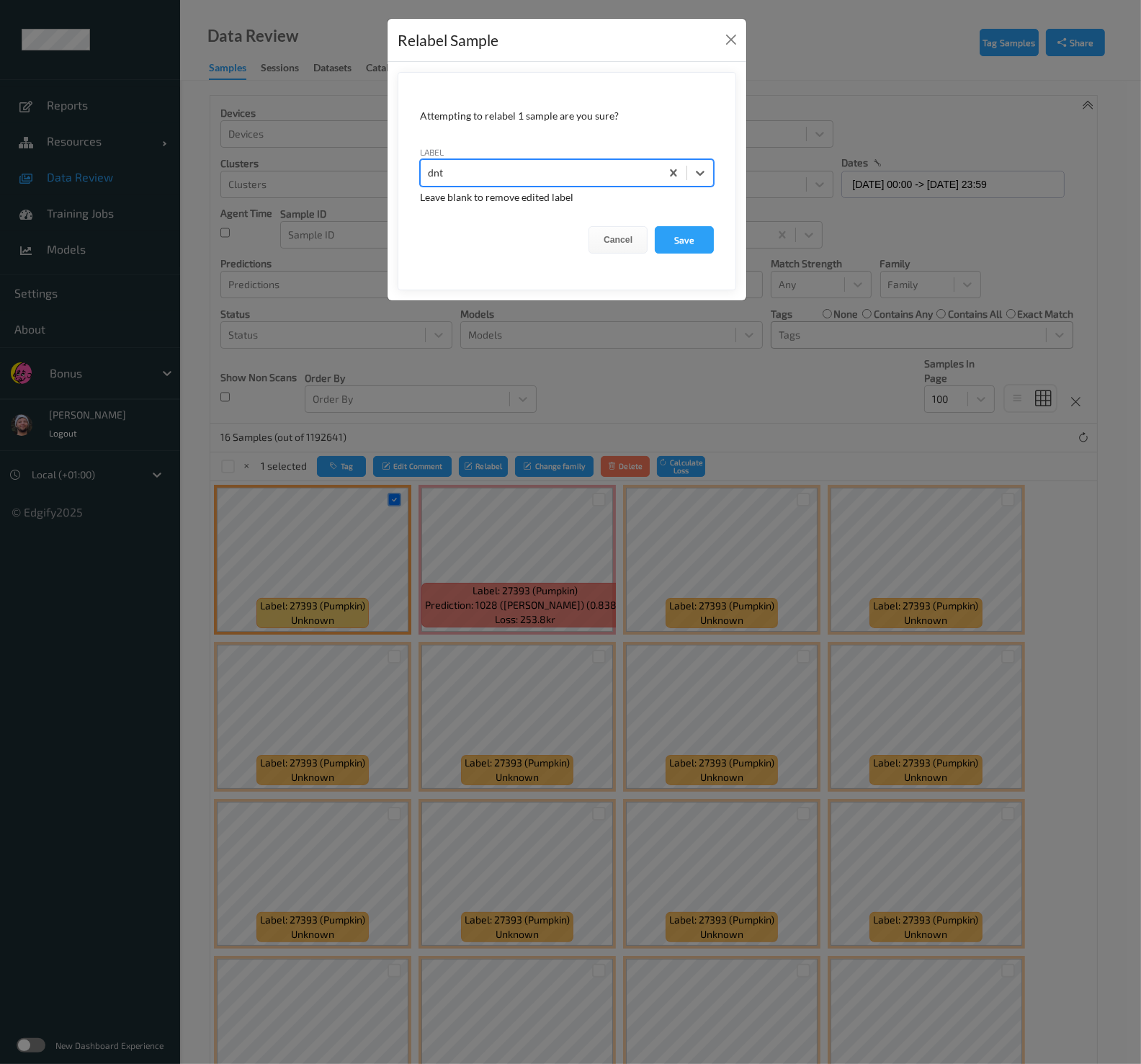
click at [655, 226] on button "Save" at bounding box center [684, 240] width 59 height 28
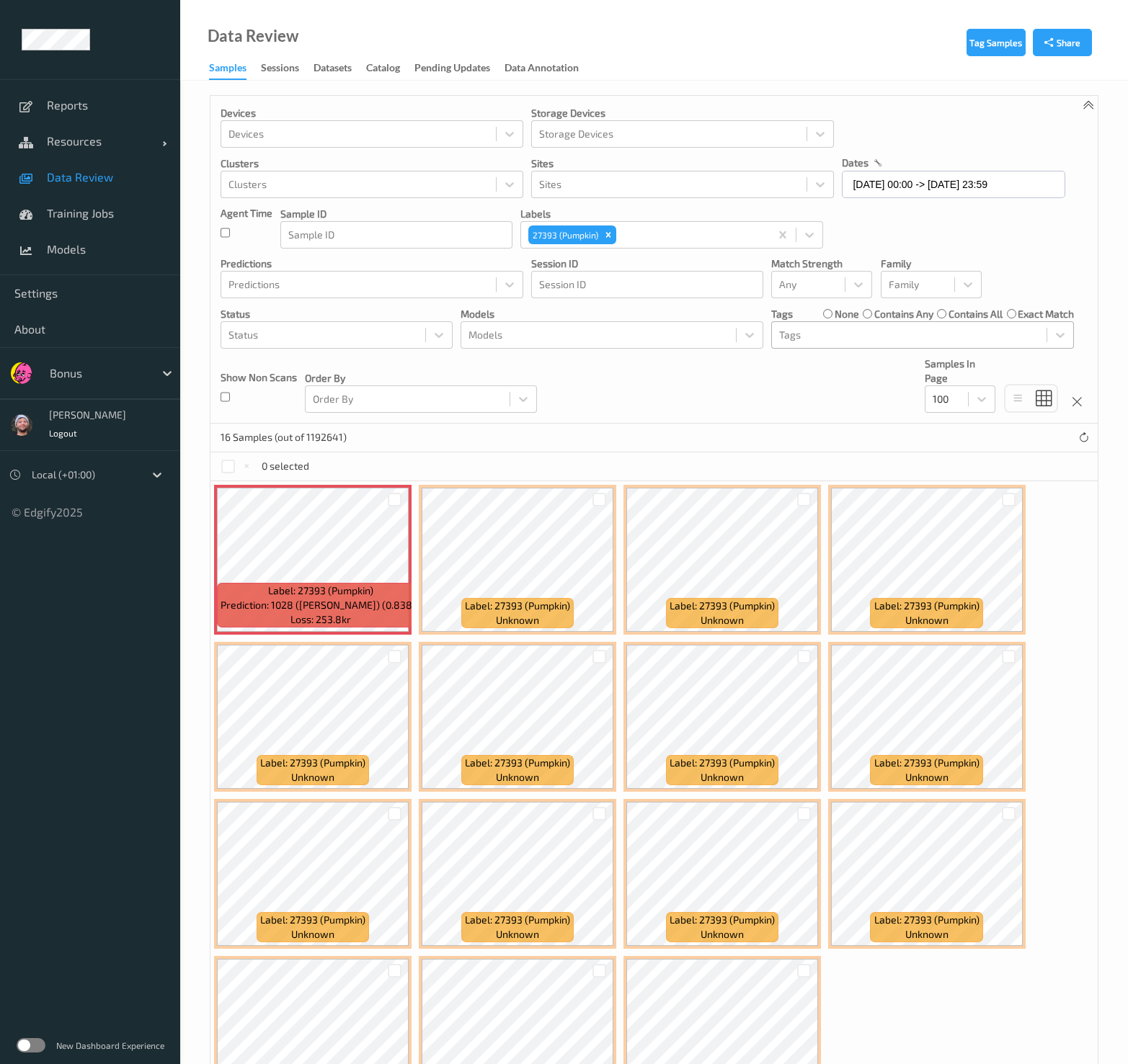
click at [682, 67] on div "Data Review Samples Sessions Datasets Catalog Pending Updates Data Annotation" at bounding box center [654, 40] width 948 height 80
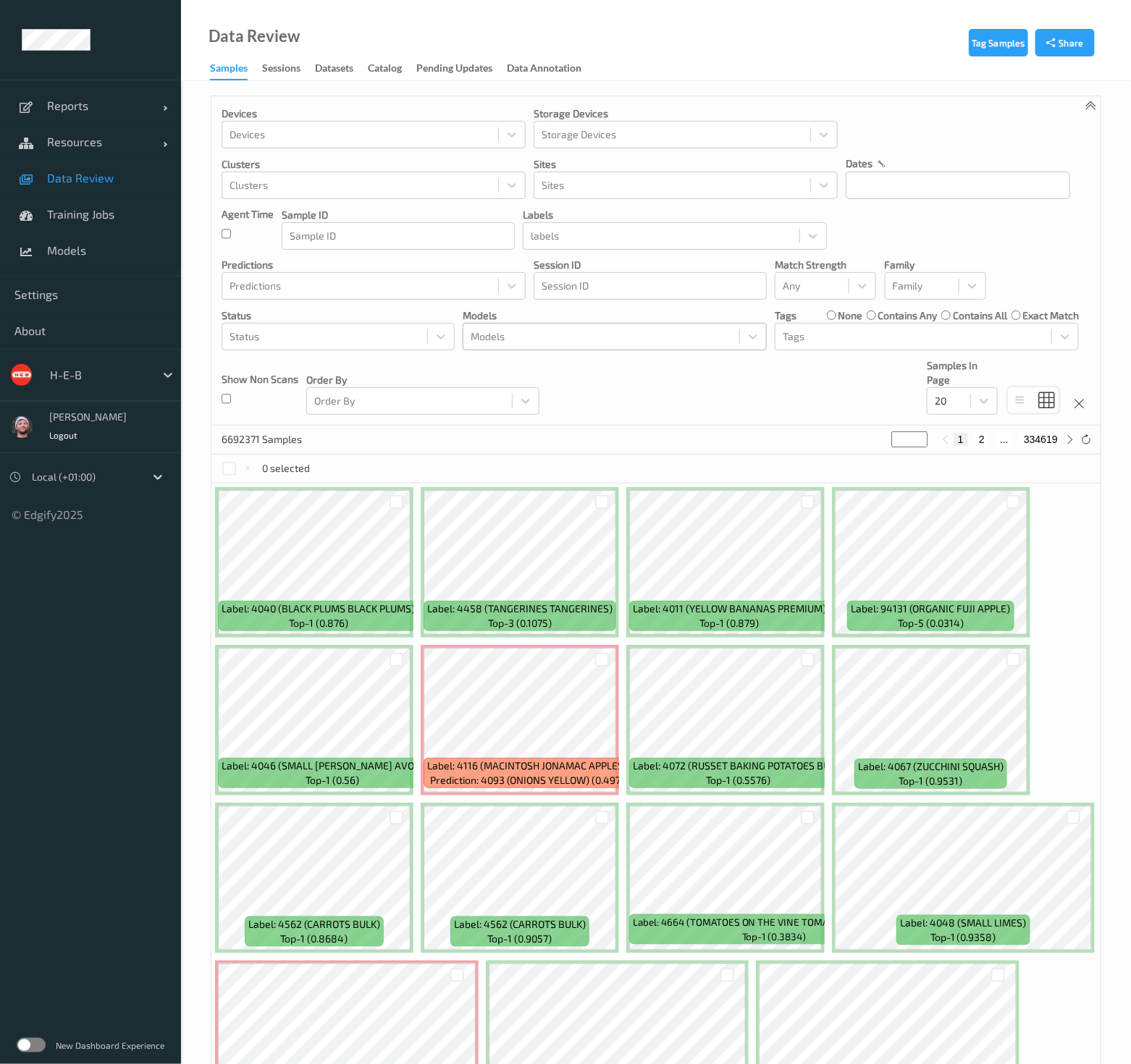
click at [513, 331] on div at bounding box center [601, 337] width 261 height 18
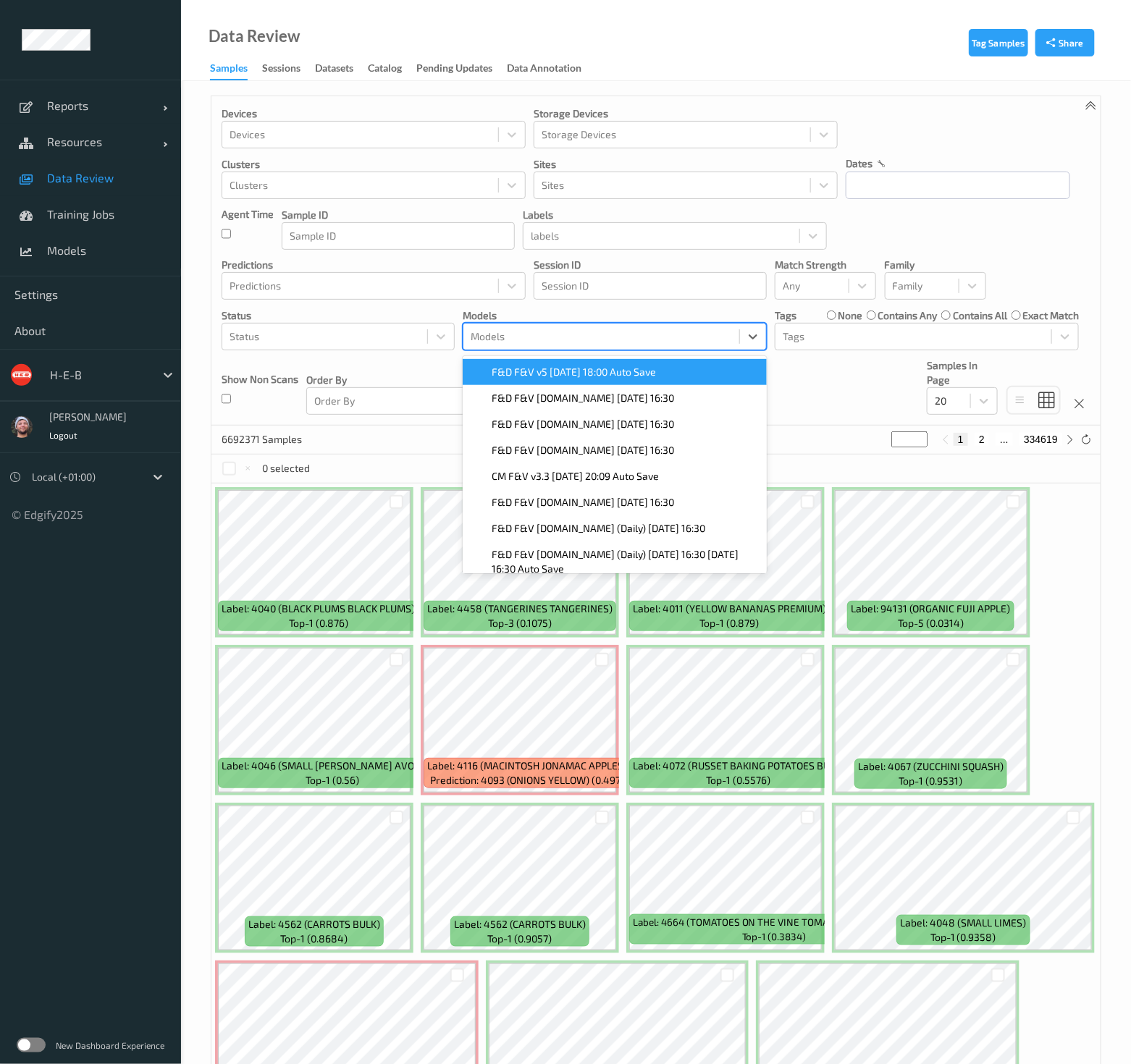
click at [609, 378] on div "F&D F&V v5 2025-10-08 18:00 Auto Save" at bounding box center [614, 372] width 304 height 26
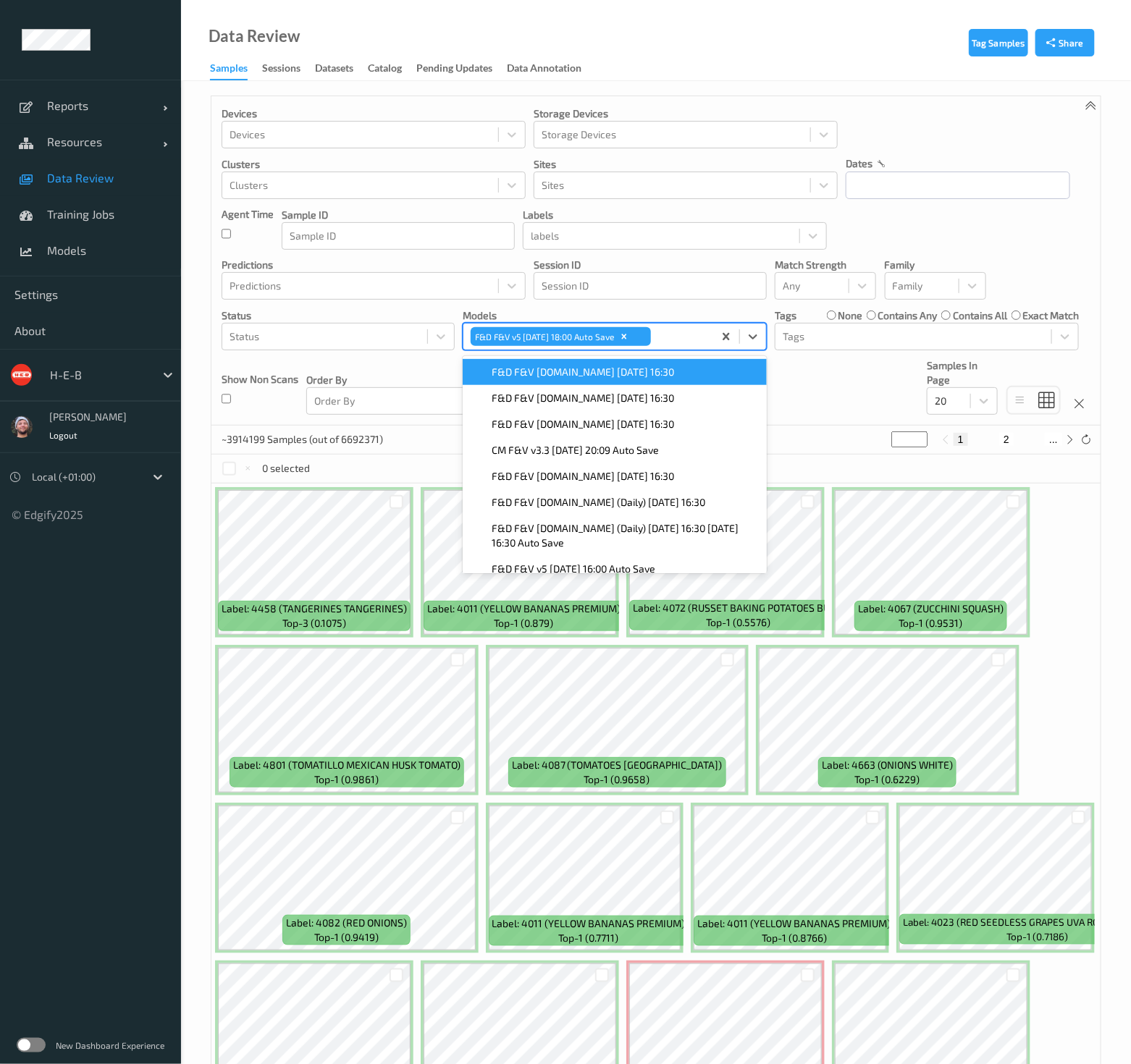
click at [703, 313] on p "Models" at bounding box center [614, 315] width 304 height 15
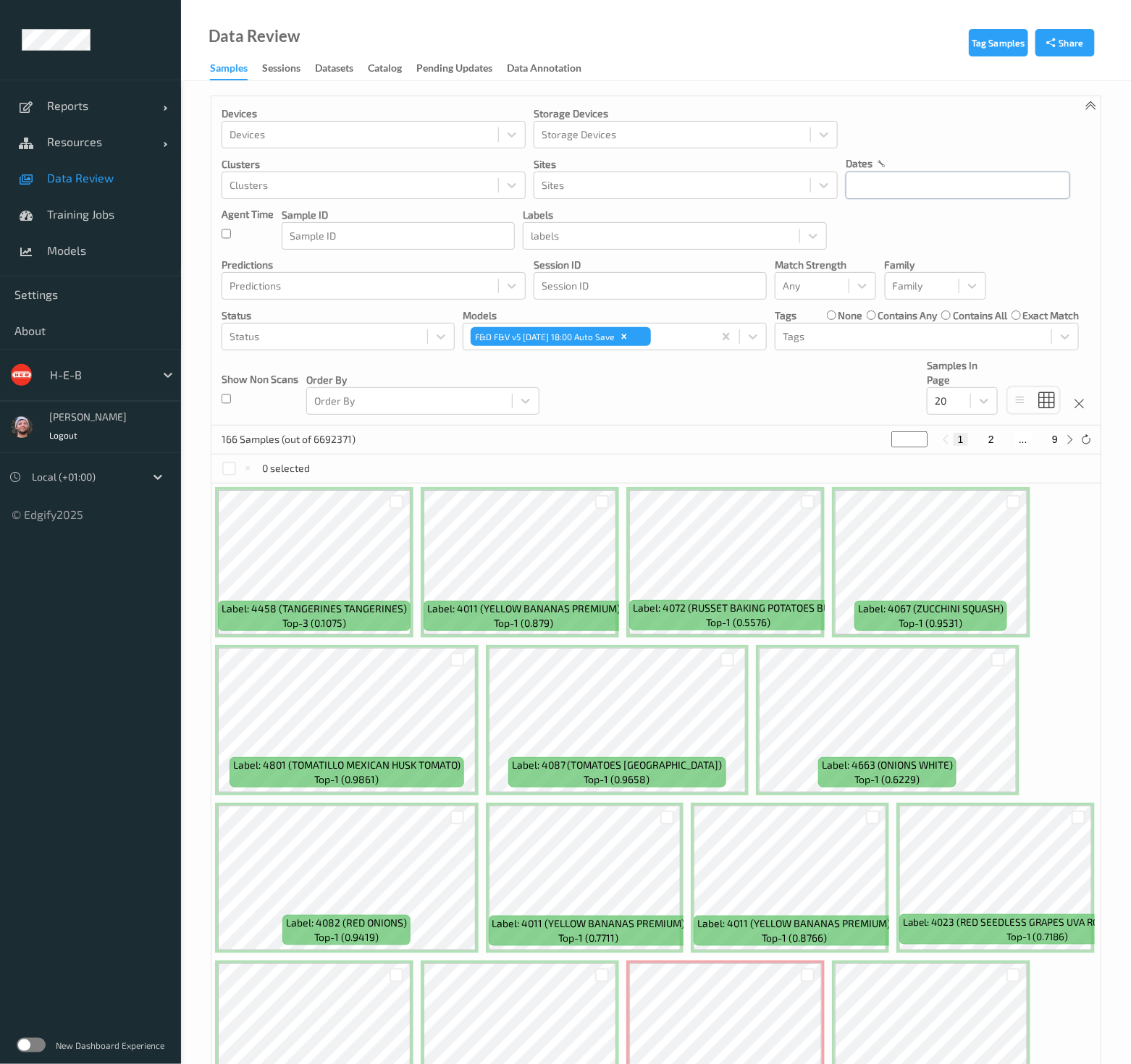
click at [905, 180] on input "text" at bounding box center [957, 186] width 224 height 28
click at [936, 314] on span "8" at bounding box center [938, 306] width 20 height 20
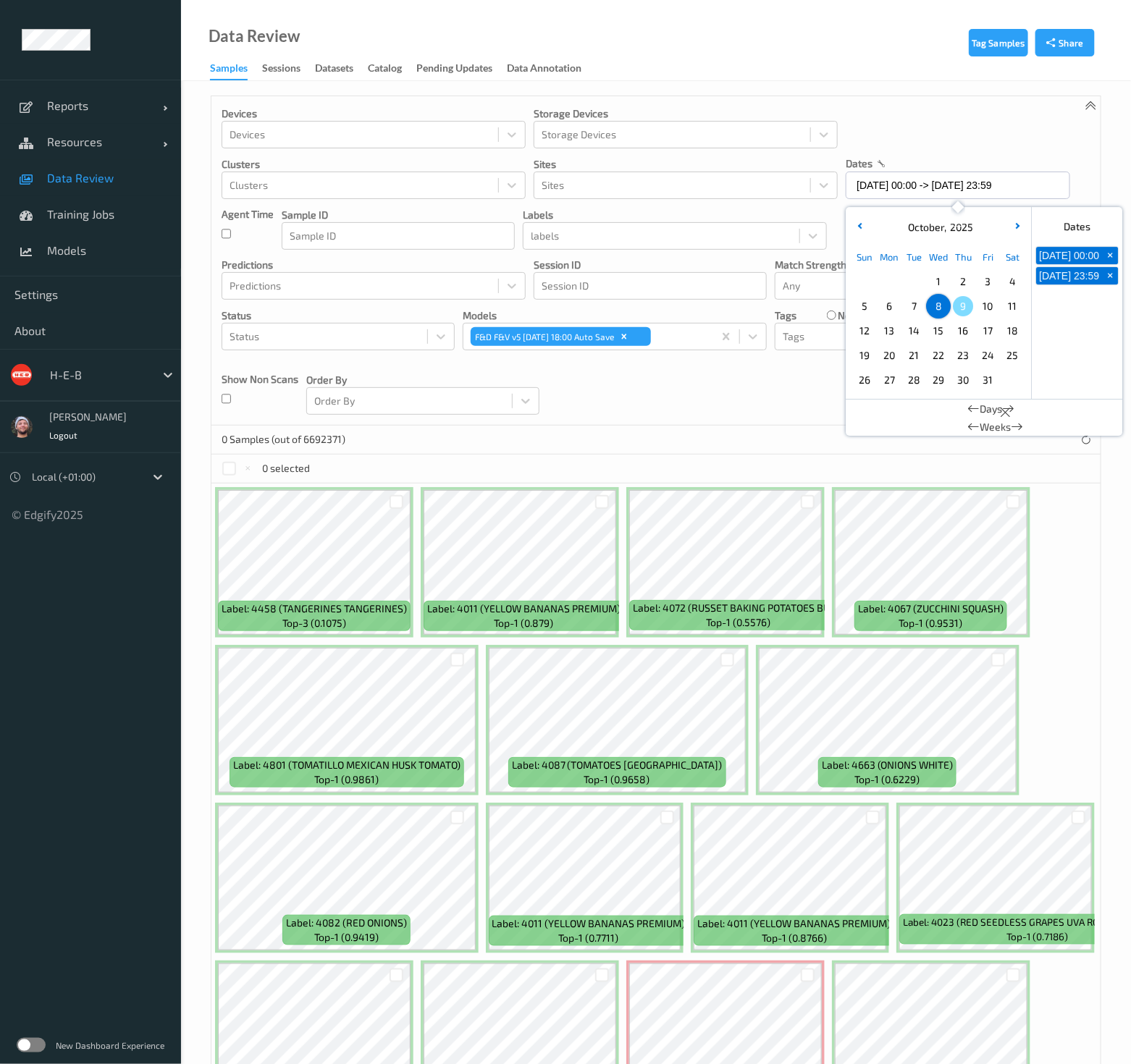
click at [964, 306] on span "9" at bounding box center [963, 306] width 20 height 20
type input "09/10/2025 00:00 -> 09/10/2025 23:59"
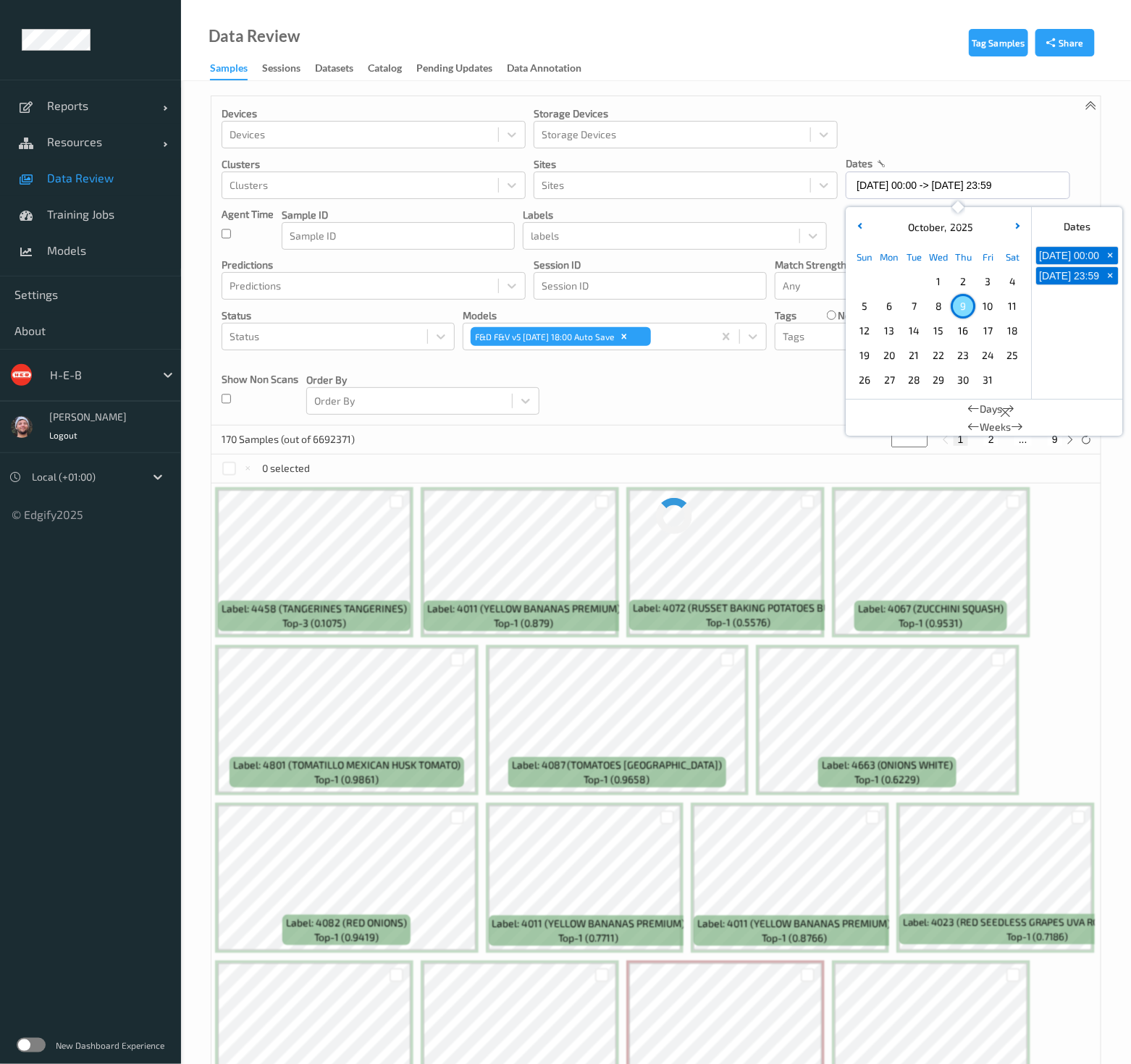
click at [582, 385] on div "Devices Devices Storage Devices Storage Devices Clusters Clusters Sites Sites d…" at bounding box center [656, 261] width 889 height 330
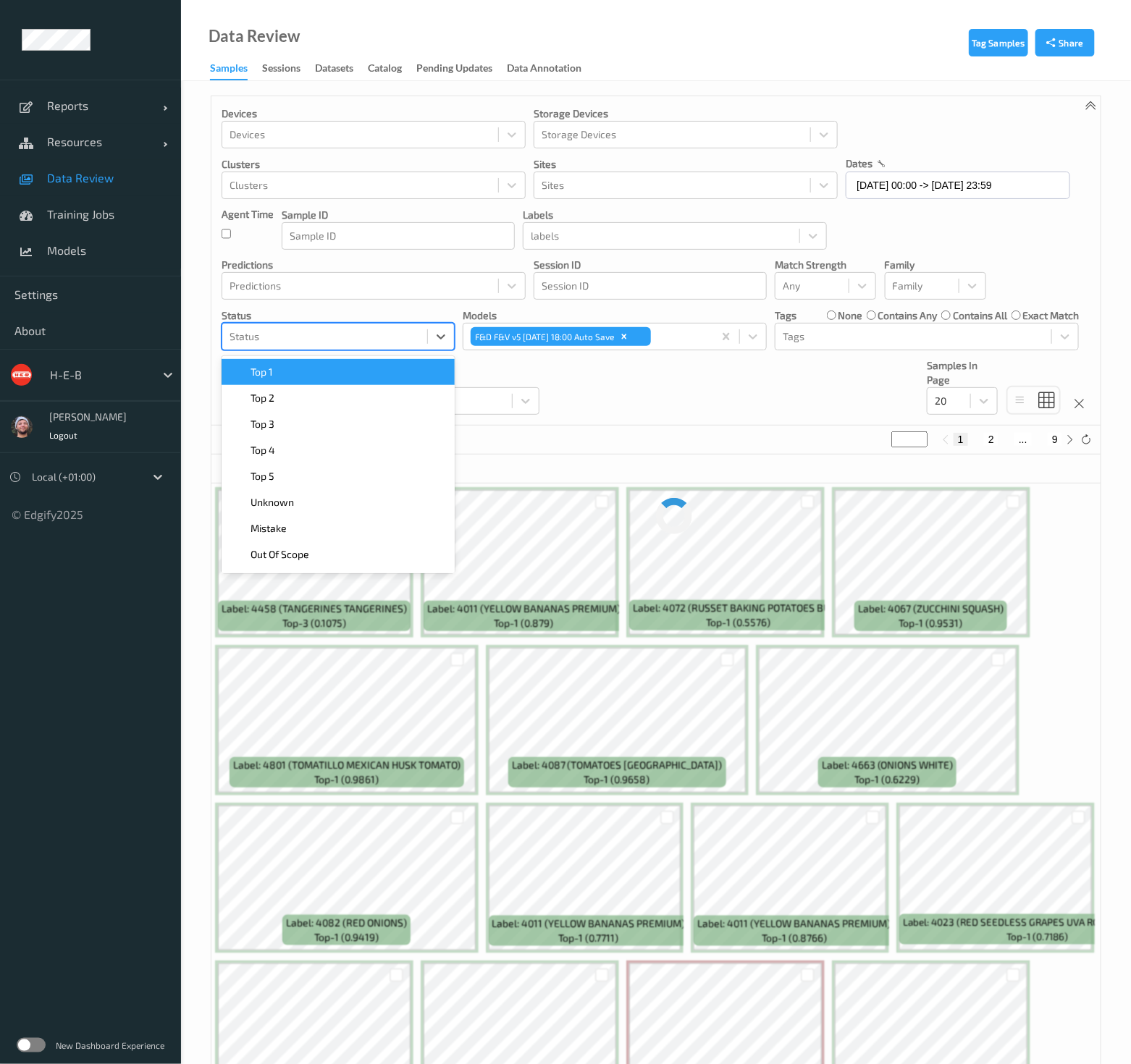
click at [350, 335] on div at bounding box center [324, 337] width 190 height 18
click at [333, 499] on div "Unknown" at bounding box center [338, 502] width 216 height 15
click at [739, 417] on div "Devices Devices Storage Devices Storage Devices Clusters Clusters Sites Sites d…" at bounding box center [656, 261] width 889 height 330
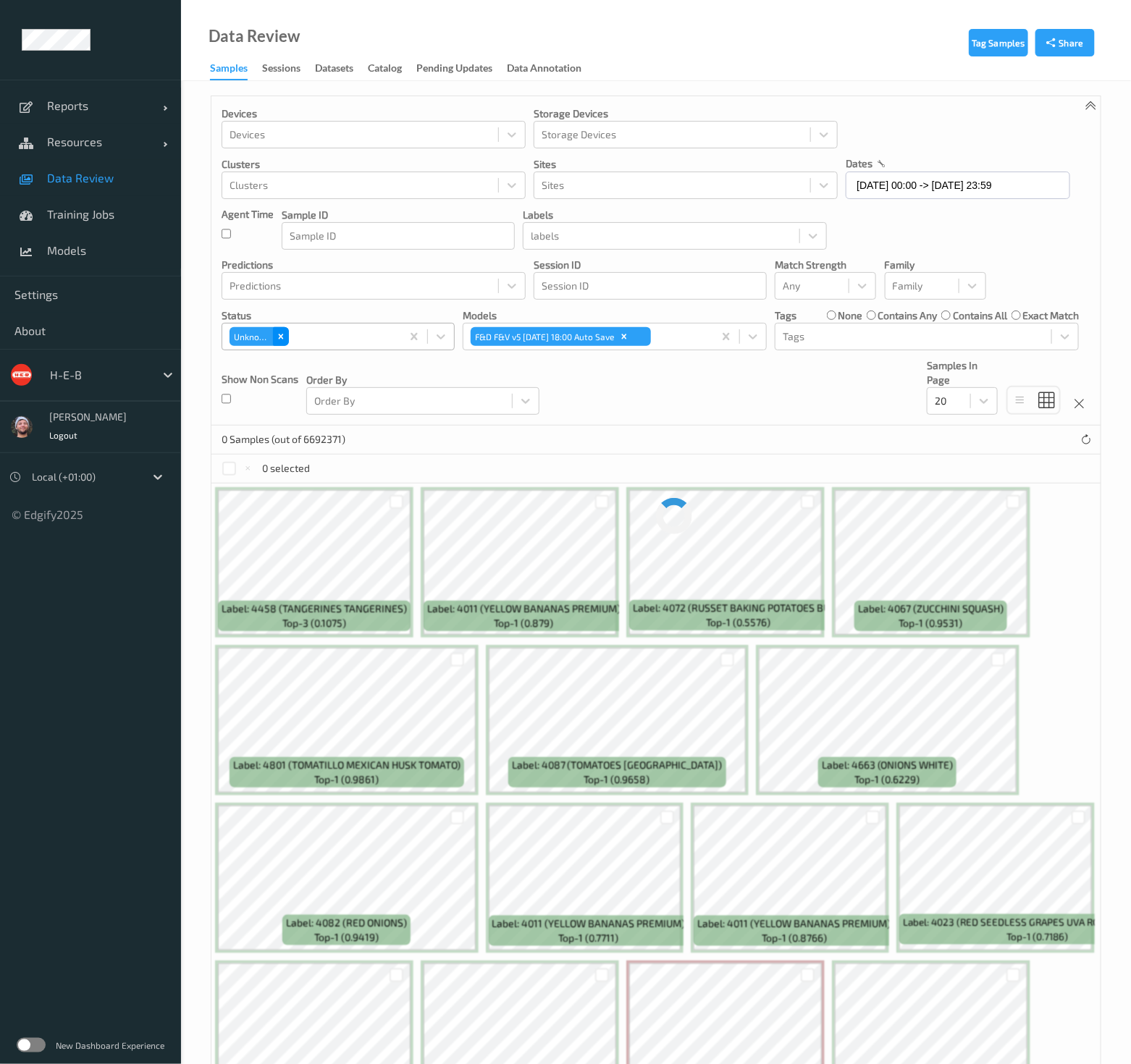
click at [280, 339] on icon "Remove Unknown" at bounding box center [280, 336] width 10 height 10
click at [353, 338] on div at bounding box center [324, 337] width 190 height 18
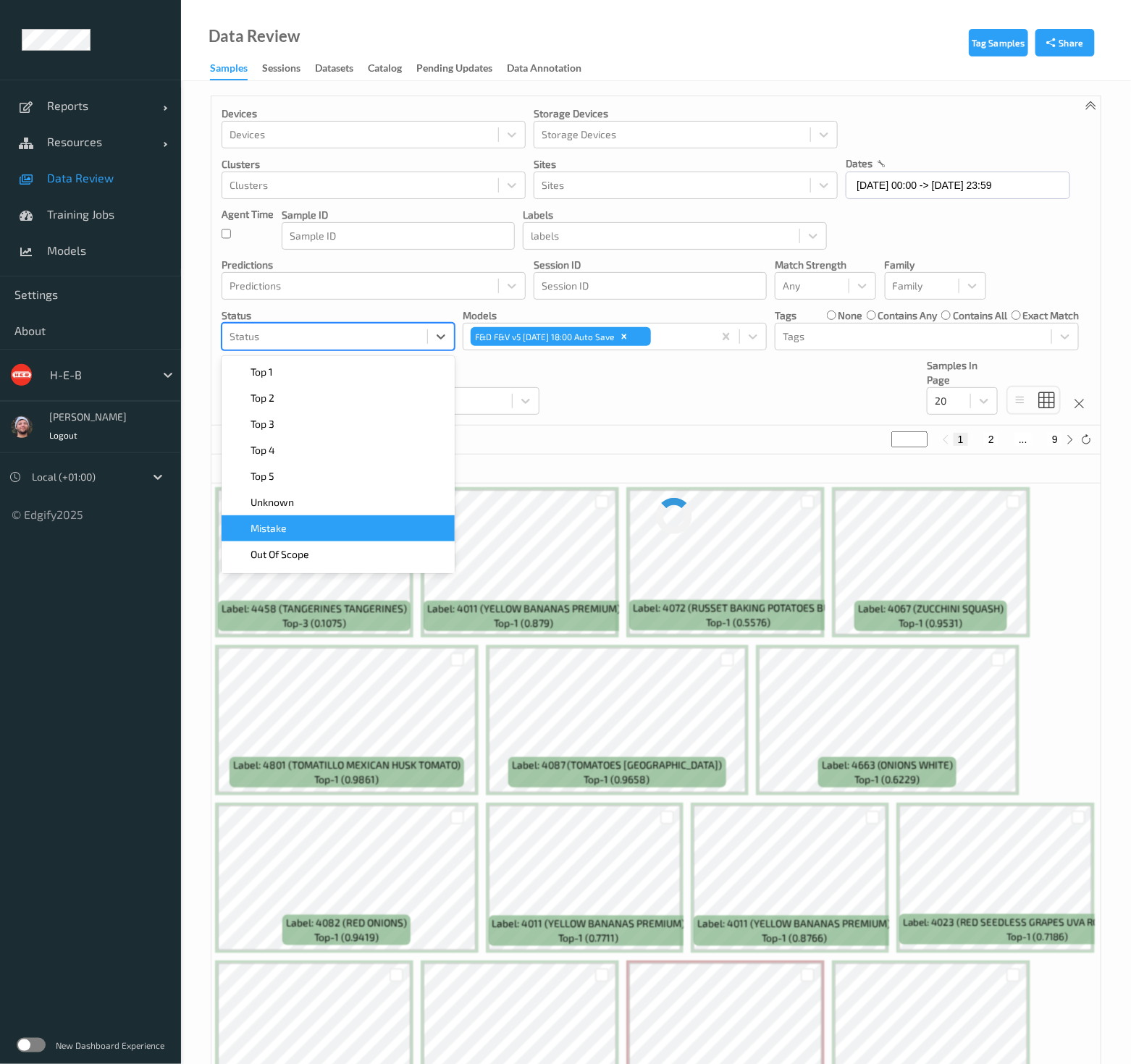
click at [309, 525] on div "Mistake" at bounding box center [338, 529] width 216 height 15
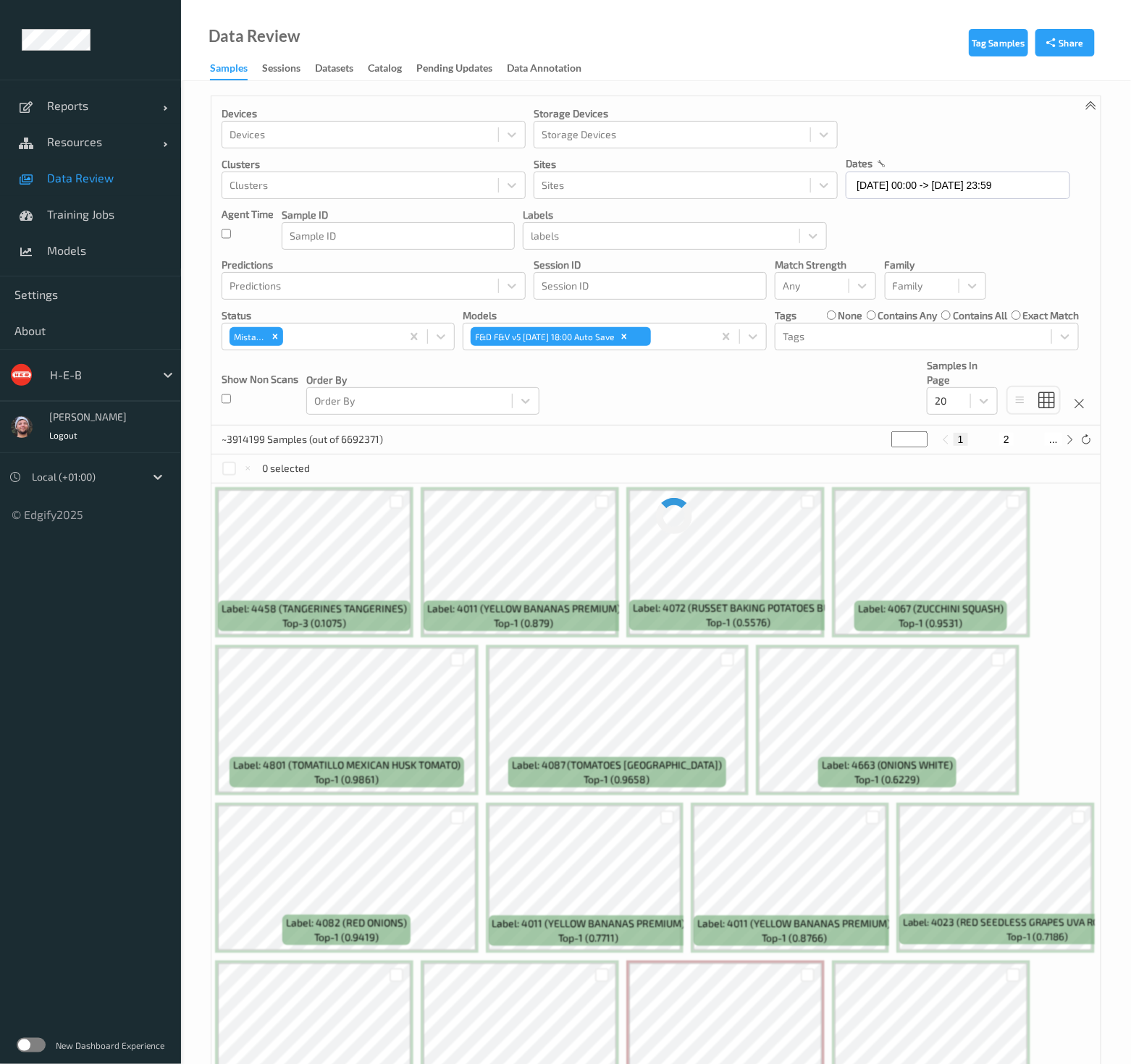
click at [663, 421] on div "Devices Devices Storage Devices Storage Devices Clusters Clusters Sites Sites d…" at bounding box center [656, 261] width 889 height 330
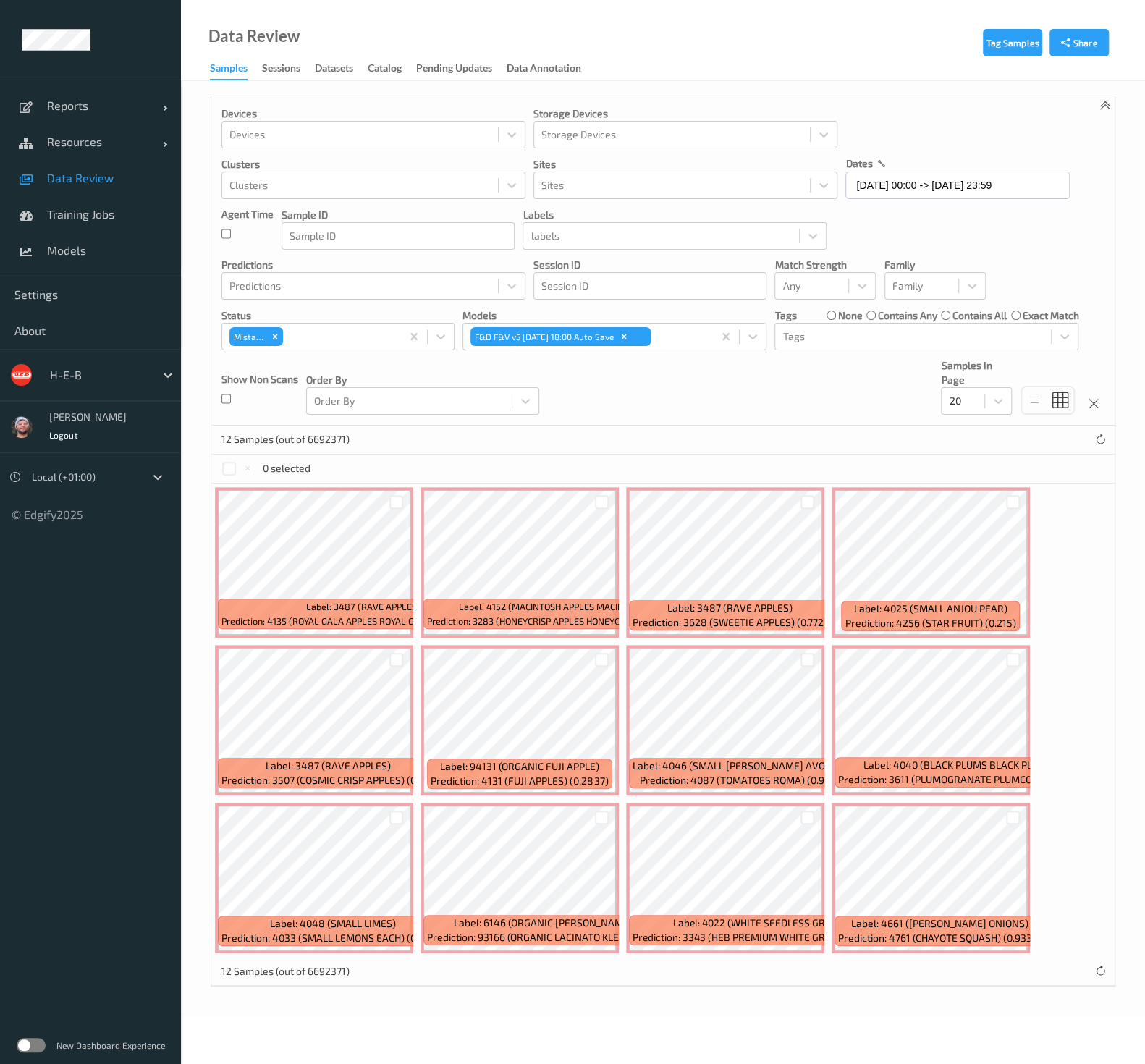
click at [734, 438] on div "12 Samples (out of 6692371)" at bounding box center [663, 440] width 904 height 29
click at [76, 270] on div "Reports Default Report Customized Report Resources Devices Clusters Sites Data …" at bounding box center [90, 178] width 181 height 197
click at [86, 256] on span "Models" at bounding box center [106, 250] width 119 height 15
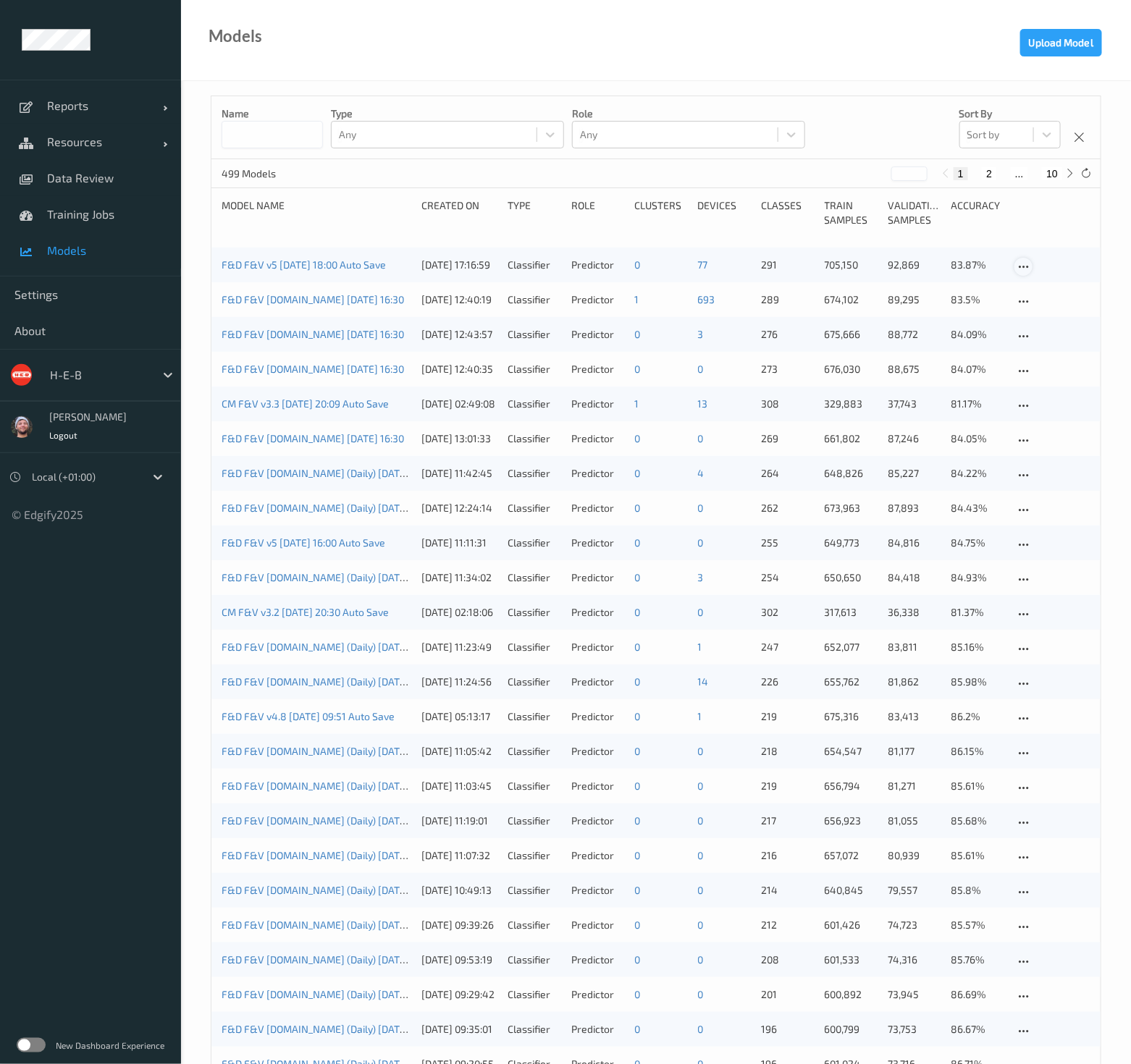
click at [1022, 264] on icon at bounding box center [1023, 267] width 12 height 13
click at [1040, 287] on div "Edit model" at bounding box center [1062, 290] width 43 height 14
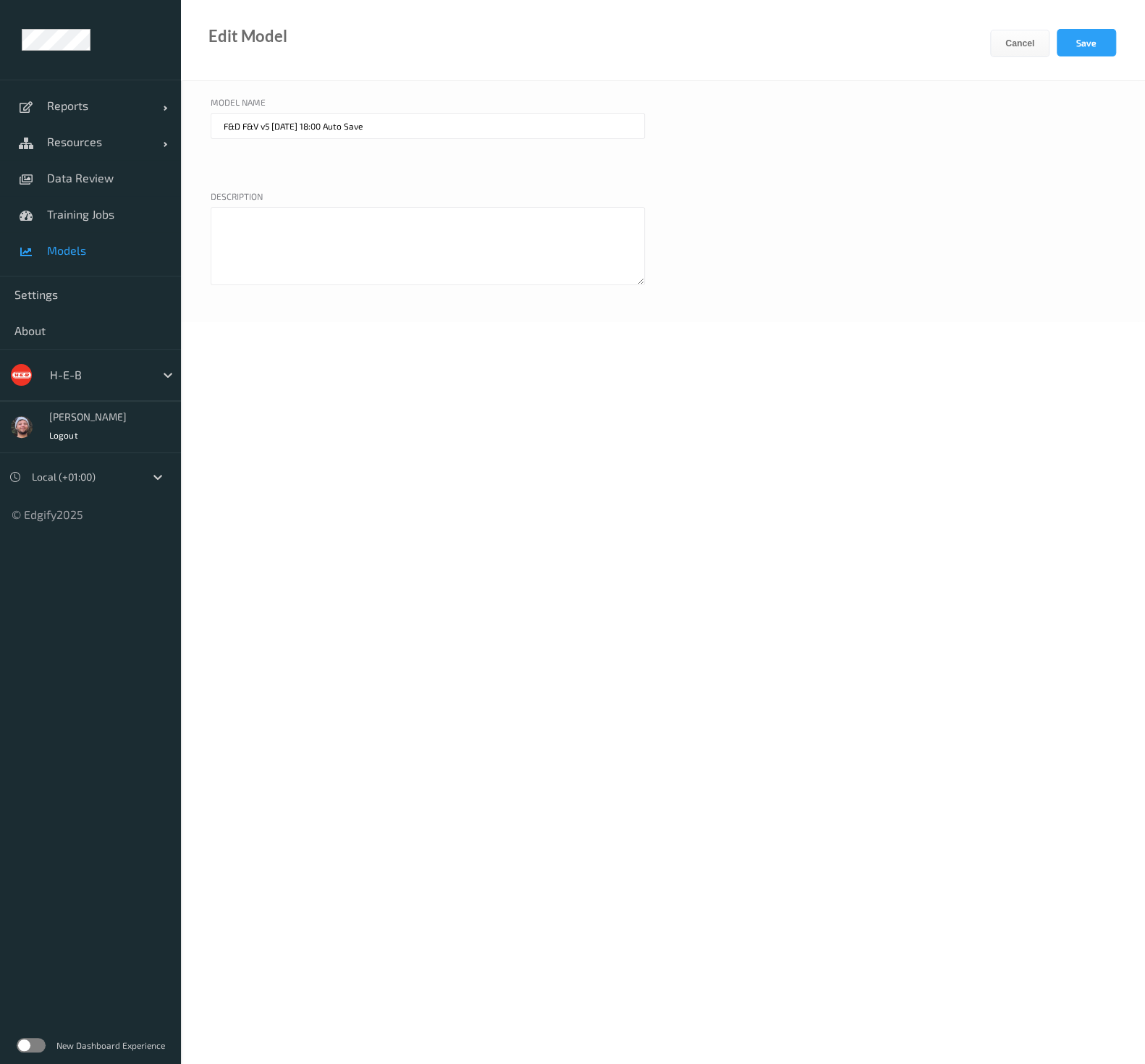
drag, startPoint x: 395, startPoint y: 124, endPoint x: 268, endPoint y: 136, distance: 127.6
click at [268, 136] on input "F&D F&V v5 2025-10-08 18:00 Auto Save" at bounding box center [428, 126] width 435 height 26
type input "F&D F&V v5"
click at [1086, 47] on button "Save" at bounding box center [1086, 43] width 59 height 28
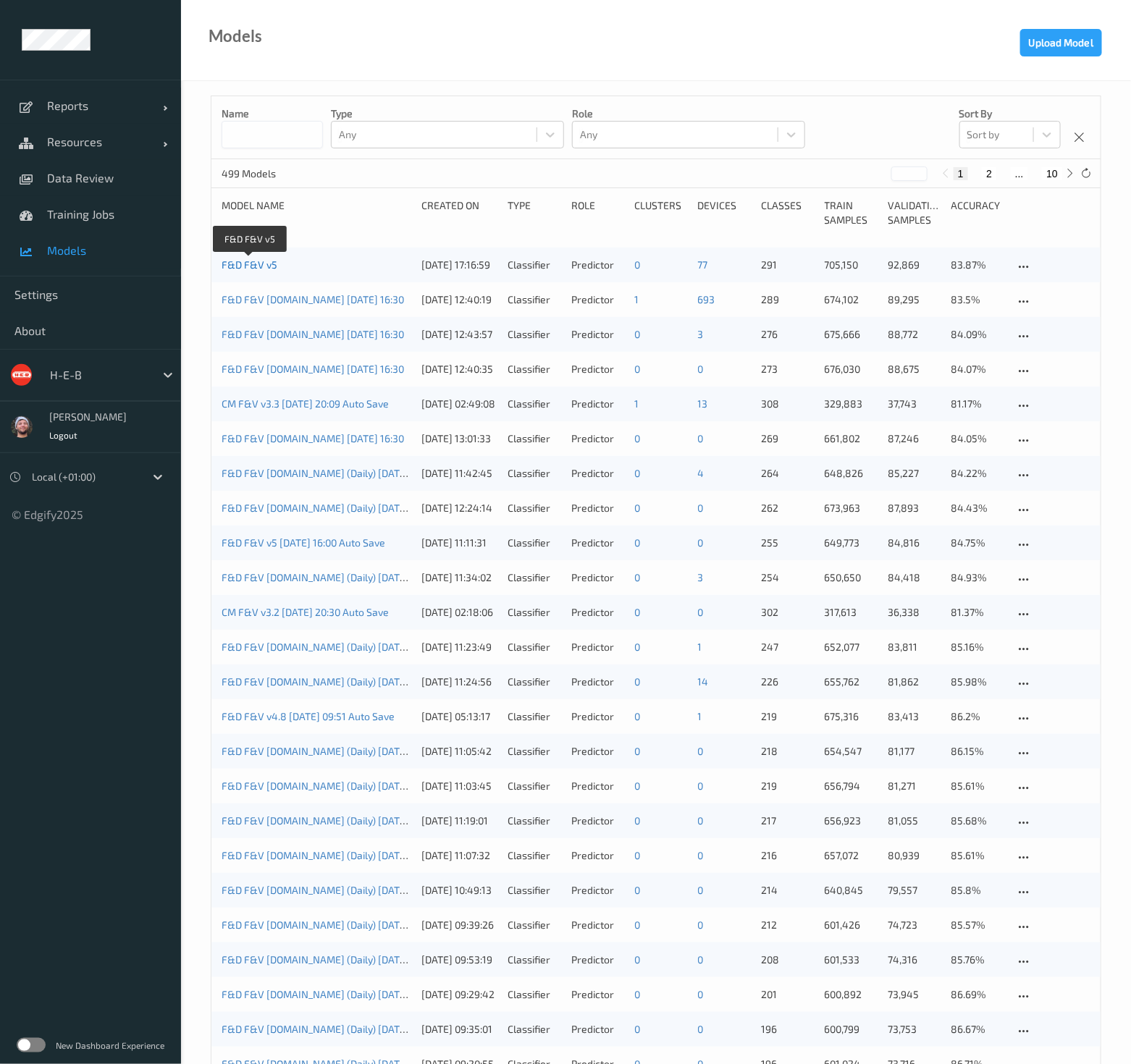
click at [246, 266] on link "F&D F&V v5" at bounding box center [250, 264] width 55 height 12
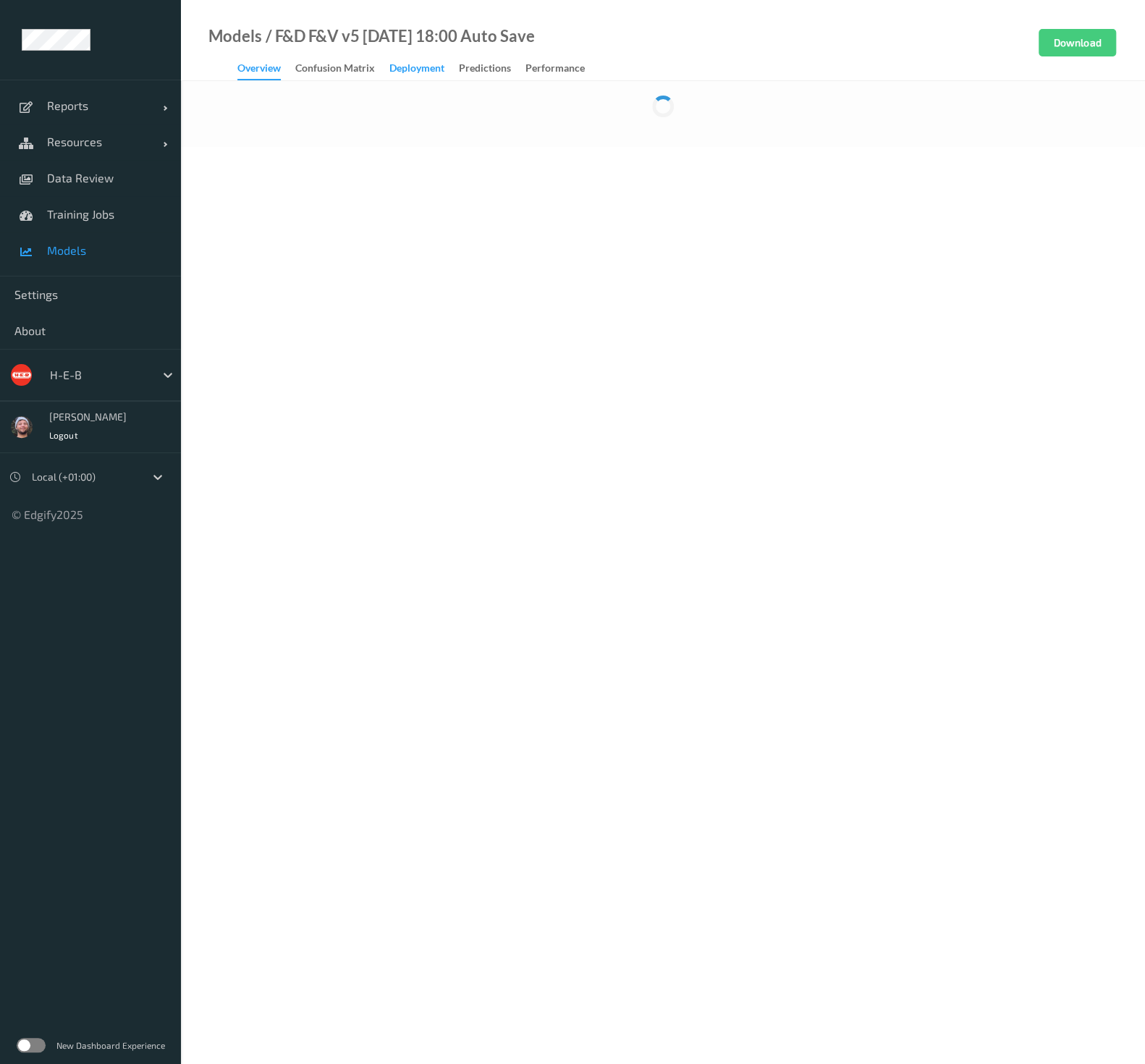
click at [400, 67] on div "Deployment" at bounding box center [417, 69] width 55 height 18
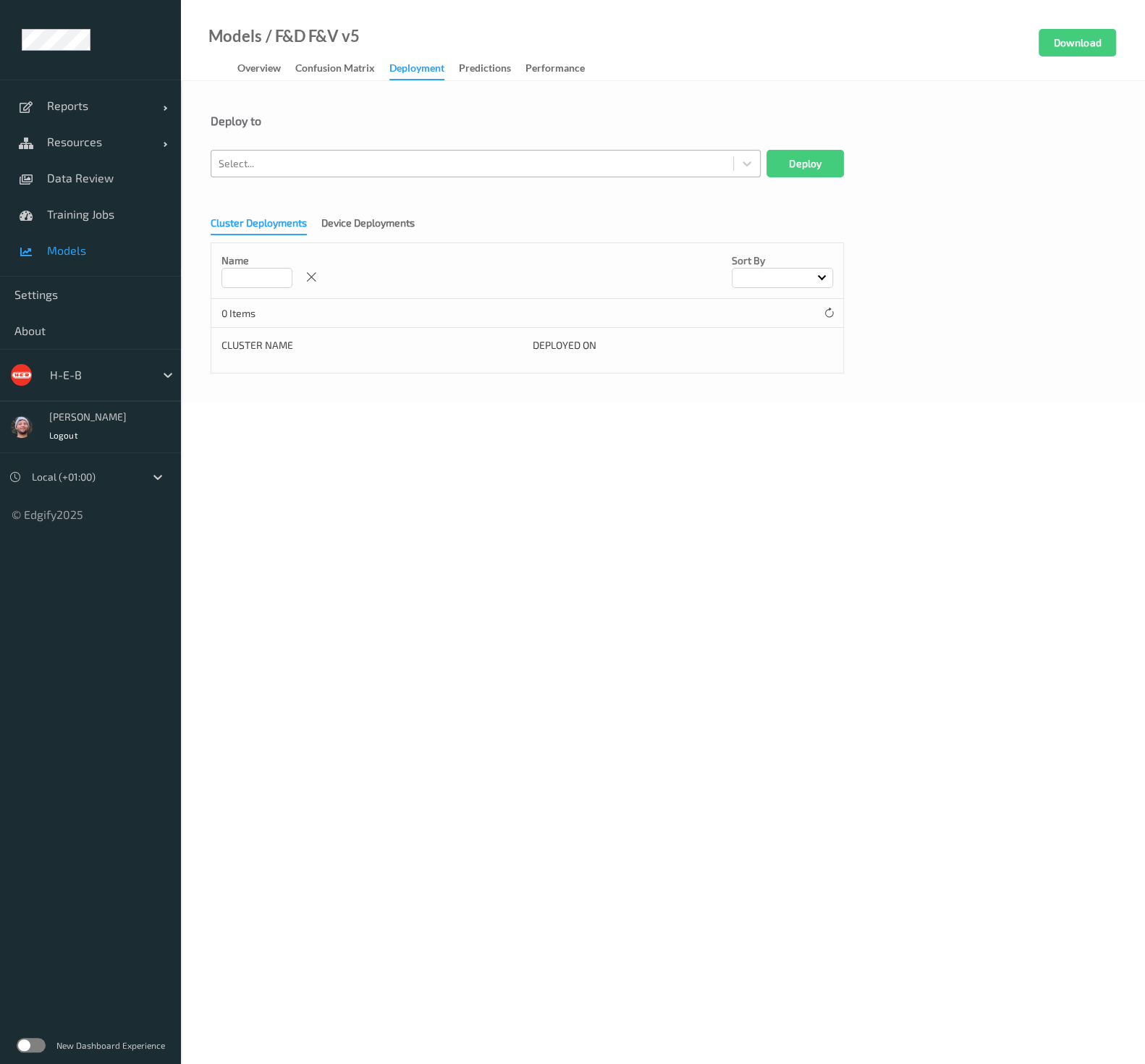
click at [379, 159] on div at bounding box center [472, 163] width 508 height 18
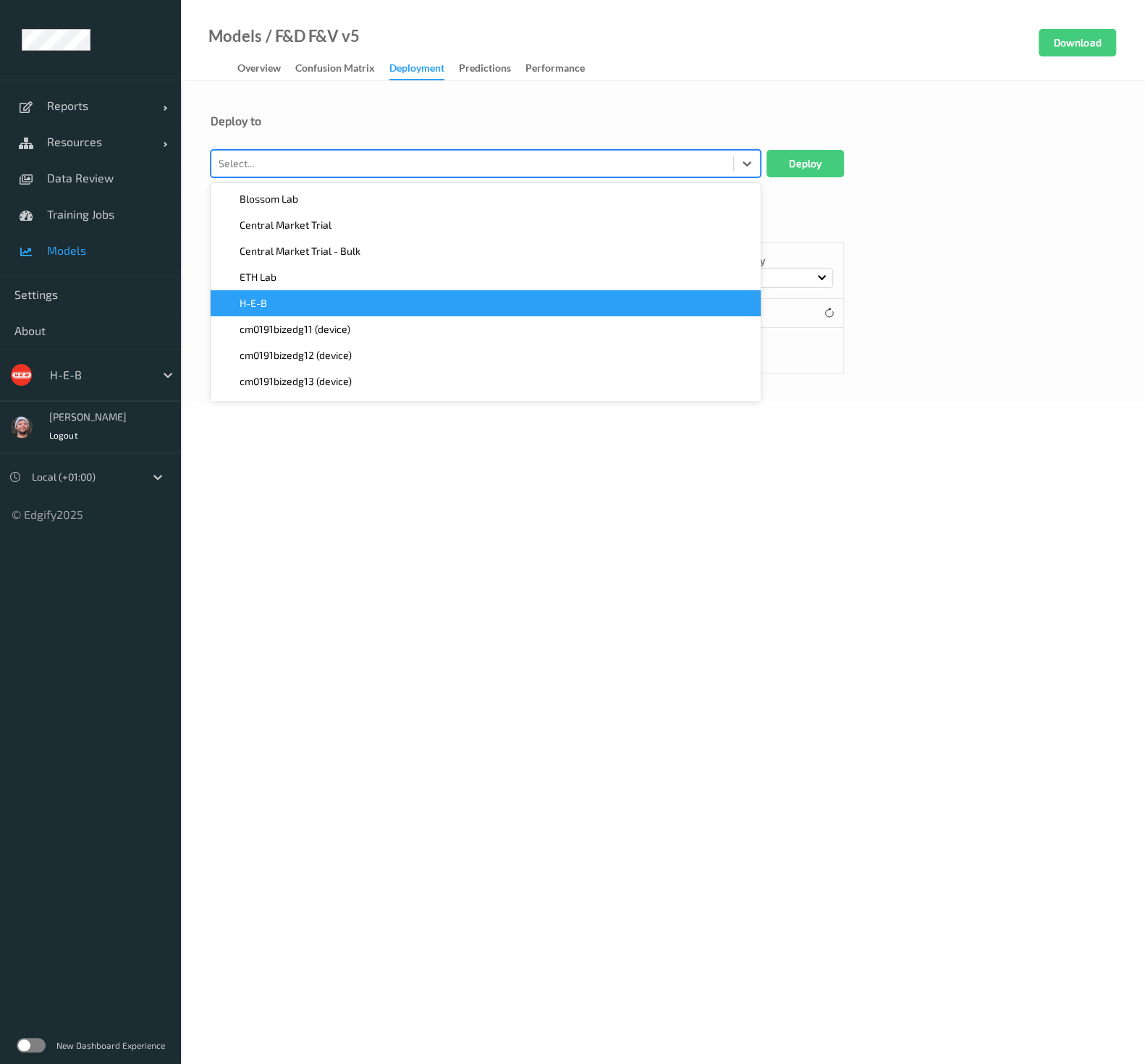
click at [330, 300] on div "H-E-B" at bounding box center [486, 303] width 533 height 15
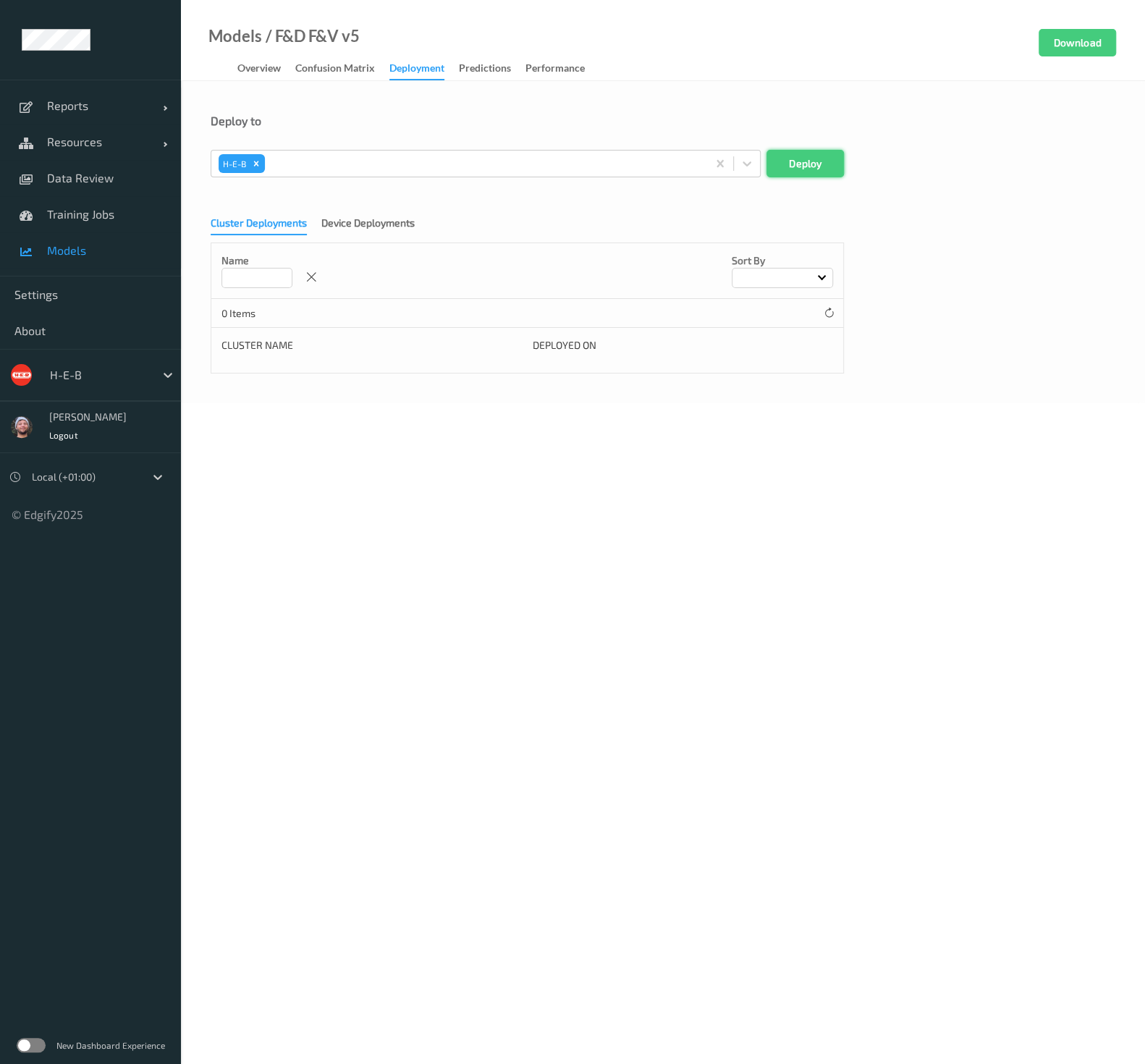
click at [810, 158] on button "Deploy" at bounding box center [805, 164] width 78 height 28
click at [101, 175] on span "Data Review" at bounding box center [106, 178] width 119 height 15
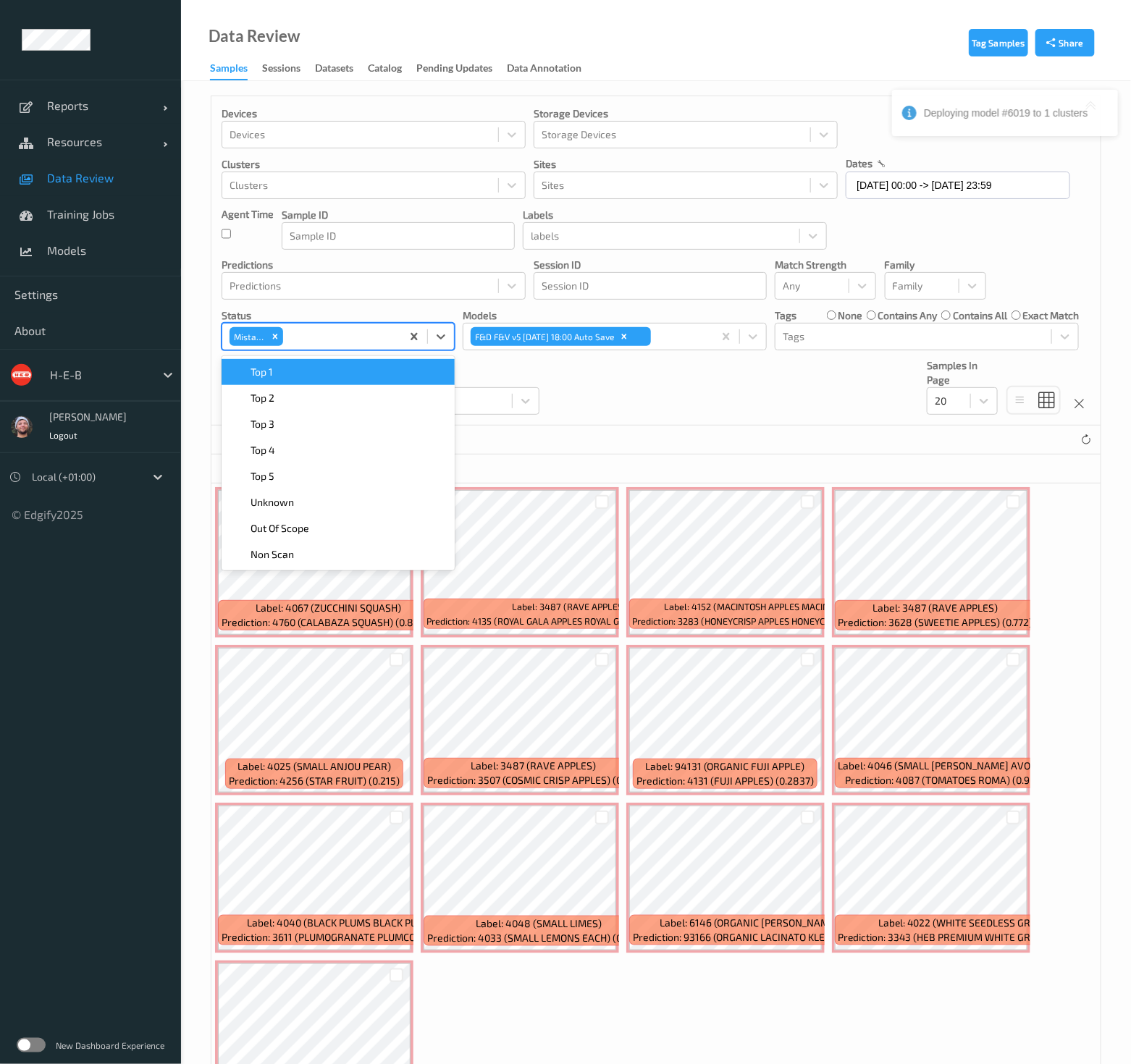
click at [376, 341] on div at bounding box center [340, 337] width 108 height 18
click at [276, 331] on icon "Remove Mistake" at bounding box center [274, 336] width 10 height 10
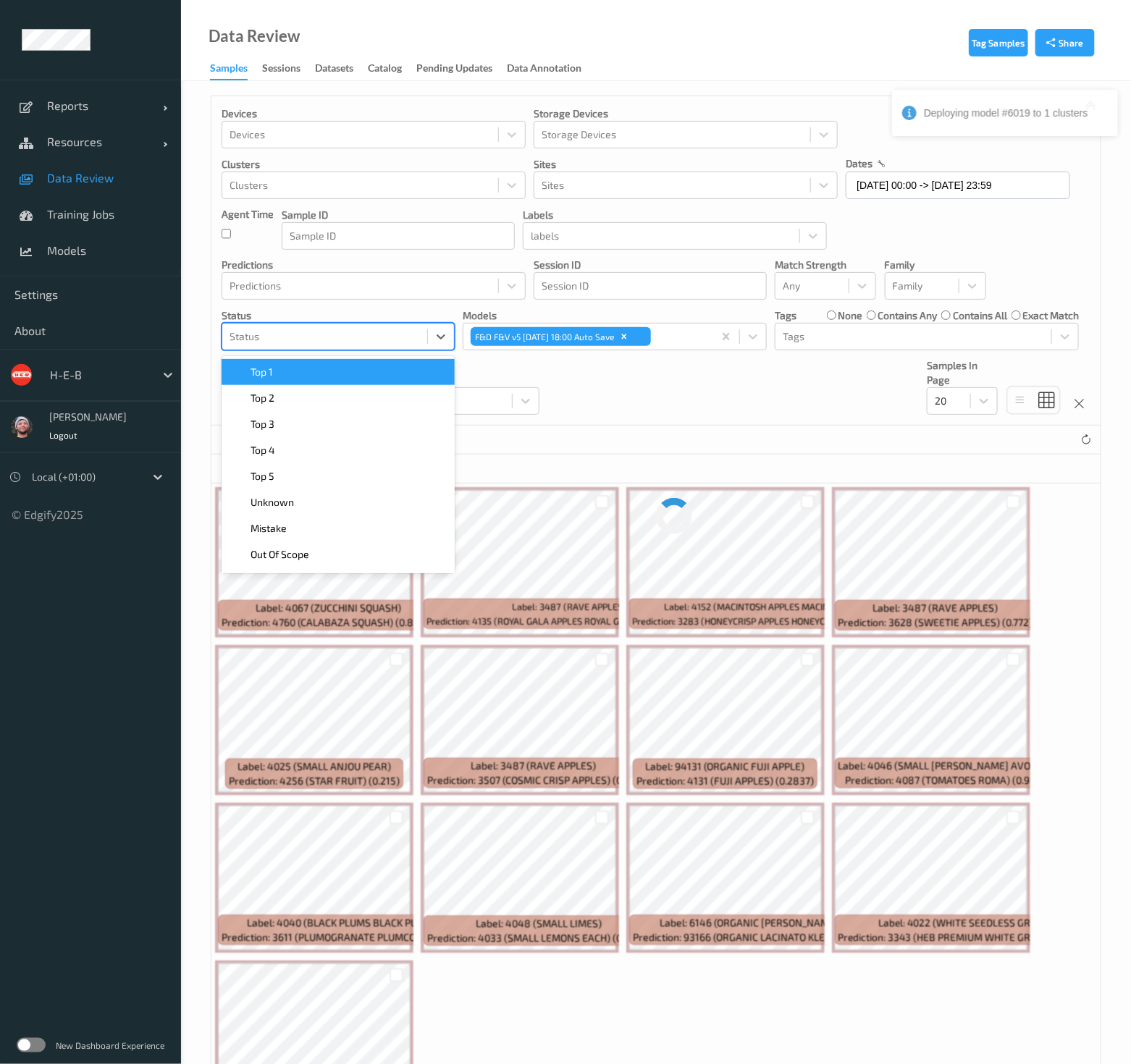
click at [584, 366] on div "Devices Devices Storage Devices Storage Devices Clusters Clusters Sites Sites d…" at bounding box center [656, 261] width 889 height 330
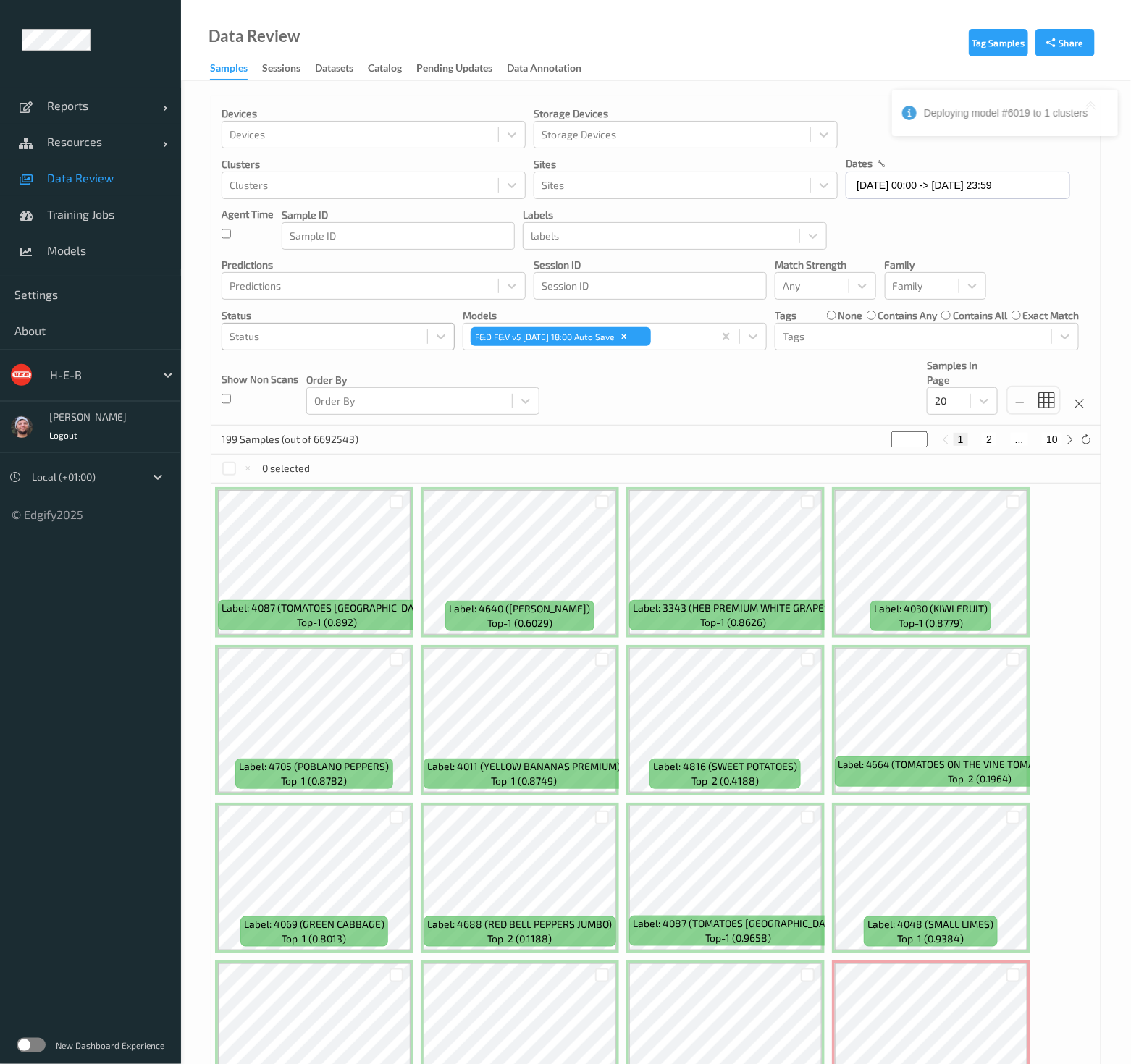
click at [90, 183] on span "Data Review" at bounding box center [106, 178] width 119 height 15
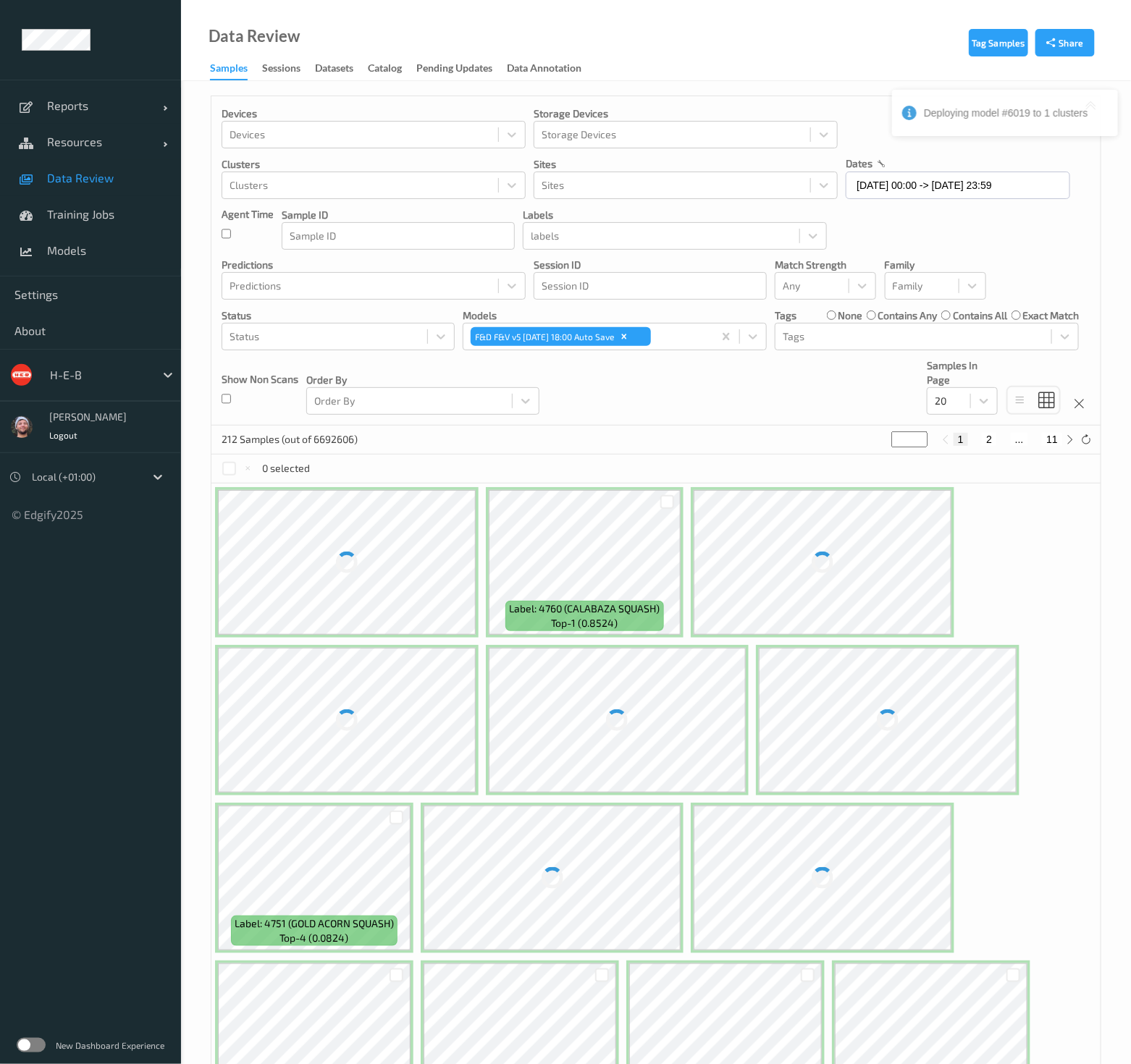
click at [792, 390] on div "Devices Devices Storage Devices Storage Devices Clusters Clusters Sites Sites d…" at bounding box center [656, 261] width 889 height 330
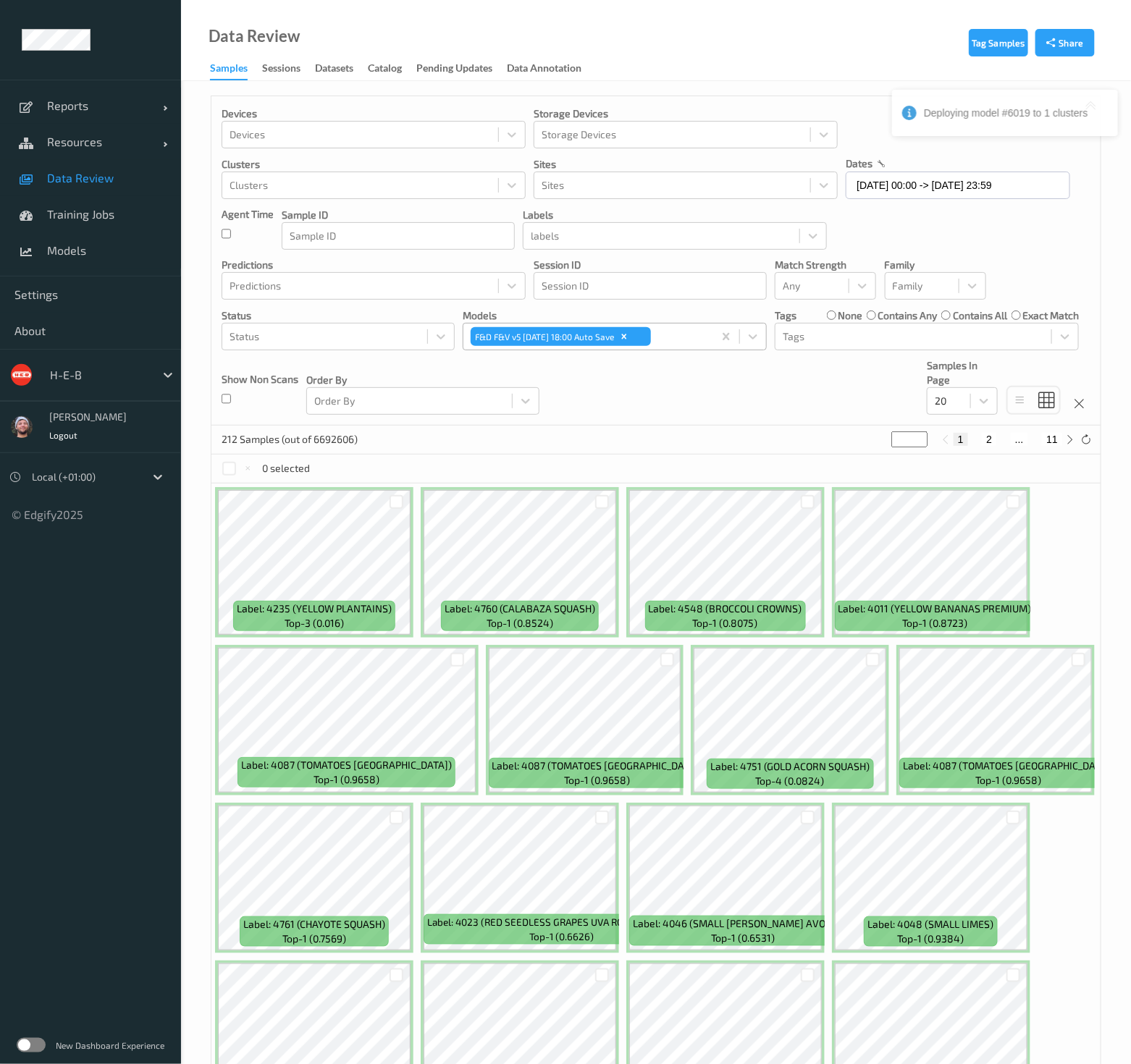
click at [616, 338] on div "F&D F&V v5 2025-10-08 18:00 Auto Save" at bounding box center [543, 337] width 146 height 18
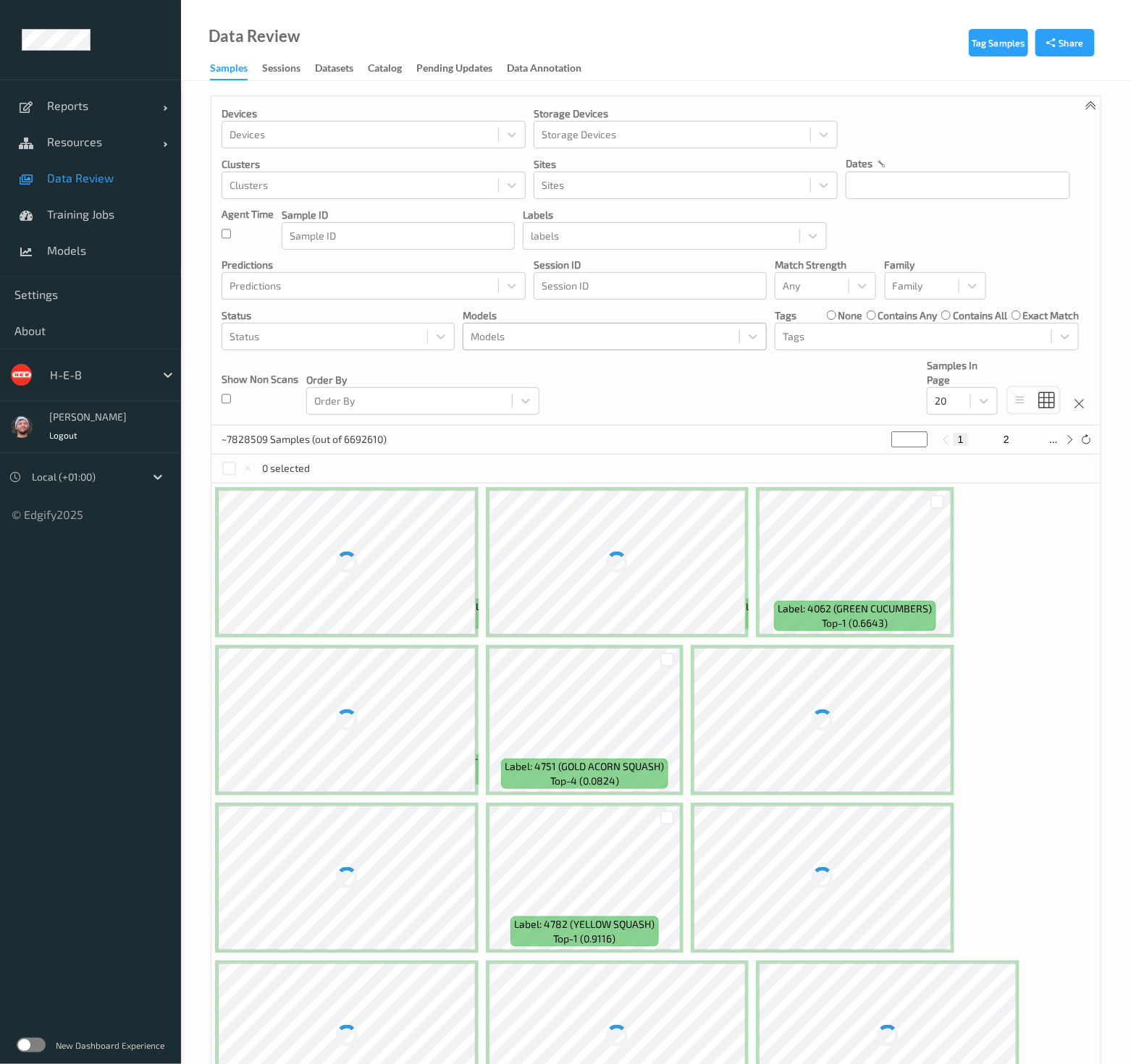
click at [609, 342] on div at bounding box center [601, 337] width 261 height 18
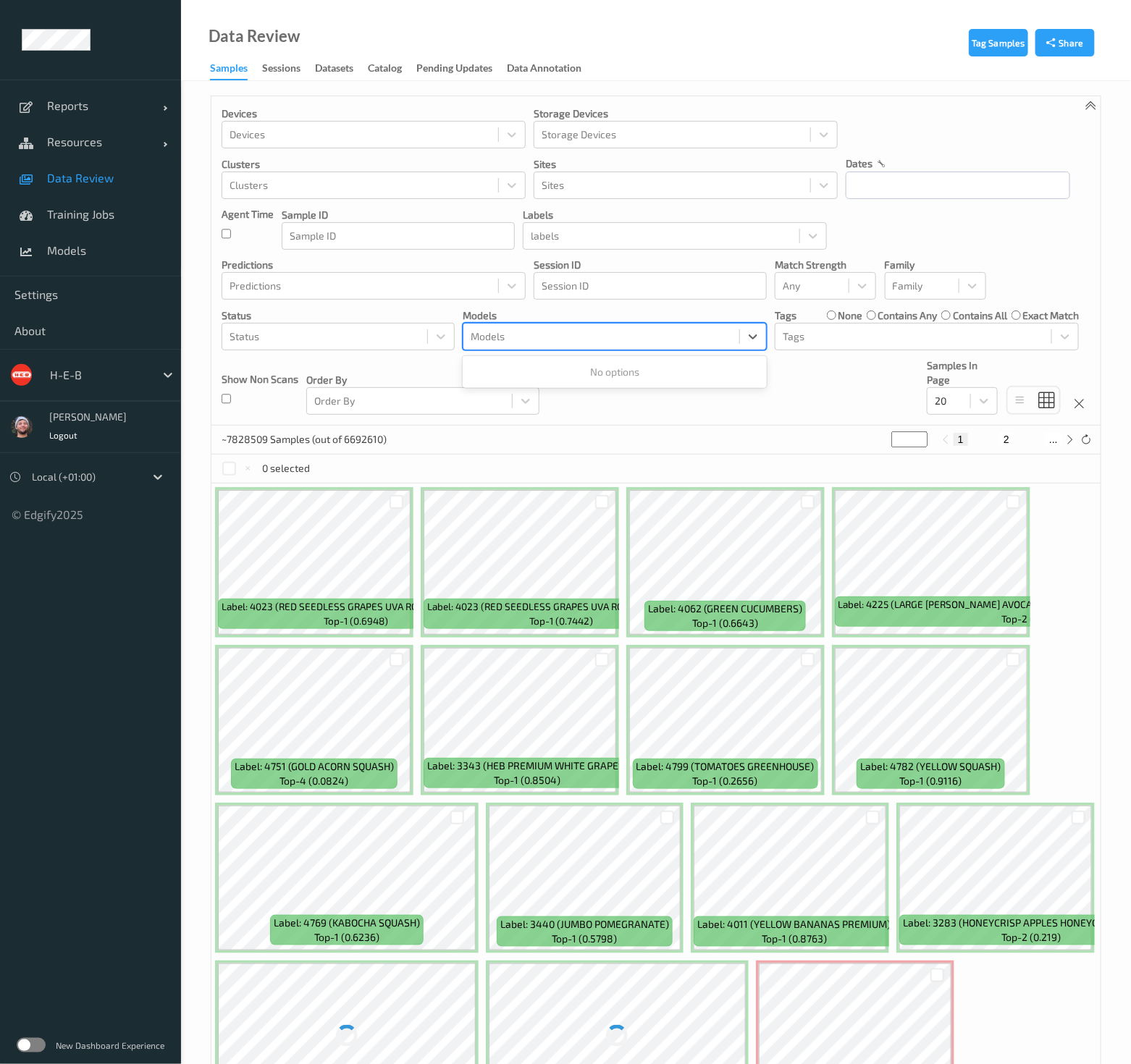
click at [599, 477] on div "0 selected" at bounding box center [656, 469] width 889 height 29
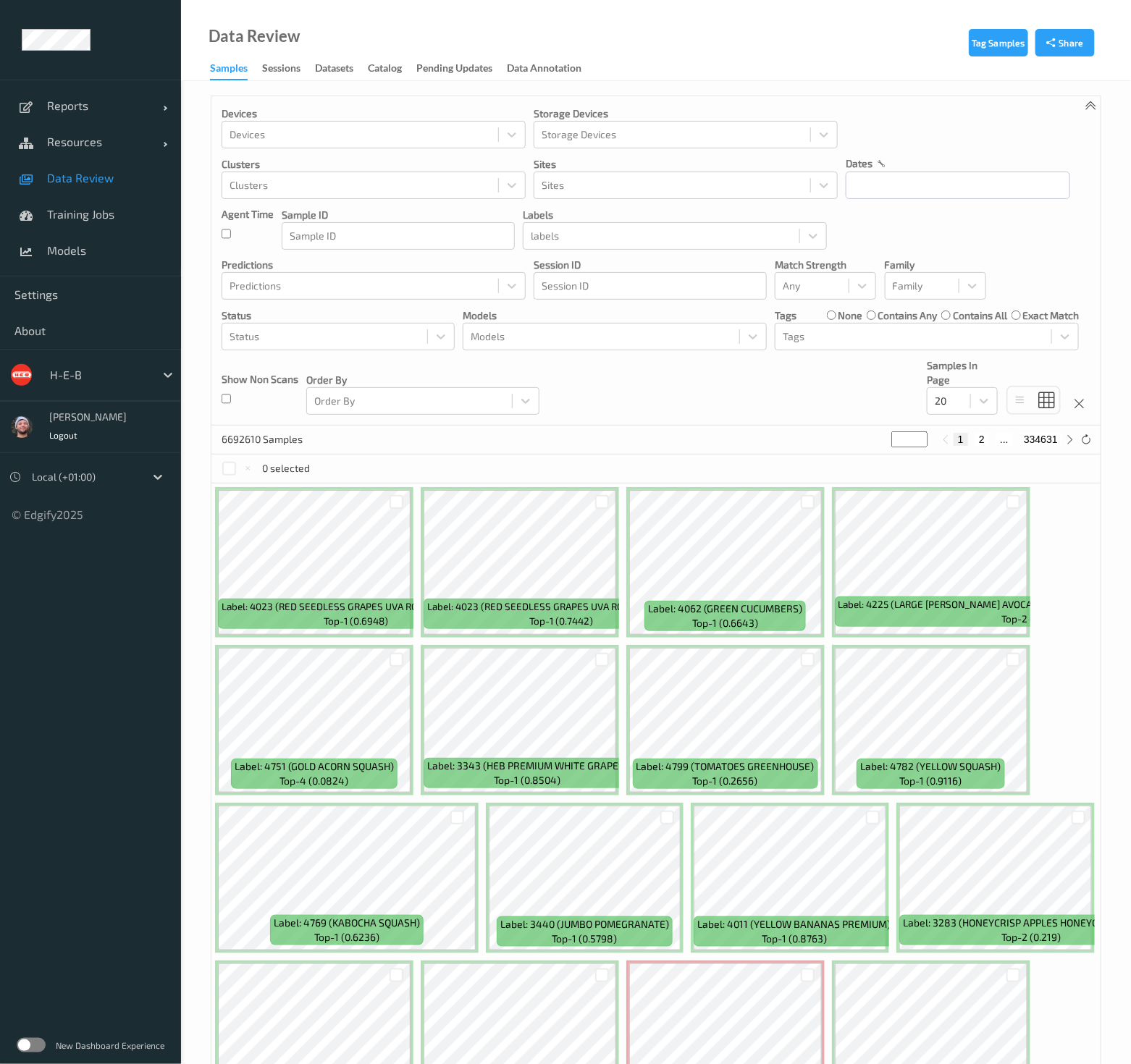
click at [111, 192] on link "Data Review" at bounding box center [90, 178] width 181 height 36
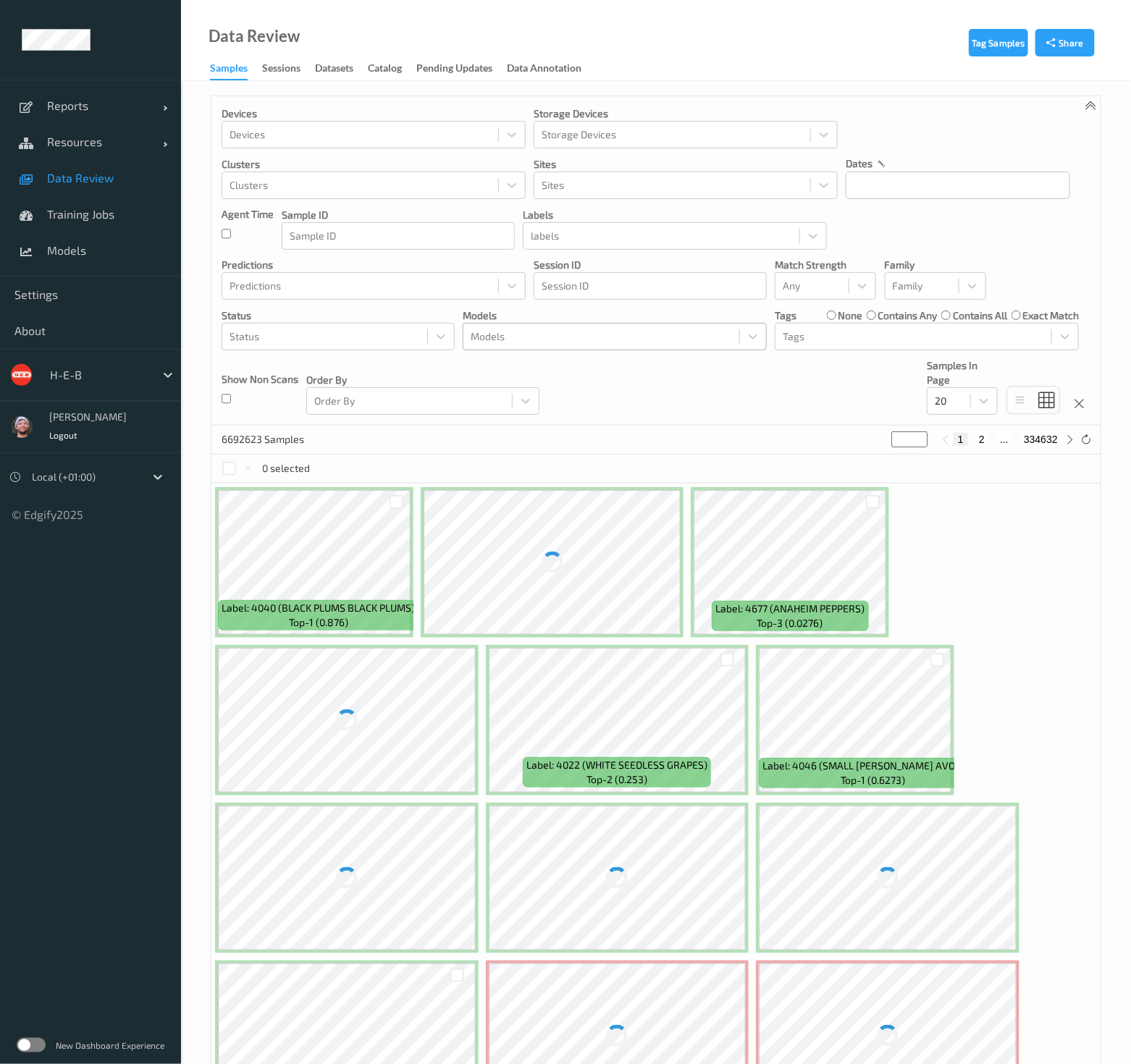
click at [635, 337] on div at bounding box center [601, 337] width 261 height 18
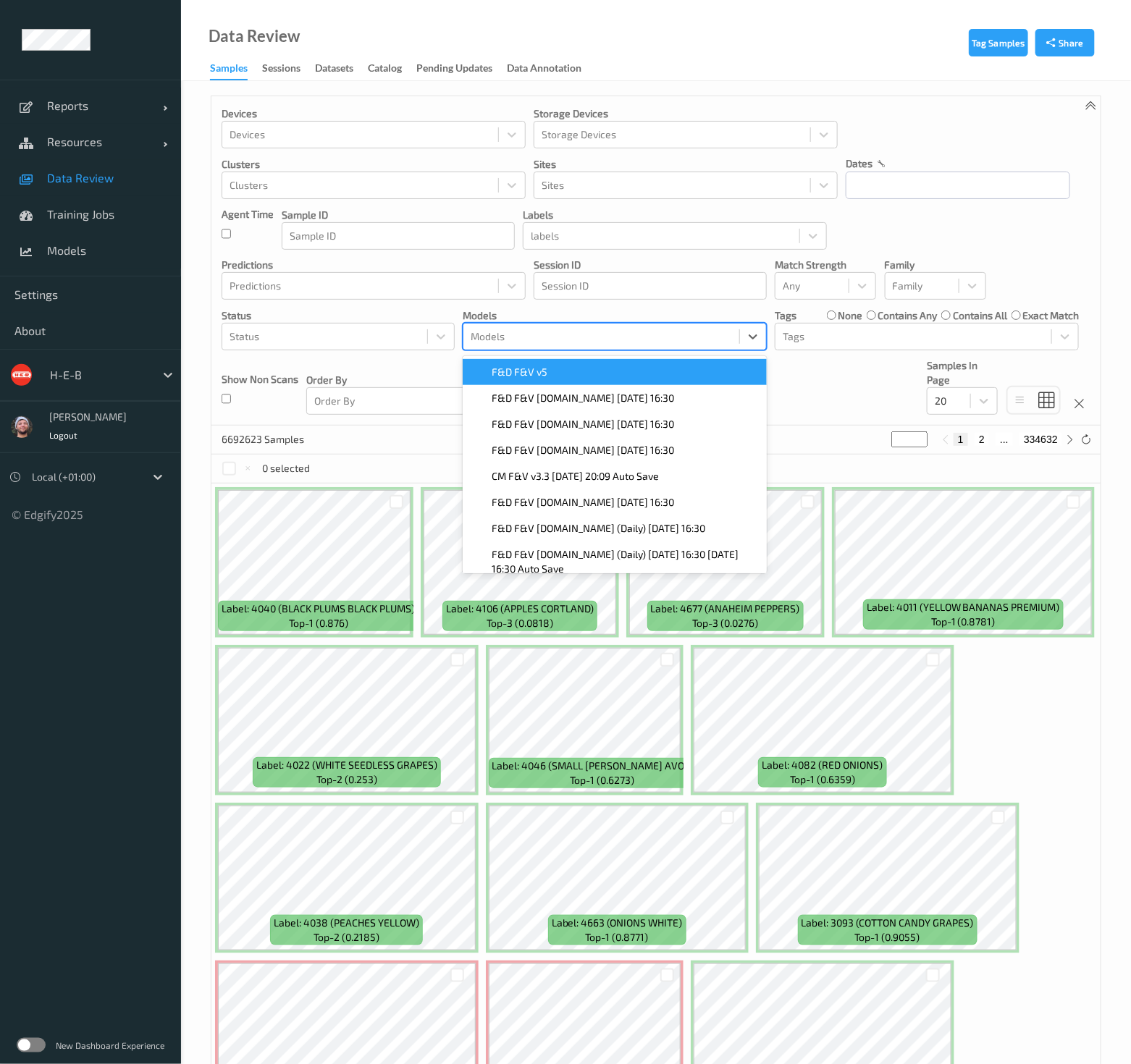
click at [602, 374] on div "F&D F&V v5" at bounding box center [615, 372] width 287 height 15
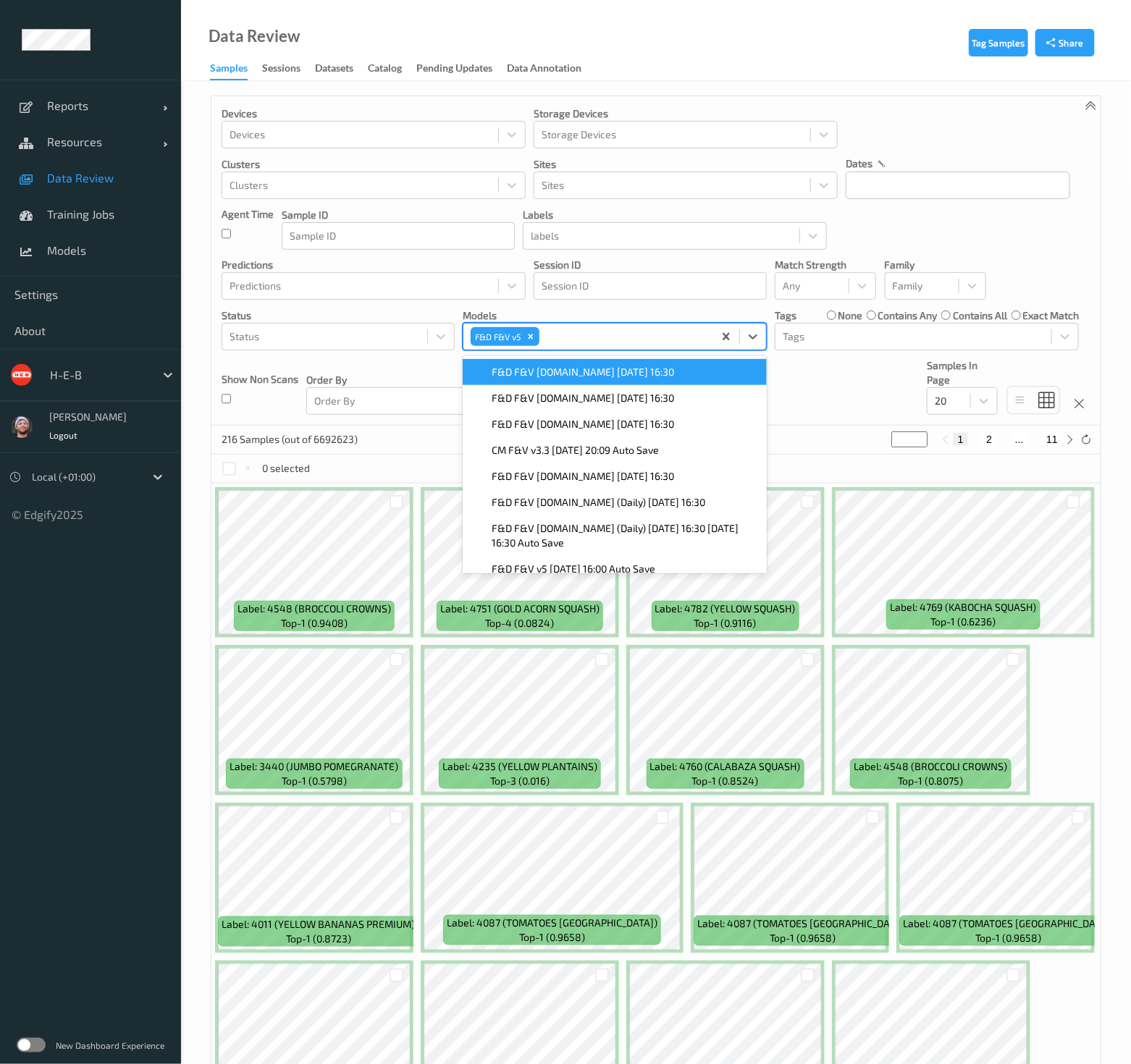
click at [840, 392] on div "Devices Devices Storage Devices Storage Devices Clusters Clusters Sites Sites d…" at bounding box center [656, 261] width 889 height 330
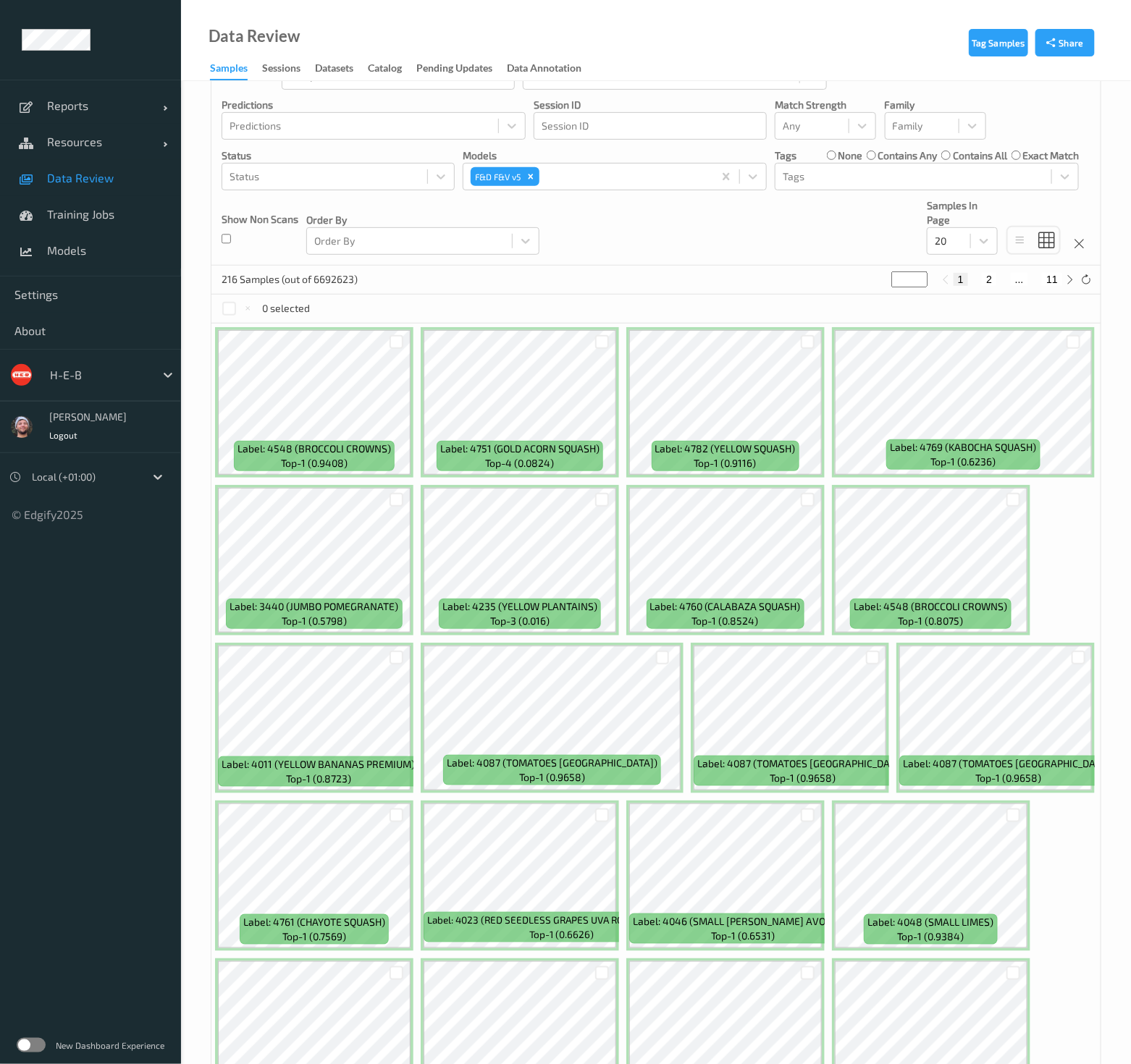
scroll to position [80, 0]
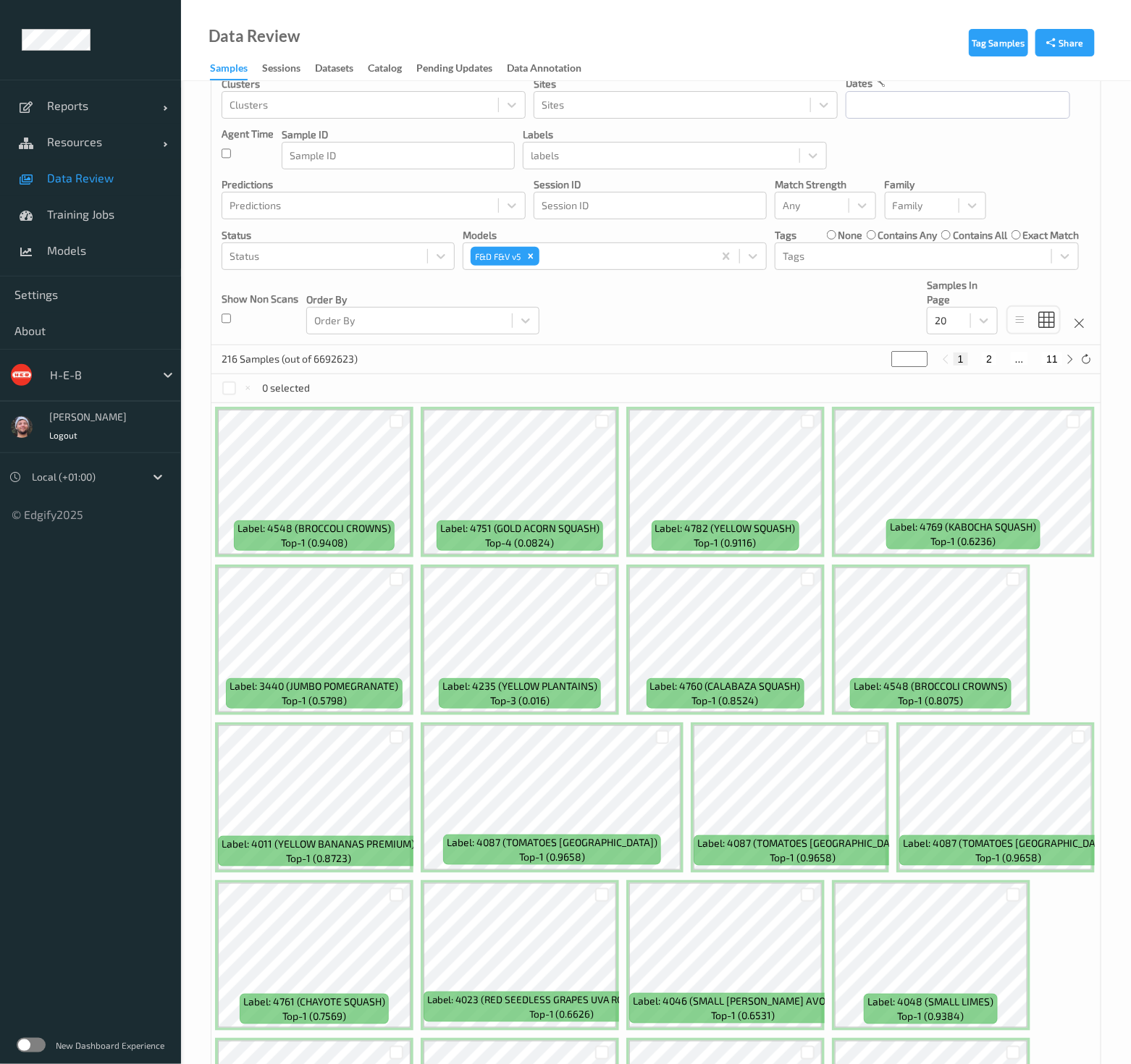
click at [764, 320] on div "Devices Devices Storage Devices Storage Devices Clusters Clusters Sites Sites d…" at bounding box center [656, 181] width 889 height 330
click at [86, 173] on span "Data Review" at bounding box center [106, 178] width 119 height 15
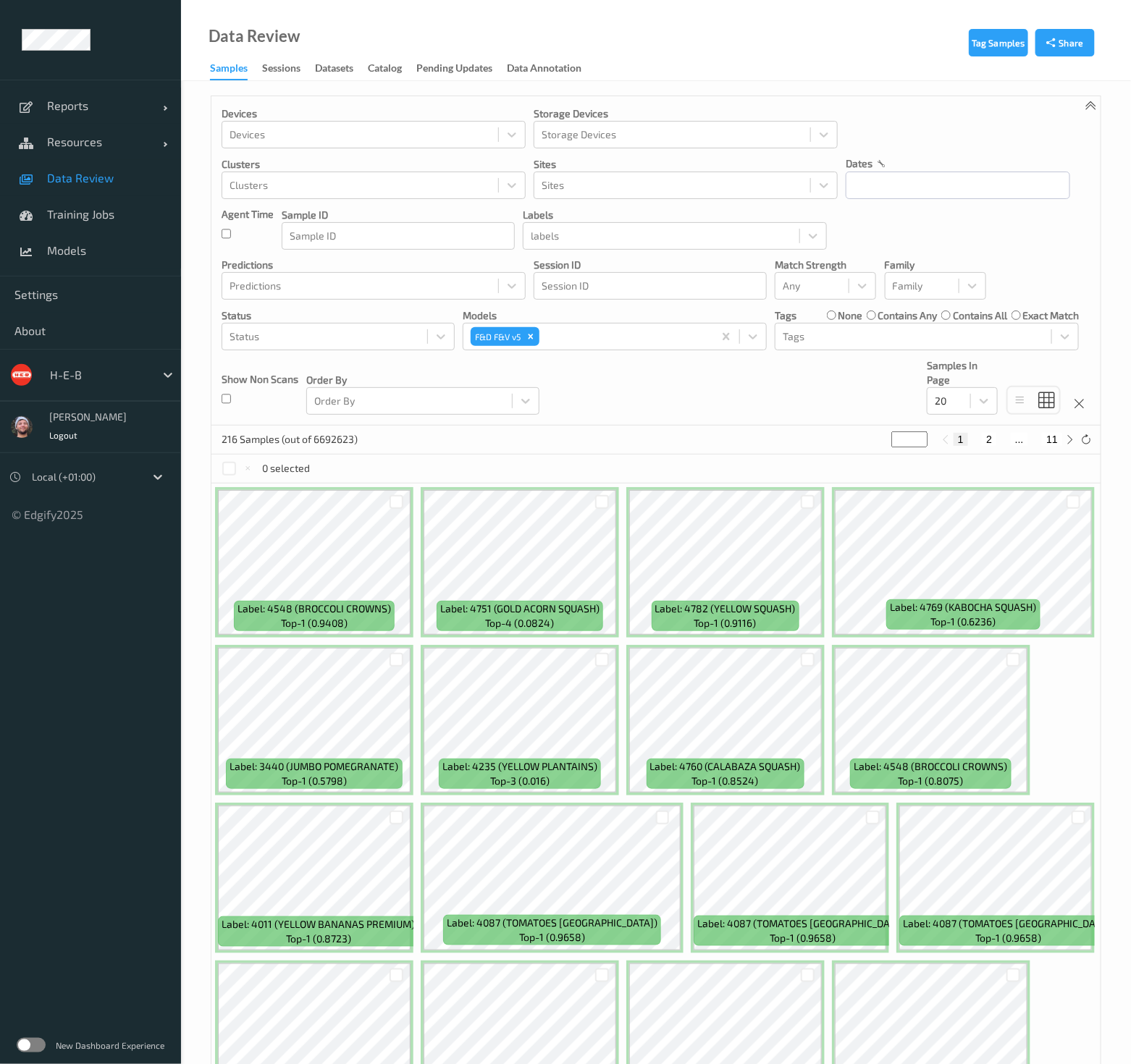
click at [86, 173] on span "Data Review" at bounding box center [106, 178] width 119 height 15
click at [344, 332] on div at bounding box center [324, 337] width 190 height 18
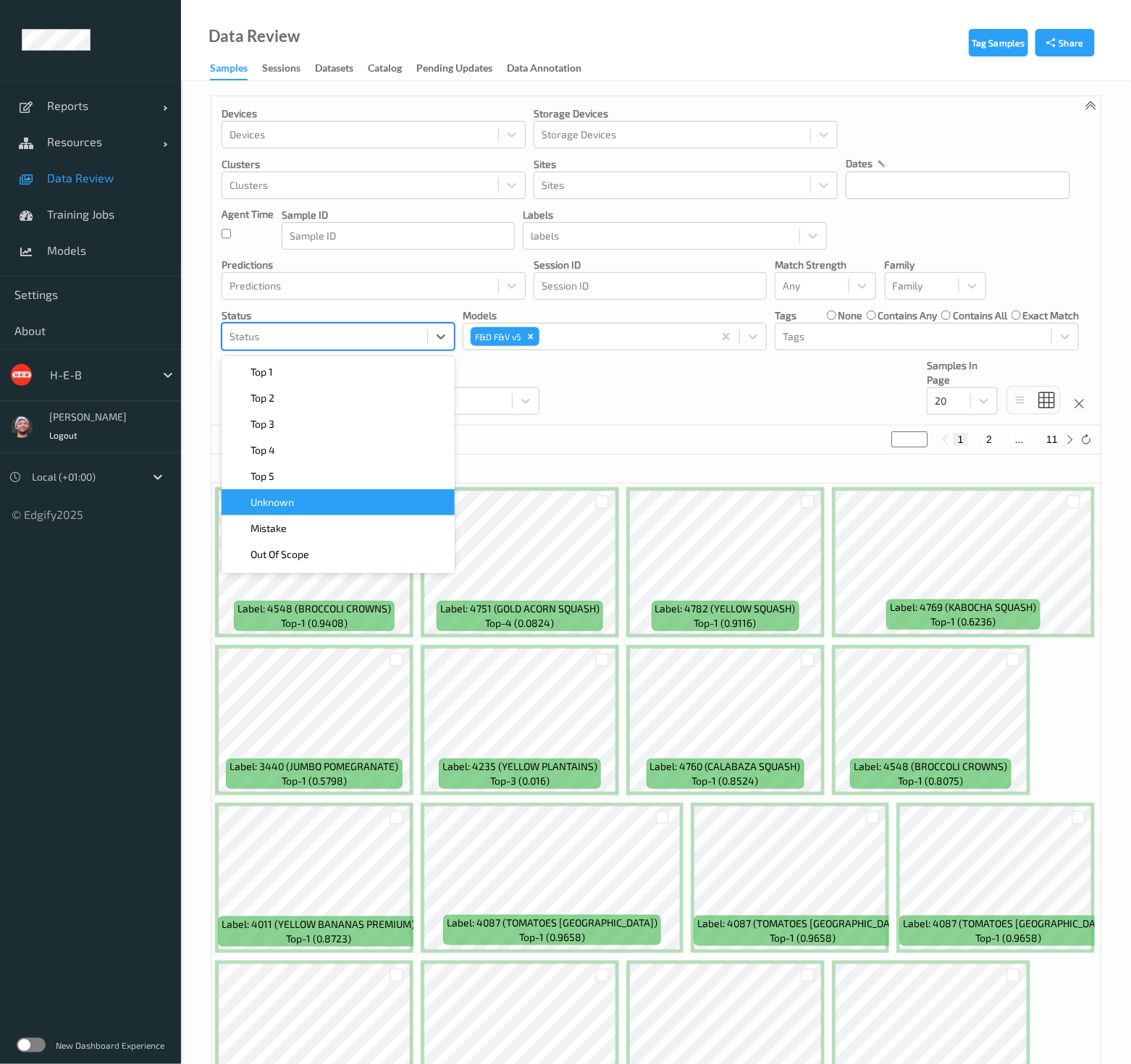
click at [317, 504] on div "Unknown" at bounding box center [338, 502] width 216 height 15
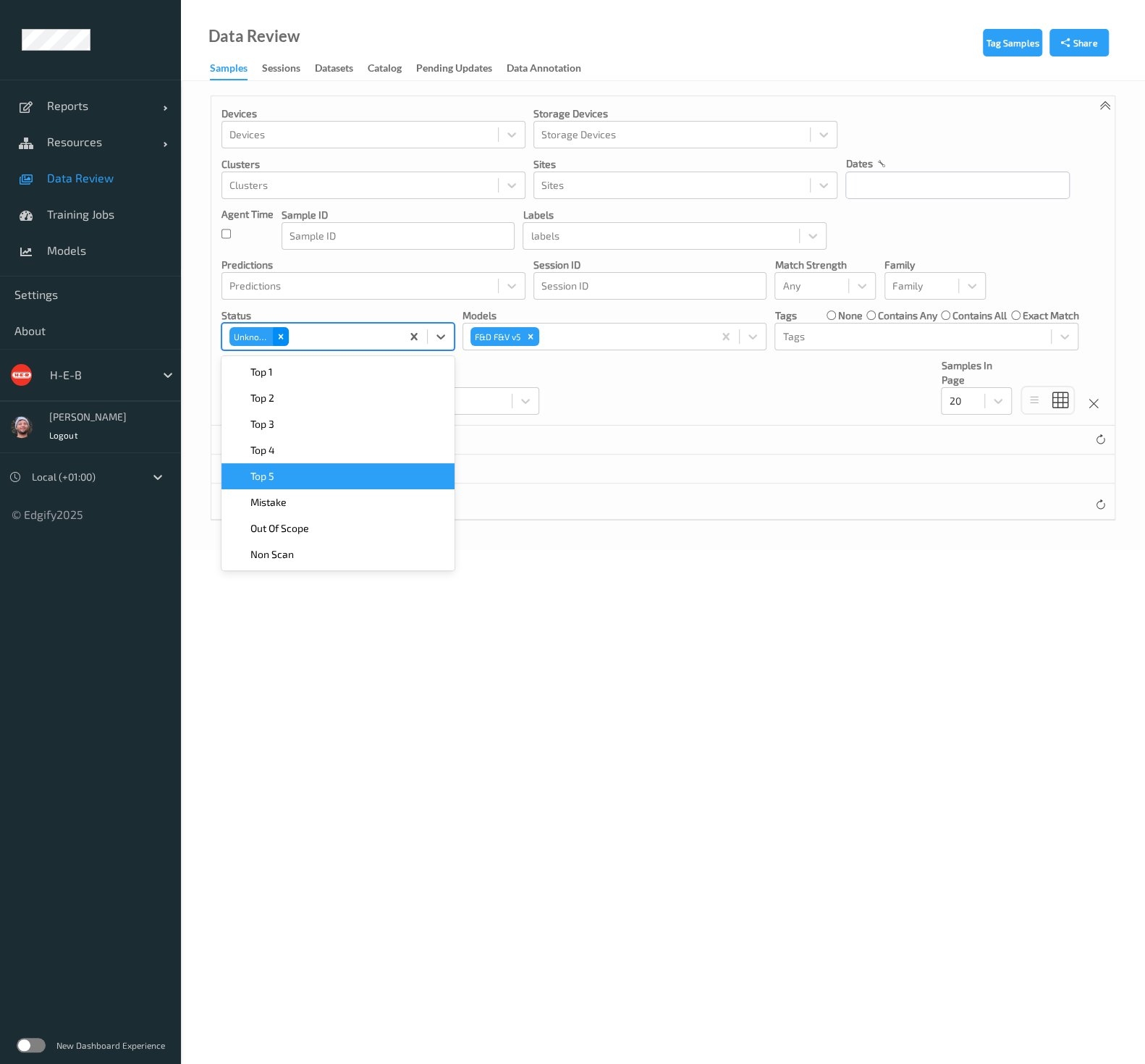
click at [285, 337] on icon "Remove Unknown" at bounding box center [280, 336] width 10 height 10
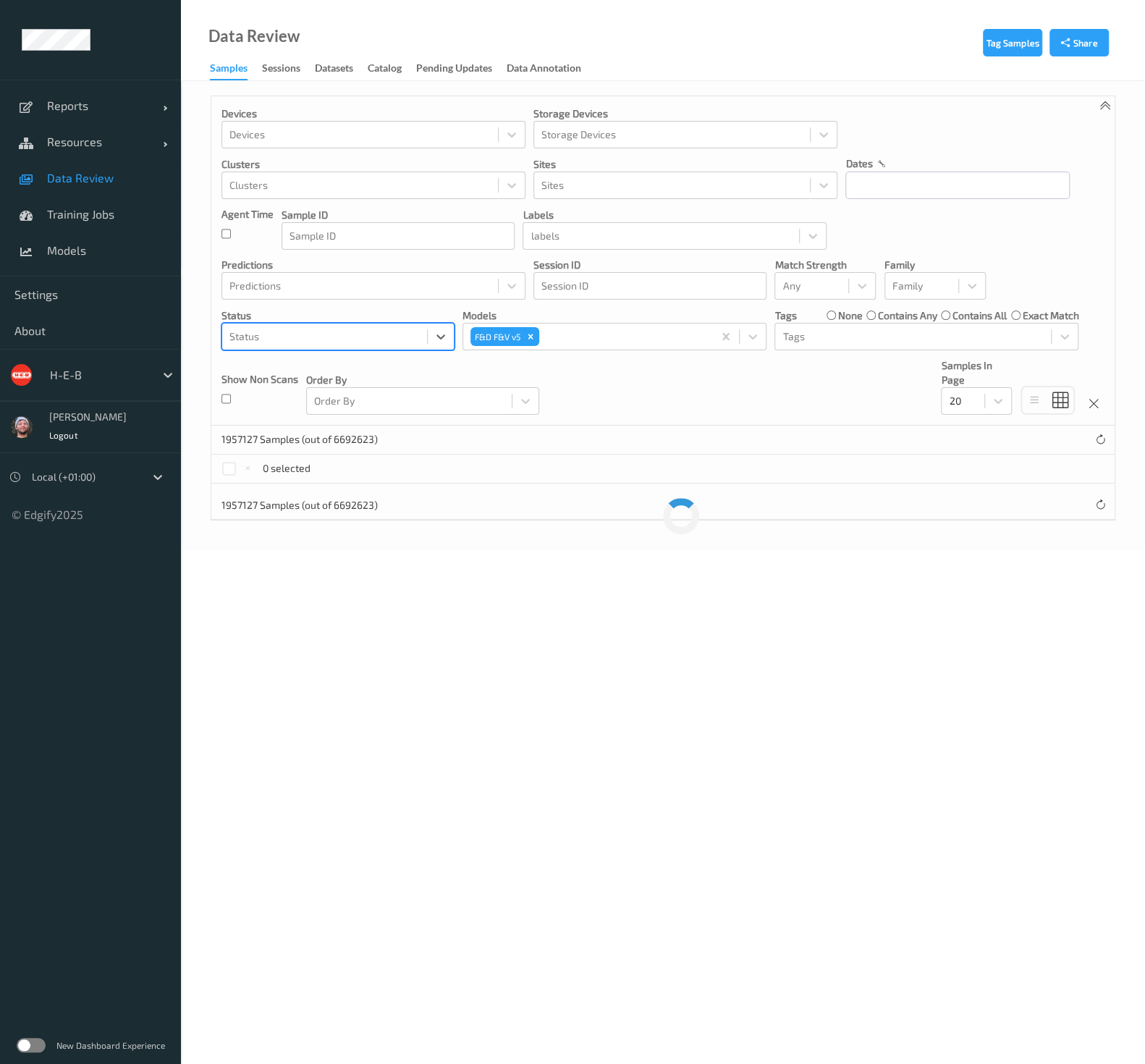
click at [310, 337] on div at bounding box center [324, 337] width 190 height 18
click at [307, 341] on div at bounding box center [324, 337] width 190 height 18
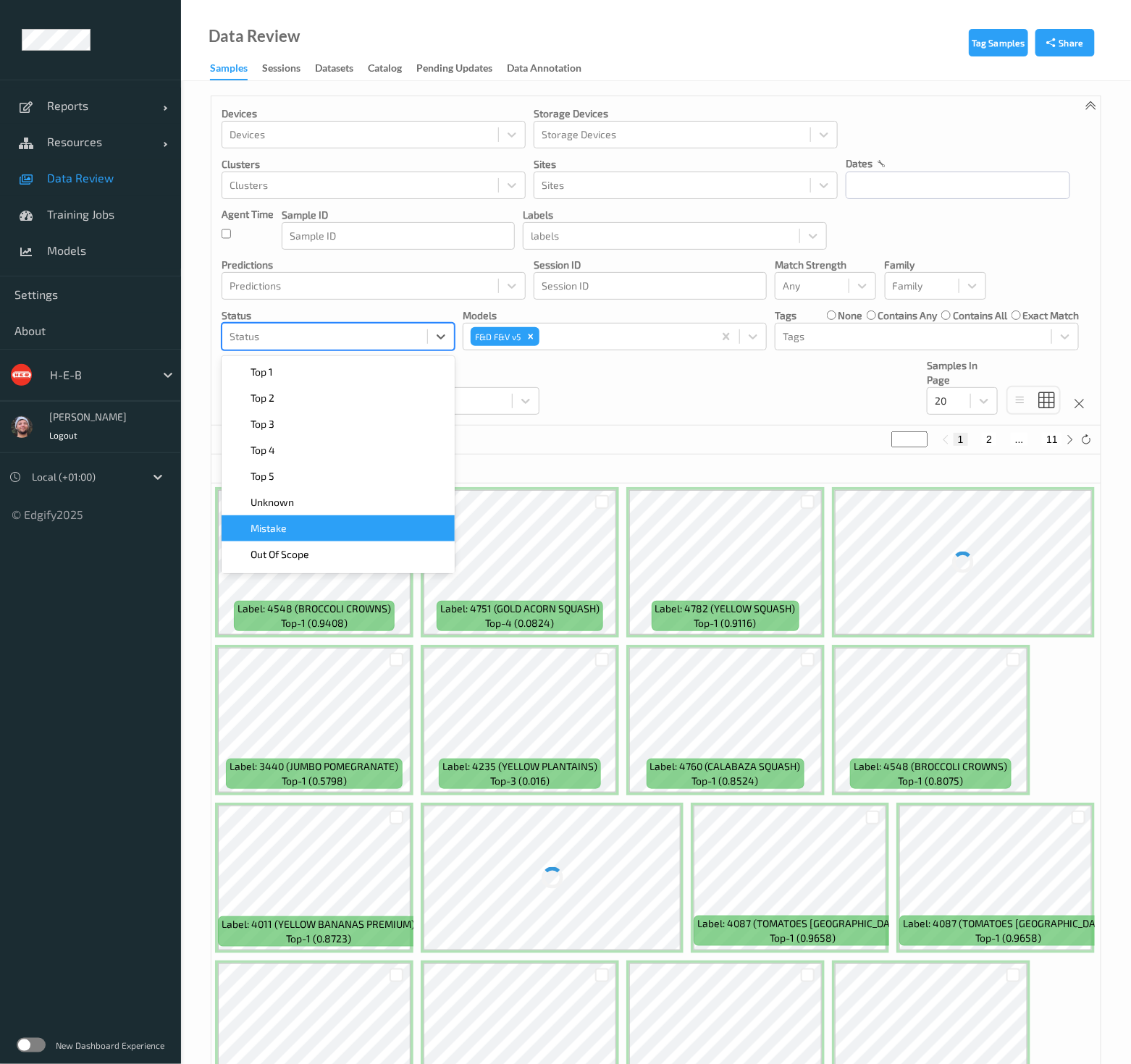
click at [306, 522] on div "Mistake" at bounding box center [338, 529] width 216 height 15
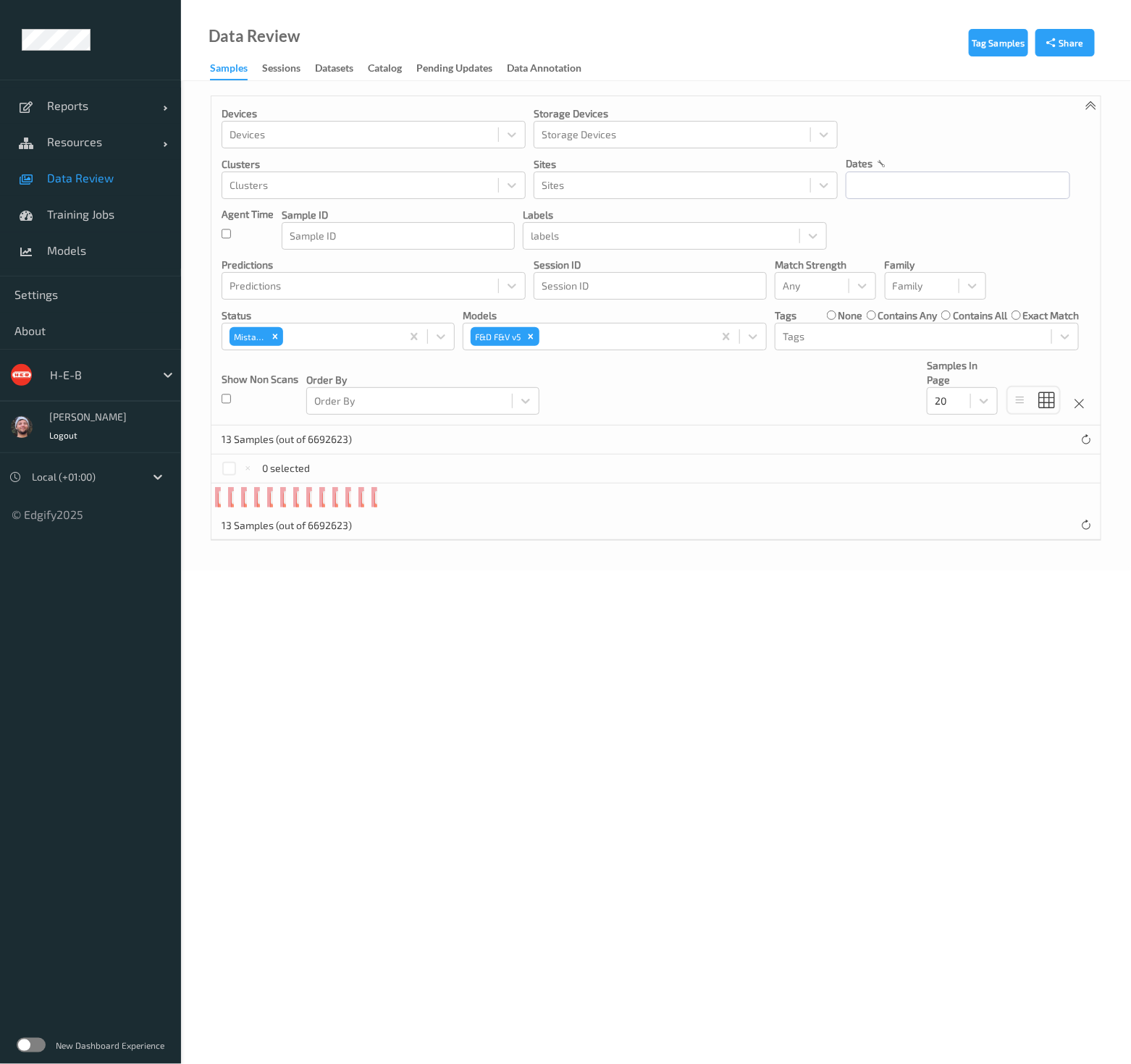
click at [633, 425] on div "Devices Devices Storage Devices Storage Devices Clusters Clusters Sites Sites d…" at bounding box center [656, 261] width 889 height 330
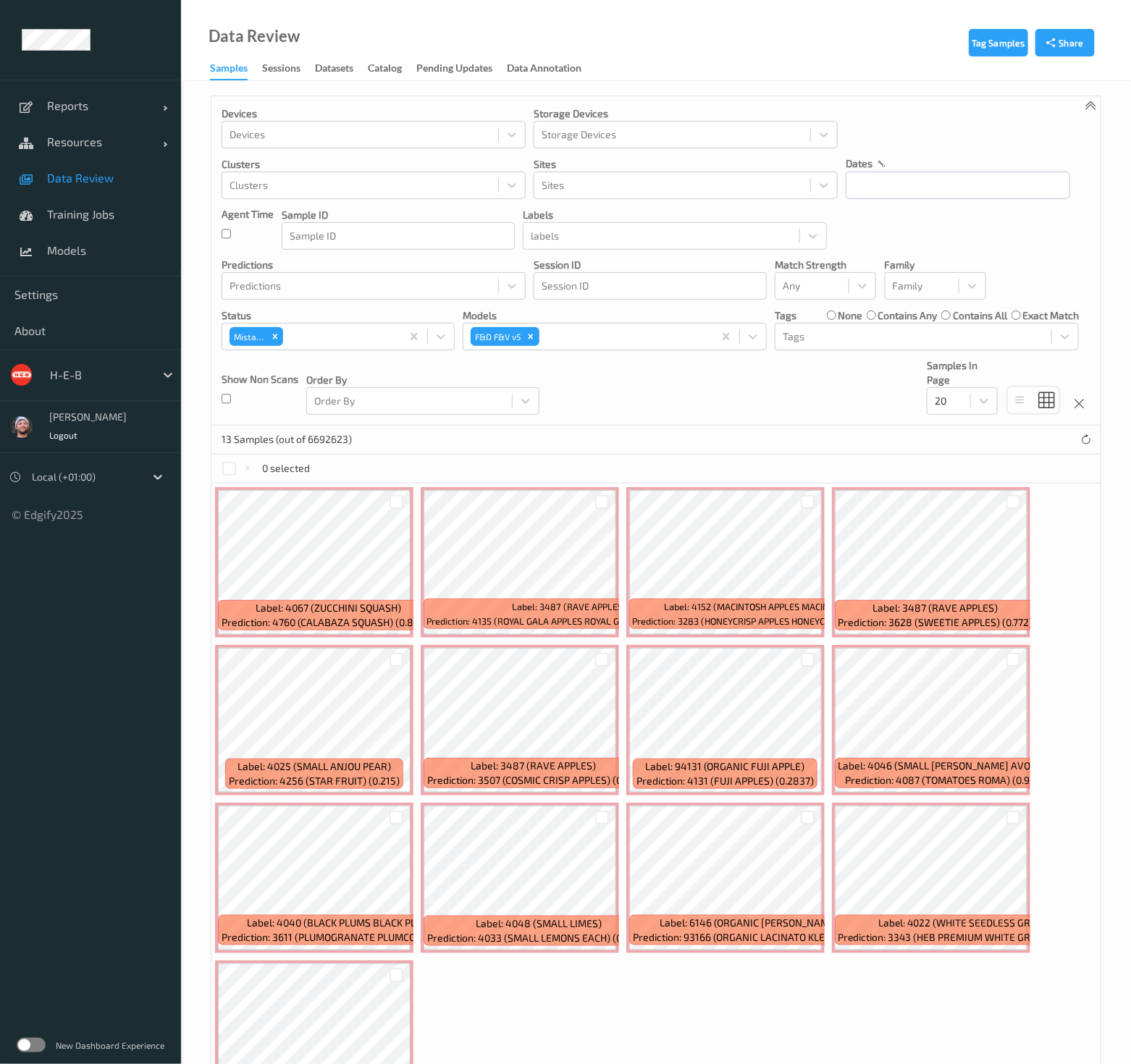
click at [617, 425] on div "13 Samples (out of 6692623)" at bounding box center [656, 440] width 889 height 29
click at [271, 335] on icon "Remove Mistake" at bounding box center [274, 336] width 10 height 10
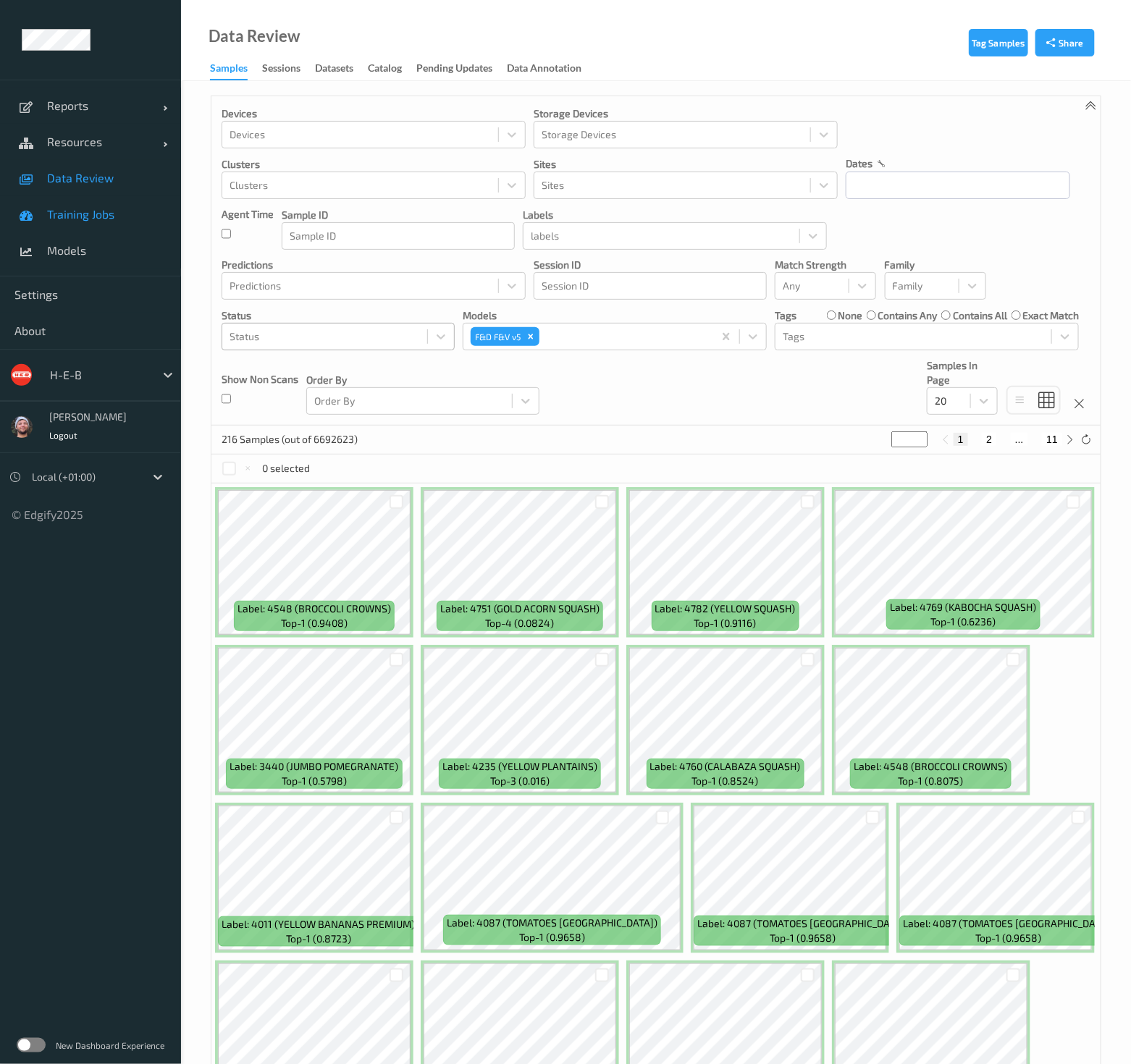
click at [83, 198] on link "Training Jobs" at bounding box center [90, 214] width 181 height 36
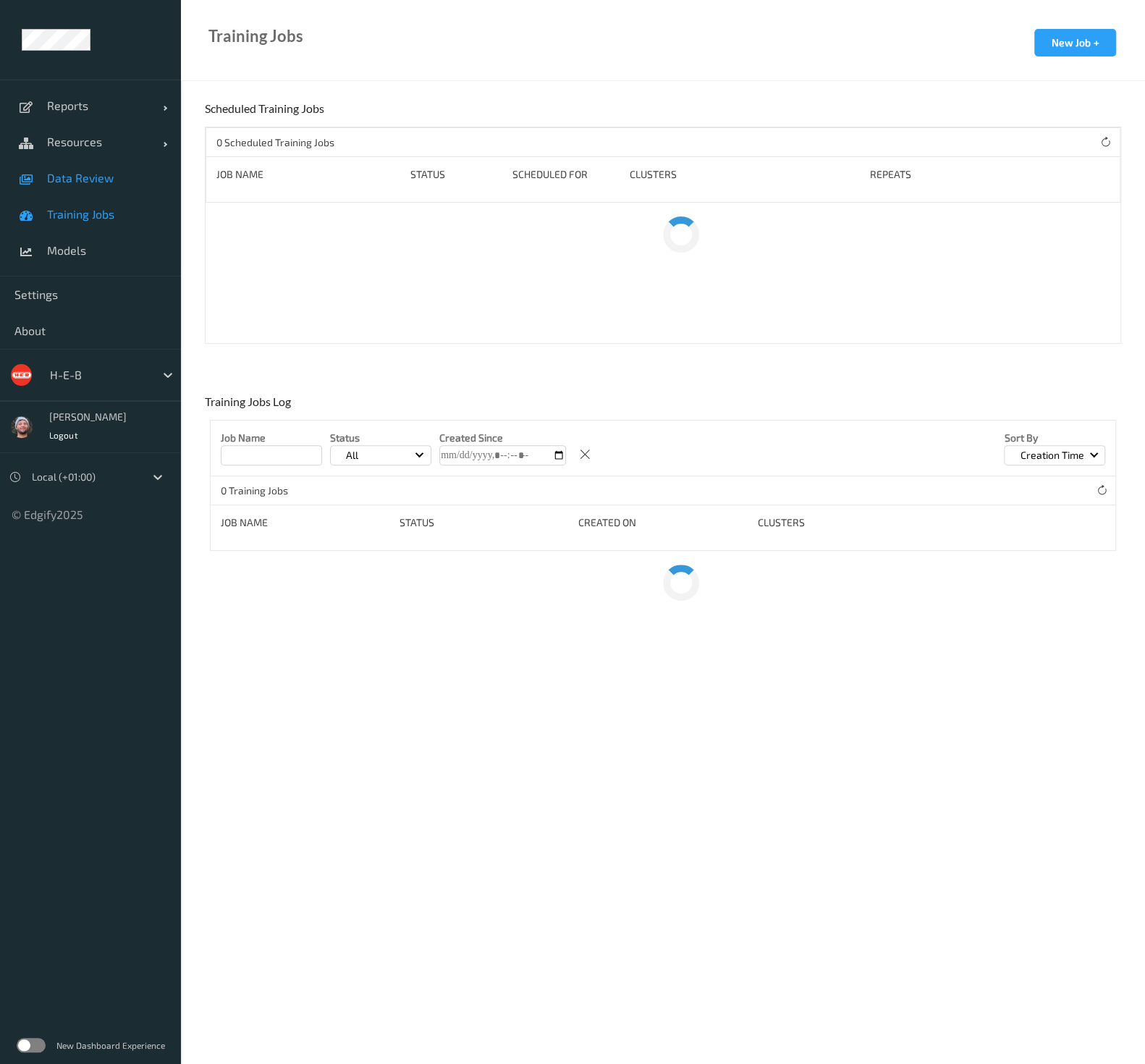
click at [90, 190] on link "Data Review" at bounding box center [90, 178] width 181 height 36
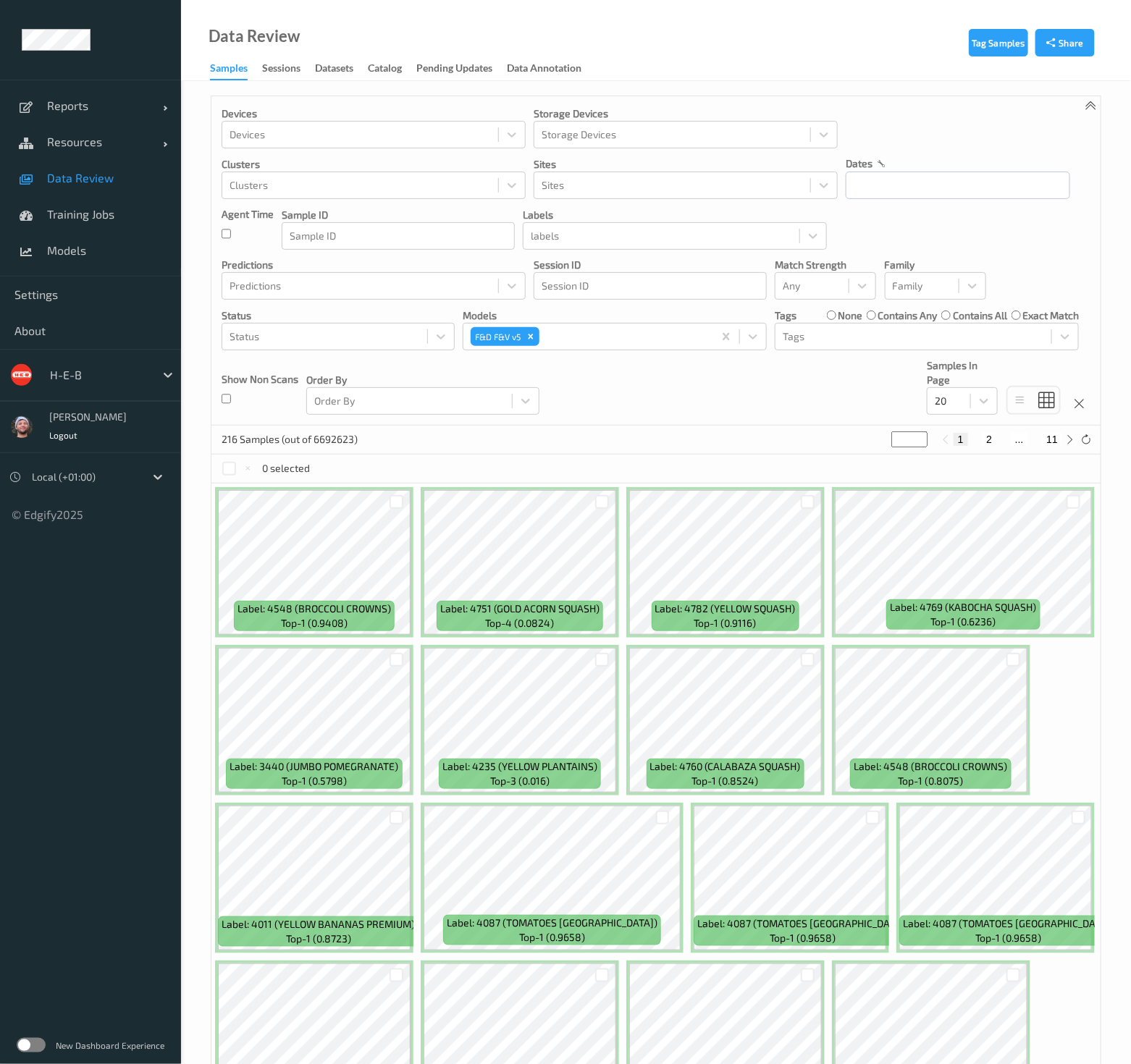
click at [622, 407] on div "Devices Devices Storage Devices Storage Devices Clusters Clusters Sites Sites d…" at bounding box center [656, 261] width 889 height 330
click at [136, 183] on span "Data Review" at bounding box center [106, 178] width 119 height 15
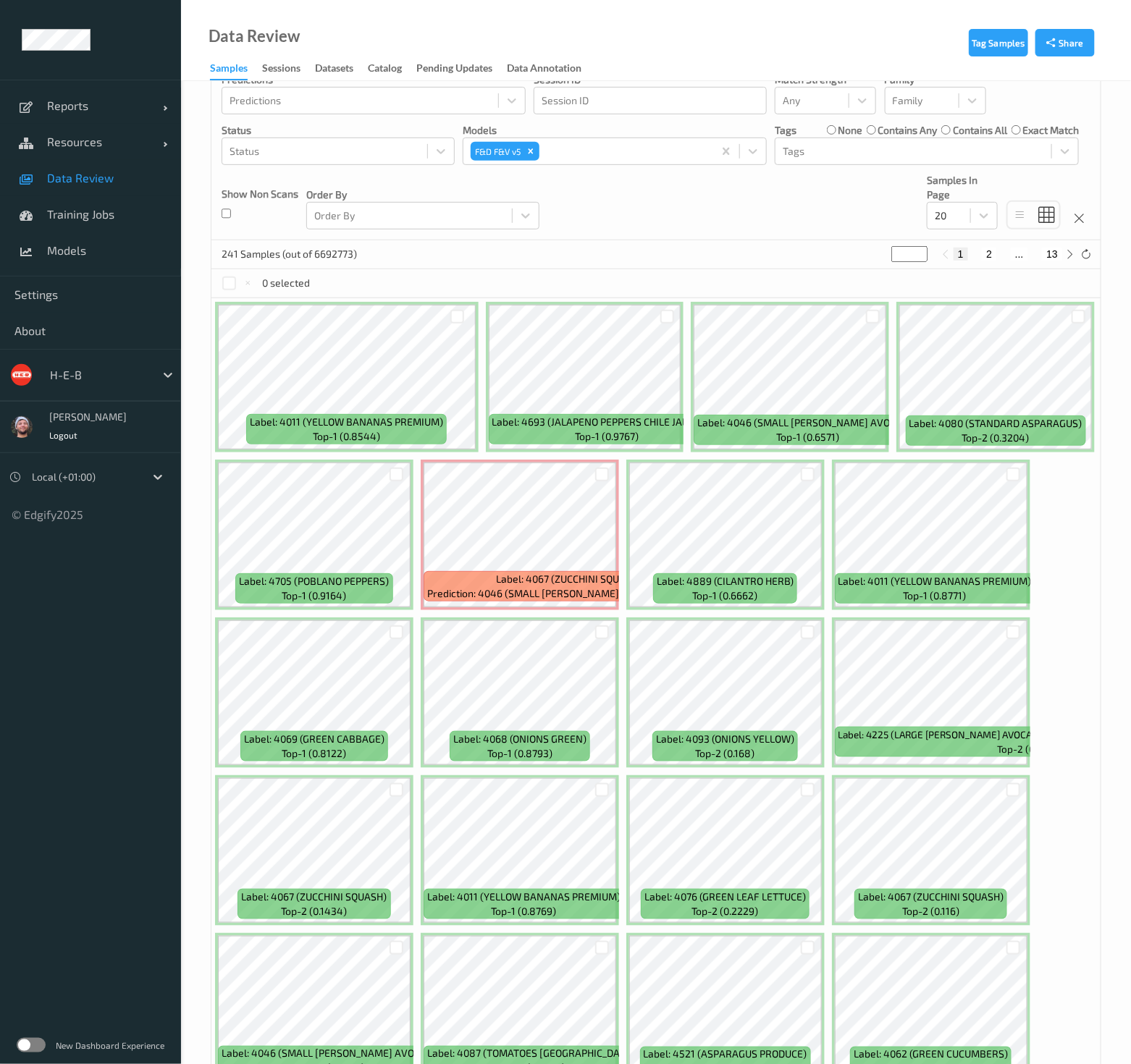
scroll to position [261, 0]
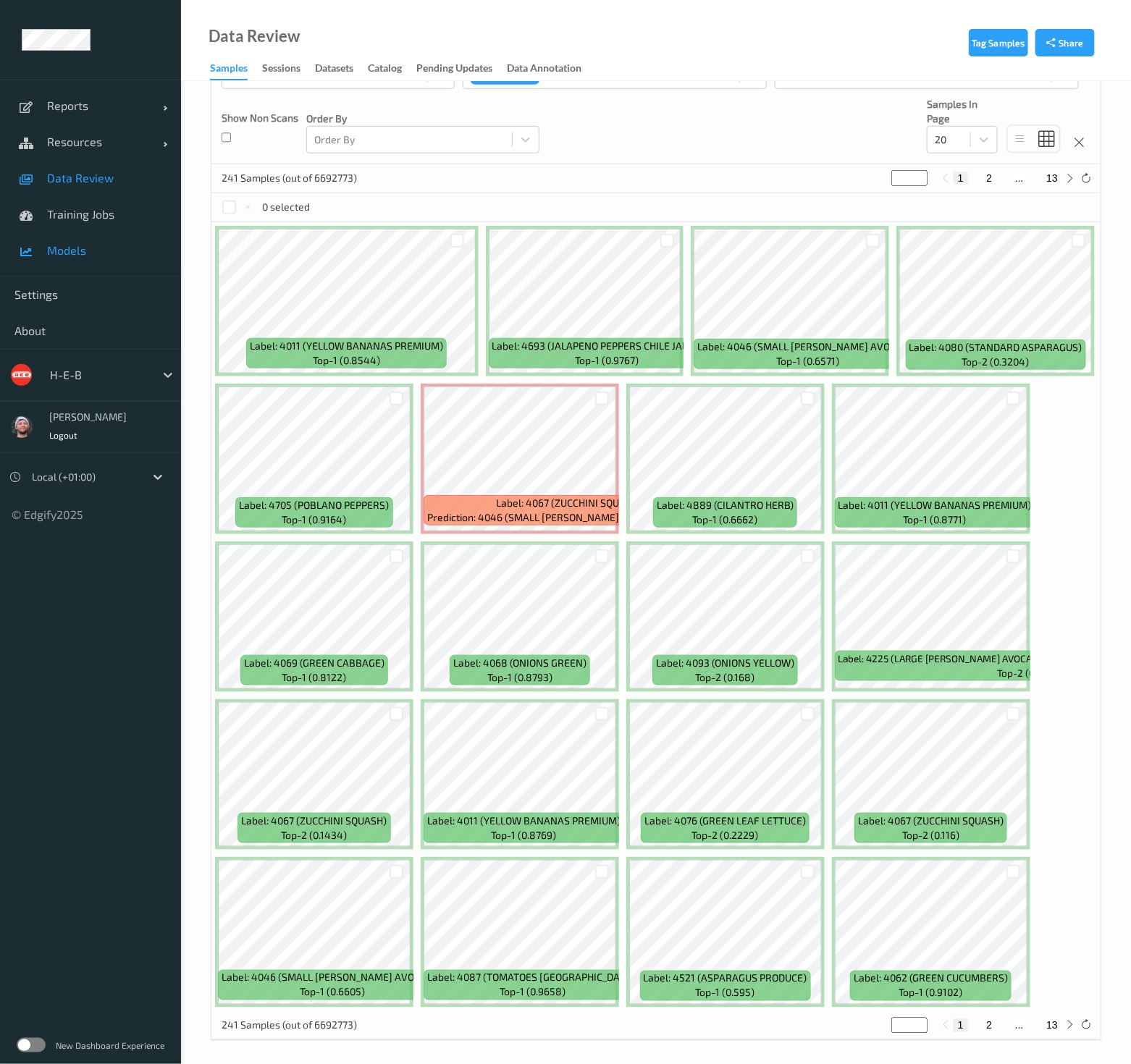
click at [105, 236] on link "Models" at bounding box center [90, 250] width 181 height 36
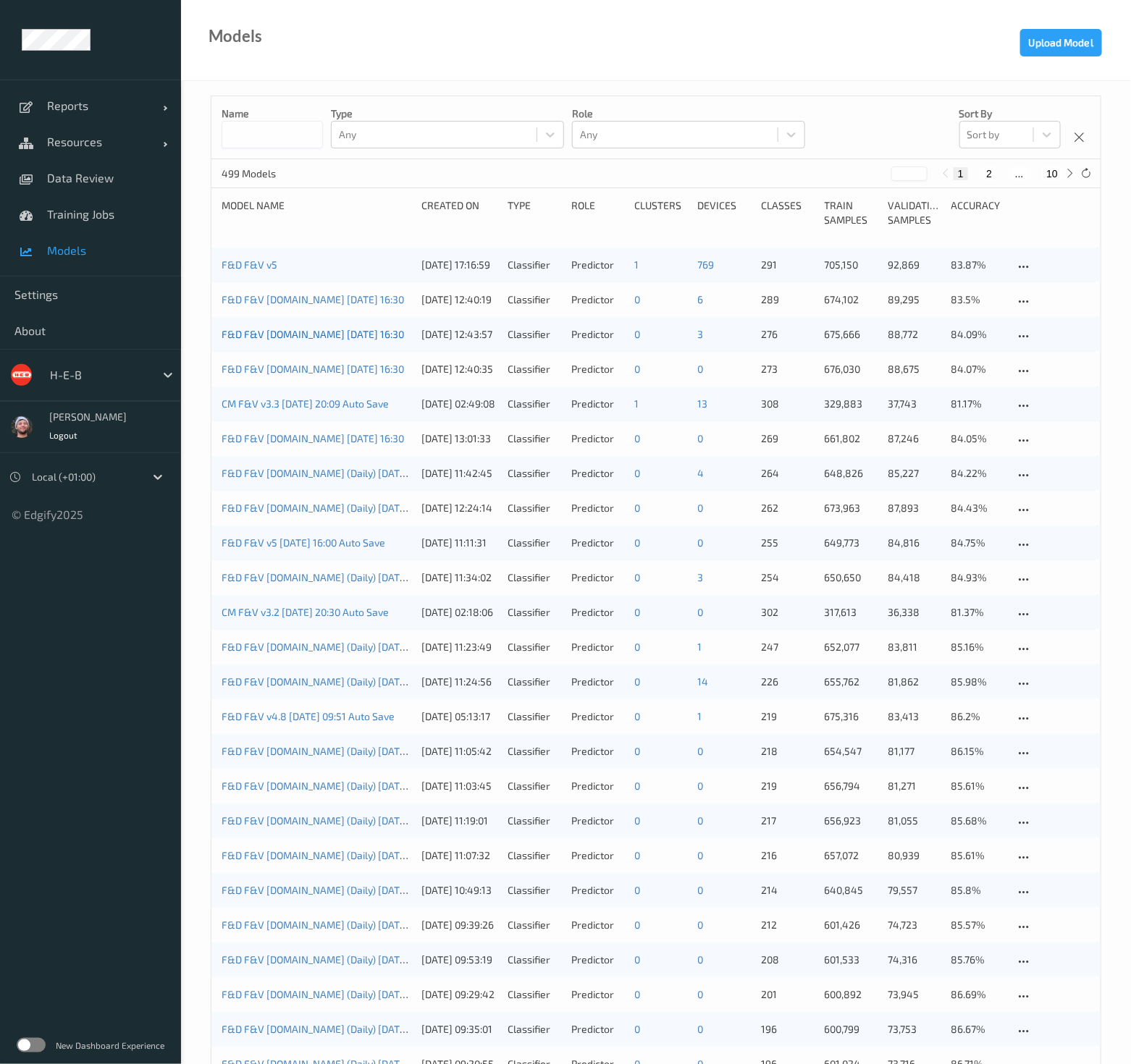
click at [306, 332] on link "F&D F&V [DOMAIN_NAME] [DATE] 16:30" at bounding box center [313, 334] width 183 height 12
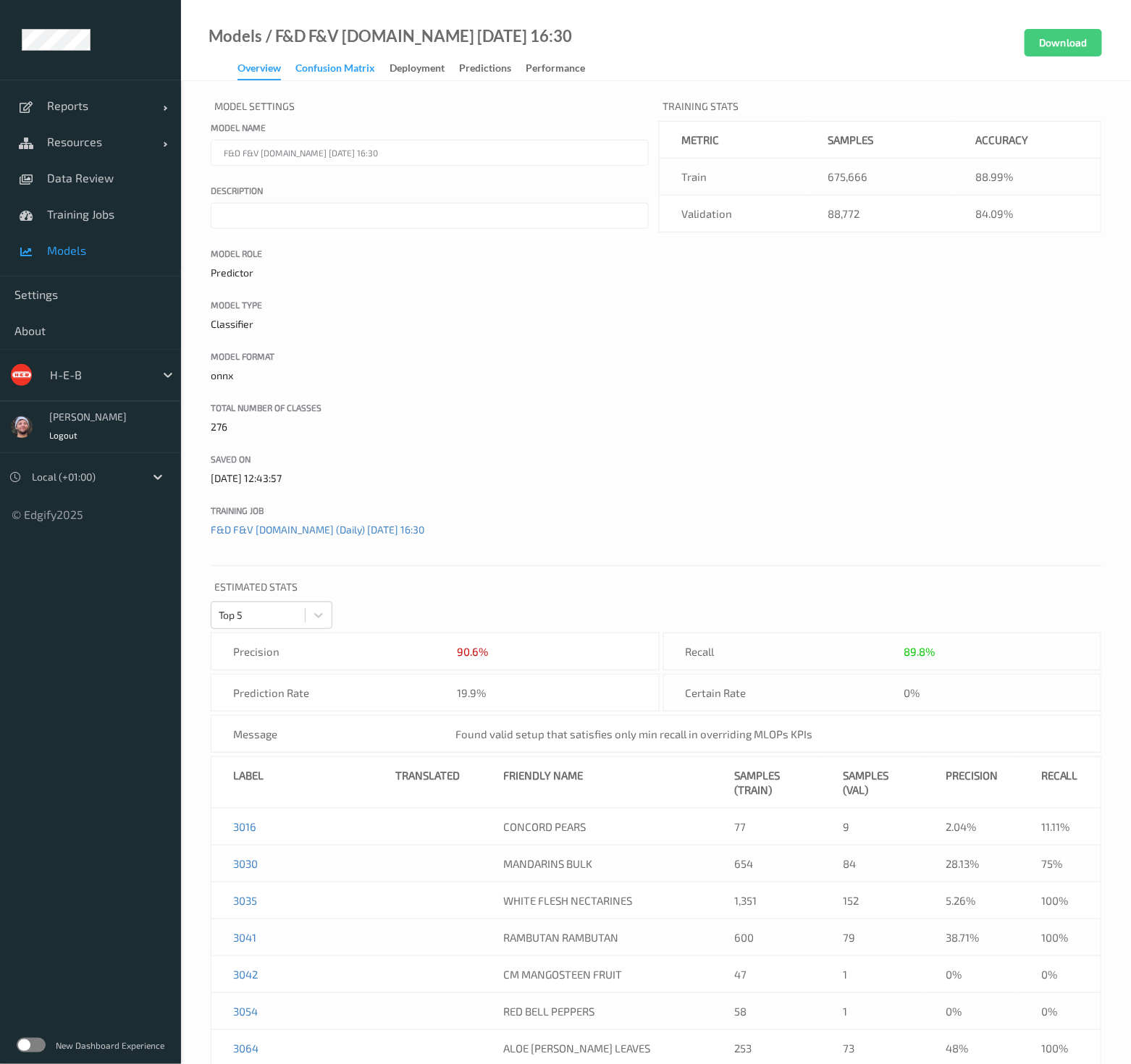
click at [341, 70] on div "Confusion matrix" at bounding box center [334, 69] width 79 height 18
click at [435, 67] on div "Deployment" at bounding box center [417, 69] width 55 height 18
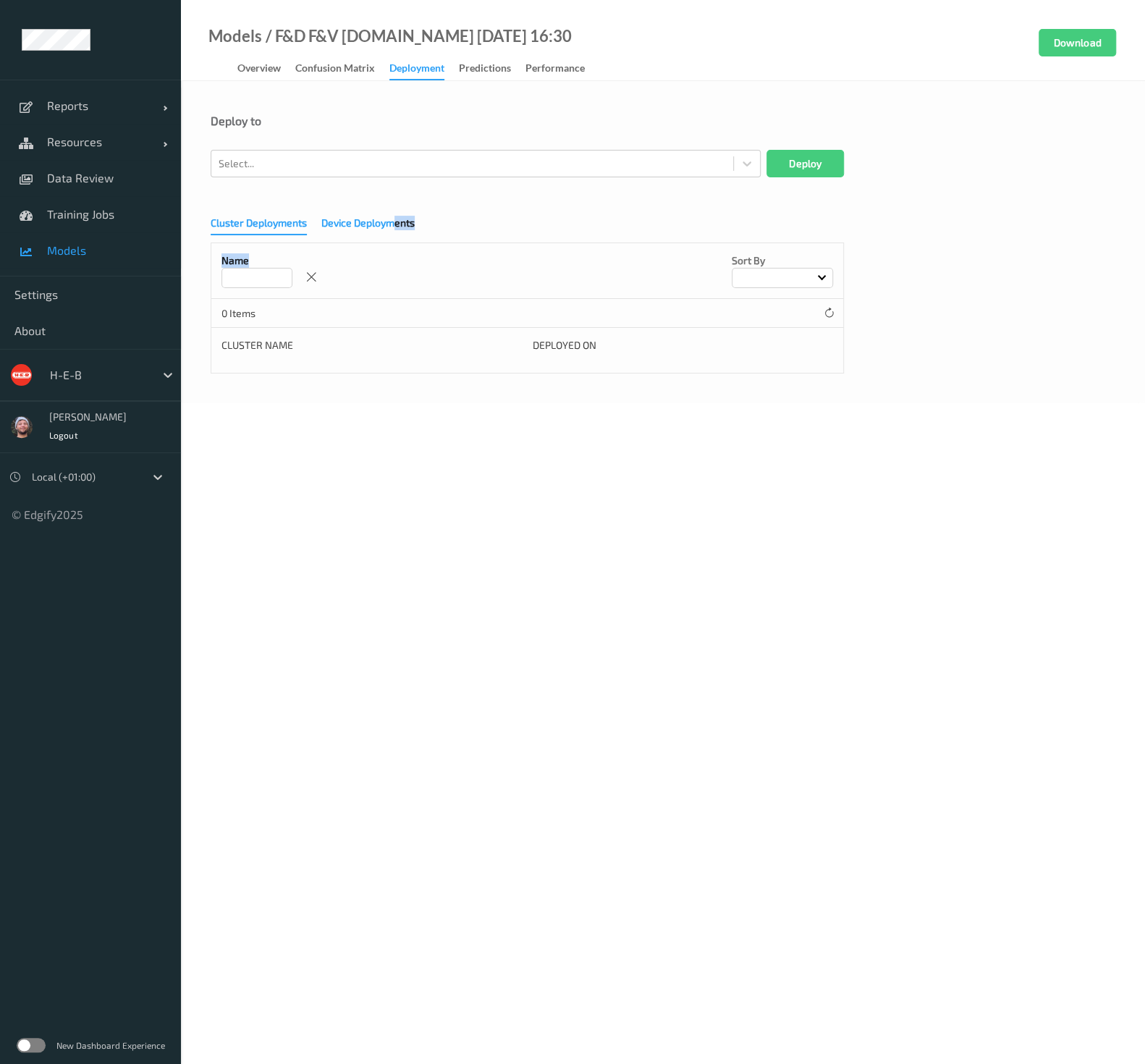
drag, startPoint x: 391, startPoint y: 238, endPoint x: 394, endPoint y: 230, distance: 8.5
click at [394, 230] on div "Cluster Deployments Device Deployments Name Sort by 0 Items Cluster Name Deploy…" at bounding box center [663, 290] width 905 height 167
click at [394, 230] on div "Device Deployments" at bounding box center [368, 224] width 93 height 18
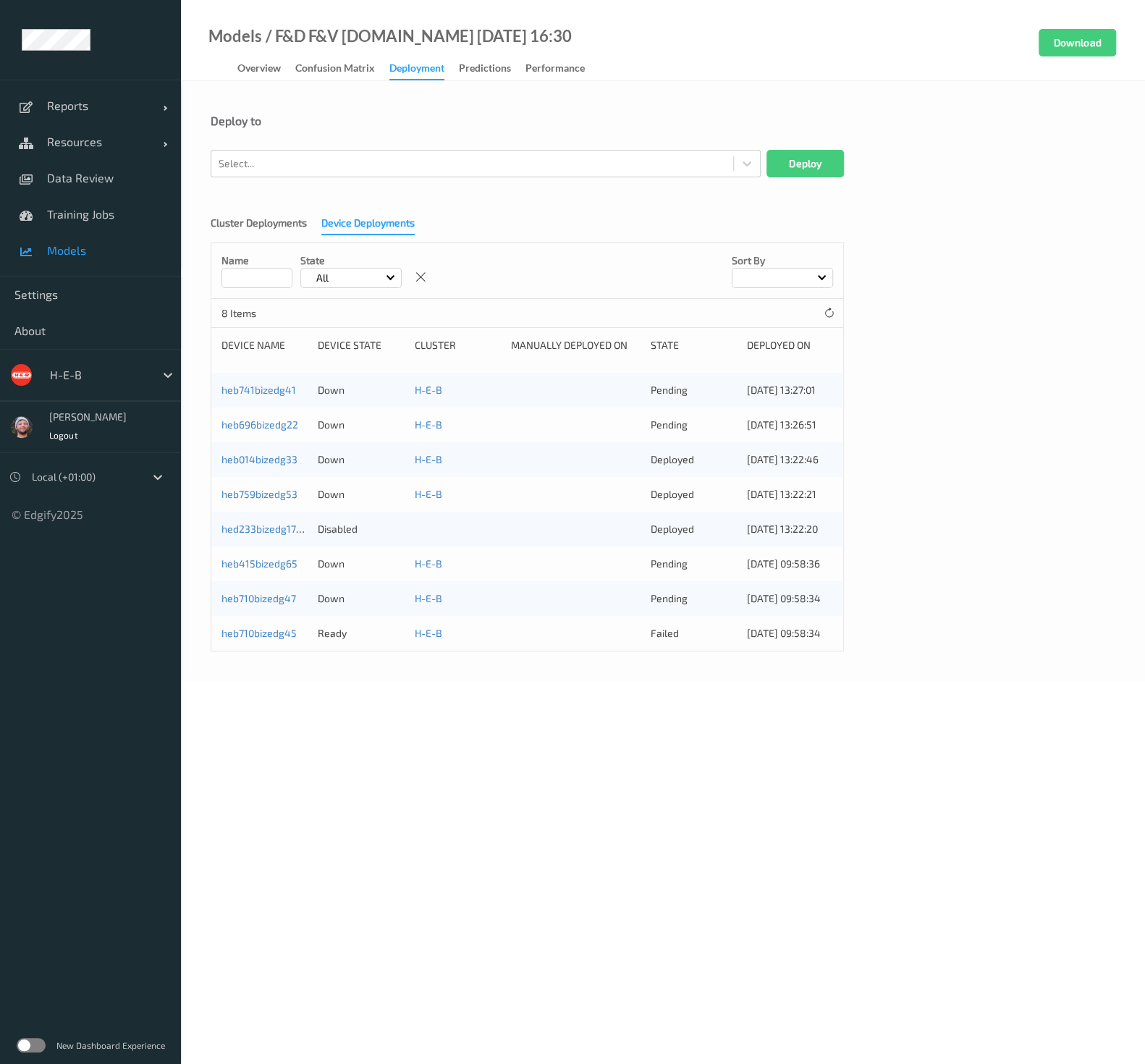
click at [485, 811] on body "Reports Default Report Customized Report Resources Devices Clusters Sites Data …" at bounding box center [572, 532] width 1145 height 1064
click at [98, 260] on link "Models" at bounding box center [90, 250] width 181 height 36
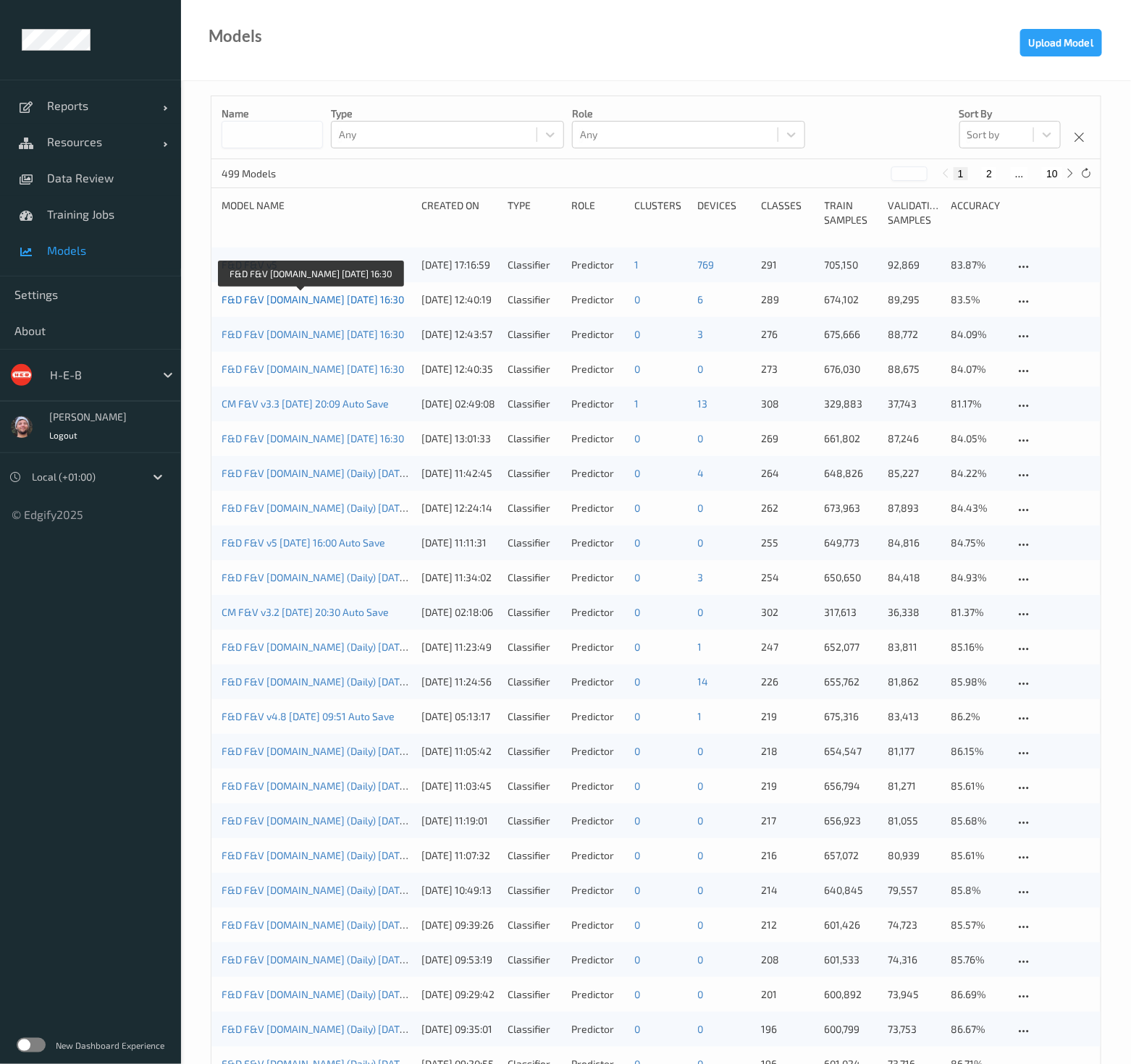
click at [290, 295] on link "F&D F&V [DOMAIN_NAME] [DATE] 16:30" at bounding box center [313, 300] width 183 height 12
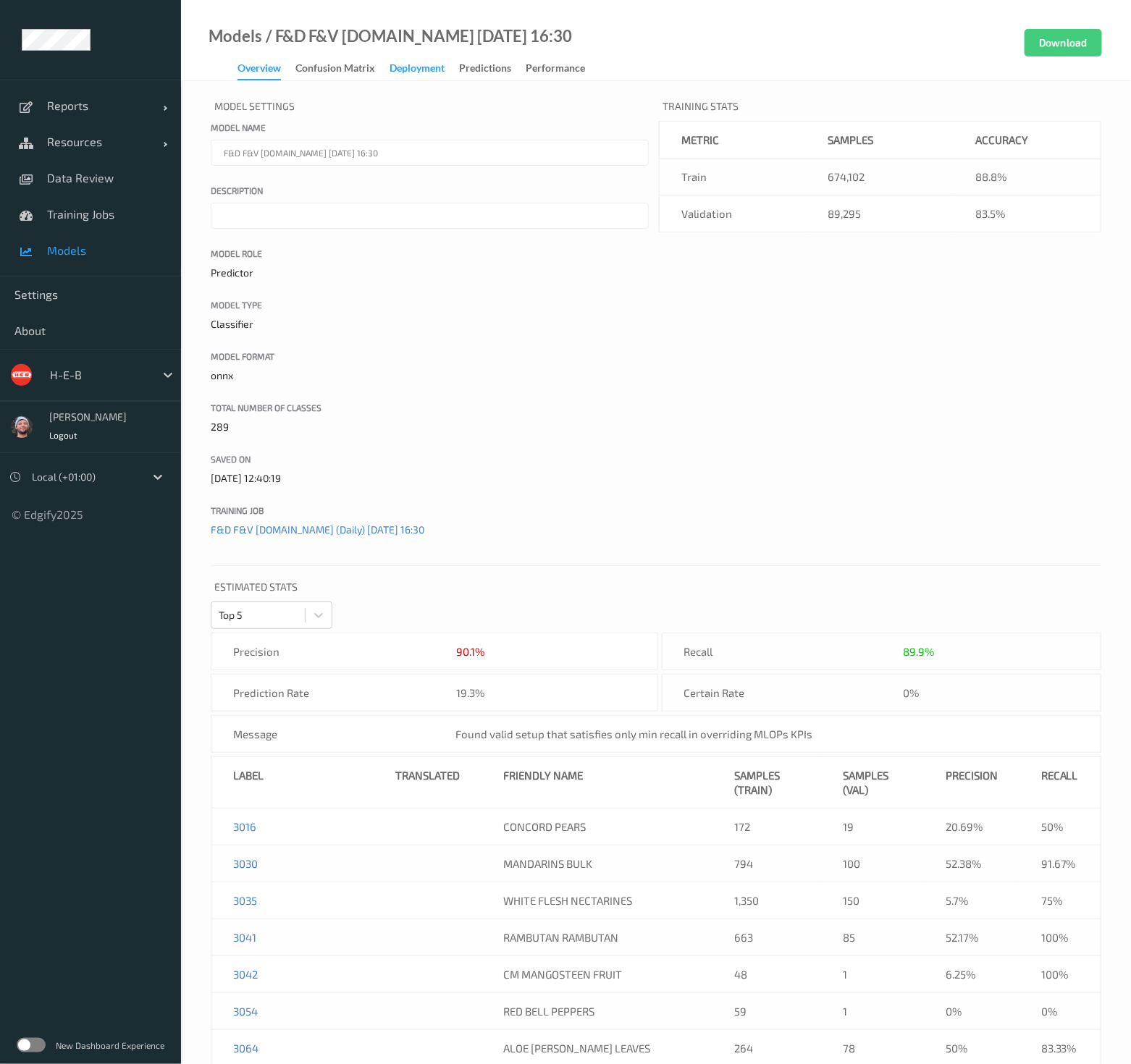
click at [398, 63] on div "Deployment" at bounding box center [417, 69] width 55 height 18
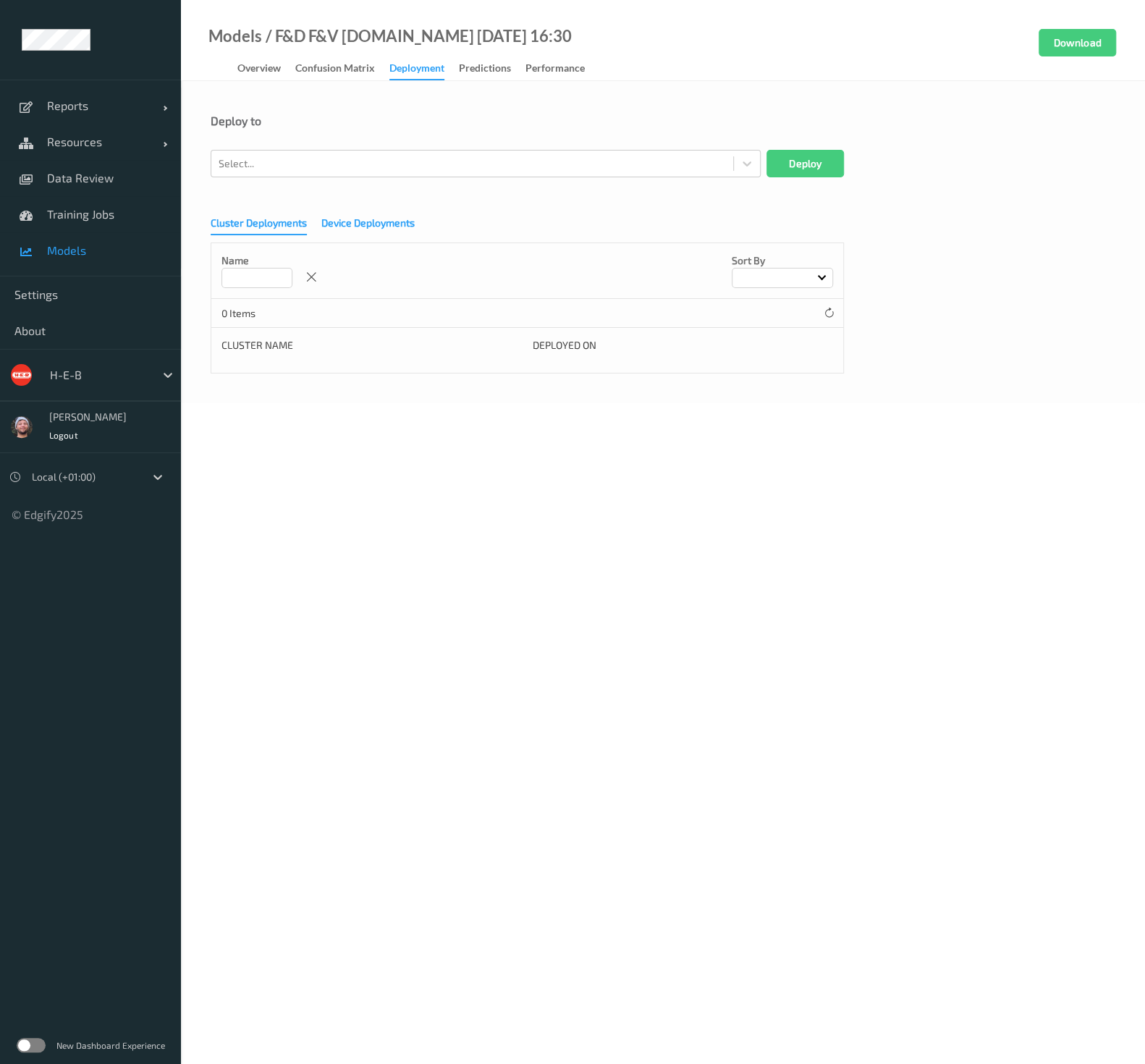
click at [373, 223] on div "Device Deployments" at bounding box center [368, 224] width 93 height 18
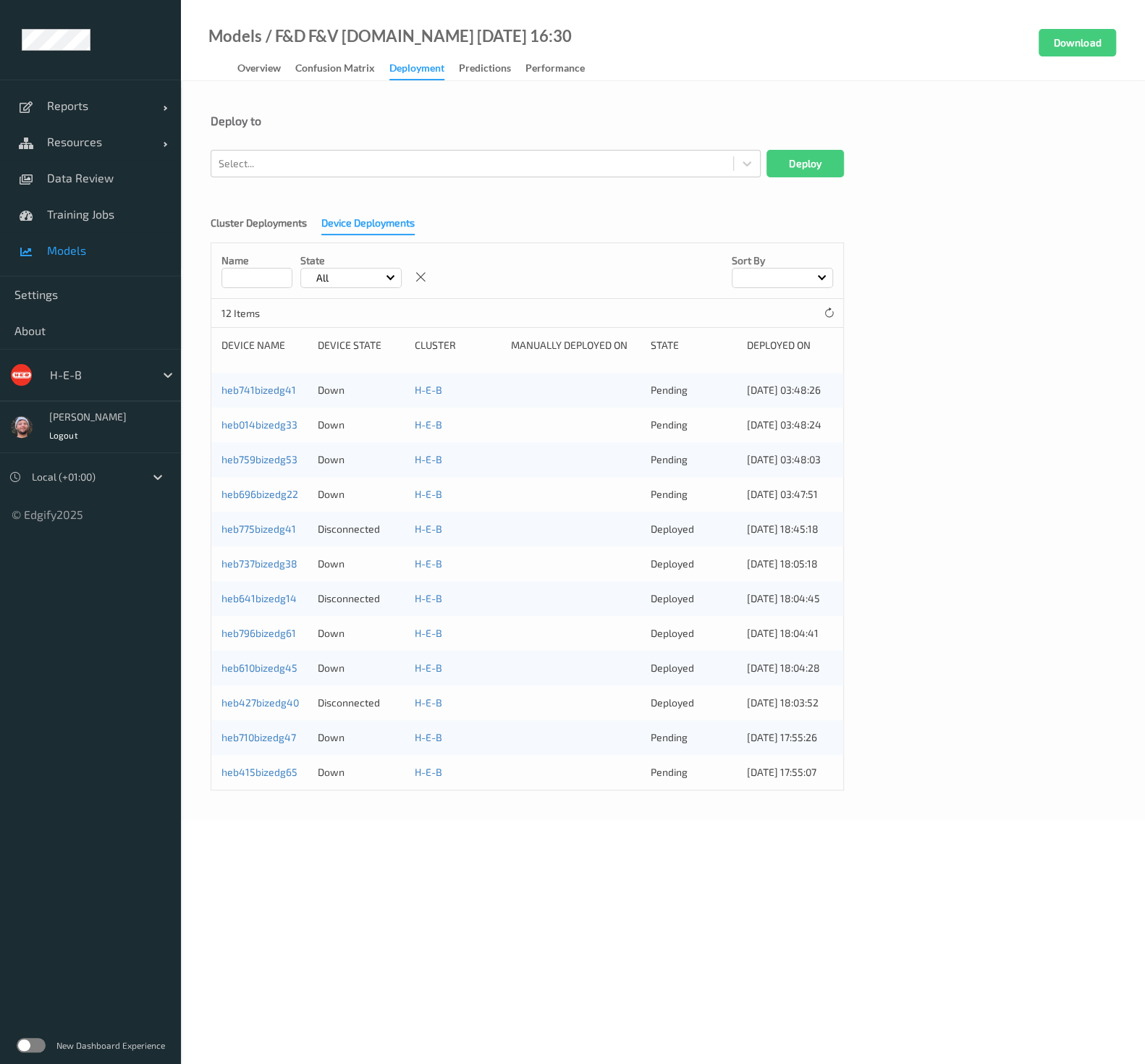
click at [127, 270] on div "Reports Default Report Customized Report Resources Devices Clusters Sites Data …" at bounding box center [90, 178] width 181 height 197
click at [127, 257] on span "Models" at bounding box center [106, 250] width 119 height 15
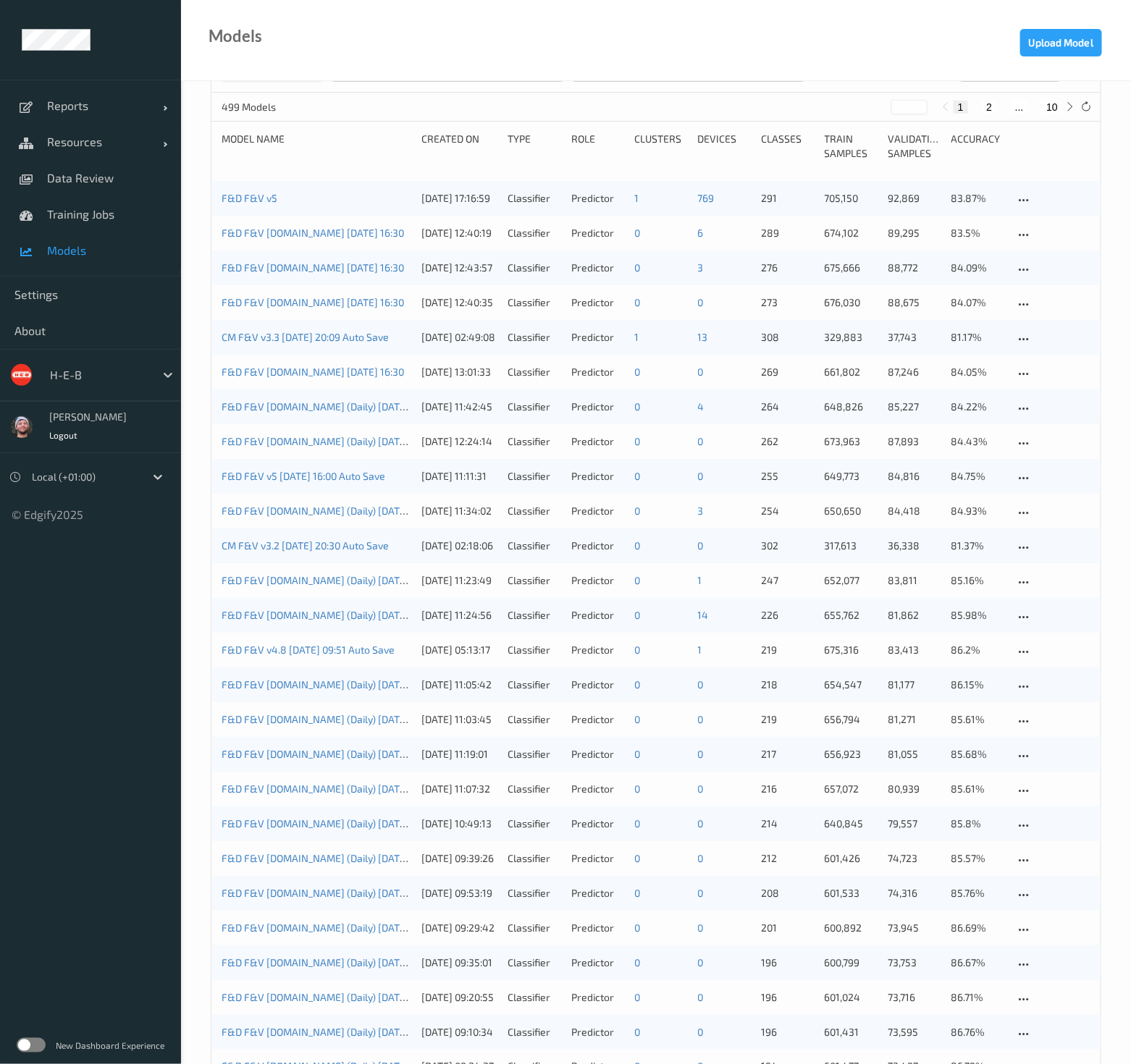
scroll to position [90, 0]
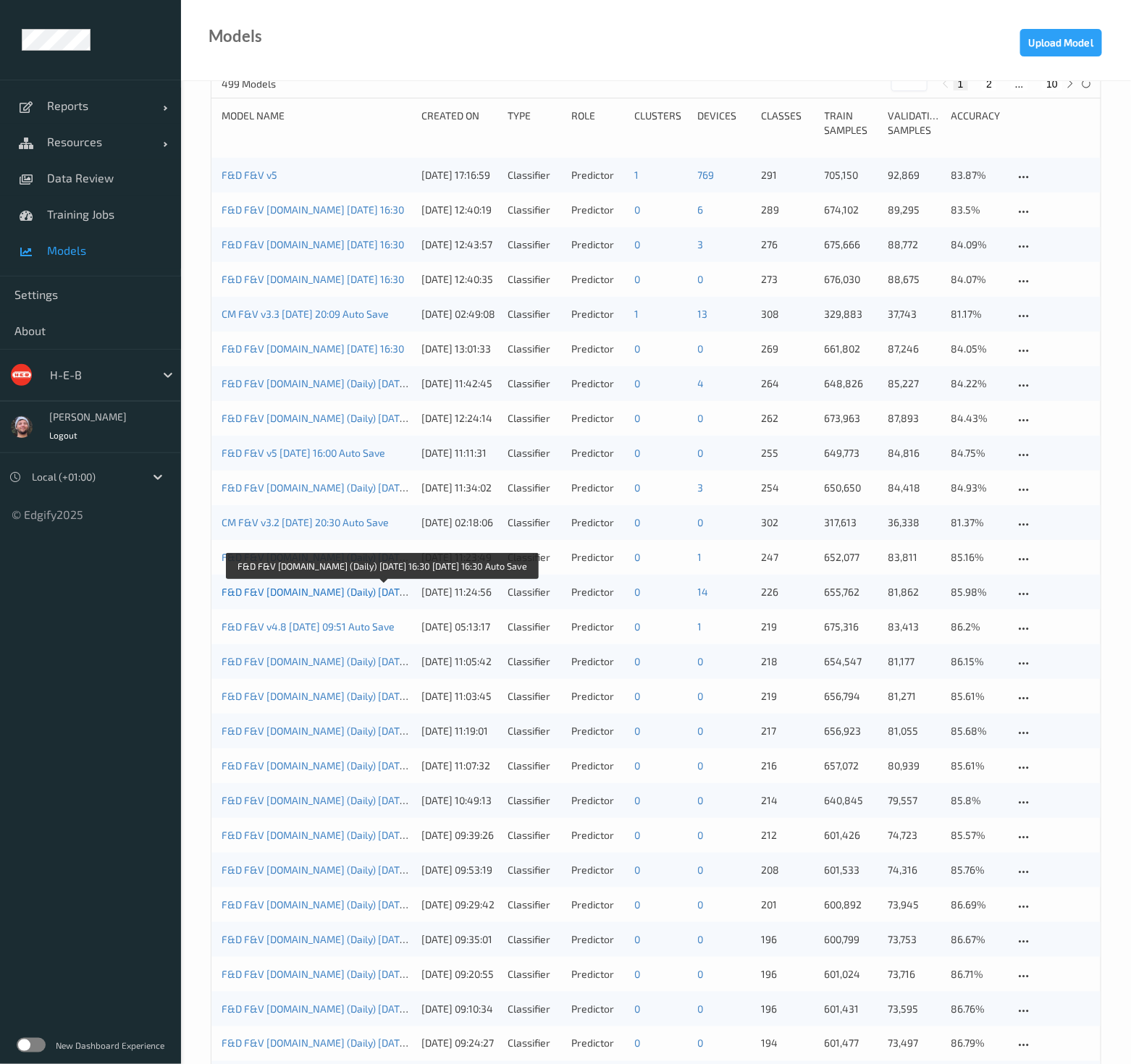
click at [367, 593] on link "F&D F&V [DOMAIN_NAME] (Daily) [DATE] 16:30 [DATE] 16:30 Auto Save" at bounding box center [382, 592] width 321 height 12
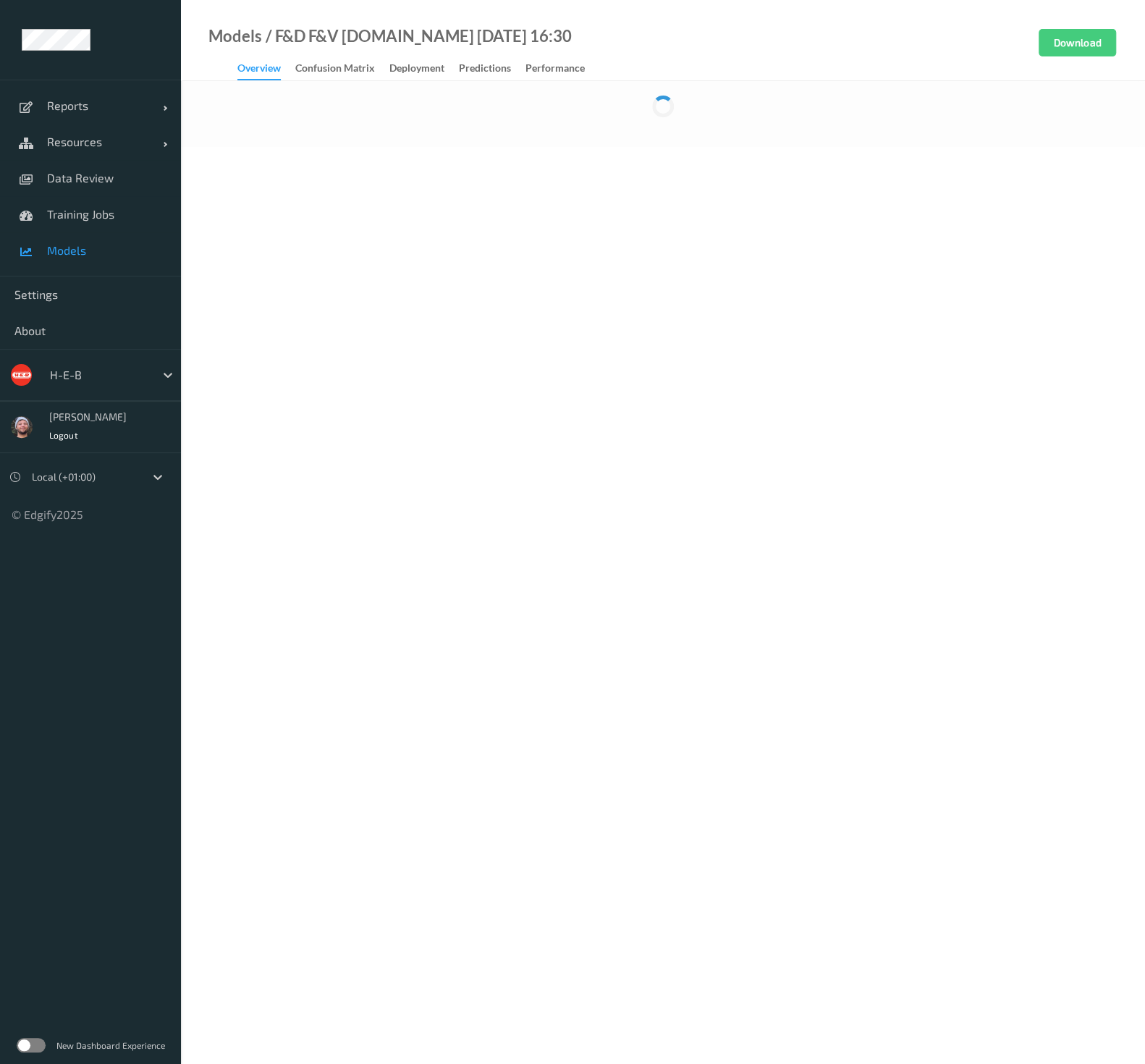
click at [413, 59] on link "Deployment" at bounding box center [425, 69] width 69 height 20
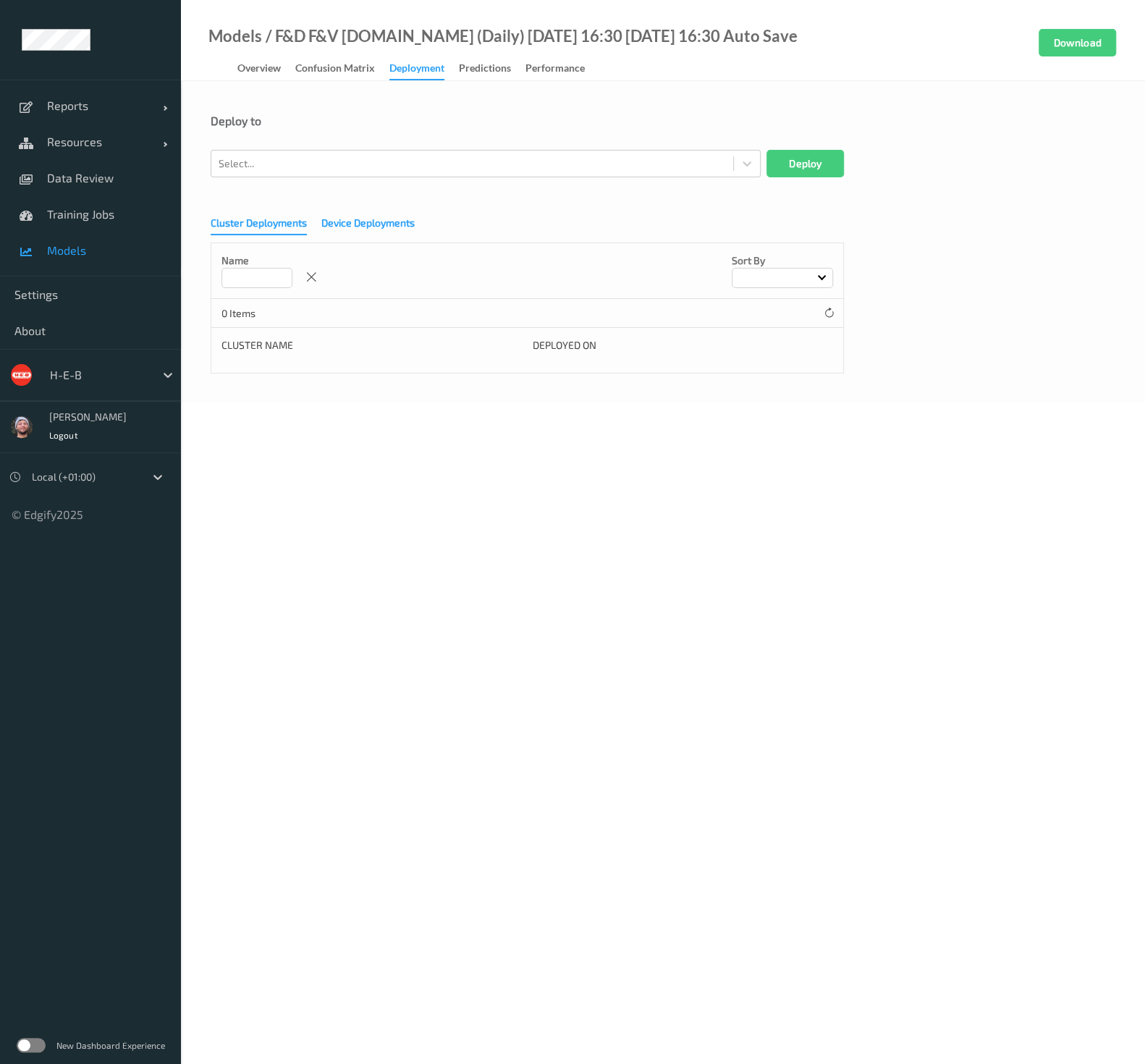
click at [366, 230] on div "Device Deployments" at bounding box center [368, 224] width 93 height 18
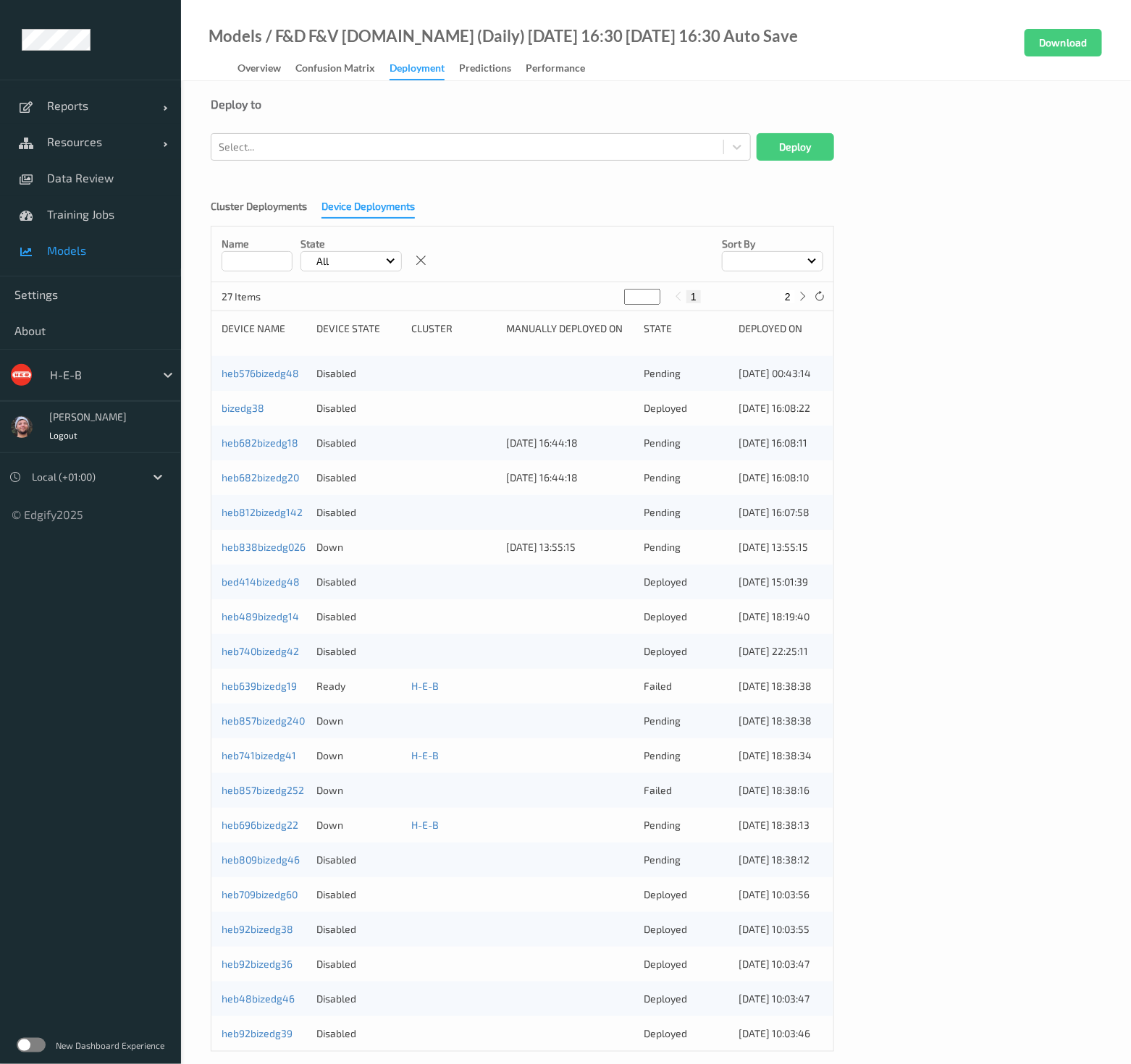
scroll to position [33, 0]
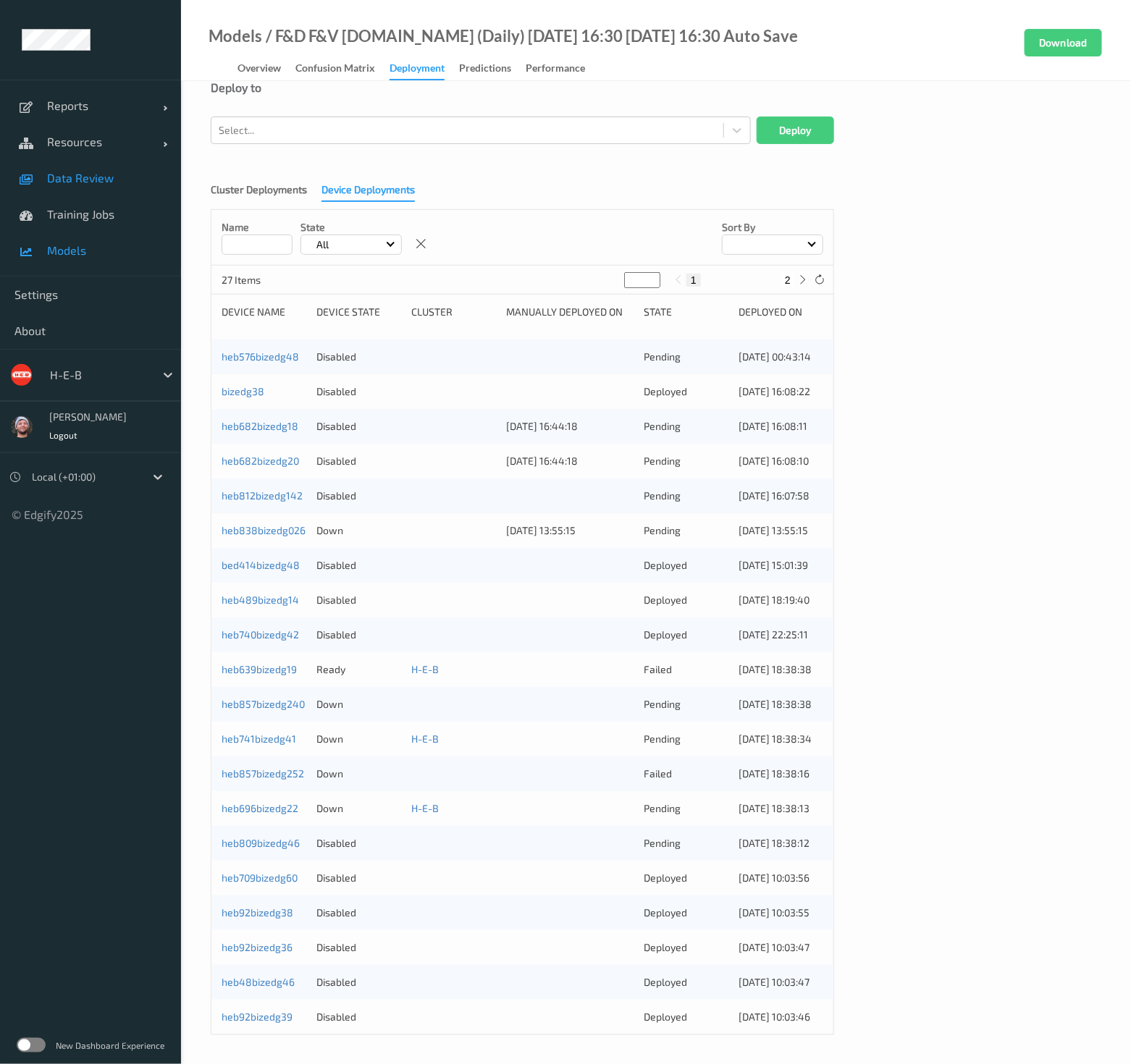
click at [116, 186] on link "Data Review" at bounding box center [90, 178] width 181 height 36
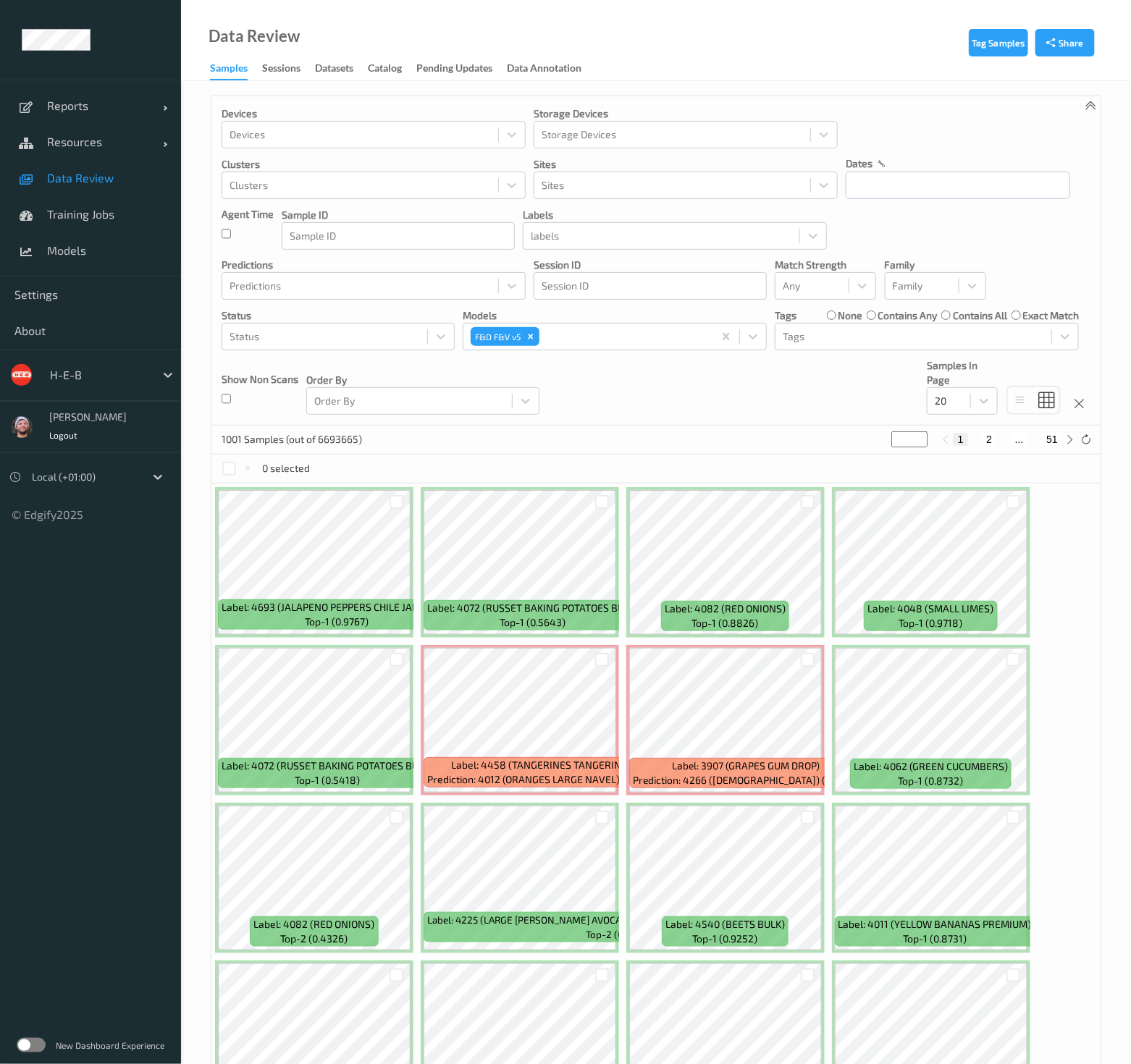
click at [588, 375] on div "Devices Devices Storage Devices Storage Devices Clusters Clusters Sites Sites d…" at bounding box center [656, 261] width 889 height 330
click at [362, 337] on div at bounding box center [324, 337] width 190 height 18
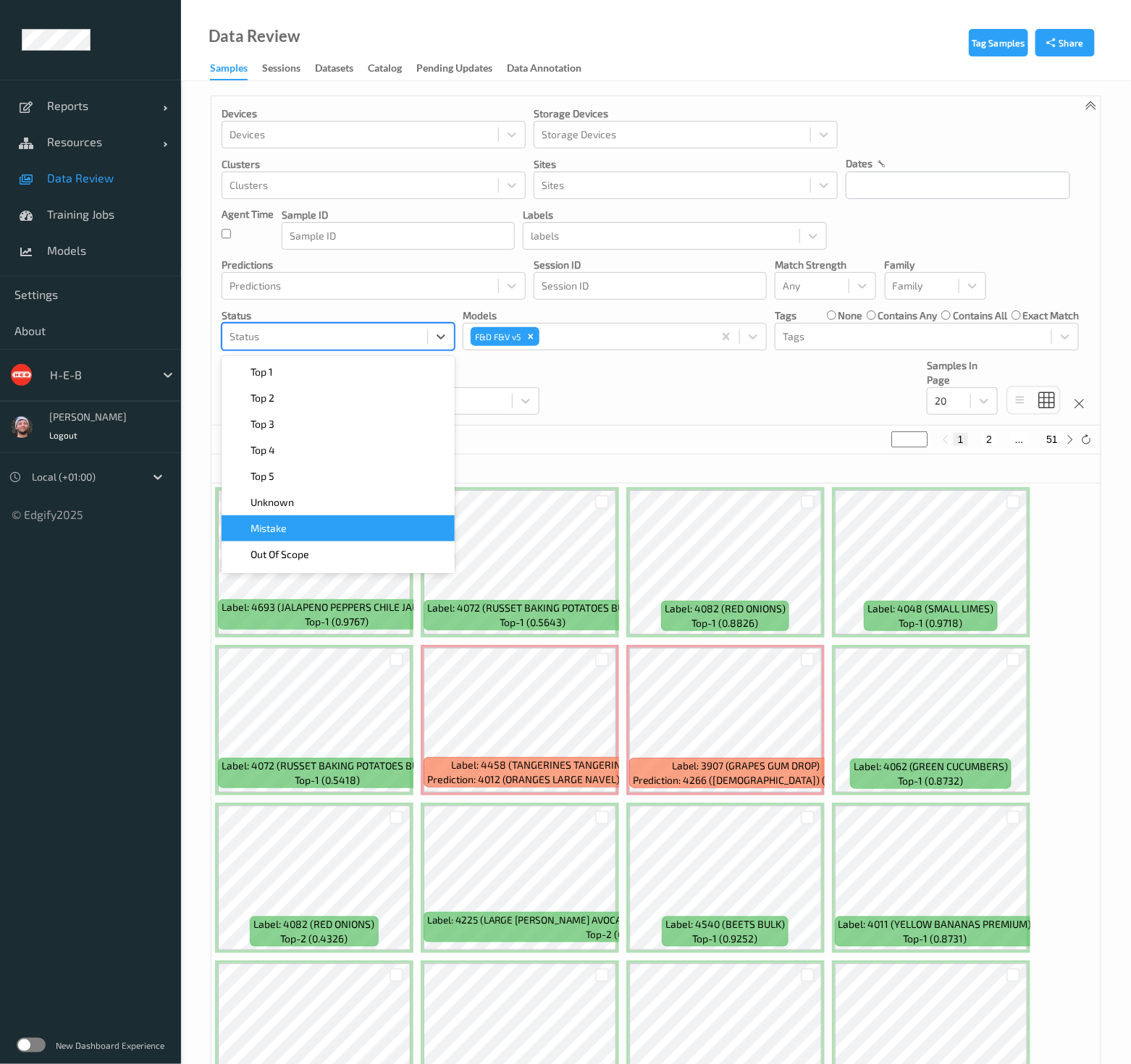
click at [307, 522] on div "Mistake" at bounding box center [338, 529] width 216 height 15
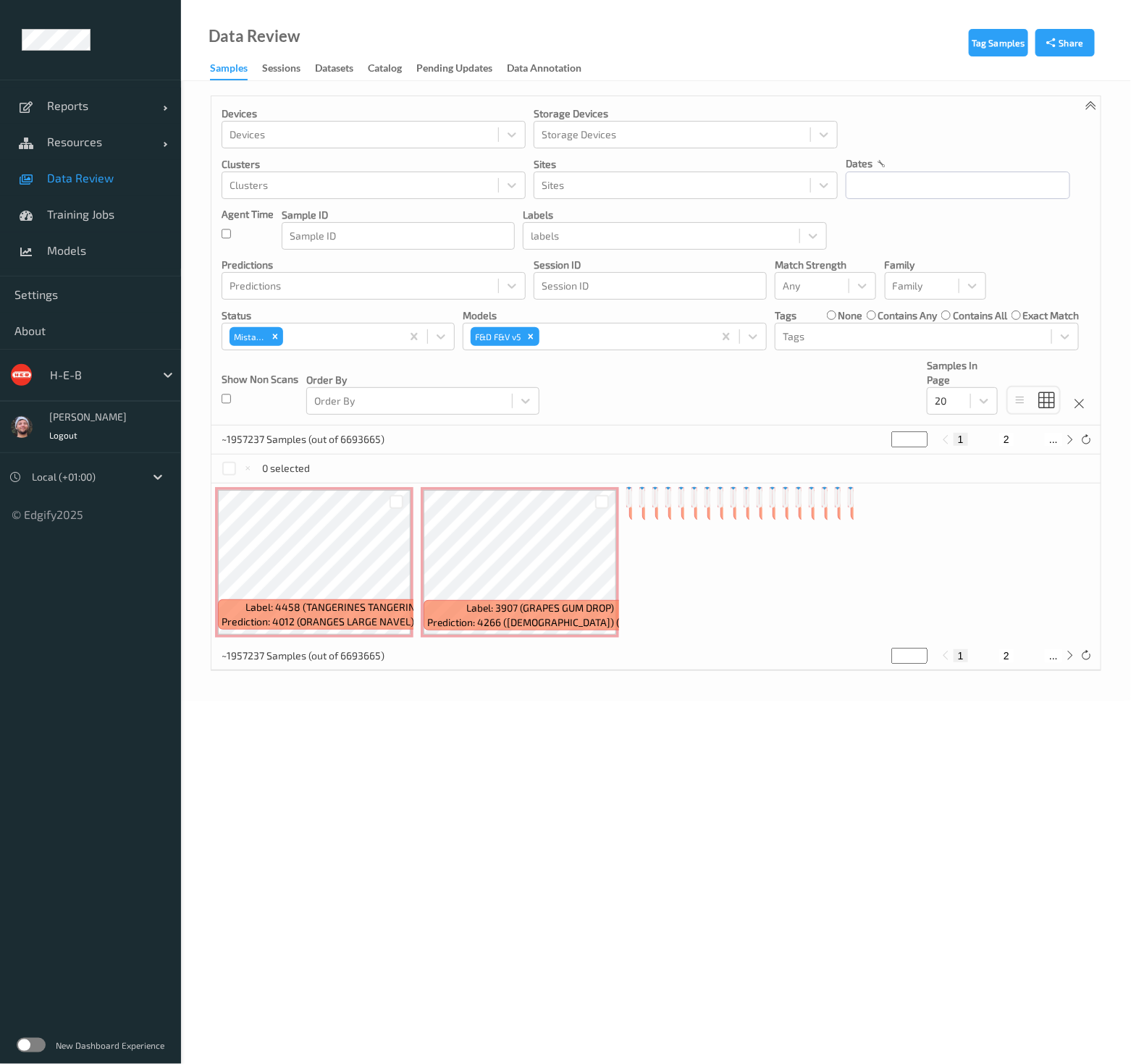
click at [681, 407] on div "Devices Devices Storage Devices Storage Devices Clusters Clusters Sites Sites d…" at bounding box center [656, 261] width 889 height 330
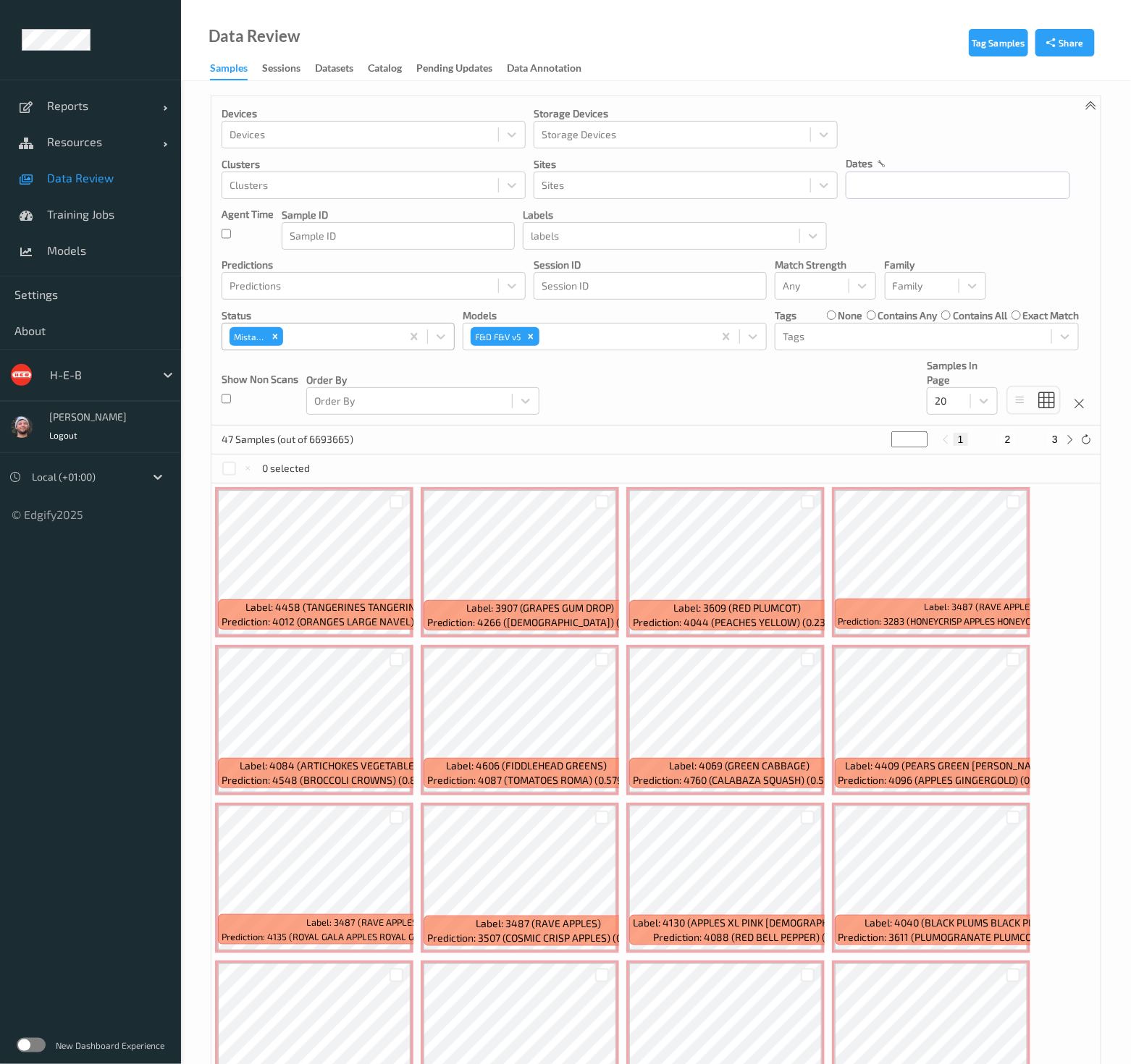
click at [400, 337] on div "Mistake" at bounding box center [311, 337] width 179 height 25
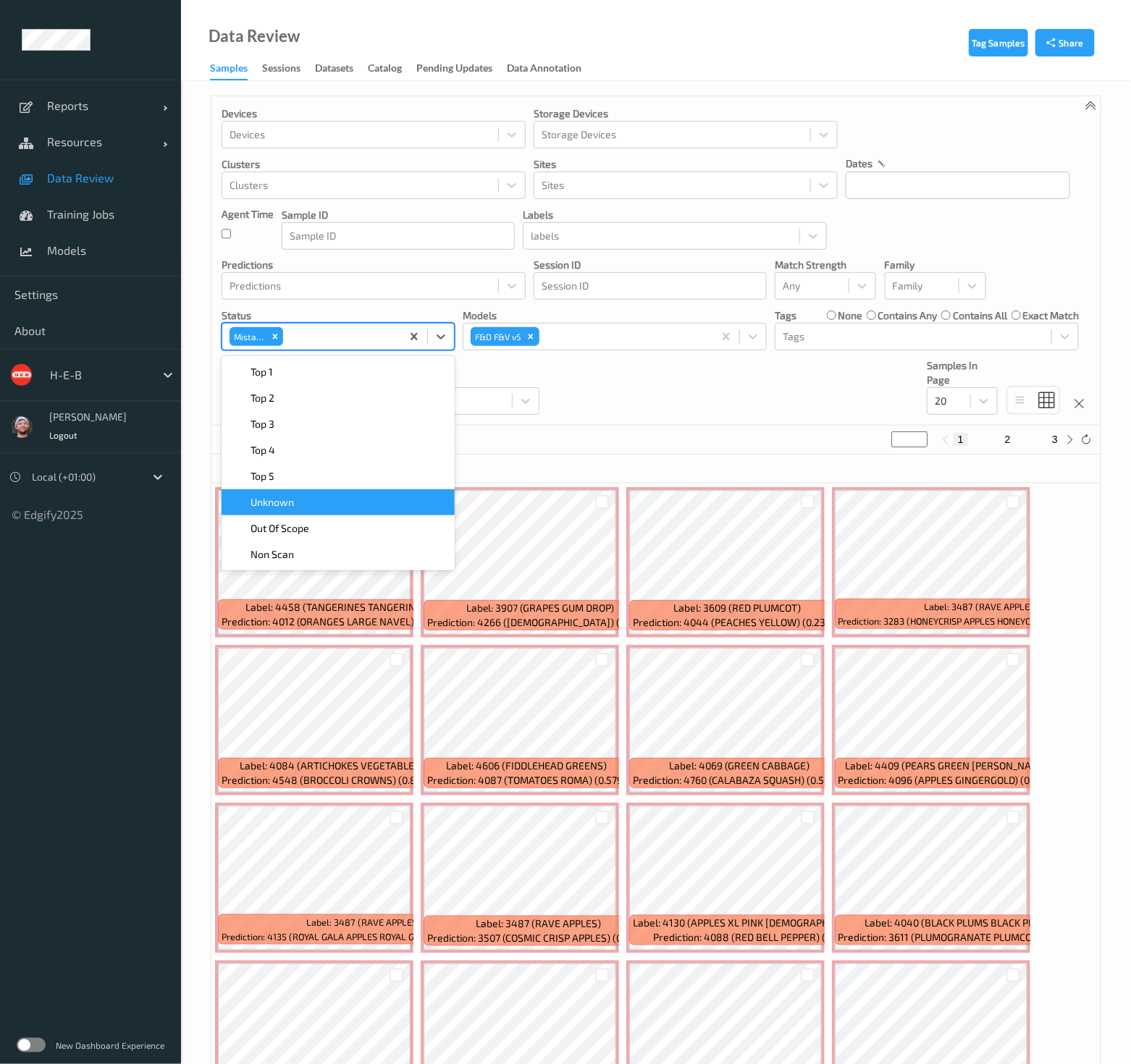
click at [374, 509] on div "Unknown" at bounding box center [338, 502] width 233 height 26
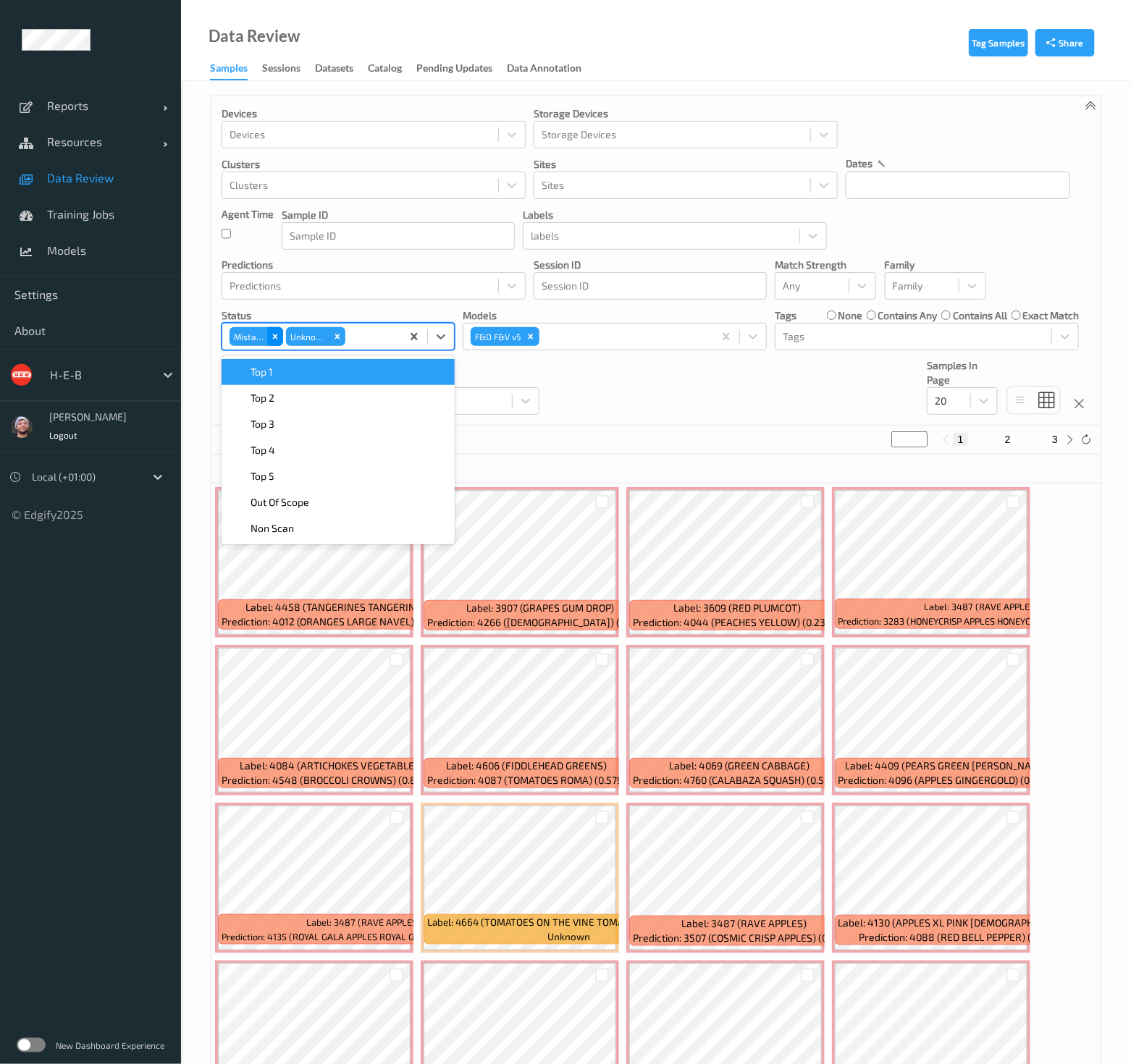
click at [270, 332] on icon "Remove Mistake" at bounding box center [274, 336] width 10 height 10
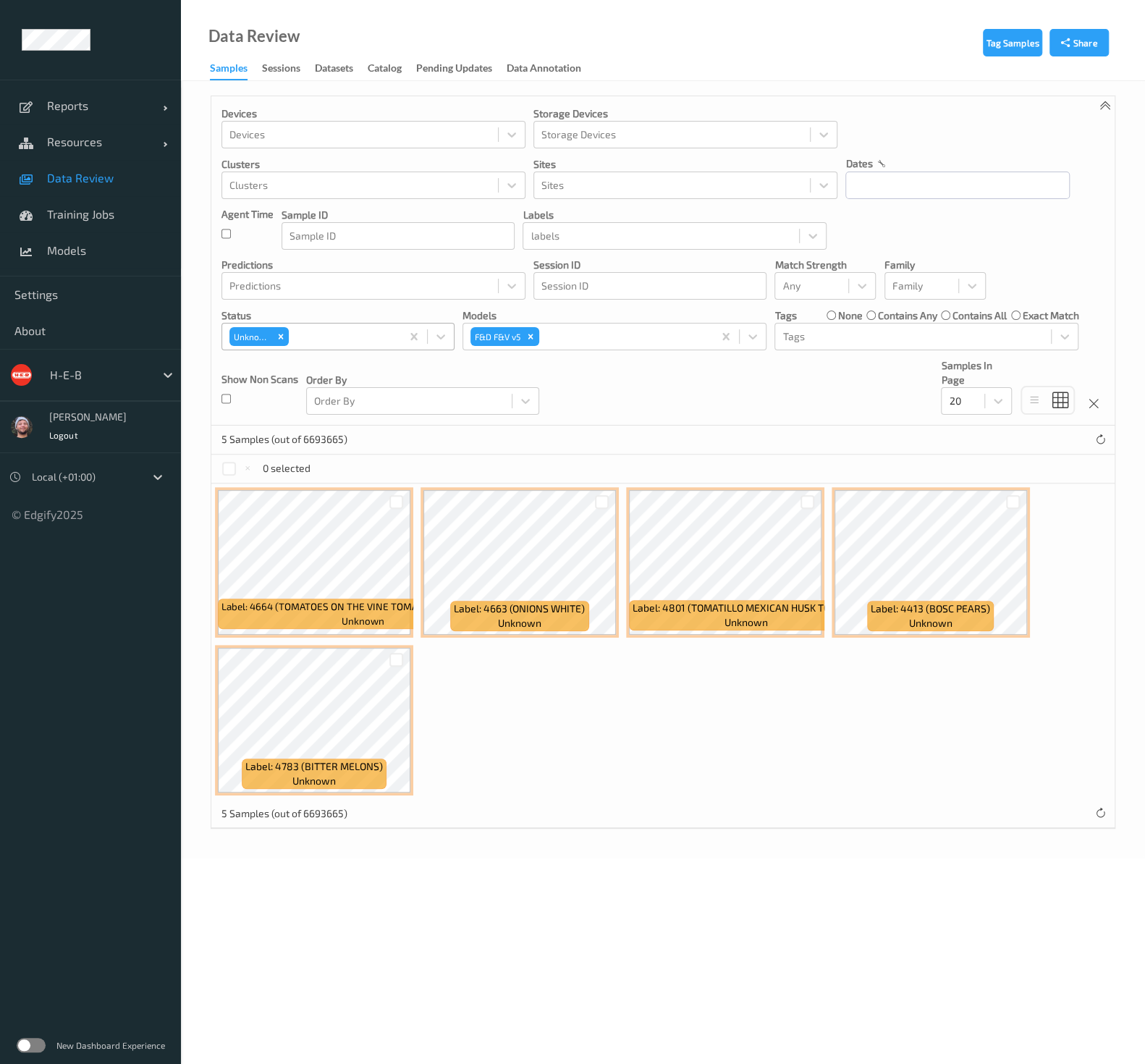
click at [292, 334] on input "text" at bounding box center [293, 337] width 2 height 15
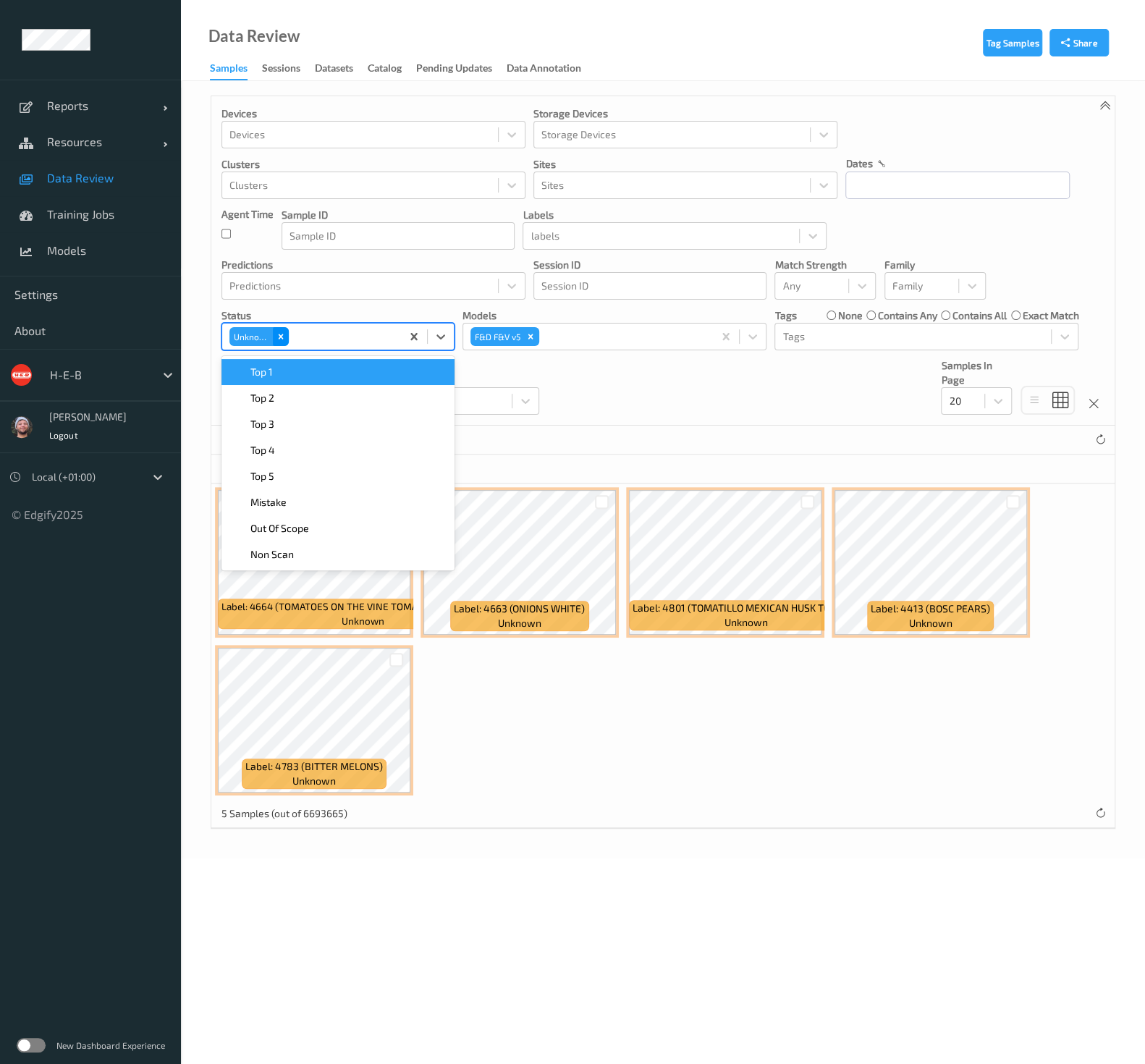
click at [284, 339] on icon "Remove Unknown" at bounding box center [280, 336] width 10 height 10
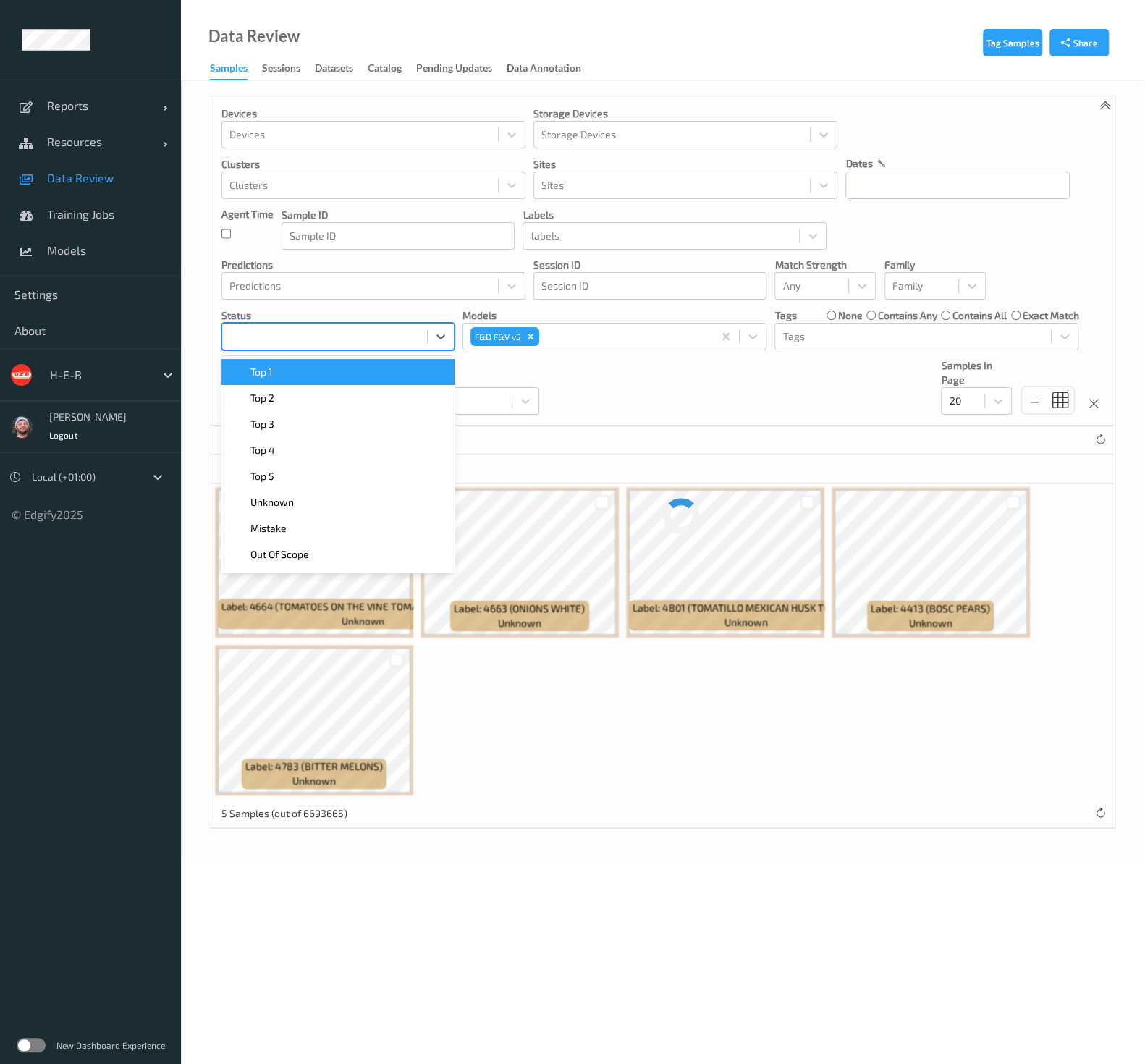
click at [323, 329] on div at bounding box center [324, 337] width 190 height 18
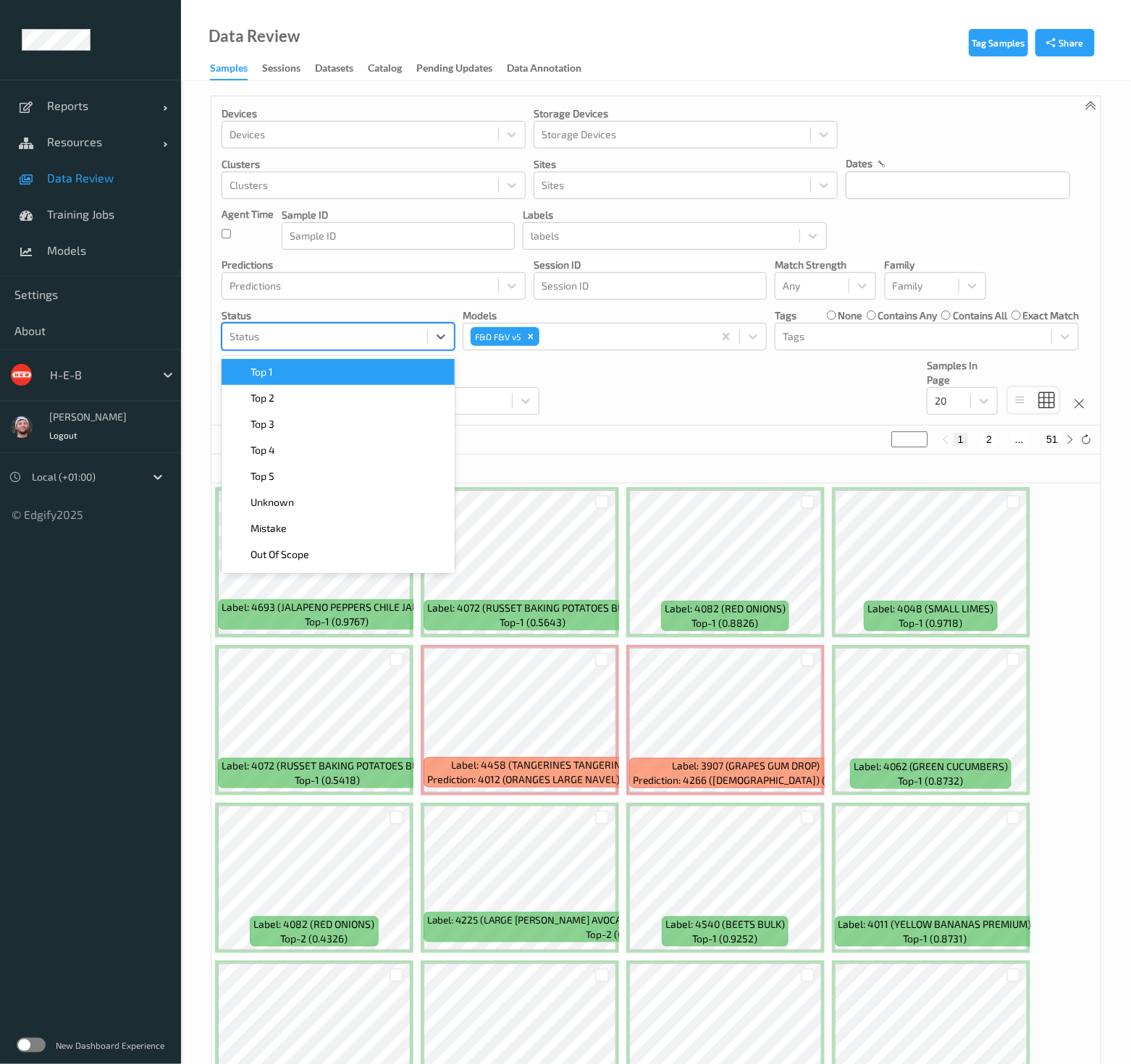
click at [364, 340] on div at bounding box center [324, 337] width 190 height 18
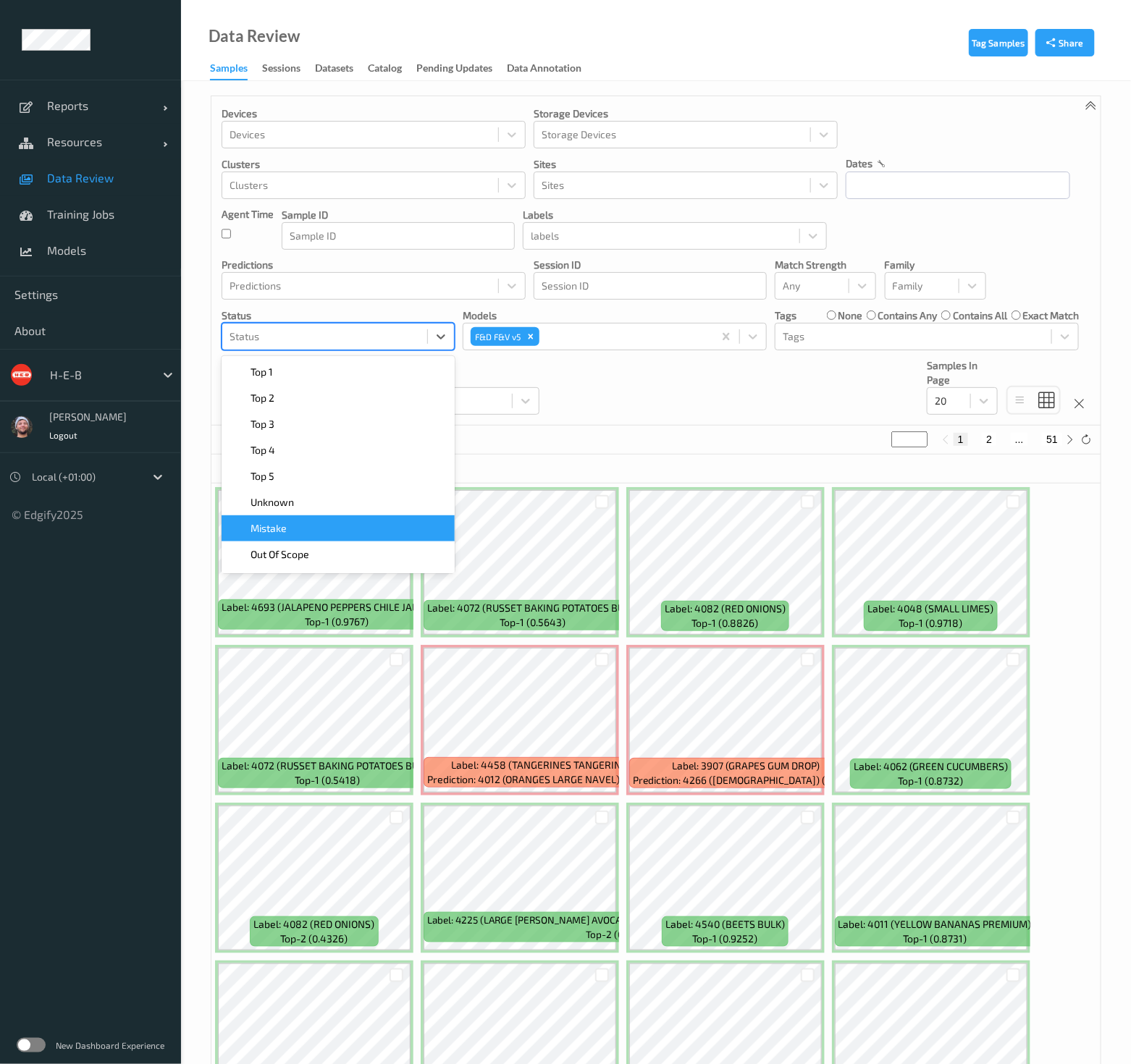
click at [325, 523] on div "Mistake" at bounding box center [338, 529] width 216 height 15
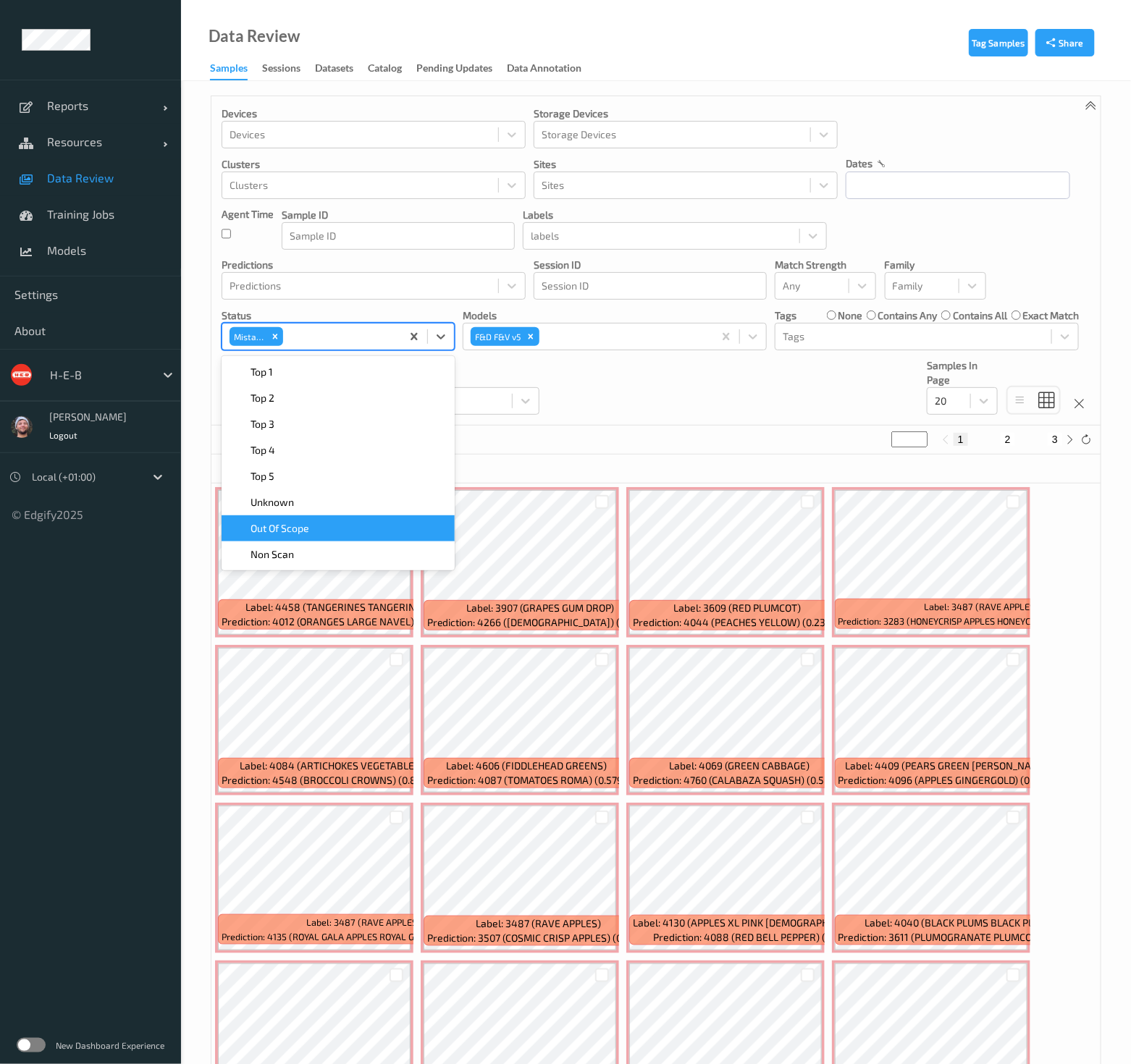
click at [667, 392] on div "Devices Devices Storage Devices Storage Devices Clusters Clusters Sites Sites d…" at bounding box center [656, 261] width 889 height 330
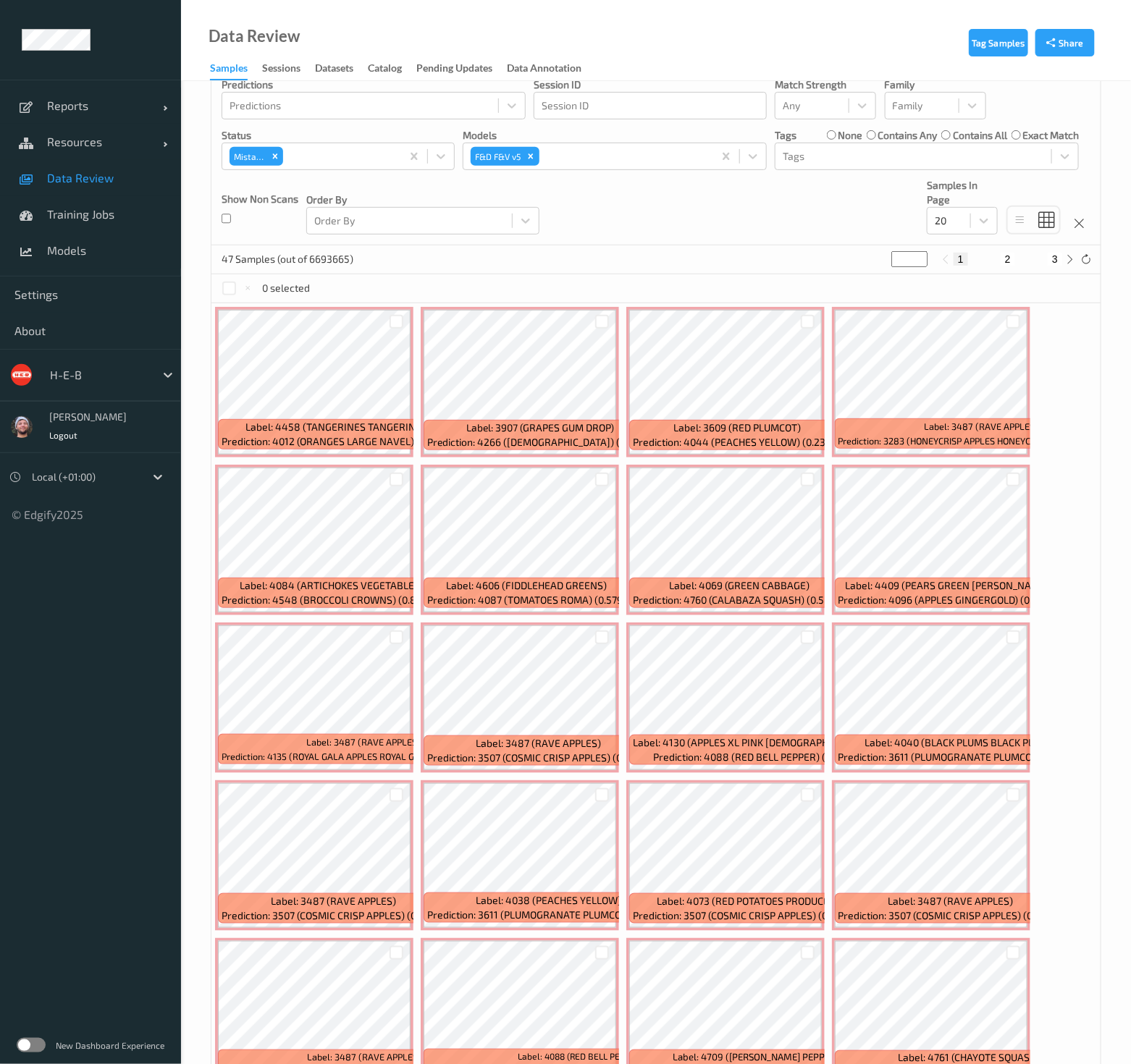
scroll to position [261, 0]
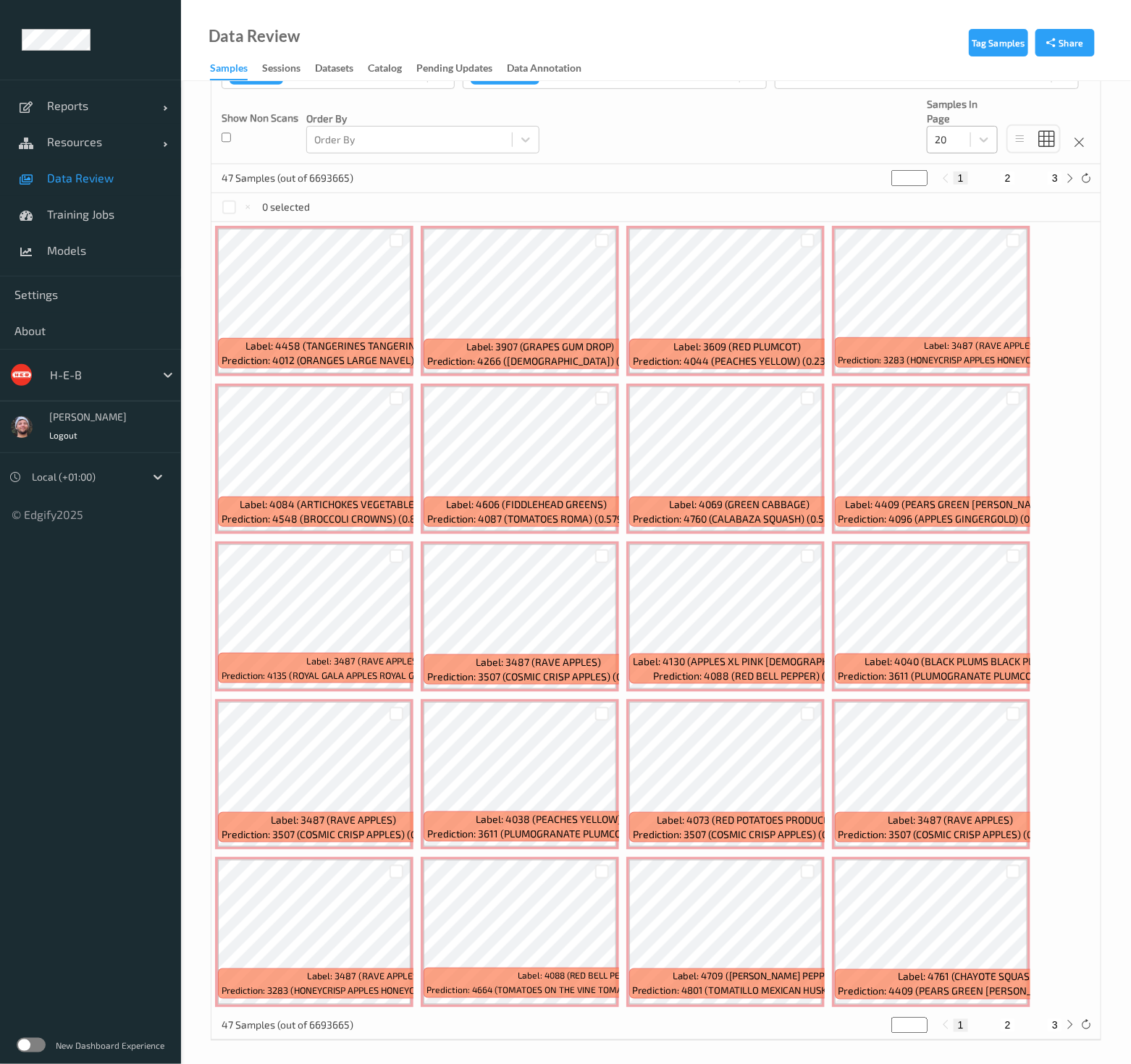
click at [969, 138] on div "20" at bounding box center [948, 139] width 42 height 23
click at [970, 223] on div "50" at bounding box center [962, 227] width 54 height 15
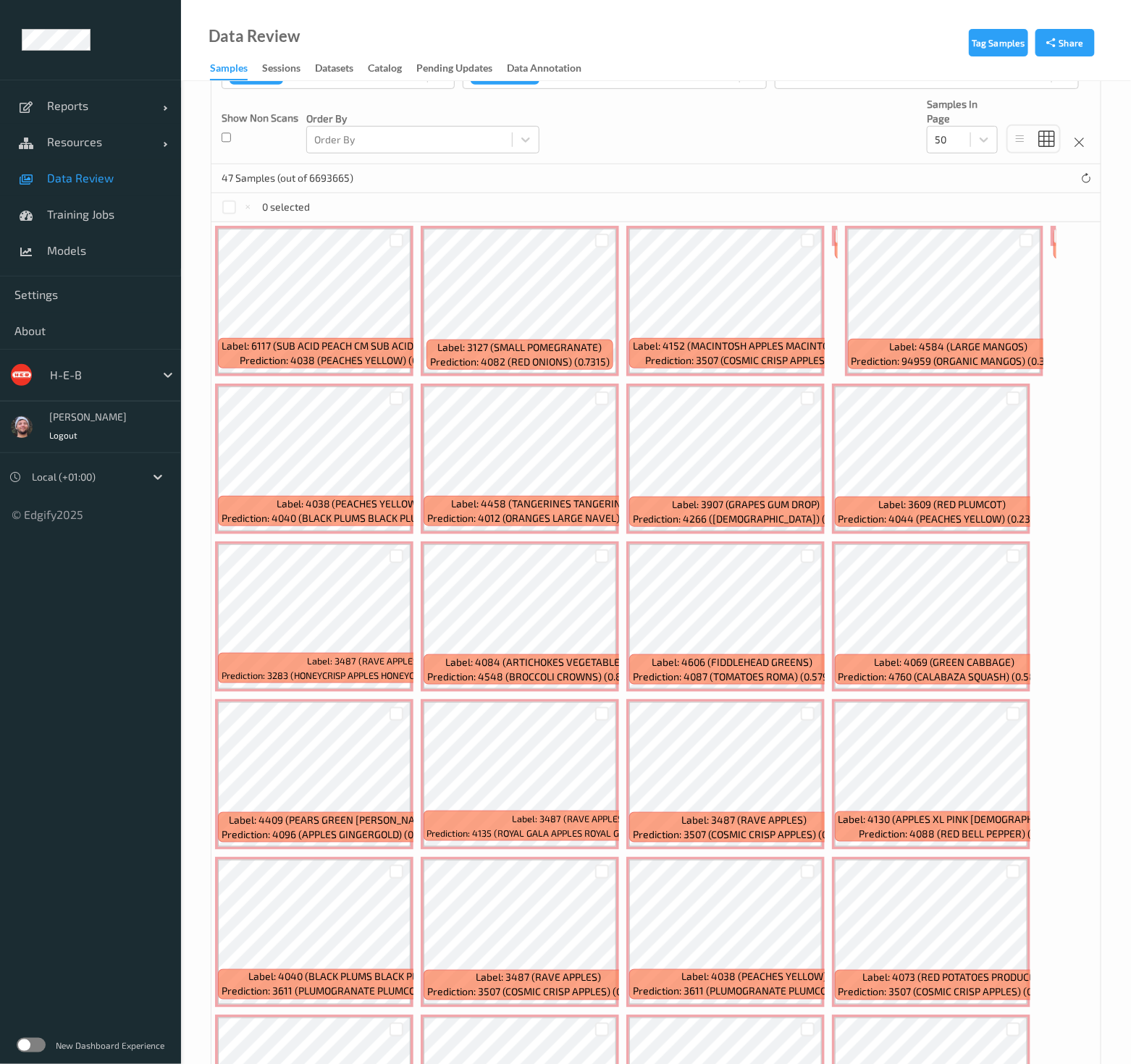
click at [817, 128] on div "Devices Devices Storage Devices Storage Devices Clusters Clusters Sites Sites d…" at bounding box center [656, 0] width 889 height 330
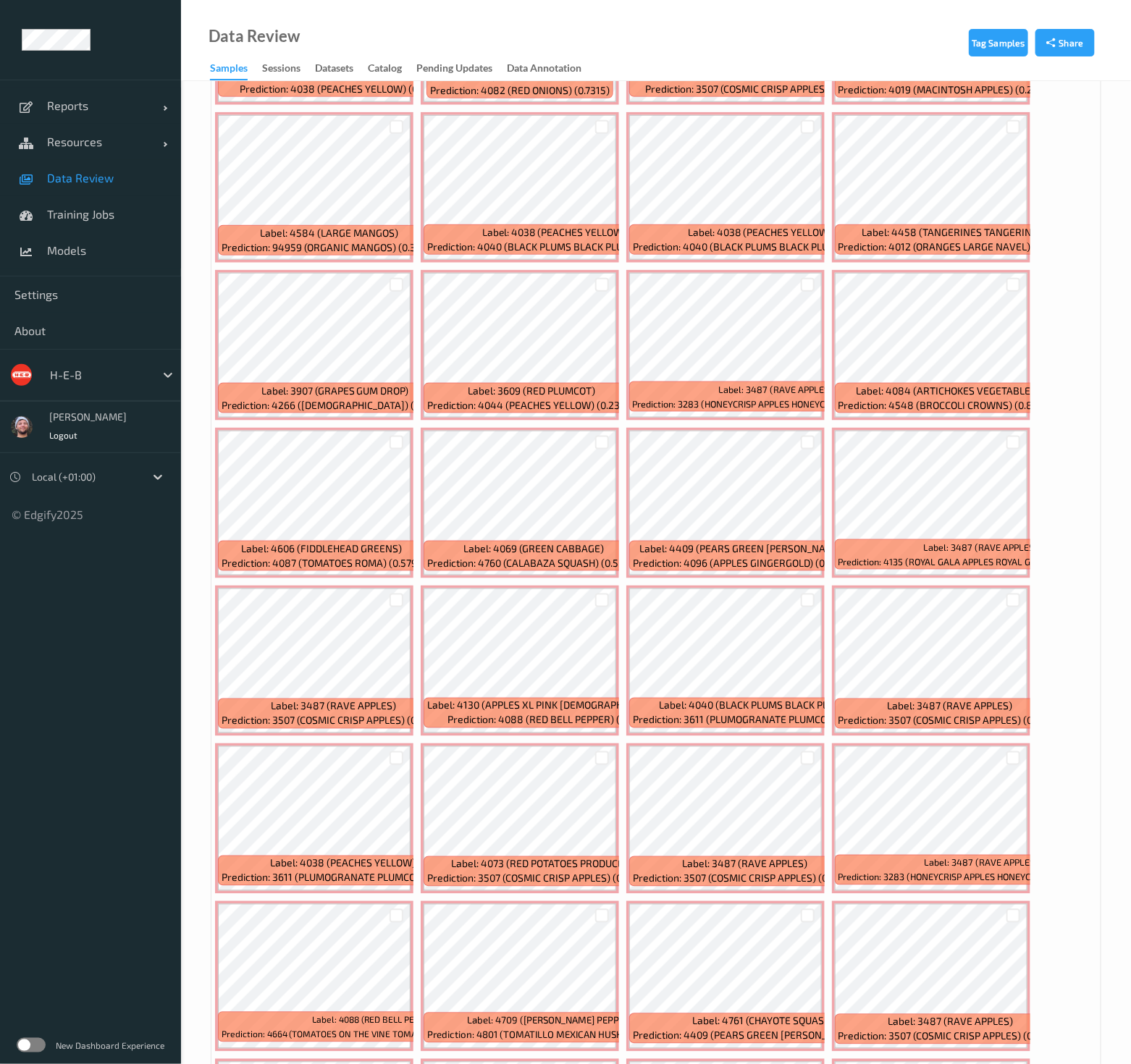
scroll to position [894, 0]
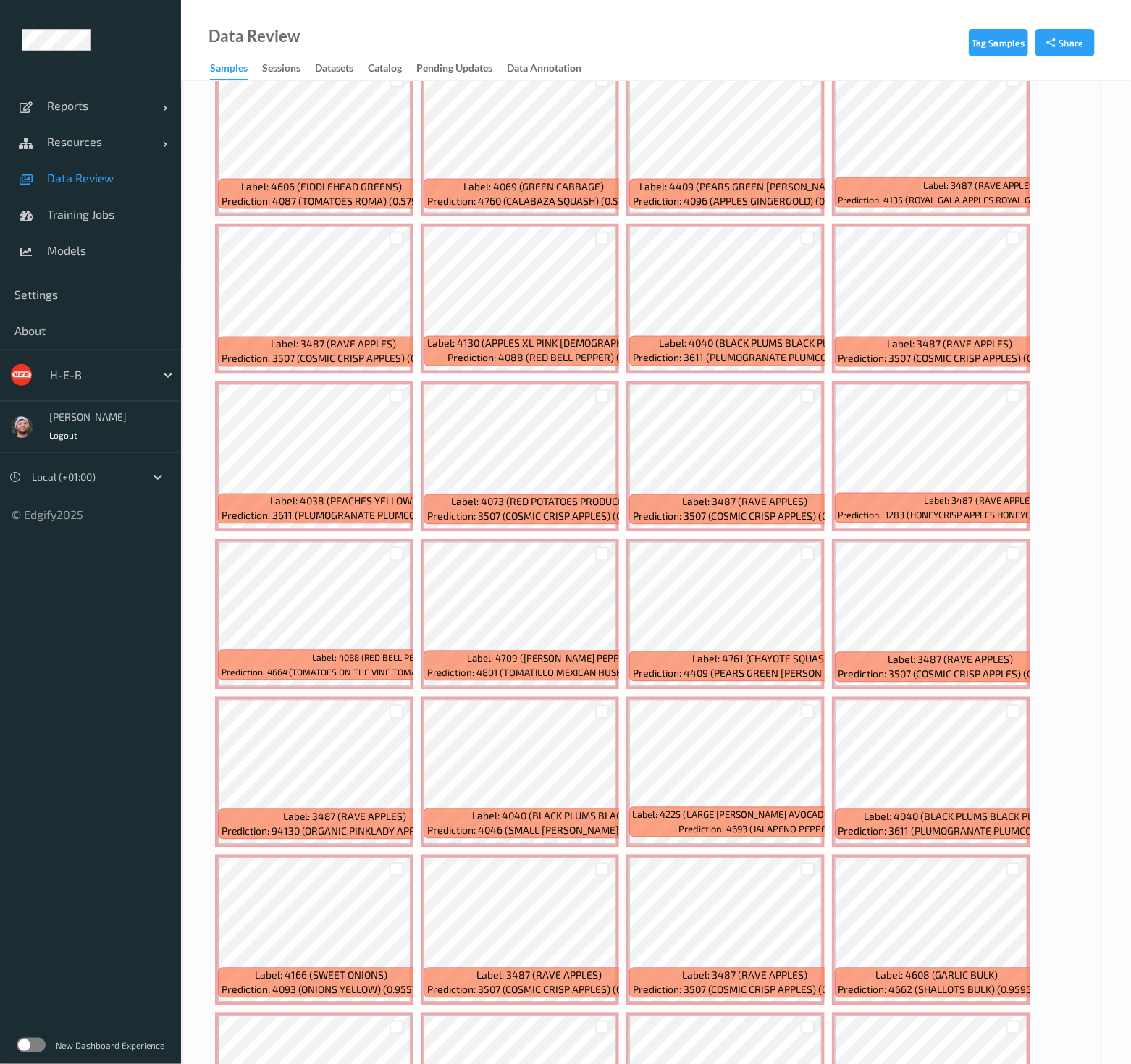
click at [823, 368] on div "Label: 6117 (SUB ACID PEACH CM SUB ACID PEACH CM) Prediction: 4038 (PEACHES YEL…" at bounding box center [656, 614] width 889 height 2052
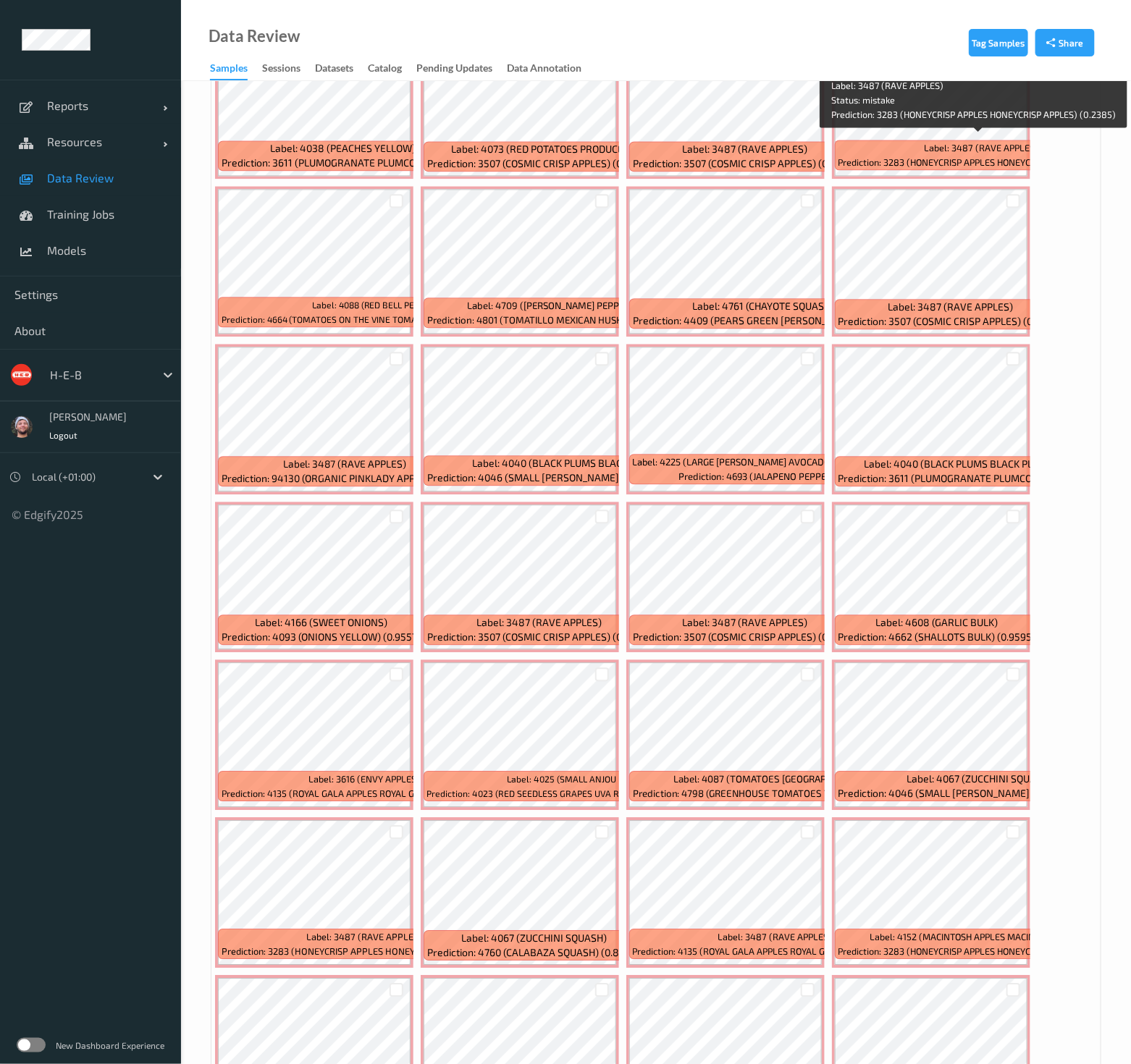
scroll to position [1257, 0]
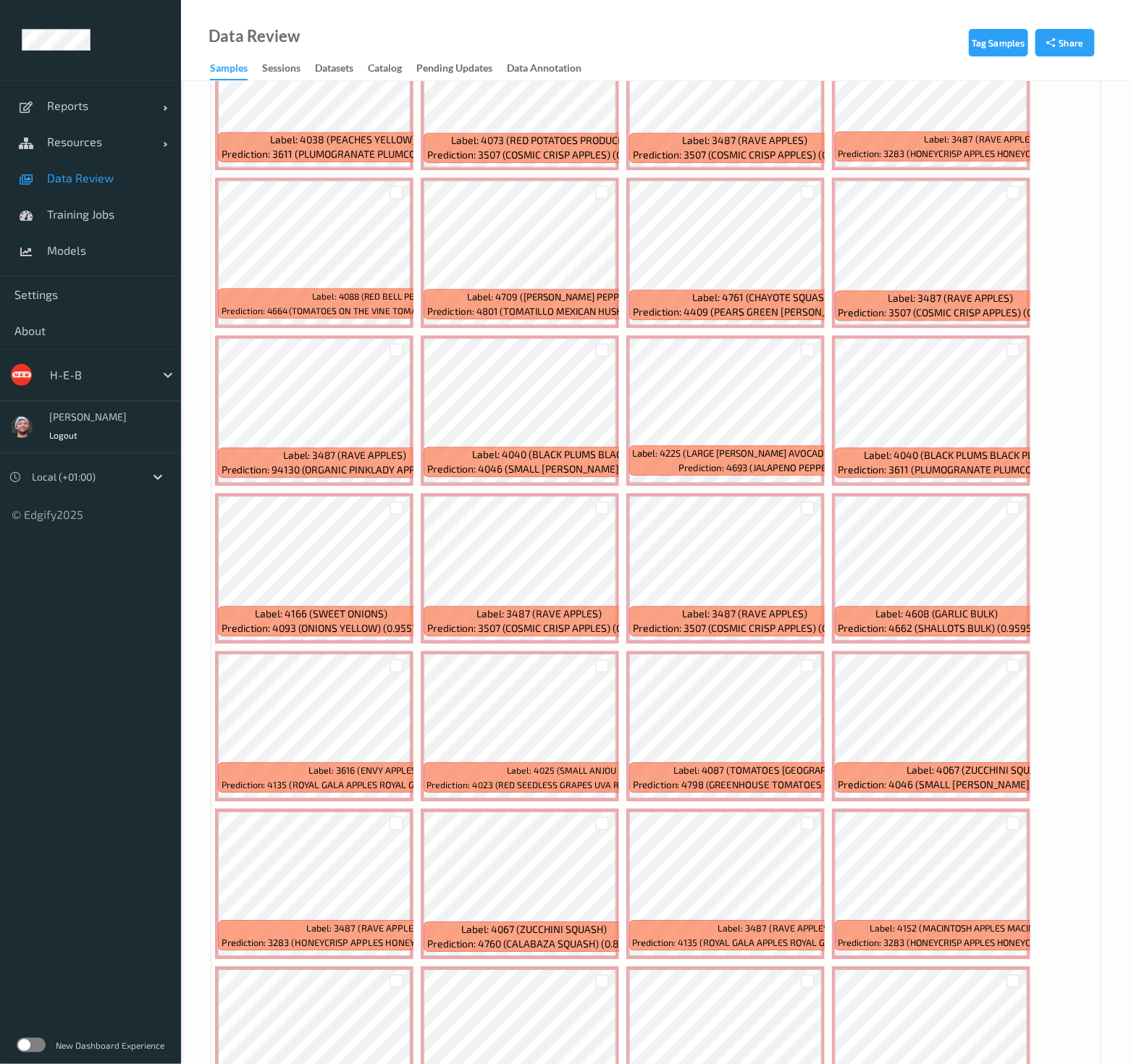
click at [1042, 569] on div "Label: 6117 (SUB ACID PEACH CM SUB ACID PEACH CM) Prediction: 4038 (PEACHES YEL…" at bounding box center [656, 252] width 889 height 2052
click at [877, 15] on div "Data Review Samples Sessions Datasets Catalog Pending Updates Data Annotation" at bounding box center [656, 40] width 950 height 81
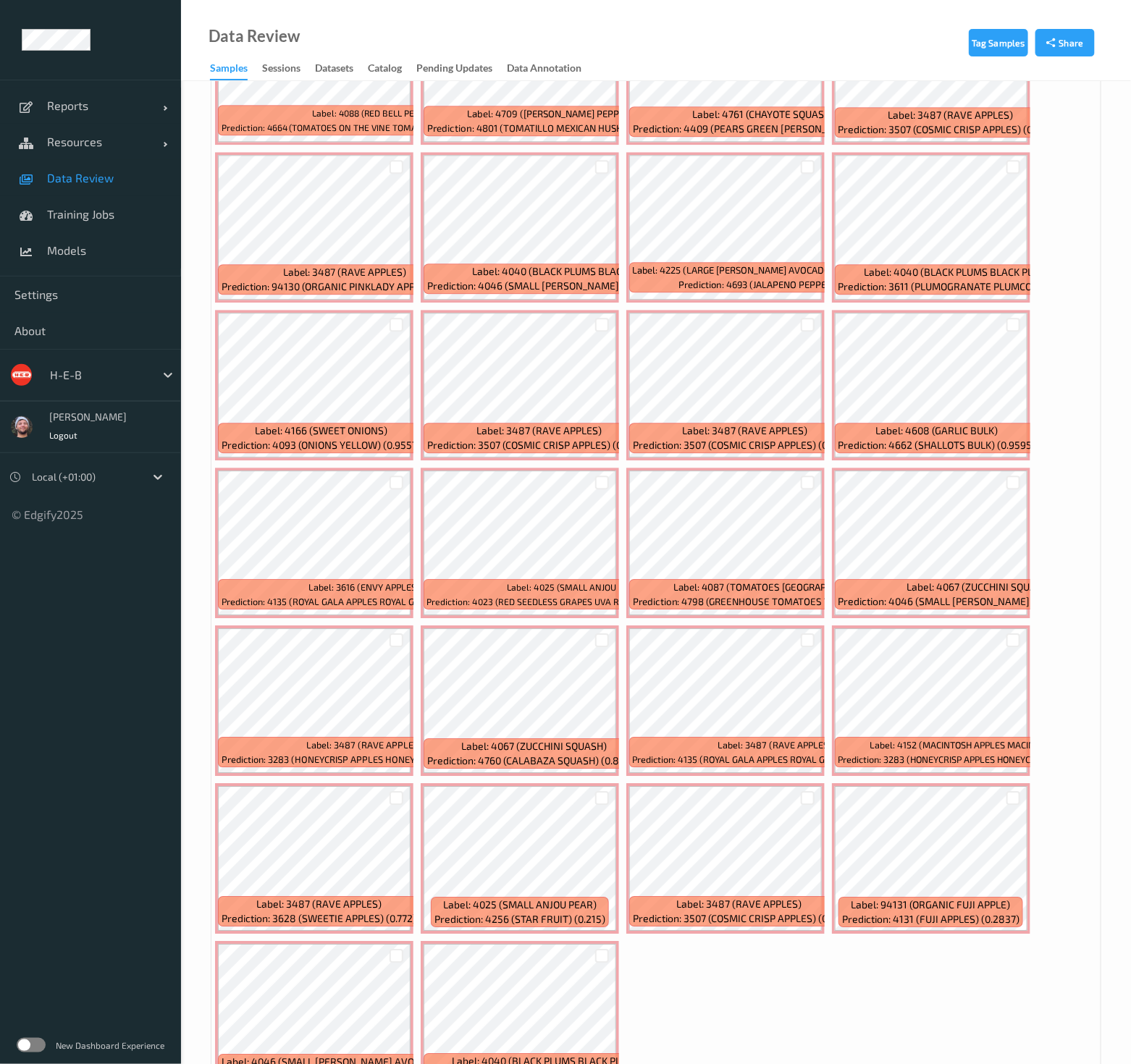
scroll to position [1517, 0]
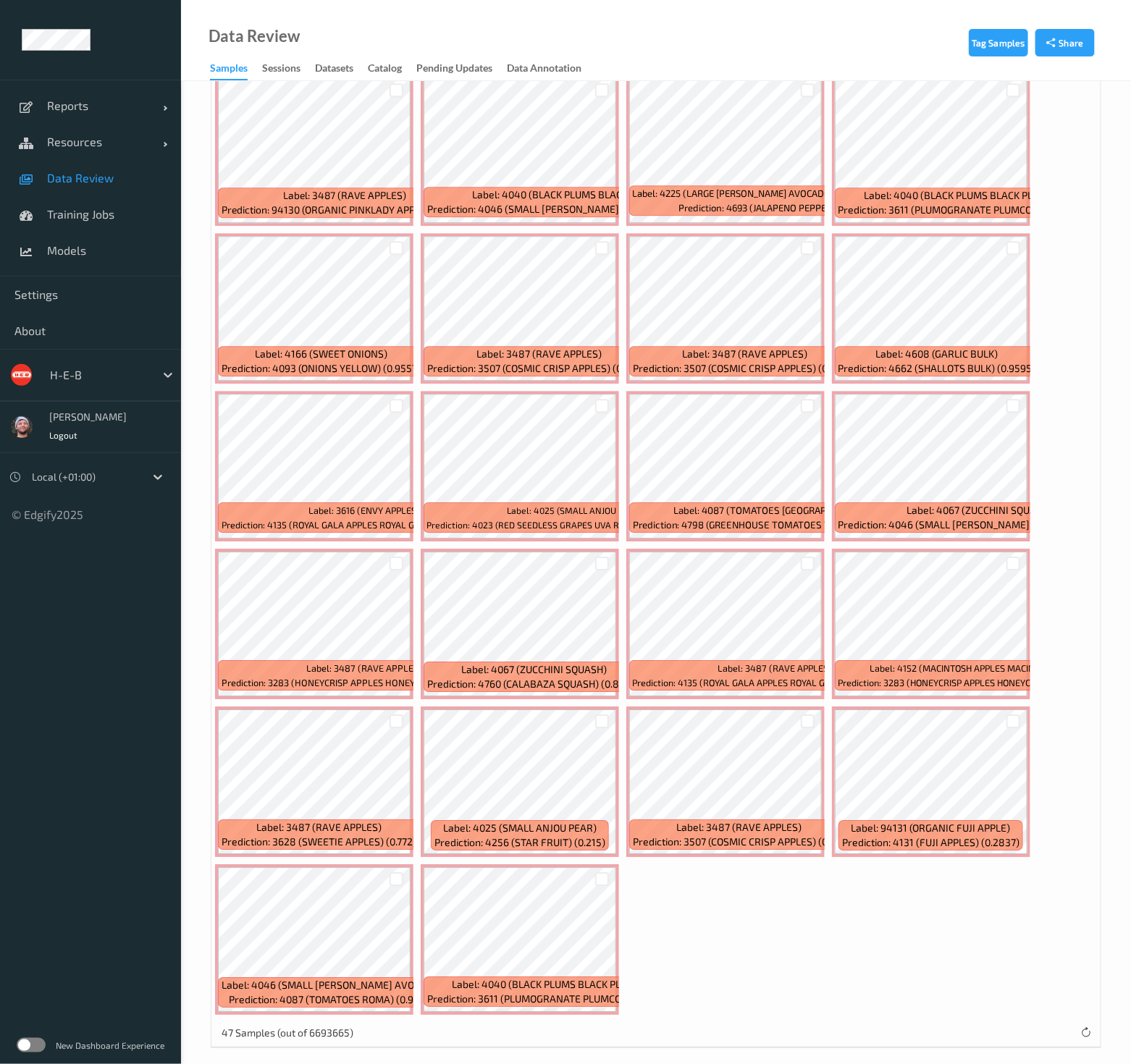
drag, startPoint x: 829, startPoint y: 737, endPoint x: 826, endPoint y: 903, distance: 166.0
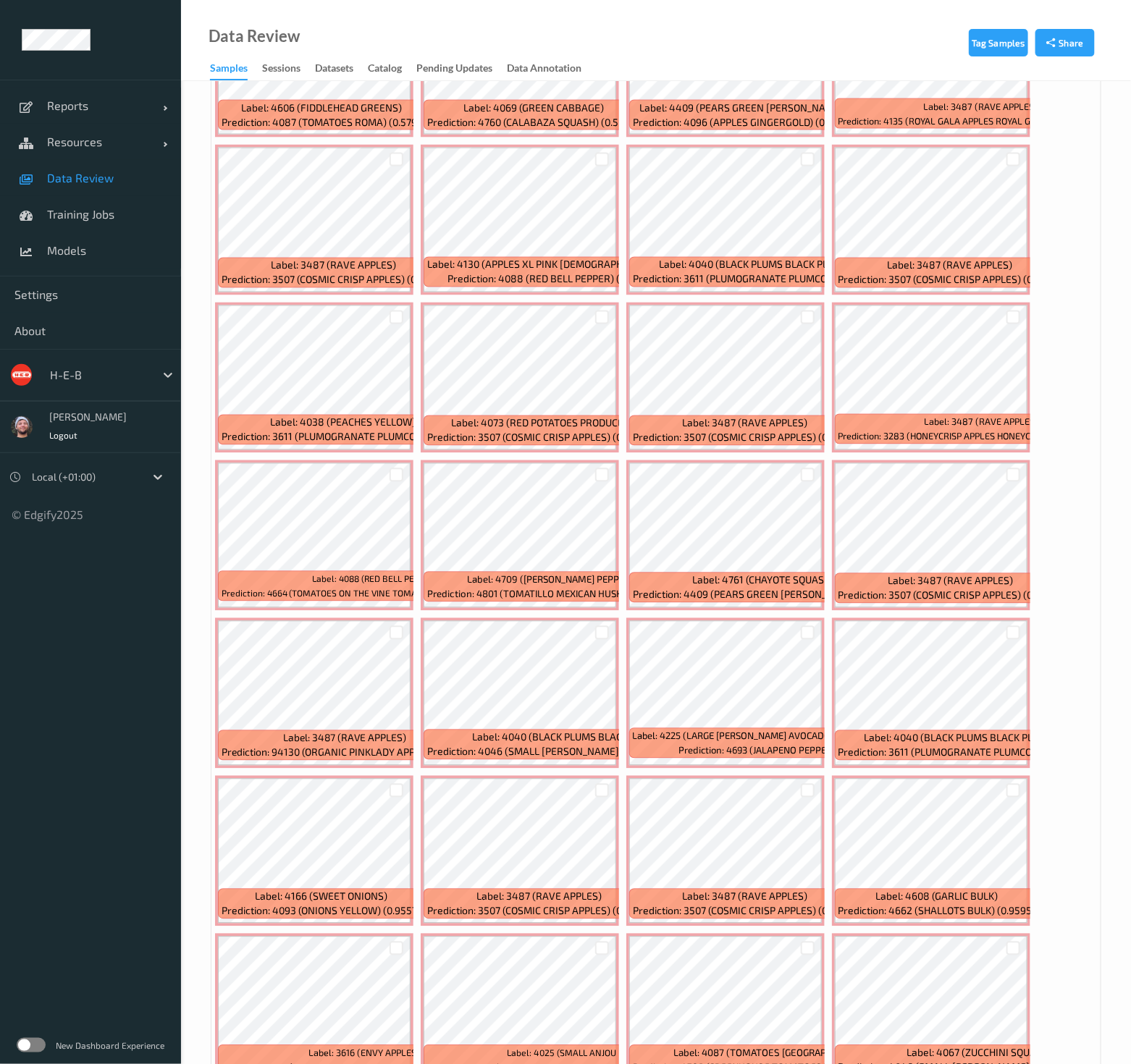
scroll to position [0, 0]
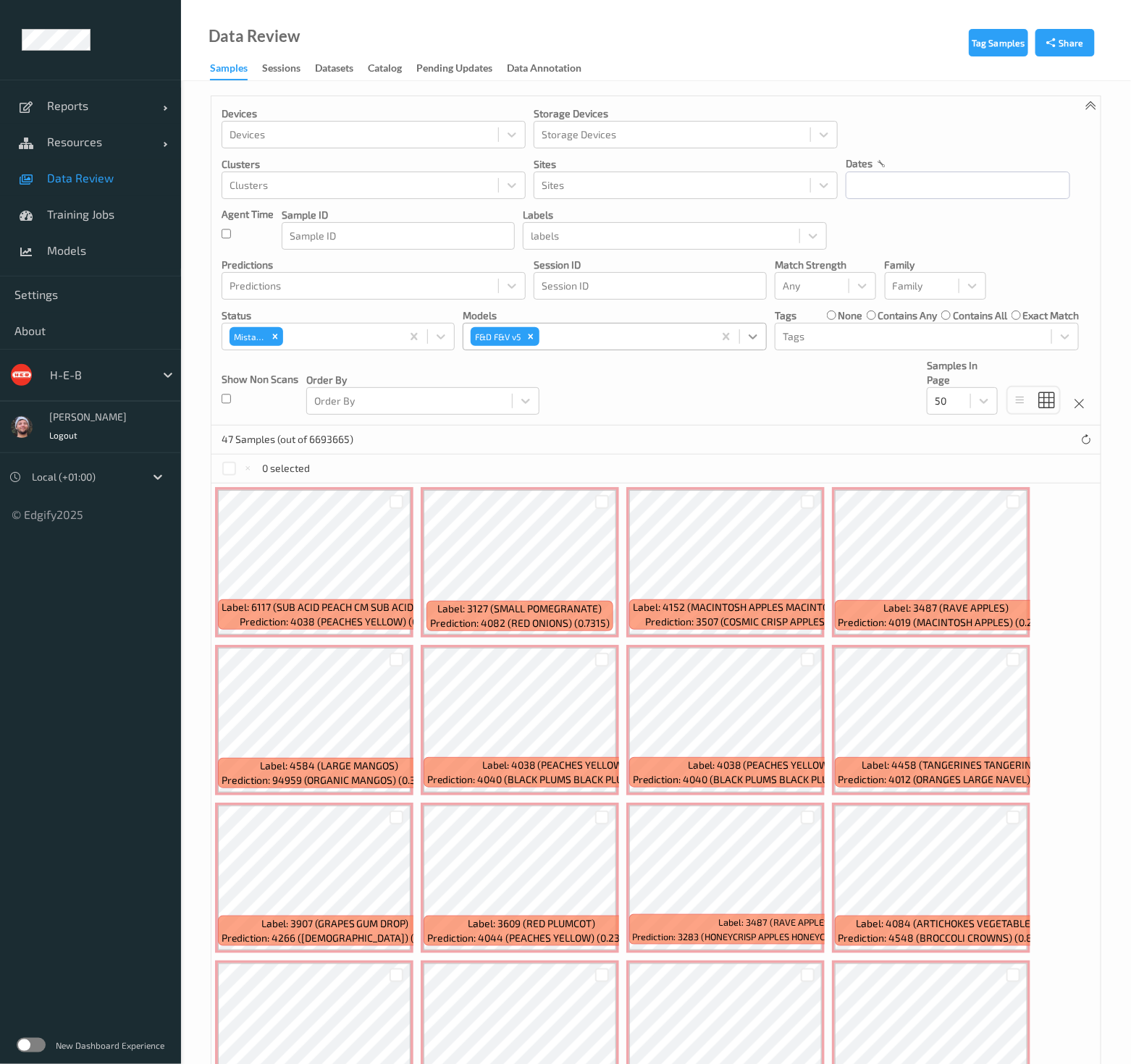
drag, startPoint x: 826, startPoint y: 866, endPoint x: 741, endPoint y: 328, distance: 544.7
click at [78, 165] on link "Data Review" at bounding box center [90, 178] width 181 height 36
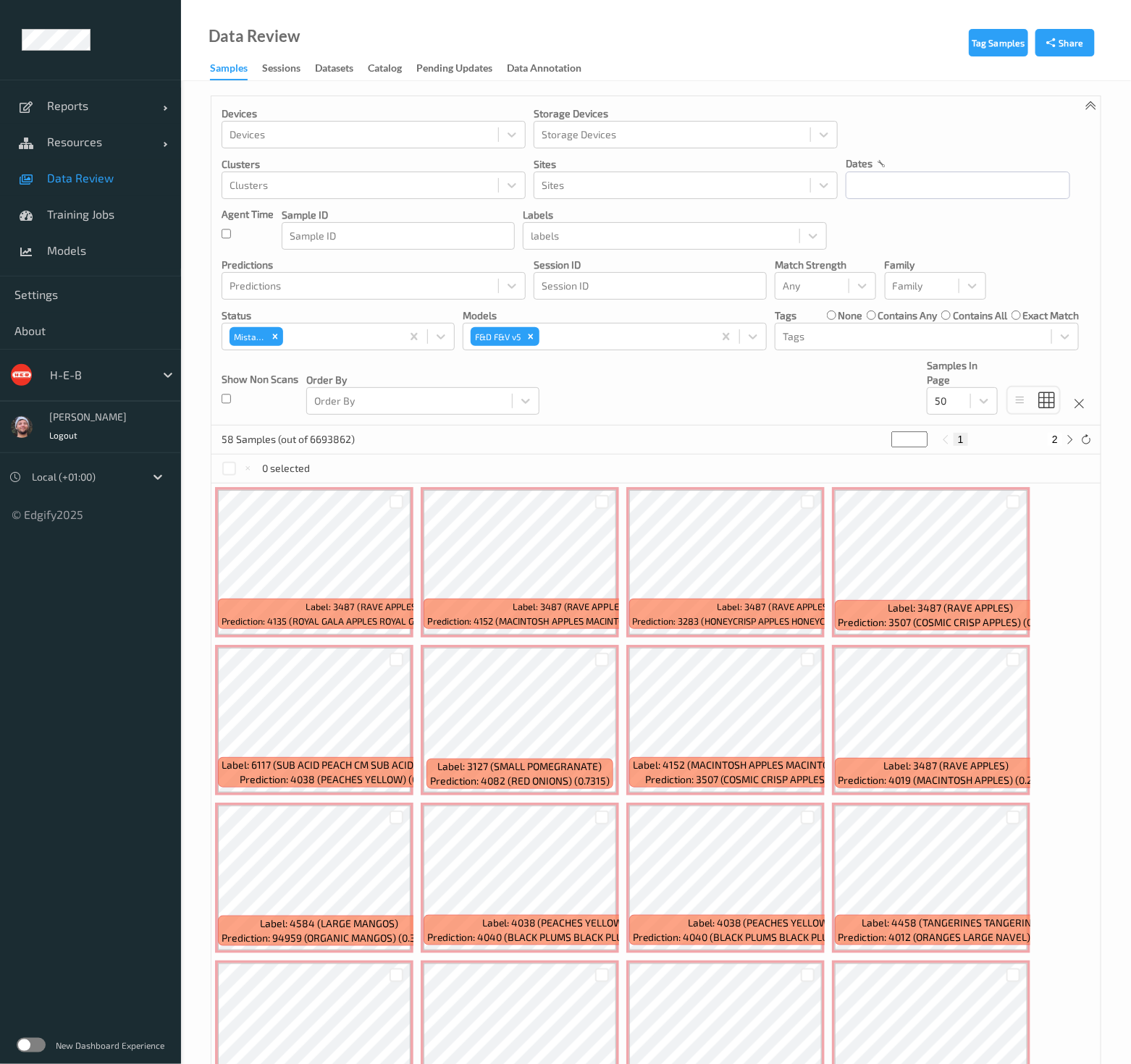
click at [69, 191] on link "Data Review" at bounding box center [90, 178] width 181 height 36
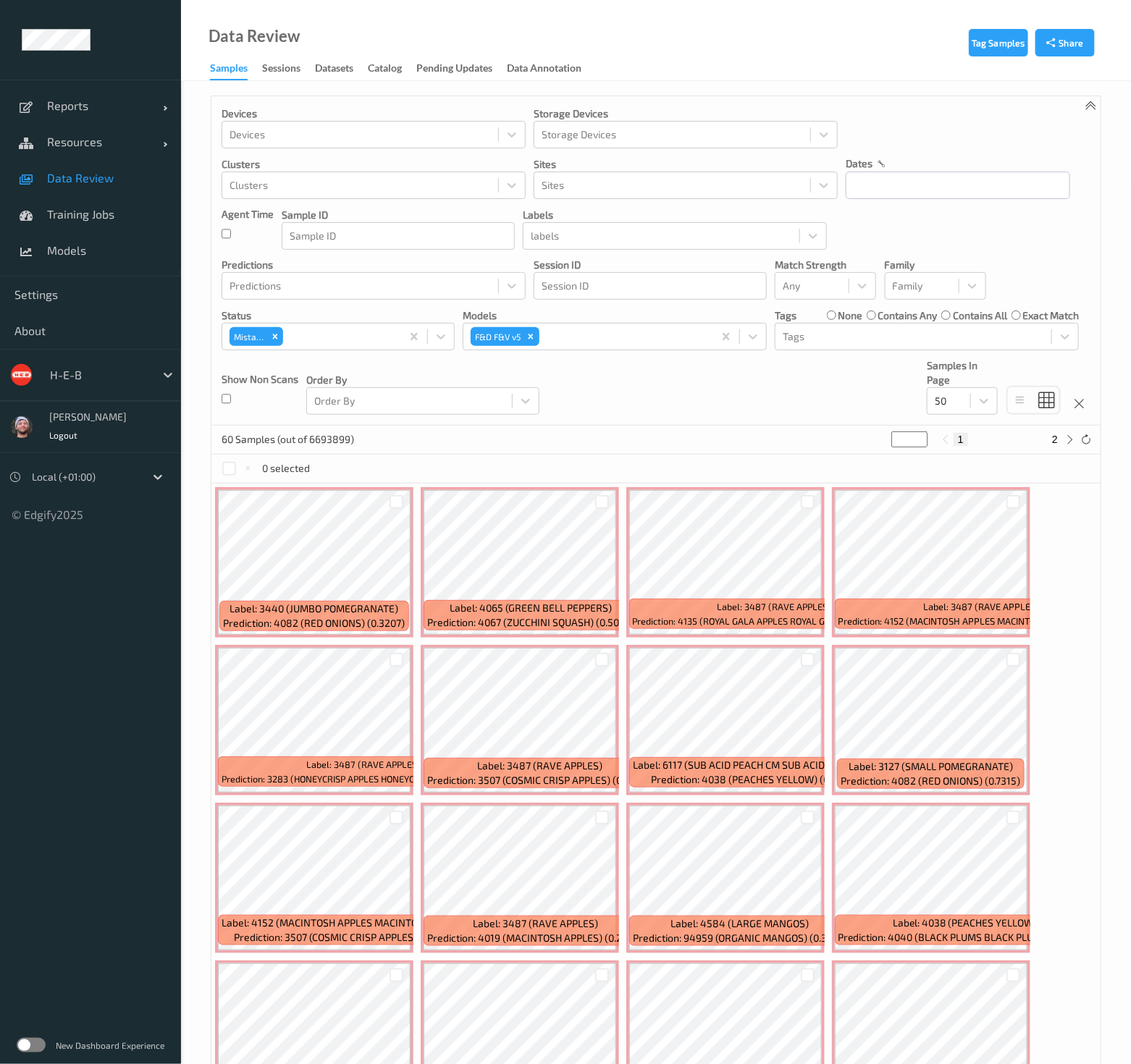
click at [129, 186] on link "Data Review" at bounding box center [90, 178] width 181 height 36
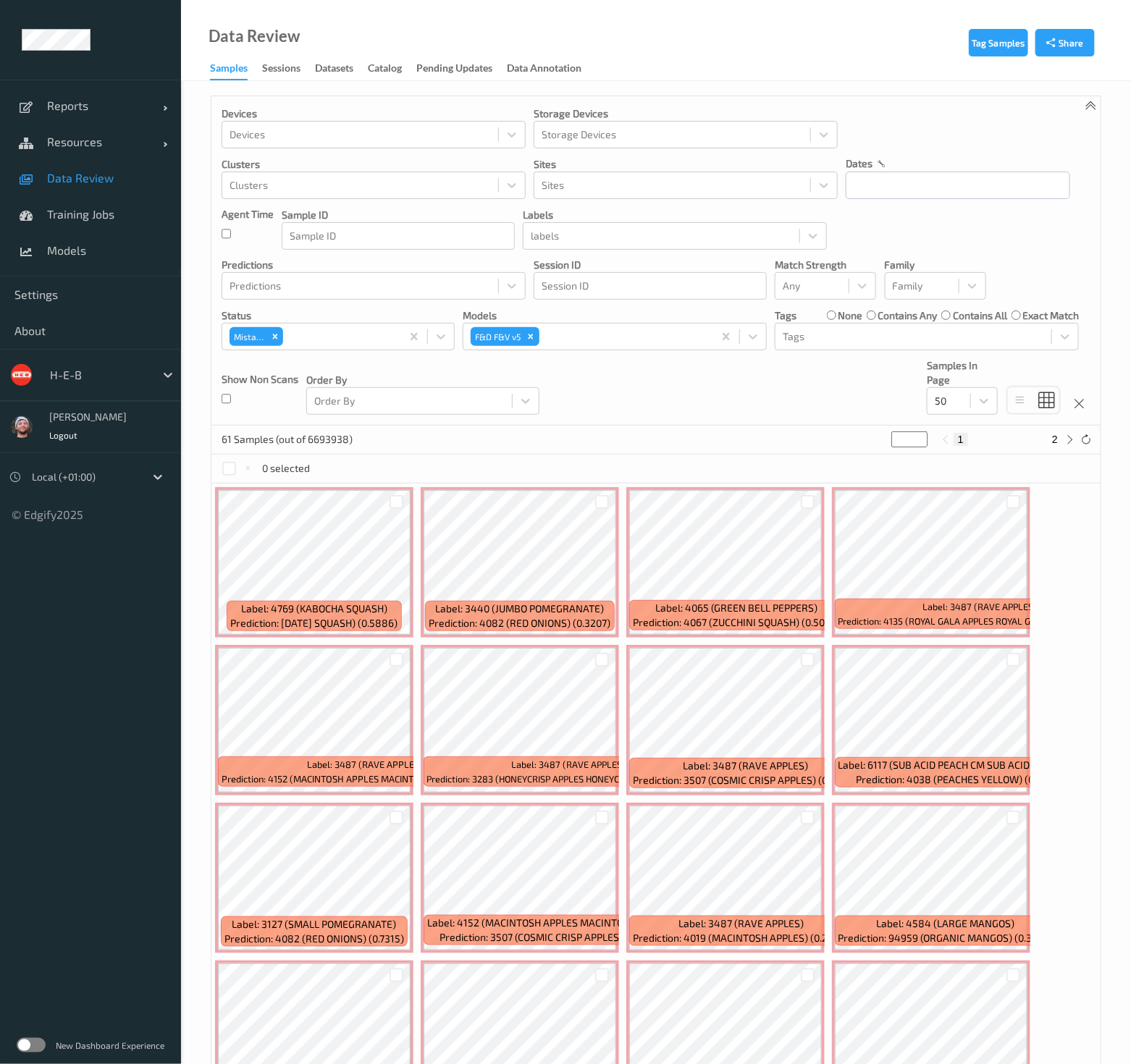
click at [623, 399] on div "Devices Devices Storage Devices Storage Devices Clusters Clusters Sites Sites d…" at bounding box center [656, 261] width 889 height 330
click at [626, 392] on div "Devices Devices Storage Devices Storage Devices Clusters Clusters Sites Sites d…" at bounding box center [656, 261] width 889 height 330
click at [277, 329] on div "Remove Mistake" at bounding box center [275, 337] width 16 height 18
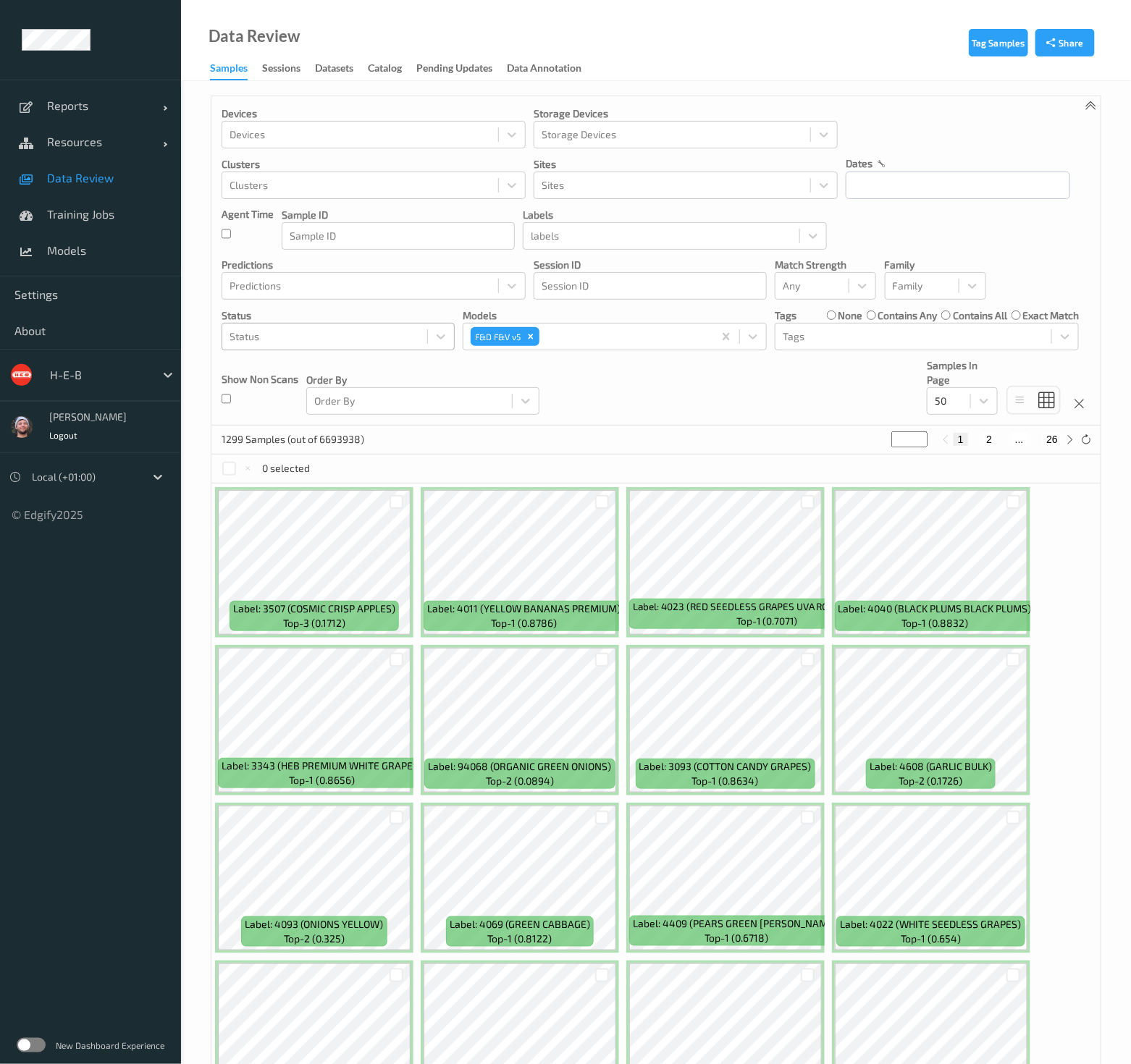
click at [366, 337] on div at bounding box center [324, 337] width 190 height 18
type input "unk"
click at [355, 366] on div "Unknown" at bounding box center [338, 372] width 216 height 15
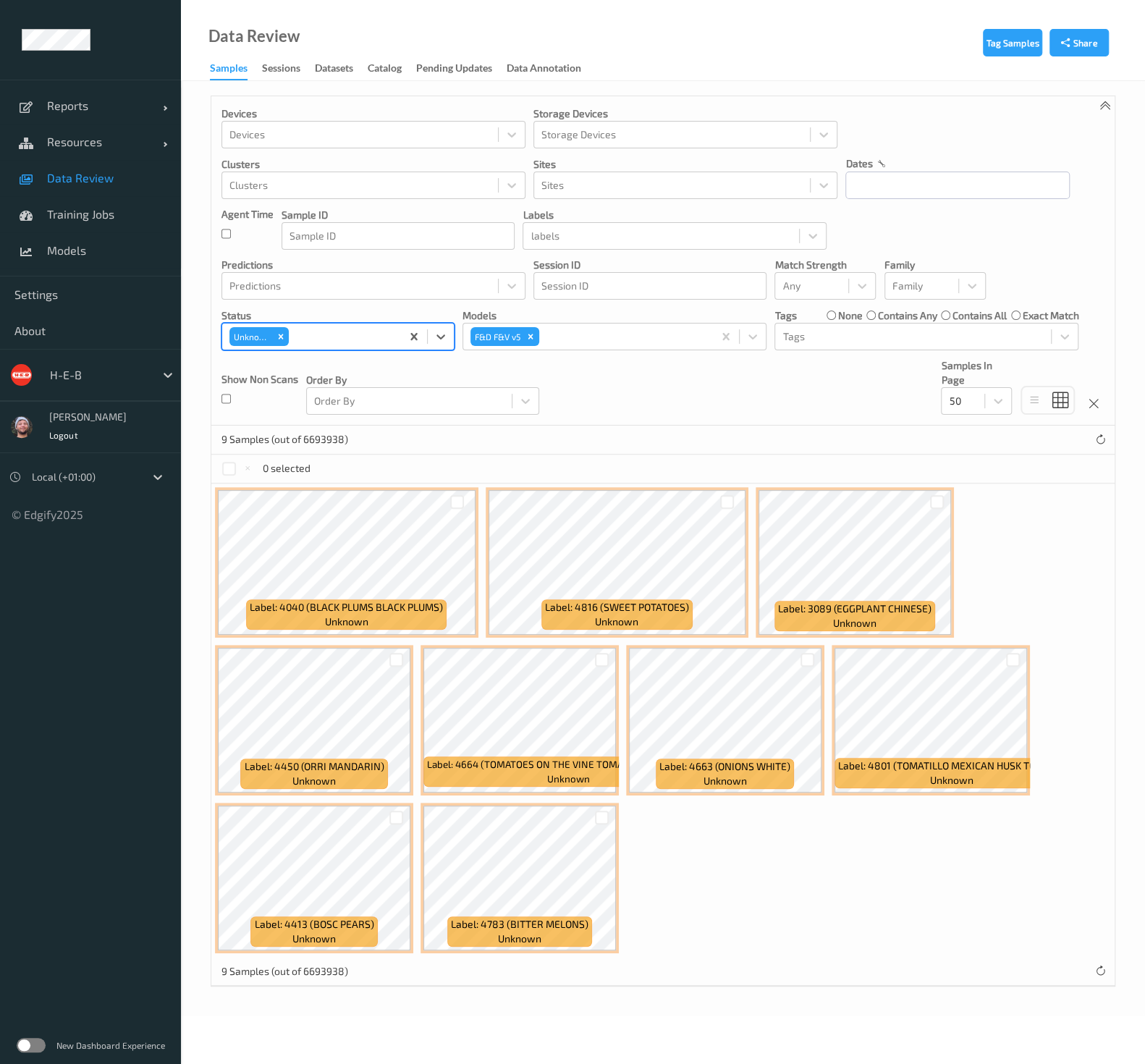
click at [108, 183] on span "Data Review" at bounding box center [106, 178] width 119 height 15
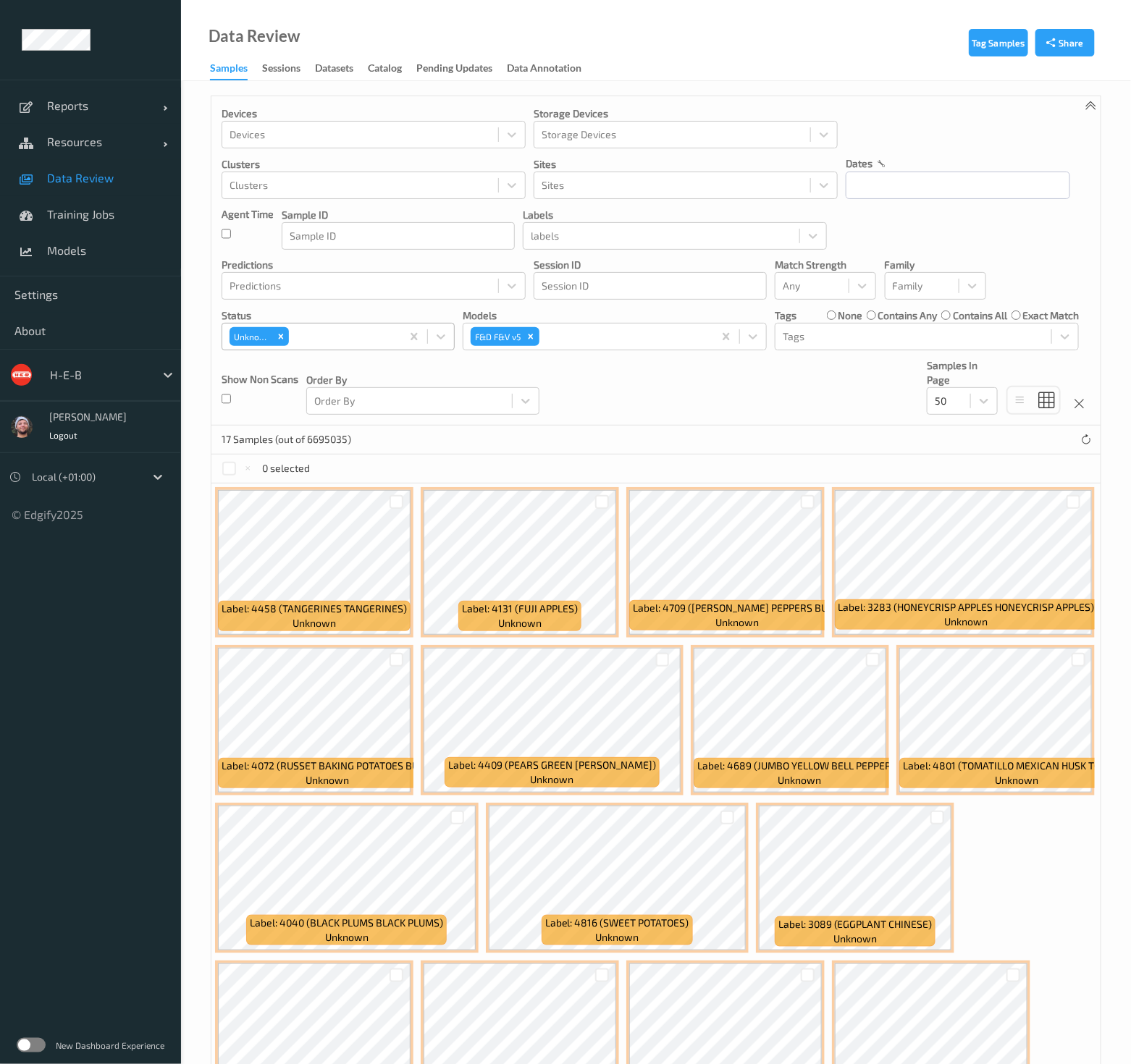
click at [310, 334] on div at bounding box center [343, 337] width 102 height 18
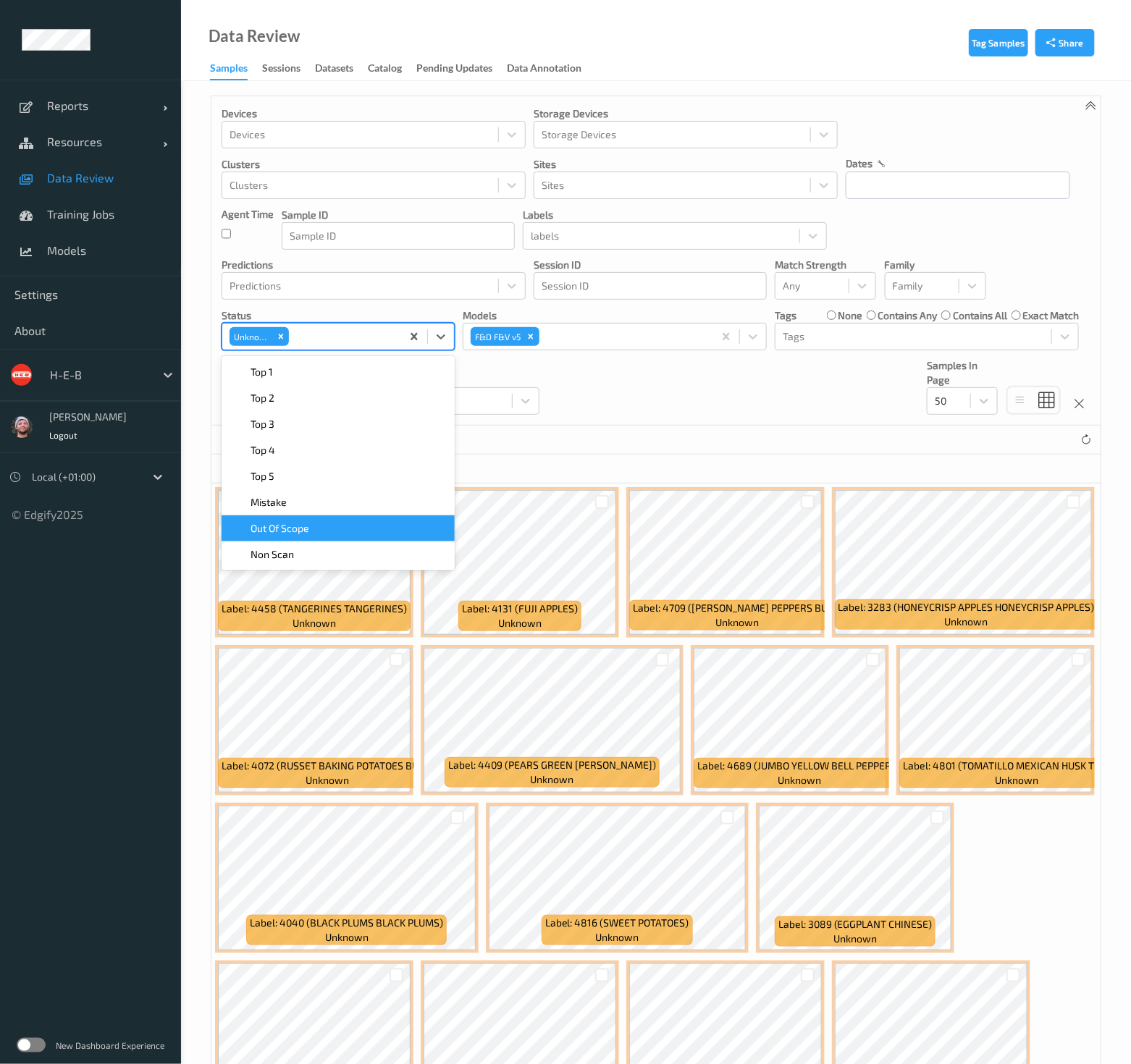
click at [306, 505] on div "Mistake" at bounding box center [338, 502] width 216 height 15
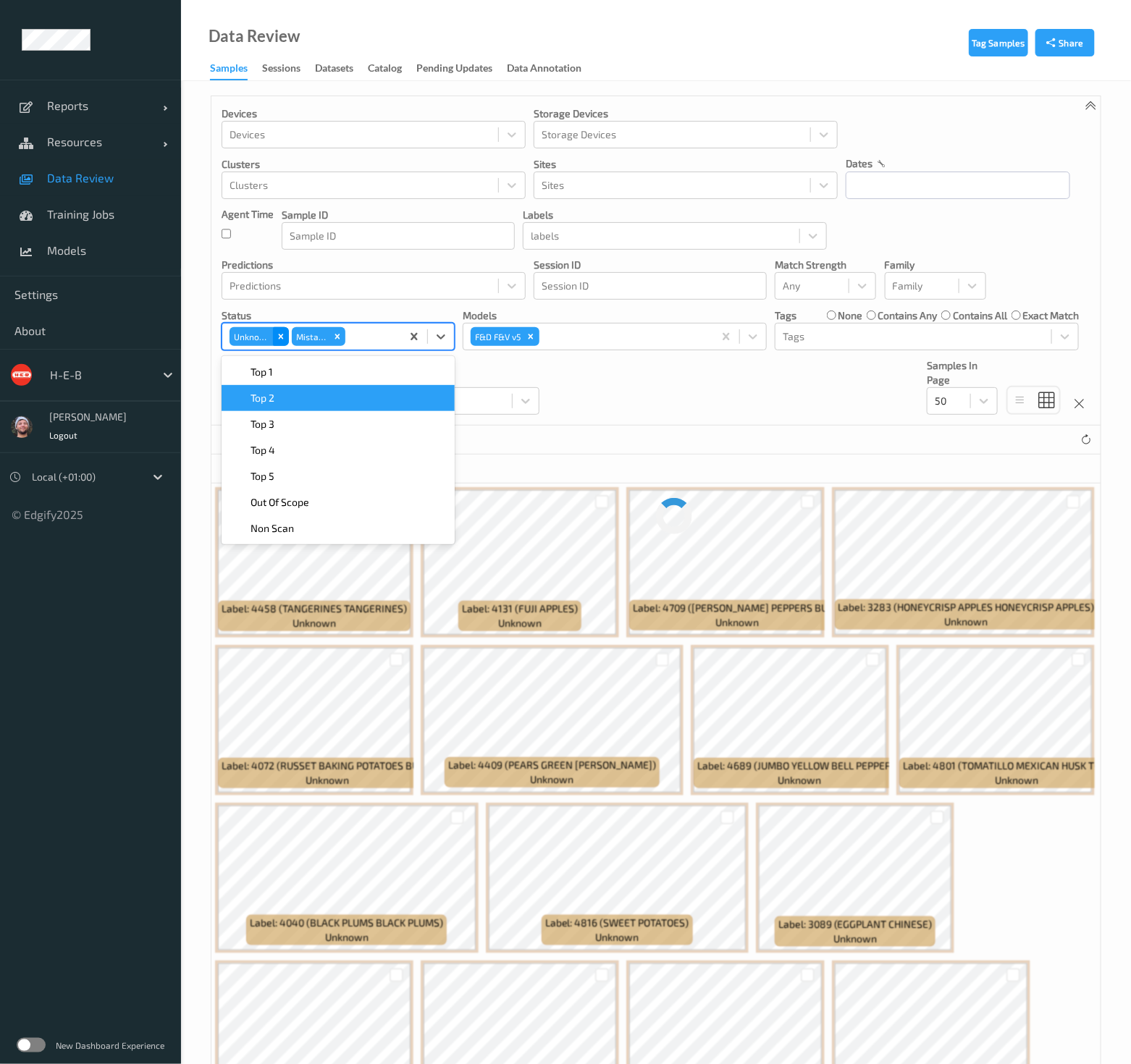
click at [279, 340] on icon "Remove Unknown" at bounding box center [280, 336] width 10 height 10
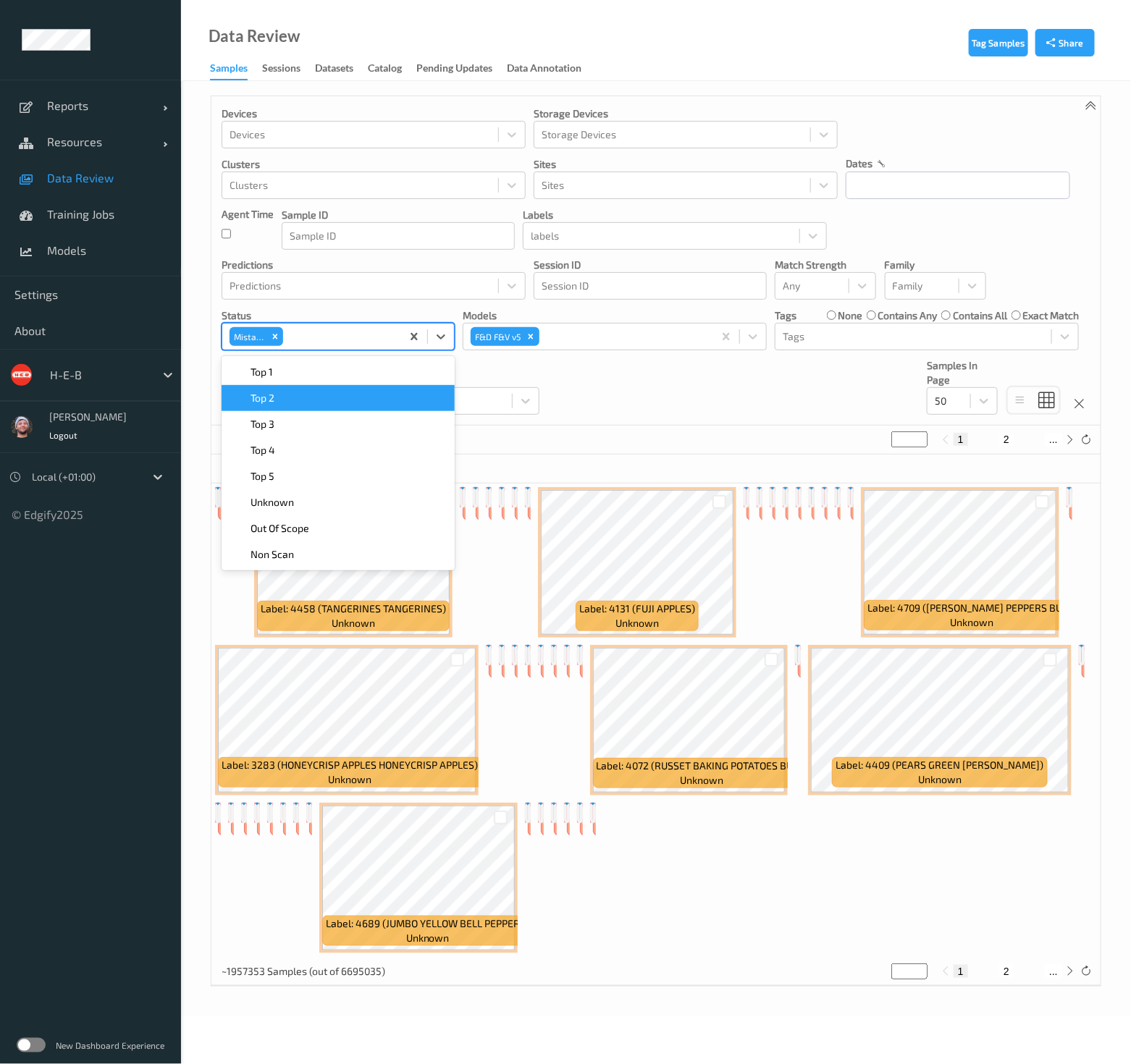
click at [689, 374] on div "Devices Devices Storage Devices Storage Devices Clusters Clusters Sites Sites d…" at bounding box center [656, 261] width 889 height 330
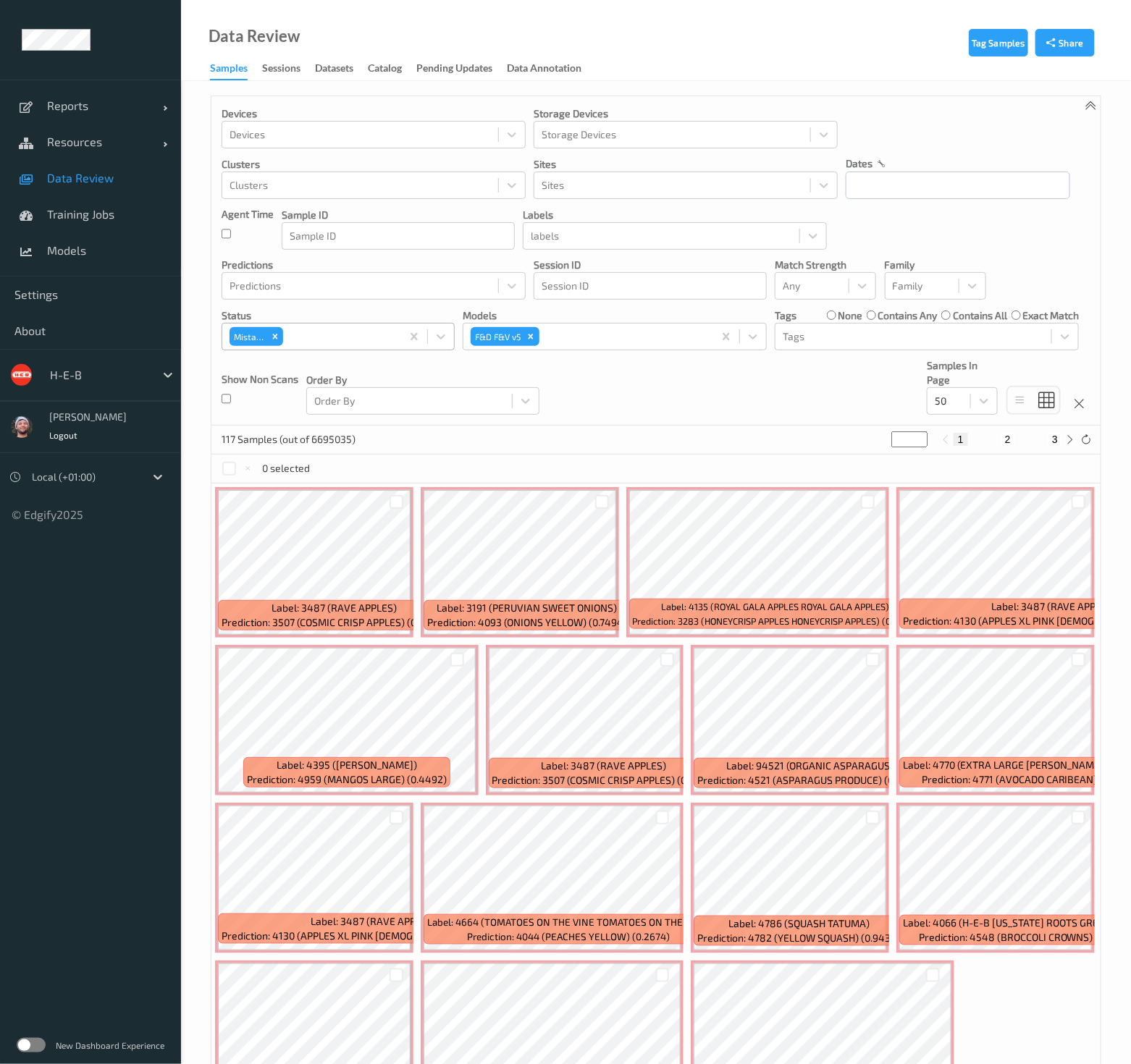
drag, startPoint x: 278, startPoint y: 341, endPoint x: 320, endPoint y: 332, distance: 43.0
click at [278, 341] on div "Remove Mistake" at bounding box center [275, 337] width 16 height 18
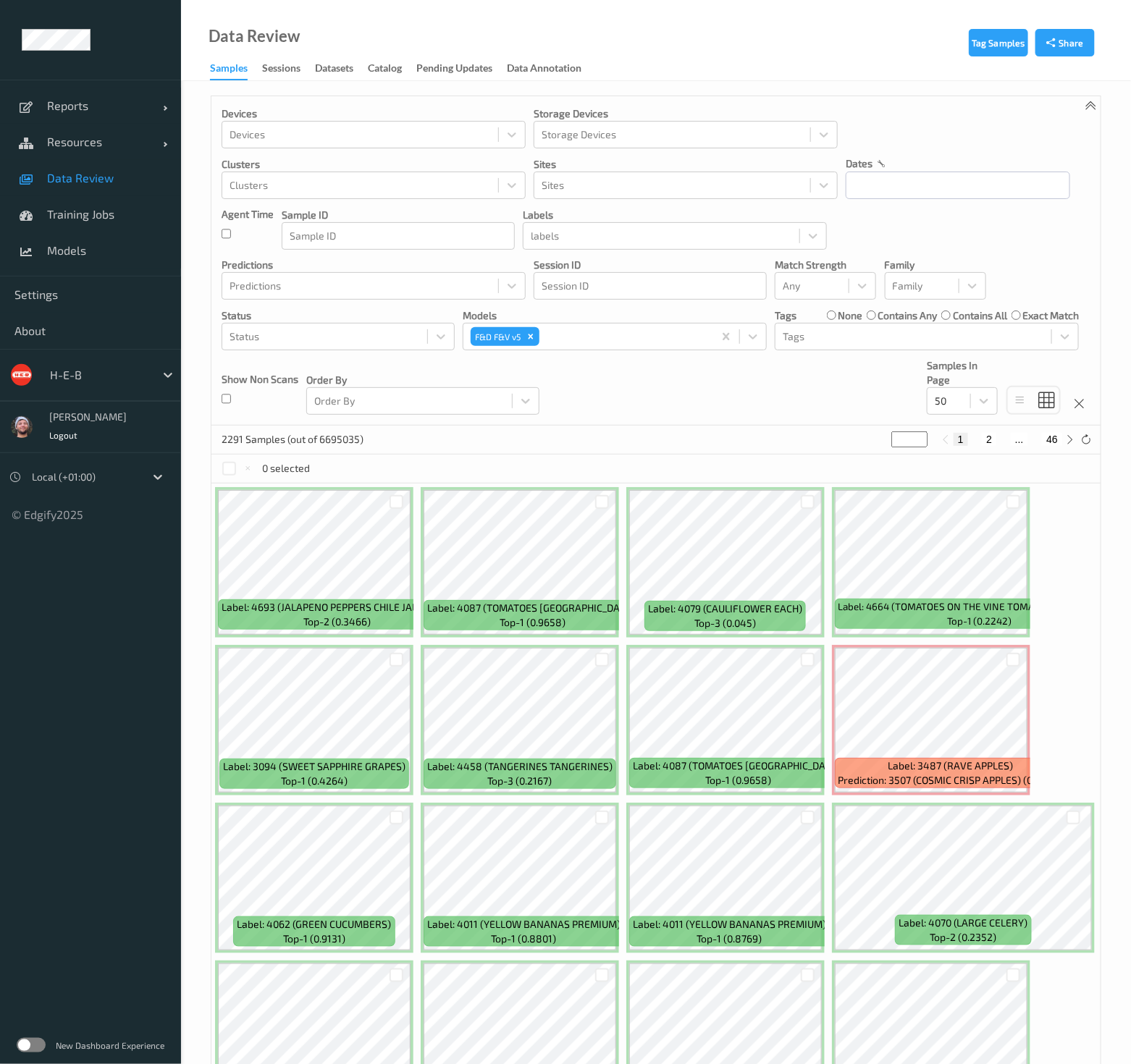
click at [609, 421] on div "Devices Devices Storage Devices Storage Devices Clusters Clusters Sites Sites d…" at bounding box center [656, 261] width 889 height 330
click at [557, 368] on div "Devices Devices Storage Devices Storage Devices Clusters Clusters Sites Sites d…" at bounding box center [656, 261] width 889 height 330
click at [141, 181] on span "Data Review" at bounding box center [106, 178] width 119 height 15
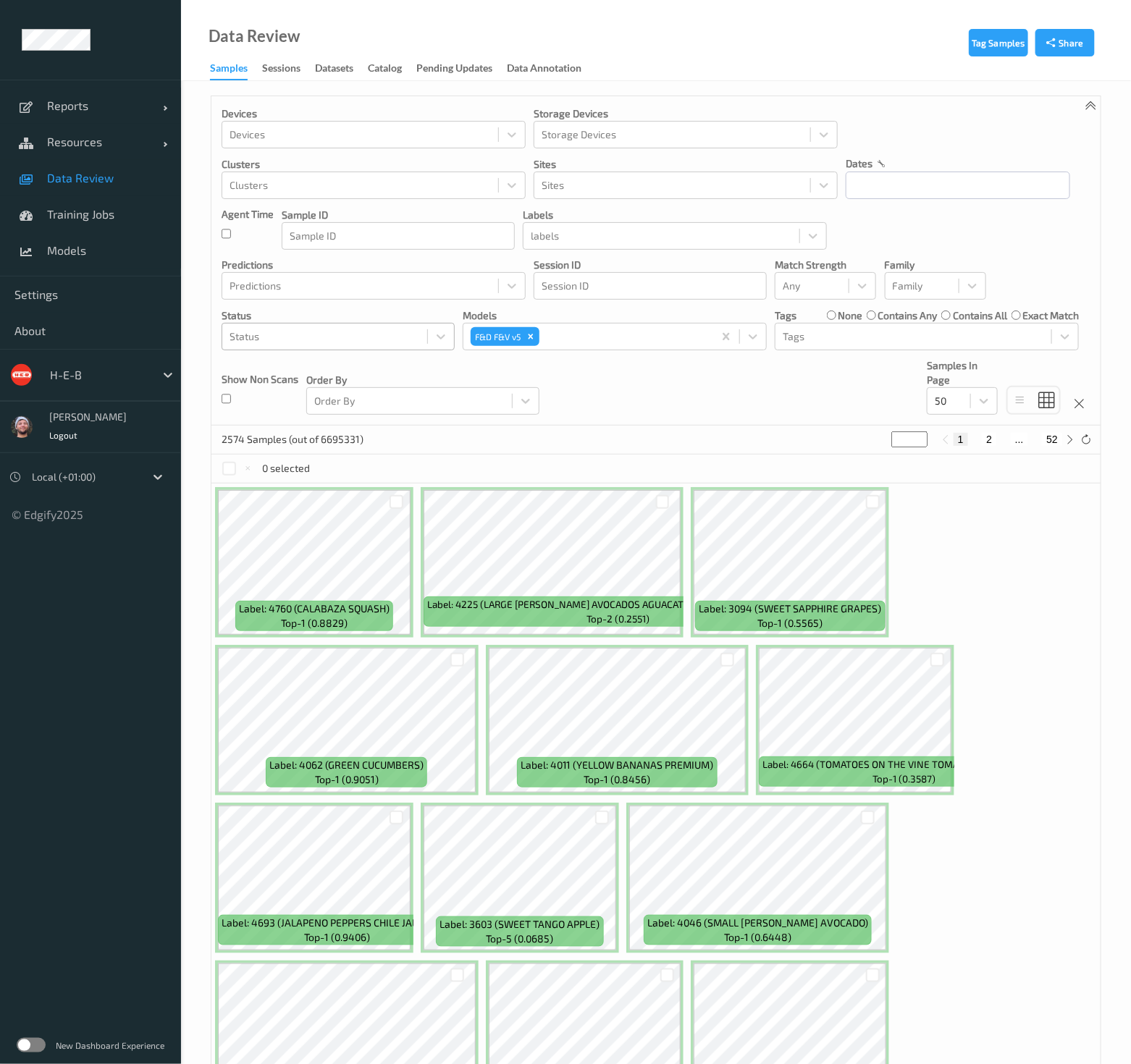
click at [369, 344] on div "Status" at bounding box center [324, 337] width 205 height 23
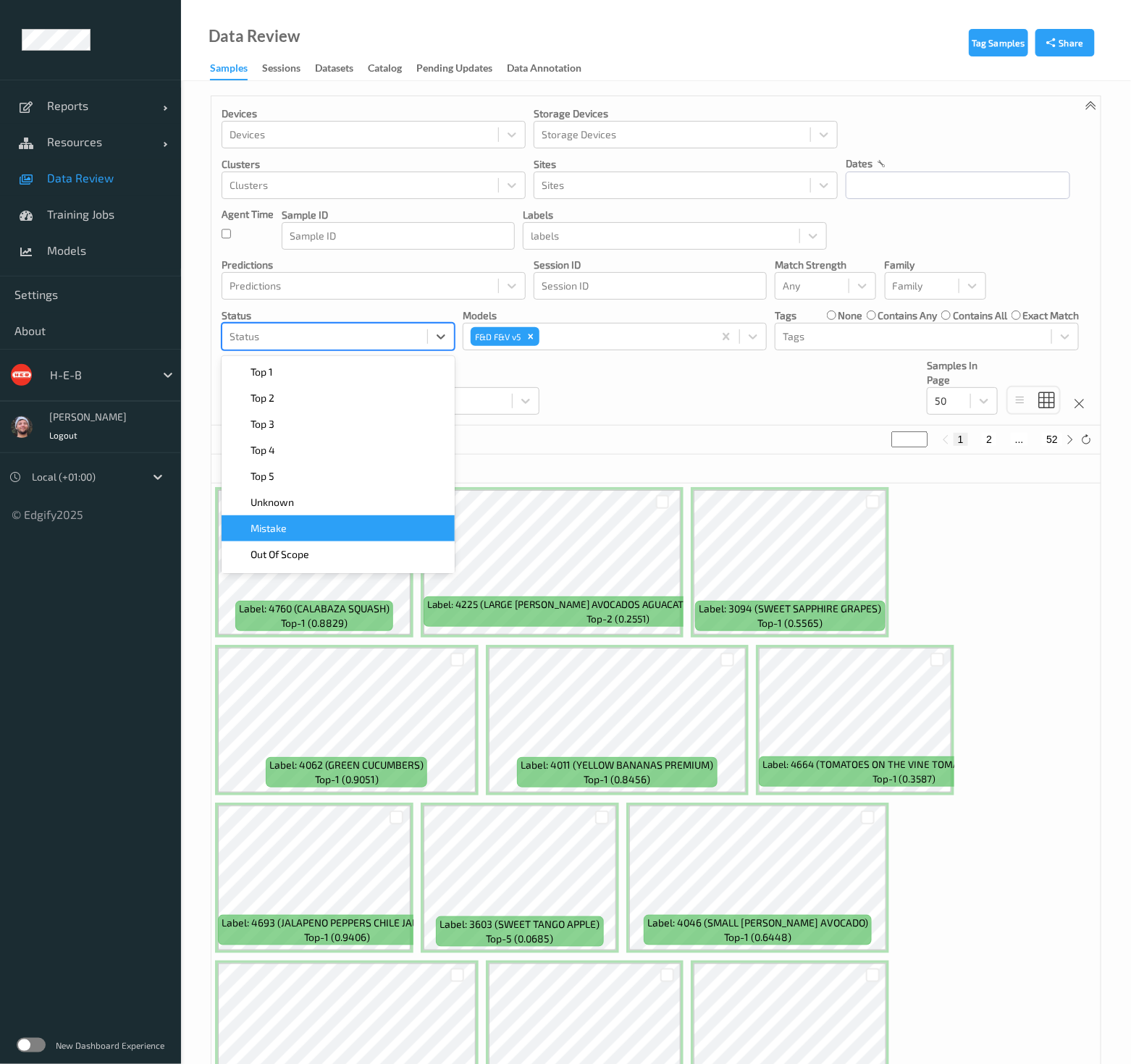
drag, startPoint x: 338, startPoint y: 529, endPoint x: 558, endPoint y: 412, distance: 249.2
click at [338, 529] on div "Mistake" at bounding box center [338, 529] width 216 height 15
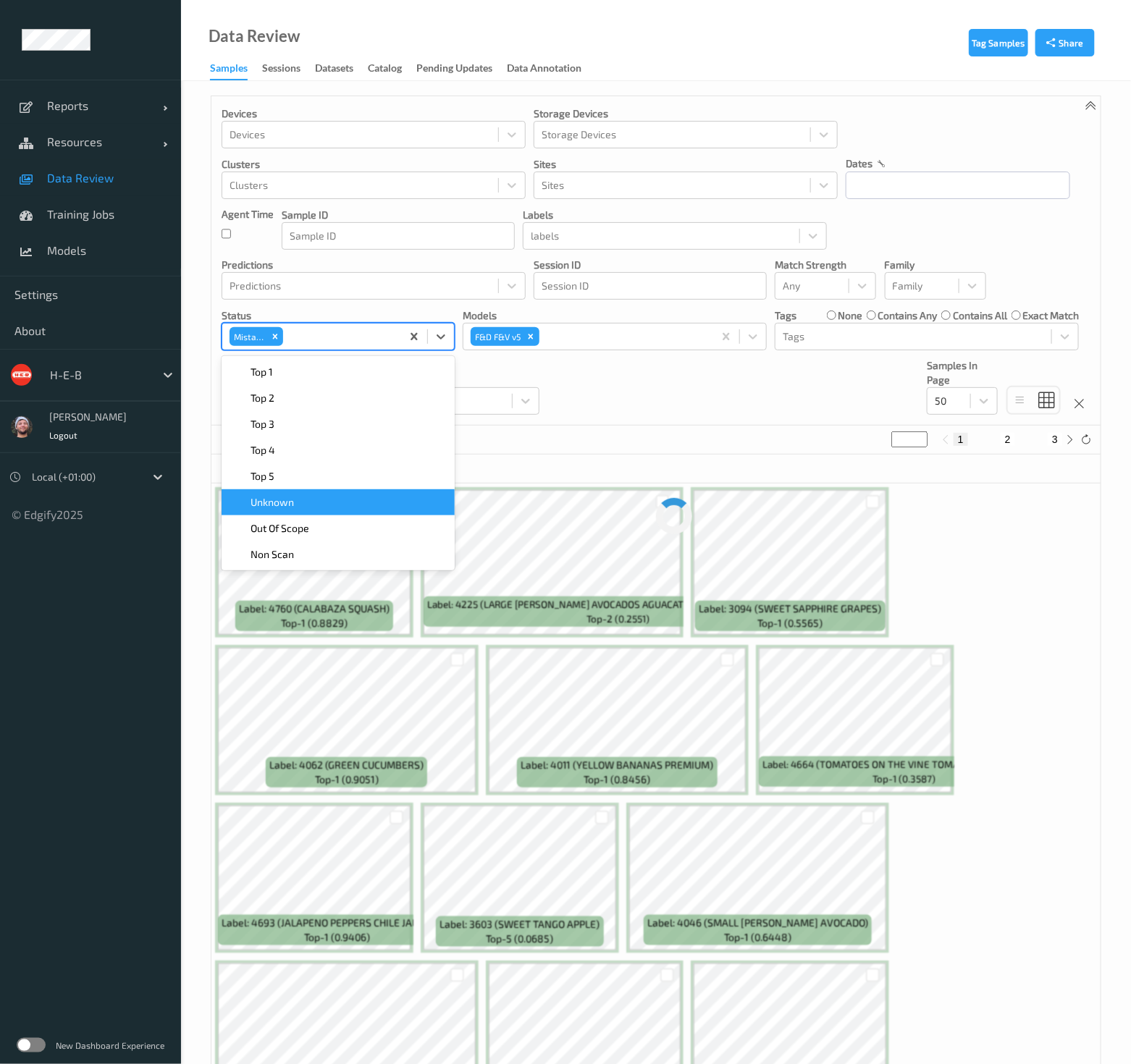
click at [638, 372] on div "Devices Devices Storage Devices Storage Devices Clusters Clusters Sites Sites d…" at bounding box center [656, 261] width 889 height 330
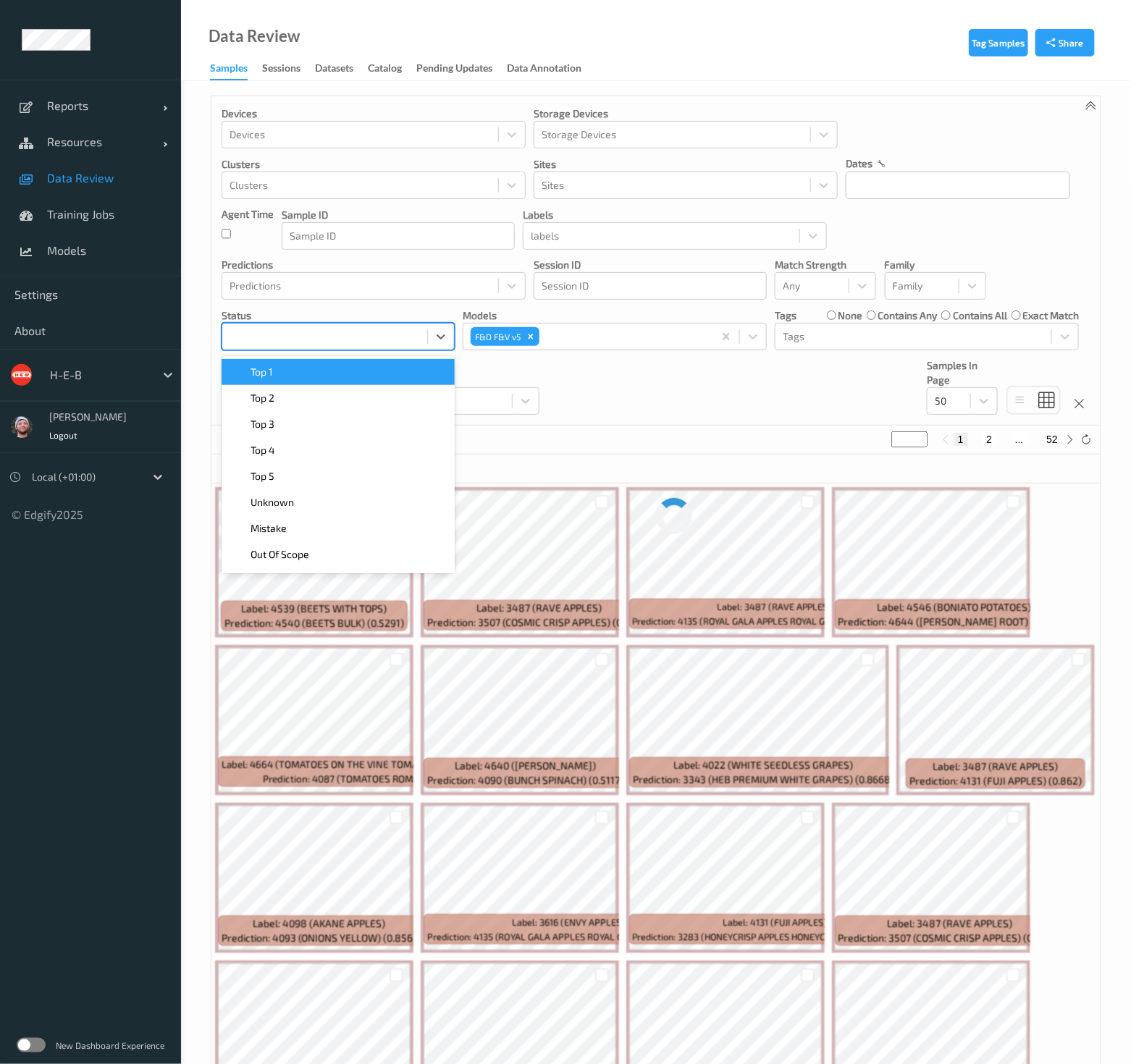
click at [380, 342] on div at bounding box center [324, 337] width 190 height 18
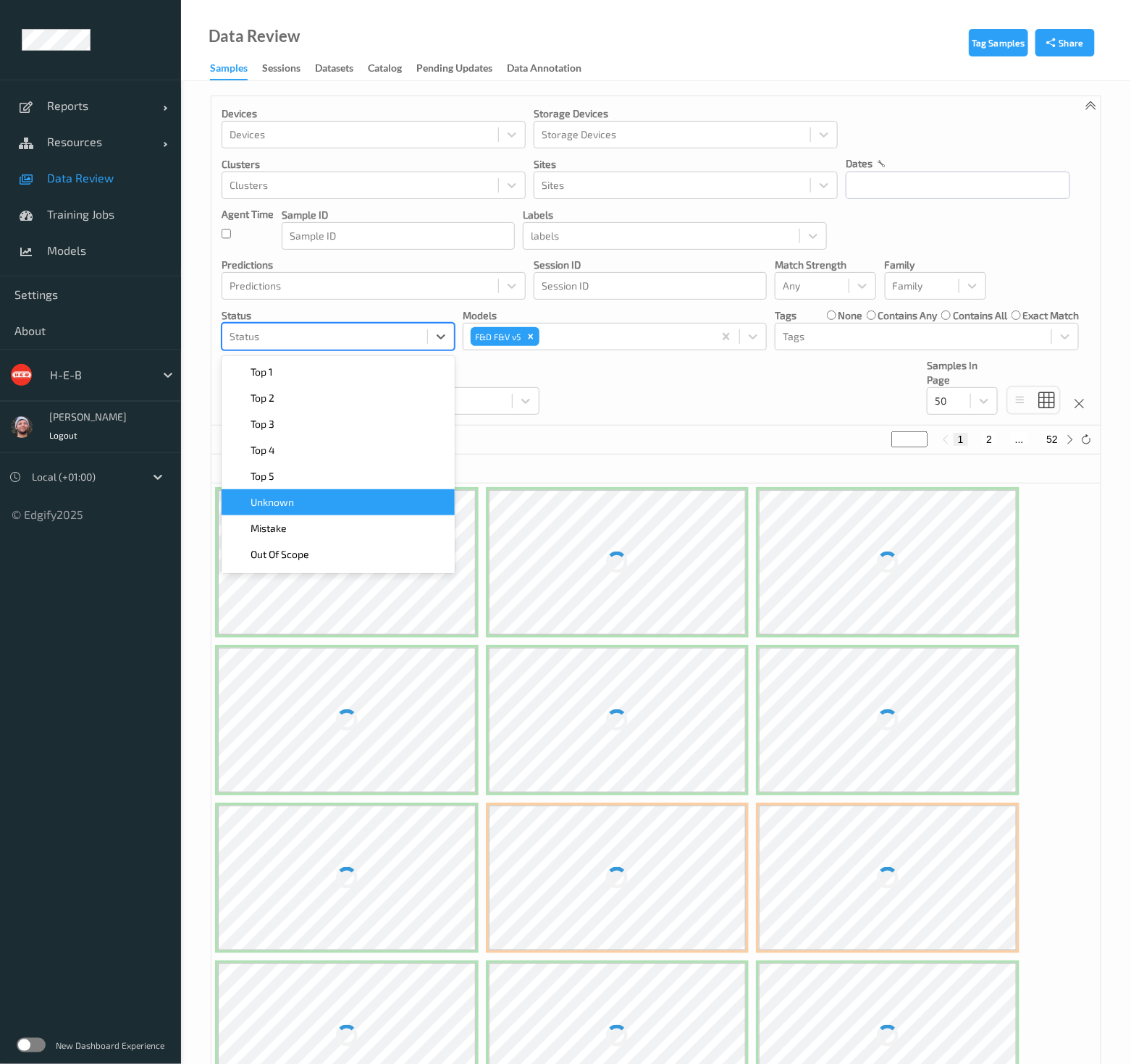
click at [349, 509] on div "Unknown" at bounding box center [338, 502] width 216 height 15
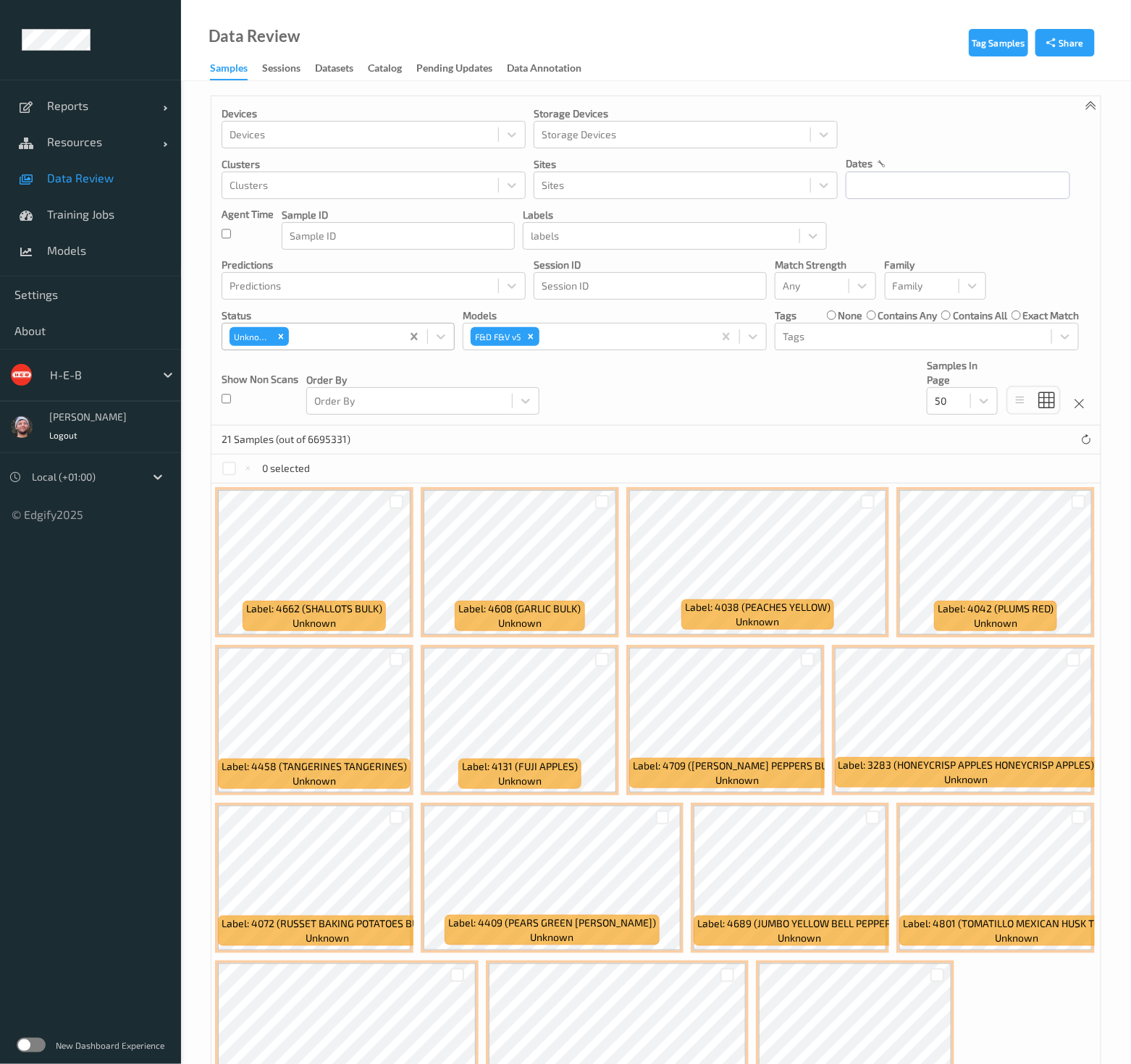
drag, startPoint x: 405, startPoint y: 338, endPoint x: 354, endPoint y: 337, distance: 51.0
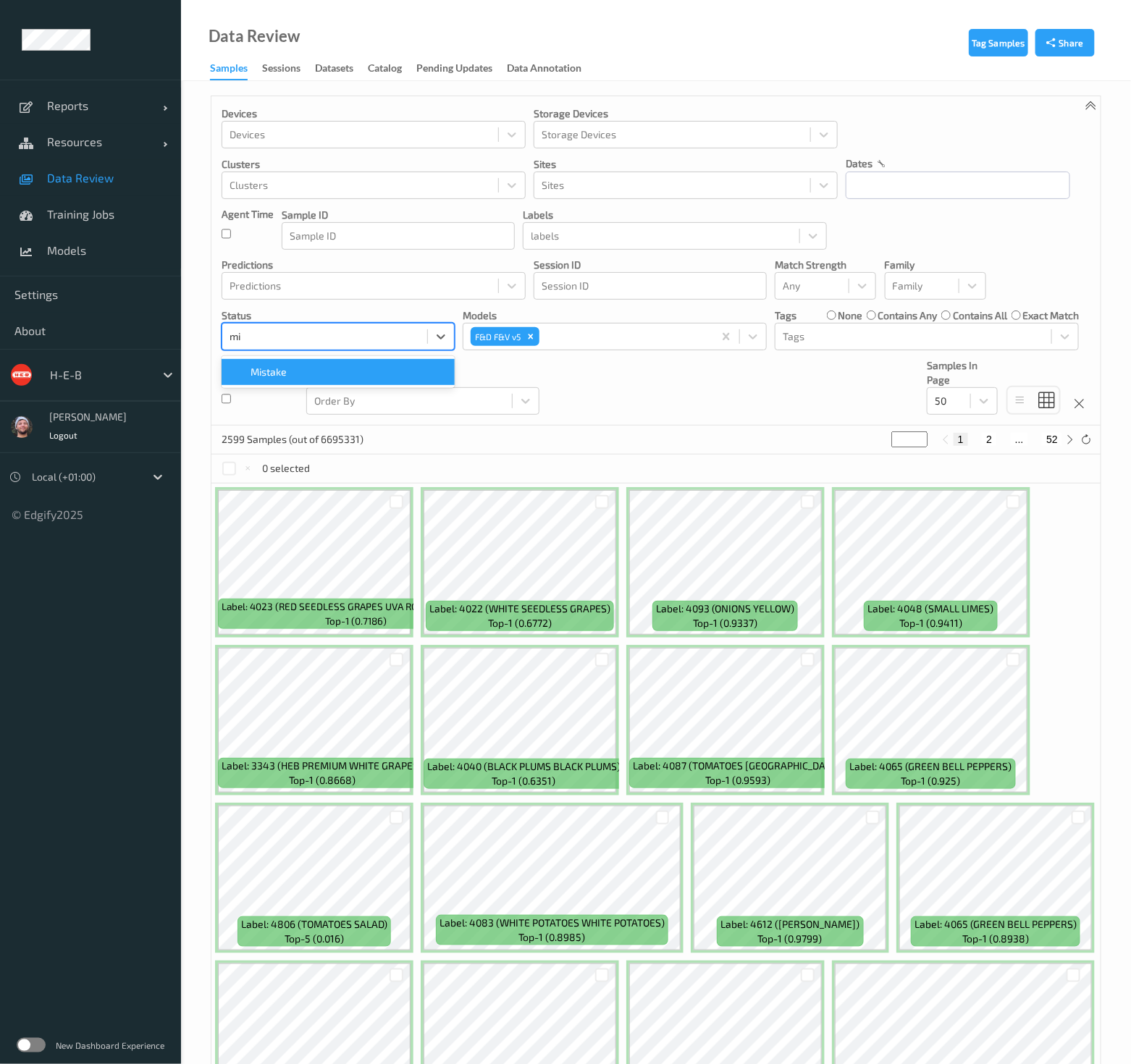
type input "mi"
click at [599, 401] on div "Devices Devices Storage Devices Storage Devices Clusters Clusters Sites Sites d…" at bounding box center [656, 261] width 889 height 330
click at [82, 381] on div at bounding box center [99, 374] width 98 height 18
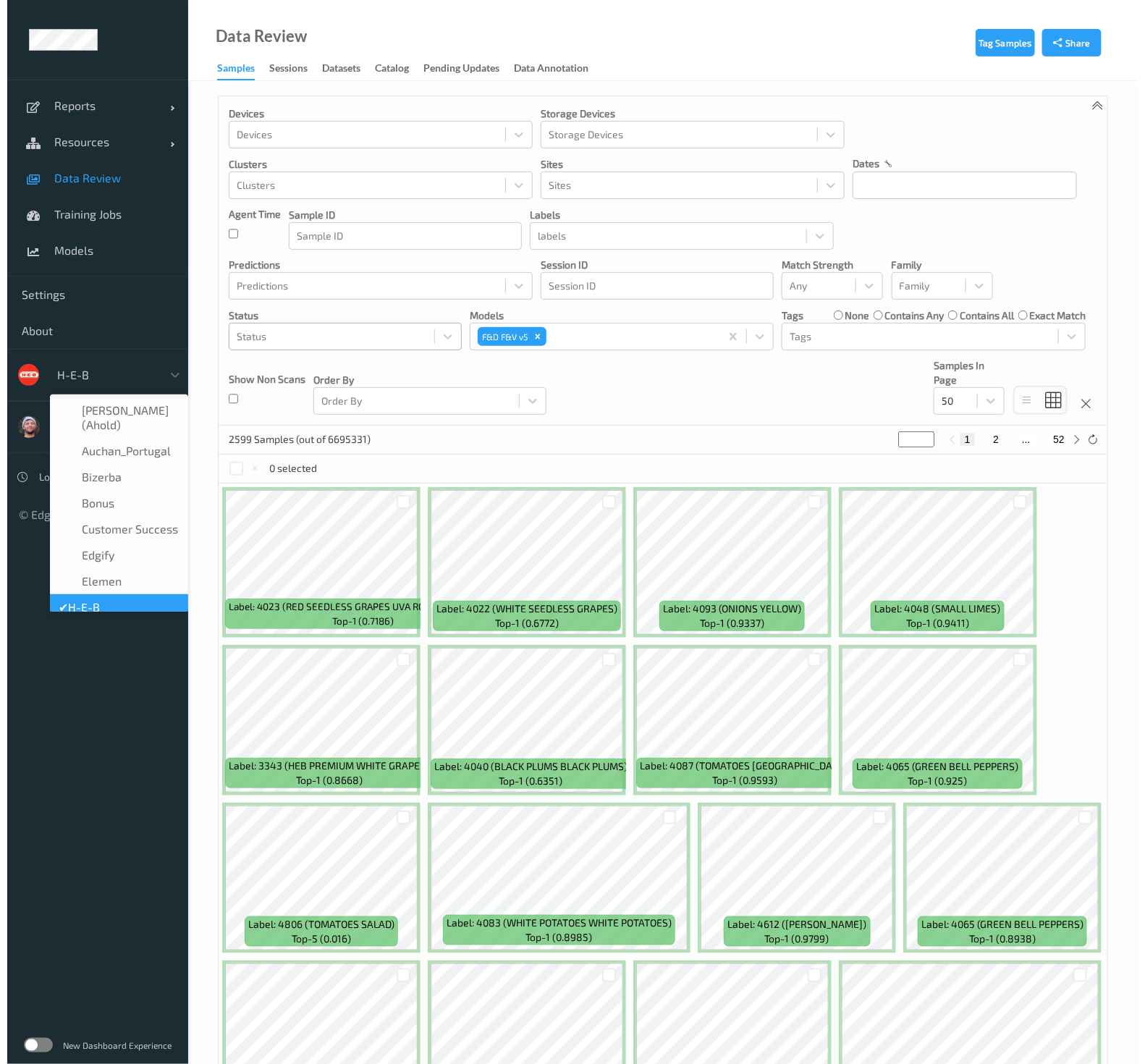
scroll to position [18, 0]
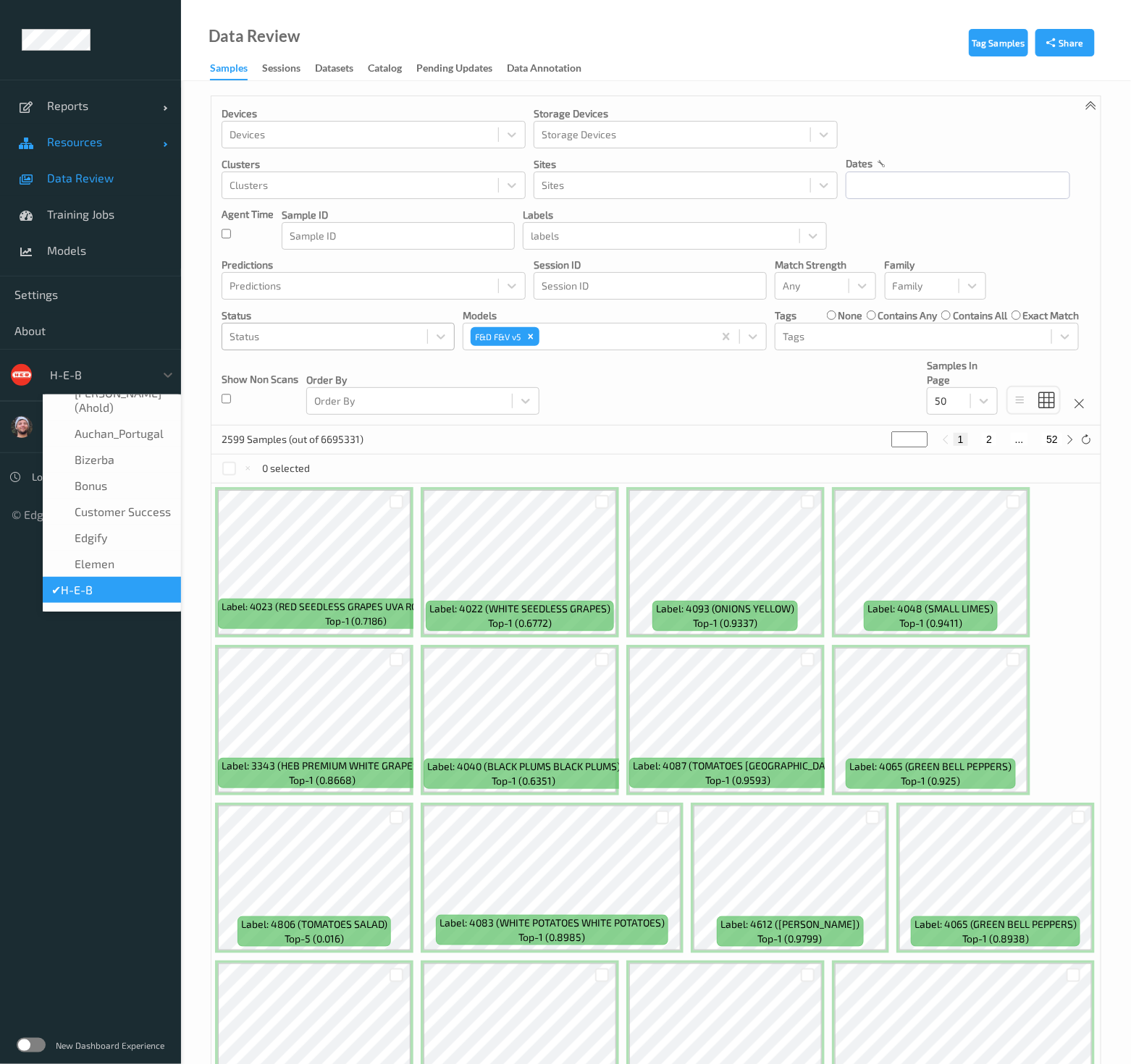
drag, startPoint x: 105, startPoint y: 144, endPoint x: 96, endPoint y: 157, distance: 15.8
click at [105, 144] on span "Resources" at bounding box center [105, 142] width 116 height 15
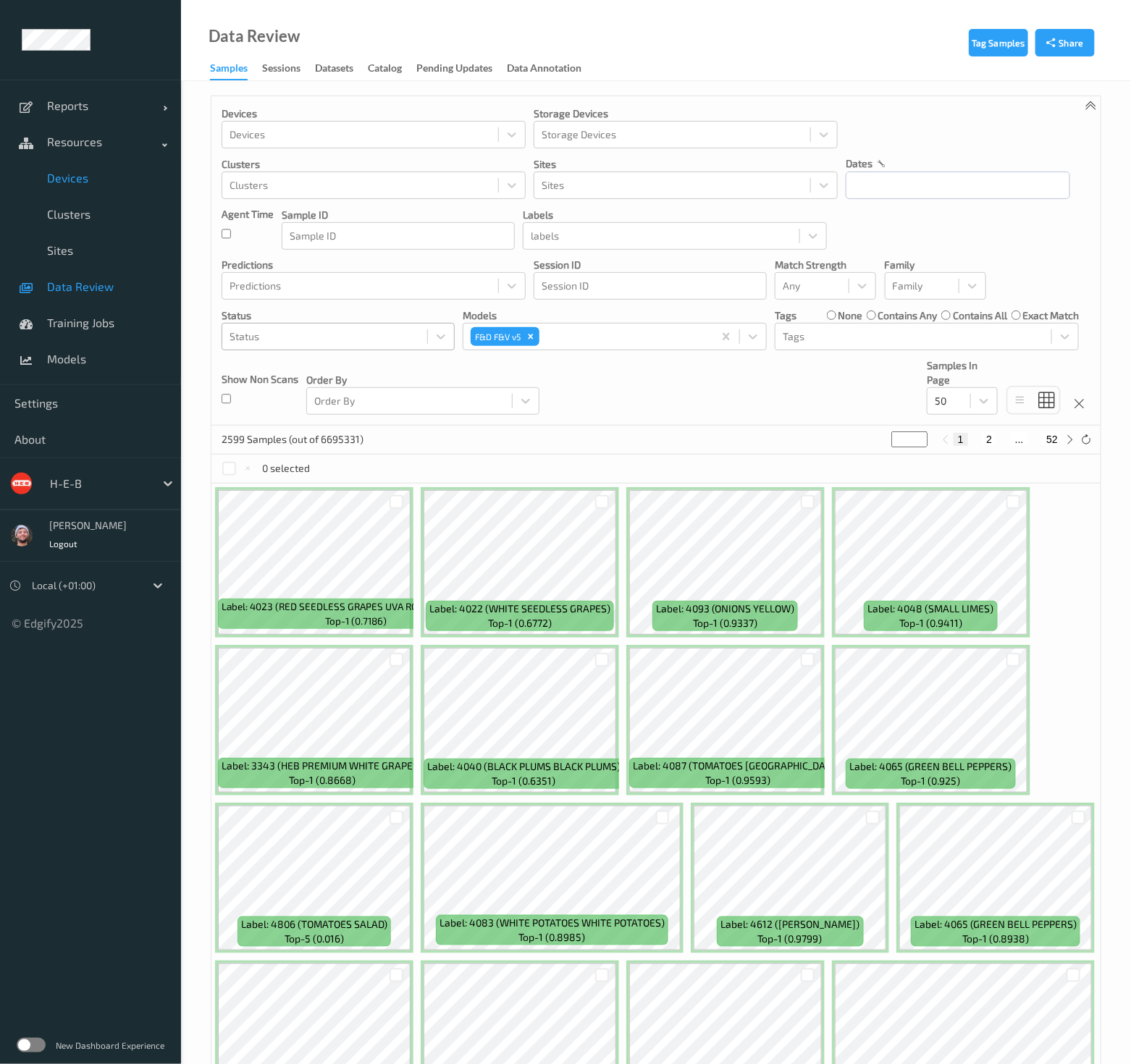
click at [86, 172] on span "Devices" at bounding box center [106, 178] width 119 height 15
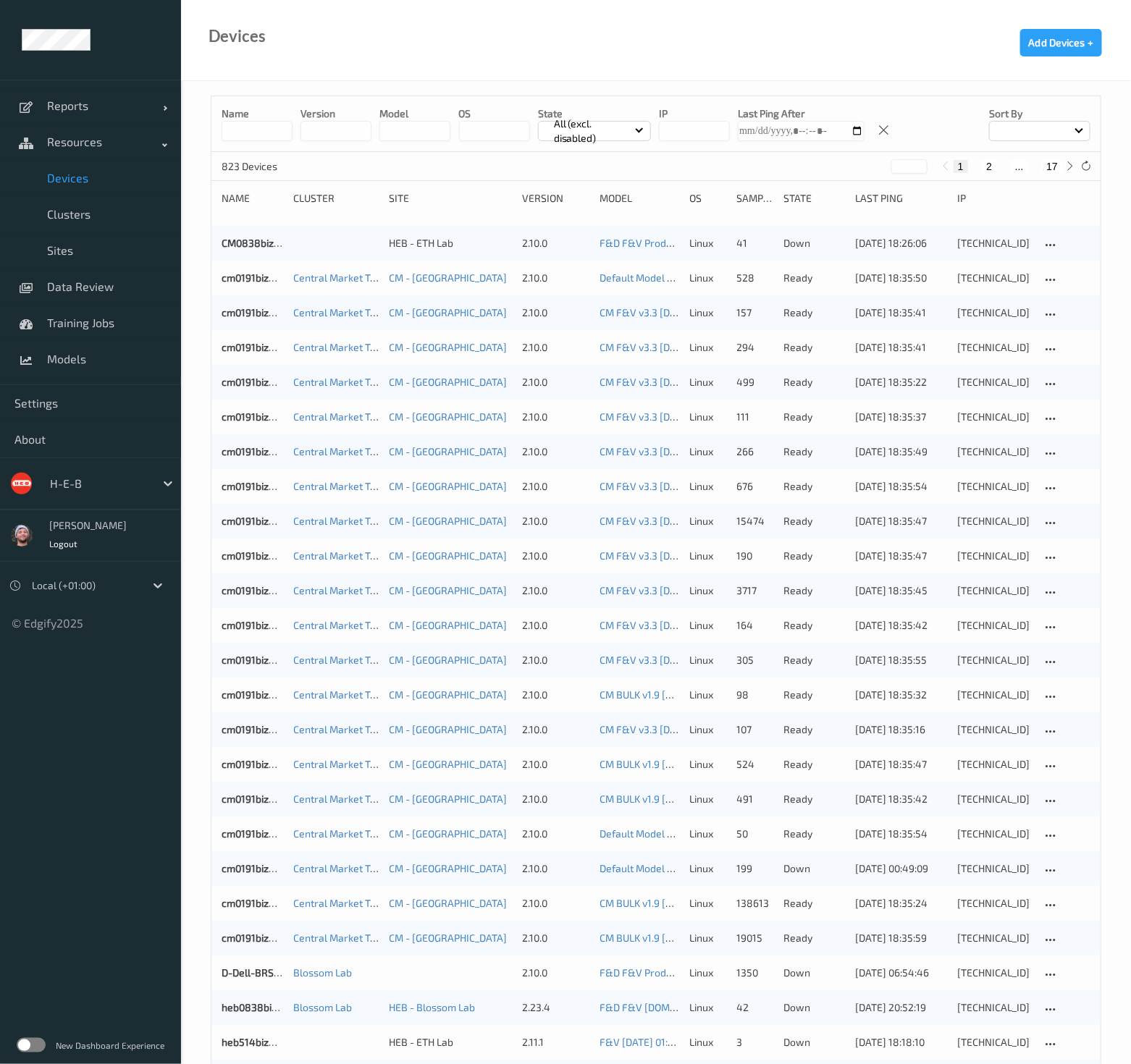
drag, startPoint x: 1050, startPoint y: 186, endPoint x: 1049, endPoint y: 171, distance: 15.0
click at [1051, 167] on button "17" at bounding box center [1052, 166] width 20 height 13
type input "**"
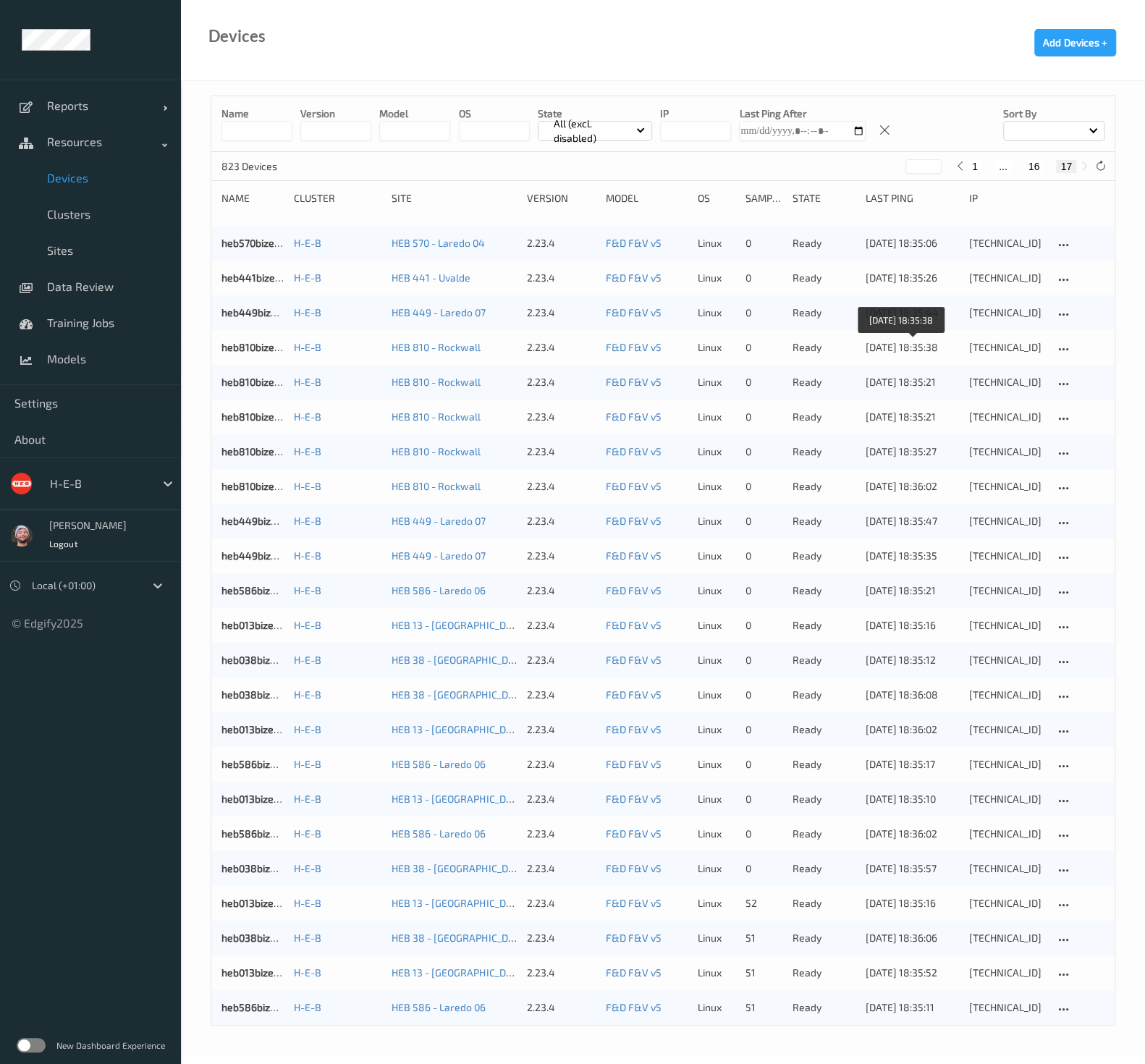
drag, startPoint x: 847, startPoint y: 372, endPoint x: 855, endPoint y: 381, distance: 12.0
drag, startPoint x: 811, startPoint y: 821, endPoint x: 323, endPoint y: 1037, distance: 533.7
click at [323, 1037] on div "Name version model OS State All (excl. disabled) IP Last Ping After Sort by 823…" at bounding box center [663, 568] width 965 height 975
drag, startPoint x: 328, startPoint y: 1033, endPoint x: 413, endPoint y: 750, distance: 295.5
click at [98, 482] on div at bounding box center [99, 483] width 98 height 18
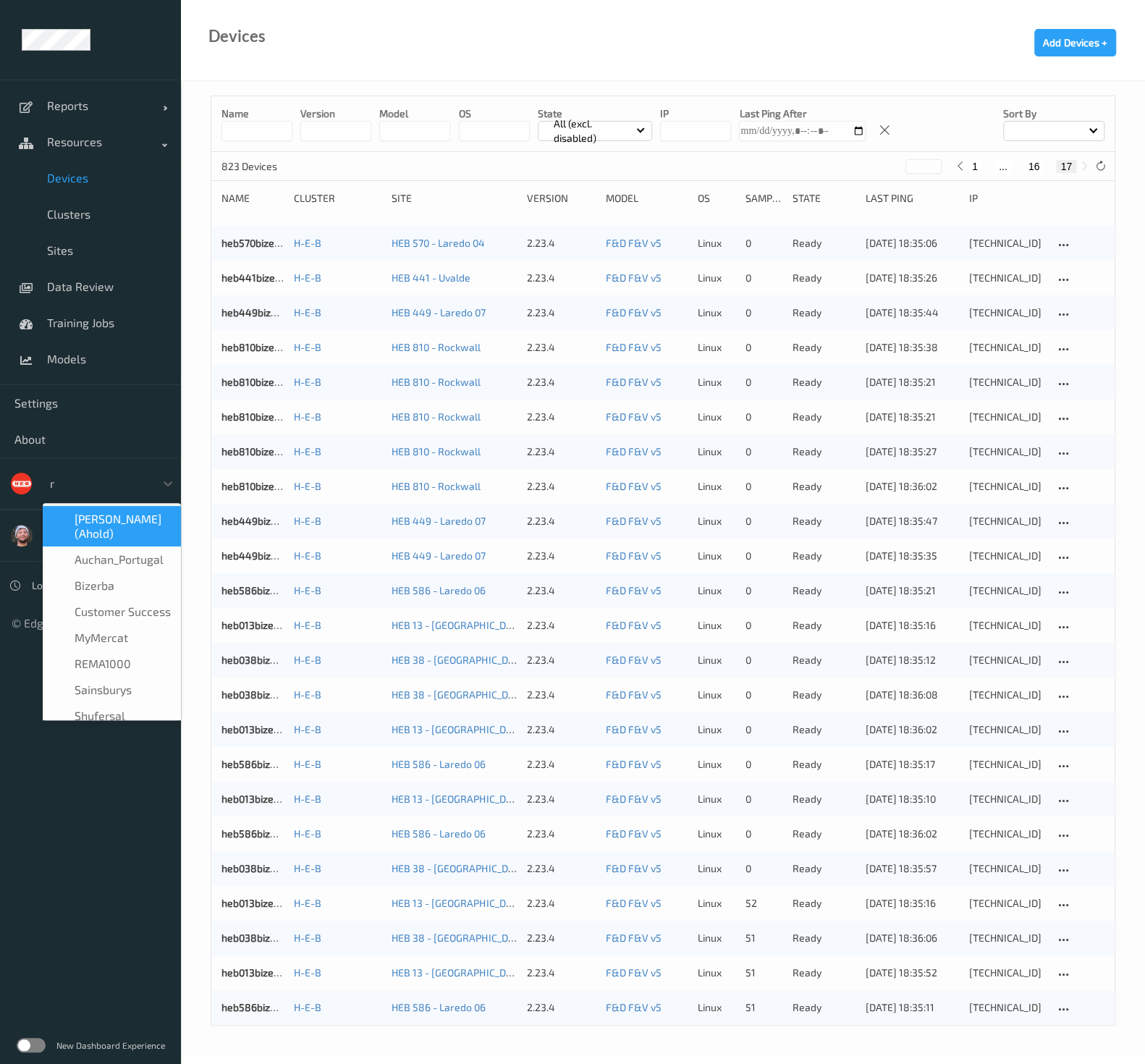
type input "re"
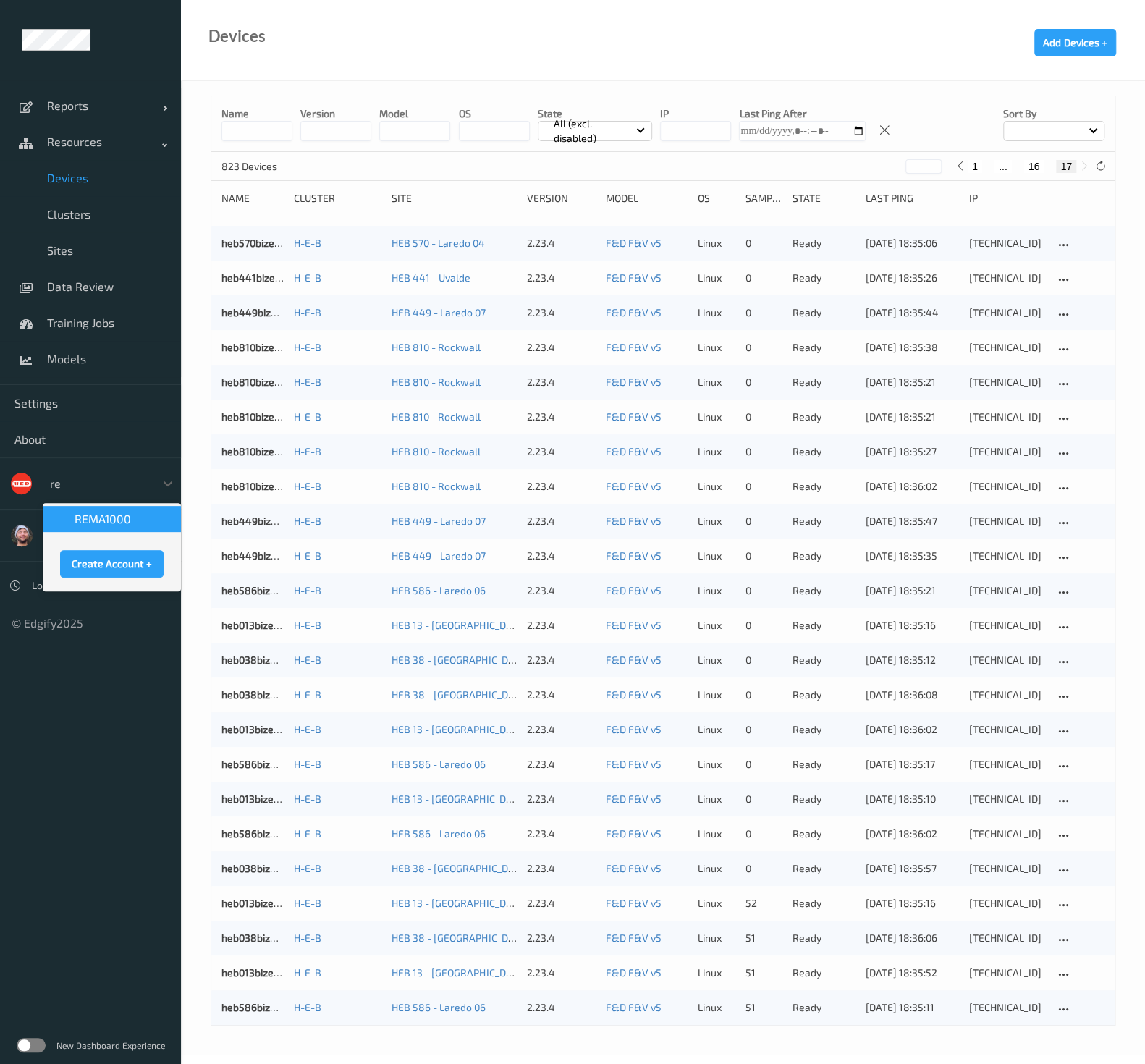
click at [98, 513] on span "REMA1000" at bounding box center [102, 519] width 56 height 15
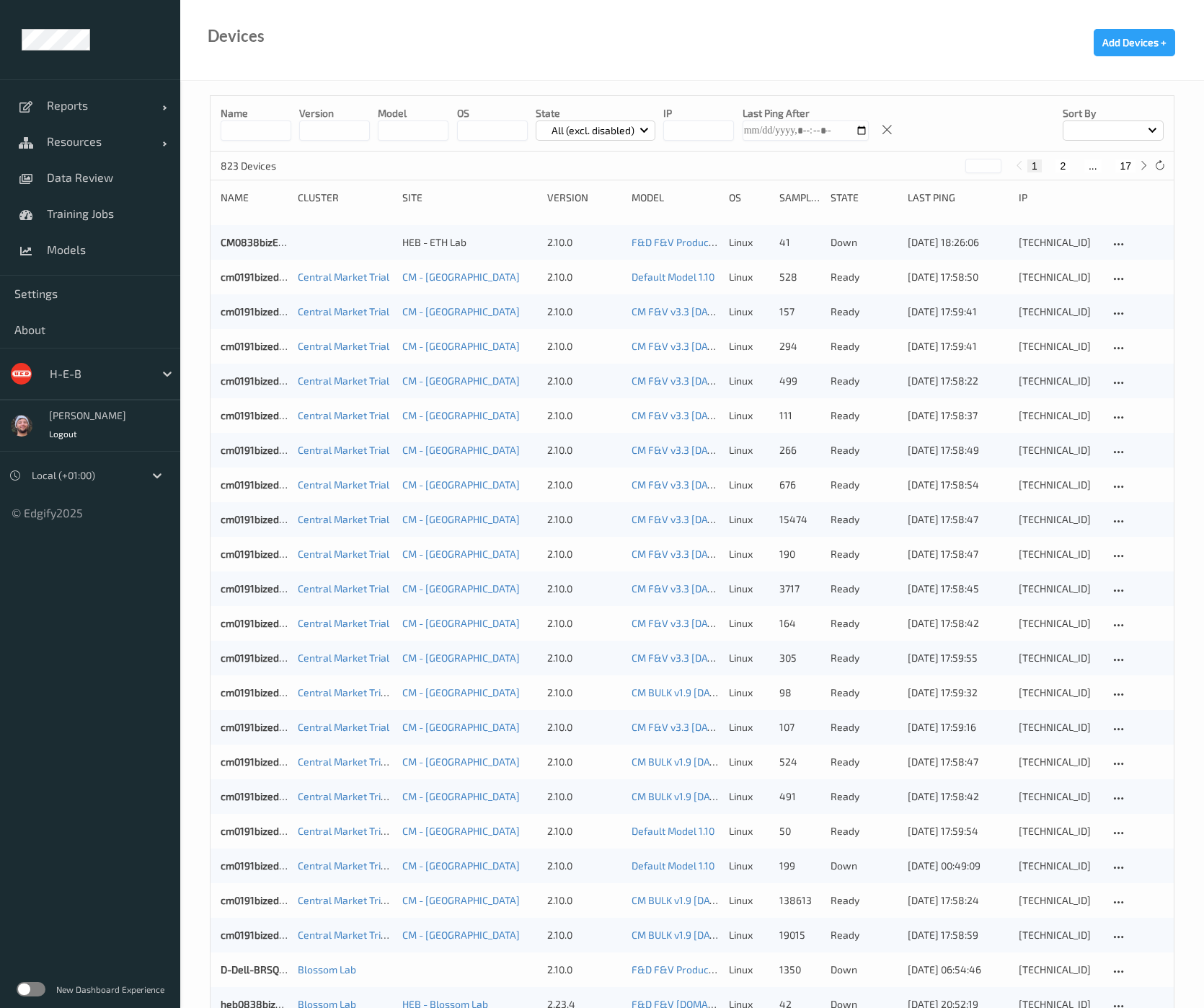
click at [263, 121] on input at bounding box center [256, 131] width 71 height 20
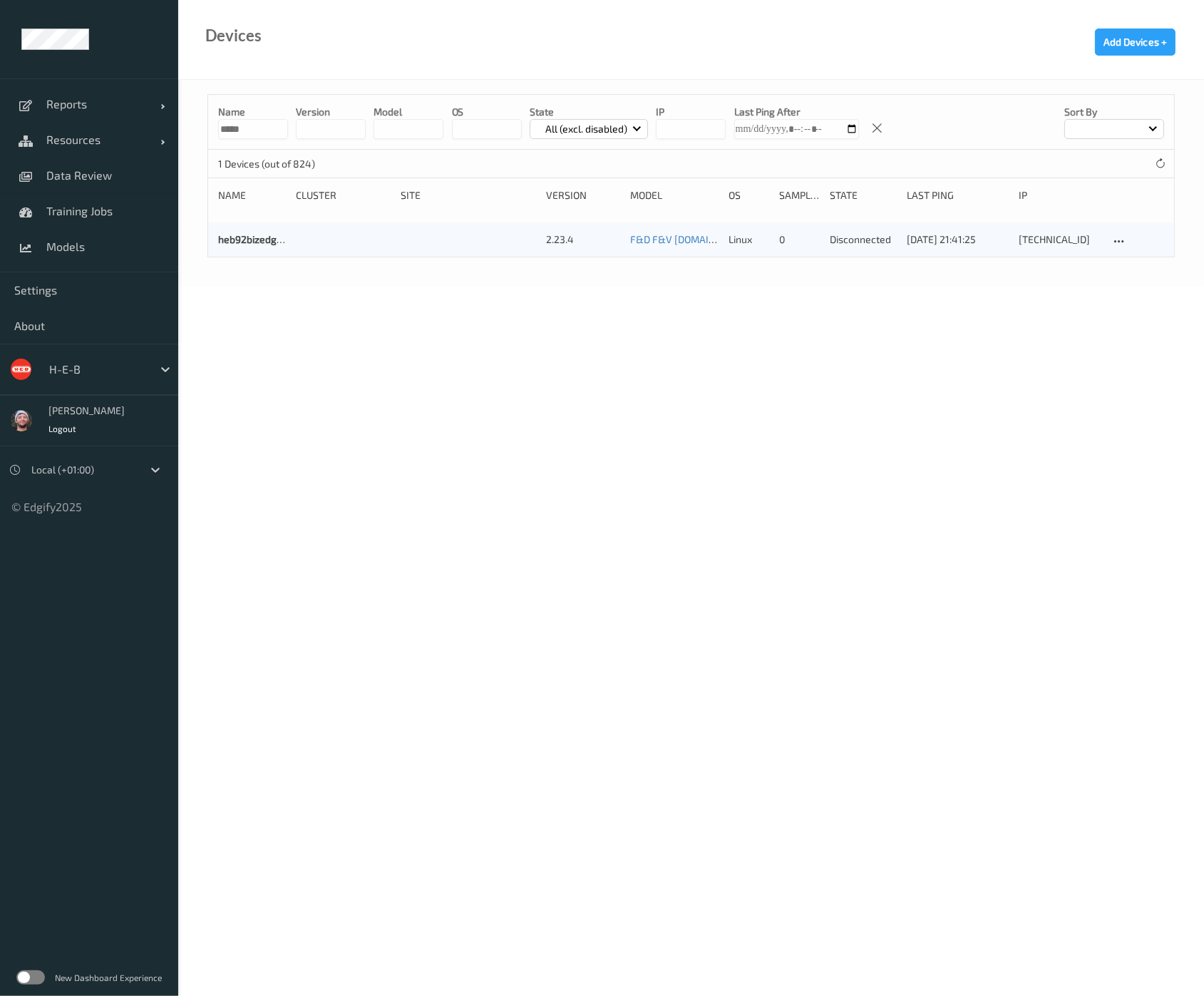
type input "*****"
click at [455, 58] on div "Devices Add Devices +" at bounding box center [691, 39] width 1026 height 80
click at [266, 242] on link "heb92bizedg38" at bounding box center [253, 239] width 71 height 12
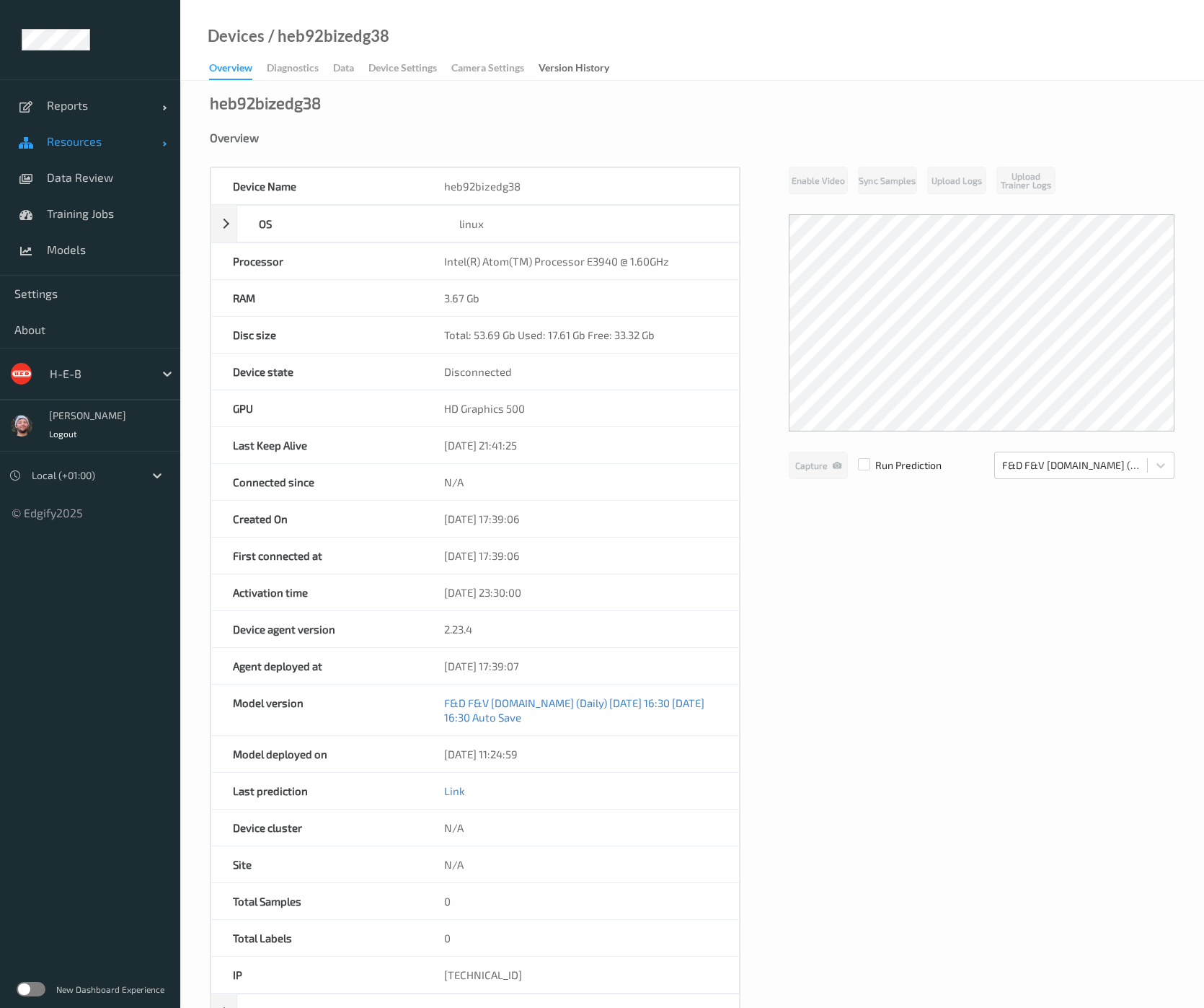
click at [120, 146] on span "Resources" at bounding box center [104, 141] width 115 height 15
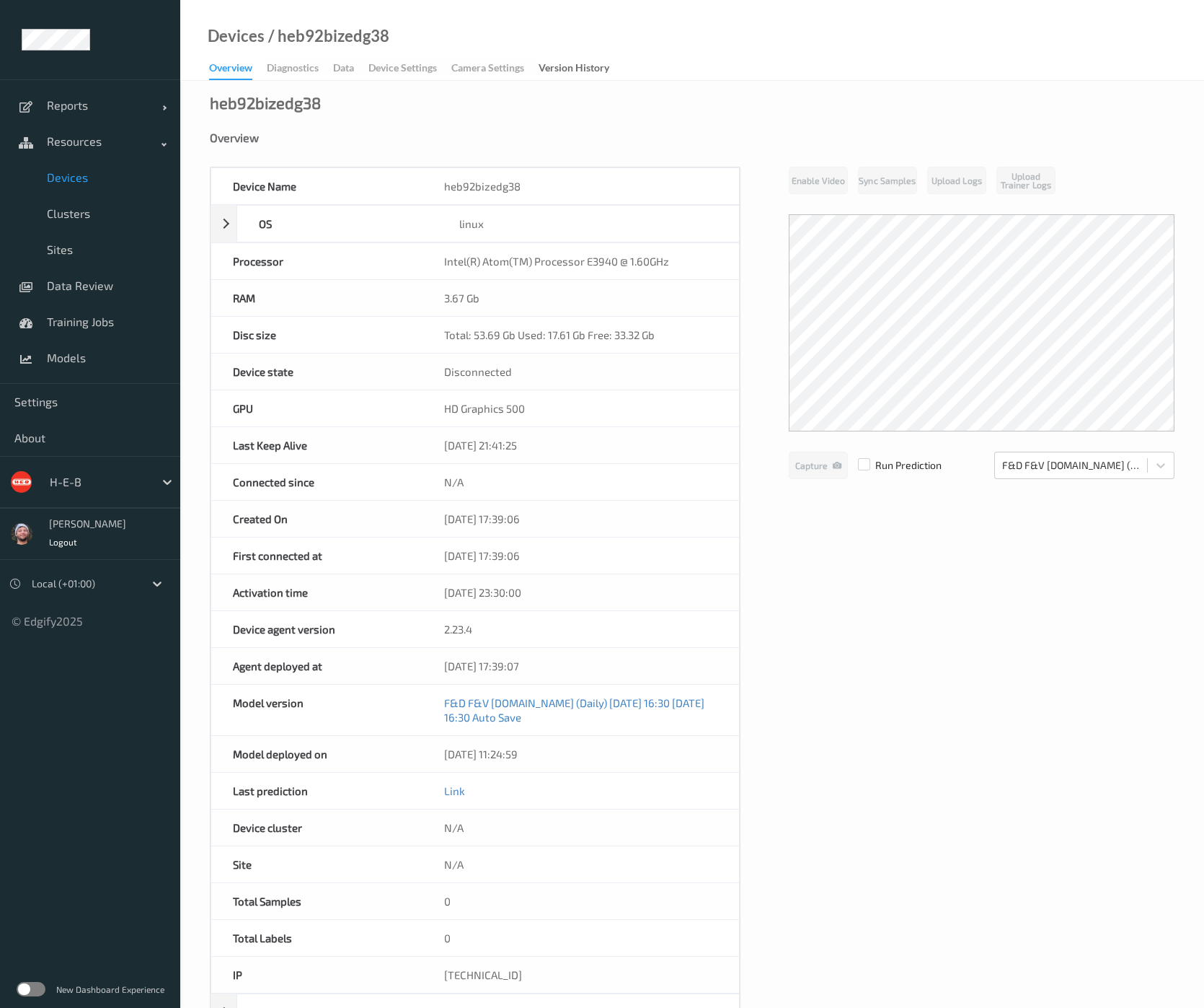
click at [95, 183] on span "Devices" at bounding box center [106, 177] width 119 height 15
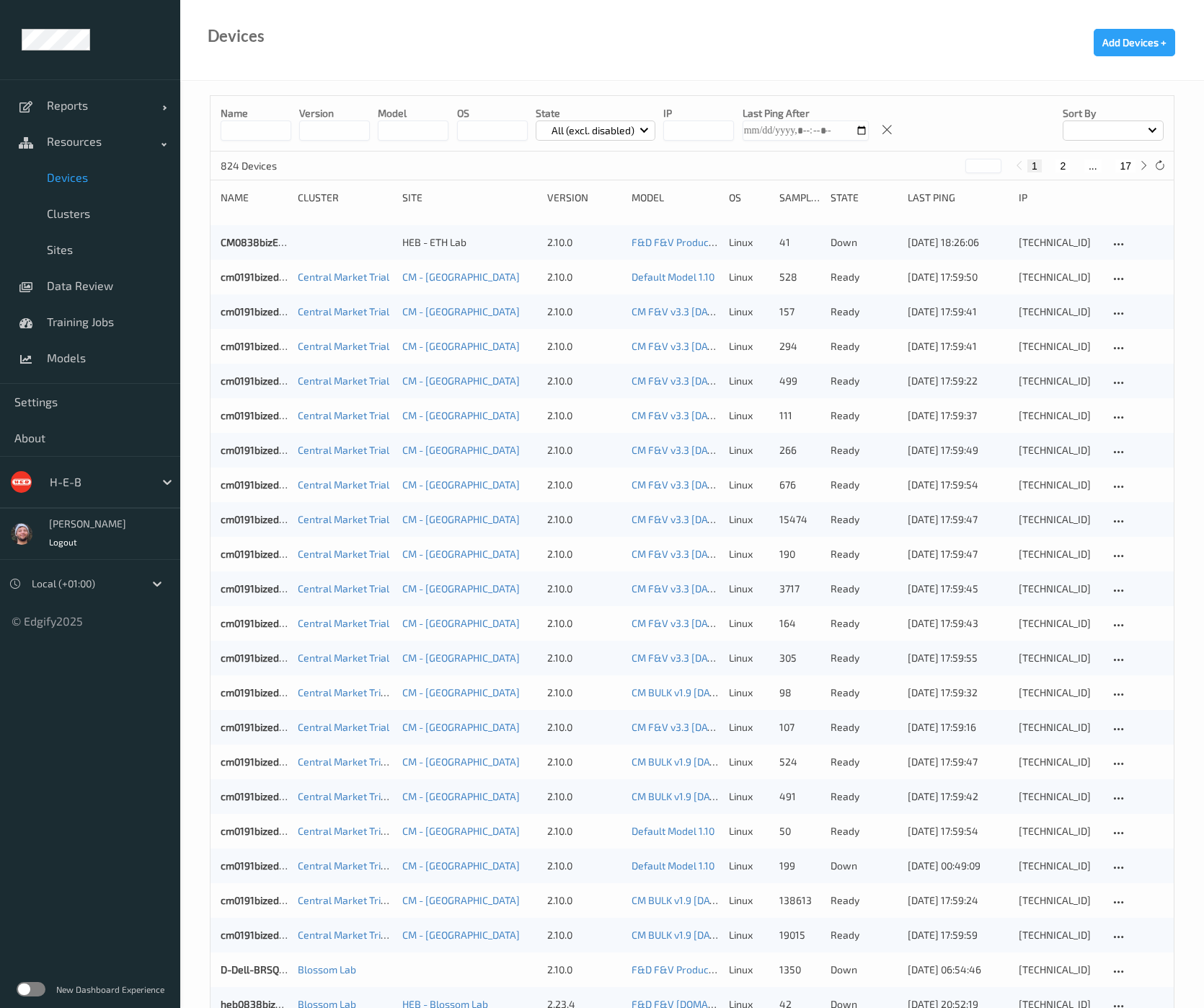
click at [245, 124] on input at bounding box center [256, 131] width 71 height 20
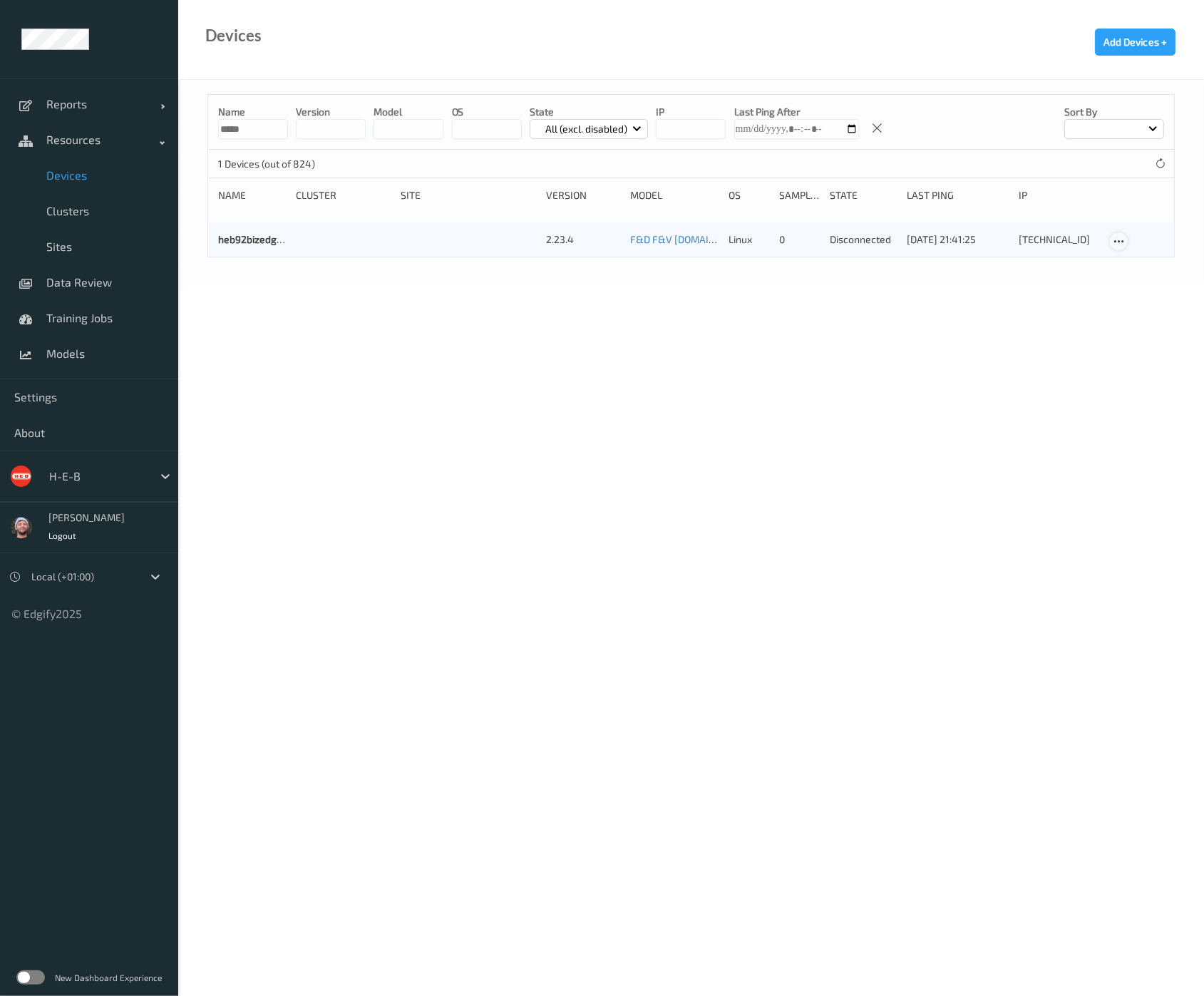
type input "*****"
click at [1127, 237] on div at bounding box center [1118, 240] width 17 height 17
click at [1141, 316] on div "Disable Device" at bounding box center [1163, 318] width 56 height 14
click at [678, 418] on body "Reports Default Report Customized Report Resources Devices Clusters Sites Data …" at bounding box center [602, 498] width 1204 height 996
click at [286, 135] on input "*****" at bounding box center [253, 129] width 70 height 20
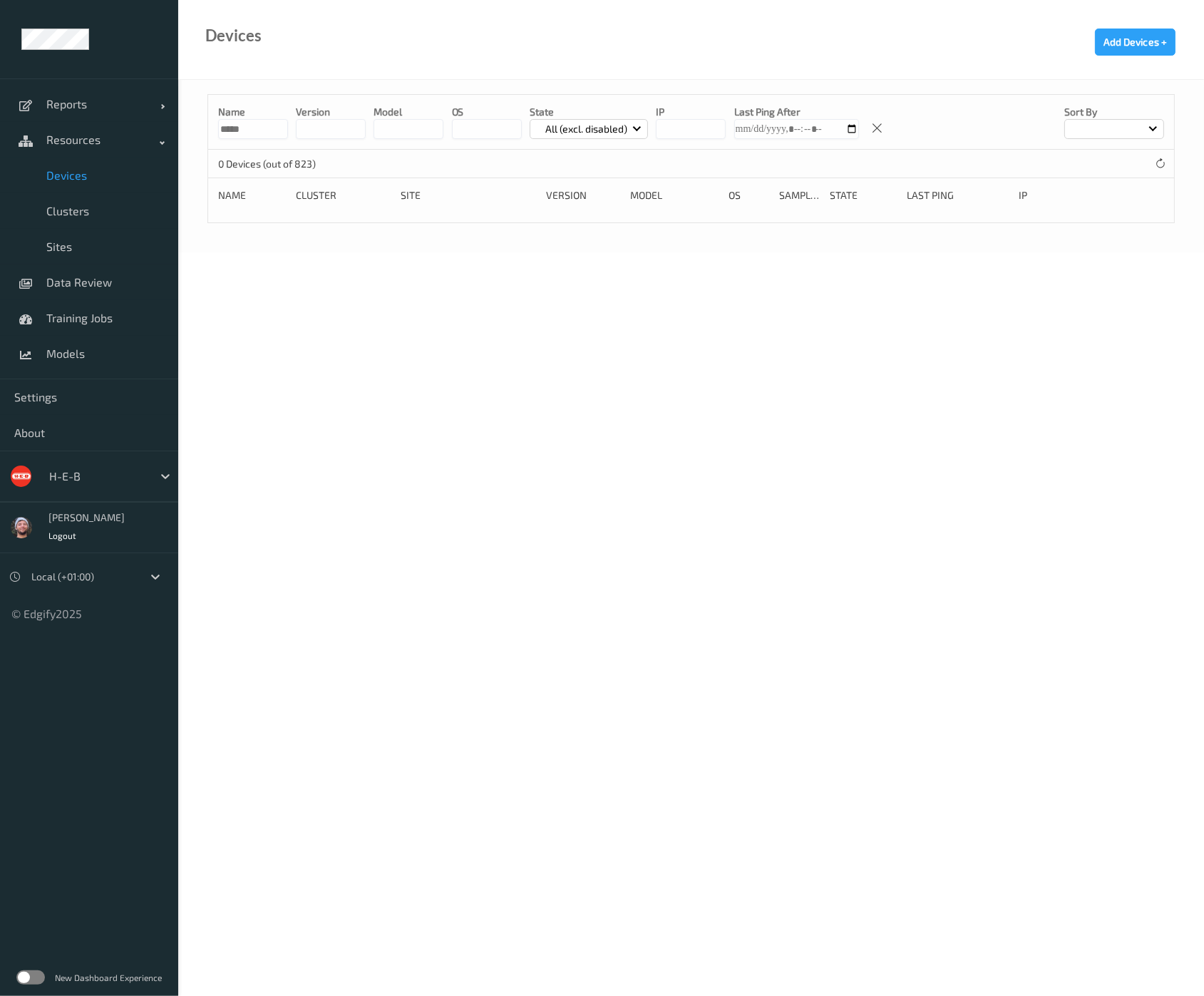
click at [286, 135] on input "*****" at bounding box center [253, 129] width 70 height 20
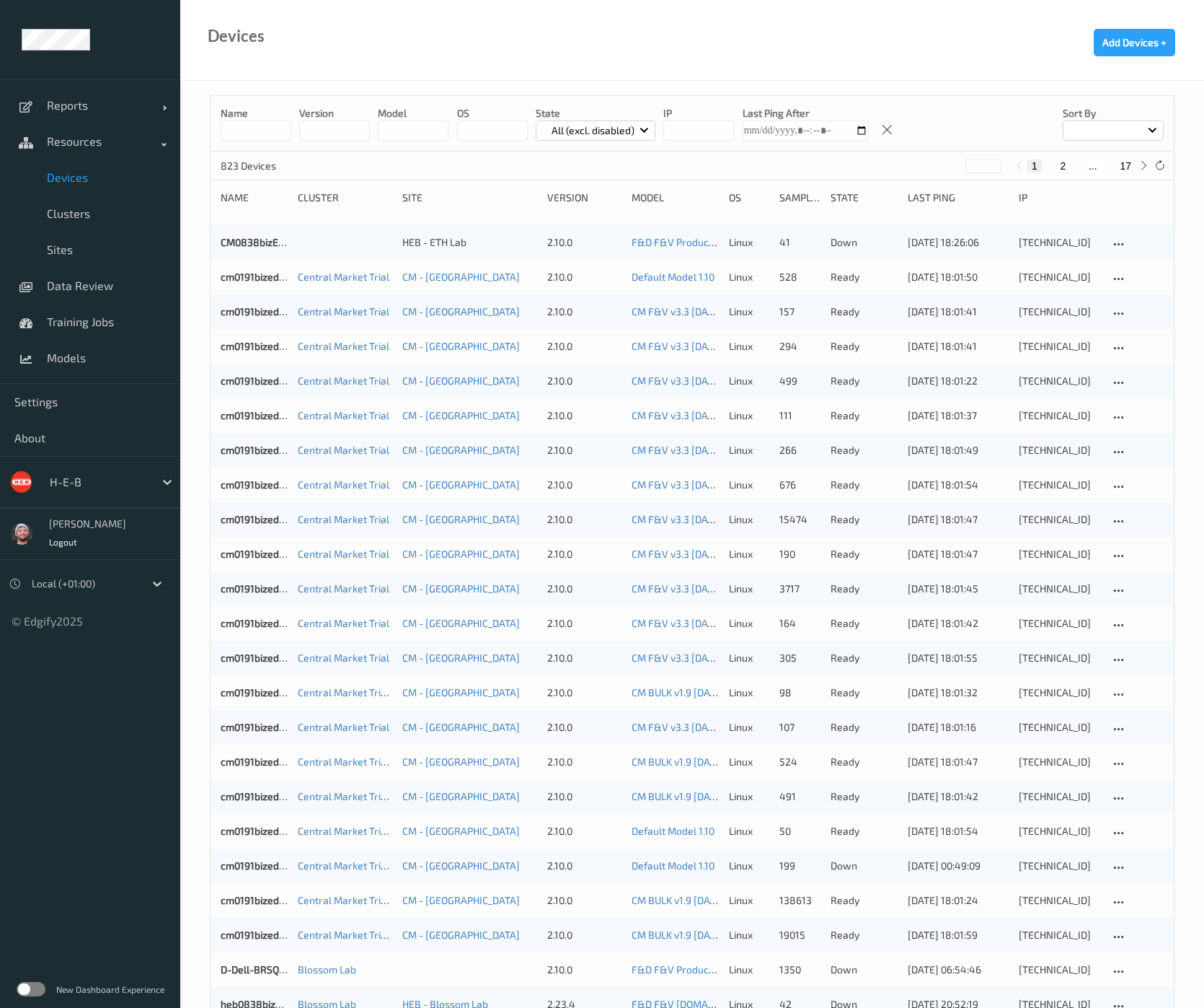
click at [61, 174] on span "Devices" at bounding box center [106, 177] width 119 height 15
click at [1136, 158] on div "1 2 ... 17" at bounding box center [1081, 165] width 140 height 16
click at [1131, 161] on button "17" at bounding box center [1126, 166] width 20 height 13
type input "**"
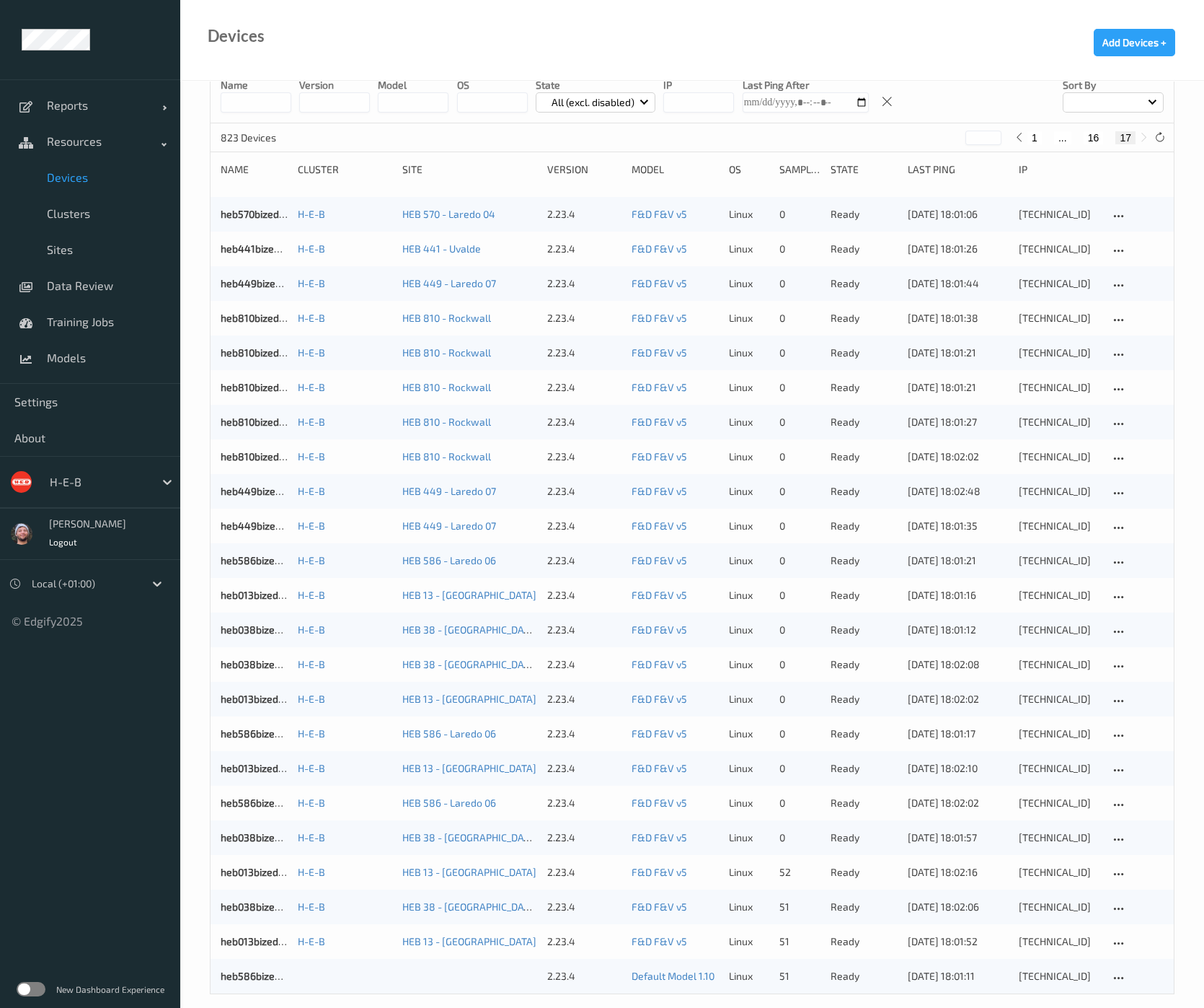
scroll to position [42, 0]
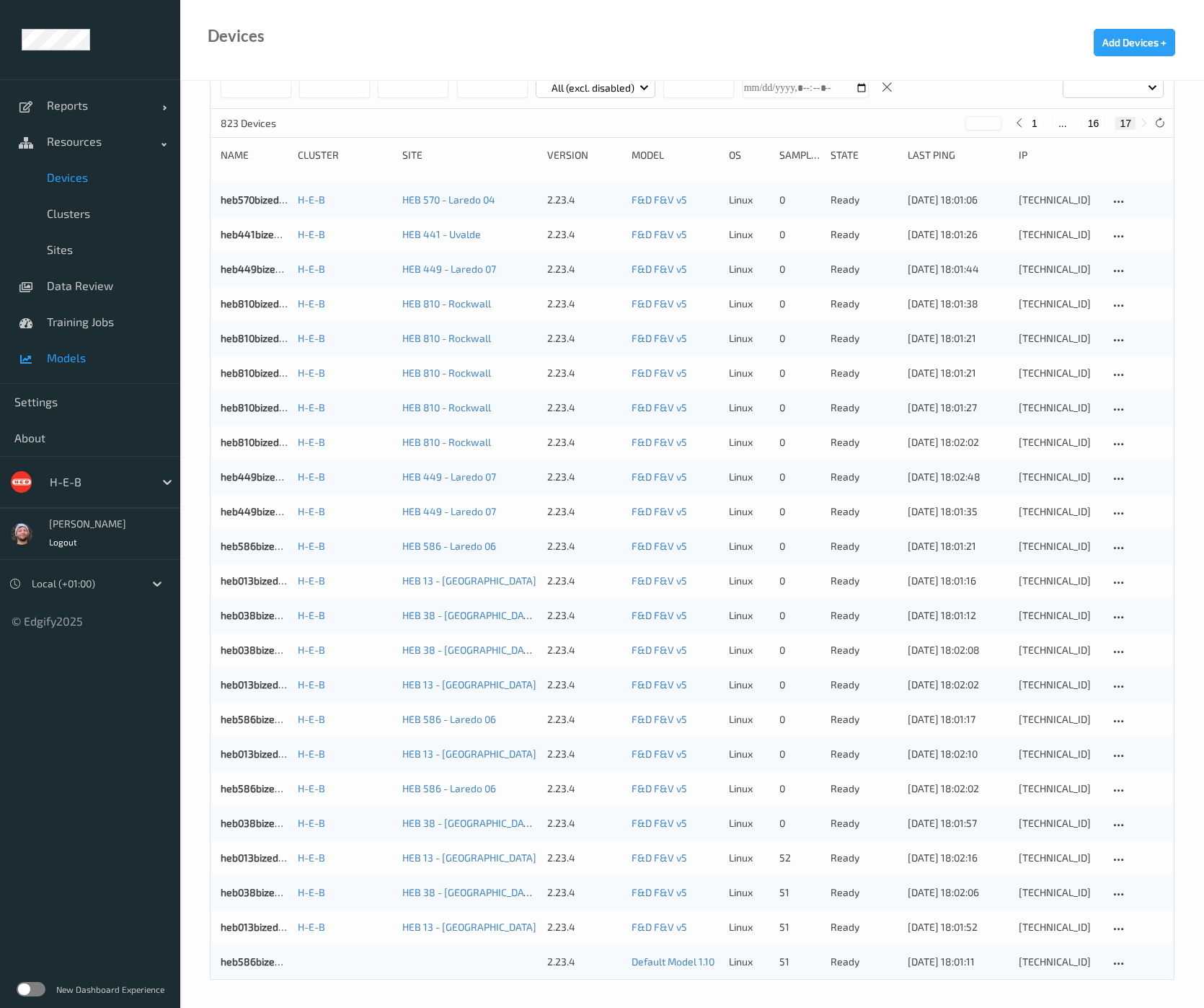
click at [102, 366] on link "Models" at bounding box center [90, 358] width 180 height 36
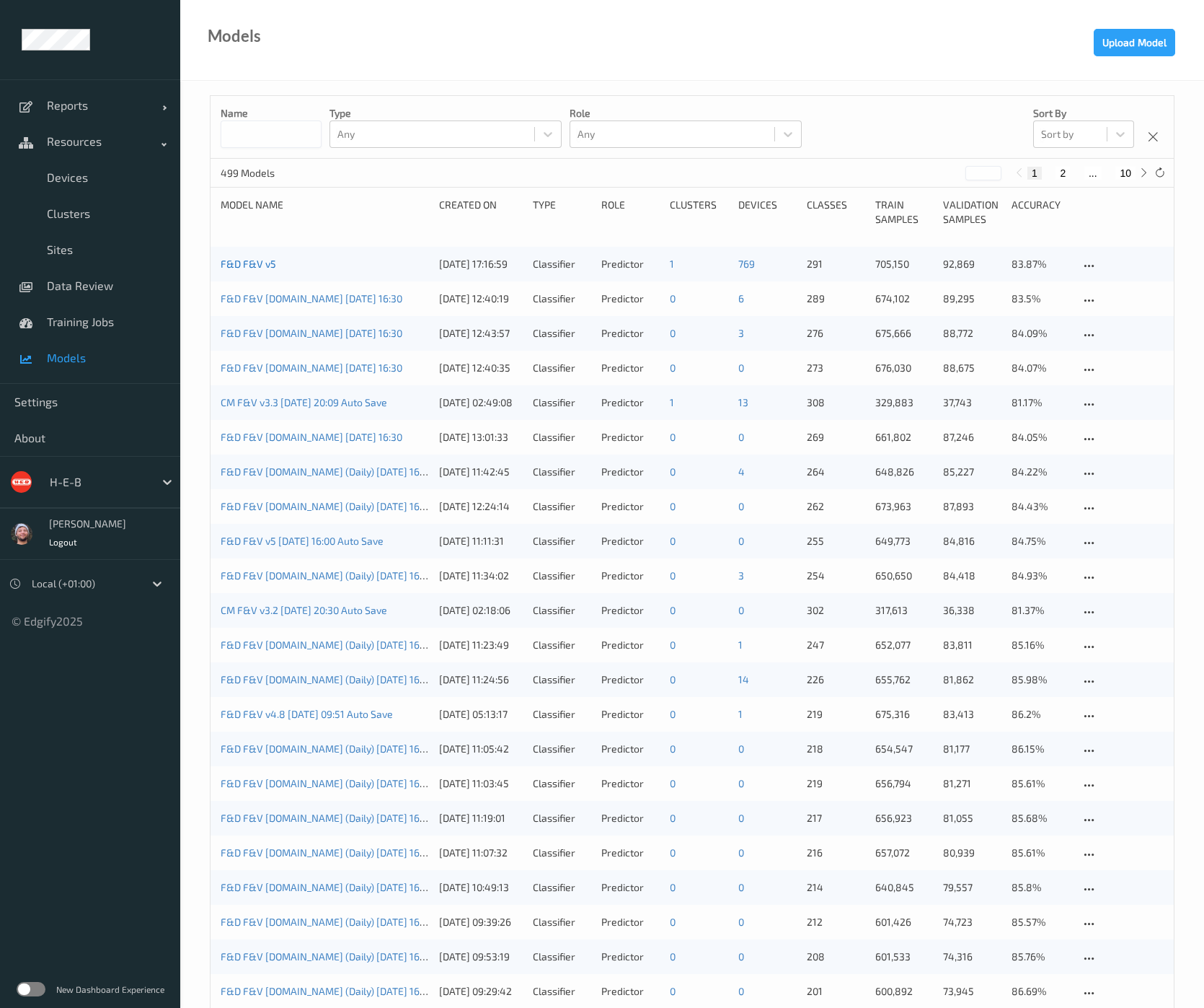
click at [267, 265] on link "F&D F&V v5" at bounding box center [249, 263] width 55 height 12
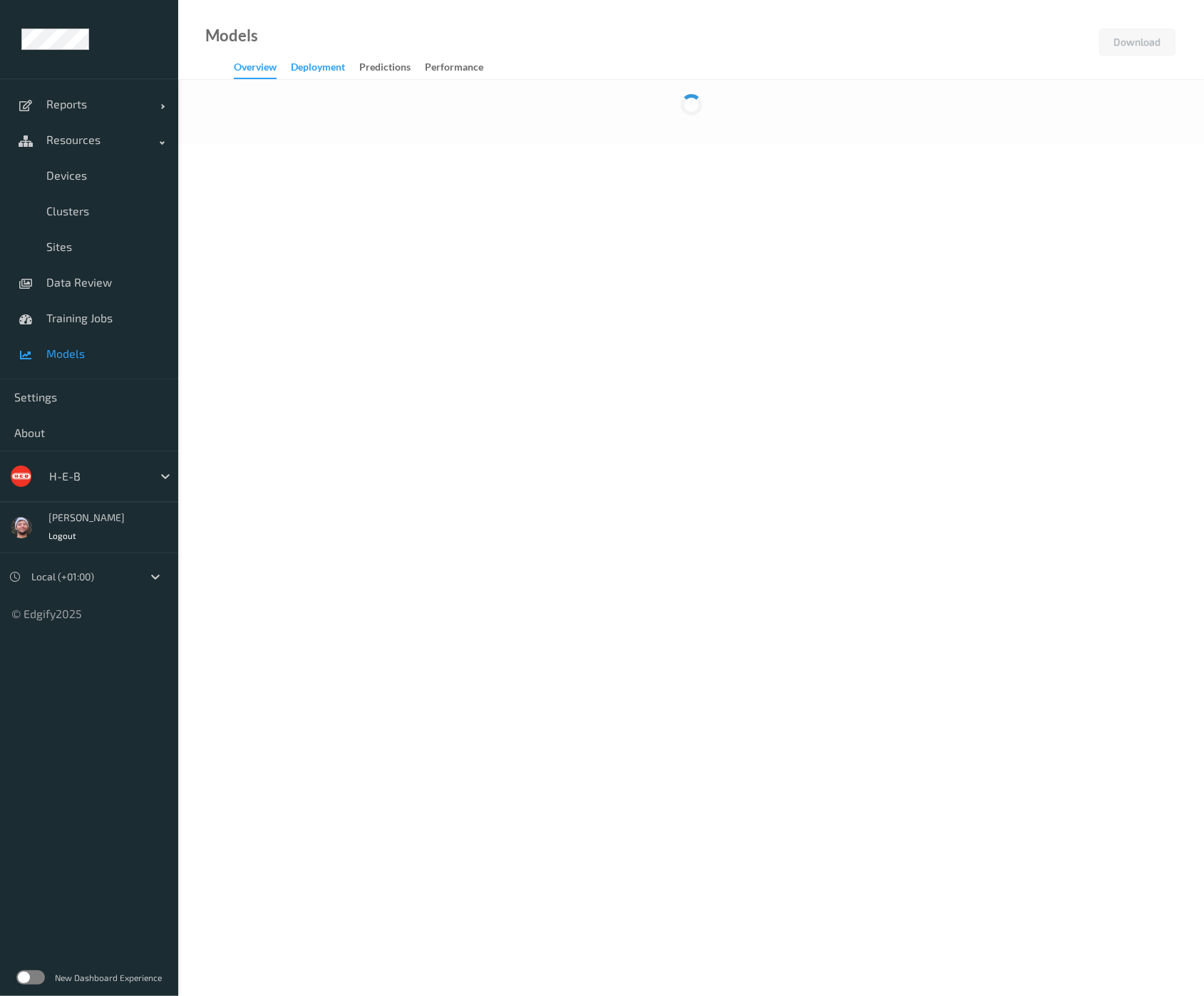
click at [338, 71] on div "Deployment" at bounding box center [317, 68] width 54 height 17
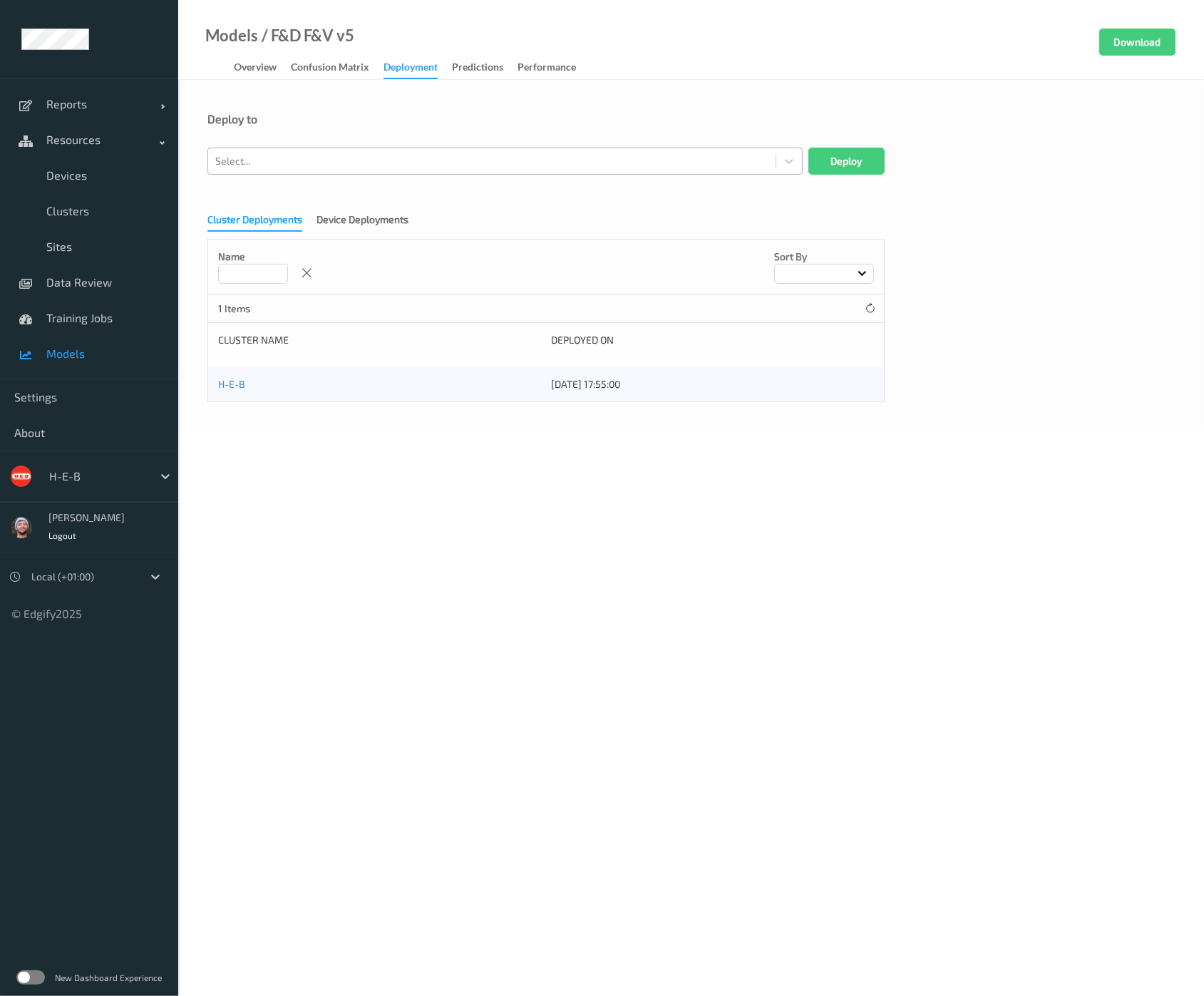
click at [347, 162] on div at bounding box center [492, 161] width 553 height 17
type input "685bi"
type input "586"
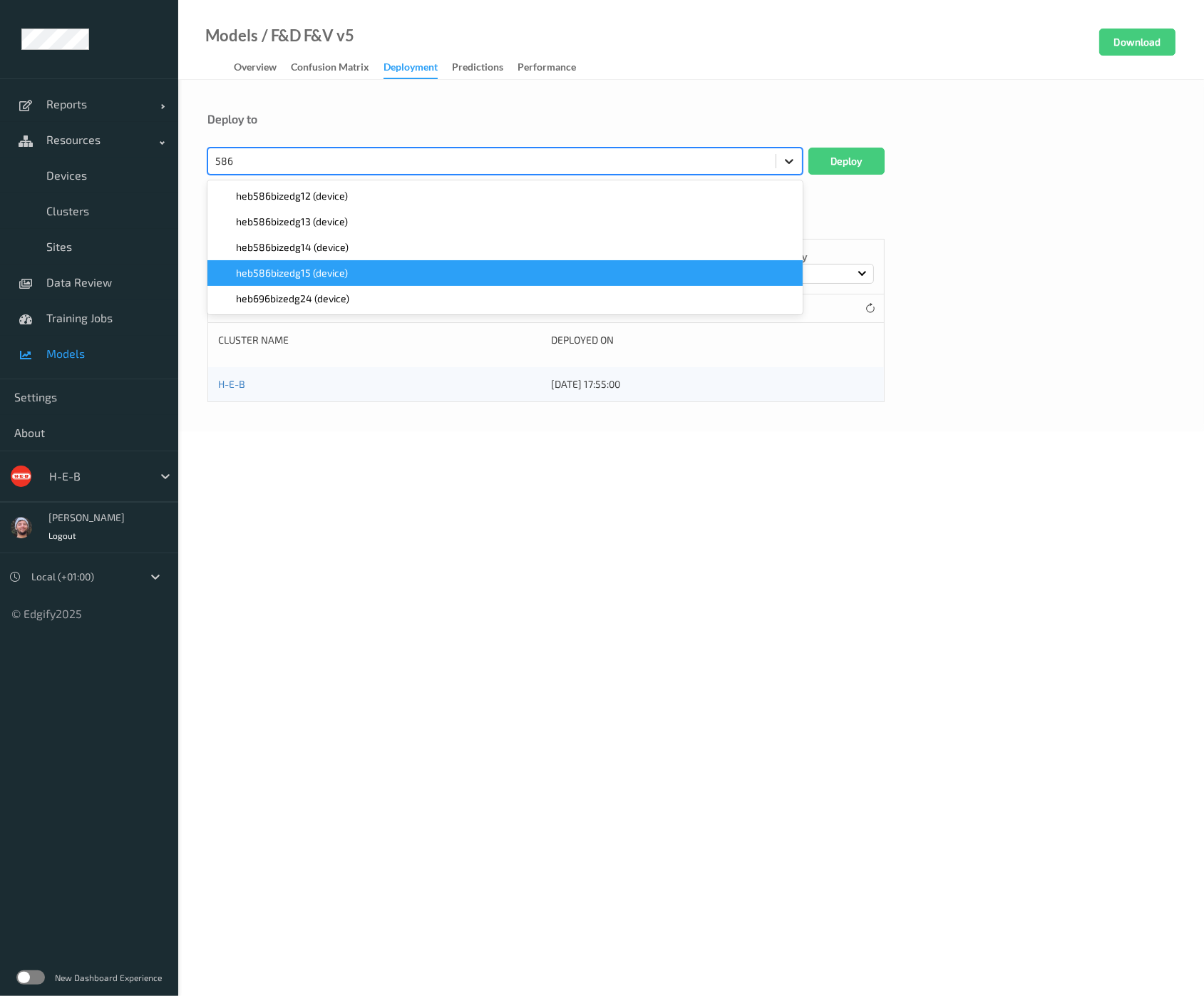
click at [341, 269] on span "heb586bizedg15 (device)" at bounding box center [292, 272] width 112 height 14
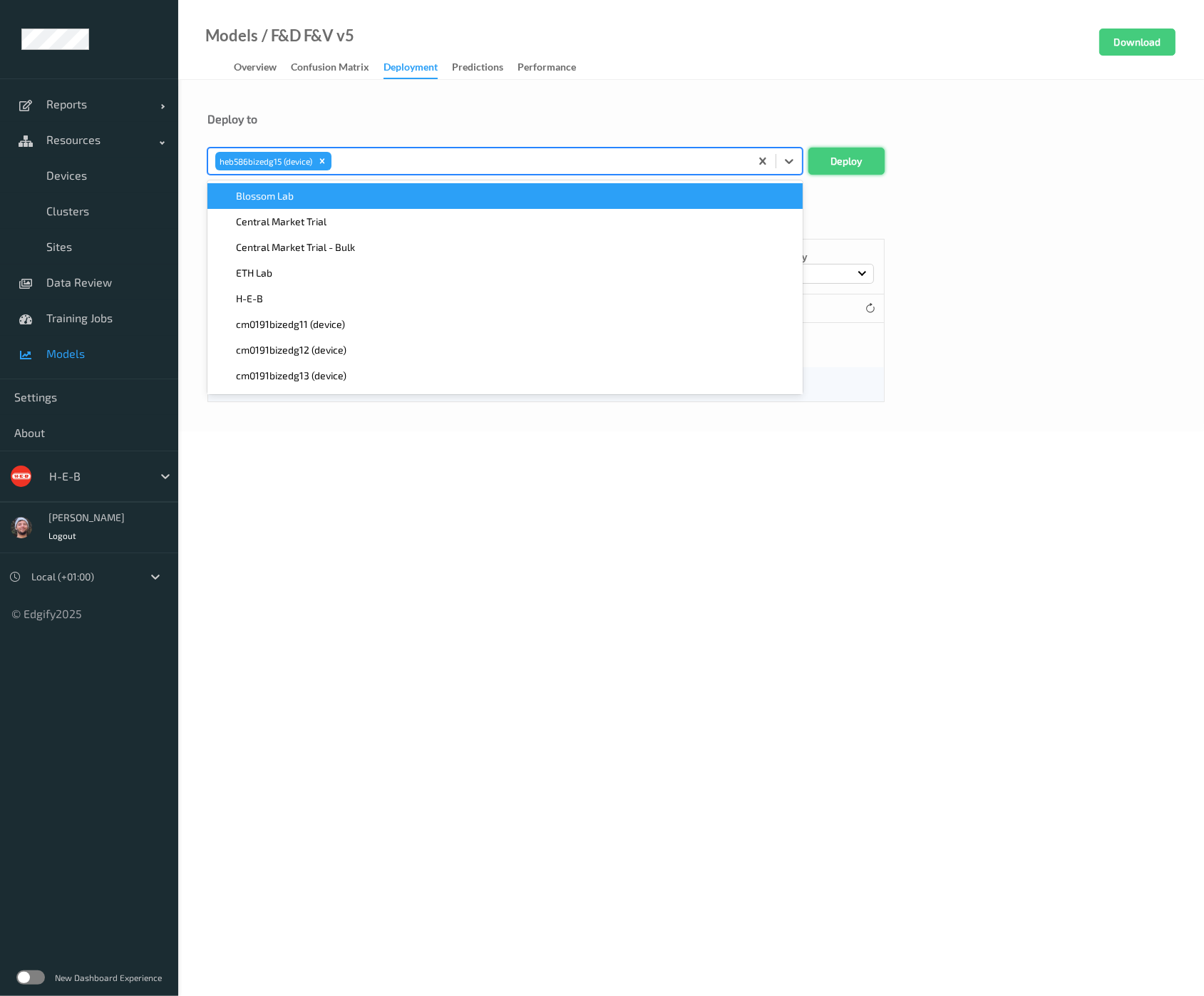
click at [839, 155] on button "Deploy" at bounding box center [847, 162] width 77 height 27
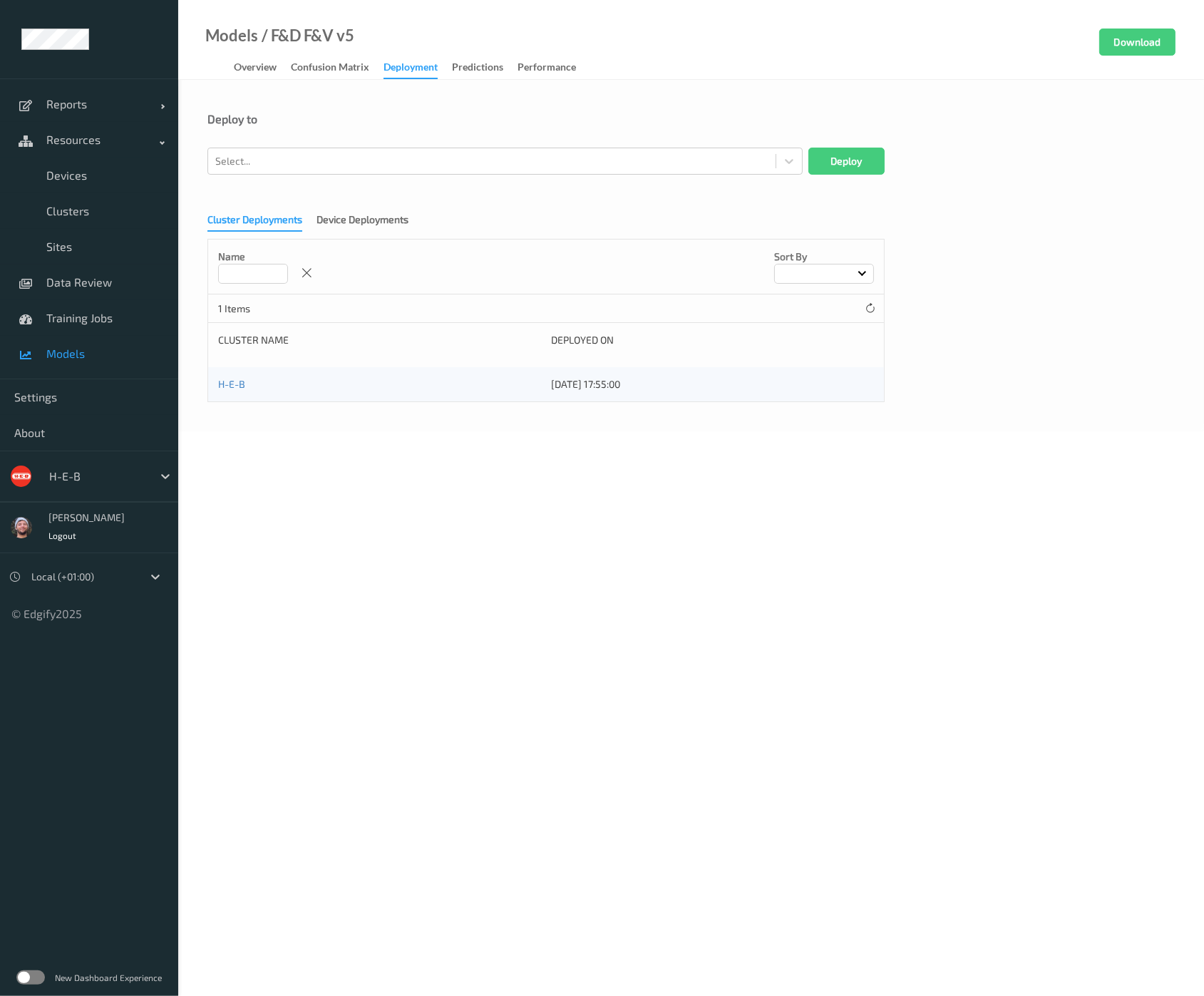
click at [281, 589] on body "Reports Default Report Customized Report Resources Devices Clusters Sites Data …" at bounding box center [602, 498] width 1204 height 996
click at [100, 311] on span "Training Jobs" at bounding box center [105, 318] width 118 height 14
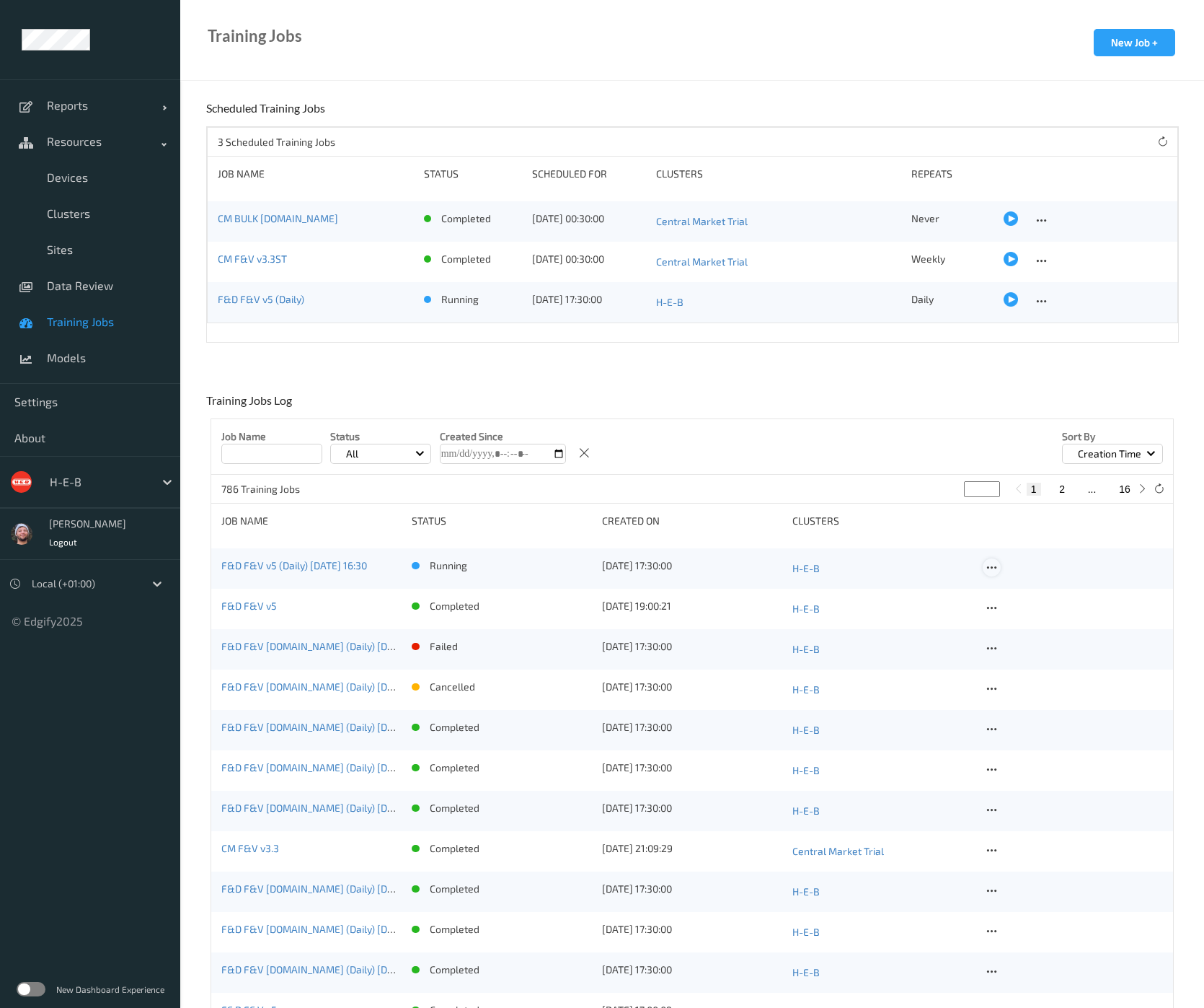
click at [994, 570] on icon at bounding box center [991, 567] width 12 height 13
click at [366, 570] on link "F&D F&V v5 (Daily) 2025-10-09 16:30" at bounding box center [294, 565] width 146 height 12
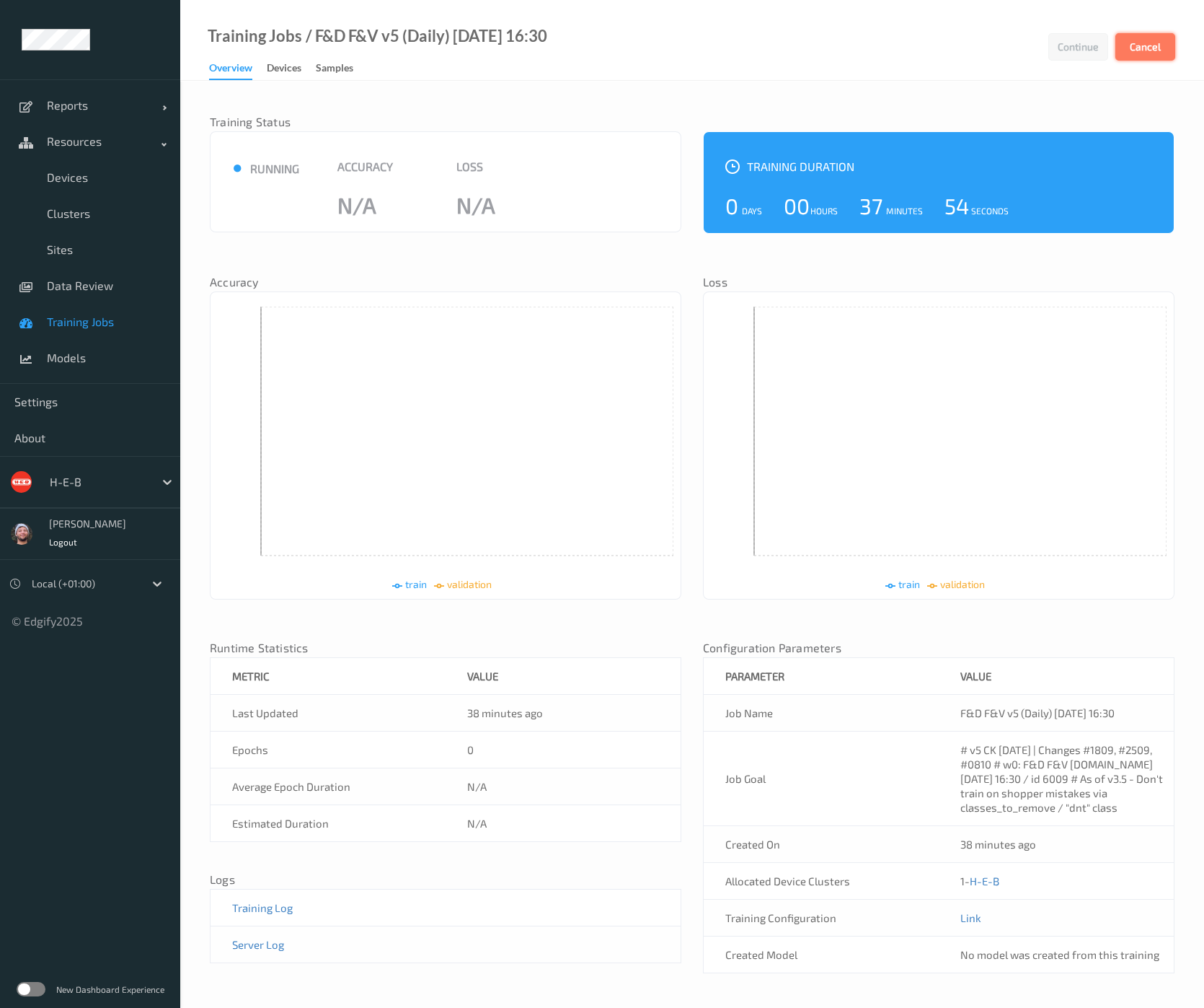
click at [1162, 47] on button "Cancel" at bounding box center [1146, 47] width 60 height 28
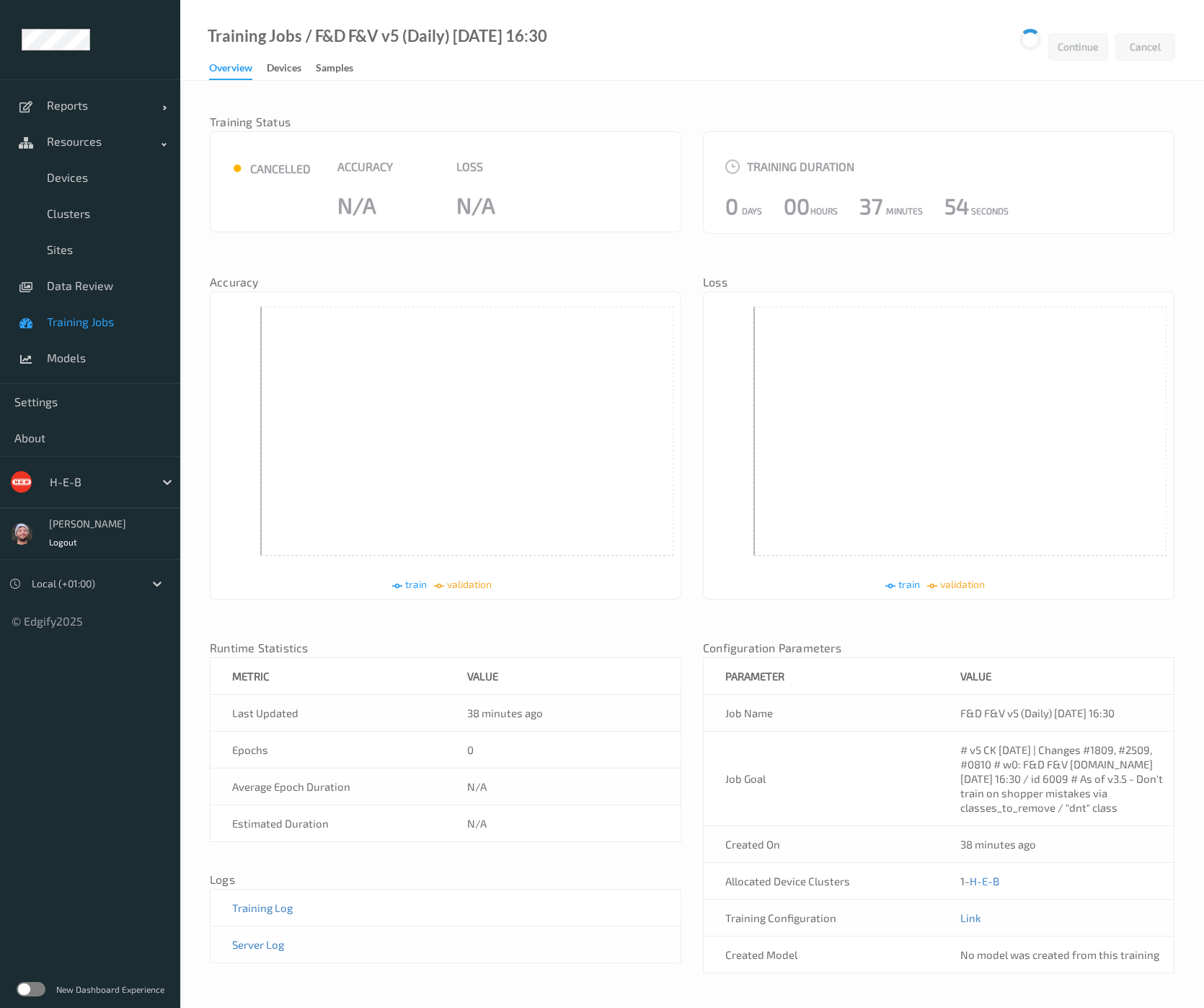
click at [90, 326] on span "Training Jobs" at bounding box center [106, 322] width 119 height 15
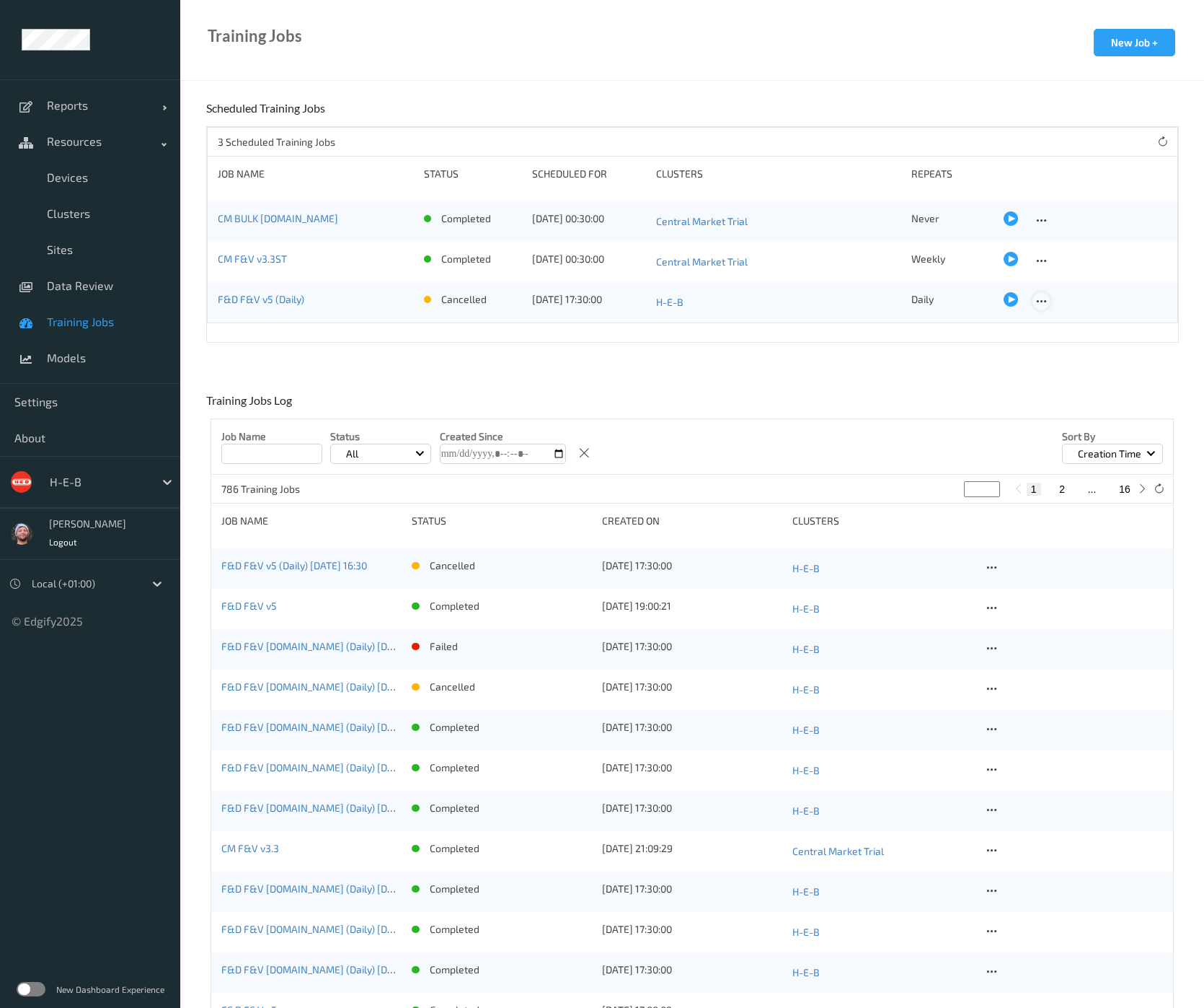
click at [1036, 300] on icon at bounding box center [1041, 301] width 12 height 13
click at [1044, 317] on div at bounding box center [1048, 324] width 12 height 14
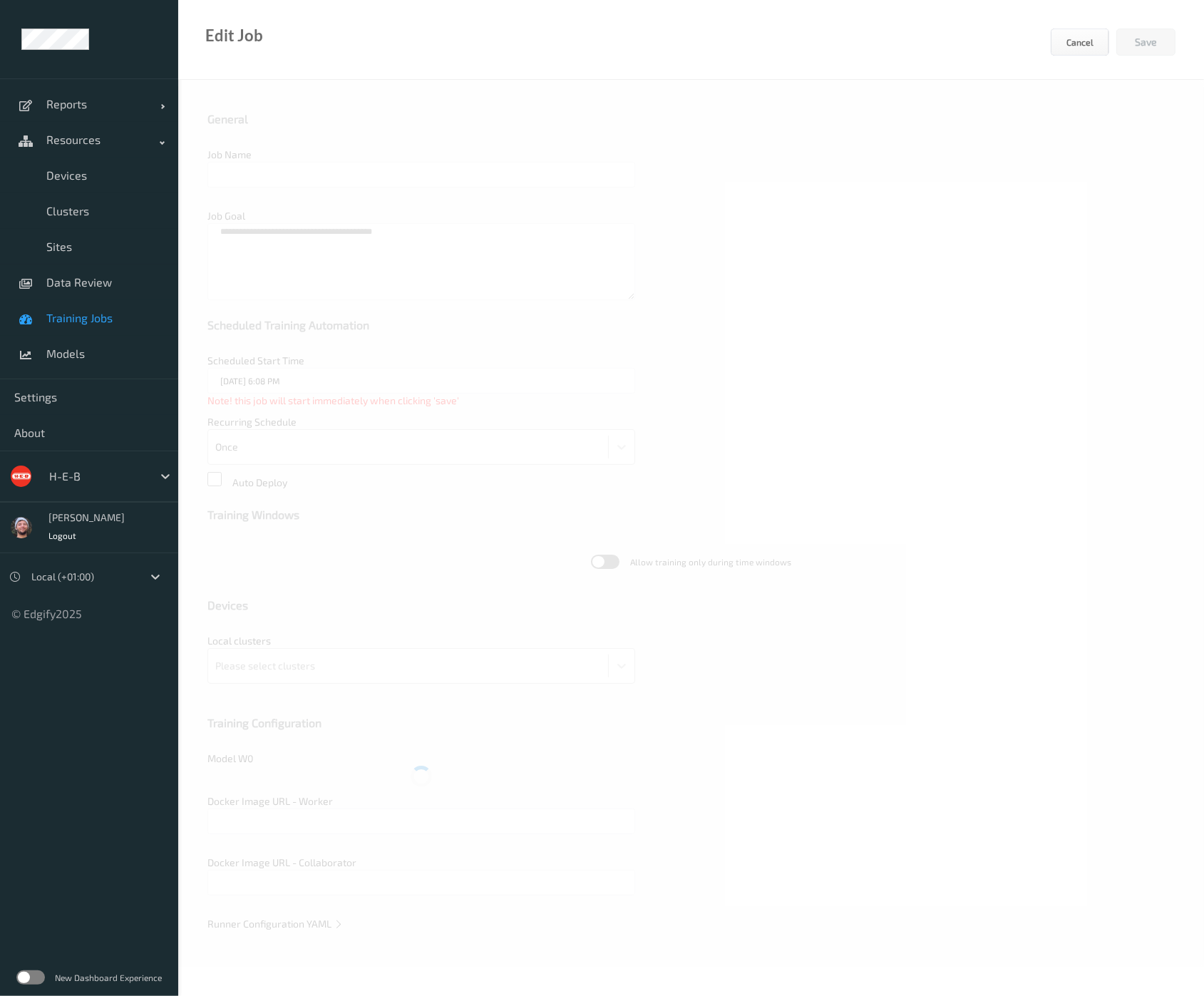
type input "F&D F&V v5 (Daily)"
type textarea "**********"
type input "10/10/2025 5:30 PM"
type input "edgify/edgify-worker-cuda:2.5.20"
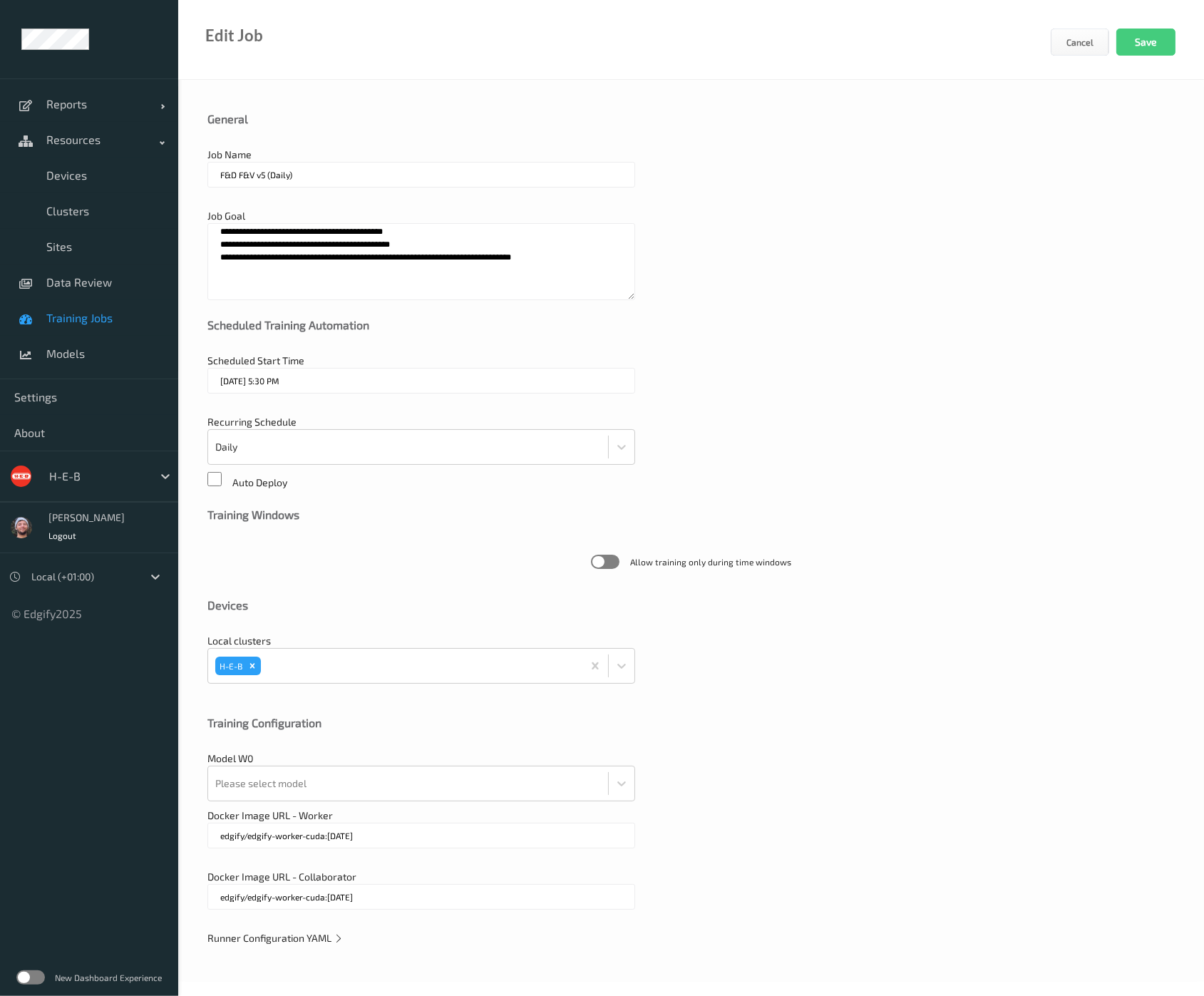
click at [1123, 190] on div "Job Name F&D F&V v5 (Daily)" at bounding box center [690, 174] width 967 height 54
drag, startPoint x: 344, startPoint y: 173, endPoint x: 263, endPoint y: 183, distance: 81.6
click at [263, 183] on input "F&D F&V v5 (Daily)" at bounding box center [421, 174] width 428 height 26
type input "F&D F&V v5.1 (Daily)"
drag, startPoint x: 1095, startPoint y: 176, endPoint x: 388, endPoint y: 429, distance: 750.9
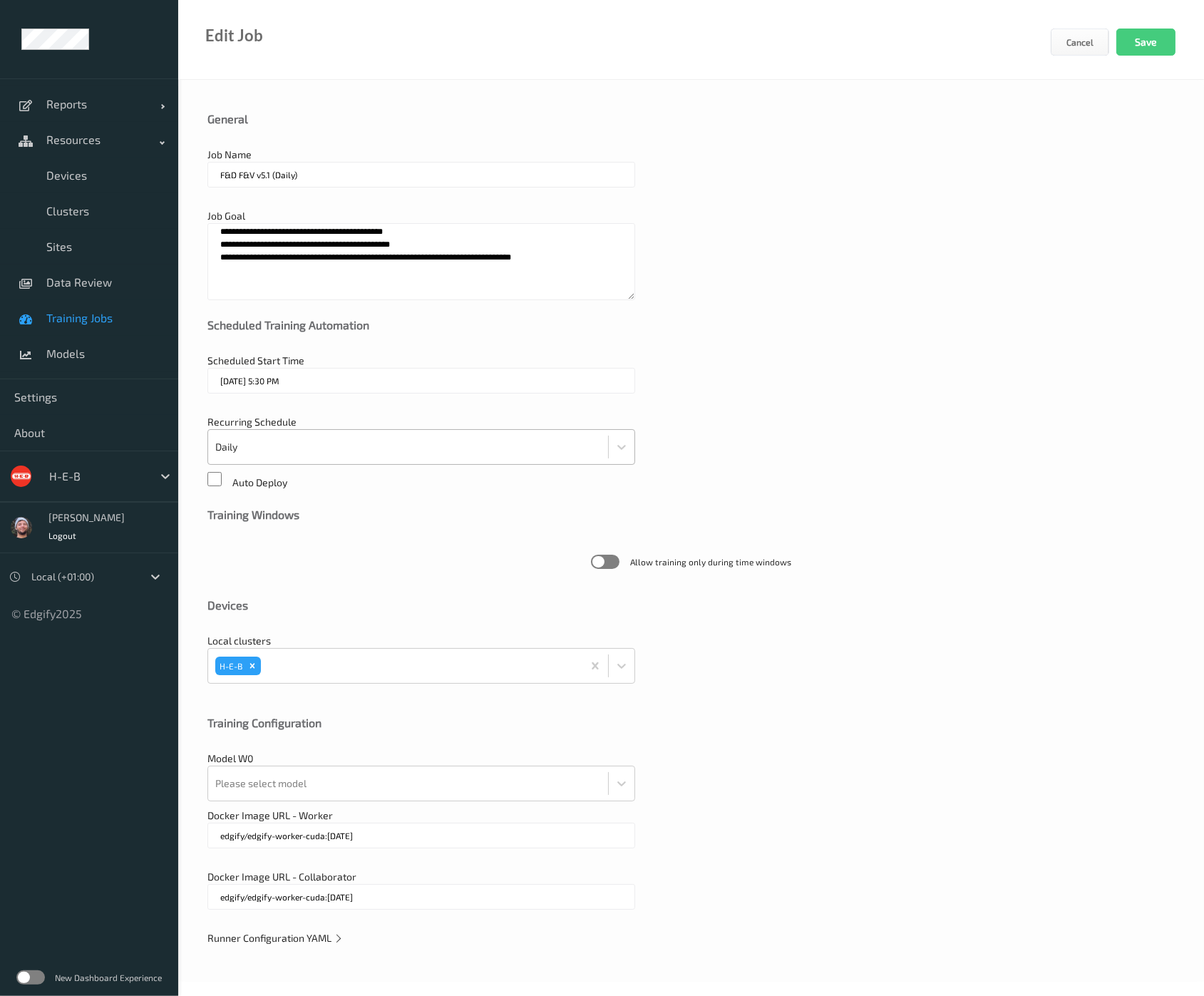
click at [1095, 176] on div "Job Name F&D F&V v5.1 (Daily)" at bounding box center [690, 174] width 967 height 54
click at [310, 941] on span "Runner Configuration YAML" at bounding box center [275, 938] width 136 height 12
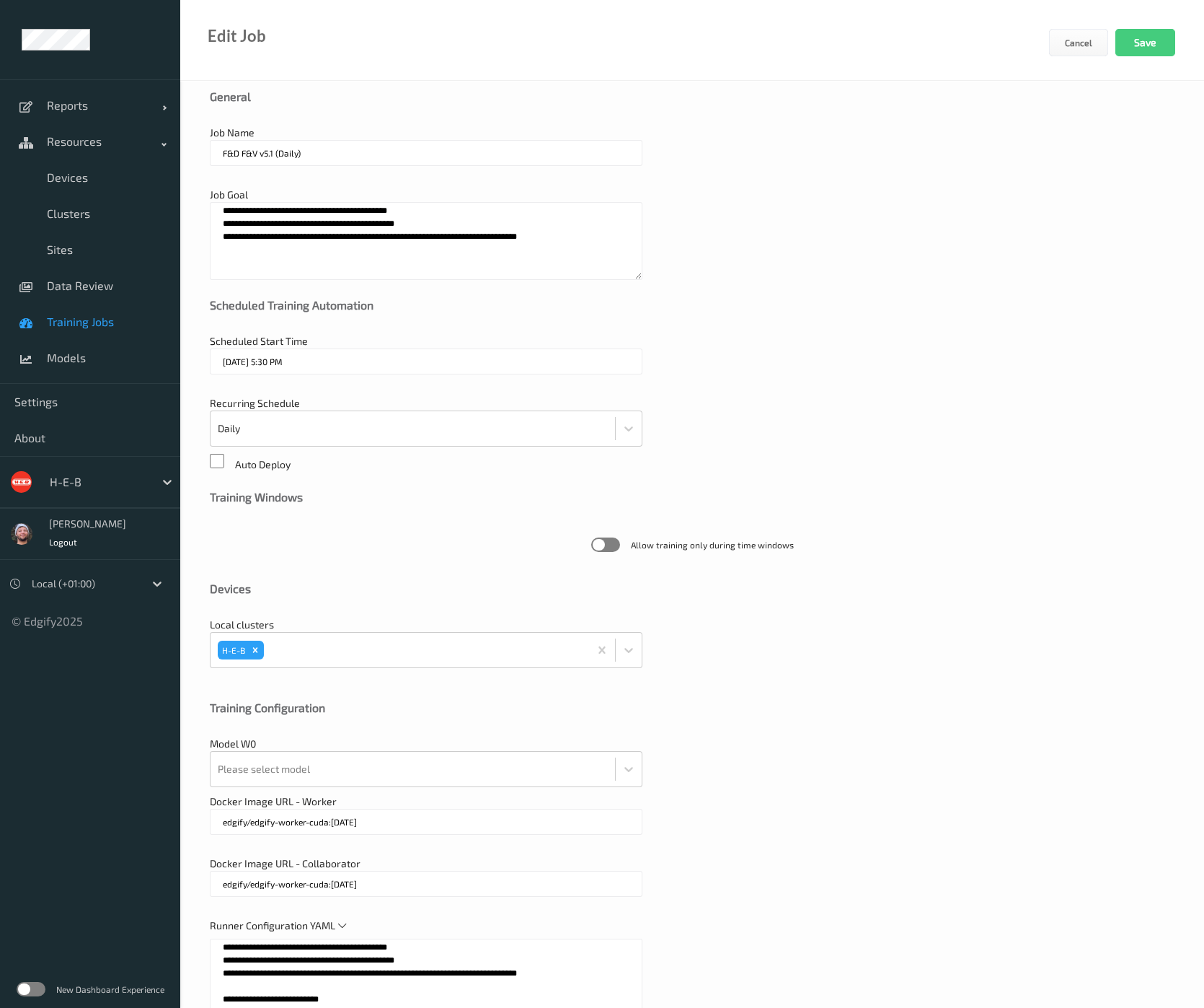
scroll to position [270, 0]
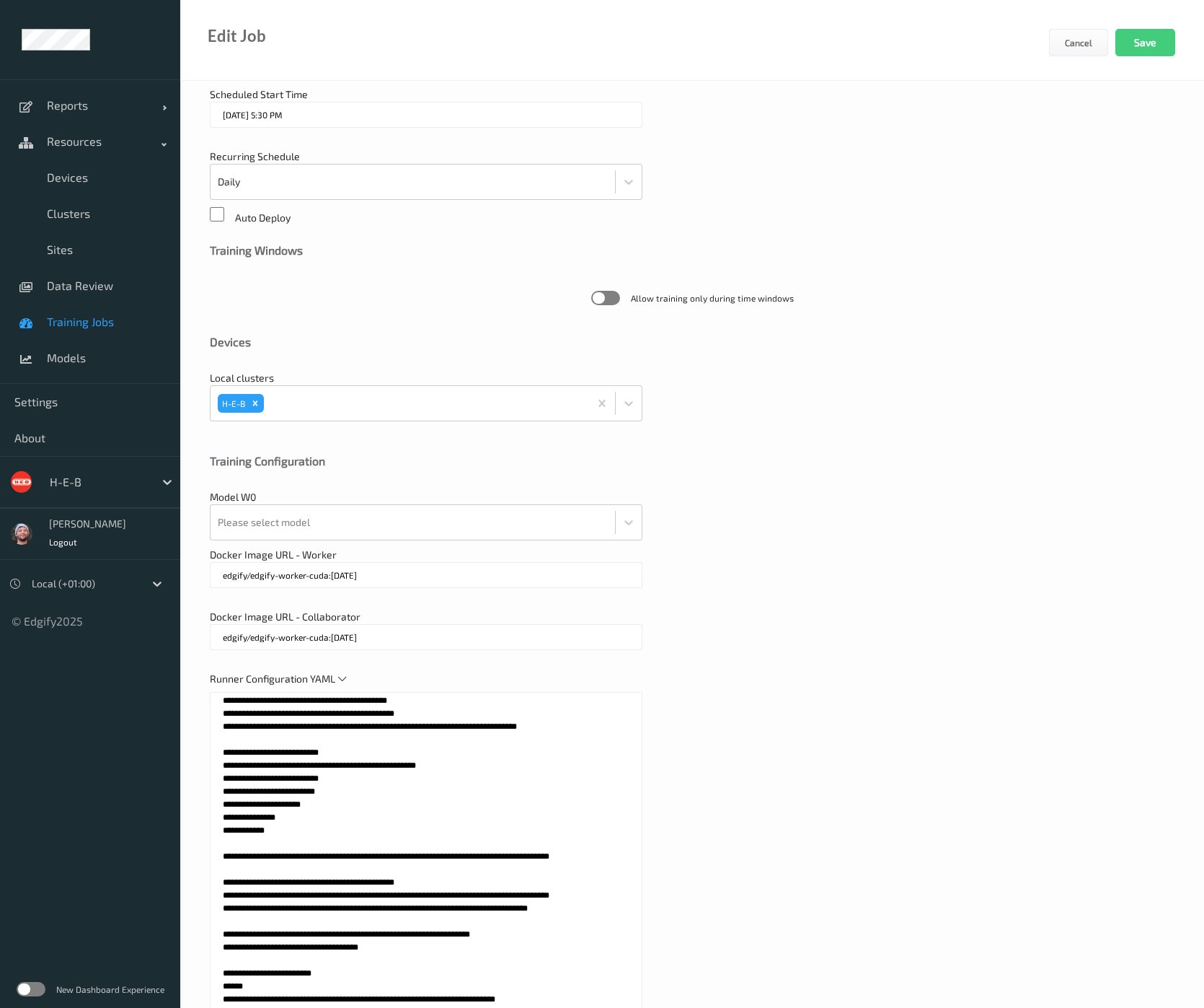
click at [393, 876] on textarea at bounding box center [426, 872] width 433 height 361
paste textarea "**********"
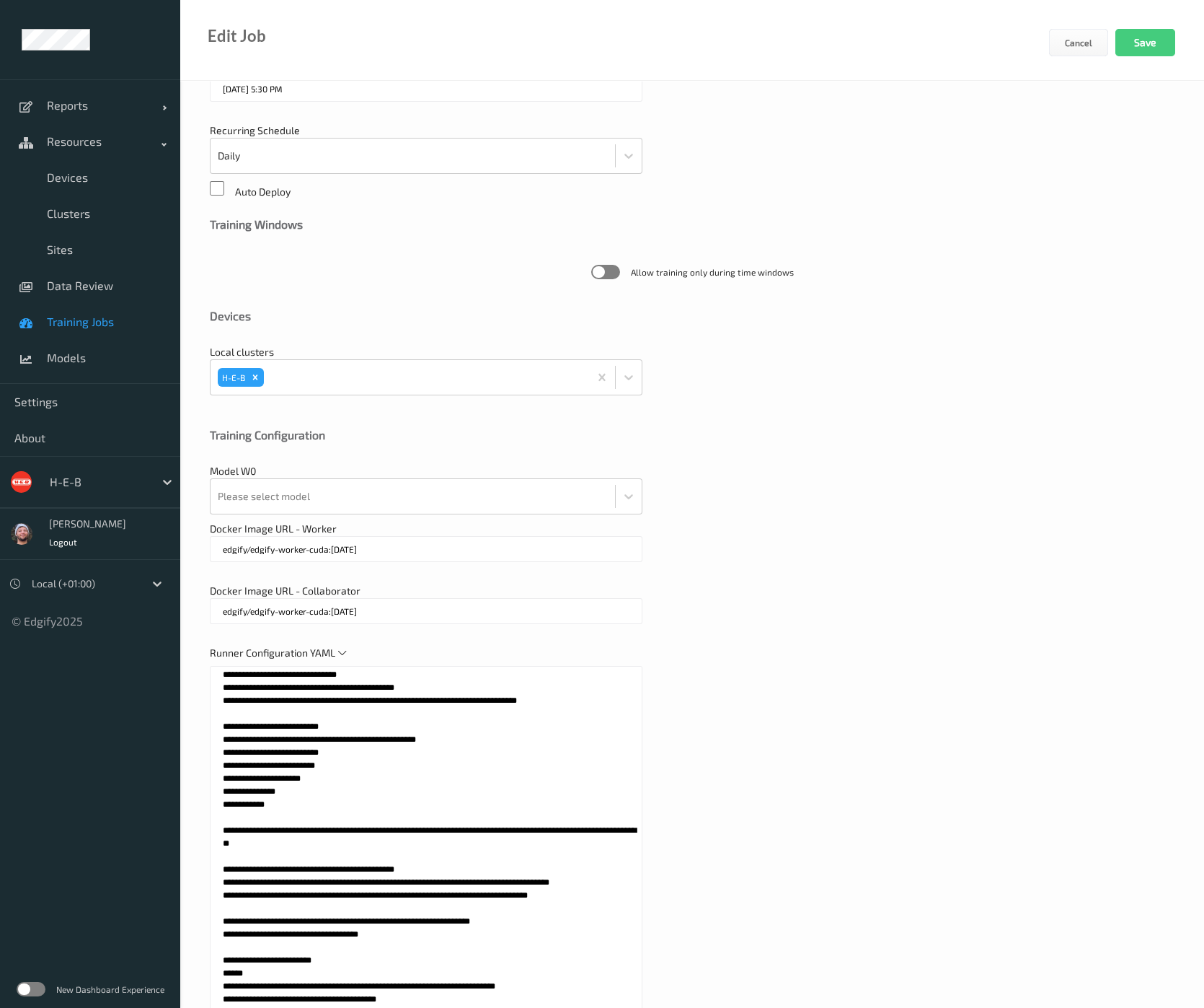
scroll to position [222, 0]
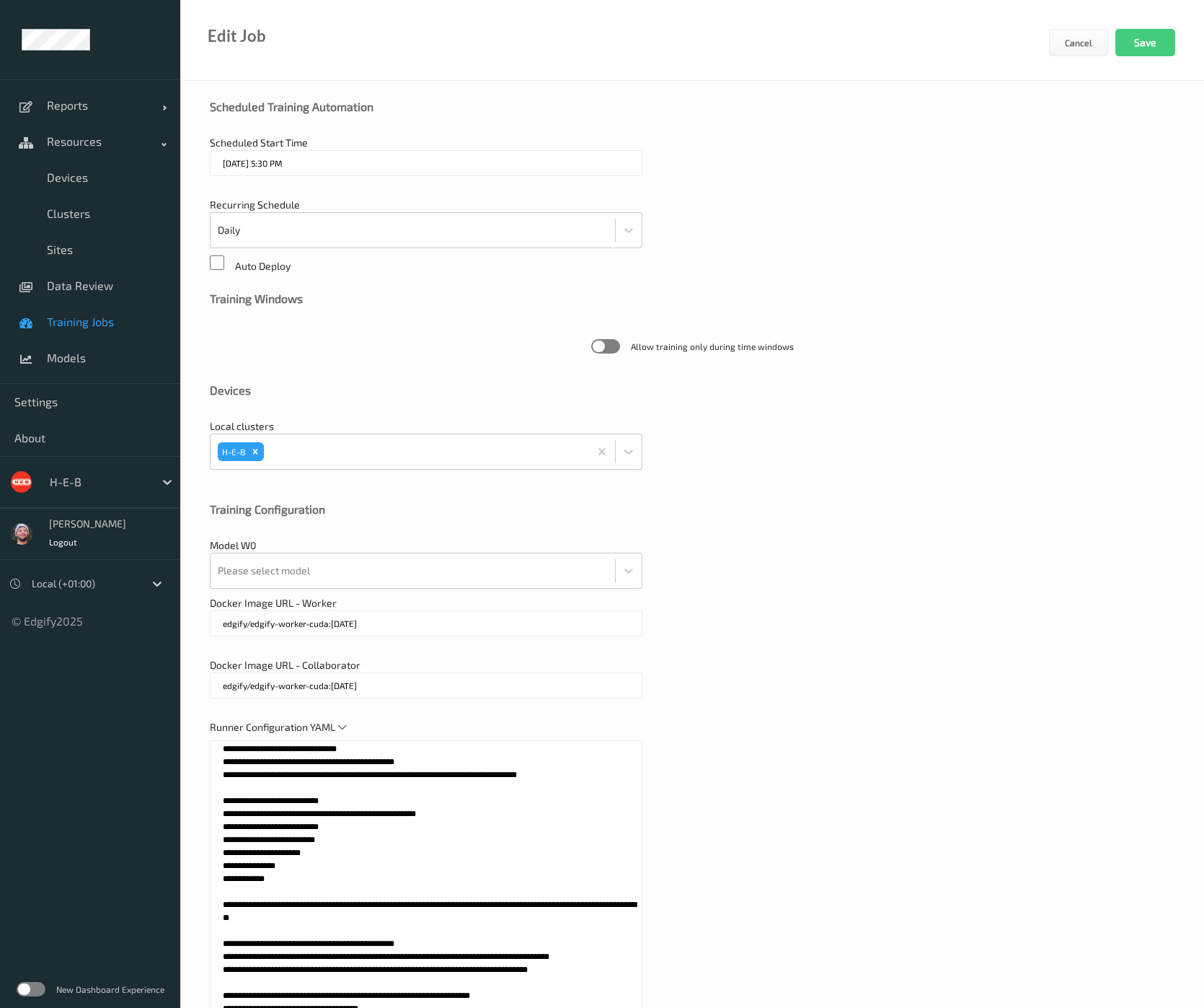
click at [414, 758] on textarea at bounding box center [426, 920] width 433 height 361
type textarea "**********"
click at [321, 586] on div "Please select model" at bounding box center [426, 570] width 433 height 36
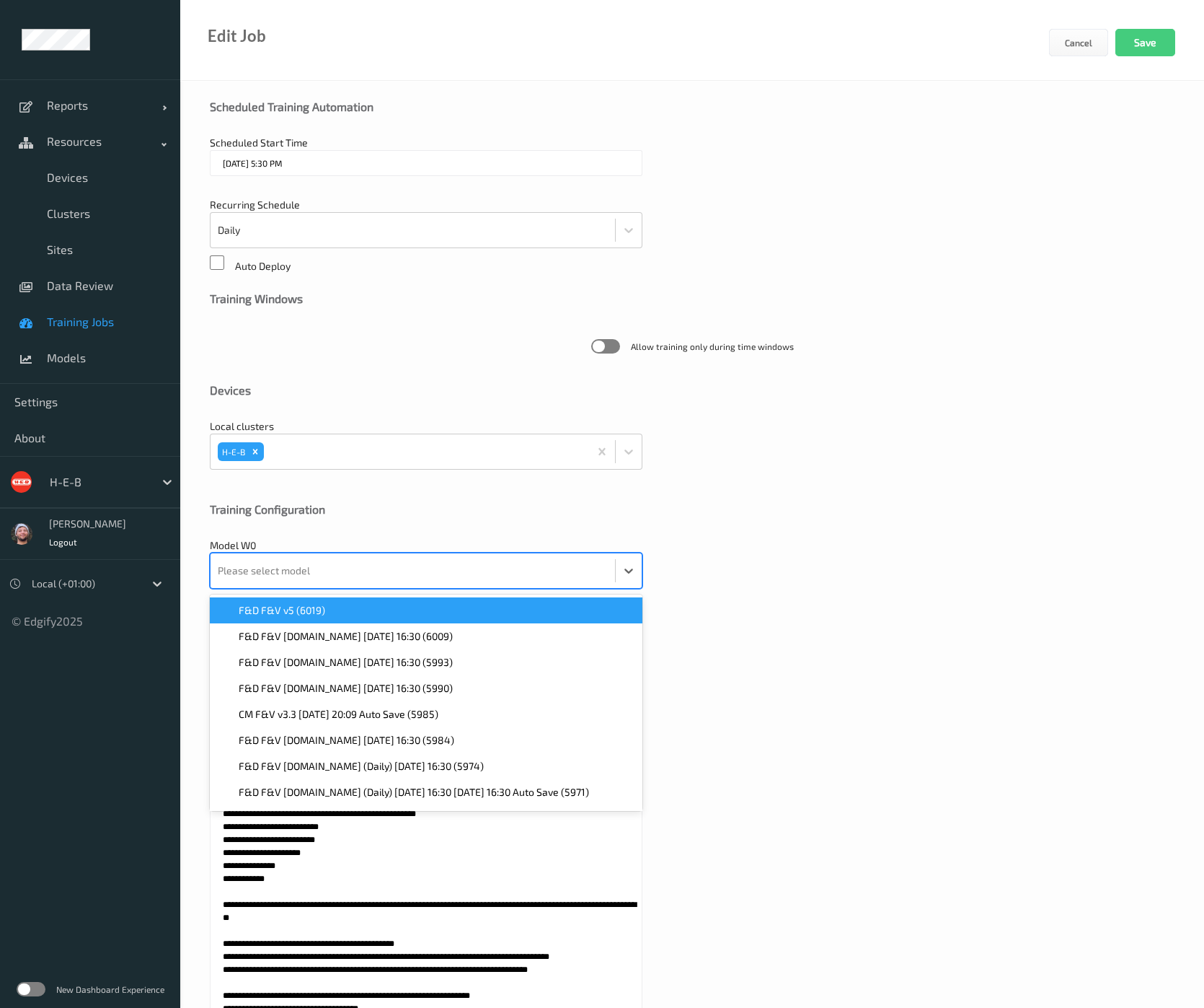
paste input "6009"
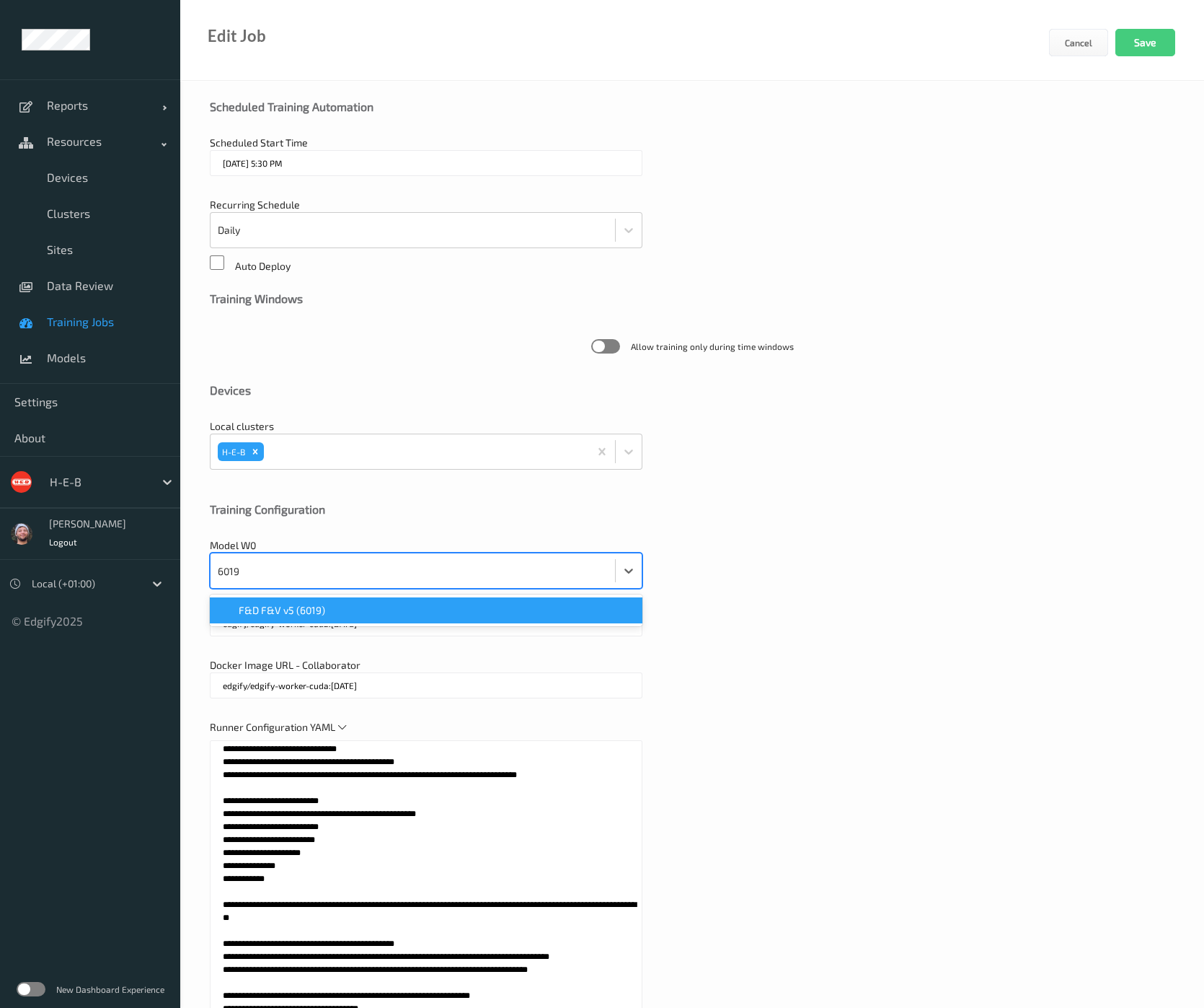
type input "6019"
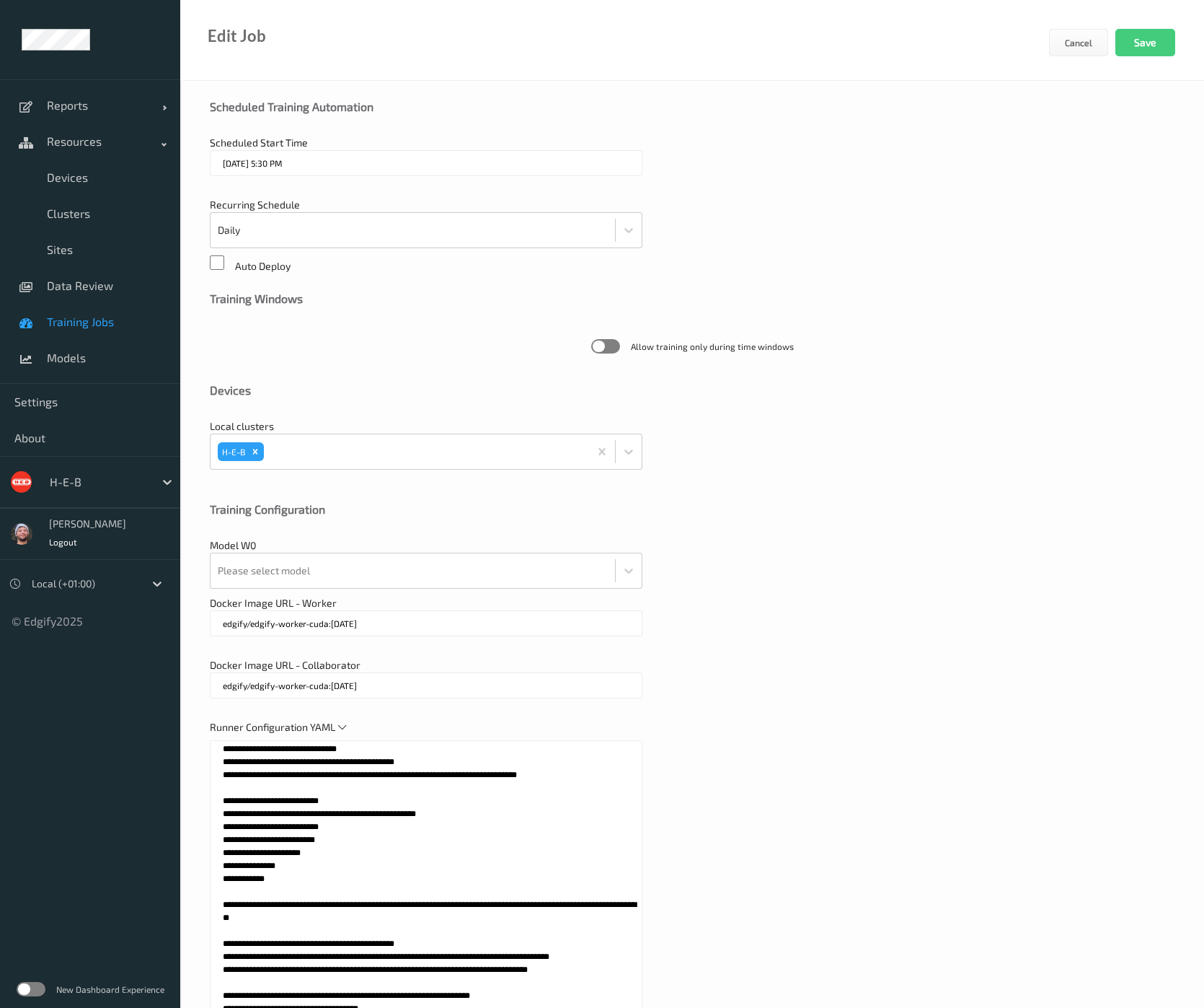
click at [800, 550] on div "Model W0 Please select model" at bounding box center [691, 563] width 965 height 51
click at [447, 567] on div at bounding box center [413, 570] width 390 height 29
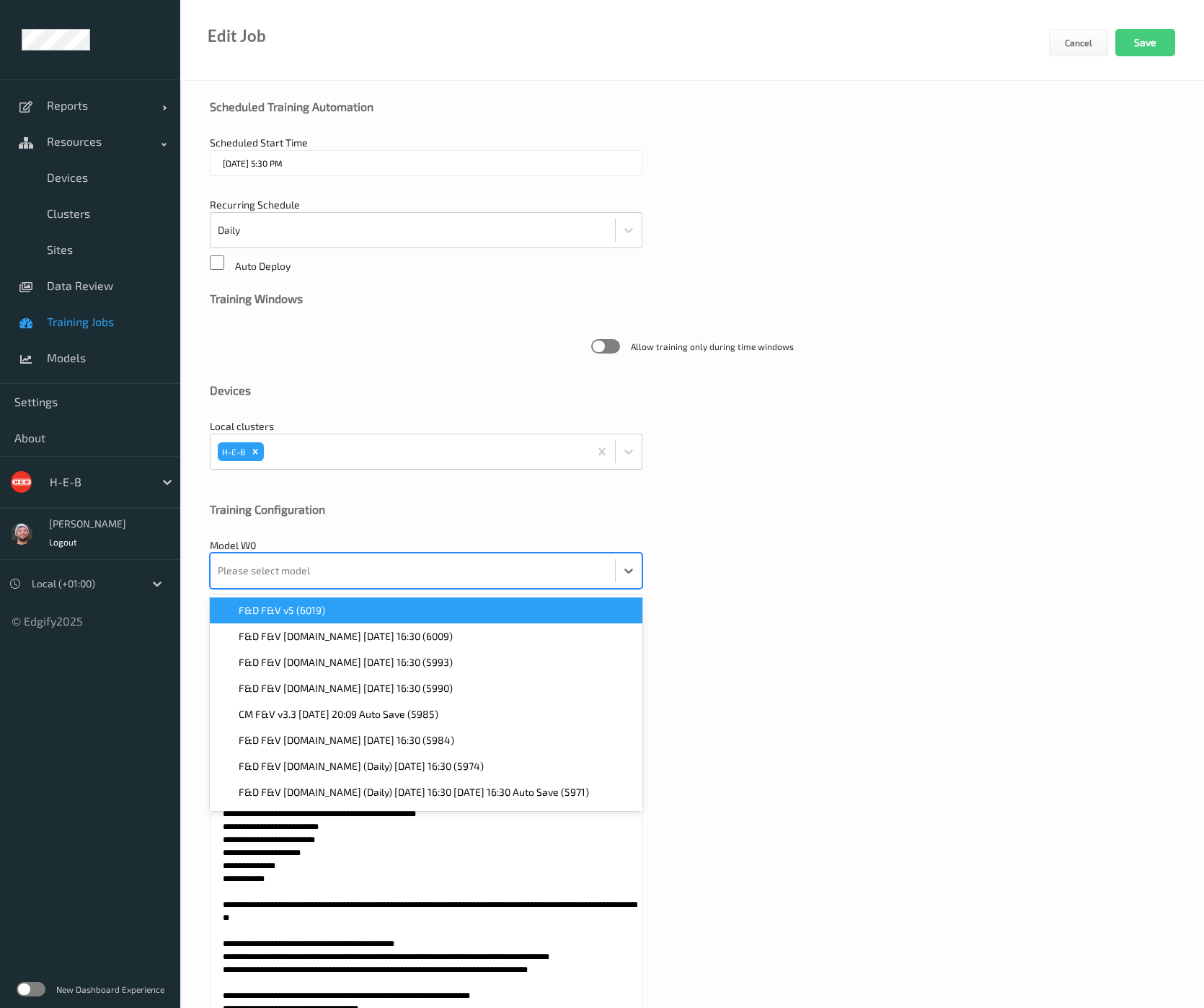
paste input "6009"
type input "6009"
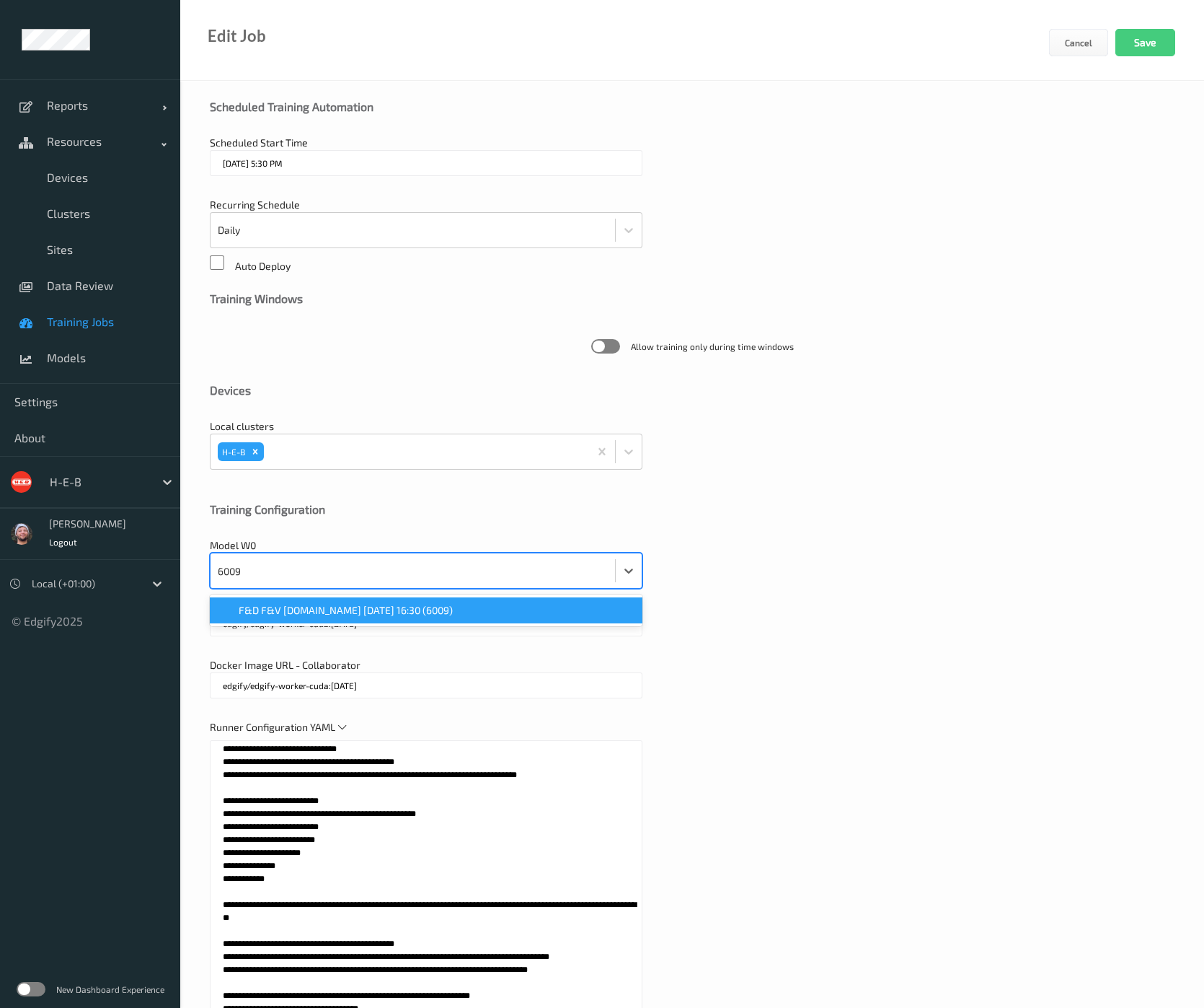
click at [369, 611] on span "F&D F&V v4.9.ST 2025-10-05 16:30 (6009)" at bounding box center [345, 610] width 214 height 15
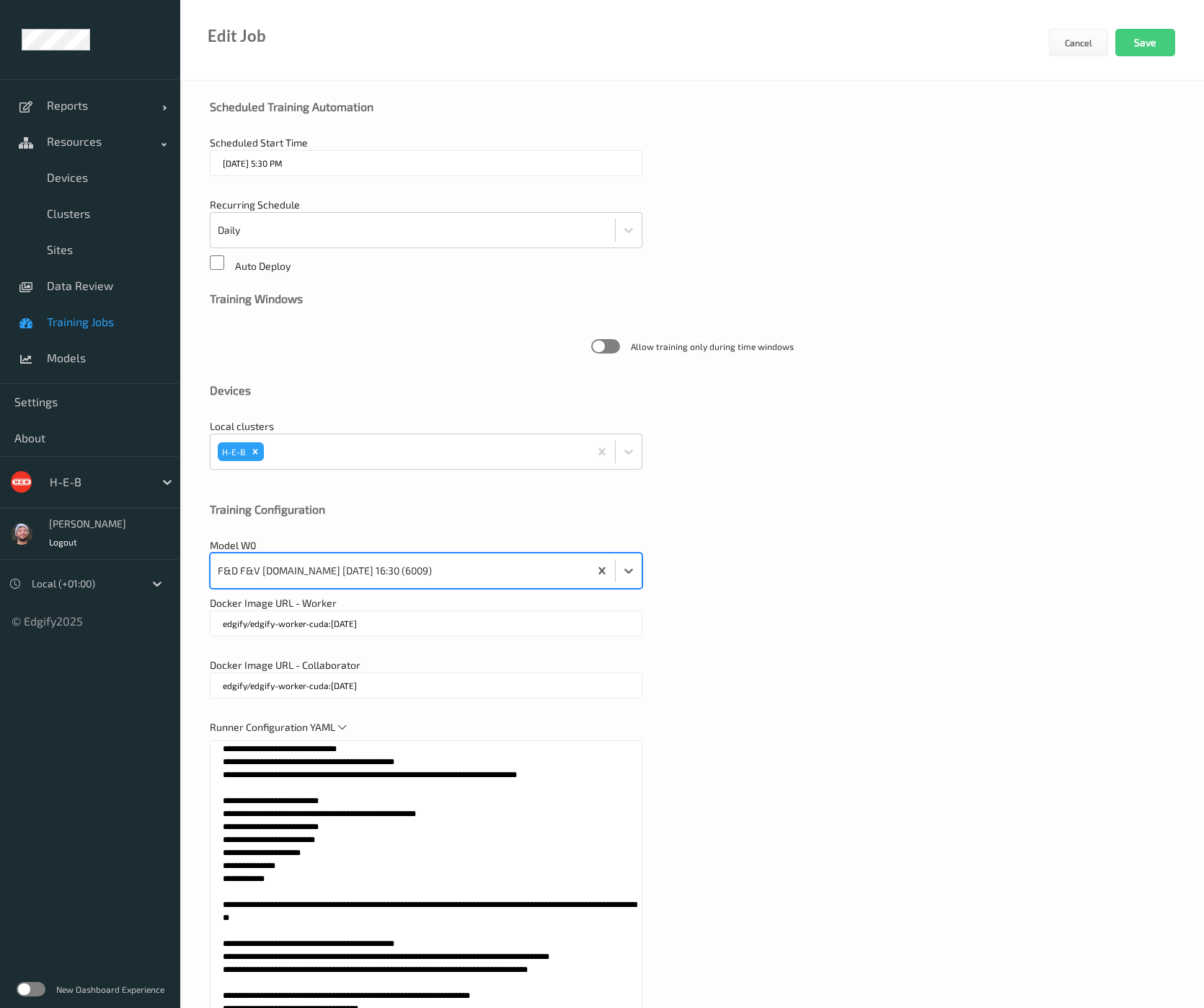
click at [836, 605] on div "Docker Image URL - Worker edgify/edgify-worker-cuda:2.5.20" at bounding box center [691, 623] width 965 height 55
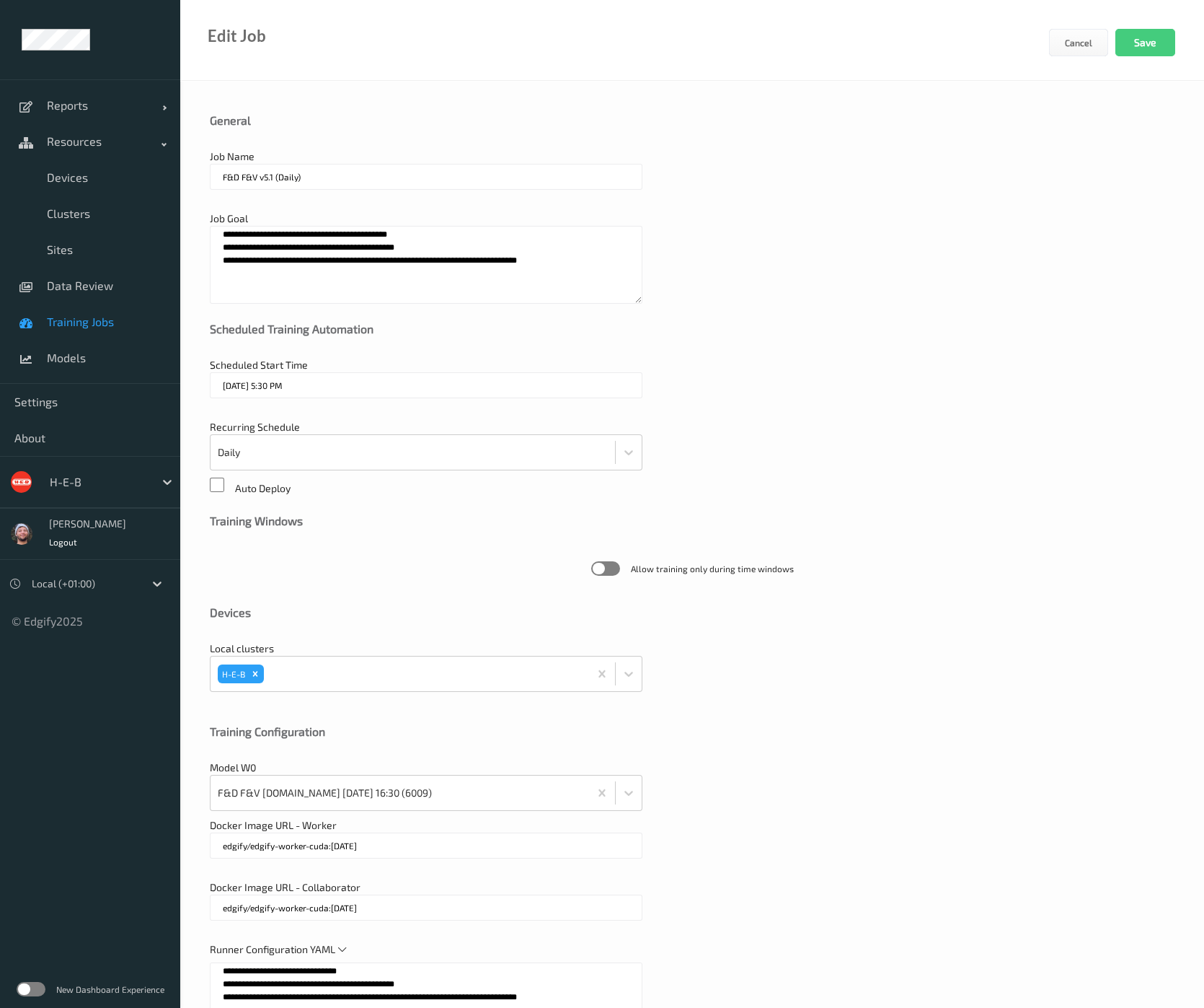
click at [274, 179] on input "F&D F&V v5.1 (Daily)" at bounding box center [426, 177] width 433 height 26
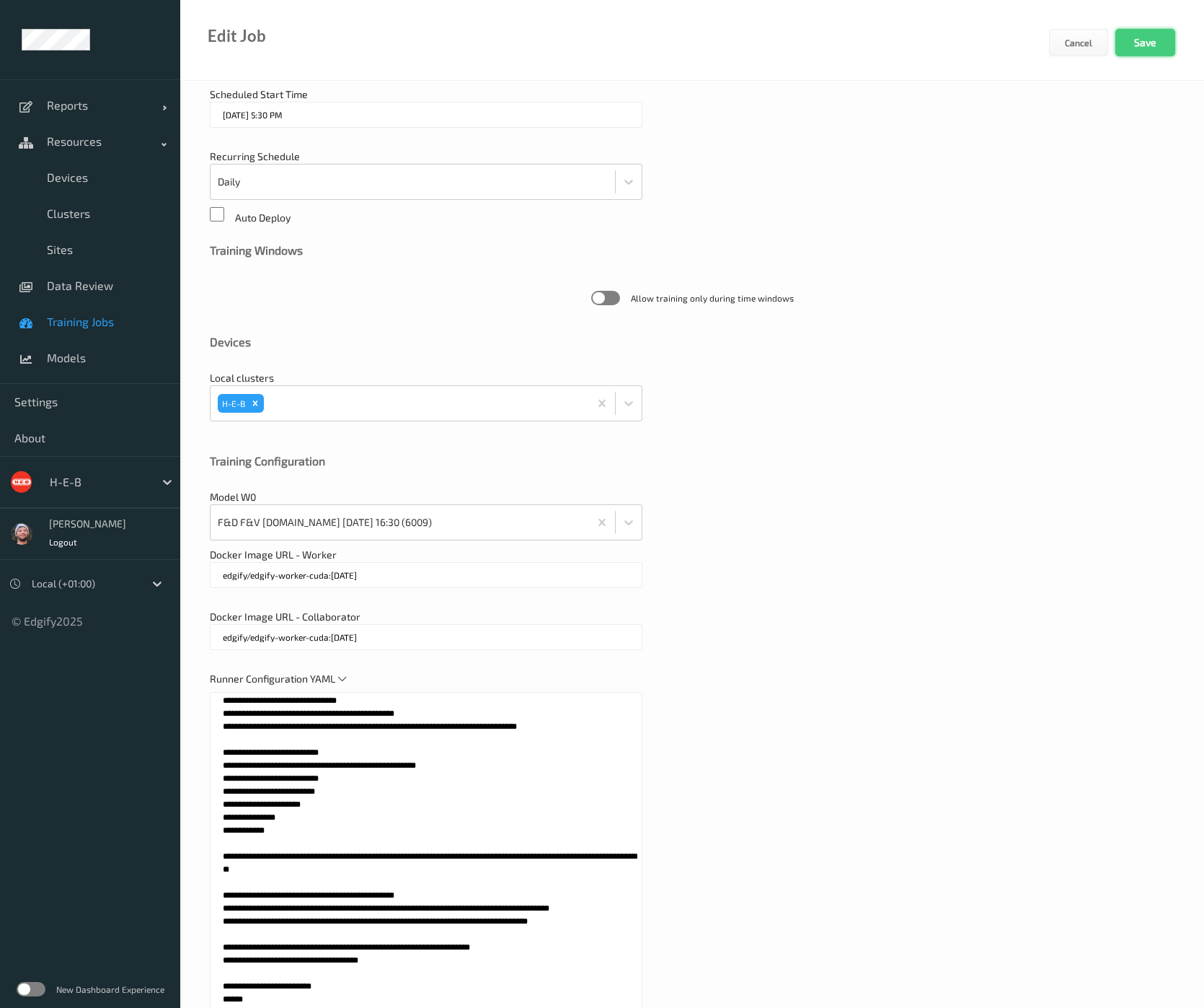
type input "F&D F&V v5.1.ST (Daily)"
click at [1134, 41] on button "Save" at bounding box center [1146, 43] width 60 height 28
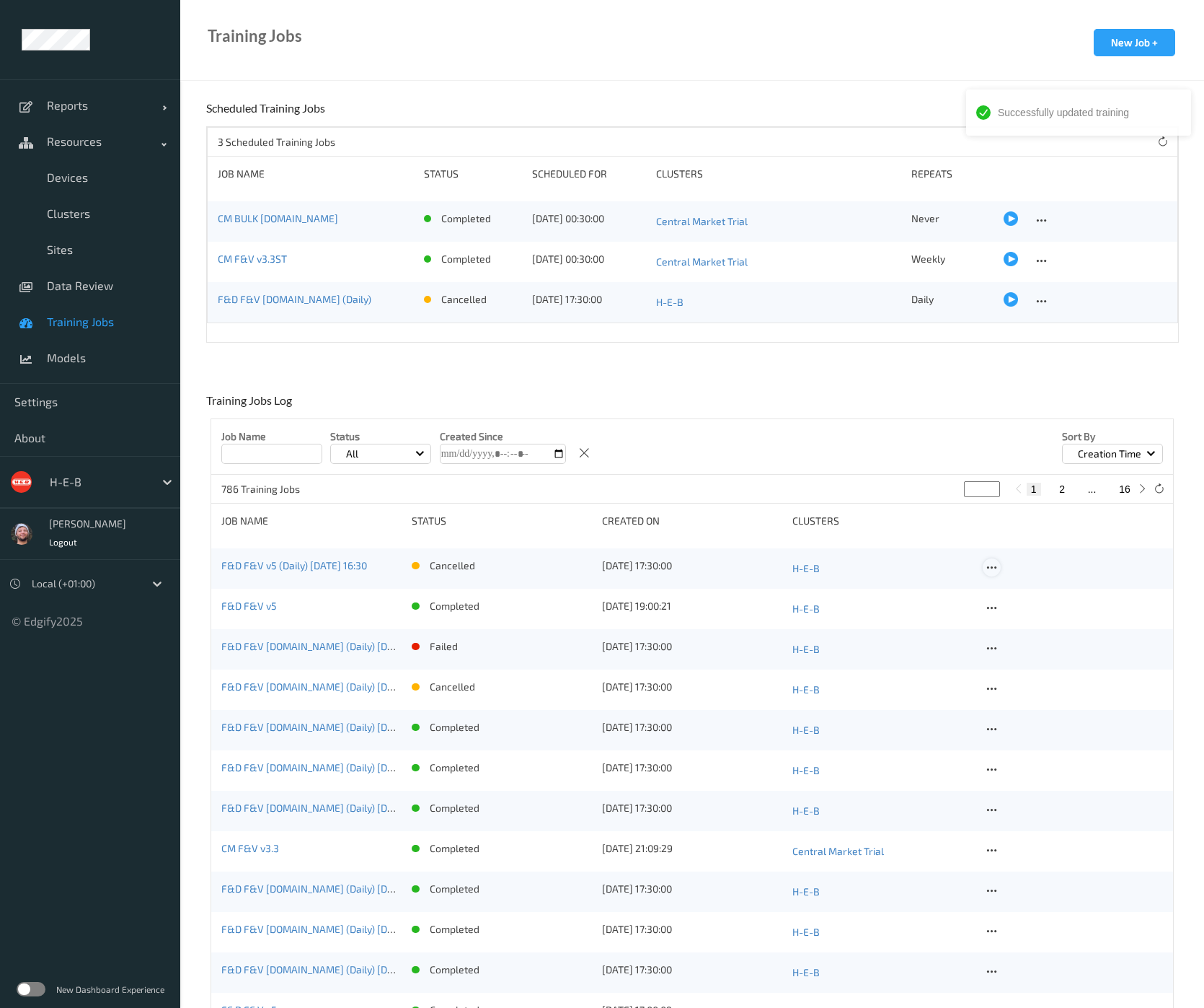
click at [991, 573] on icon at bounding box center [991, 567] width 12 height 13
click at [803, 464] on div "Job Name Status All Created Since Sort by Creation Time" at bounding box center [691, 447] width 962 height 55
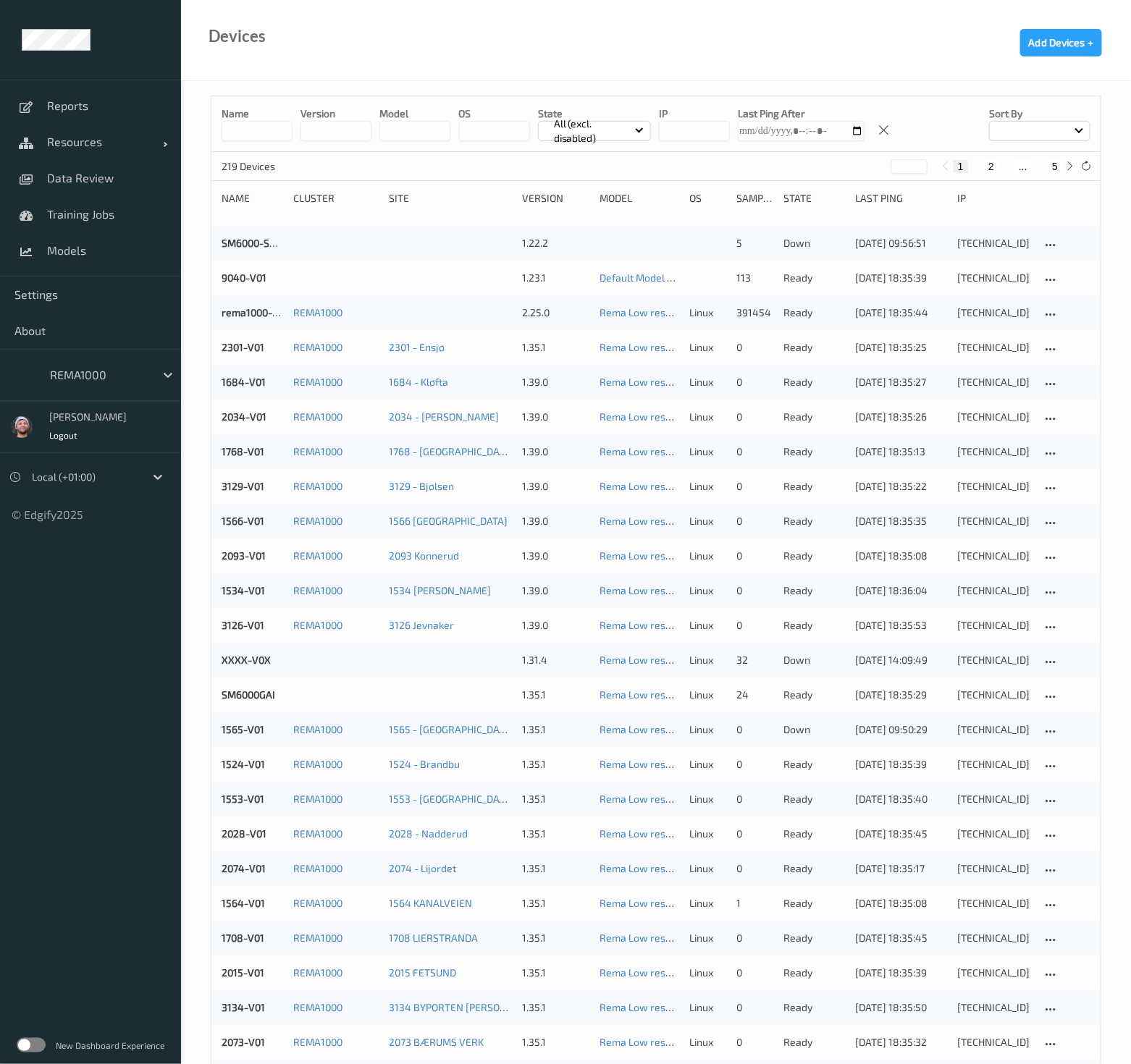
click at [99, 365] on div "REMA1000" at bounding box center [99, 375] width 112 height 23
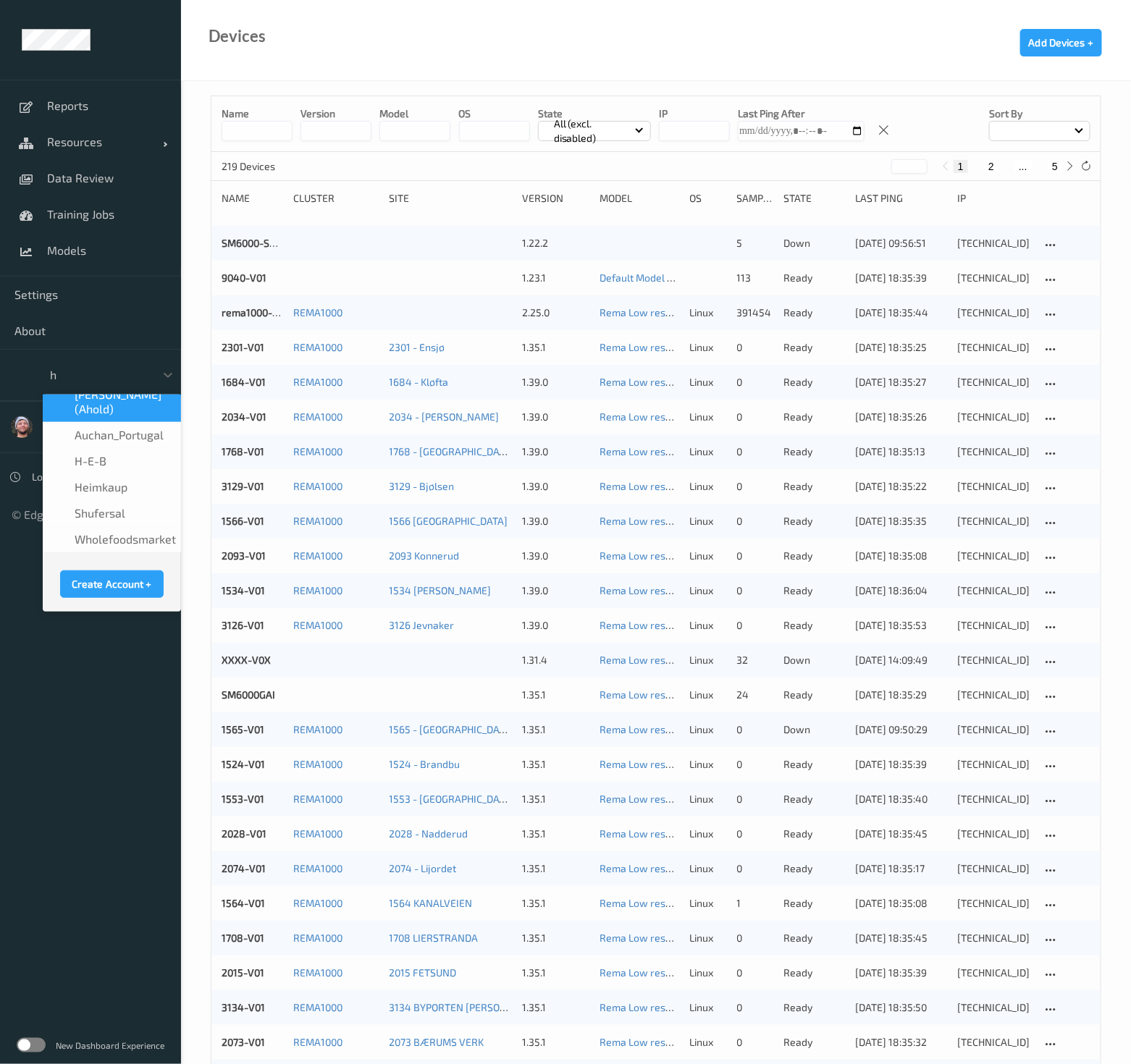
scroll to position [3, 0]
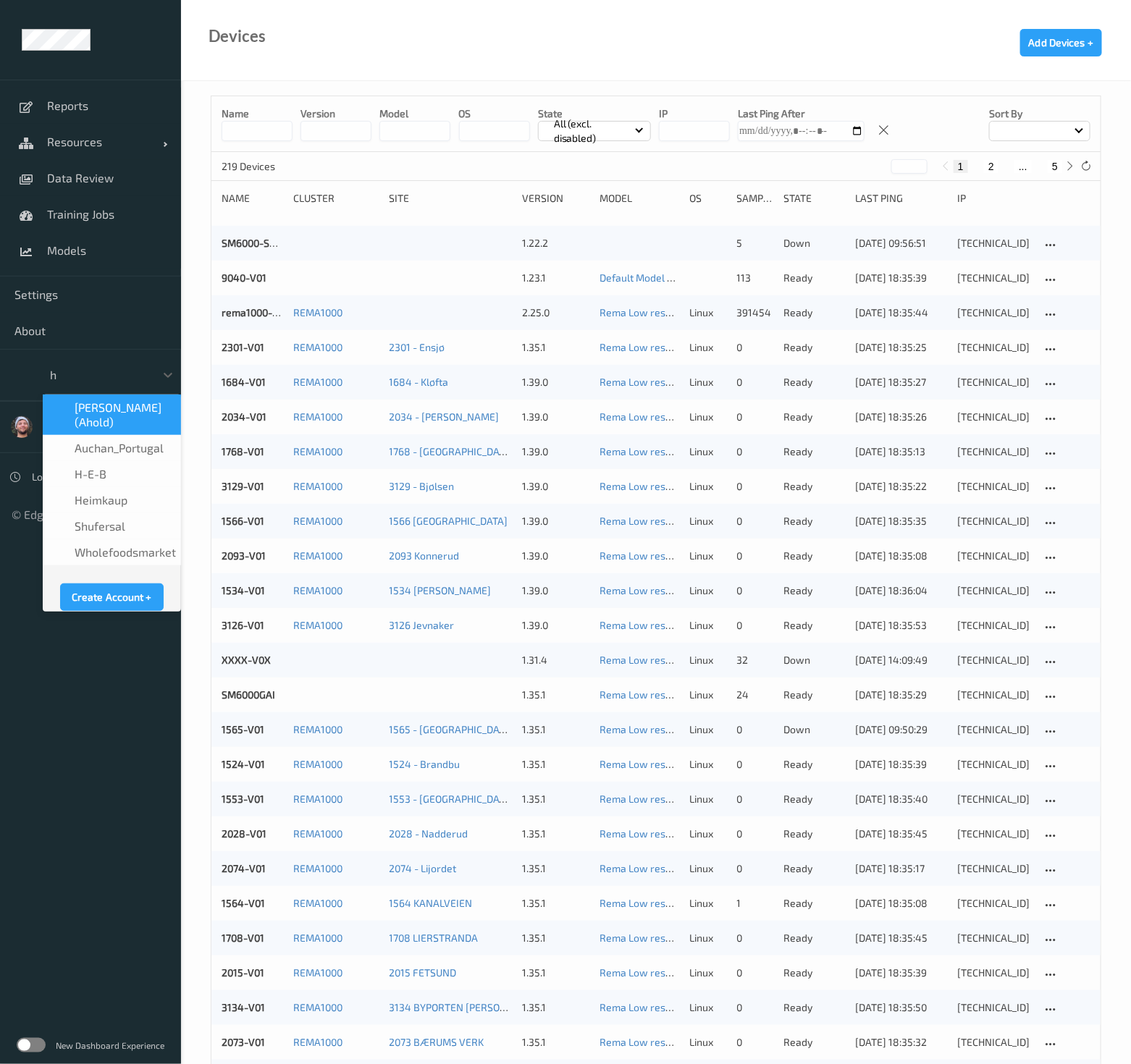
type input "h-"
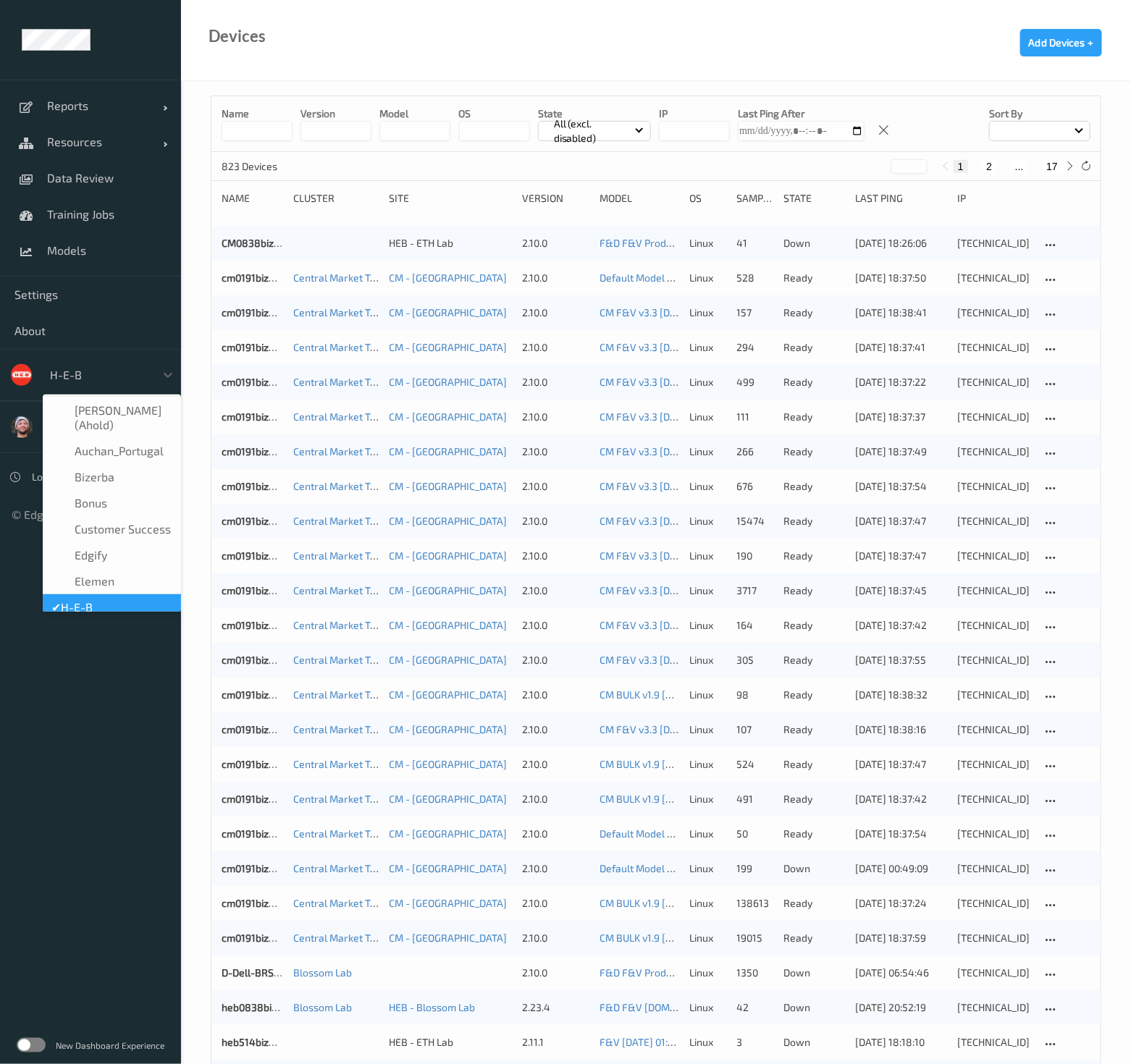
click at [72, 368] on div at bounding box center [99, 374] width 98 height 18
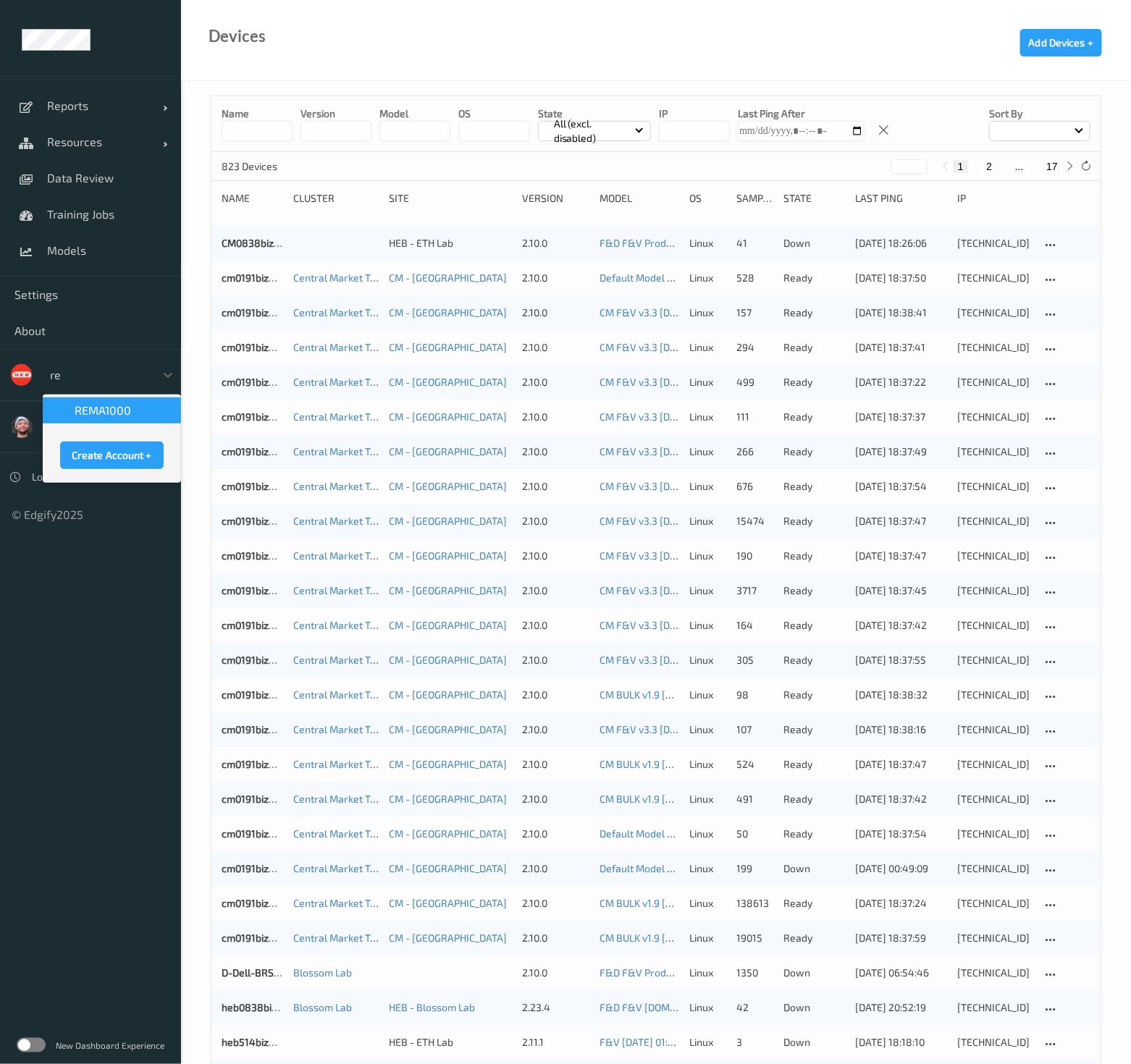
type input "rem"
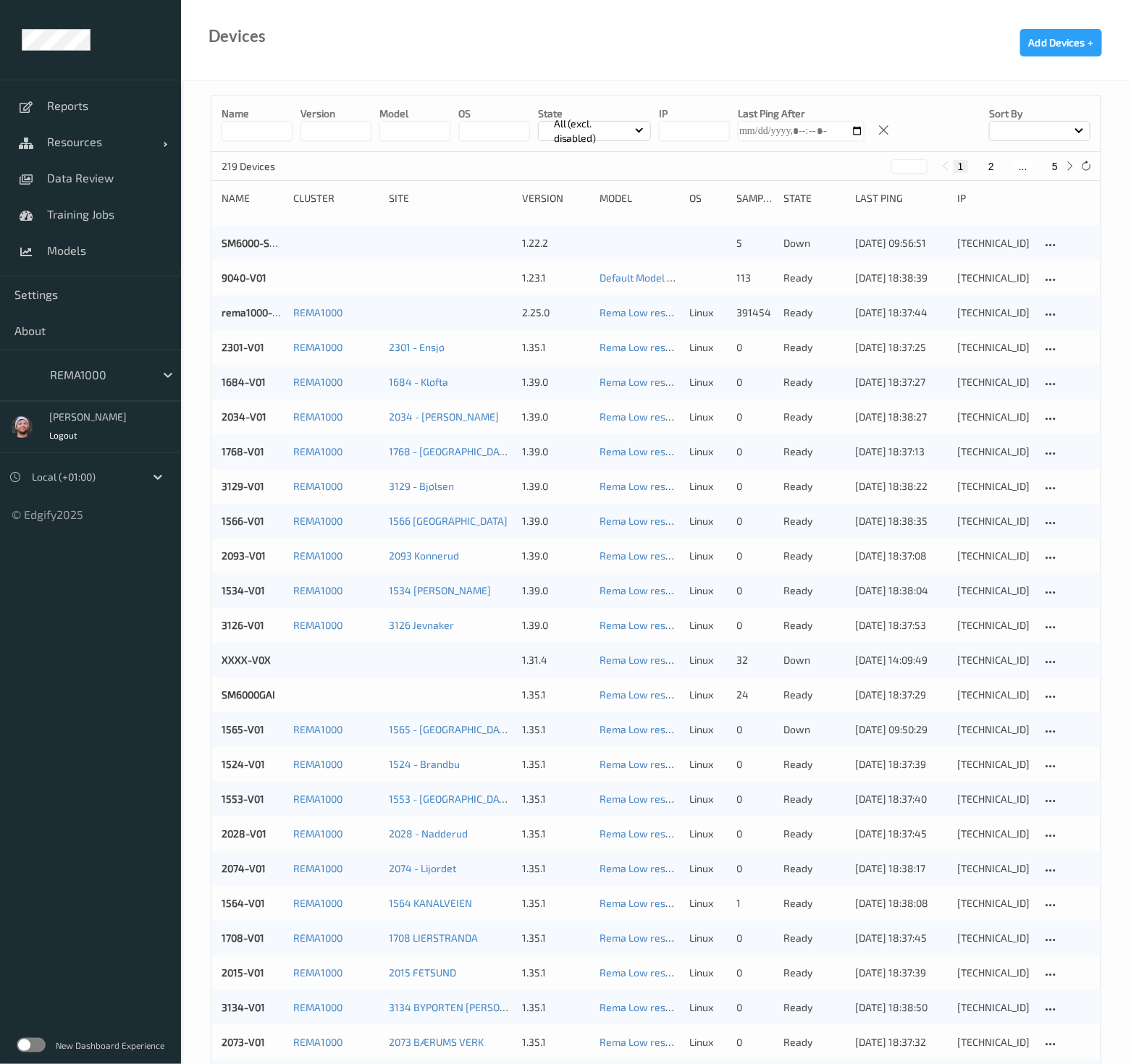
click at [1045, 161] on div "1 2 ... 5" at bounding box center [1007, 166] width 109 height 13
click at [1052, 165] on button "5" at bounding box center [1055, 166] width 15 height 13
type input "*"
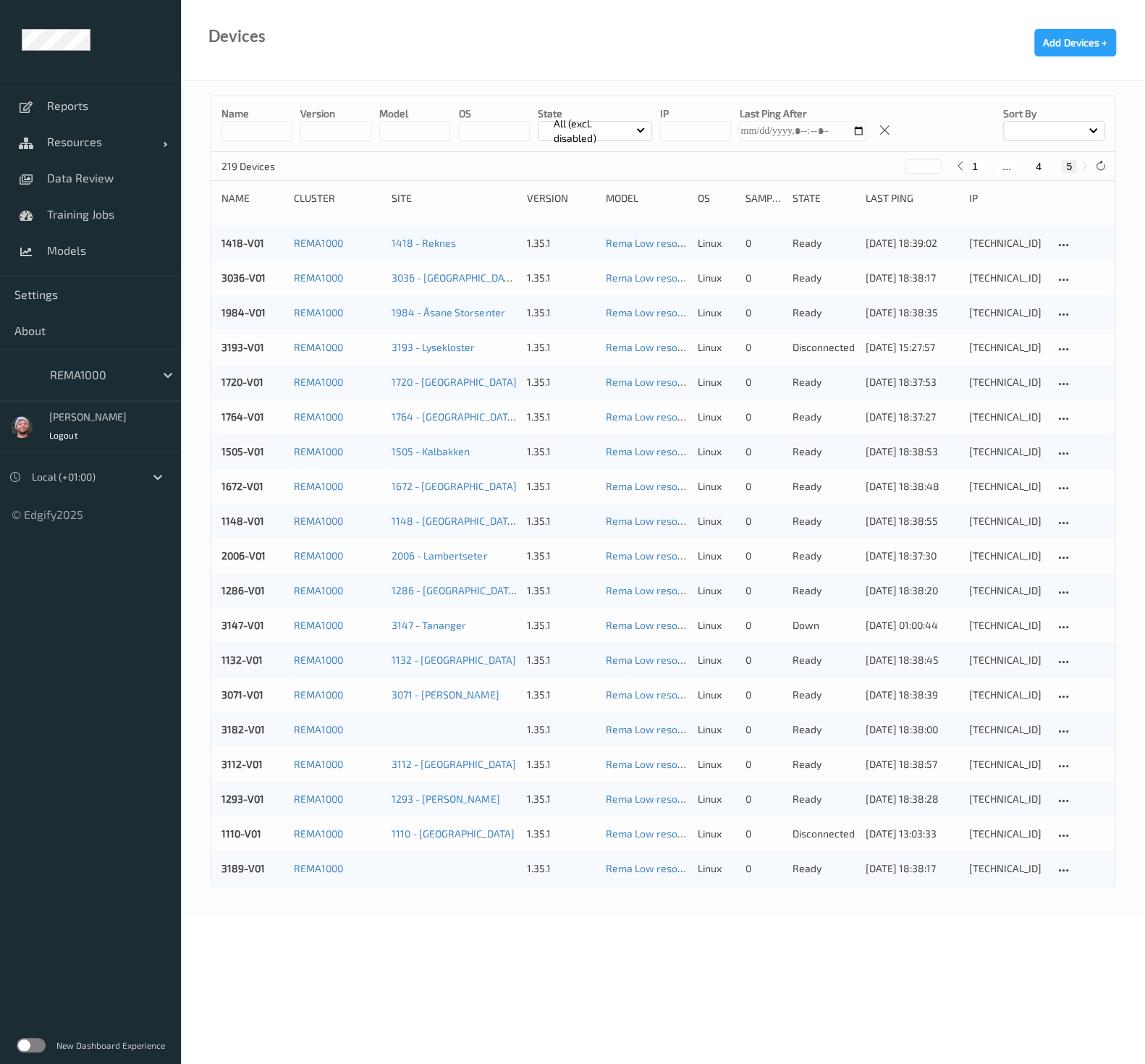
click at [87, 391] on div "REMA1000" at bounding box center [90, 375] width 181 height 52
click at [92, 379] on div at bounding box center [99, 374] width 98 height 18
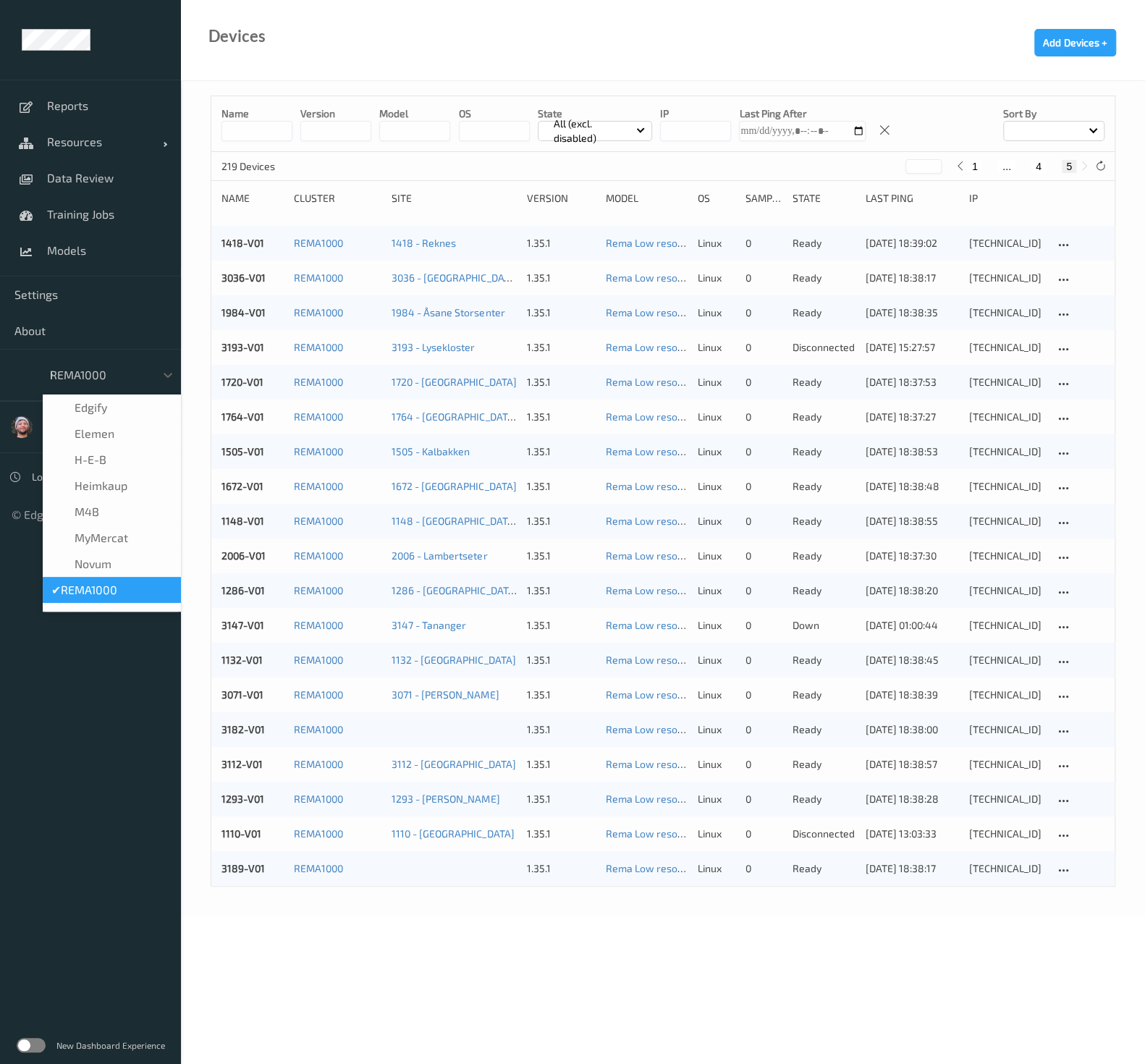
scroll to position [3, 0]
type input "h-"
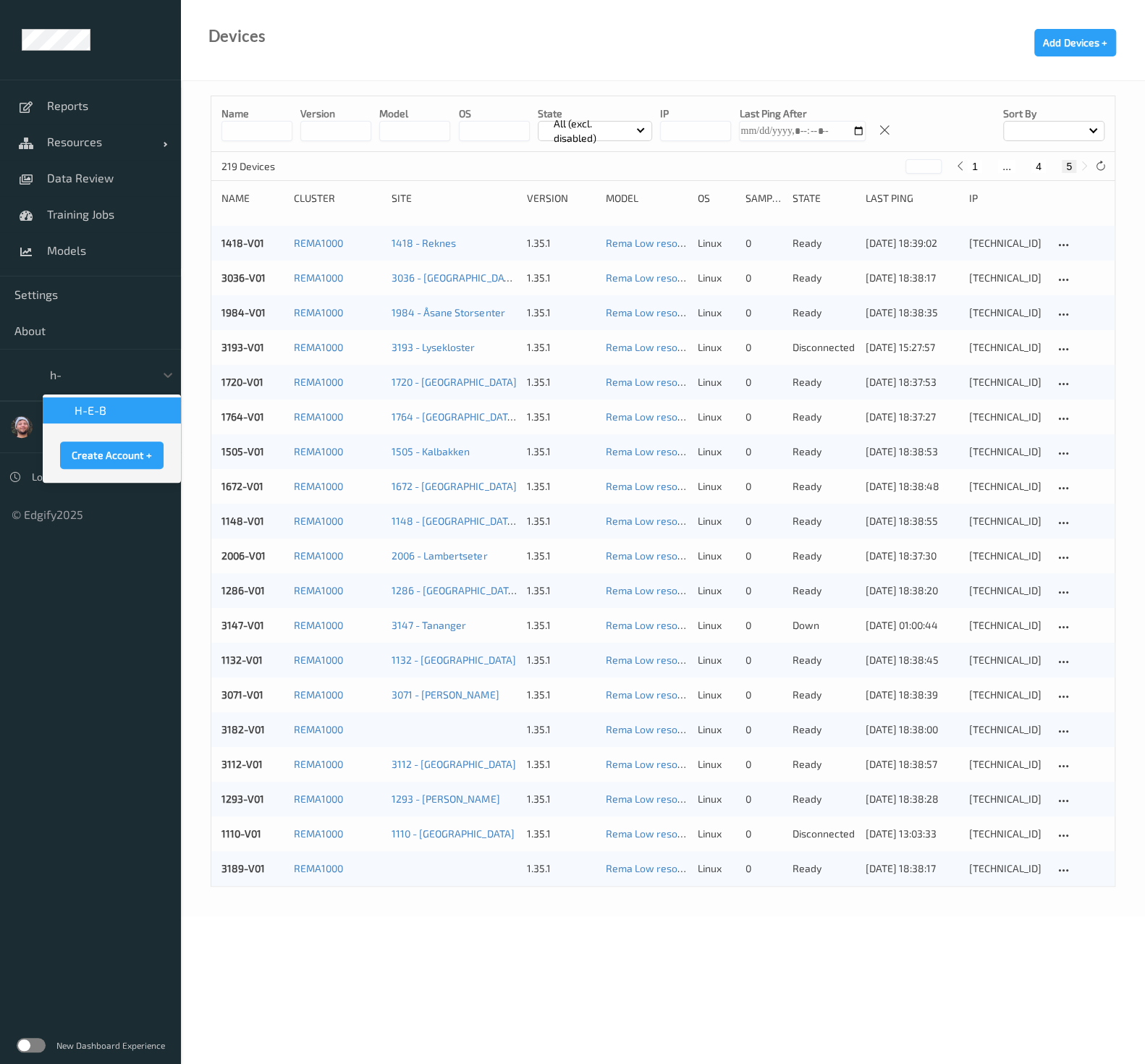
scroll to position [0, 0]
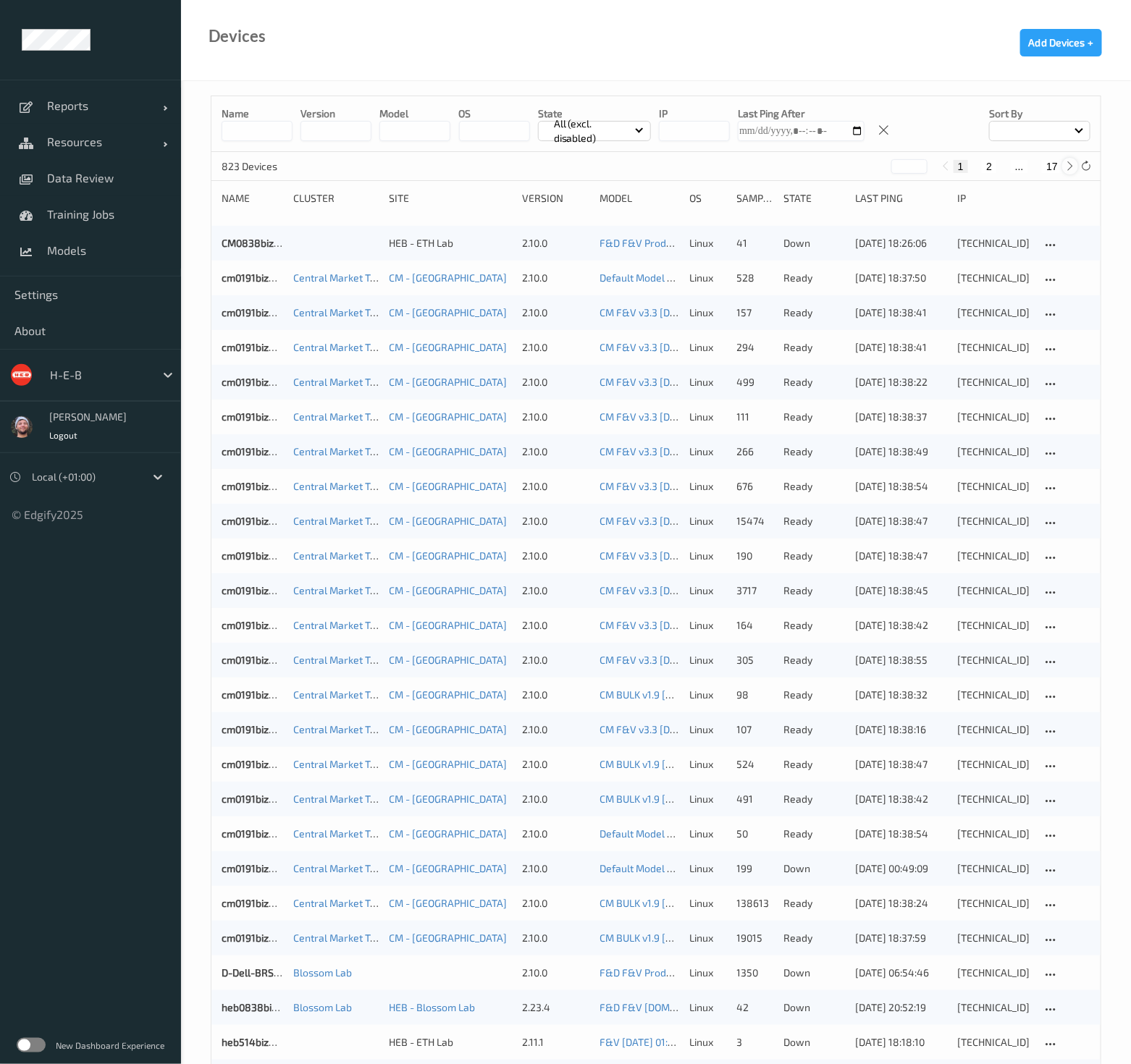
click at [1063, 170] on div at bounding box center [1069, 166] width 16 height 16
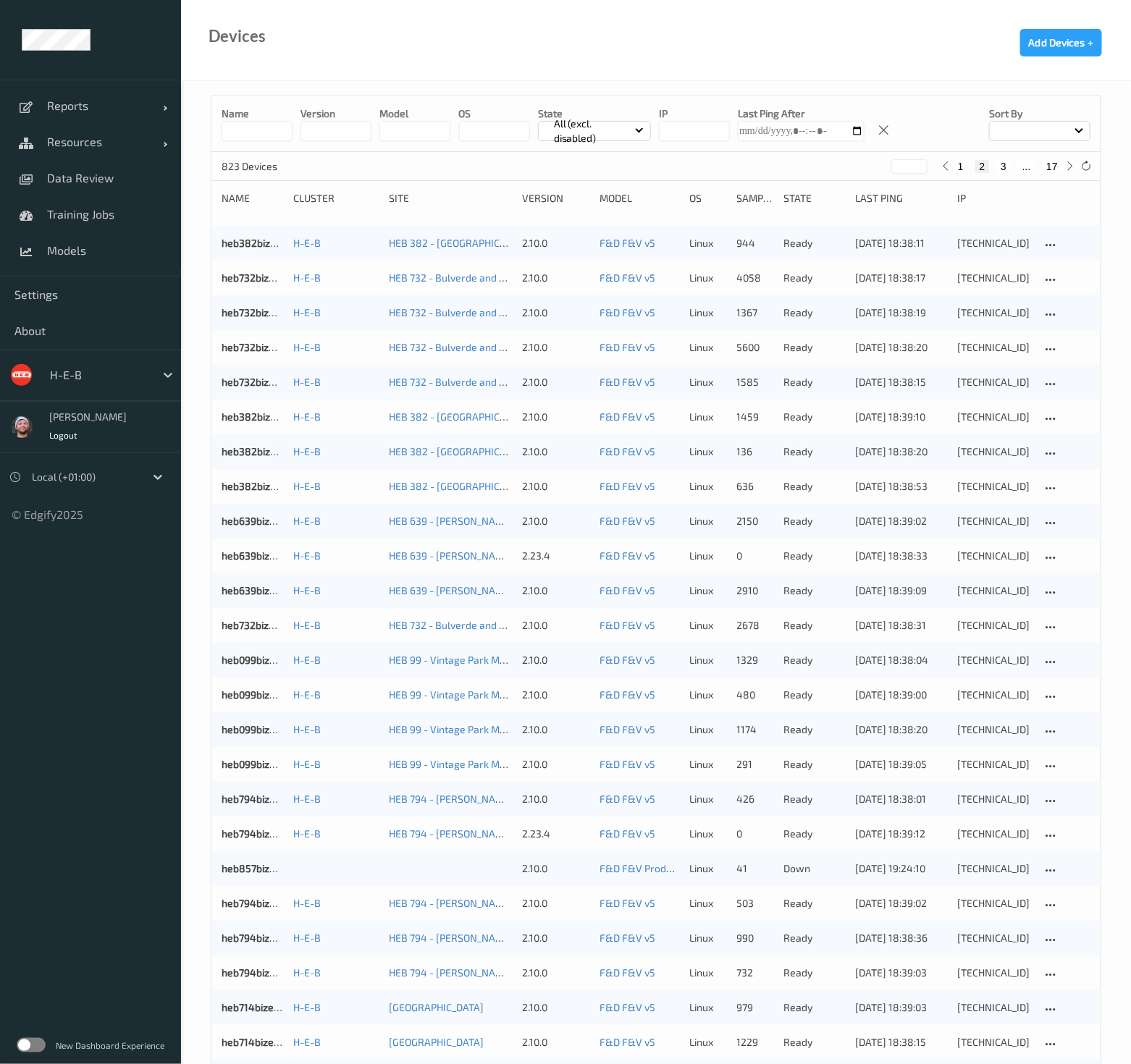
click at [1052, 168] on button "17" at bounding box center [1052, 166] width 20 height 13
type input "**"
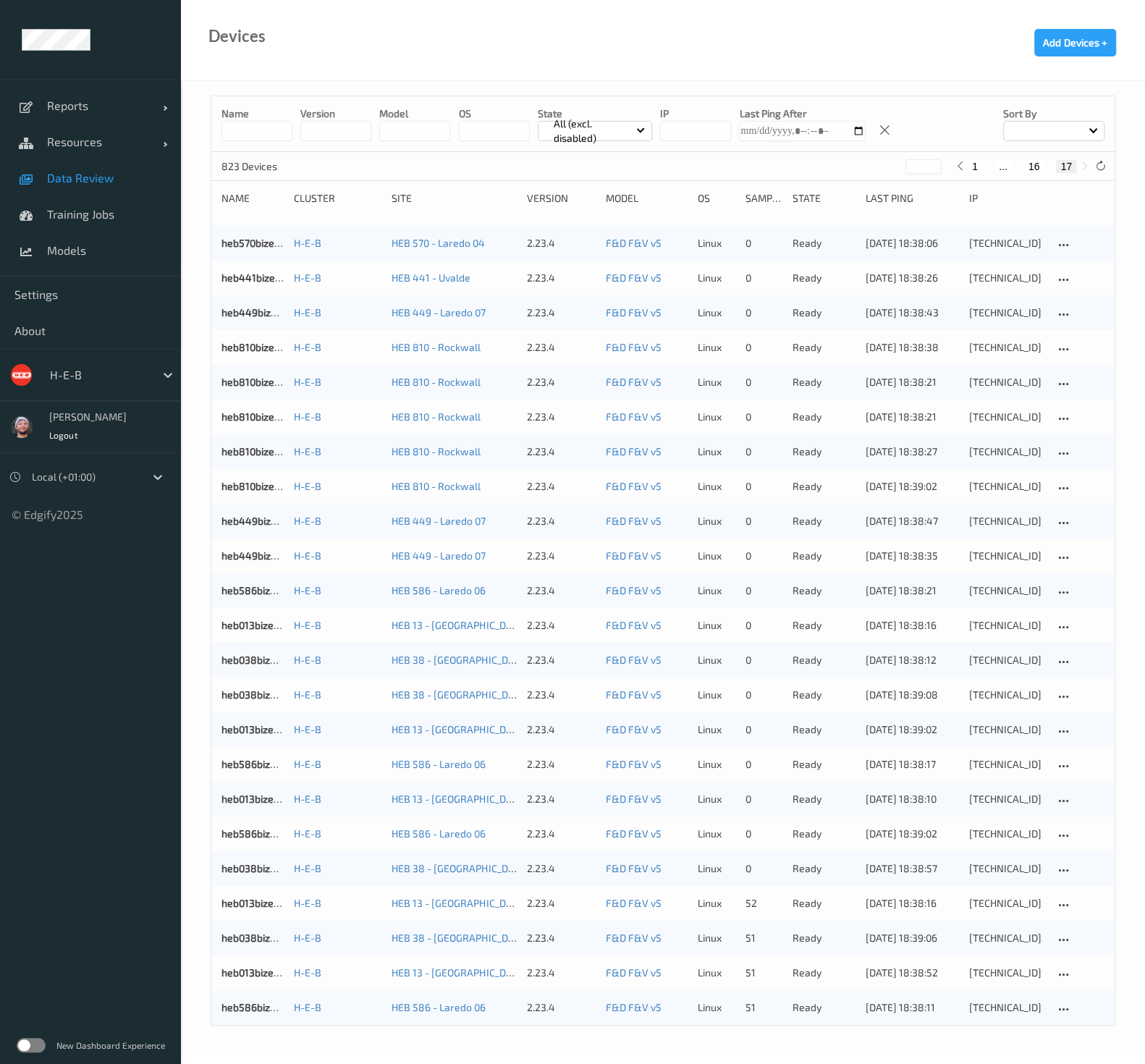
click at [156, 175] on span "Data Review" at bounding box center [106, 178] width 119 height 15
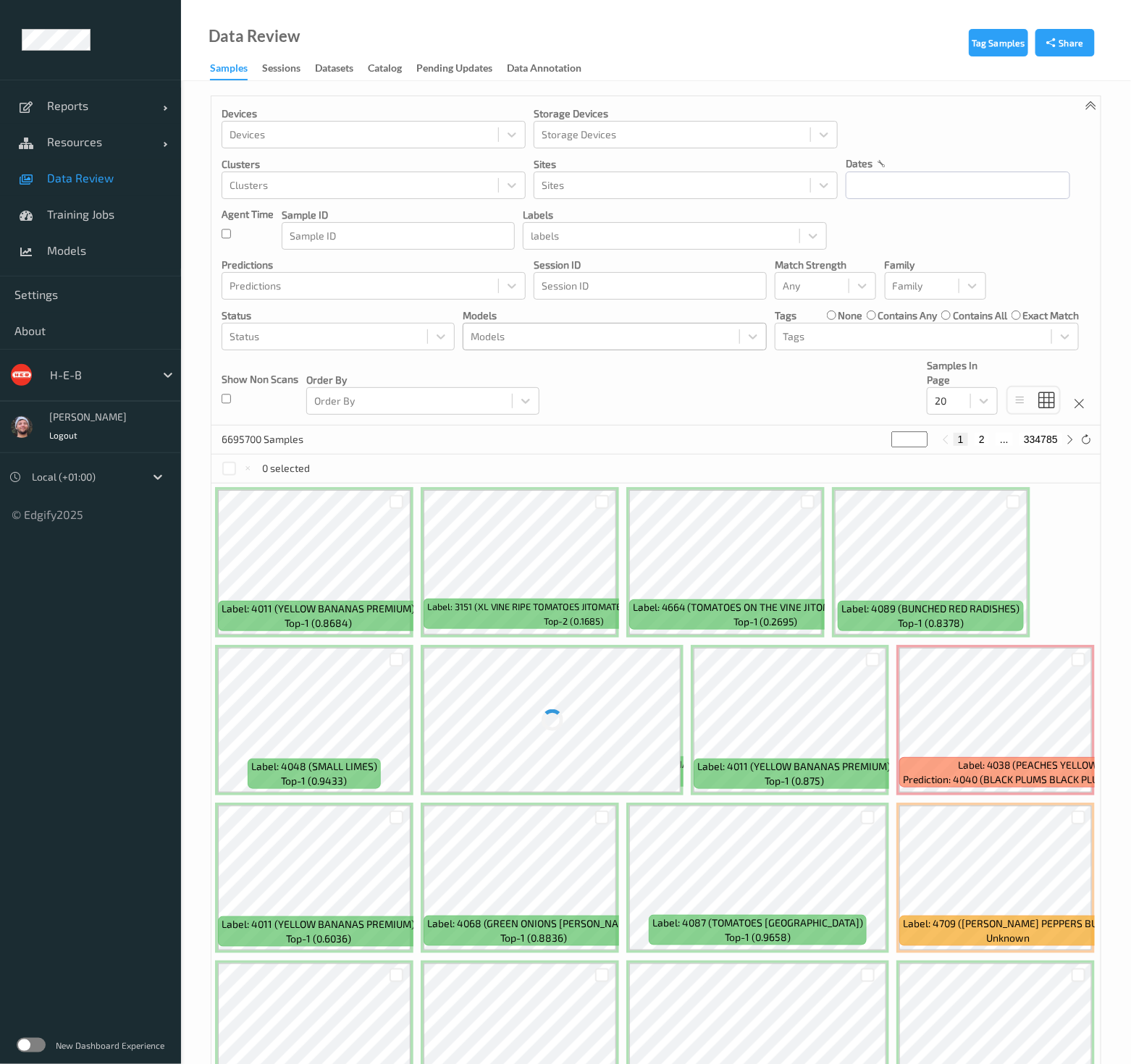
click at [525, 338] on div at bounding box center [601, 337] width 261 height 18
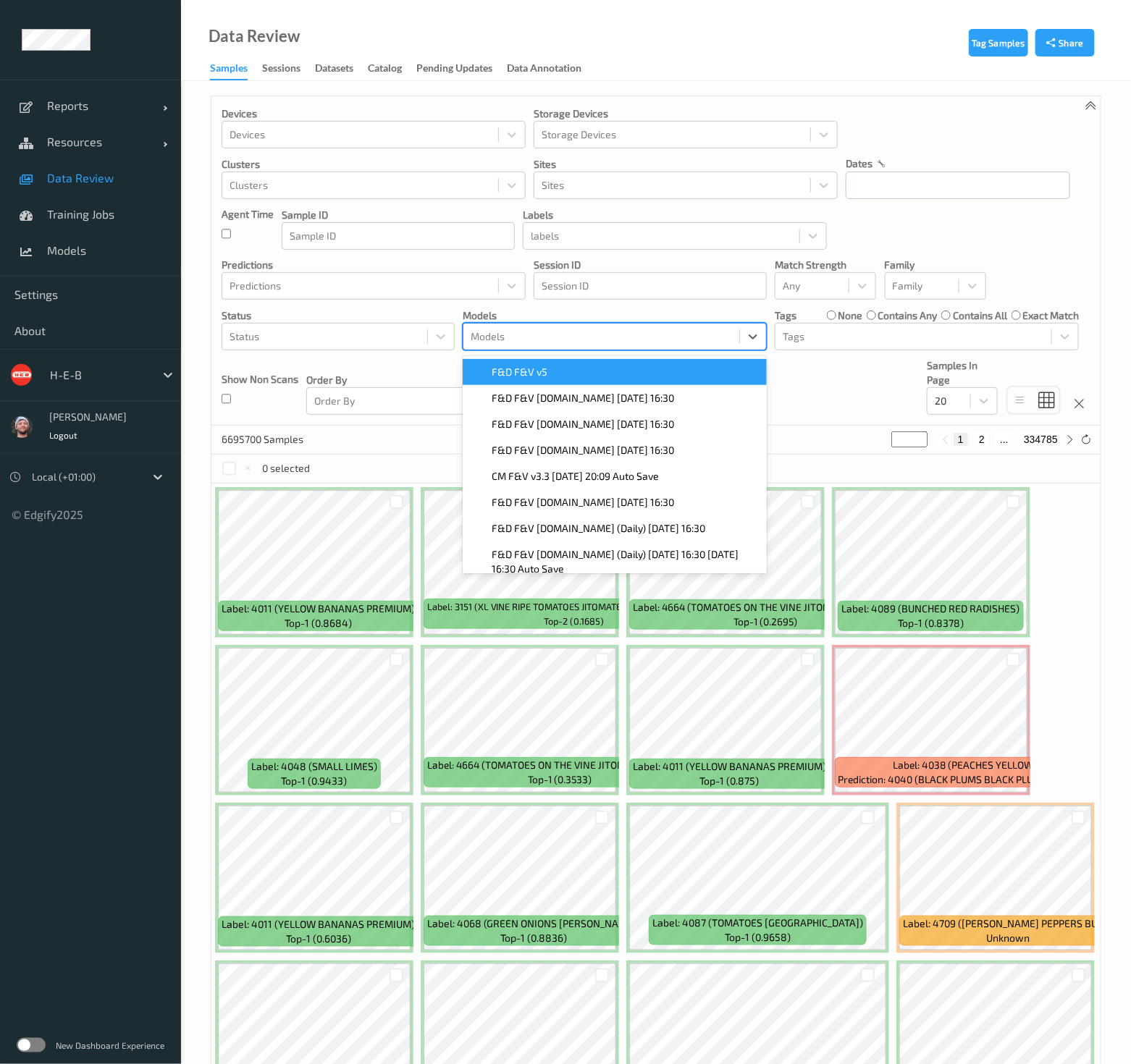
click at [532, 371] on span "F&D F&V v5" at bounding box center [519, 372] width 55 height 15
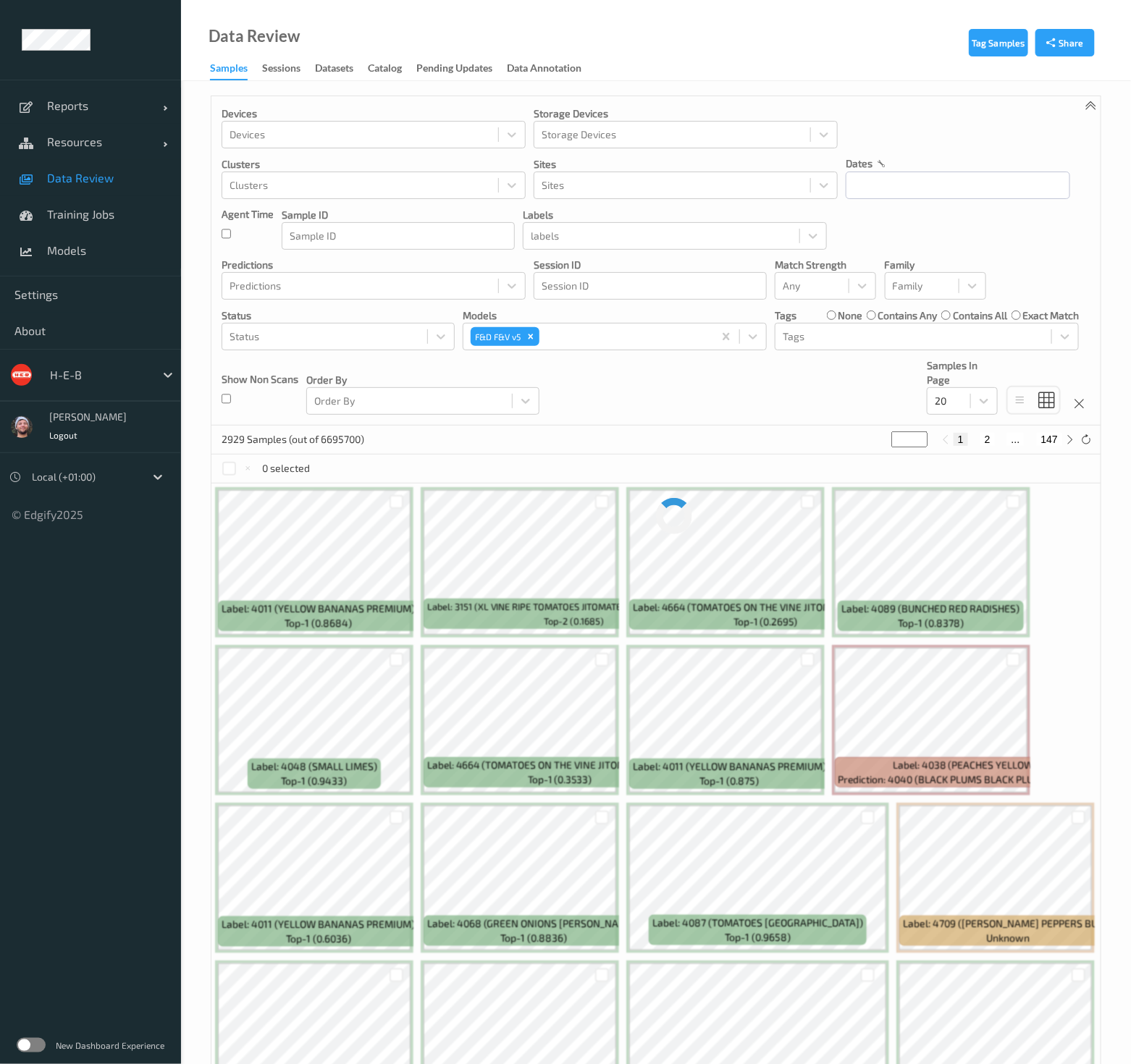
click at [844, 383] on div "Devices Devices Storage Devices Storage Devices Clusters Clusters Sites Sites d…" at bounding box center [656, 261] width 889 height 330
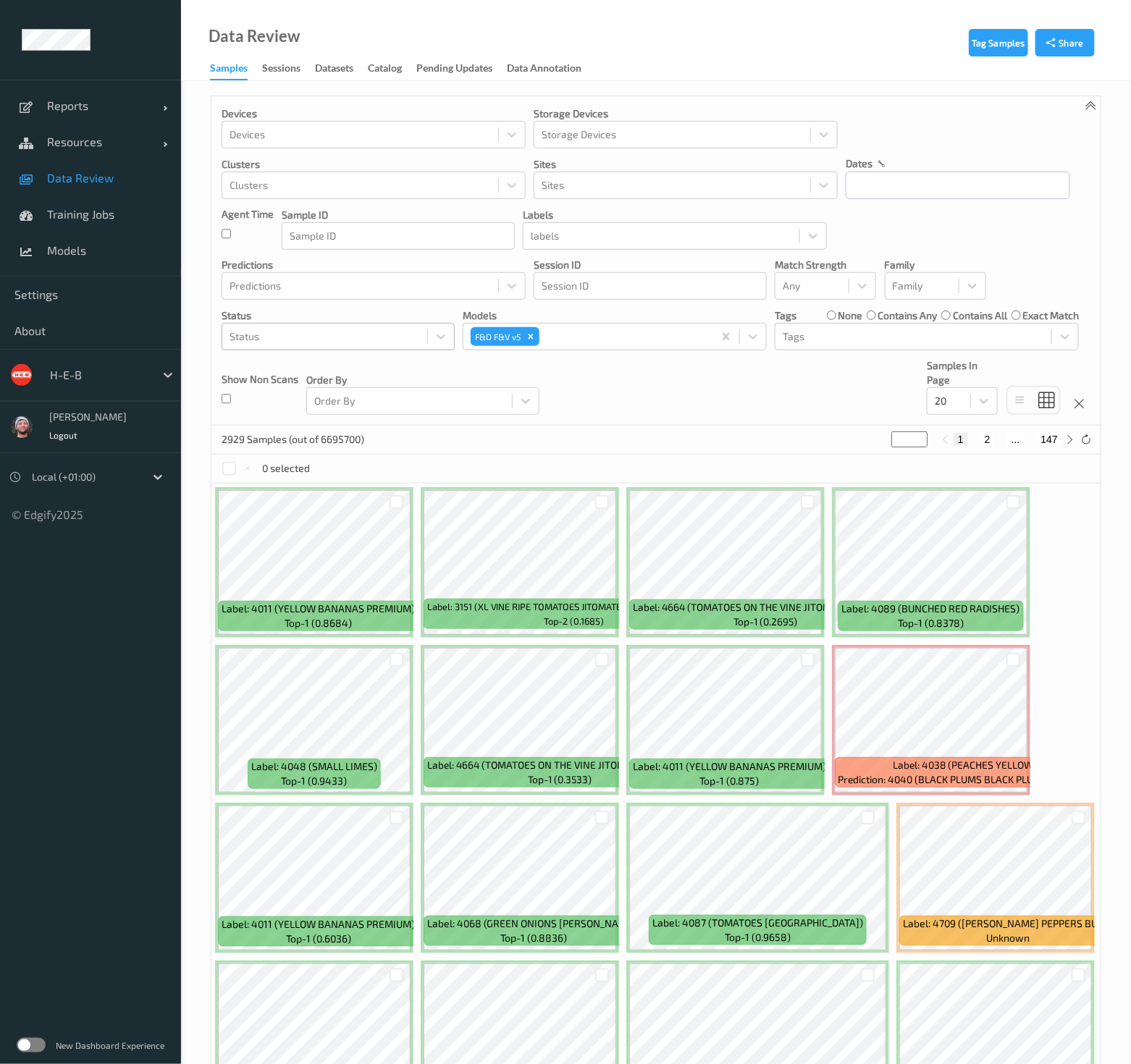
click at [331, 330] on div at bounding box center [324, 337] width 190 height 18
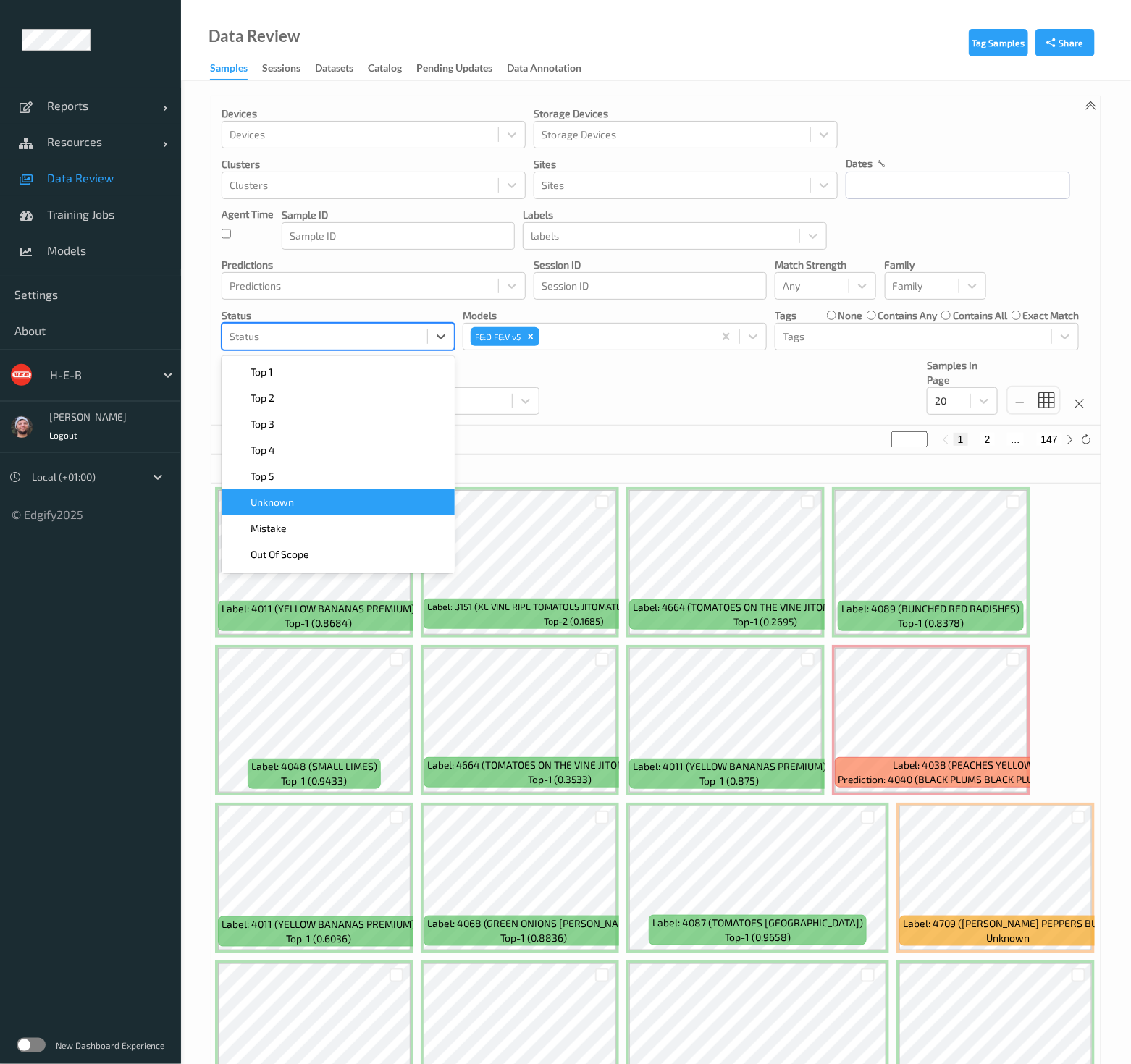
click at [341, 501] on div "Unknown" at bounding box center [338, 502] width 216 height 15
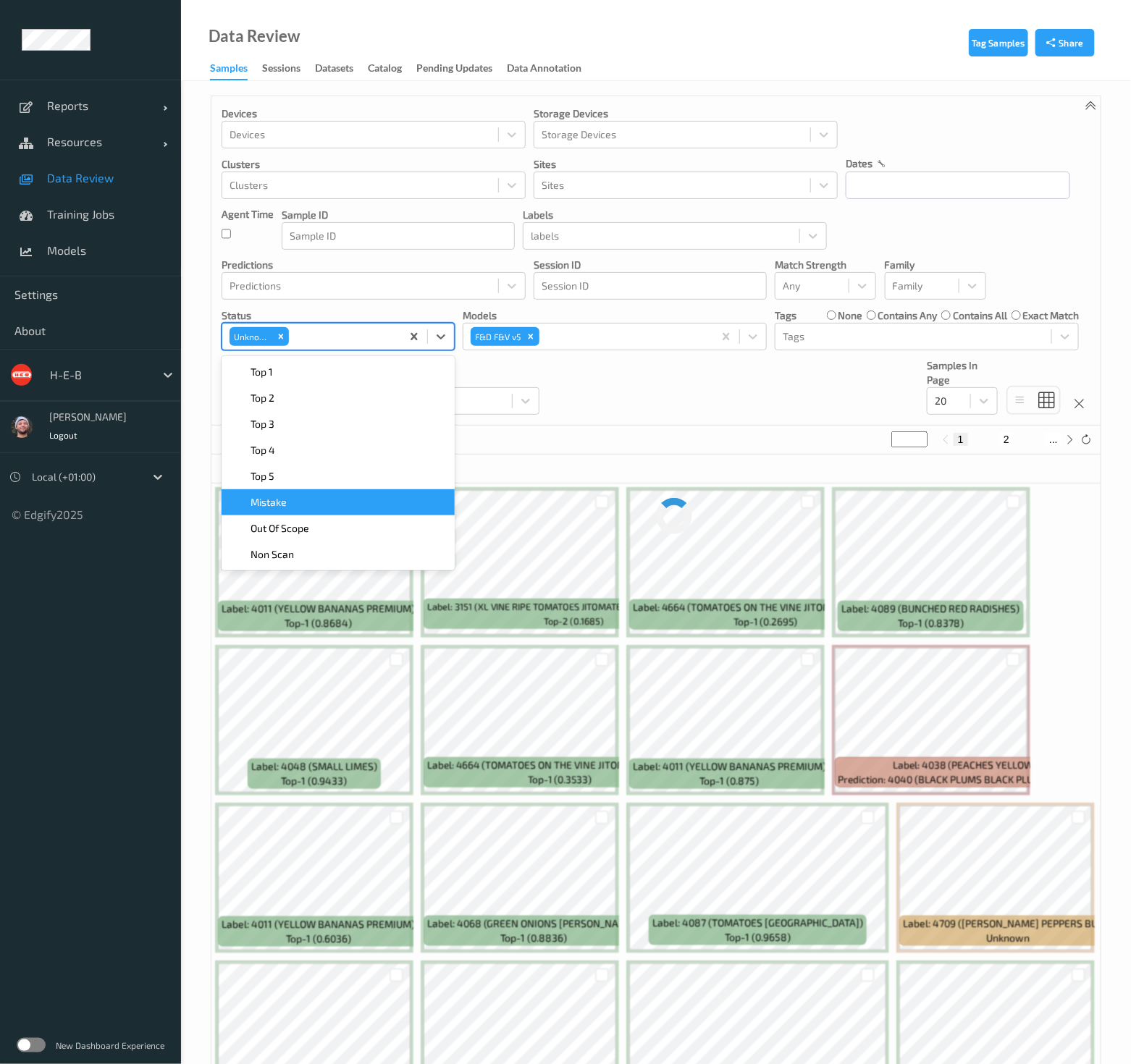
click at [629, 438] on div "~3914829 Samples (out of 6695700) * 1 2 ..." at bounding box center [656, 440] width 889 height 29
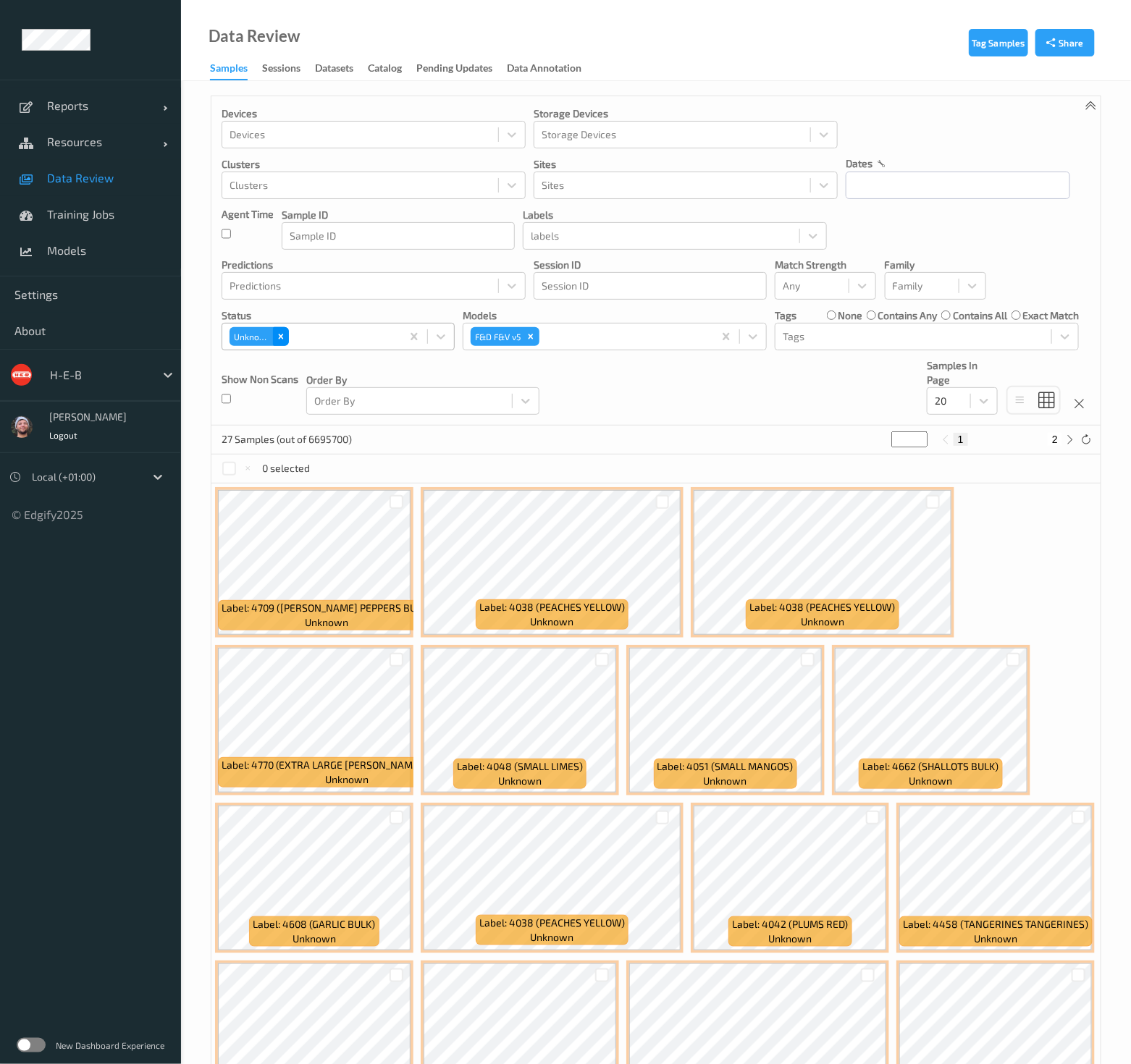
click at [279, 338] on icon "Remove Unknown" at bounding box center [280, 336] width 10 height 10
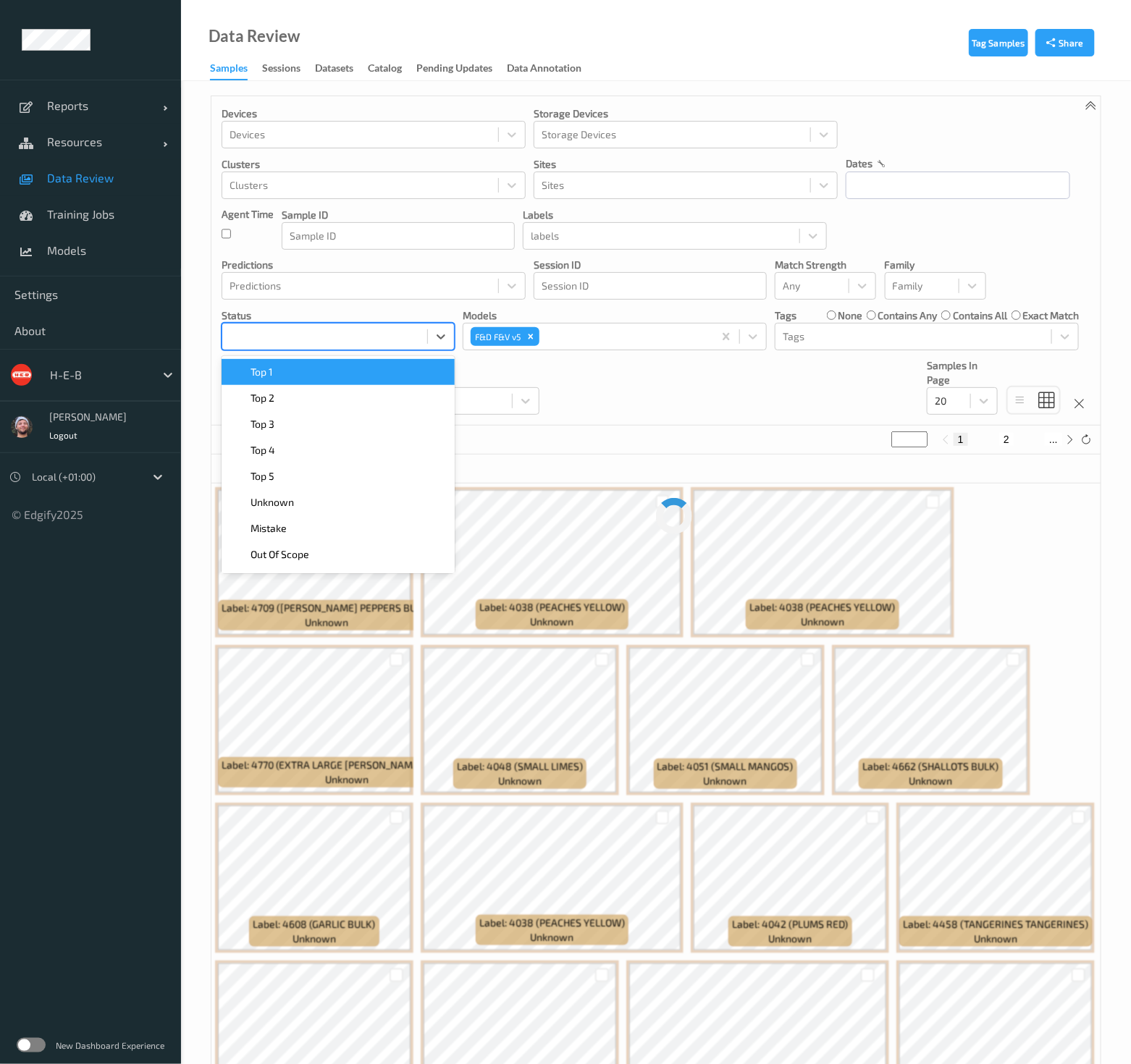
click at [306, 331] on div at bounding box center [324, 337] width 190 height 18
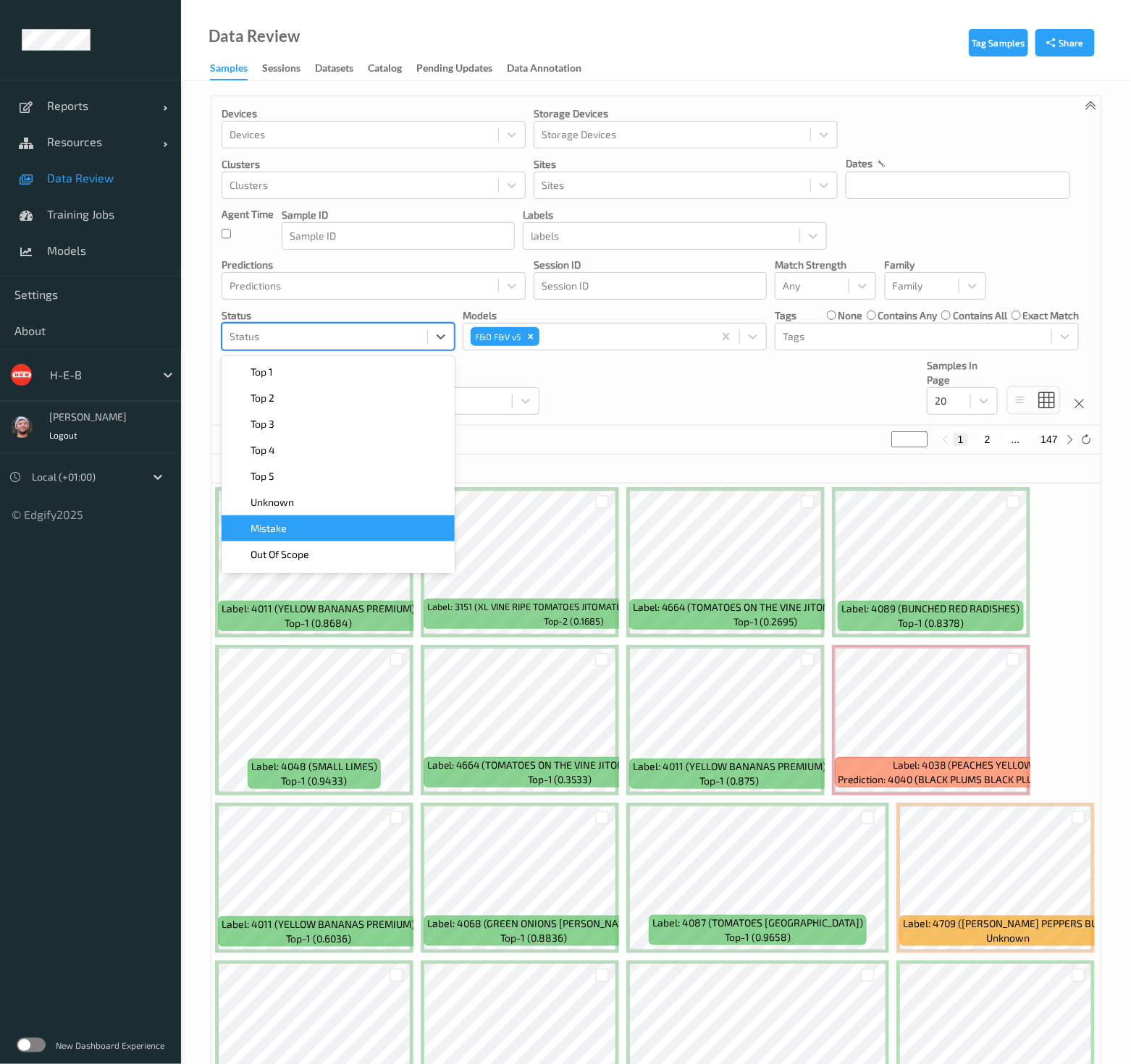
click at [324, 519] on div "Mistake" at bounding box center [338, 529] width 233 height 26
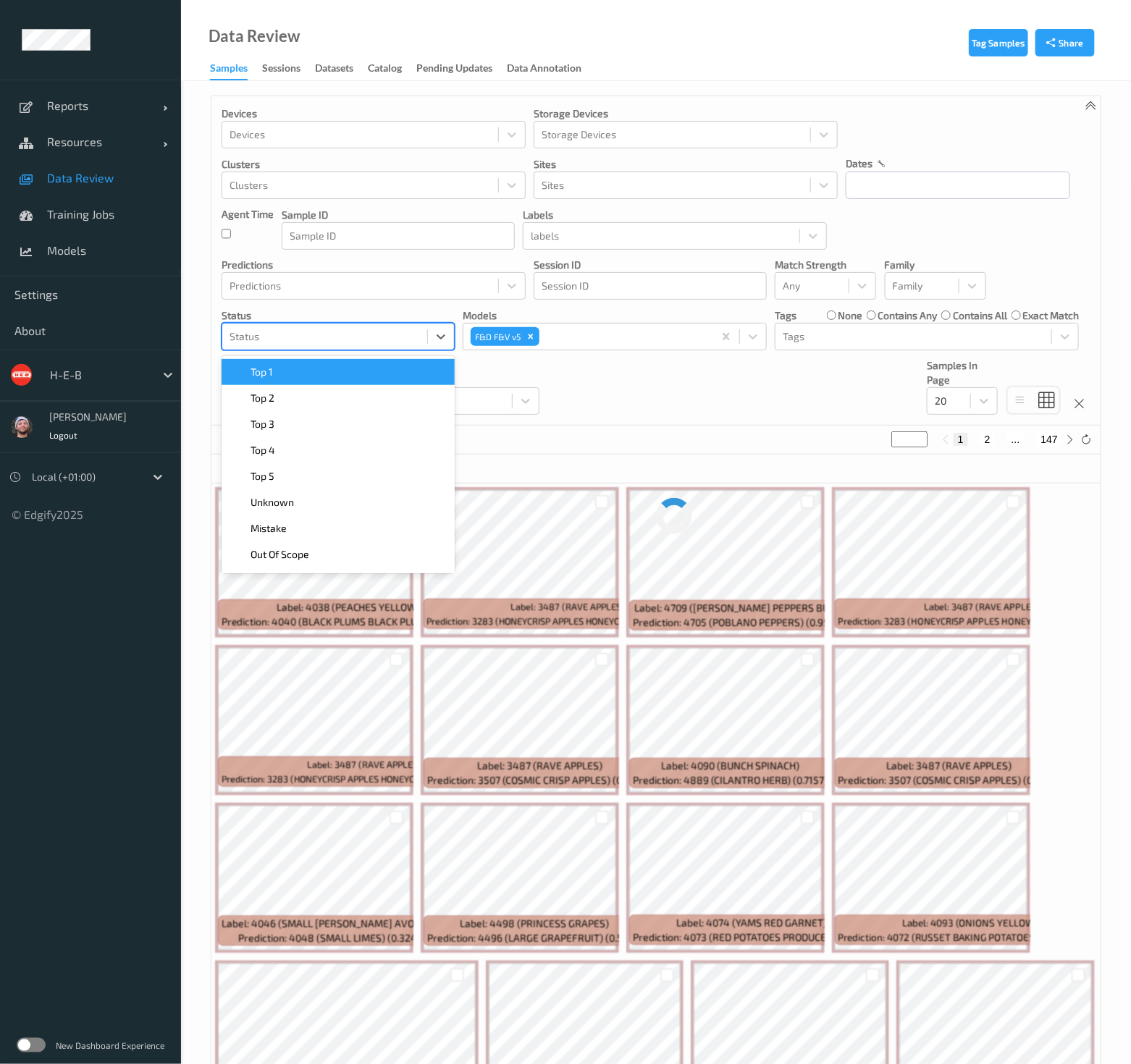
click at [354, 331] on div at bounding box center [324, 337] width 190 height 18
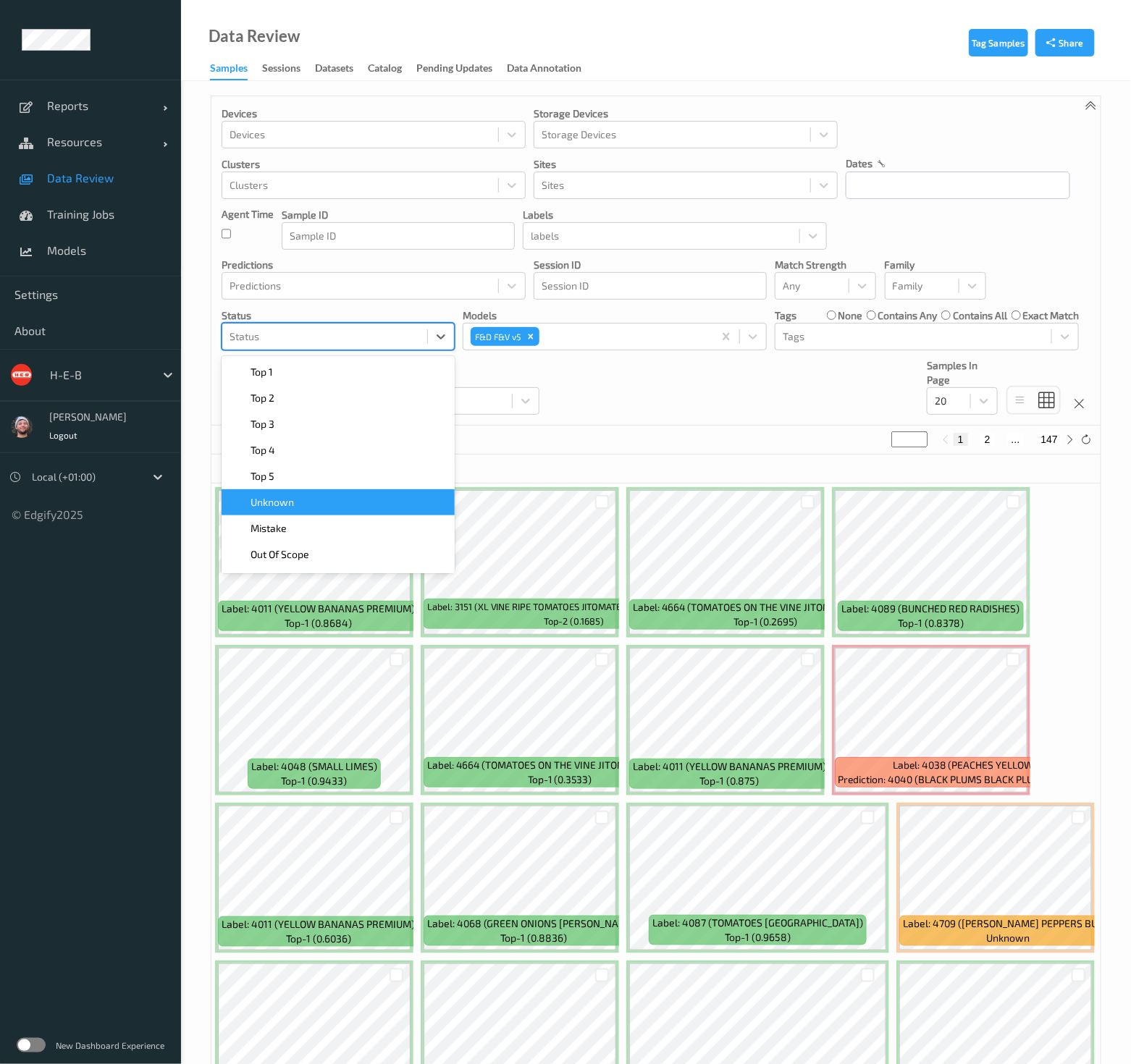
click at [348, 509] on div "Unknown" at bounding box center [338, 502] width 233 height 26
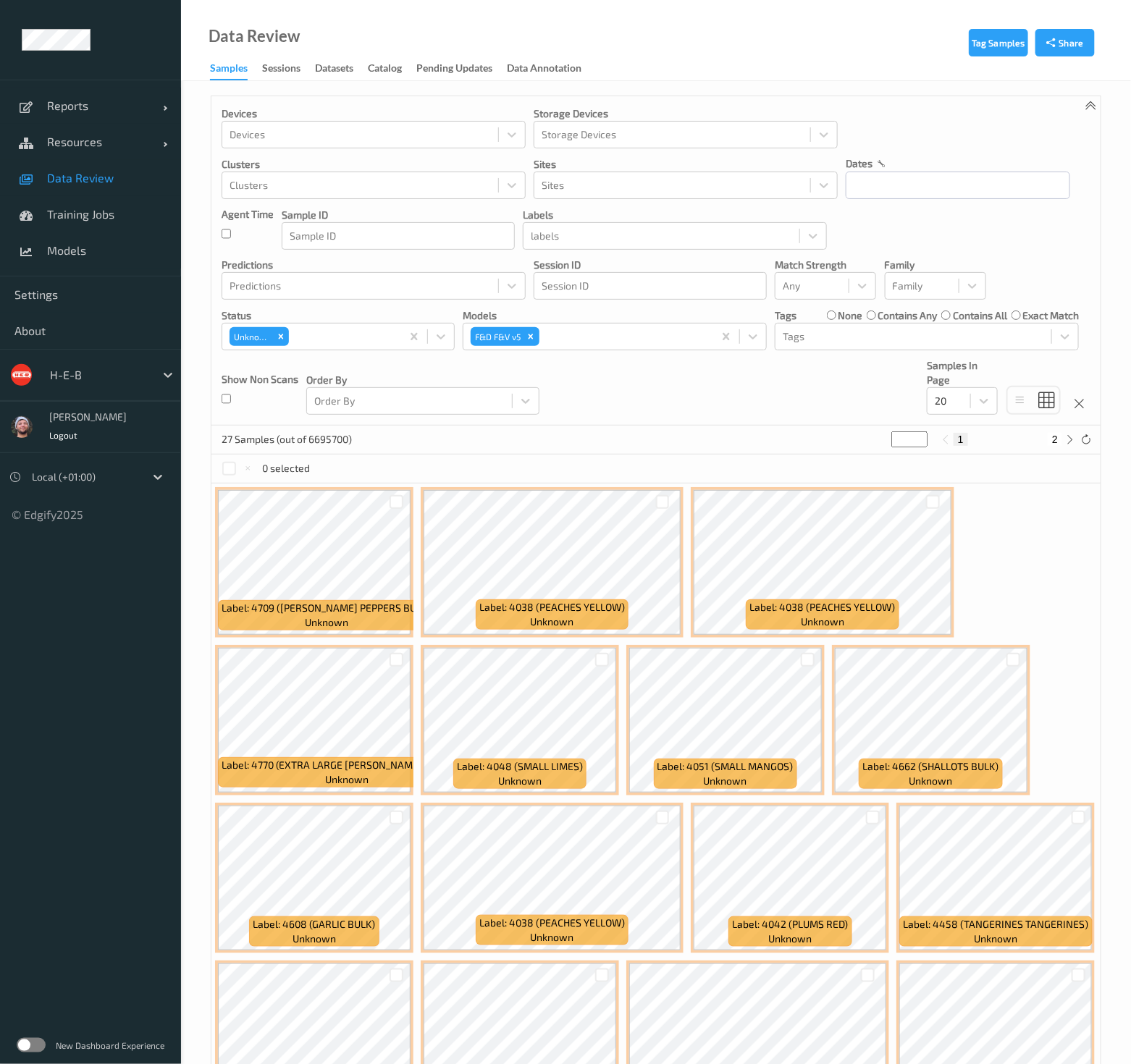
click at [843, 396] on div "Devices Devices Storage Devices Storage Devices Clusters Clusters Sites Sites d…" at bounding box center [656, 261] width 889 height 330
